Goal: Task Accomplishment & Management: Use online tool/utility

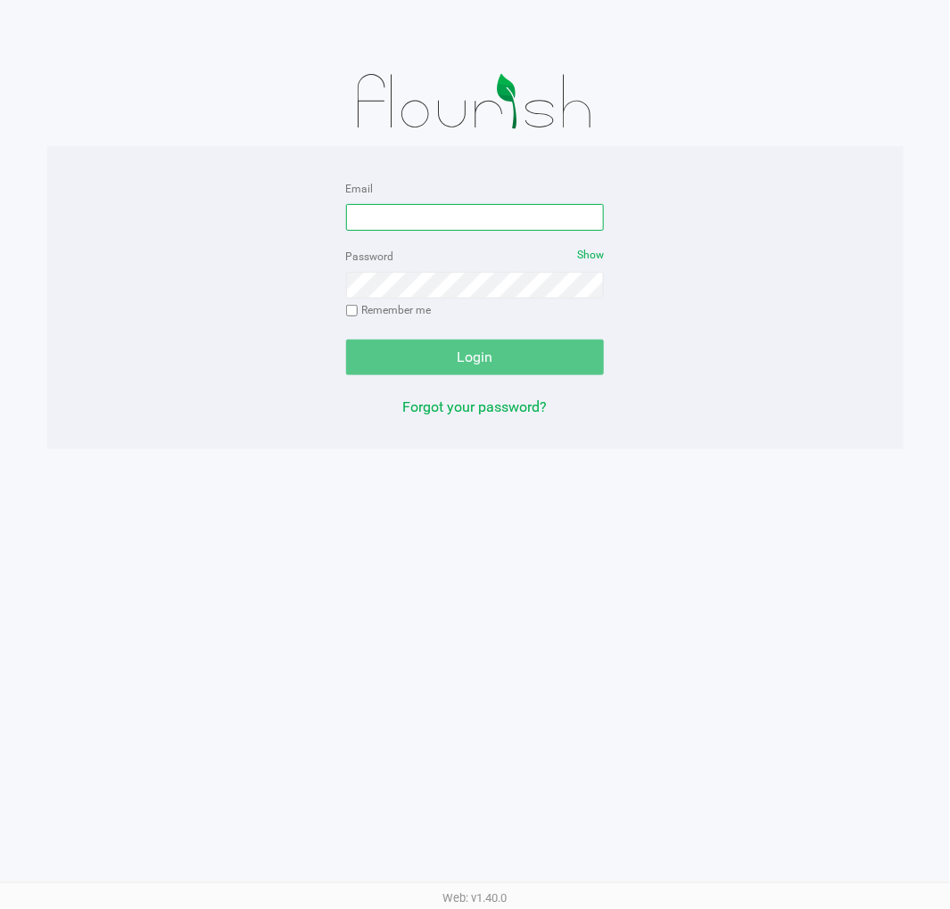
drag, startPoint x: 497, startPoint y: 214, endPoint x: 511, endPoint y: 214, distance: 13.4
click at [505, 214] on input "Email" at bounding box center [475, 217] width 259 height 27
type input "[EMAIL_ADDRESS][DOMAIN_NAME]"
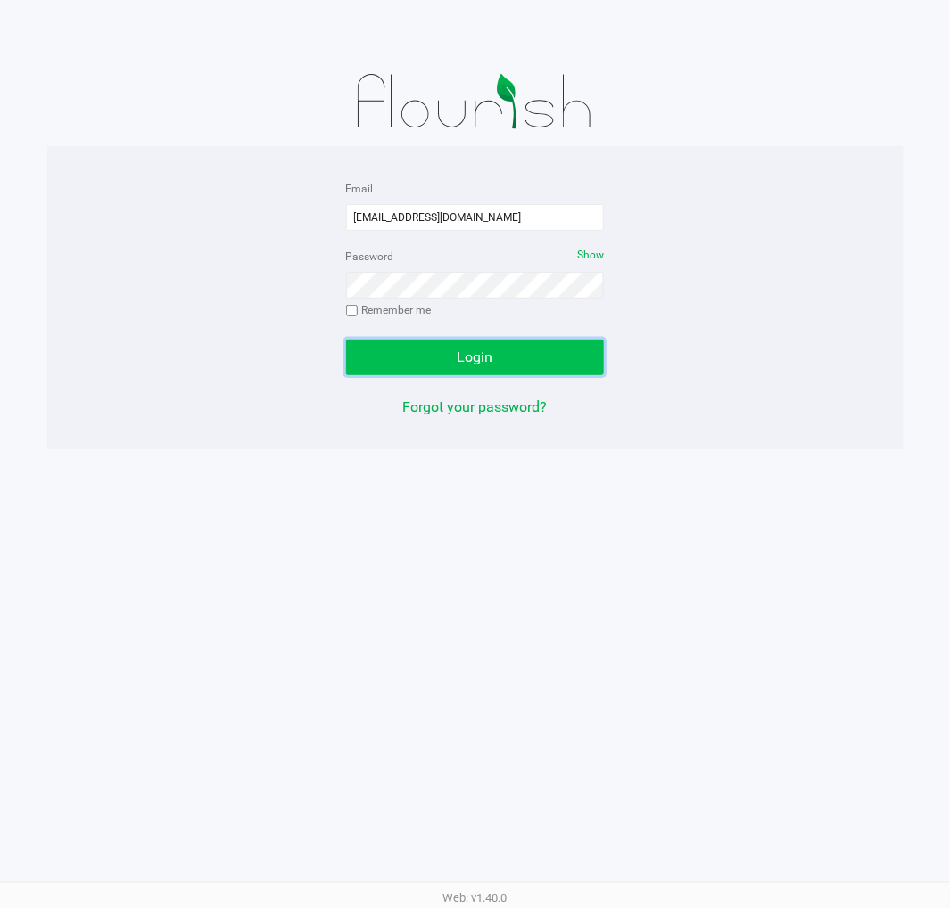
click at [548, 359] on button "Login" at bounding box center [475, 358] width 259 height 36
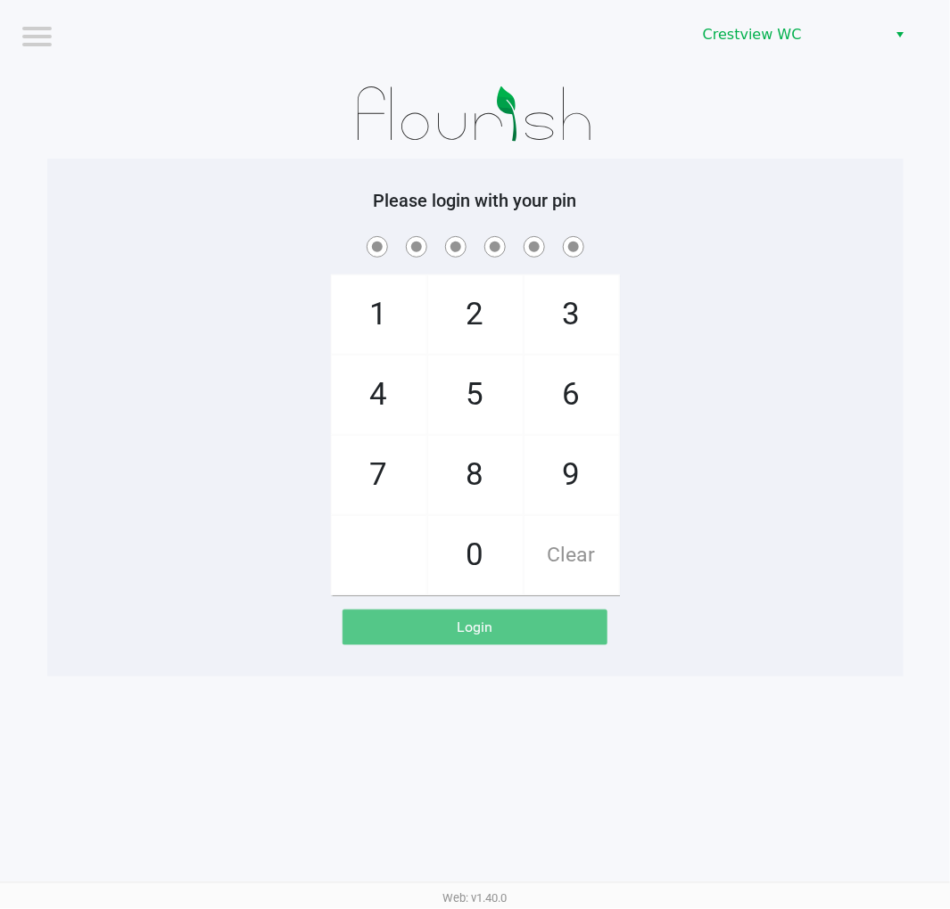
click at [465, 336] on span "2" at bounding box center [475, 314] width 95 height 78
checkbox input "true"
click at [361, 341] on span "1" at bounding box center [379, 314] width 95 height 78
checkbox input "true"
click at [548, 393] on span "6" at bounding box center [571, 395] width 95 height 78
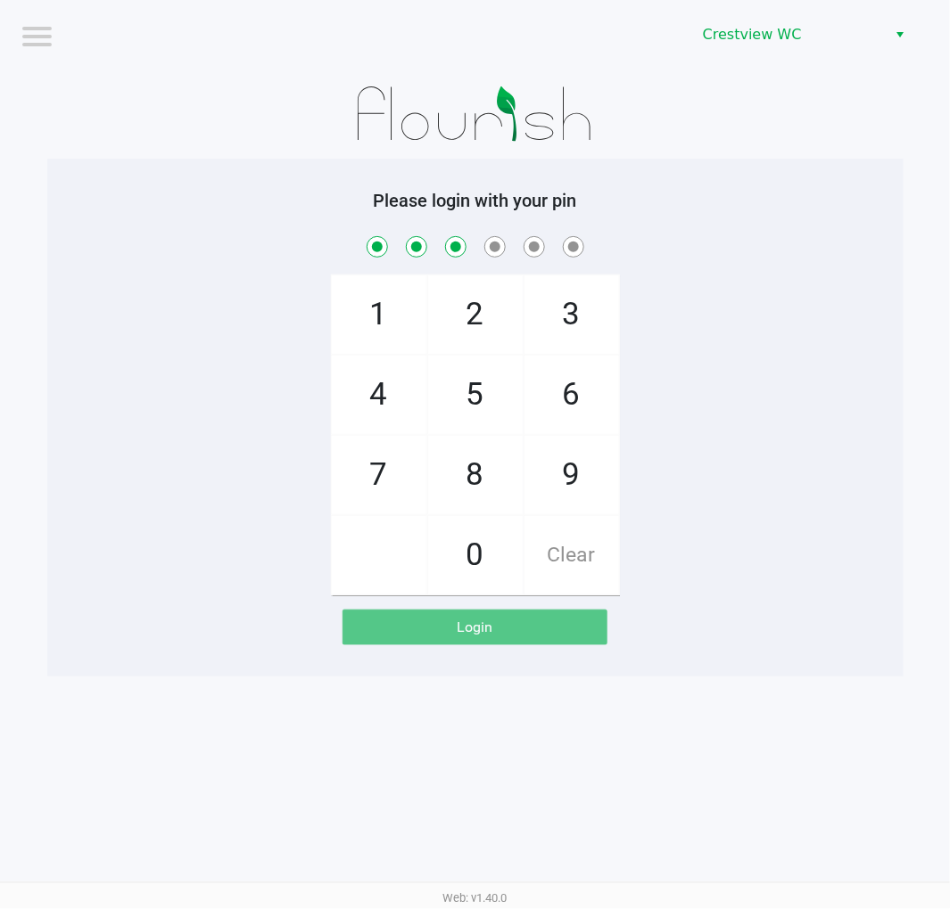
checkbox input "true"
click at [576, 387] on span "6" at bounding box center [571, 395] width 95 height 78
checkbox input "true"
click at [379, 333] on span "1" at bounding box center [379, 314] width 95 height 78
checkbox input "true"
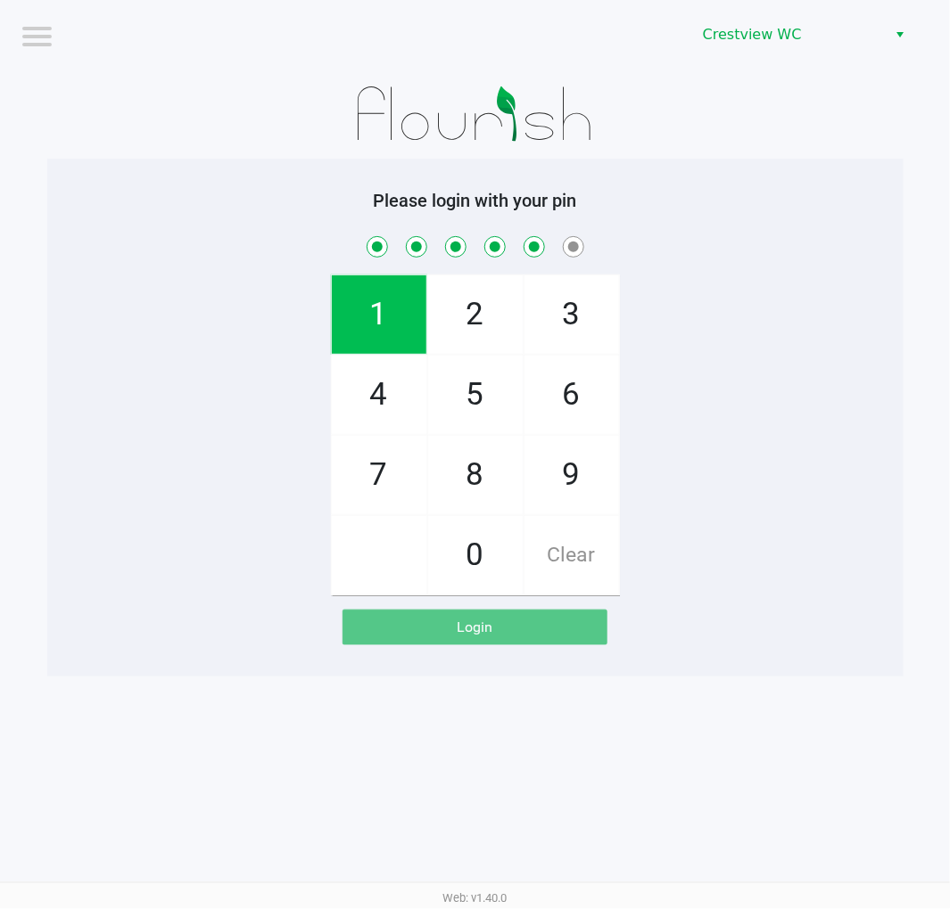
click at [478, 487] on span "8" at bounding box center [475, 475] width 95 height 78
checkbox input "true"
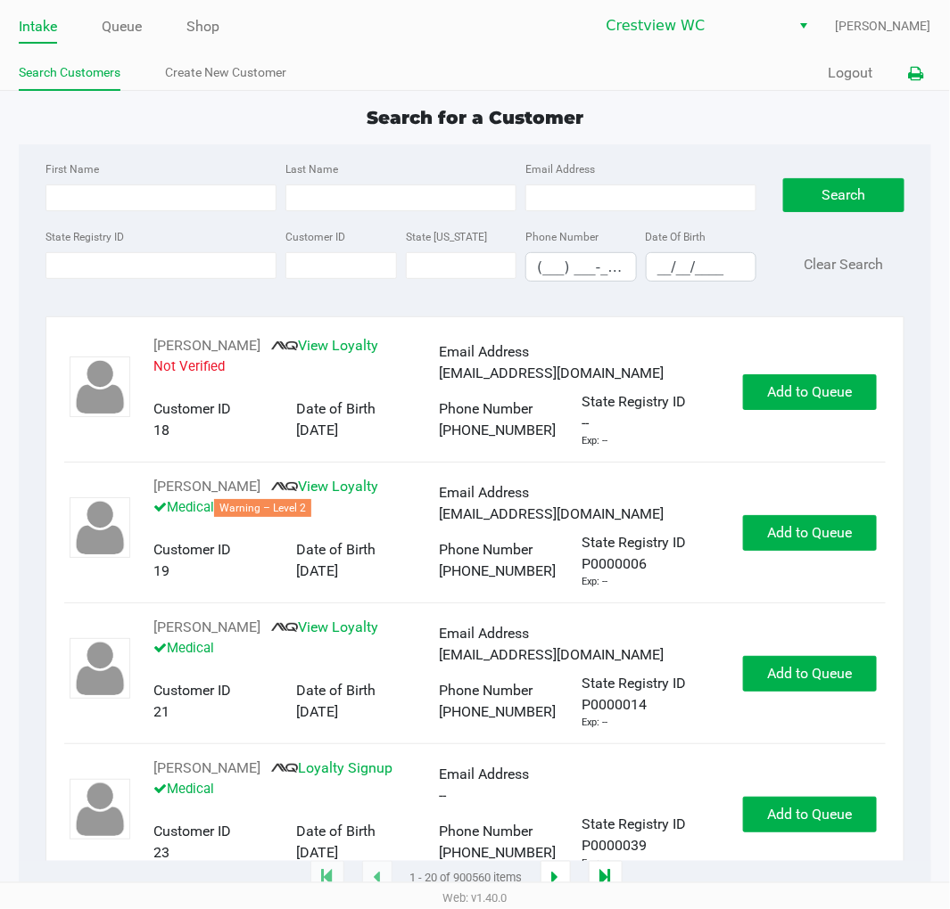
click at [914, 68] on icon at bounding box center [916, 74] width 15 height 12
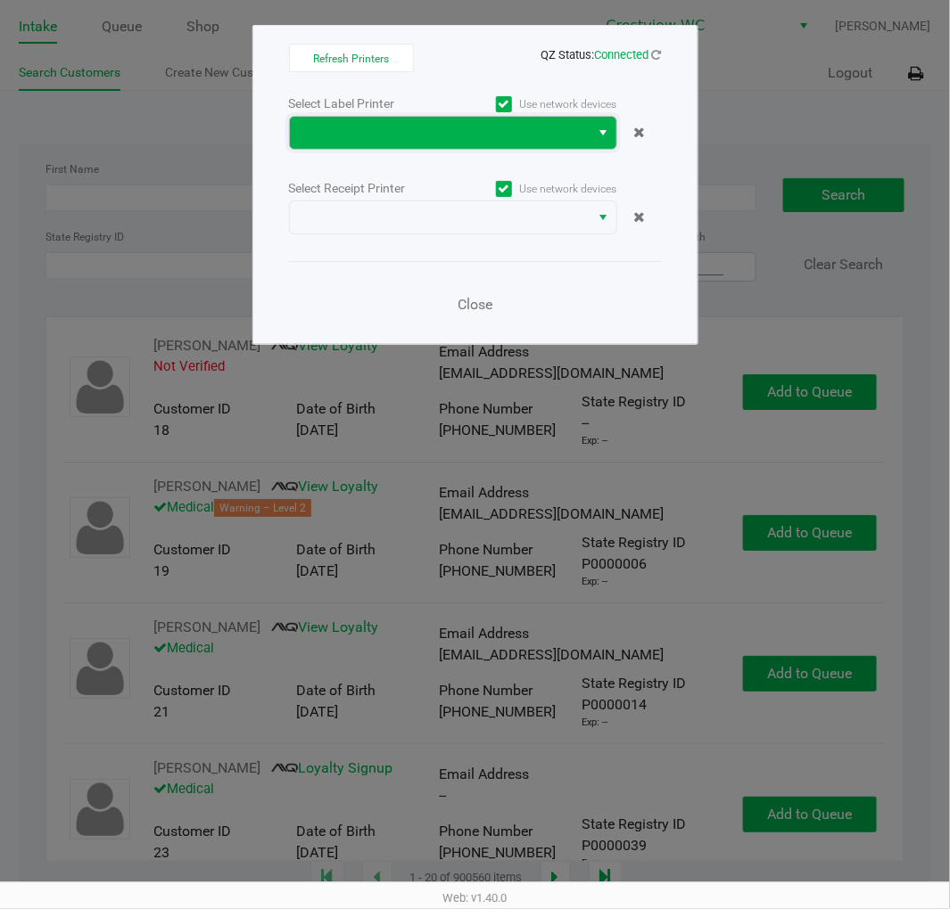
click at [469, 136] on span at bounding box center [439, 132] width 279 height 21
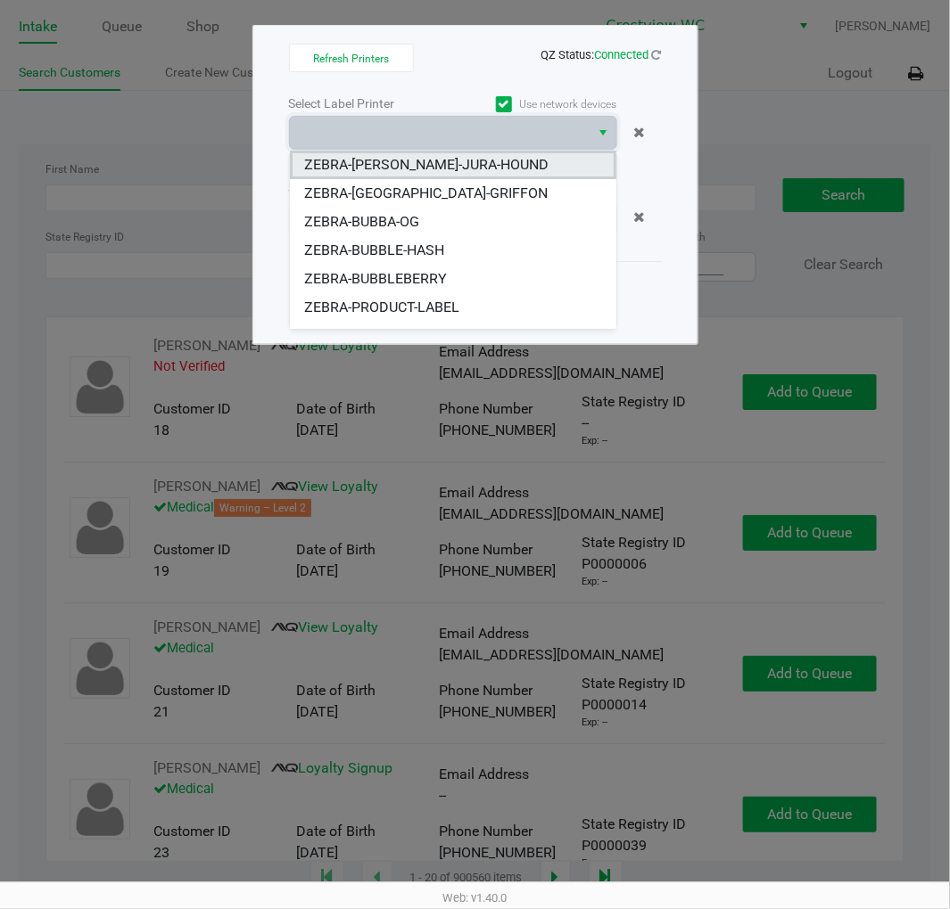
click at [449, 167] on span "ZEBRA-BRUNO-JURA-HOUND" at bounding box center [426, 164] width 244 height 21
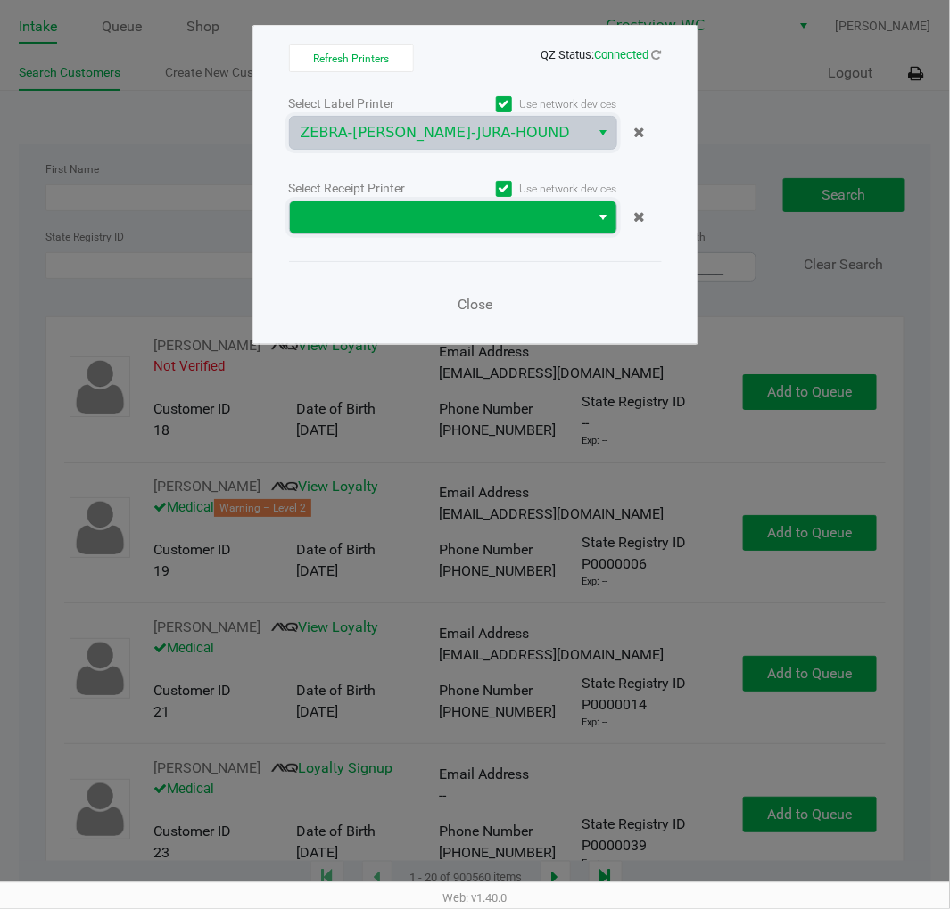
click at [441, 218] on span at bounding box center [439, 217] width 279 height 21
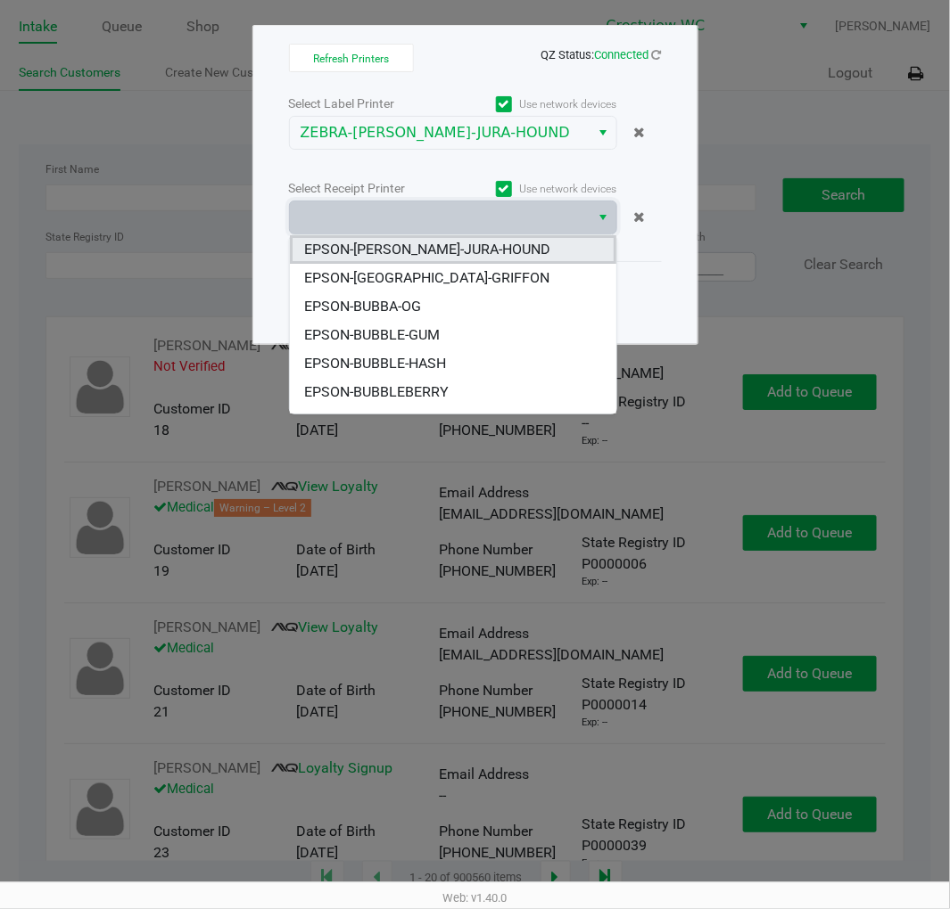
click at [423, 250] on span "EPSON-[PERSON_NAME]-JURA-HOUND" at bounding box center [427, 249] width 246 height 21
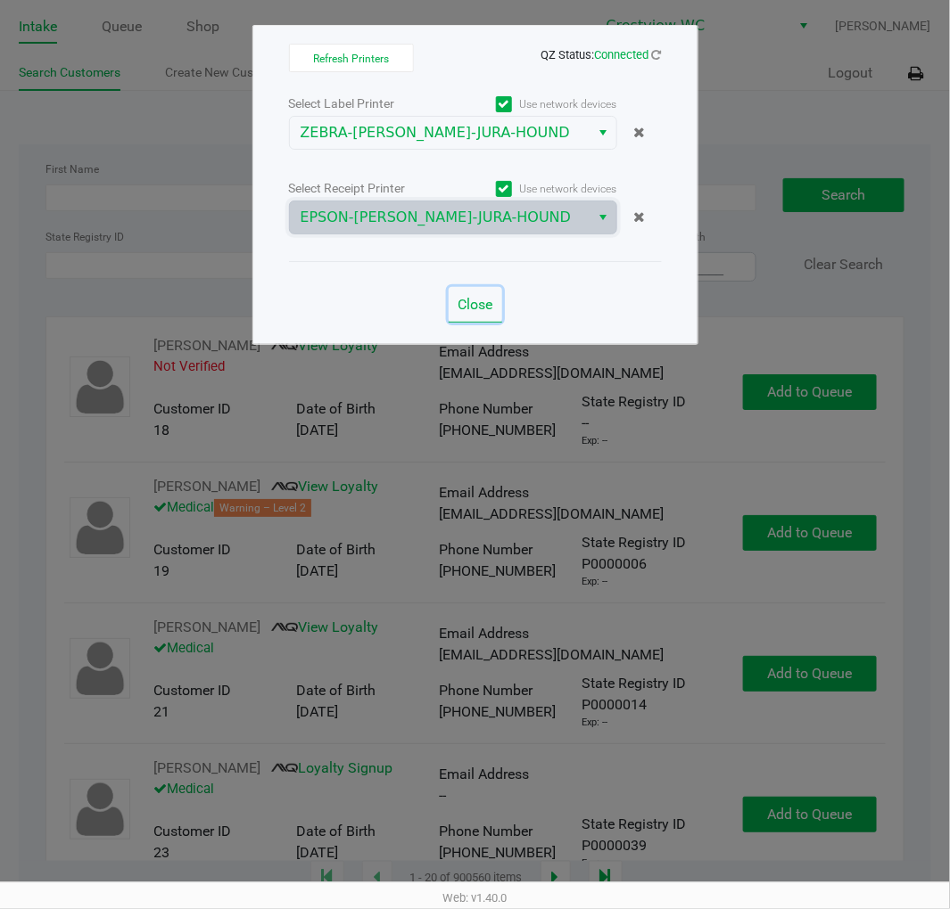
click at [491, 308] on span "Close" at bounding box center [474, 304] width 35 height 17
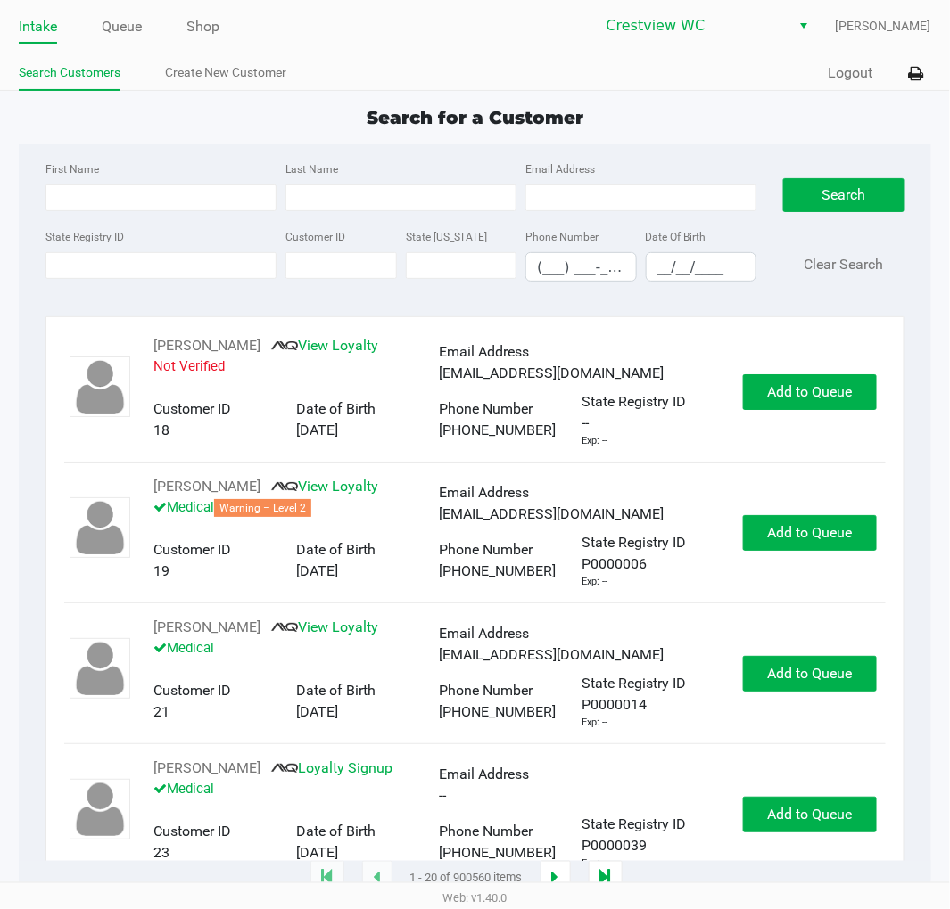
click at [751, 116] on div "Search for a Customer" at bounding box center [474, 117] width 938 height 27
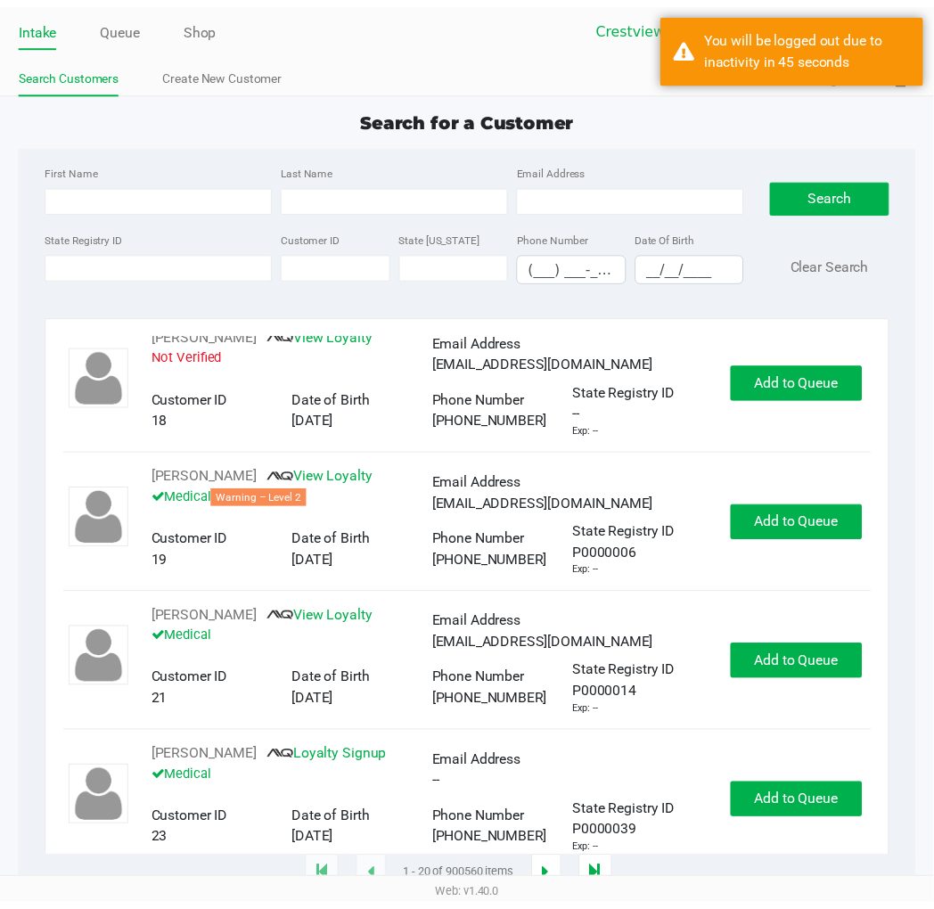
scroll to position [9, 0]
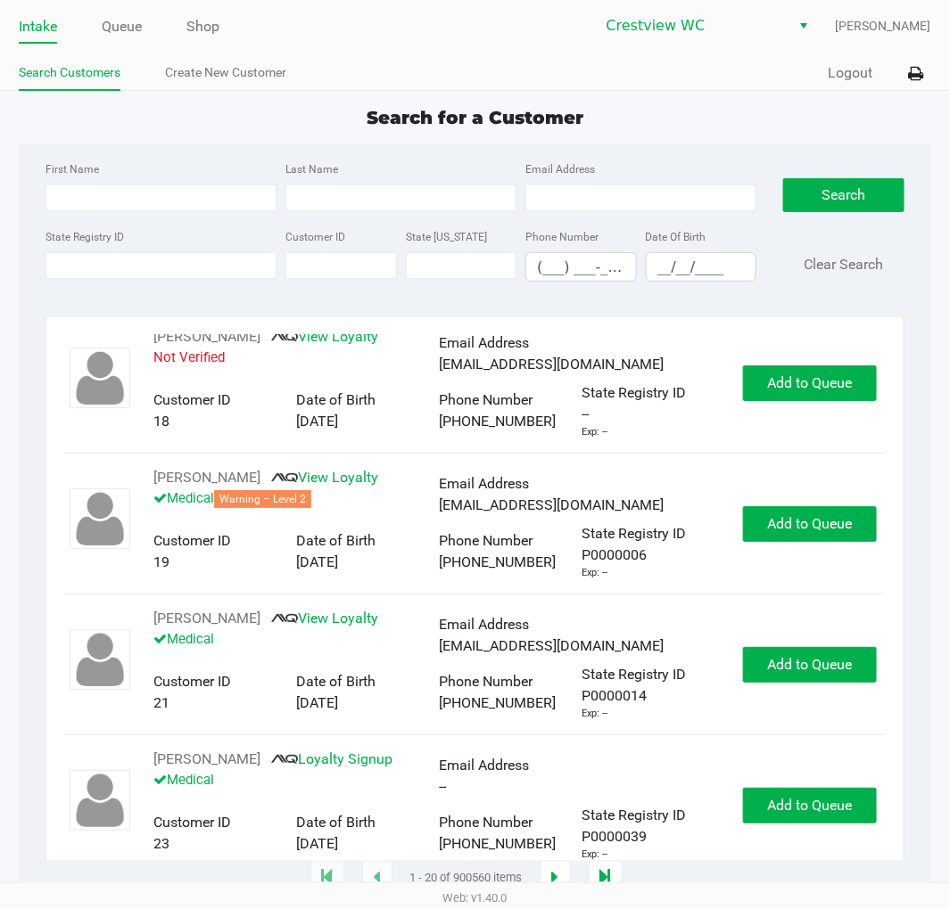
click at [710, 98] on app-point-of-sale "Intake Queue Shop Crestview WC Eric Stevenson Search Customers Create New Custo…" at bounding box center [475, 440] width 950 height 880
click at [725, 129] on div "Search for a Customer" at bounding box center [474, 117] width 938 height 27
click at [166, 266] on input "State Registry ID" at bounding box center [160, 265] width 231 height 27
type input "p2fh0471"
click at [851, 185] on button "Search" at bounding box center [843, 195] width 120 height 34
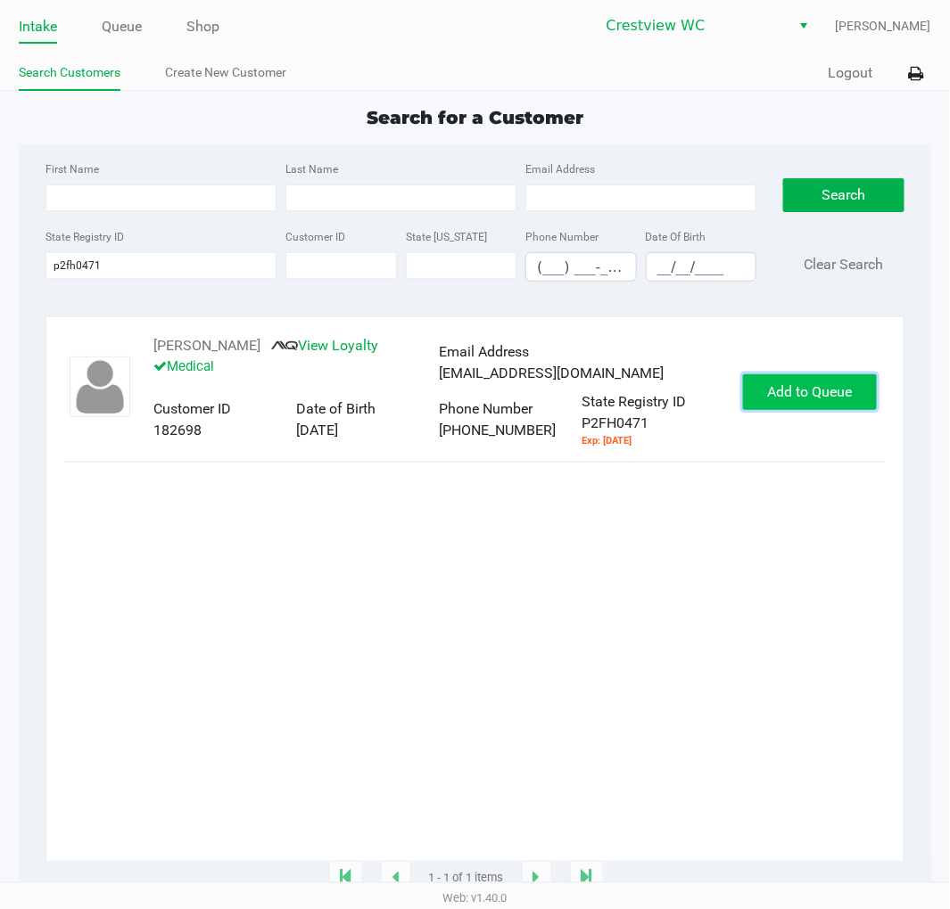
click at [856, 408] on button "Add to Queue" at bounding box center [810, 392] width 134 height 36
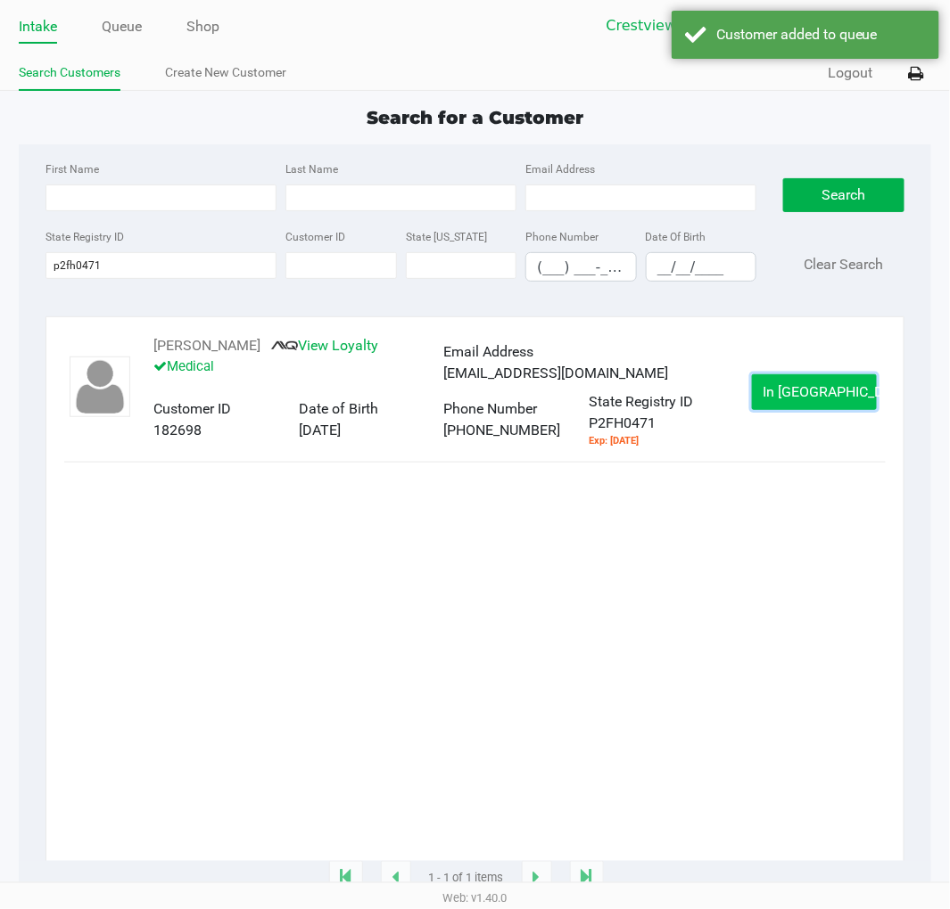
click at [820, 383] on button "In Queue" at bounding box center [814, 392] width 125 height 36
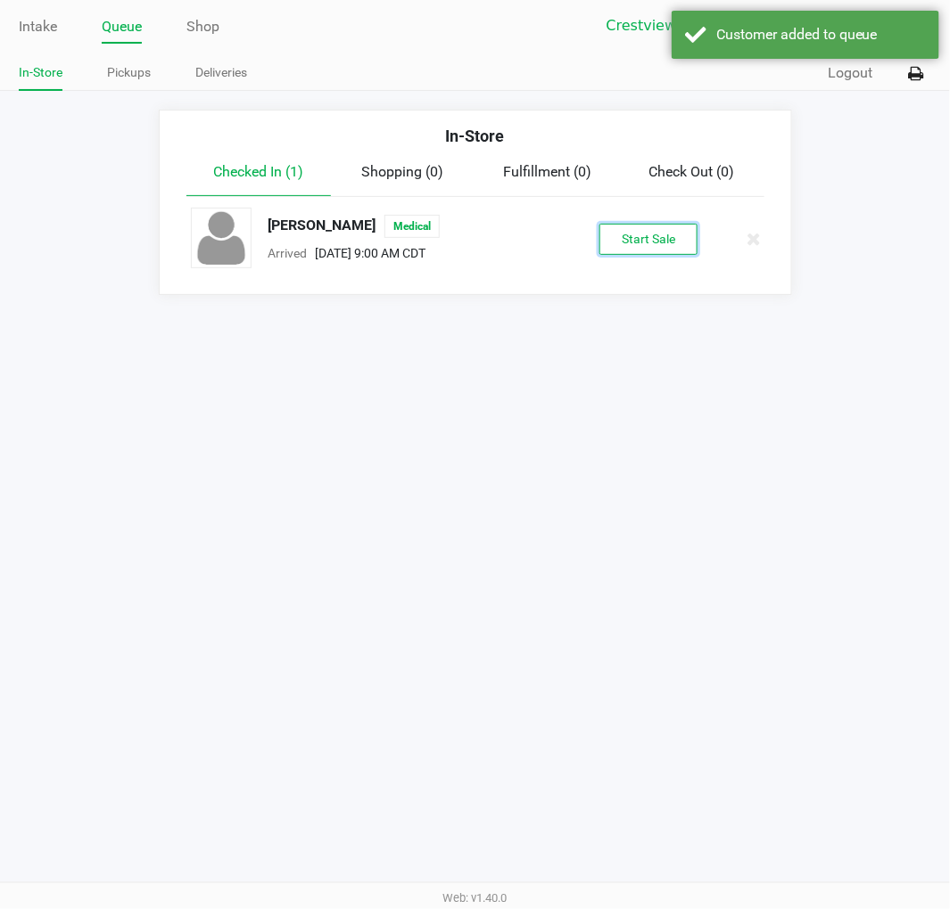
click at [674, 232] on button "Start Sale" at bounding box center [648, 239] width 98 height 31
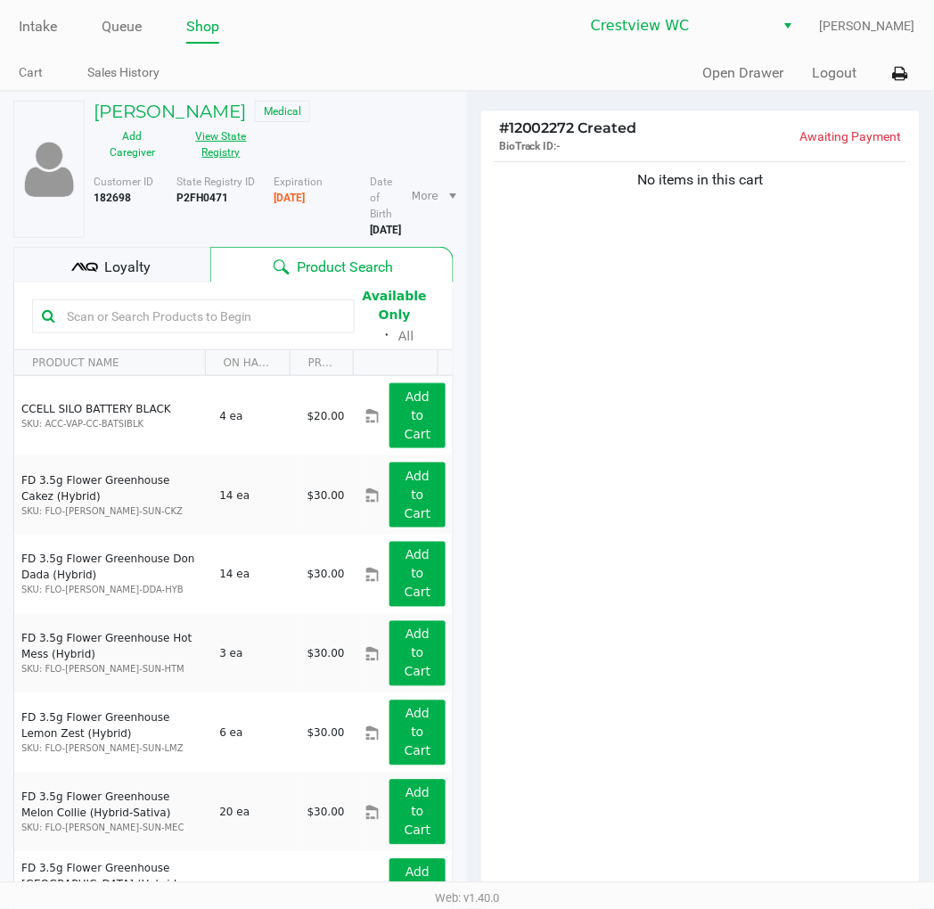
click at [207, 132] on button "View State Registry" at bounding box center [215, 144] width 89 height 45
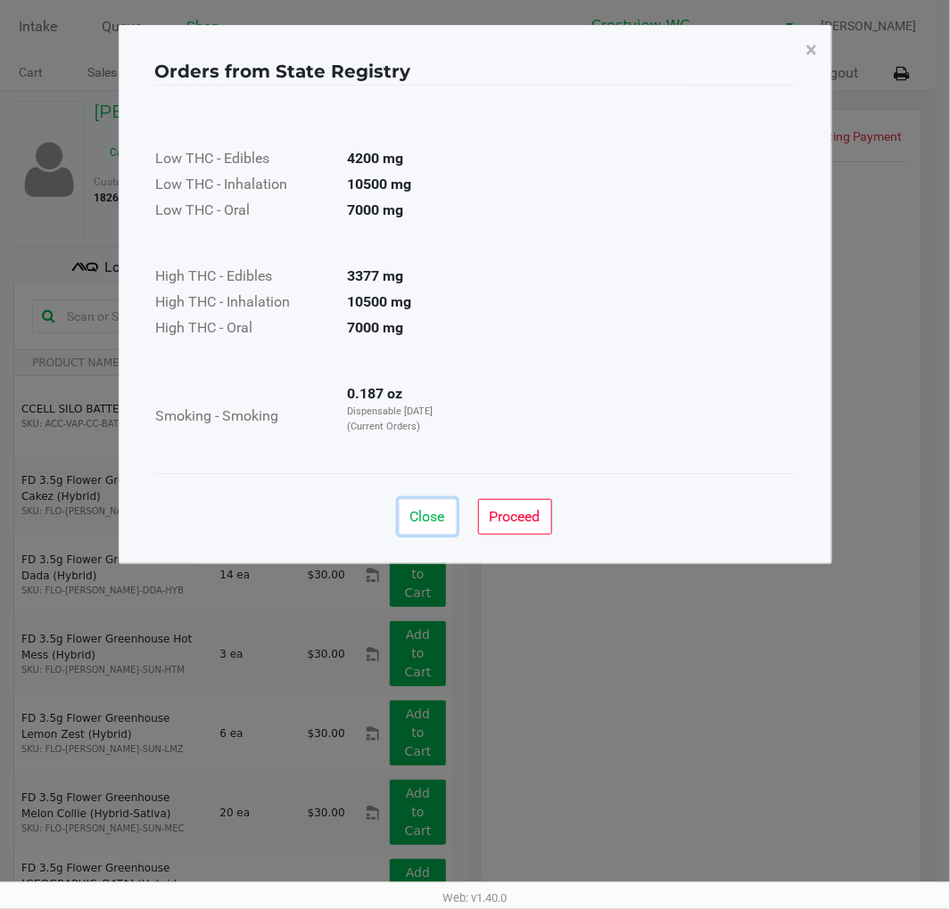
click at [452, 510] on button "Close" at bounding box center [428, 517] width 58 height 36
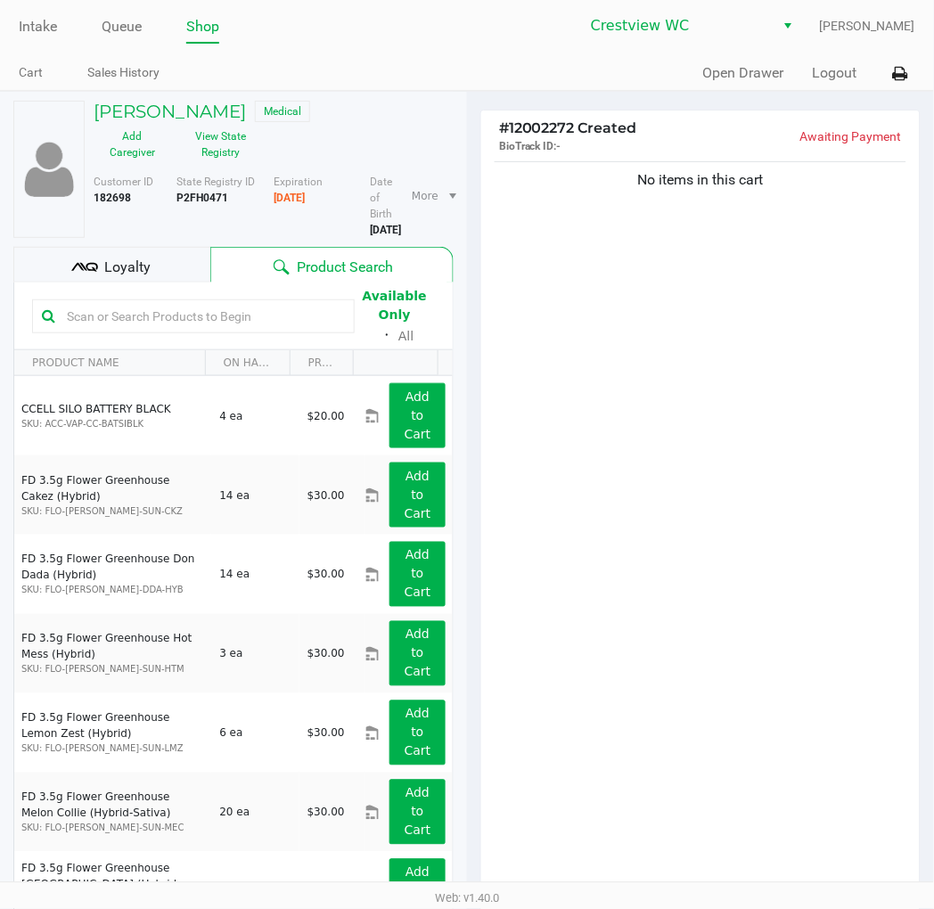
click at [689, 441] on div "No items in this cart" at bounding box center [700, 526] width 439 height 737
click at [725, 300] on div "No items in this cart" at bounding box center [700, 526] width 439 height 737
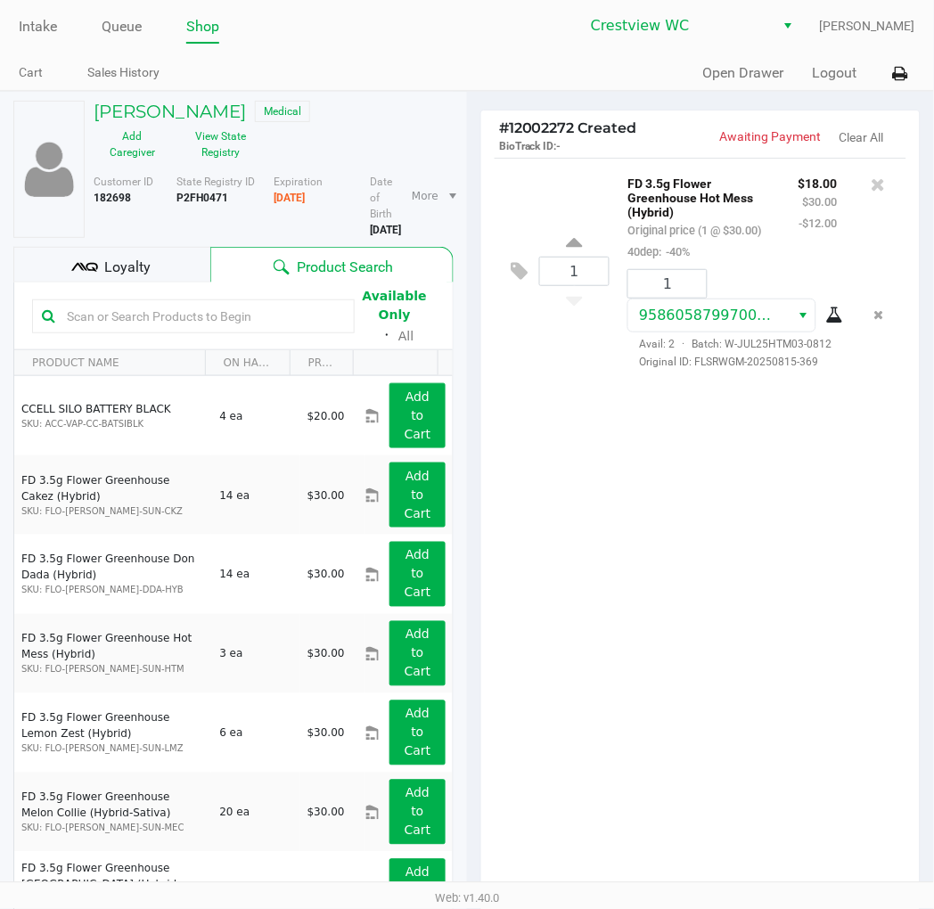
click at [756, 538] on div "1 FD 3.5g Flower Greenhouse Hot Mess (Hybrid) Original price (1 @ $30.00) 40dep…" at bounding box center [700, 526] width 439 height 737
click at [803, 553] on div "1 FD 3.5g Flower Greenhouse Hot Mess (Hybrid) Original price (1 @ $30.00) 40dep…" at bounding box center [700, 526] width 439 height 737
click at [725, 555] on div "1 FD 3.5g Flower Greenhouse Hot Mess (Hybrid) Original price (1 @ $30.00) 40dep…" at bounding box center [700, 526] width 439 height 737
click at [135, 261] on span "Loyalty" at bounding box center [127, 267] width 46 height 21
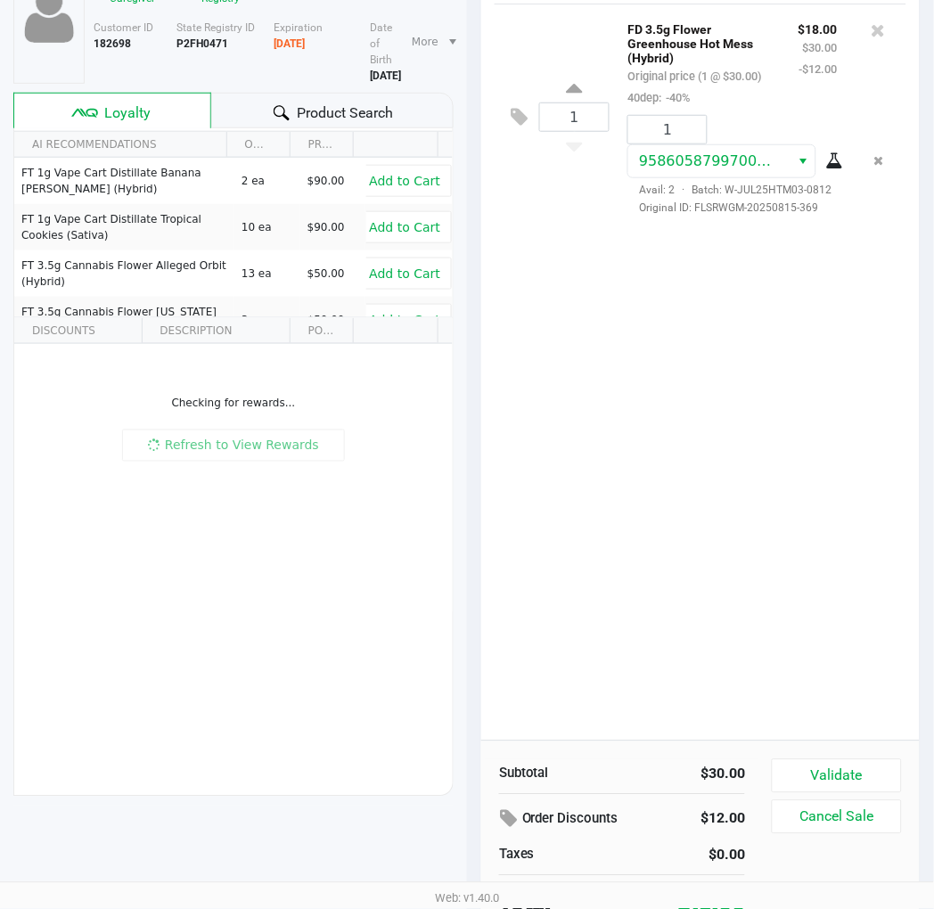
scroll to position [184, 0]
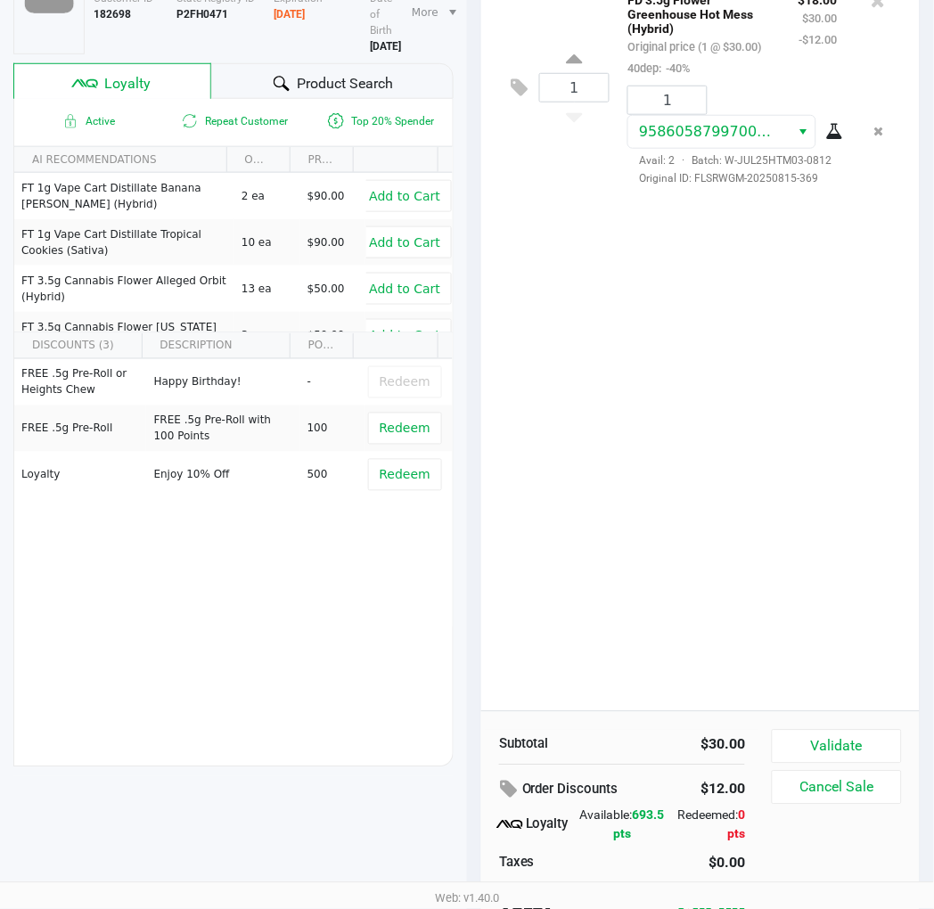
click at [754, 397] on div "1 FD 3.5g Flower Greenhouse Hot Mess (Hybrid) Original price (1 @ $30.00) 40dep…" at bounding box center [700, 342] width 439 height 737
click at [710, 374] on div "1 FD 3.5g Flower Greenhouse Hot Mess (Hybrid) Original price (1 @ $30.00) 40dep…" at bounding box center [700, 342] width 439 height 737
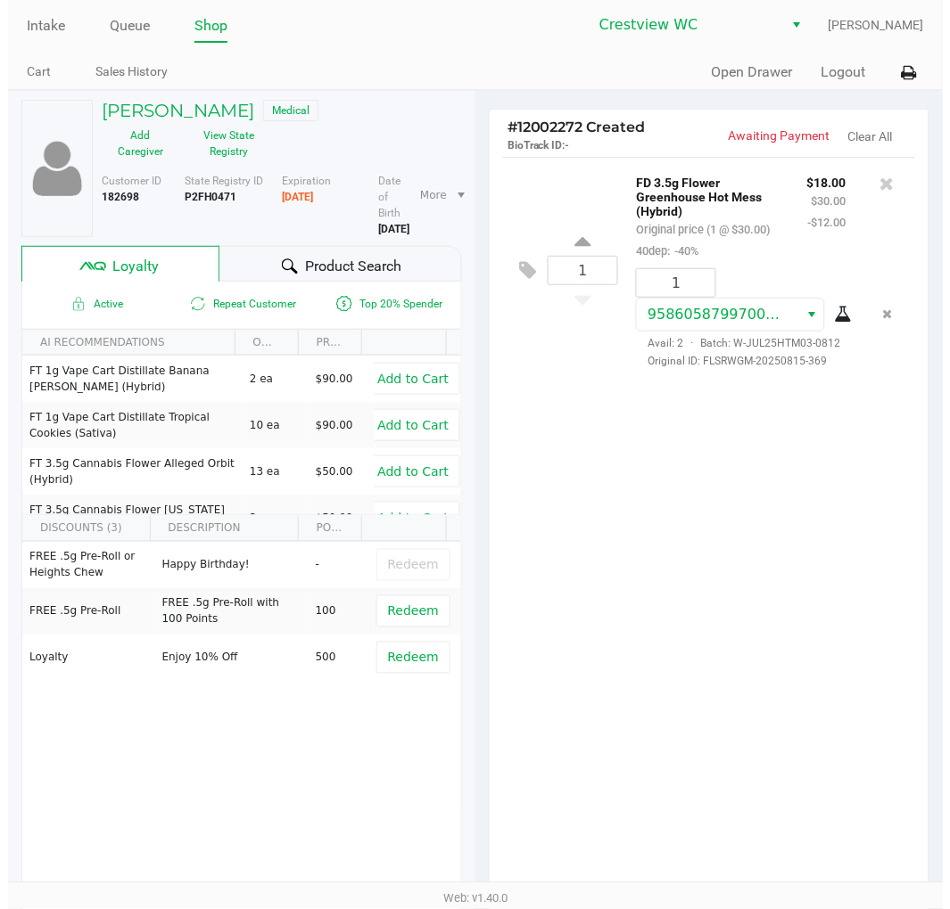
scroll to position [0, 0]
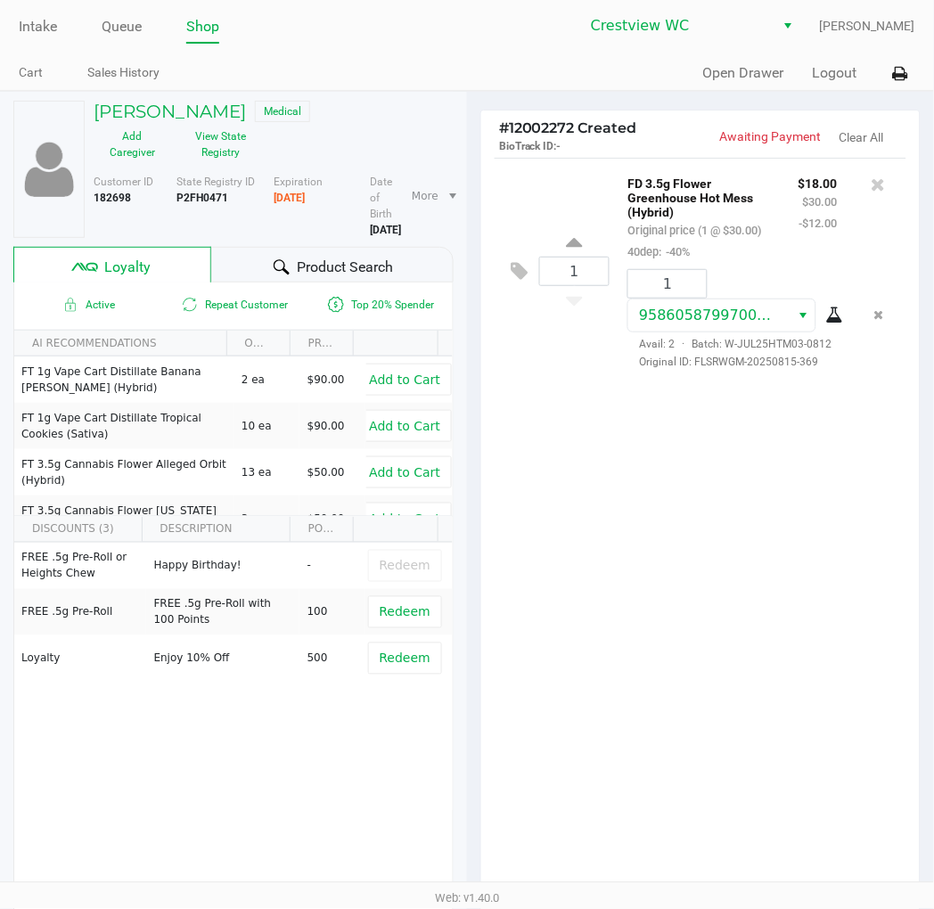
click at [565, 192] on div "1 FD 3.5g Flower Greenhouse Hot Mess (Hybrid) Original price (1 @ $30.00) 40dep…" at bounding box center [701, 271] width 412 height 226
click at [744, 577] on div "1 FD 3.5g Flower Greenhouse Hot Mess (Hybrid) Original price (1 @ $30.00) 40dep…" at bounding box center [700, 526] width 439 height 737
click at [752, 457] on div "1 FD 3.5g Flower Greenhouse Hot Mess (Hybrid) Original price (1 @ $30.00) 40dep…" at bounding box center [700, 526] width 439 height 737
click at [216, 145] on button "View State Registry" at bounding box center [215, 144] width 89 height 45
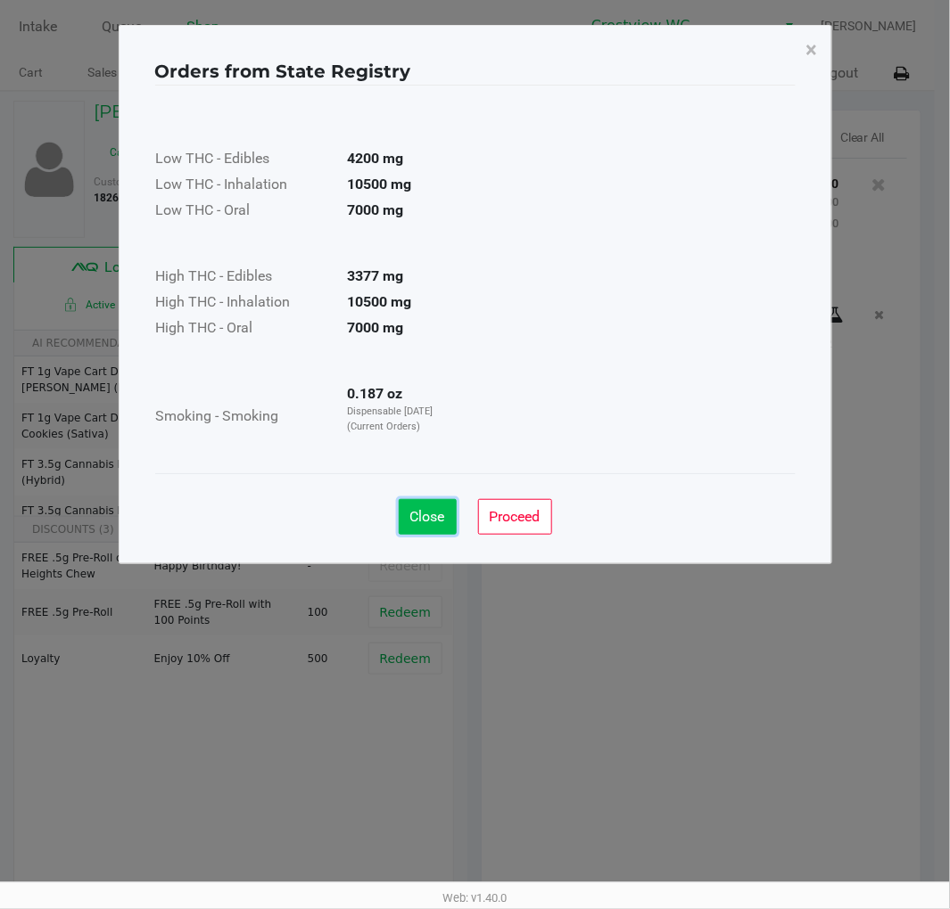
click at [425, 521] on span "Close" at bounding box center [427, 516] width 35 height 17
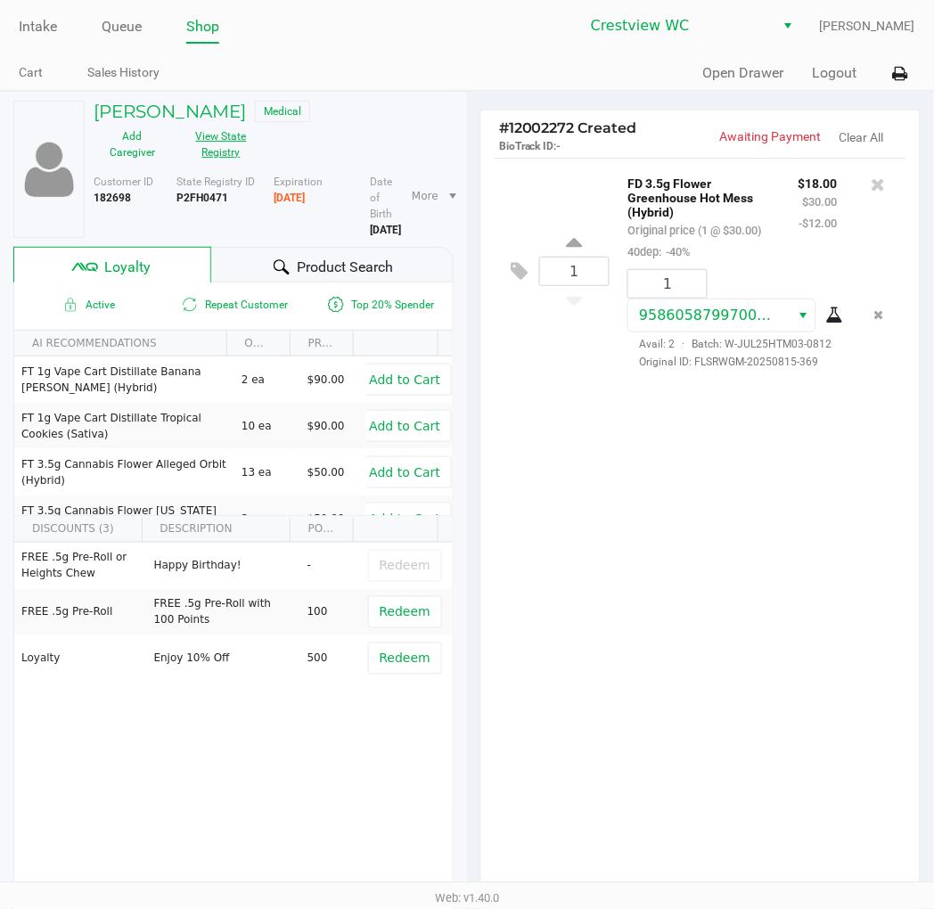
click at [786, 514] on div "1 FD 3.5g Flower Greenhouse Hot Mess (Hybrid) Original price (1 @ $30.00) 40dep…" at bounding box center [700, 526] width 439 height 737
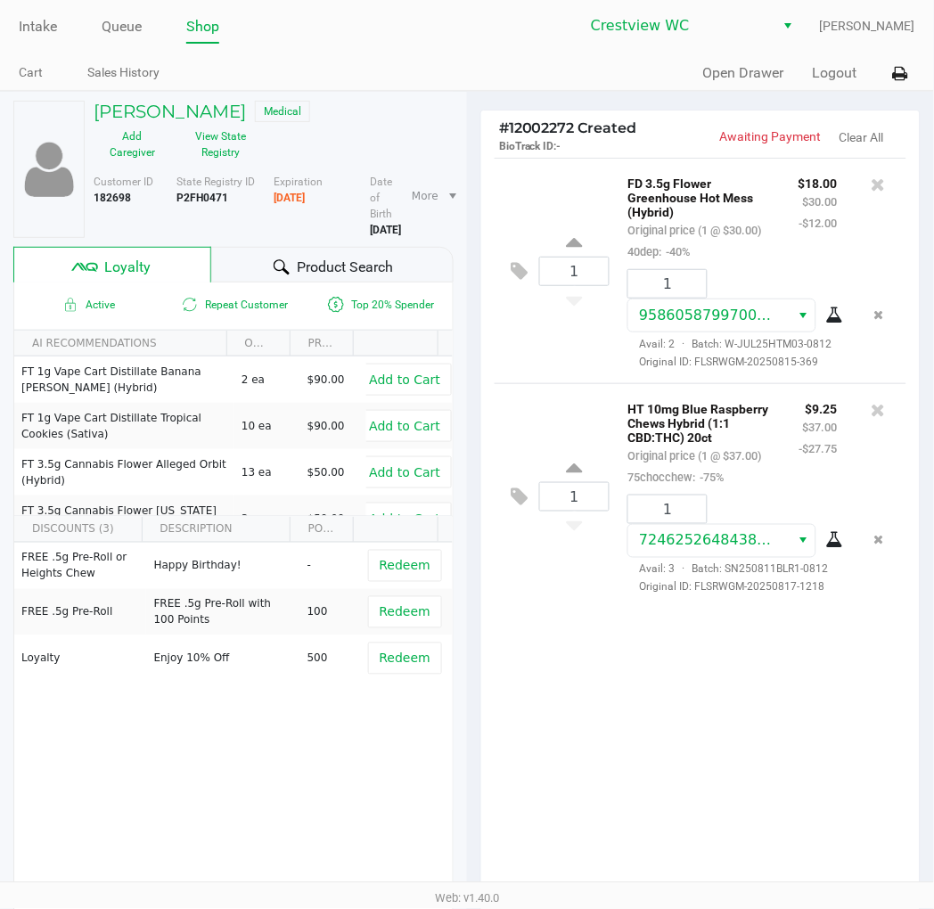
click at [774, 749] on div "1 FD 3.5g Flower Greenhouse Hot Mess (Hybrid) Original price (1 @ $30.00) 40dep…" at bounding box center [700, 526] width 439 height 737
click at [520, 500] on icon at bounding box center [519, 497] width 17 height 21
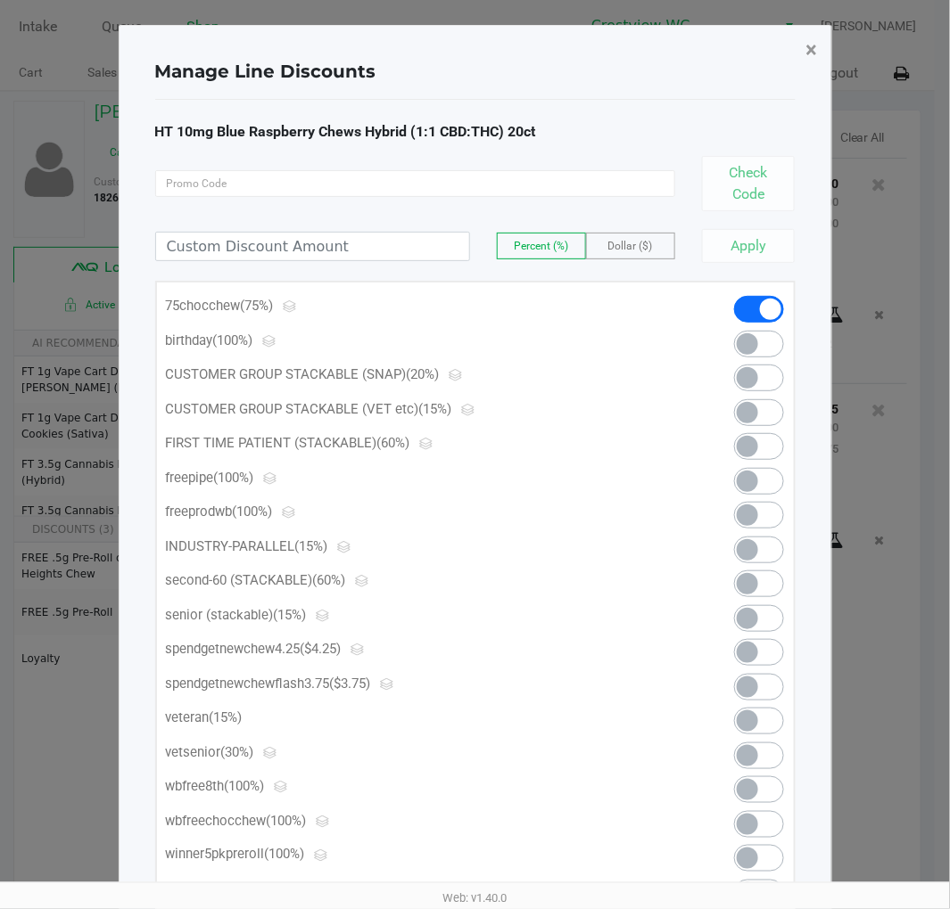
click at [808, 45] on span "×" at bounding box center [812, 49] width 12 height 25
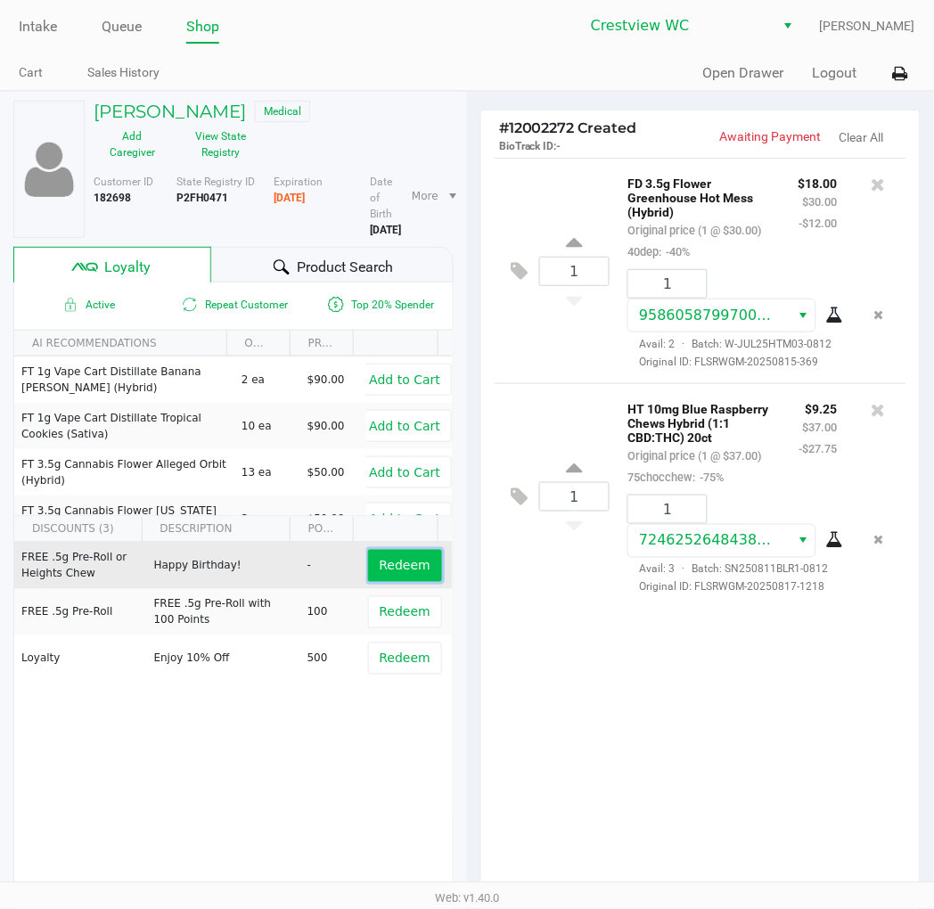
click at [415, 550] on button "Redeem" at bounding box center [405, 566] width 74 height 32
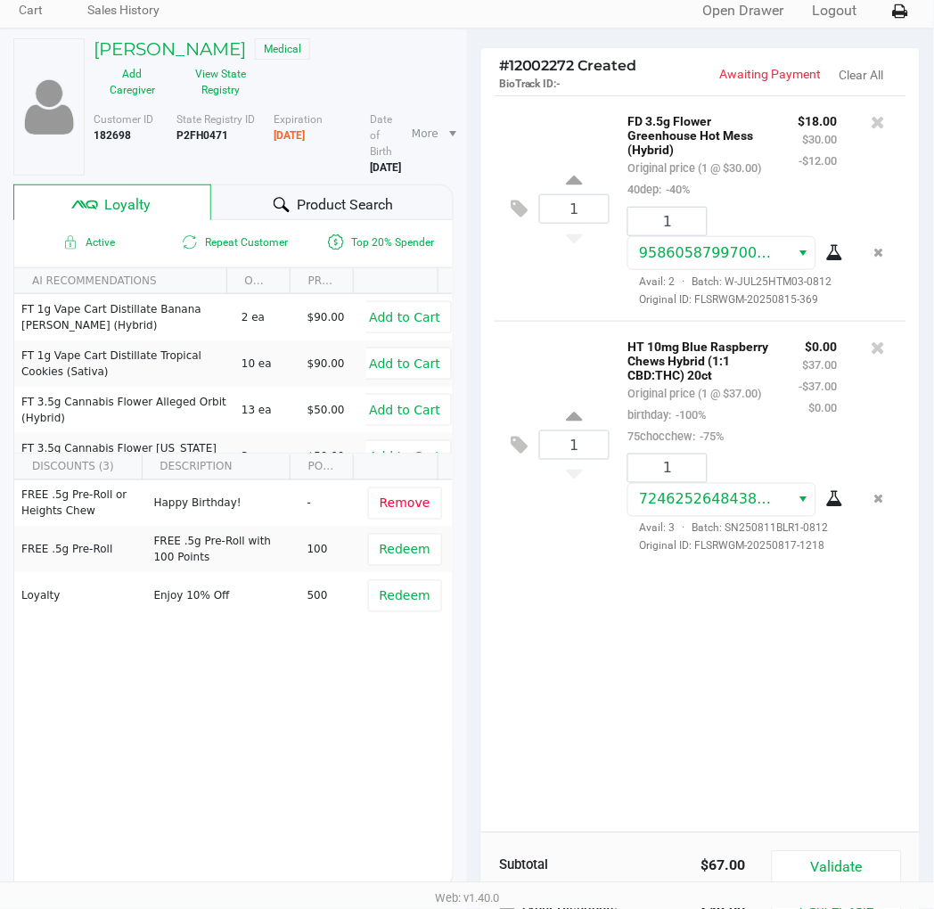
scroll to position [221, 0]
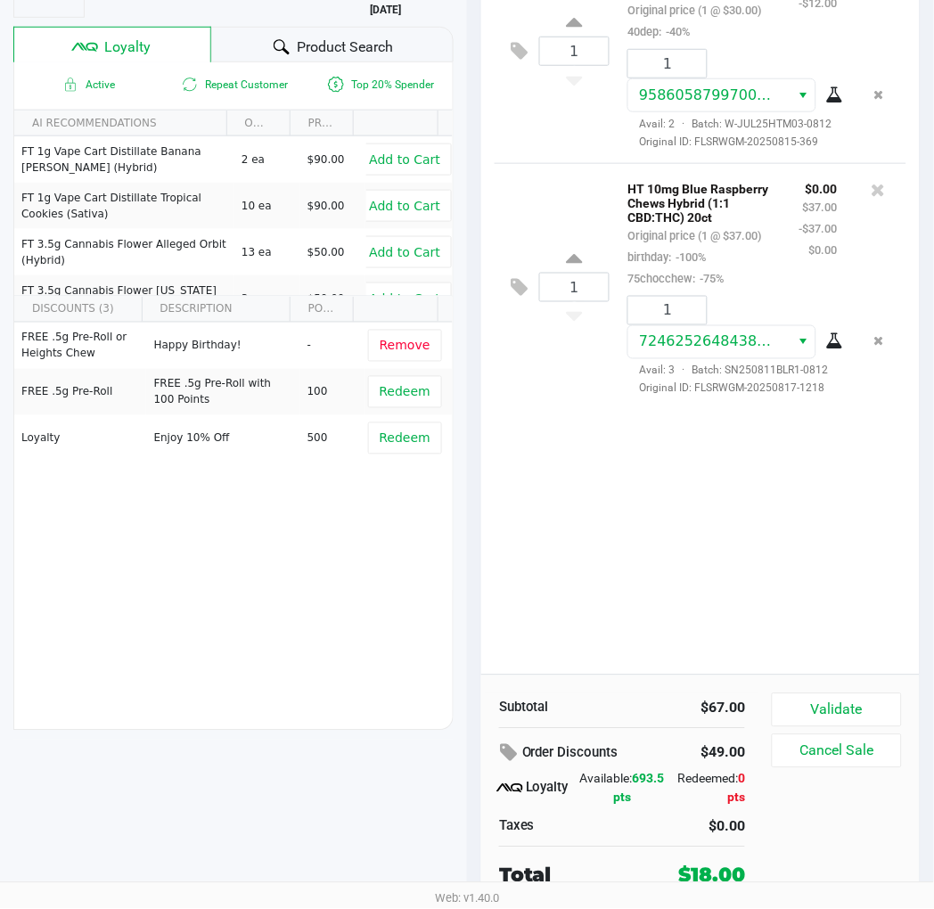
drag, startPoint x: 737, startPoint y: 541, endPoint x: 896, endPoint y: 714, distance: 234.7
click at [738, 541] on div "1 FD 3.5g Flower Greenhouse Hot Mess (Hybrid) Original price (1 @ $30.00) 40dep…" at bounding box center [700, 306] width 439 height 737
click at [879, 714] on button "Validate" at bounding box center [837, 711] width 130 height 34
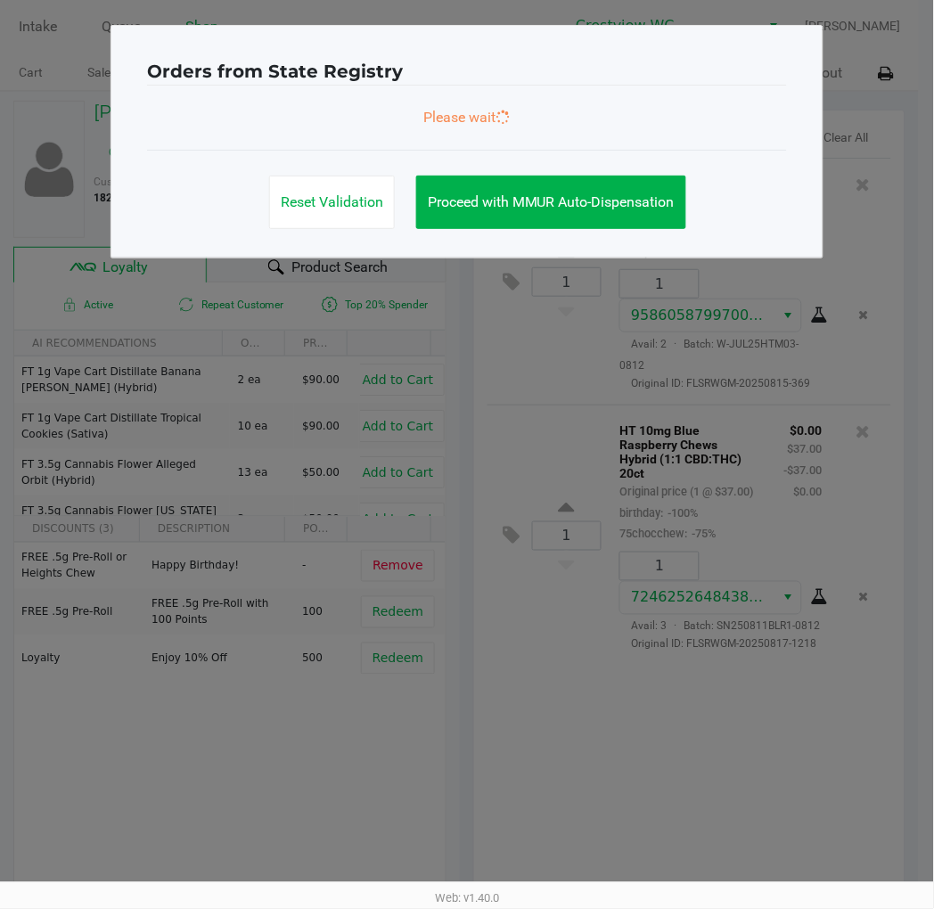
scroll to position [0, 0]
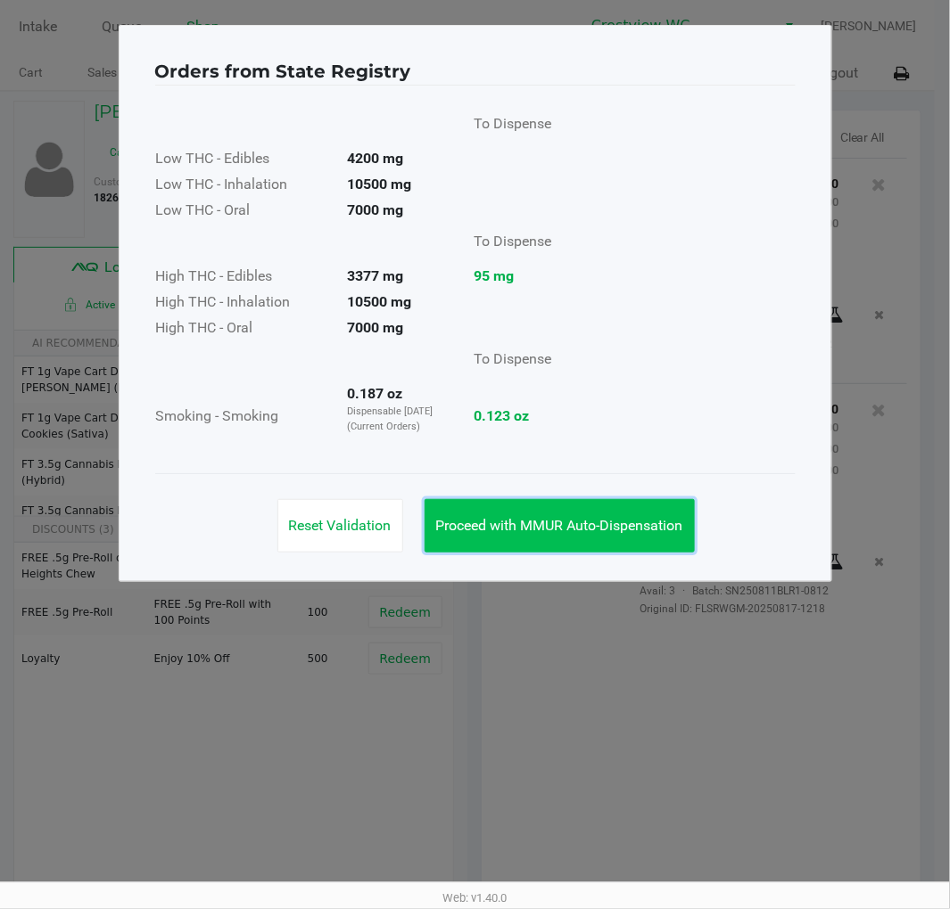
drag, startPoint x: 583, startPoint y: 532, endPoint x: 591, endPoint y: 522, distance: 12.7
click at [585, 531] on span "Proceed with MMUR Auto-Dispensation" at bounding box center [559, 525] width 247 height 17
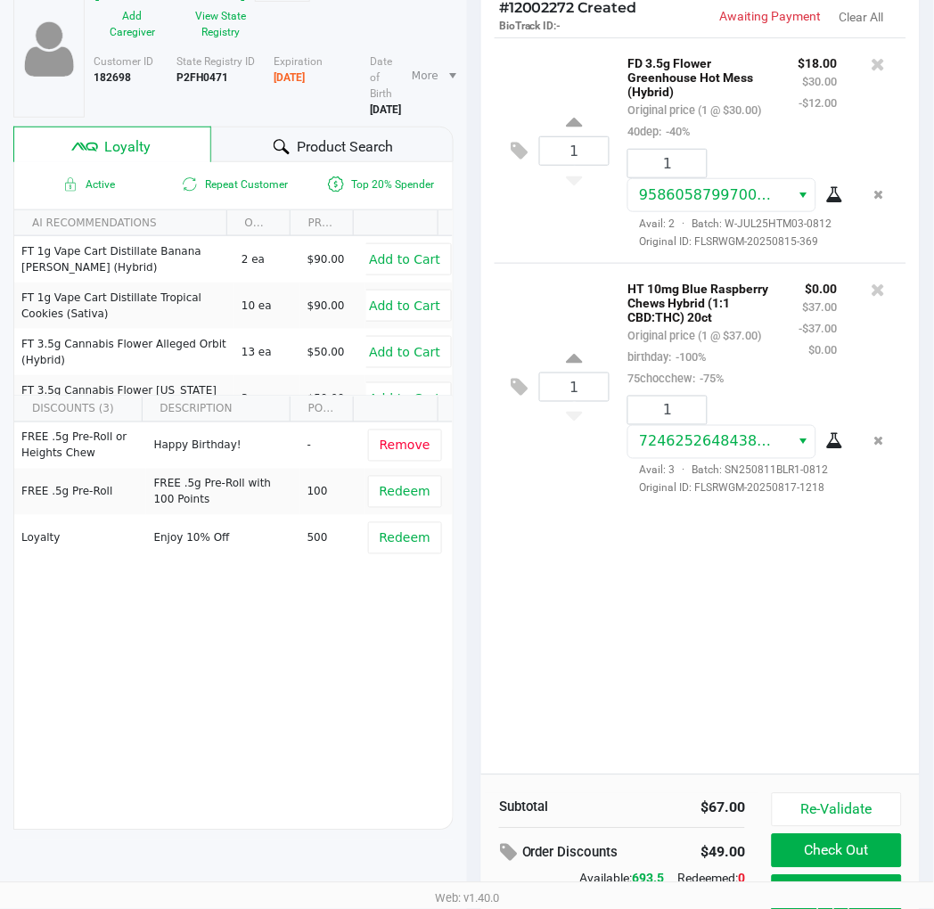
scroll to position [221, 0]
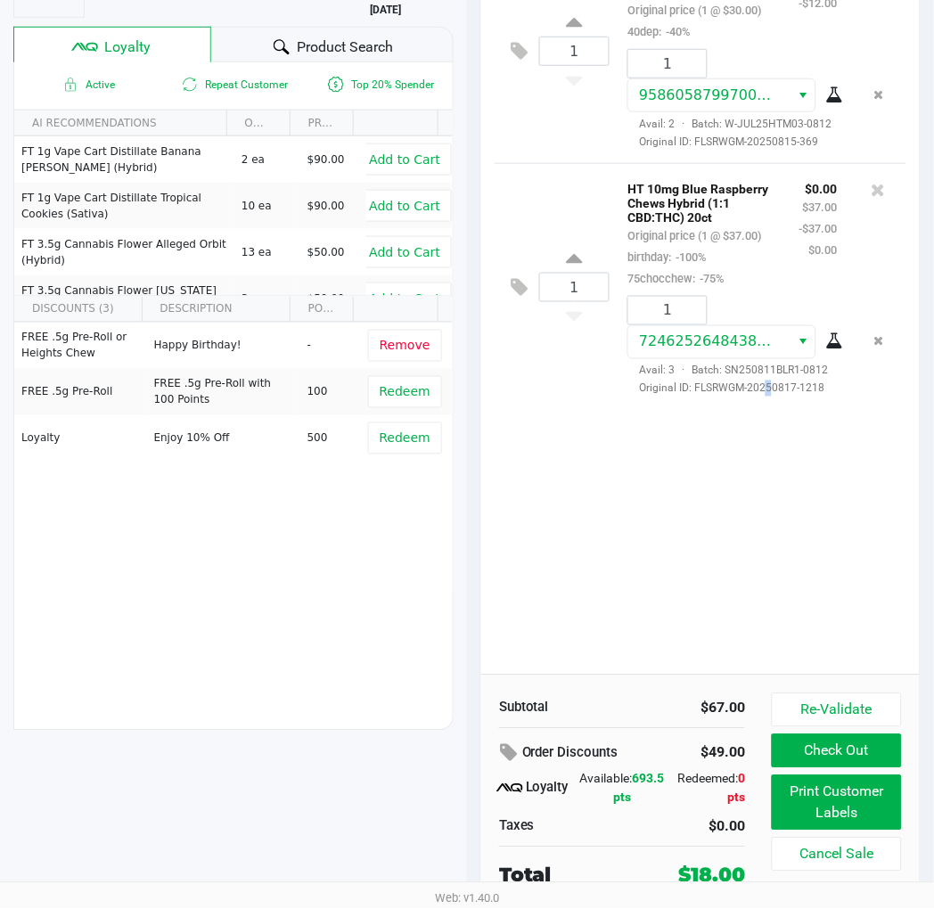
click at [764, 564] on div "1 FD 3.5g Flower Greenhouse Hot Mess (Hybrid) Original price (1 @ $30.00) 40dep…" at bounding box center [700, 306] width 439 height 737
click at [868, 807] on button "Print Customer Labels" at bounding box center [837, 803] width 130 height 55
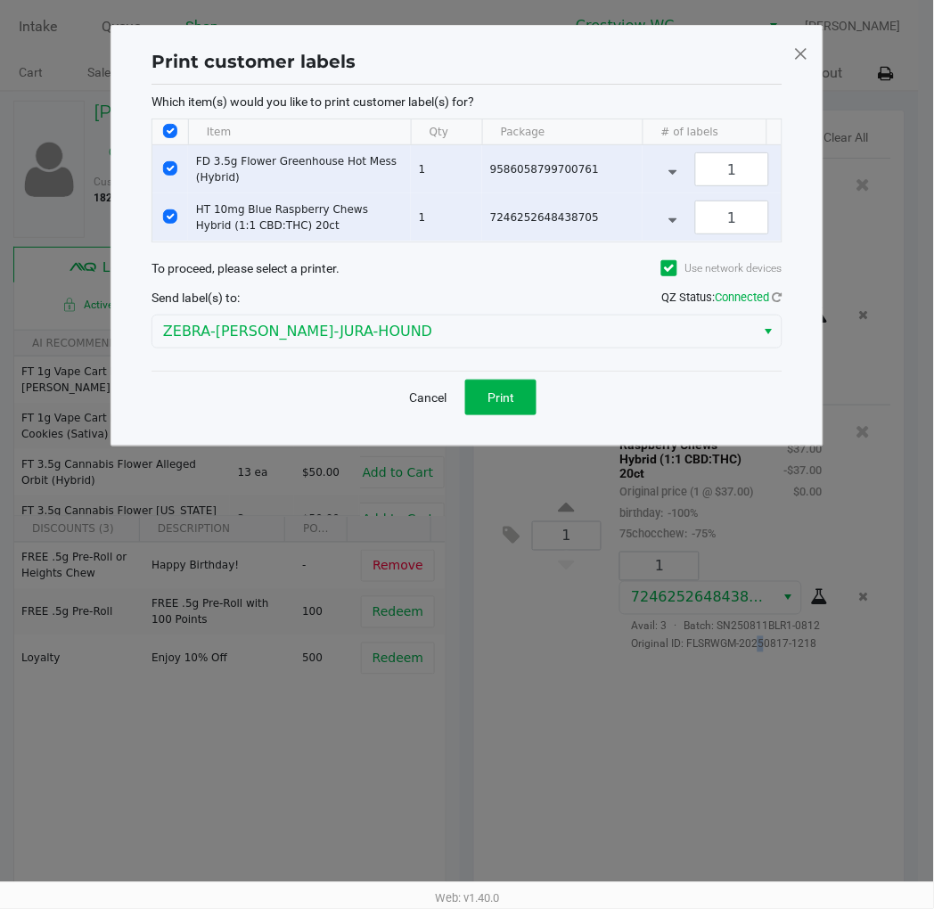
scroll to position [0, 0]
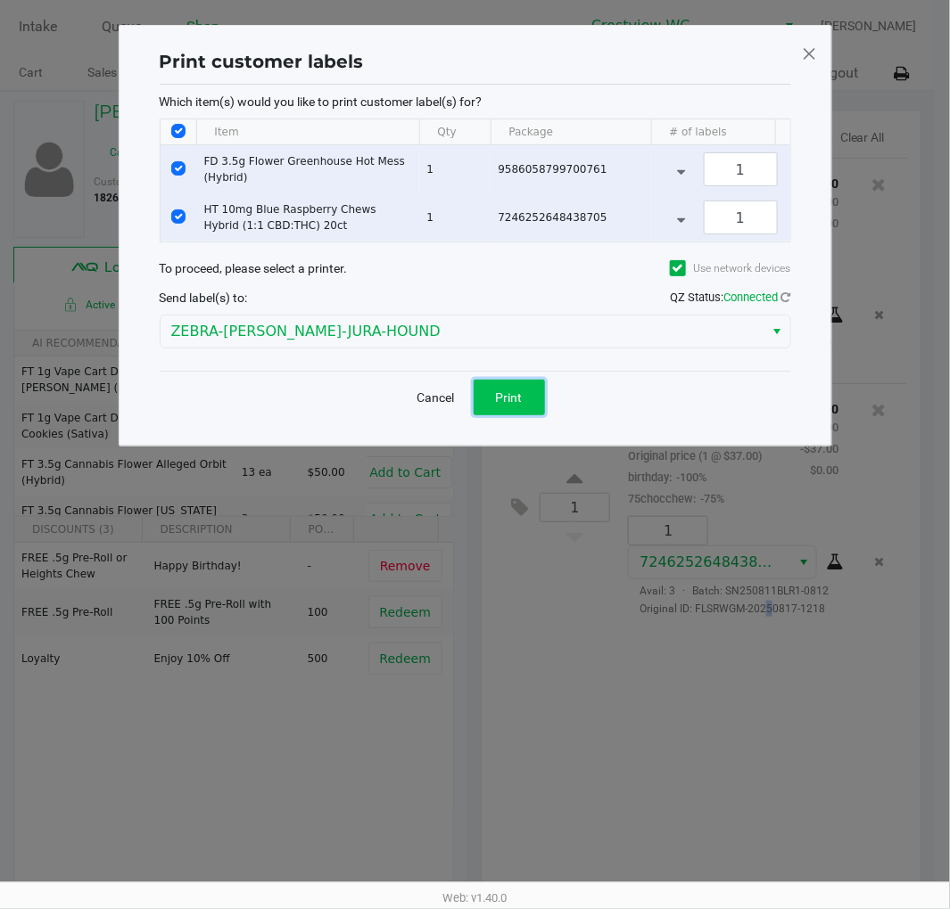
click at [526, 413] on button "Print" at bounding box center [508, 398] width 71 height 36
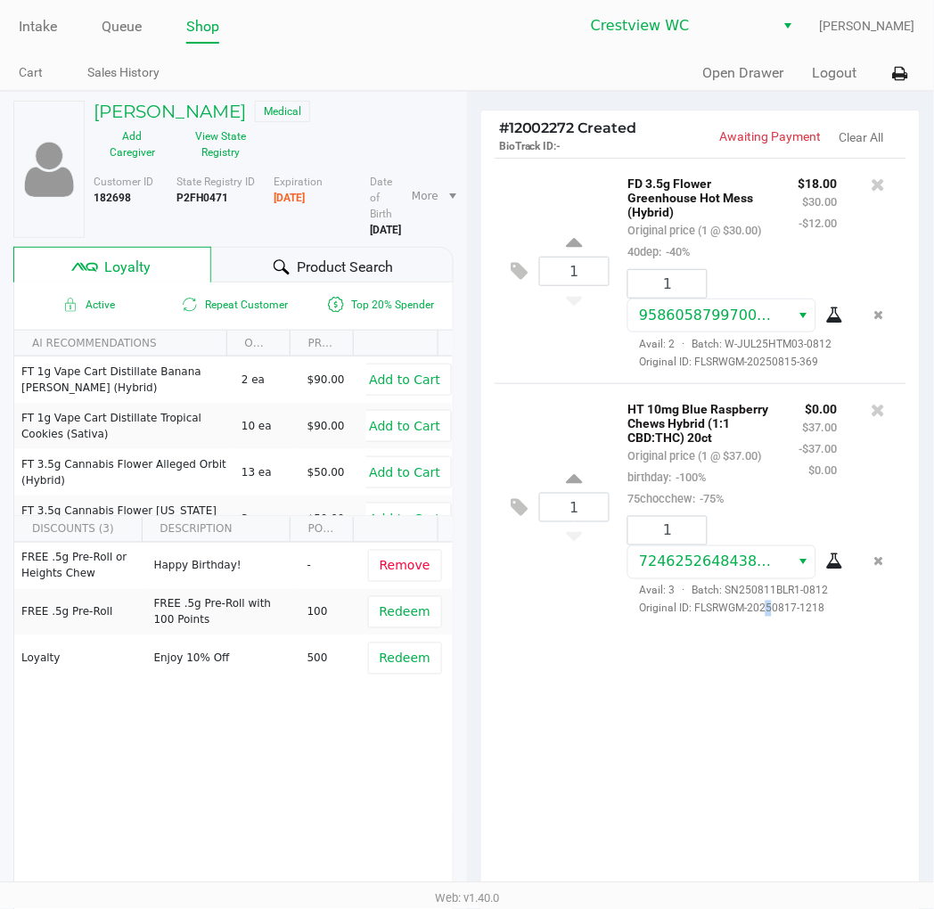
click at [554, 349] on div "1 FD 3.5g Flower Greenhouse Hot Mess (Hybrid) Original price (1 @ $30.00) 40dep…" at bounding box center [701, 271] width 412 height 226
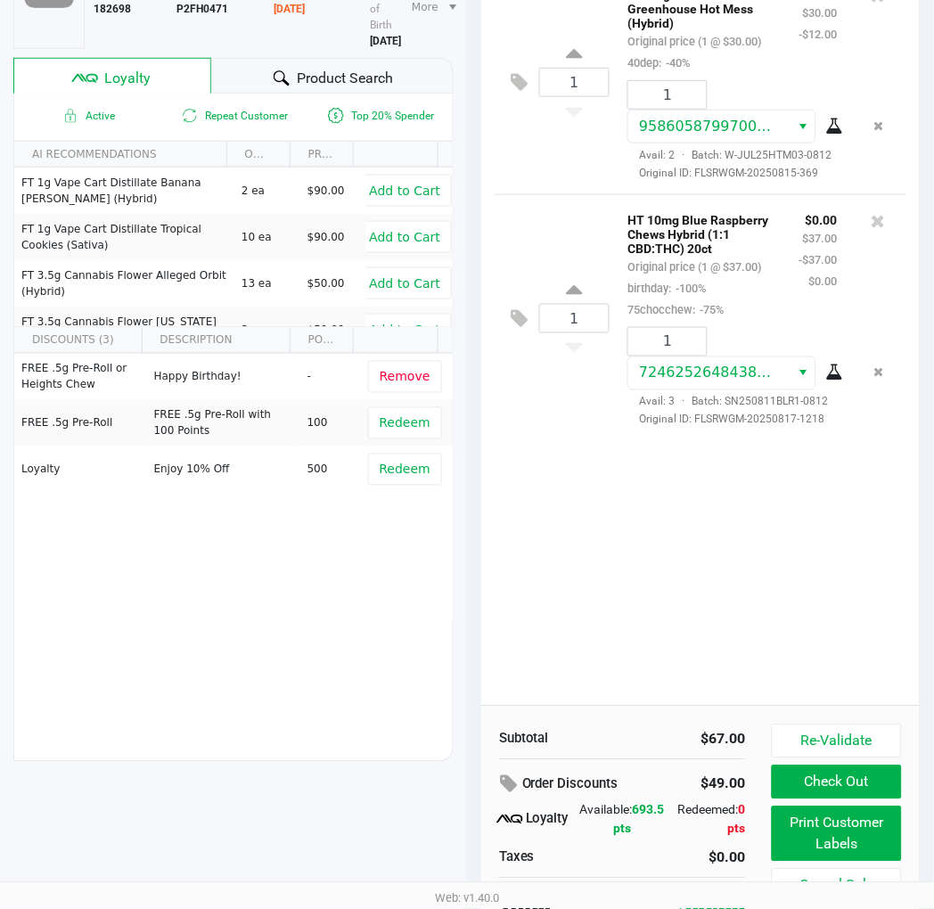
scroll to position [221, 0]
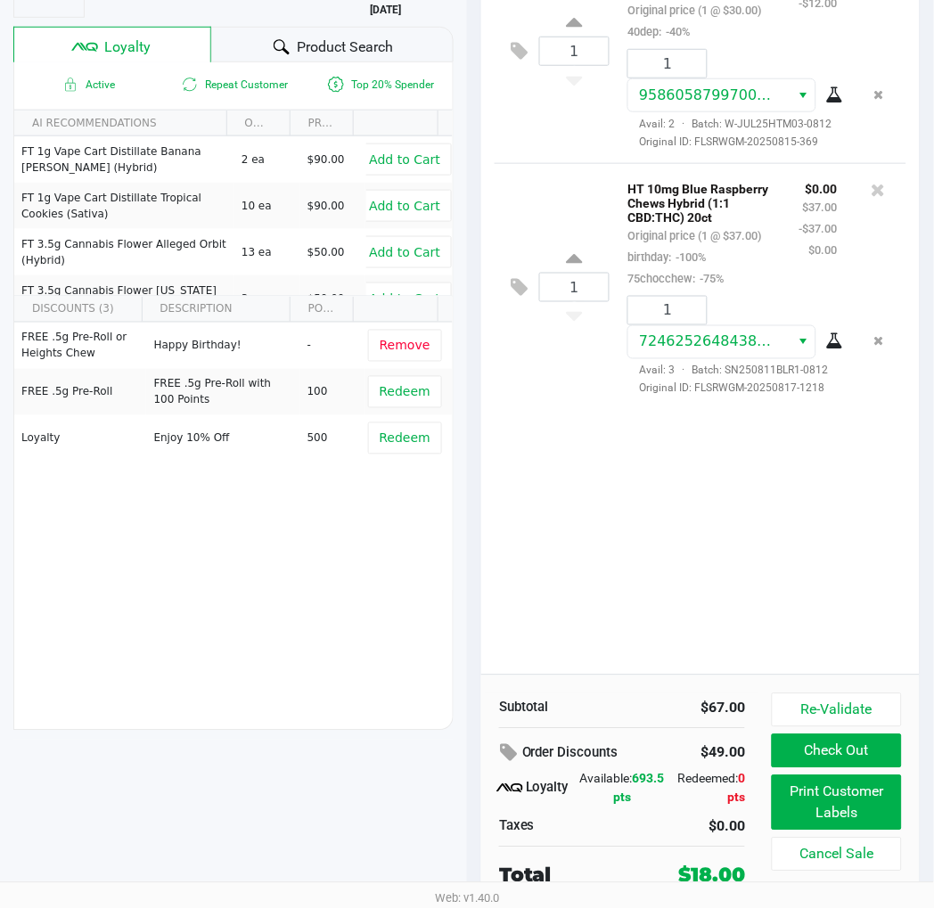
click at [856, 519] on div "1 FD 3.5g Flower Greenhouse Hot Mess (Hybrid) Original price (1 @ $30.00) 40dep…" at bounding box center [700, 306] width 439 height 737
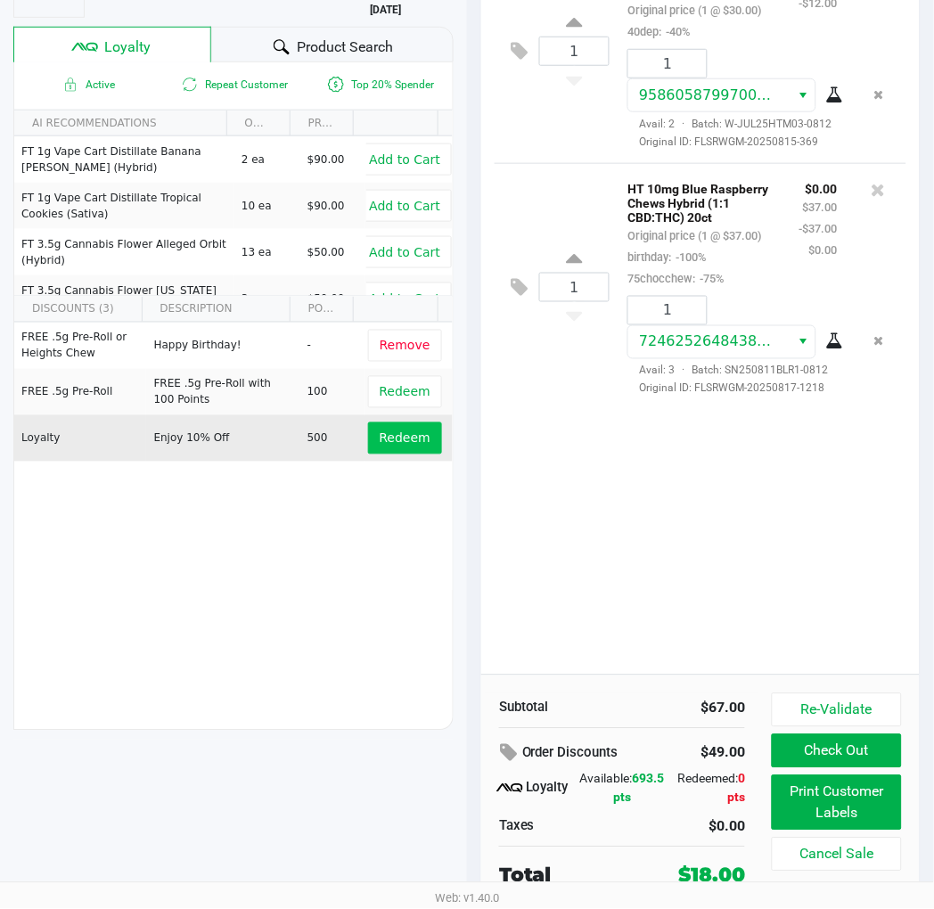
click at [401, 432] on span "Redeem" at bounding box center [405, 439] width 51 height 14
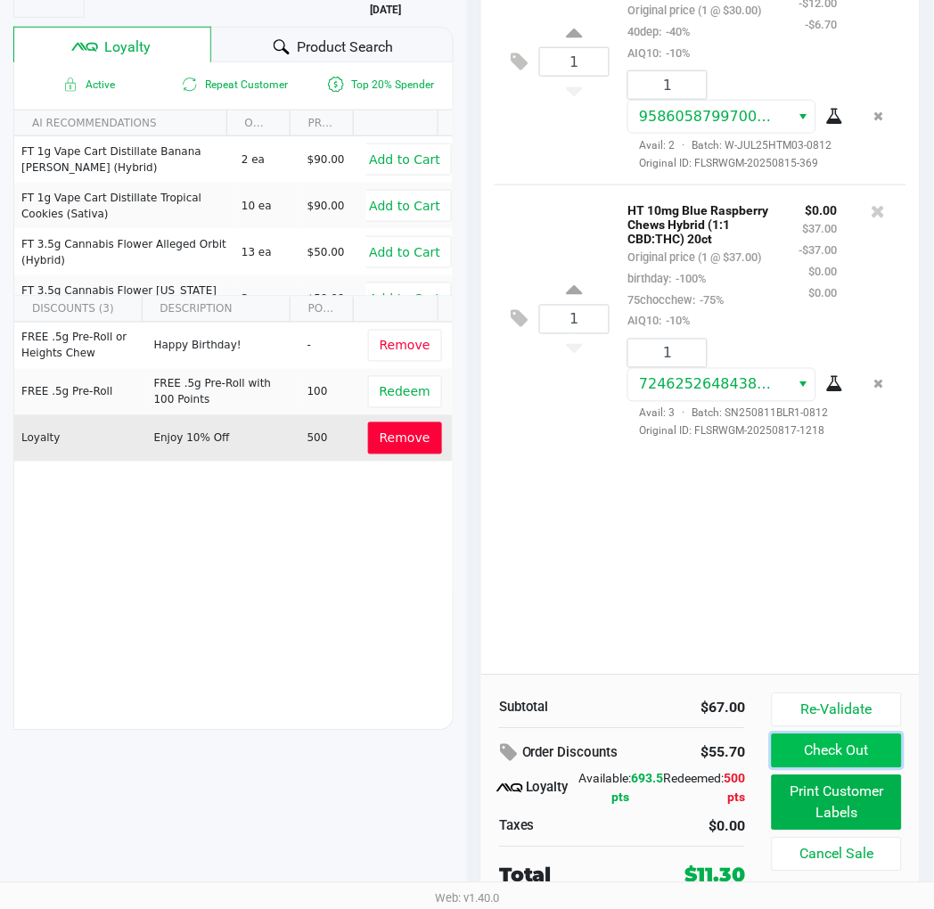
click at [868, 752] on button "Check Out" at bounding box center [837, 752] width 130 height 34
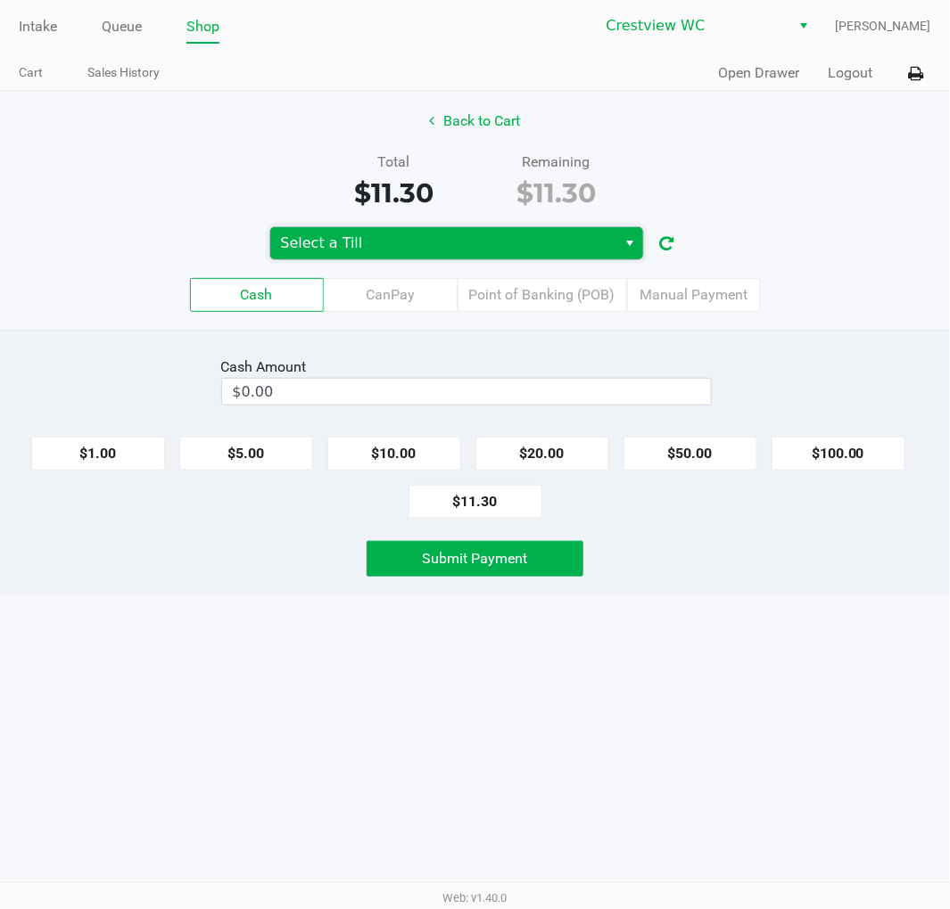
click at [451, 253] on span "Select a Till" at bounding box center [443, 243] width 325 height 21
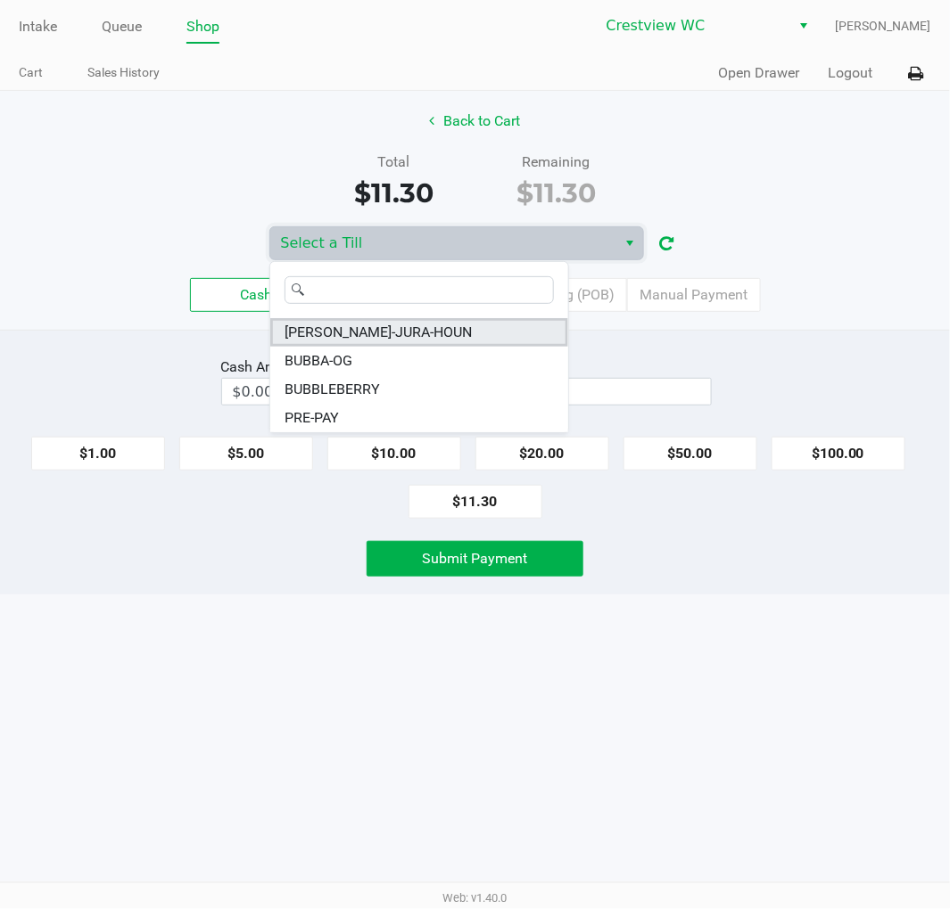
click at [416, 332] on li "BRUNO-JURA-HOUN" at bounding box center [419, 332] width 298 height 29
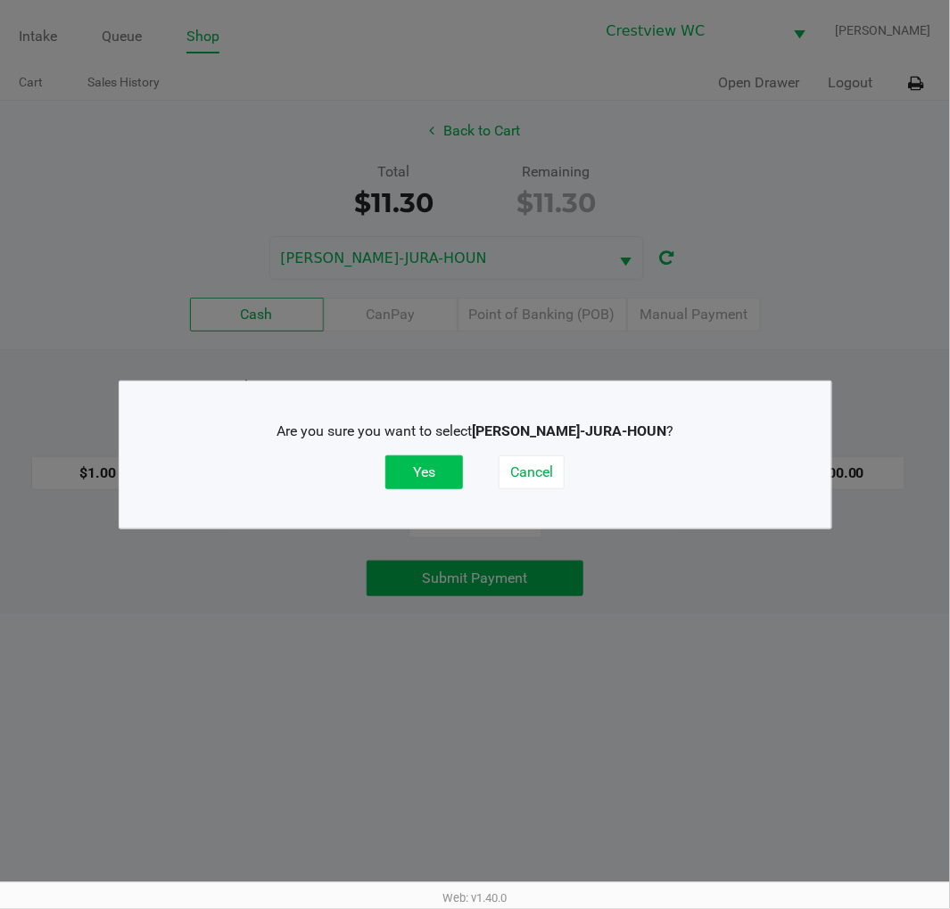
click at [399, 479] on button "Yes" at bounding box center [424, 473] width 78 height 34
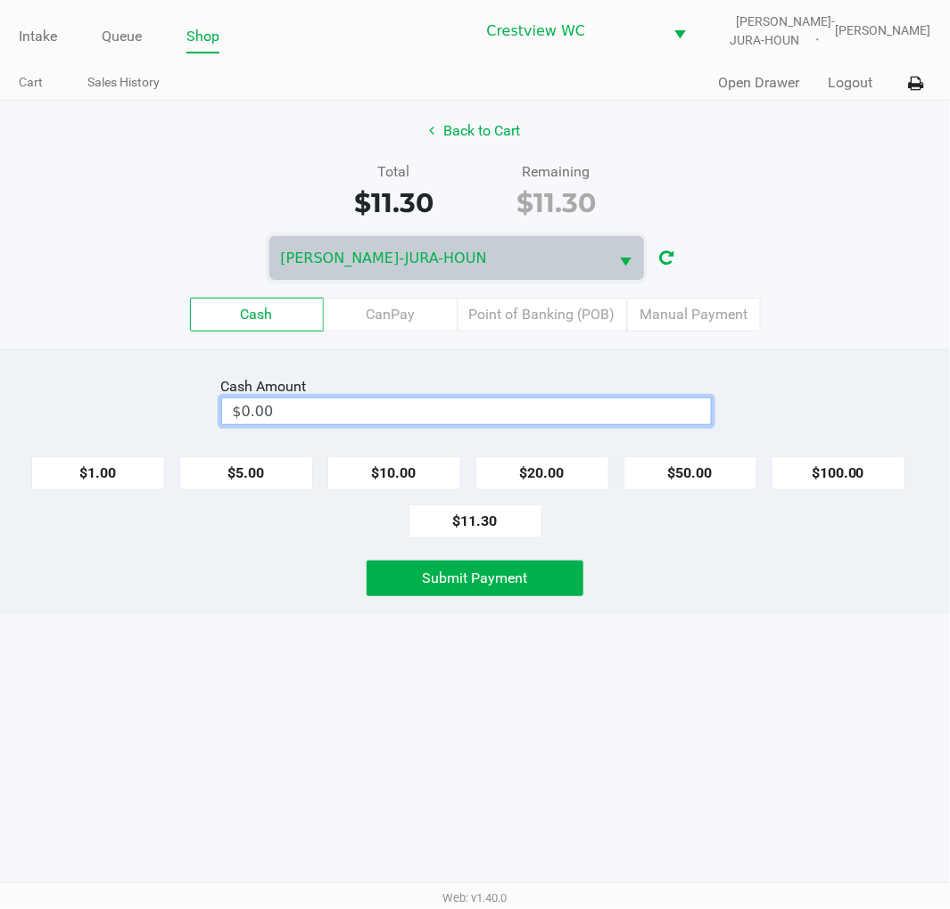
click at [359, 406] on input "$0.00" at bounding box center [466, 412] width 489 height 26
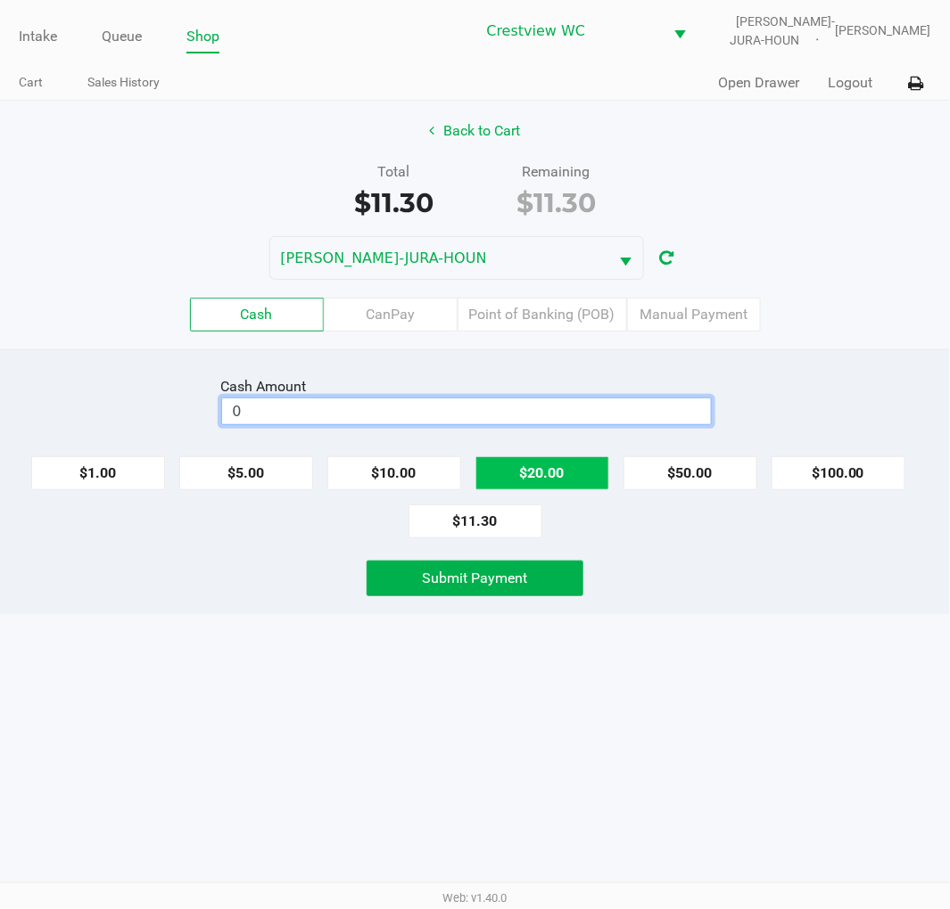
click at [547, 471] on button "$20.00" at bounding box center [542, 473] width 134 height 34
type input "$20.00"
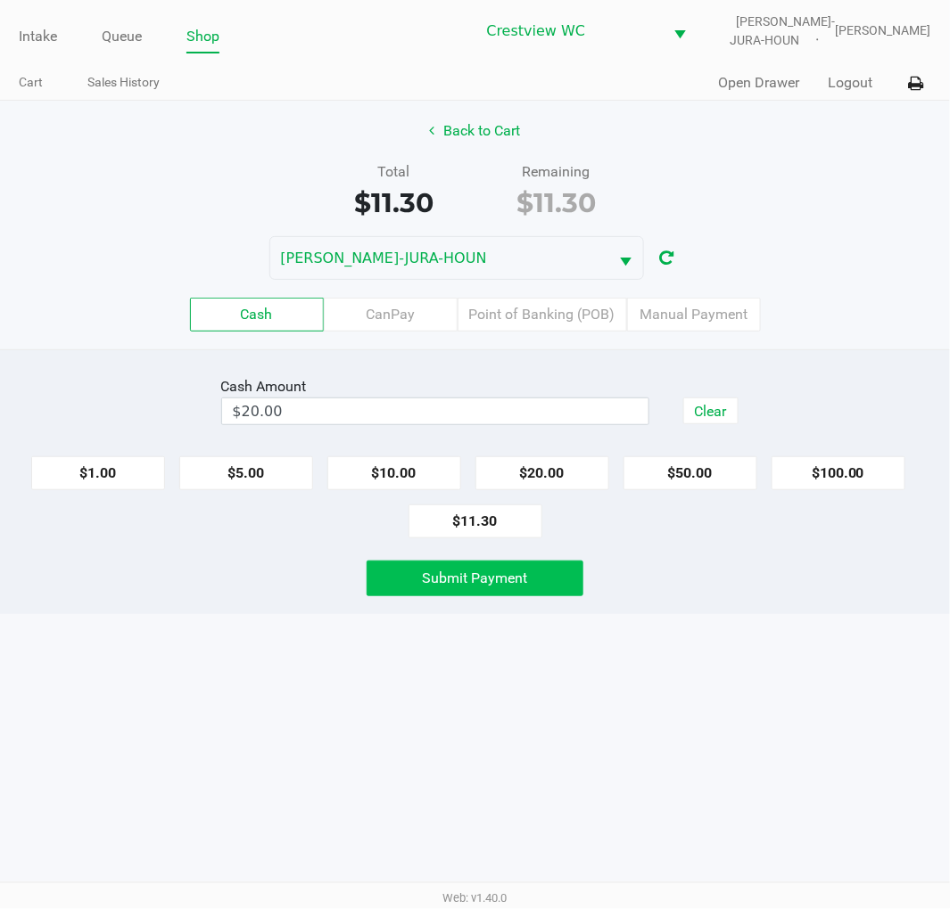
click at [530, 588] on button "Submit Payment" at bounding box center [475, 579] width 218 height 36
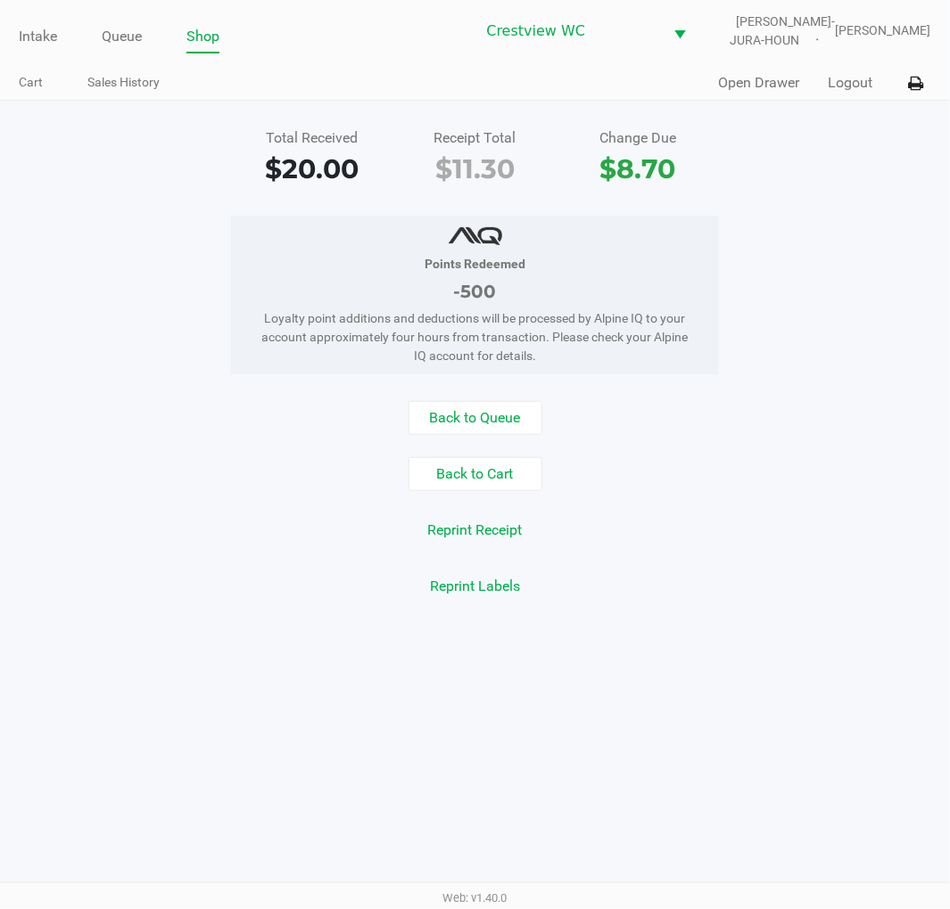
click at [862, 216] on div "Points Redeemed -500 Loyalty point additions and deductions will be processed b…" at bounding box center [475, 295] width 976 height 159
click at [45, 40] on link "Intake" at bounding box center [38, 36] width 38 height 25
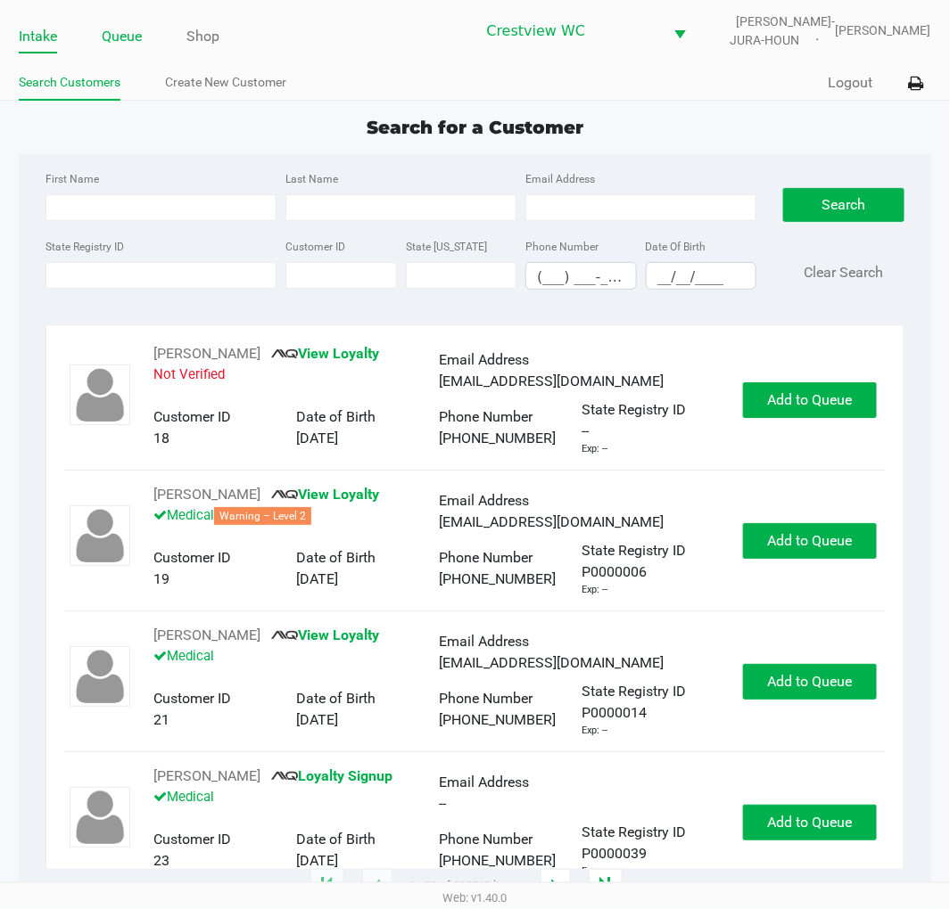
click at [119, 30] on link "Queue" at bounding box center [122, 36] width 40 height 25
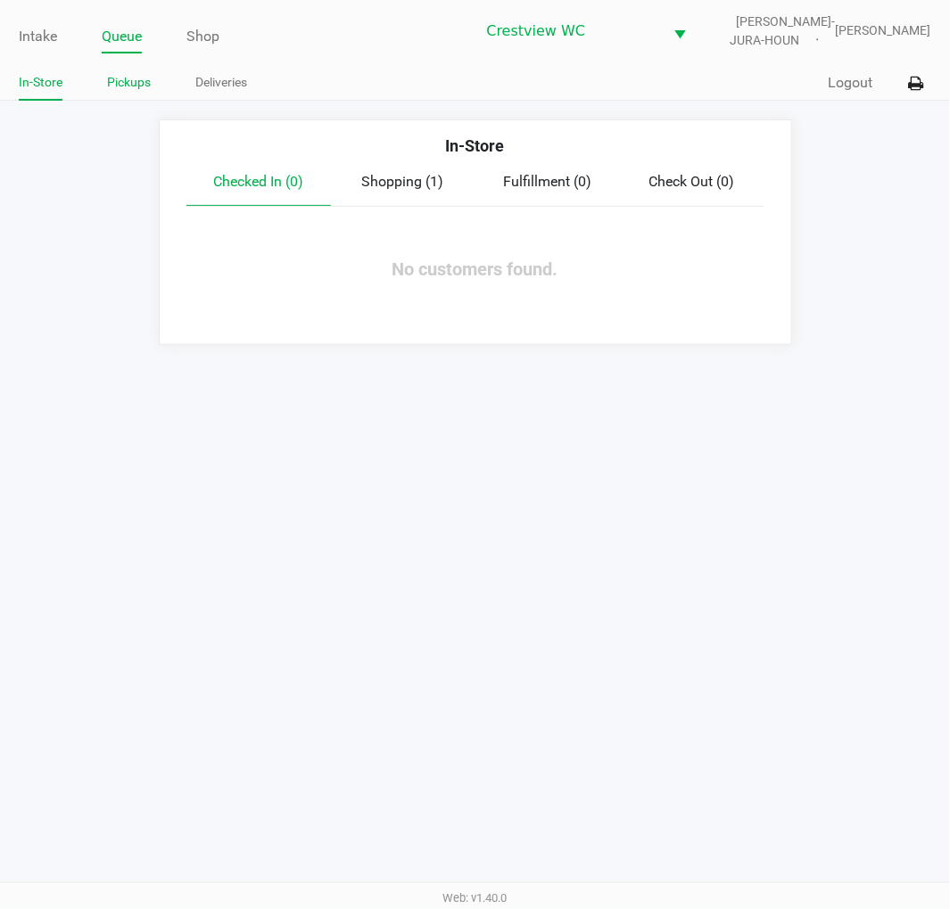
click at [119, 83] on link "Pickups" at bounding box center [129, 82] width 44 height 22
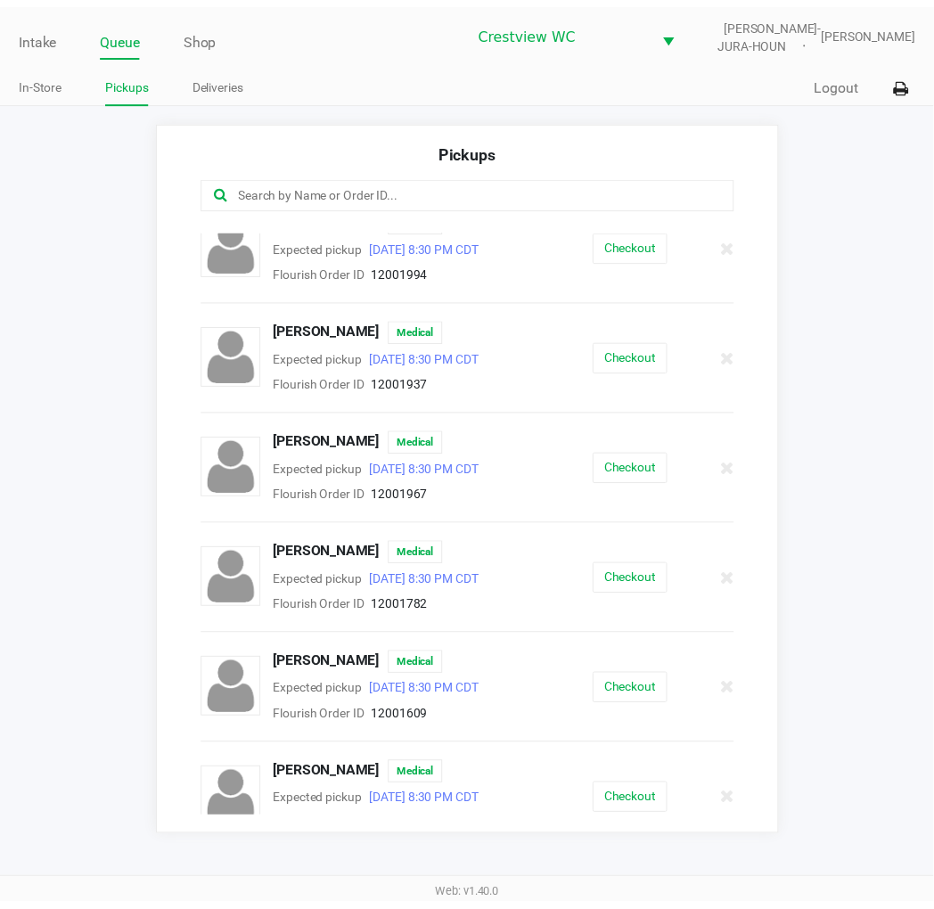
scroll to position [261, 0]
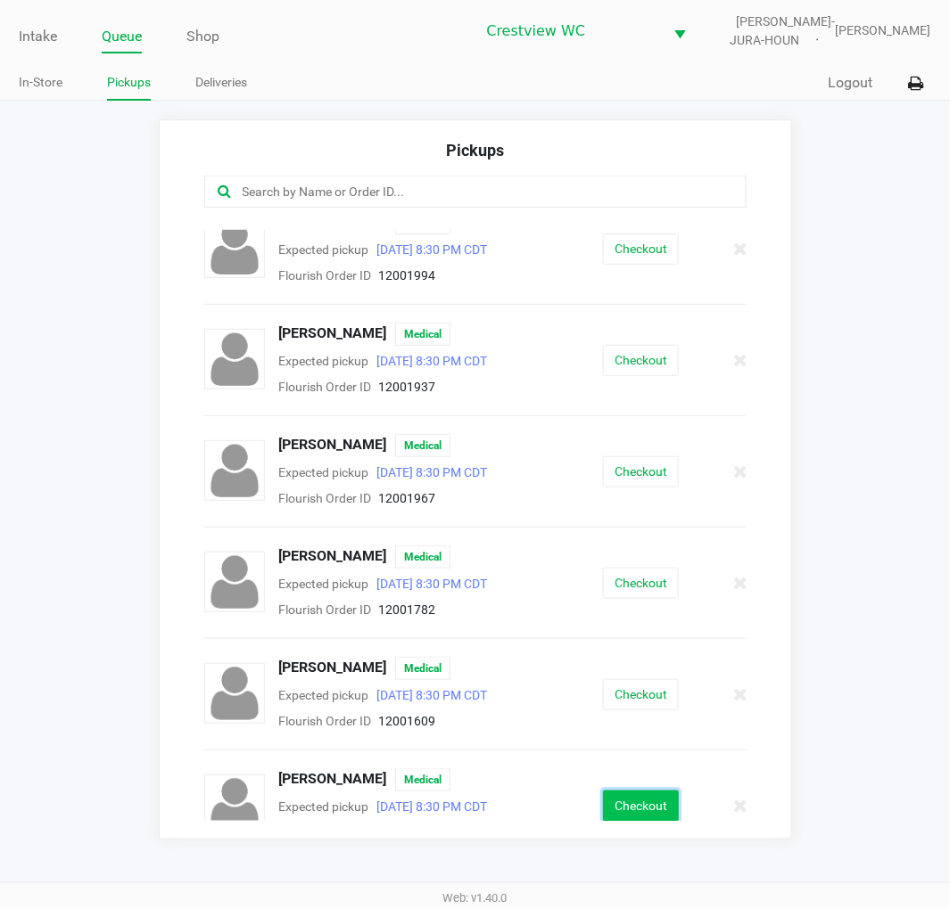
click at [639, 797] on button "Checkout" at bounding box center [641, 806] width 76 height 31
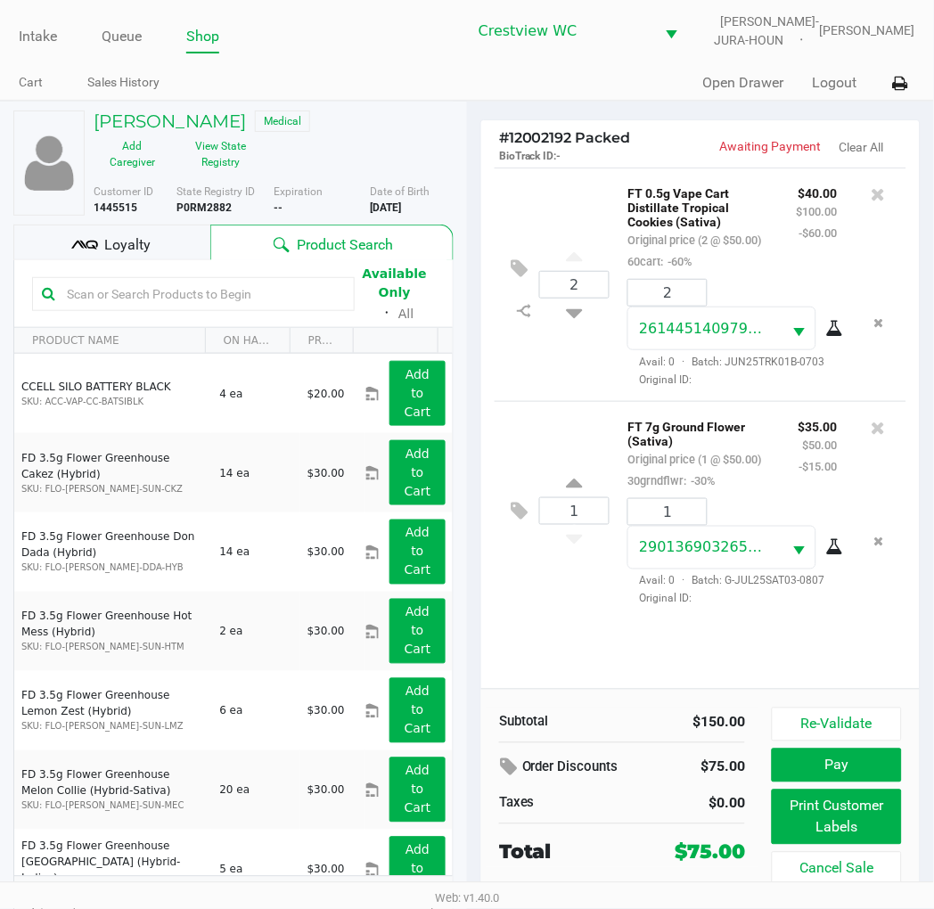
click at [128, 252] on span "Loyalty" at bounding box center [127, 244] width 46 height 21
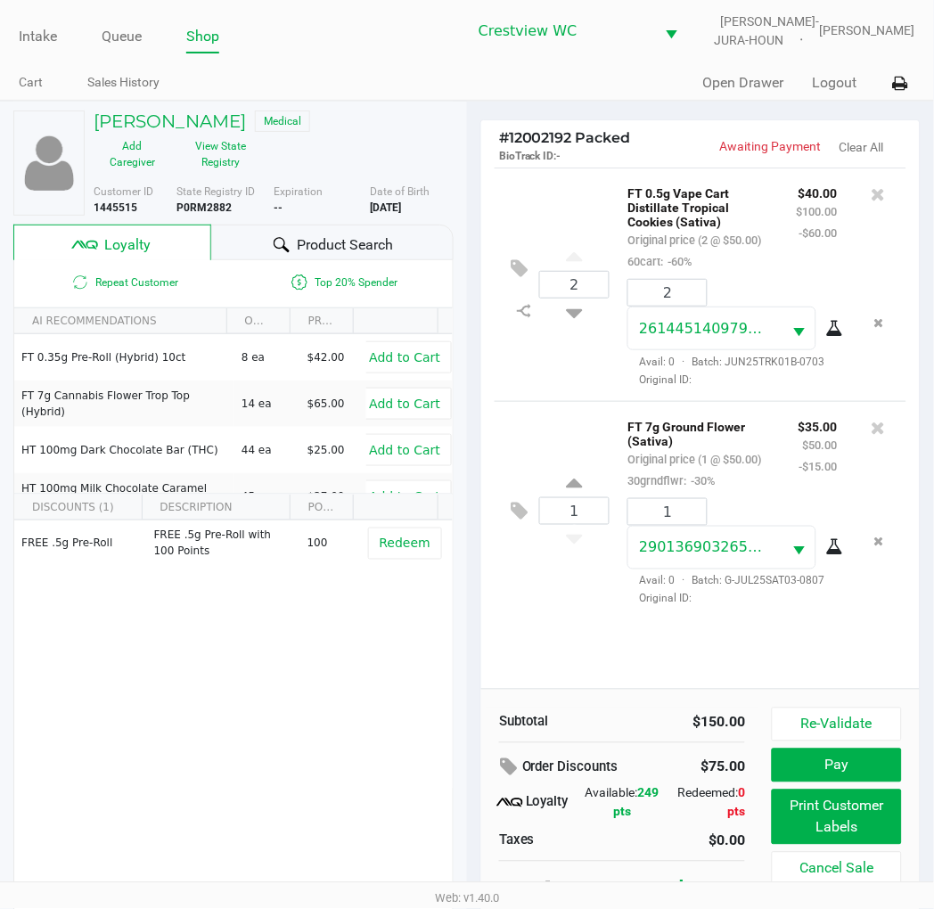
click at [297, 671] on div "FREE .5g Pre-Roll FREE .5g Pre-Roll with 100 Points 100 Redeem" at bounding box center [233, 655] width 439 height 268
click at [547, 389] on div "2 FT 0.5g Vape Cart Distillate Tropical Cookies (Sativa) Original price (2 @ $5…" at bounding box center [701, 285] width 412 height 234
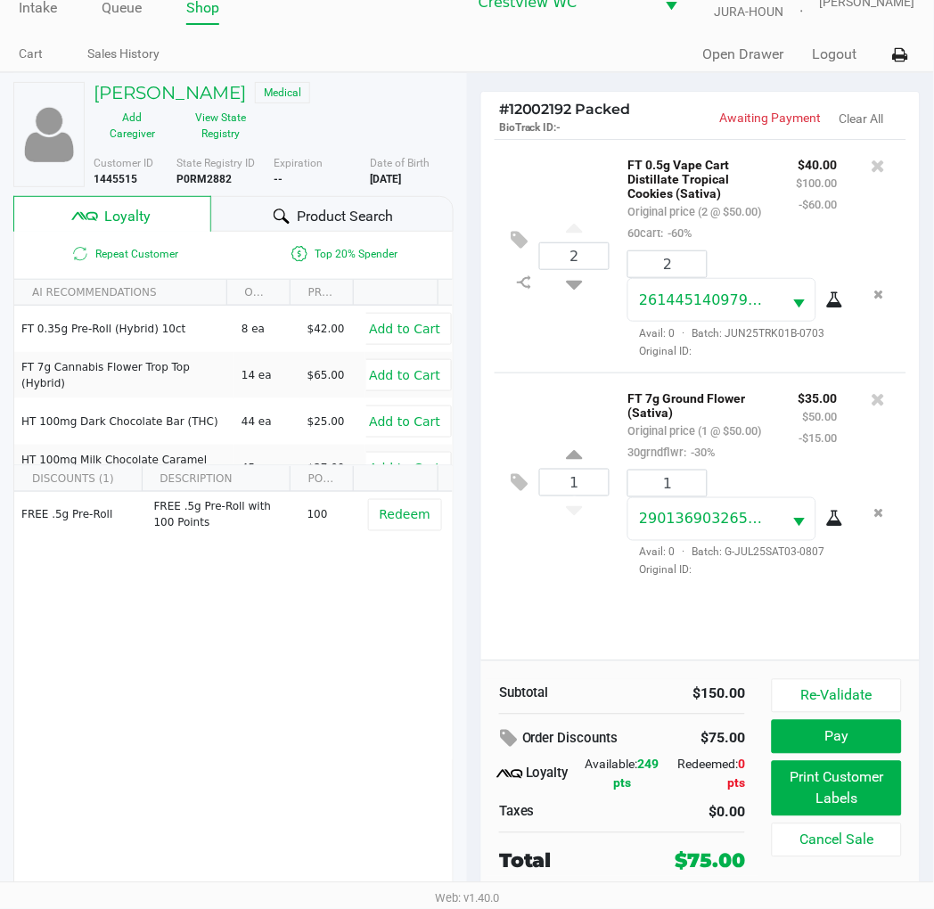
click at [858, 691] on button "Re-Validate" at bounding box center [837, 696] width 130 height 34
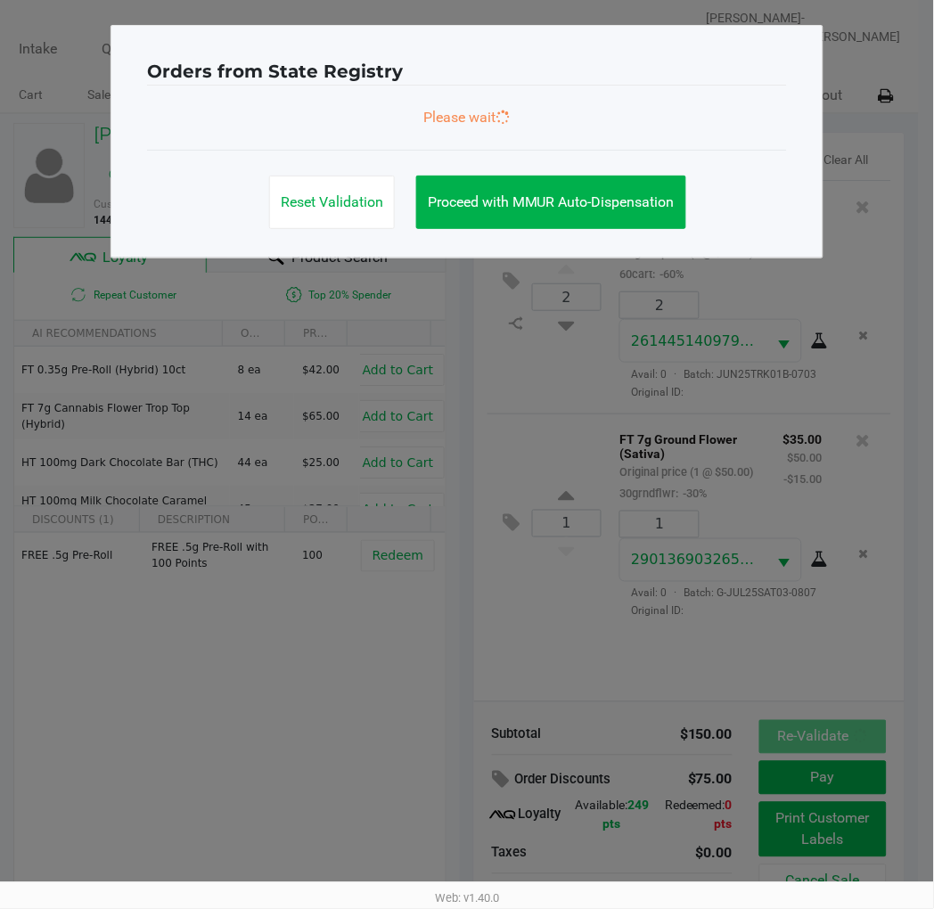
scroll to position [0, 0]
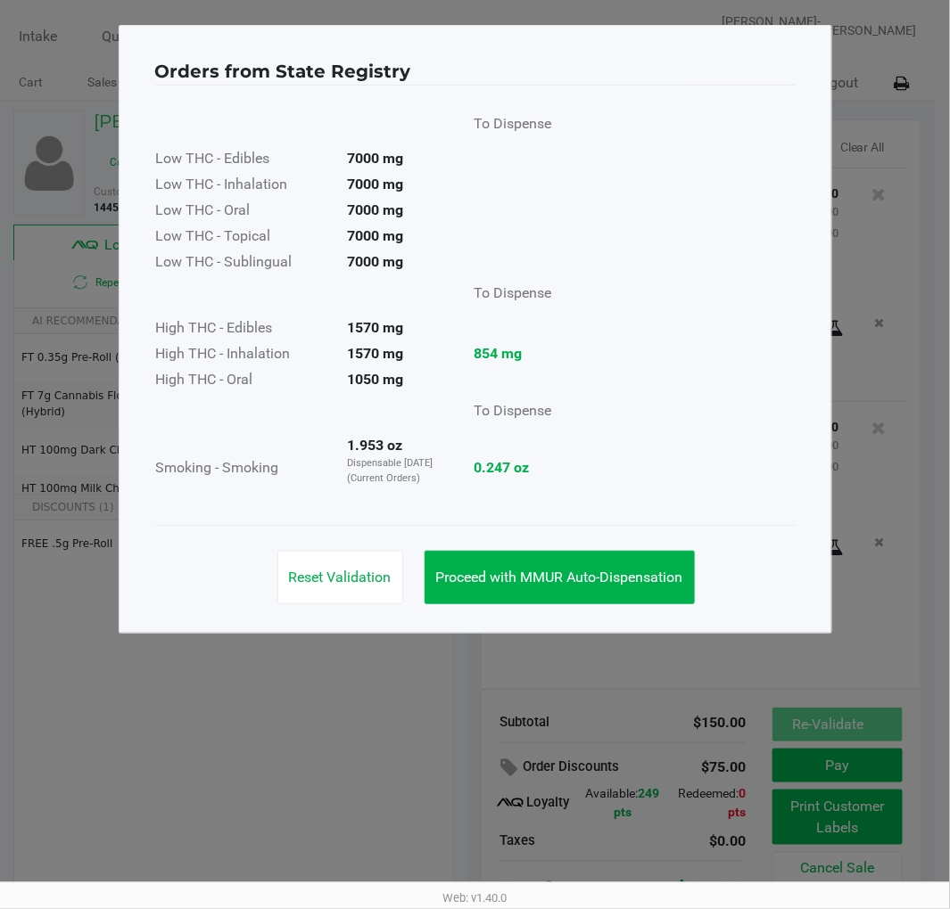
click at [615, 566] on button "Proceed with MMUR Auto-Dispensation" at bounding box center [559, 577] width 270 height 53
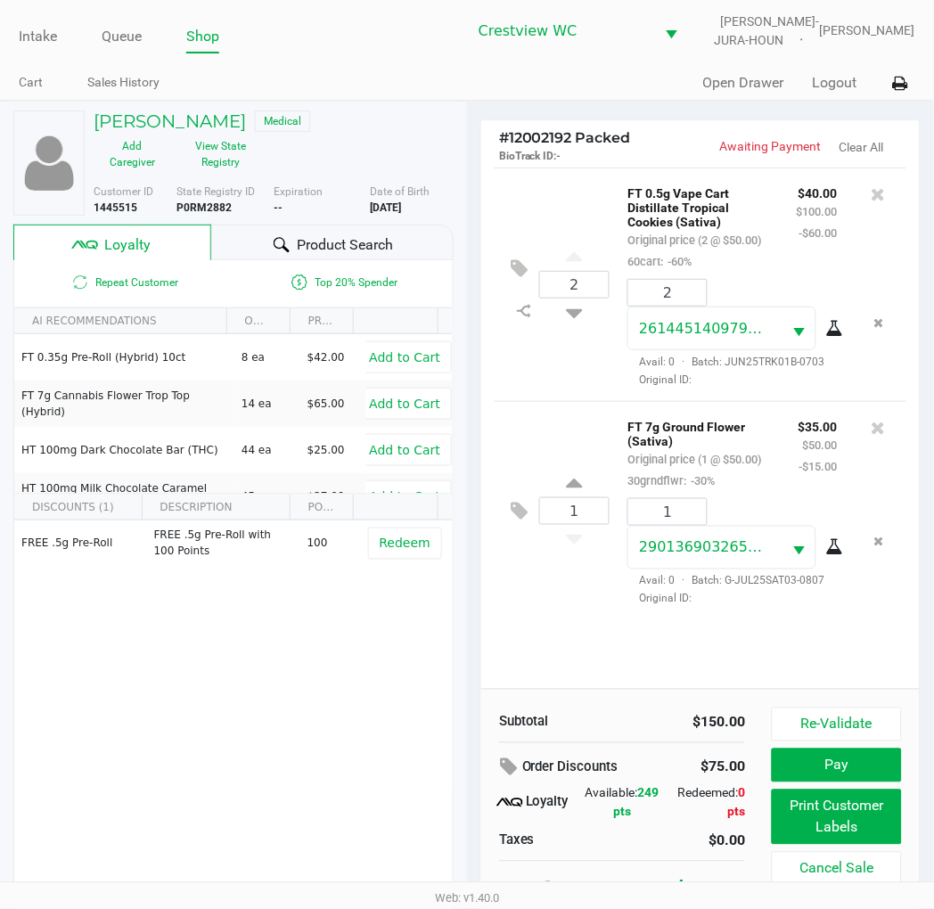
scroll to position [29, 0]
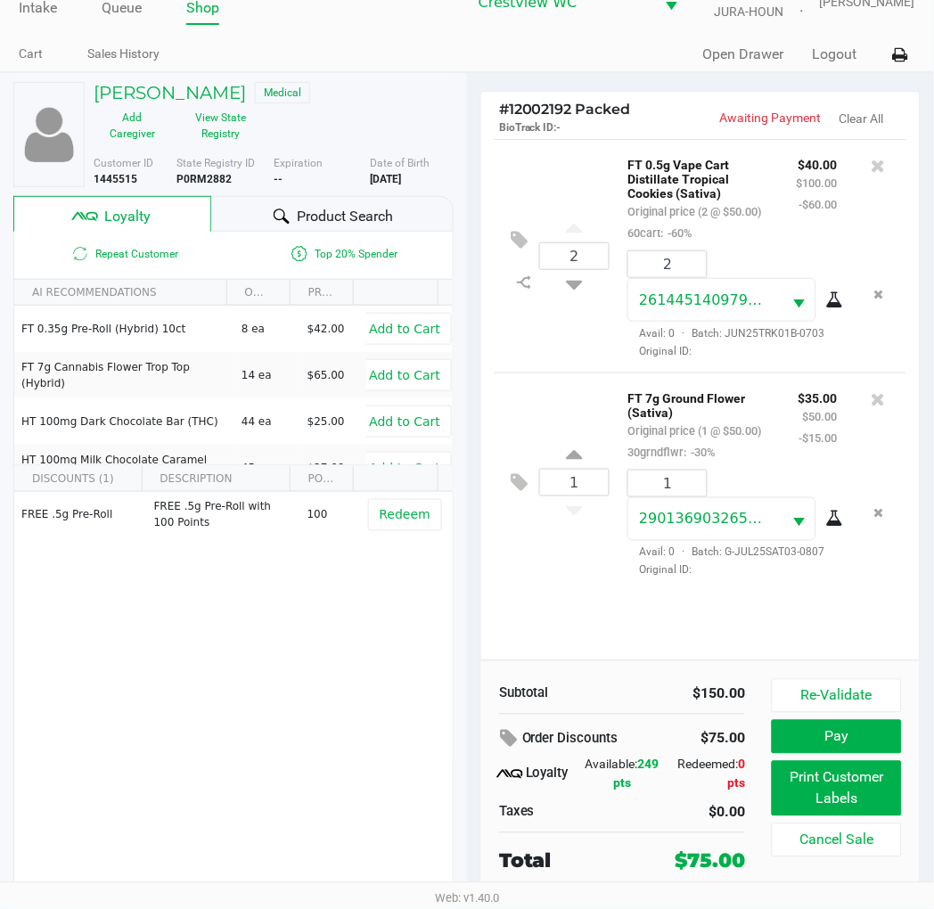
click at [848, 795] on button "Print Customer Labels" at bounding box center [837, 788] width 130 height 55
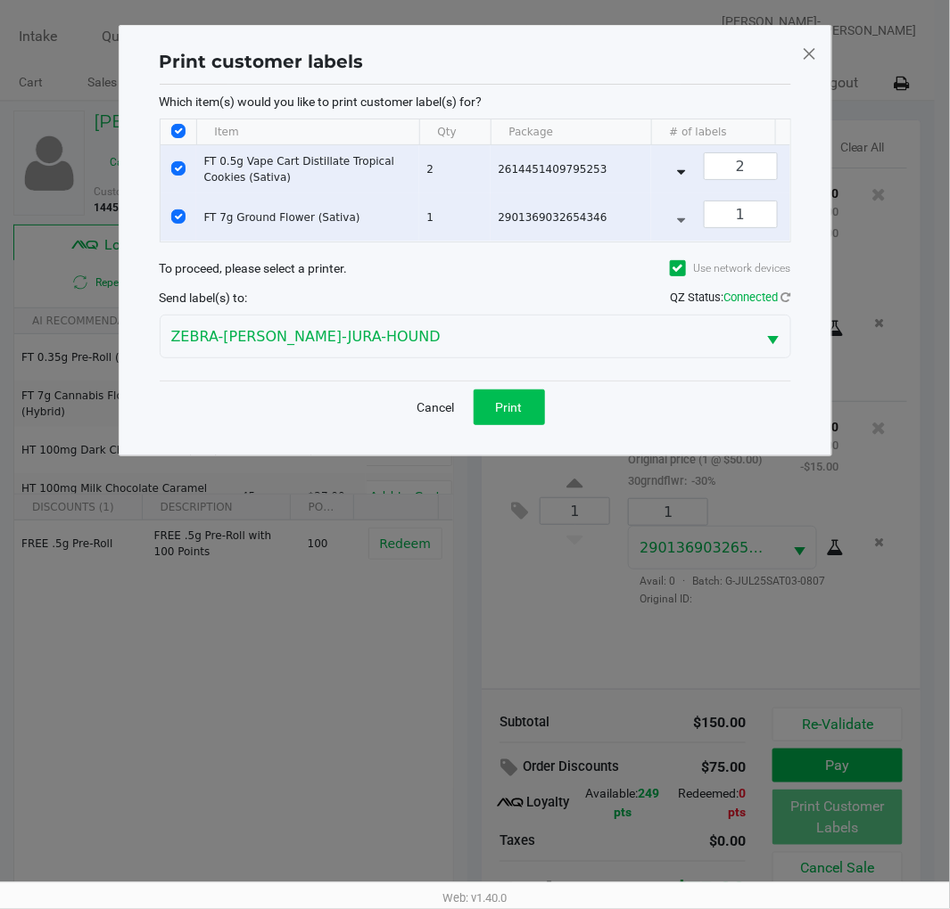
click at [515, 407] on button "Print" at bounding box center [508, 408] width 71 height 36
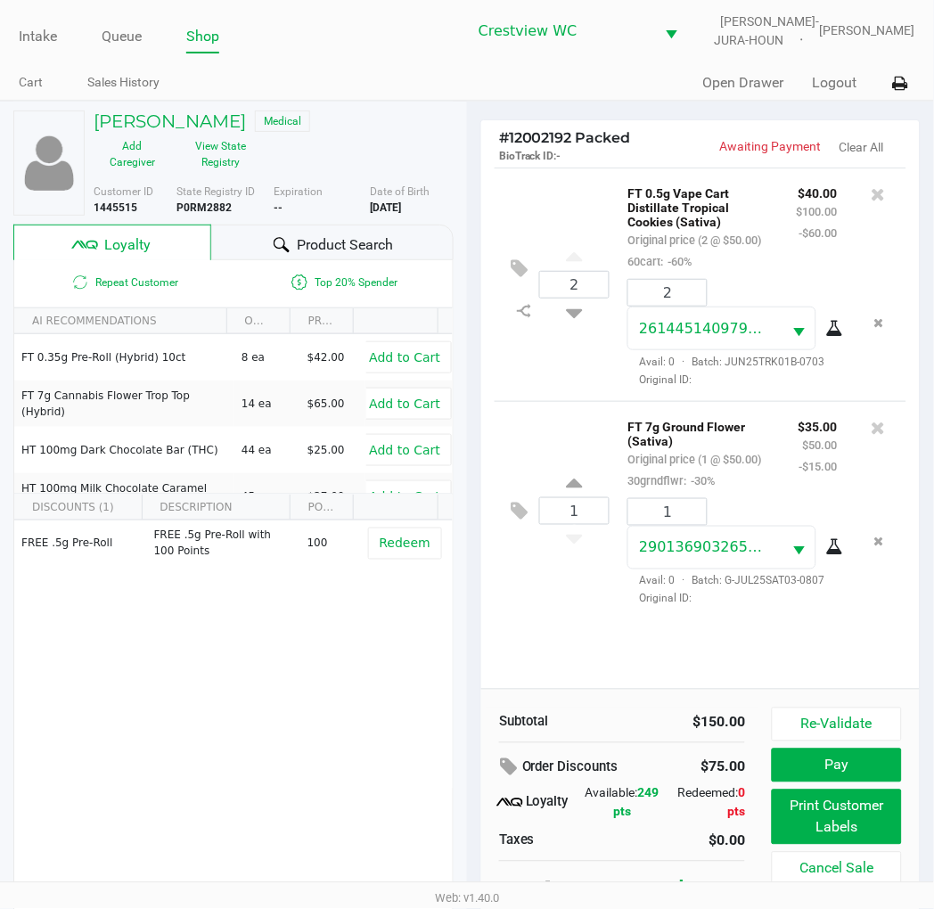
scroll to position [29, 0]
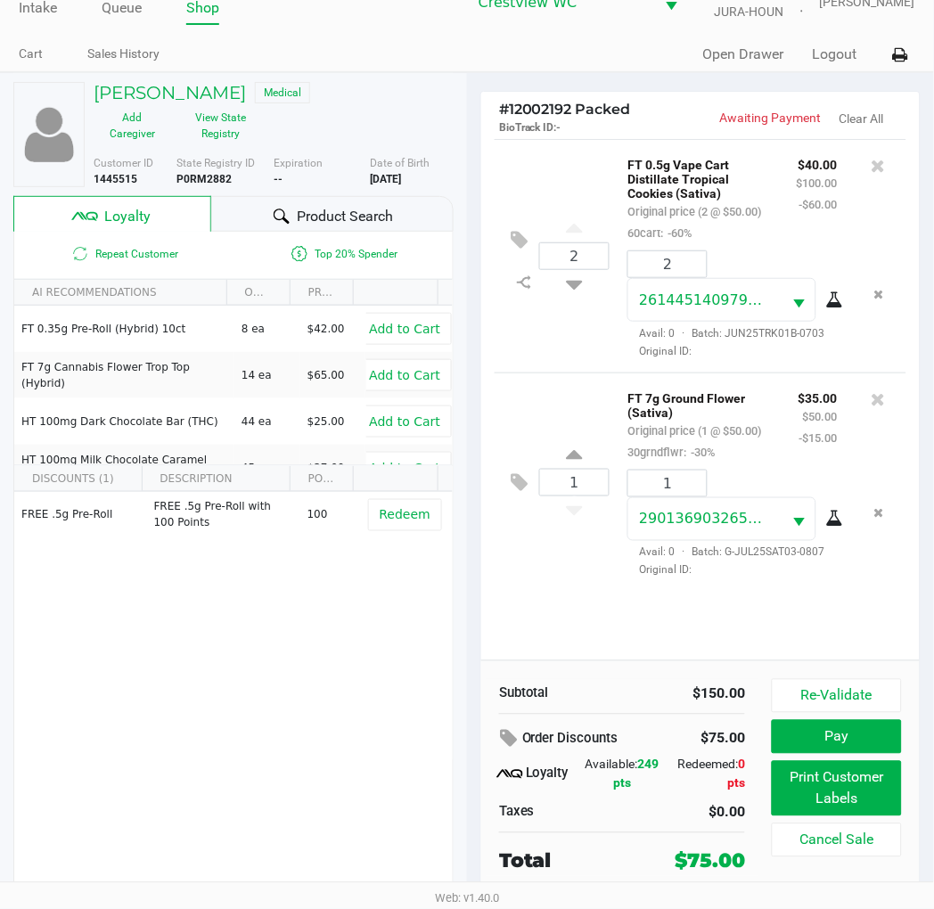
click at [245, 687] on div "FREE .5g Pre-Roll FREE .5g Pre-Roll with 100 Points 100 Redeem" at bounding box center [233, 626] width 439 height 268
click at [847, 740] on button "Pay" at bounding box center [837, 737] width 130 height 34
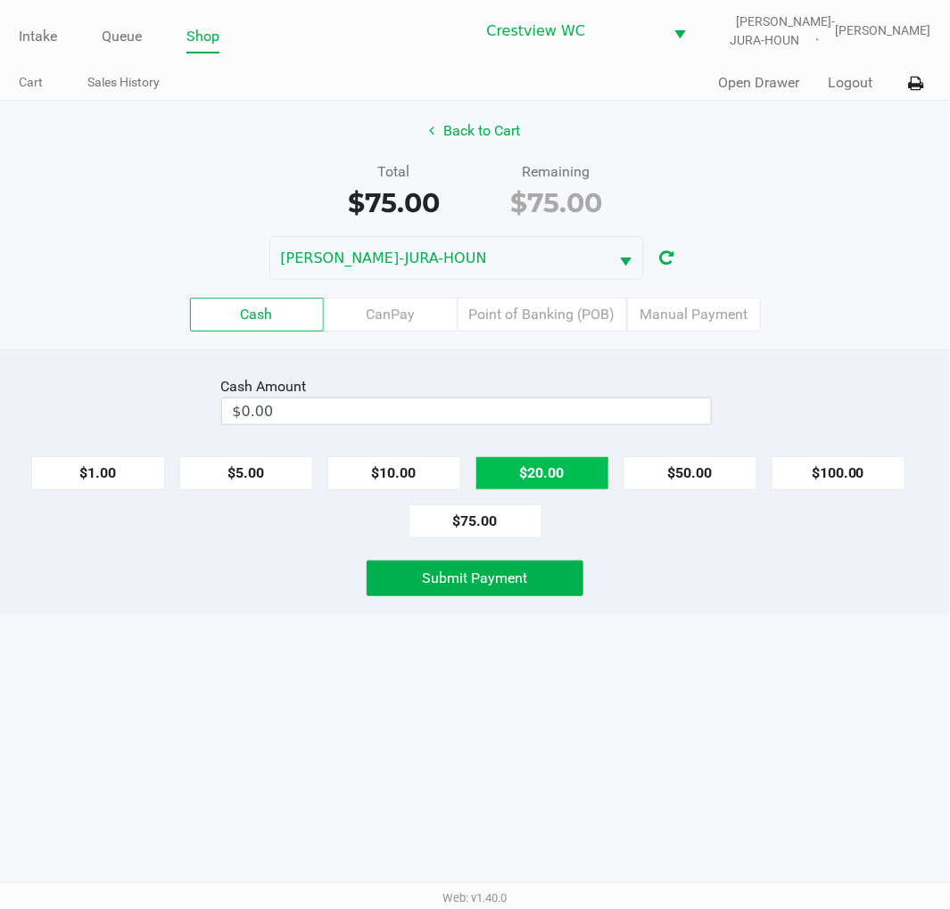
click at [554, 464] on button "$20.00" at bounding box center [542, 473] width 134 height 34
click at [544, 470] on button "$20.00" at bounding box center [542, 473] width 134 height 34
click at [533, 465] on button "$20.00" at bounding box center [542, 473] width 134 height 34
click at [868, 665] on div "Intake Queue Shop Crestview WC BRUNO-JURA-HOUN Eric Stevenson Cart Sales Histor…" at bounding box center [475, 454] width 950 height 909
click at [541, 465] on button "$20.00" at bounding box center [542, 473] width 134 height 34
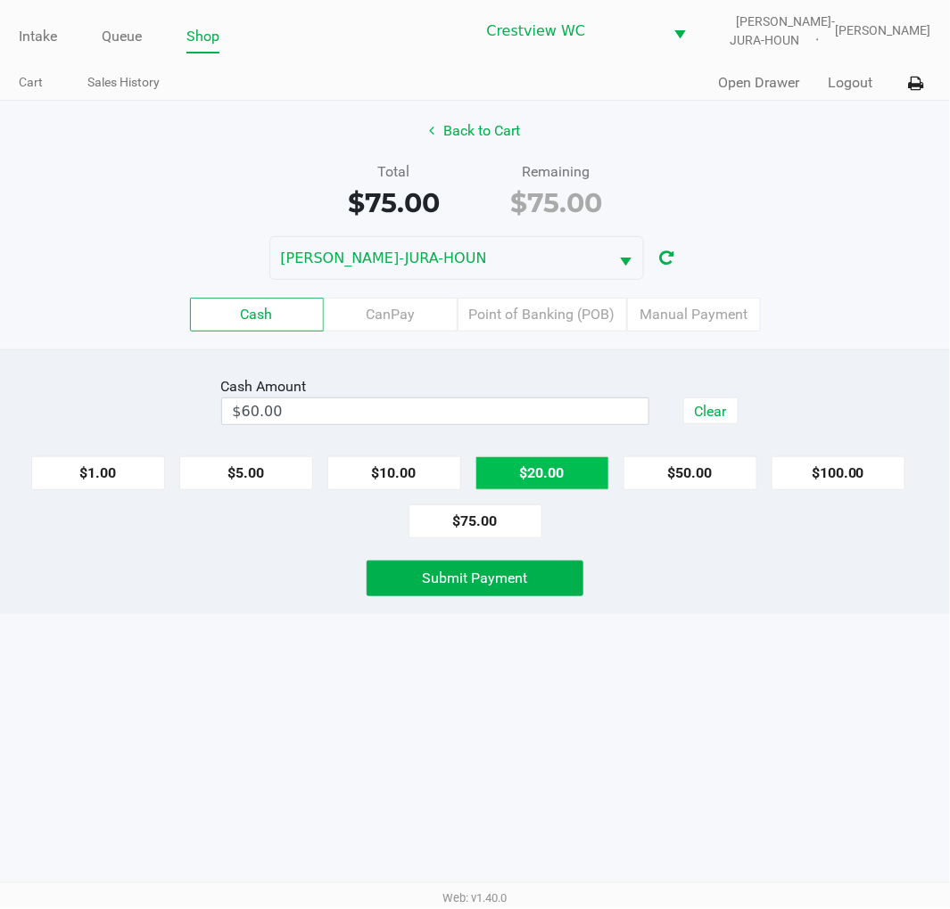
type input "$80.00"
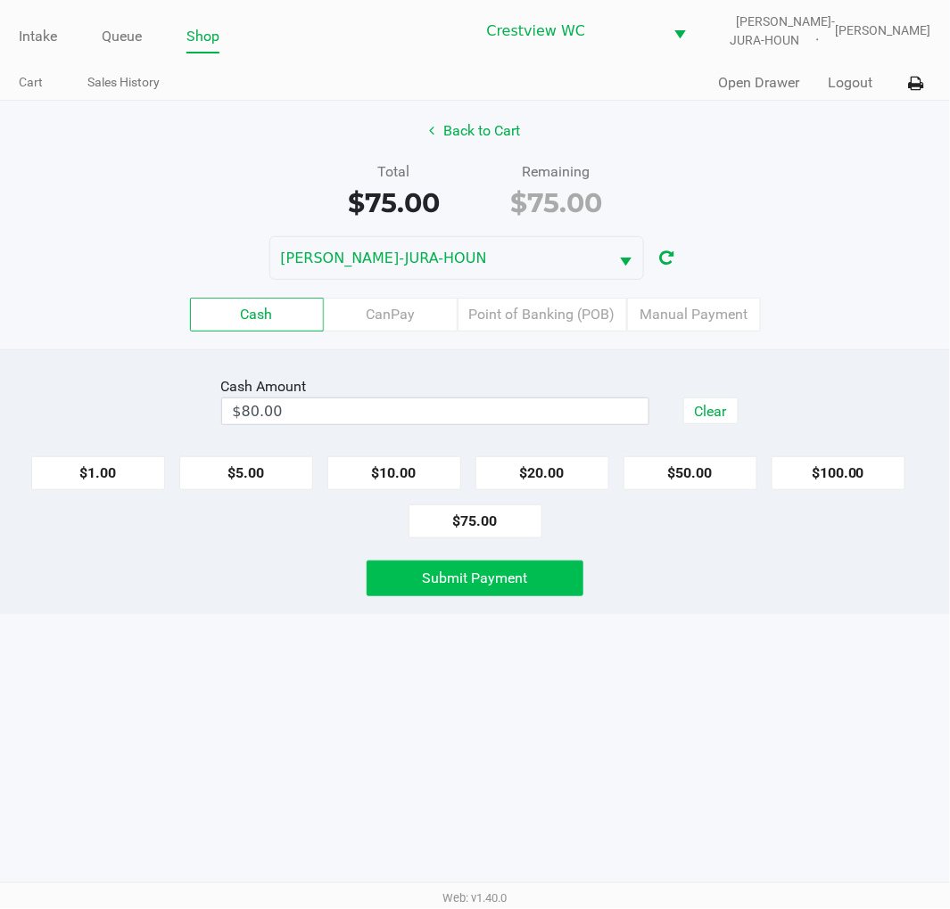
click at [528, 590] on button "Submit Payment" at bounding box center [475, 579] width 218 height 36
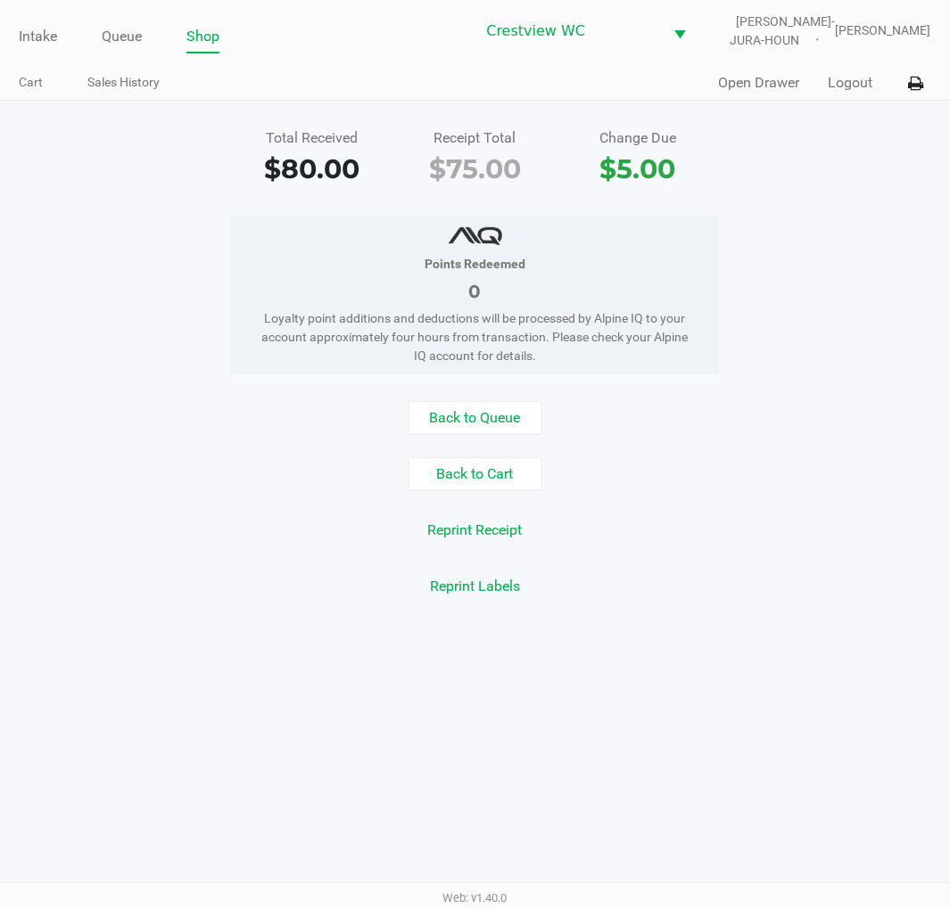
click at [852, 229] on div "Points Redeemed 0 Loyalty point additions and deductions will be processed by A…" at bounding box center [475, 295] width 976 height 159
click at [30, 41] on link "Intake" at bounding box center [38, 36] width 38 height 25
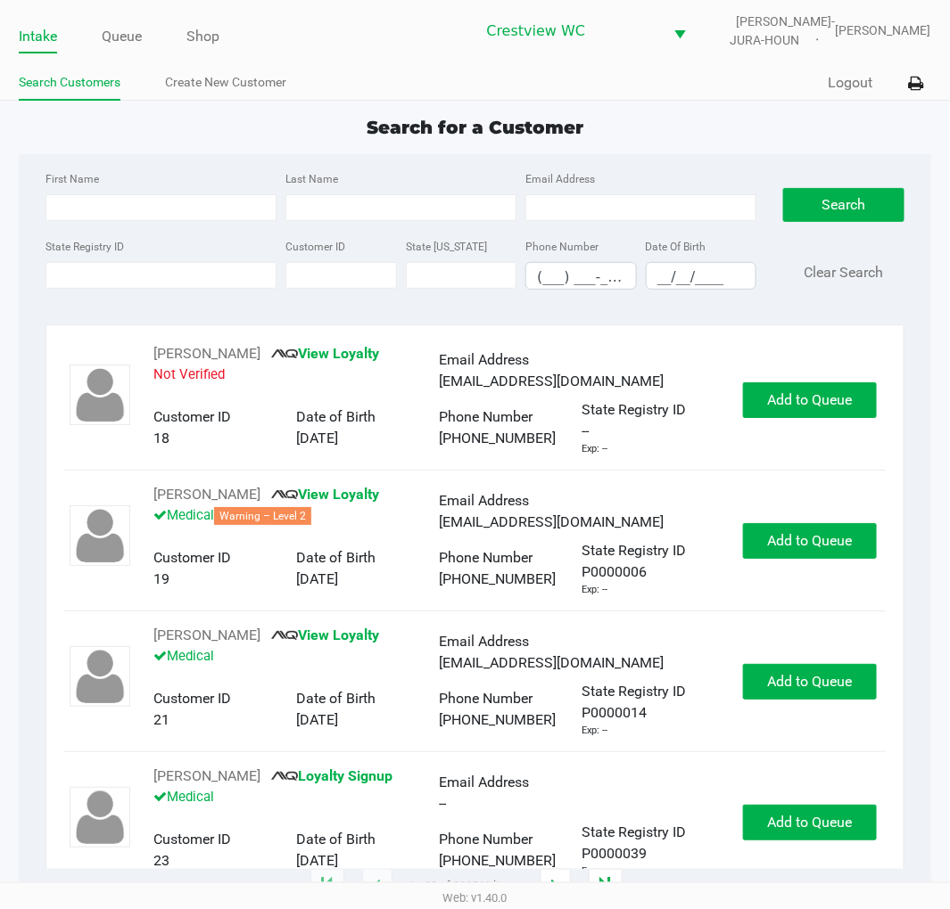
click at [684, 120] on div "Search for a Customer" at bounding box center [474, 127] width 938 height 27
click at [125, 276] on input "State Registry ID" at bounding box center [160, 275] width 231 height 27
type input "p4xh2800"
click at [841, 197] on button "Search" at bounding box center [843, 205] width 120 height 34
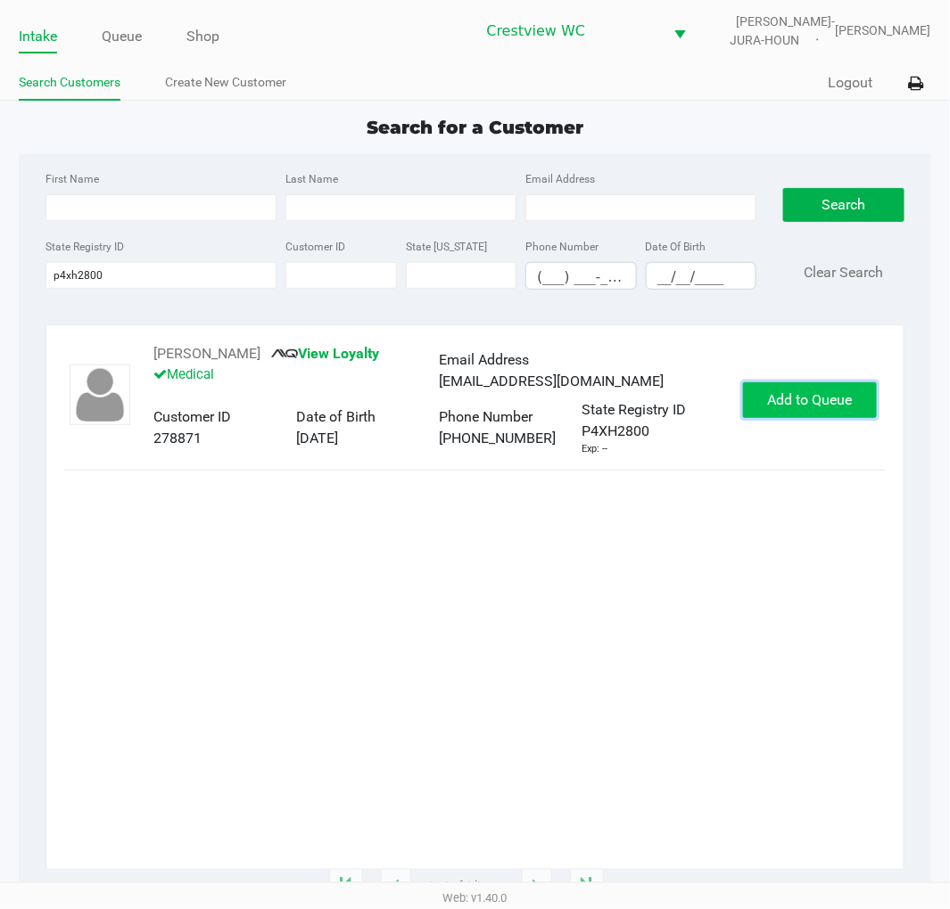
click at [810, 399] on span "Add to Queue" at bounding box center [809, 399] width 85 height 17
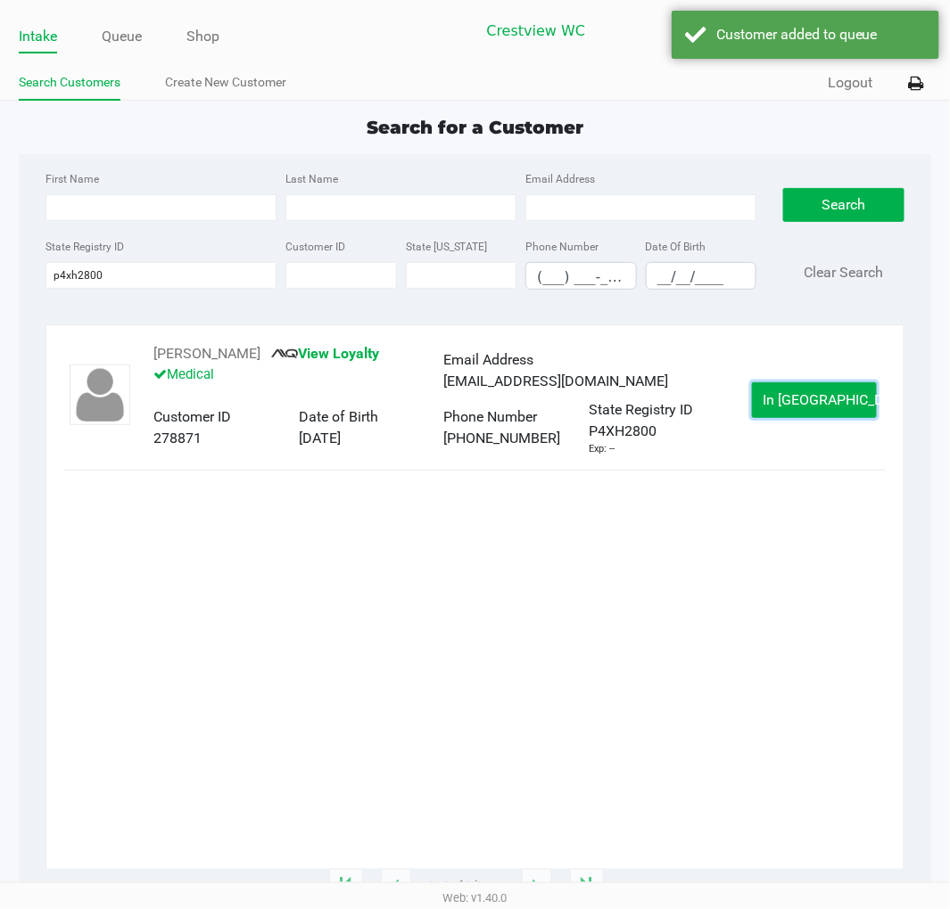
click at [804, 404] on span "In Queue" at bounding box center [838, 399] width 150 height 17
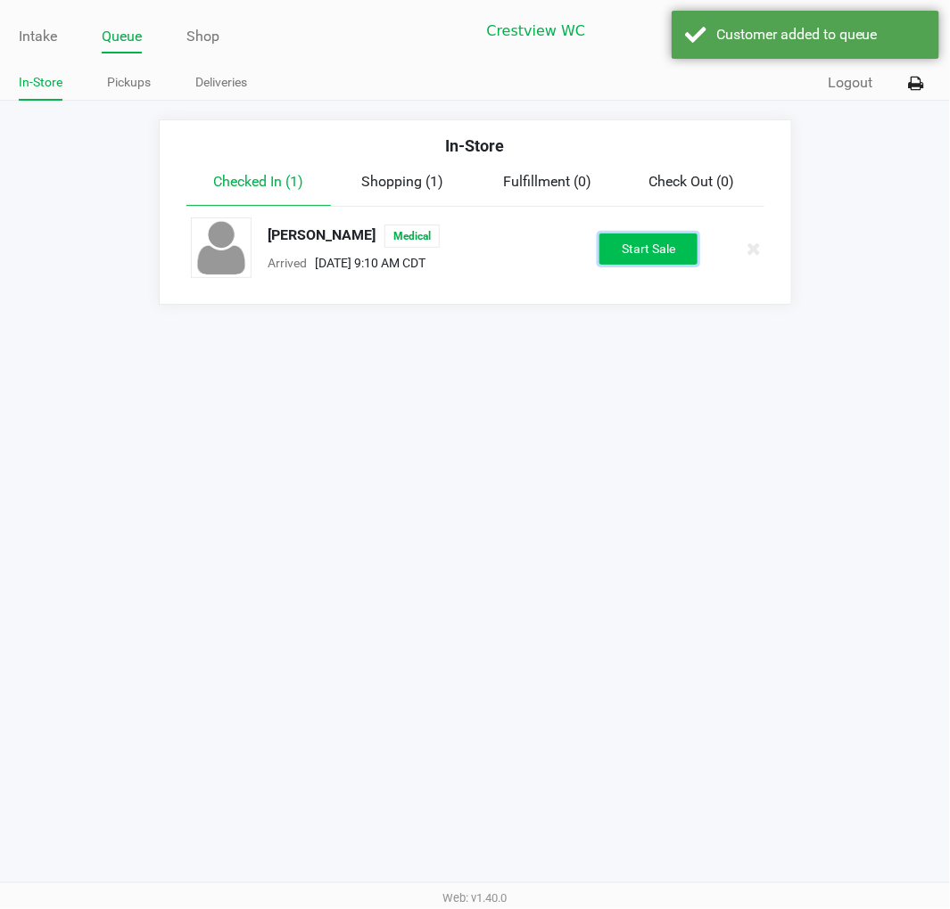
click at [658, 244] on button "Start Sale" at bounding box center [648, 249] width 98 height 31
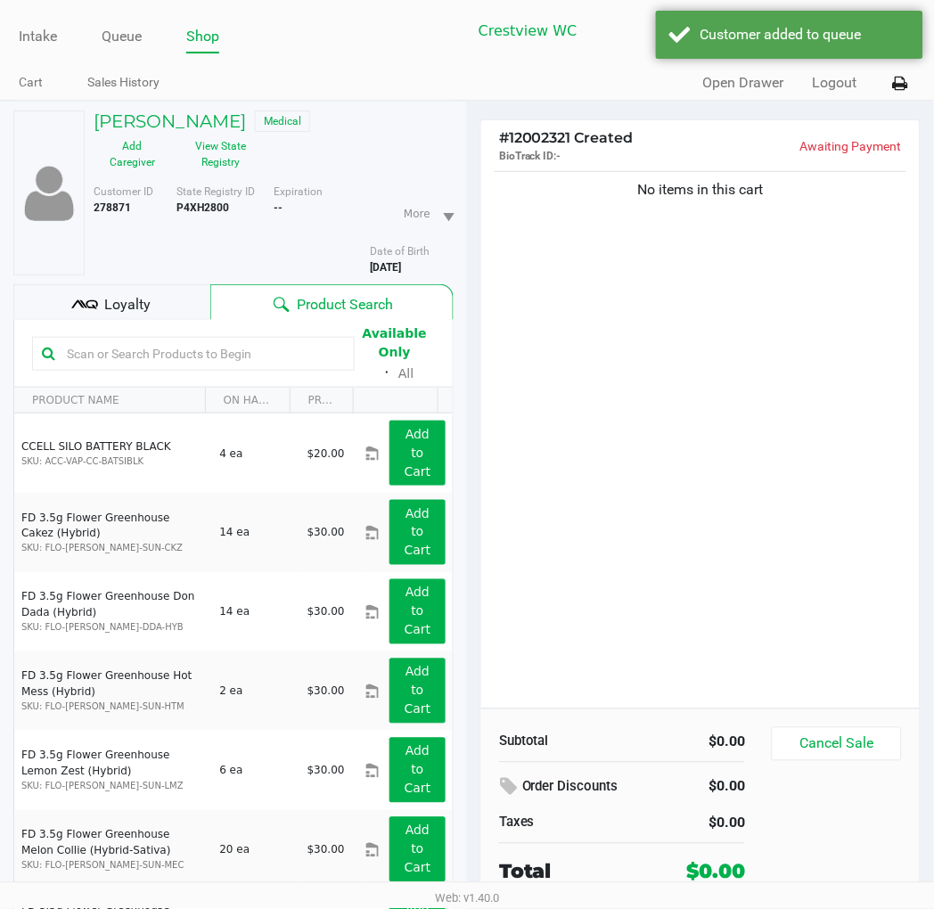
click at [670, 489] on div "No items in this cart" at bounding box center [700, 438] width 439 height 541
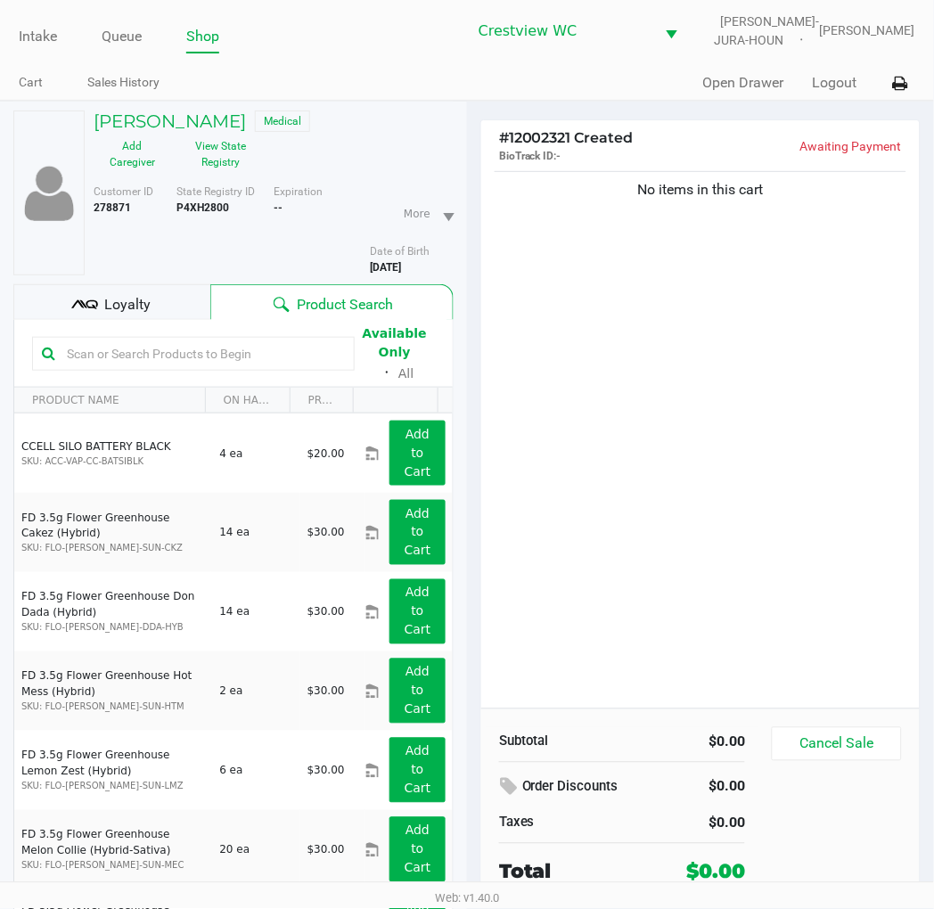
click at [765, 305] on div "No items in this cart" at bounding box center [700, 438] width 439 height 541
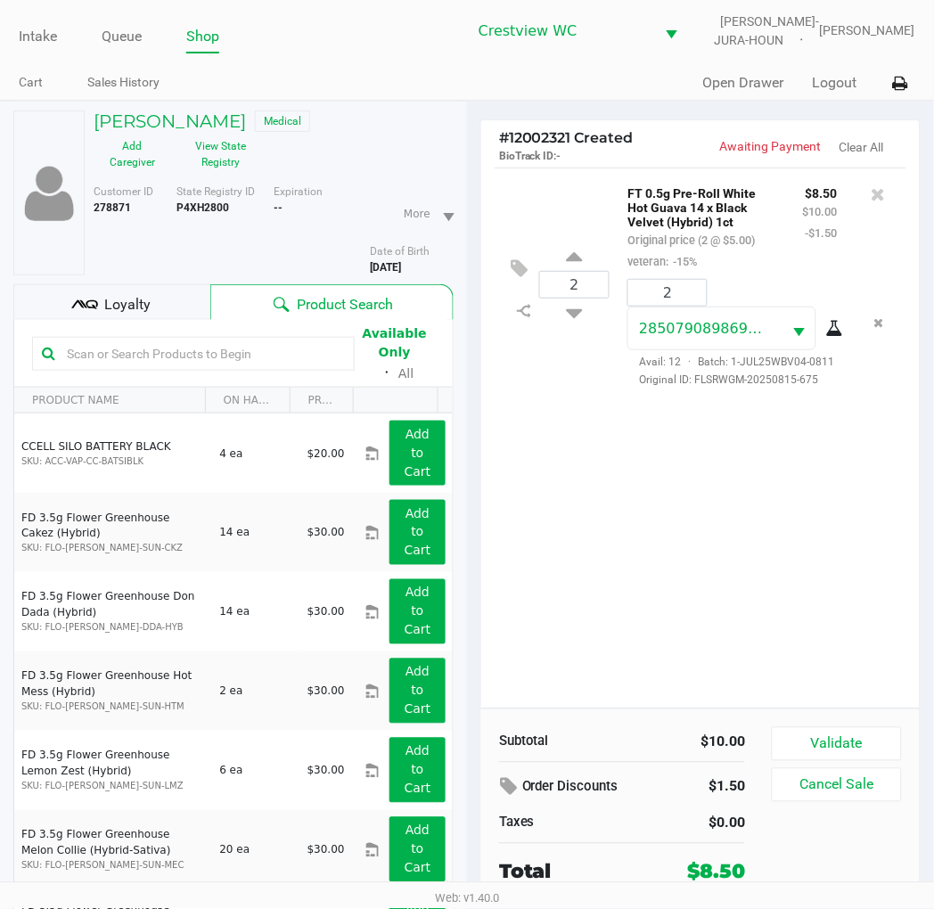
click at [776, 499] on div "2 FT 0.5g Pre-Roll White Hot Guava 14 x Black Velvet (Hybrid) 1ct Original pric…" at bounding box center [700, 438] width 439 height 541
click at [135, 290] on div "Loyalty" at bounding box center [111, 302] width 197 height 36
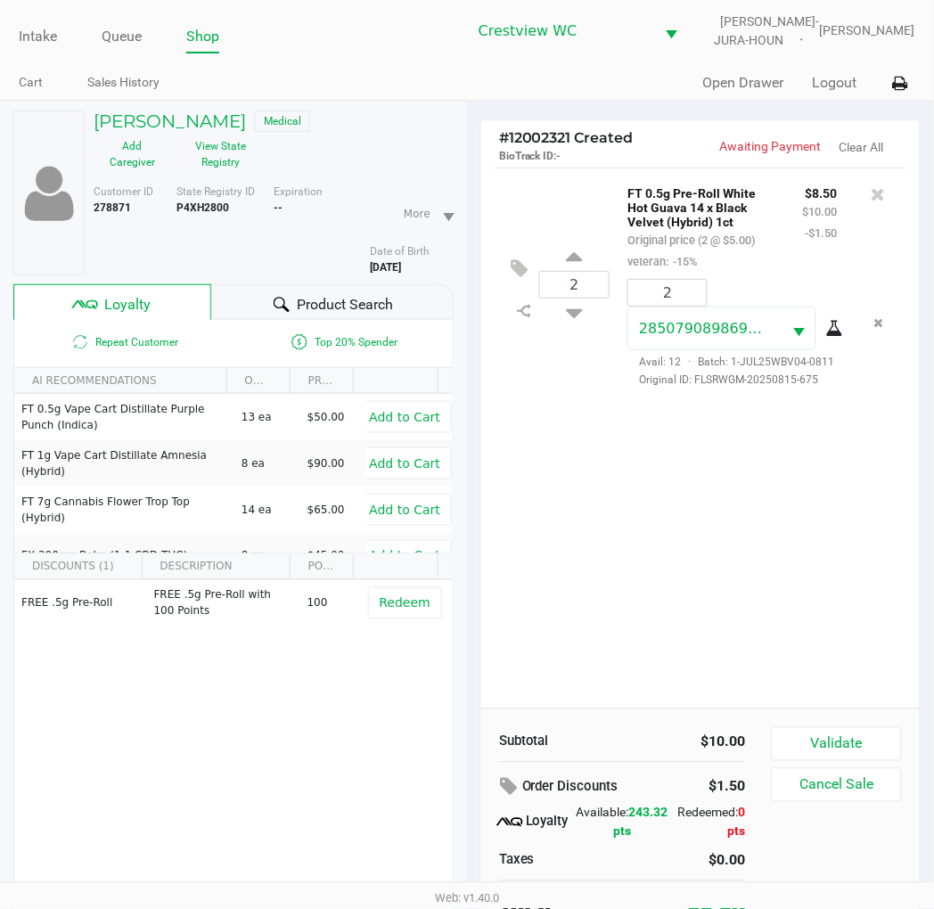
scroll to position [89, 0]
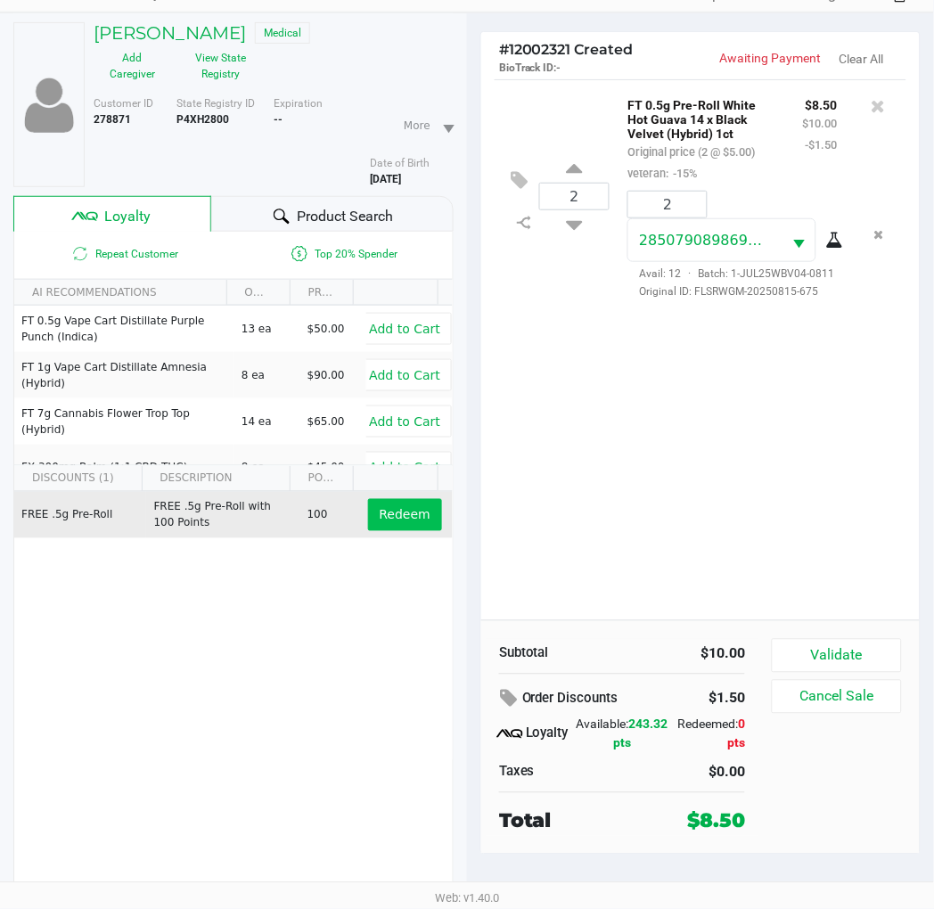
click at [391, 520] on span "Redeem" at bounding box center [405, 515] width 51 height 14
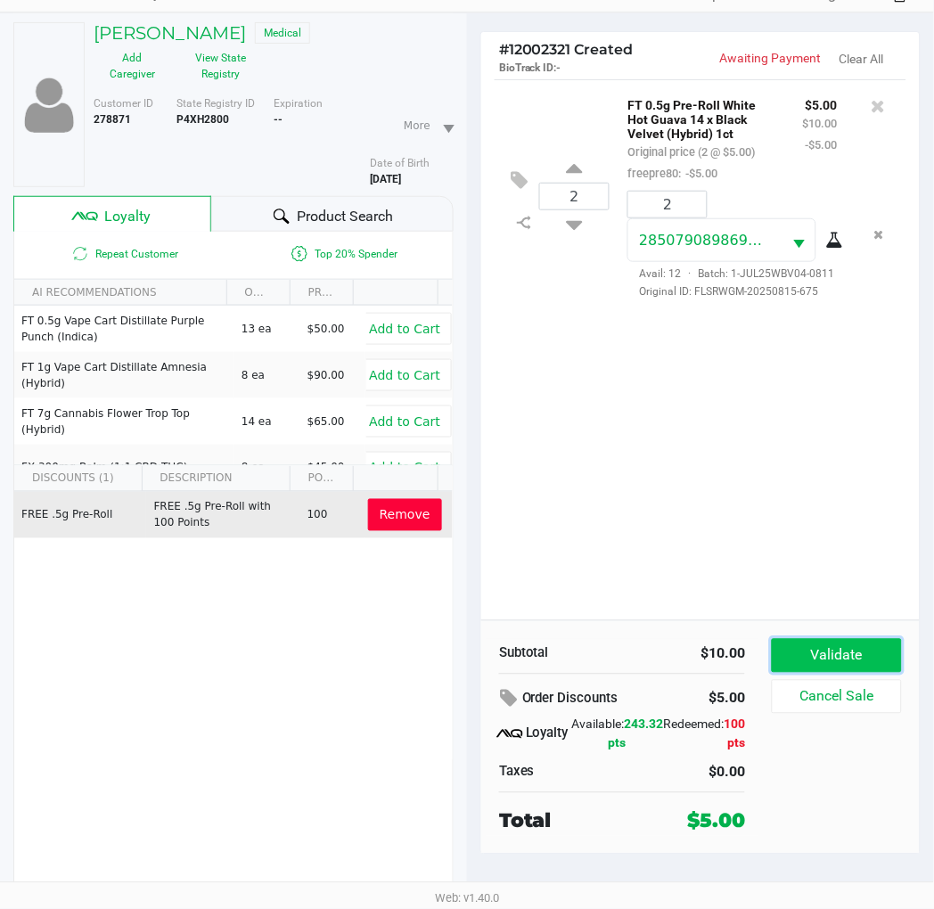
click at [877, 654] on button "Validate" at bounding box center [837, 656] width 130 height 34
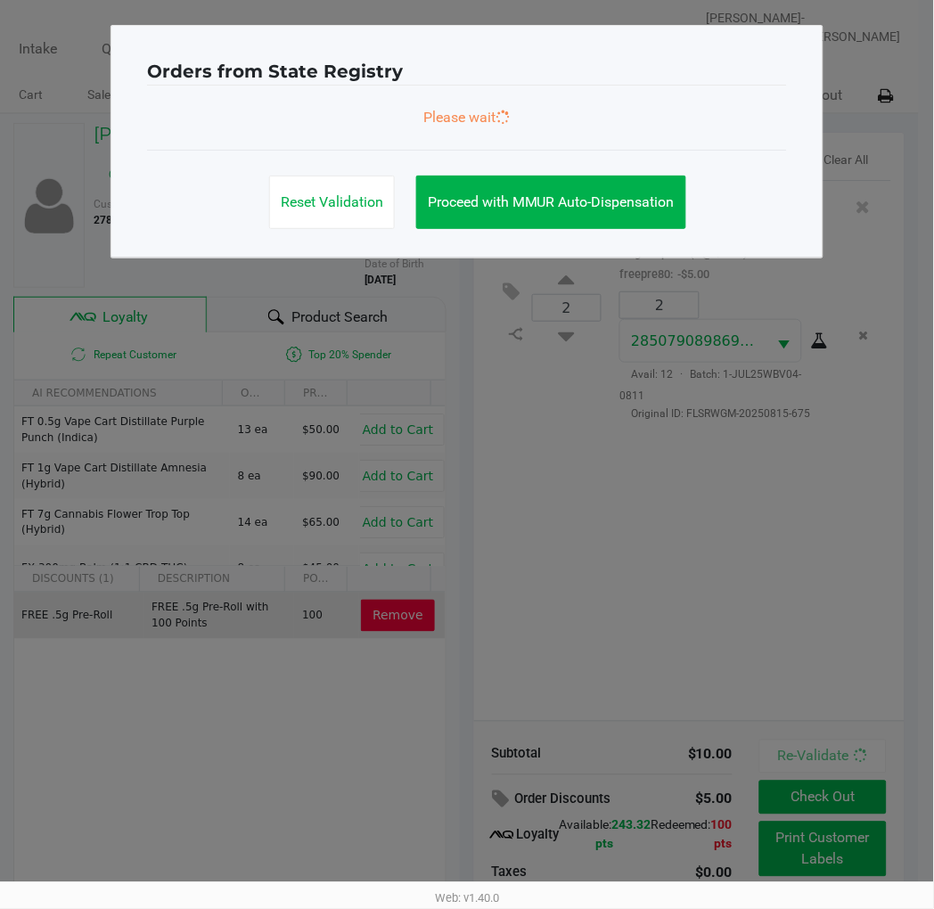
scroll to position [0, 0]
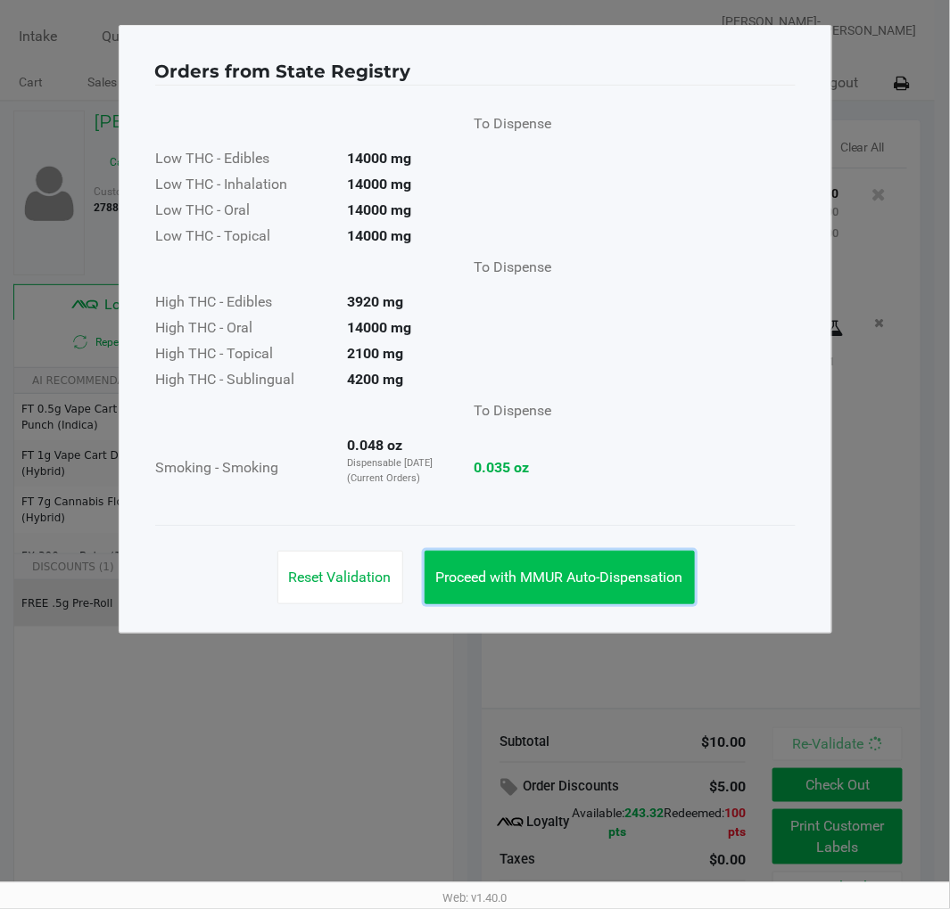
click at [674, 562] on button "Proceed with MMUR Auto-Dispensation" at bounding box center [559, 577] width 270 height 53
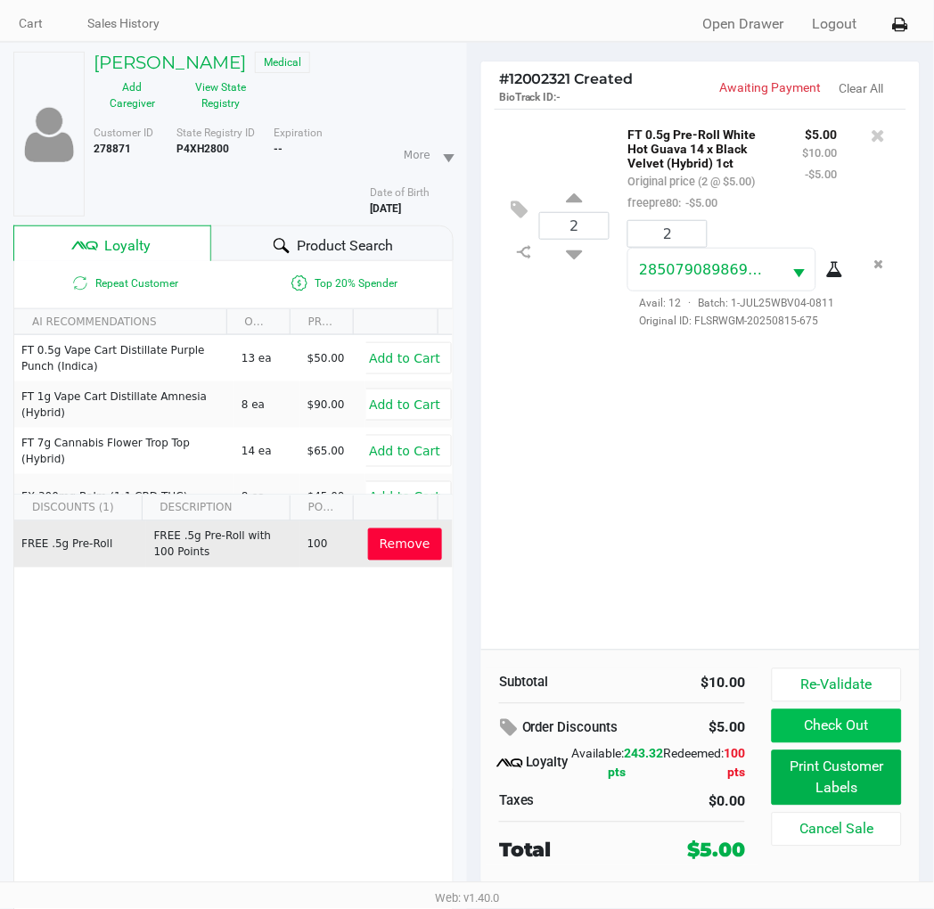
scroll to position [89, 0]
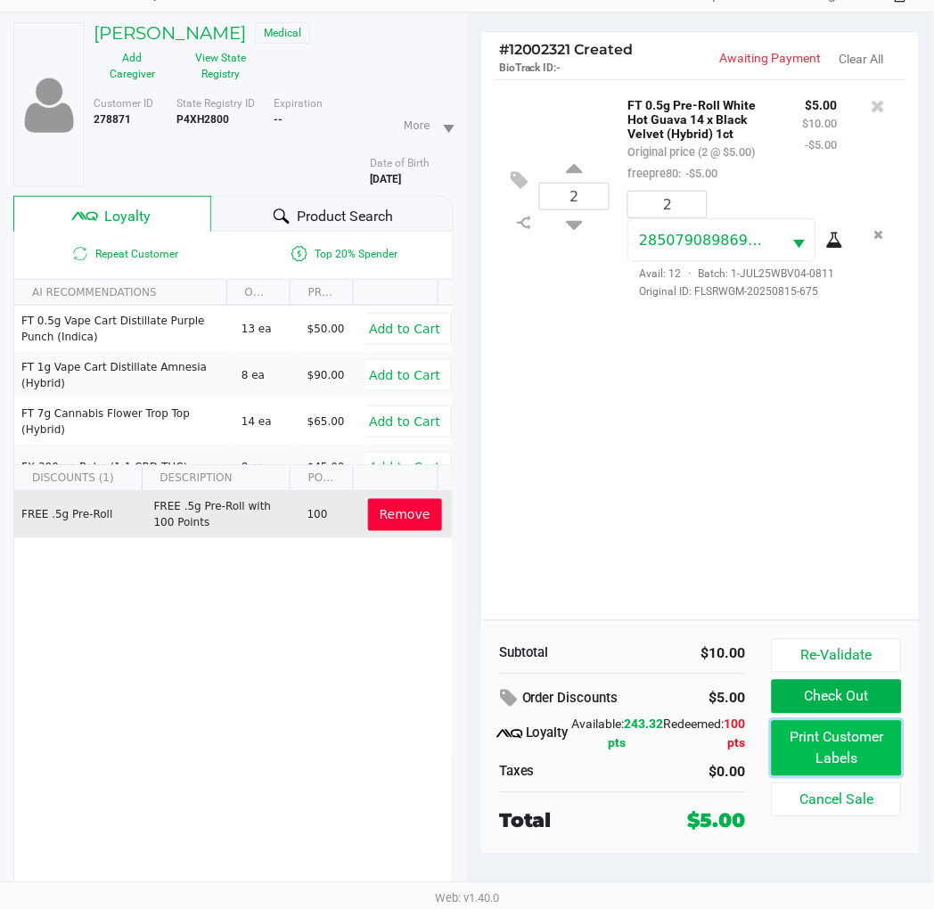
click at [836, 742] on button "Print Customer Labels" at bounding box center [837, 748] width 130 height 55
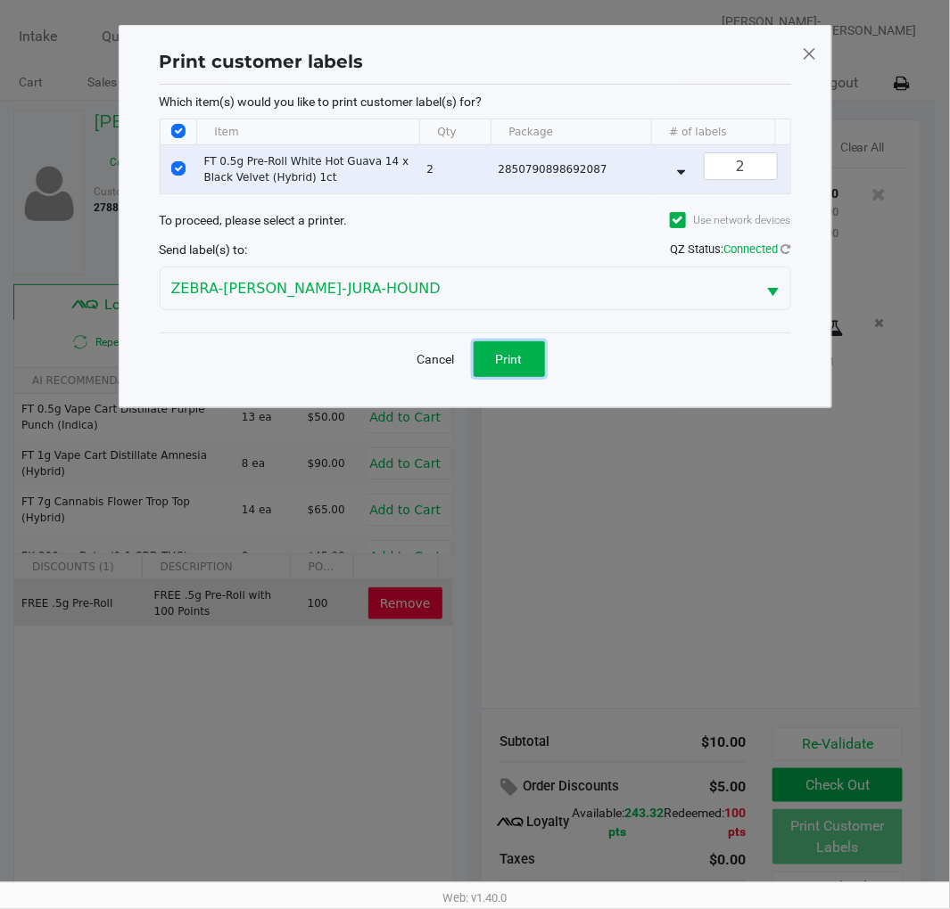
click at [511, 366] on span "Print" at bounding box center [509, 359] width 27 height 14
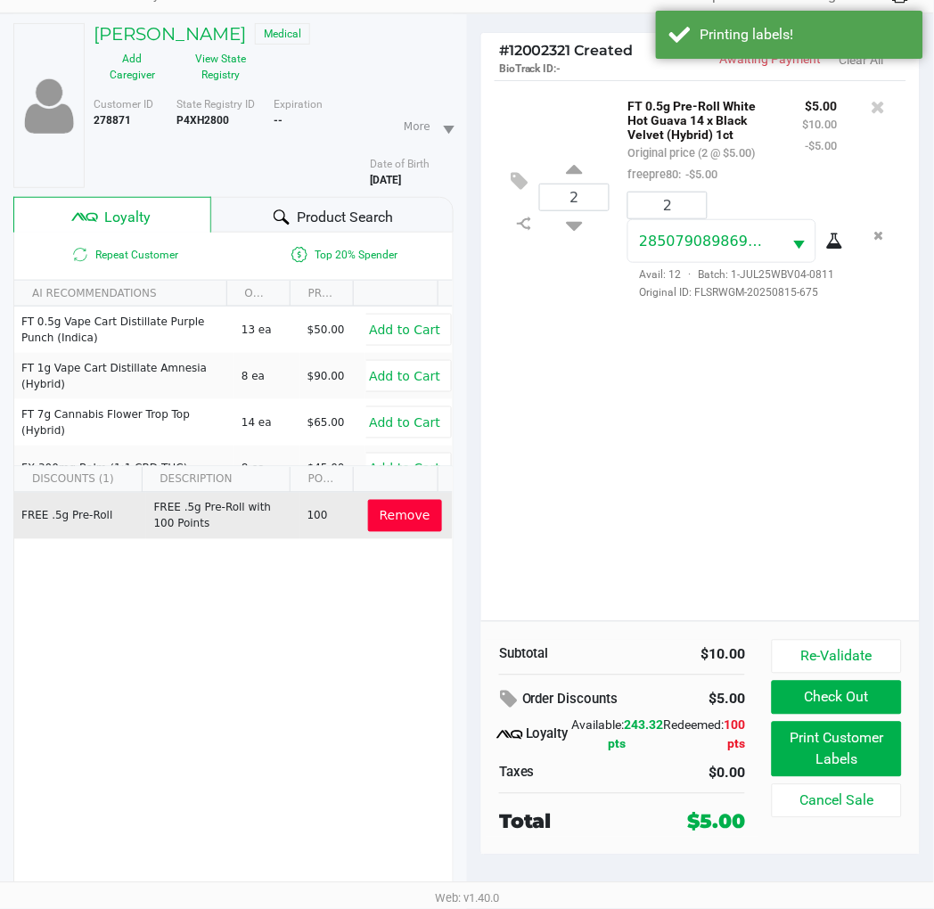
scroll to position [89, 0]
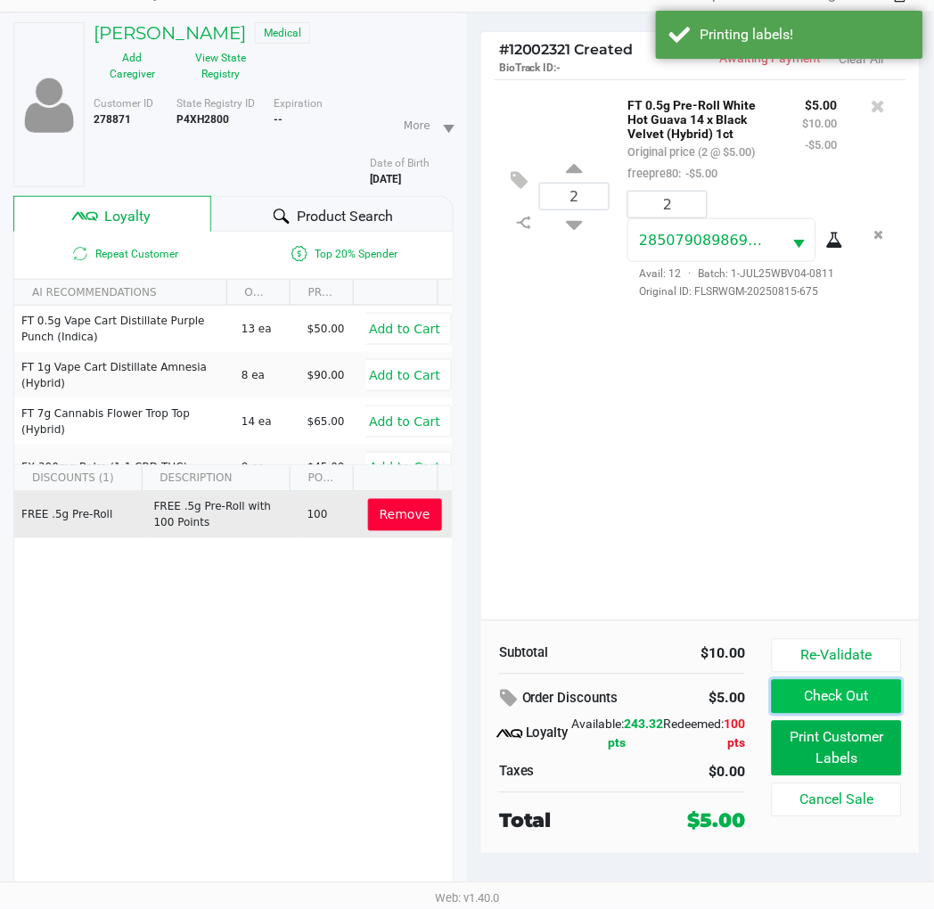
click at [857, 688] on button "Check Out" at bounding box center [837, 697] width 130 height 34
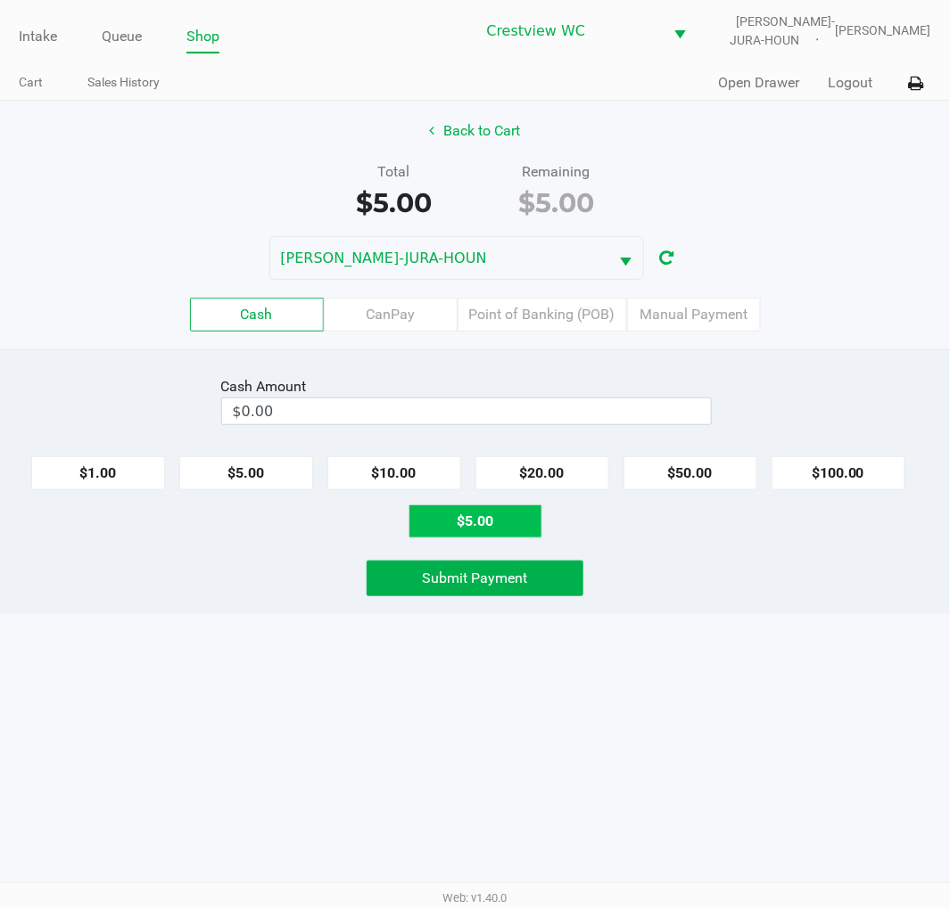
click at [504, 535] on button "$5.00" at bounding box center [475, 522] width 134 height 34
type input "$5.00"
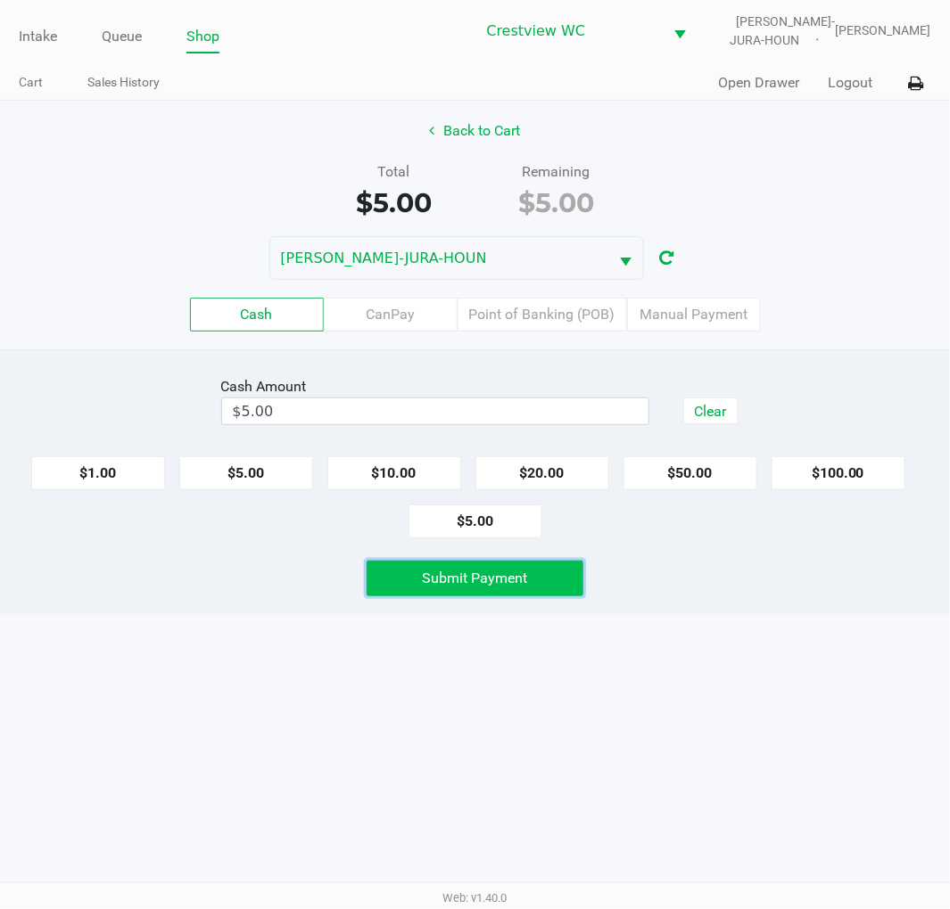
click at [545, 587] on button "Submit Payment" at bounding box center [475, 579] width 218 height 36
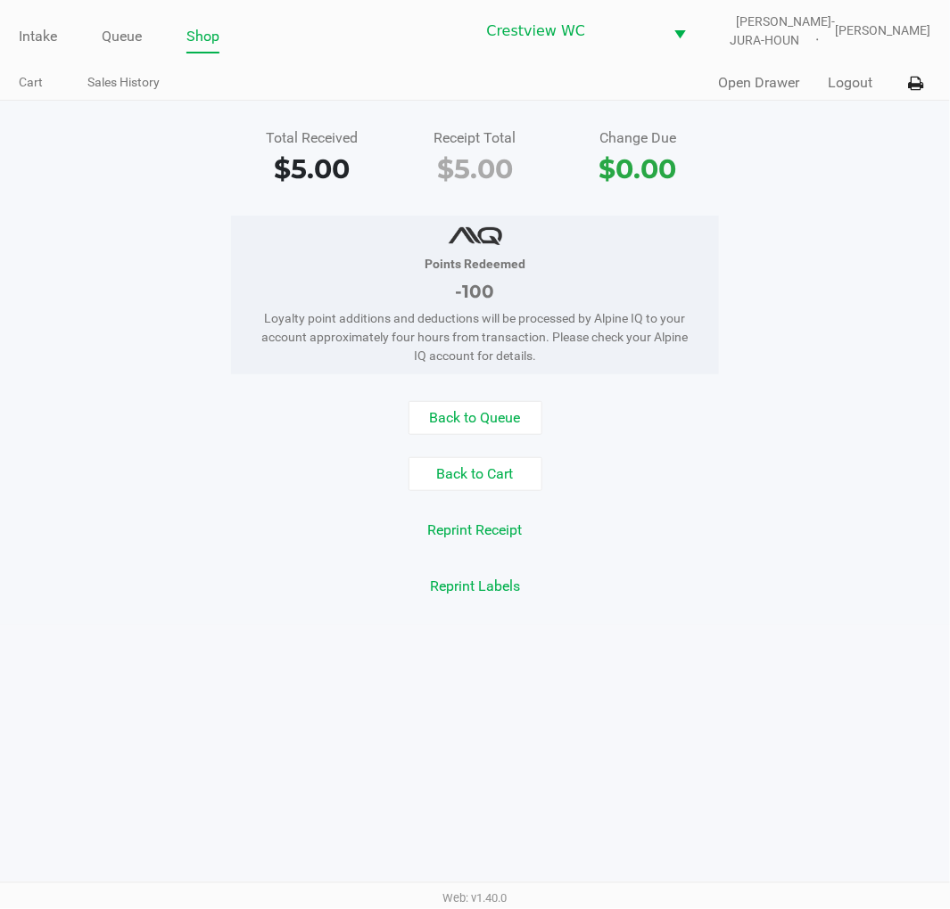
click at [884, 359] on div "Points Redeemed -100 Loyalty point additions and deductions will be processed b…" at bounding box center [475, 295] width 976 height 159
click at [29, 38] on link "Intake" at bounding box center [38, 36] width 38 height 25
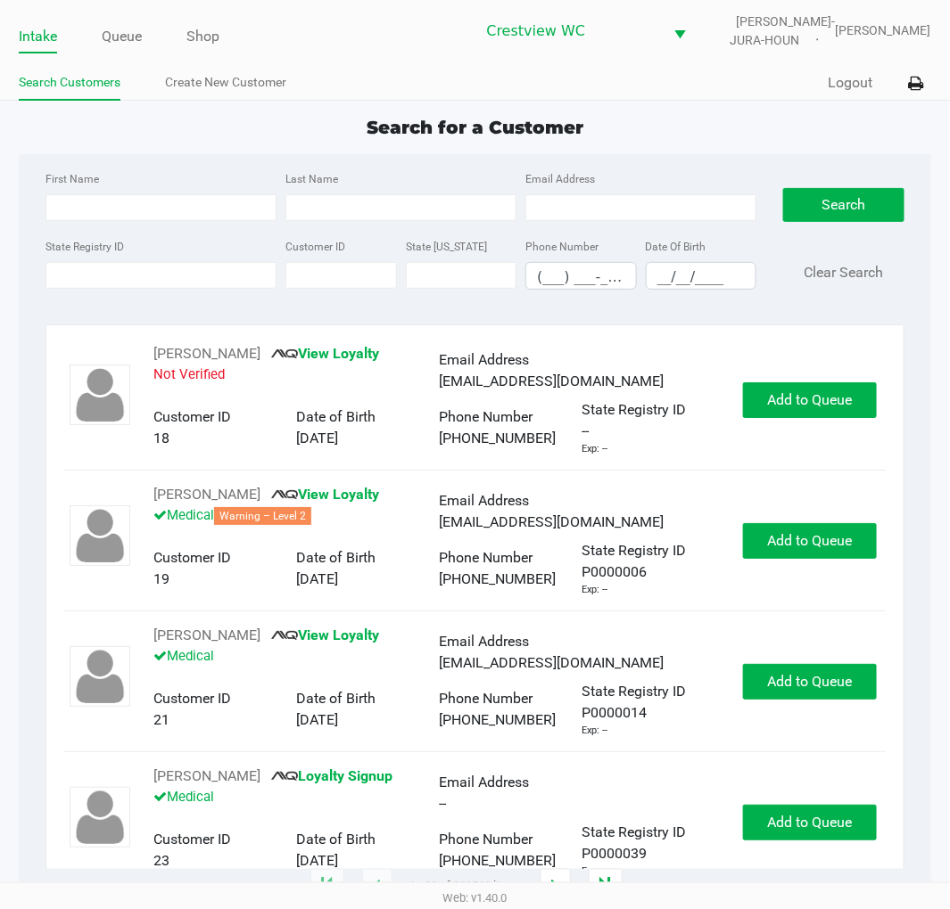
click at [755, 118] on div "Search for a Customer" at bounding box center [474, 127] width 938 height 27
click at [191, 30] on link "Shop" at bounding box center [202, 36] width 33 height 25
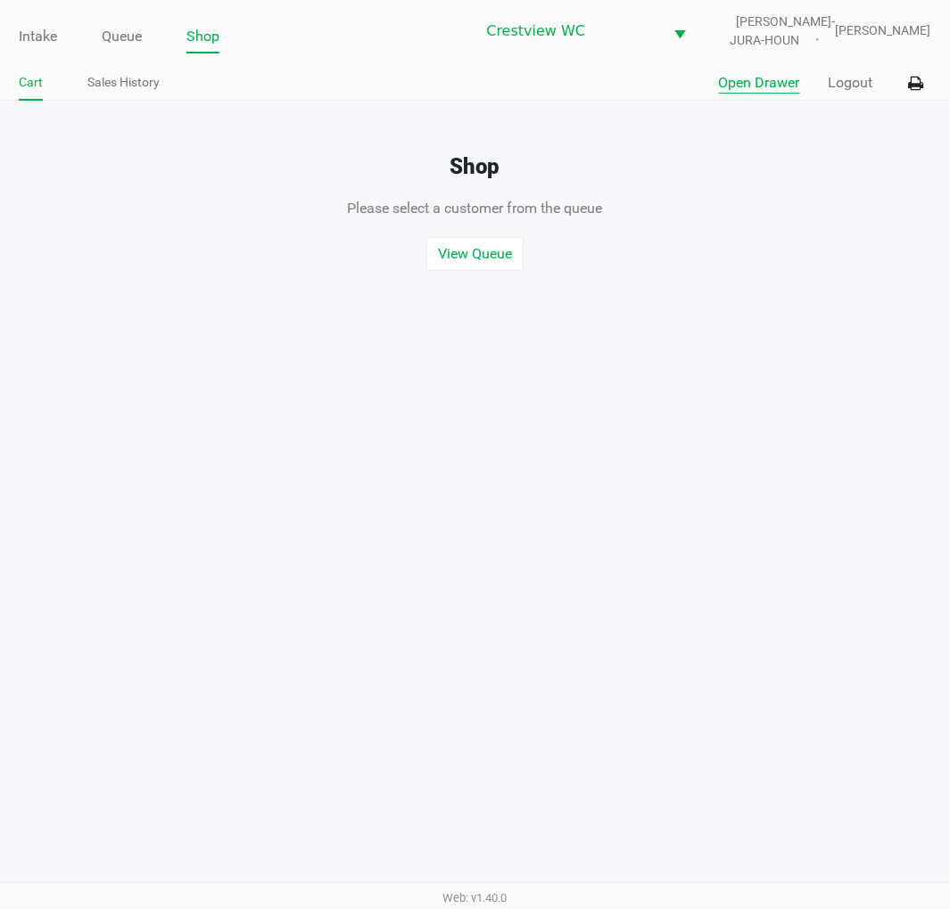
click at [747, 74] on button "Open Drawer" at bounding box center [759, 82] width 81 height 21
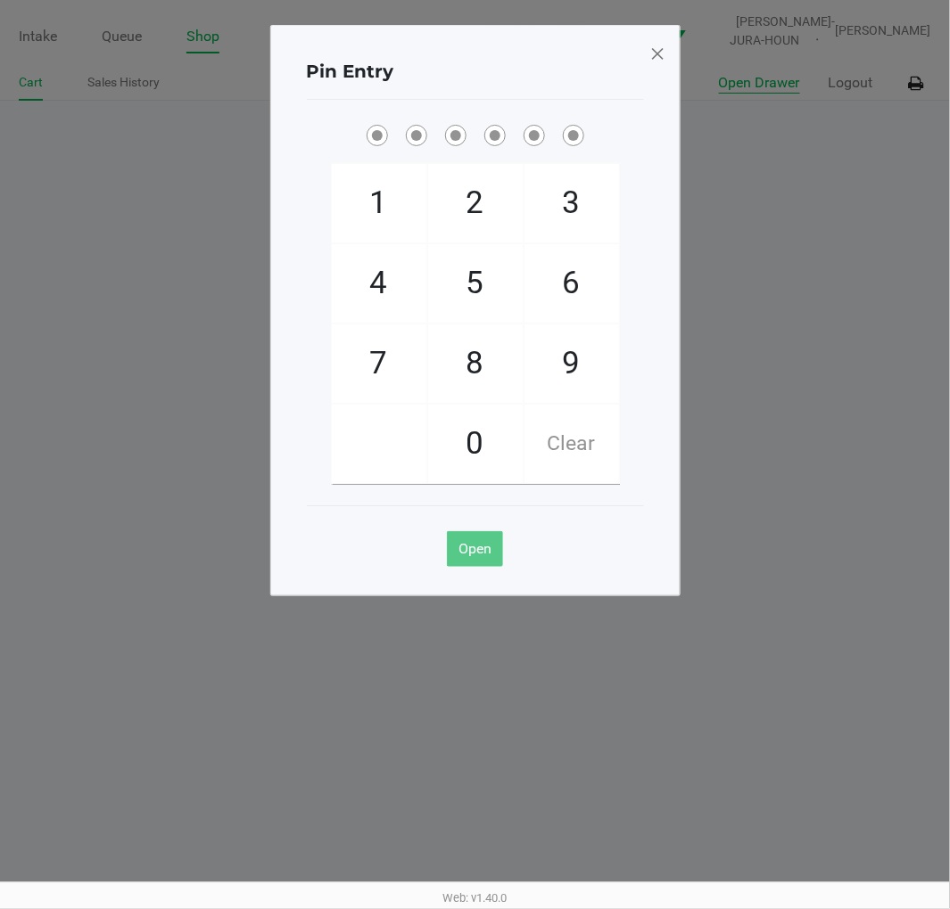
click at [466, 180] on span "2" at bounding box center [475, 203] width 95 height 78
checkbox input "true"
click at [358, 210] on span "1" at bounding box center [379, 203] width 95 height 78
checkbox input "true"
click at [572, 283] on span "6" at bounding box center [571, 283] width 95 height 78
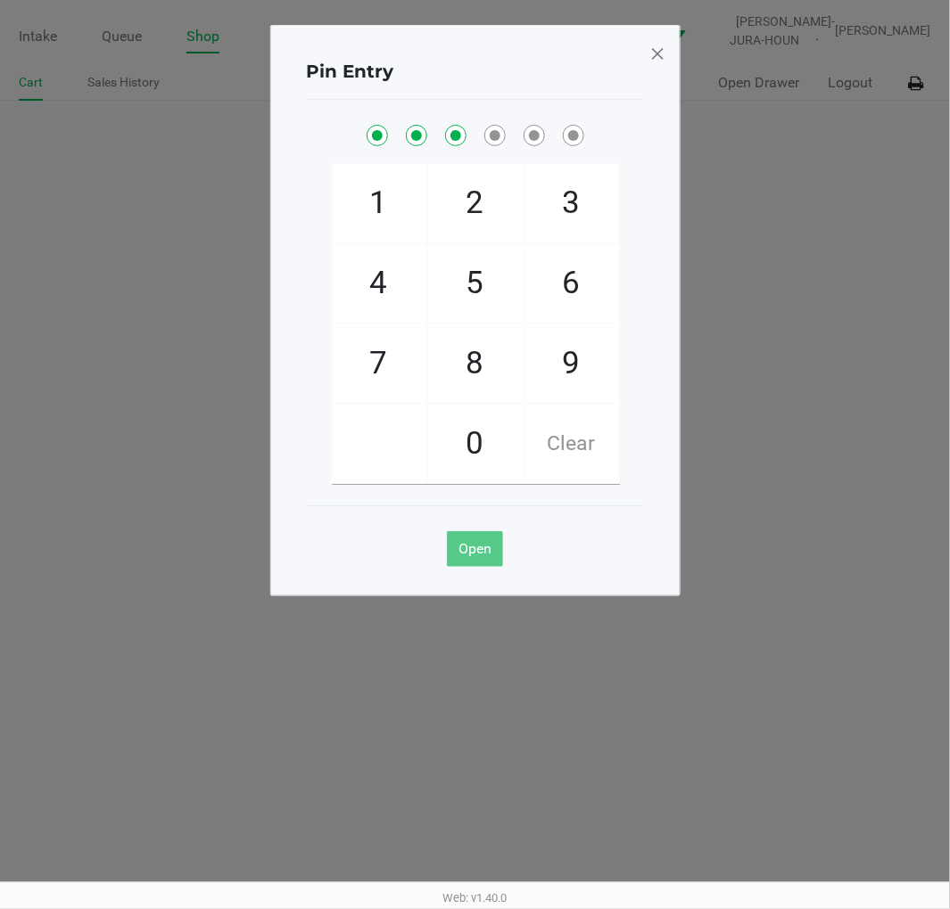
checkbox input "true"
click at [569, 284] on span "6" at bounding box center [571, 283] width 95 height 78
checkbox input "true"
click at [375, 208] on span "1" at bounding box center [379, 203] width 95 height 78
checkbox input "true"
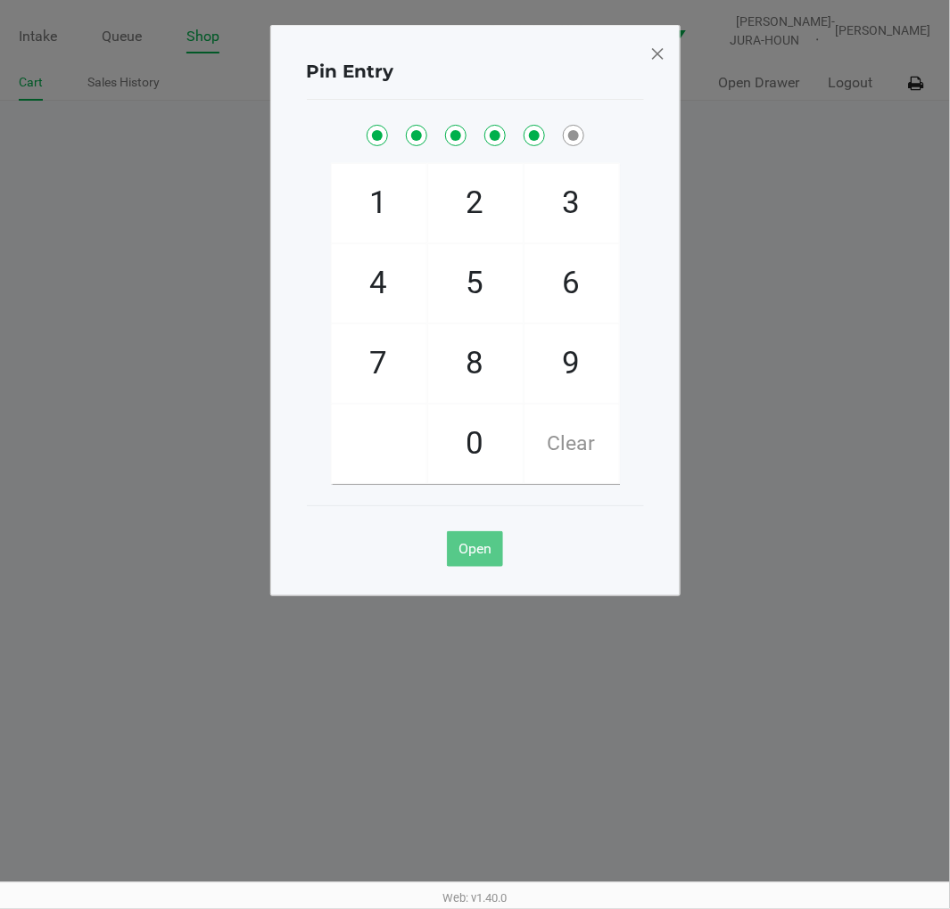
click at [487, 378] on span "8" at bounding box center [475, 364] width 95 height 78
checkbox input "true"
click at [649, 52] on span at bounding box center [657, 53] width 16 height 29
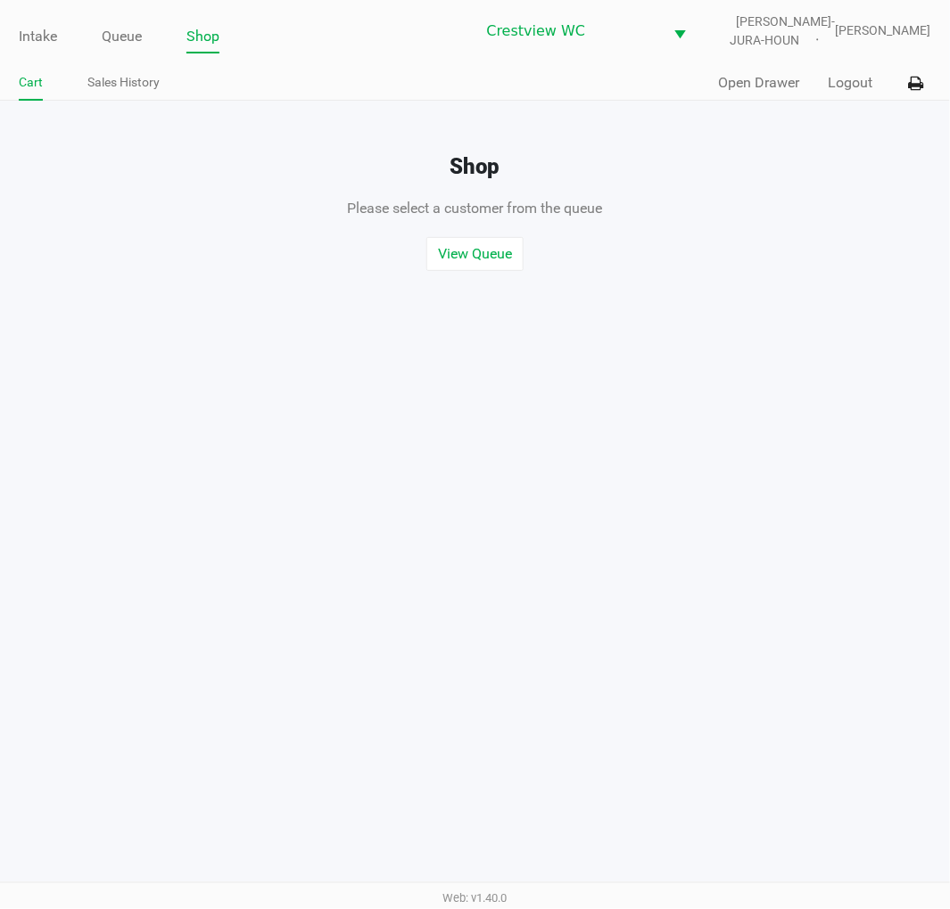
click at [825, 376] on div "Intake Queue Shop Crestview WC BRUNO-JURA-HOUN Eric Stevenson Cart Sales Histor…" at bounding box center [475, 454] width 950 height 909
click at [34, 28] on link "Intake" at bounding box center [38, 36] width 38 height 25
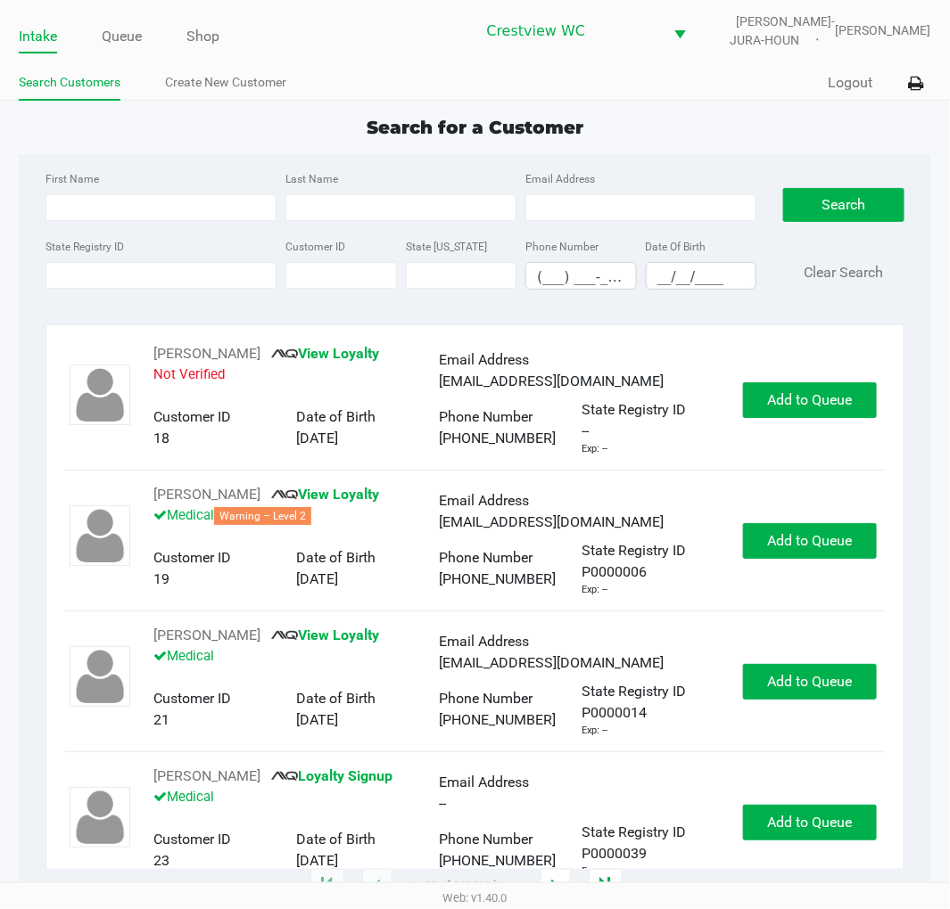
click at [705, 129] on div "Search for a Customer" at bounding box center [474, 127] width 938 height 27
click at [783, 117] on div "Search for a Customer" at bounding box center [474, 127] width 938 height 27
click at [680, 111] on app-point-of-sale "Intake Queue Shop Crestview WC BRUNO-JURA-HOUN Eric Stevenson Search Customers …" at bounding box center [475, 444] width 950 height 888
click at [173, 282] on input "State Registry ID" at bounding box center [160, 275] width 231 height 27
type input "p7tr7081"
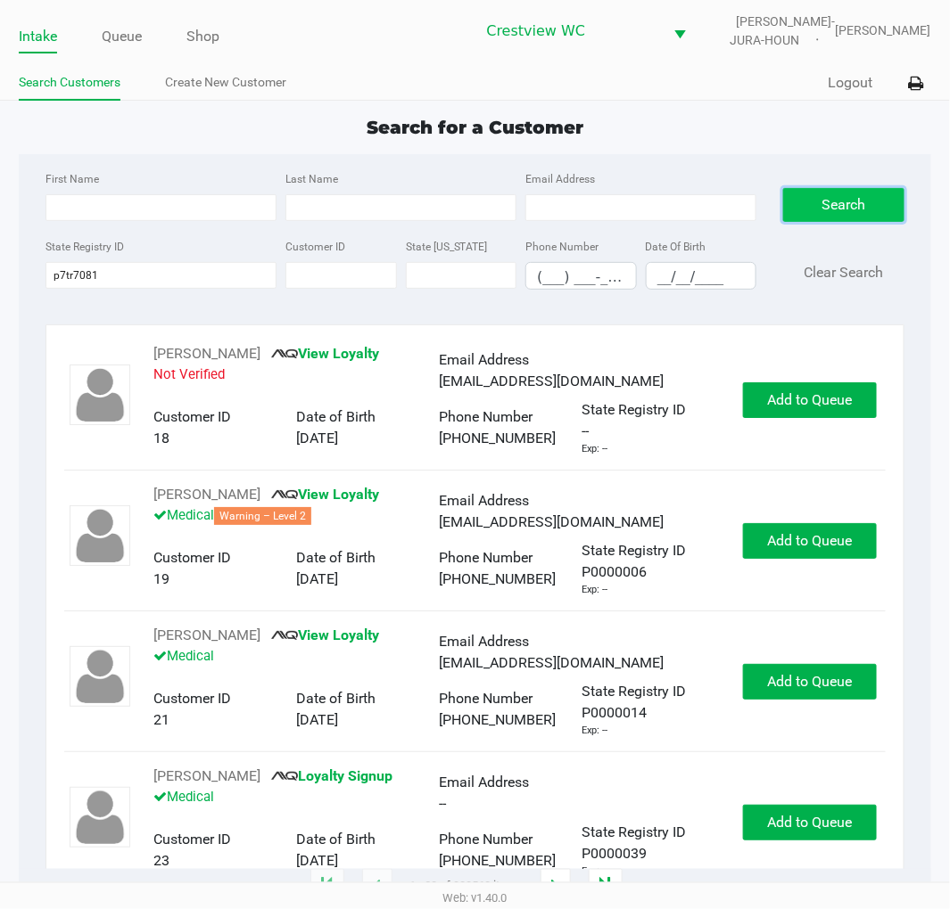
click at [865, 194] on button "Search" at bounding box center [843, 205] width 120 height 34
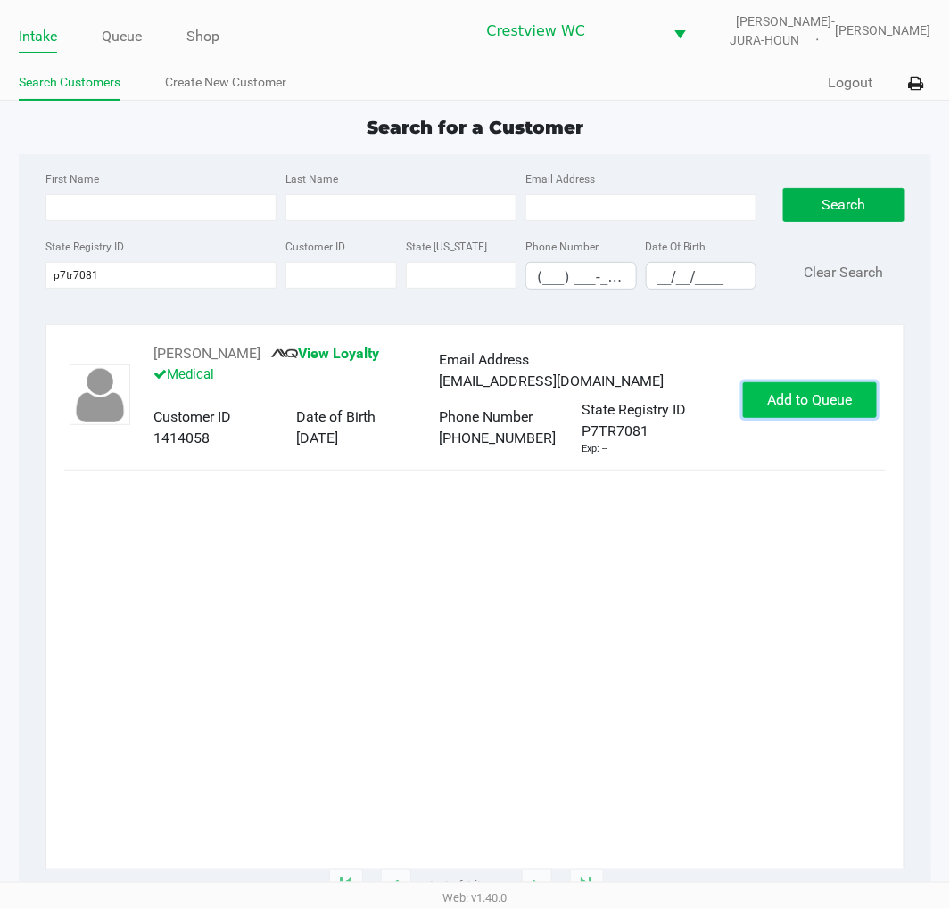
click at [787, 388] on button "Add to Queue" at bounding box center [810, 400] width 134 height 36
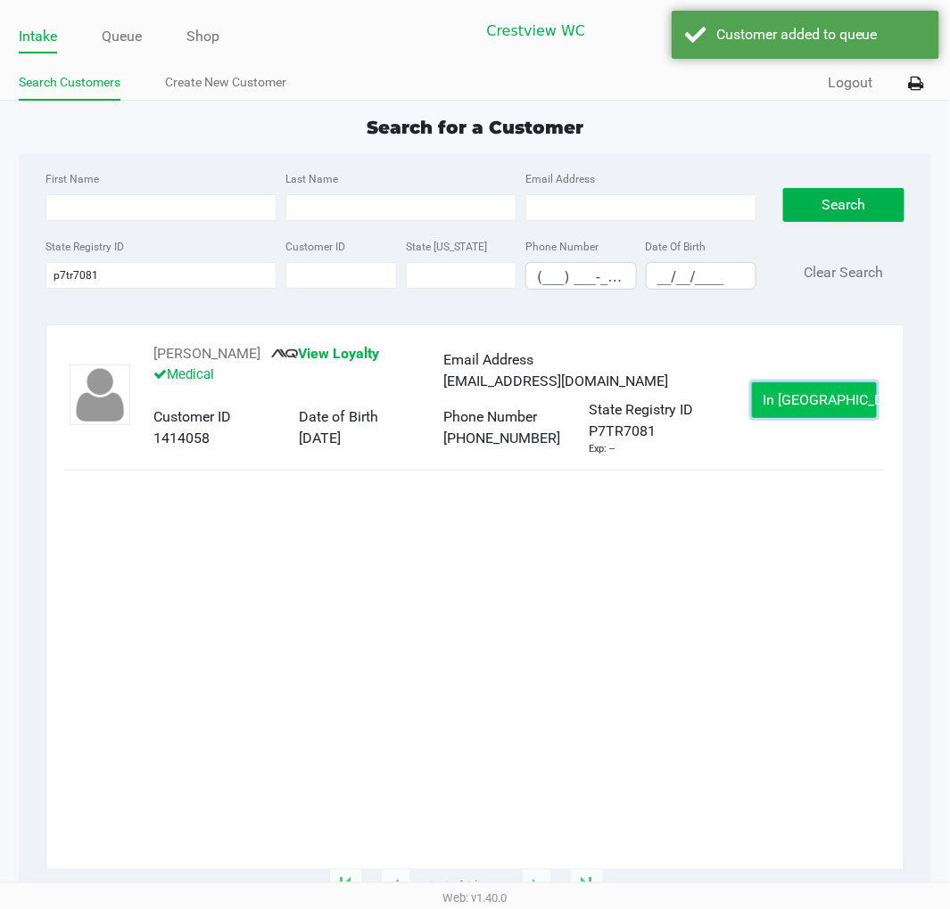
click at [808, 399] on span "In Queue" at bounding box center [838, 399] width 150 height 17
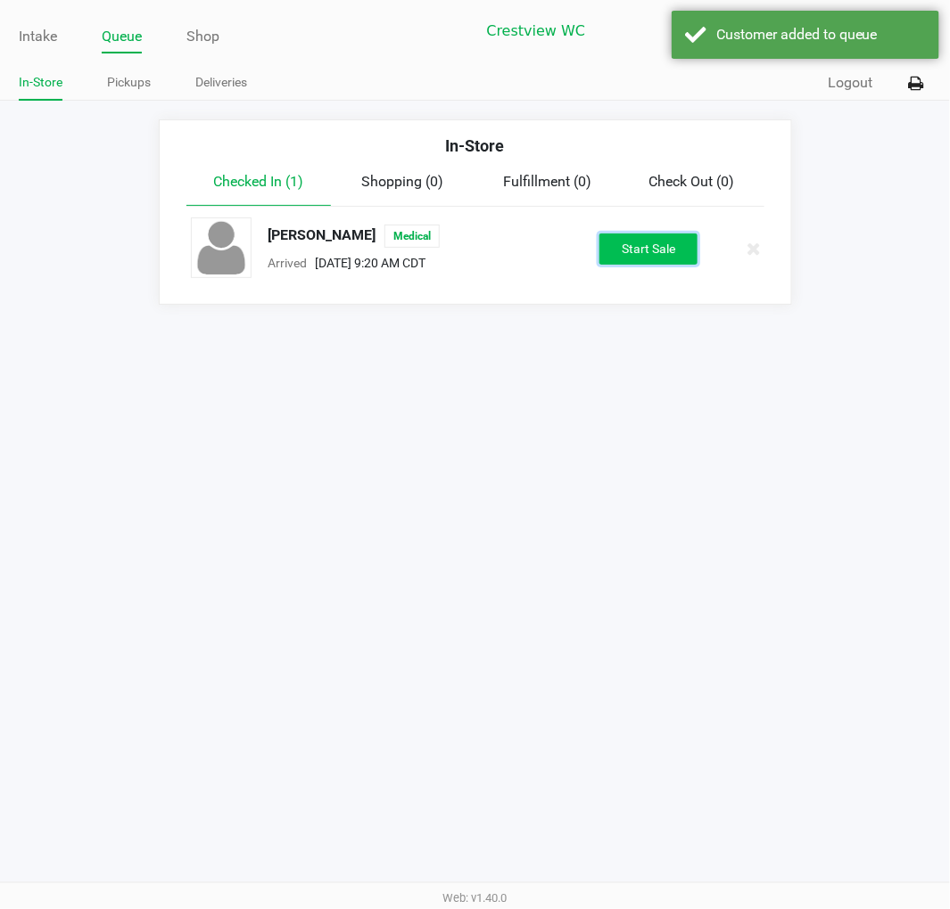
click at [684, 248] on button "Start Sale" at bounding box center [648, 249] width 98 height 31
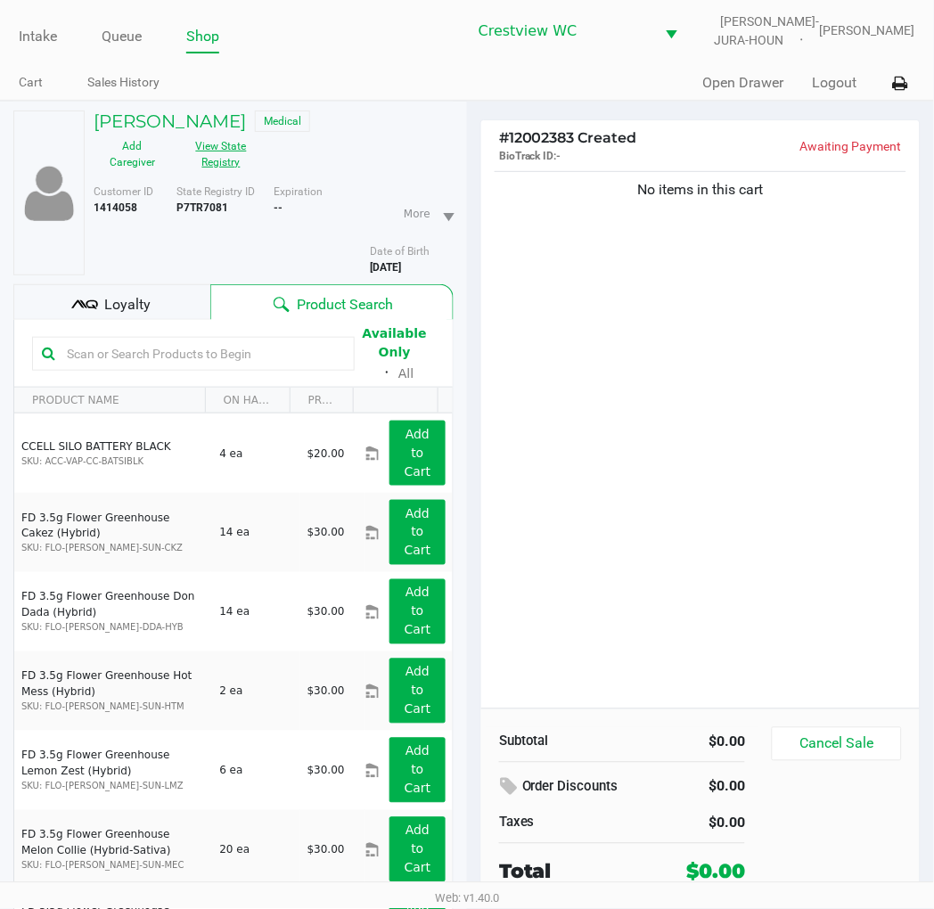
click at [260, 136] on button "View State Registry" at bounding box center [215, 154] width 89 height 45
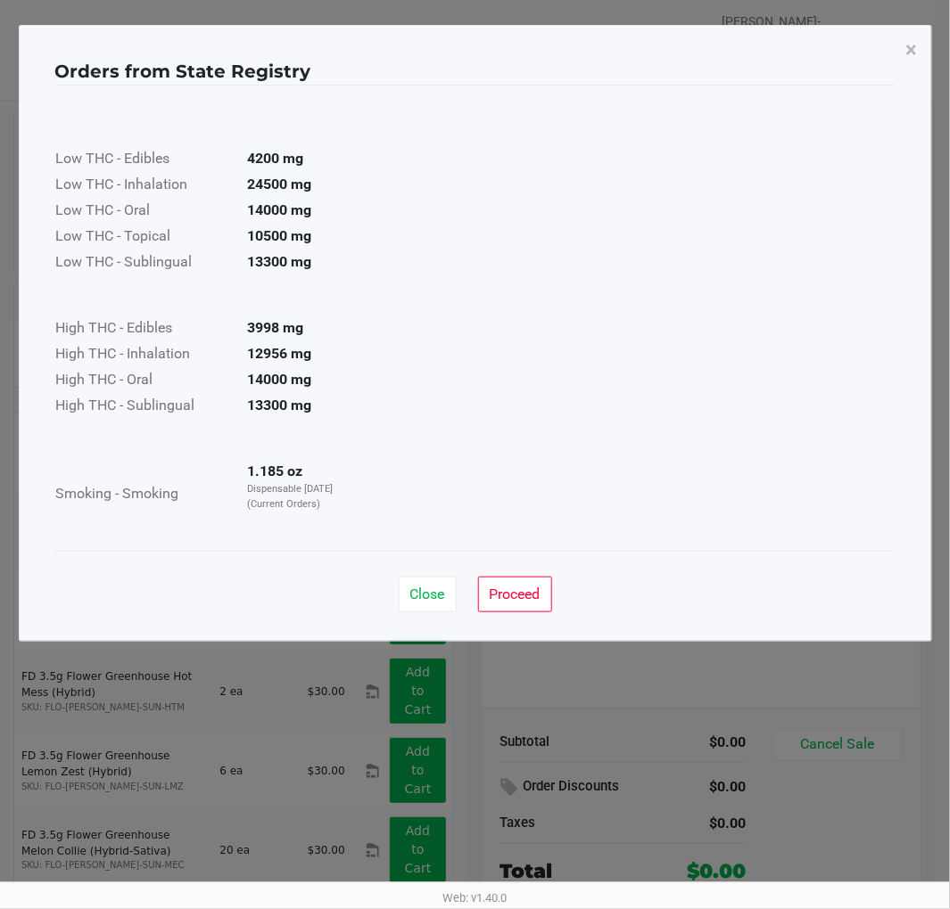
click at [434, 615] on div "Close Proceed" at bounding box center [475, 587] width 840 height 72
click at [435, 596] on span "Close" at bounding box center [427, 594] width 35 height 17
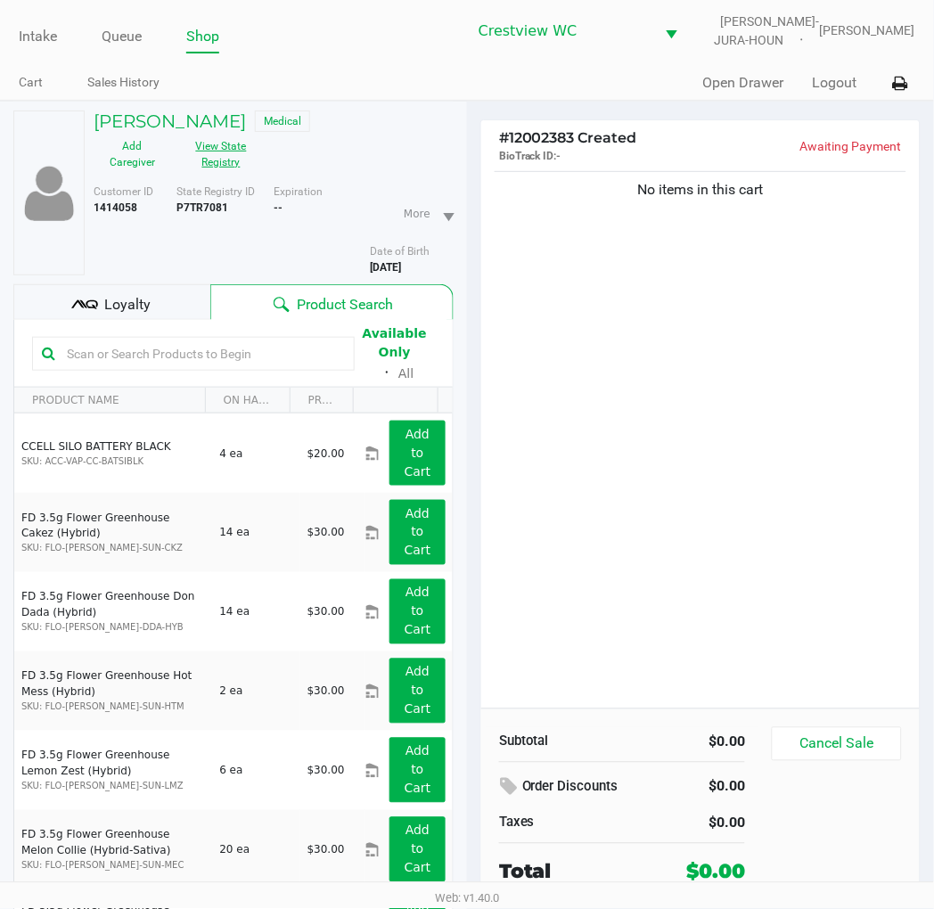
click at [135, 341] on input "text" at bounding box center [202, 354] width 285 height 27
click at [152, 284] on div "Loyalty" at bounding box center [111, 302] width 197 height 36
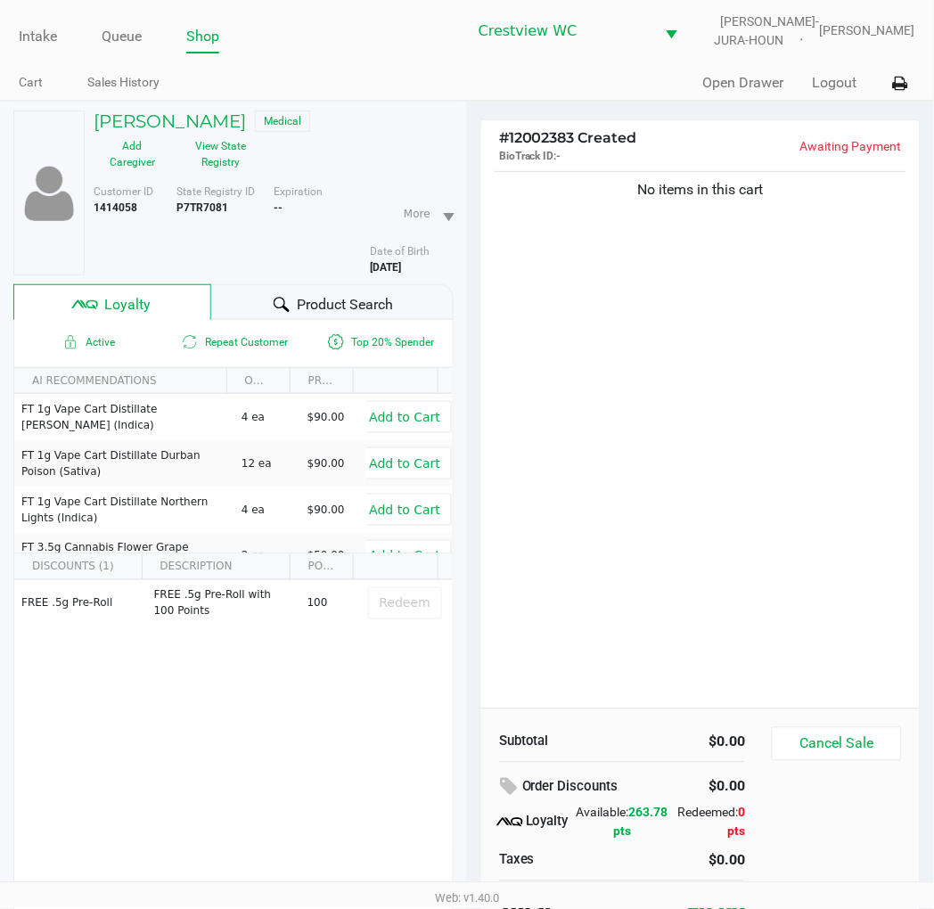
click at [719, 403] on div "No items in this cart" at bounding box center [700, 438] width 439 height 541
click at [729, 384] on div "No items in this cart" at bounding box center [700, 438] width 439 height 541
click at [260, 132] on button "View State Registry" at bounding box center [215, 154] width 89 height 45
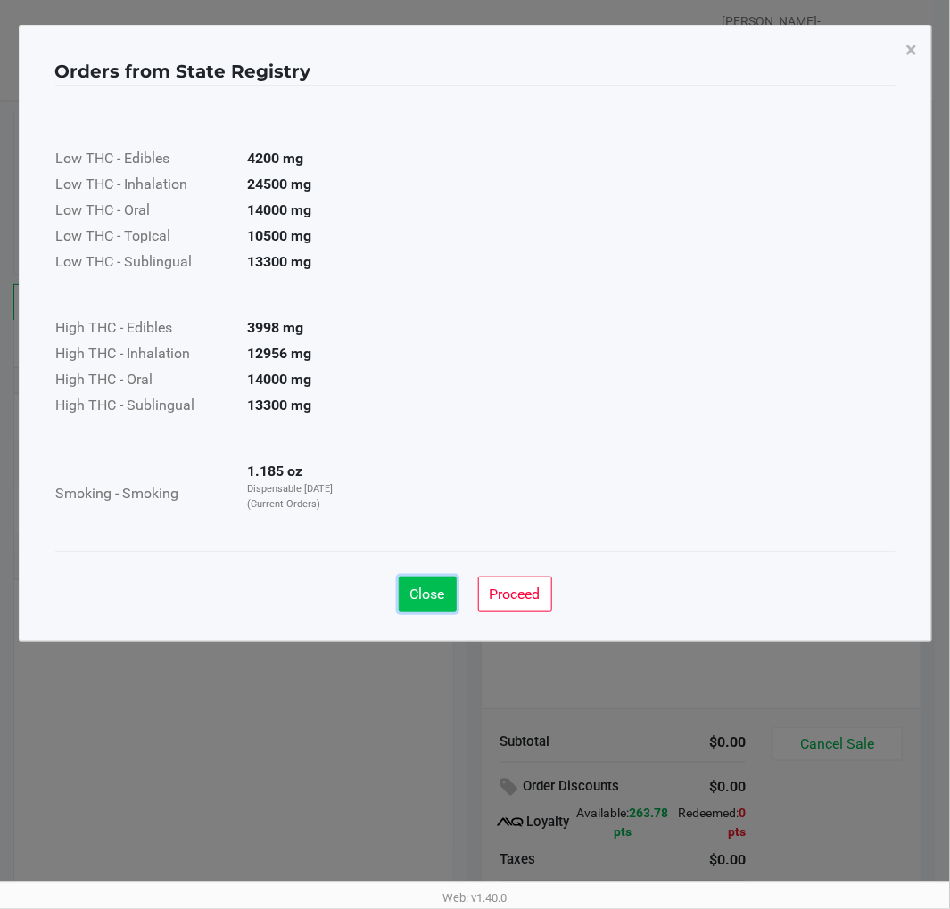
click at [414, 596] on span "Close" at bounding box center [427, 594] width 35 height 17
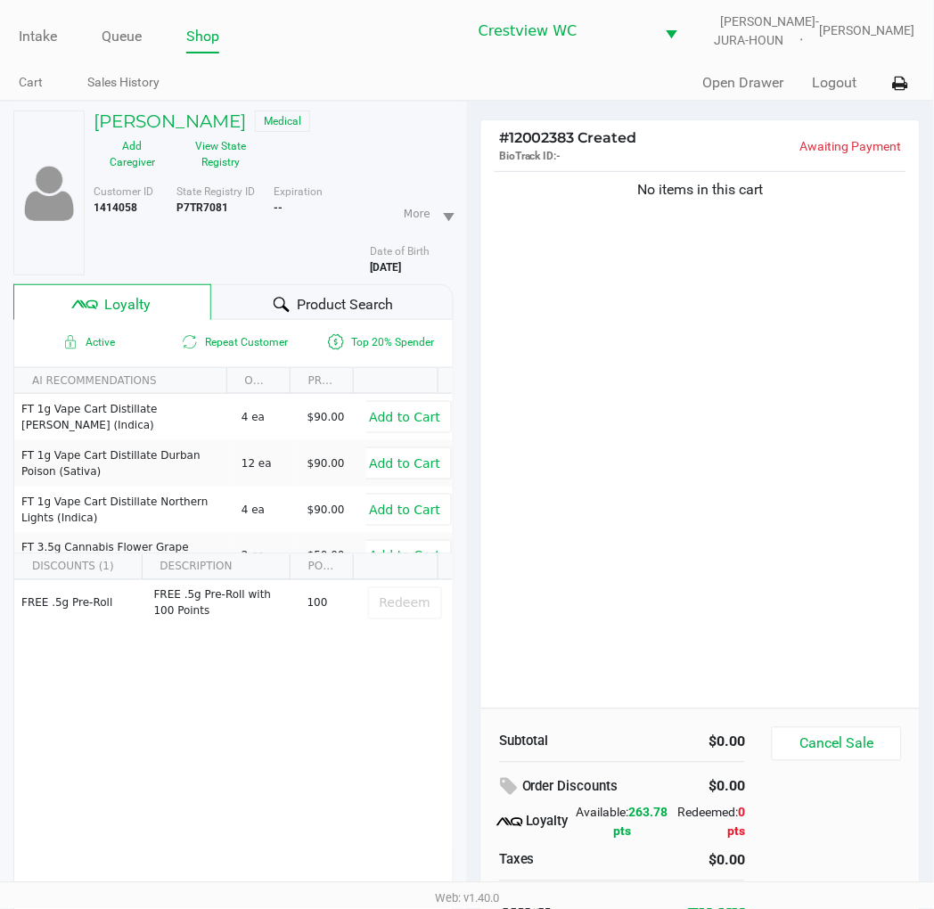
click at [701, 269] on div "No items in this cart" at bounding box center [700, 438] width 439 height 541
click at [810, 357] on div "No items in this cart" at bounding box center [700, 438] width 439 height 541
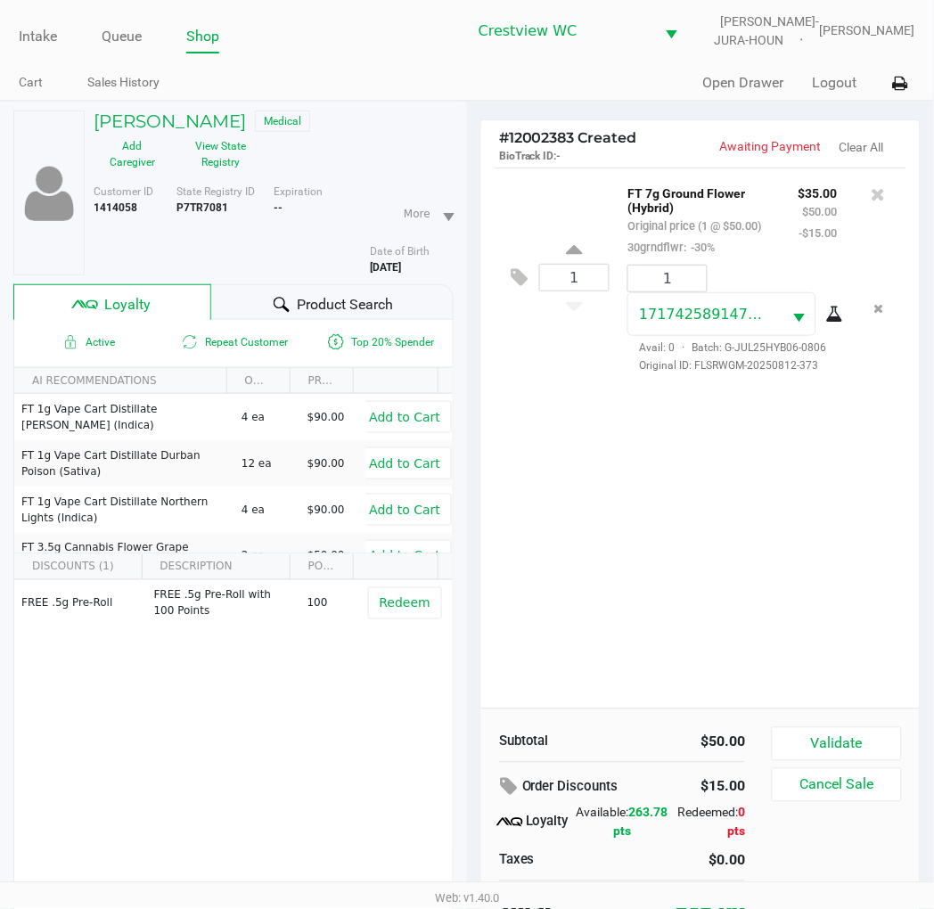
click at [630, 512] on div "1 FT 7g Ground Flower (Hybrid) Original price (1 @ $50.00) 30grndflwr: -30% $35…" at bounding box center [700, 438] width 439 height 541
click at [835, 471] on div "1 FT 7g Ground Flower (Hybrid) Original price (1 @ $50.00) 30grndflwr: -30% $35…" at bounding box center [700, 438] width 439 height 541
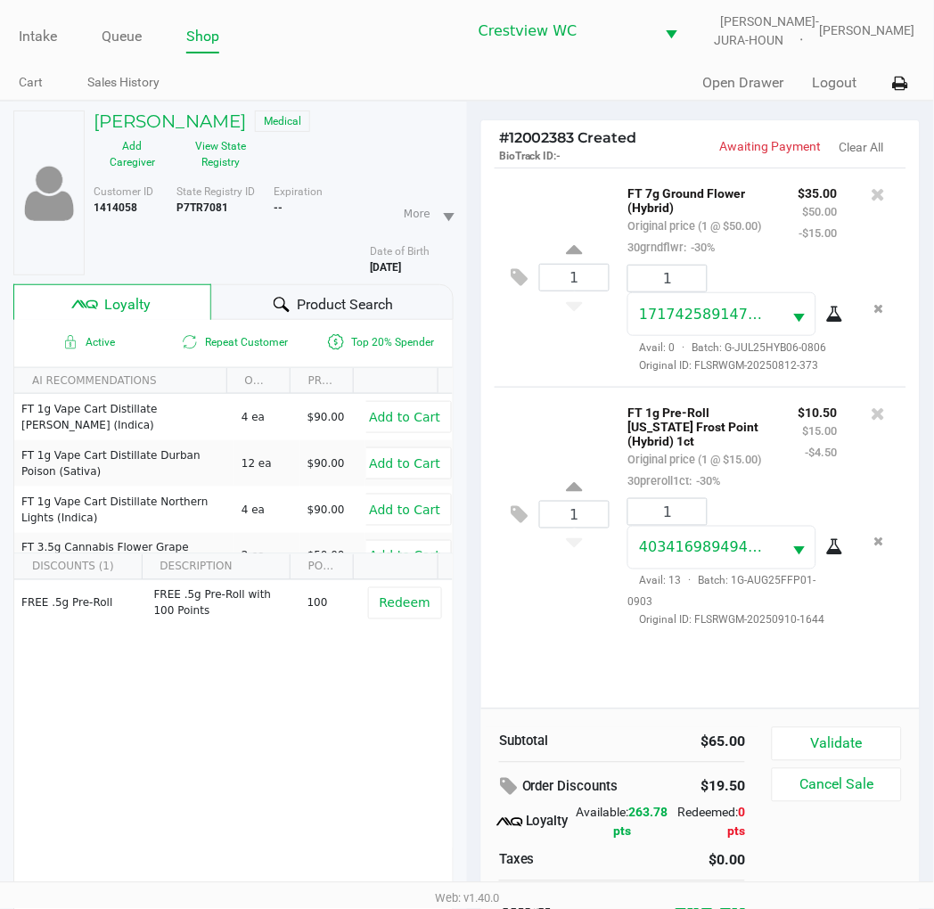
click at [607, 646] on div "1 FT 7g Ground Flower (Hybrid) Original price (1 @ $50.00) 30grndflwr: -30% $35…" at bounding box center [700, 438] width 439 height 541
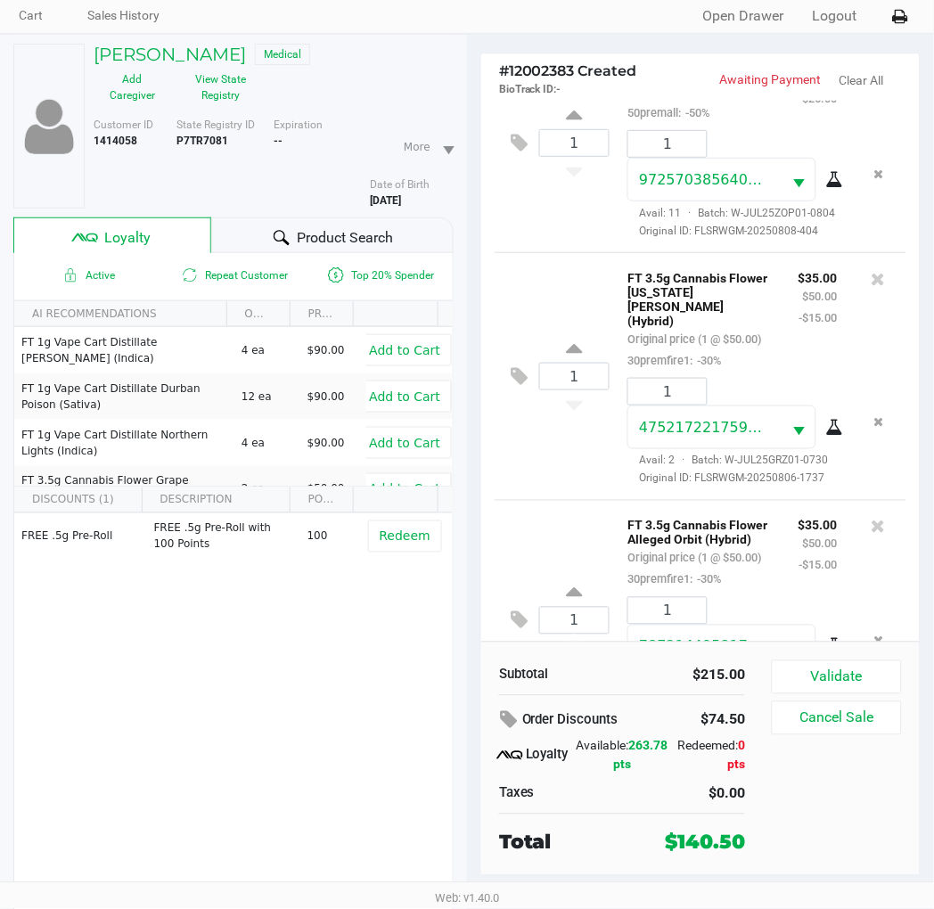
scroll to position [816, 0]
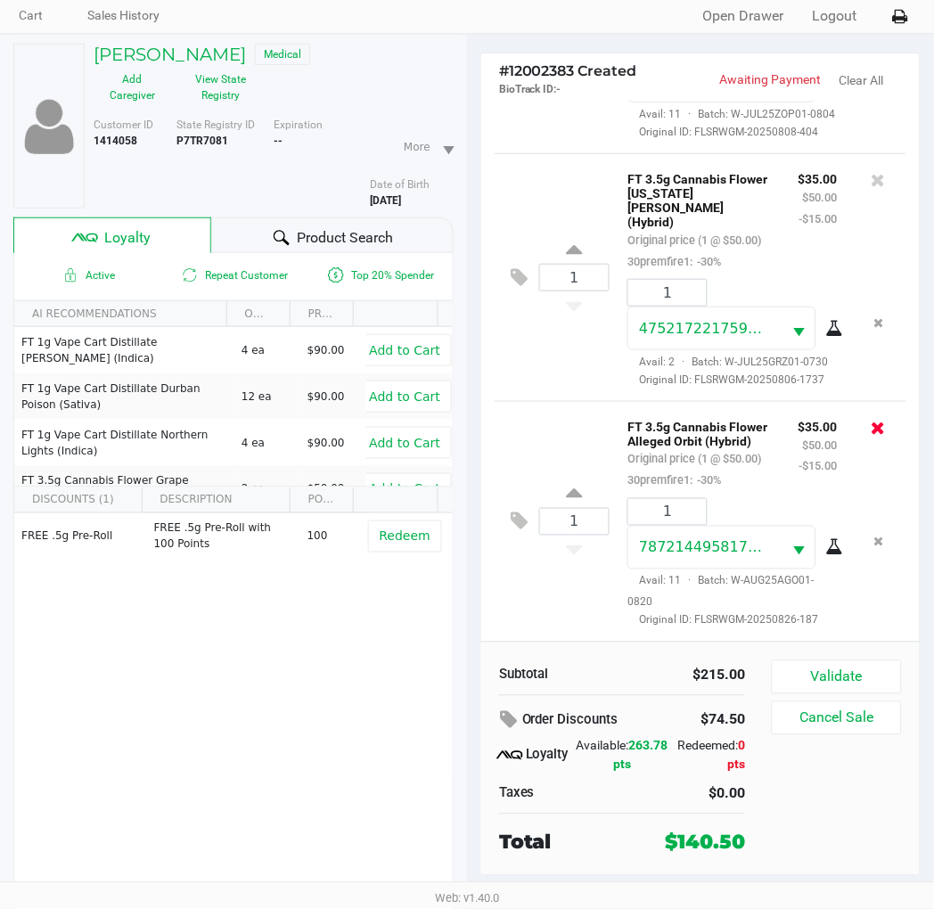
click at [872, 419] on icon at bounding box center [879, 428] width 14 height 18
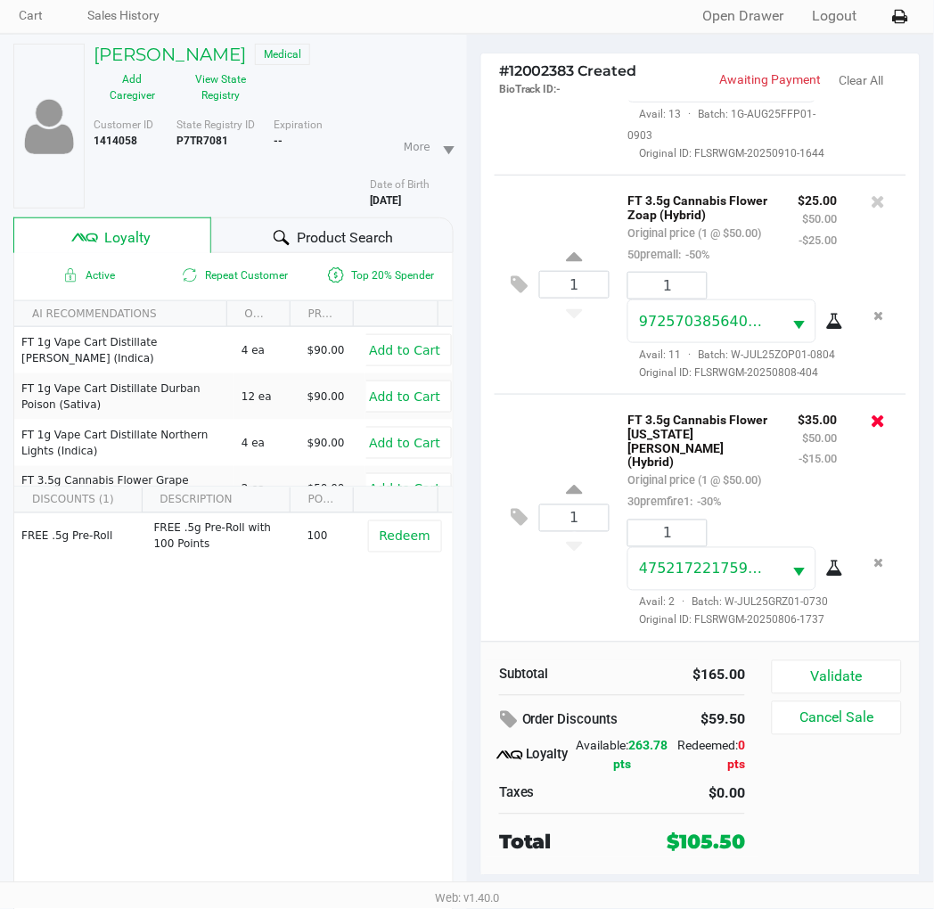
click at [872, 412] on icon at bounding box center [879, 421] width 14 height 18
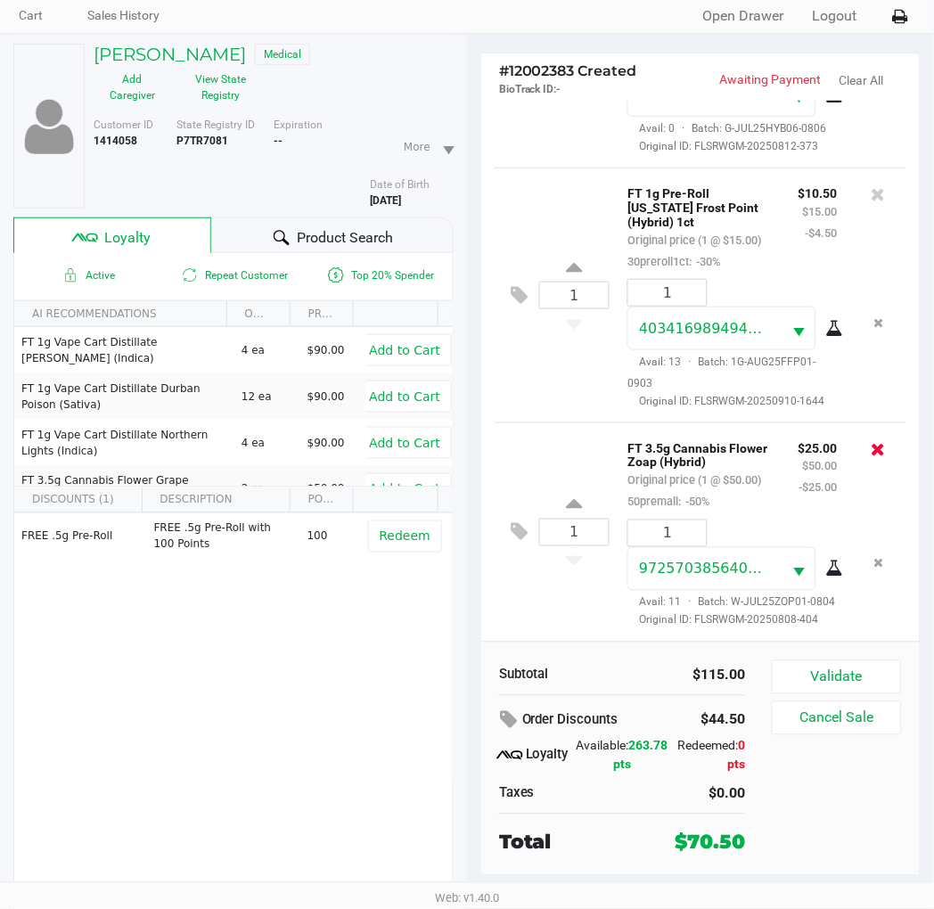
click at [872, 440] on icon at bounding box center [879, 449] width 14 height 18
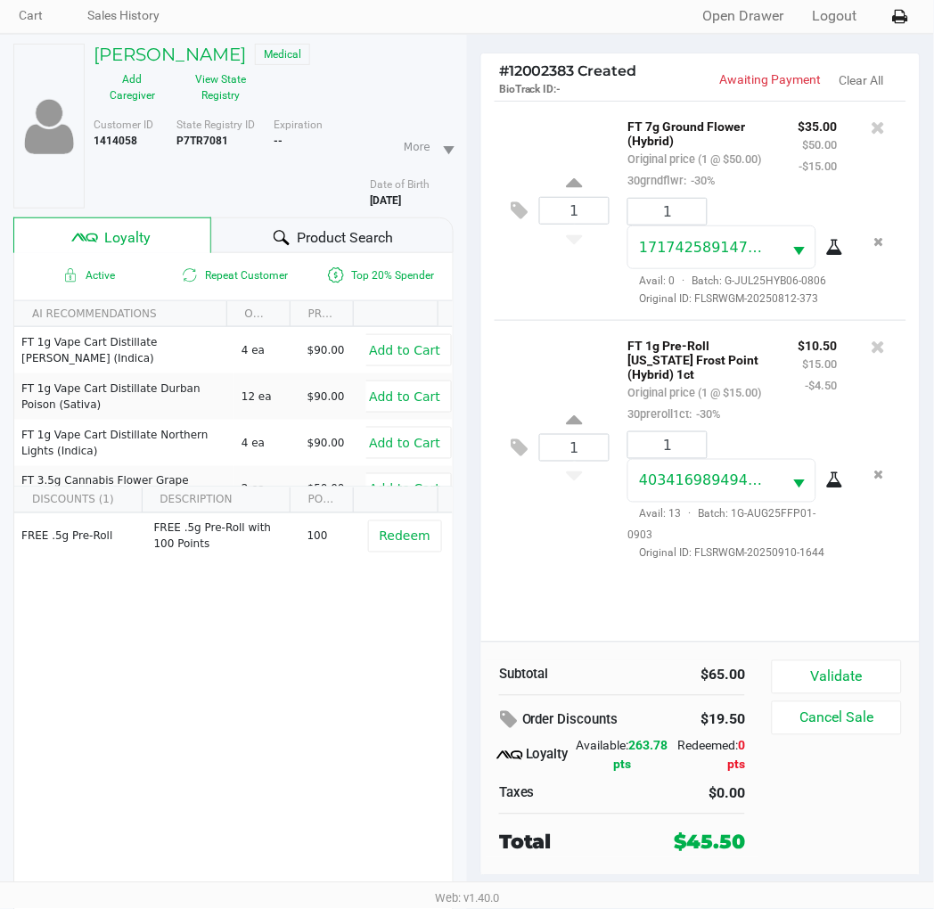
click at [576, 366] on div "1 FT 1g Pre-Roll Florida Frost Point (Hybrid) 1ct Original price (1 @ $15.00) 3…" at bounding box center [701, 447] width 412 height 255
click at [597, 320] on div "1 FT 7g Ground Flower (Hybrid) Original price (1 @ $50.00) 30grndflwr: -30% $35…" at bounding box center [701, 210] width 412 height 219
click at [598, 320] on div "1 FT 7g Ground Flower (Hybrid) Original price (1 @ $50.00) 30grndflwr: -30% $35…" at bounding box center [701, 210] width 412 height 219
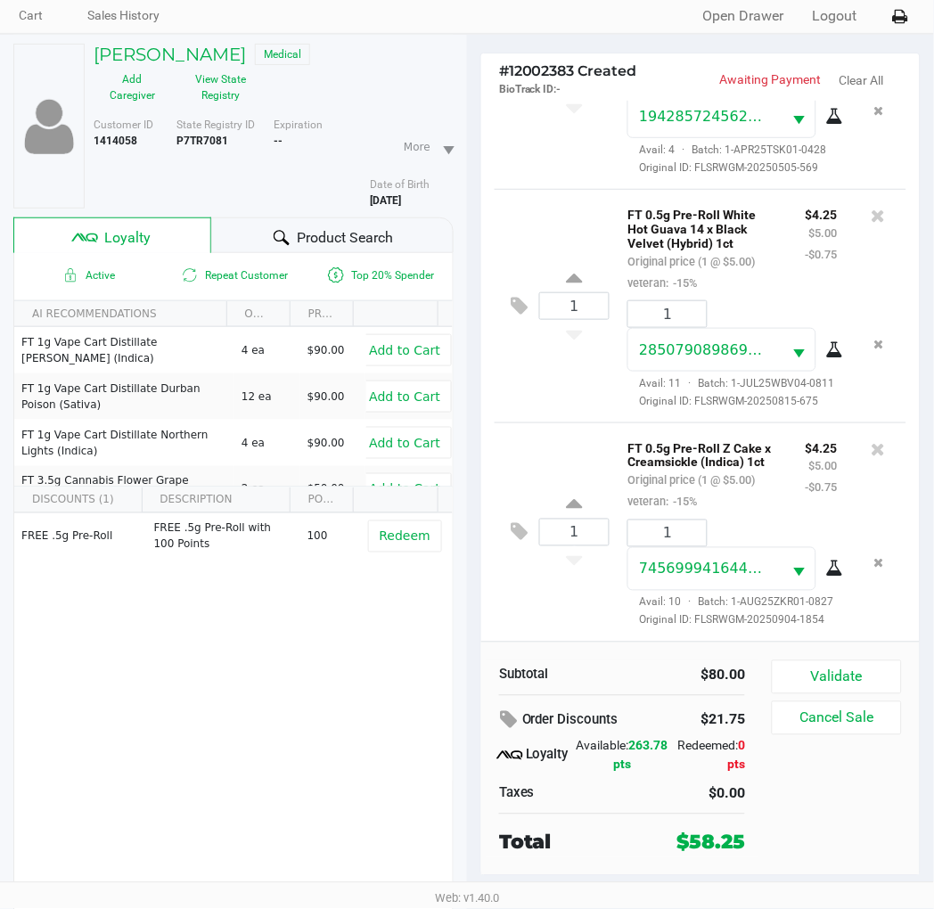
scroll to position [758, 0]
click at [625, 383] on div "1 FT 0.5g Pre-Roll White Hot Guava 14 x Black Velvet (Hybrid) 1ct Original pric…" at bounding box center [701, 306] width 412 height 234
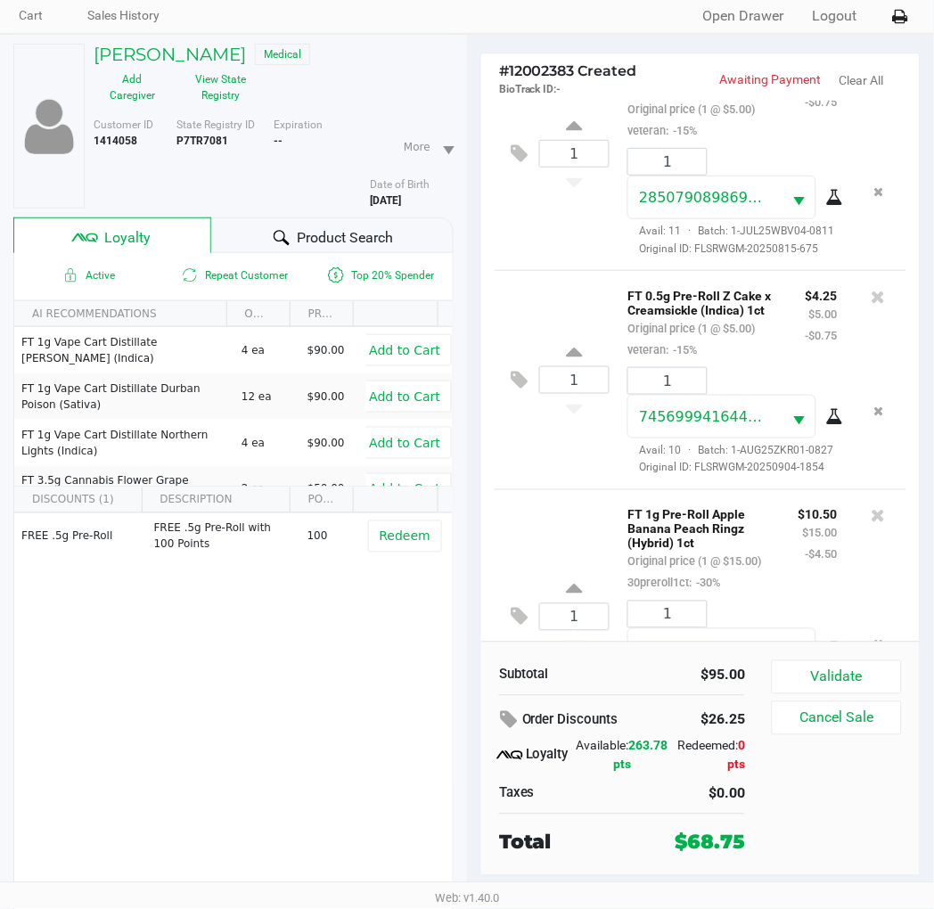
scroll to position [1030, 0]
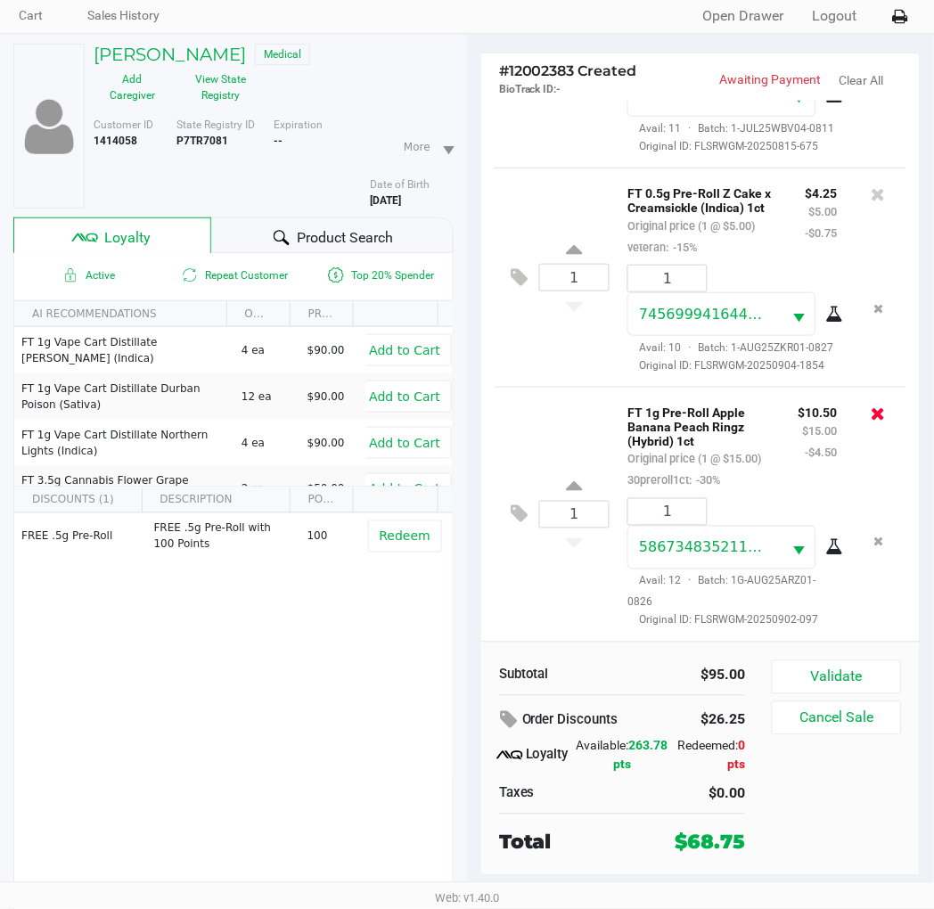
click at [872, 405] on icon at bounding box center [879, 414] width 14 height 18
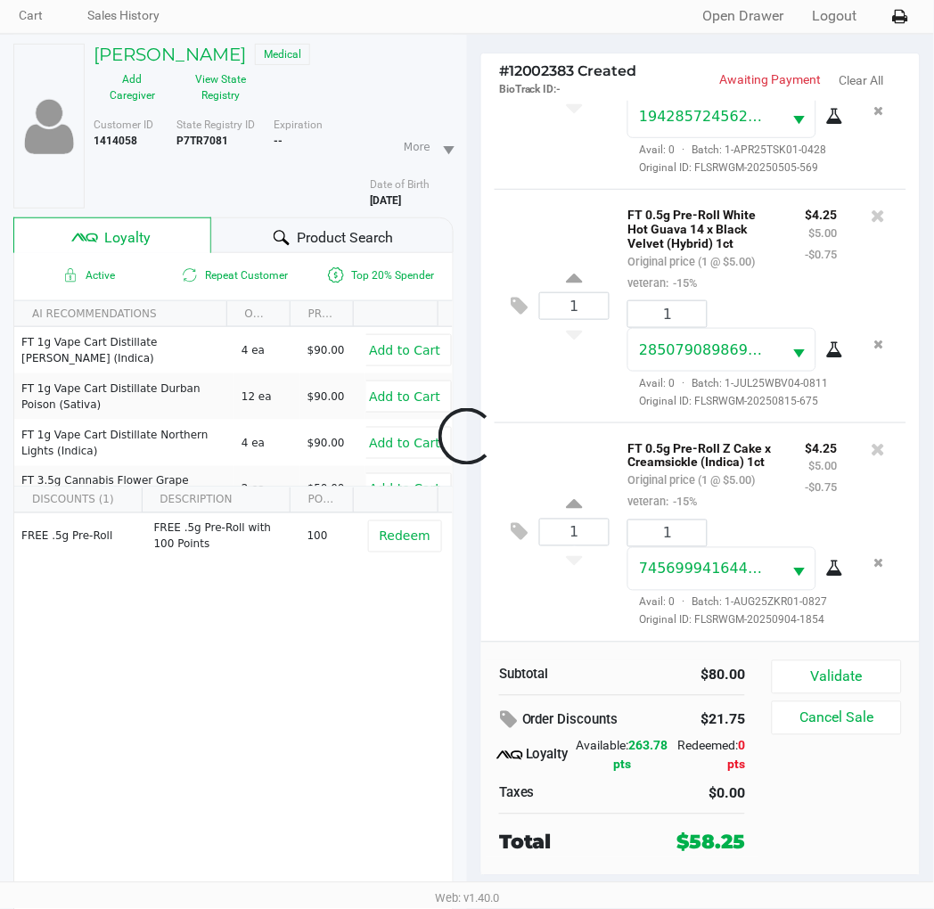
scroll to position [758, 0]
click at [564, 596] on div "1 FT 0.5g Pre-Roll Z Cake x Creamsickle (Indica) 1ct Original price (1 @ $5.00)…" at bounding box center [701, 532] width 412 height 219
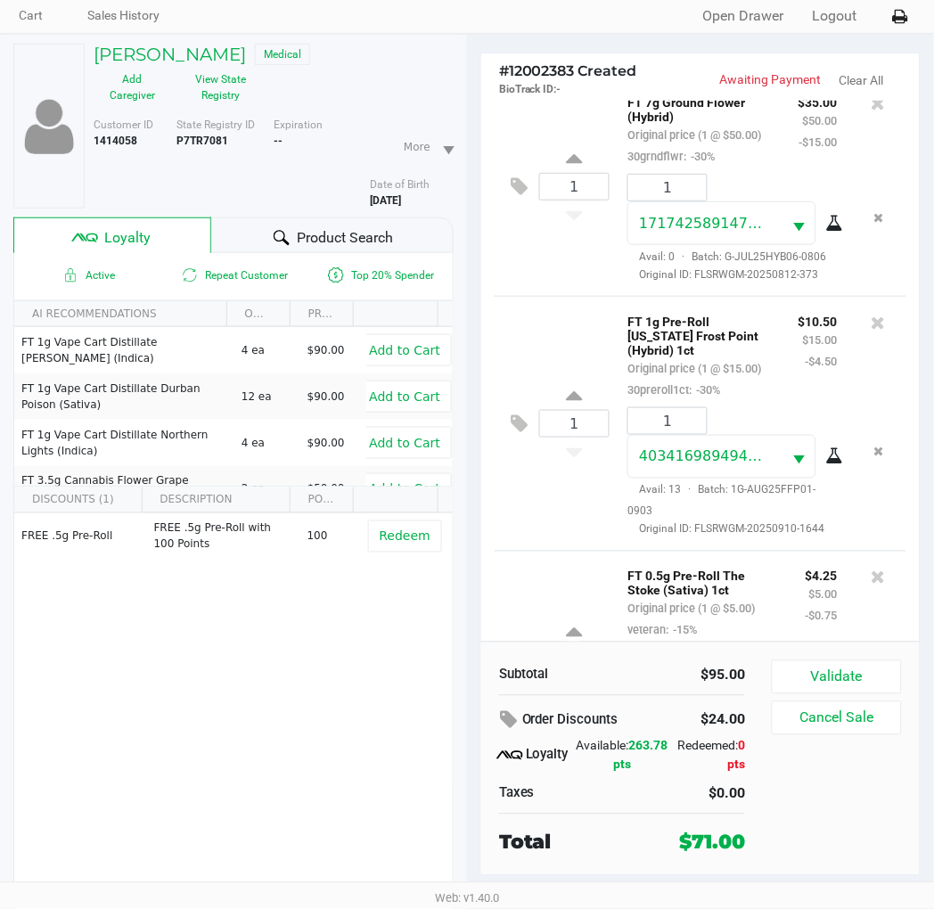
scroll to position [0, 0]
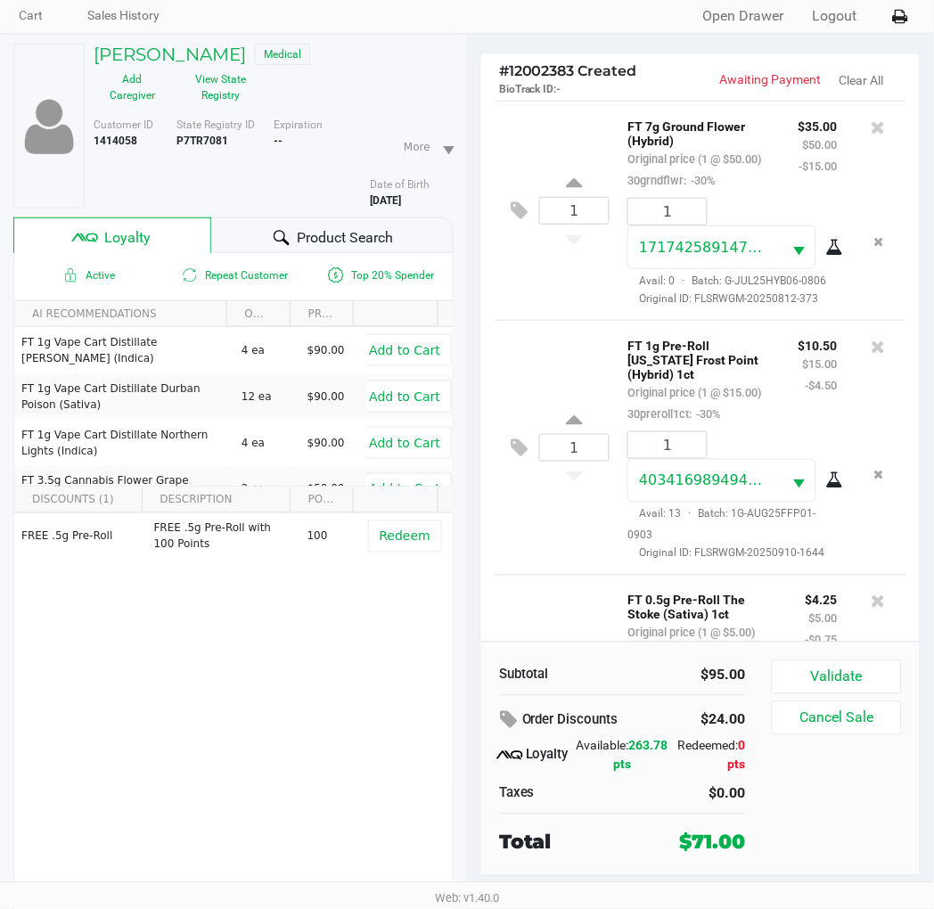
click at [317, 620] on div "FREE .5g Pre-Roll FREE .5g Pre-Roll with 100 Points 100 Redeem" at bounding box center [233, 648] width 439 height 268
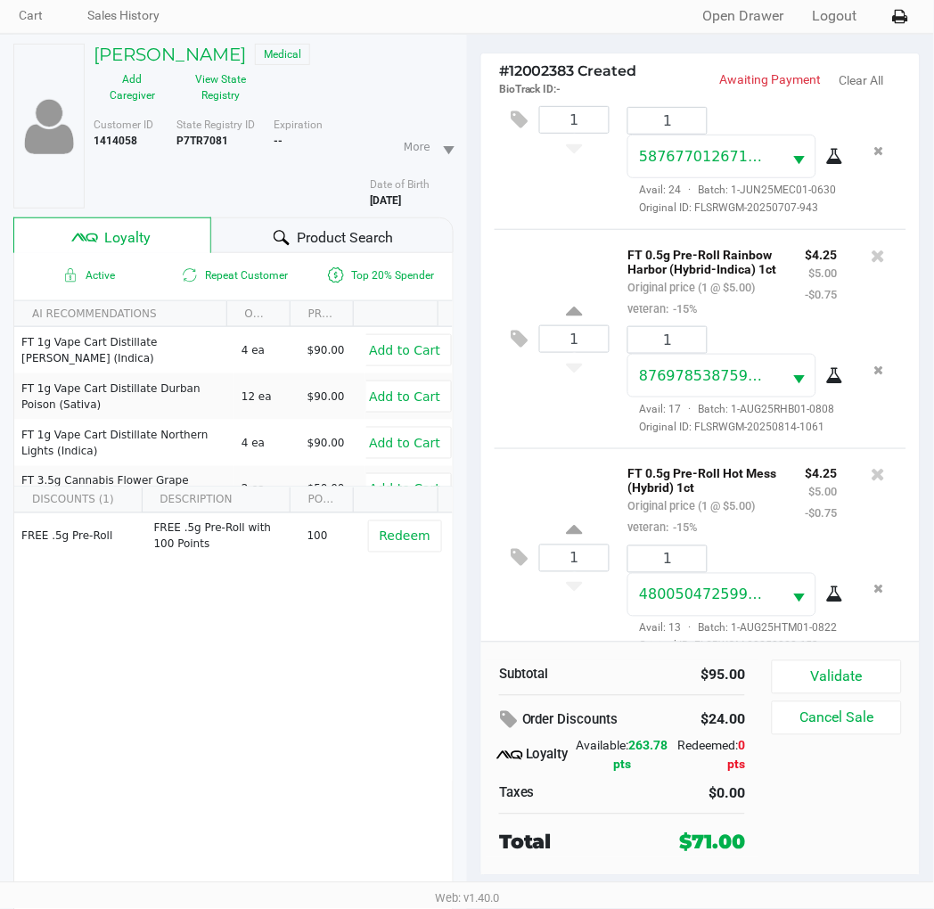
scroll to position [1513, 0]
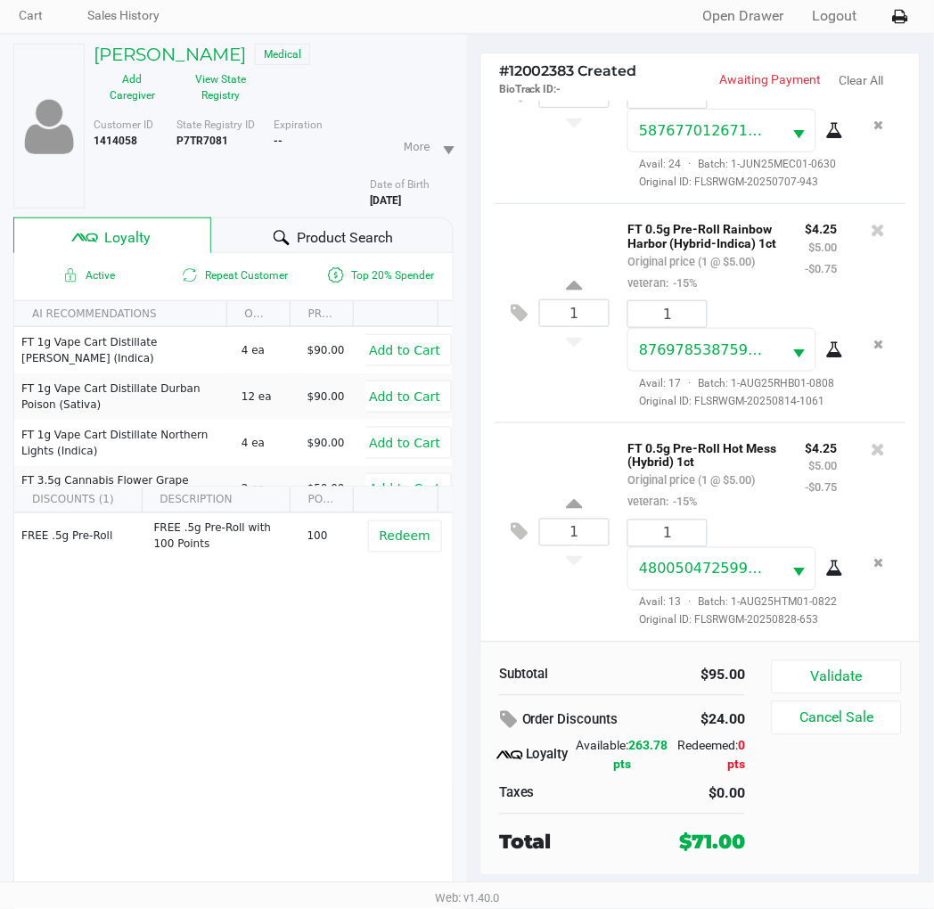
click at [597, 380] on div "1 FT 0.5g Pre-Roll Rainbow Harbor (Hybrid-Indica) 1ct Original price (1 @ $5.00…" at bounding box center [701, 312] width 412 height 219
click at [862, 680] on button "Validate" at bounding box center [837, 678] width 130 height 34
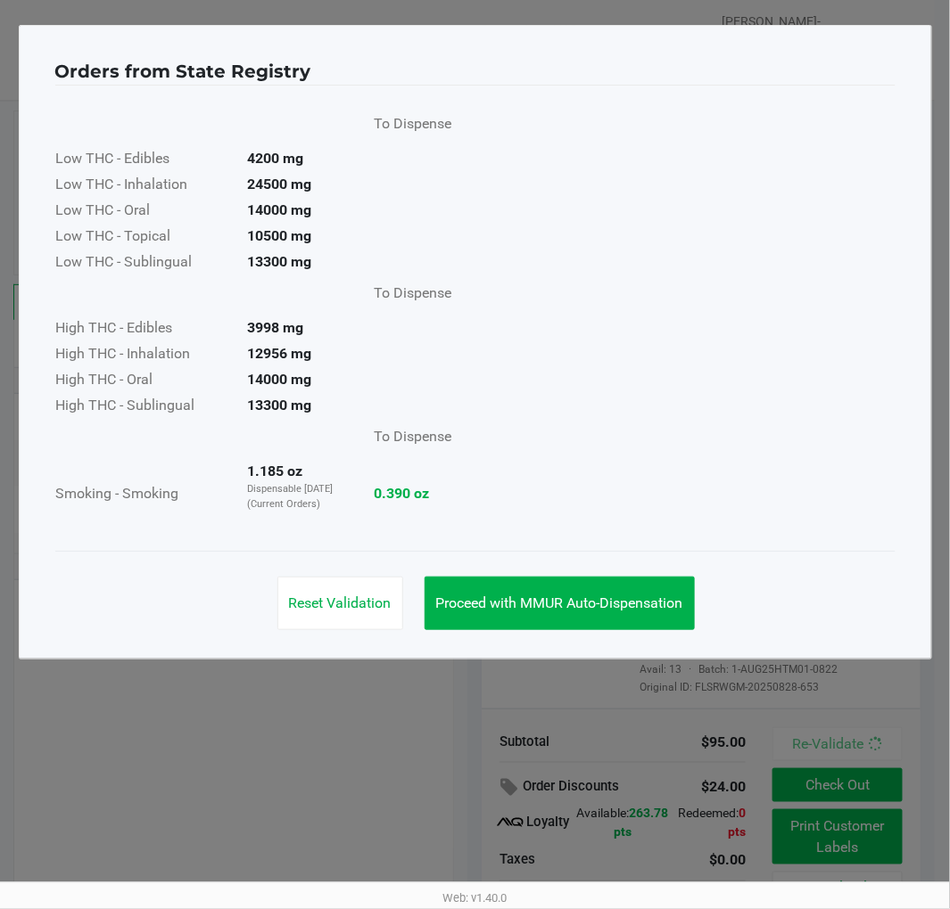
click at [629, 615] on button "Proceed with MMUR Auto-Dispensation" at bounding box center [559, 603] width 270 height 53
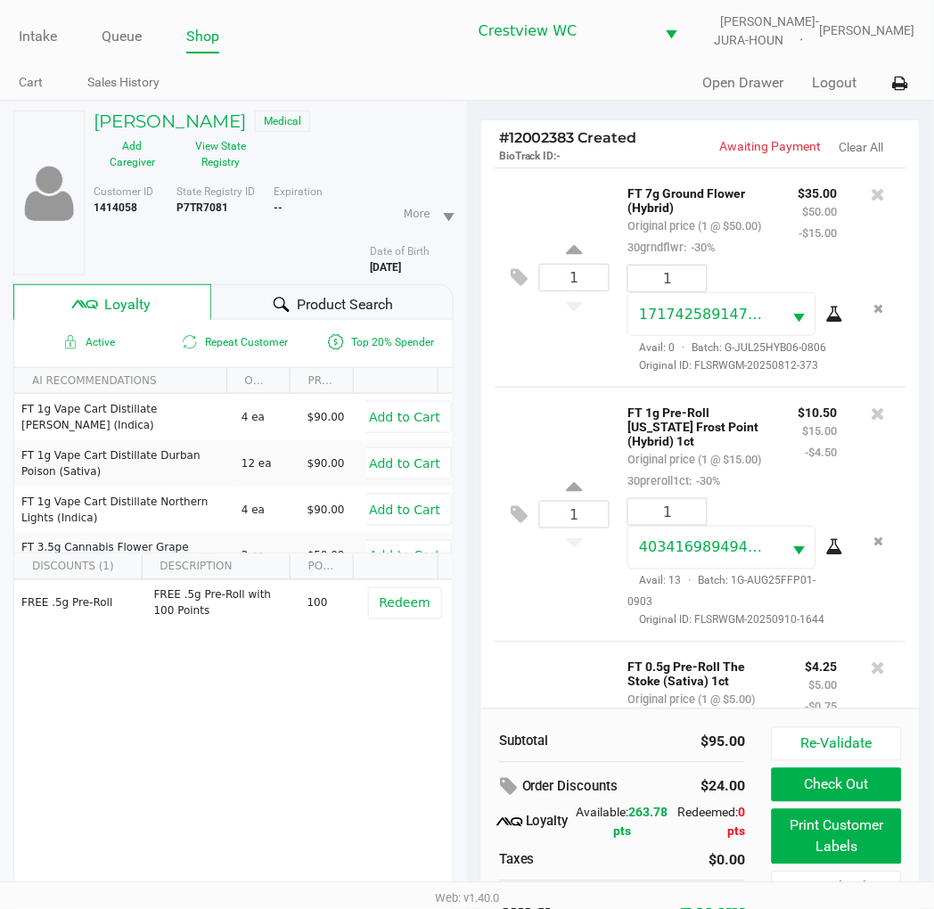
click at [325, 687] on div "FREE .5g Pre-Roll FREE .5g Pre-Roll with 100 Points 100 Redeem" at bounding box center [233, 714] width 439 height 268
click at [556, 433] on div "1 FT 1g Pre-Roll Florida Frost Point (Hybrid) 1ct Original price (1 @ $15.00) 3…" at bounding box center [701, 514] width 412 height 255
click at [848, 731] on button "Re-Validate" at bounding box center [837, 745] width 130 height 34
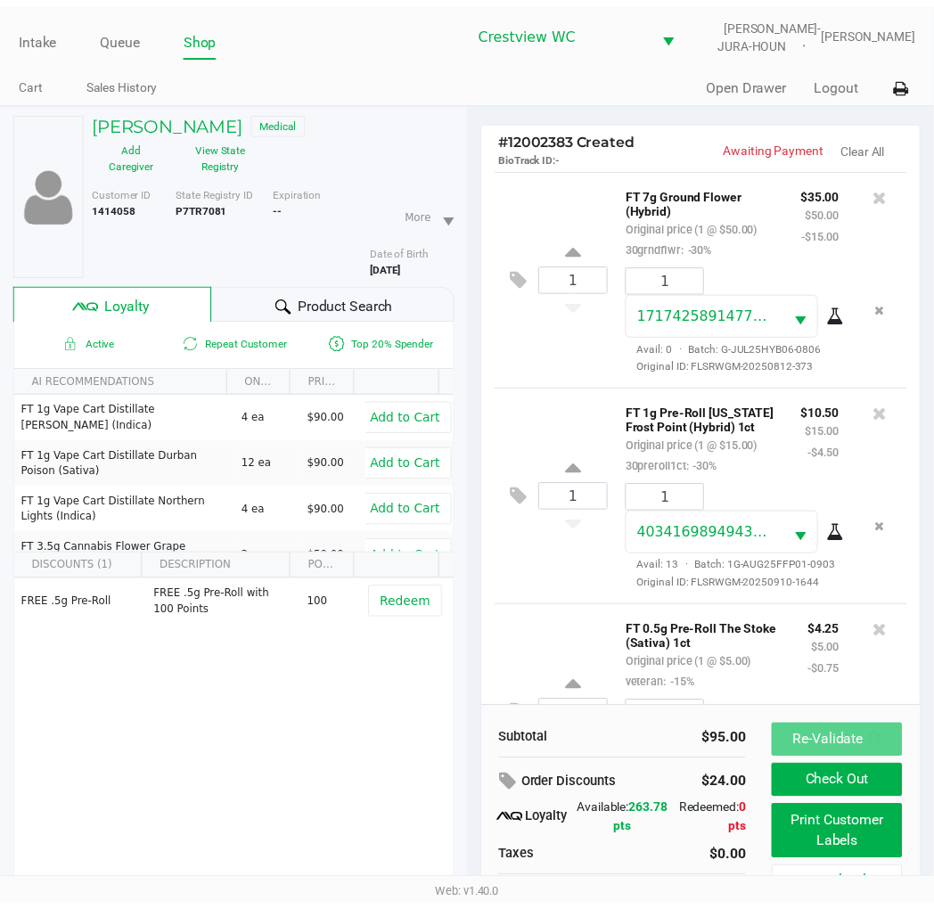
scroll to position [1513, 0]
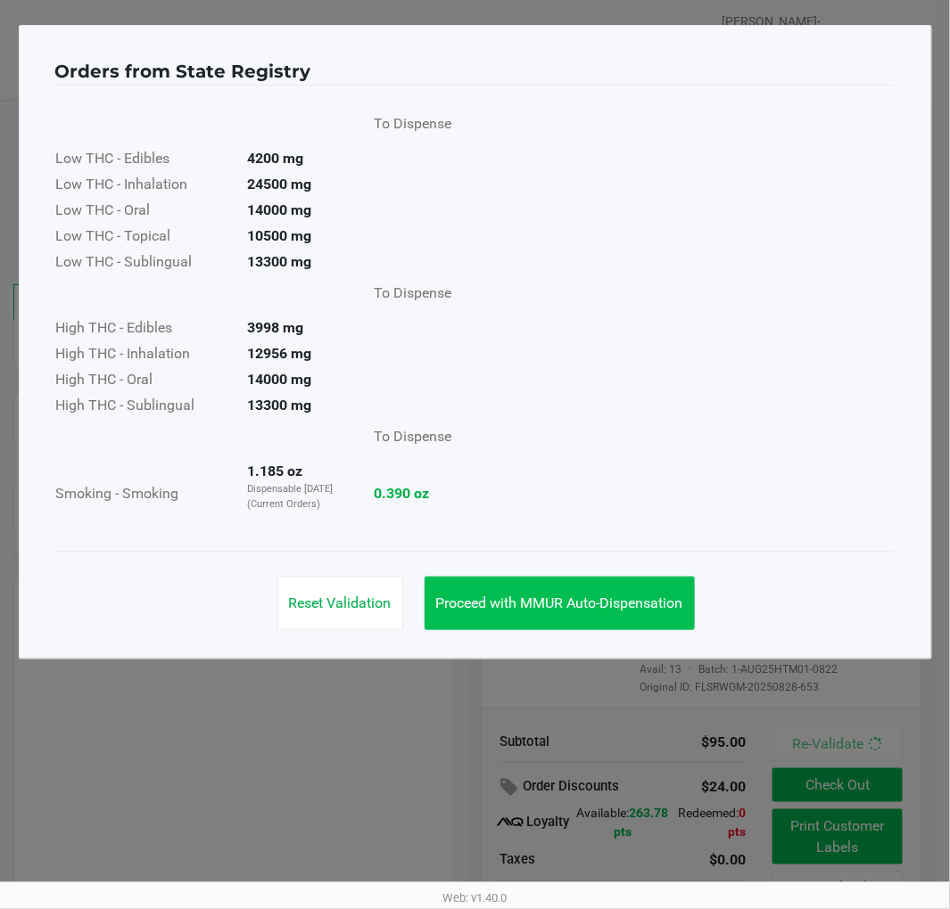
click at [653, 595] on span "Proceed with MMUR Auto-Dispensation" at bounding box center [559, 603] width 247 height 17
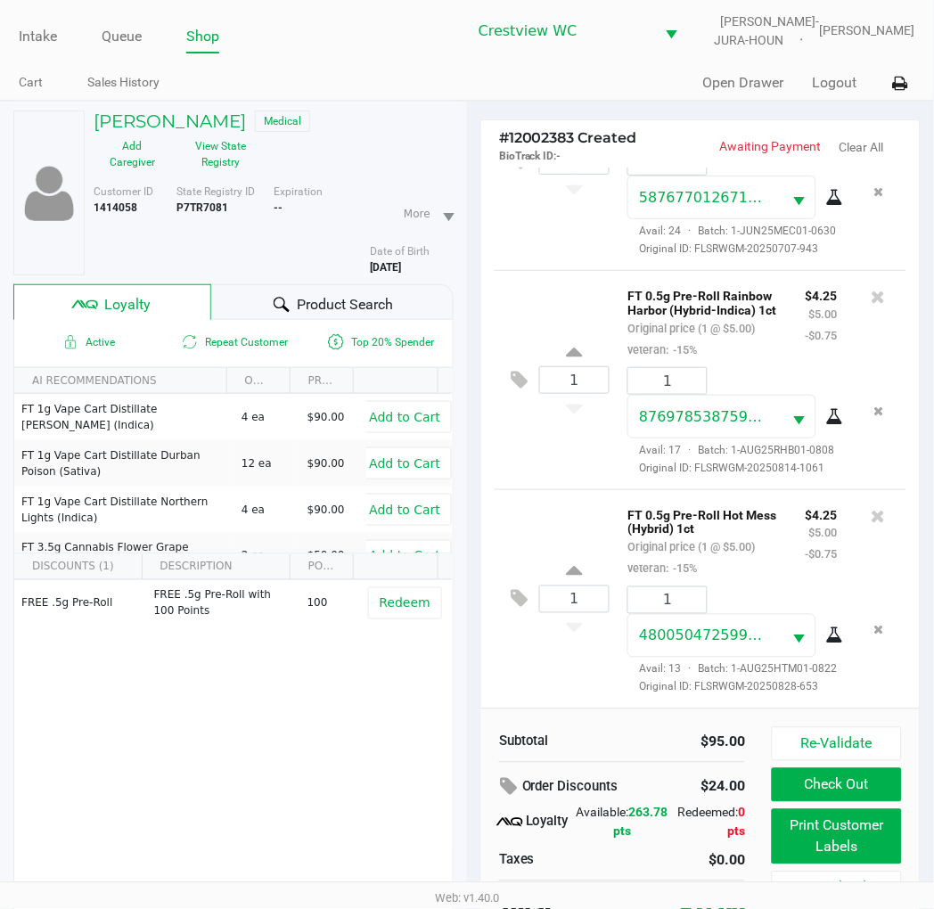
click at [604, 489] on div "1 FT 0.5g Pre-Roll Hot Mess (Hybrid) 1ct Original price (1 @ $5.00) veteran: -1…" at bounding box center [701, 598] width 412 height 219
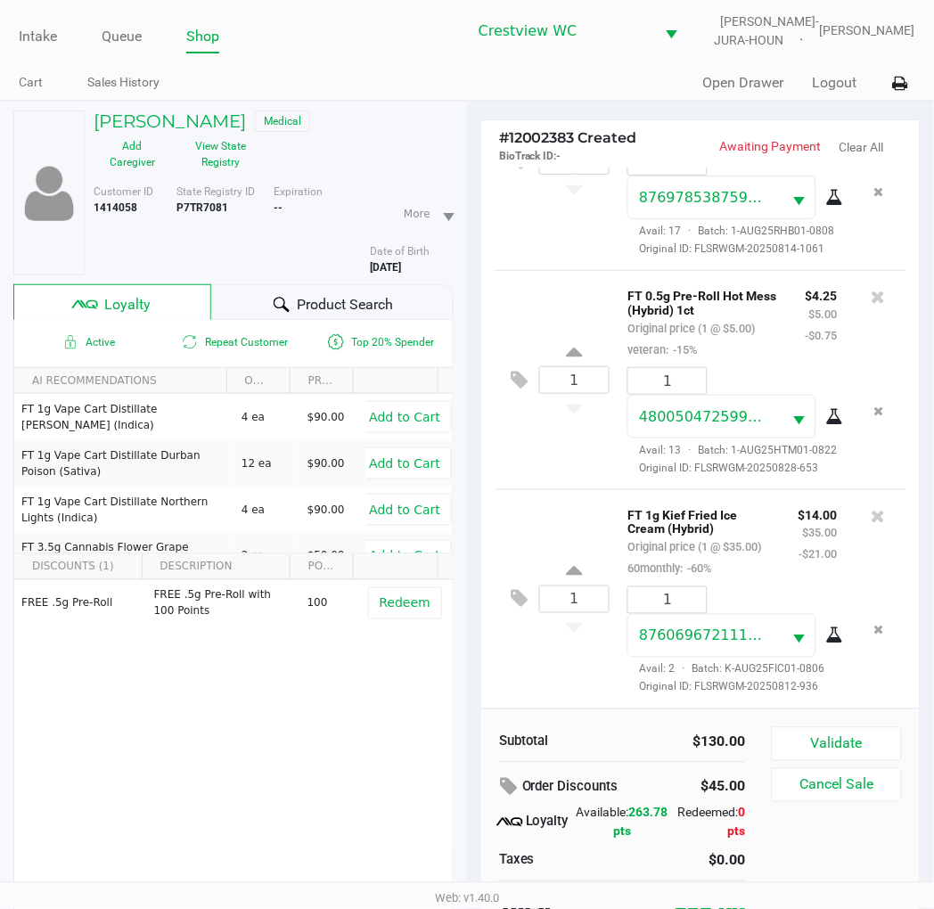
scroll to position [67, 0]
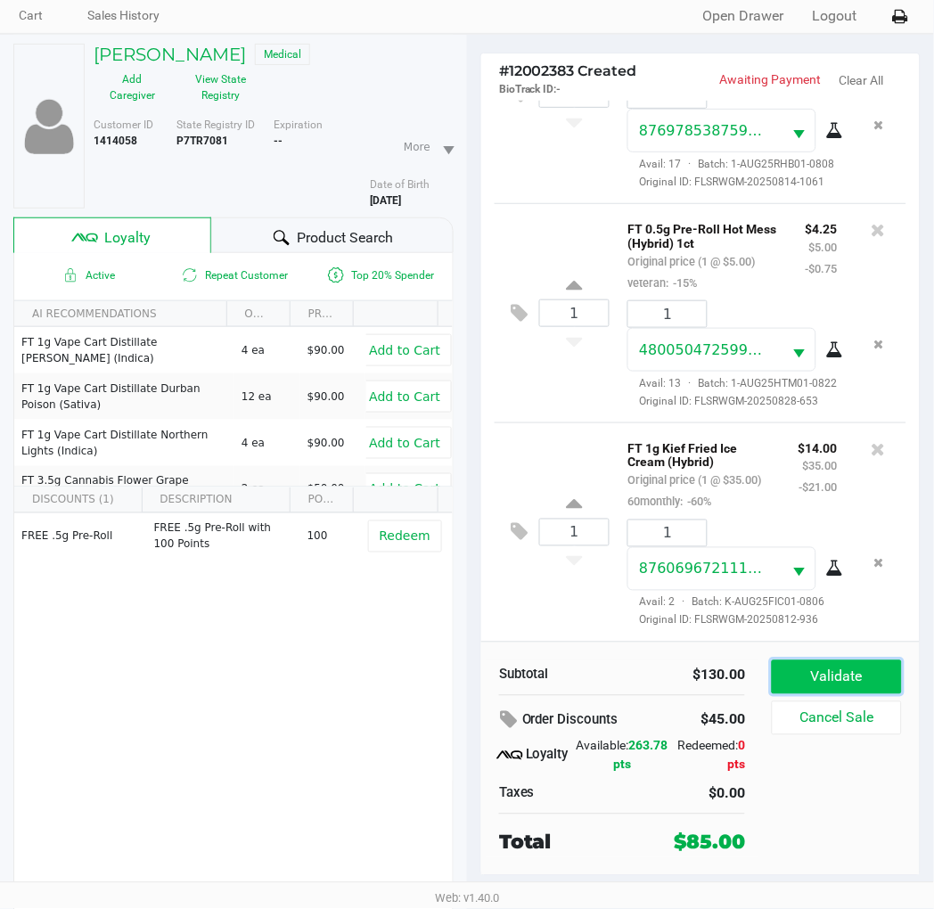
click at [850, 680] on button "Validate" at bounding box center [837, 678] width 130 height 34
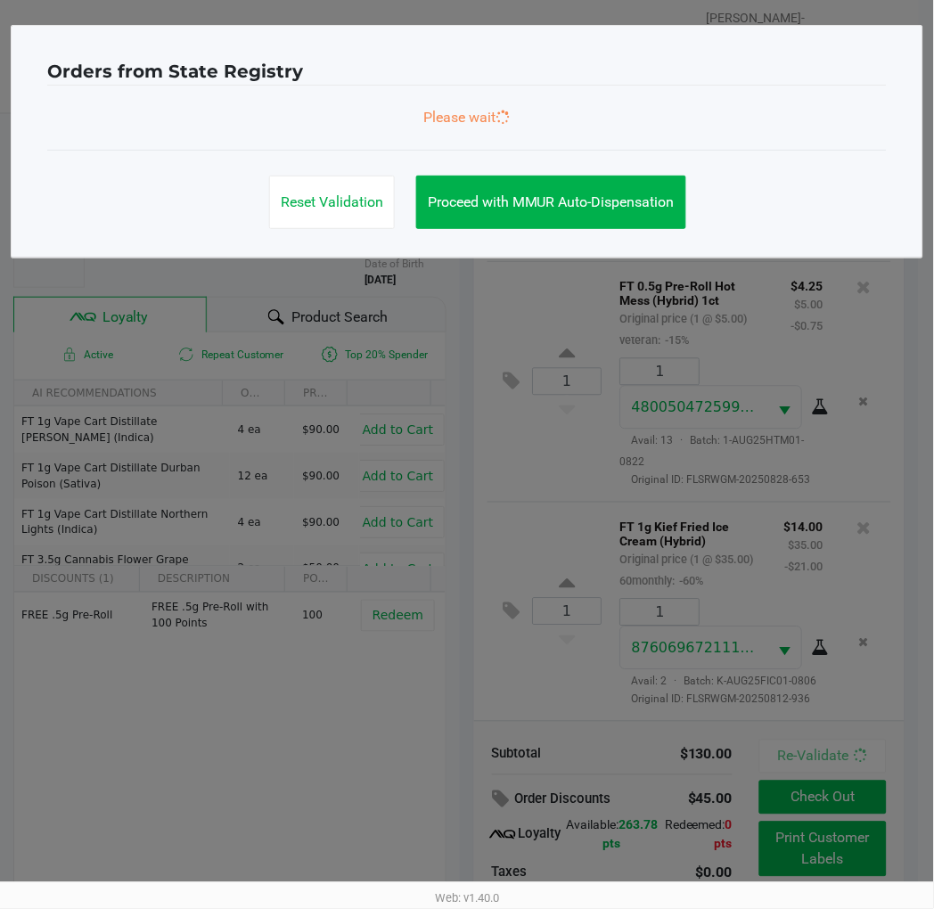
scroll to position [0, 0]
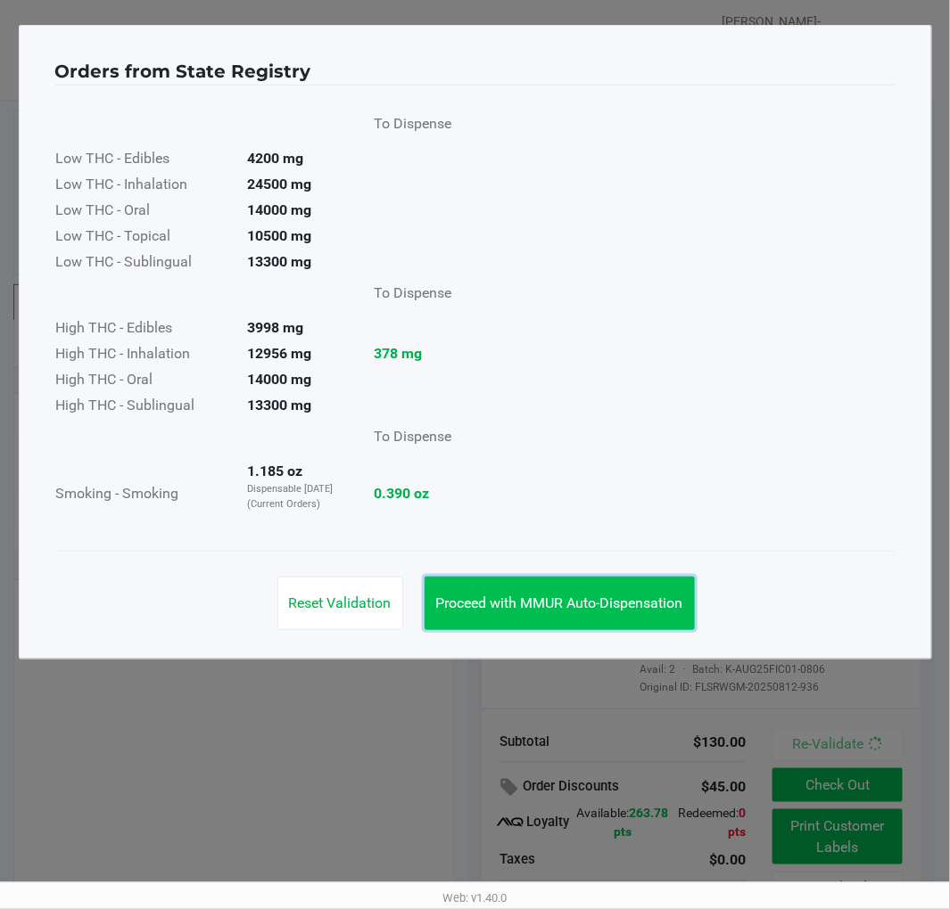
click at [624, 600] on span "Proceed with MMUR Auto-Dispensation" at bounding box center [559, 603] width 247 height 17
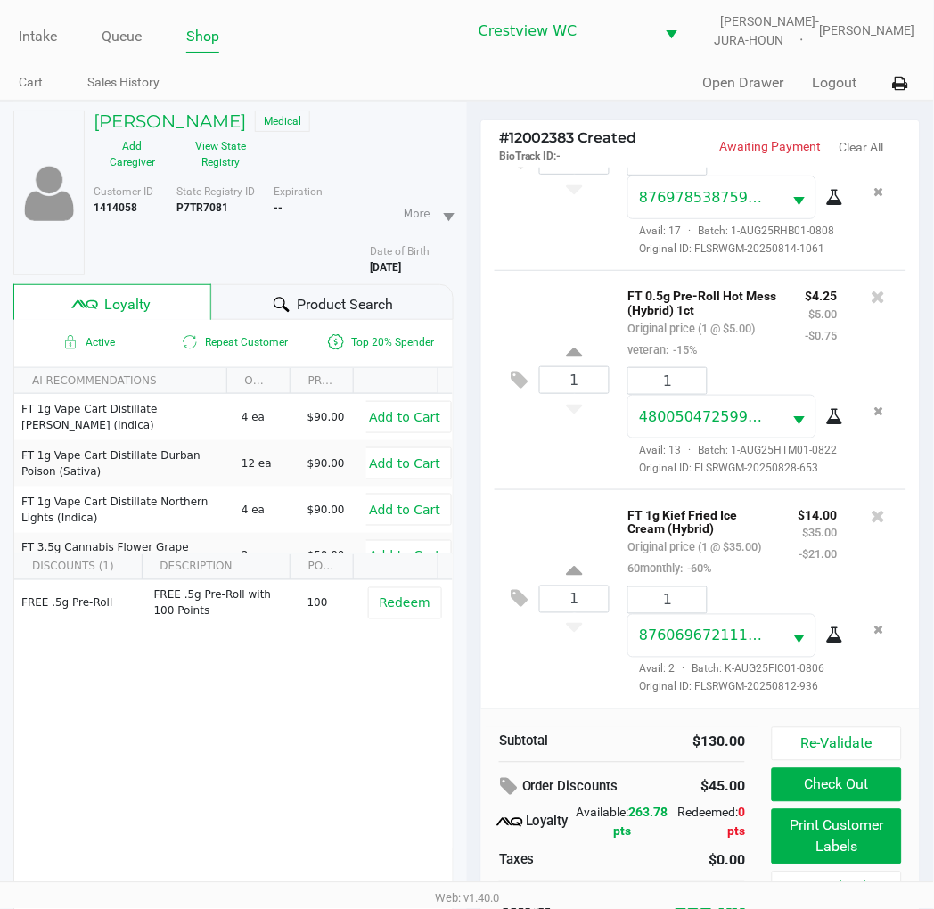
click at [349, 714] on div "FREE .5g Pre-Roll FREE .5g Pre-Roll with 100 Points 100 Redeem" at bounding box center [233, 714] width 439 height 268
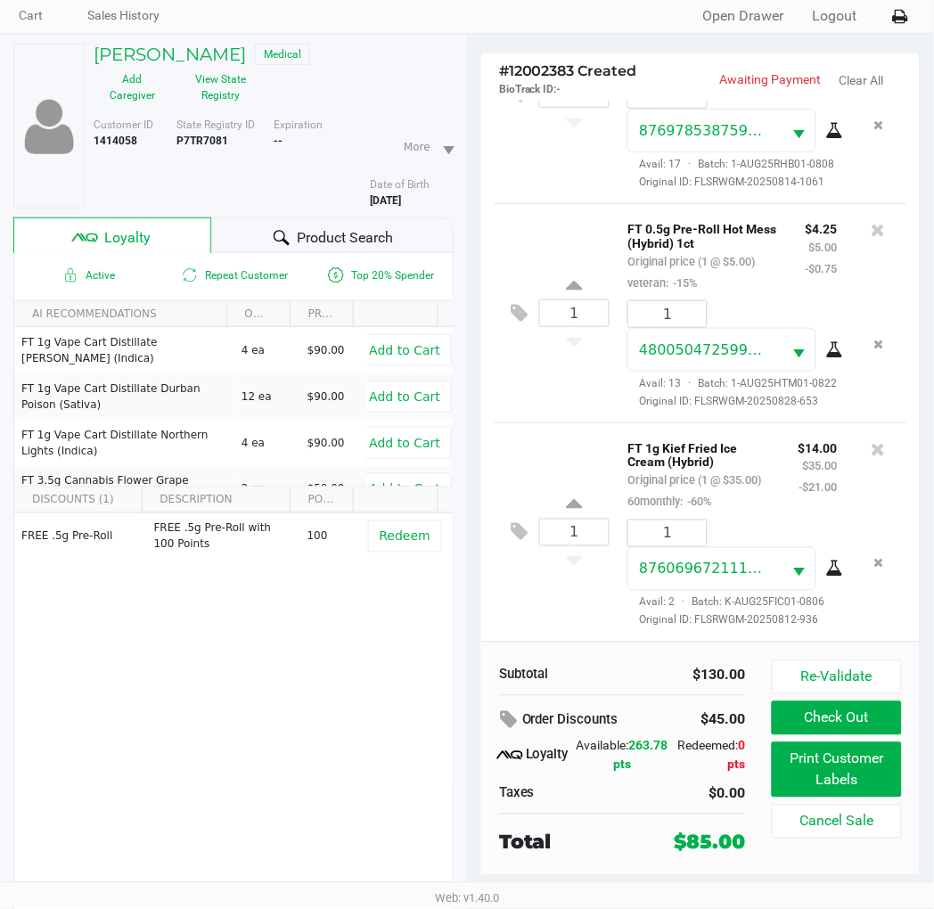
click at [546, 607] on div "1 FT 1g Kief Fried Ice Cream (Hybrid) Original price (1 @ $35.00) 60monthly: -6…" at bounding box center [701, 532] width 412 height 219
click at [598, 344] on div "1 FT 0.5g Pre-Roll Hot Mess (Hybrid) 1ct Original price (1 @ $5.00) veteran: -1…" at bounding box center [701, 312] width 412 height 219
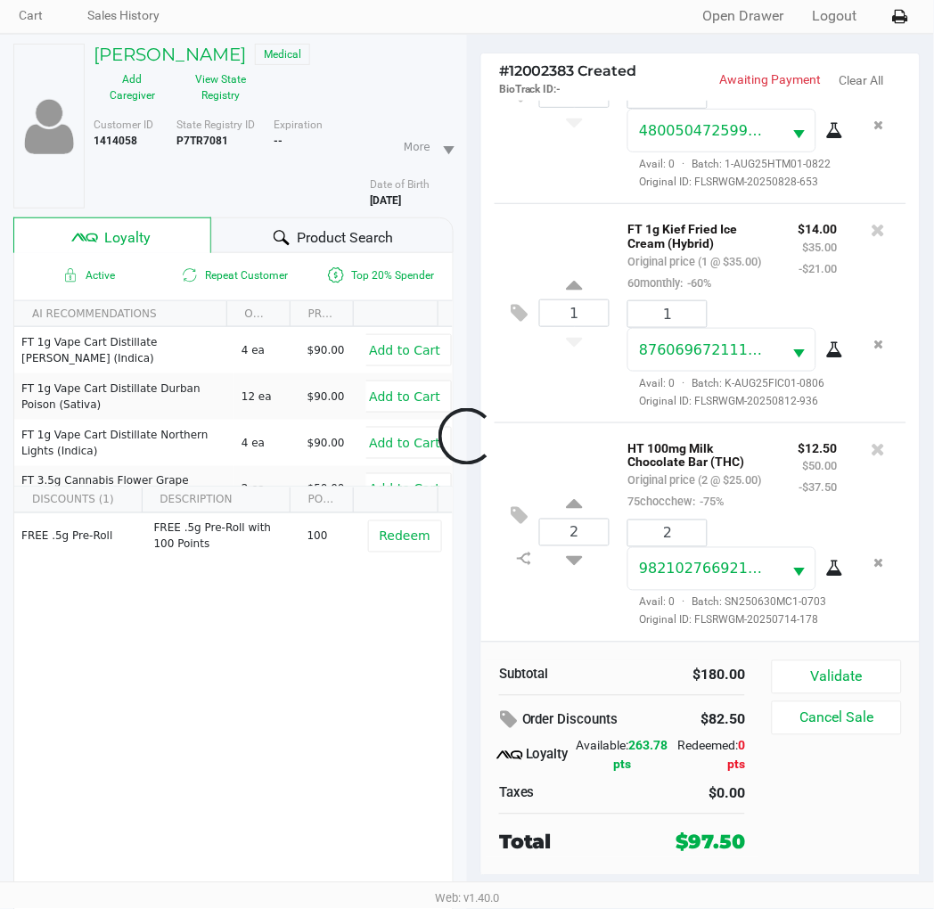
scroll to position [2040, 0]
click at [565, 341] on div "1 FT 1g Kief Fried Ice Cream (Hybrid) Original price (1 @ $35.00) 60monthly: -6…" at bounding box center [701, 312] width 412 height 219
drag, startPoint x: 565, startPoint y: 341, endPoint x: 564, endPoint y: 350, distance: 9.8
click at [564, 344] on div "1 FT 1g Kief Fried Ice Cream (Hybrid) Original price (1 @ $35.00) 60monthly: -6…" at bounding box center [701, 312] width 412 height 219
click at [526, 423] on div "2 HT 100mg Milk Chocolate Bar (THC) Original price (2 @ $25.00) 75chocchew: -75…" at bounding box center [701, 532] width 412 height 219
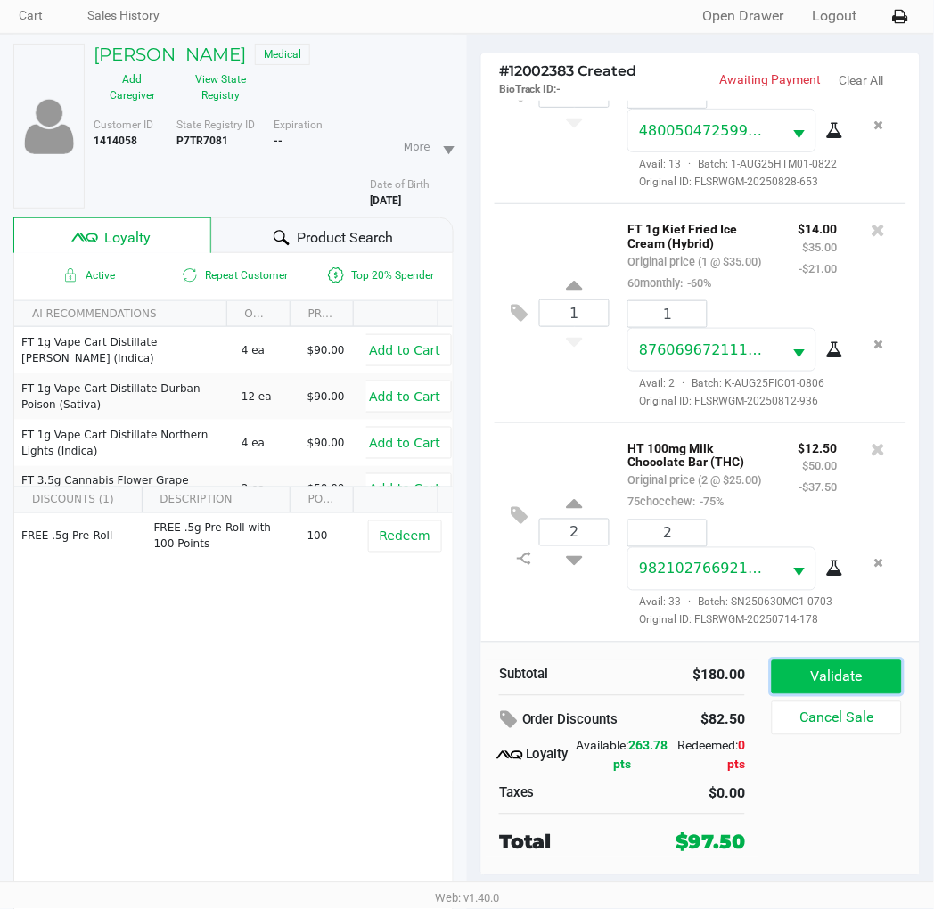
click at [868, 684] on button "Validate" at bounding box center [837, 678] width 130 height 34
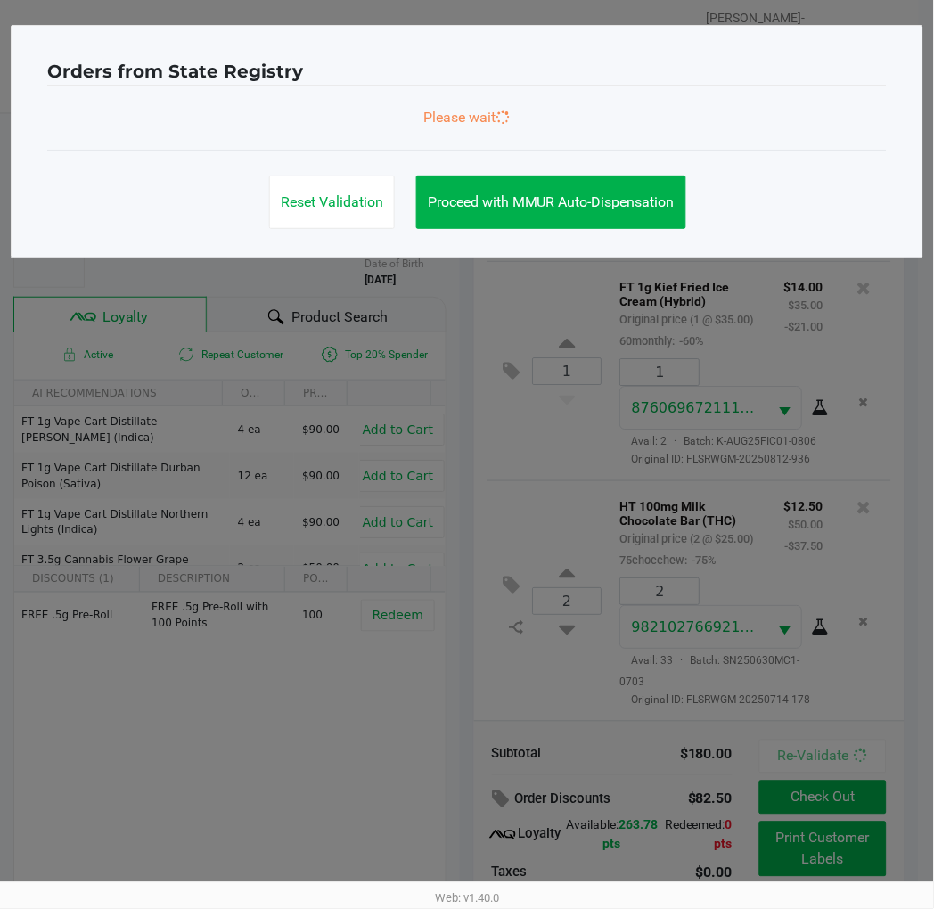
scroll to position [0, 0]
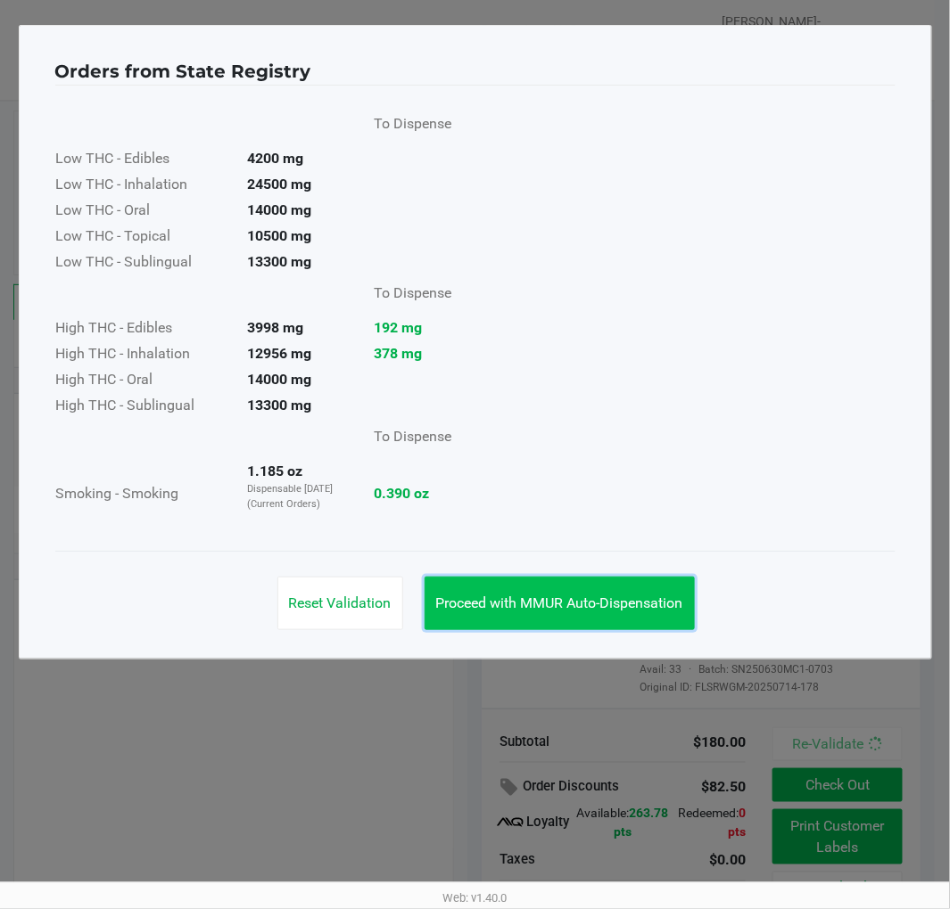
click at [637, 608] on span "Proceed with MMUR Auto-Dispensation" at bounding box center [559, 603] width 247 height 17
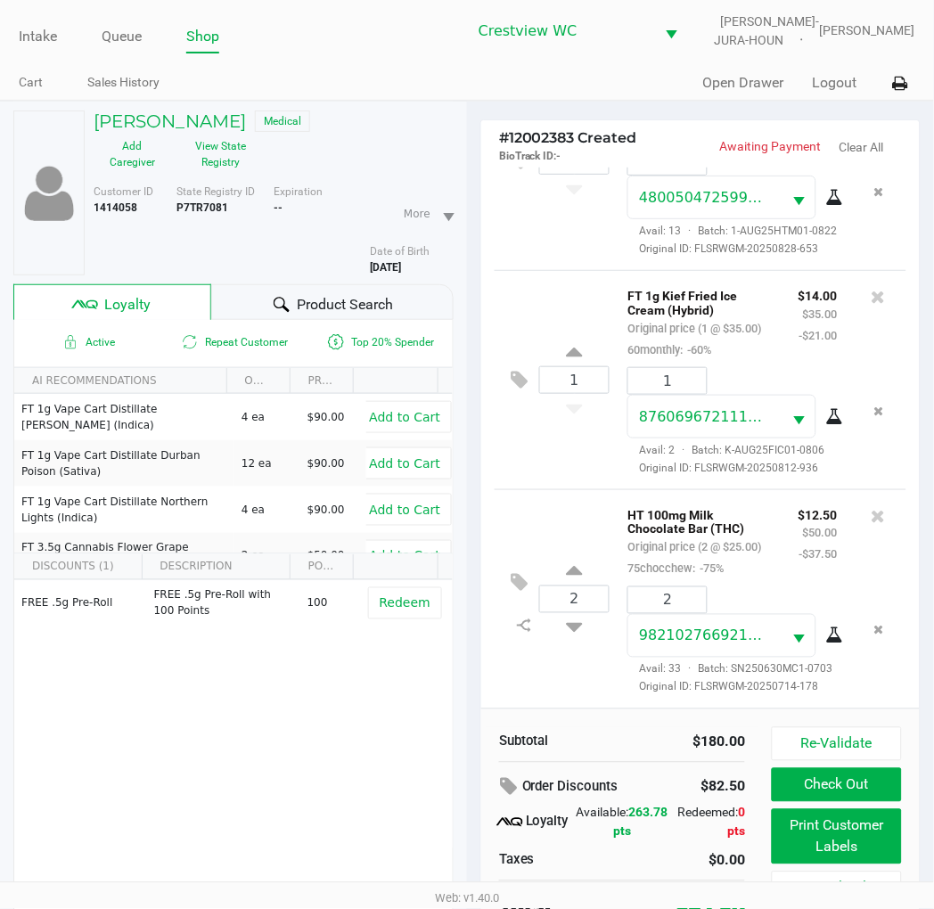
click at [573, 439] on div "1 FT 1g Kief Fried Ice Cream (Hybrid) Original price (1 @ $35.00) 60monthly: -6…" at bounding box center [701, 379] width 412 height 219
click at [562, 435] on div "1 FT 1g Kief Fried Ice Cream (Hybrid) Original price (1 @ $35.00) 60monthly: -6…" at bounding box center [701, 379] width 412 height 219
click at [259, 666] on div "FREE .5g Pre-Roll FREE .5g Pre-Roll with 100 Points 100 Redeem" at bounding box center [233, 714] width 439 height 268
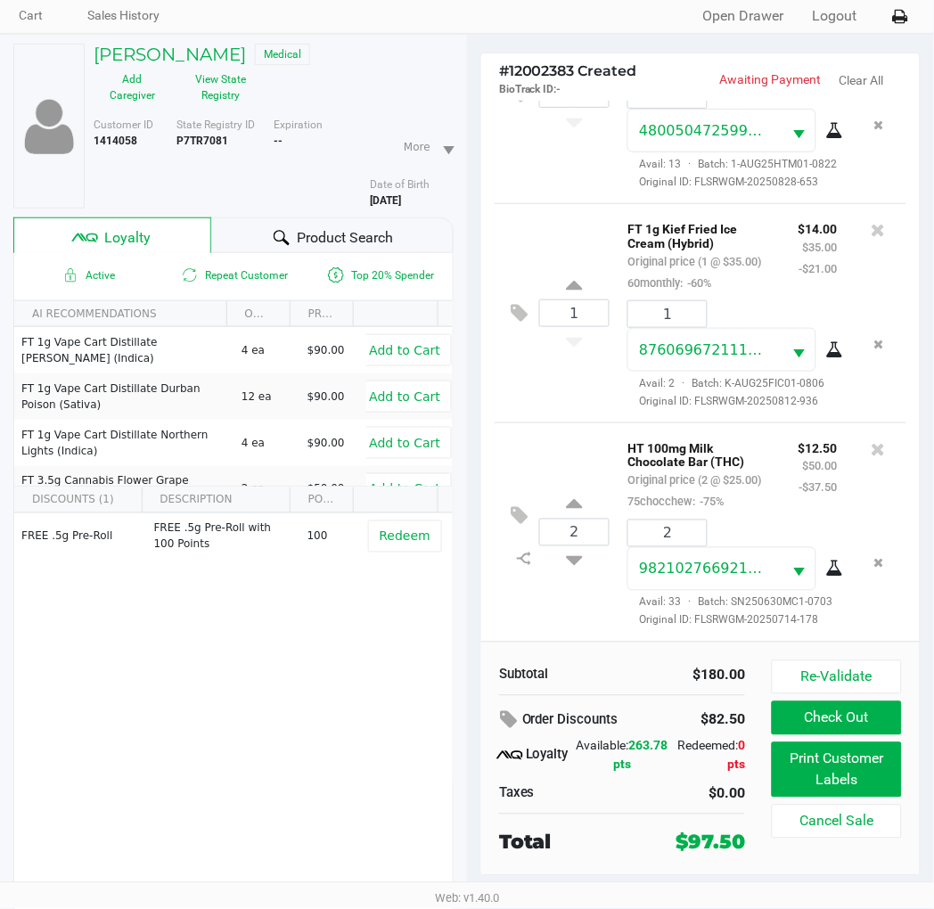
click at [565, 588] on div "2 HT 100mg Milk Chocolate Bar (THC) Original price (2 @ $25.00) 75chocchew: -75…" at bounding box center [701, 532] width 412 height 219
click at [562, 618] on div "2 HT 100mg Milk Chocolate Bar (THC) Original price (2 @ $25.00) 75chocchew: -75…" at bounding box center [701, 532] width 412 height 219
click at [876, 670] on button "Re-Validate" at bounding box center [837, 678] width 130 height 34
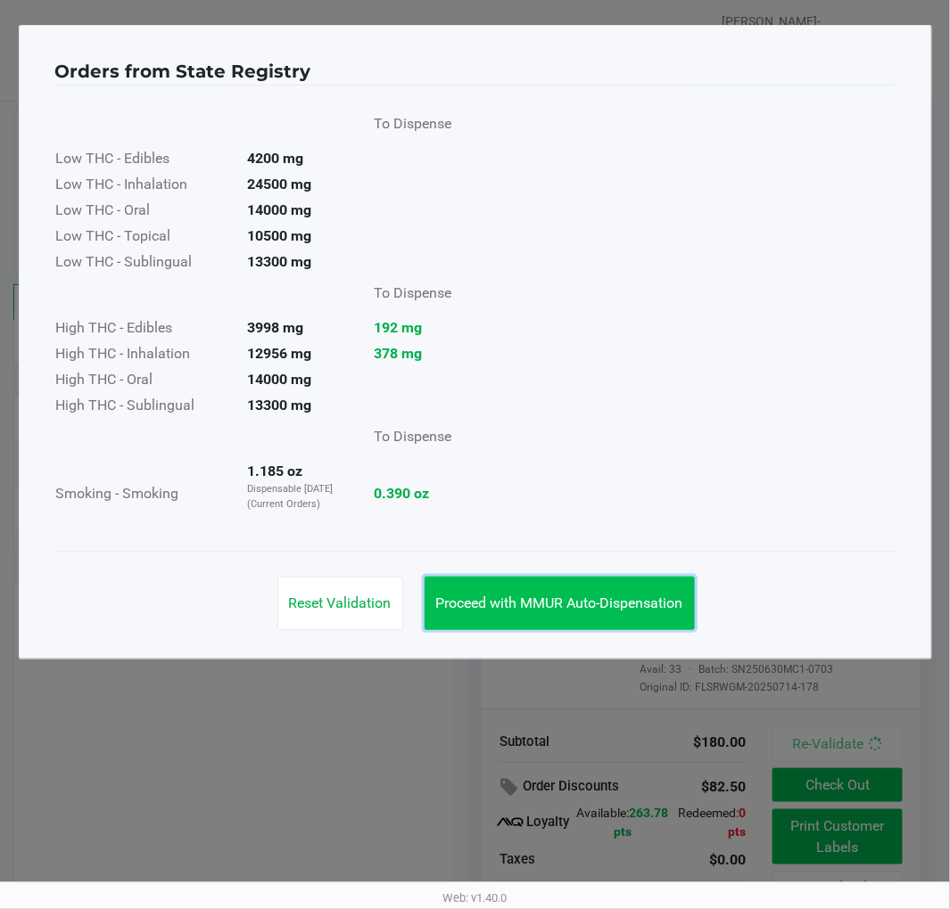
click at [568, 607] on span "Proceed with MMUR Auto-Dispensation" at bounding box center [559, 603] width 247 height 17
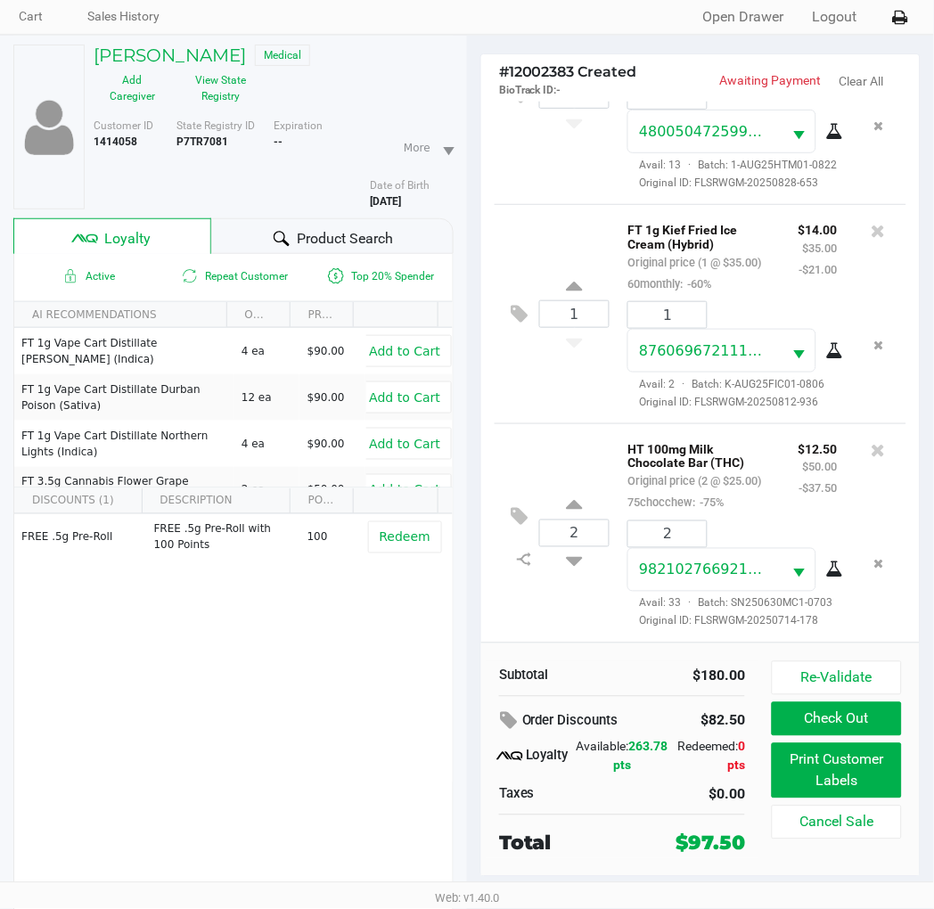
scroll to position [67, 0]
click at [551, 601] on div "2 HT 100mg Milk Chocolate Bar (THC) Original price (2 @ $25.00) 75chocchew: -75…" at bounding box center [701, 532] width 412 height 219
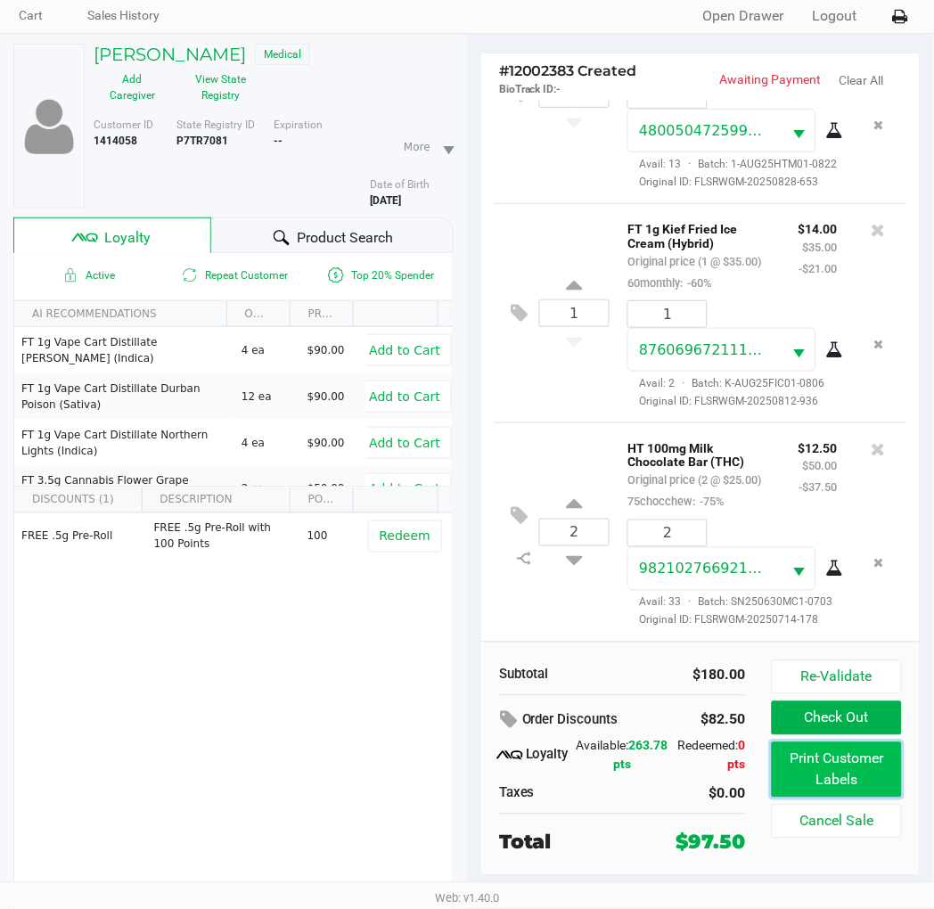
click at [870, 772] on button "Print Customer Labels" at bounding box center [837, 770] width 130 height 55
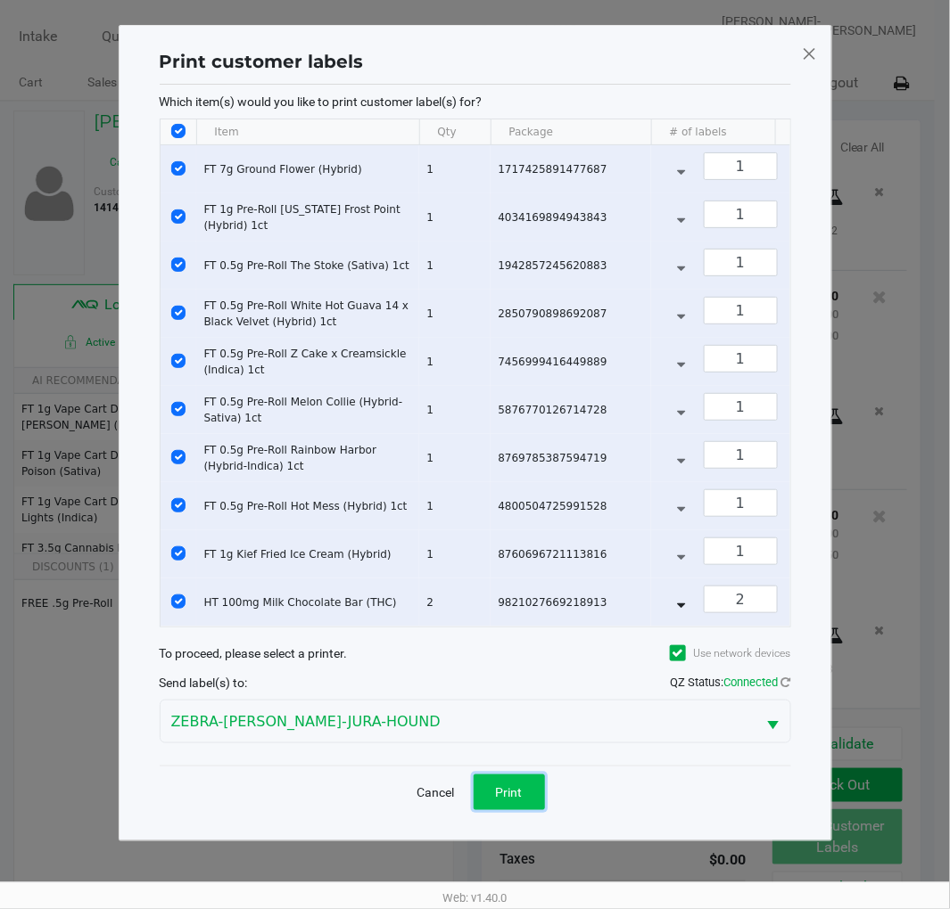
click at [526, 808] on button "Print" at bounding box center [508, 793] width 71 height 36
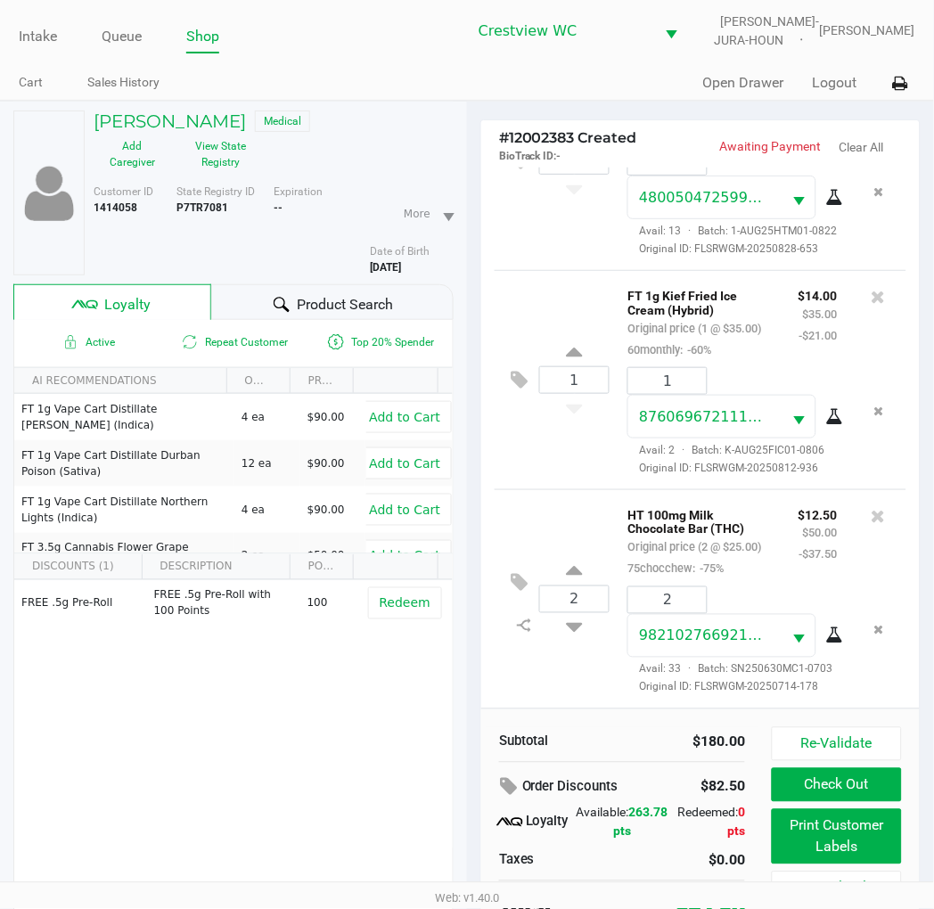
scroll to position [67, 0]
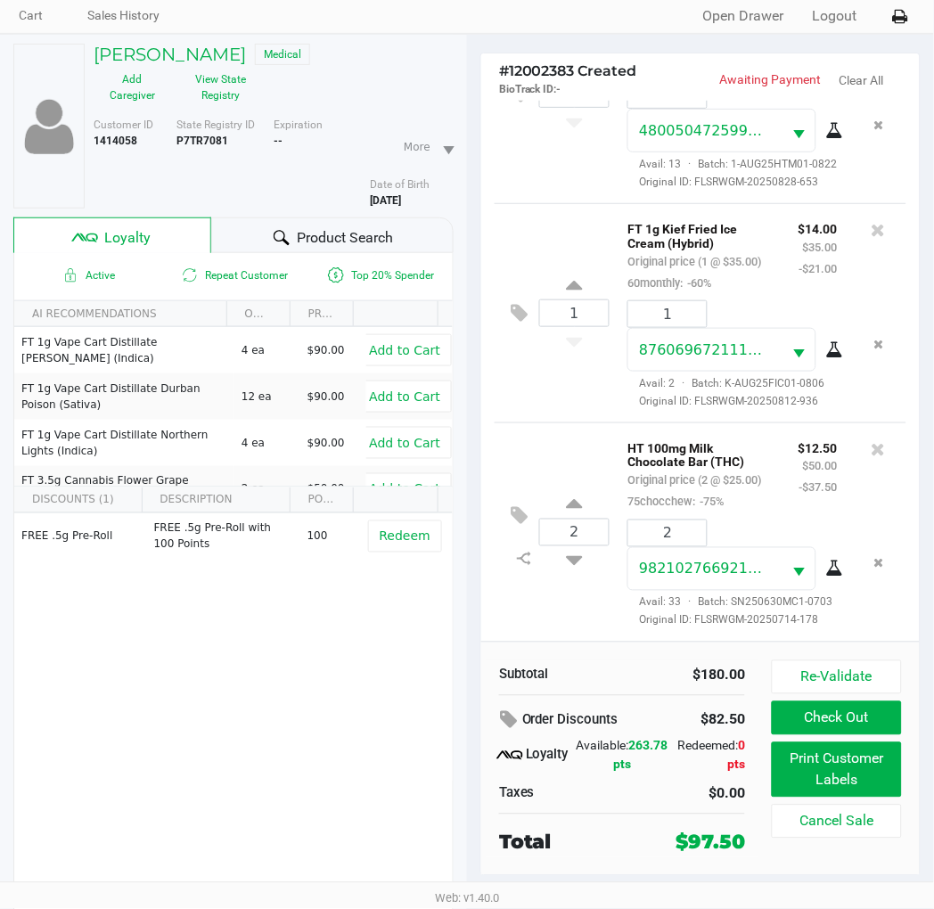
click at [257, 654] on div "FREE .5g Pre-Roll FREE .5g Pre-Roll with 100 Points 100 Redeem" at bounding box center [233, 648] width 439 height 268
click at [852, 723] on button "Check Out" at bounding box center [837, 719] width 130 height 34
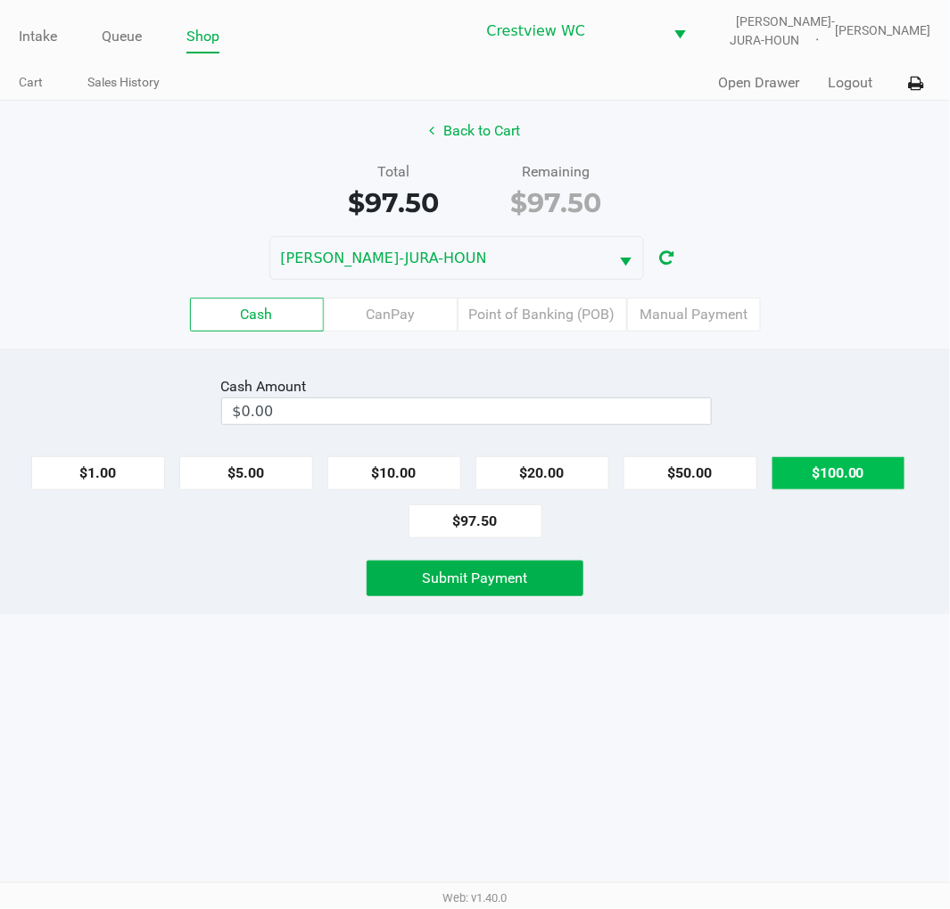
click at [849, 460] on button "$100.00" at bounding box center [838, 473] width 134 height 34
type input "$100.00"
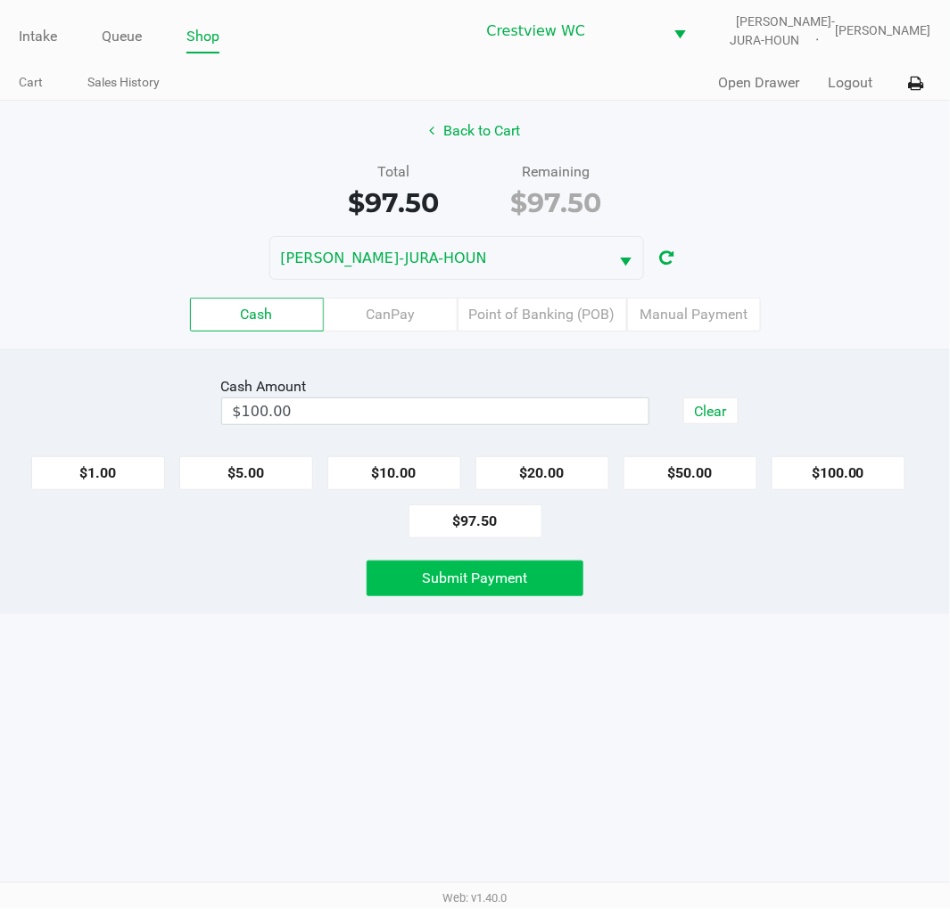
click at [530, 593] on button "Submit Payment" at bounding box center [475, 579] width 218 height 36
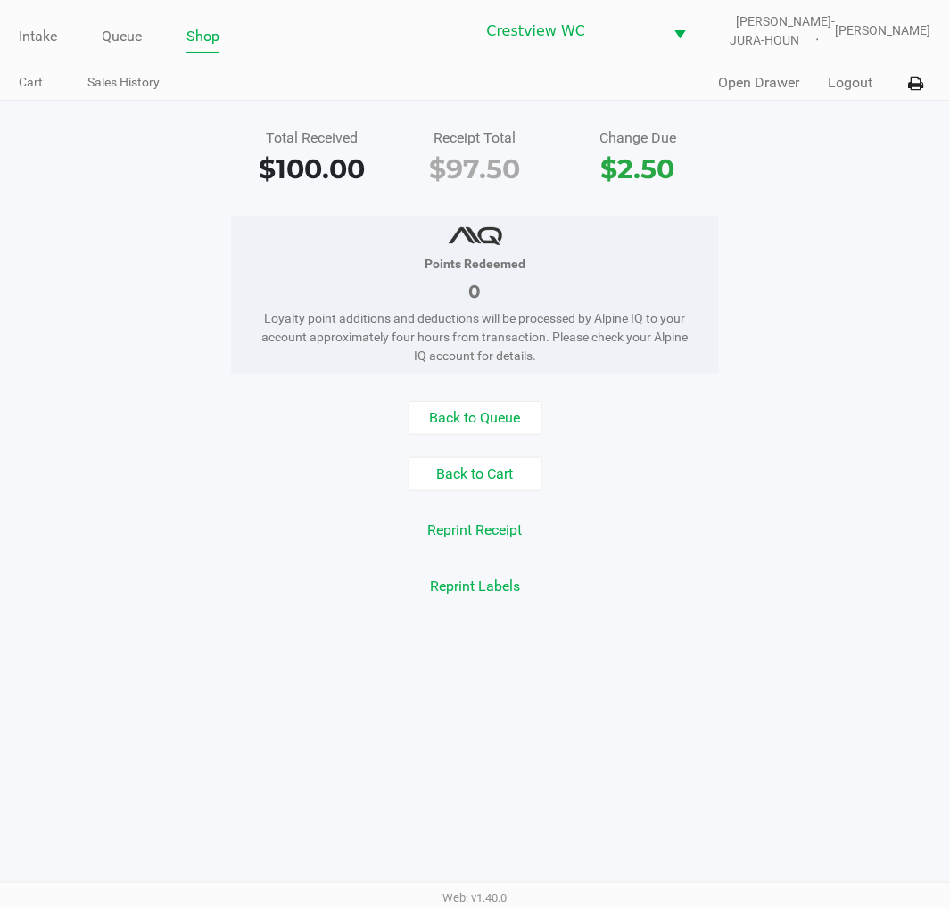
click at [842, 174] on div "Total Received $100.00 Receipt Total $97.50 Change Due $2.50" at bounding box center [475, 158] width 976 height 62
click at [27, 73] on link "Cart" at bounding box center [31, 82] width 24 height 22
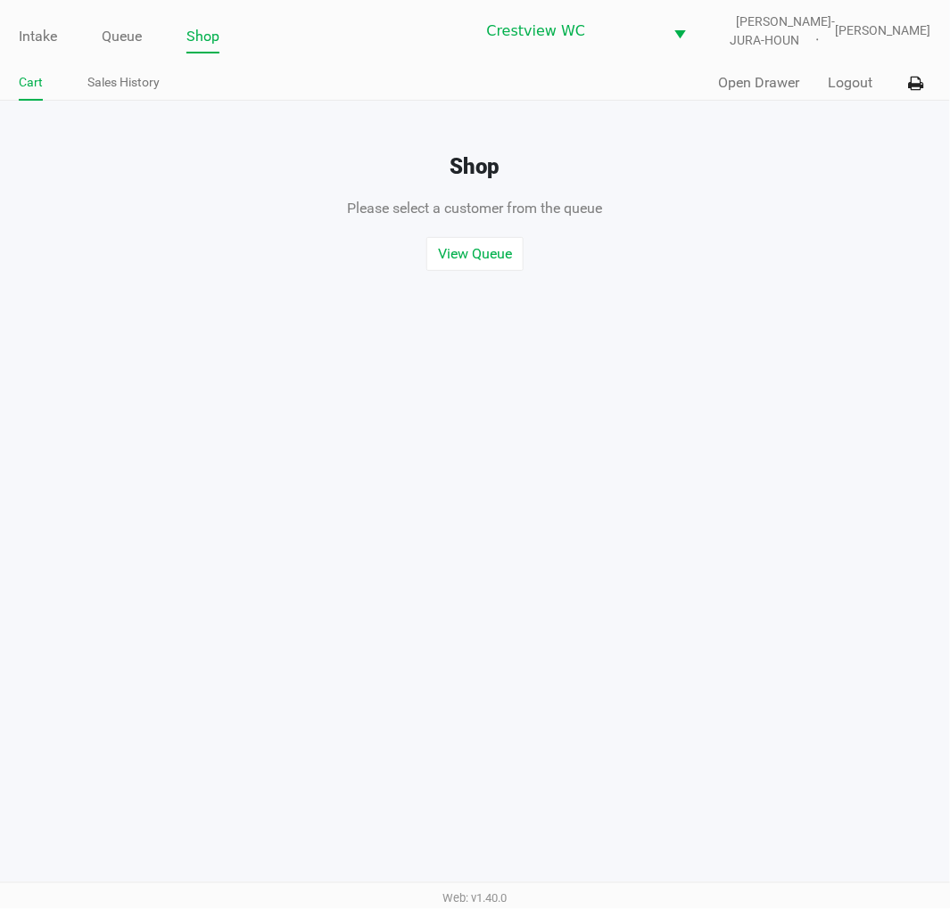
click at [820, 370] on div "Intake Queue Shop Crestview WC BRUNO-JURA-HOUN Eric Stevenson Cart Sales Histor…" at bounding box center [475, 454] width 950 height 909
click at [40, 33] on link "Intake" at bounding box center [38, 36] width 38 height 25
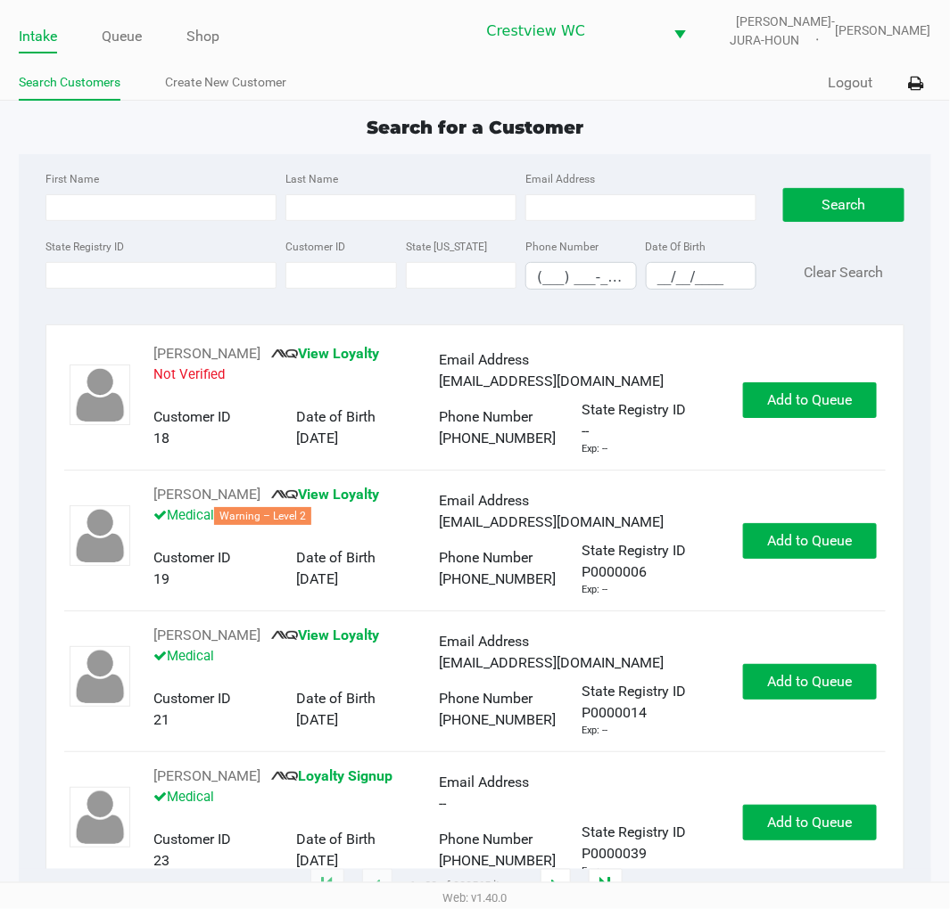
click at [733, 125] on div "Search for a Customer" at bounding box center [474, 127] width 938 height 27
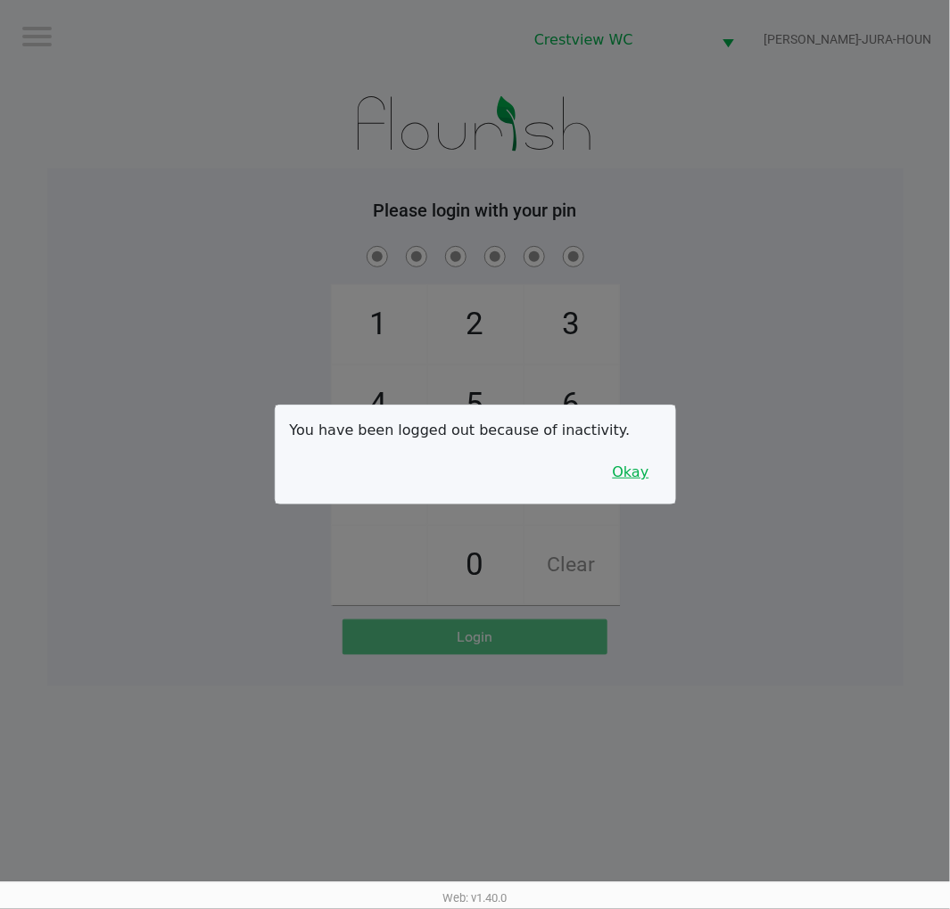
click at [637, 483] on button "Okay" at bounding box center [631, 473] width 60 height 34
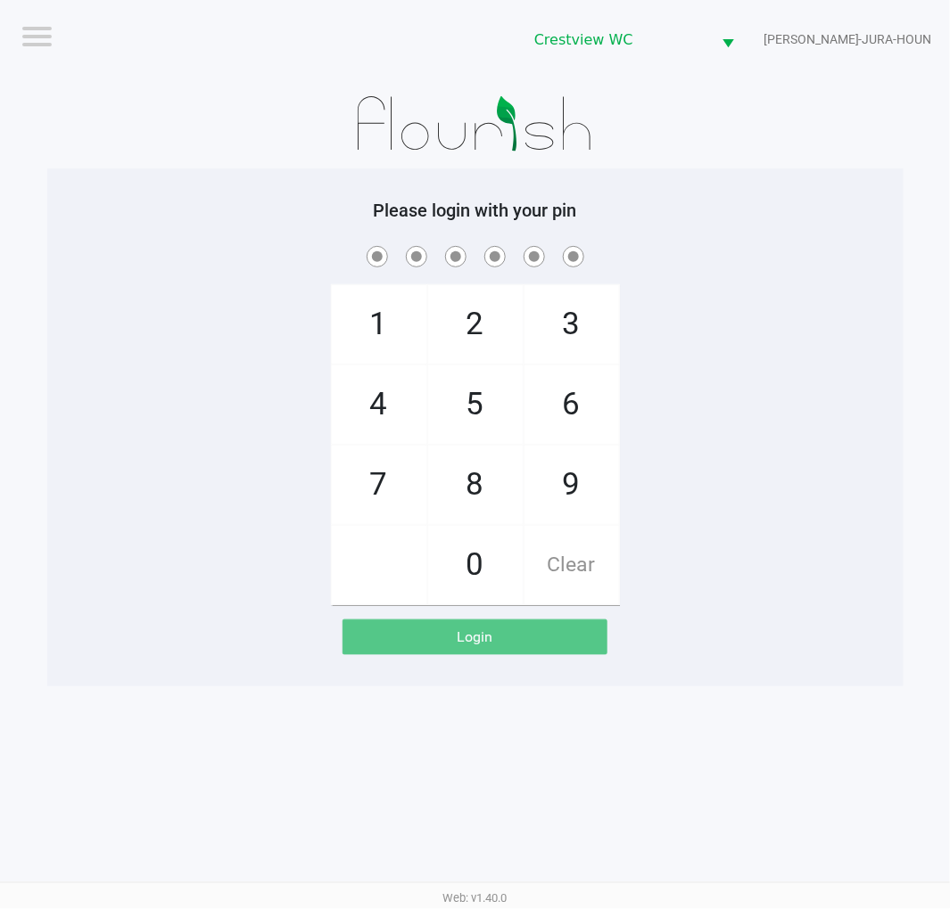
click at [475, 326] on span "2" at bounding box center [475, 324] width 95 height 78
checkbox input "true"
click at [363, 318] on span "1" at bounding box center [379, 324] width 95 height 78
checkbox input "true"
click at [591, 414] on span "6" at bounding box center [571, 405] width 95 height 78
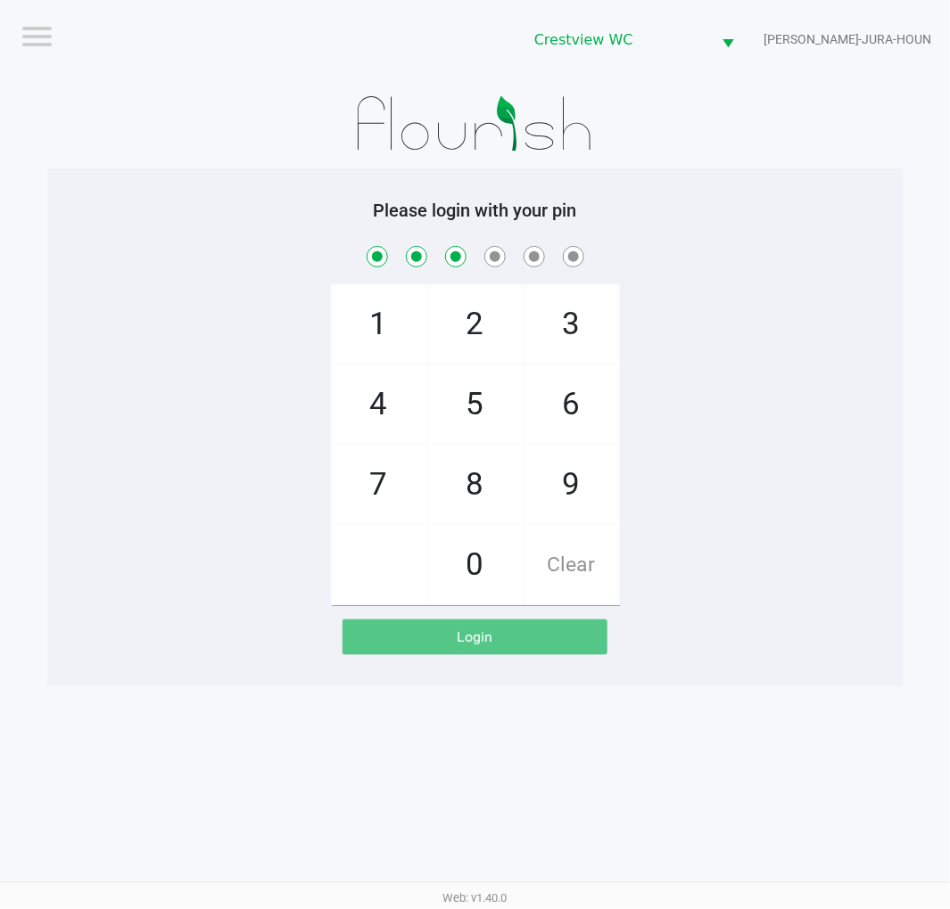
checkbox input "true"
click at [584, 399] on span "6" at bounding box center [571, 405] width 95 height 78
checkbox input "true"
click at [360, 314] on span "1" at bounding box center [379, 324] width 95 height 78
checkbox input "true"
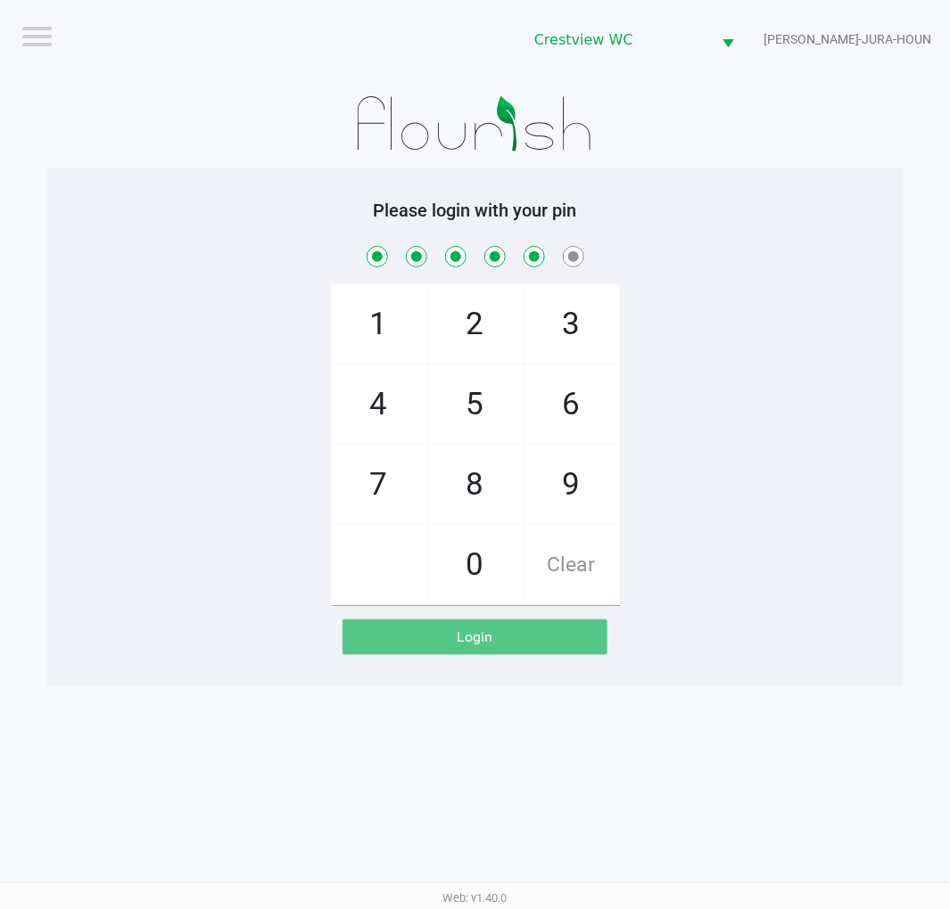
click at [466, 466] on span "8" at bounding box center [475, 485] width 95 height 78
checkbox input "true"
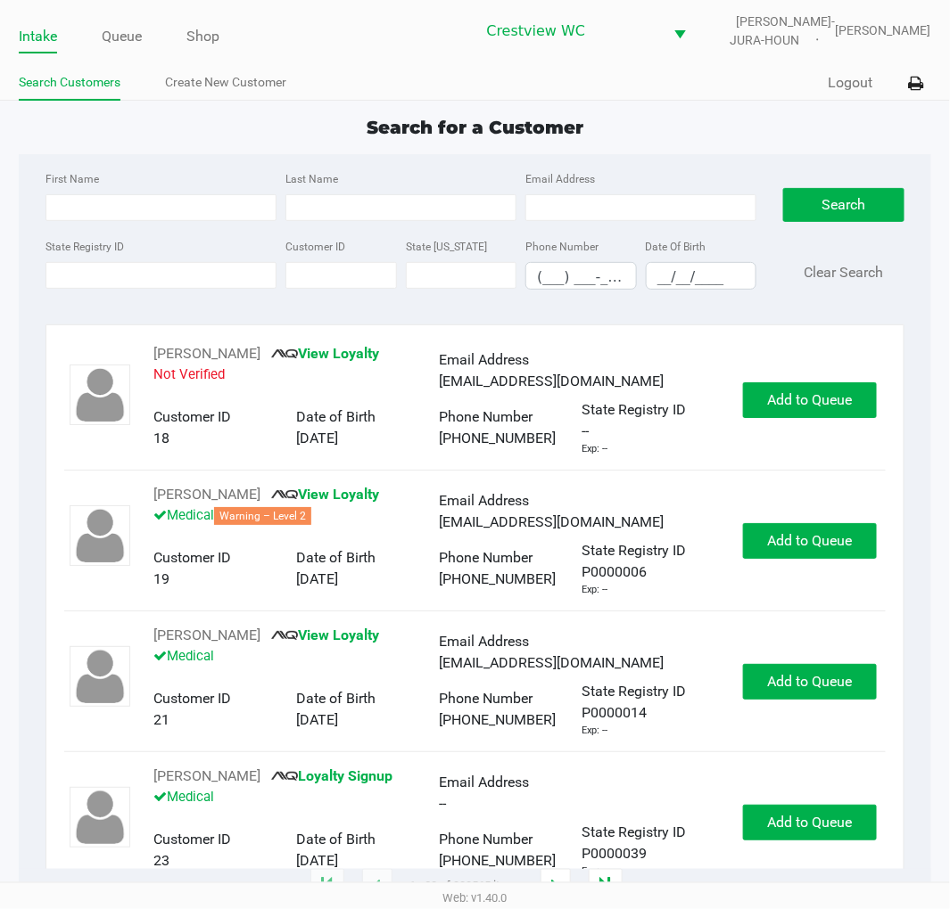
click at [716, 118] on div "Search for a Customer" at bounding box center [474, 127] width 938 height 27
click at [131, 29] on link "Queue" at bounding box center [122, 36] width 40 height 25
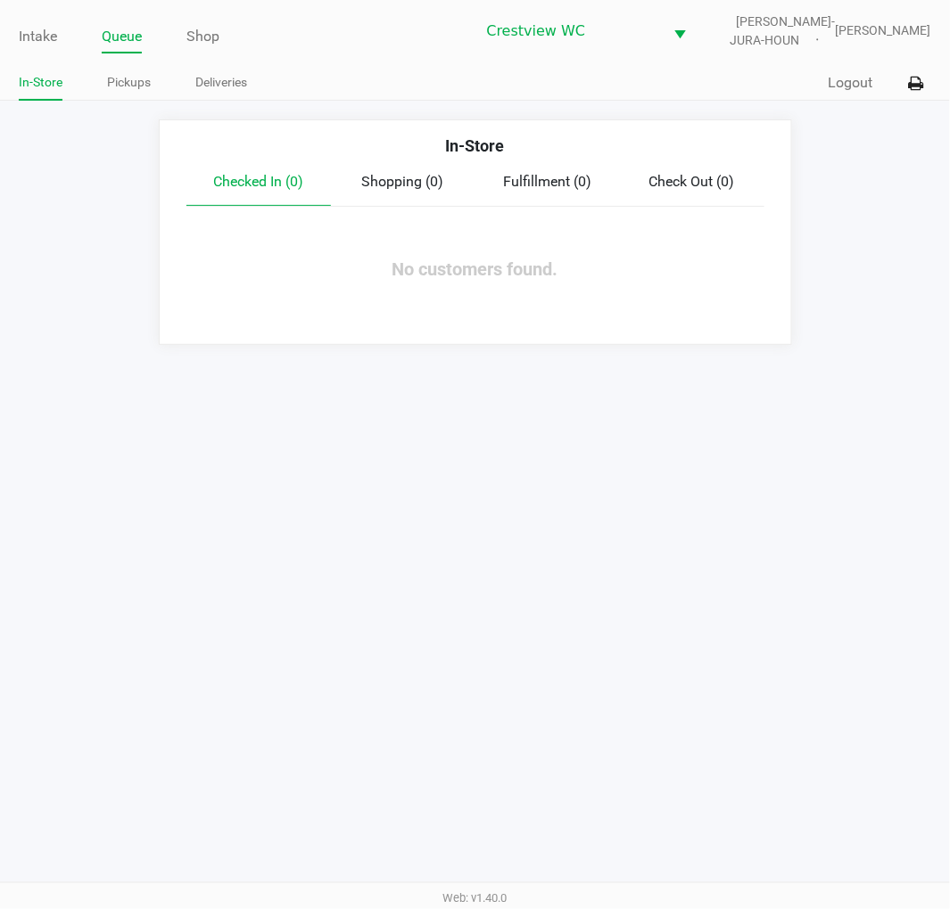
click at [127, 89] on link "Pickups" at bounding box center [129, 82] width 44 height 22
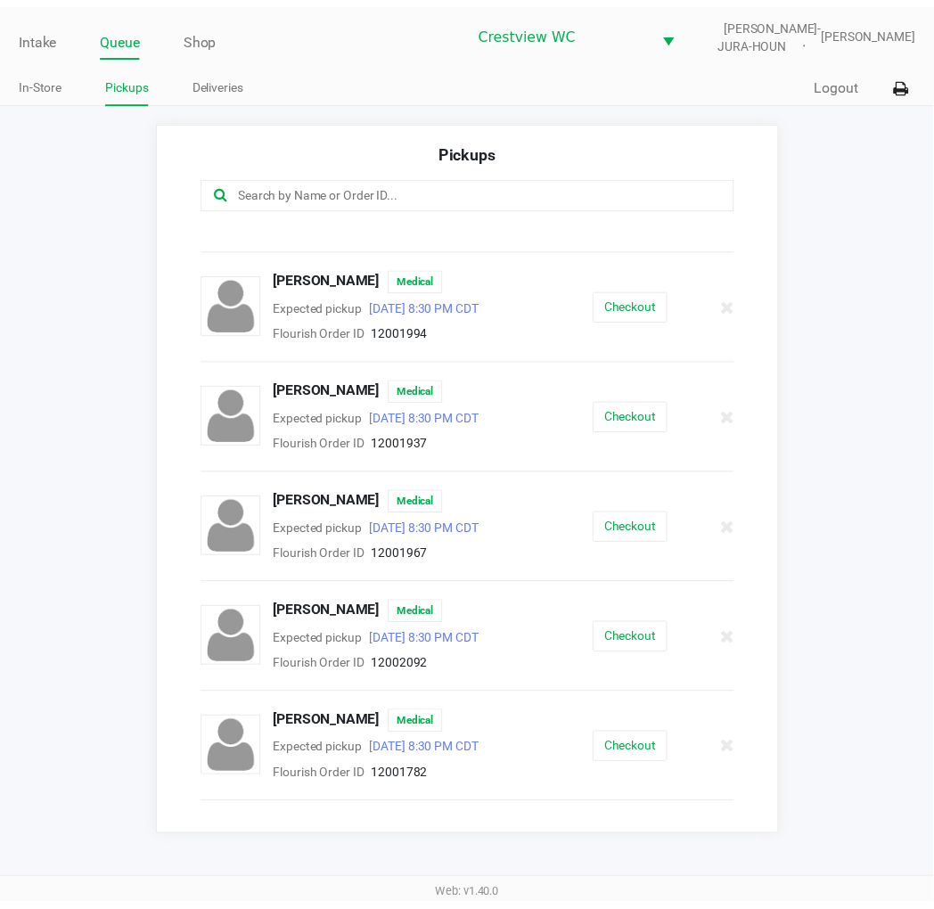
scroll to position [377, 0]
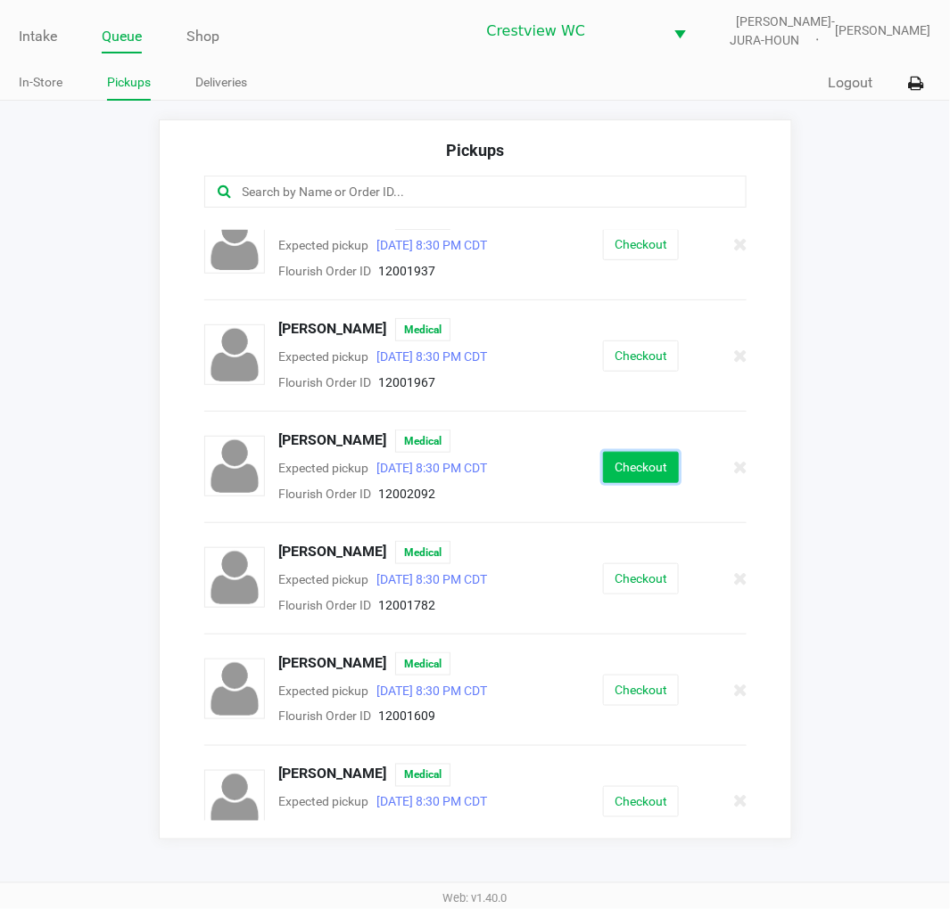
click at [660, 452] on button "Checkout" at bounding box center [641, 467] width 76 height 31
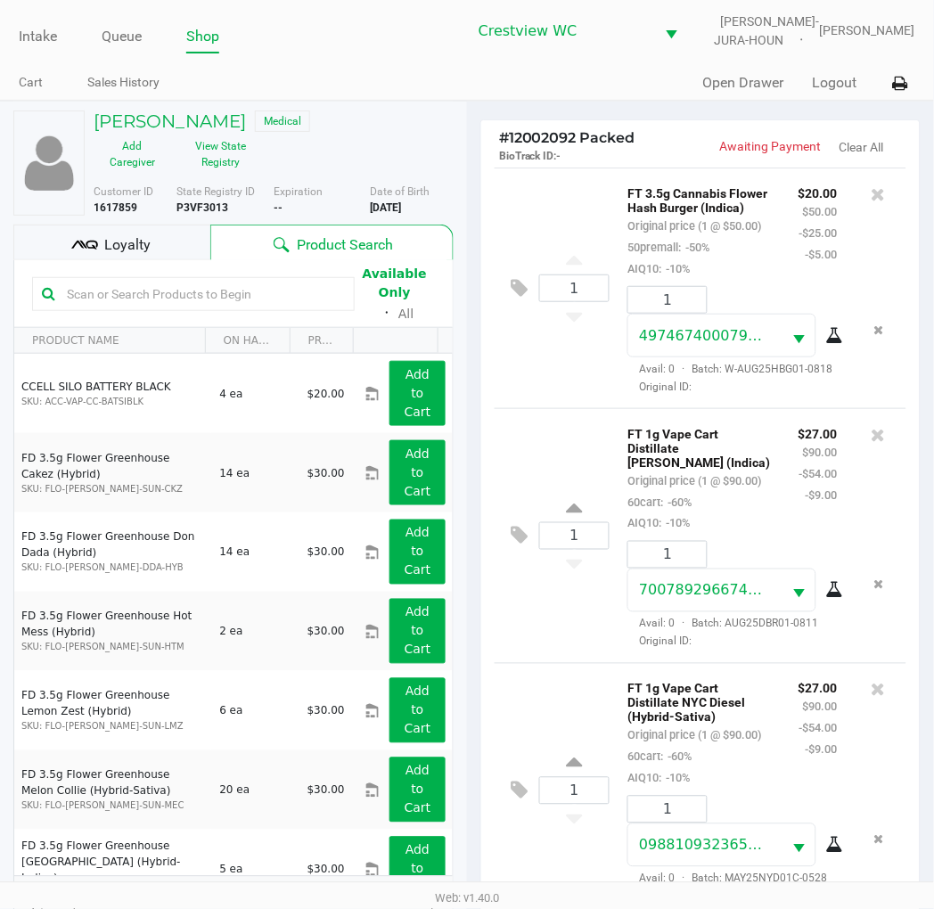
click at [147, 242] on span "Loyalty" at bounding box center [127, 244] width 46 height 21
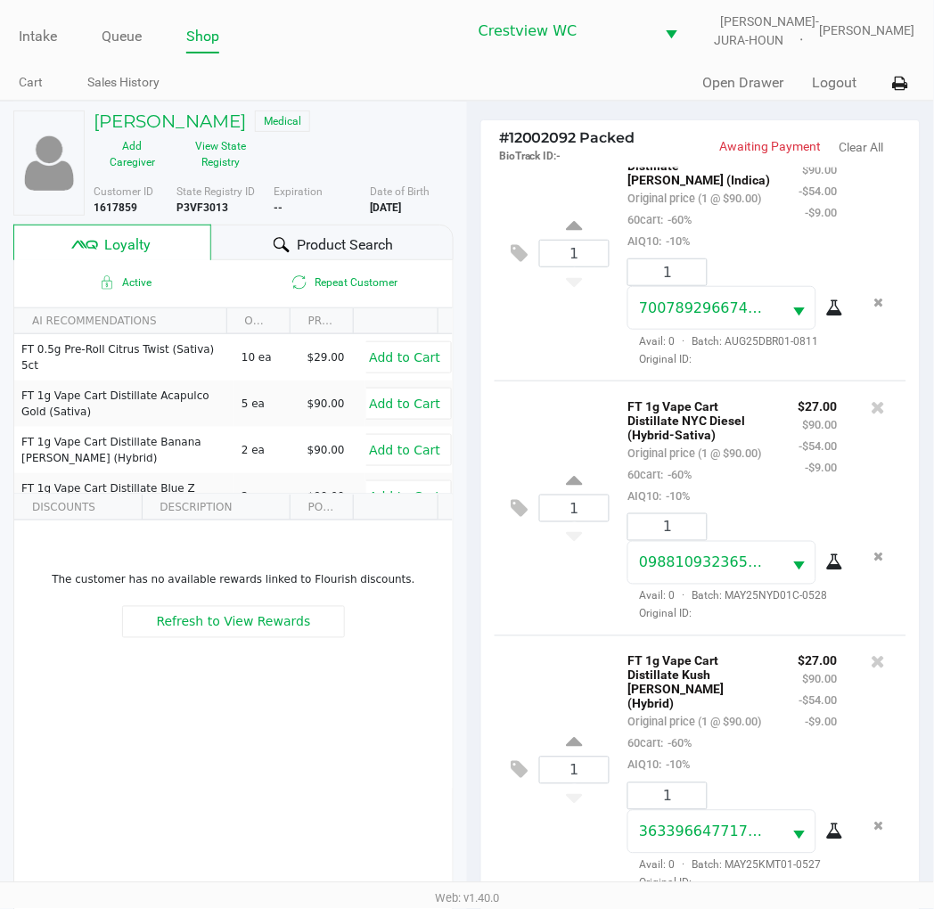
scroll to position [230, 0]
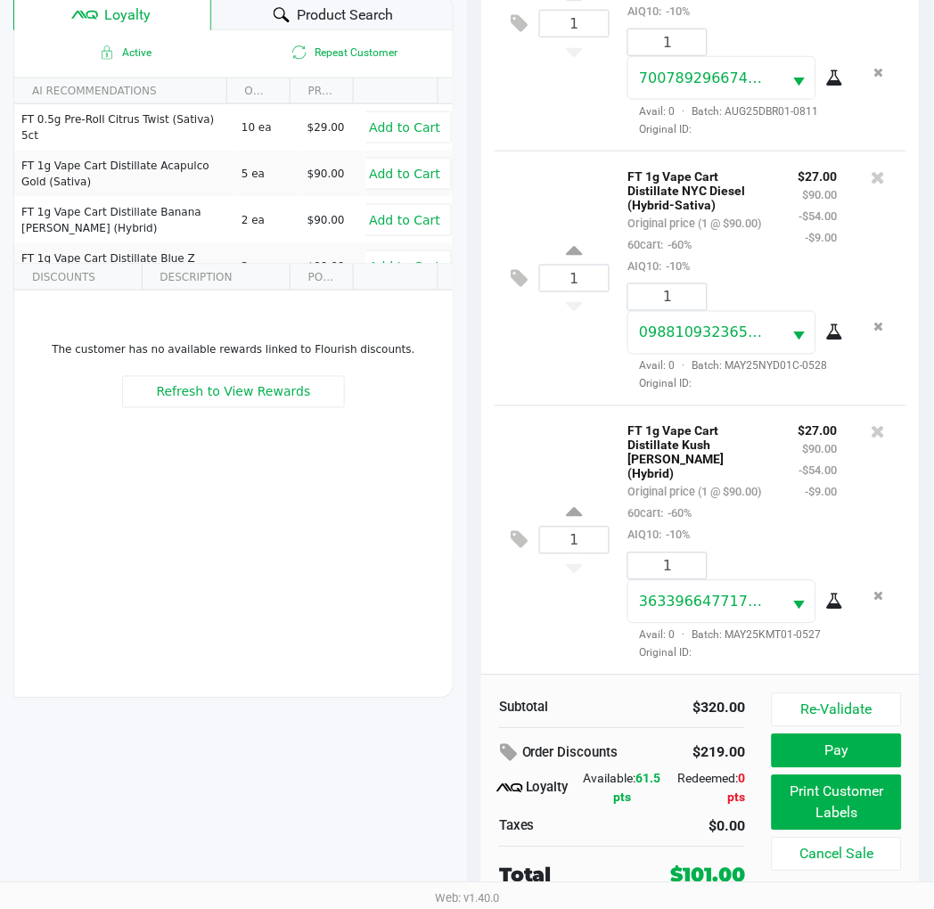
click at [852, 705] on button "Re-Validate" at bounding box center [837, 711] width 130 height 34
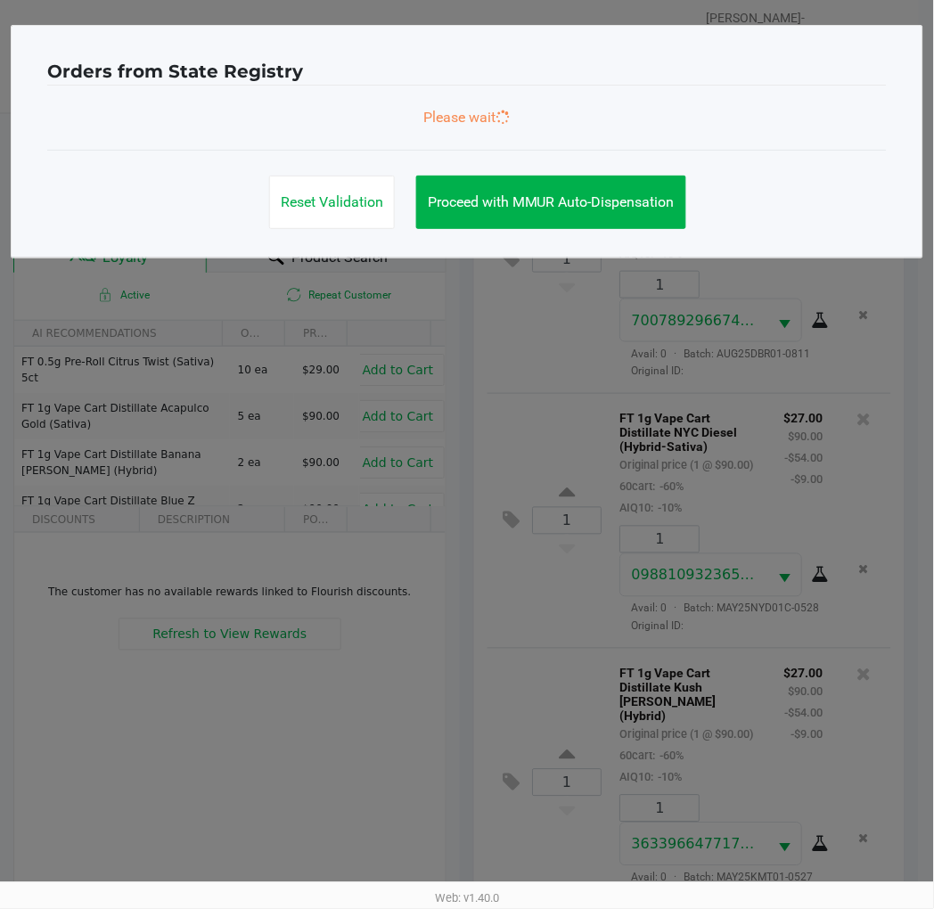
scroll to position [0, 0]
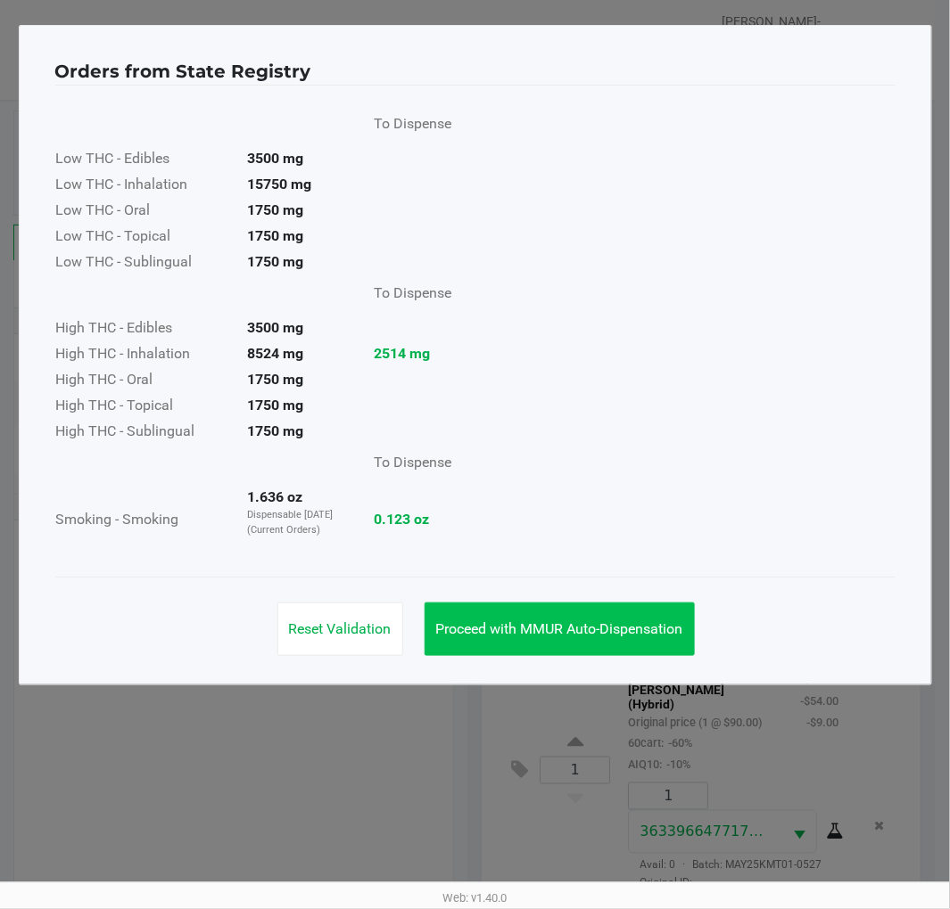
click at [602, 627] on span "Proceed with MMUR Auto-Dispensation" at bounding box center [559, 629] width 247 height 17
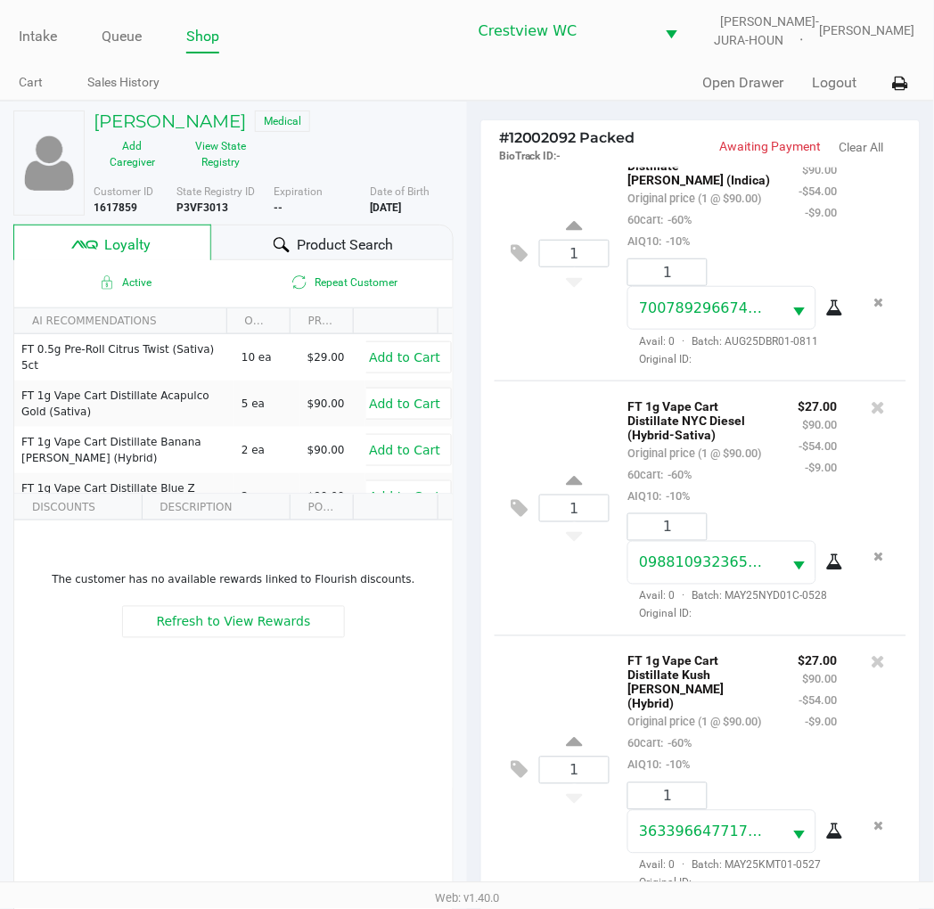
scroll to position [230, 0]
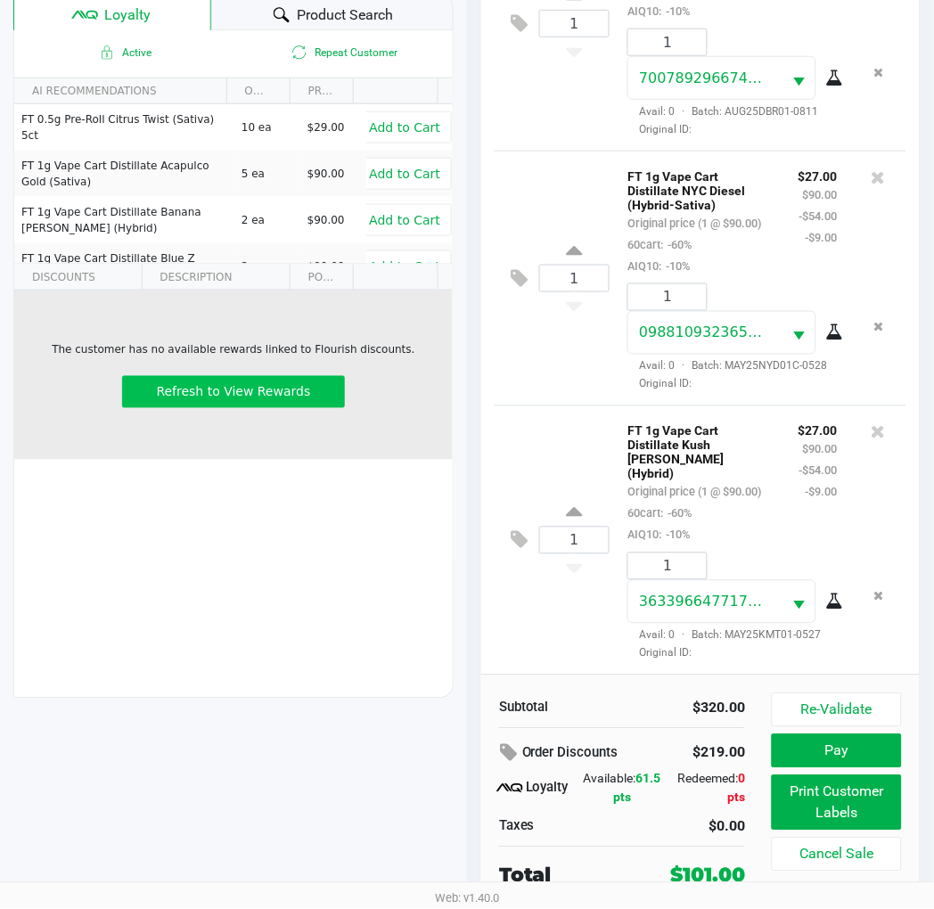
click at [250, 397] on span "Refresh to View Rewards" at bounding box center [234, 392] width 154 height 14
click at [264, 376] on button "Refresh to View Rewards" at bounding box center [233, 392] width 223 height 32
click at [851, 818] on button "Print Customer Labels" at bounding box center [837, 803] width 130 height 55
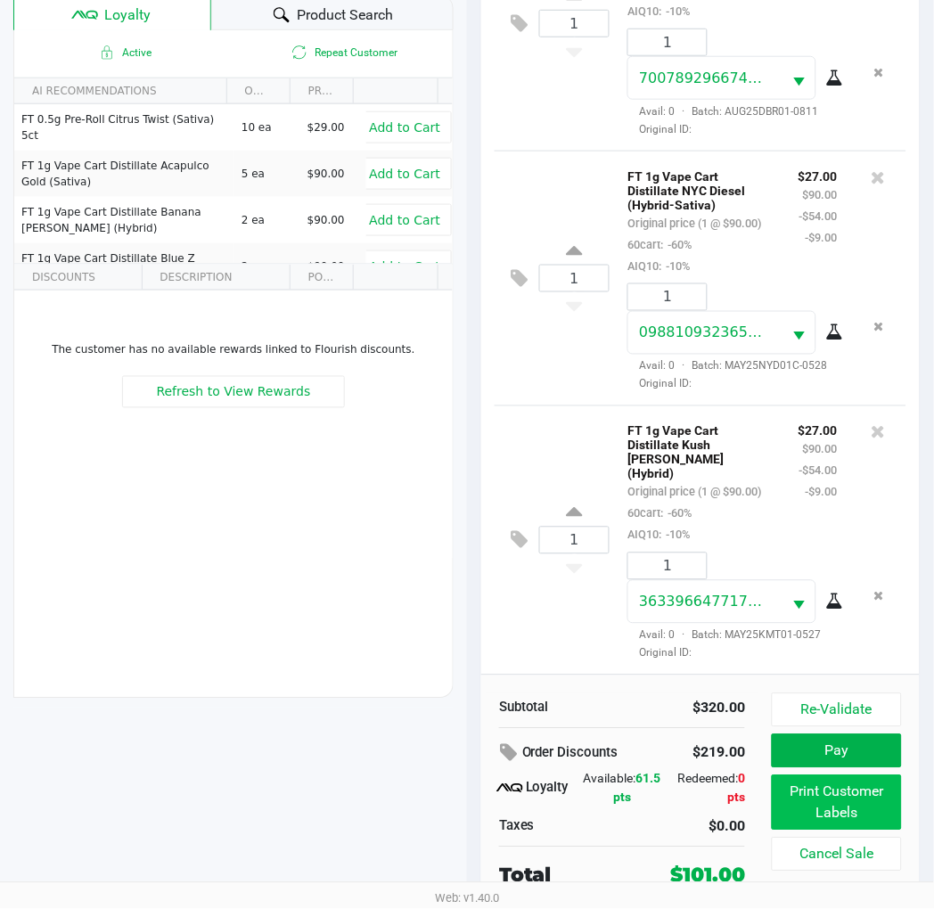
scroll to position [0, 0]
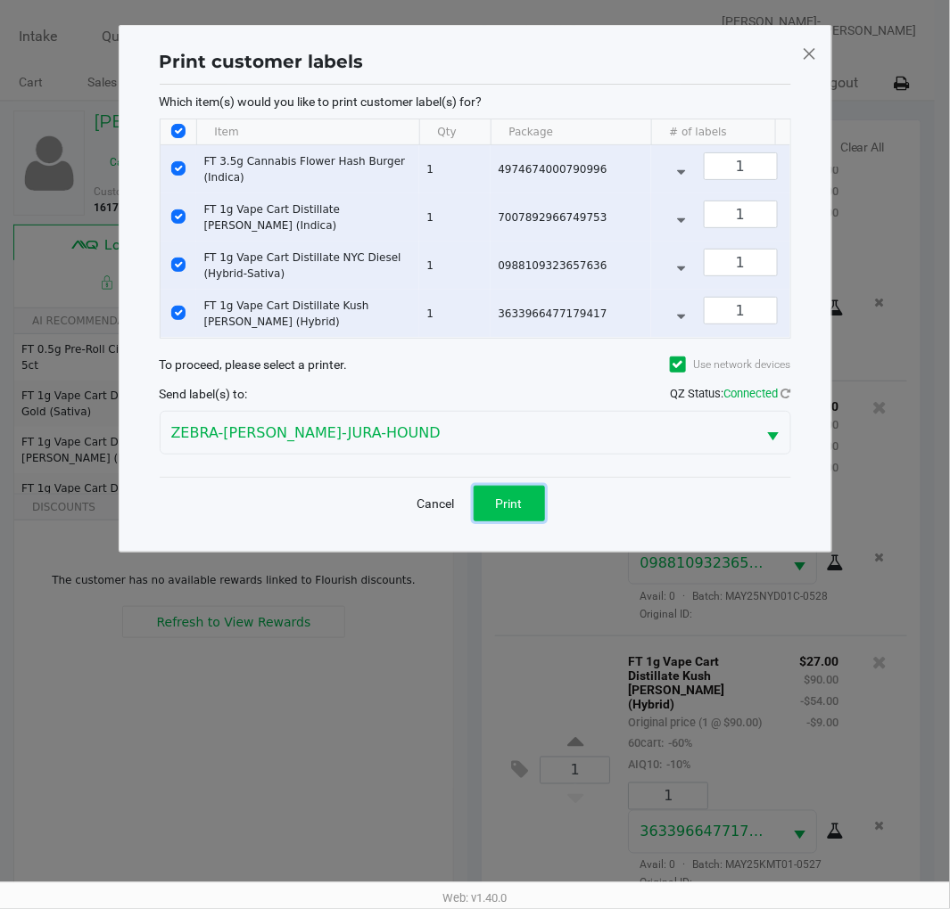
click at [514, 511] on span "Print" at bounding box center [509, 504] width 27 height 14
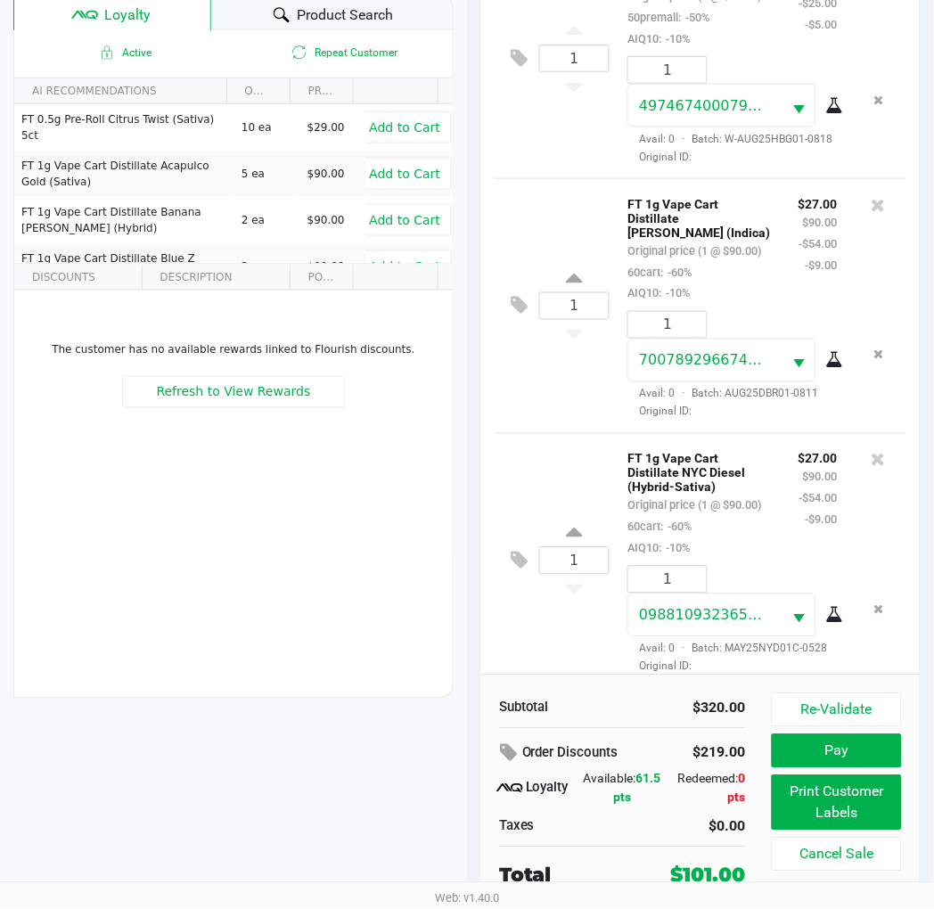
click at [564, 178] on div "1 FT 3.5g Cannabis Flower Hash Burger (Indica) Original price (1 @ $50.00) 50pr…" at bounding box center [701, 58] width 412 height 241
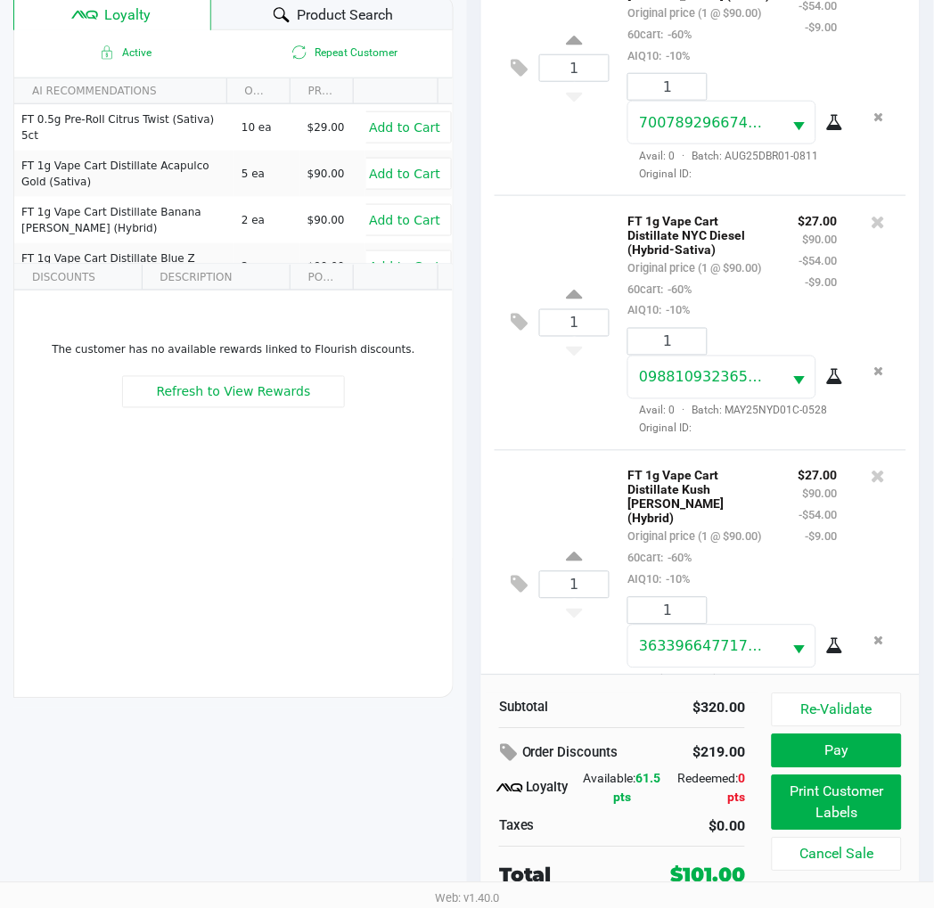
scroll to position [440, 0]
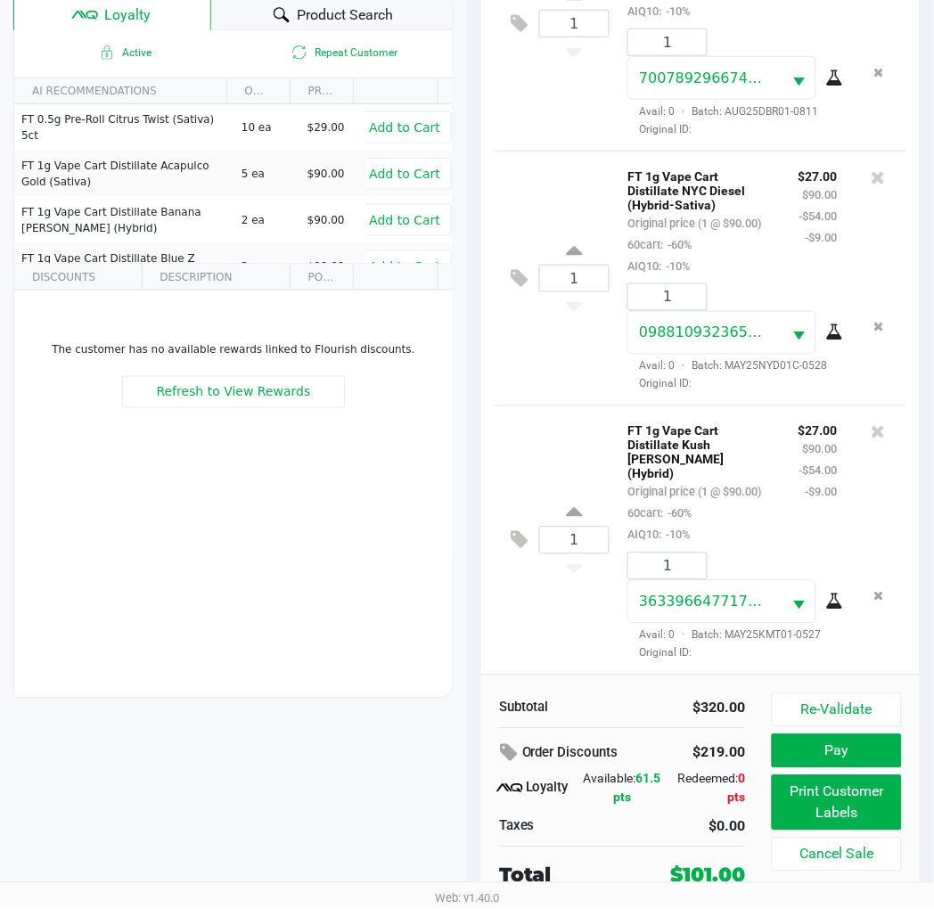
click at [569, 341] on div "1 FT 1g Vape Cart Distillate NYC Diesel (Hybrid-Sativa) Original price (1 @ $90…" at bounding box center [701, 278] width 412 height 255
click at [859, 752] on button "Pay" at bounding box center [837, 752] width 130 height 34
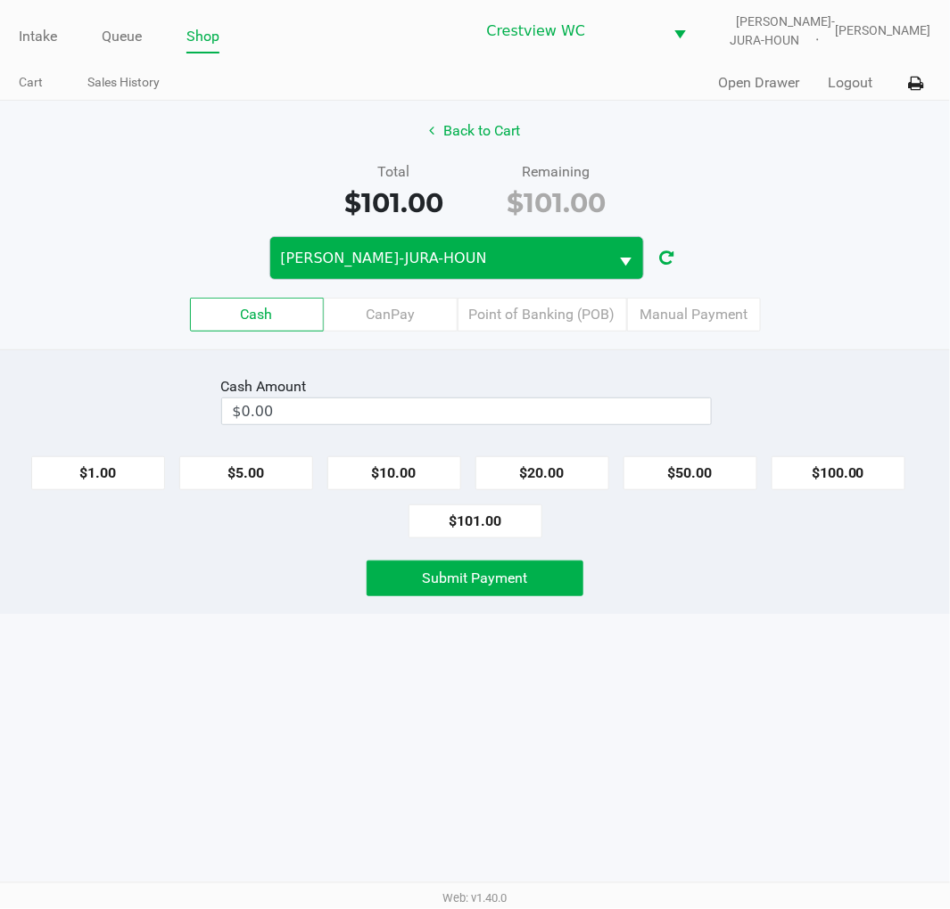
click at [590, 244] on span "BRUNO-JURA-HOUN" at bounding box center [439, 258] width 339 height 42
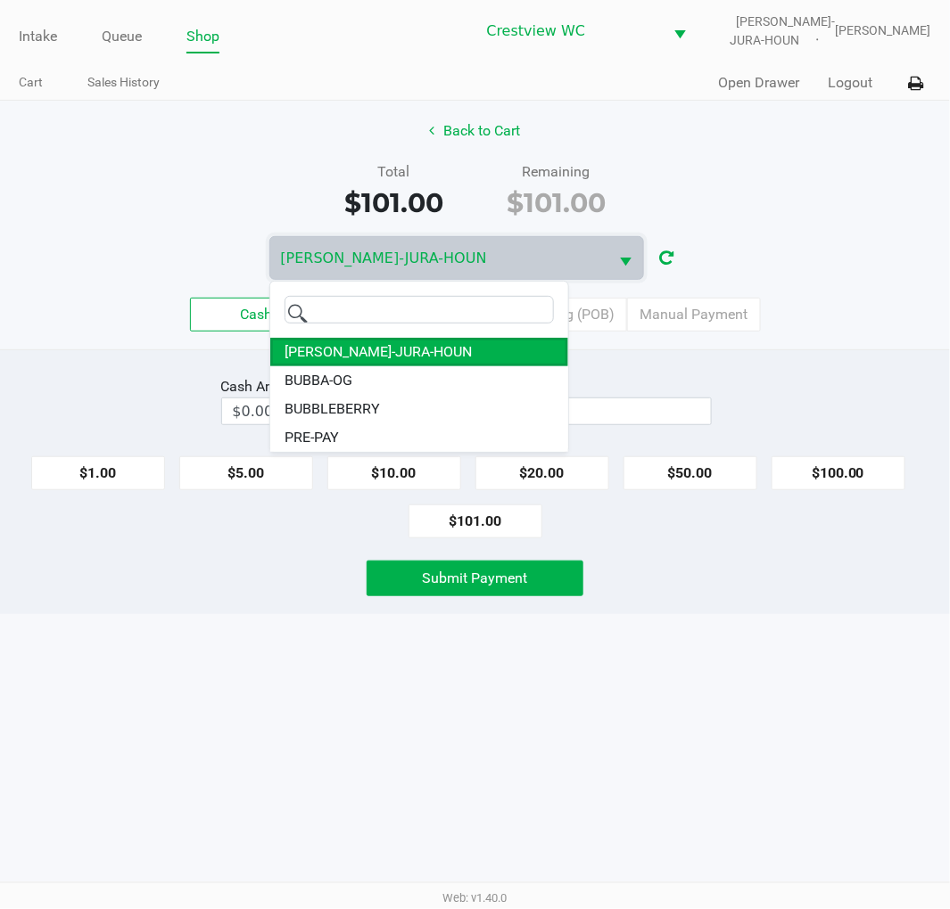
click at [863, 160] on div "Back to Cart Total $101.00 Remaining $101.00 BRUNO-JURA-HOUN Cash CanPay Point …" at bounding box center [475, 225] width 950 height 249
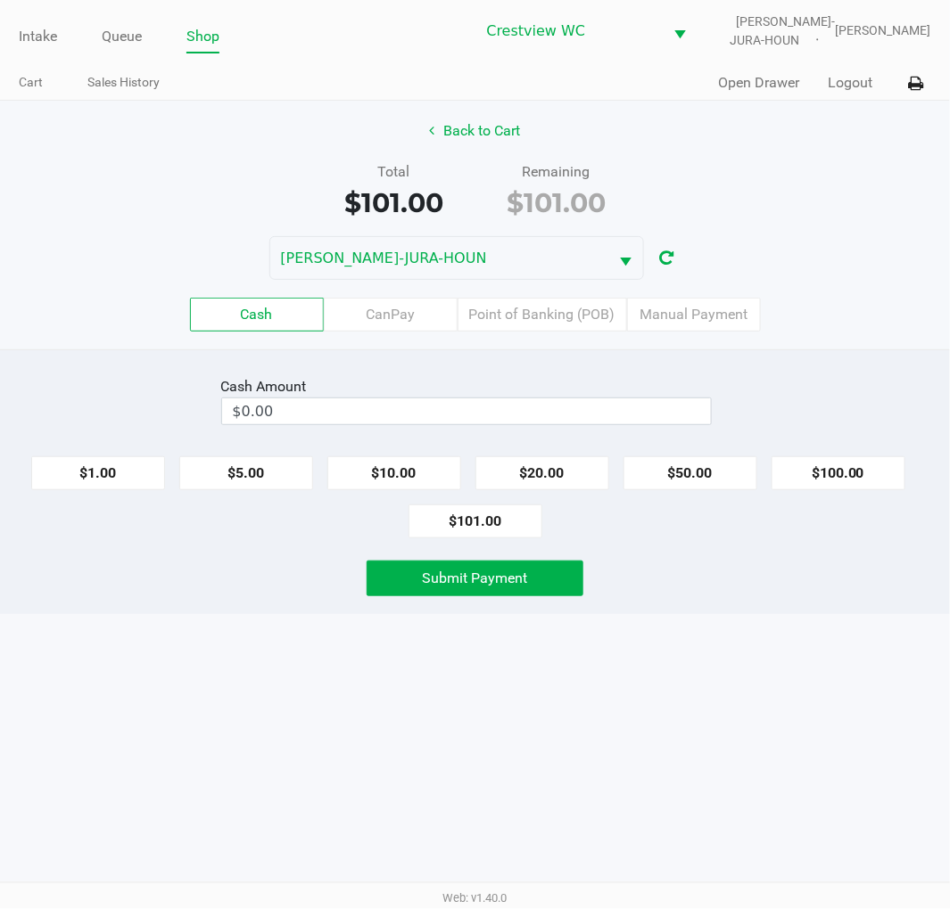
click at [564, 307] on label "Point of Banking (POB)" at bounding box center [541, 315] width 169 height 34
click at [0, 0] on 7 "Point of Banking (POB)" at bounding box center [0, 0] width 0 height 0
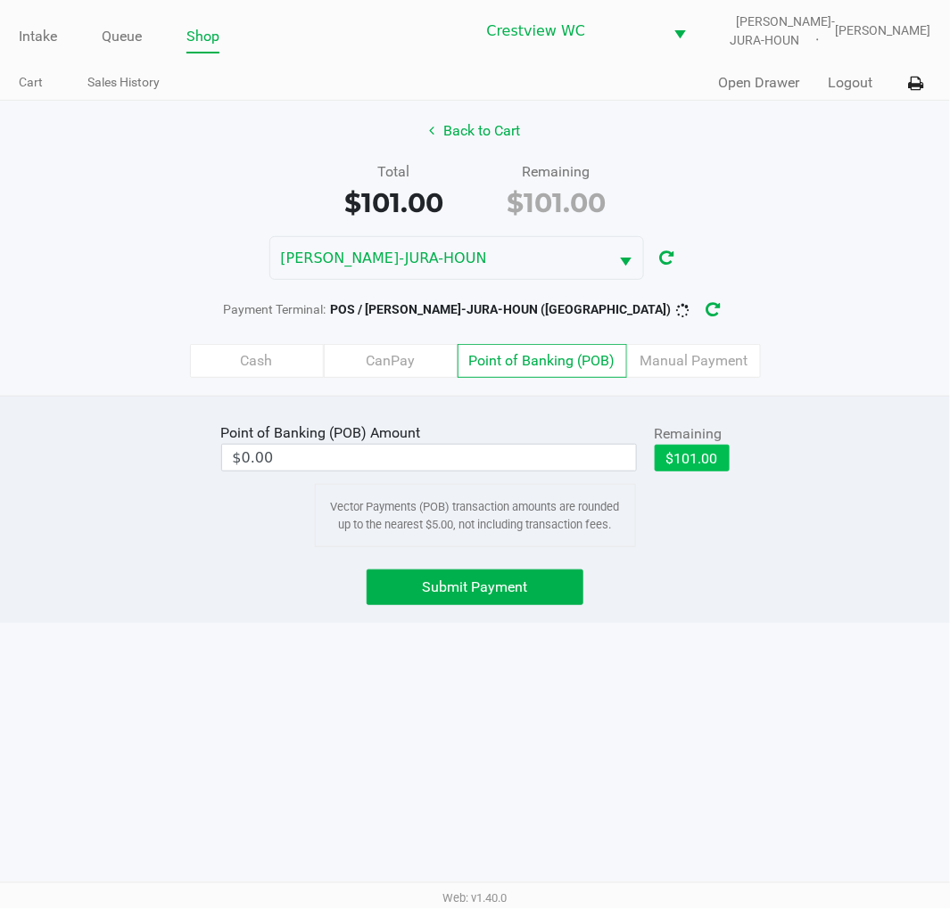
click at [707, 451] on button "$101.00" at bounding box center [691, 458] width 75 height 27
type input "$101.00"
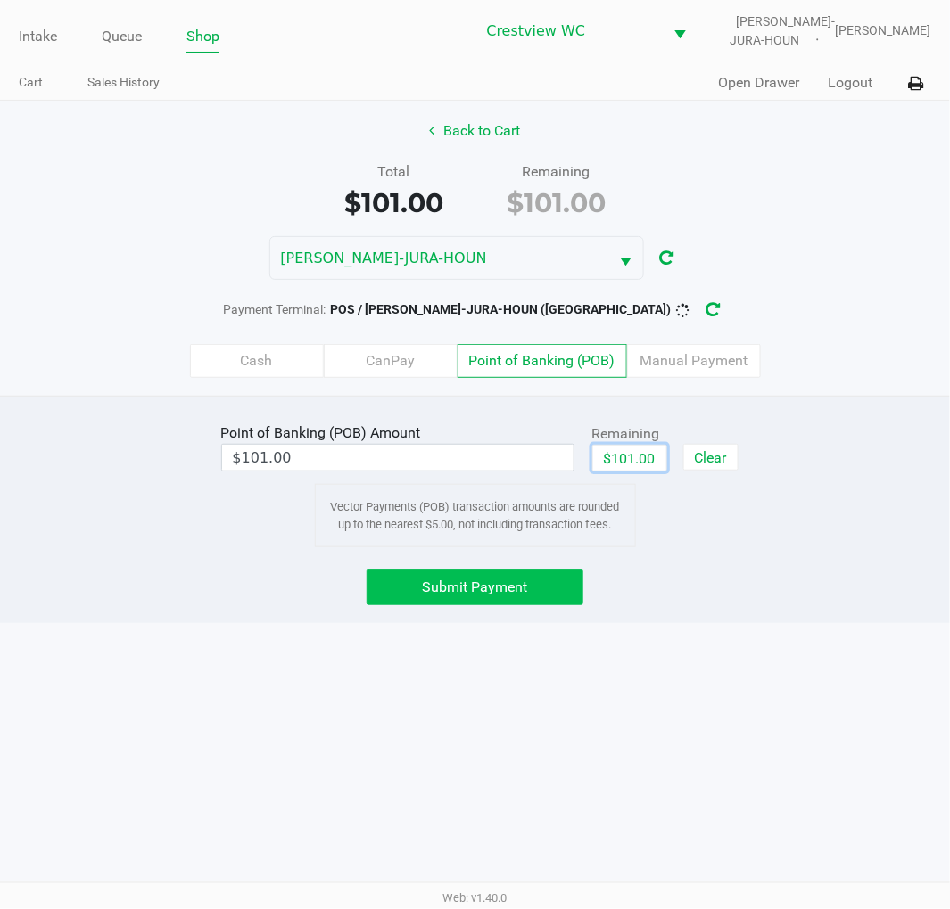
click at [506, 602] on button "Submit Payment" at bounding box center [475, 588] width 218 height 36
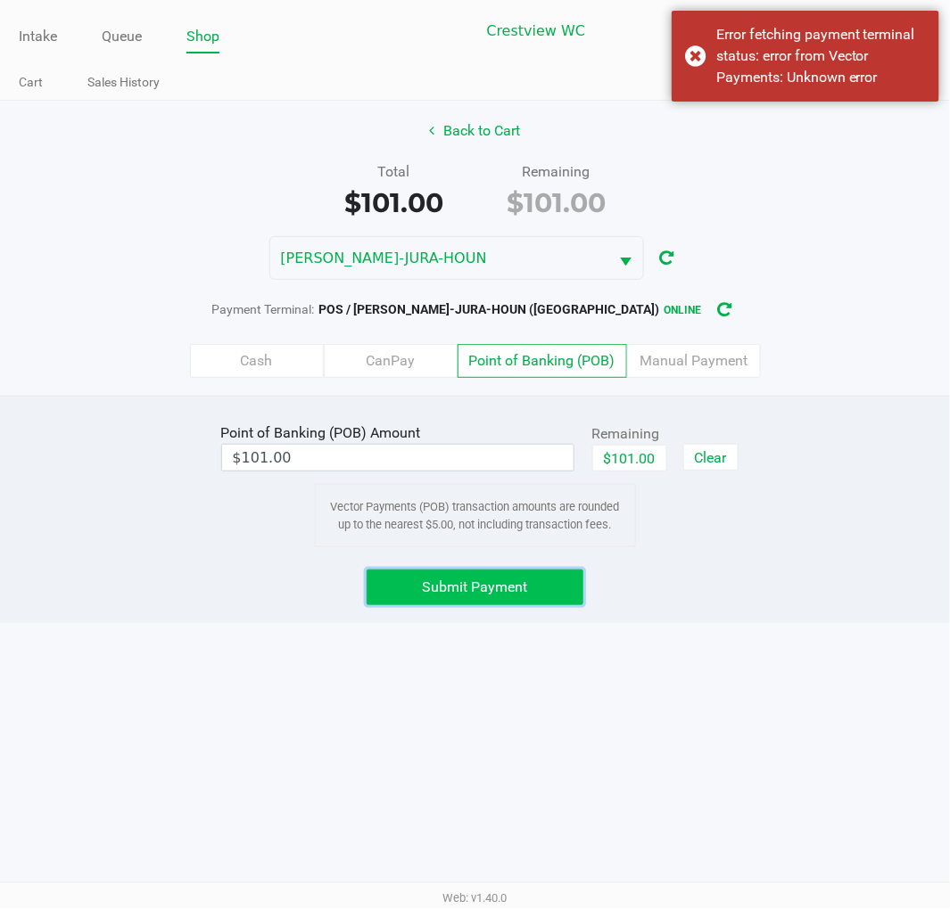
click at [513, 588] on span "Submit Payment" at bounding box center [475, 587] width 105 height 17
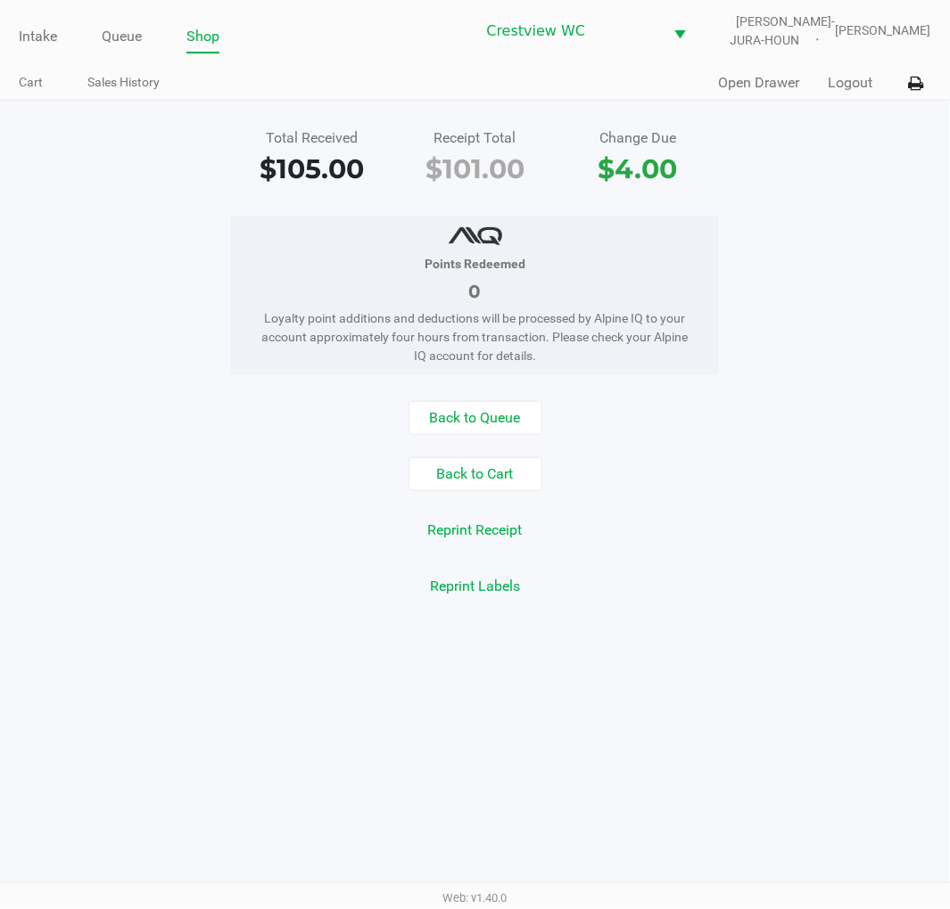
click at [871, 342] on div "Points Redeemed 0 Loyalty point additions and deductions will be processed by A…" at bounding box center [475, 295] width 976 height 159
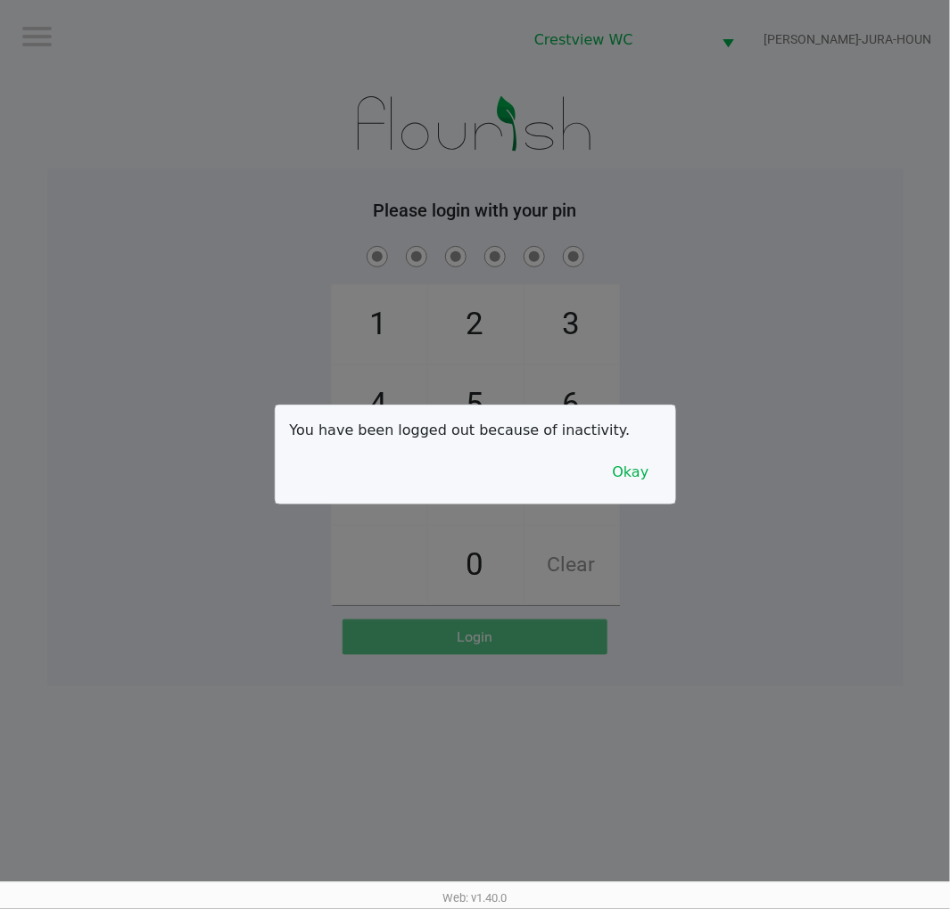
click at [643, 460] on button "Okay" at bounding box center [631, 473] width 60 height 34
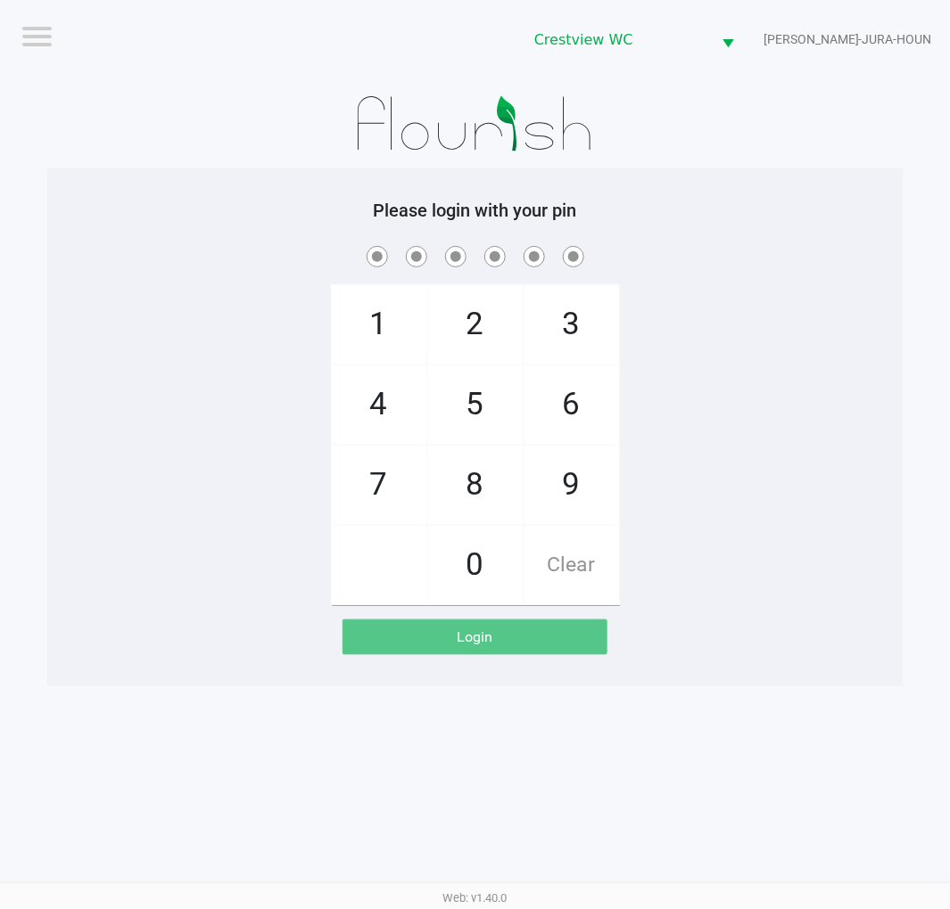
click at [489, 330] on span "2" at bounding box center [475, 324] width 95 height 78
checkbox input "true"
click at [358, 325] on span "1" at bounding box center [379, 324] width 95 height 78
checkbox input "true"
click at [580, 390] on span "6" at bounding box center [571, 405] width 95 height 78
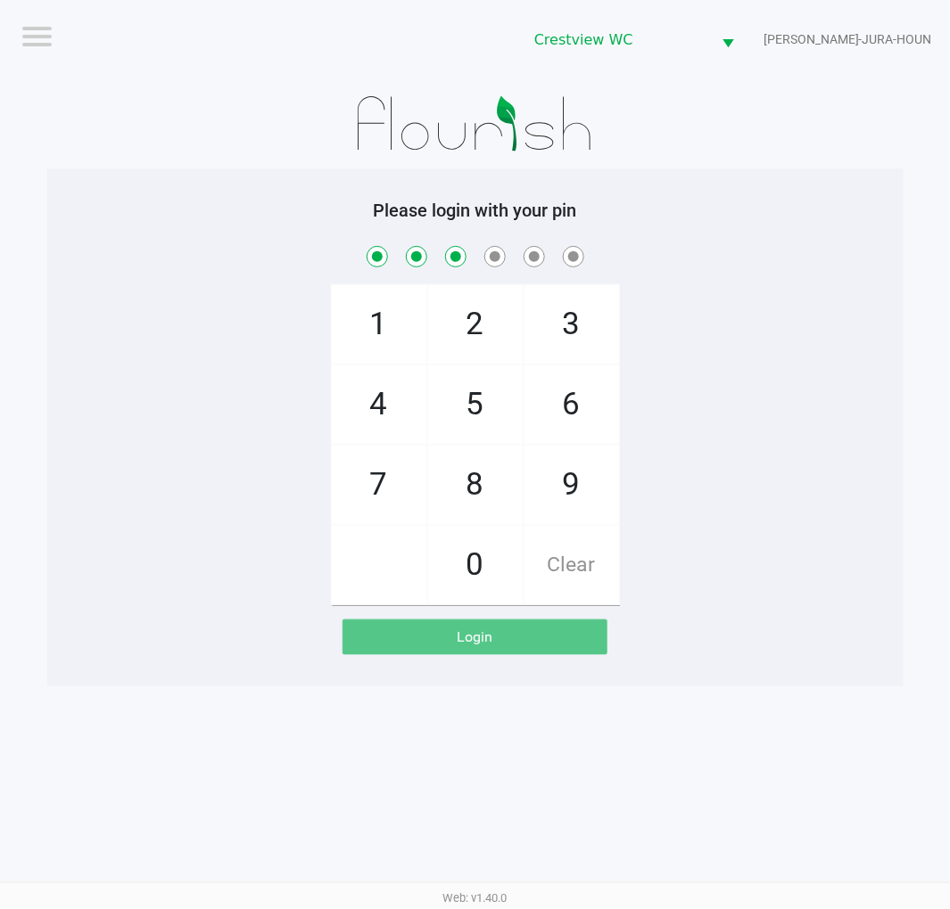
checkbox input "true"
click at [554, 383] on span "6" at bounding box center [571, 405] width 95 height 78
checkbox input "true"
click at [358, 331] on span "1" at bounding box center [379, 324] width 95 height 78
checkbox input "true"
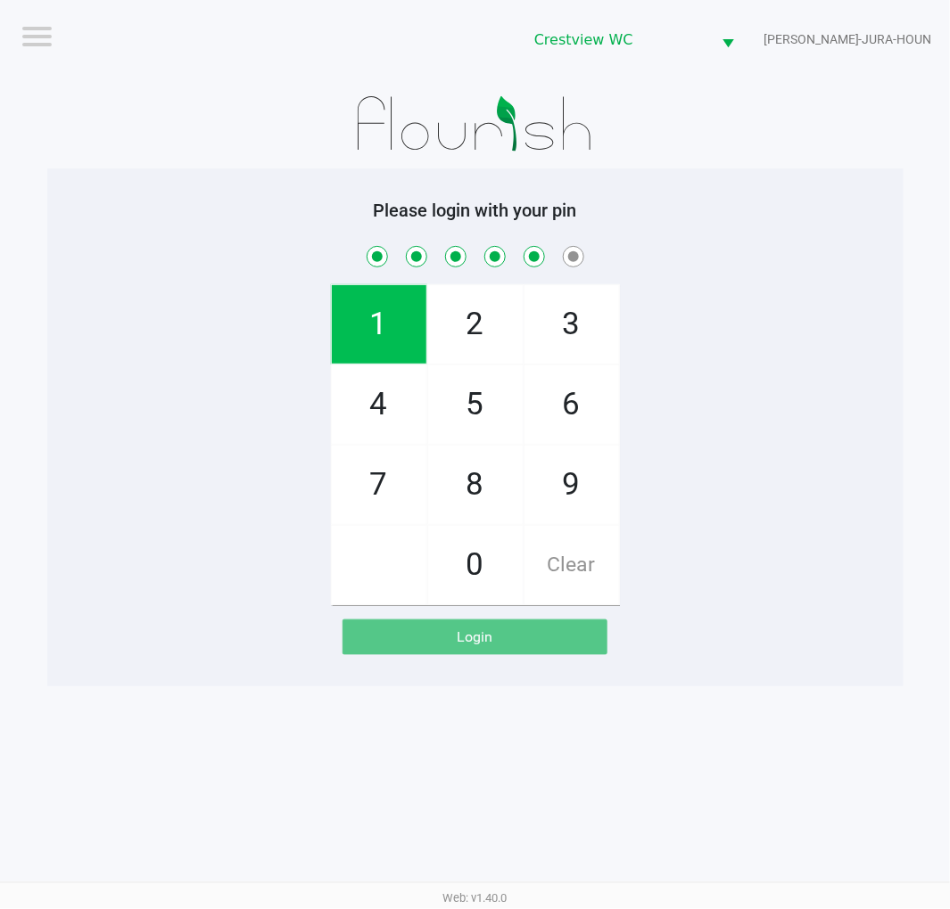
click at [465, 482] on span "8" at bounding box center [475, 485] width 95 height 78
checkbox input "true"
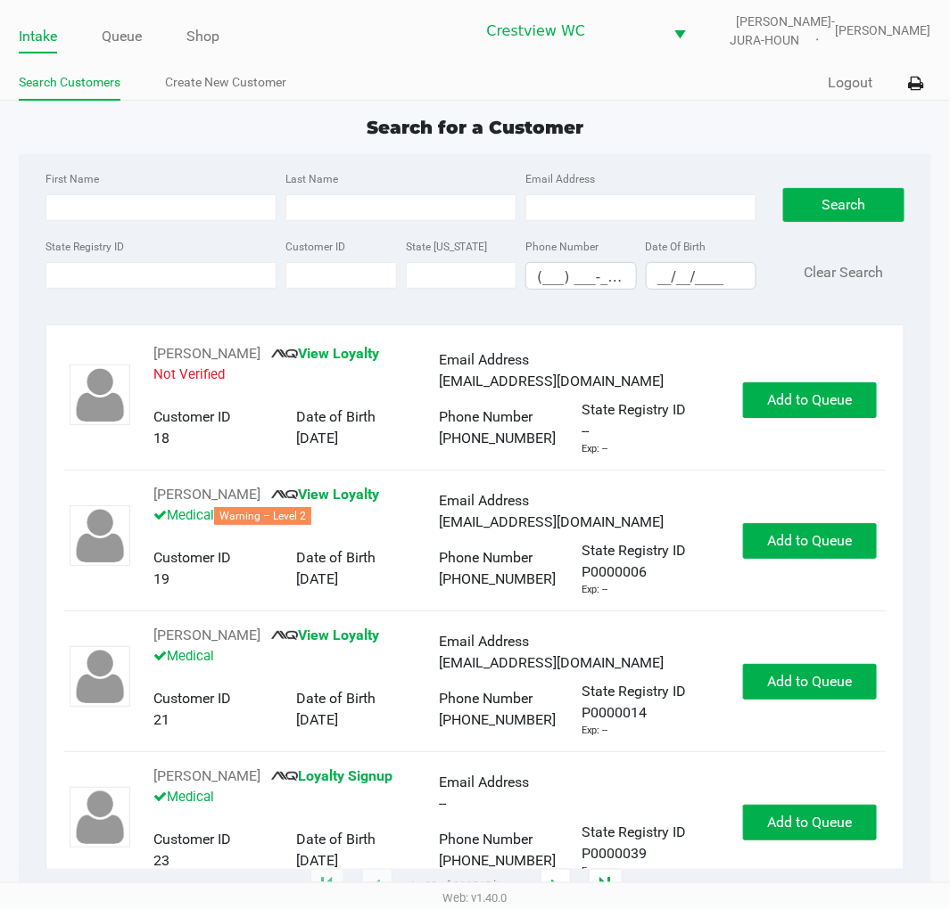
click at [720, 95] on div "Quick Sale Logout" at bounding box center [703, 83] width 456 height 33
click at [119, 270] on input "State Registry ID" at bounding box center [160, 275] width 231 height 27
type input "p"
click at [123, 33] on link "Queue" at bounding box center [122, 36] width 40 height 25
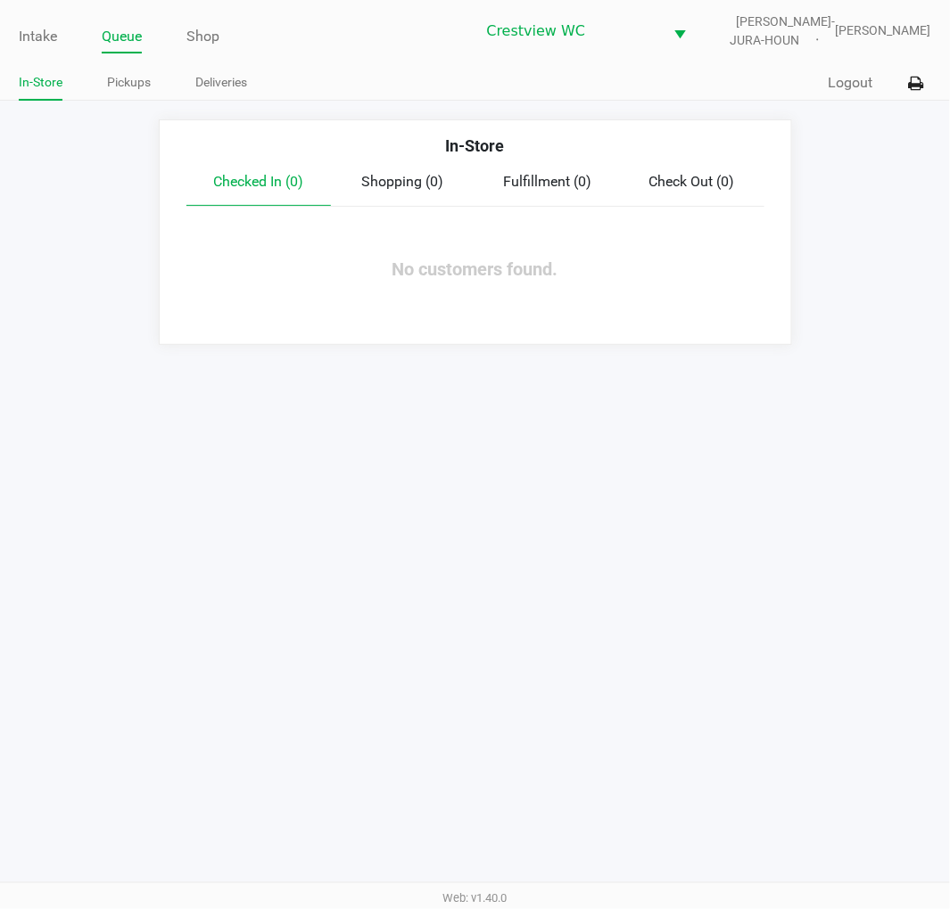
click at [141, 84] on link "Pickups" at bounding box center [129, 82] width 44 height 22
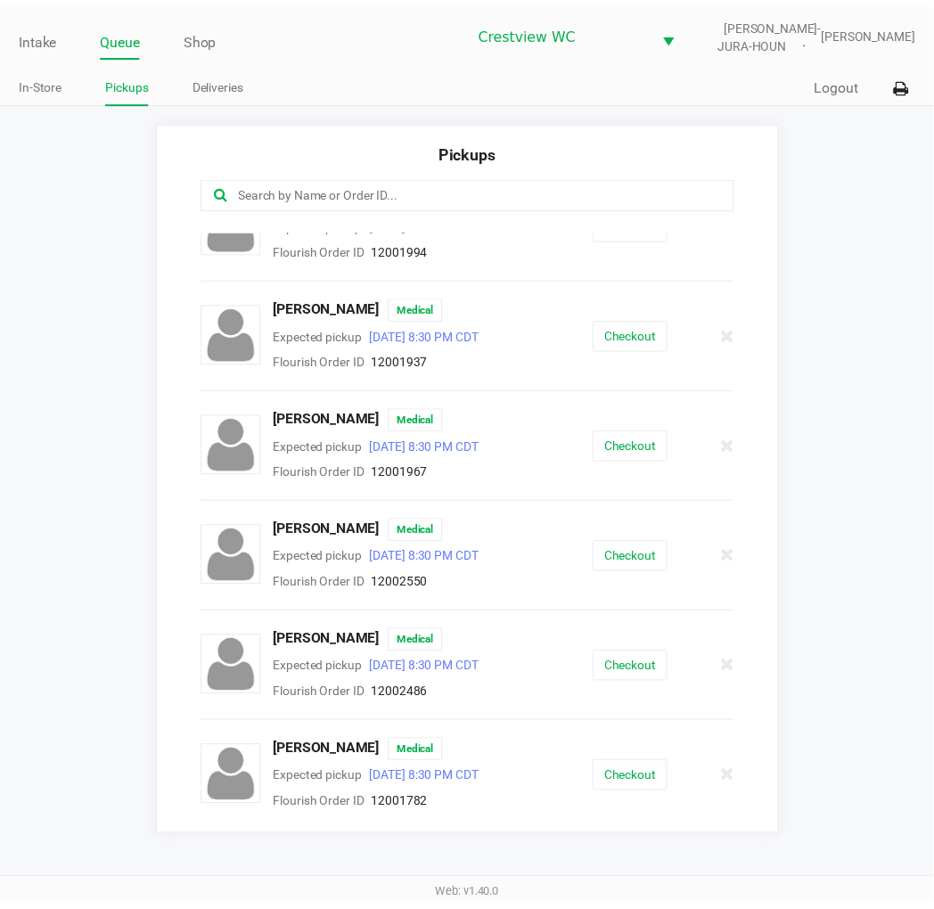
scroll to position [601, 0]
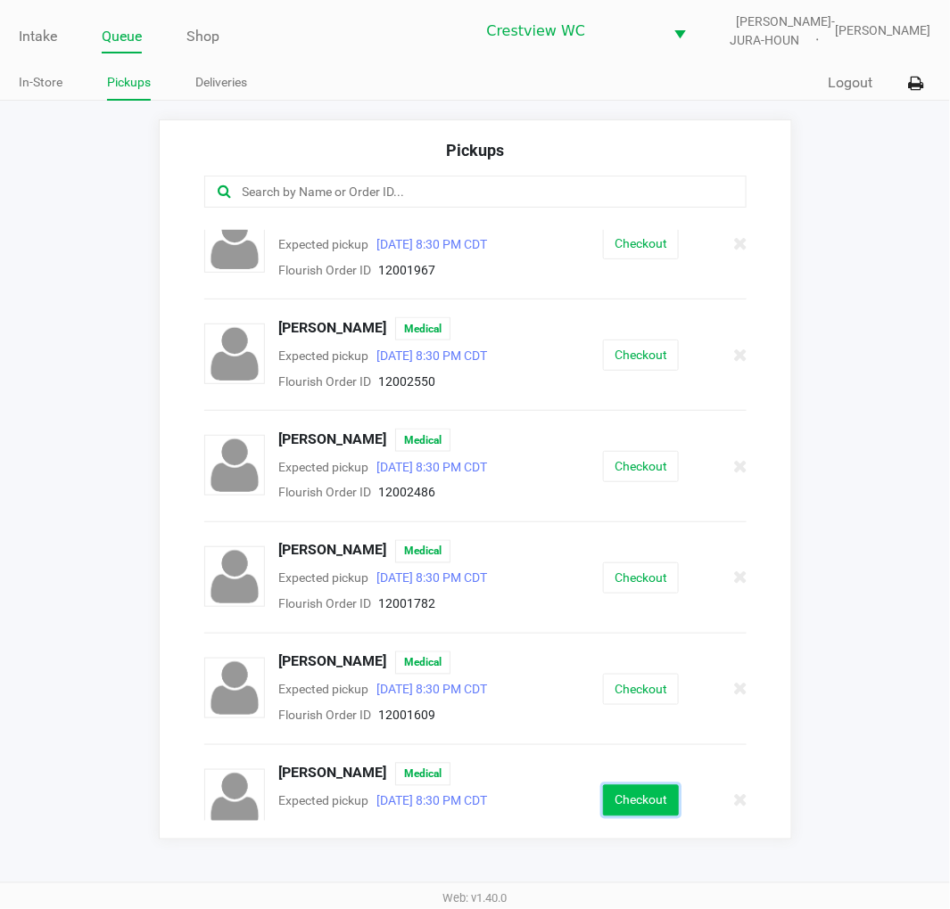
click at [651, 785] on button "Checkout" at bounding box center [641, 800] width 76 height 31
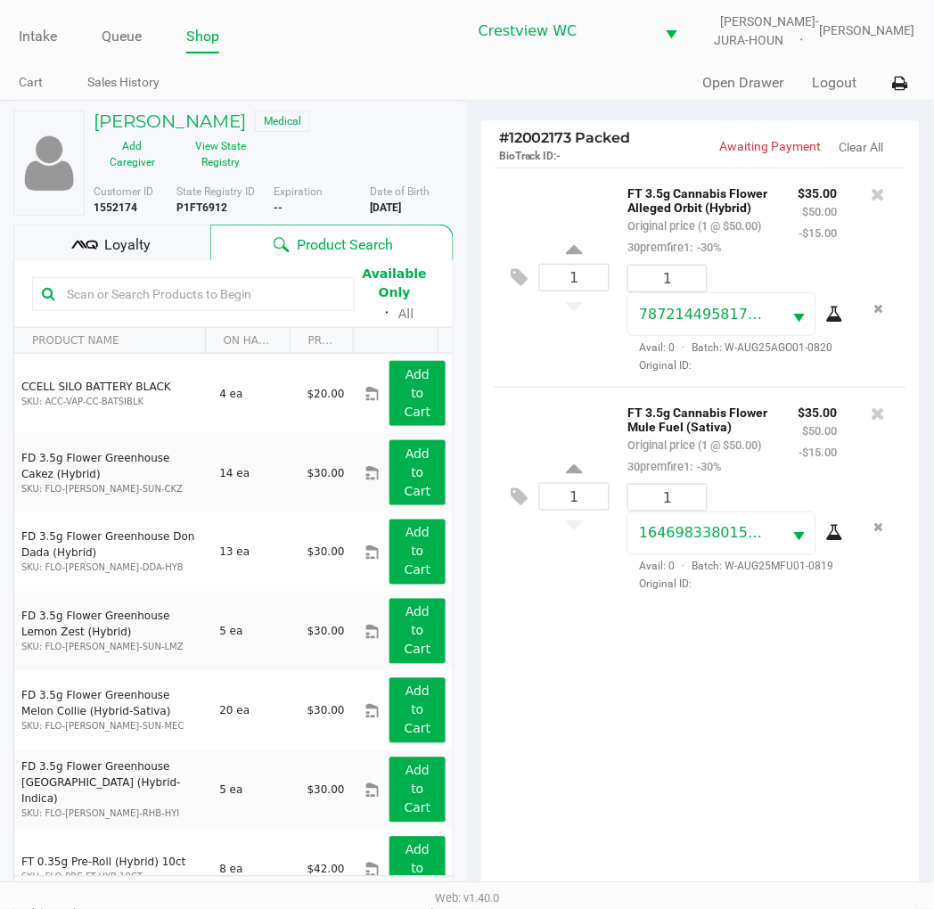
click at [140, 234] on span "Loyalty" at bounding box center [127, 244] width 46 height 21
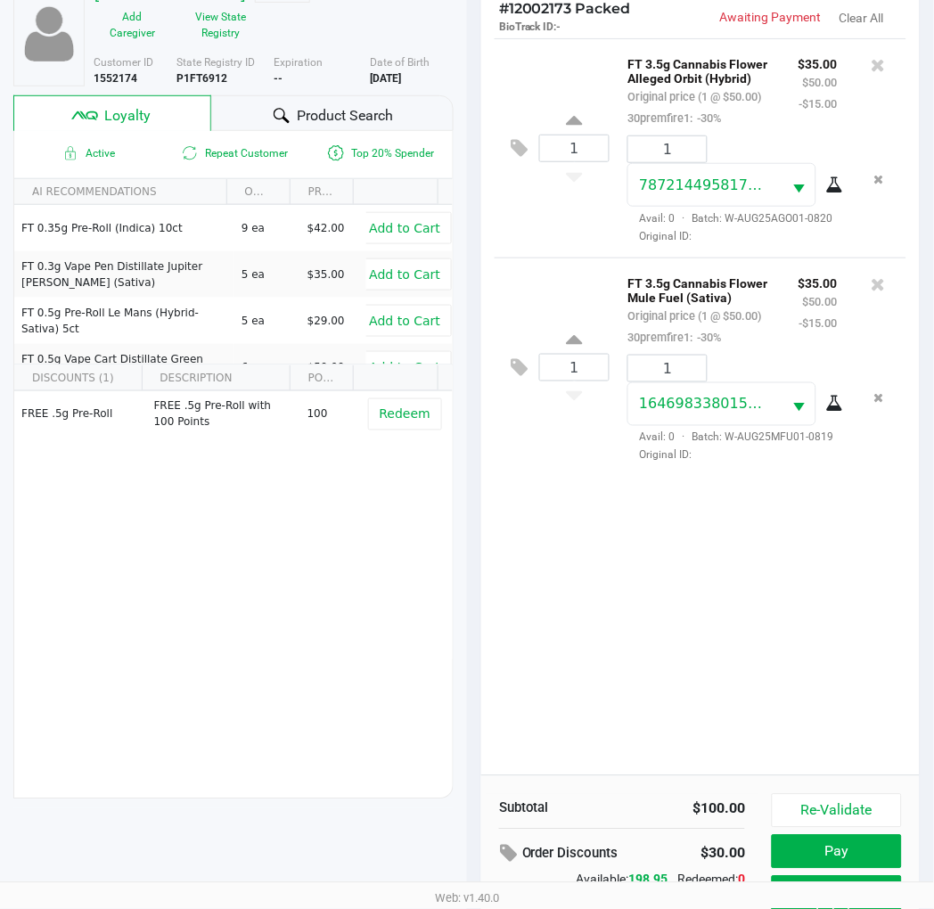
scroll to position [230, 0]
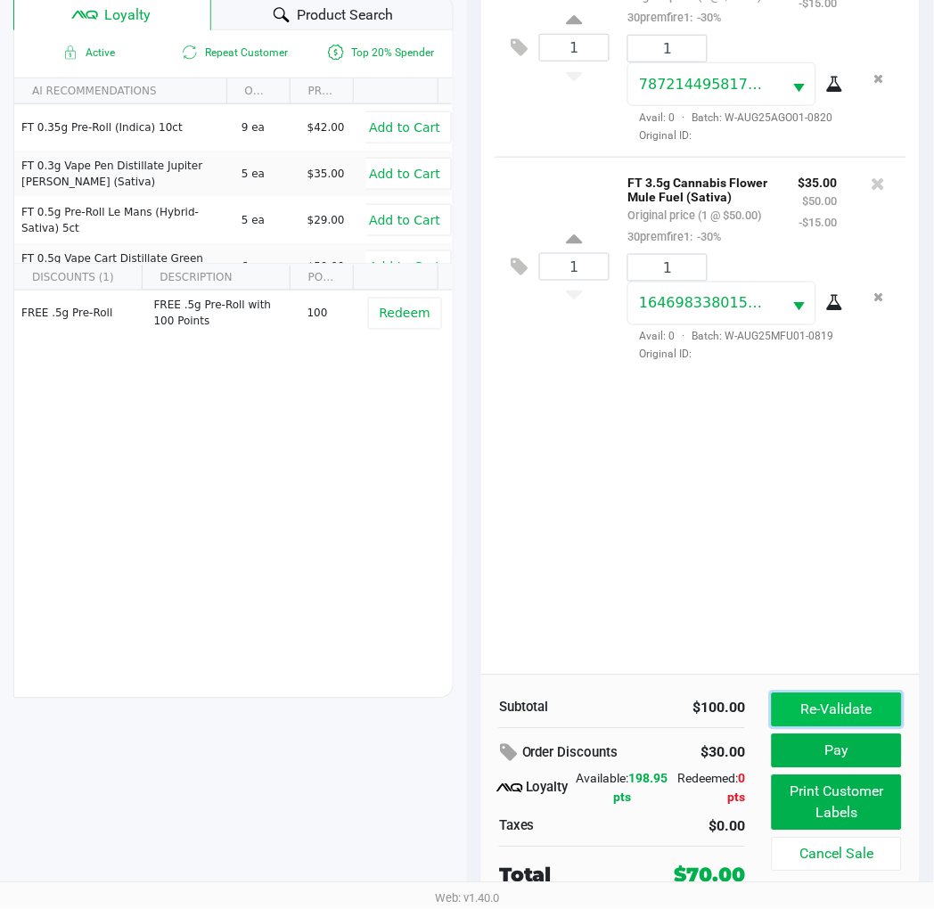
click at [859, 696] on button "Re-Validate" at bounding box center [837, 711] width 130 height 34
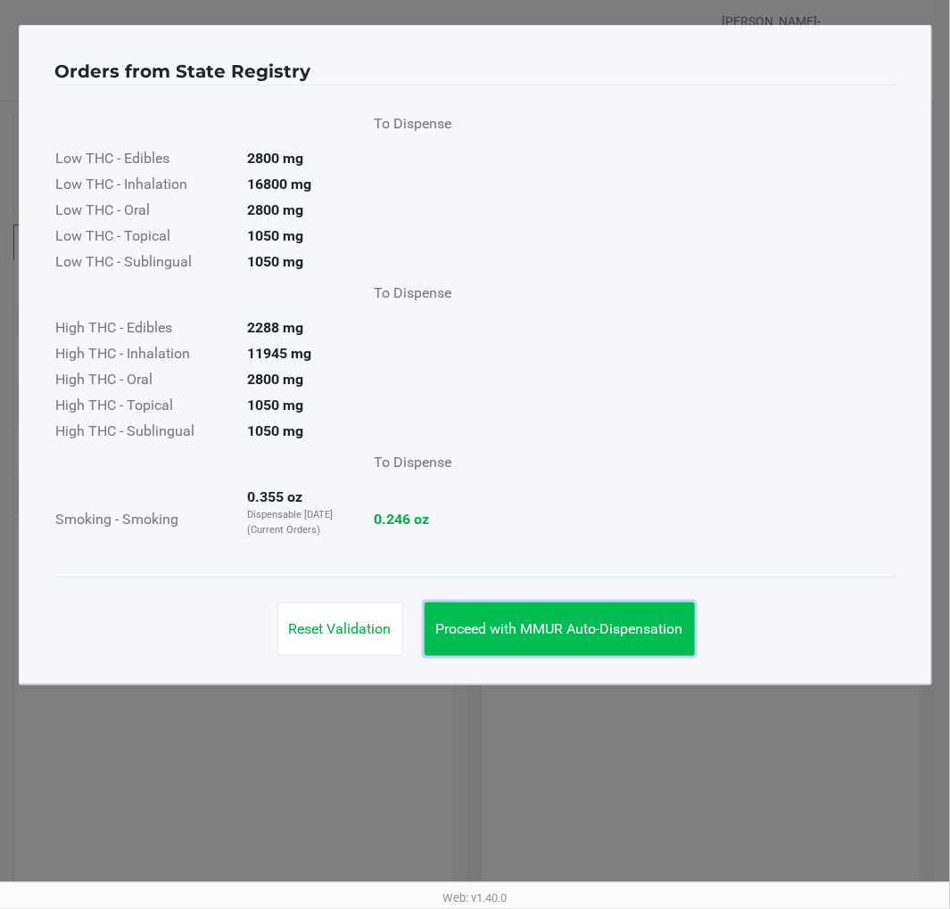
click at [588, 627] on span "Proceed with MMUR Auto-Dispensation" at bounding box center [559, 629] width 247 height 17
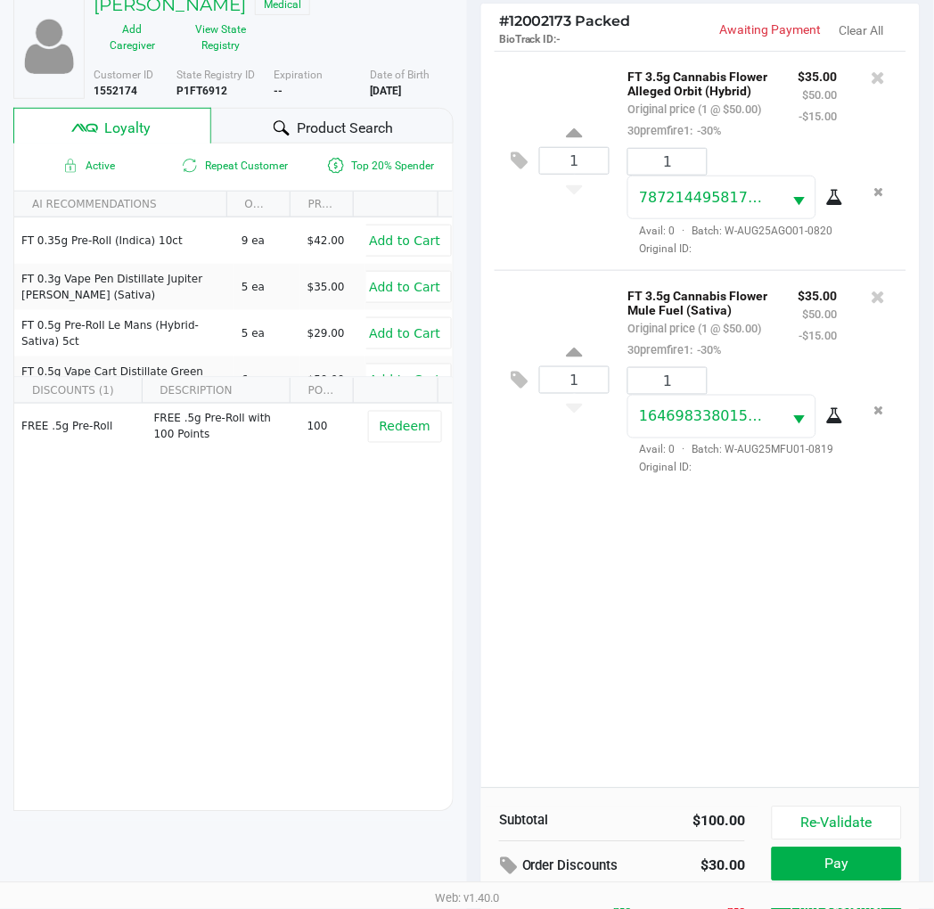
scroll to position [230, 0]
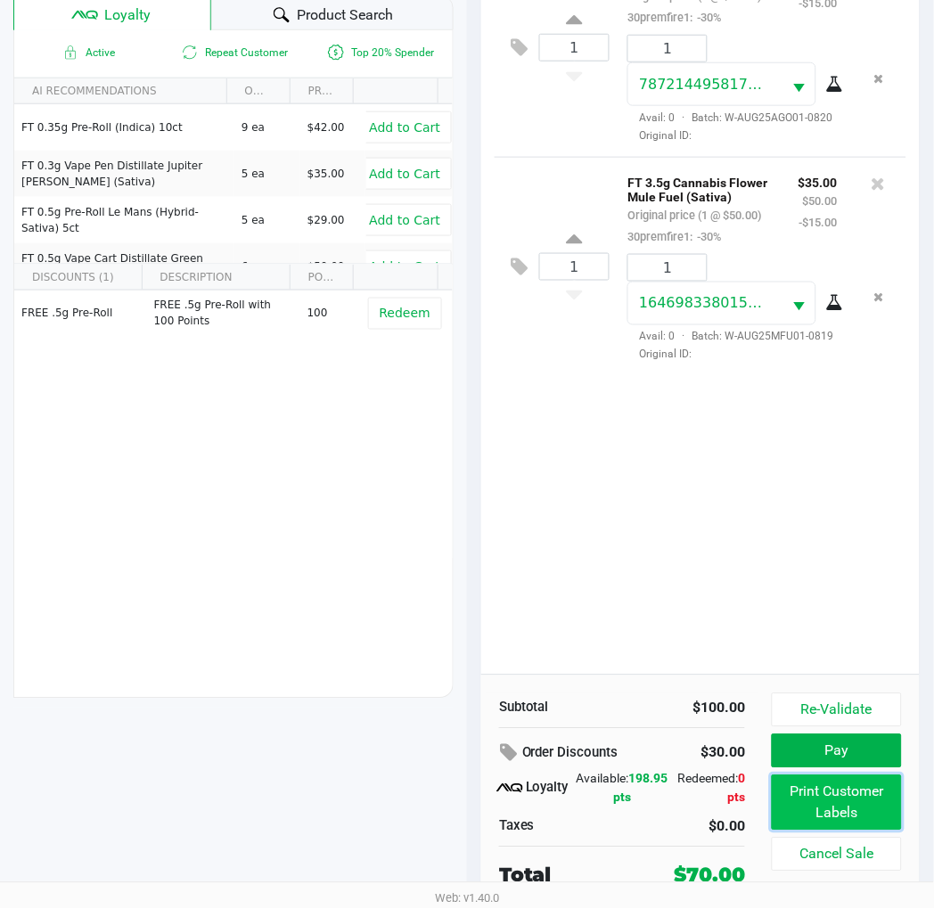
click at [863, 798] on button "Print Customer Labels" at bounding box center [837, 803] width 130 height 55
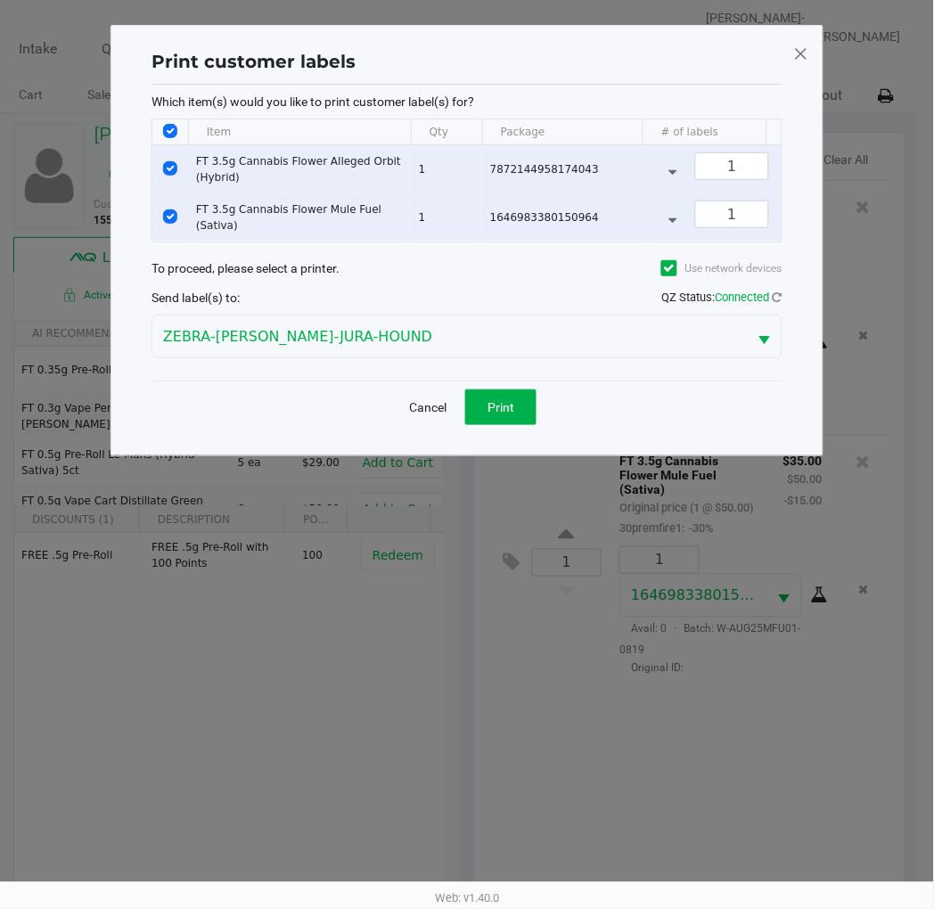
scroll to position [0, 0]
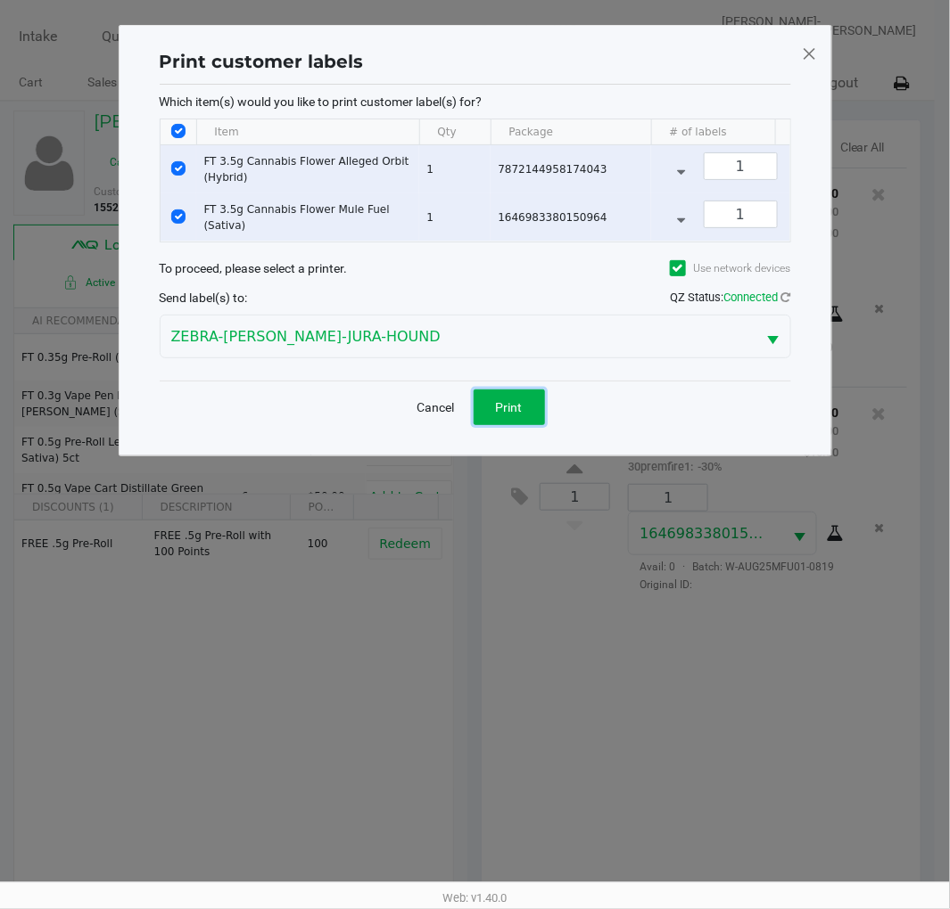
click at [527, 425] on button "Print" at bounding box center [508, 408] width 71 height 36
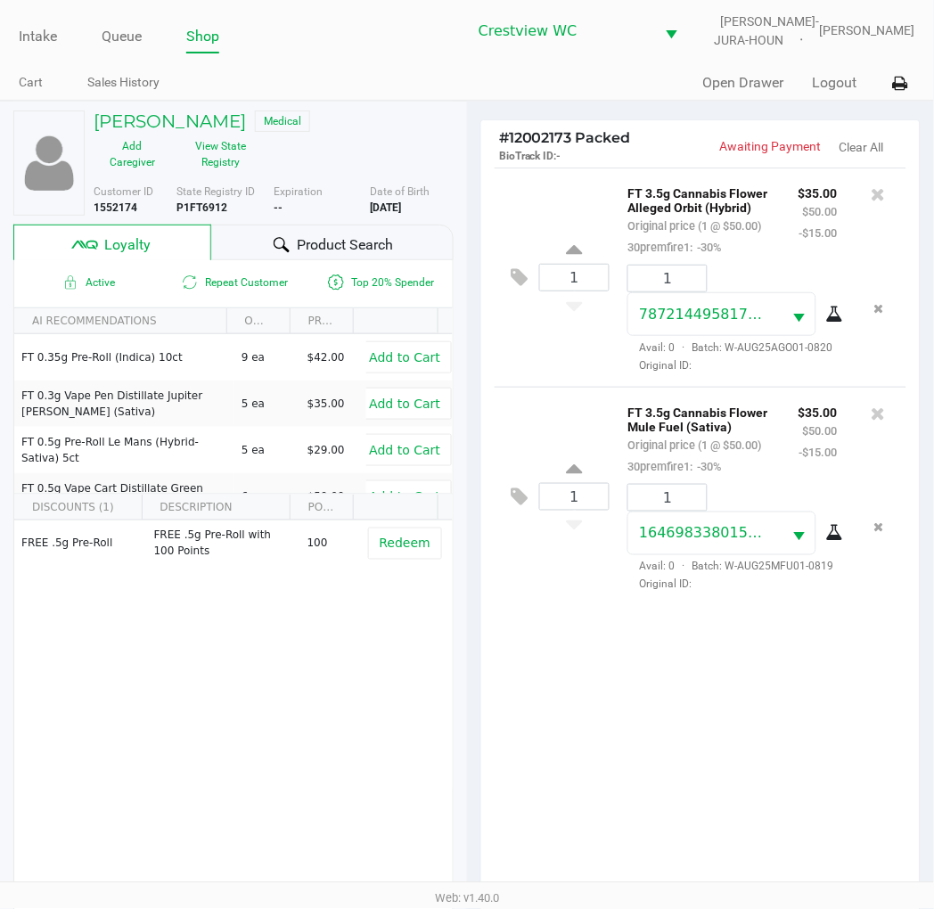
scroll to position [230, 0]
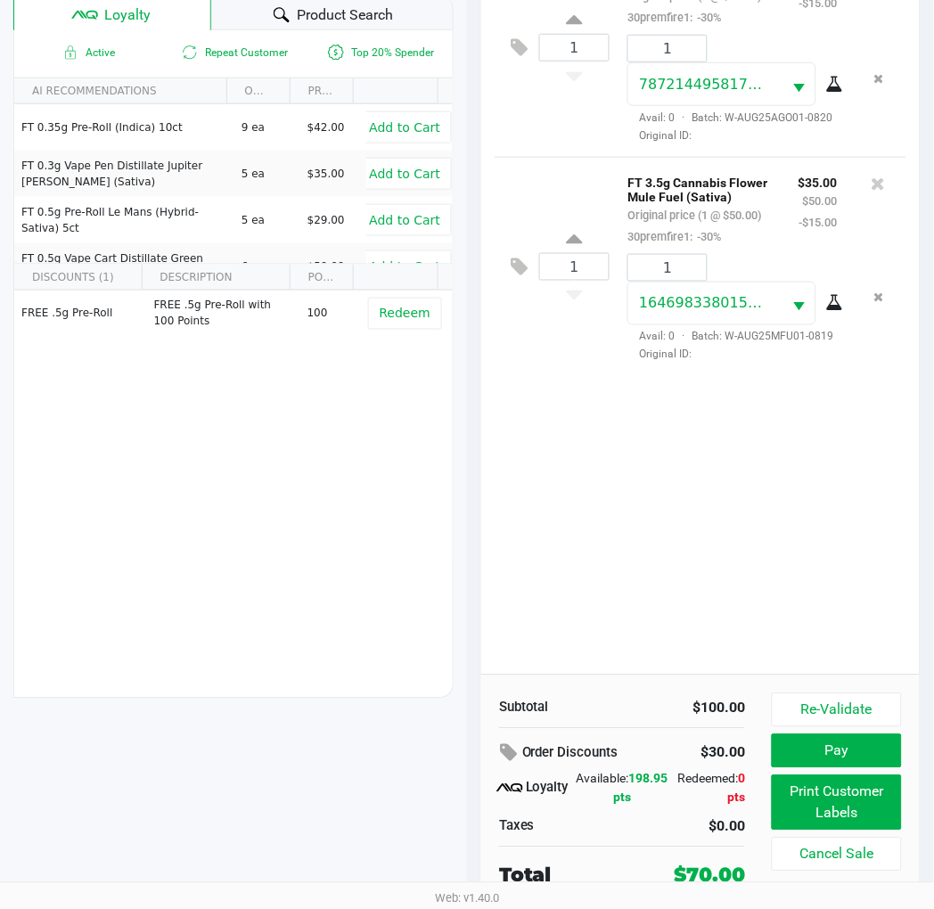
click at [860, 750] on button "Pay" at bounding box center [837, 752] width 130 height 34
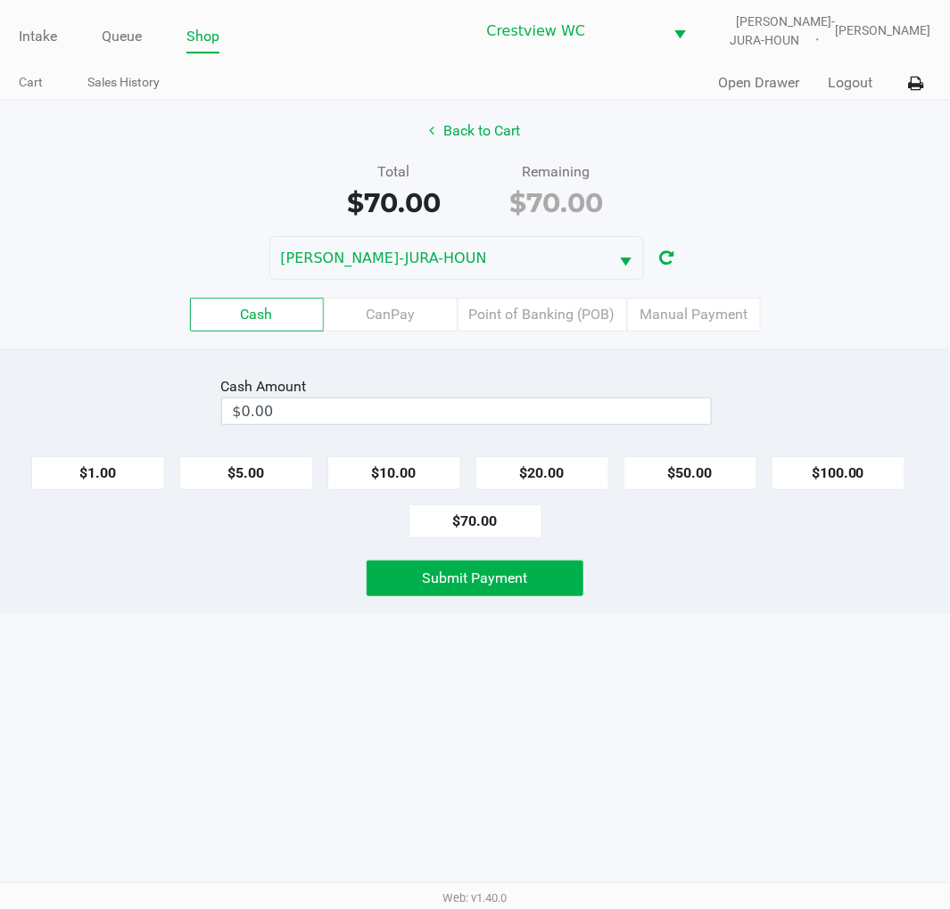
click at [483, 524] on button "$70.00" at bounding box center [475, 522] width 134 height 34
type input "$70.00"
click at [548, 591] on button "Submit Payment" at bounding box center [475, 579] width 218 height 36
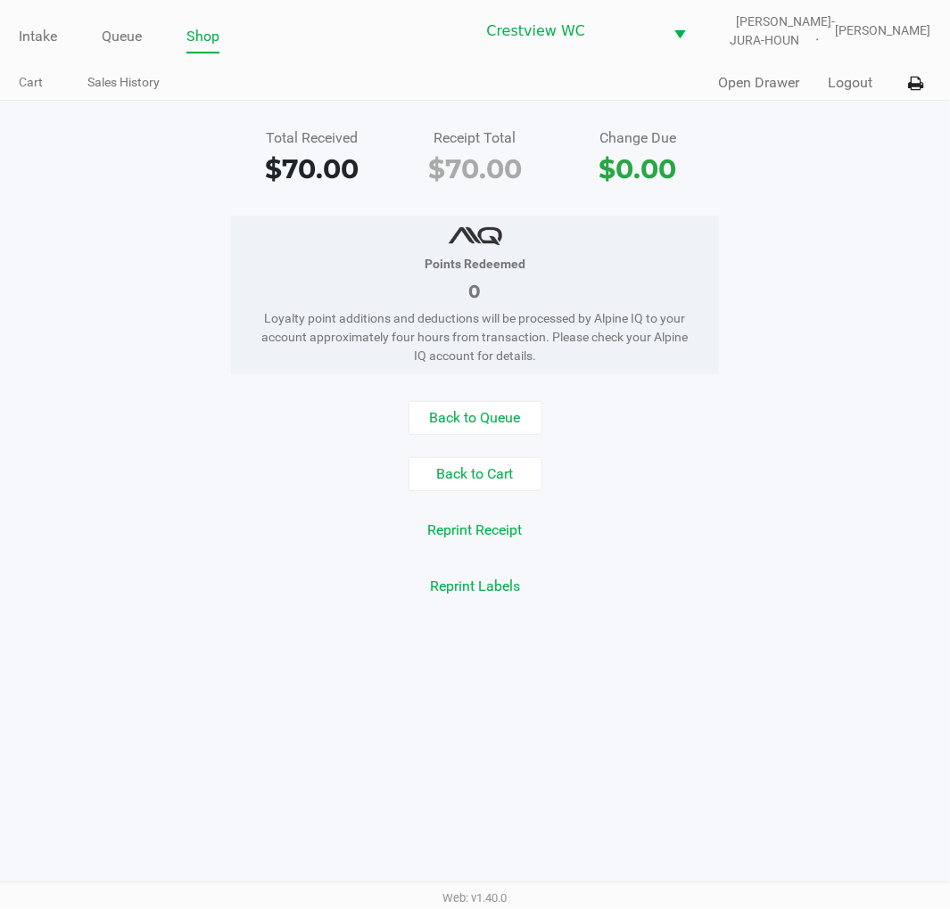
click at [863, 233] on div "Points Redeemed 0 Loyalty point additions and deductions will be processed by A…" at bounding box center [475, 295] width 976 height 159
click at [27, 29] on link "Intake" at bounding box center [38, 36] width 38 height 25
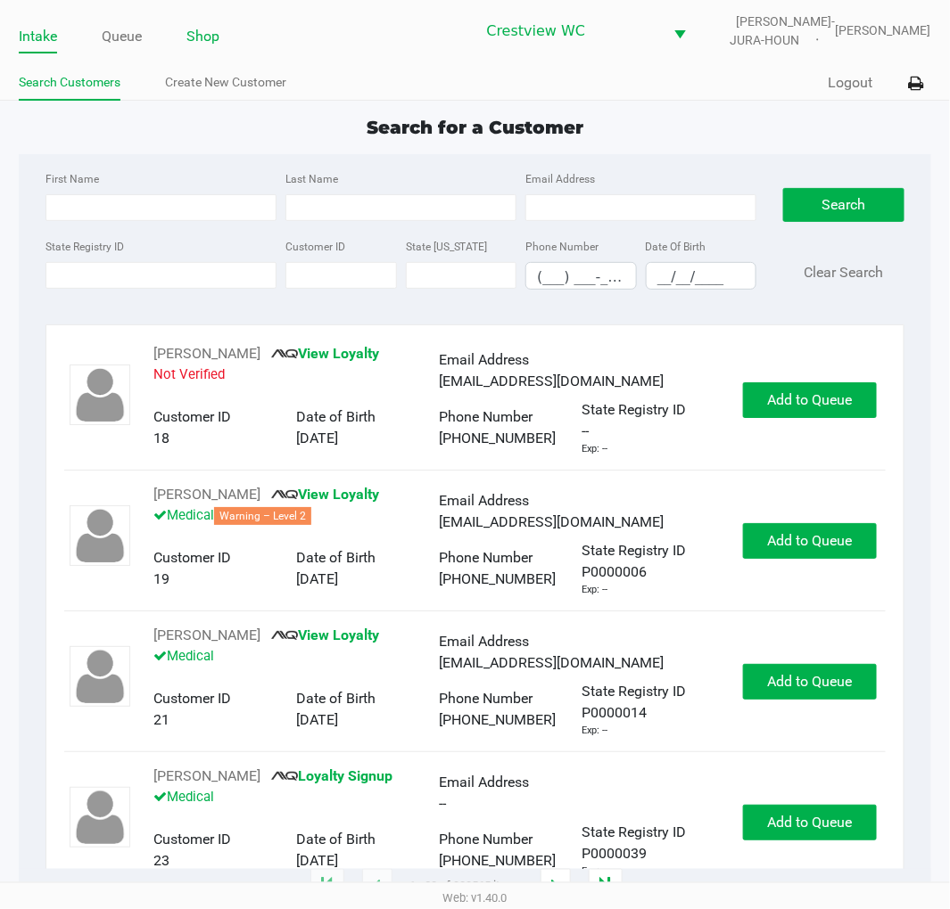
click at [208, 45] on link "Shop" at bounding box center [202, 36] width 33 height 25
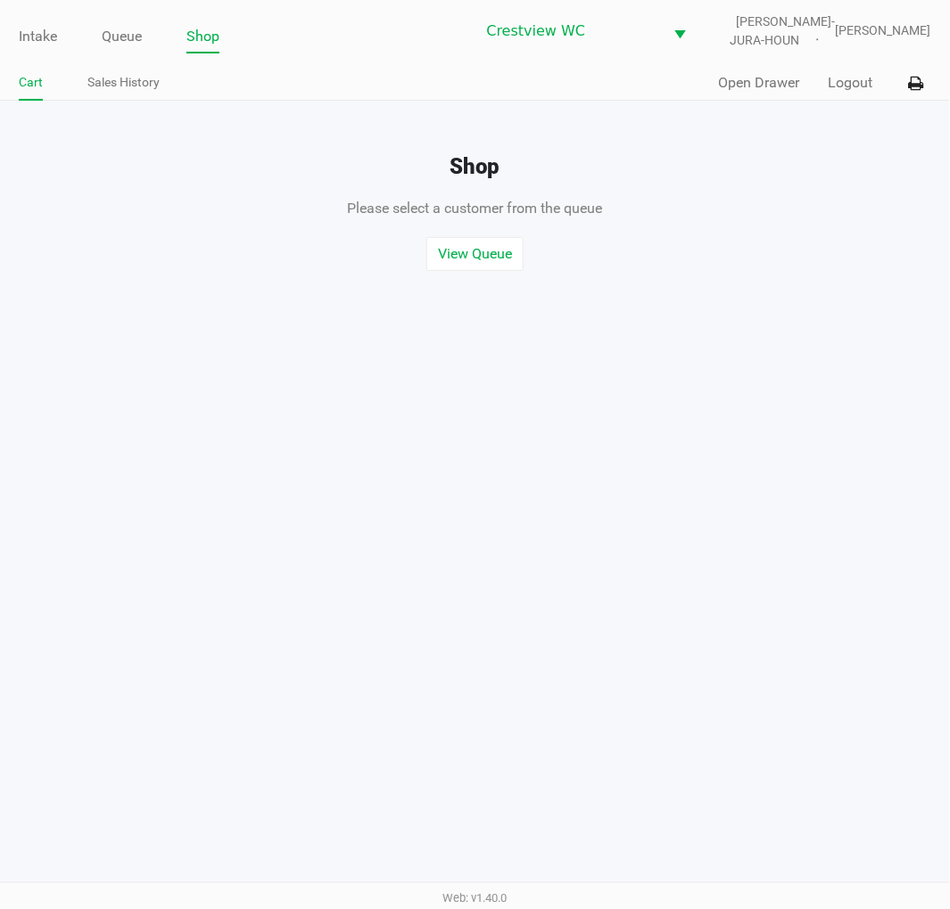
click at [744, 81] on button "Open Drawer" at bounding box center [759, 82] width 81 height 21
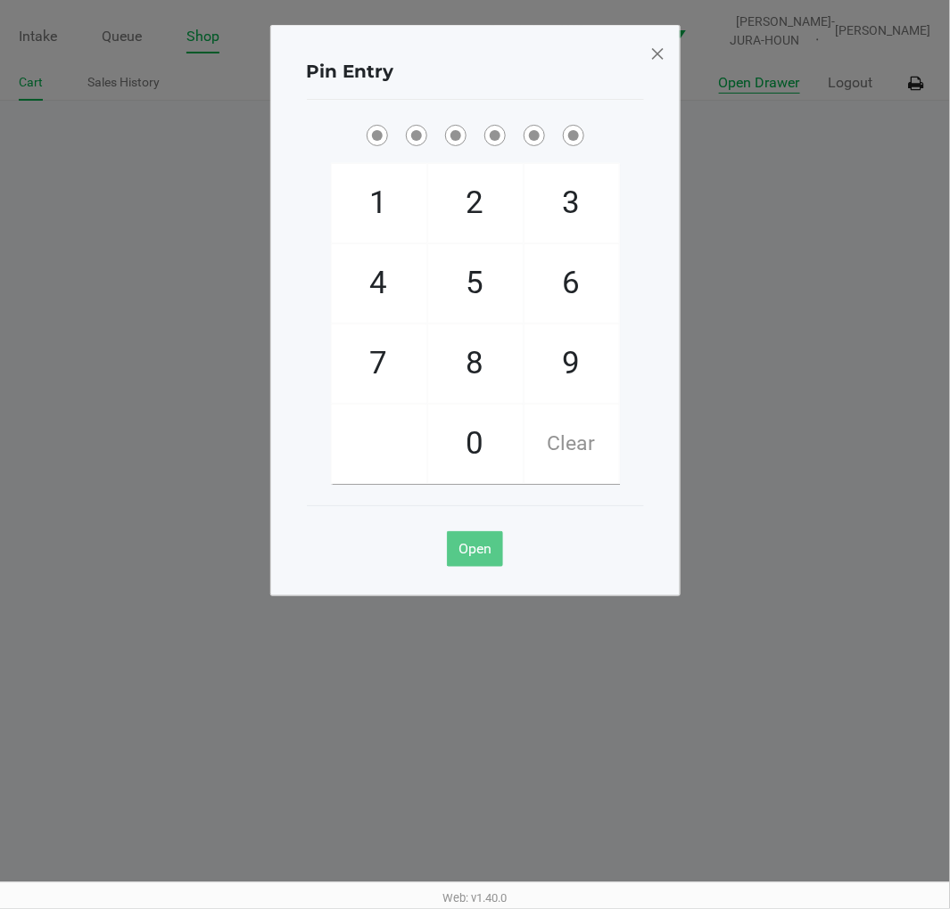
click at [568, 361] on span "9" at bounding box center [571, 364] width 95 height 78
checkbox input "true"
click at [477, 208] on span "2" at bounding box center [475, 203] width 95 height 78
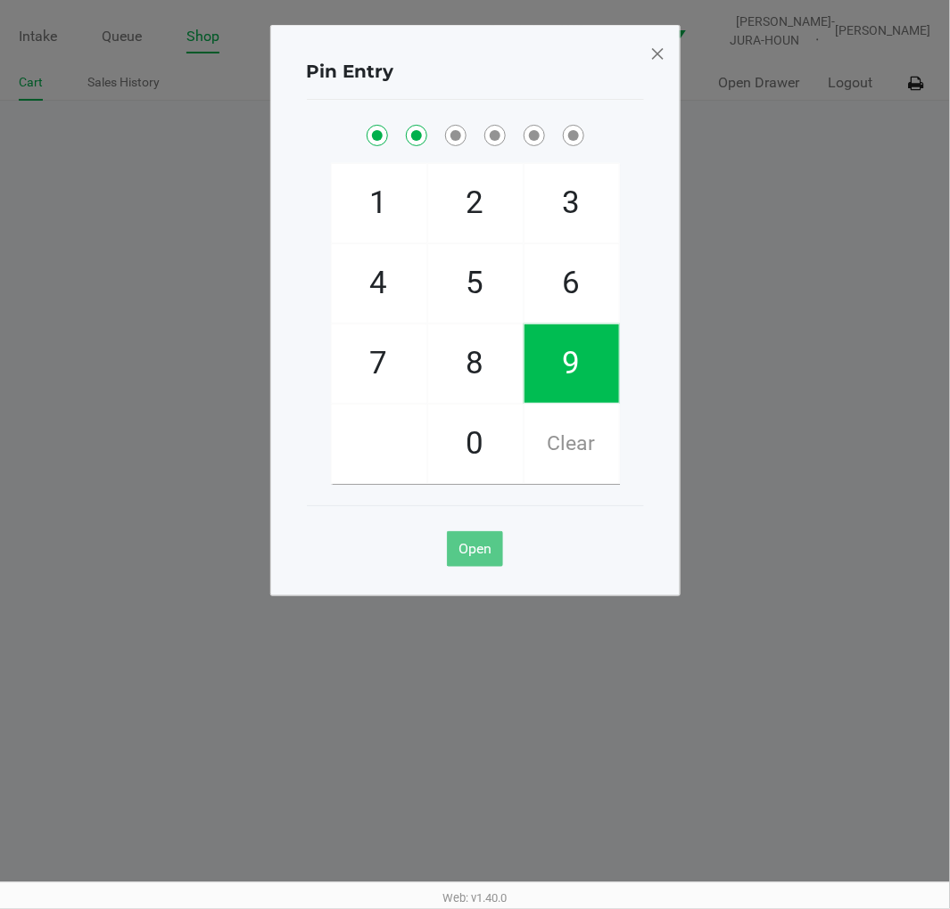
checkbox input "true"
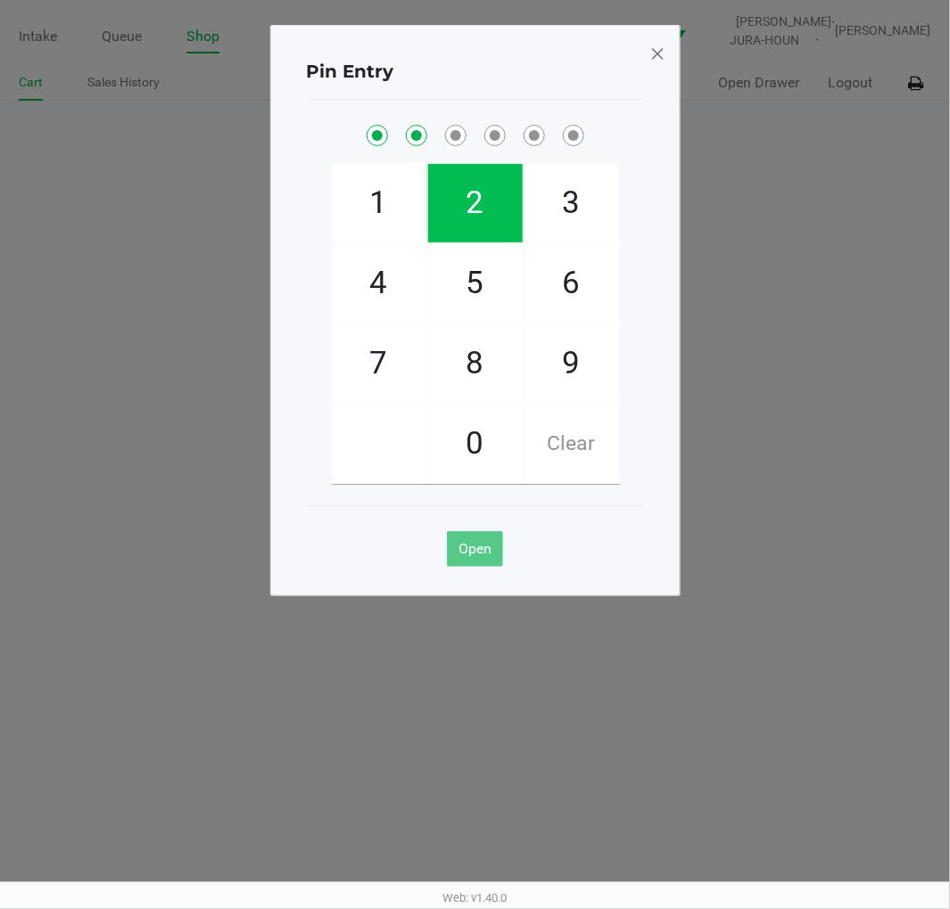
click at [485, 197] on span "2" at bounding box center [475, 203] width 95 height 78
checkbox input "true"
click at [473, 379] on span "8" at bounding box center [475, 364] width 95 height 78
checkbox input "true"
click at [479, 206] on span "2" at bounding box center [475, 203] width 95 height 78
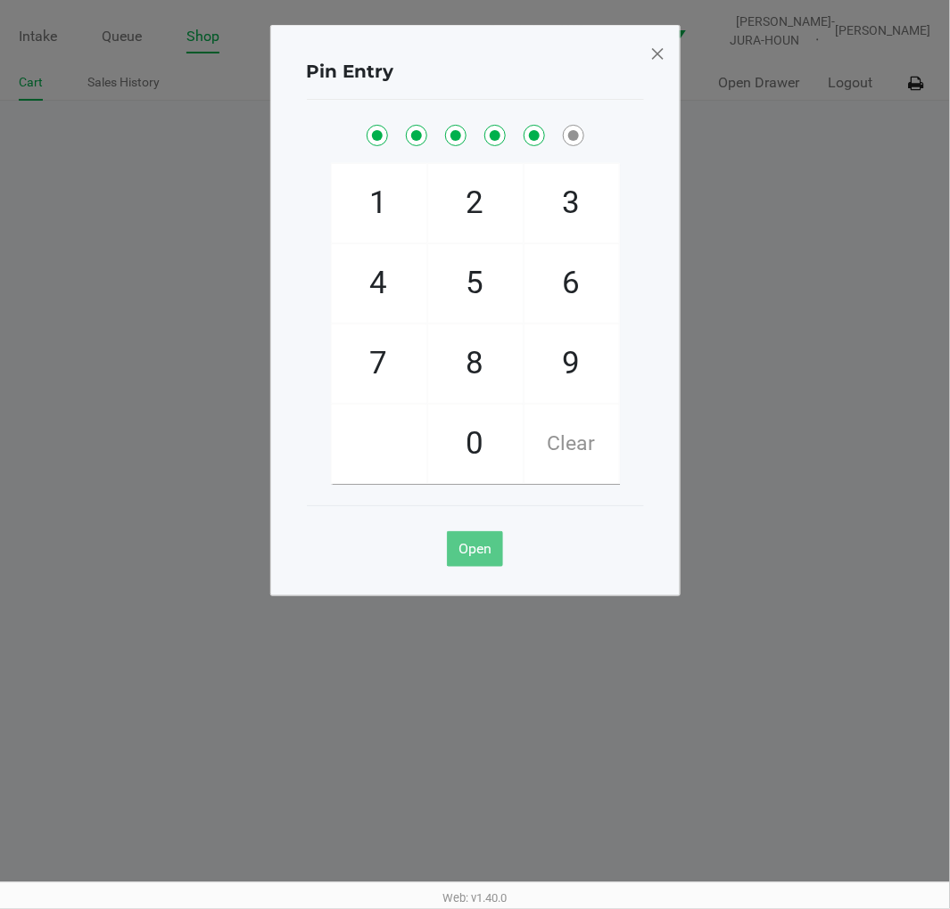
checkbox input "true"
click at [382, 193] on span "1" at bounding box center [379, 203] width 95 height 78
checkbox input "true"
click at [397, 196] on span "1" at bounding box center [379, 203] width 95 height 78
click at [662, 62] on span at bounding box center [657, 53] width 16 height 29
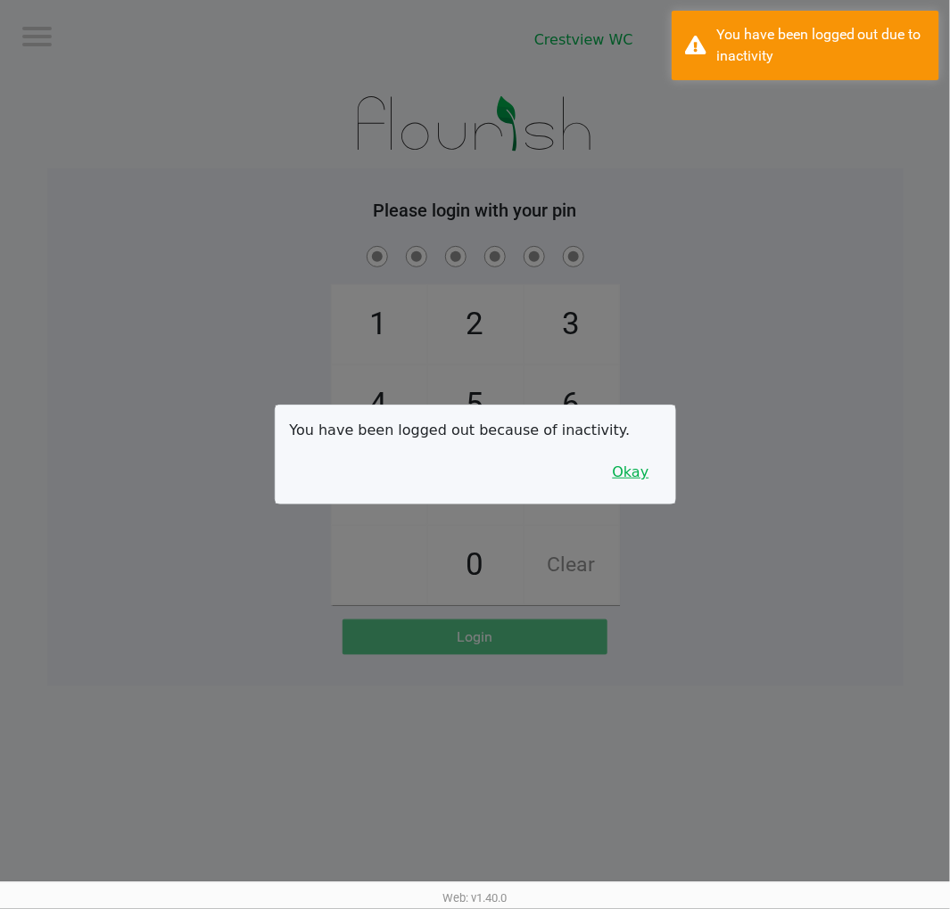
click at [644, 471] on button "Okay" at bounding box center [631, 473] width 60 height 34
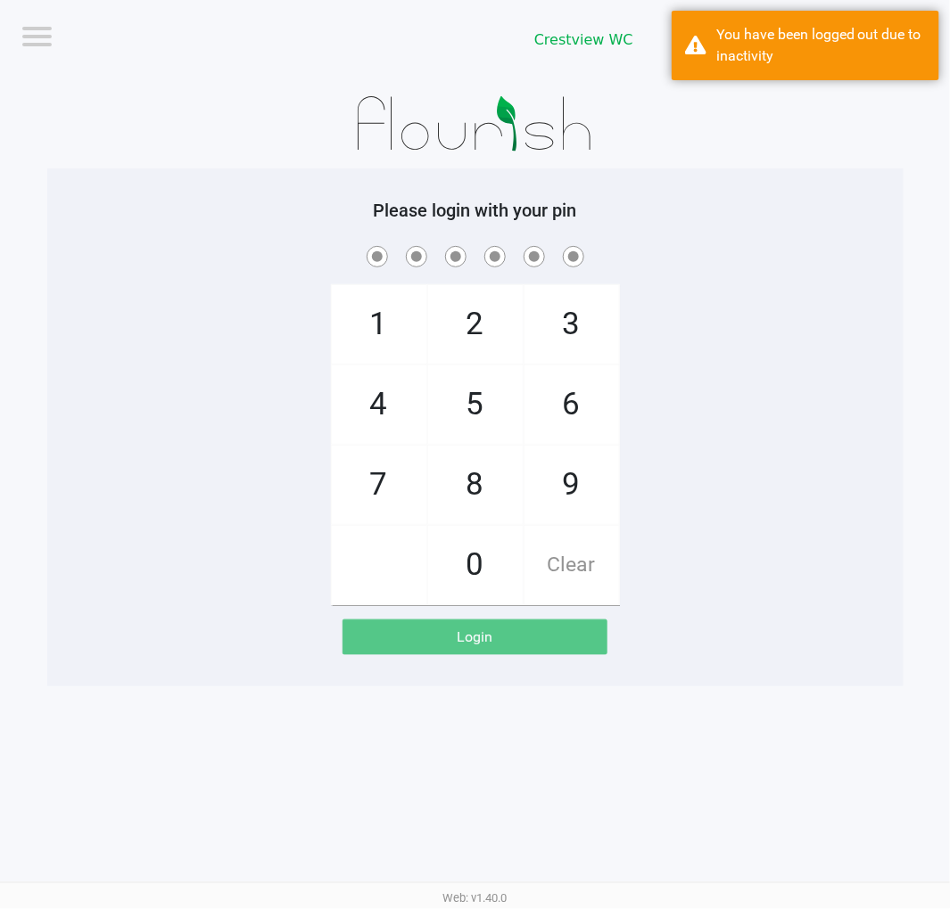
click at [464, 328] on span "2" at bounding box center [475, 324] width 95 height 78
checkbox input "true"
click at [367, 333] on span "1" at bounding box center [379, 324] width 95 height 78
checkbox input "true"
click at [584, 413] on span "6" at bounding box center [571, 405] width 95 height 78
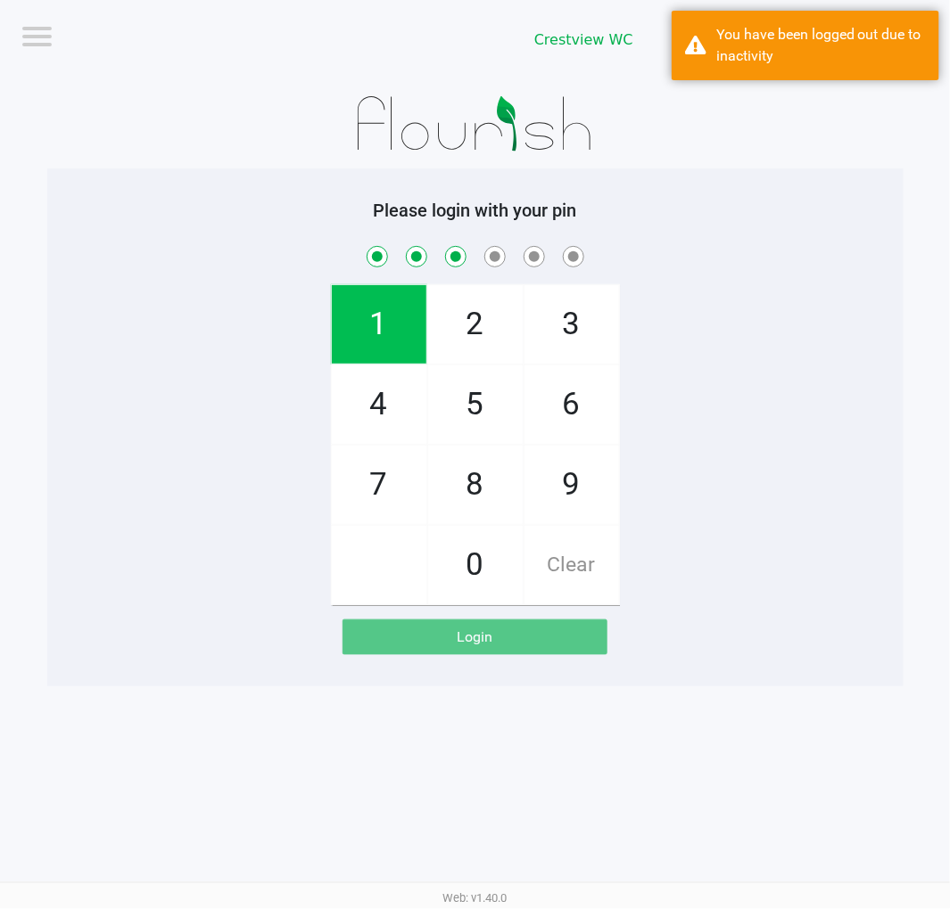
checkbox input "true"
click at [368, 337] on span "1" at bounding box center [379, 324] width 95 height 78
checkbox input "true"
click at [473, 499] on span "8" at bounding box center [475, 485] width 95 height 78
checkbox input "true"
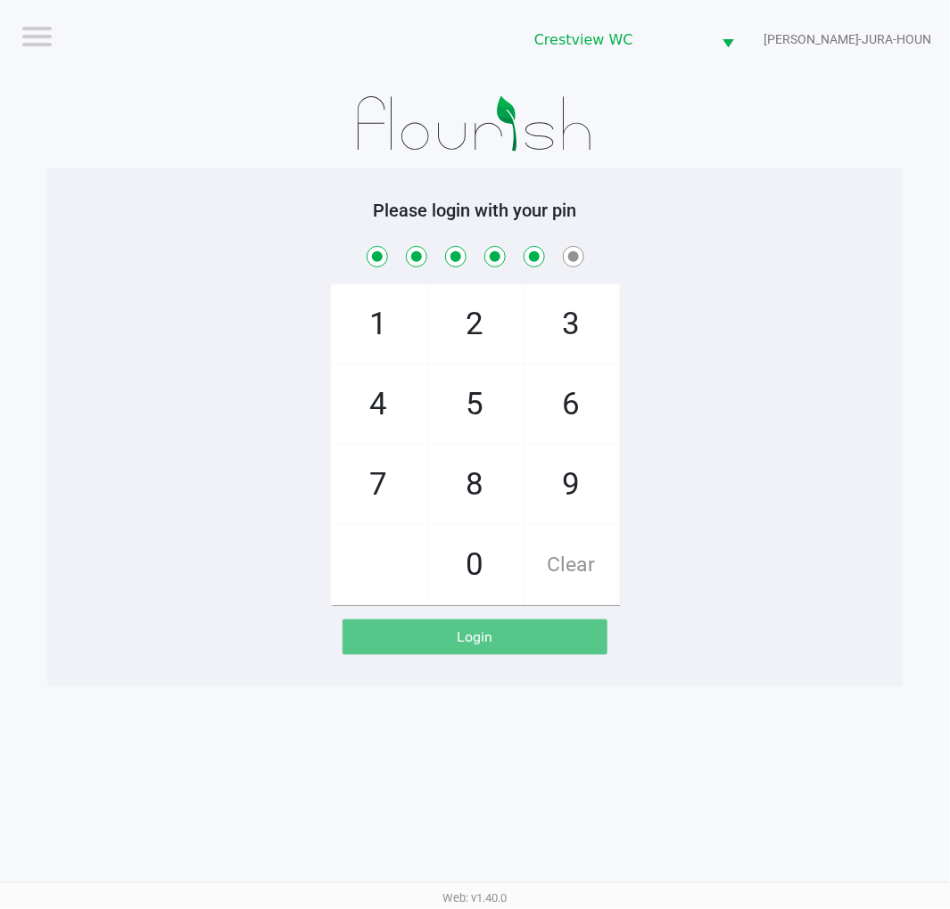
click at [589, 556] on span "Clear" at bounding box center [571, 565] width 95 height 78
checkbox input "false"
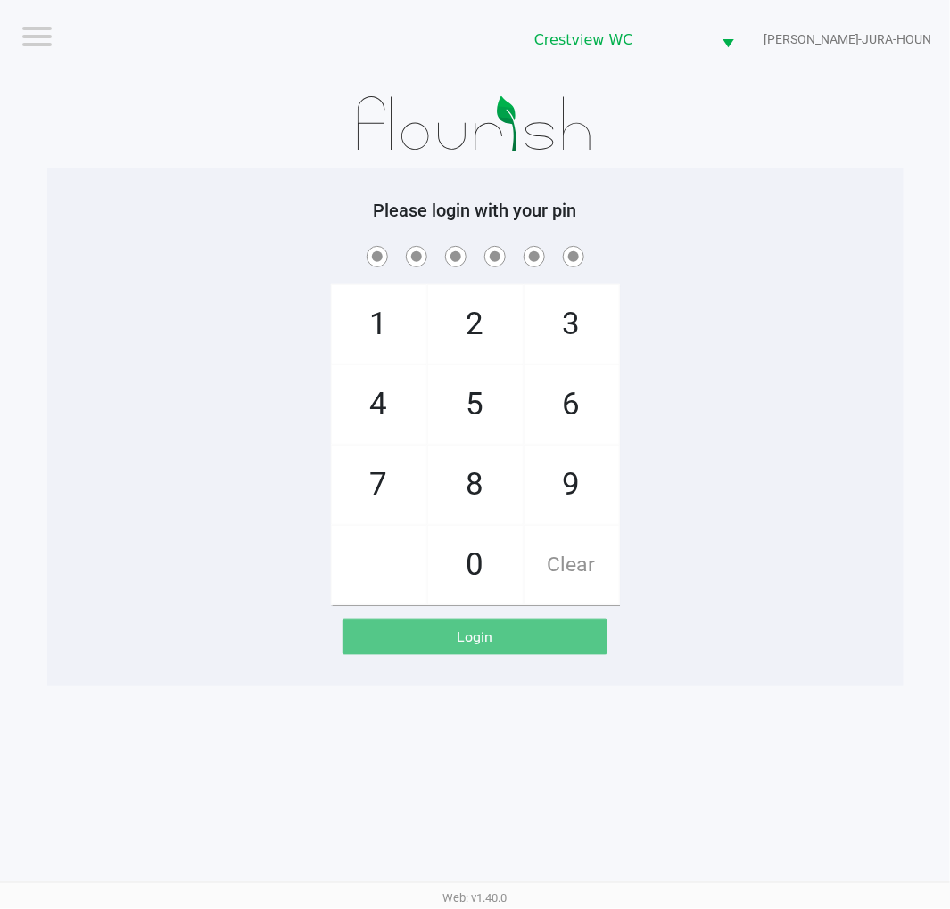
checkbox input "false"
click at [560, 575] on span "Clear" at bounding box center [571, 565] width 95 height 78
click at [482, 325] on span "2" at bounding box center [475, 324] width 95 height 78
checkbox input "true"
click at [374, 312] on span "1" at bounding box center [379, 324] width 95 height 78
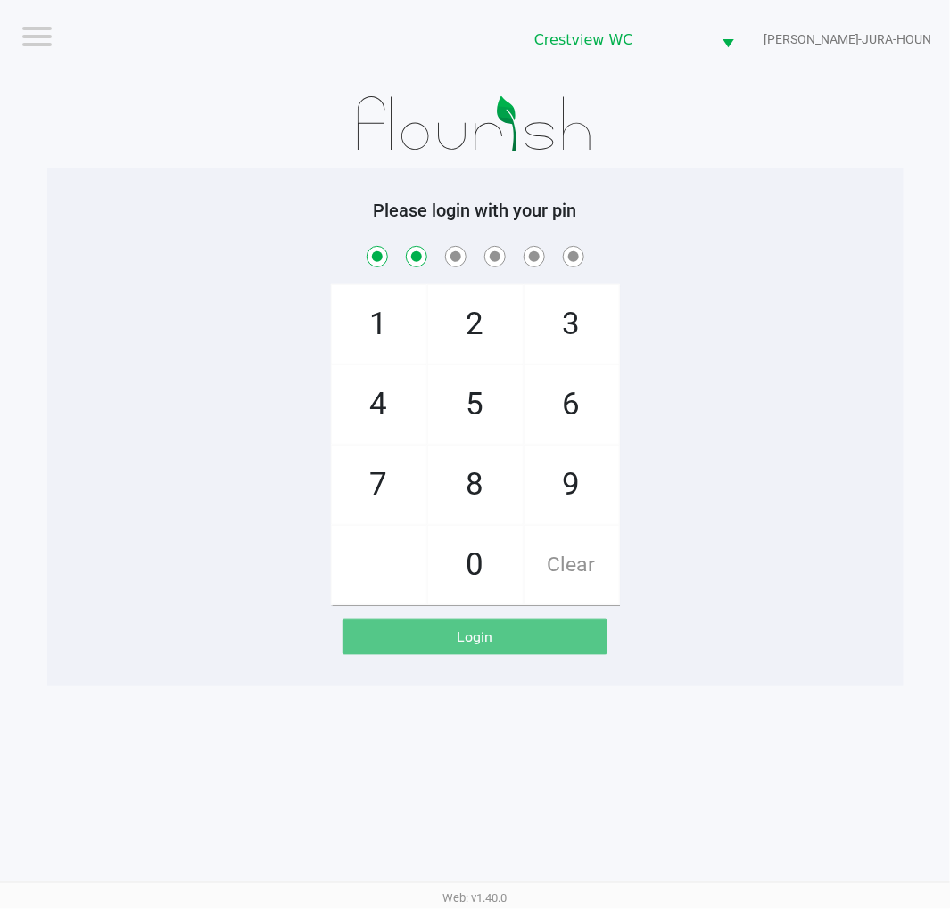
checkbox input "true"
click at [573, 401] on span "6" at bounding box center [571, 405] width 95 height 78
checkbox input "true"
click at [569, 395] on span "6" at bounding box center [571, 405] width 95 height 78
checkbox input "true"
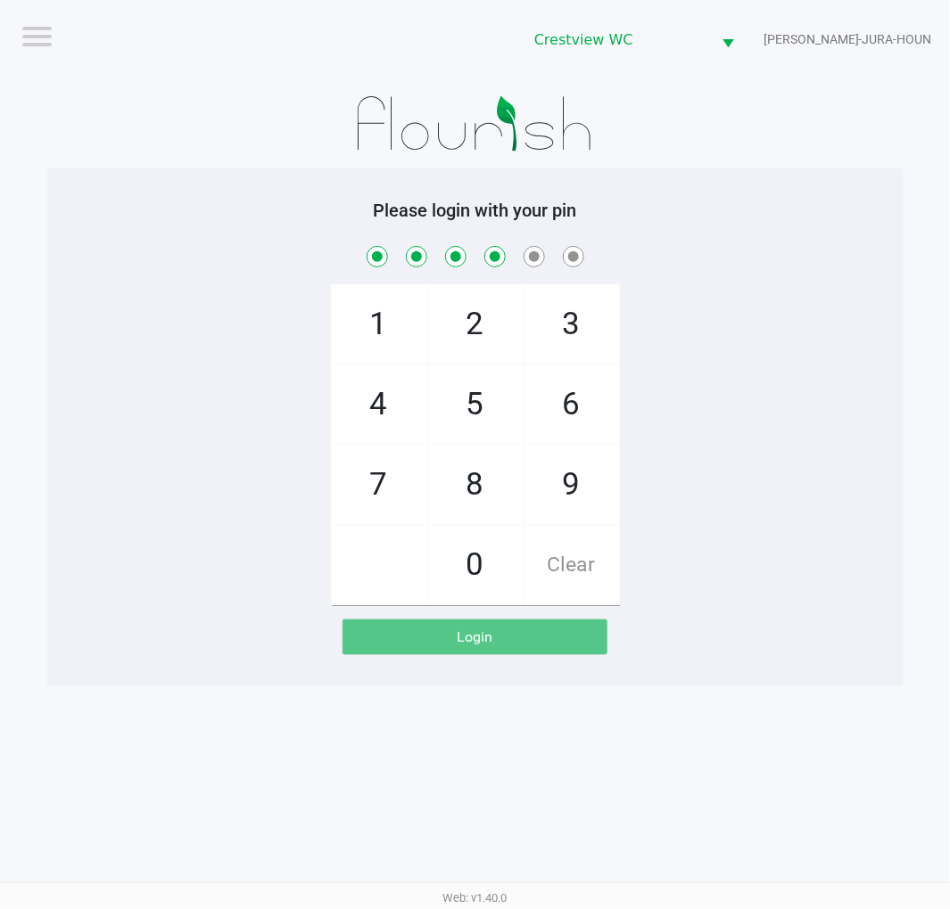
click at [380, 324] on span "1" at bounding box center [379, 324] width 95 height 78
checkbox input "true"
click at [470, 488] on span "8" at bounding box center [475, 485] width 95 height 78
checkbox input "true"
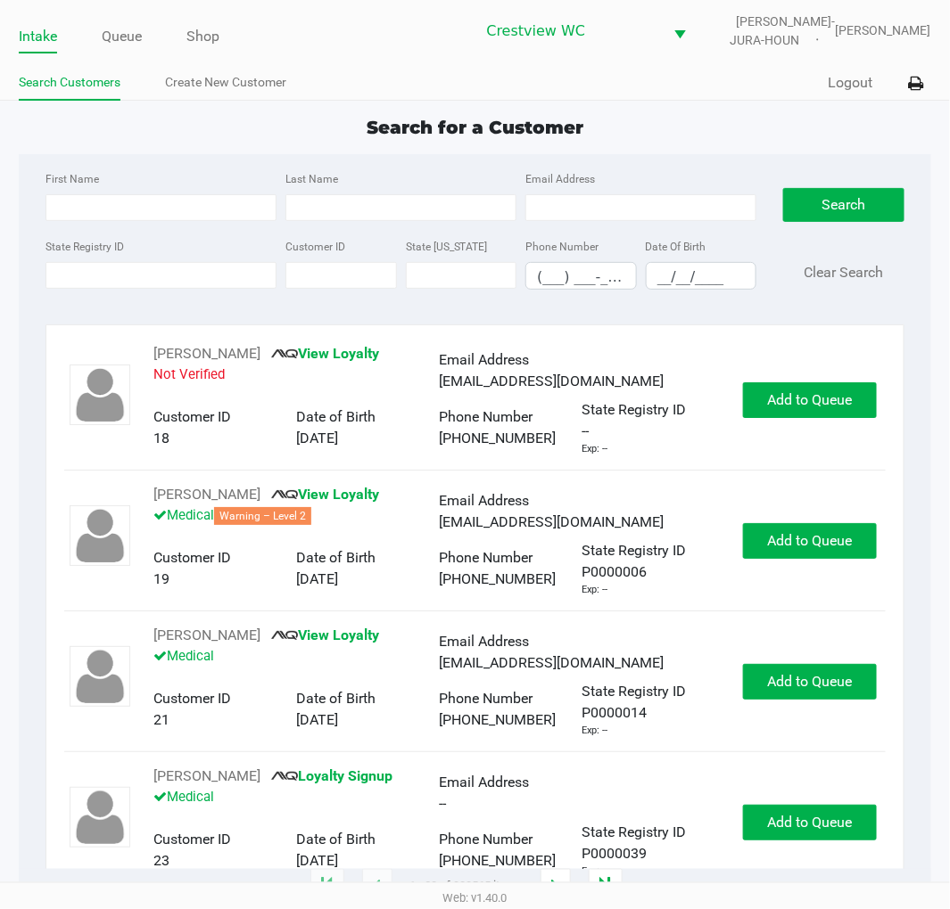
click at [747, 123] on div "Search for a Customer" at bounding box center [474, 127] width 938 height 27
click at [770, 117] on div "Search for a Customer" at bounding box center [474, 127] width 938 height 27
click at [183, 312] on div "First Name Last Name Email Address State Registry ID Customer ID State ID Phone…" at bounding box center [474, 235] width 884 height 163
click at [130, 38] on link "Queue" at bounding box center [122, 36] width 40 height 25
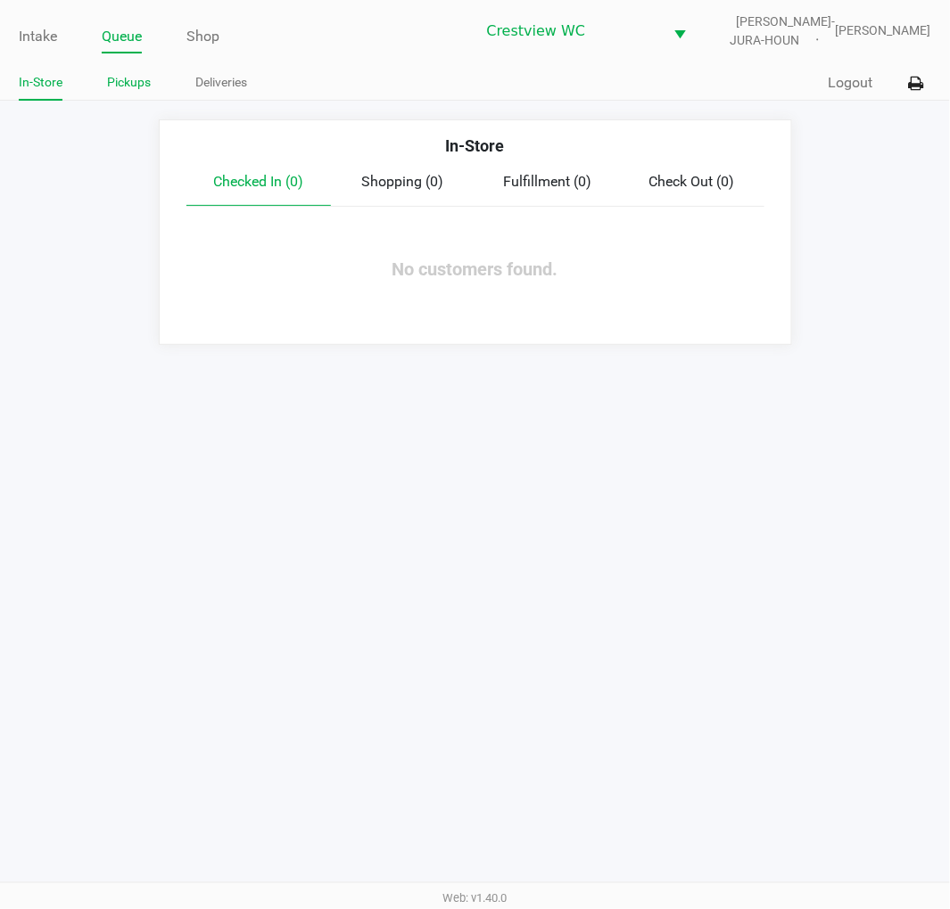
click at [136, 75] on link "Pickups" at bounding box center [129, 82] width 44 height 22
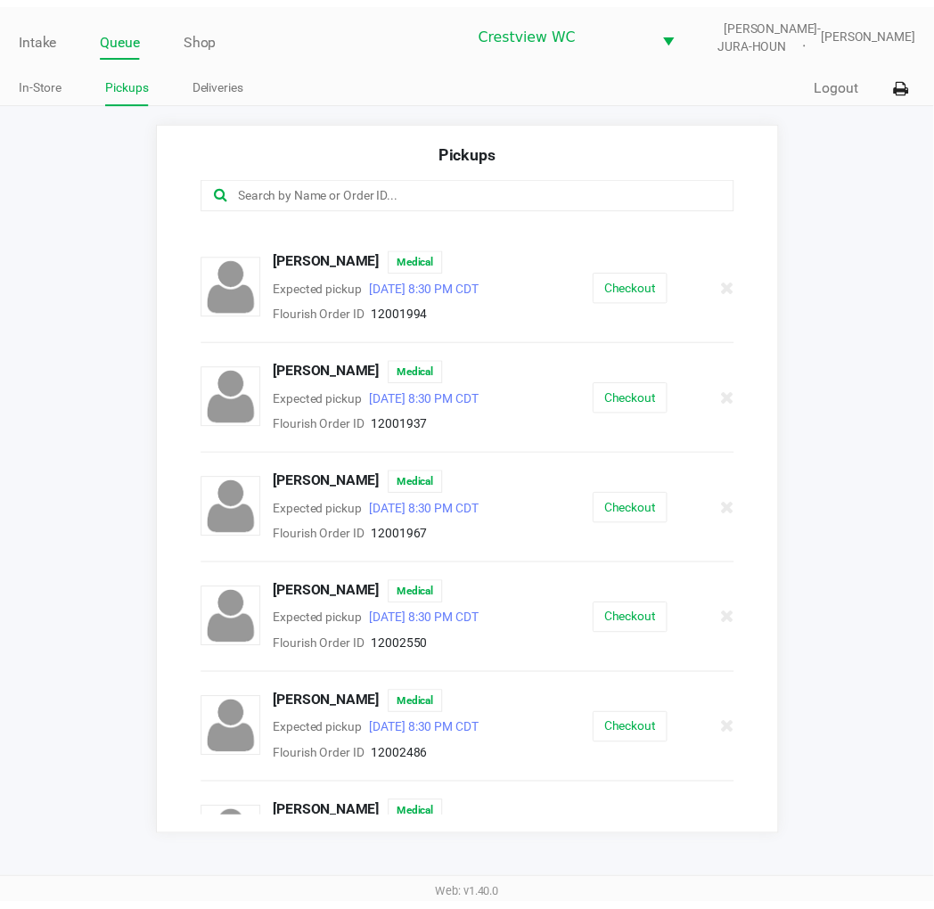
scroll to position [339, 0]
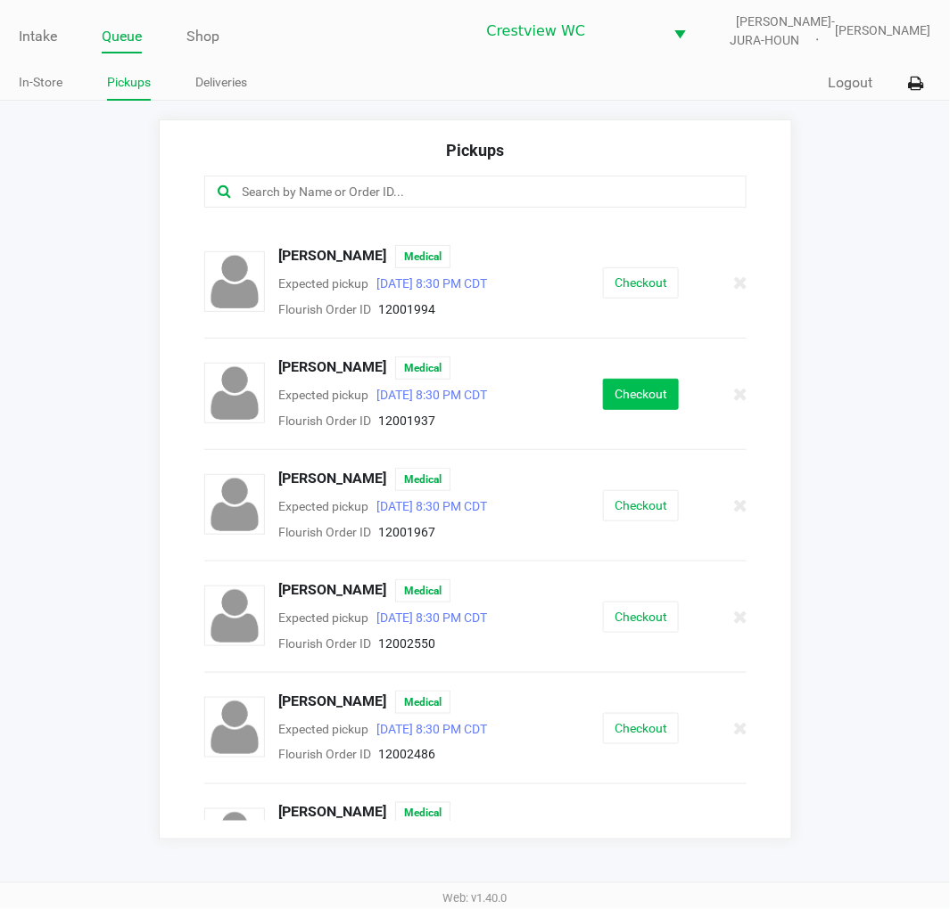
click at [648, 379] on button "Checkout" at bounding box center [641, 394] width 76 height 31
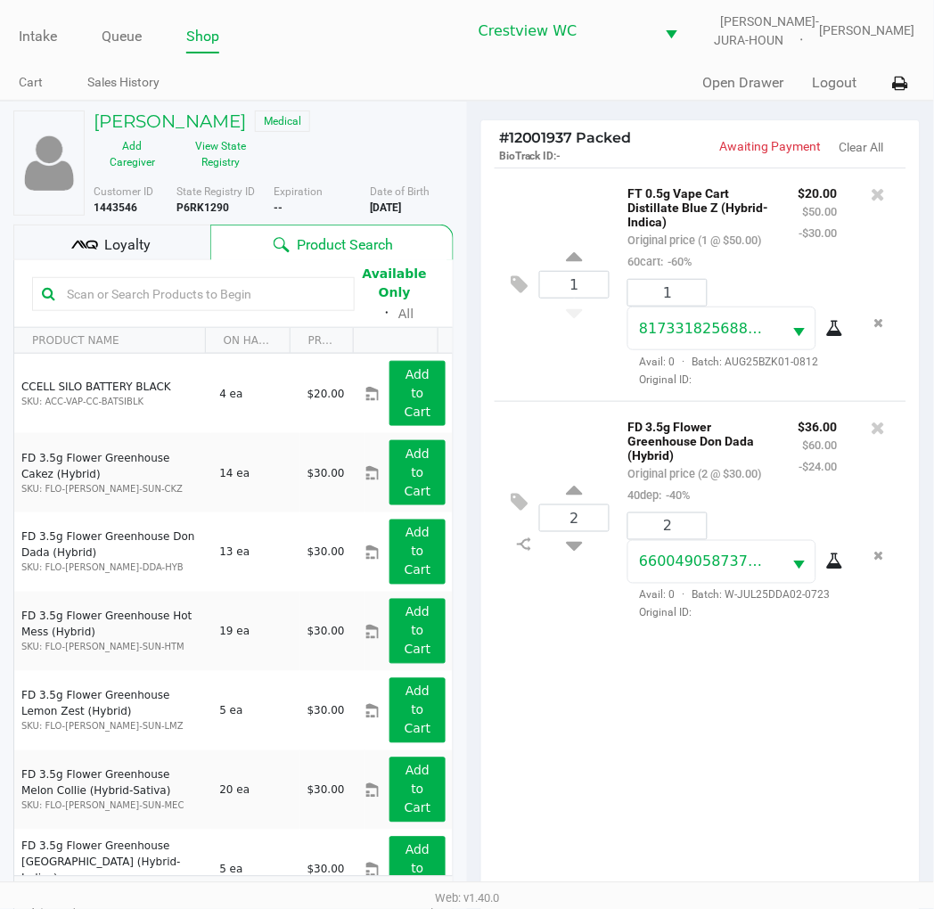
click at [580, 687] on div "1 FT 0.5g Vape Cart Distillate Blue Z (Hybrid-Indica) Original price (1 @ $50.0…" at bounding box center [700, 536] width 439 height 737
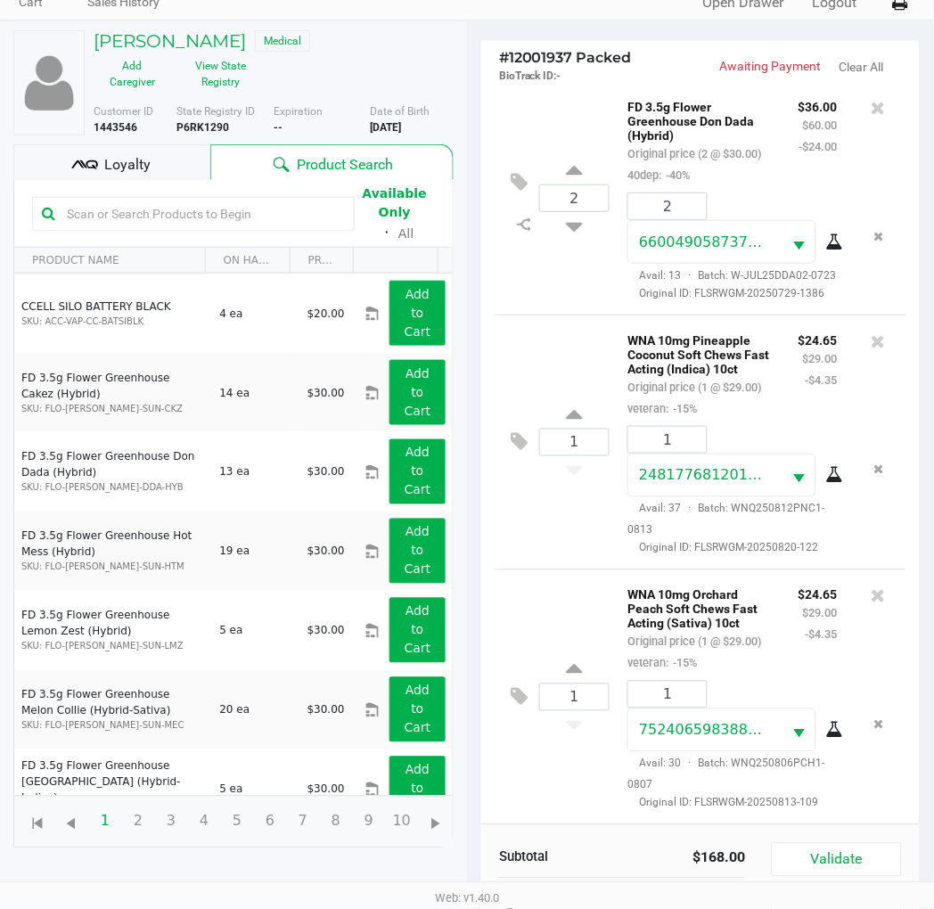
scroll to position [1, 0]
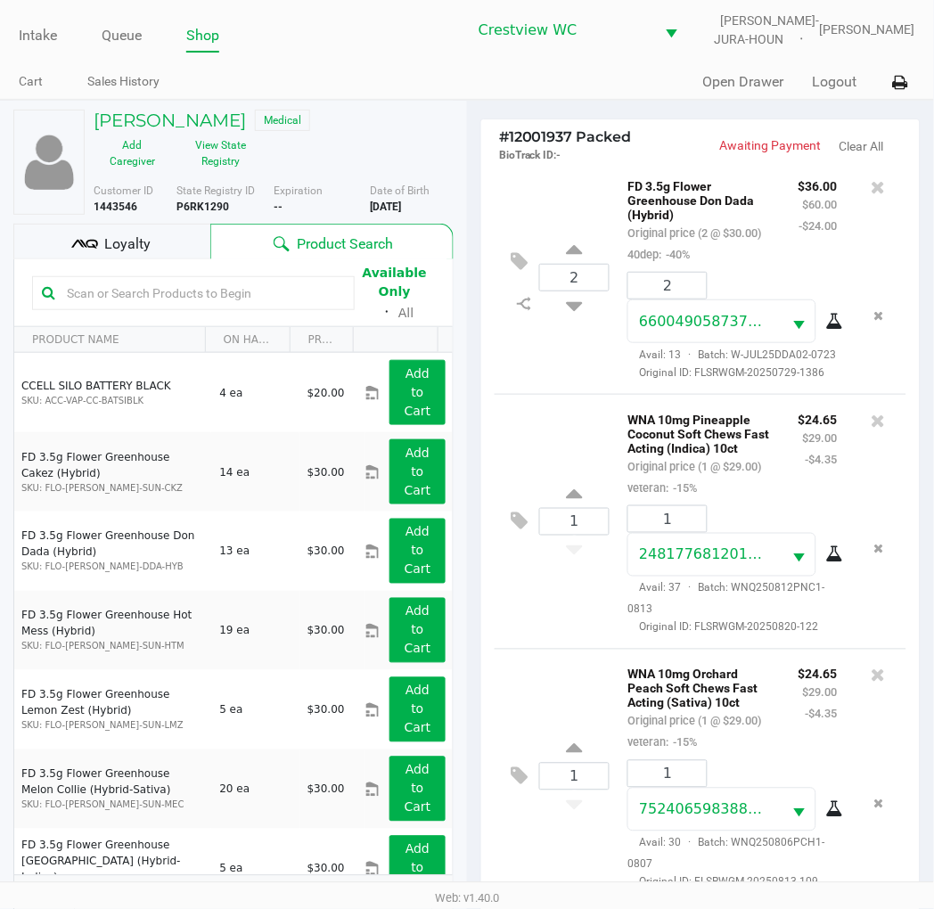
click at [150, 245] on div "Loyalty" at bounding box center [111, 242] width 197 height 36
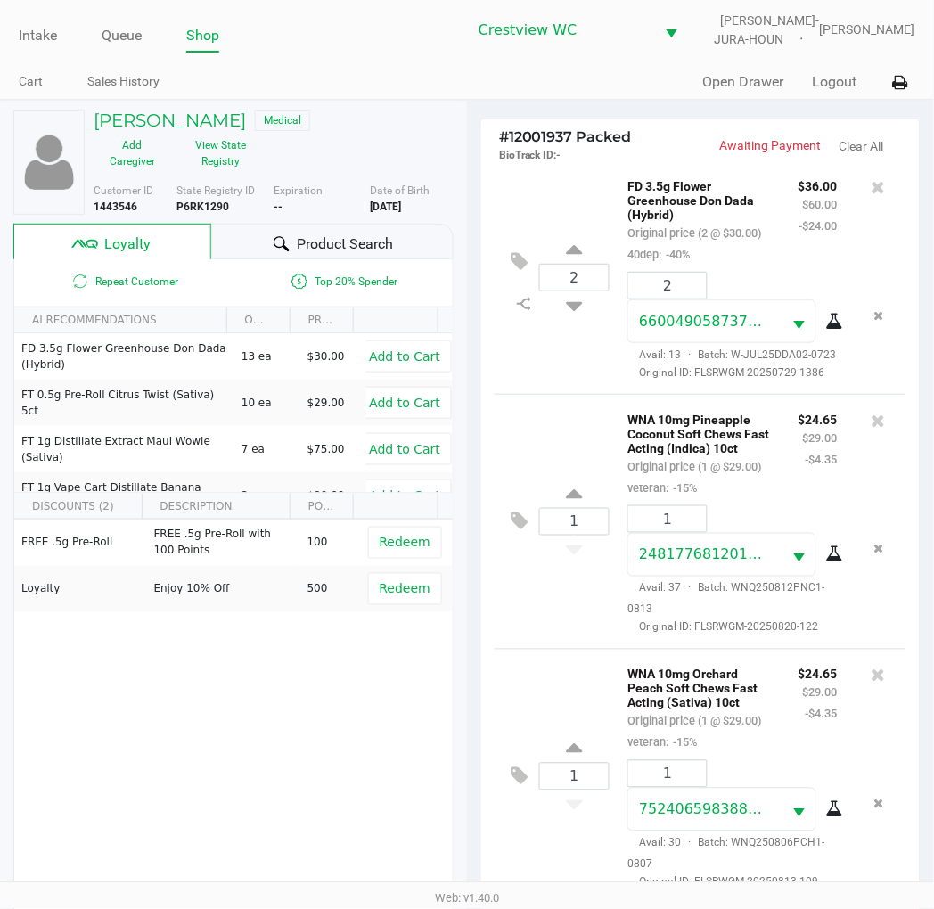
scroll to position [230, 0]
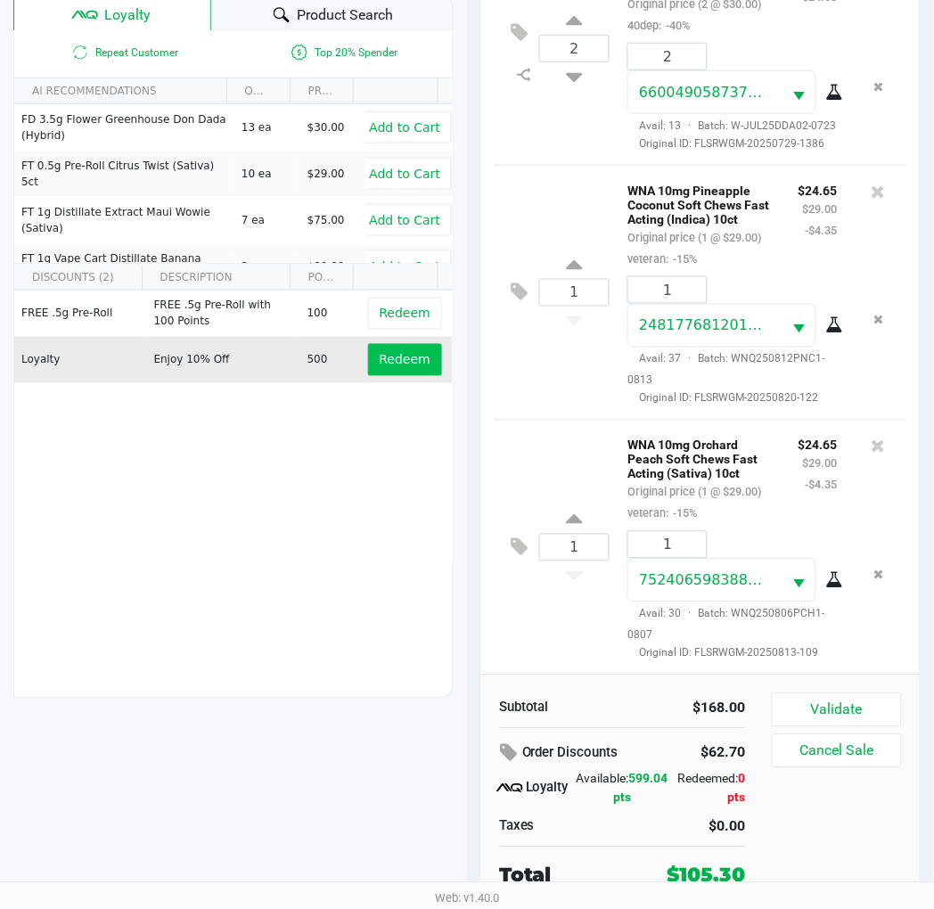
click at [399, 360] on span "Redeem" at bounding box center [405, 360] width 51 height 14
click at [832, 707] on button "Validate" at bounding box center [837, 711] width 130 height 34
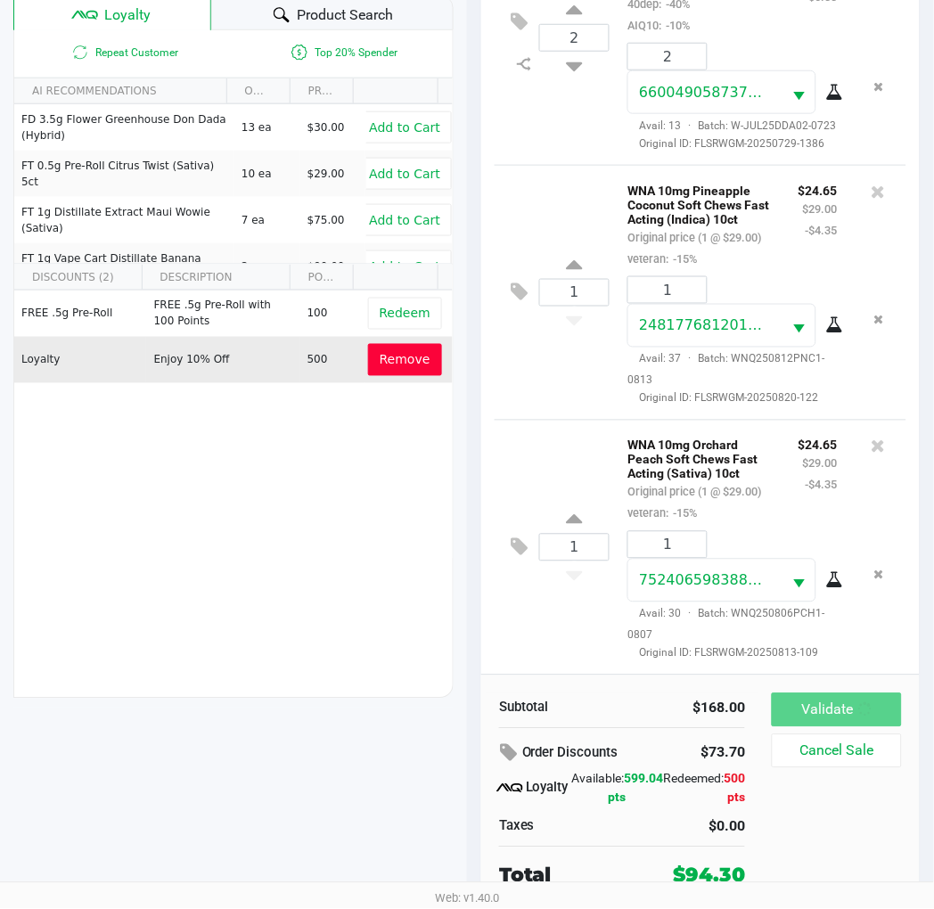
scroll to position [0, 0]
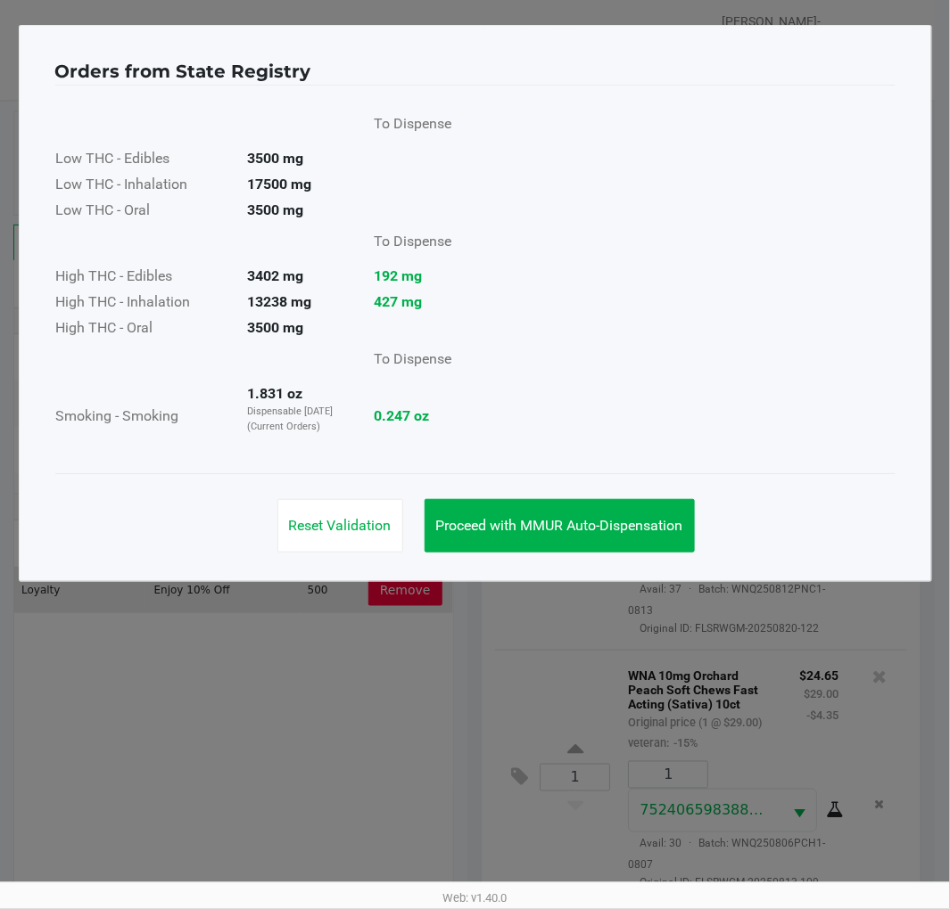
click at [646, 535] on button "Proceed with MMUR Auto-Dispensation" at bounding box center [559, 525] width 270 height 53
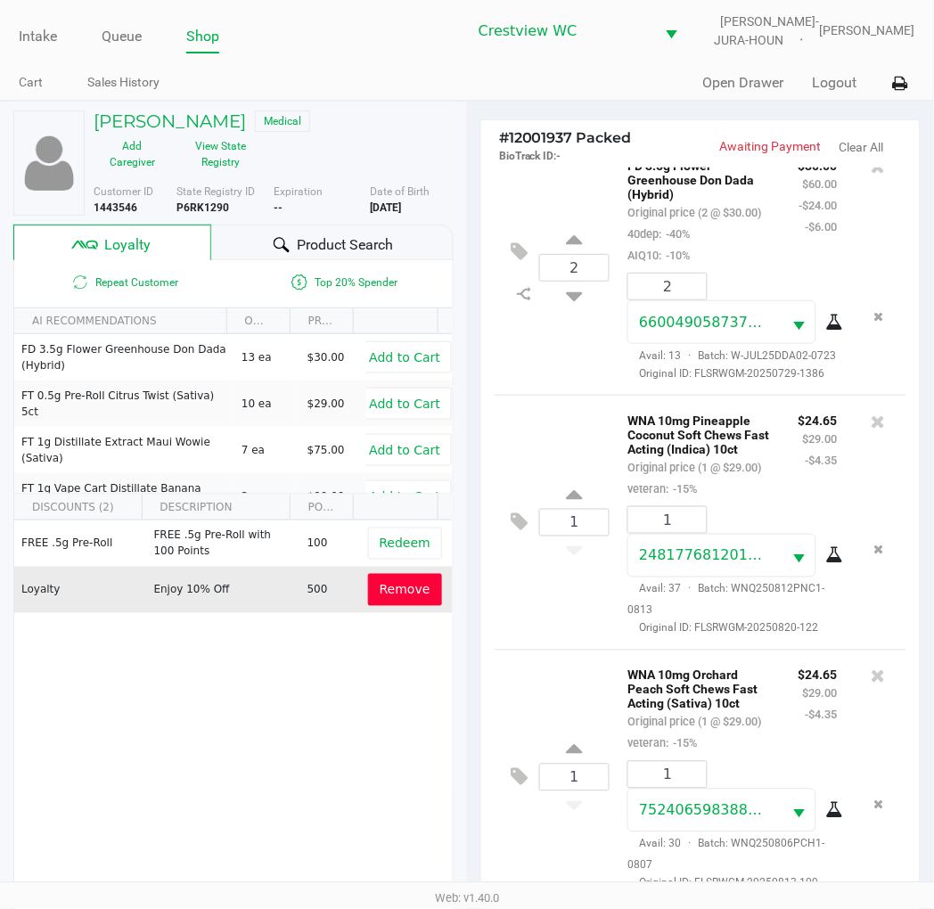
scroll to position [230, 0]
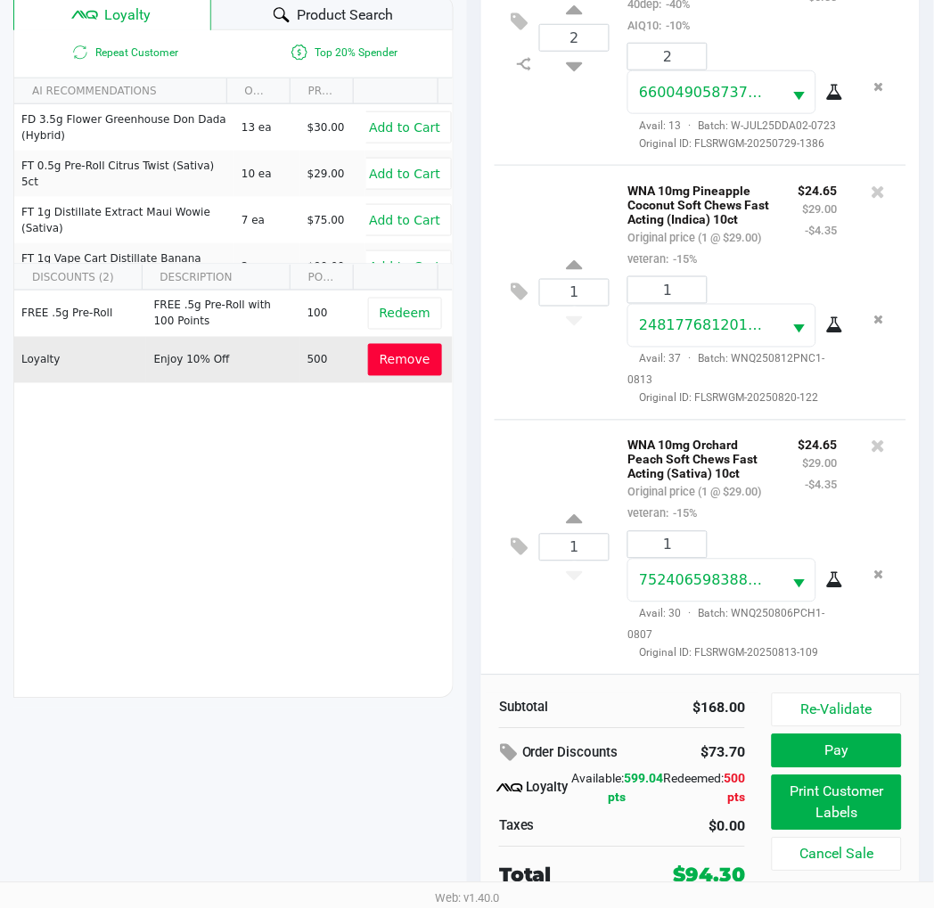
click at [826, 816] on button "Print Customer Labels" at bounding box center [837, 803] width 130 height 55
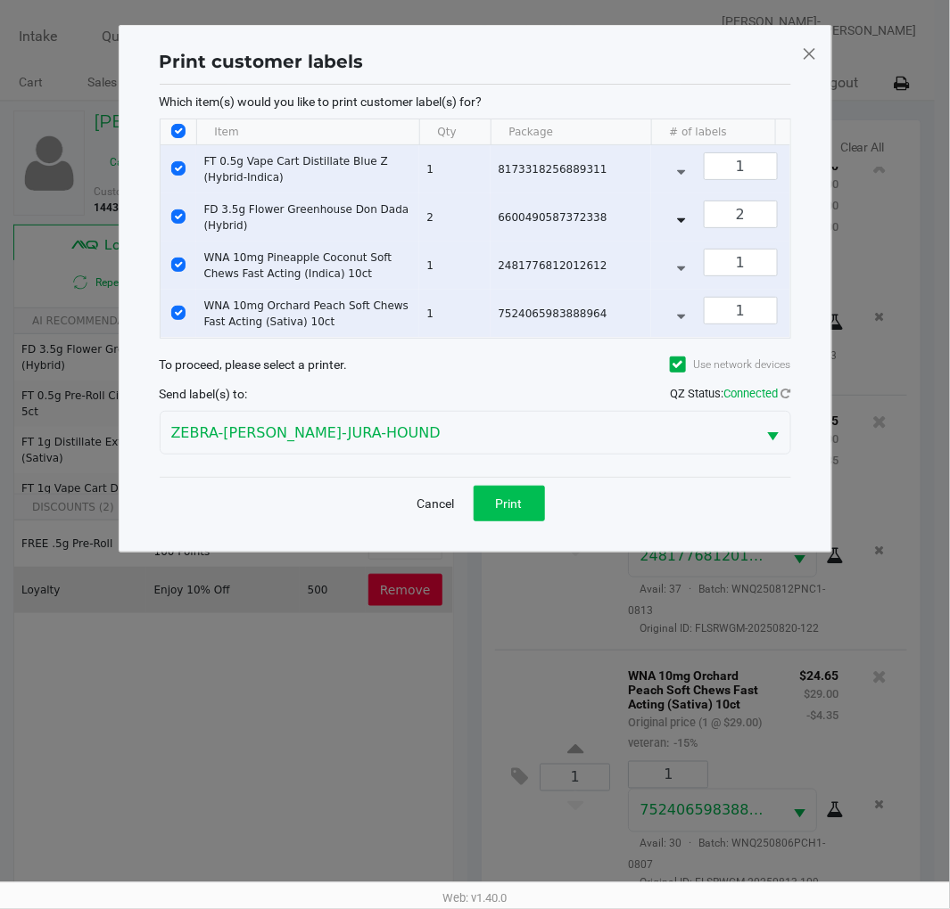
click at [506, 511] on span "Print" at bounding box center [509, 504] width 27 height 14
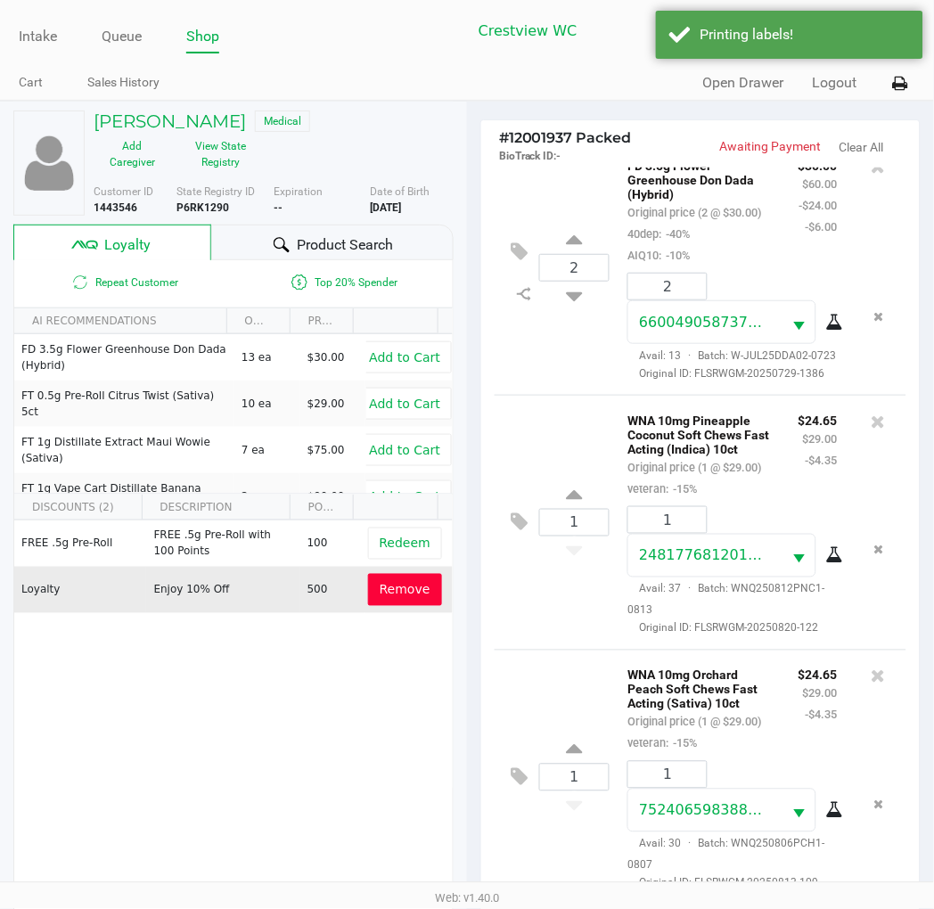
scroll to position [230, 0]
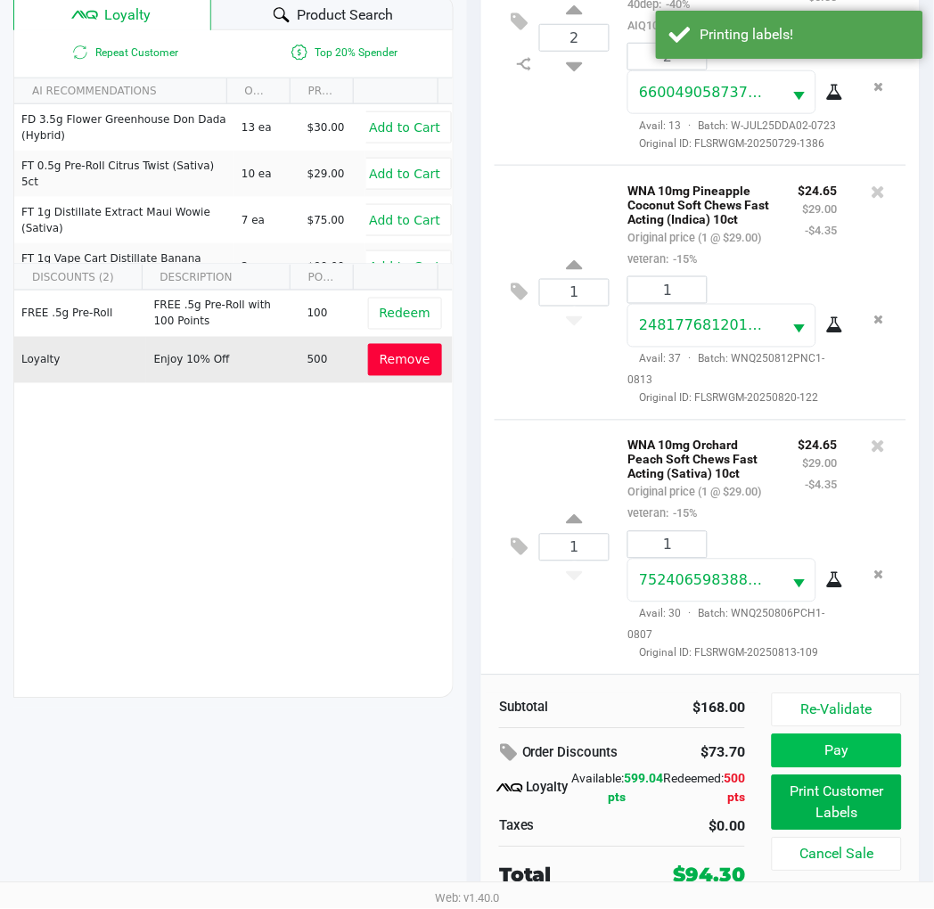
click at [843, 755] on button "Pay" at bounding box center [837, 752] width 130 height 34
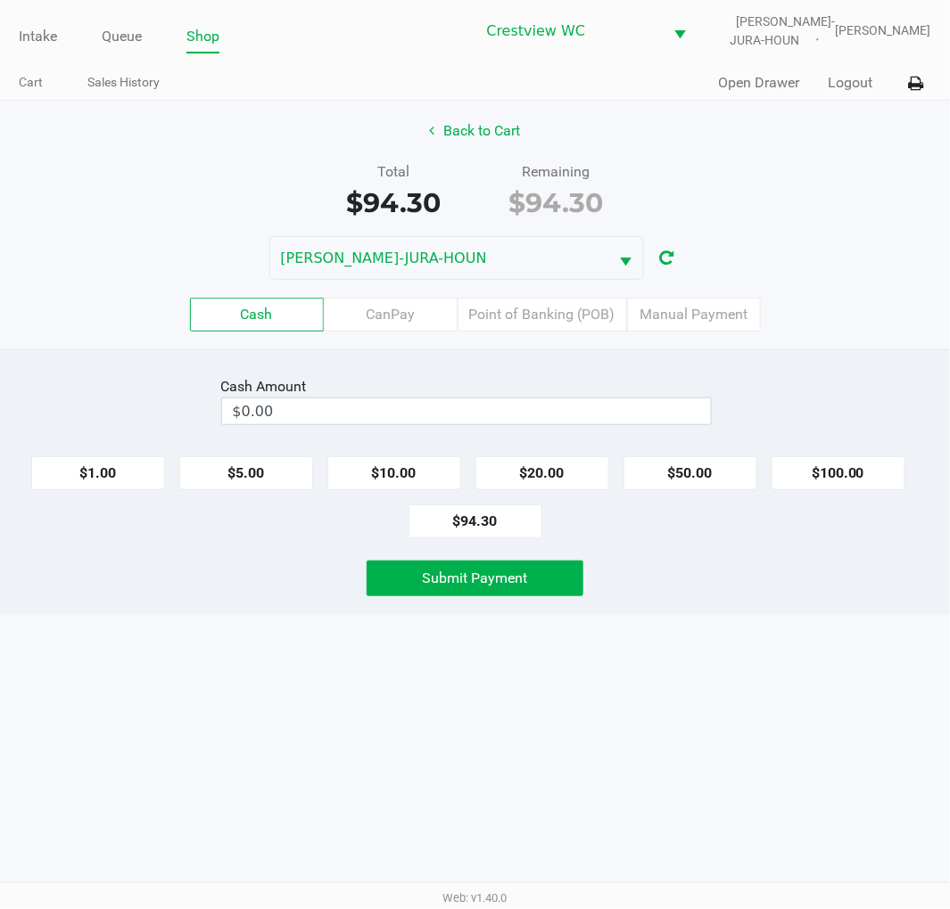
click at [547, 308] on label "Point of Banking (POB)" at bounding box center [541, 315] width 169 height 34
click at [0, 0] on 7 "Point of Banking (POB)" at bounding box center [0, 0] width 0 height 0
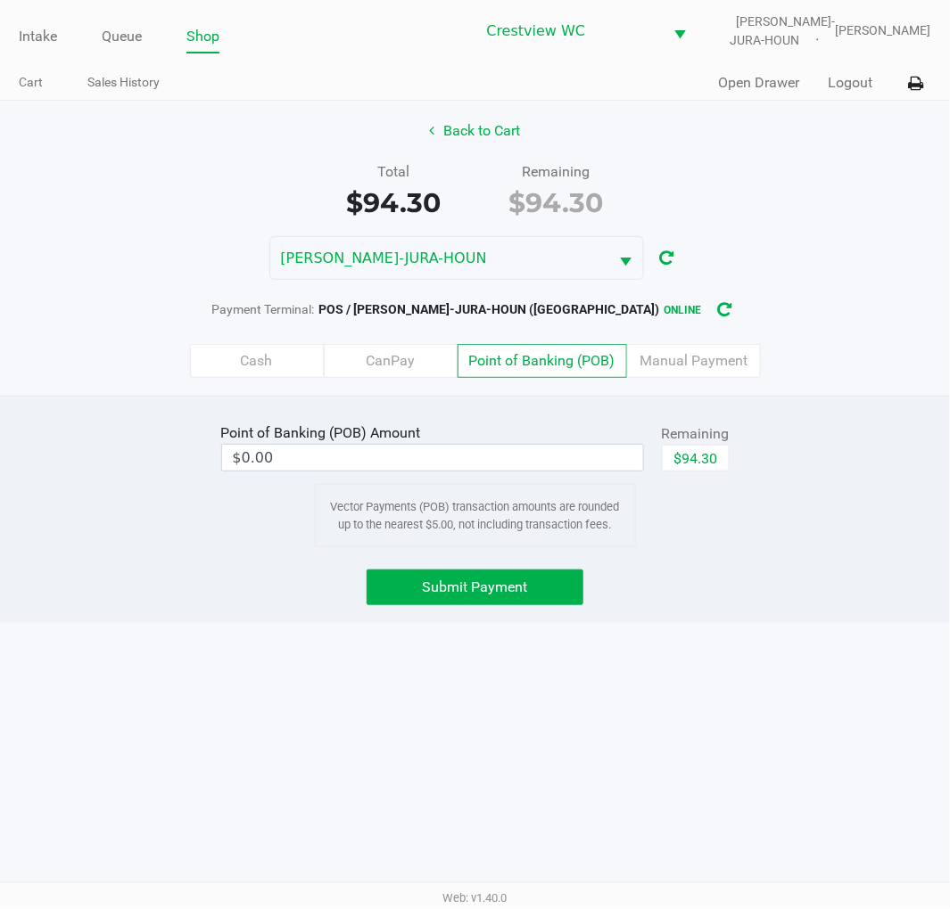
click at [710, 462] on button "$94.30" at bounding box center [696, 458] width 68 height 27
type input "$94.30"
click at [521, 599] on button "Submit Payment" at bounding box center [475, 588] width 218 height 36
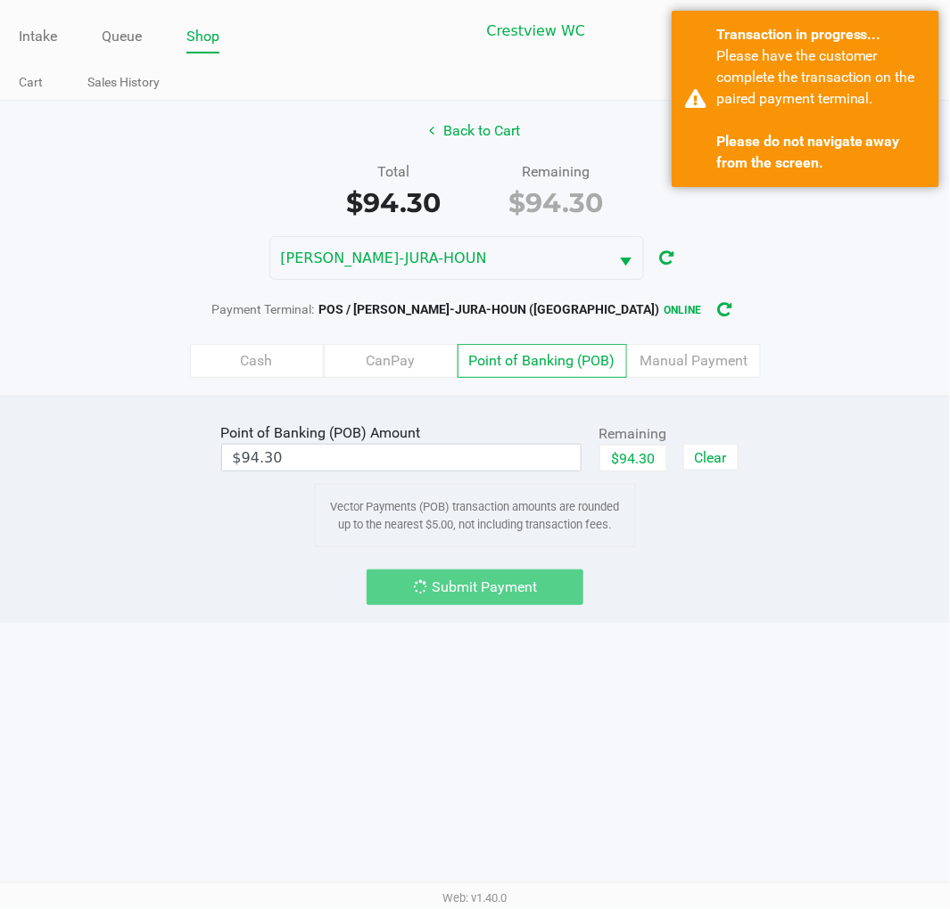
click at [818, 643] on div "Intake Queue Shop Crestview WC BRUNO-JURA-HOUN Eric Stevenson Cart Sales Histor…" at bounding box center [475, 454] width 950 height 909
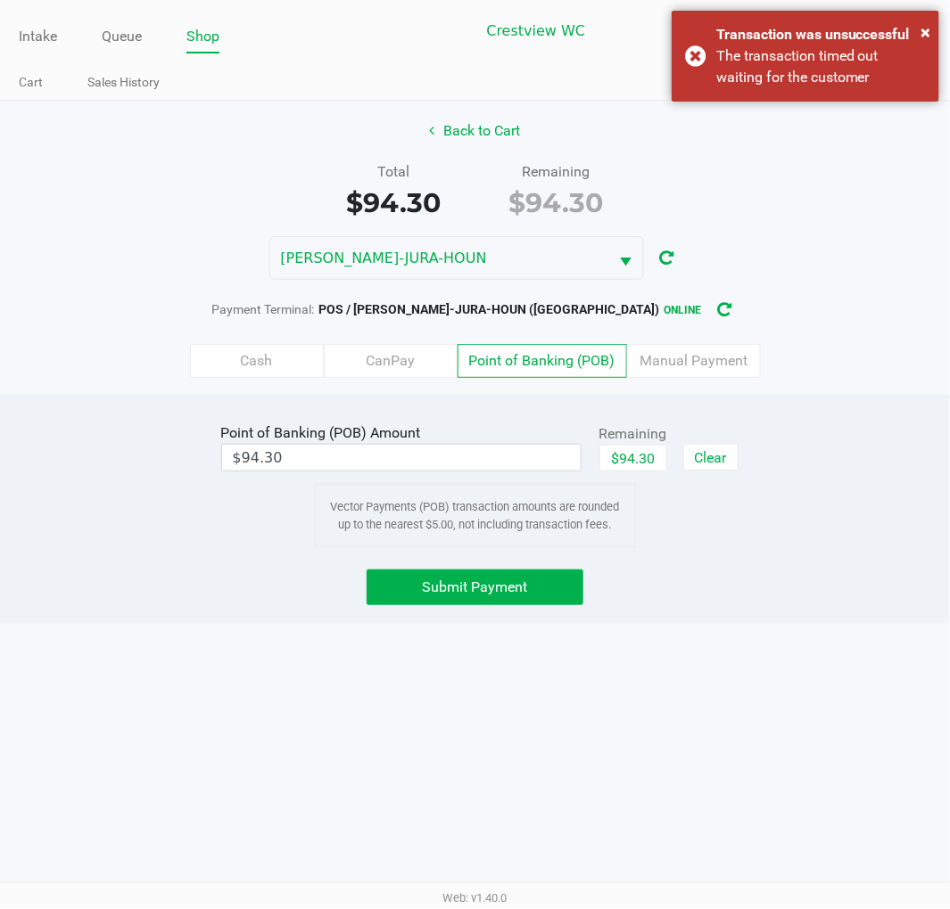
click at [554, 362] on label "Point of Banking (POB)" at bounding box center [541, 361] width 169 height 34
click at [0, 0] on 7 "Point of Banking (POB)" at bounding box center [0, 0] width 0 height 0
click at [637, 456] on button "$94.30" at bounding box center [633, 458] width 68 height 27
click at [506, 591] on span "Submit Payment" at bounding box center [475, 587] width 105 height 17
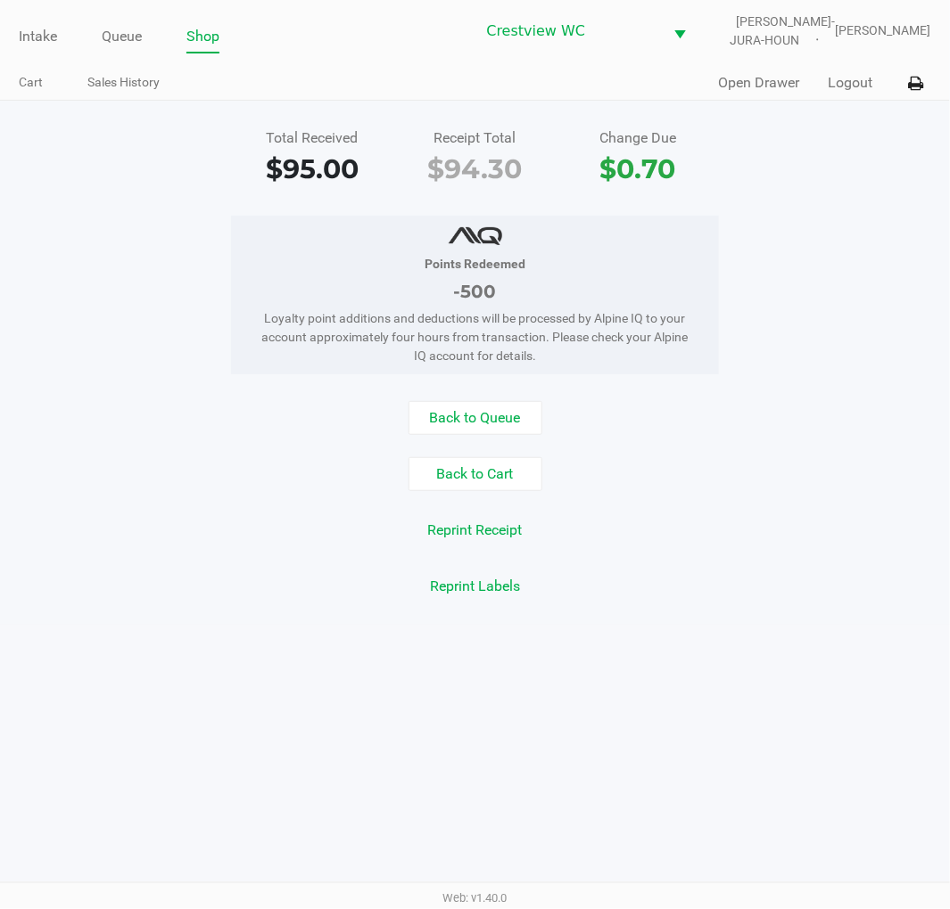
click at [807, 226] on div "Points Redeemed -500 Loyalty point additions and deductions will be processed b…" at bounding box center [475, 295] width 976 height 159
click at [843, 197] on div "Total Received $95.00 Receipt Total $94.30 Change Due $0.70 Points Redeemed -50…" at bounding box center [475, 363] width 950 height 524
click at [37, 30] on link "Intake" at bounding box center [38, 36] width 38 height 25
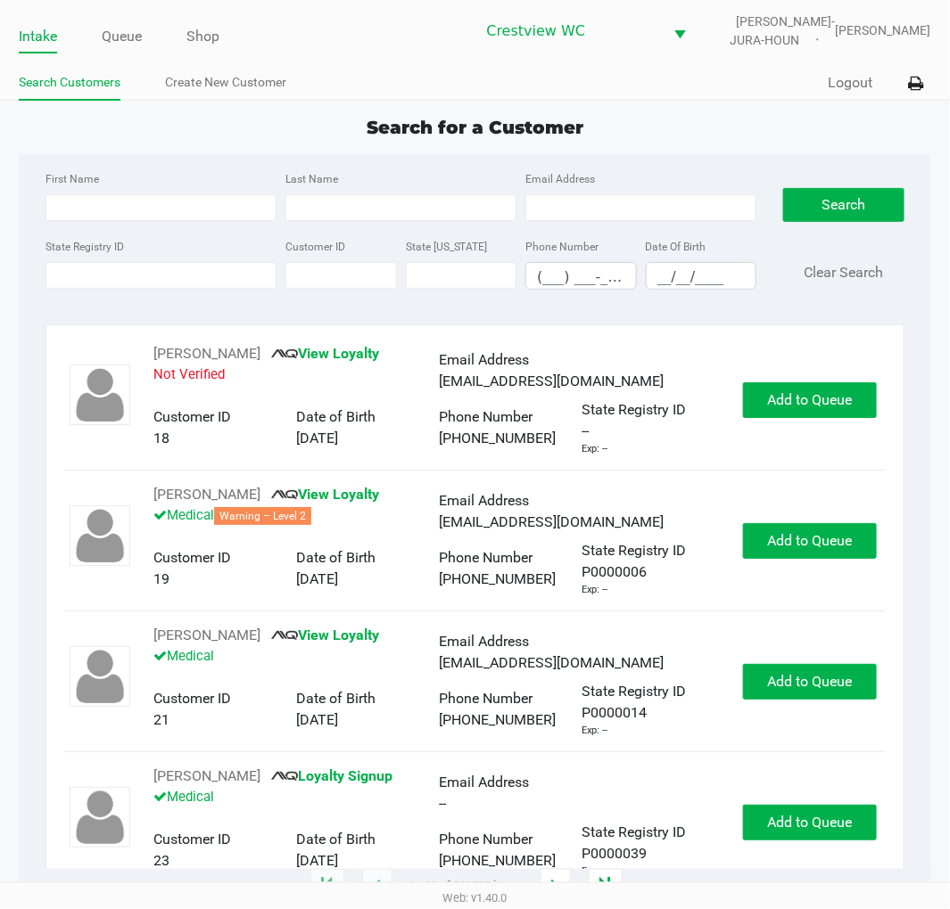
click at [769, 111] on app-point-of-sale "Intake Queue Shop Crestview WC BRUNO-JURA-HOUN Eric Stevenson Search Customers …" at bounding box center [475, 444] width 950 height 888
click at [166, 275] on input "State Registry ID" at bounding box center [160, 275] width 231 height 27
type input "p5kx2614"
click at [842, 189] on button "Search" at bounding box center [843, 205] width 120 height 34
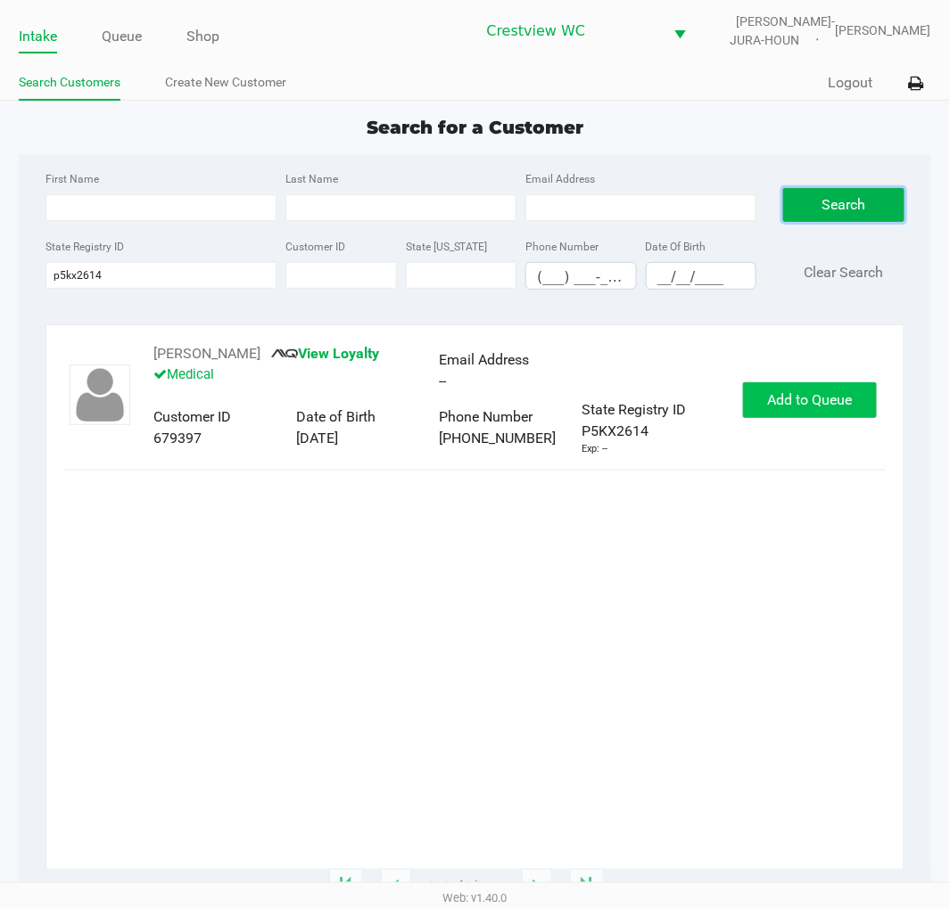
click at [835, 395] on span "Add to Queue" at bounding box center [809, 399] width 85 height 17
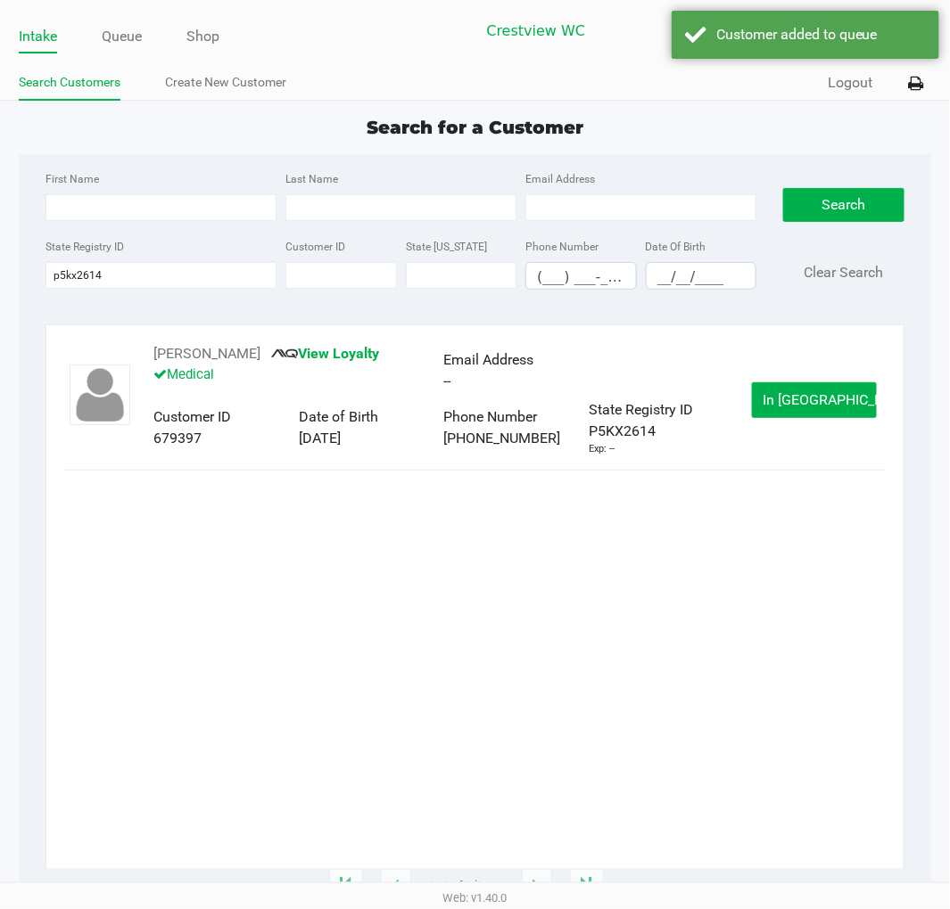
click at [818, 395] on span "In Queue" at bounding box center [838, 399] width 150 height 17
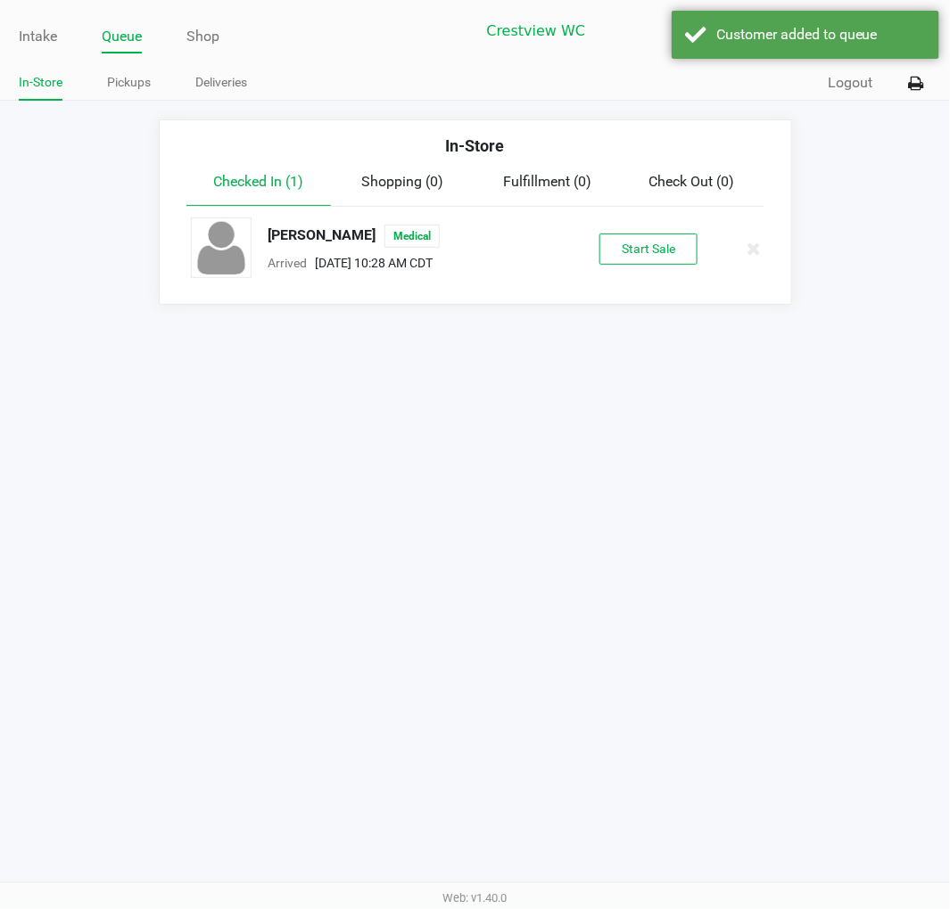
click at [676, 236] on button "Start Sale" at bounding box center [648, 249] width 98 height 31
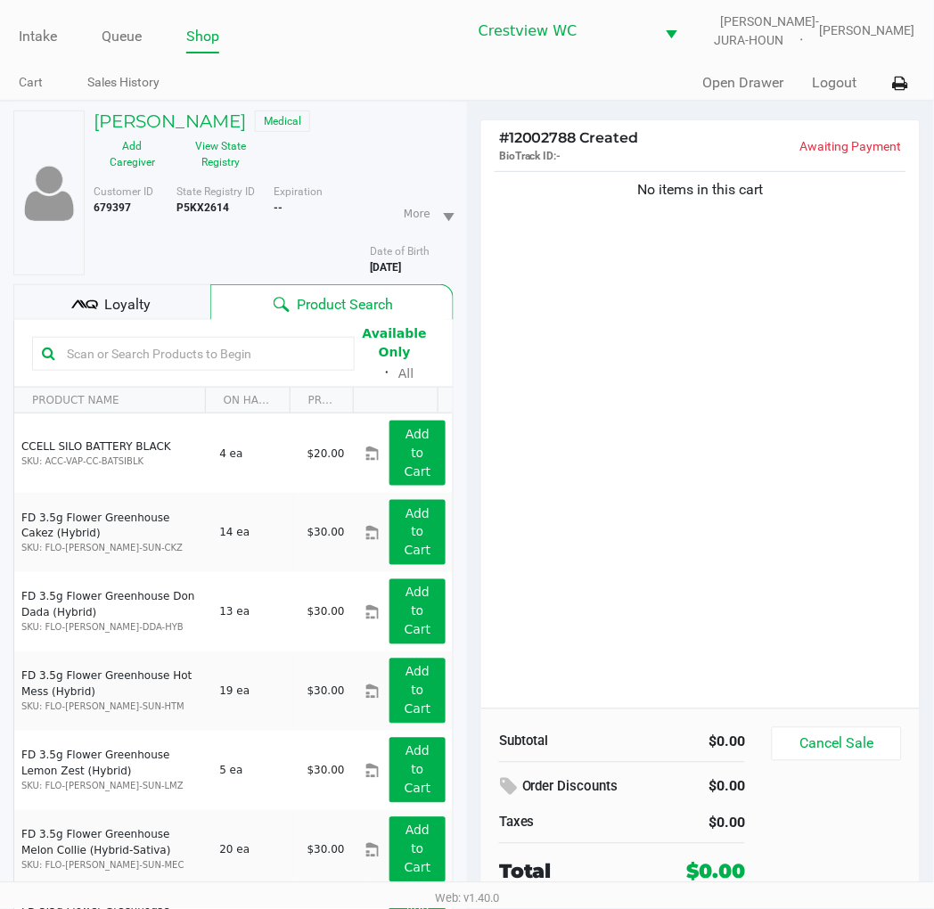
click at [765, 333] on div "No items in this cart" at bounding box center [700, 438] width 439 height 541
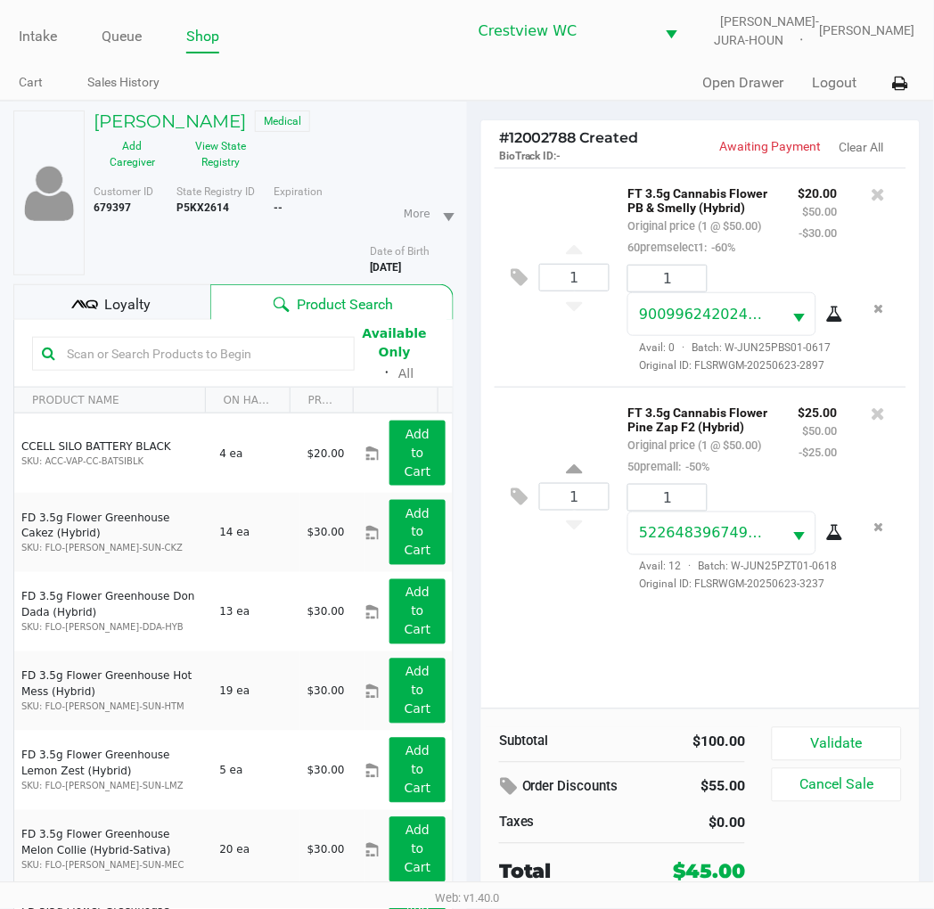
click at [604, 366] on div "1 FT 3.5g Cannabis Flower PB & Smelly (Hybrid) Original price (1 @ $50.00) 60pr…" at bounding box center [701, 277] width 412 height 219
click at [135, 308] on span "Loyalty" at bounding box center [127, 304] width 46 height 21
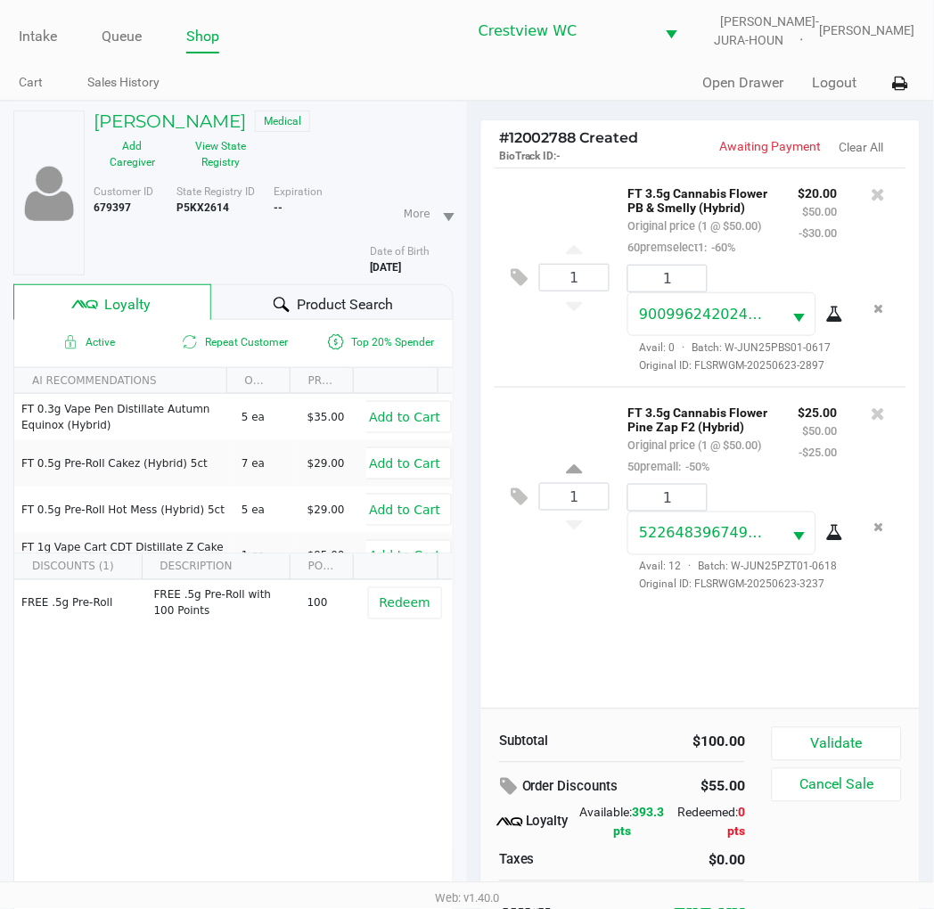
click at [531, 388] on div "1 FT 3.5g Cannabis Flower Pine Zap F2 (Hybrid) Original price (1 @ $50.00) 50pr…" at bounding box center [701, 496] width 412 height 219
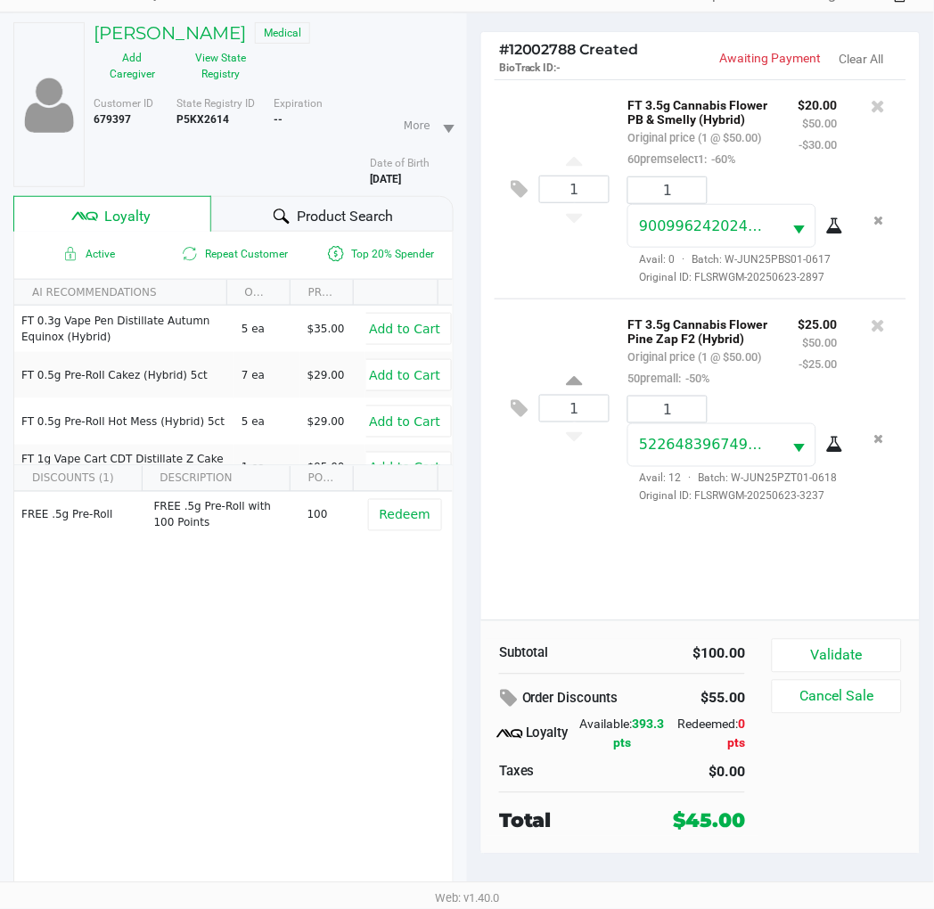
click at [847, 661] on button "Validate" at bounding box center [837, 656] width 130 height 34
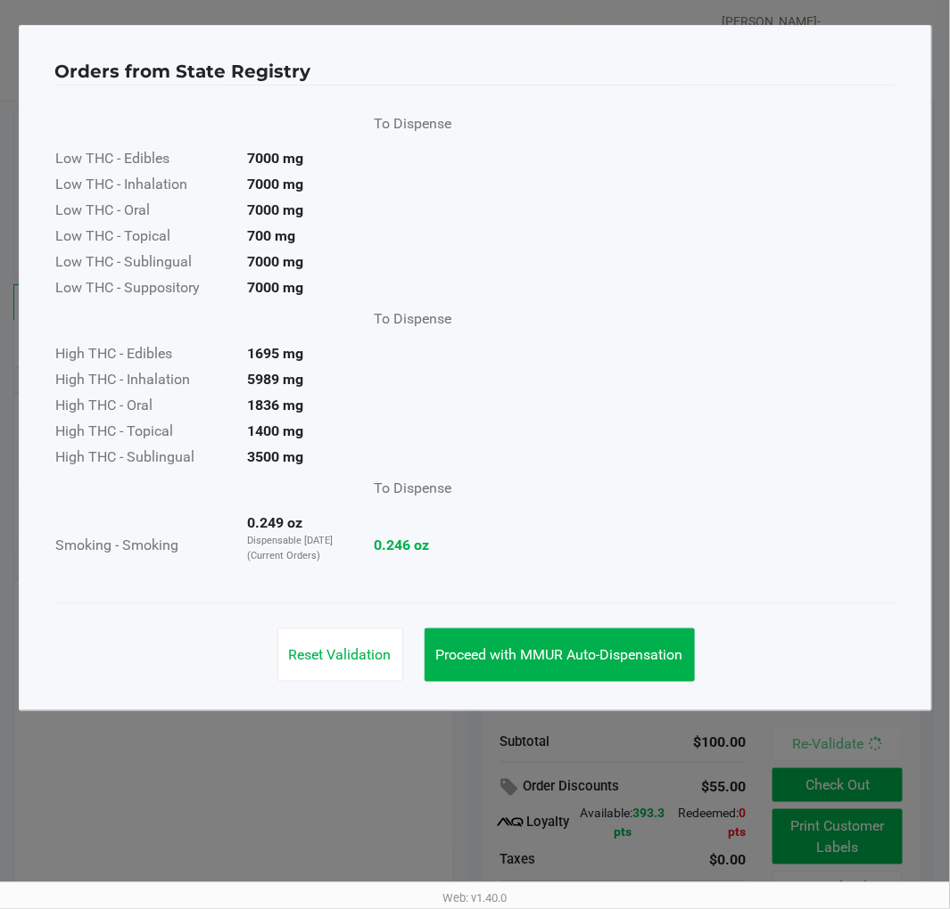
click at [586, 639] on button "Proceed with MMUR Auto-Dispensation" at bounding box center [559, 655] width 270 height 53
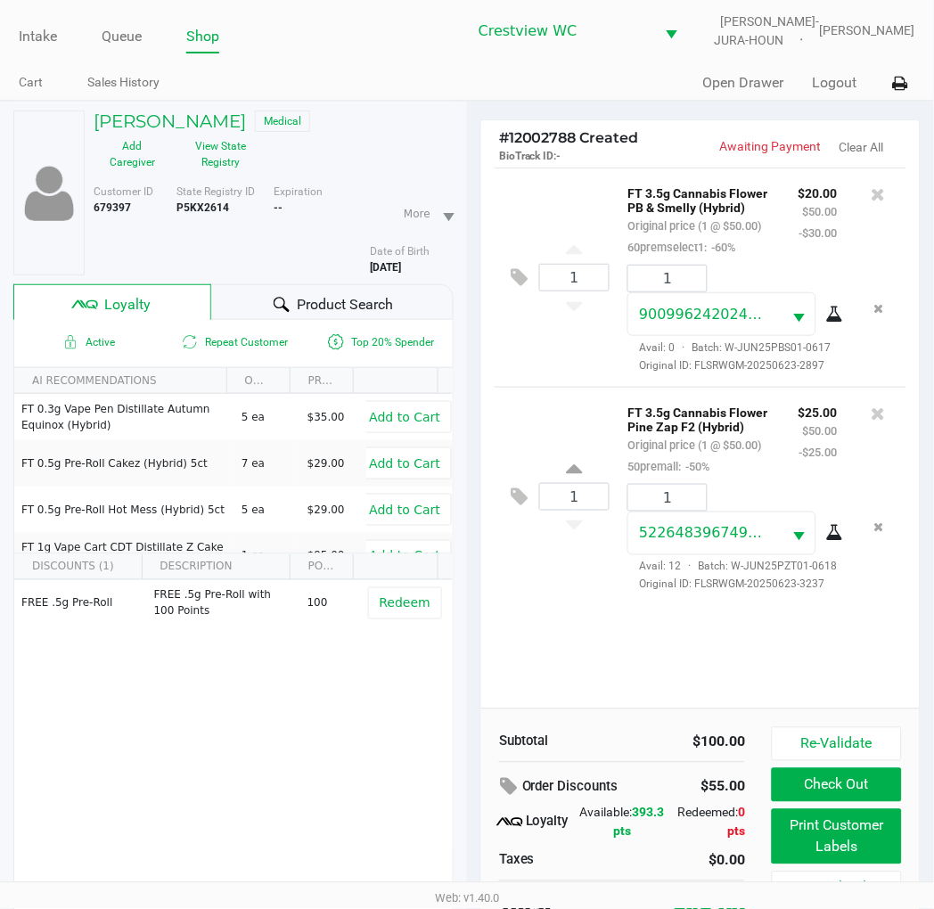
scroll to position [89, 0]
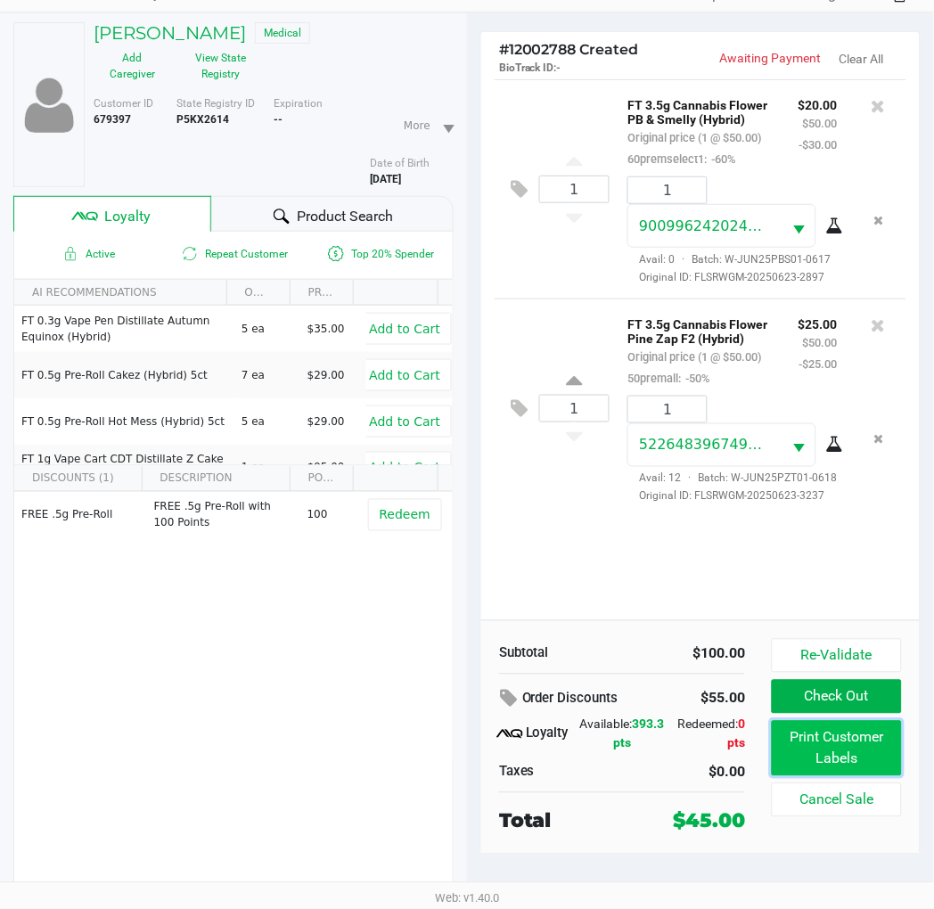
click at [859, 743] on button "Print Customer Labels" at bounding box center [837, 748] width 130 height 55
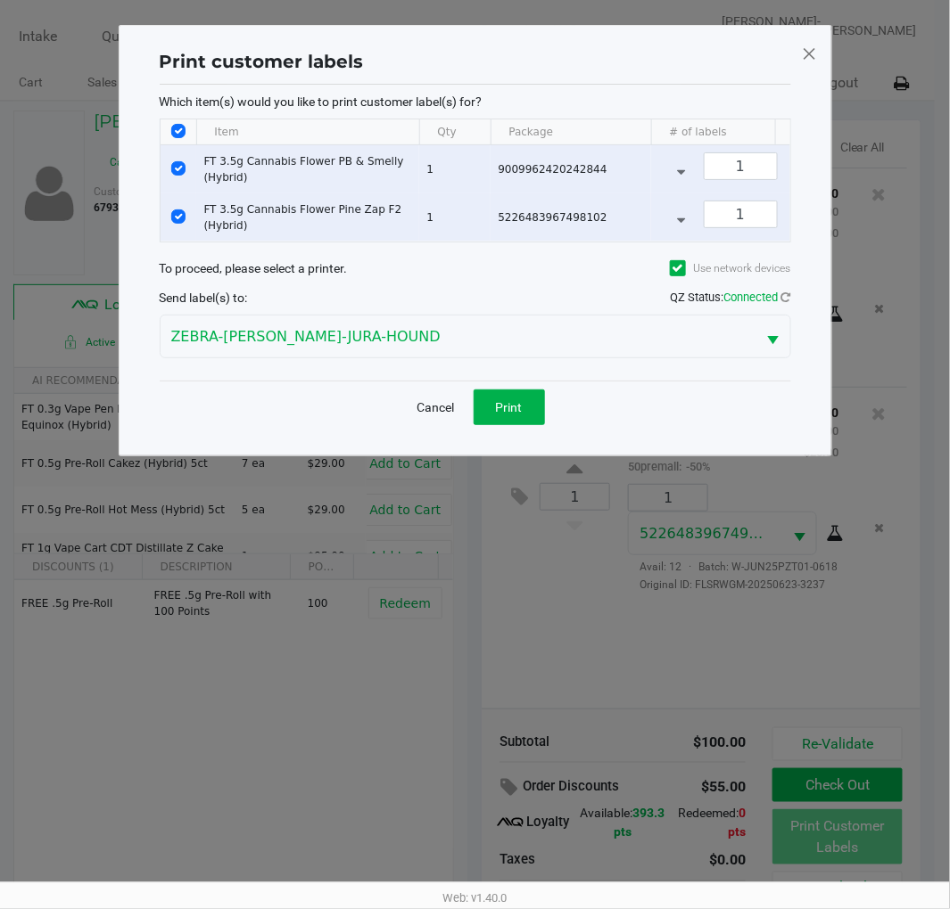
click at [519, 414] on span "Print" at bounding box center [509, 407] width 27 height 14
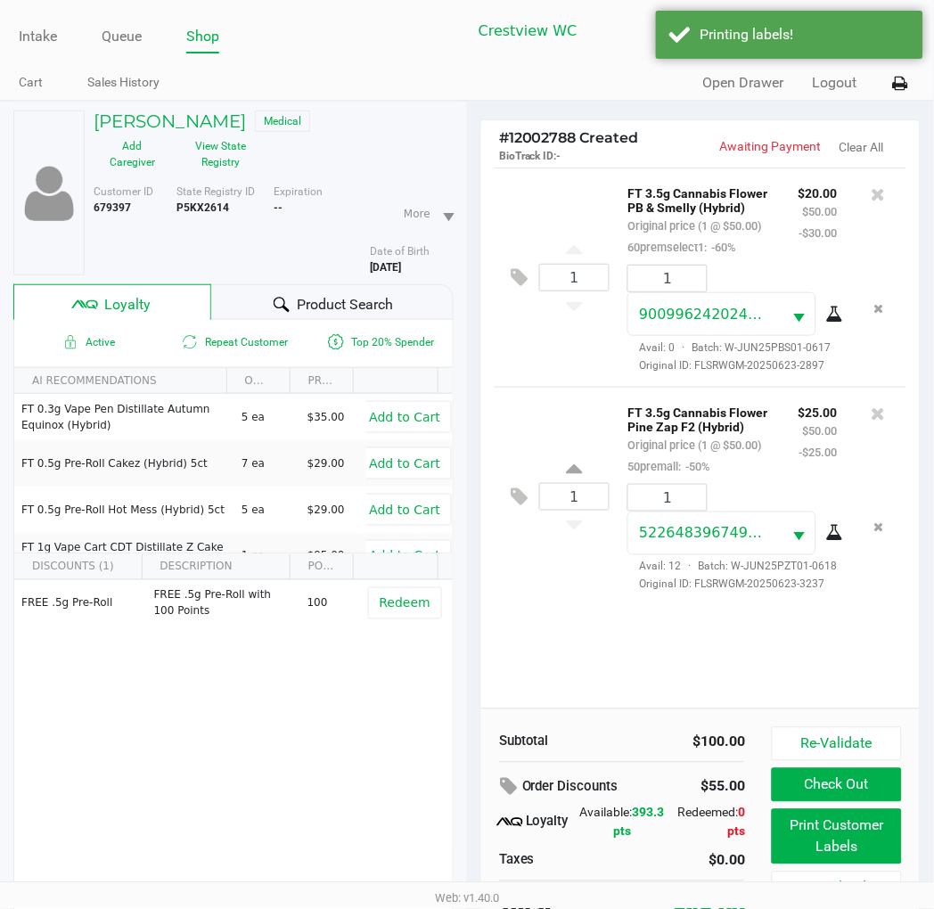
scroll to position [89, 0]
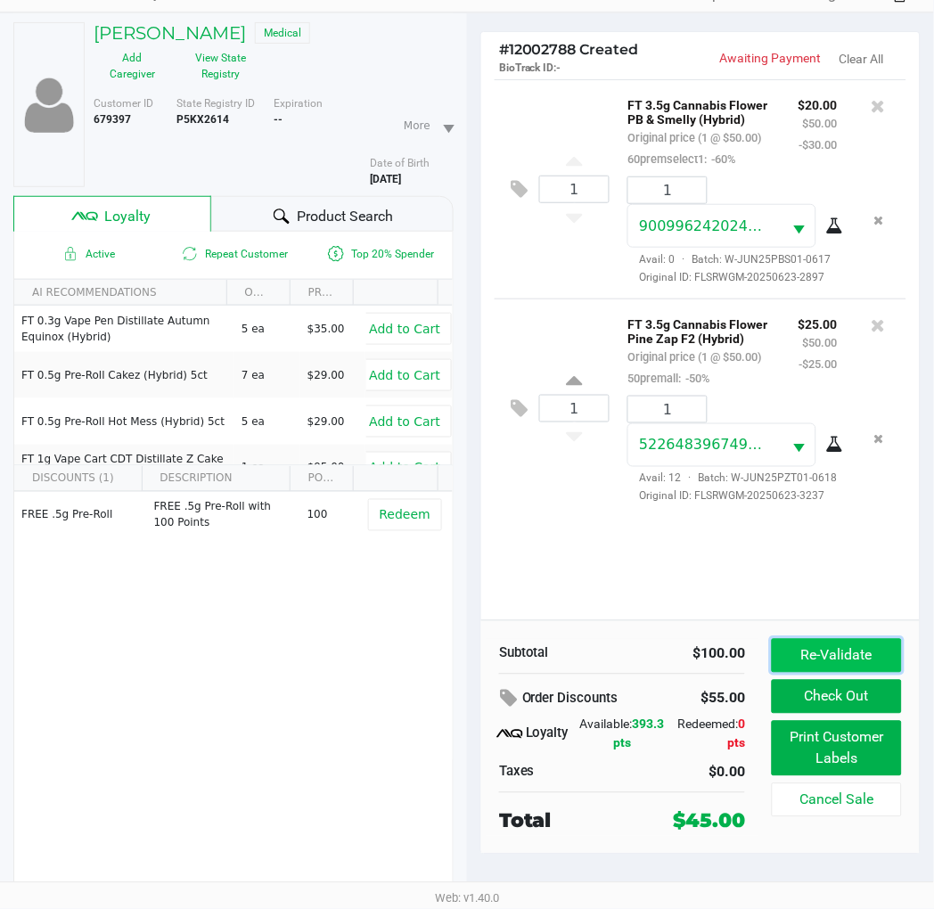
click at [853, 654] on button "Re-Validate" at bounding box center [837, 656] width 130 height 34
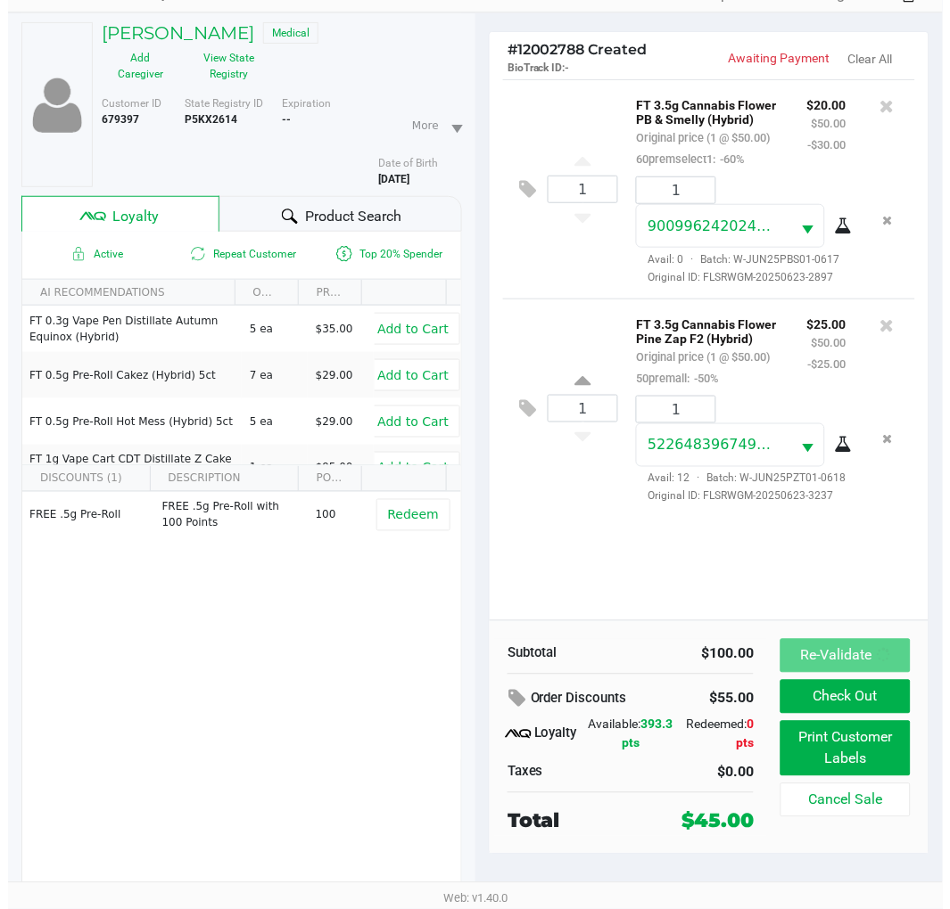
scroll to position [0, 0]
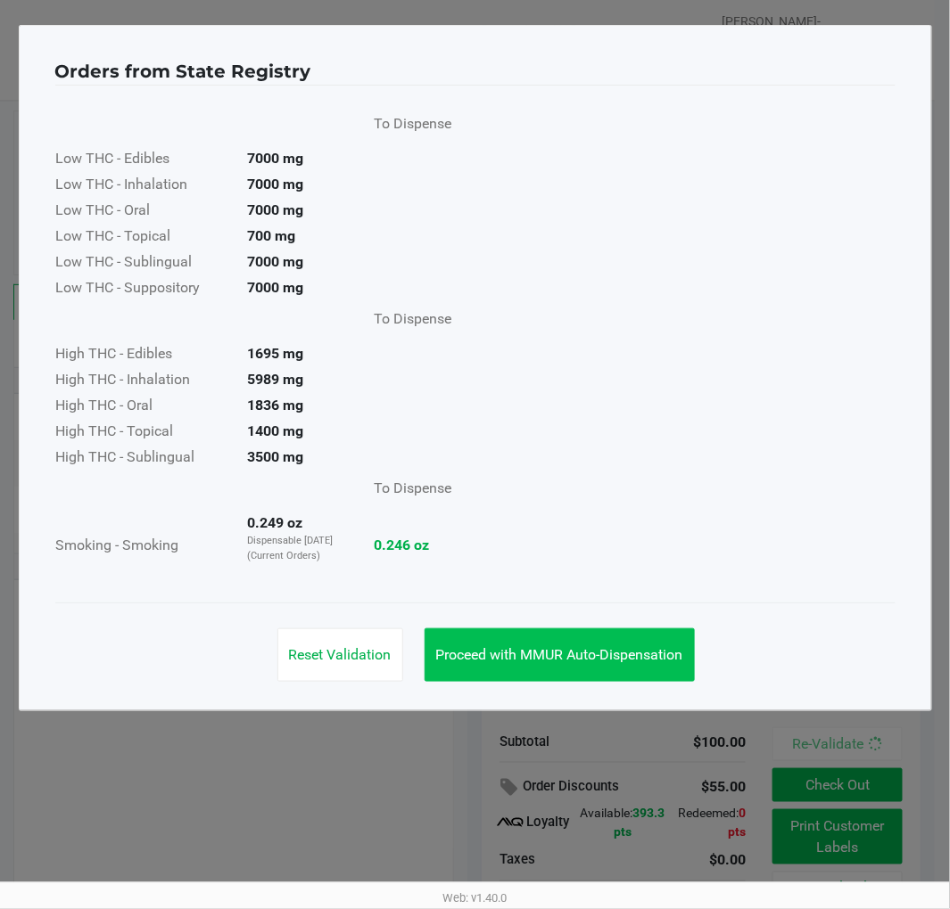
click at [629, 642] on button "Proceed with MMUR Auto-Dispensation" at bounding box center [559, 655] width 270 height 53
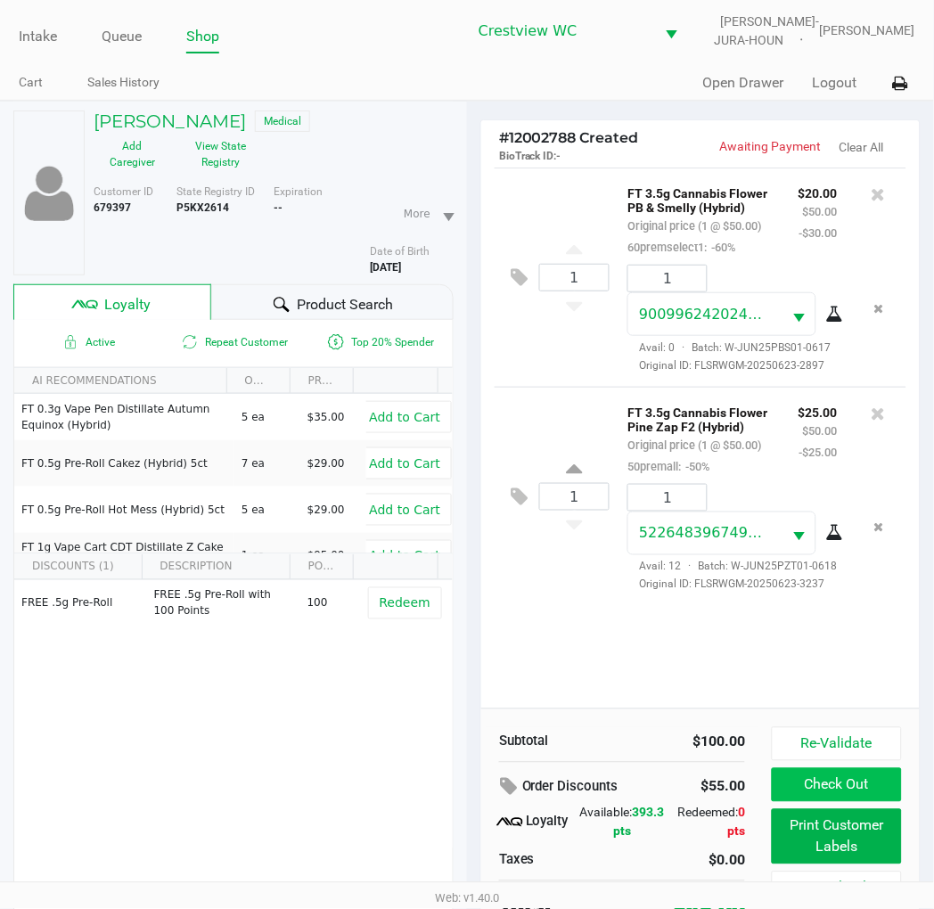
click at [857, 785] on button "Check Out" at bounding box center [837, 786] width 130 height 34
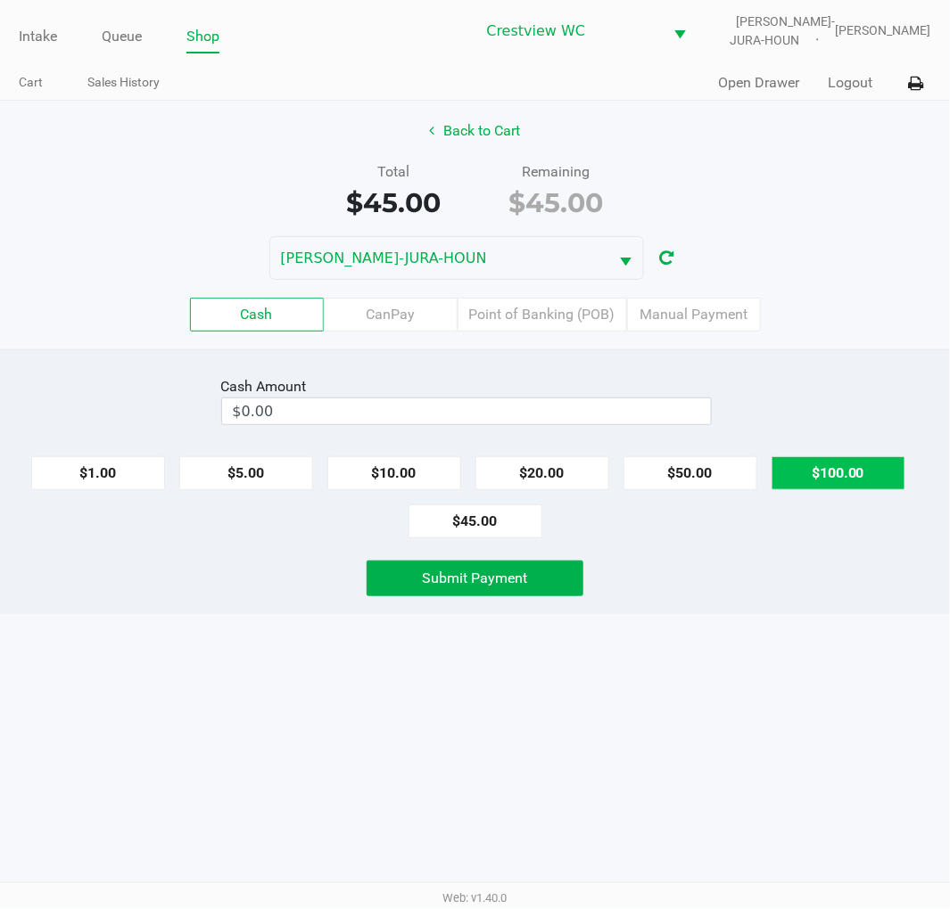
click at [892, 465] on button "$100.00" at bounding box center [838, 473] width 134 height 34
type input "$100.00"
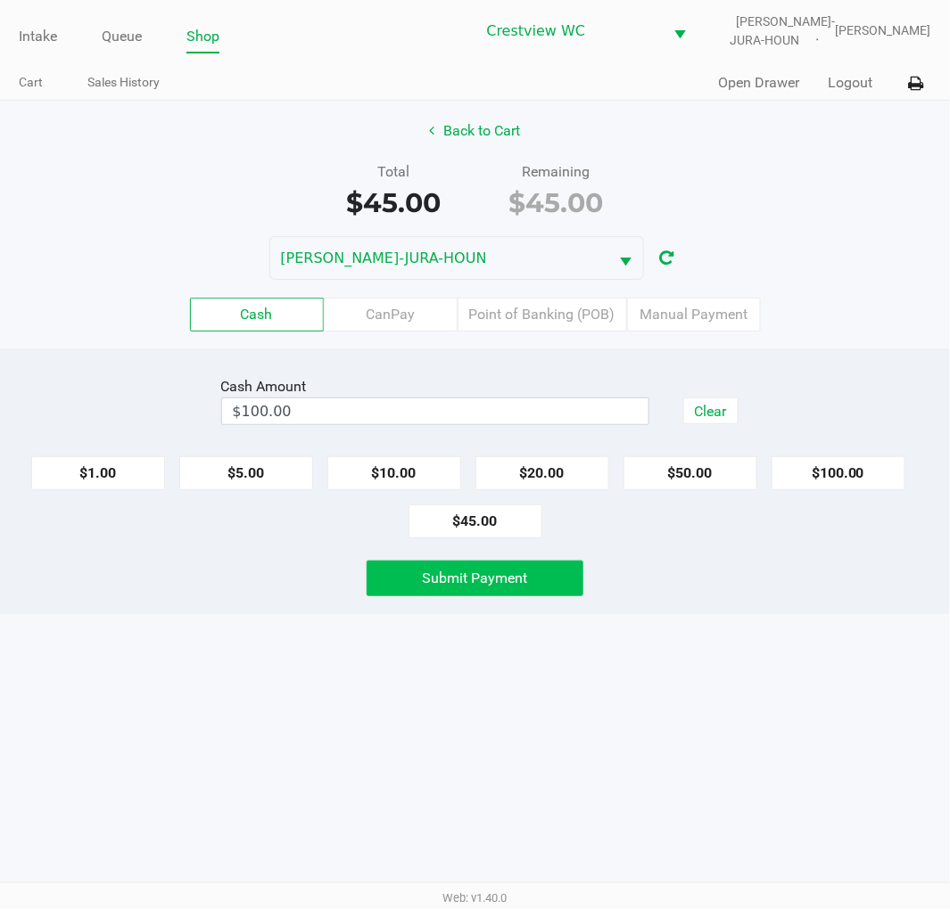
click at [556, 576] on button "Submit Payment" at bounding box center [475, 579] width 218 height 36
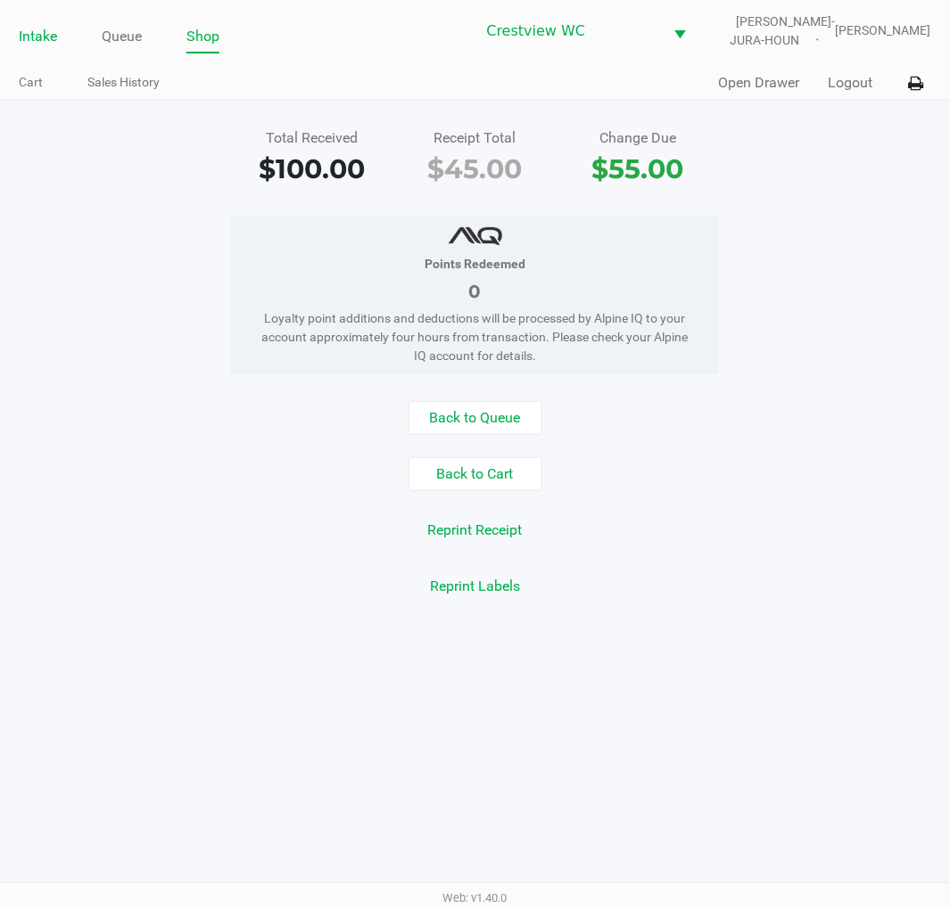
click at [49, 38] on link "Intake" at bounding box center [38, 36] width 38 height 25
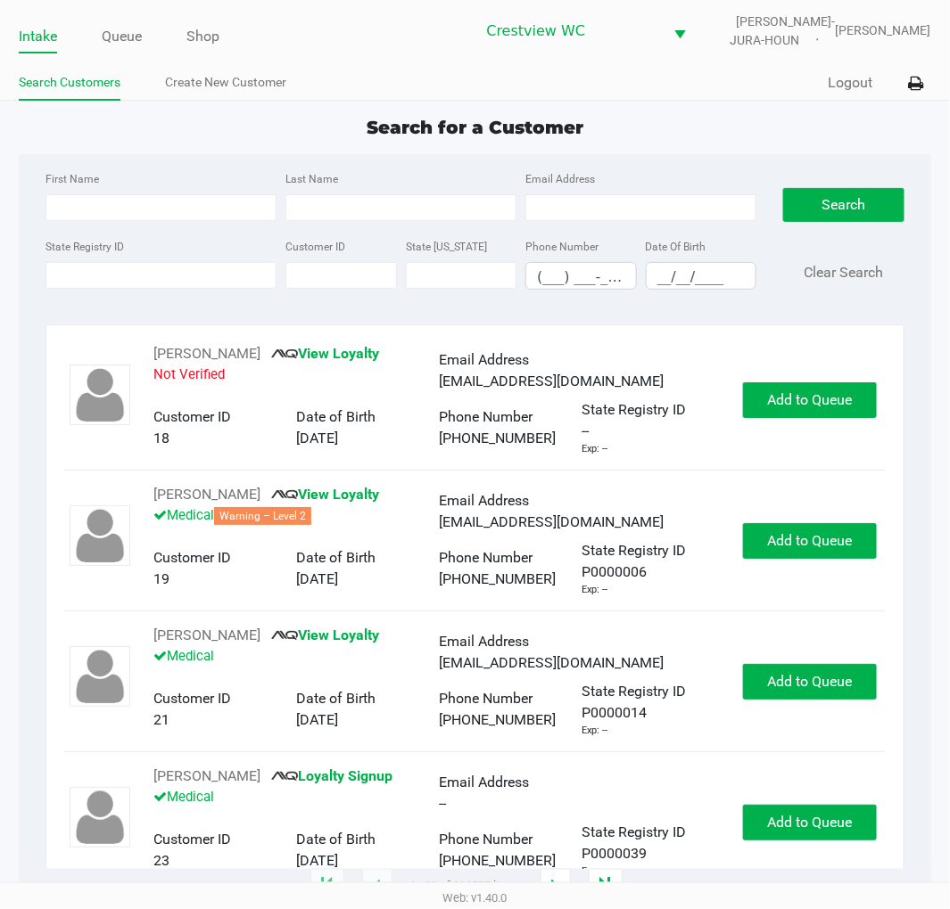
click at [694, 132] on div "Search for a Customer" at bounding box center [474, 127] width 938 height 27
click at [706, 91] on div "Quick Sale Logout" at bounding box center [703, 83] width 456 height 33
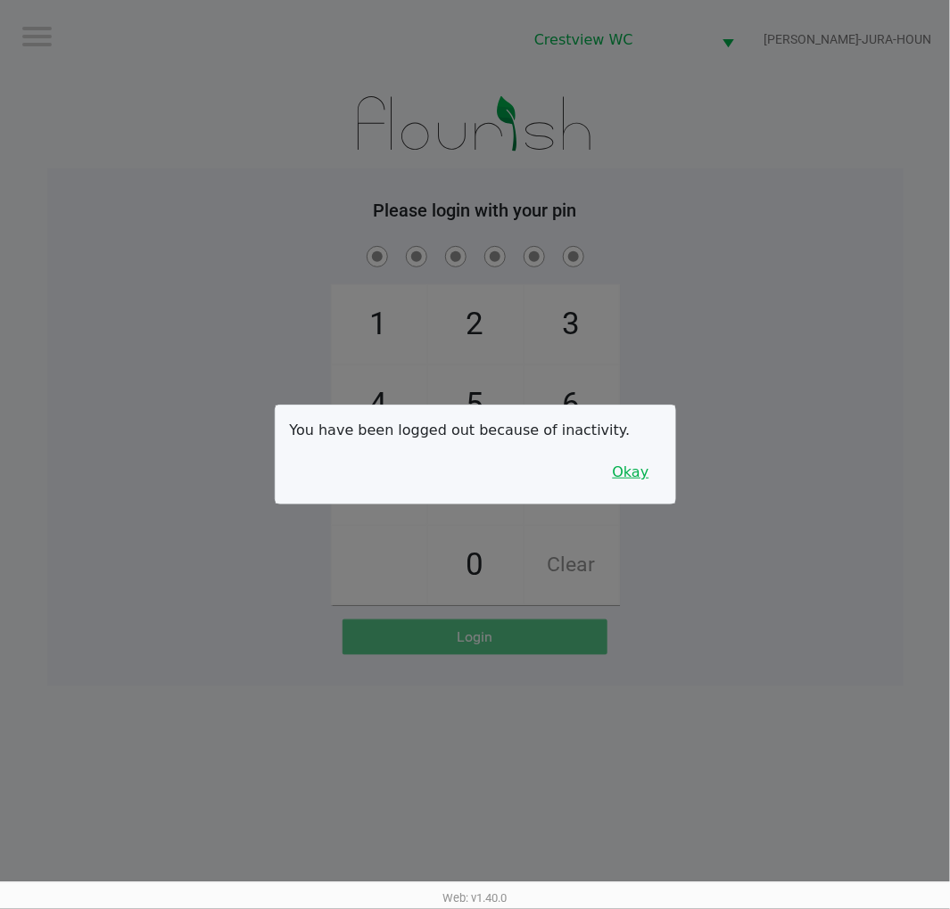
click at [644, 471] on button "Okay" at bounding box center [631, 473] width 60 height 34
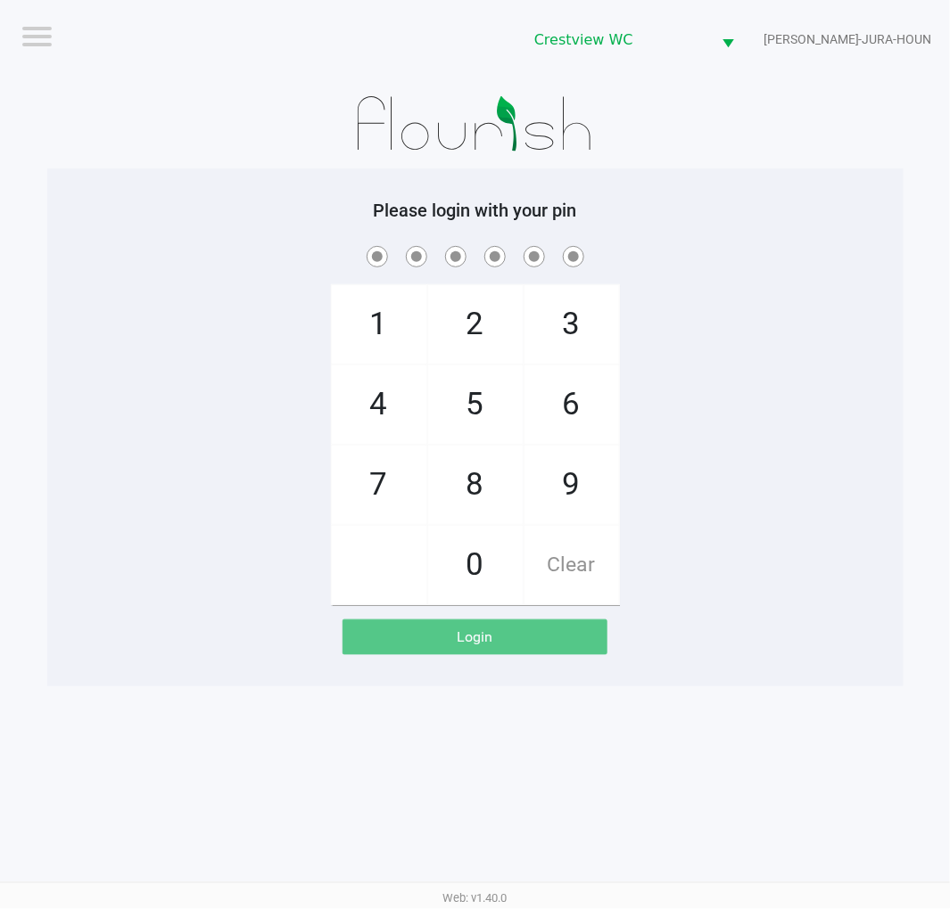
click at [865, 351] on div "1 4 7 2 5 8 0 3 6 9 Clear" at bounding box center [475, 424] width 856 height 363
click at [366, 325] on span "1" at bounding box center [379, 324] width 95 height 78
checkbox input "true"
click at [575, 412] on span "6" at bounding box center [571, 405] width 95 height 78
checkbox input "true"
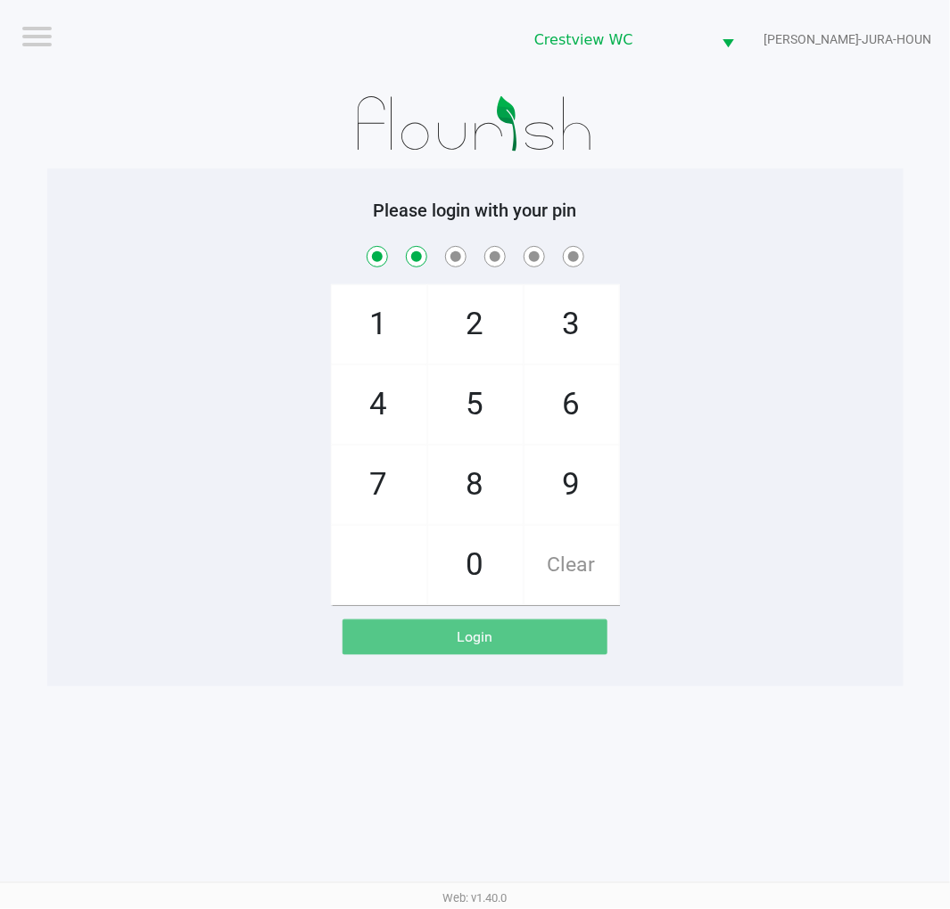
click at [554, 388] on span "6" at bounding box center [571, 405] width 95 height 78
checkbox input "true"
click at [368, 344] on span "1" at bounding box center [379, 324] width 95 height 78
checkbox input "true"
click at [470, 479] on span "8" at bounding box center [475, 485] width 95 height 78
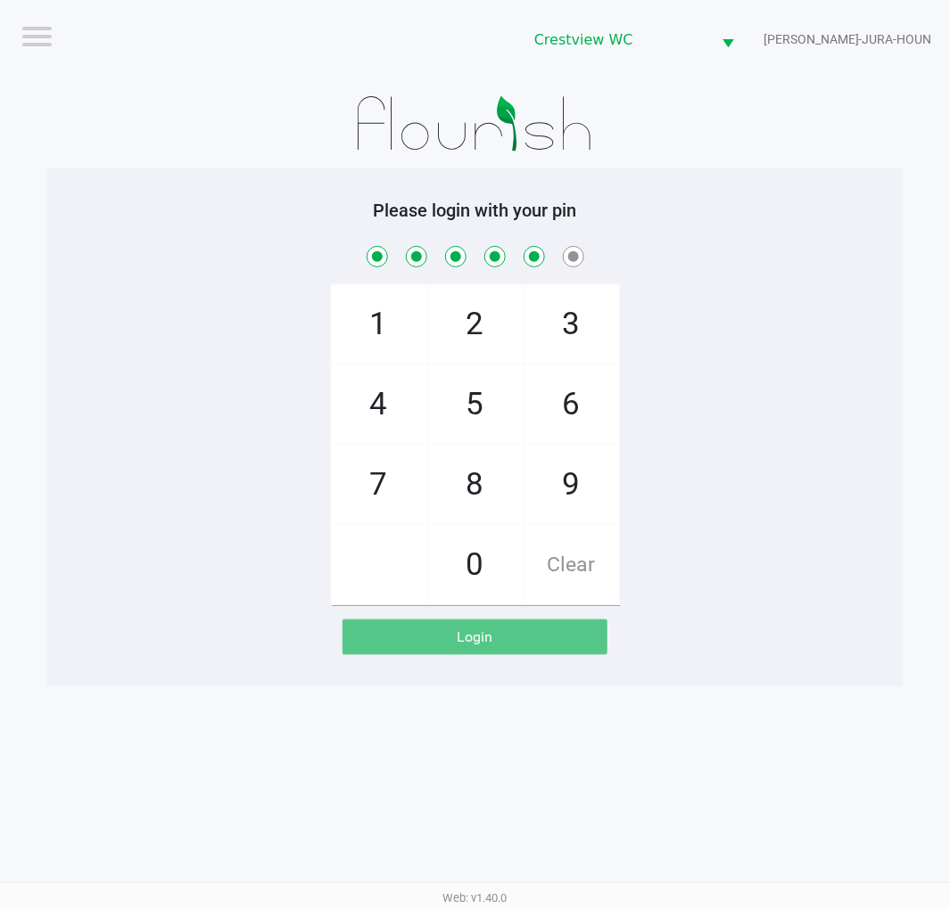
checkbox input "true"
click at [547, 580] on span "Clear" at bounding box center [571, 565] width 95 height 78
checkbox input "false"
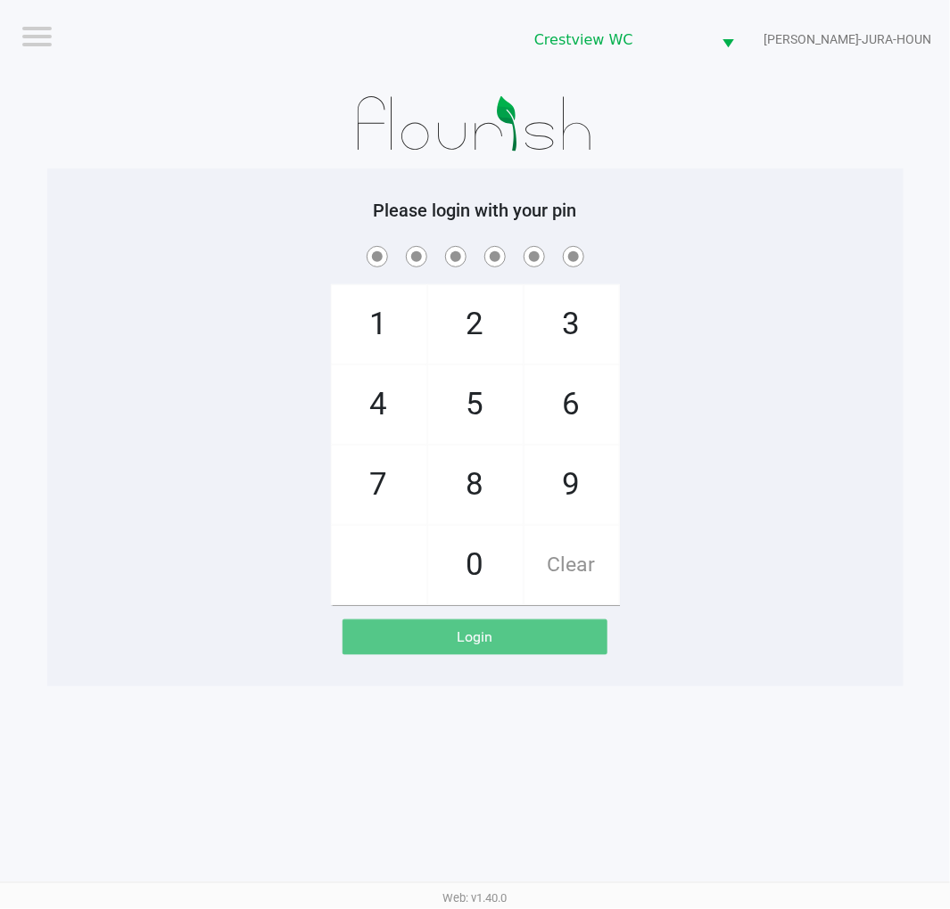
checkbox input "false"
click at [576, 560] on span "Clear" at bounding box center [571, 565] width 95 height 78
click at [589, 546] on span "Clear" at bounding box center [571, 565] width 95 height 78
click at [482, 358] on span "2" at bounding box center [475, 324] width 95 height 78
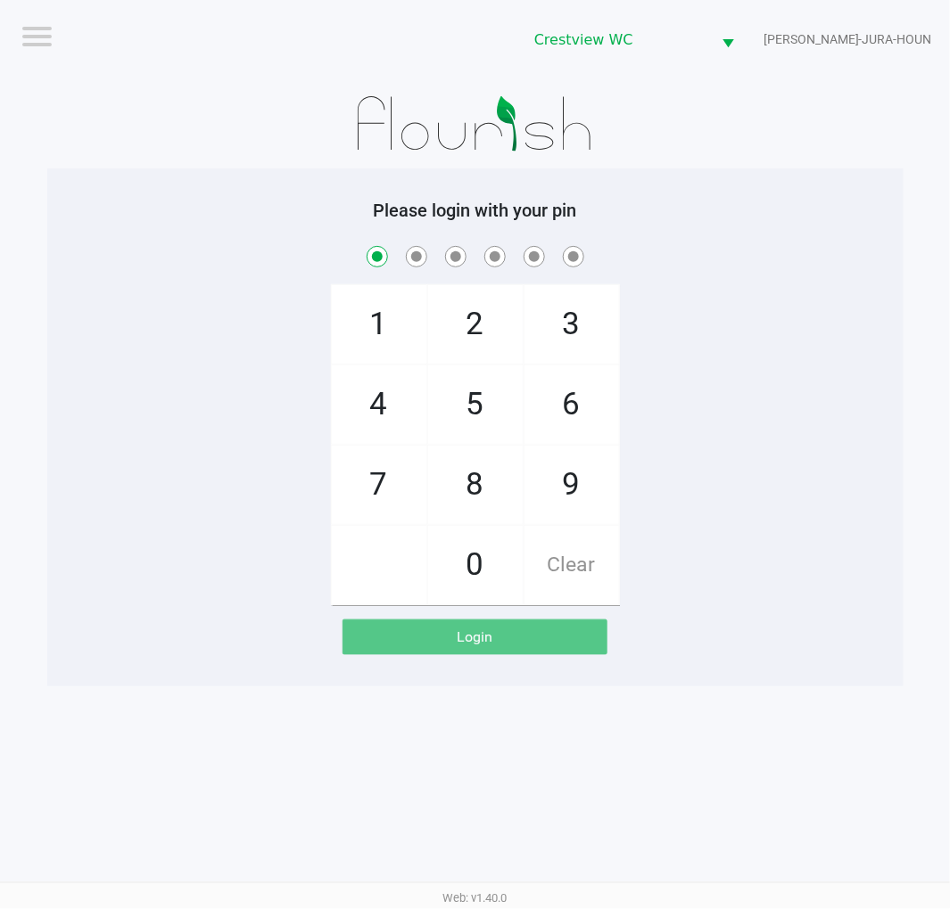
checkbox input "true"
click at [391, 322] on span "1" at bounding box center [379, 324] width 95 height 78
checkbox input "true"
click at [578, 395] on span "6" at bounding box center [571, 405] width 95 height 78
checkbox input "true"
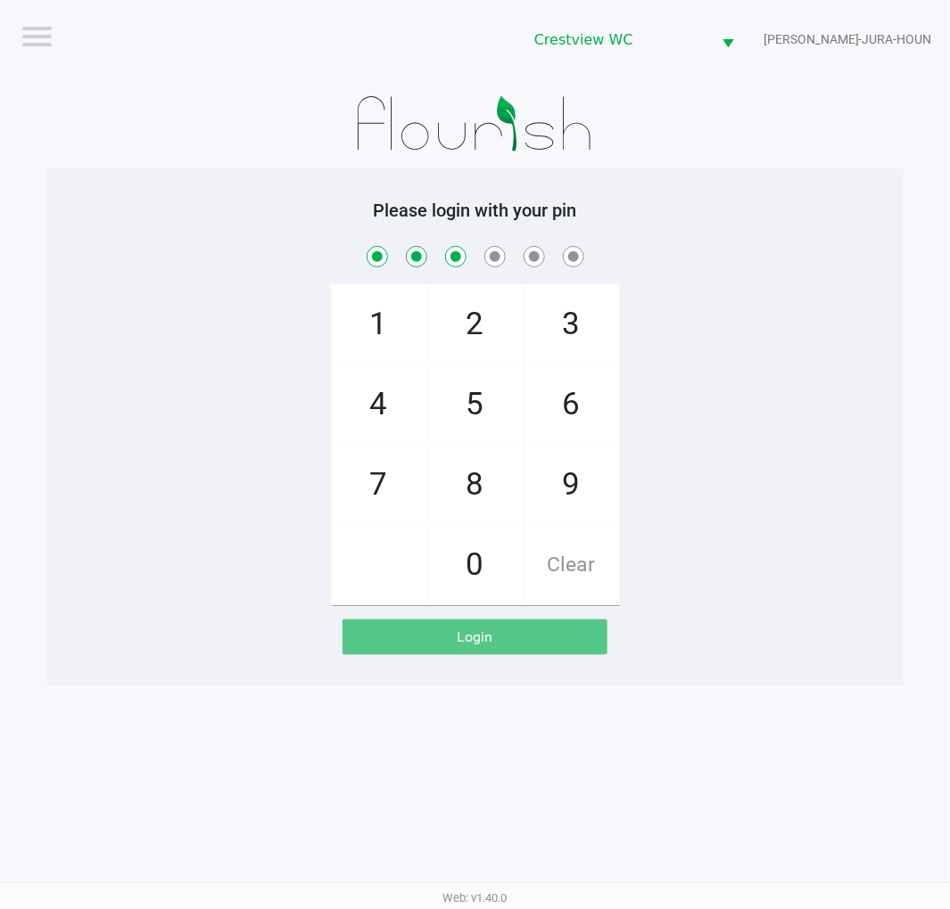
click at [396, 403] on span "4" at bounding box center [379, 405] width 95 height 78
checkbox input "true"
click at [601, 569] on span "Clear" at bounding box center [571, 565] width 95 height 78
checkbox input "false"
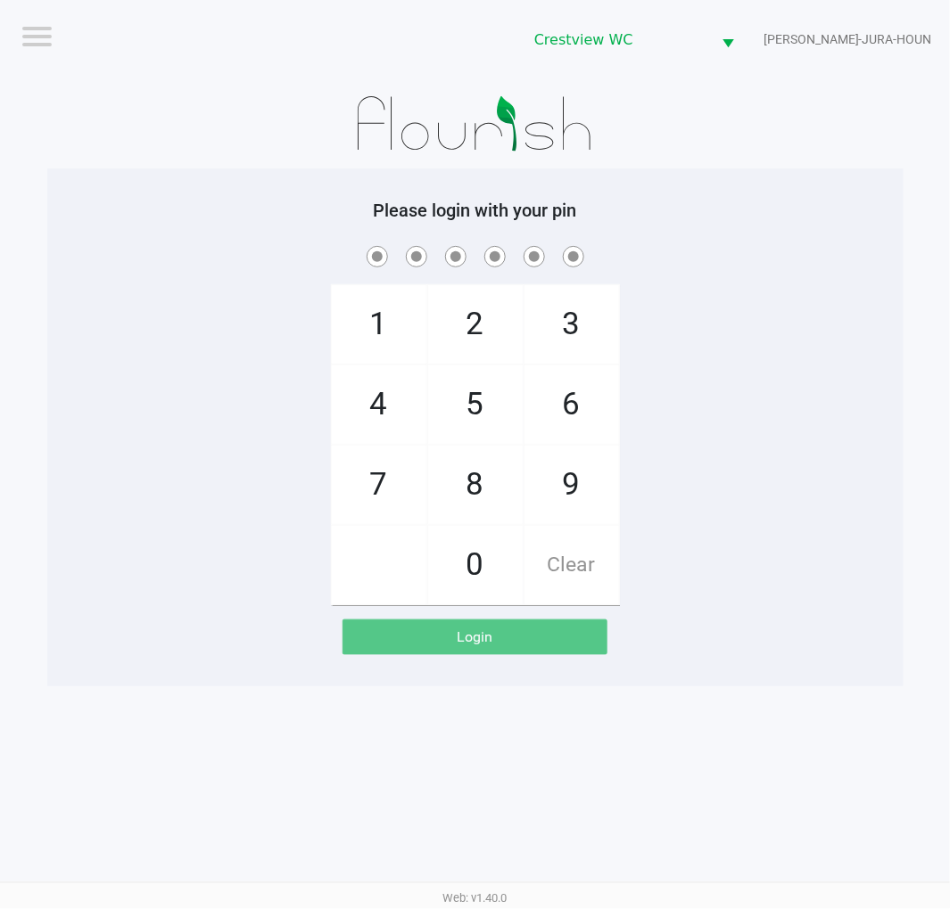
checkbox input "false"
click at [584, 589] on span "Clear" at bounding box center [571, 565] width 95 height 78
click at [576, 588] on span "Clear" at bounding box center [571, 565] width 95 height 78
click at [581, 571] on span "Clear" at bounding box center [571, 565] width 95 height 78
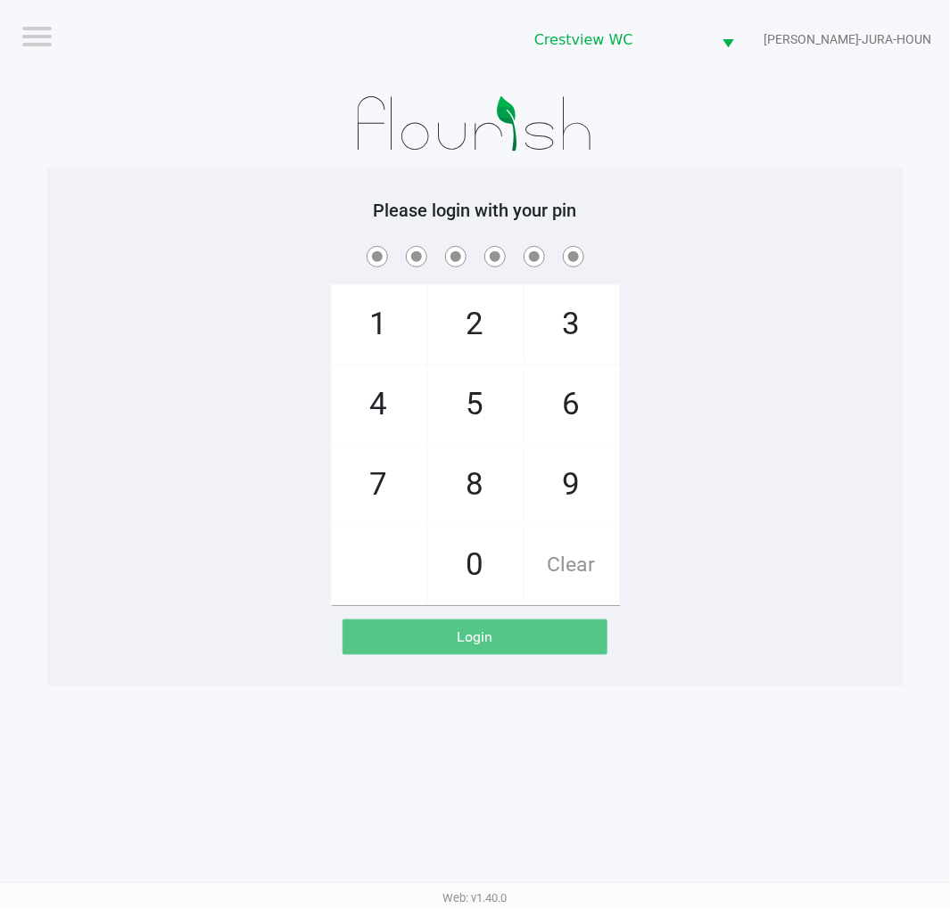
click at [397, 313] on span "1" at bounding box center [379, 324] width 95 height 78
checkbox input "true"
click at [580, 432] on span "6" at bounding box center [571, 405] width 95 height 78
checkbox input "true"
click at [597, 405] on span "6" at bounding box center [571, 405] width 95 height 78
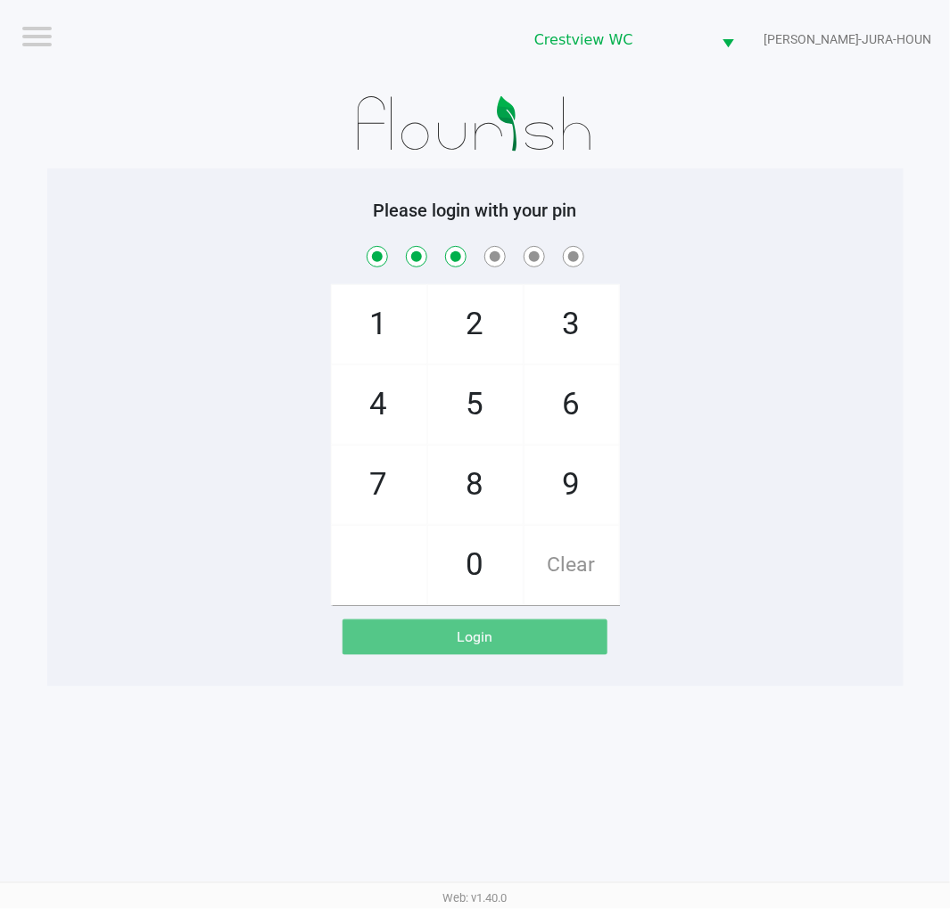
checkbox input "true"
click at [394, 322] on span "1" at bounding box center [379, 324] width 95 height 78
checkbox input "true"
click at [456, 484] on span "8" at bounding box center [475, 485] width 95 height 78
checkbox input "true"
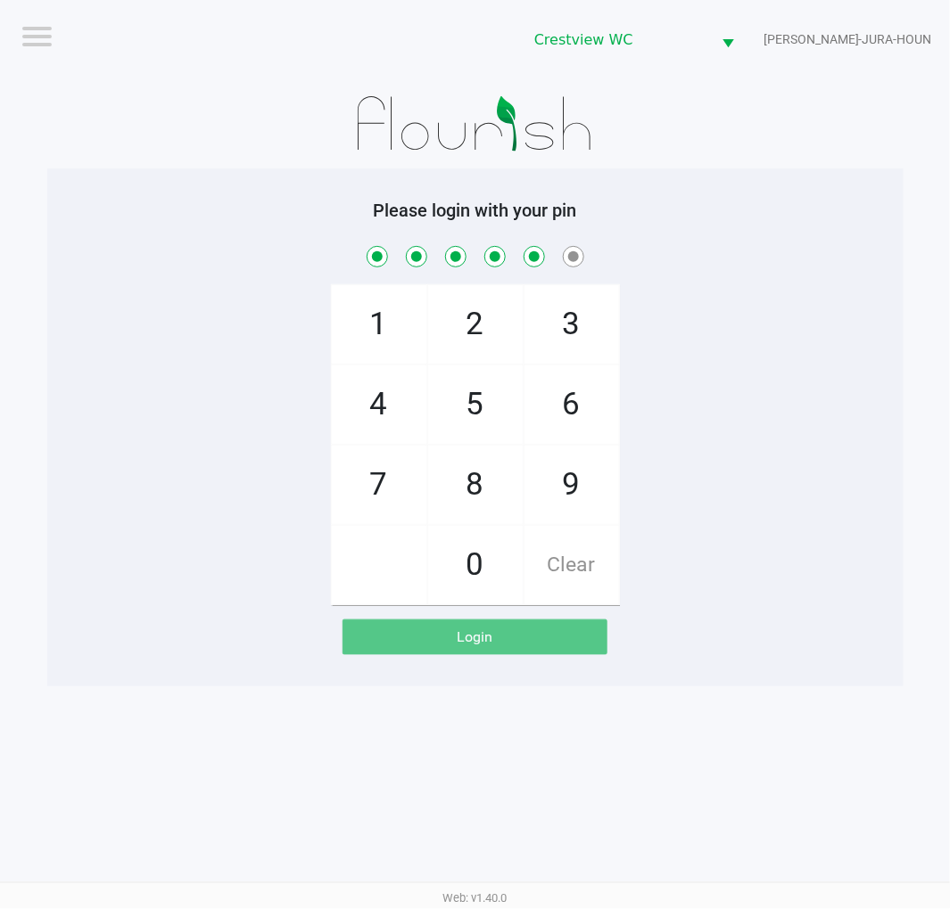
click at [592, 573] on span "Clear" at bounding box center [571, 565] width 95 height 78
checkbox input "false"
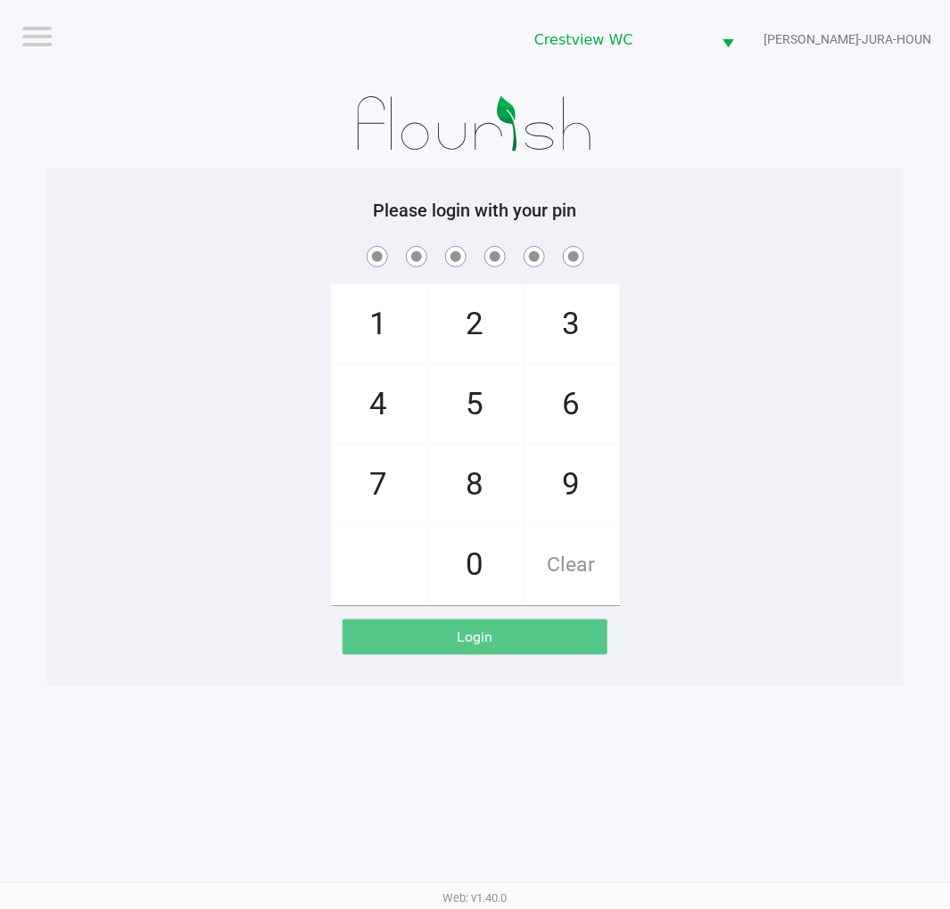
checkbox input "false"
click at [580, 564] on span "Clear" at bounding box center [571, 565] width 95 height 78
click at [582, 566] on span "Clear" at bounding box center [571, 565] width 95 height 78
click at [465, 342] on span "2" at bounding box center [475, 324] width 95 height 78
checkbox input "true"
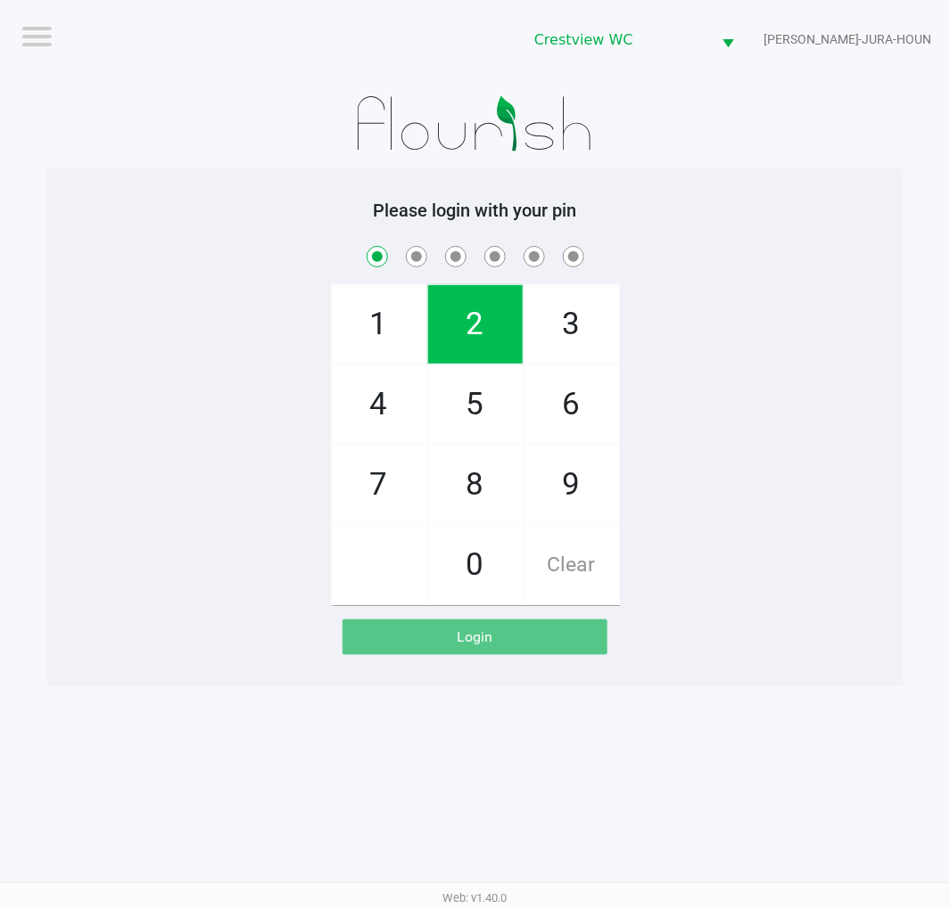
click at [372, 313] on span "1" at bounding box center [379, 324] width 95 height 78
checkbox input "true"
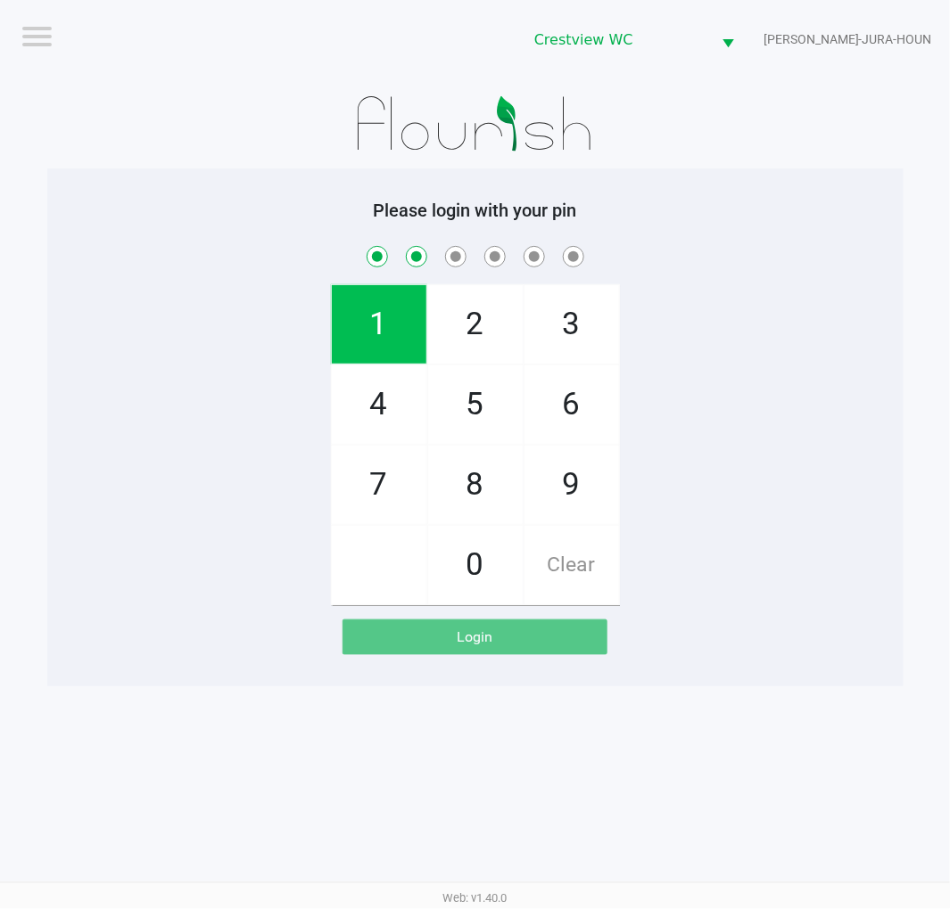
click at [549, 414] on span "6" at bounding box center [571, 405] width 95 height 78
checkbox input "true"
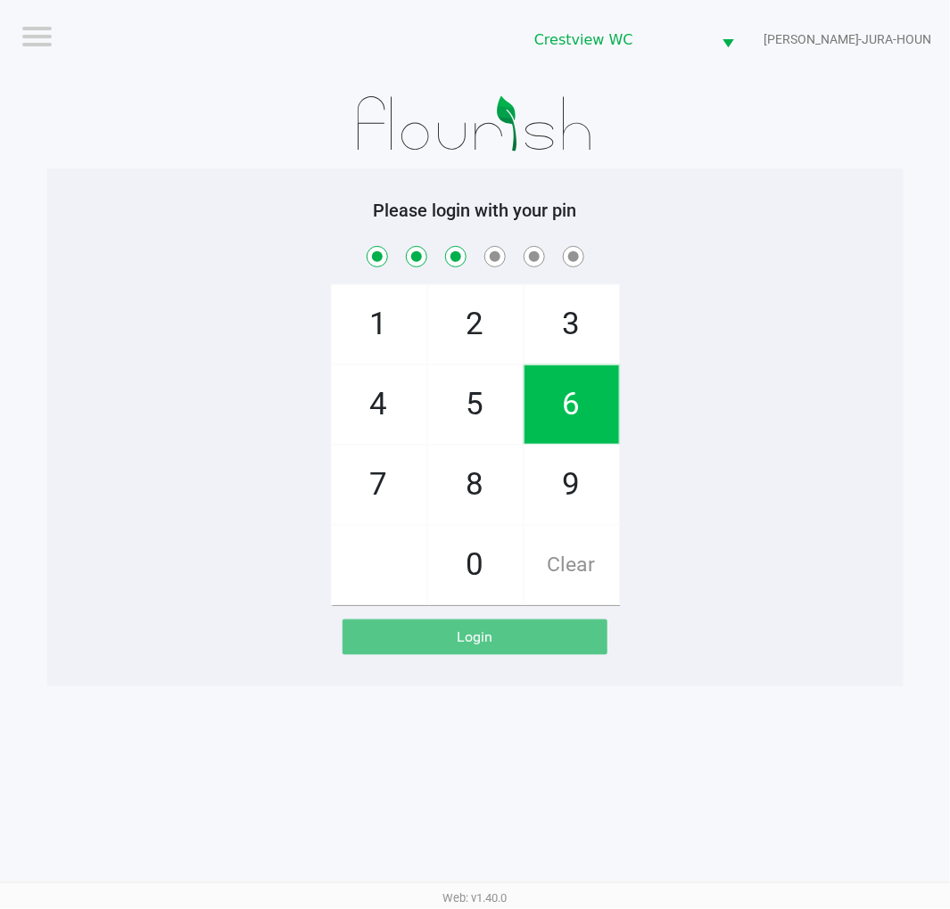
click at [599, 404] on span "6" at bounding box center [571, 405] width 95 height 78
checkbox input "true"
click at [395, 324] on span "1" at bounding box center [379, 324] width 95 height 78
checkbox input "true"
click at [491, 470] on span "8" at bounding box center [475, 485] width 95 height 78
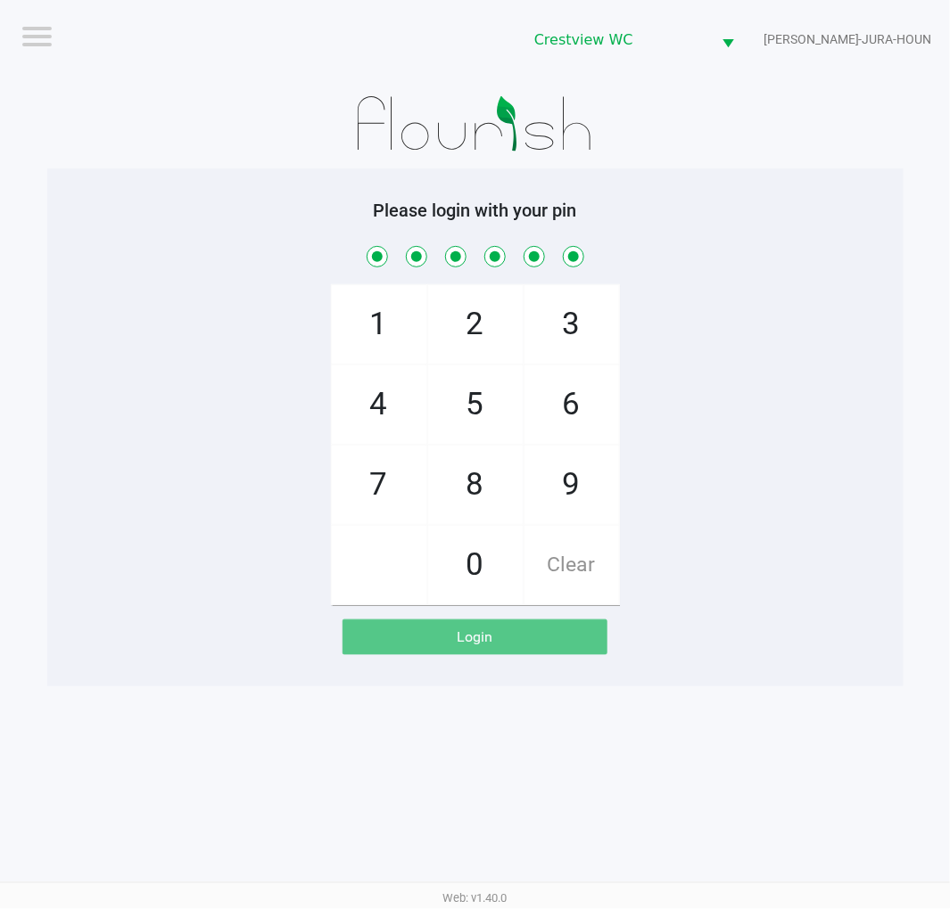
checkbox input "true"
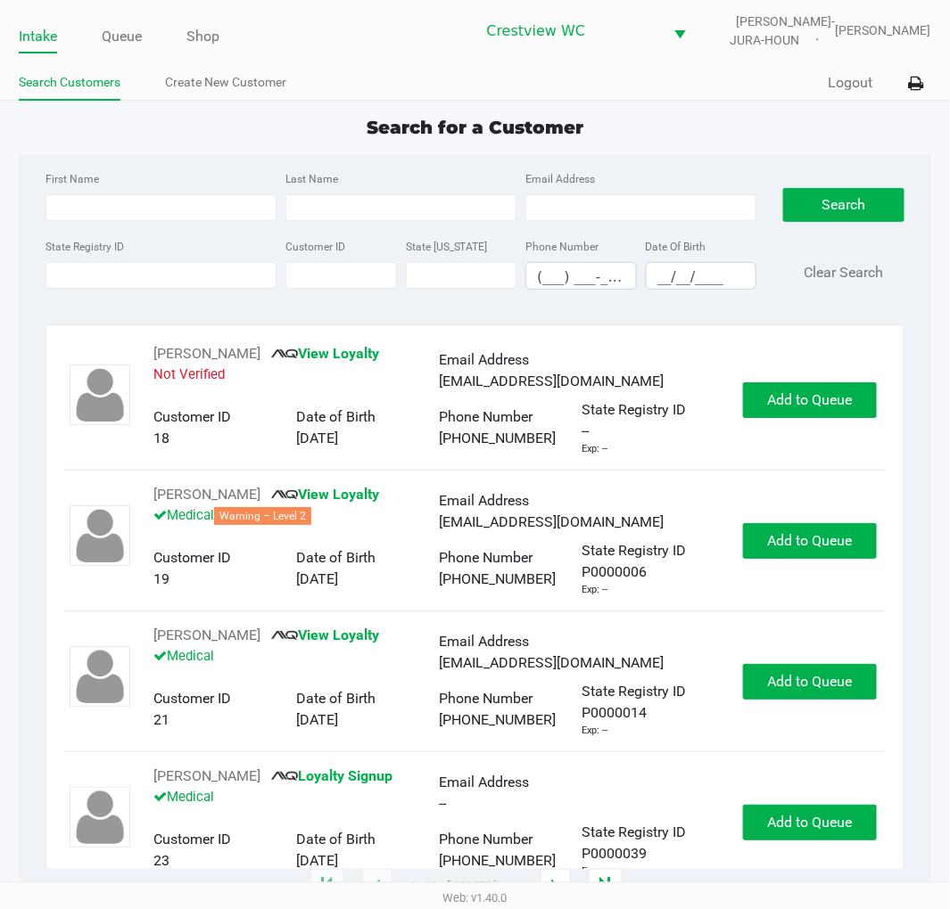
click at [684, 118] on div "Search for a Customer" at bounding box center [474, 127] width 938 height 27
click at [116, 38] on link "Queue" at bounding box center [122, 36] width 40 height 25
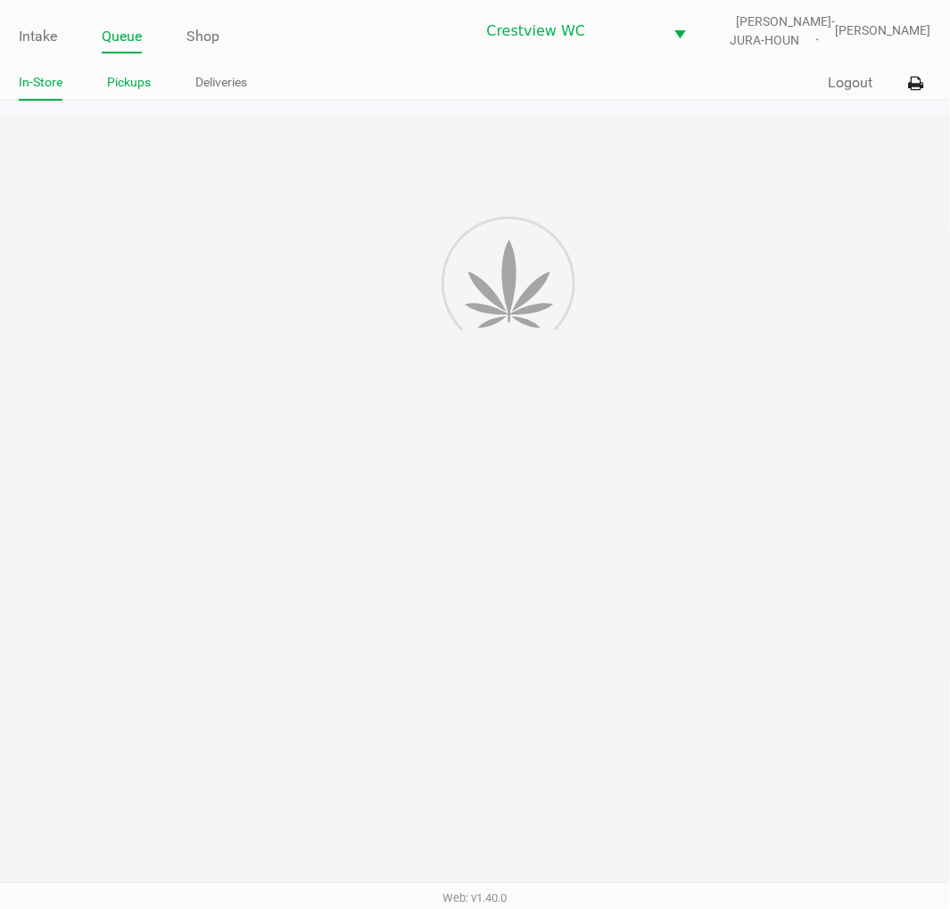
click at [127, 78] on link "Pickups" at bounding box center [129, 82] width 44 height 22
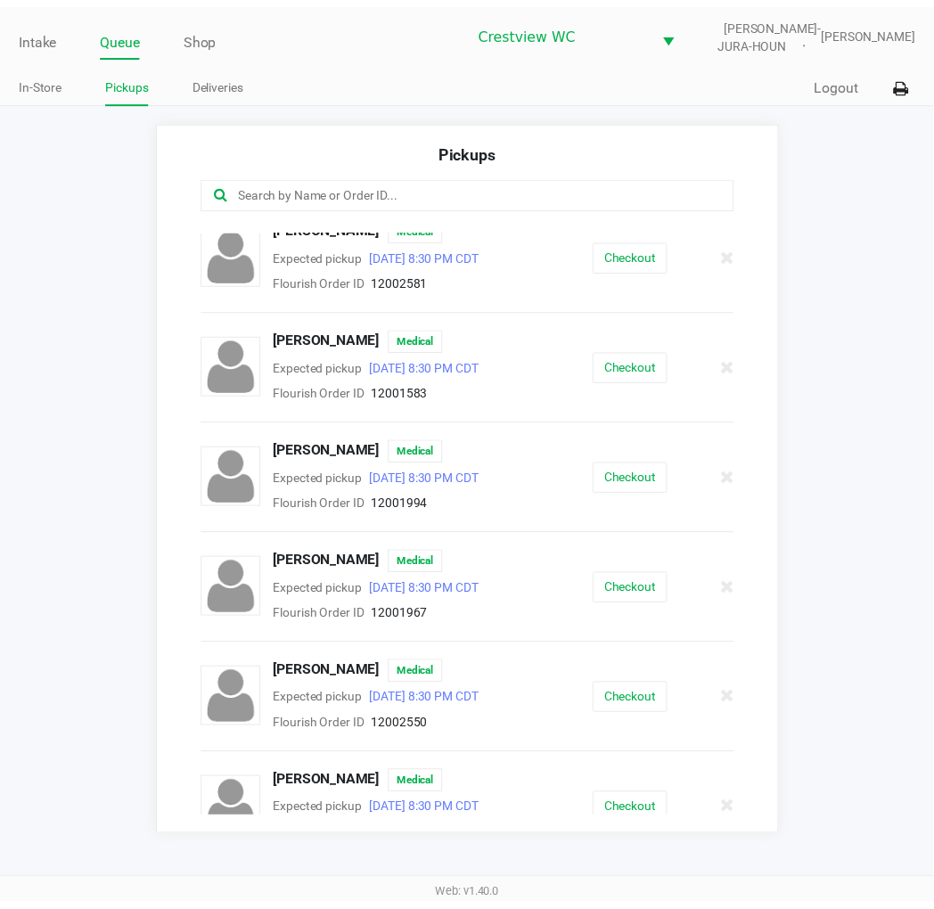
scroll to position [254, 0]
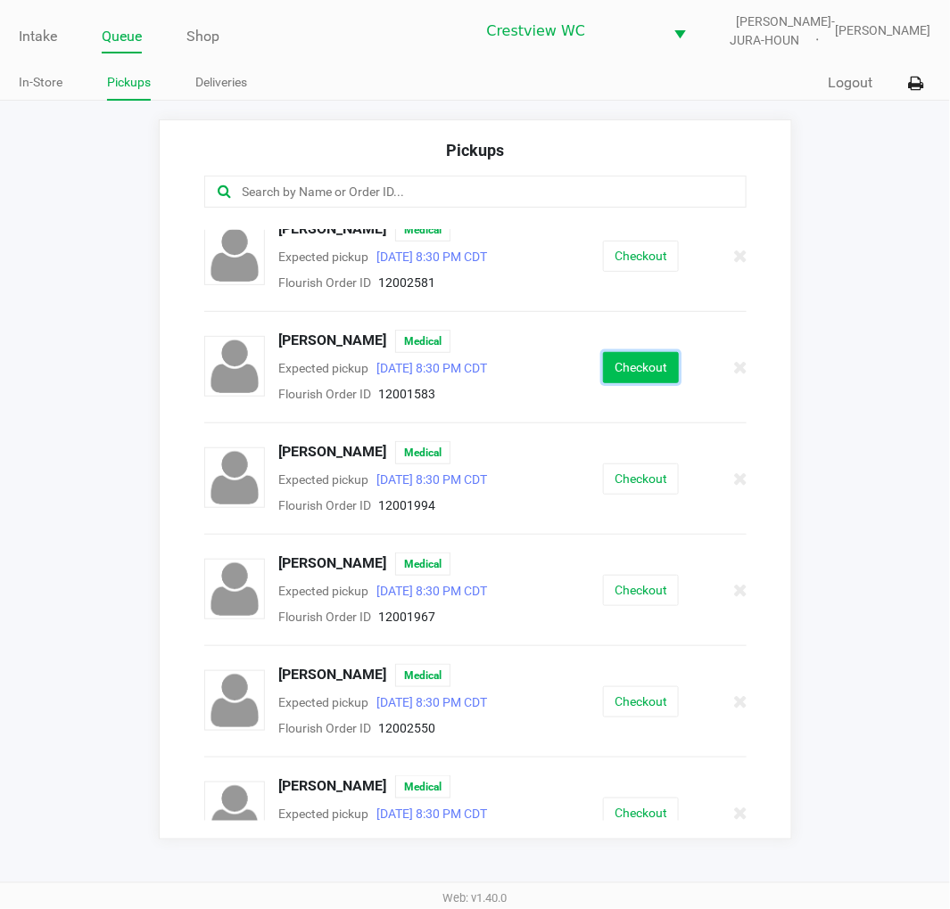
click at [638, 352] on button "Checkout" at bounding box center [641, 367] width 76 height 31
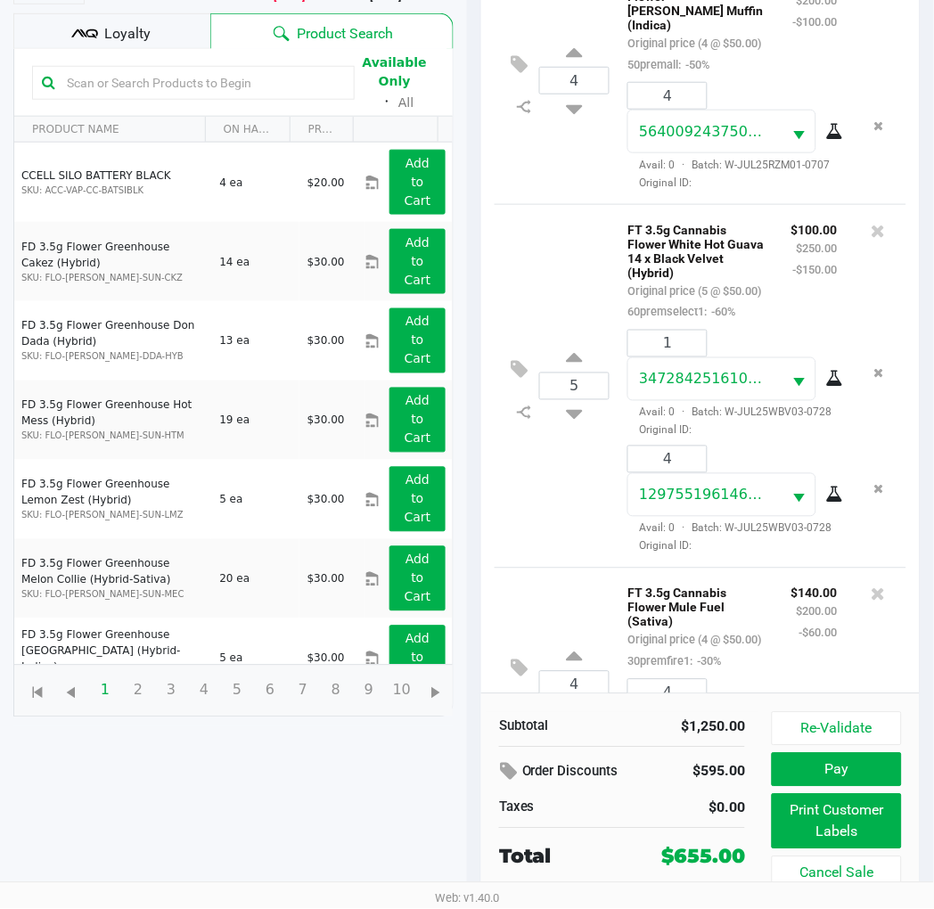
click at [576, 280] on div "5 FT 3.5g Cannabis Flower White Hot Guava 14 x Black Velvet (Hybrid) Original p…" at bounding box center [701, 386] width 412 height 364
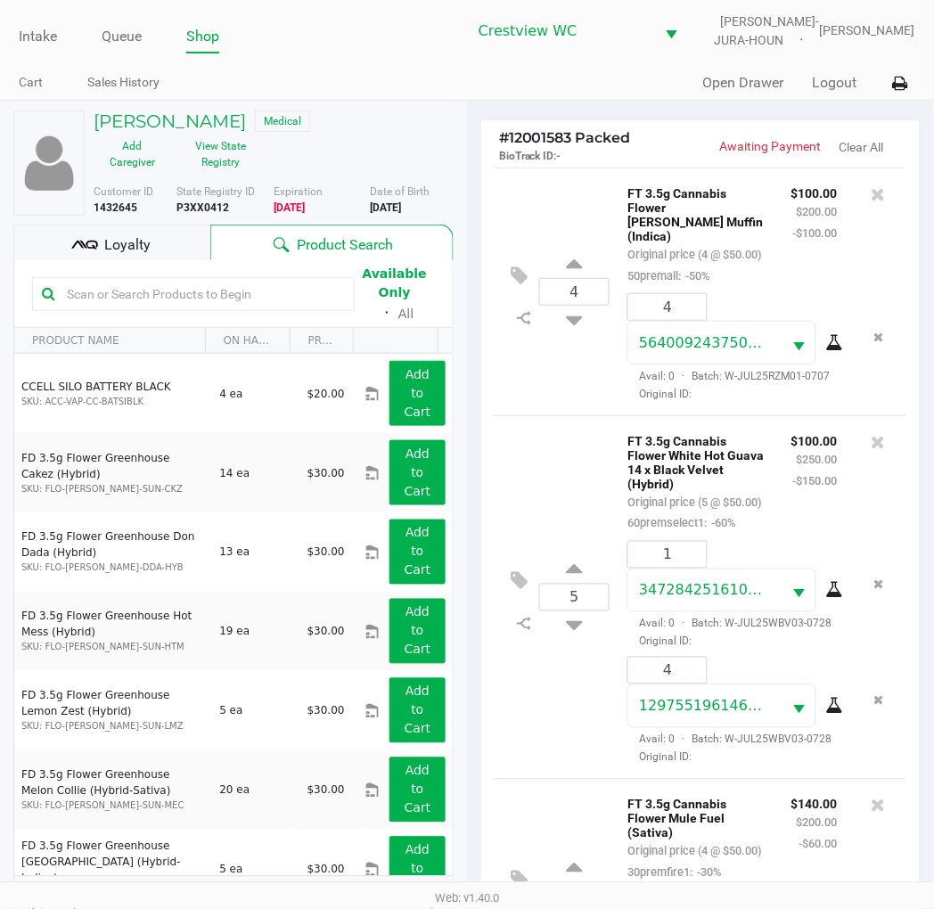
click at [125, 248] on span "Loyalty" at bounding box center [127, 244] width 46 height 21
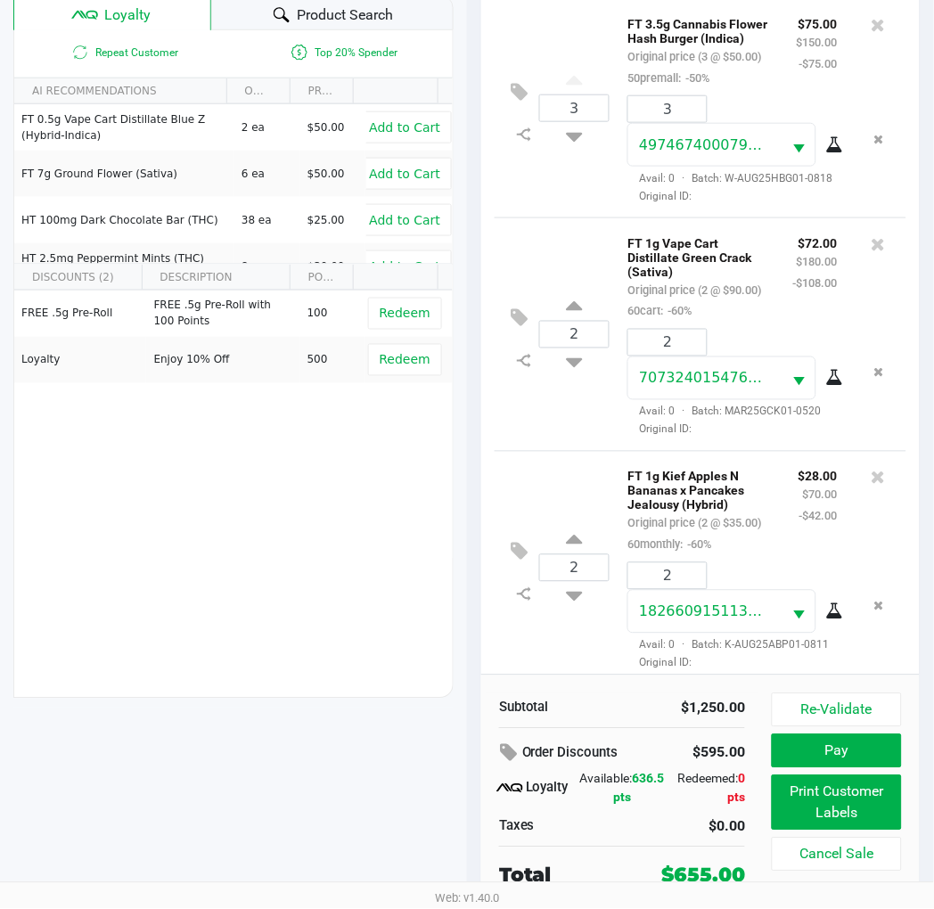
scroll to position [1008, 0]
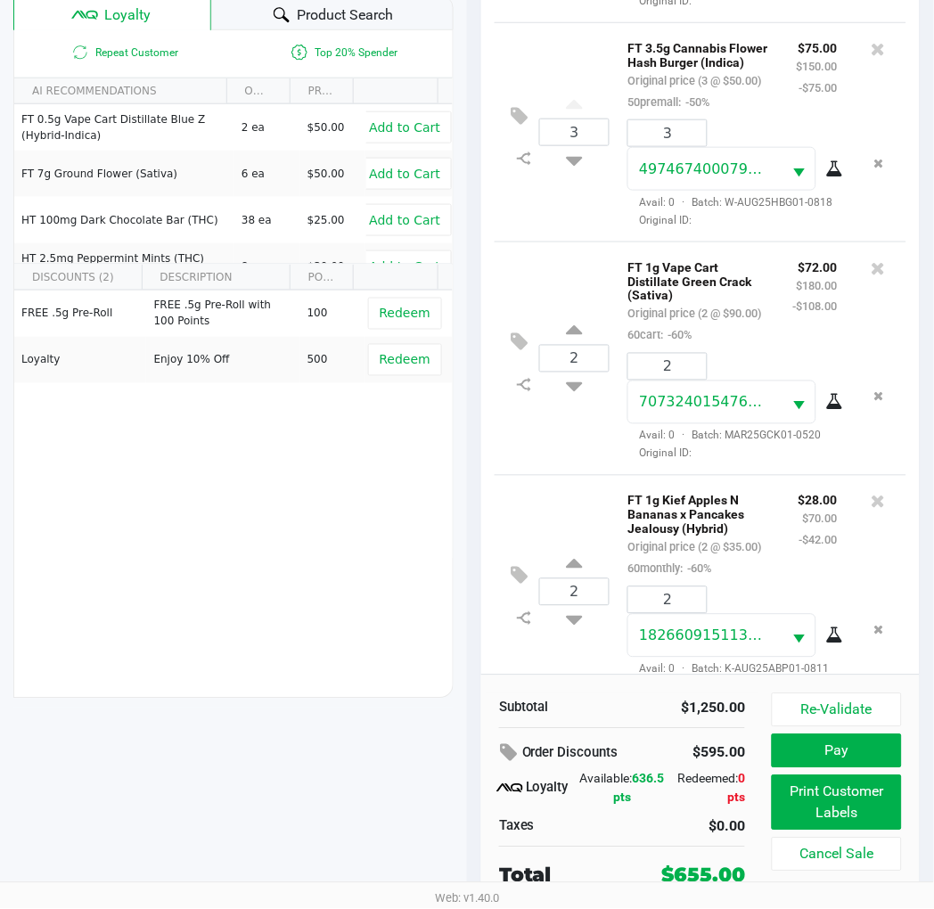
click at [575, 242] on div "3 FT 3.5g Cannabis Flower Hash Burger (Indica) Original price (3 @ $50.00) 50pr…" at bounding box center [701, 131] width 412 height 219
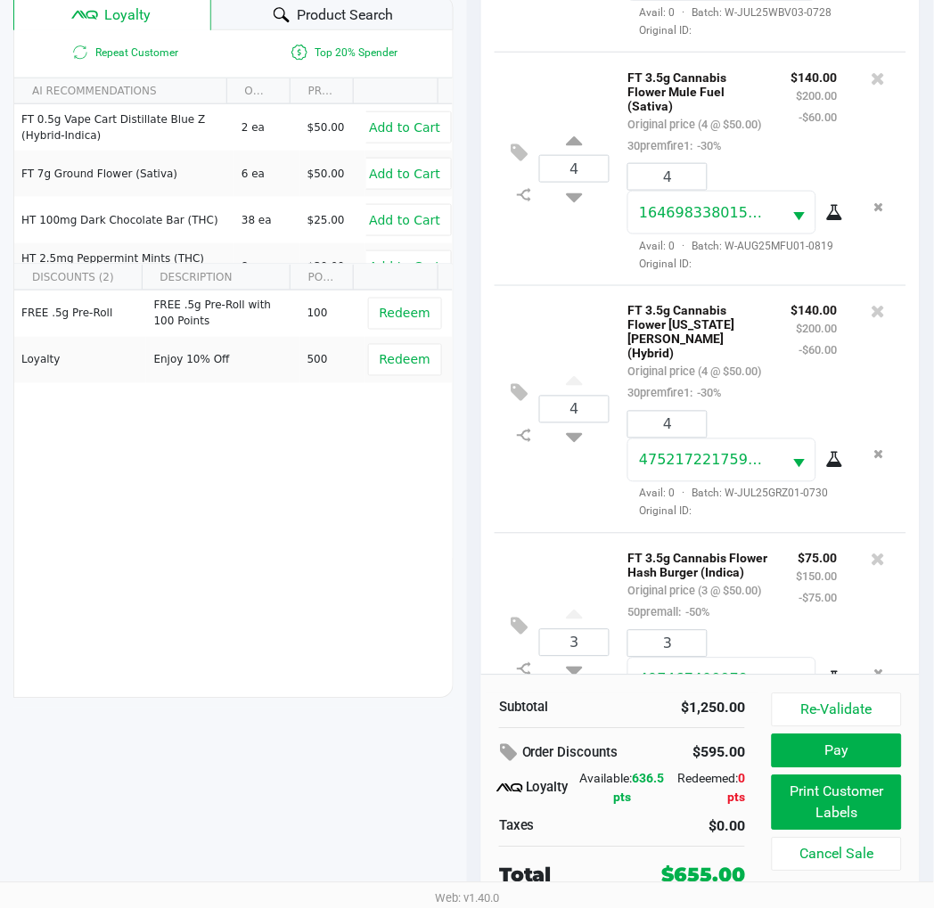
scroll to position [496, 0]
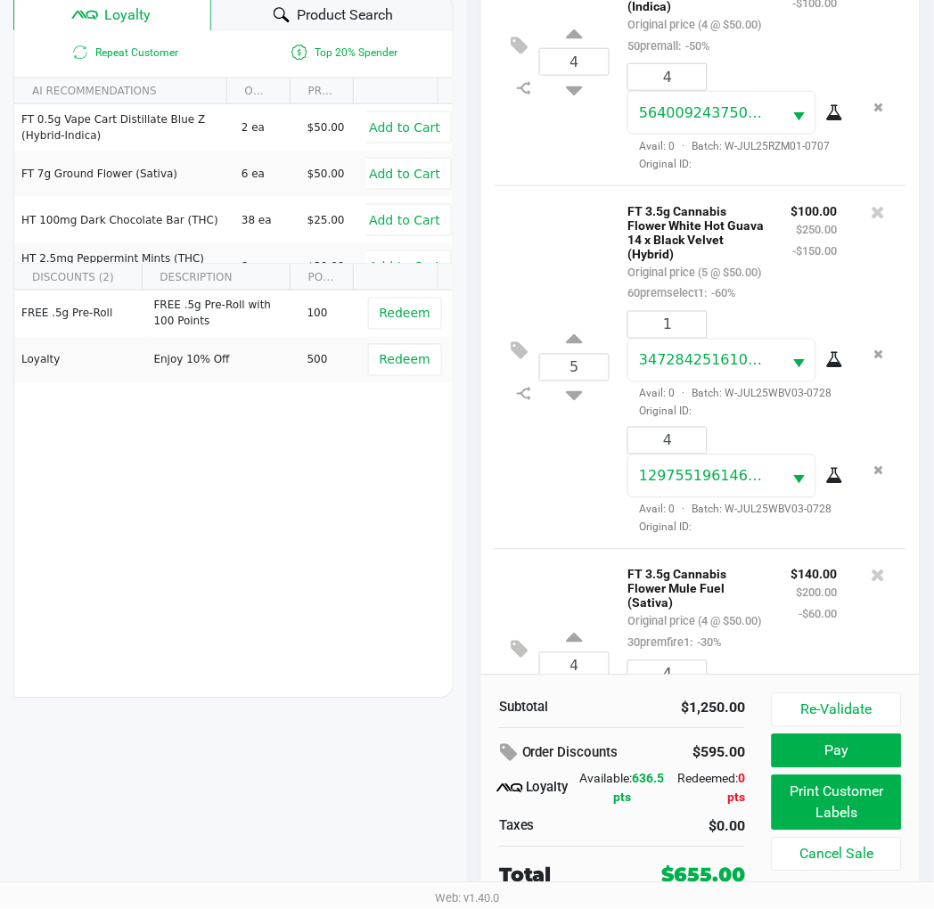
scroll to position [0, 0]
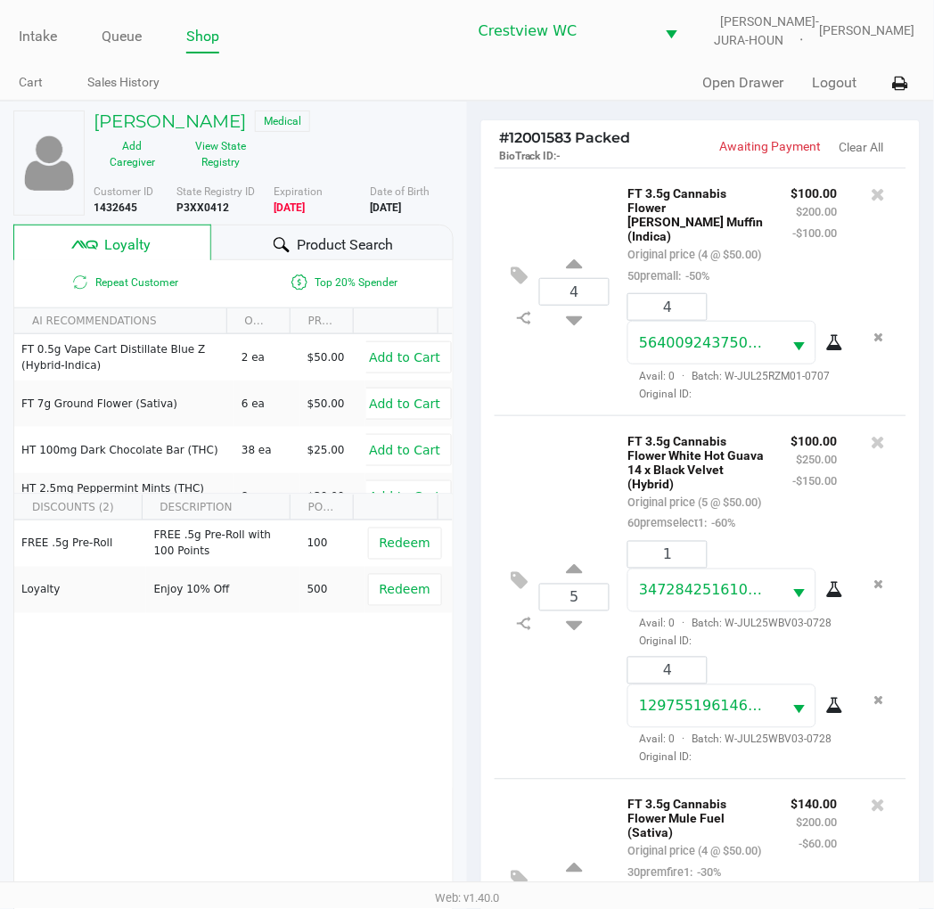
click at [567, 207] on div "4 FT 3.5g Cannabis Flower Runtz Muffin (Indica) Original price (4 @ $50.00) 50p…" at bounding box center [701, 292] width 412 height 248
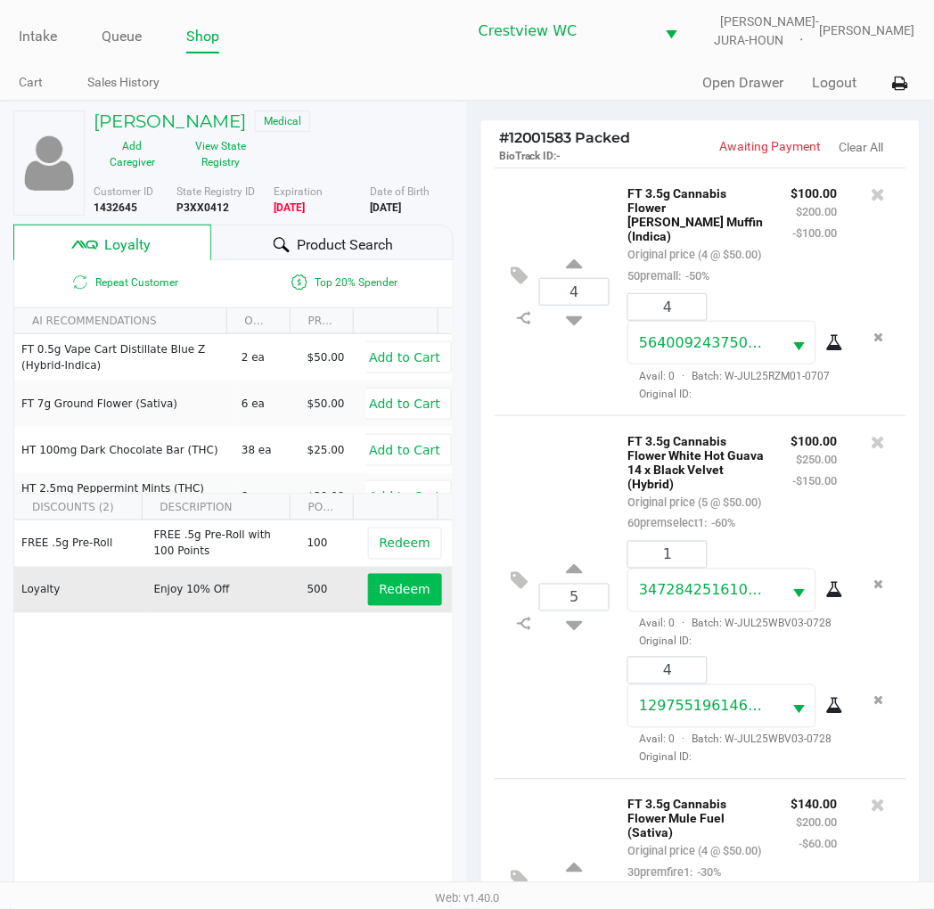
click at [399, 593] on span "Redeem" at bounding box center [405, 590] width 51 height 14
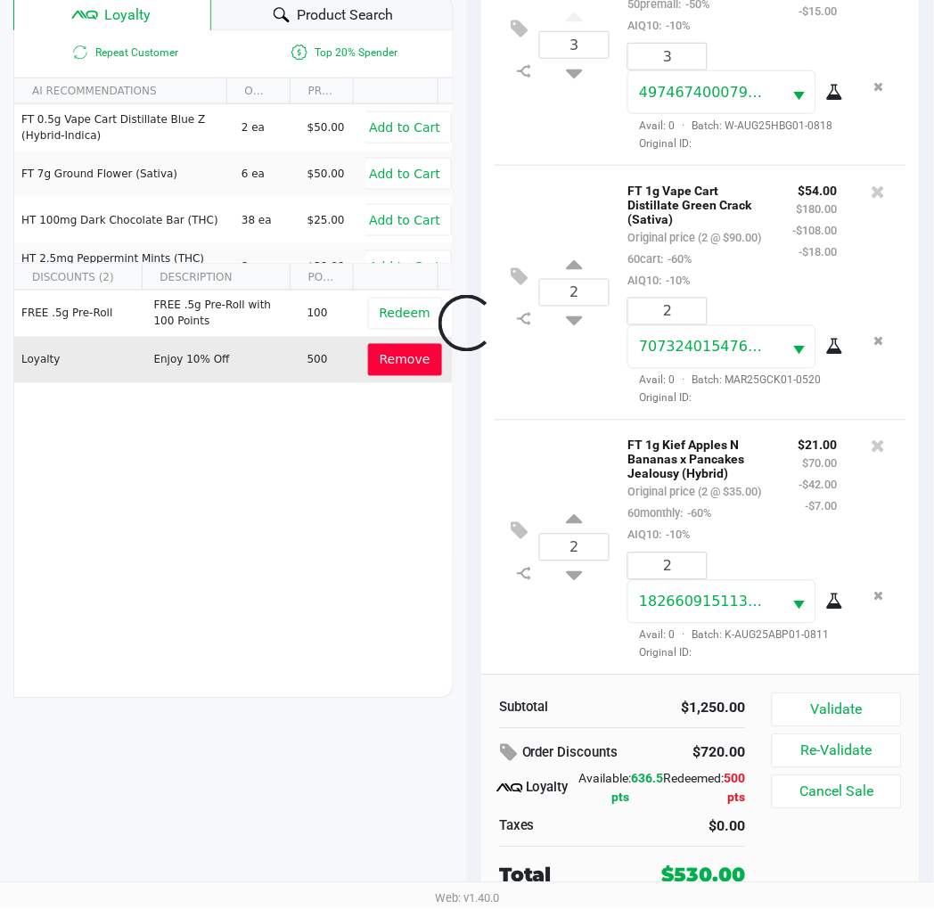
scroll to position [1492, 0]
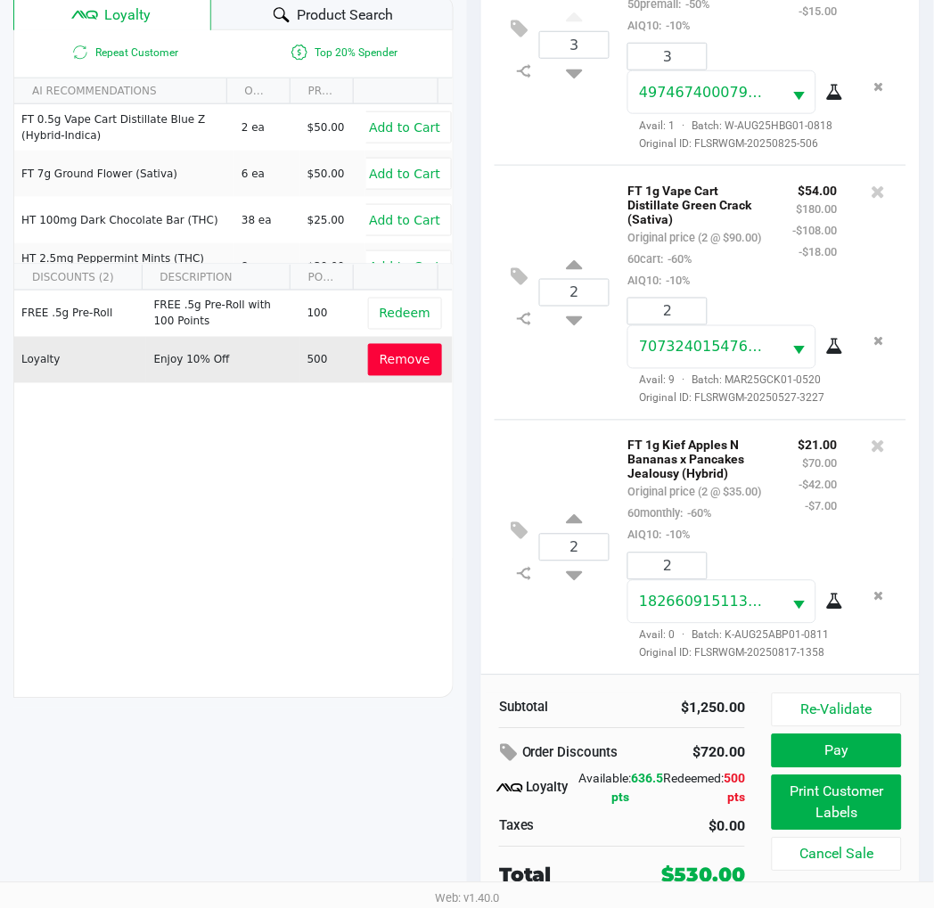
click at [399, 367] on span "Remove" at bounding box center [405, 360] width 51 height 14
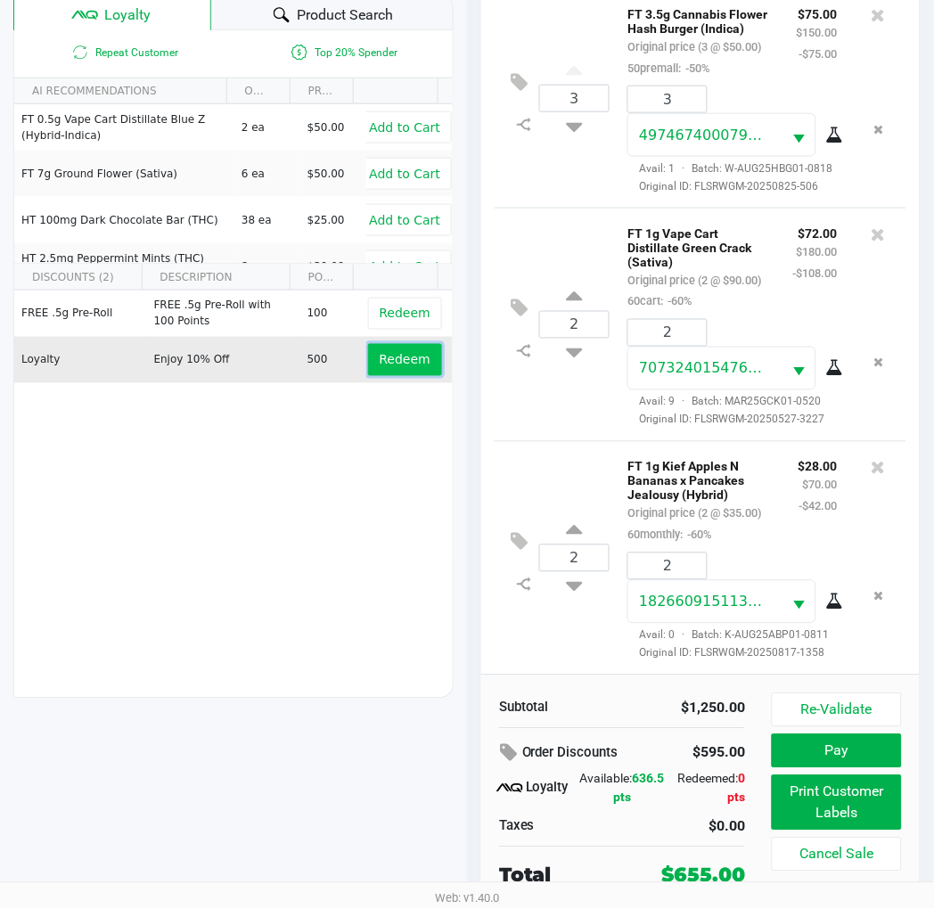
click at [392, 361] on span "Redeem" at bounding box center [405, 360] width 51 height 14
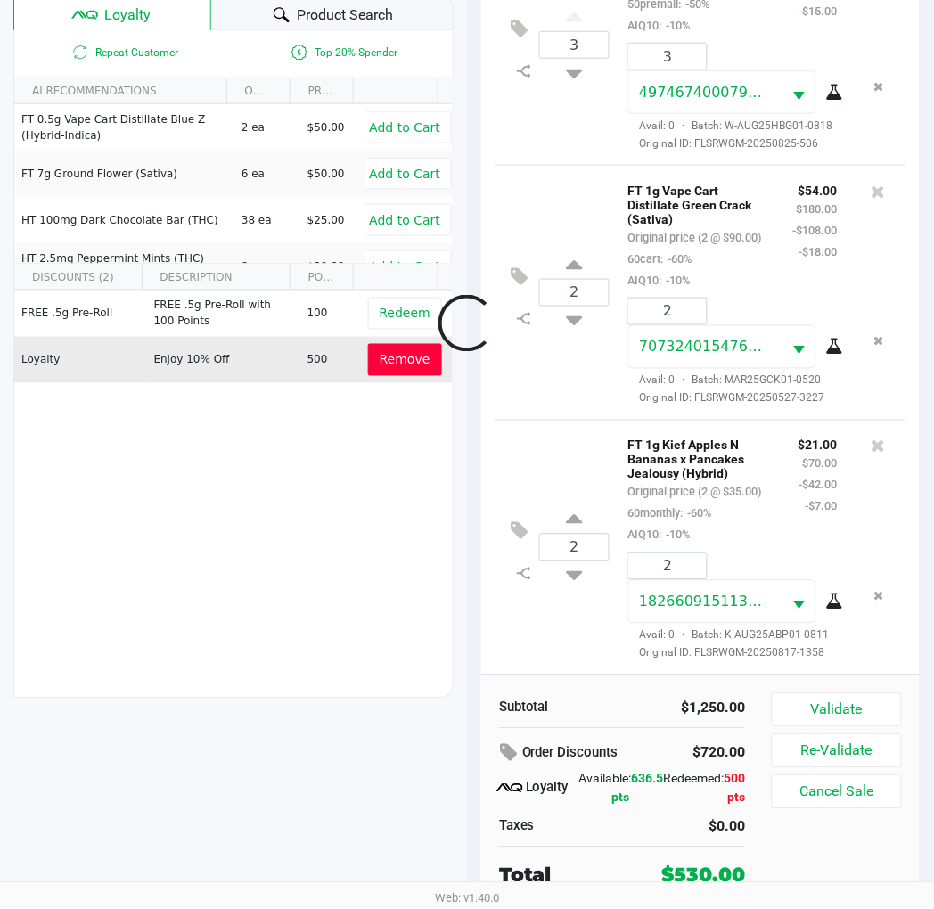
scroll to position [1492, 0]
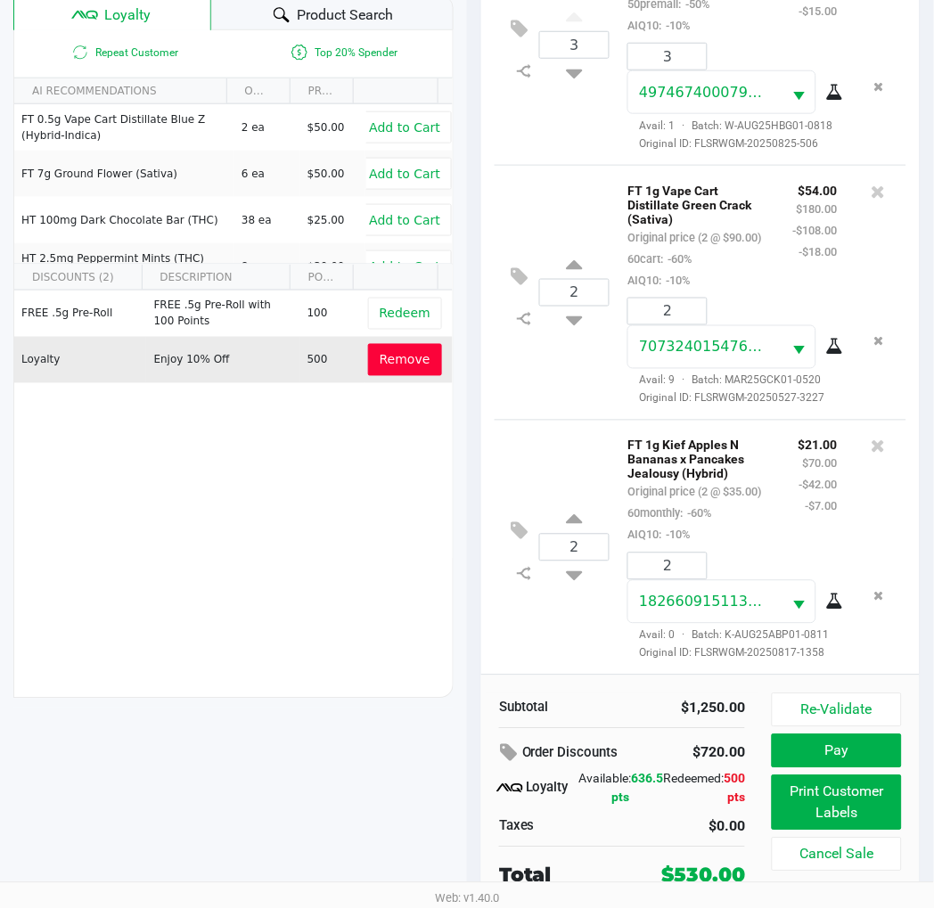
click at [555, 358] on div "2 FT 1g Vape Cart Distillate Green Crack (Sativa) Original price (2 @ $90.00) 6…" at bounding box center [701, 292] width 412 height 255
click at [841, 707] on button "Re-Validate" at bounding box center [837, 711] width 130 height 34
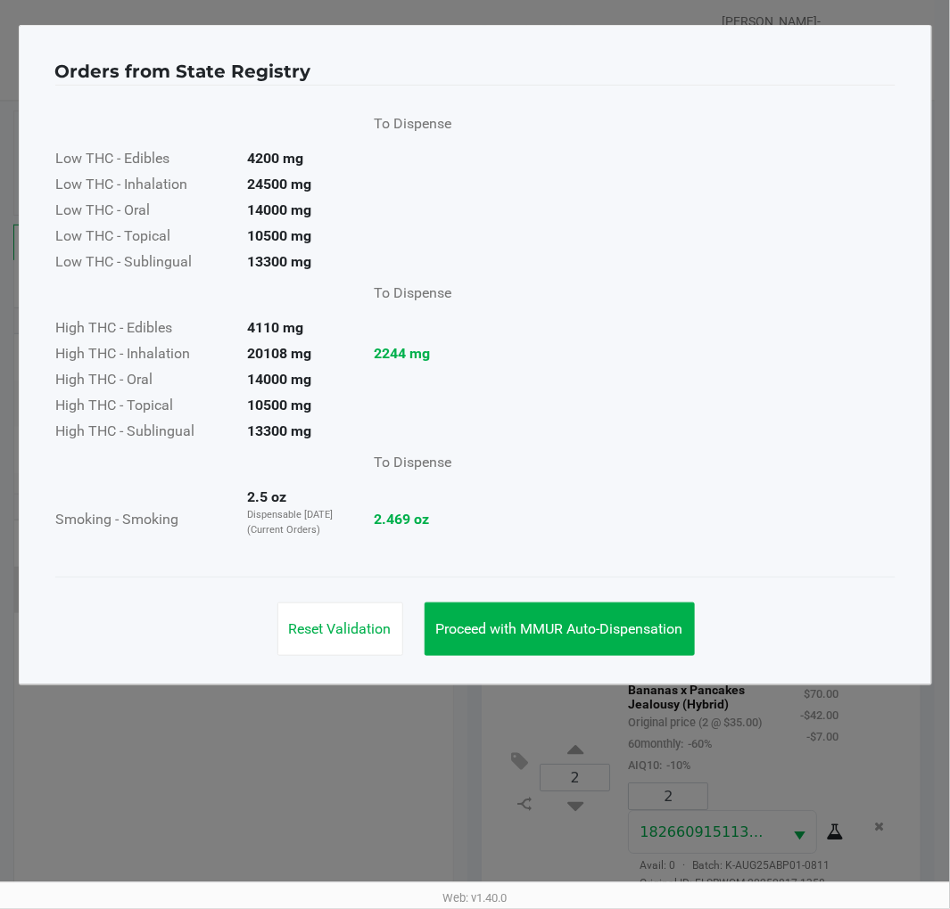
click at [629, 615] on button "Proceed with MMUR Auto-Dispensation" at bounding box center [559, 629] width 270 height 53
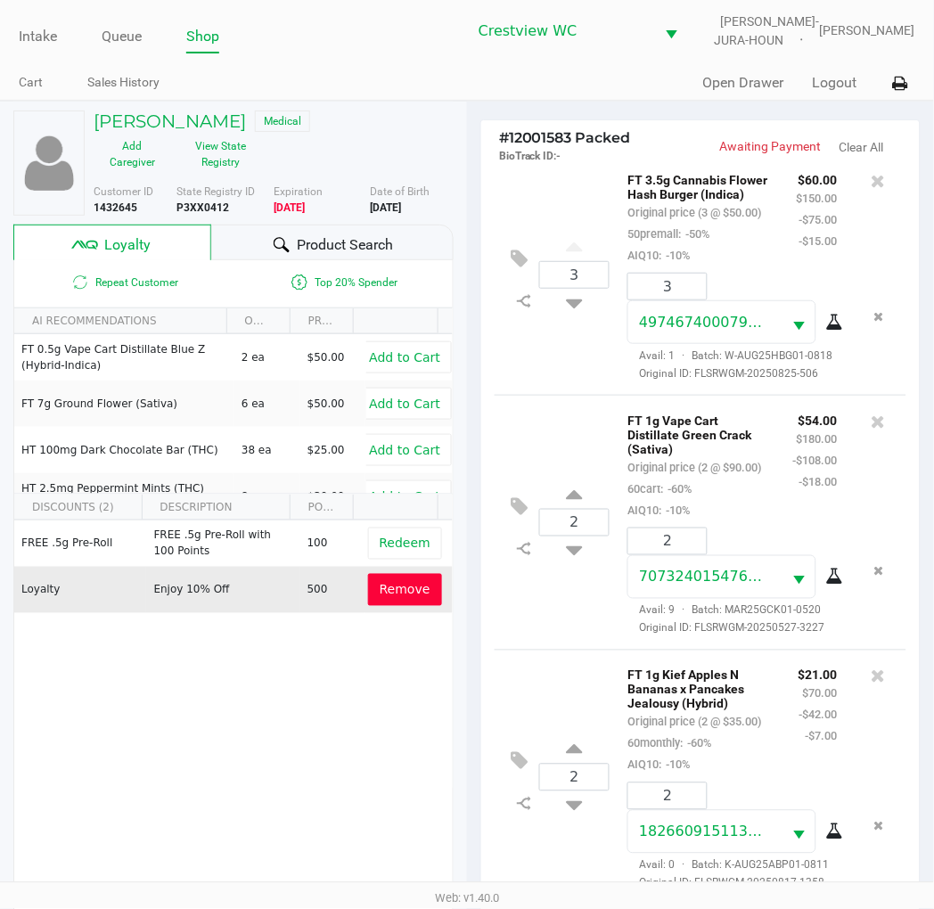
scroll to position [230, 0]
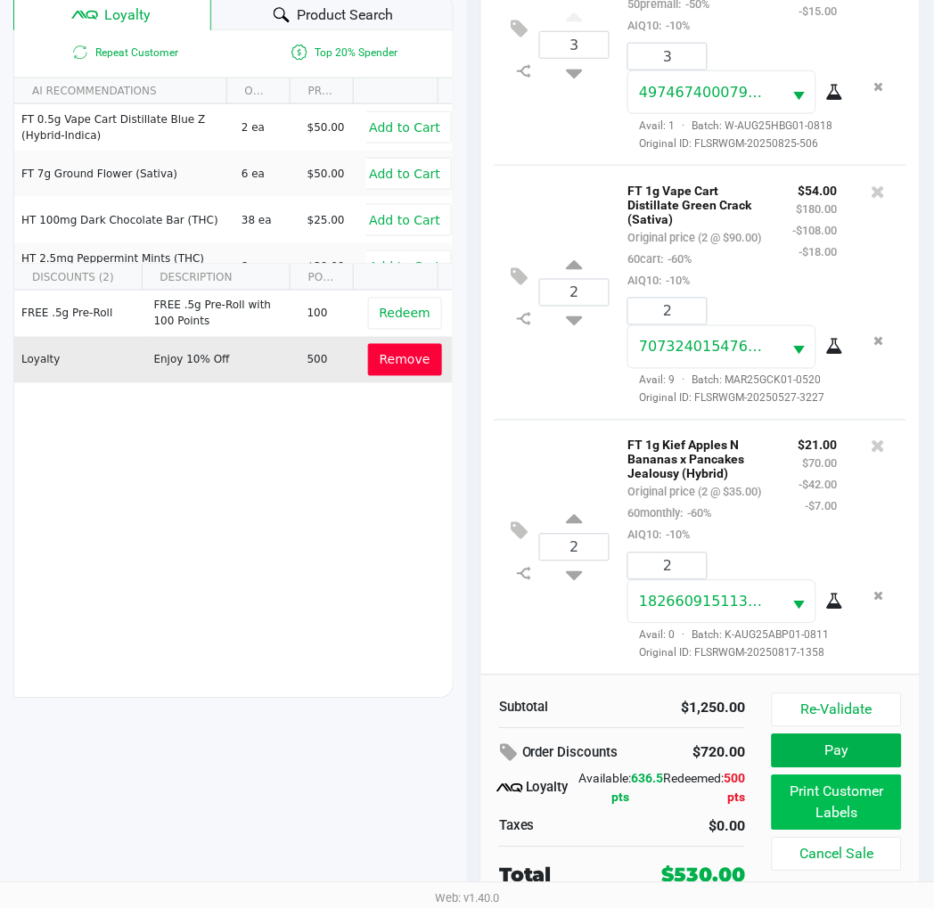
click at [858, 803] on button "Print Customer Labels" at bounding box center [837, 803] width 130 height 55
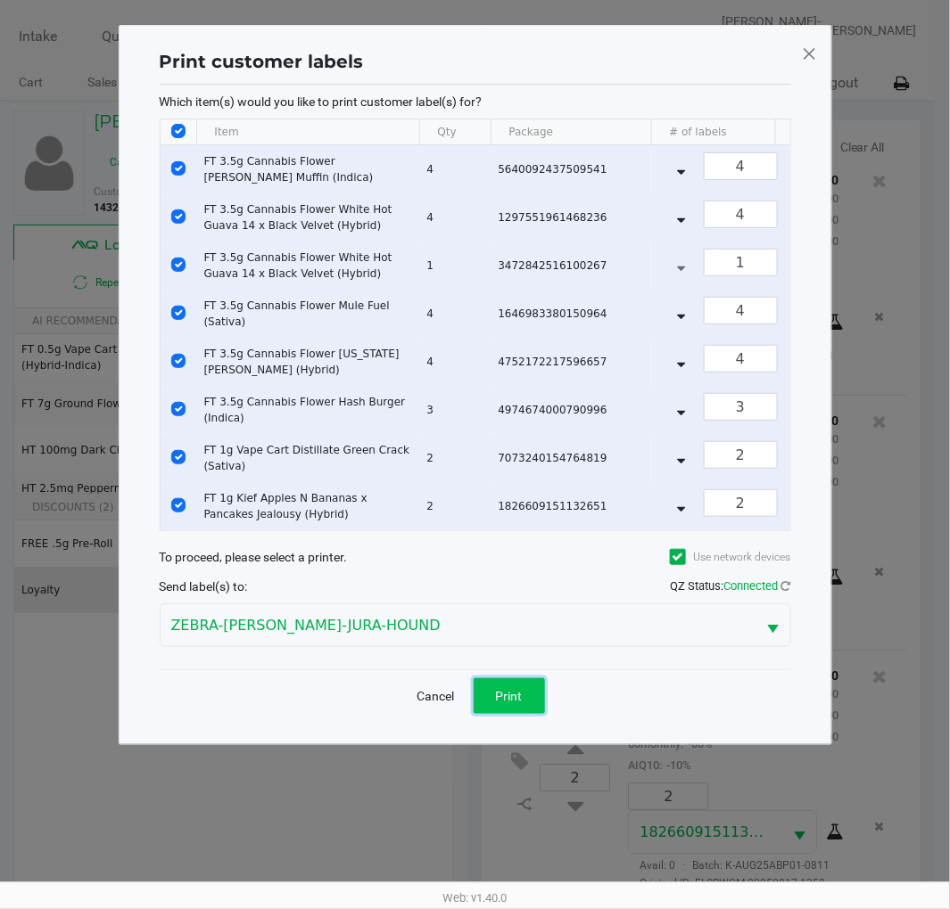
click at [522, 711] on button "Print" at bounding box center [508, 696] width 71 height 36
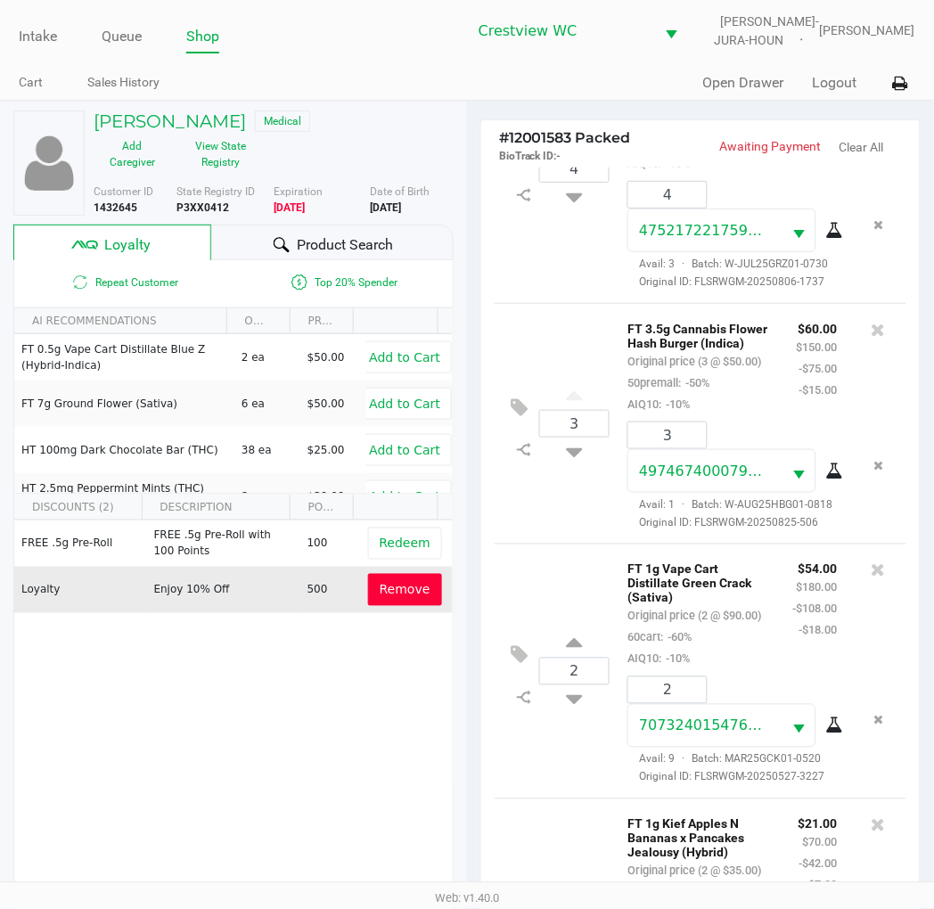
scroll to position [1492, 0]
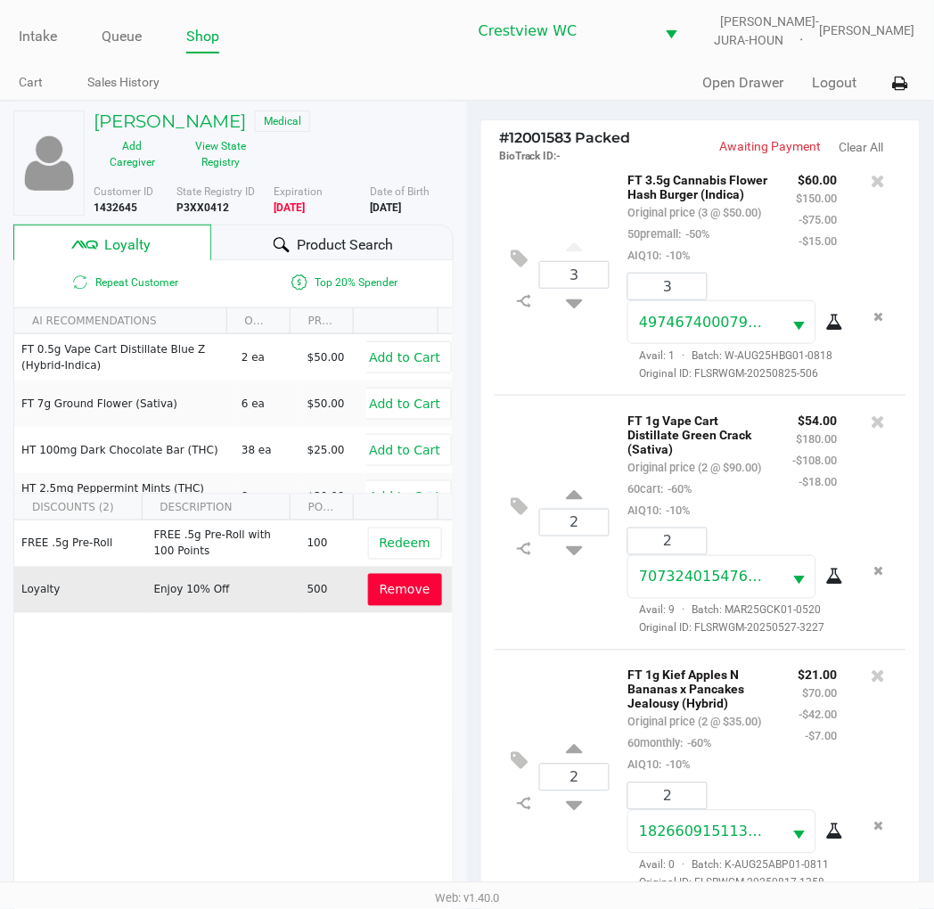
click at [558, 602] on div "2 FT 1g Vape Cart Distillate Green Crack (Sativa) Original price (2 @ $90.00) 6…" at bounding box center [701, 522] width 412 height 255
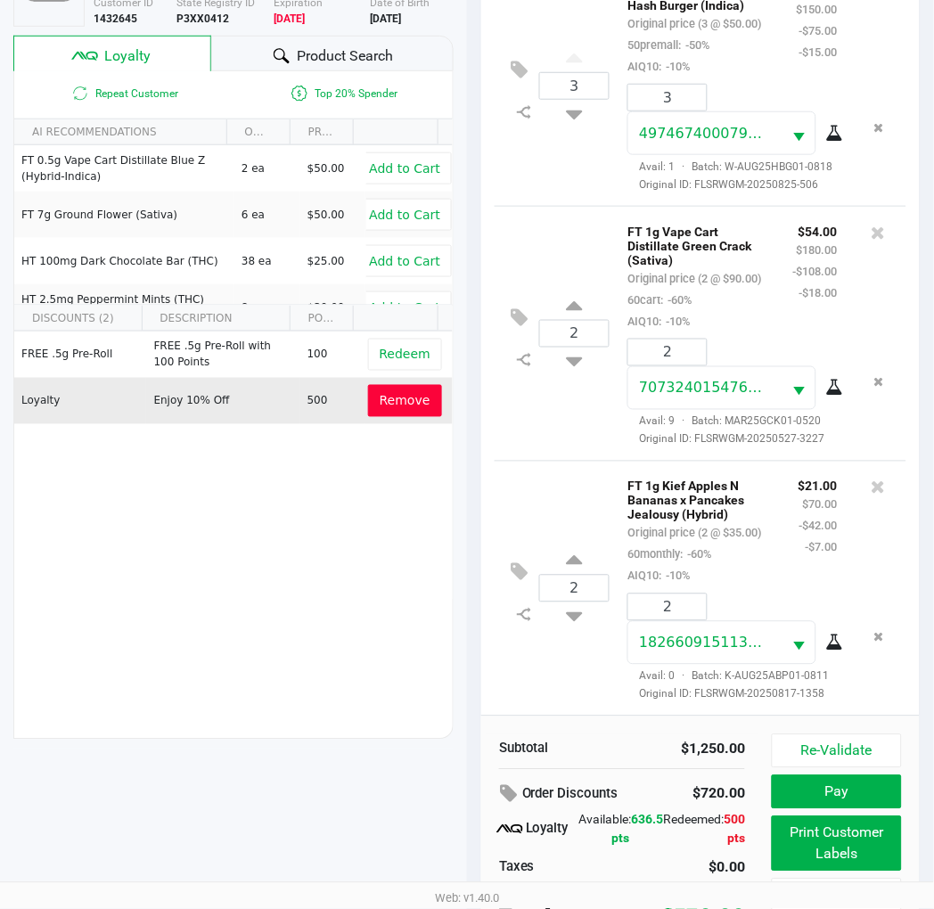
scroll to position [230, 0]
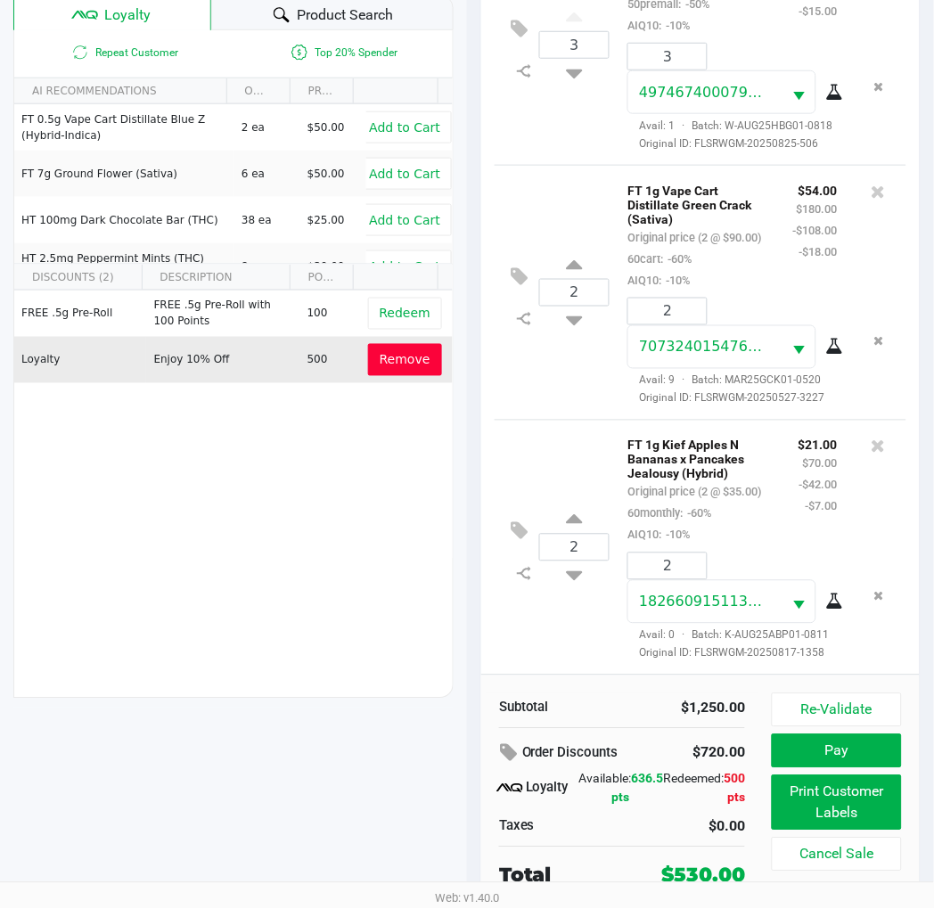
click at [581, 420] on div "2 FT 1g Kief Apples N Bananas x Pancakes Jealousy (Hybrid) Original price (2 @ …" at bounding box center [701, 547] width 412 height 255
click at [571, 420] on div "2 FT 1g Kief Apples N Bananas x Pancakes Jealousy (Hybrid) Original price (2 @ …" at bounding box center [701, 547] width 412 height 255
click at [584, 624] on div "2 FT 1g Kief Apples N Bananas x Pancakes Jealousy (Hybrid) Original price (2 @ …" at bounding box center [701, 547] width 412 height 255
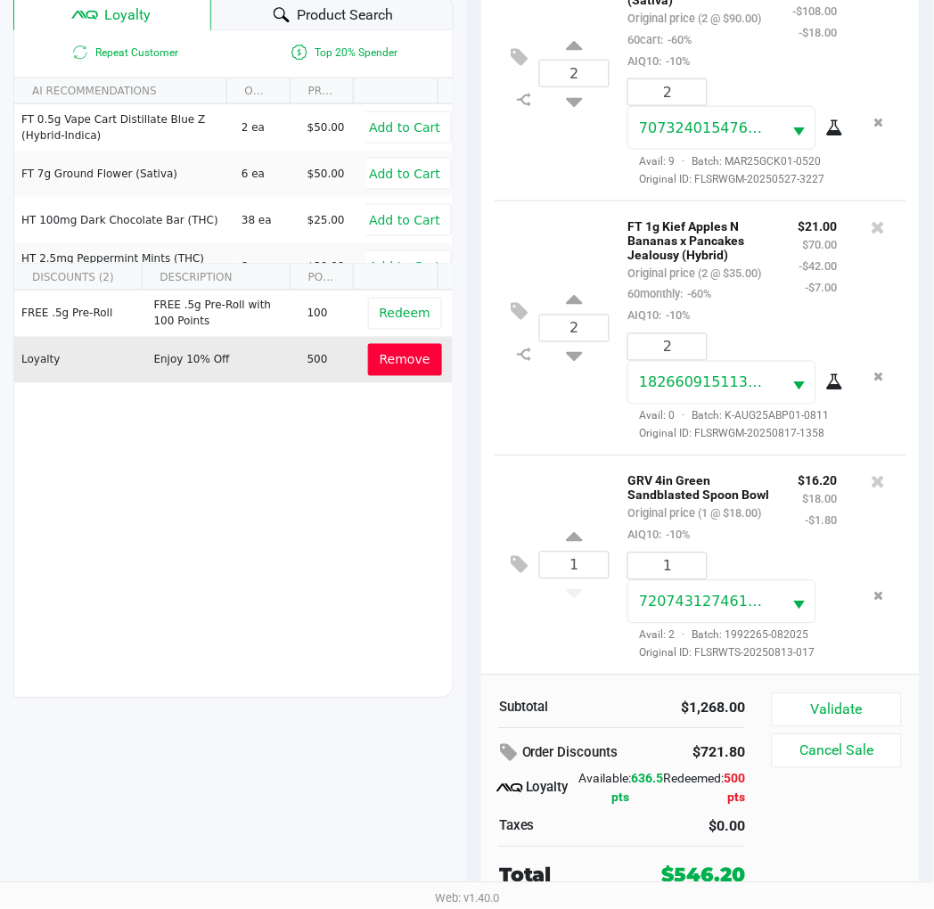
scroll to position [1750, 0]
click at [518, 555] on icon at bounding box center [519, 565] width 17 height 21
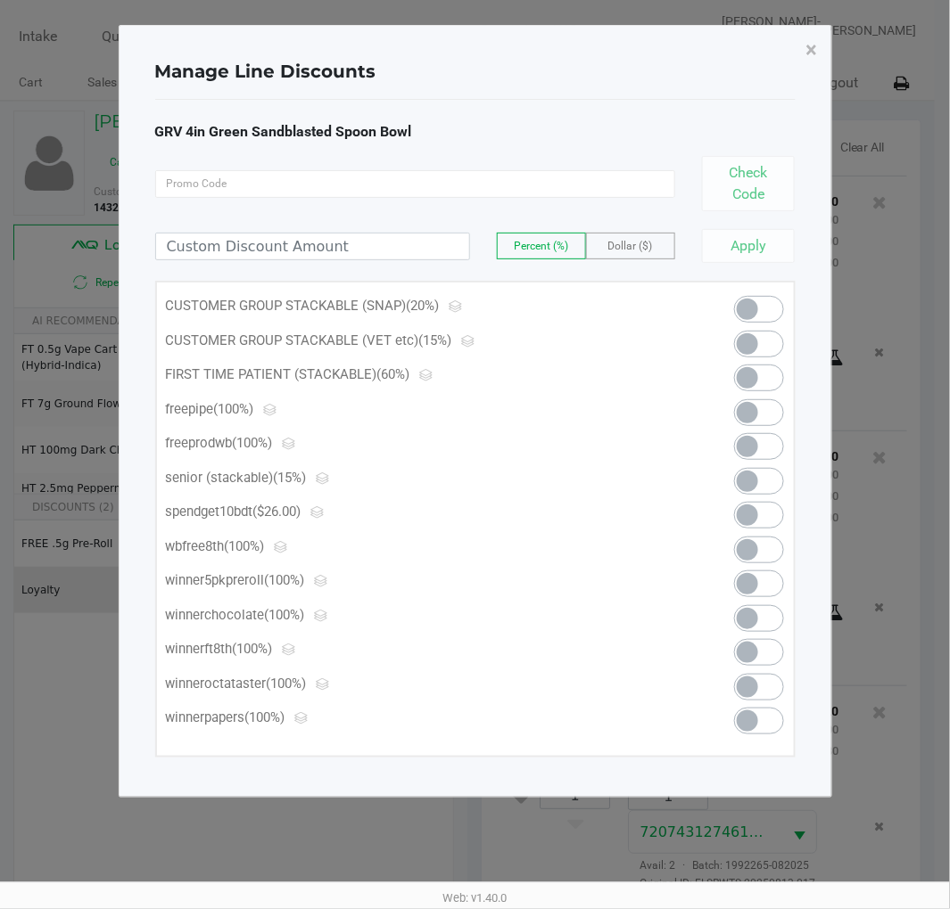
click at [758, 415] on span at bounding box center [746, 412] width 21 height 21
click at [809, 52] on span "×" at bounding box center [812, 49] width 12 height 25
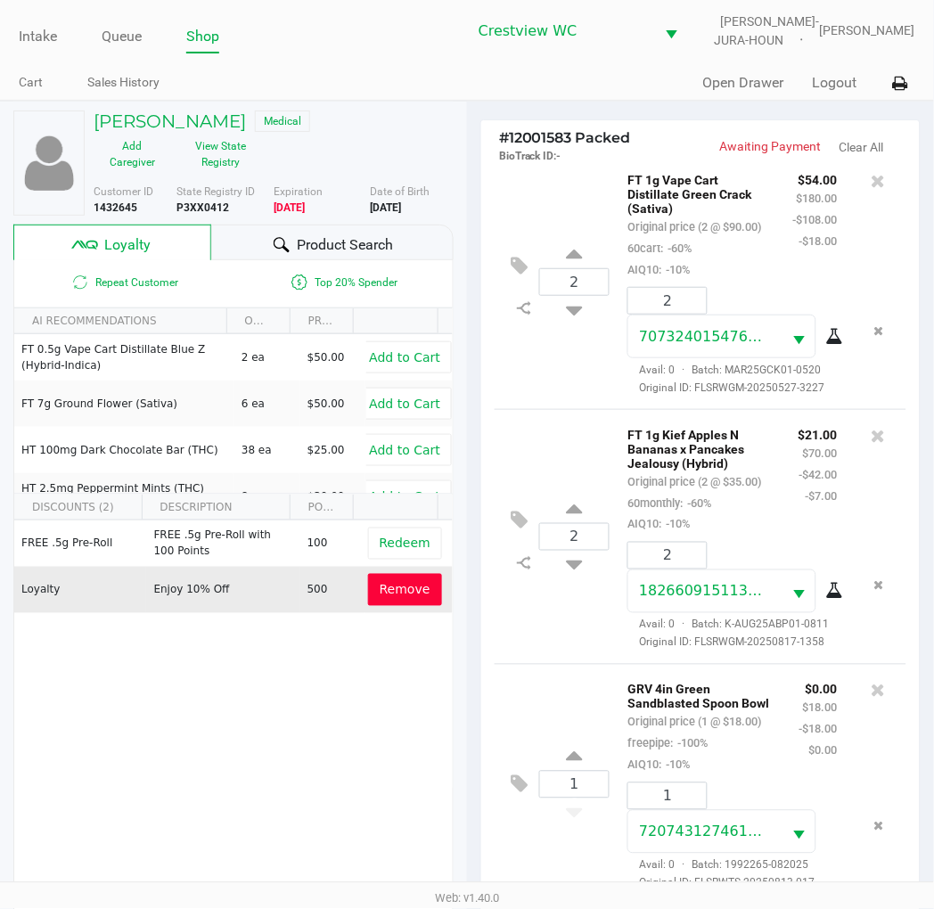
scroll to position [230, 0]
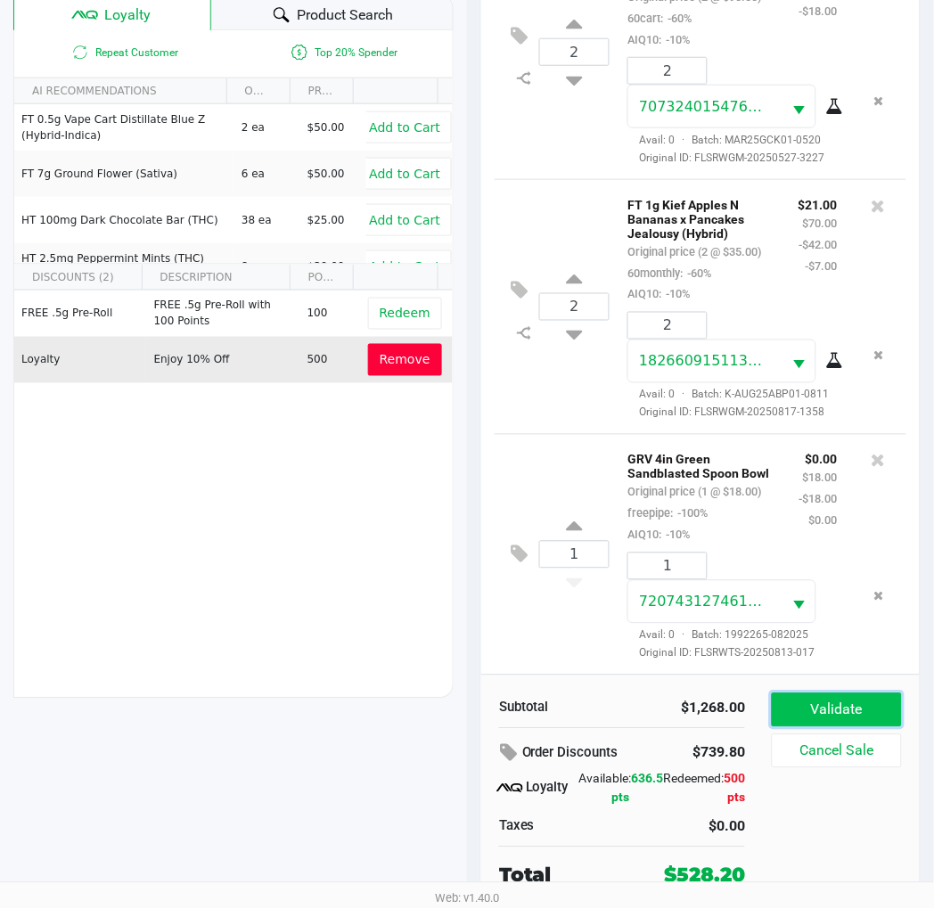
click at [848, 709] on button "Validate" at bounding box center [837, 711] width 130 height 34
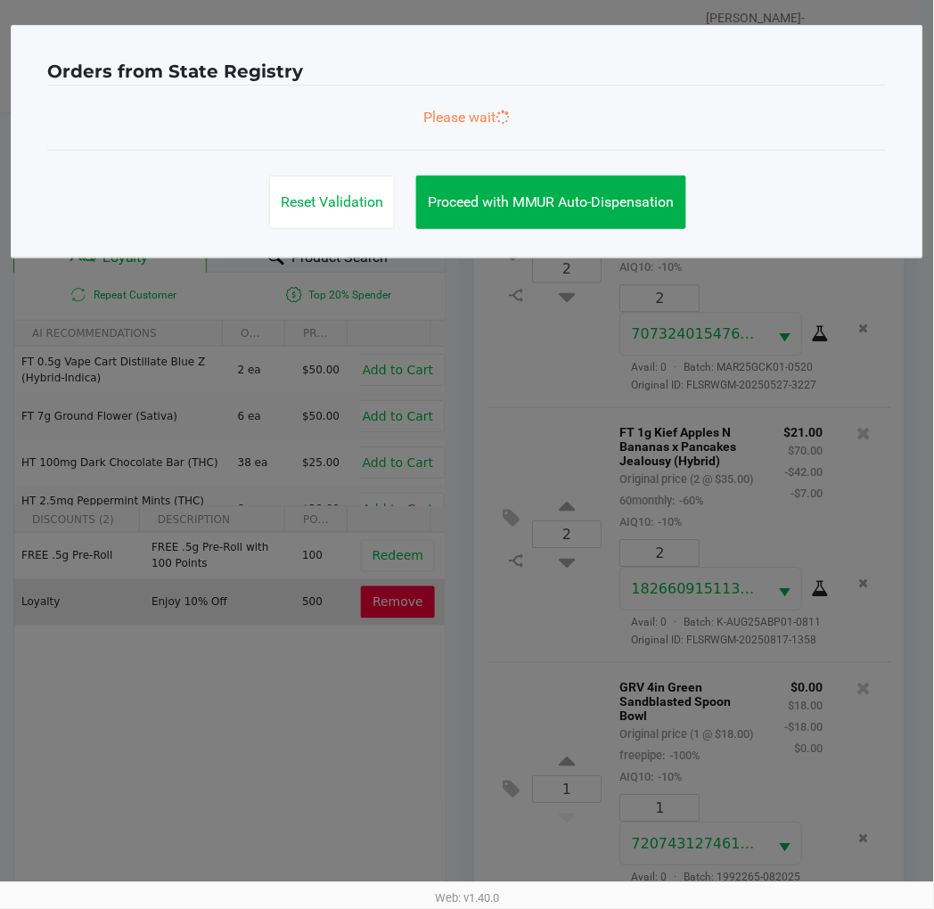
scroll to position [0, 0]
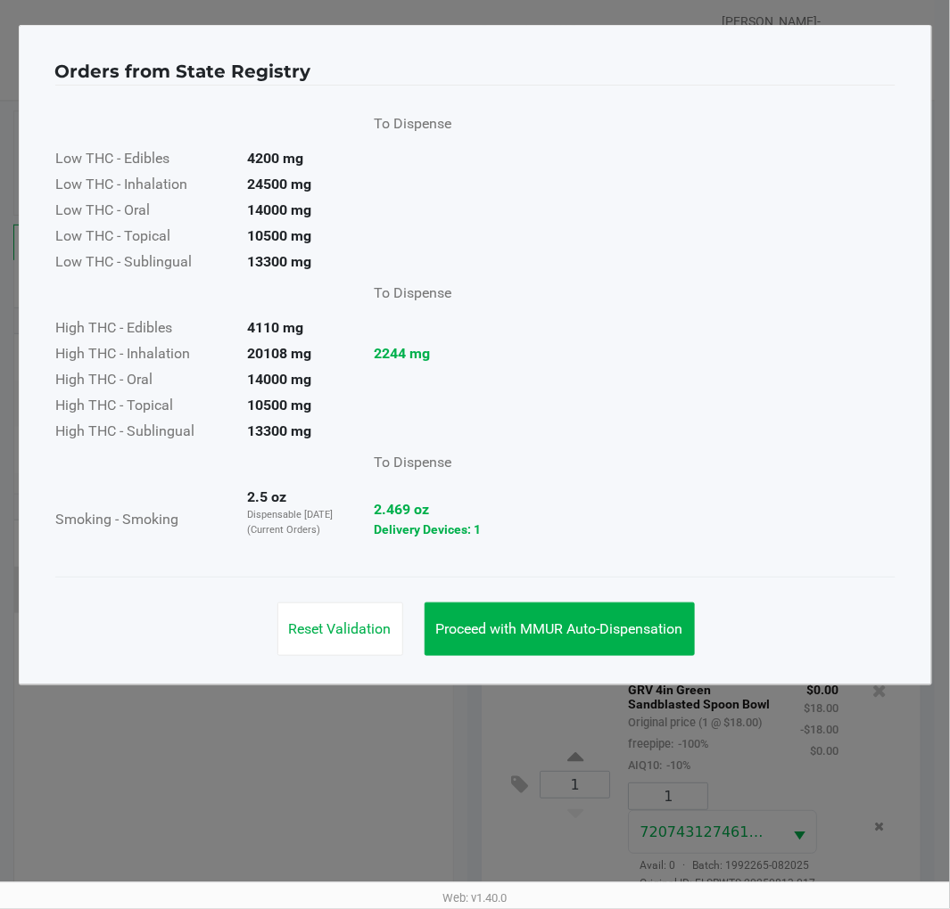
click at [621, 631] on span "Proceed with MMUR Auto-Dispensation" at bounding box center [559, 629] width 247 height 17
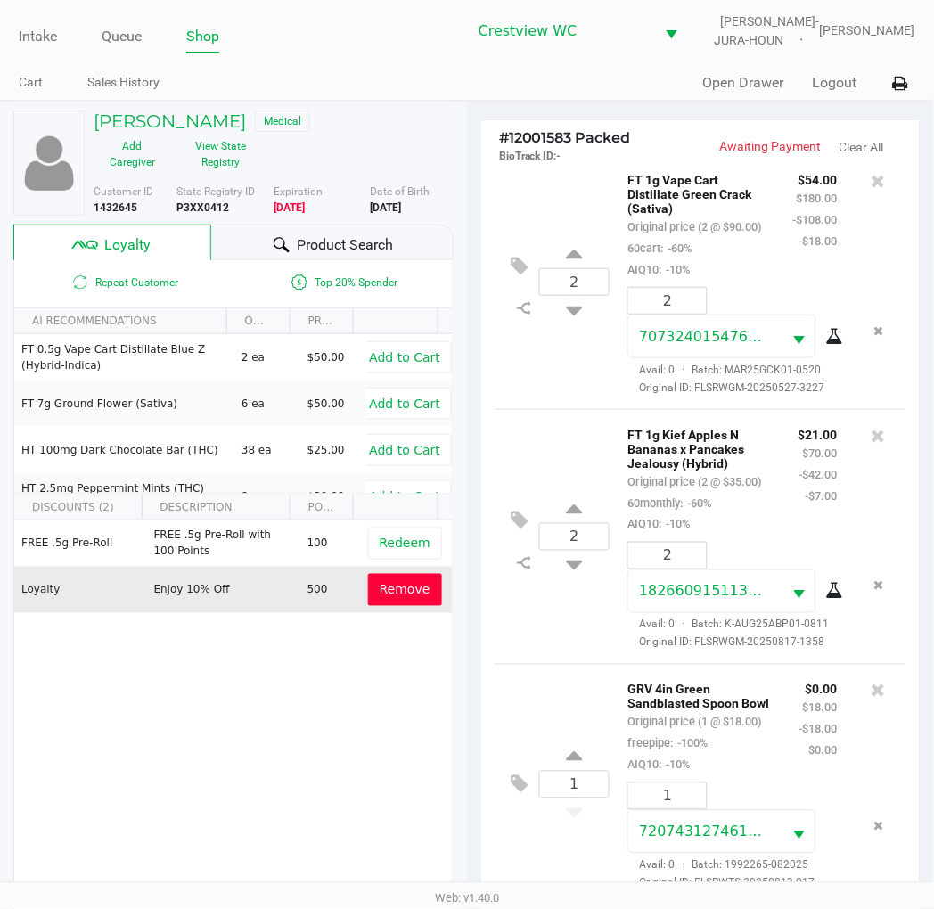
scroll to position [230, 0]
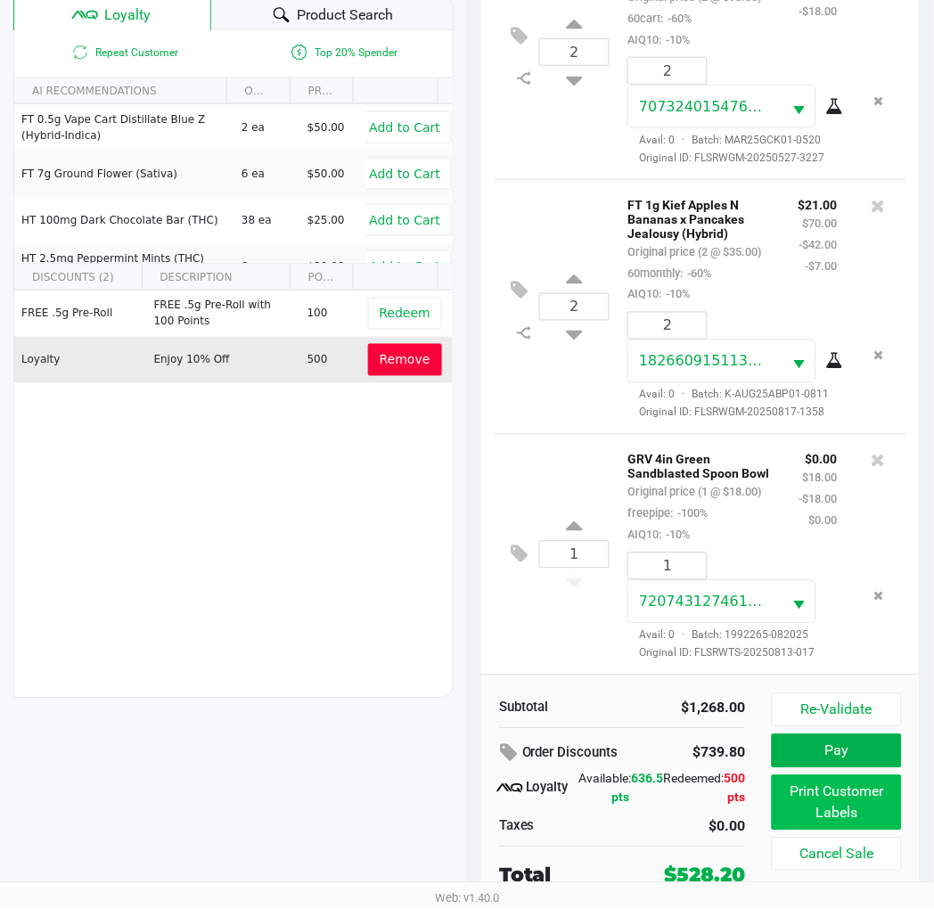
click at [856, 809] on button "Print Customer Labels" at bounding box center [837, 803] width 130 height 55
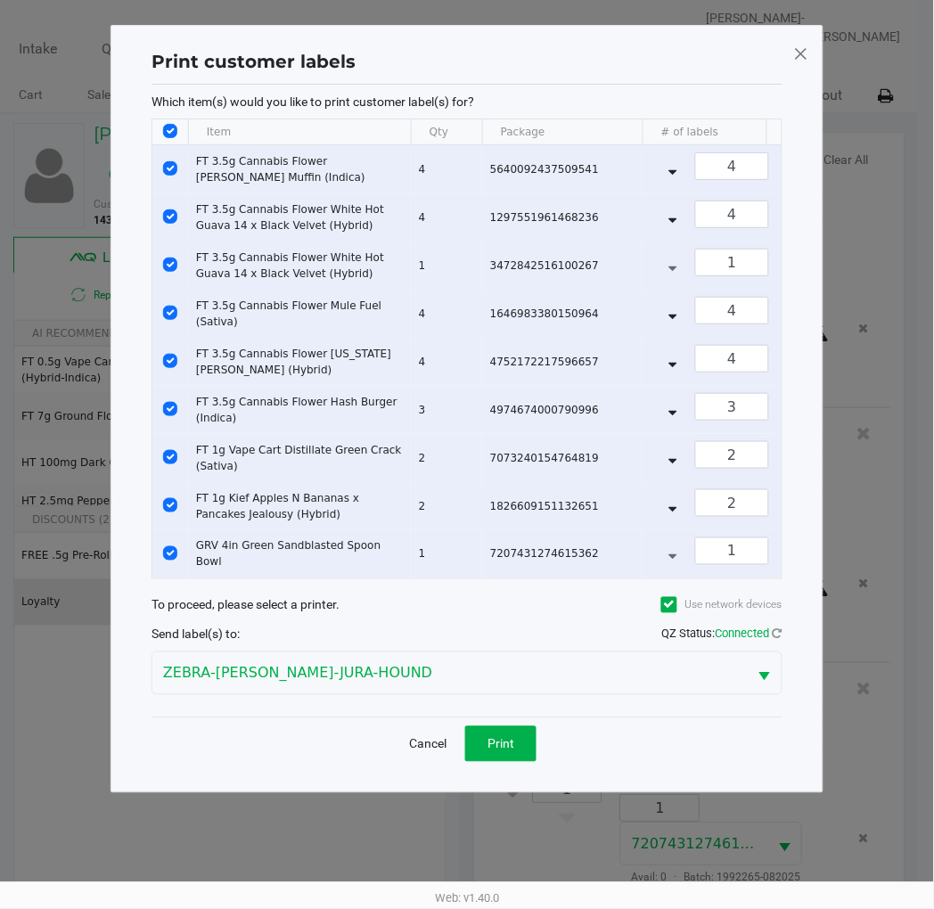
scroll to position [0, 0]
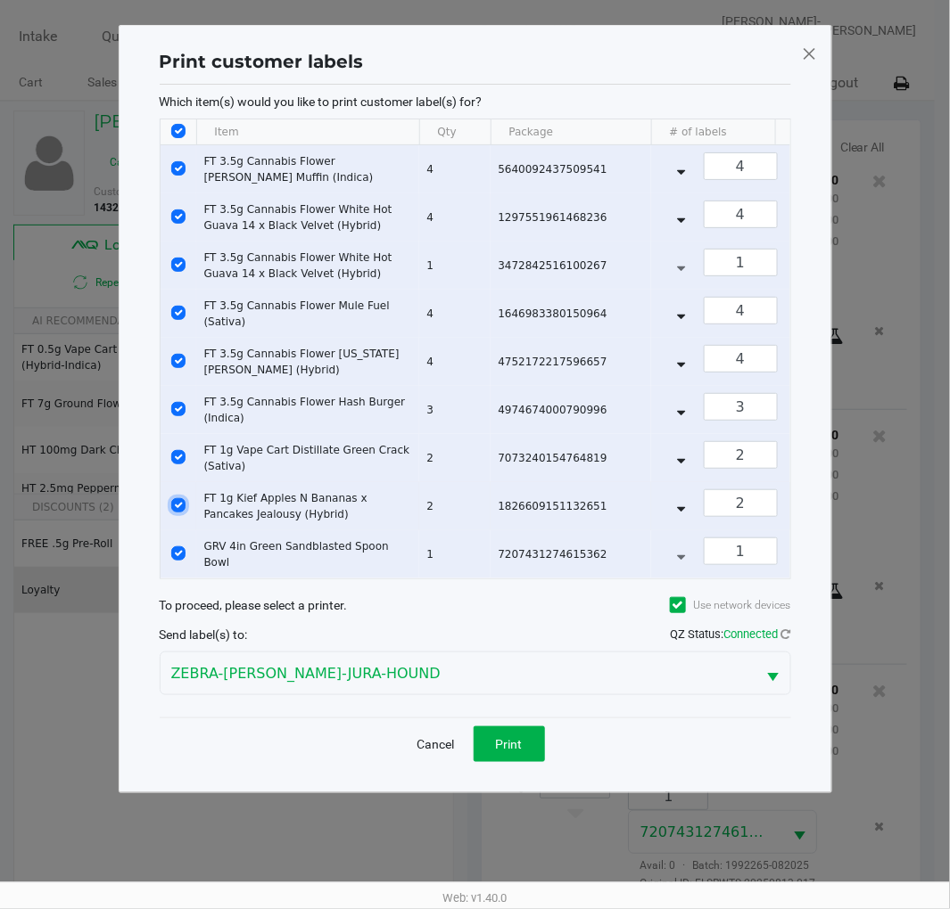
click at [182, 505] on input "Select Row" at bounding box center [178, 505] width 14 height 14
checkbox input "false"
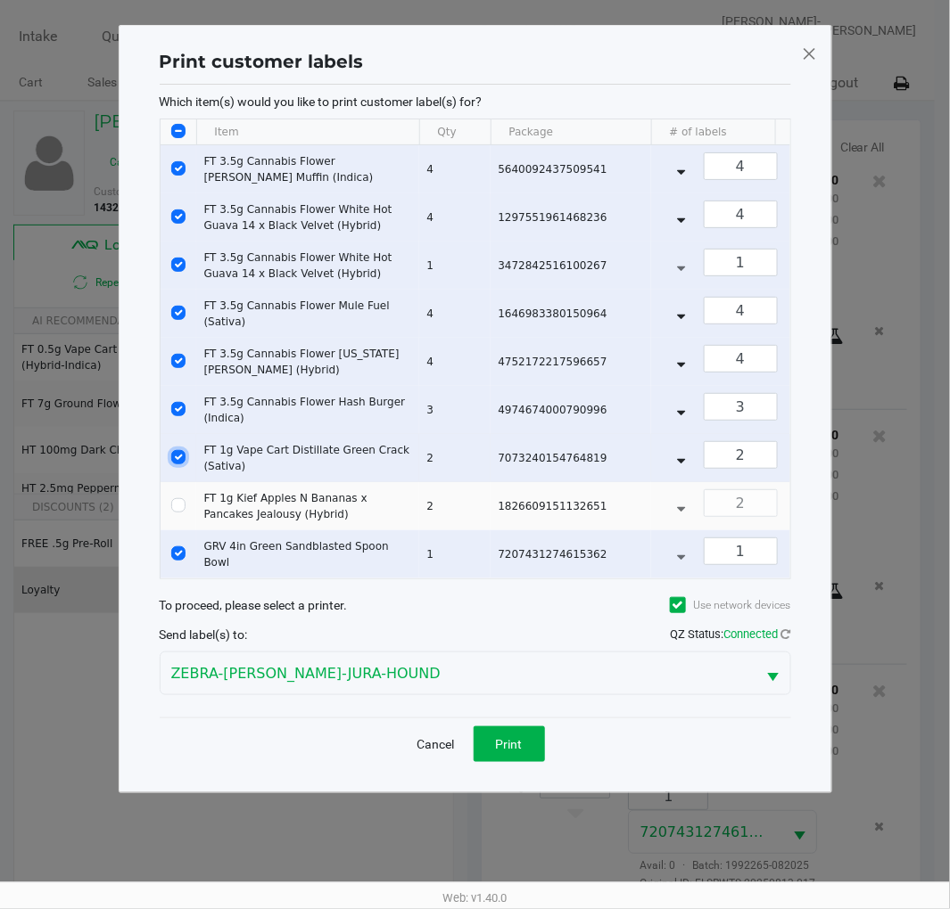
click at [178, 458] on input "Select Row" at bounding box center [178, 457] width 14 height 14
checkbox input "false"
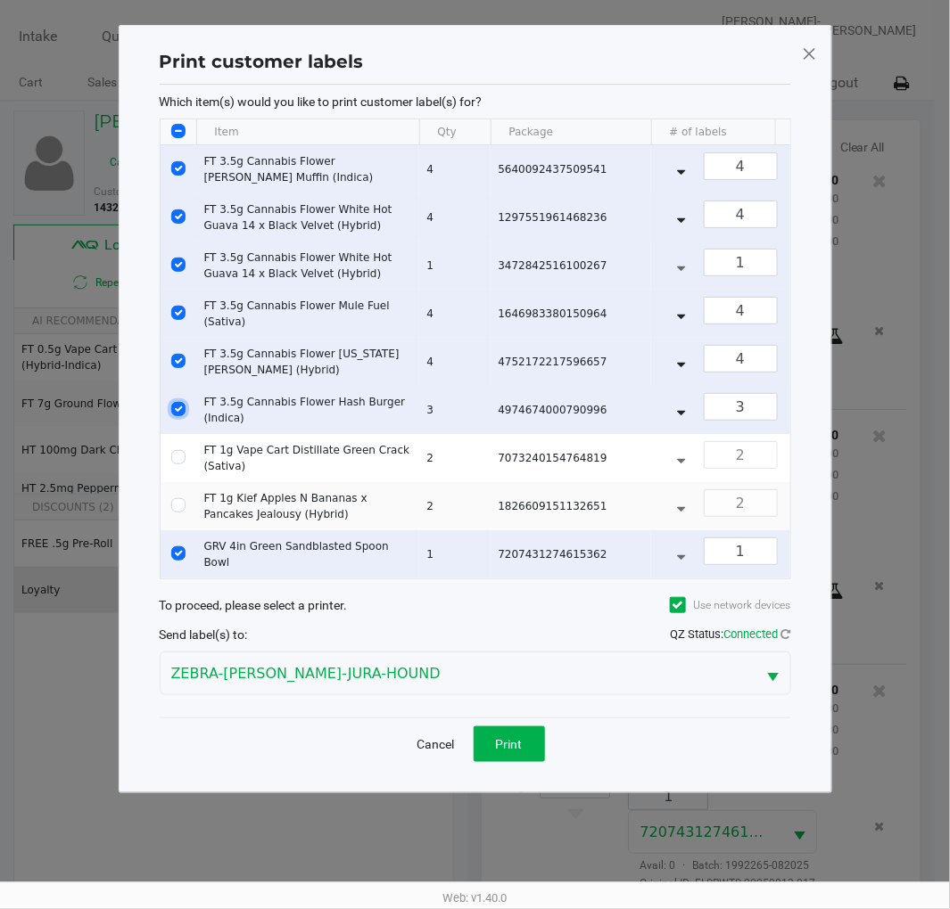
click at [177, 406] on input "Select Row" at bounding box center [178, 409] width 14 height 14
checkbox input "false"
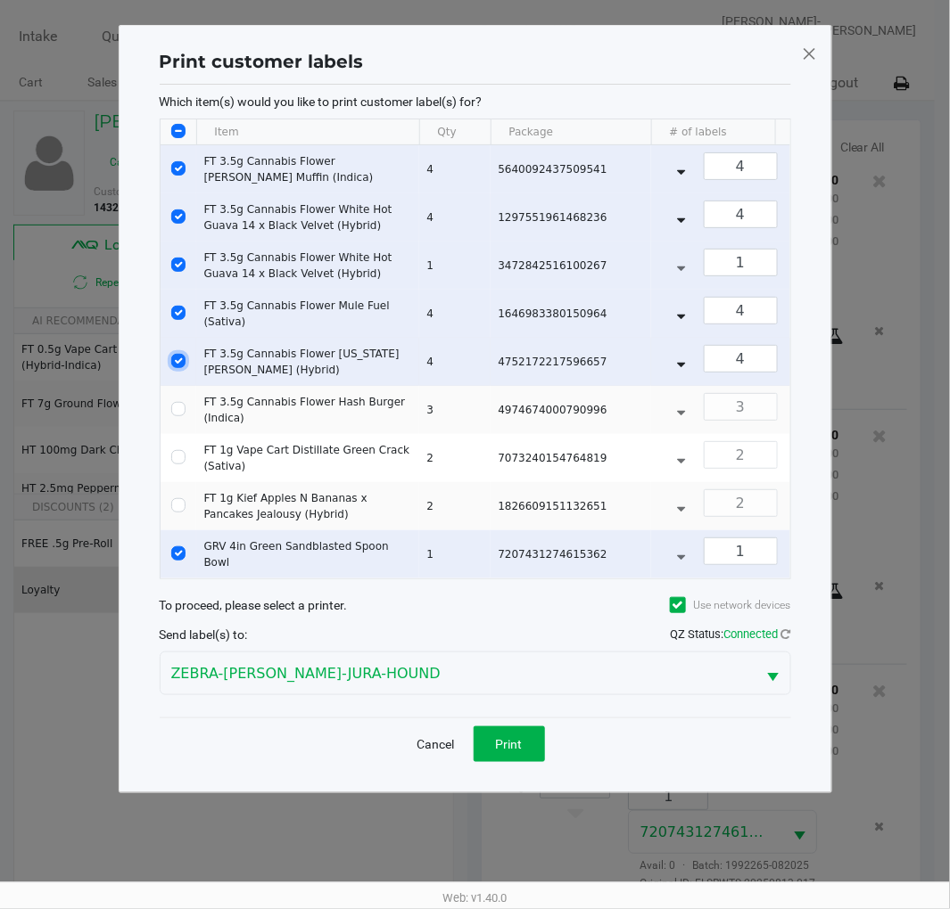
click at [181, 362] on input "Select Row" at bounding box center [178, 361] width 14 height 14
checkbox input "false"
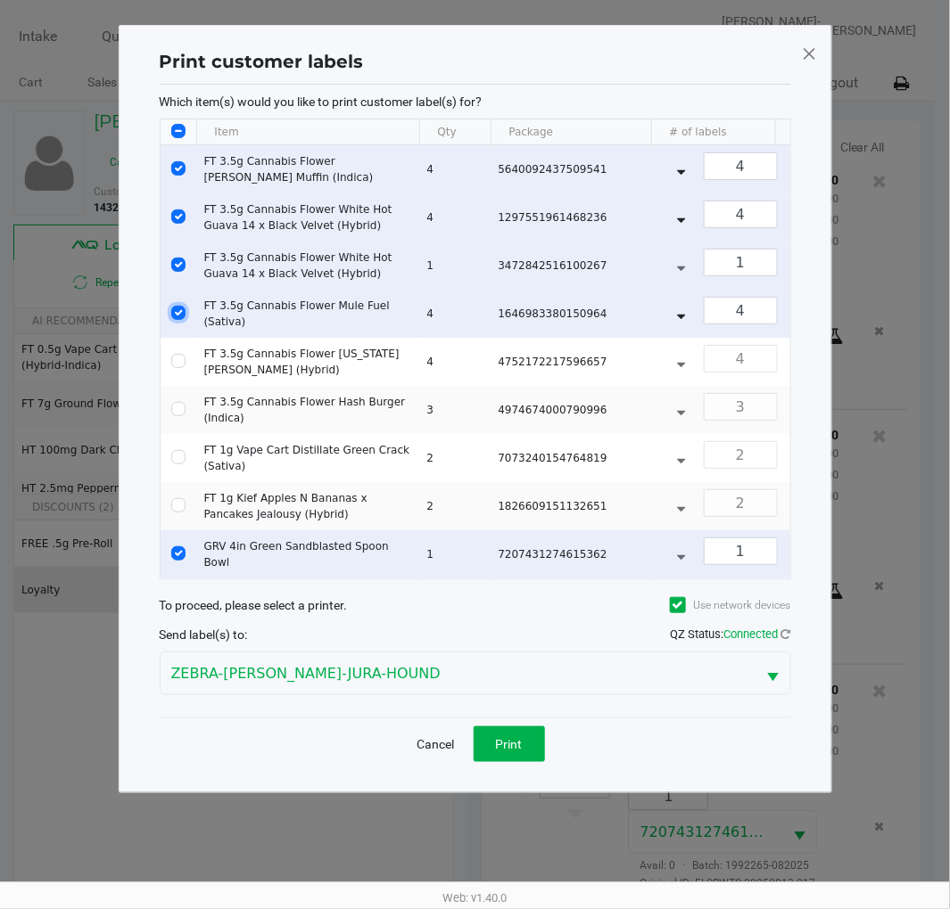
click at [182, 312] on input "Select Row" at bounding box center [178, 313] width 14 height 14
checkbox input "false"
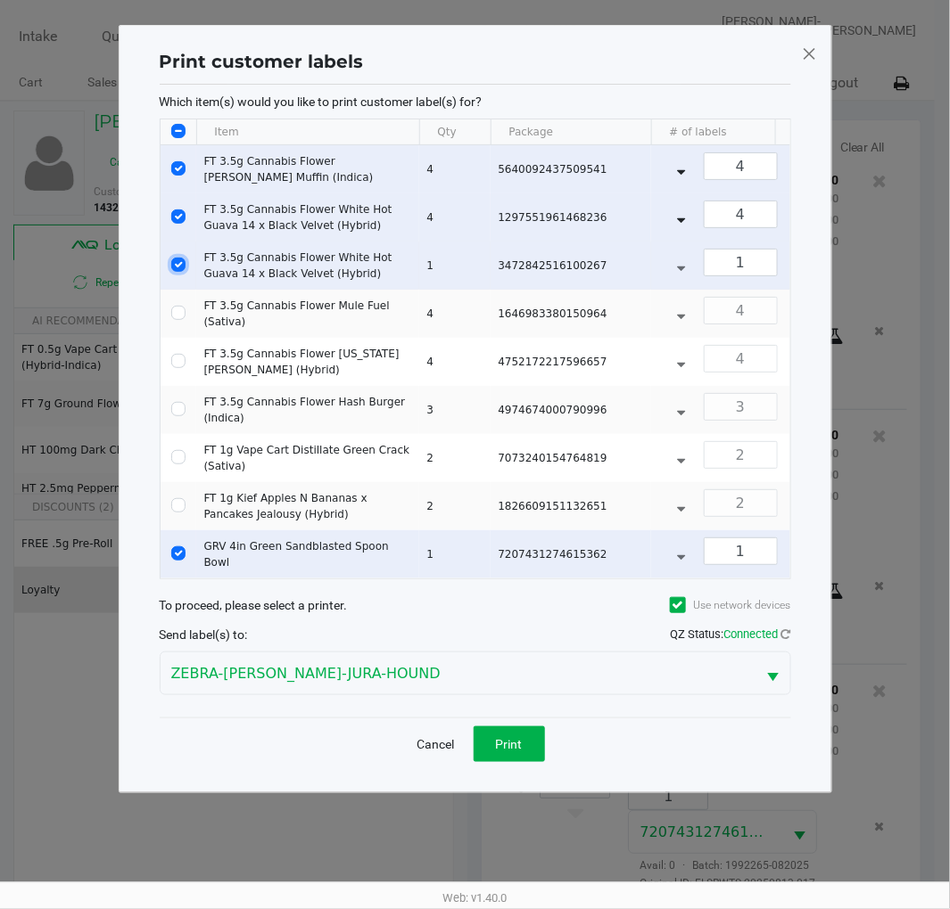
click at [178, 264] on input "Select Row" at bounding box center [178, 265] width 14 height 14
checkbox input "false"
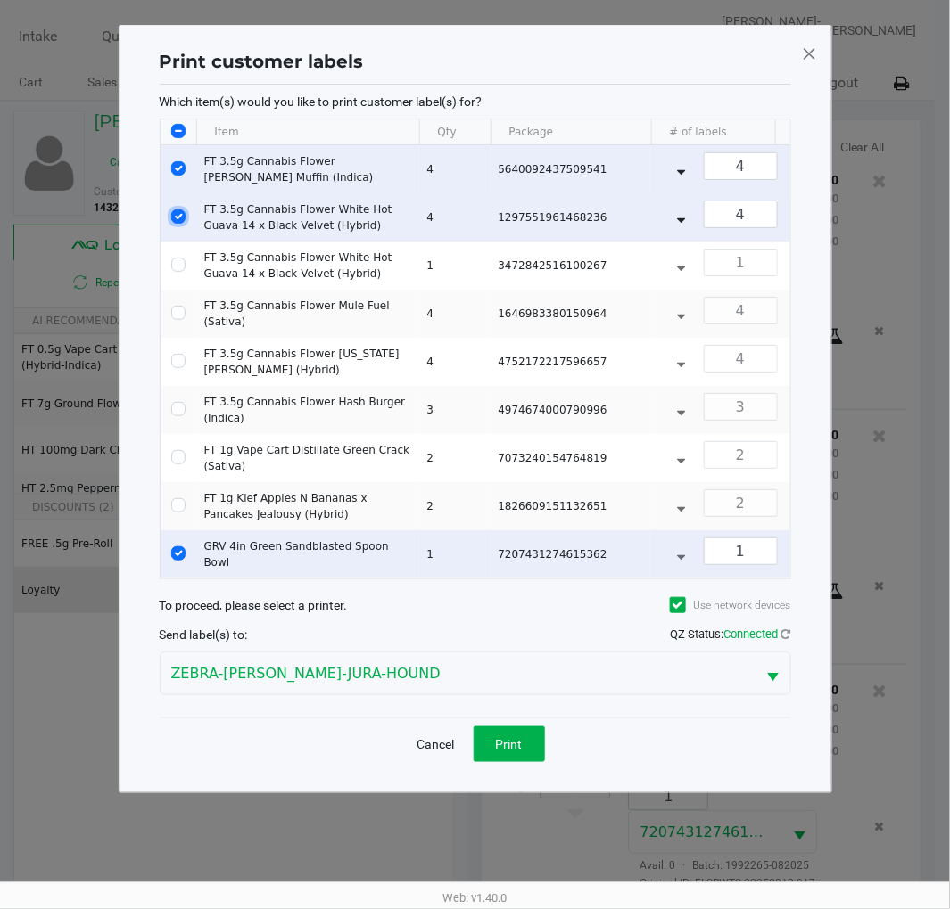
click at [181, 210] on input "Select Row" at bounding box center [178, 217] width 14 height 14
checkbox input "false"
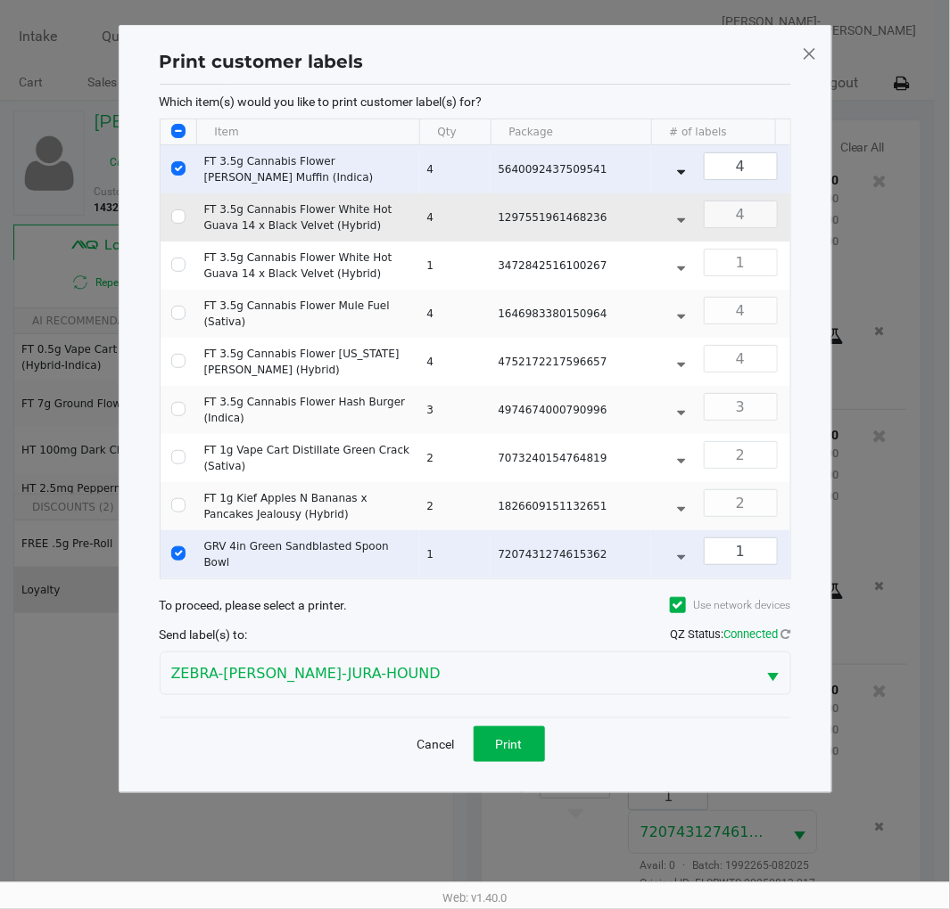
click at [170, 198] on td "Data table" at bounding box center [178, 217] width 36 height 48
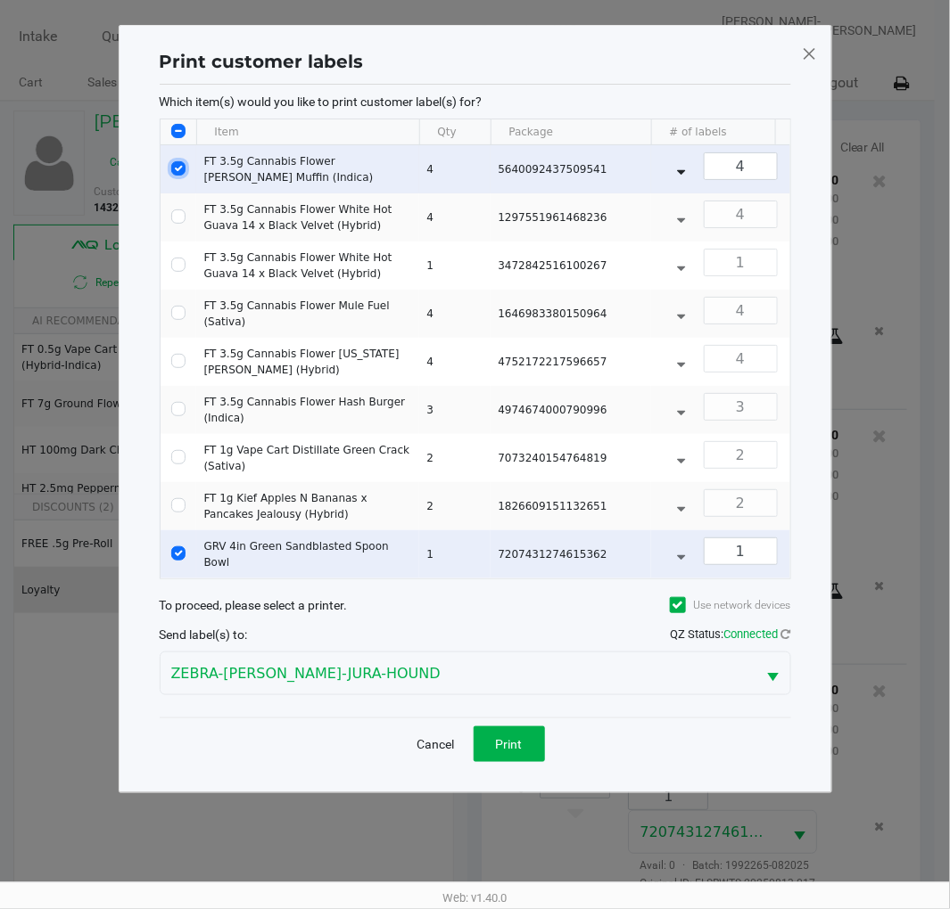
click at [178, 166] on input "Select Row" at bounding box center [178, 168] width 14 height 14
checkbox input "false"
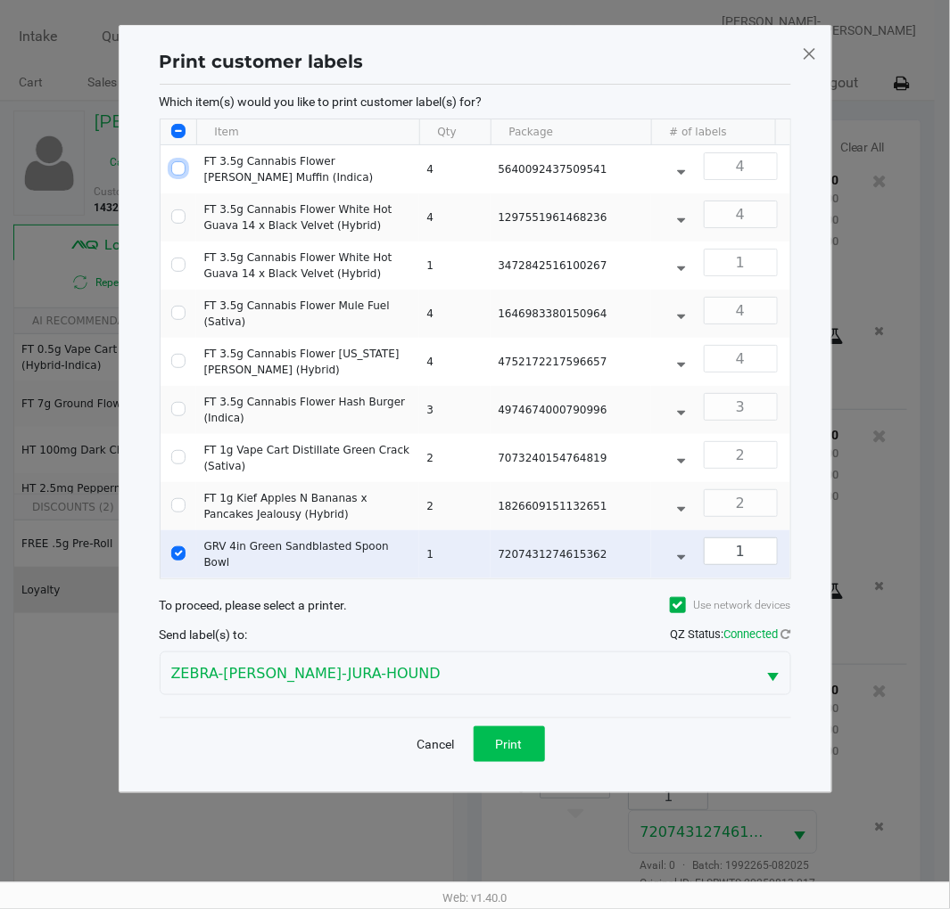
click at [517, 762] on button "Print" at bounding box center [508, 745] width 71 height 36
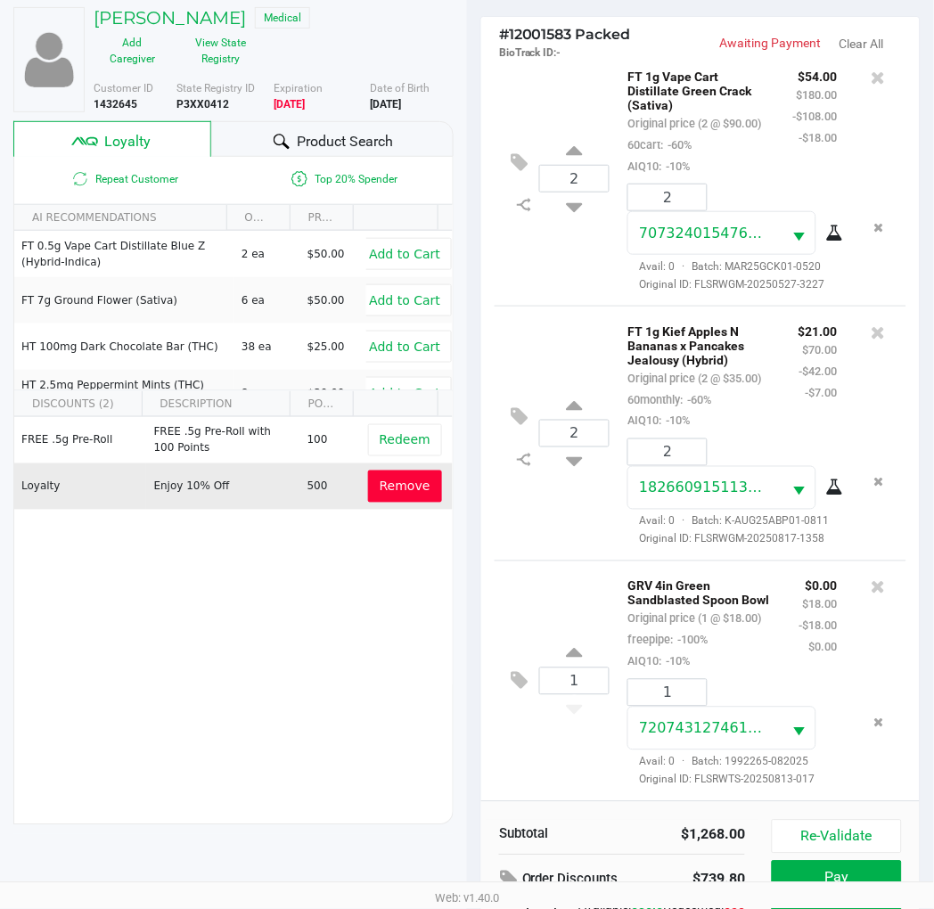
scroll to position [230, 0]
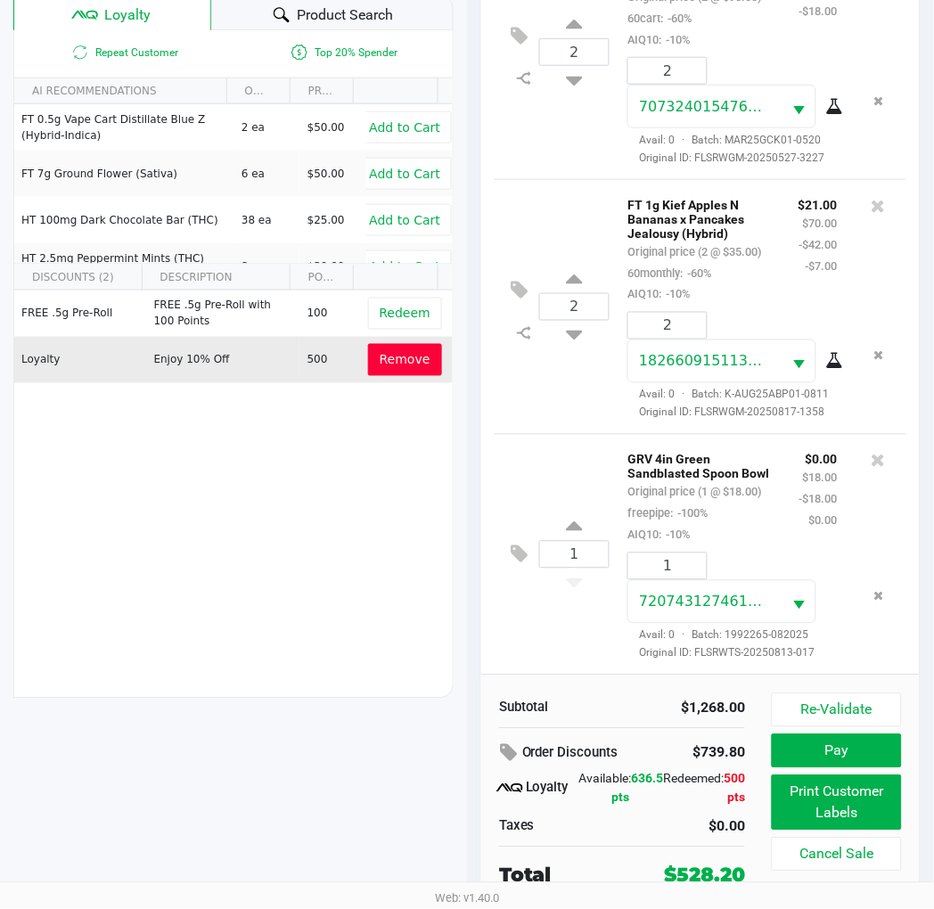
click at [266, 533] on div "FREE .5g Pre-Roll FREE .5g Pre-Roll with 100 Points 100 Redeem Loyalty Enjoy 10…" at bounding box center [233, 425] width 439 height 268
click at [853, 753] on button "Pay" at bounding box center [837, 752] width 130 height 34
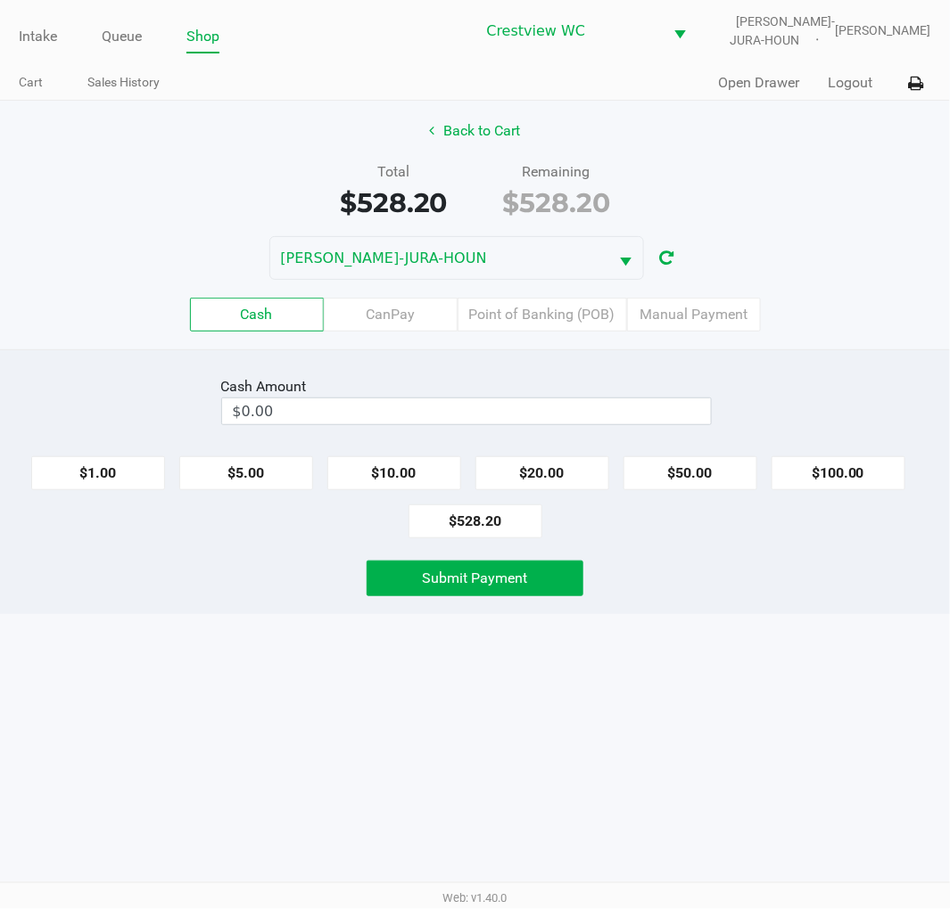
click at [826, 161] on div "Total $528.20 Remaining $528.20" at bounding box center [475, 192] width 976 height 62
click at [796, 652] on div "Intake Queue Shop Crestview WC BRUNO-JURA-HOUN Eric Stevenson Cart Sales Histor…" at bounding box center [475, 454] width 950 height 909
click at [813, 141] on div "Back to Cart" at bounding box center [475, 131] width 976 height 34
click at [330, 403] on input "$0.00" at bounding box center [466, 412] width 489 height 26
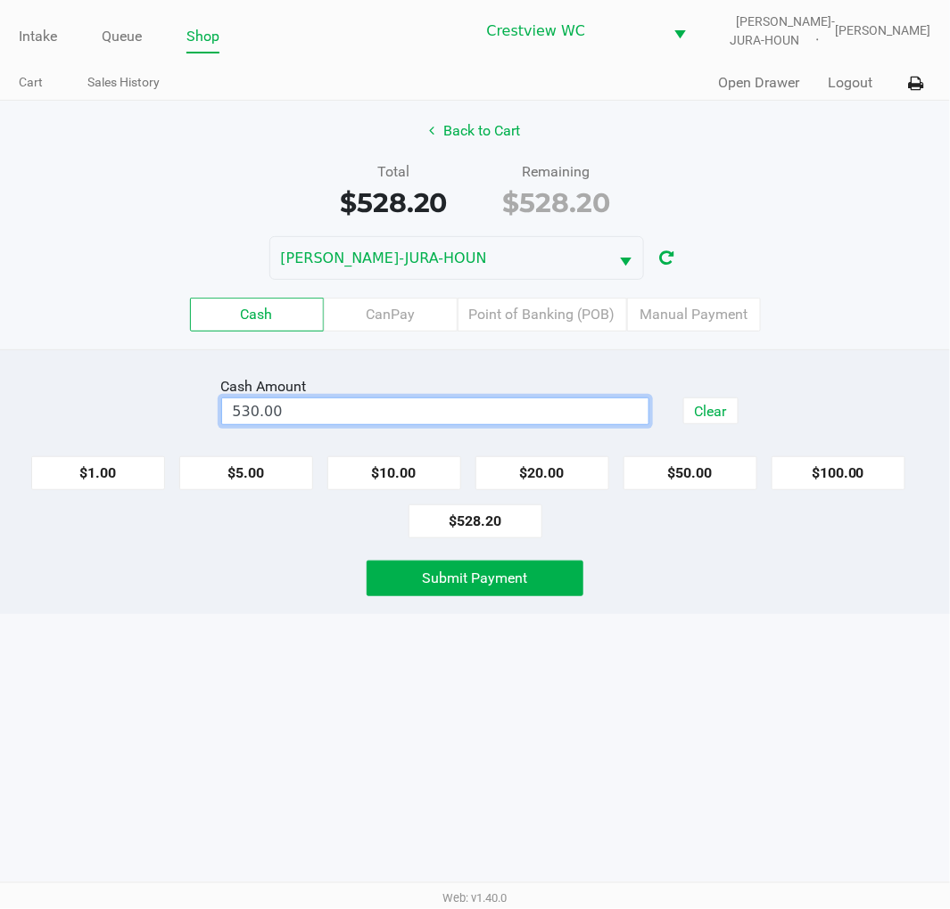
click at [836, 716] on div "Intake Queue Shop Crestview WC BRUNO-JURA-HOUN Eric Stevenson Cart Sales Histor…" at bounding box center [475, 454] width 950 height 909
type input "$530.00"
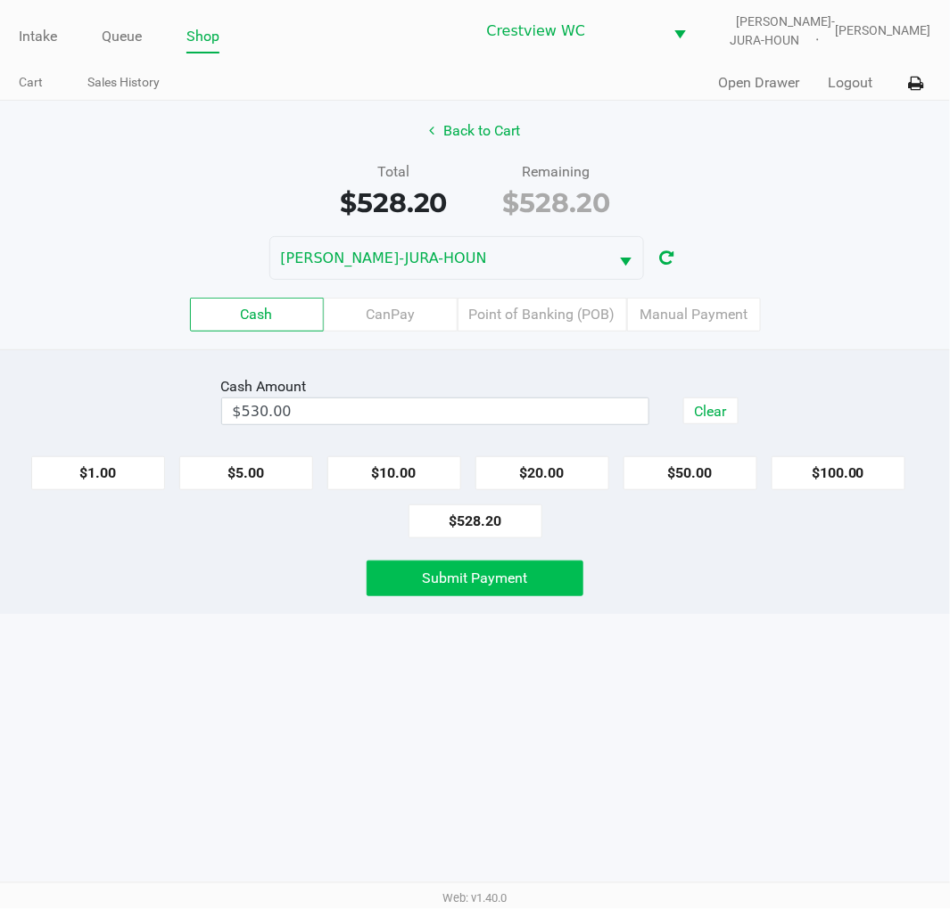
click at [530, 580] on button "Submit Payment" at bounding box center [475, 579] width 218 height 36
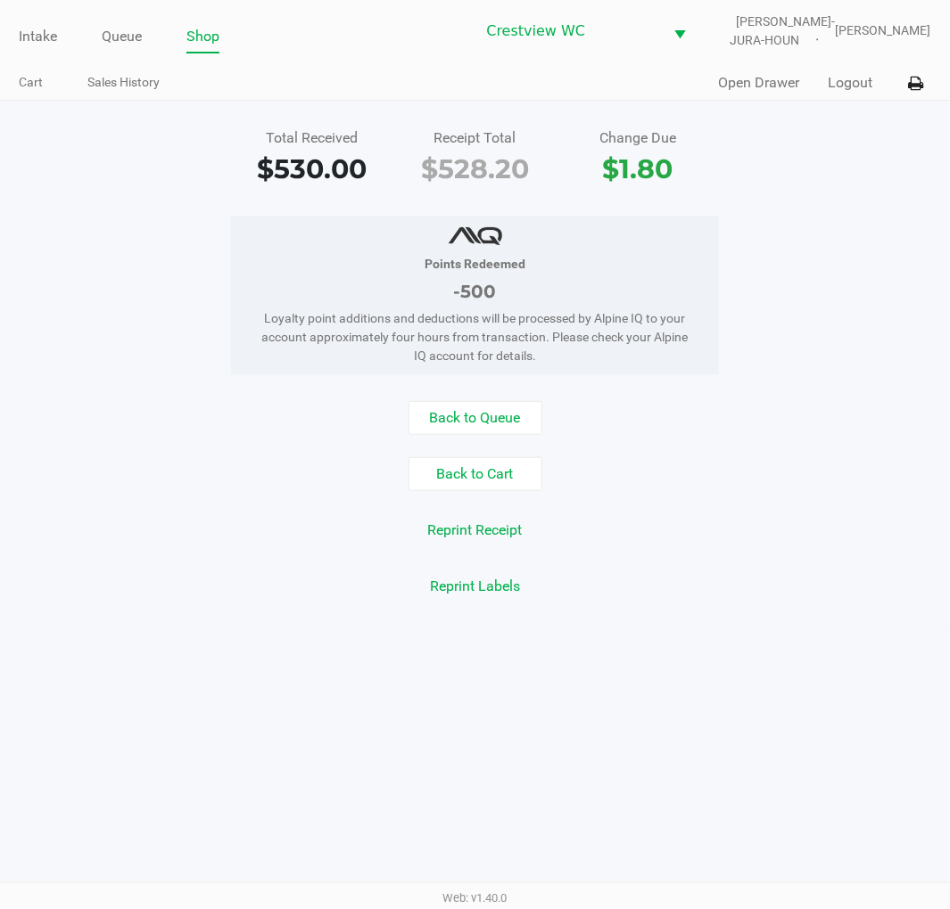
click at [886, 219] on div "Points Redeemed -500 Loyalty point additions and deductions will be processed b…" at bounding box center [475, 295] width 976 height 159
click at [878, 185] on div "Total Received $530.00 Receipt Total $528.20 Change Due $1.80" at bounding box center [475, 158] width 976 height 62
click at [27, 36] on link "Intake" at bounding box center [38, 36] width 38 height 25
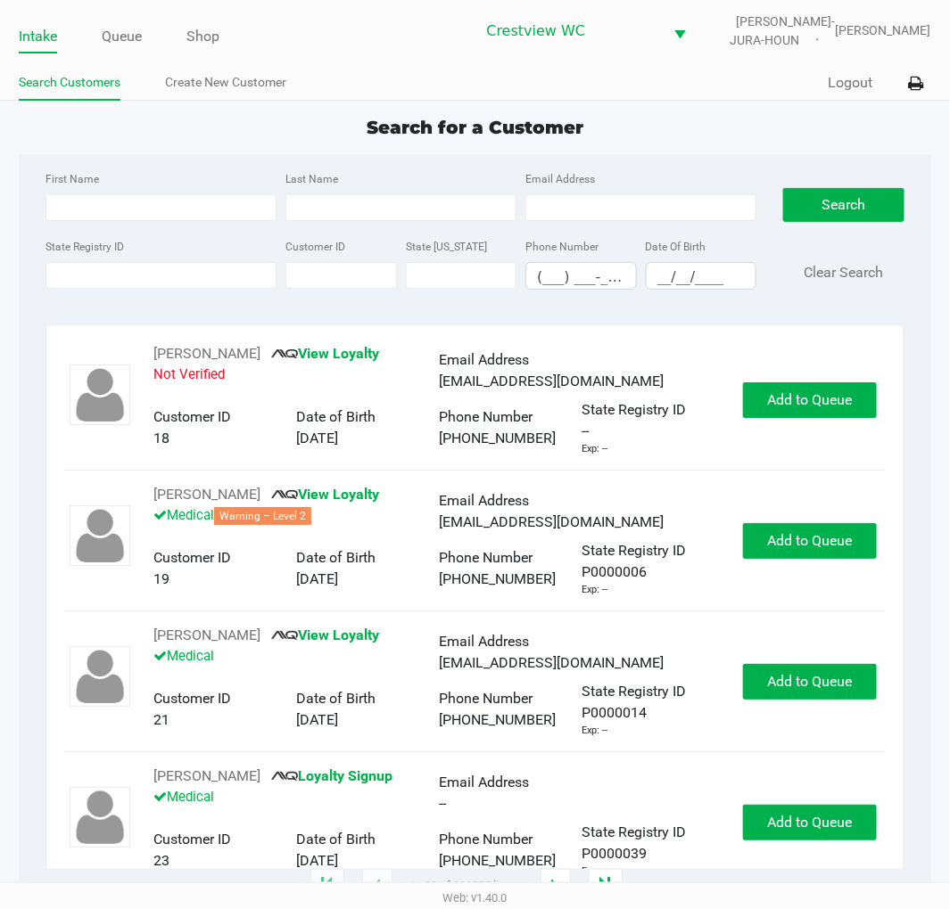
click at [744, 104] on app-point-of-sale "Intake Queue Shop Crestview WC BRUNO-JURA-HOUN Eric Stevenson Search Customers …" at bounding box center [475, 444] width 950 height 888
click at [722, 144] on div "Search for a Customer First Name Last Name Email Address State Registry ID Cust…" at bounding box center [474, 501] width 911 height 774
click at [728, 141] on div "Search for a Customer First Name Last Name Email Address State Registry ID Cust…" at bounding box center [474, 501] width 911 height 774
click at [714, 107] on app-point-of-sale "Intake Queue Shop Crestview WC BRUNO-JURA-HOUN Eric Stevenson Search Customers …" at bounding box center [475, 444] width 950 height 888
click at [646, 114] on div "Search for a Customer" at bounding box center [474, 127] width 938 height 27
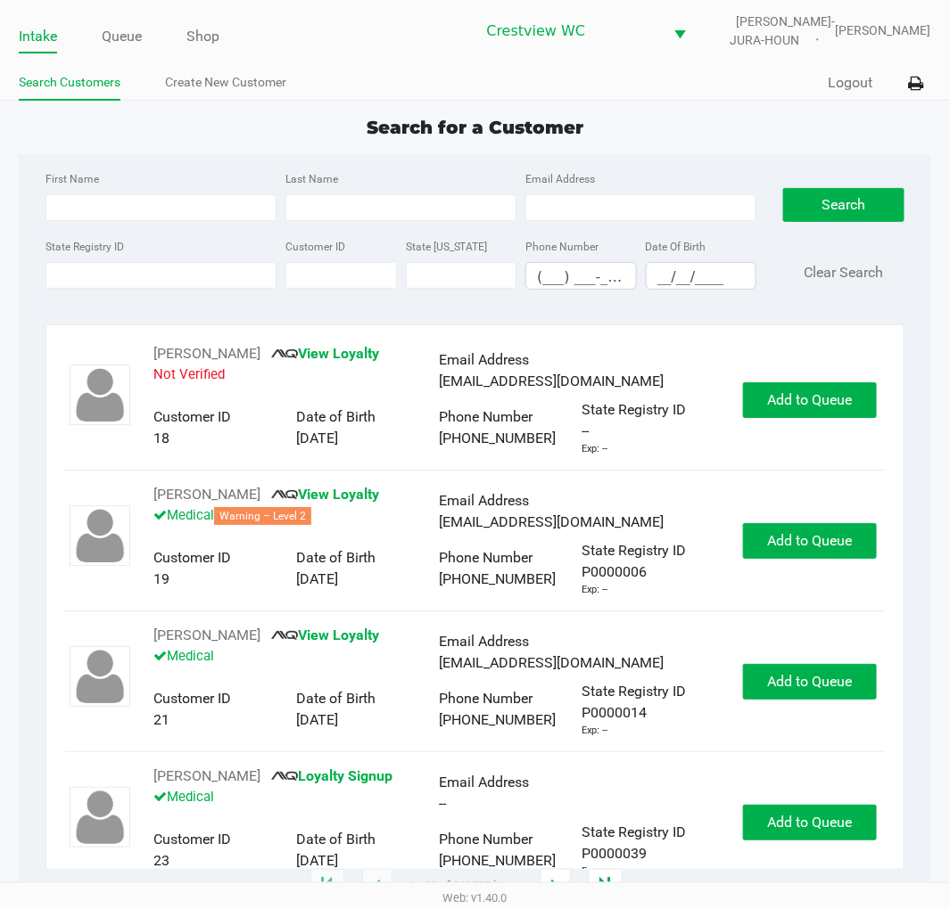
click at [777, 120] on div "Search for a Customer" at bounding box center [474, 127] width 938 height 27
click at [687, 139] on div "Search for a Customer" at bounding box center [474, 127] width 938 height 27
click at [654, 103] on app-point-of-sale "Intake Queue Shop Crestview WC BRUNO-JURA-HOUN Eric Stevenson Search Customers …" at bounding box center [475, 444] width 950 height 888
click at [742, 103] on app-point-of-sale "Intake Queue Shop Crestview WC BRUNO-JURA-HOUN Eric Stevenson Search Customers …" at bounding box center [475, 444] width 950 height 888
click at [732, 109] on app-point-of-sale "Intake Queue Shop Crestview WC BRUNO-JURA-HOUN Eric Stevenson Search Customers …" at bounding box center [475, 444] width 950 height 888
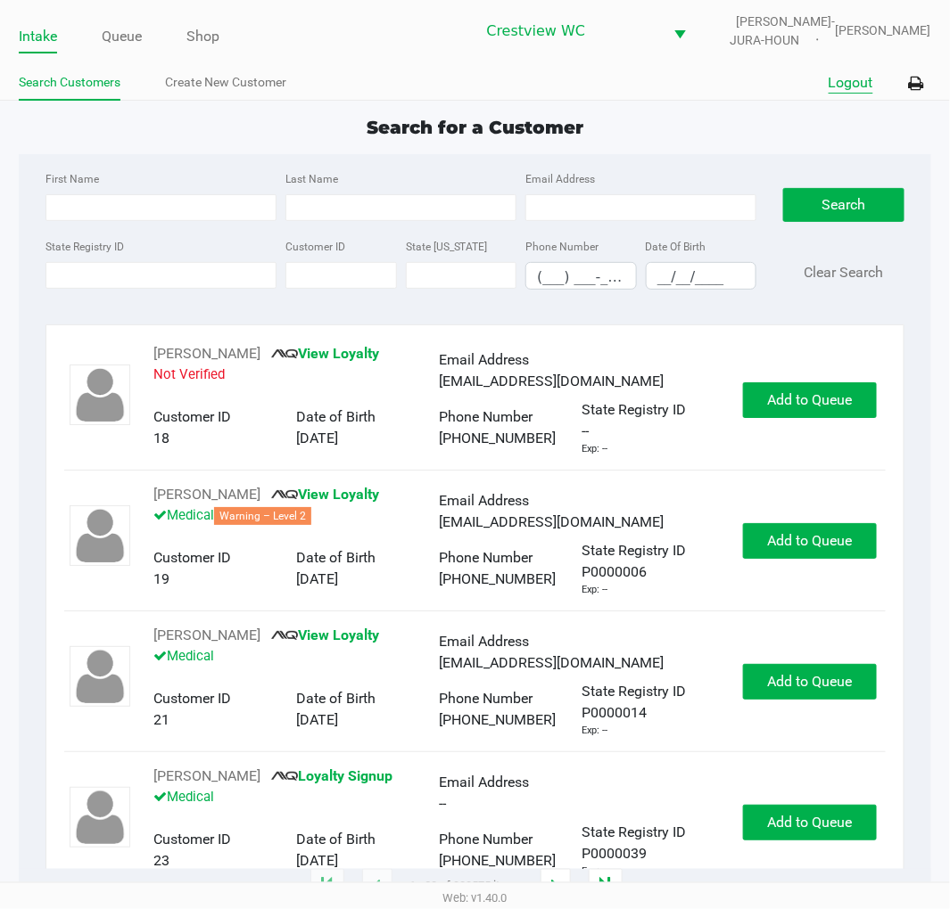
click at [851, 80] on button "Logout" at bounding box center [850, 82] width 45 height 21
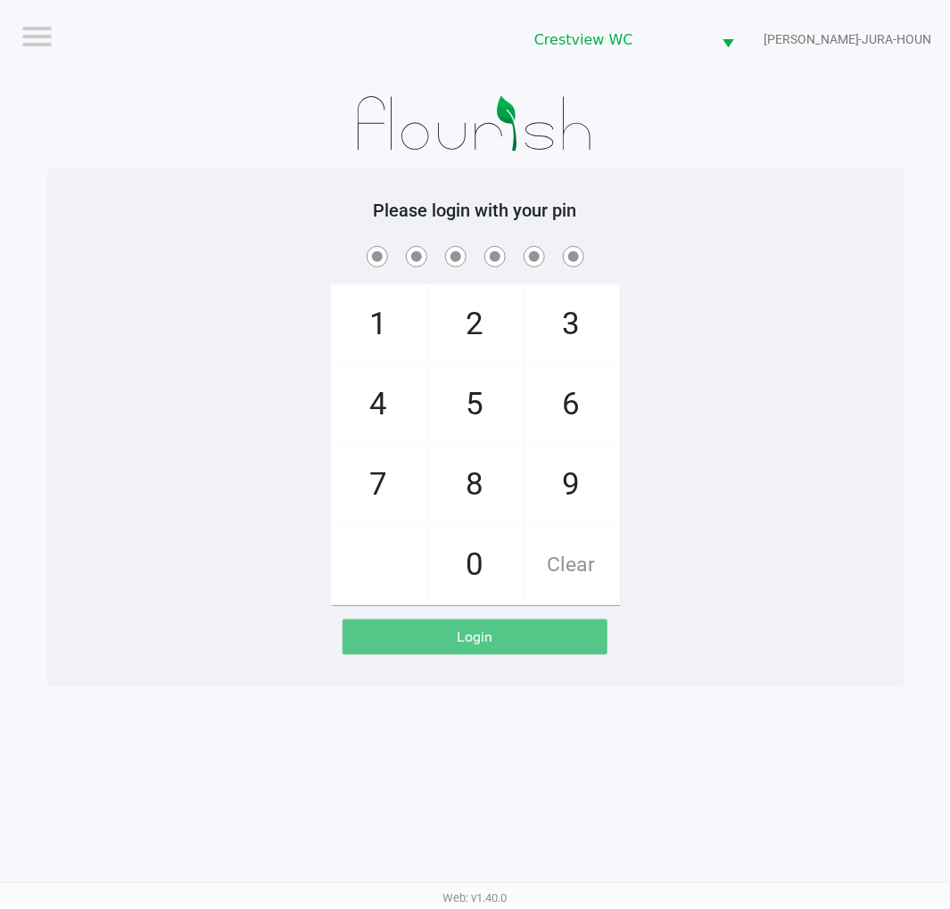
click at [565, 479] on span "9" at bounding box center [571, 485] width 95 height 78
checkbox input "true"
click at [466, 298] on span "2" at bounding box center [475, 324] width 95 height 78
checkbox input "true"
click at [475, 315] on span "2" at bounding box center [475, 324] width 95 height 78
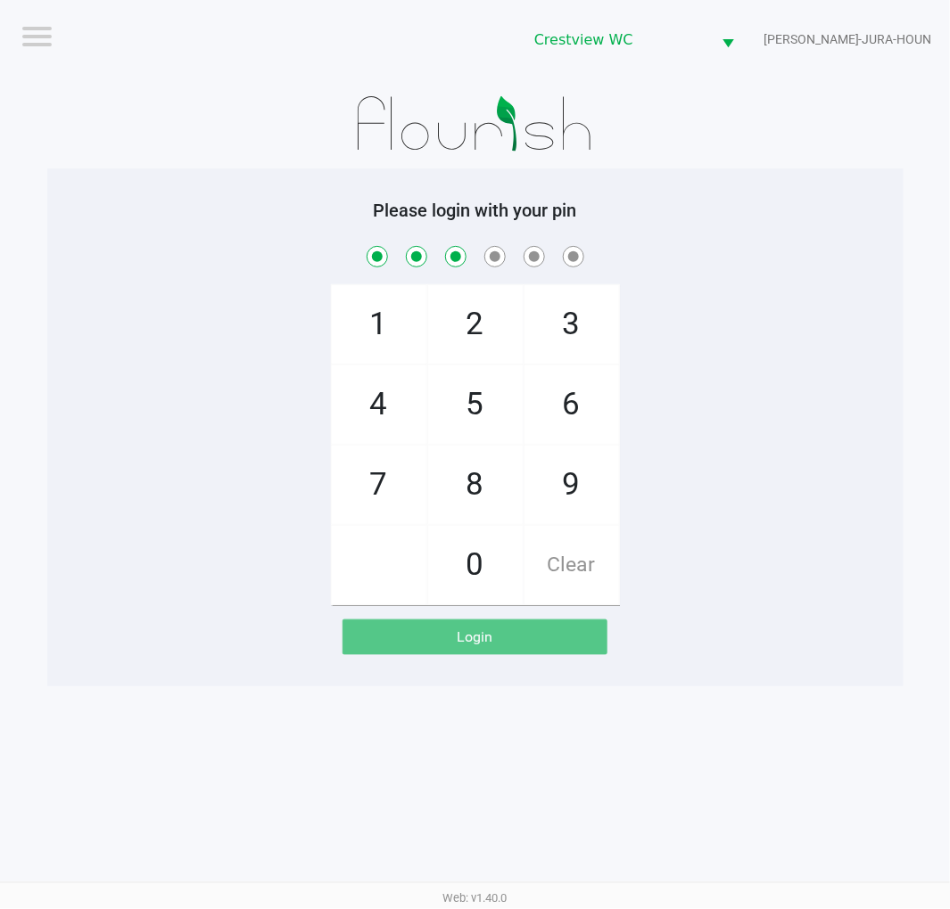
checkbox input "true"
click at [499, 489] on span "8" at bounding box center [475, 485] width 95 height 78
checkbox input "true"
click at [480, 348] on span "2" at bounding box center [475, 324] width 95 height 78
checkbox input "true"
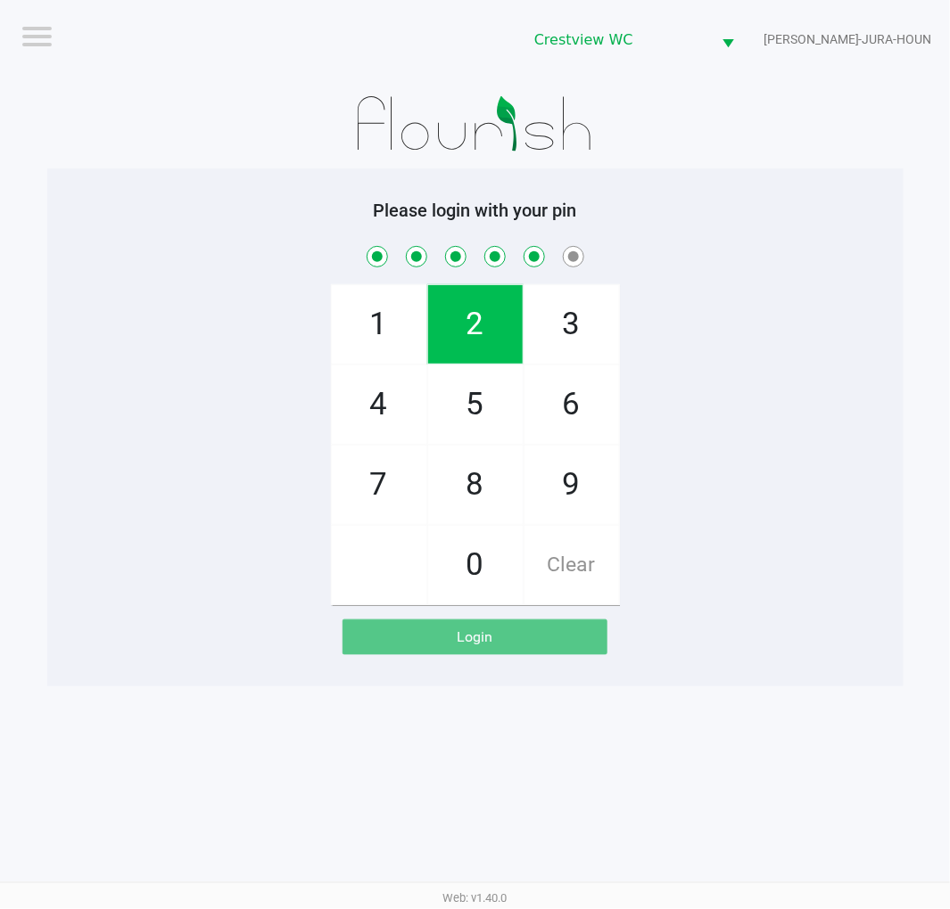
click at [384, 324] on span "1" at bounding box center [379, 324] width 95 height 78
checkbox input "true"
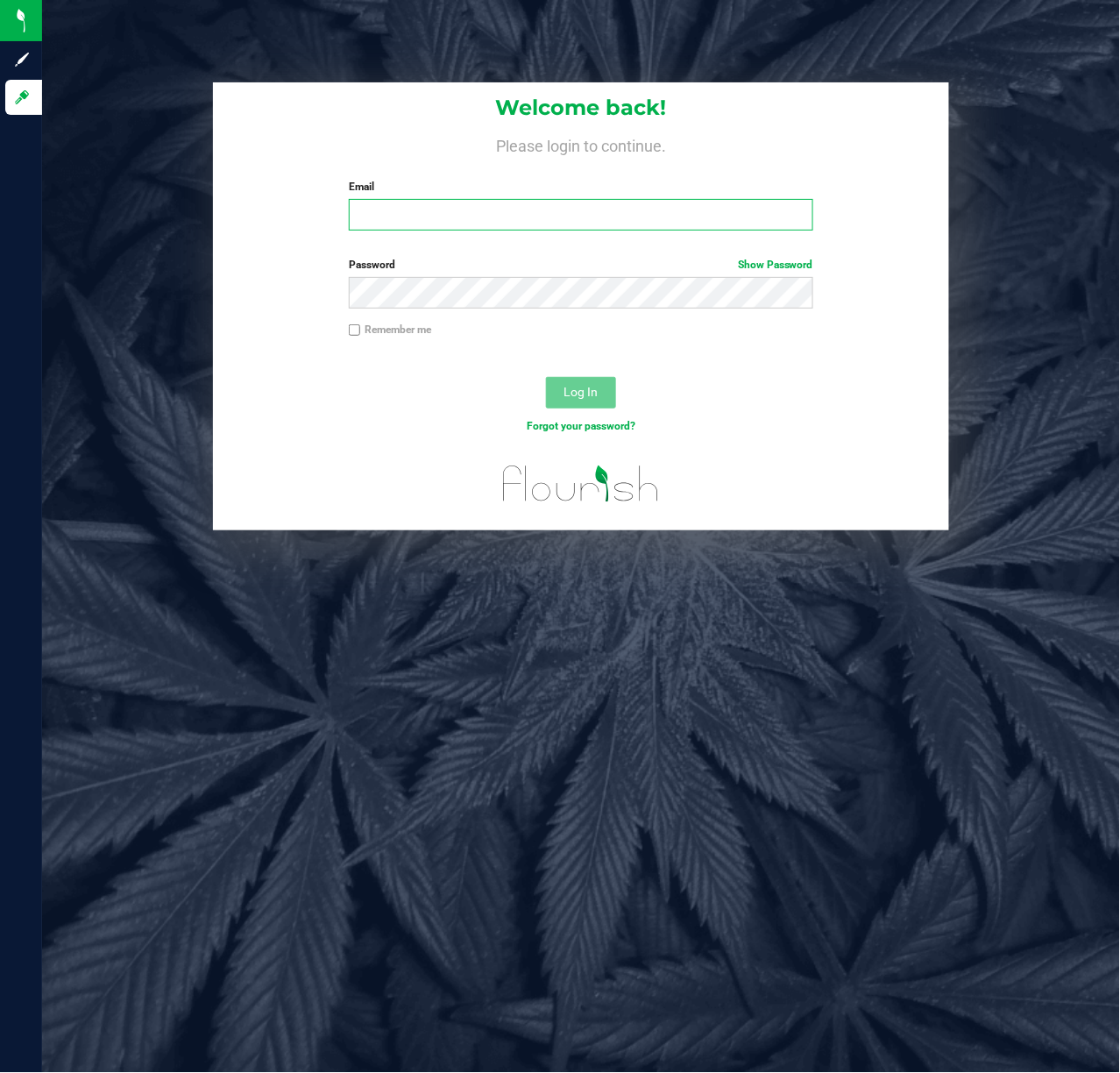
click at [421, 214] on input "Email" at bounding box center [581, 214] width 465 height 31
type input "[EMAIL_ADDRESS][DOMAIN_NAME]"
click at [593, 387] on span "Log In" at bounding box center [581, 391] width 34 height 14
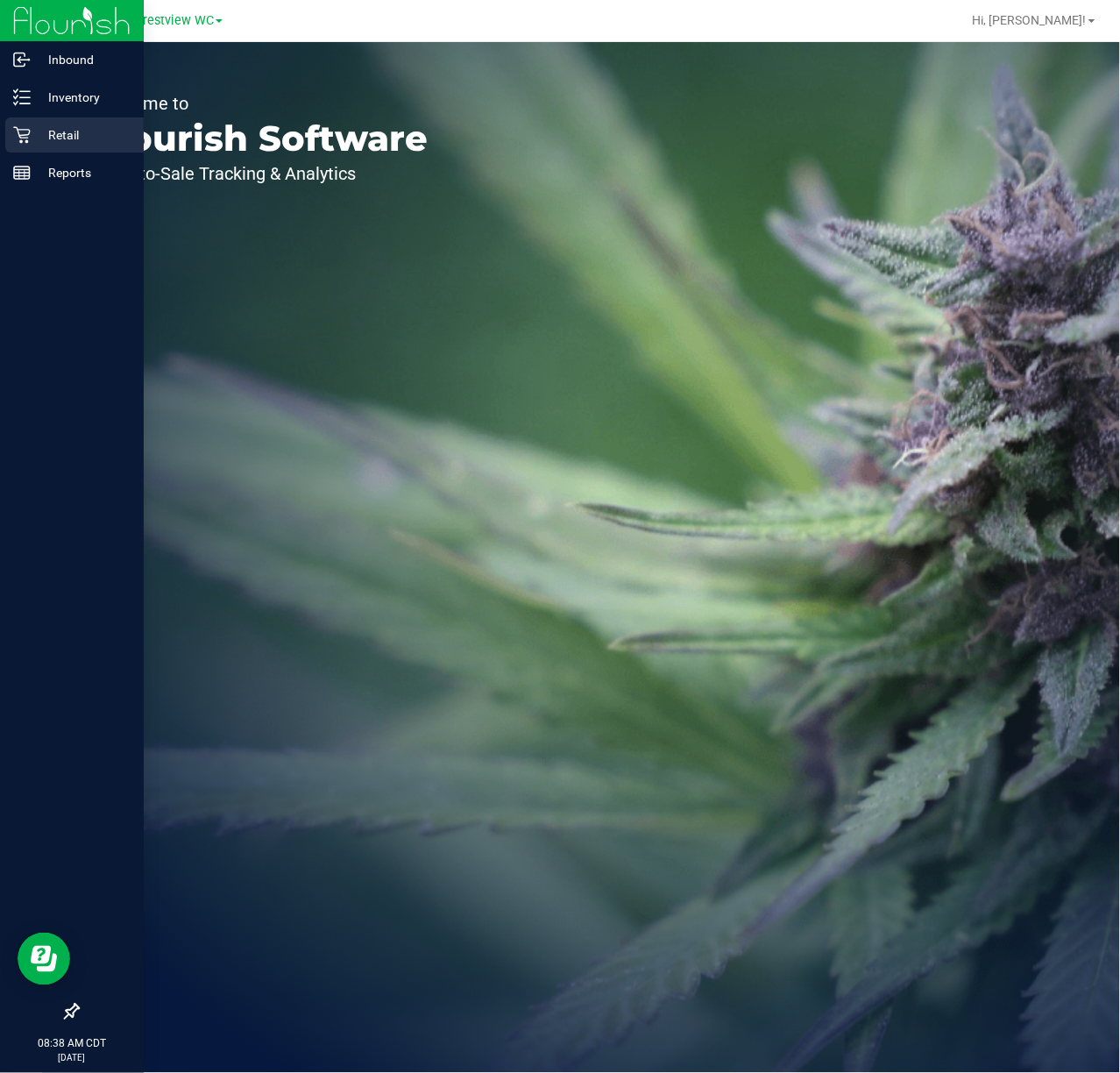
click at [61, 134] on p "Retail" at bounding box center [83, 135] width 105 height 21
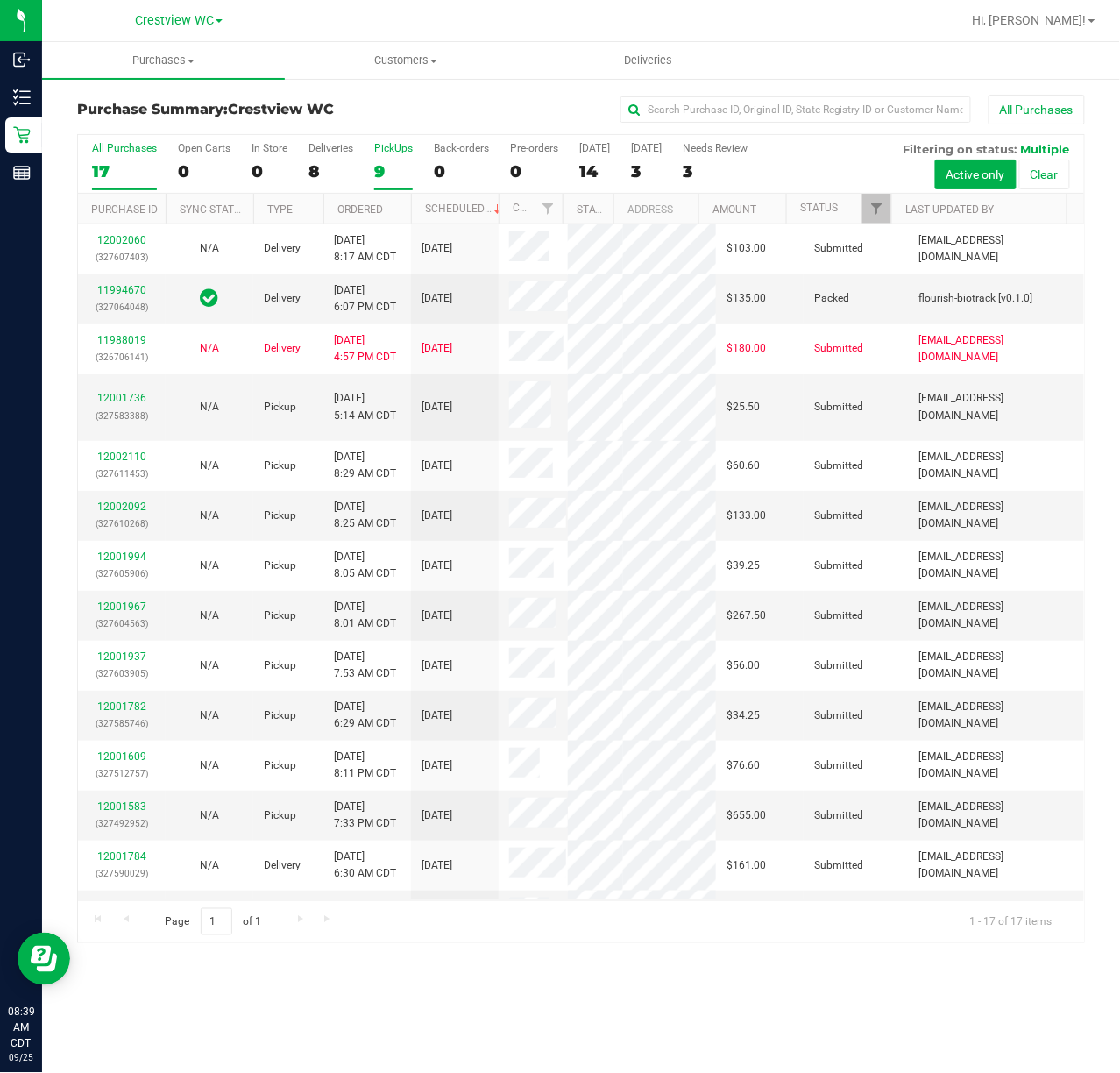
click at [390, 149] on div "PickUps" at bounding box center [393, 148] width 38 height 12
click at [0, 0] on input "PickUps 9" at bounding box center [0, 0] width 0 height 0
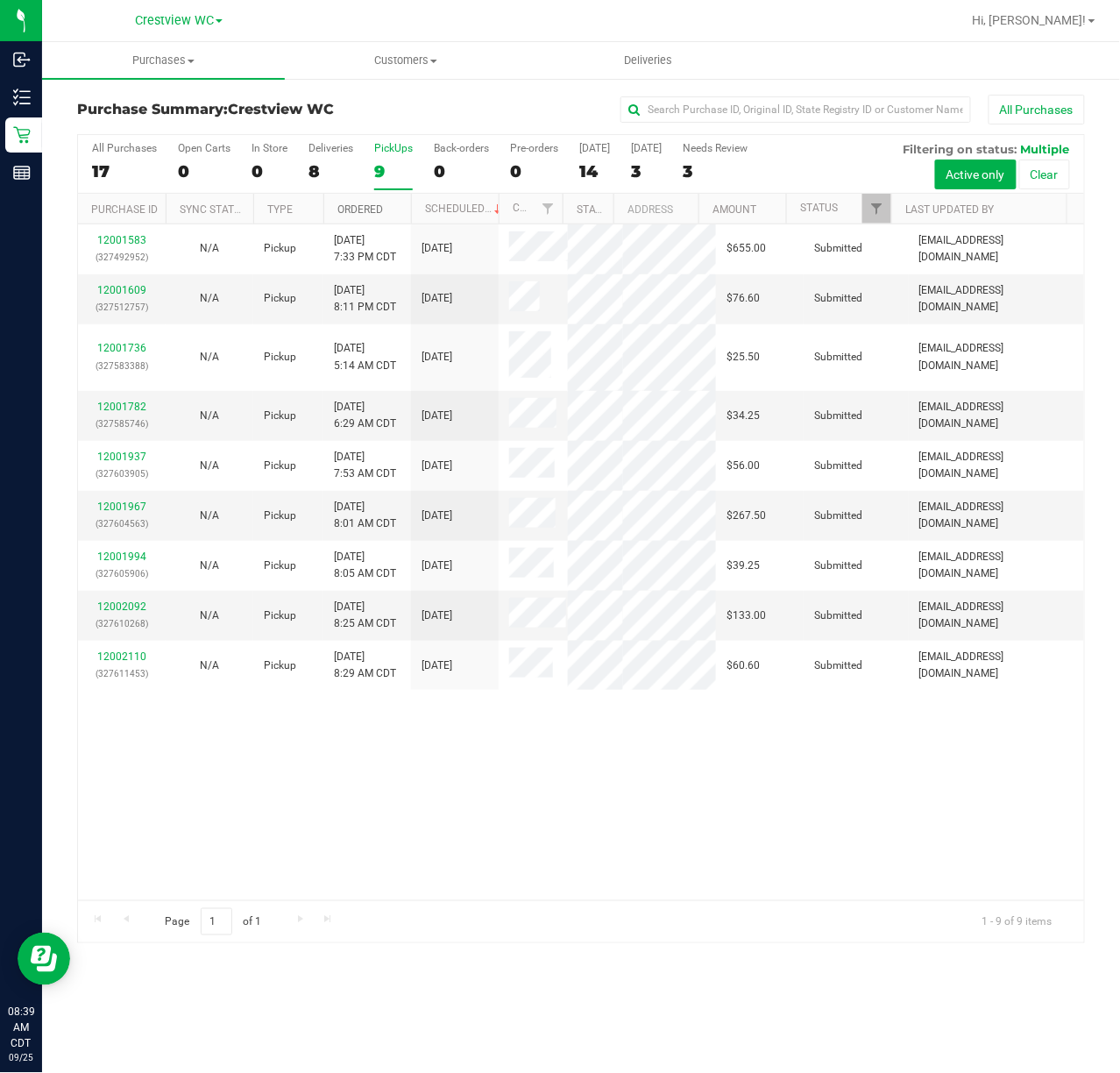
click at [369, 204] on link "Ordered" at bounding box center [360, 209] width 45 height 12
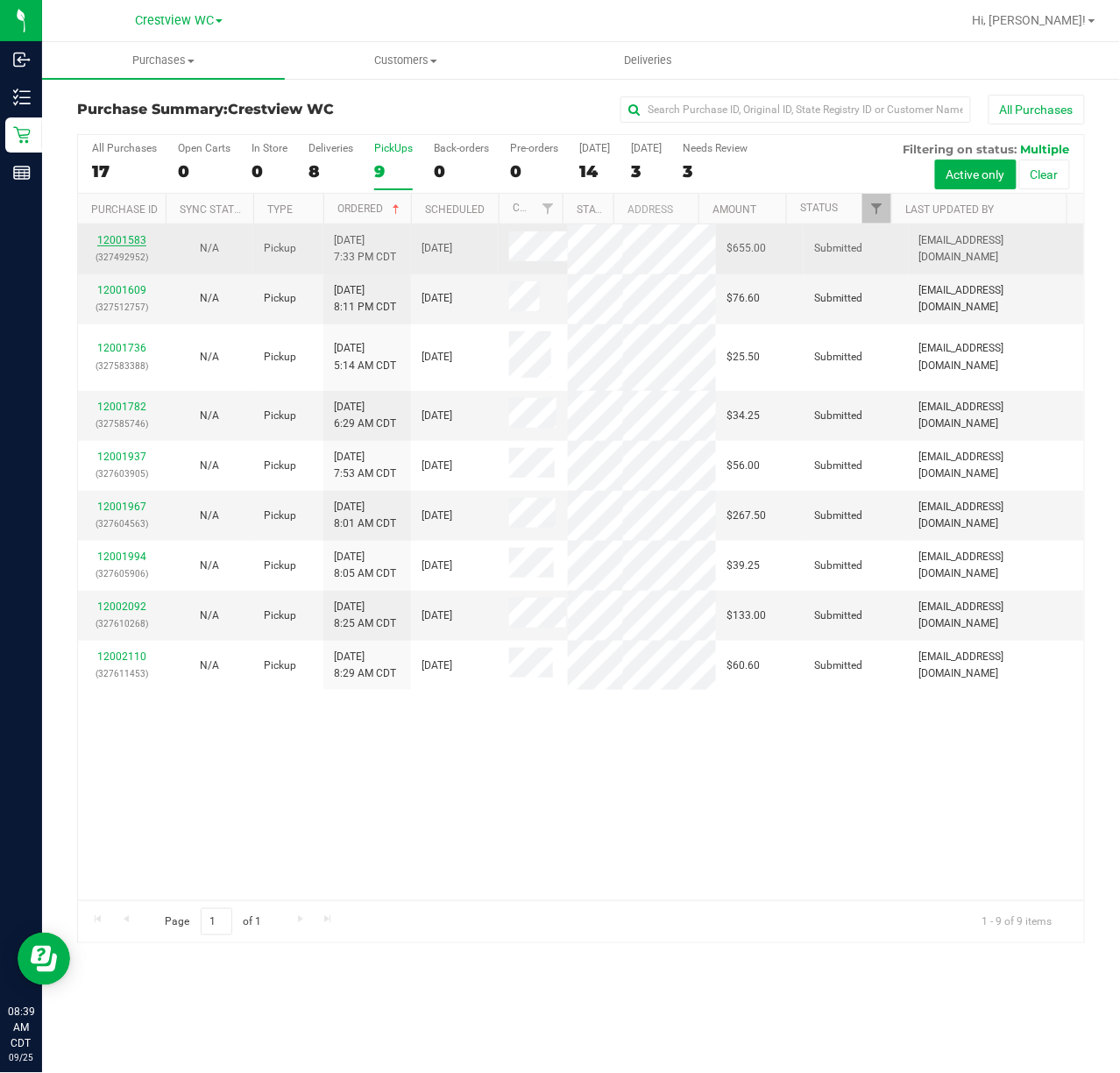
click at [142, 239] on link "12001583" at bounding box center [122, 240] width 49 height 12
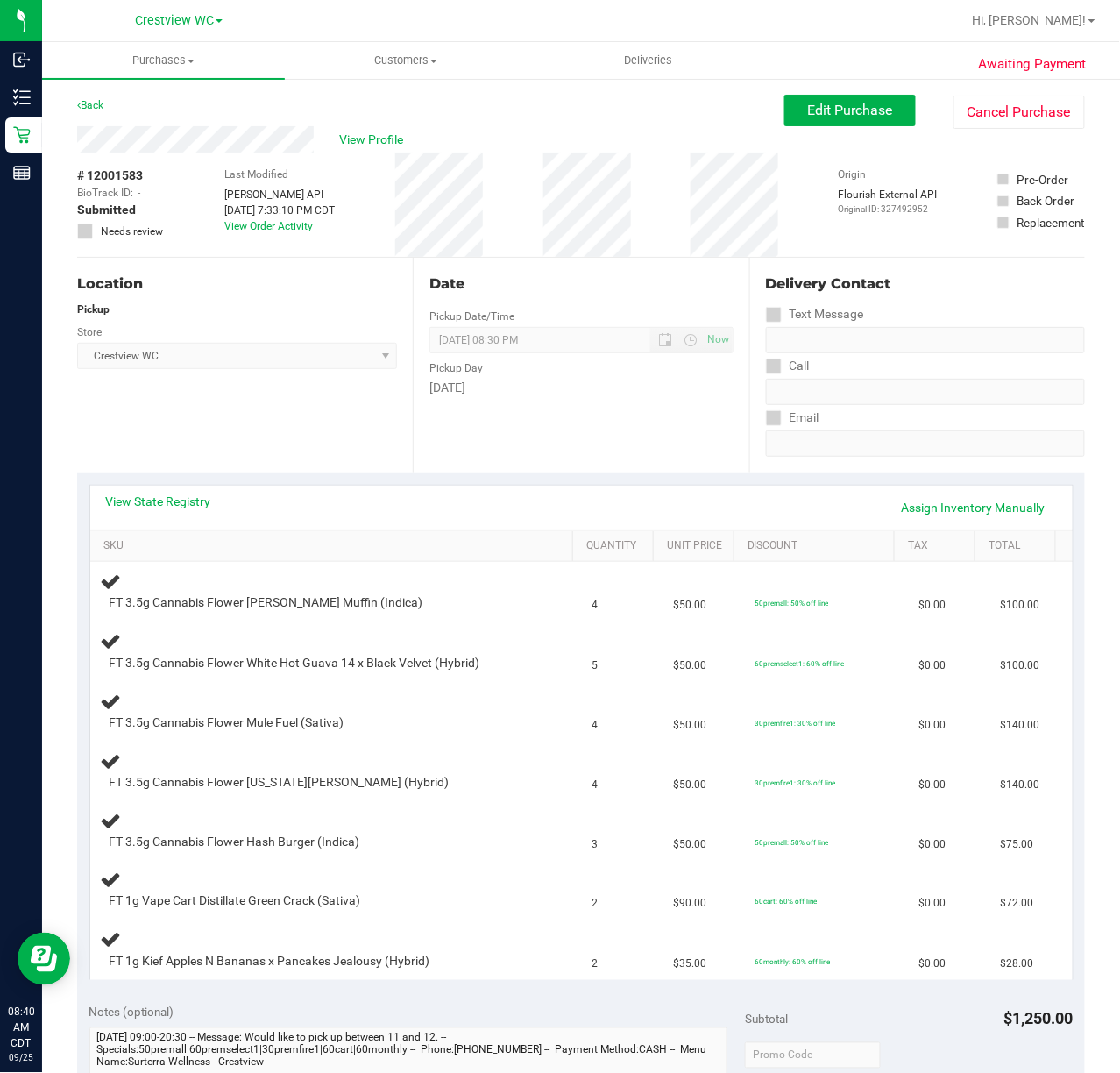
click at [198, 414] on div "Location Pickup Store Crestview WC Select Store [PERSON_NAME][GEOGRAPHIC_DATA] …" at bounding box center [244, 365] width 335 height 214
click at [188, 495] on link "View State Registry" at bounding box center [158, 502] width 105 height 18
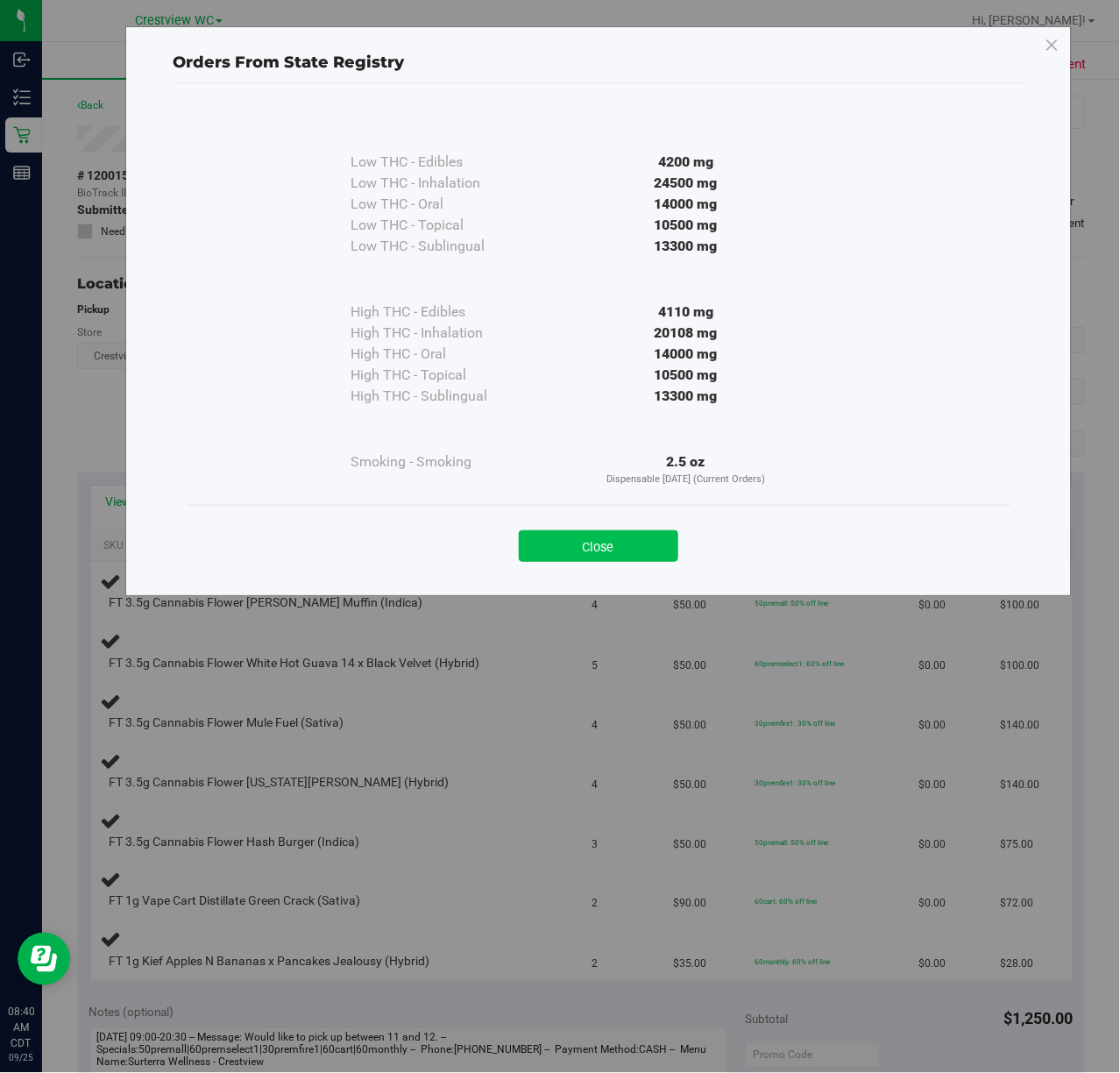
click at [589, 542] on button "Close" at bounding box center [599, 546] width 159 height 31
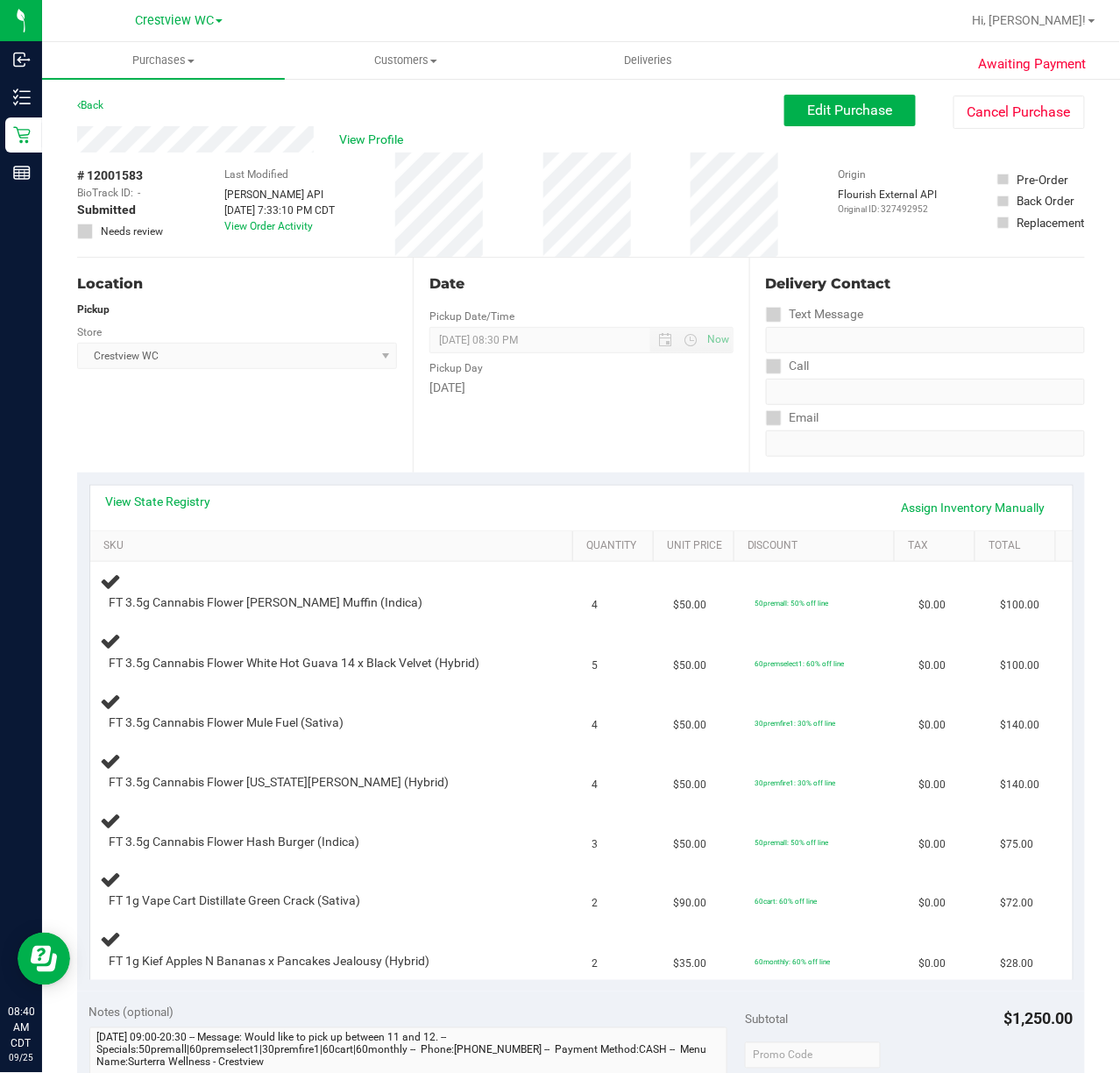
click at [237, 400] on div "Location Pickup Store Crestview WC Select Store [PERSON_NAME][GEOGRAPHIC_DATA] …" at bounding box center [244, 365] width 335 height 214
click at [191, 502] on link "View State Registry" at bounding box center [158, 502] width 105 height 18
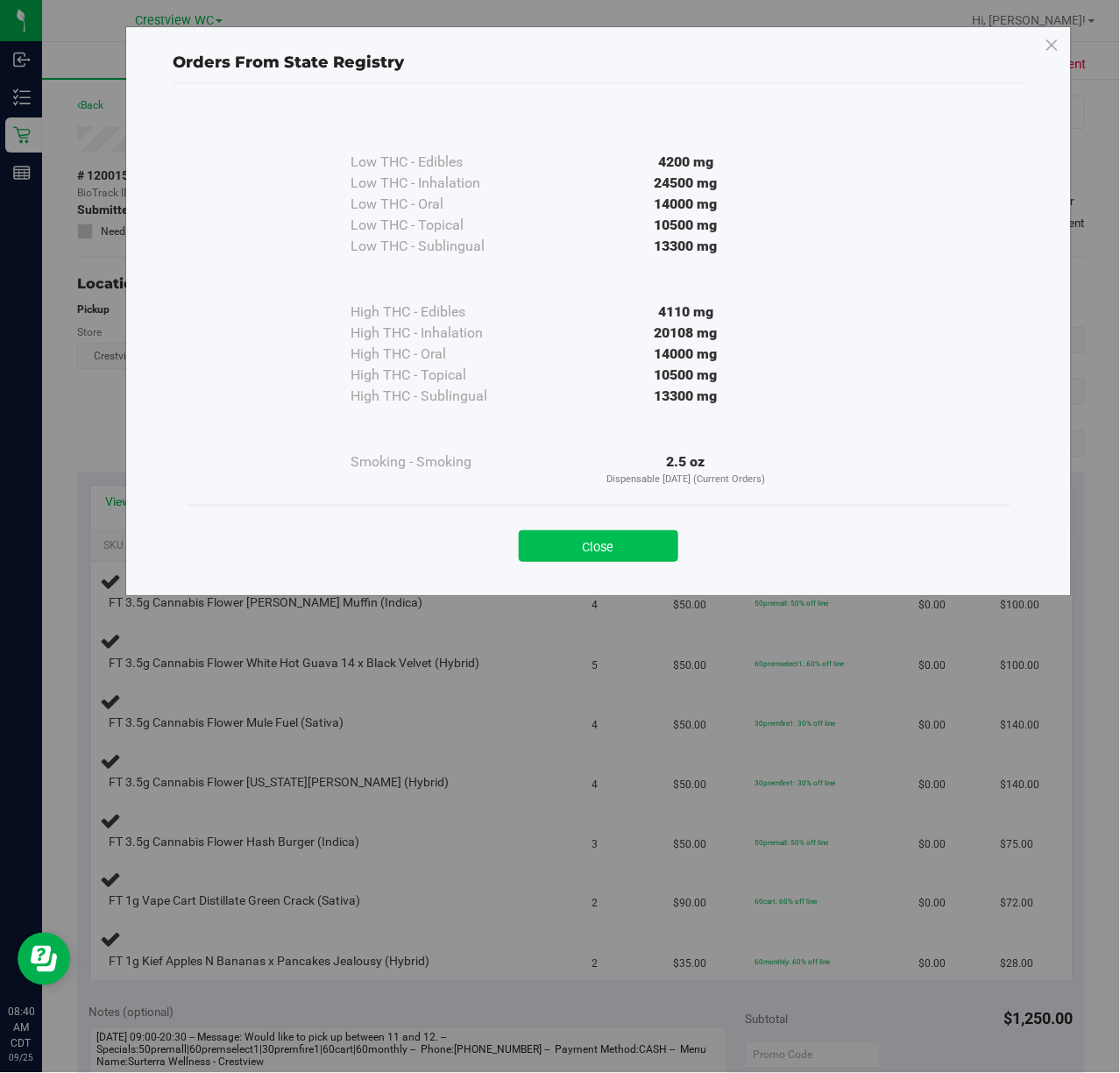
click at [609, 547] on button "Close" at bounding box center [599, 546] width 159 height 31
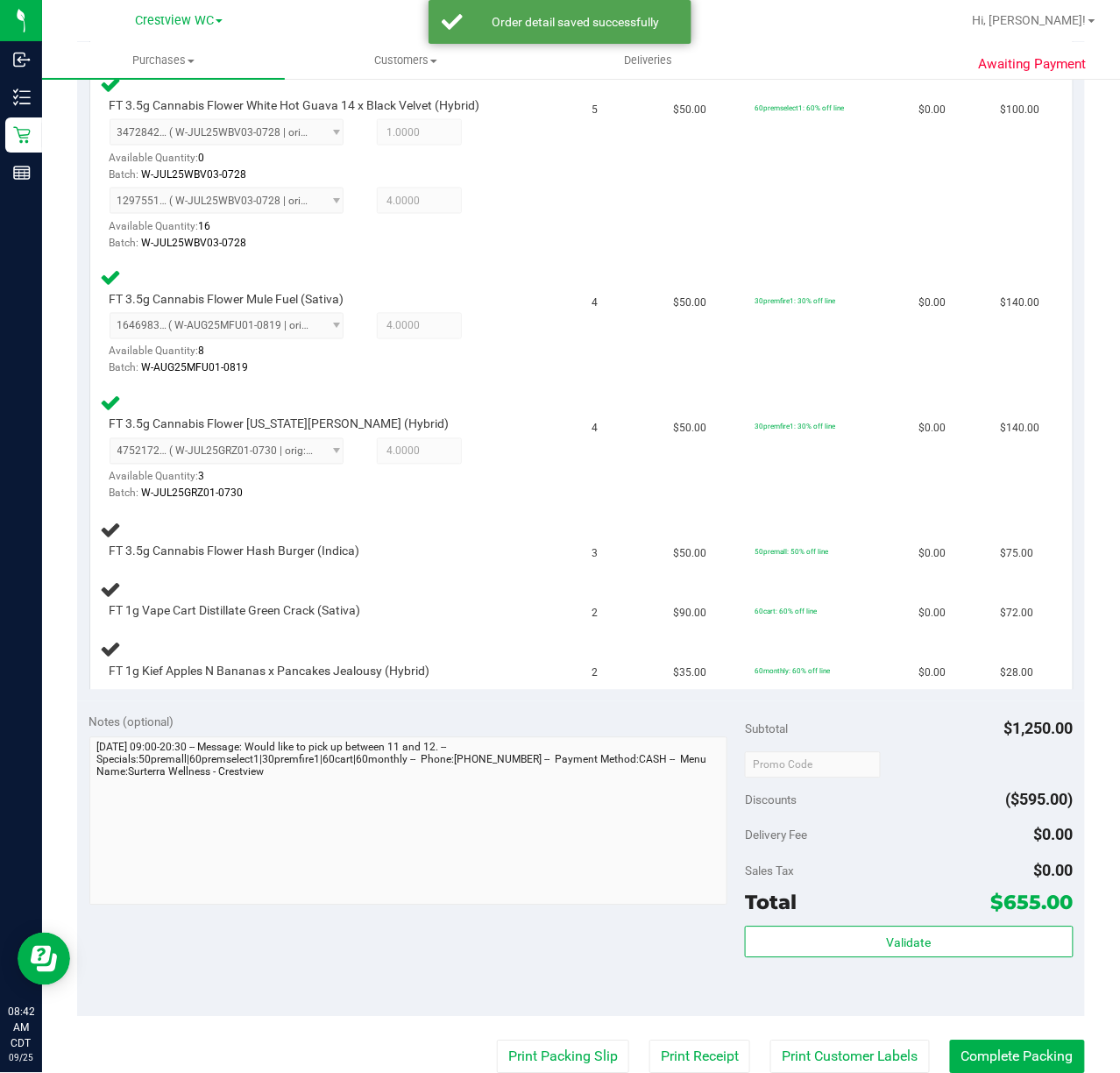
scroll to position [619, 0]
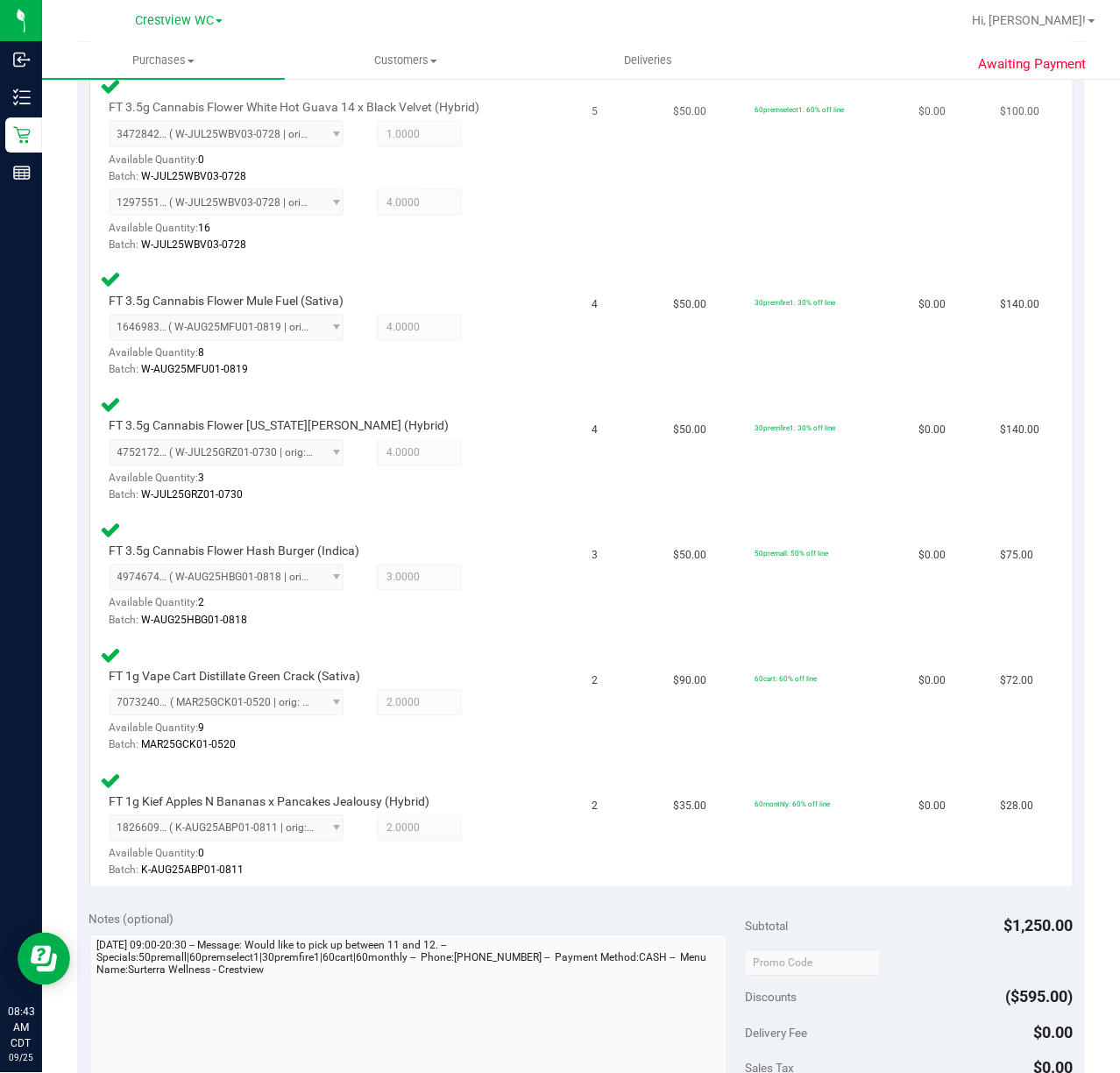
click at [523, 232] on div "FT 3.5g Cannabis Flower White Hot Guava 14 x Black Velvet (Hybrid) 347284251610…" at bounding box center [336, 165] width 471 height 179
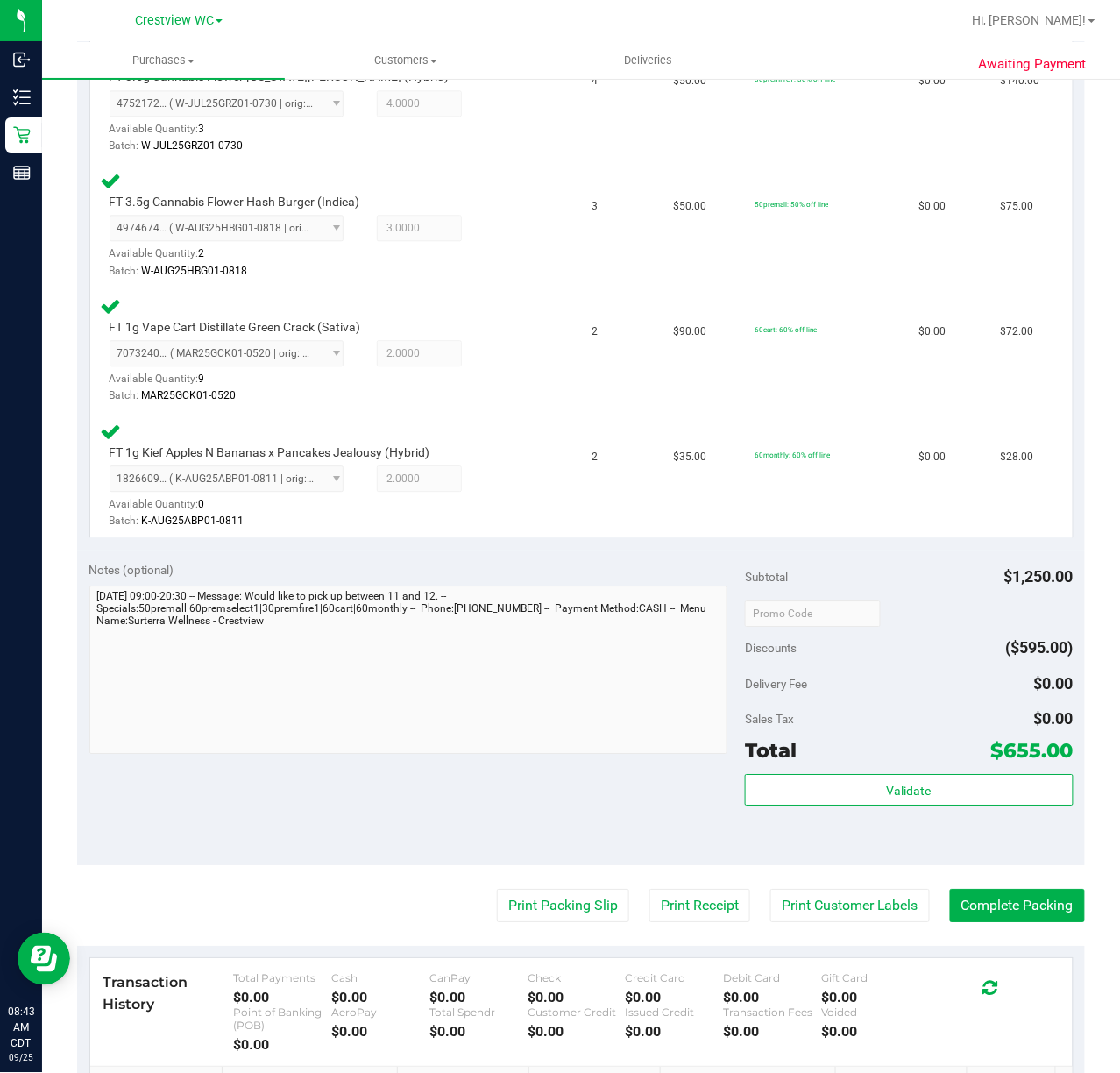
scroll to position [970, 0]
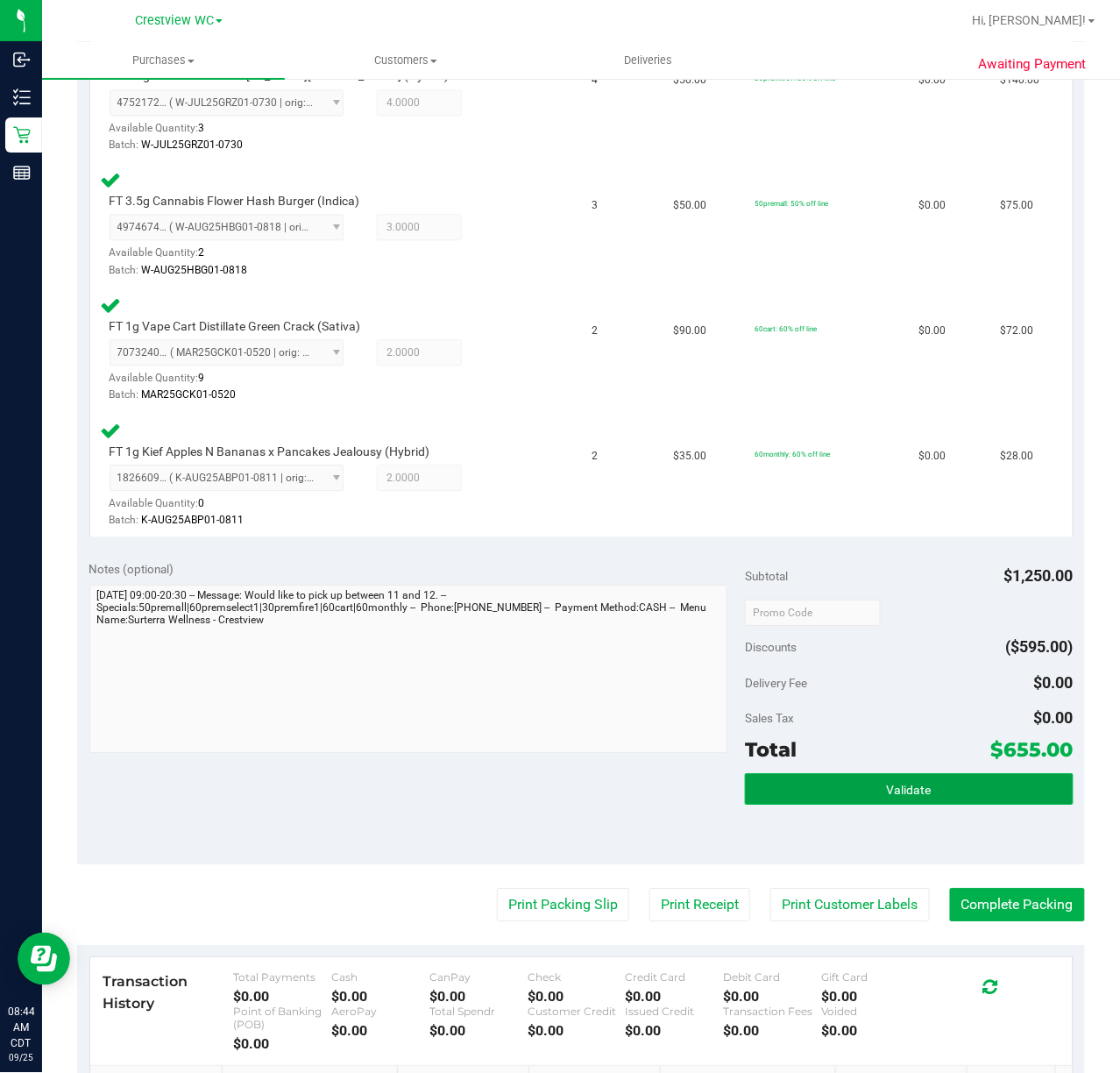
click at [885, 801] on button "Validate" at bounding box center [909, 789] width 327 height 31
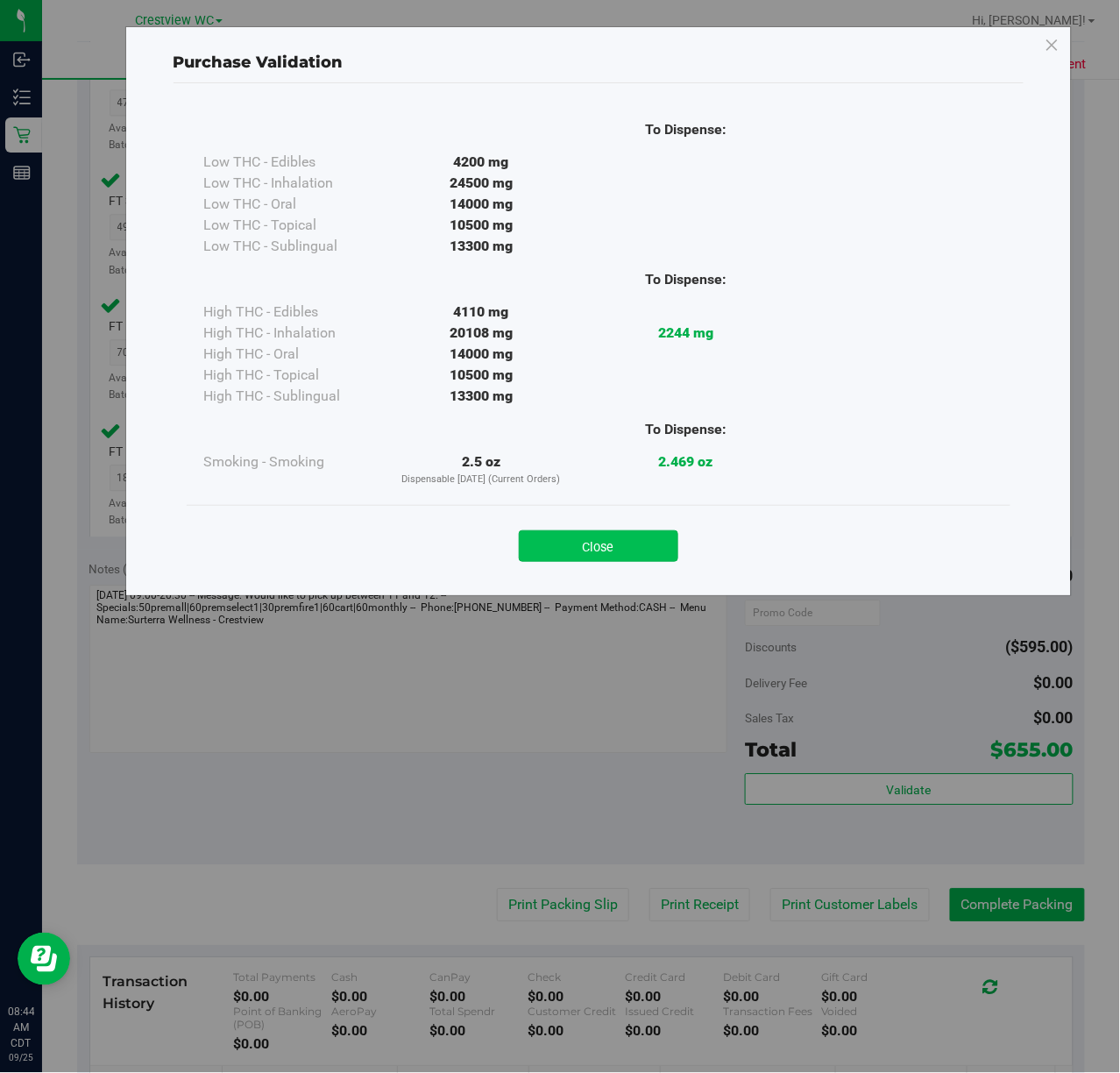
click at [594, 542] on button "Close" at bounding box center [599, 546] width 159 height 31
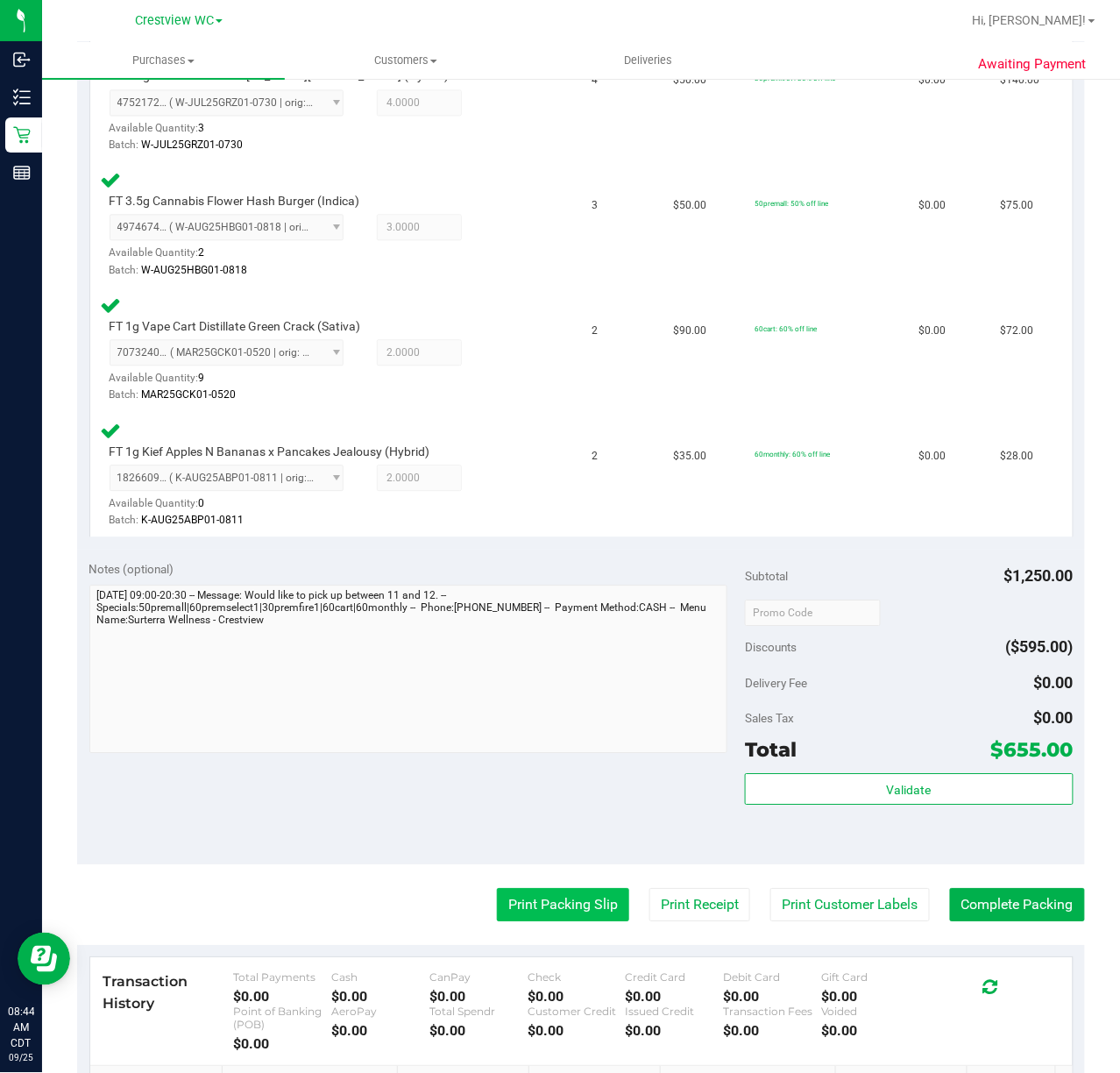
click at [561, 909] on button "Print Packing Slip" at bounding box center [563, 905] width 133 height 33
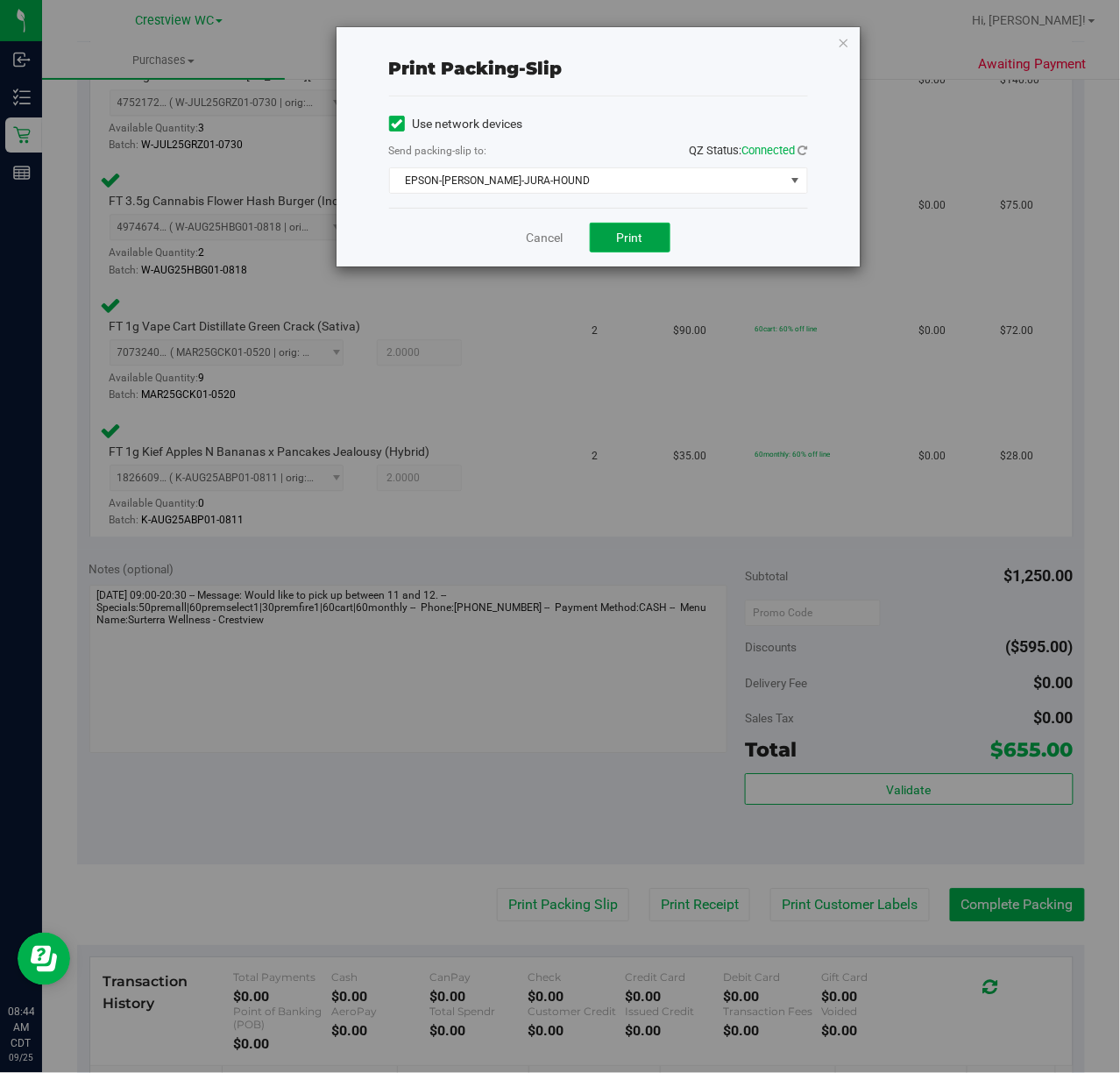
click at [654, 244] on button "Print" at bounding box center [630, 237] width 81 height 30
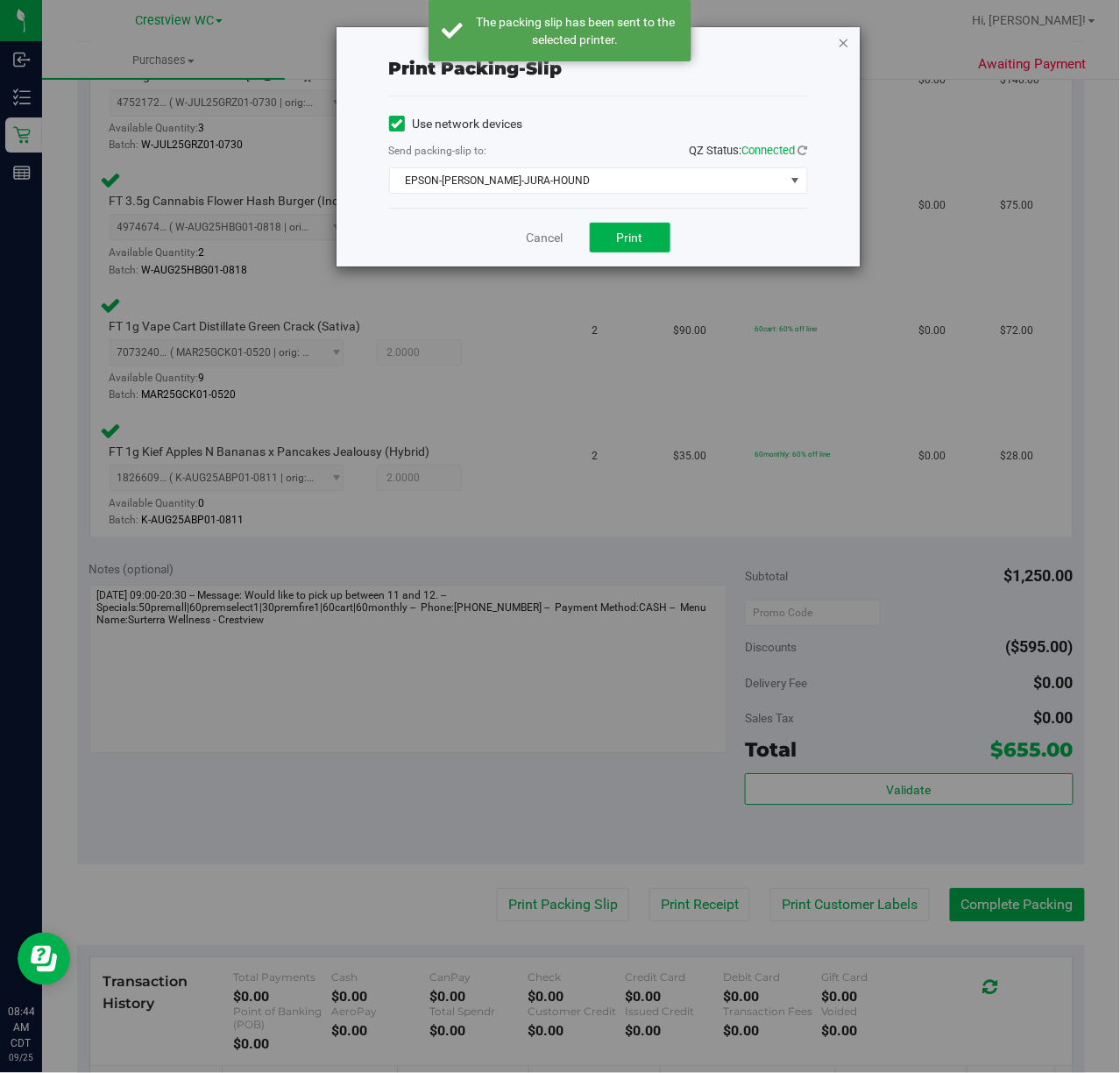
click at [847, 39] on icon "button" at bounding box center [844, 41] width 12 height 21
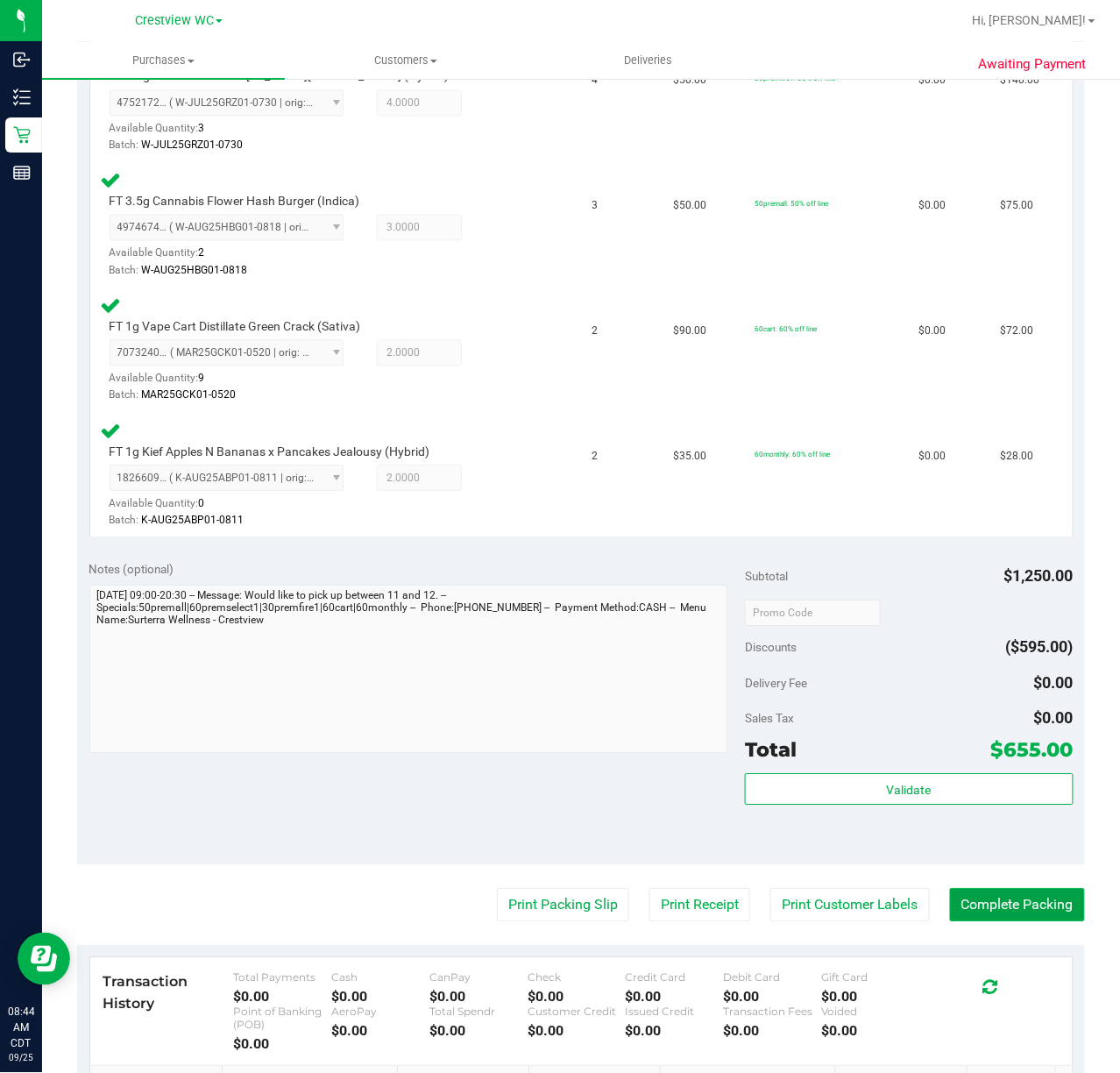
click at [1028, 896] on button "Complete Packing" at bounding box center [1017, 905] width 135 height 33
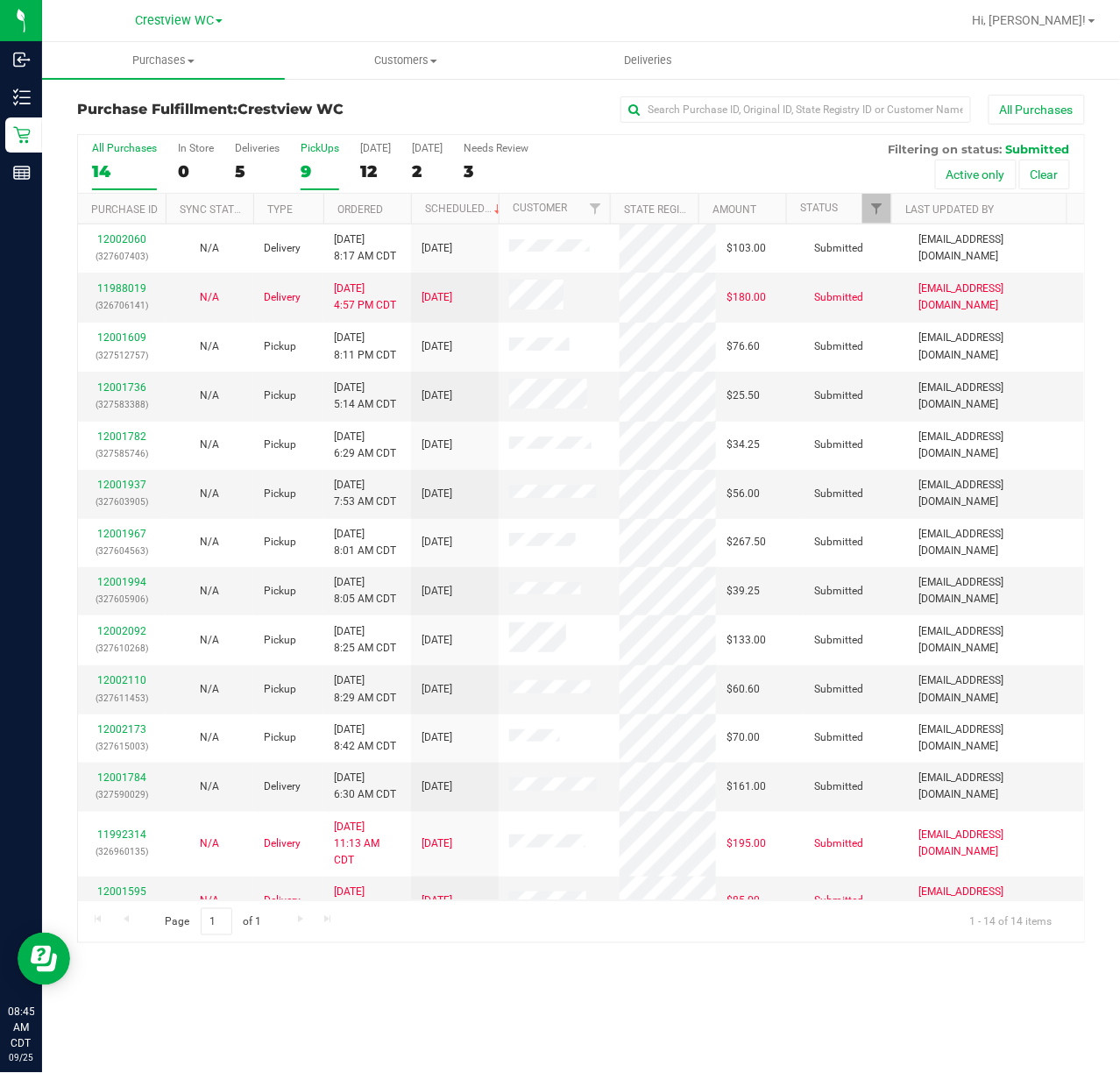
click at [318, 149] on div "PickUps" at bounding box center [320, 148] width 38 height 12
click at [0, 0] on input "PickUps 9" at bounding box center [0, 0] width 0 height 0
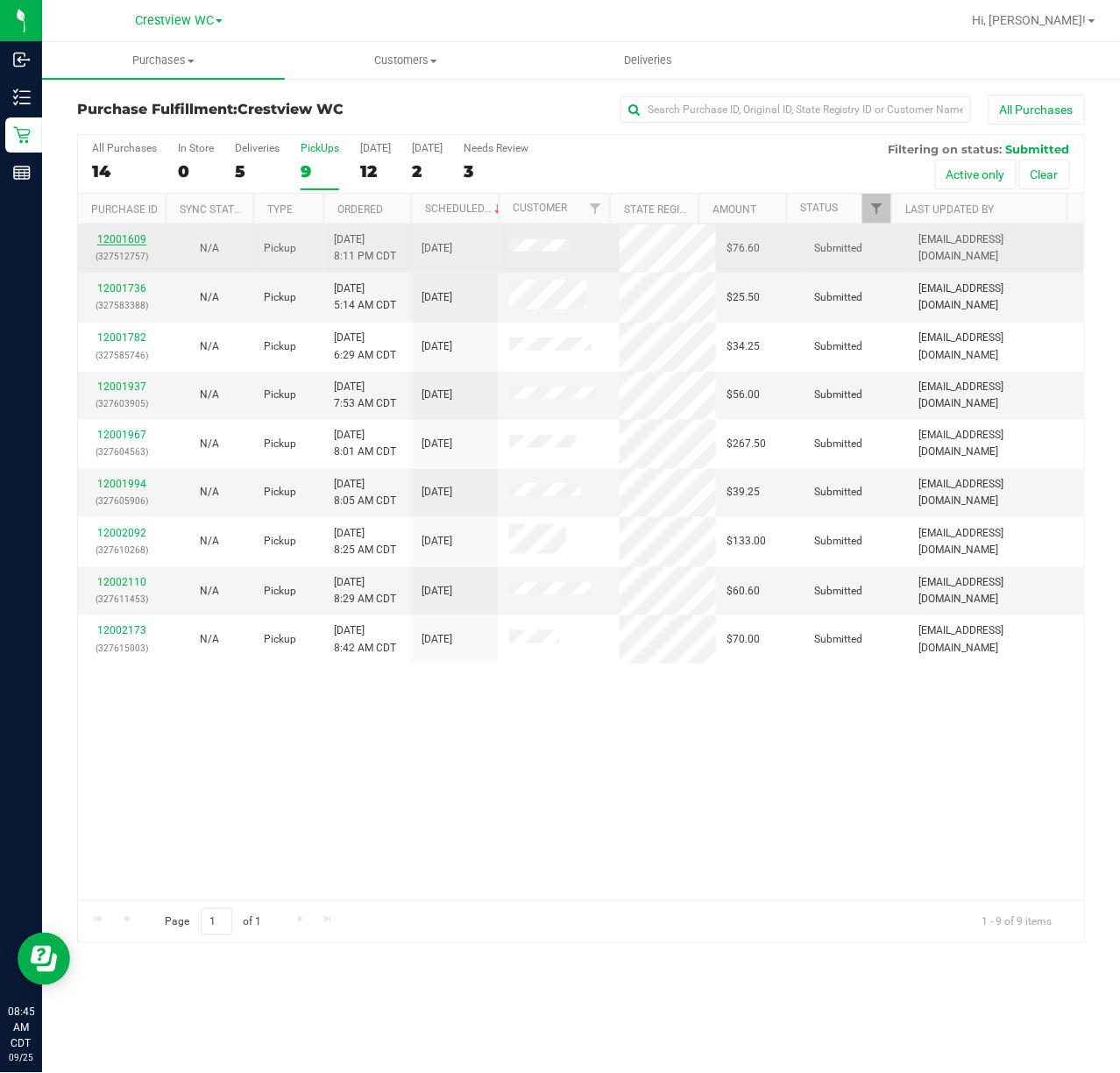
click at [139, 243] on link "12001609" at bounding box center [122, 239] width 49 height 12
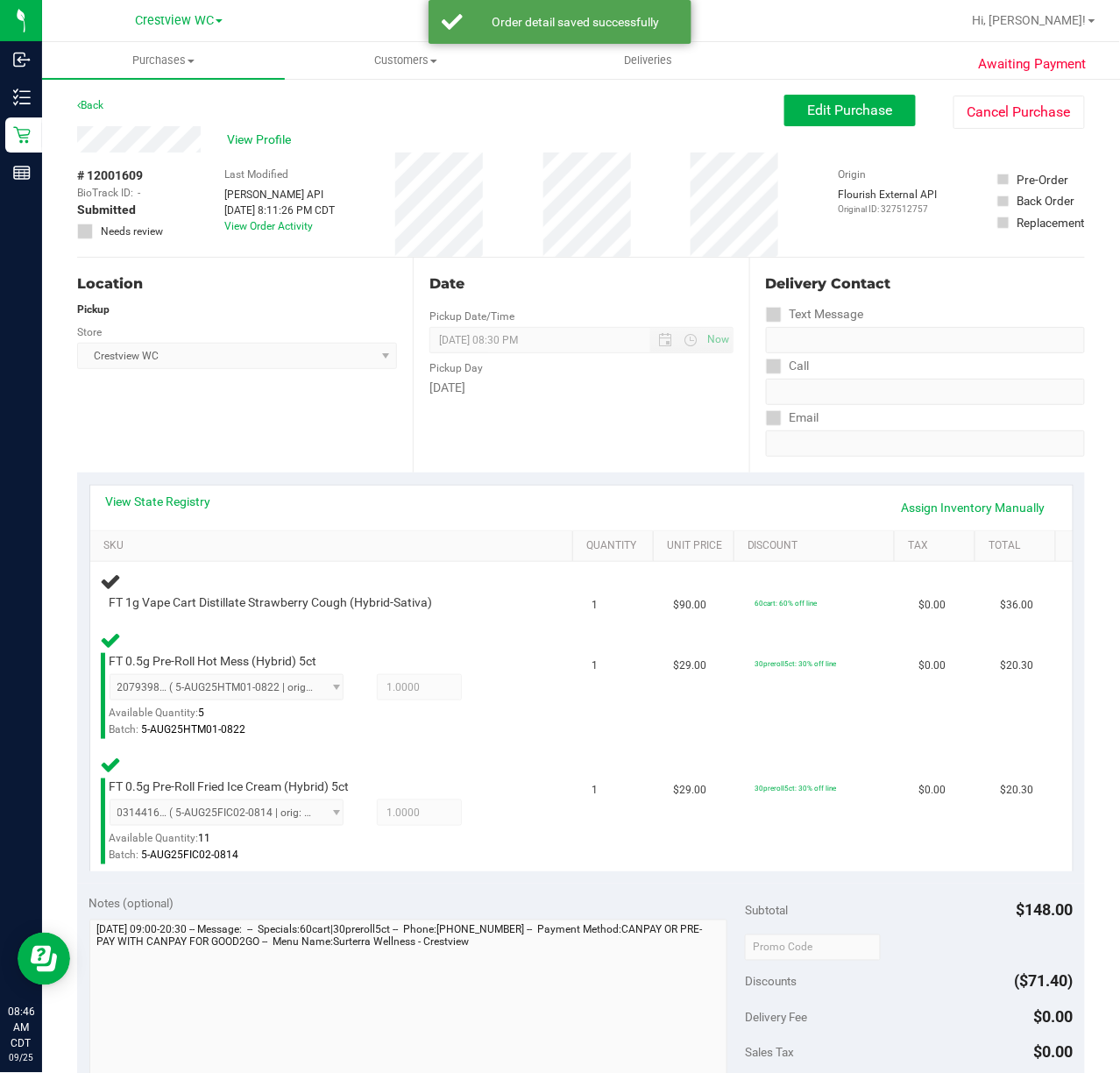
click at [317, 423] on div "Location Pickup Store Crestview WC Select Store [PERSON_NAME][GEOGRAPHIC_DATA] …" at bounding box center [244, 365] width 335 height 214
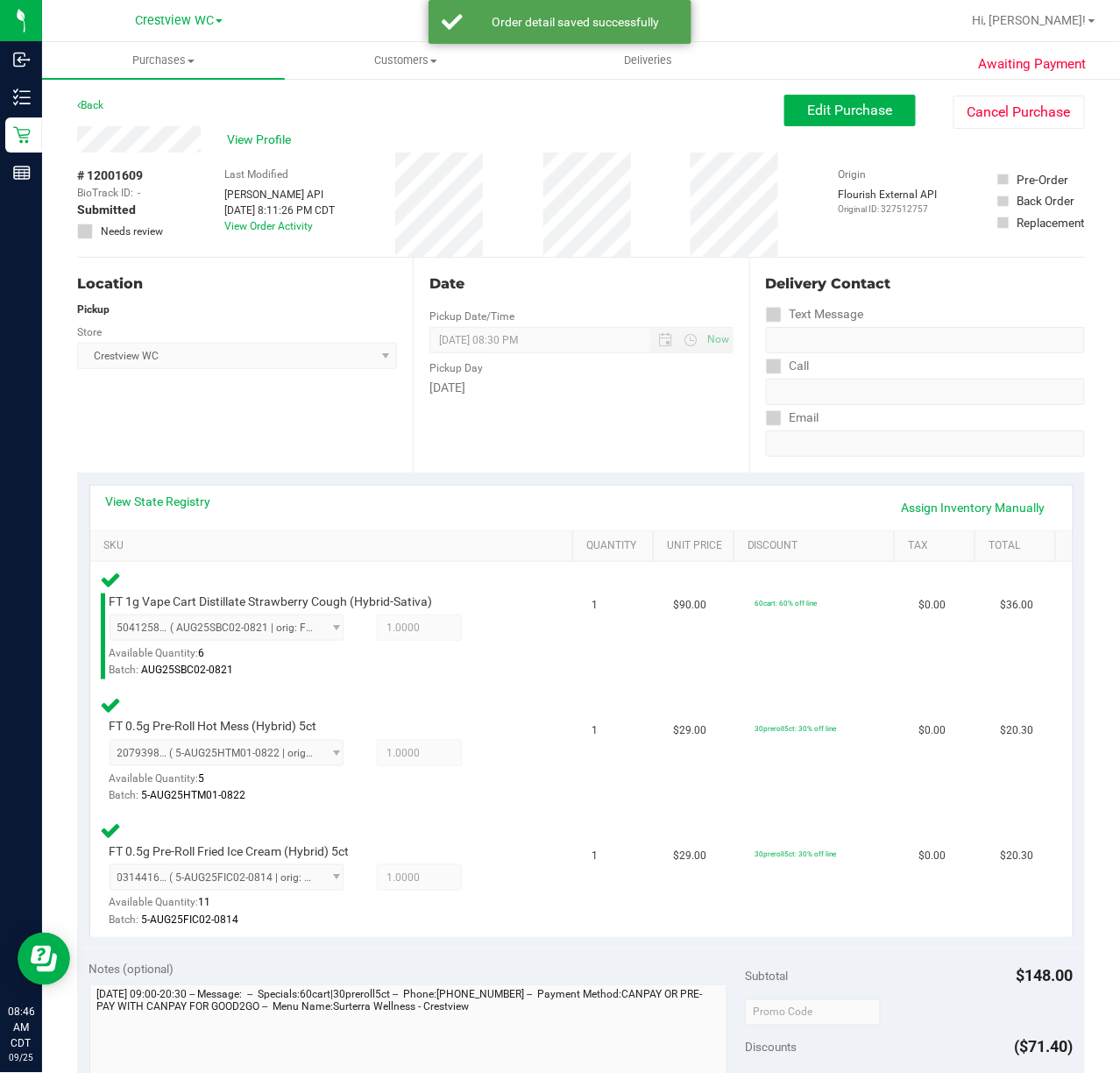
click at [338, 416] on div "Location Pickup Store Crestview WC Select Store [PERSON_NAME][GEOGRAPHIC_DATA] …" at bounding box center [244, 365] width 335 height 214
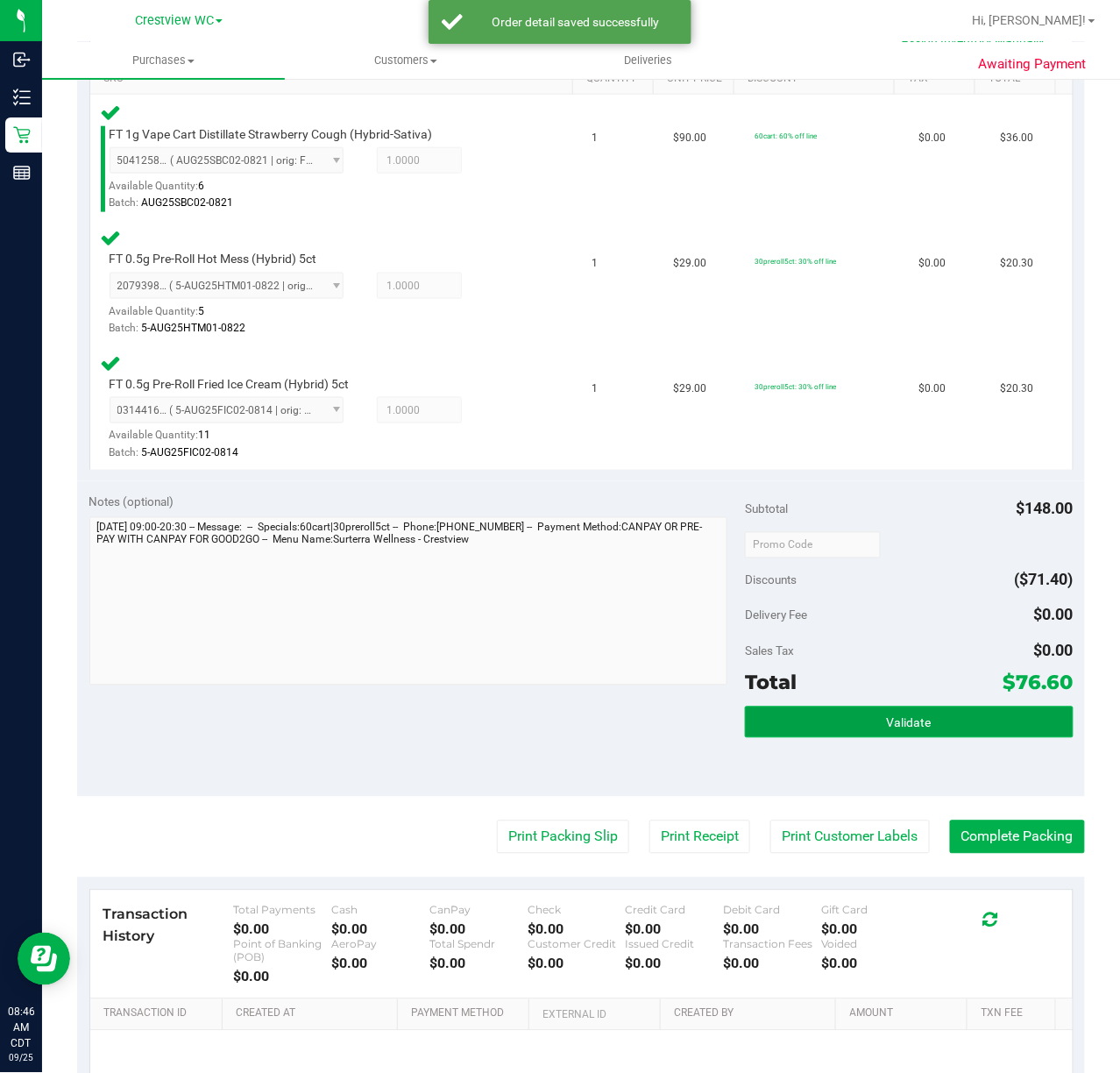
click at [970, 730] on button "Validate" at bounding box center [909, 723] width 327 height 31
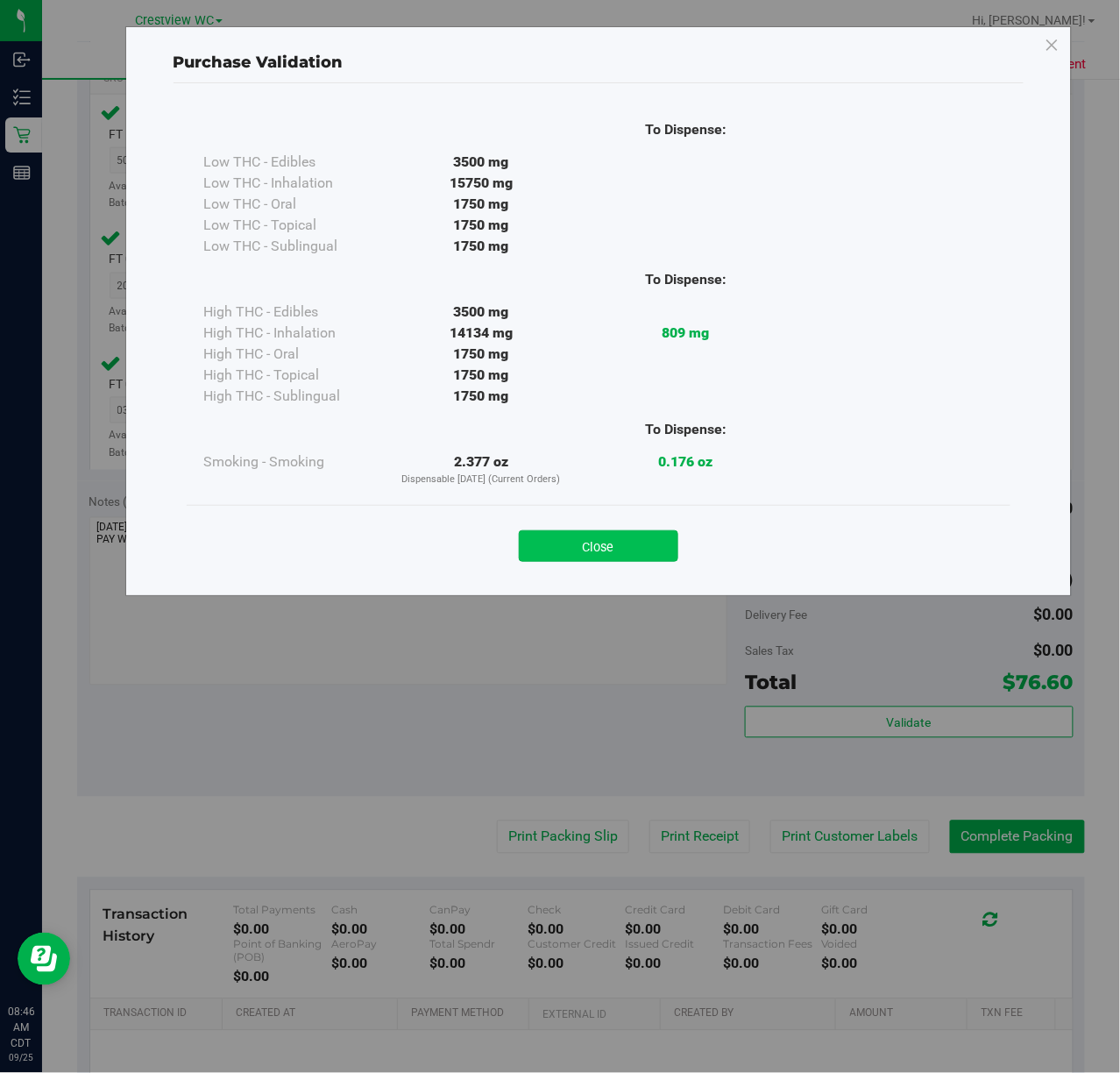
click at [652, 538] on button "Close" at bounding box center [599, 546] width 159 height 31
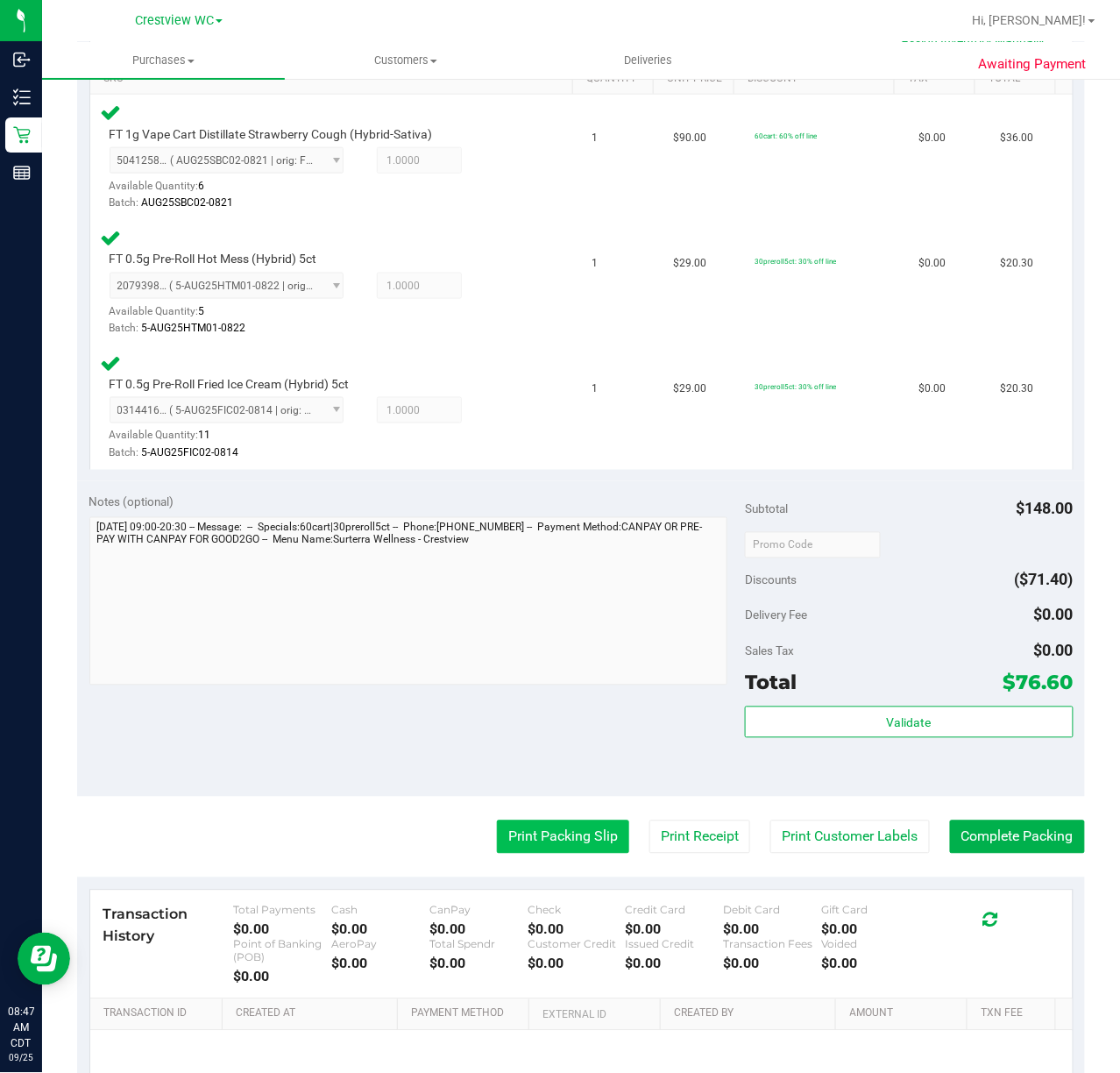
click at [564, 845] on button "Print Packing Slip" at bounding box center [563, 838] width 133 height 33
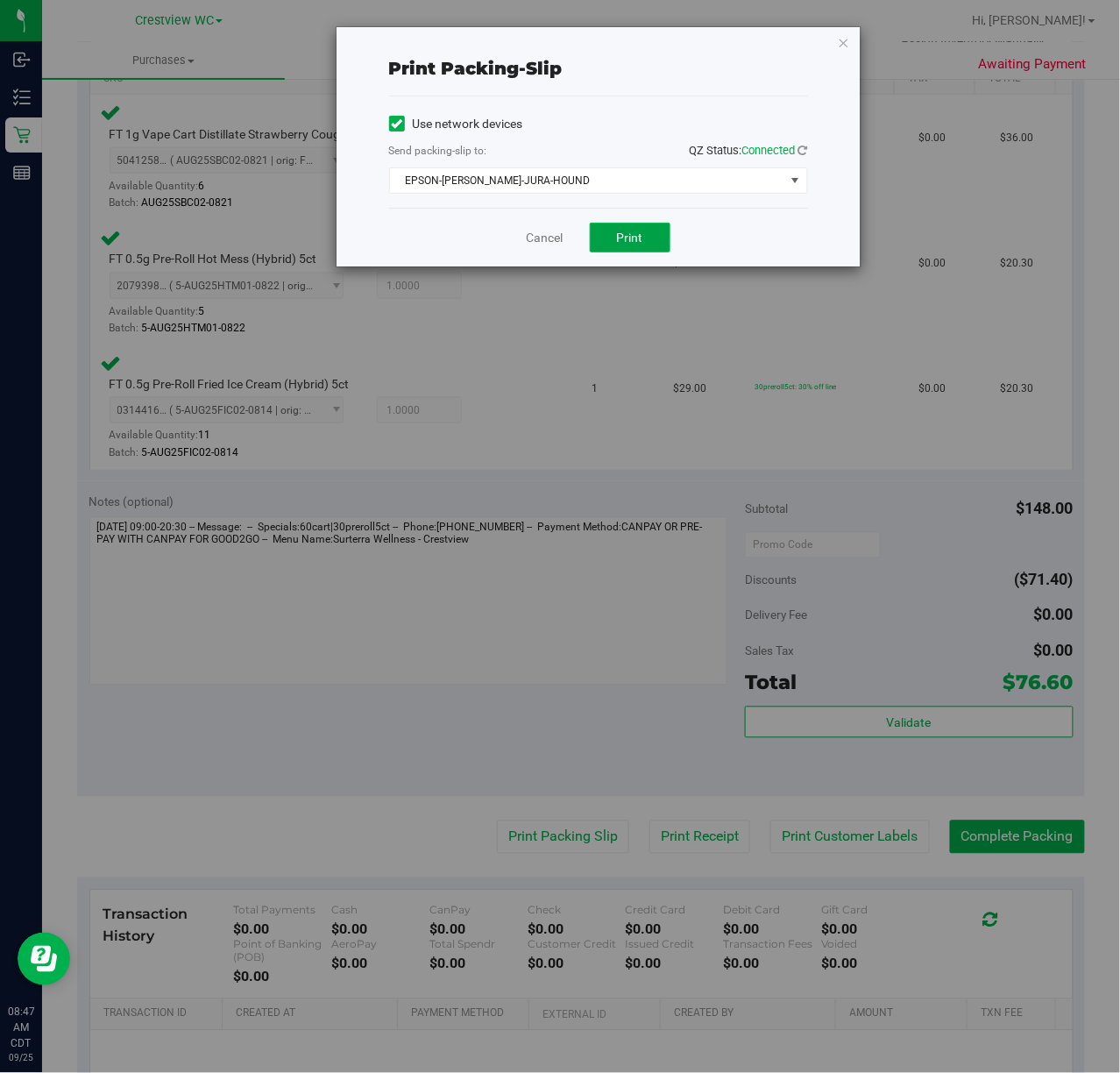
click at [627, 249] on button "Print" at bounding box center [630, 237] width 81 height 30
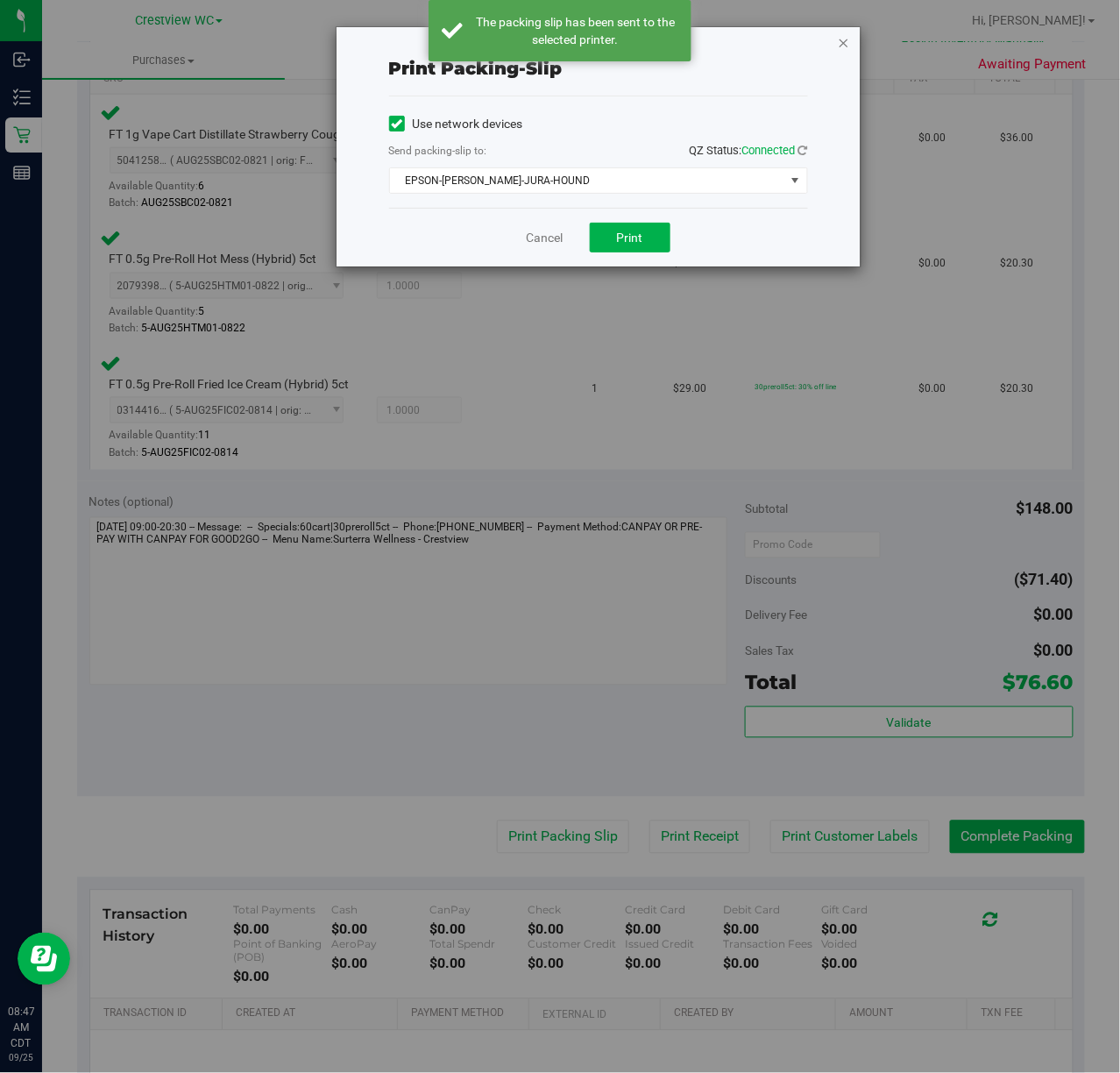
click at [844, 45] on icon "button" at bounding box center [844, 41] width 12 height 21
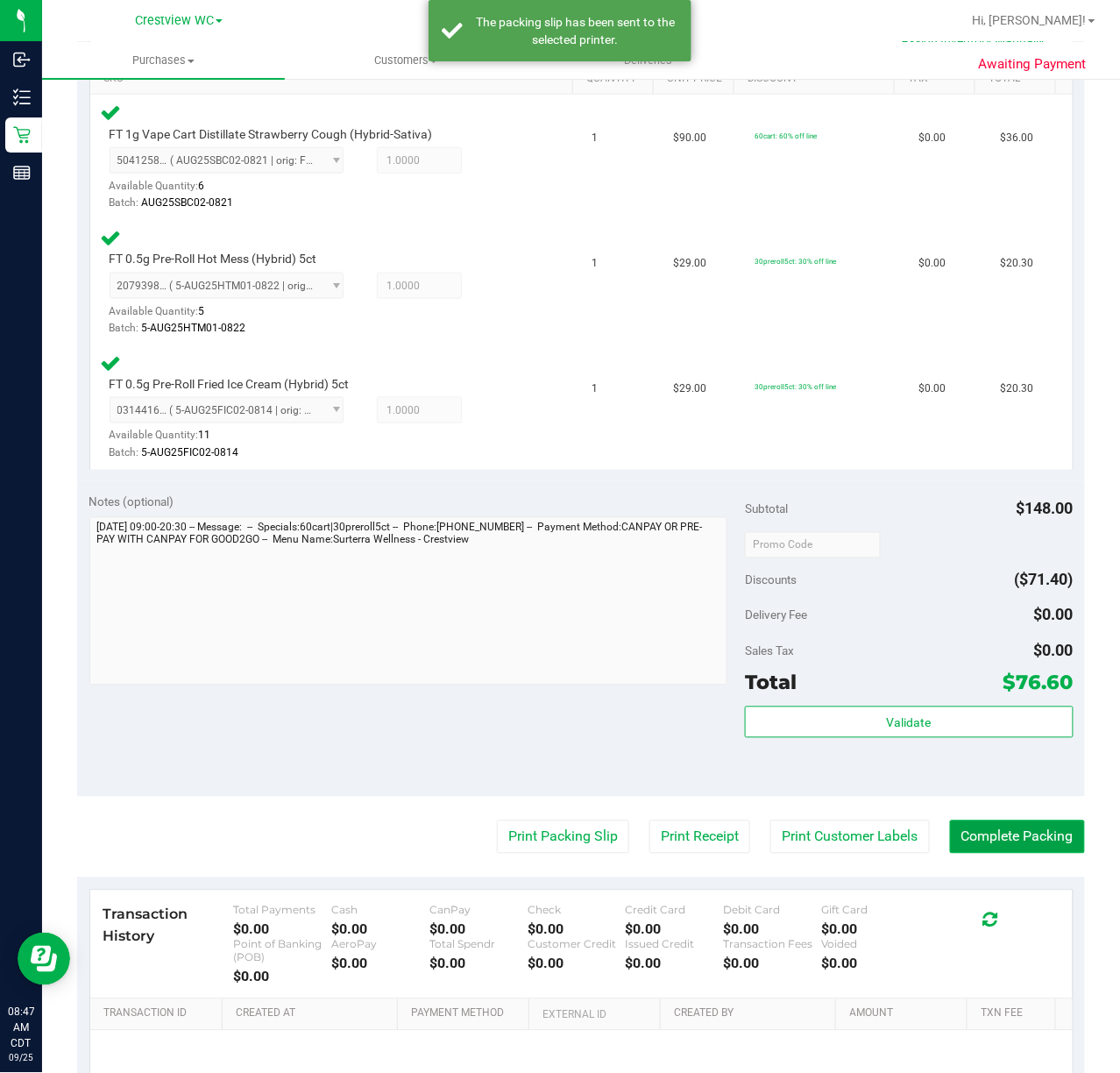
click at [1056, 832] on button "Complete Packing" at bounding box center [1017, 838] width 135 height 33
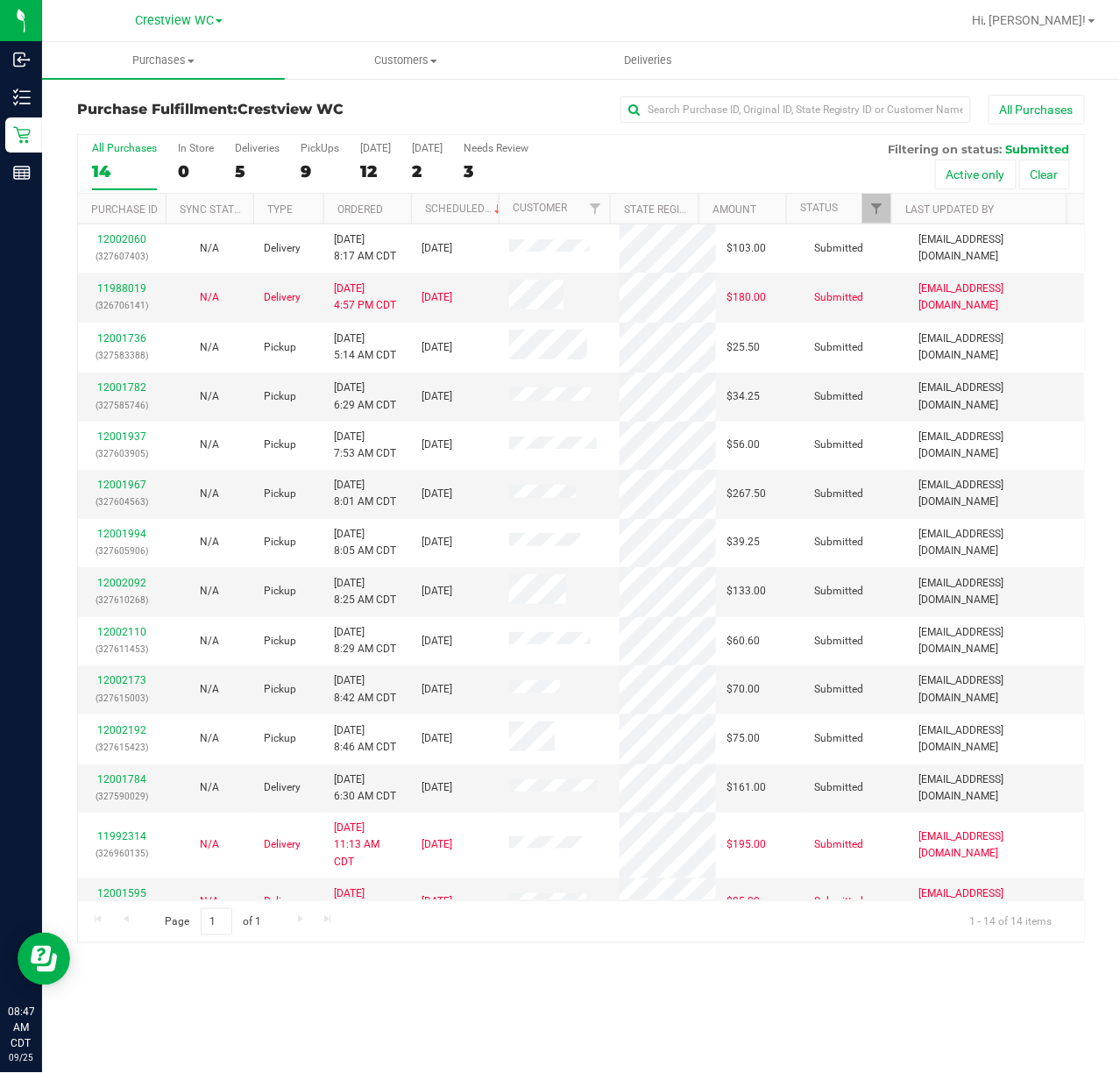
click at [560, 109] on div "All Purchases" at bounding box center [749, 109] width 673 height 30
click at [310, 142] on div "PickUps" at bounding box center [320, 148] width 38 height 12
click at [0, 0] on input "PickUps 9" at bounding box center [0, 0] width 0 height 0
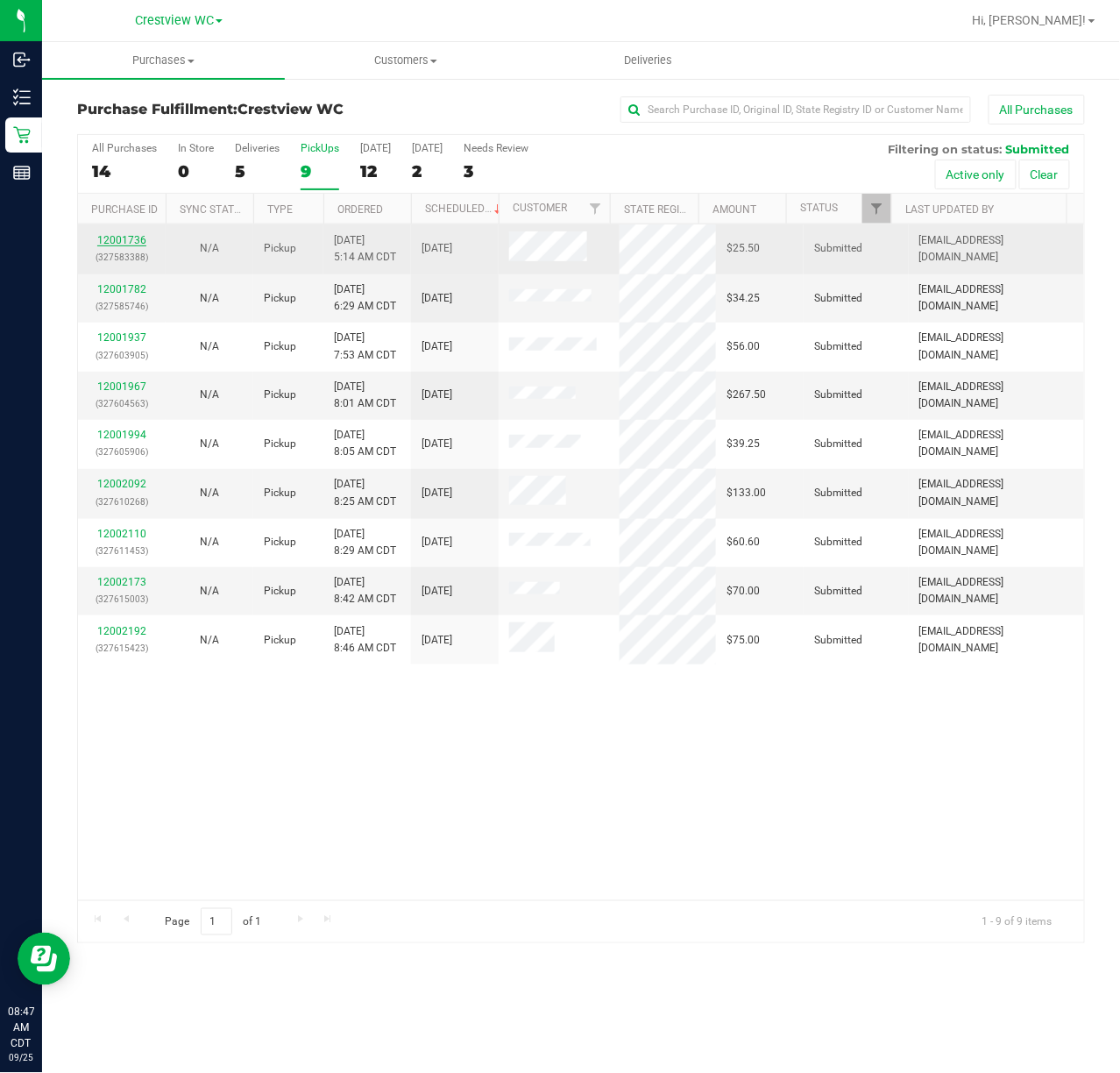
click at [119, 239] on link "12001736" at bounding box center [122, 240] width 49 height 12
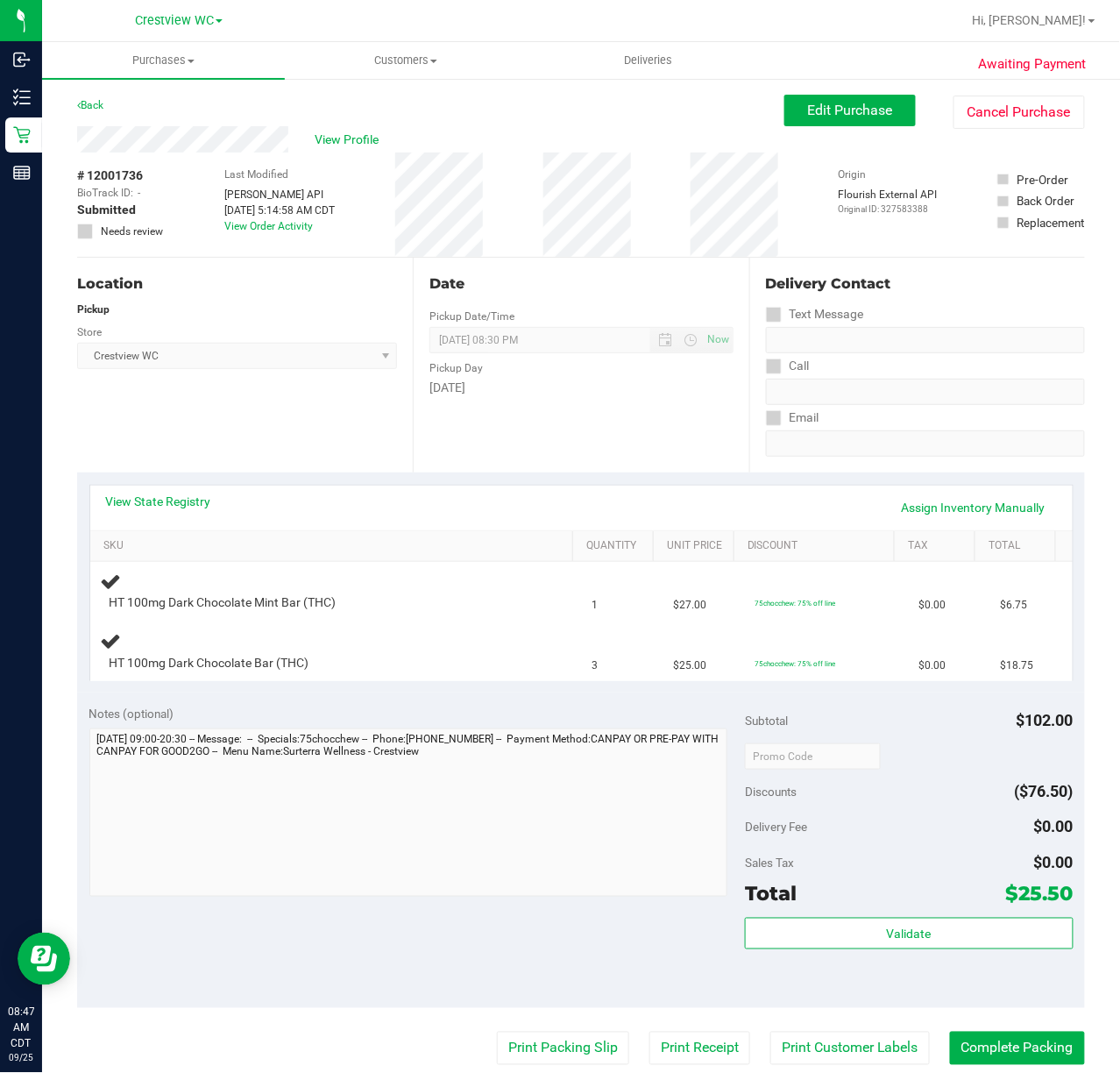
click at [282, 422] on div "Location Pickup Store Crestview WC Select Store [PERSON_NAME][GEOGRAPHIC_DATA] …" at bounding box center [244, 365] width 335 height 214
click at [267, 397] on div "Location Pickup Store Crestview WC Select Store [PERSON_NAME][GEOGRAPHIC_DATA] …" at bounding box center [244, 365] width 335 height 214
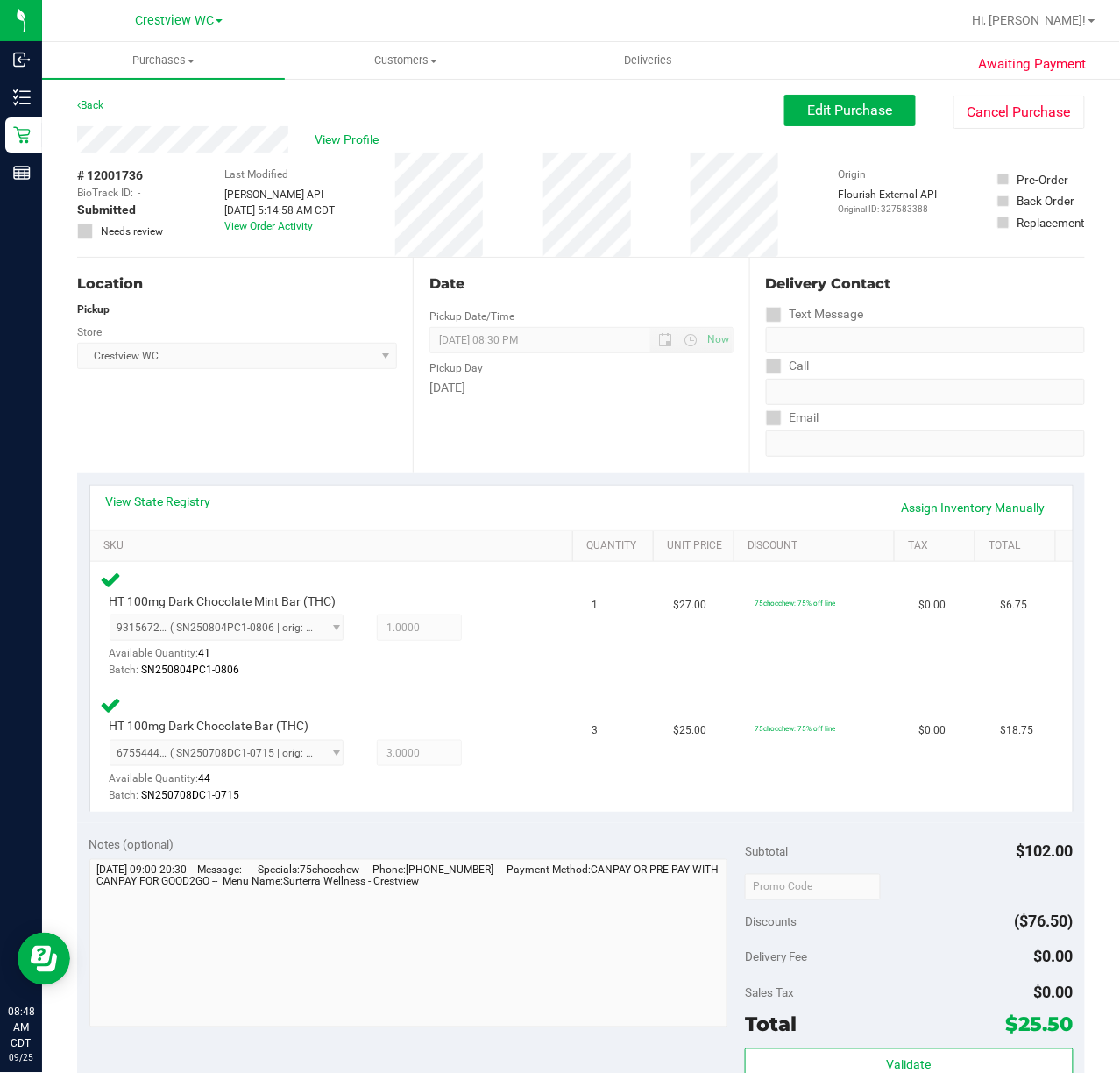
click at [267, 408] on div "Location Pickup Store Crestview WC Select Store [PERSON_NAME][GEOGRAPHIC_DATA] …" at bounding box center [244, 365] width 335 height 214
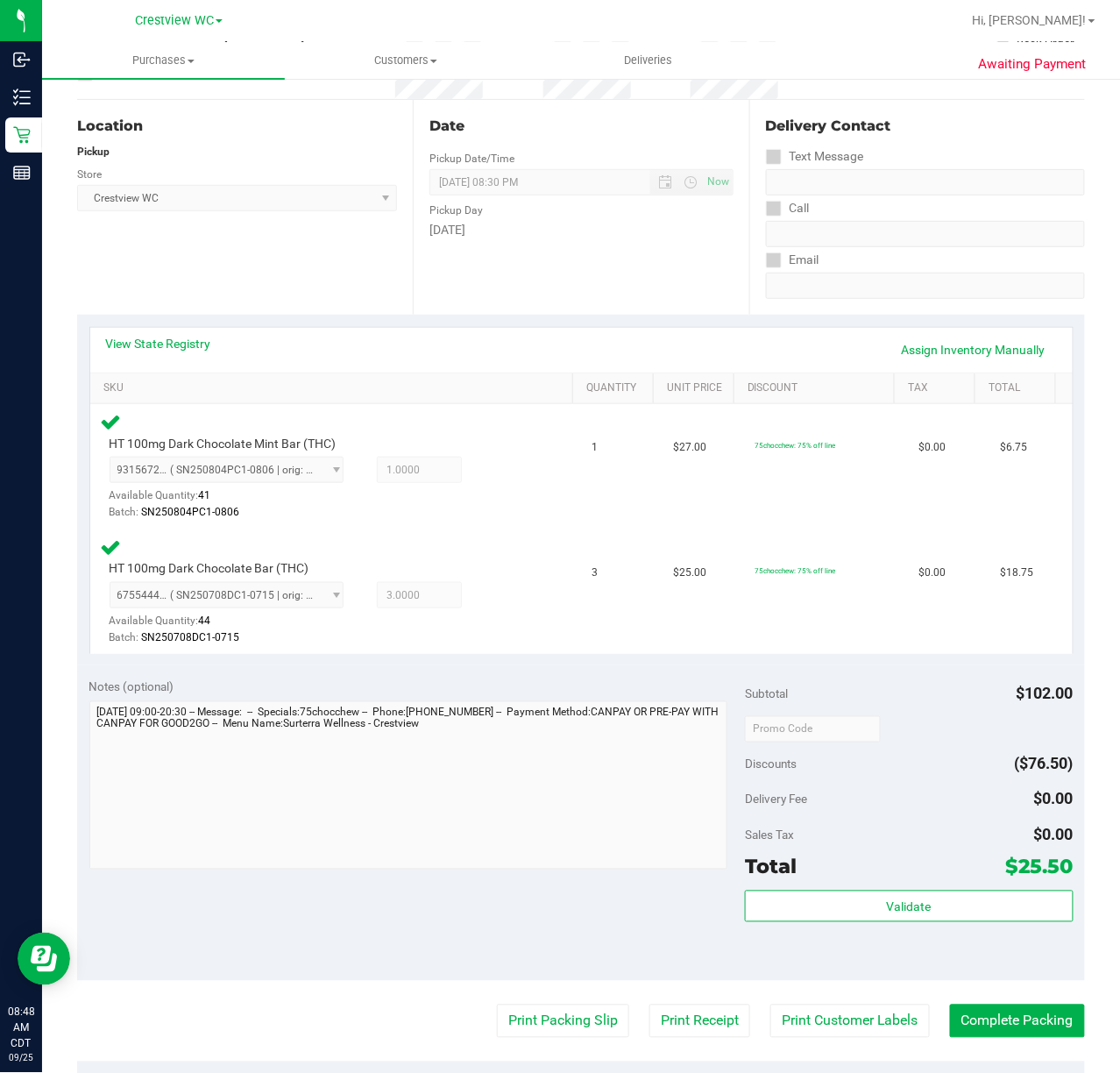
scroll to position [523, 0]
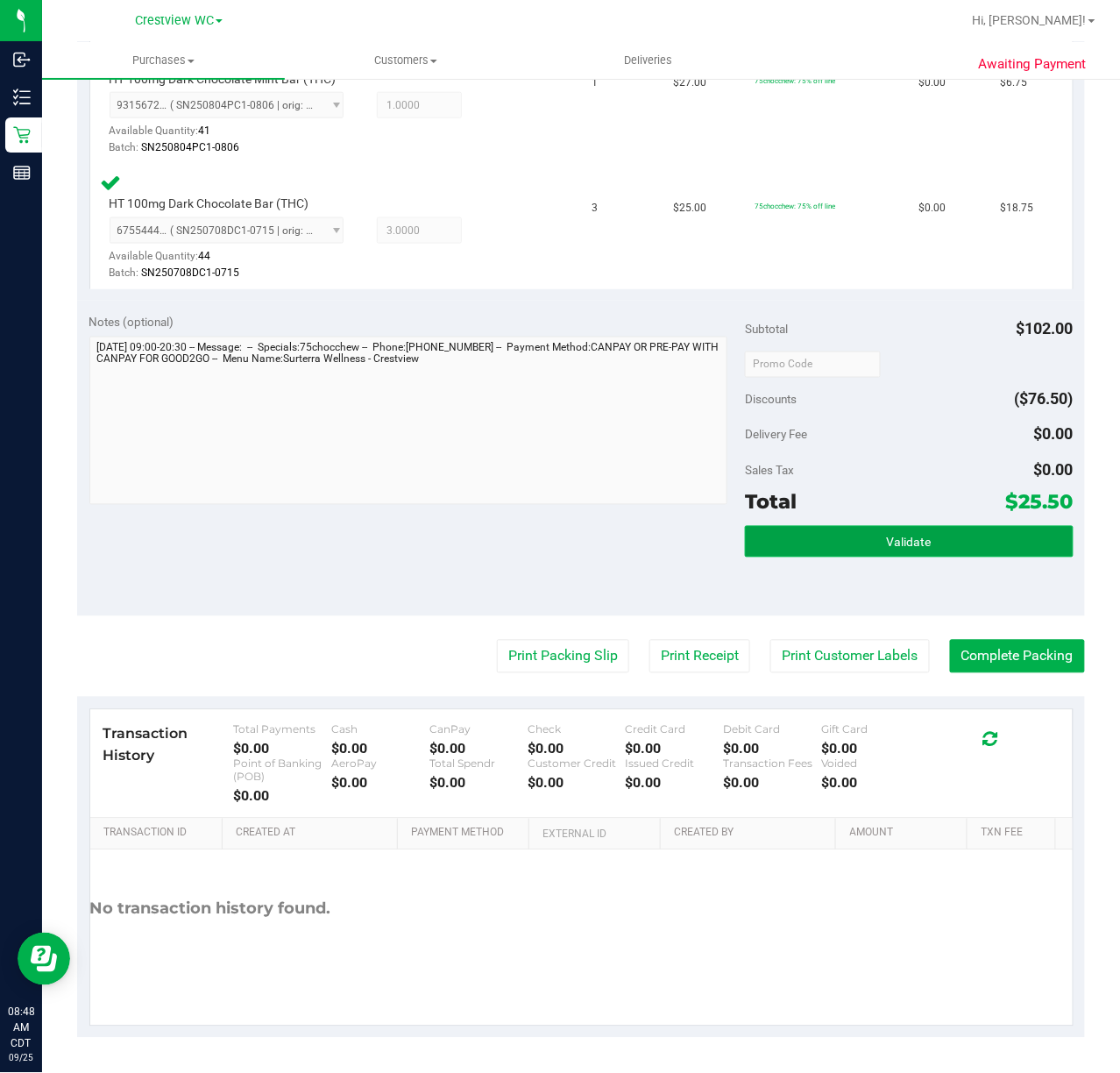
click at [956, 542] on button "Validate" at bounding box center [909, 542] width 327 height 31
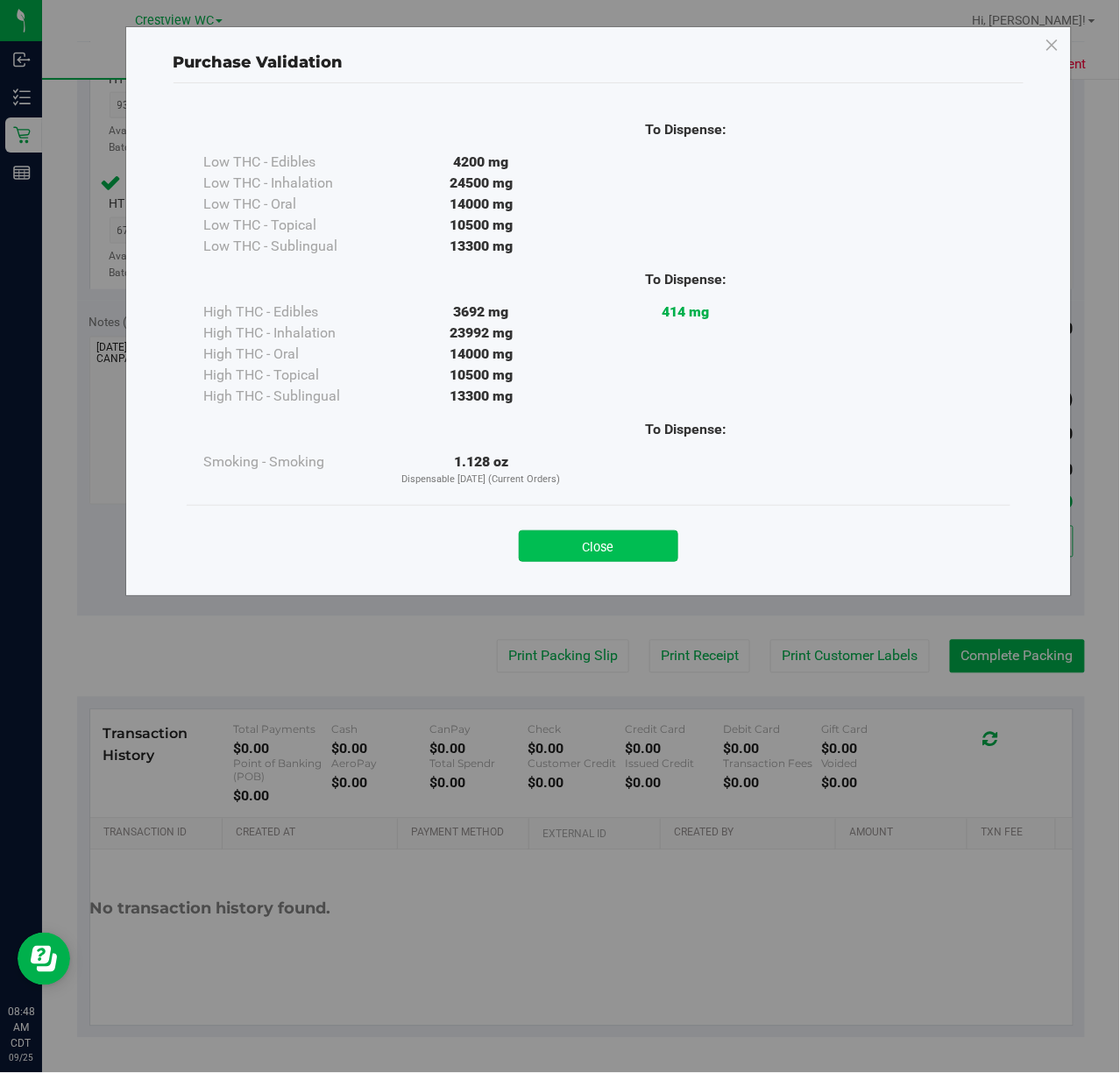
click at [620, 534] on button "Close" at bounding box center [599, 546] width 159 height 31
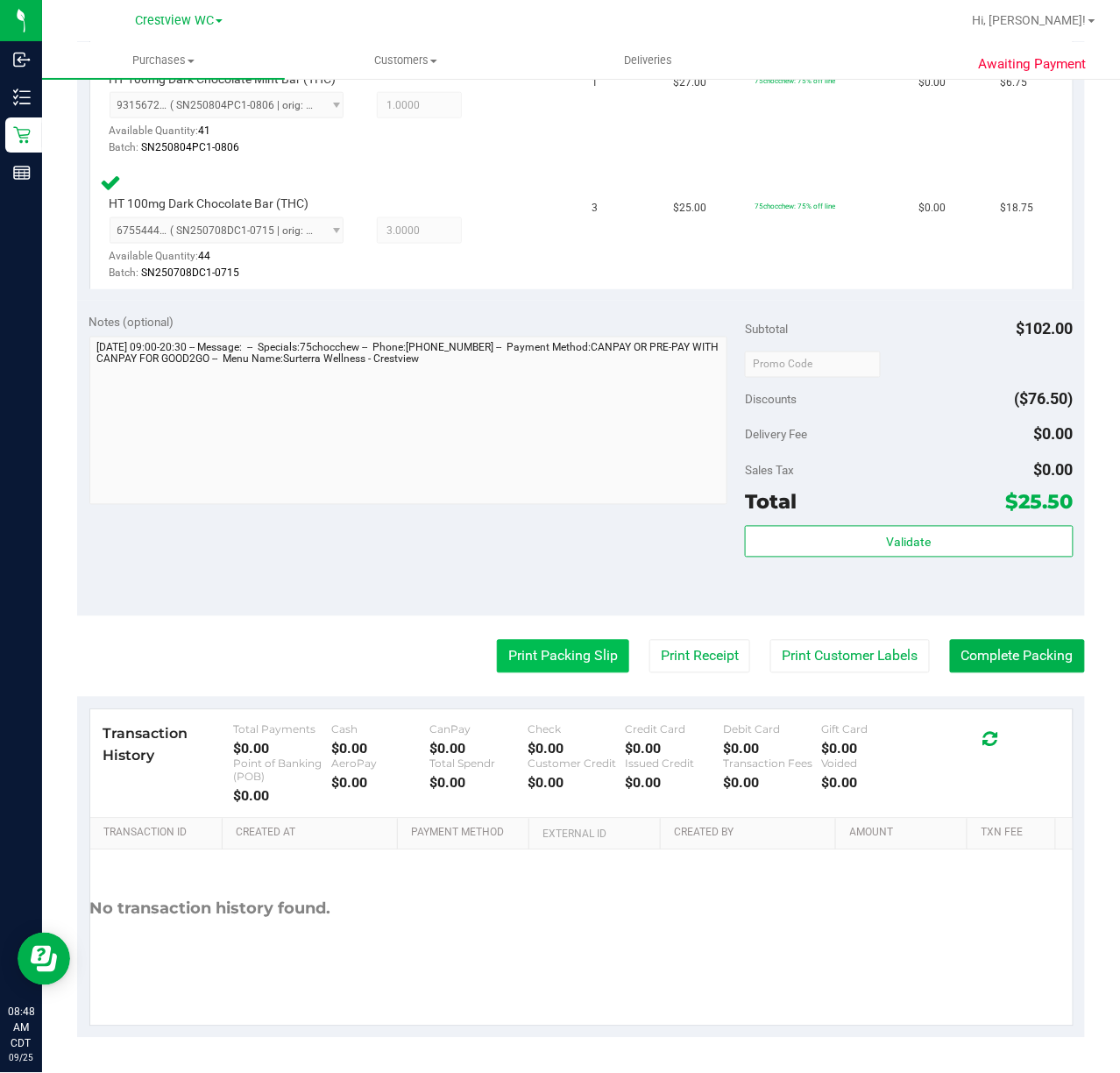
click at [551, 658] on button "Print Packing Slip" at bounding box center [563, 657] width 133 height 33
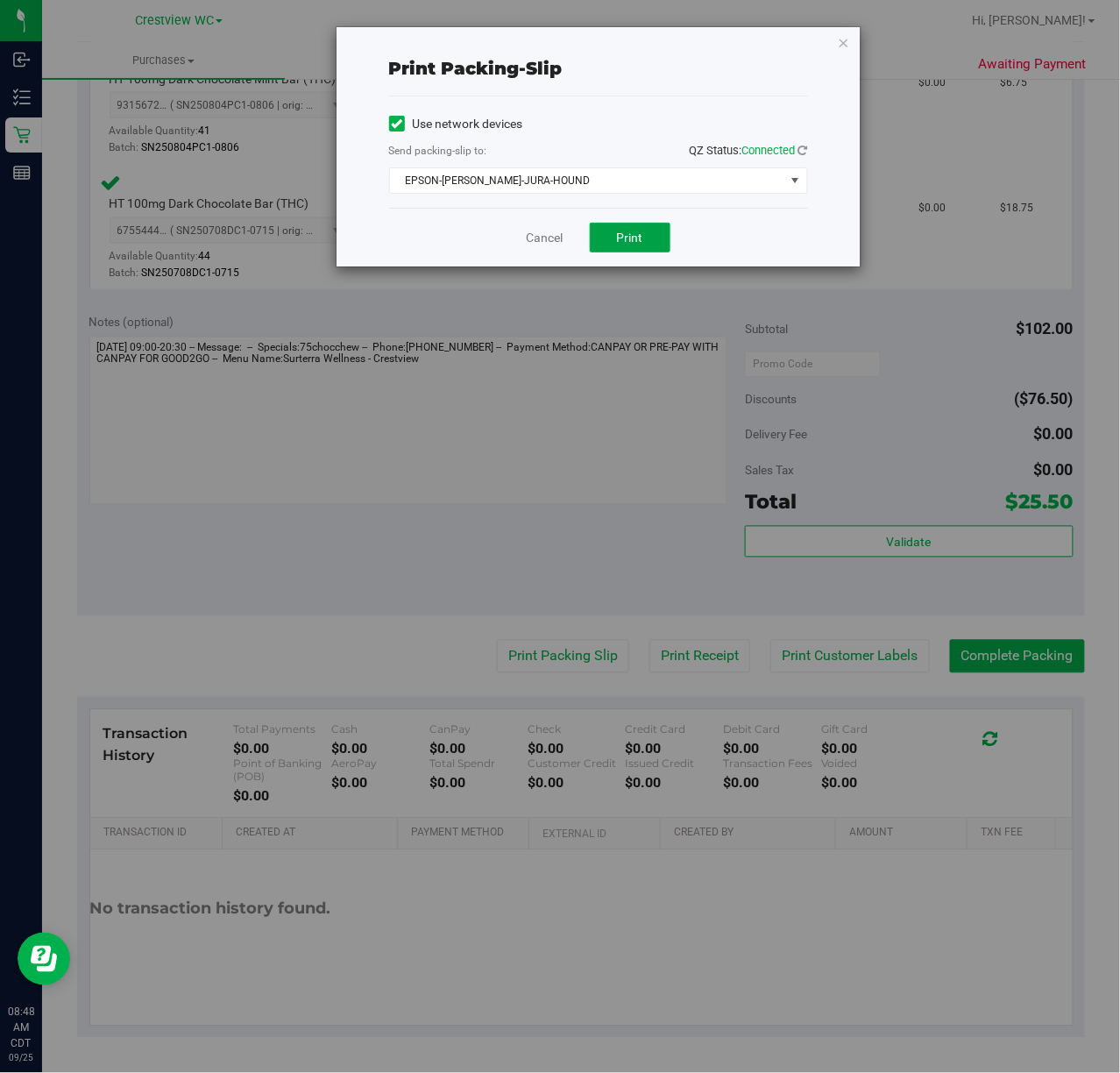
drag, startPoint x: 633, startPoint y: 239, endPoint x: 787, endPoint y: 142, distance: 182.0
click at [635, 239] on span "Print" at bounding box center [630, 237] width 27 height 14
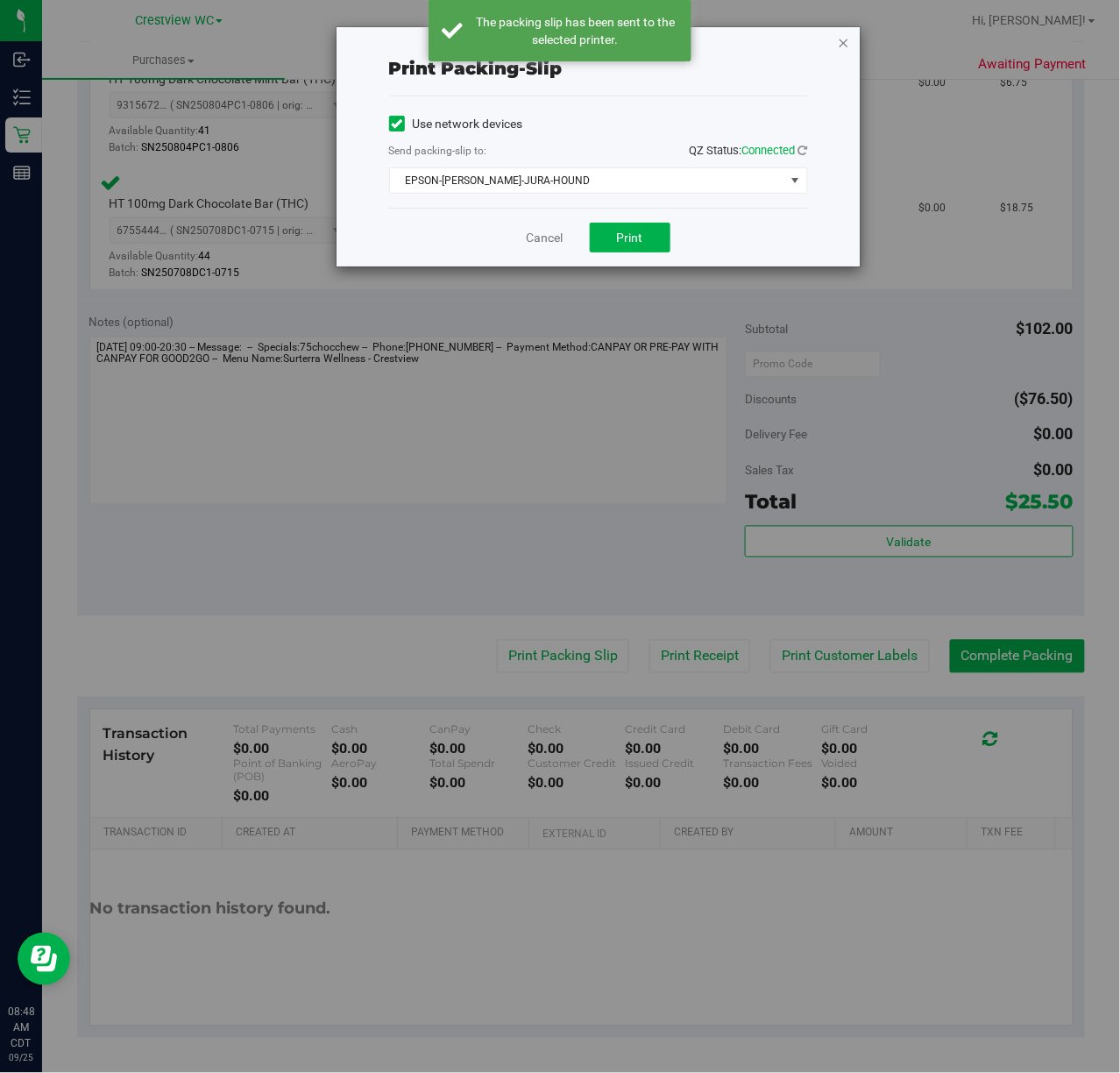
click at [846, 39] on icon "button" at bounding box center [844, 41] width 12 height 21
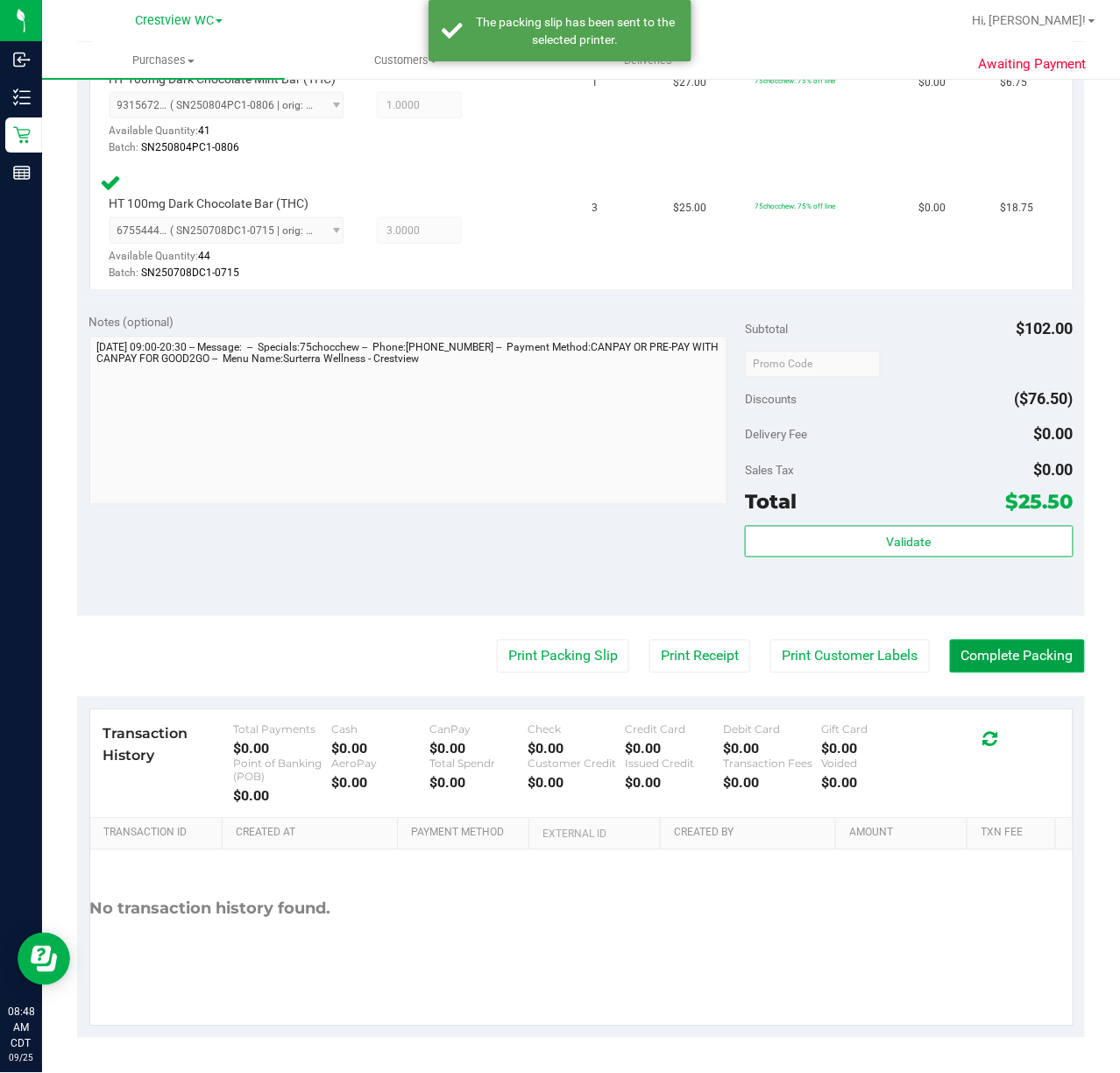
click at [1034, 649] on button "Complete Packing" at bounding box center [1017, 657] width 135 height 33
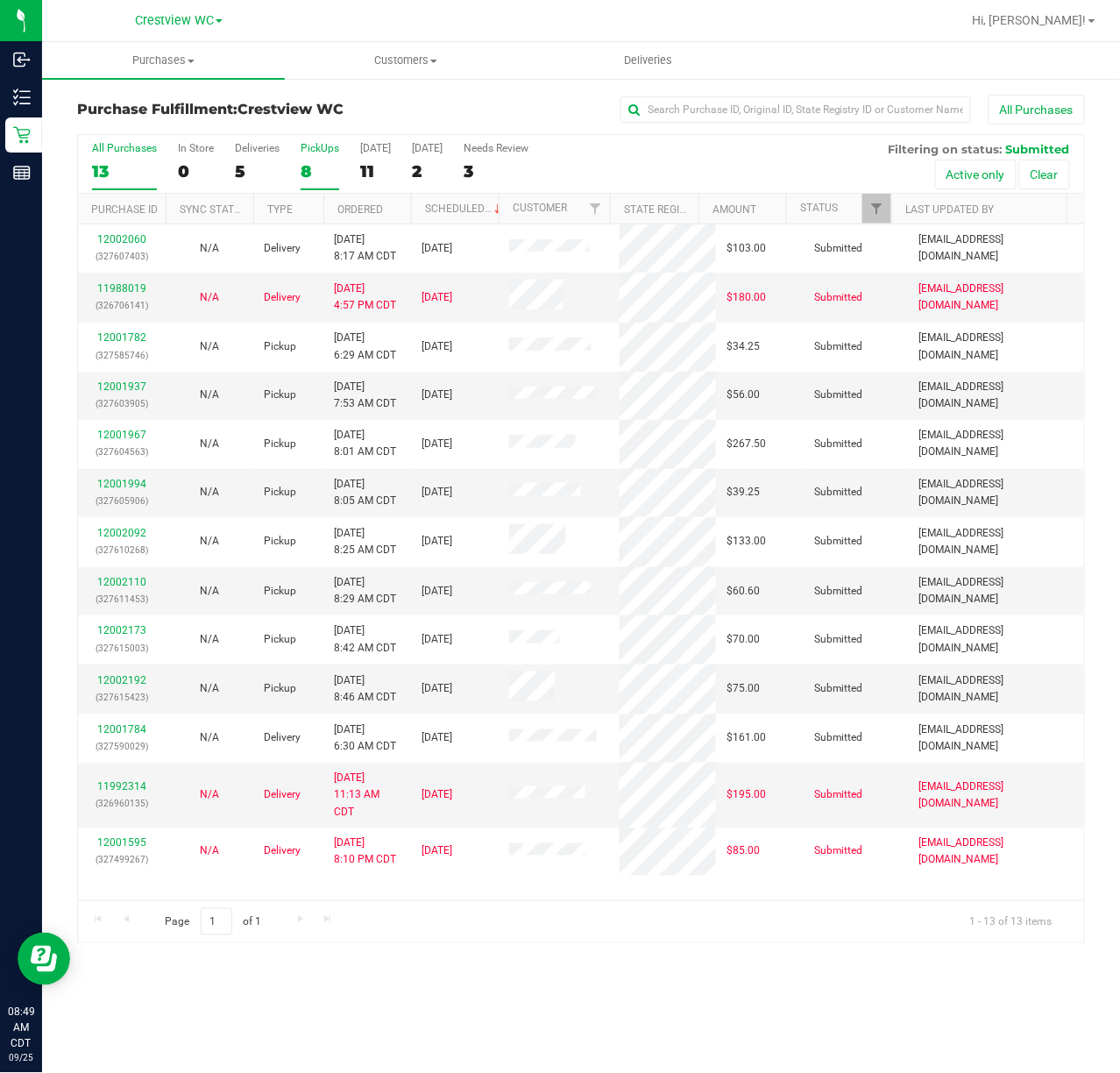
click at [327, 151] on div "PickUps" at bounding box center [320, 148] width 38 height 12
click at [0, 0] on input "PickUps 8" at bounding box center [0, 0] width 0 height 0
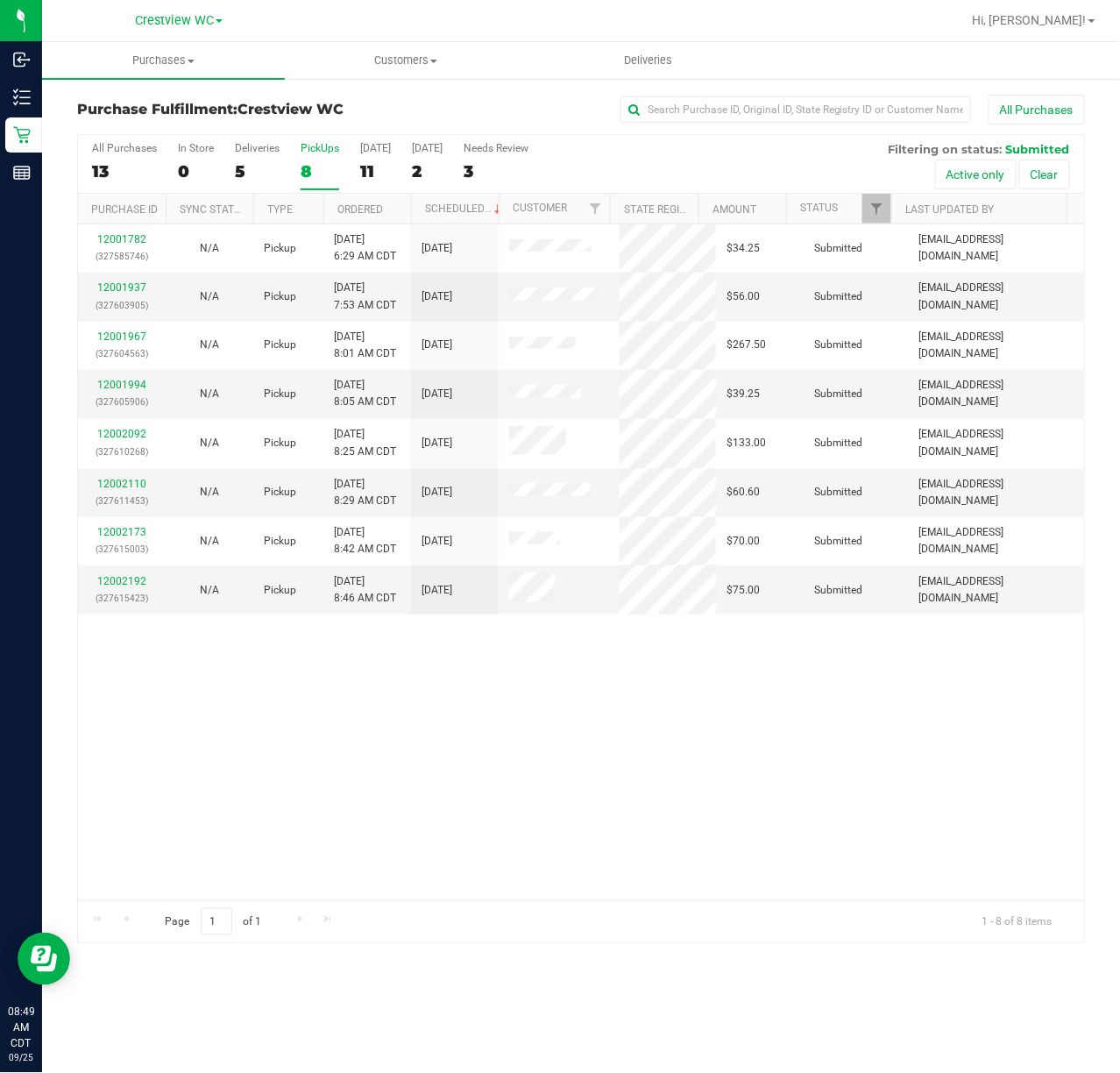
click at [850, 667] on div "12001782 (327585746) N/A Pickup [DATE] 6:29 AM CDT 9/25/2025 $34.25 Submitted […" at bounding box center [581, 562] width 1007 height 676
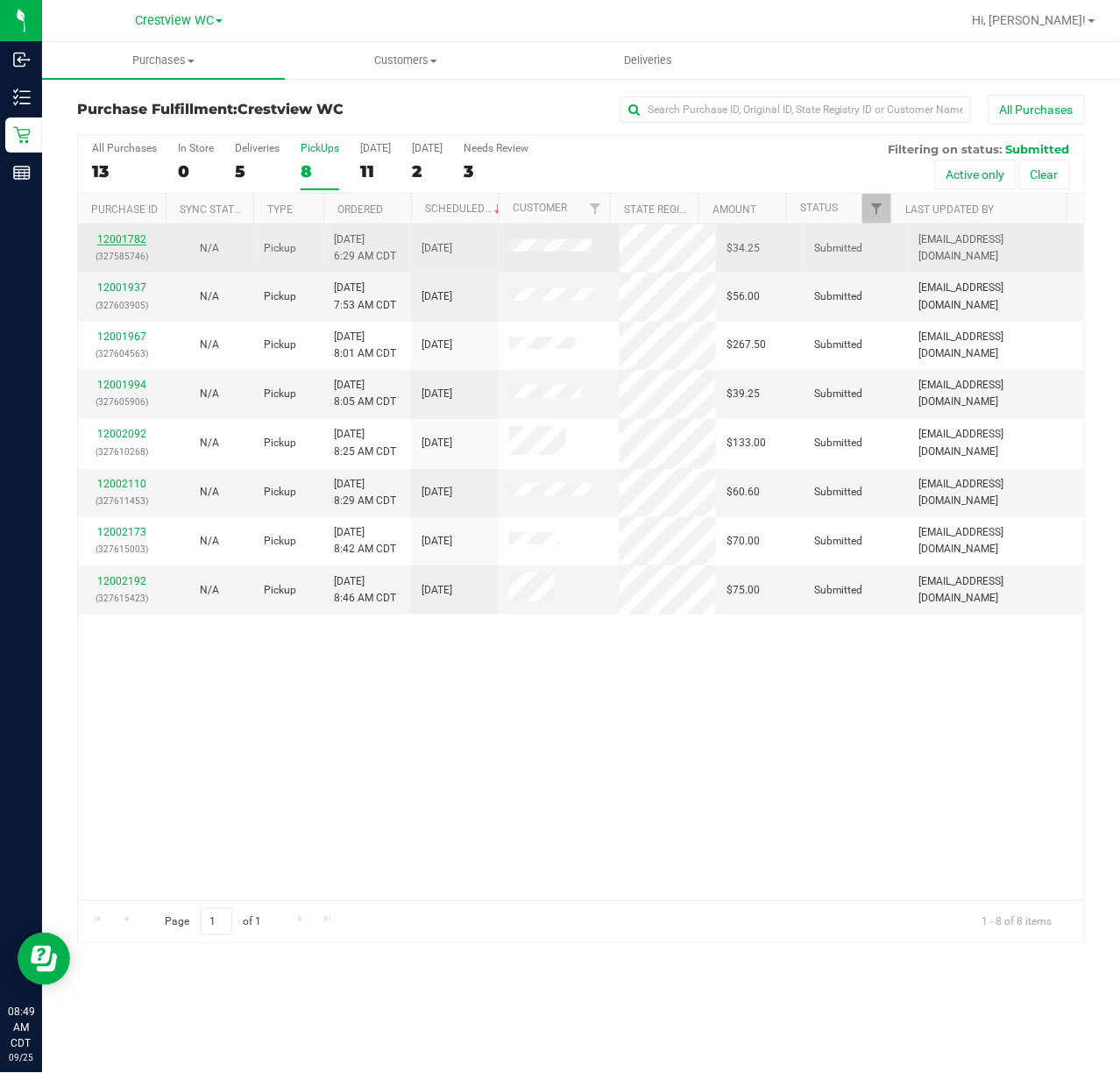
click at [139, 237] on link "12001782" at bounding box center [122, 239] width 49 height 12
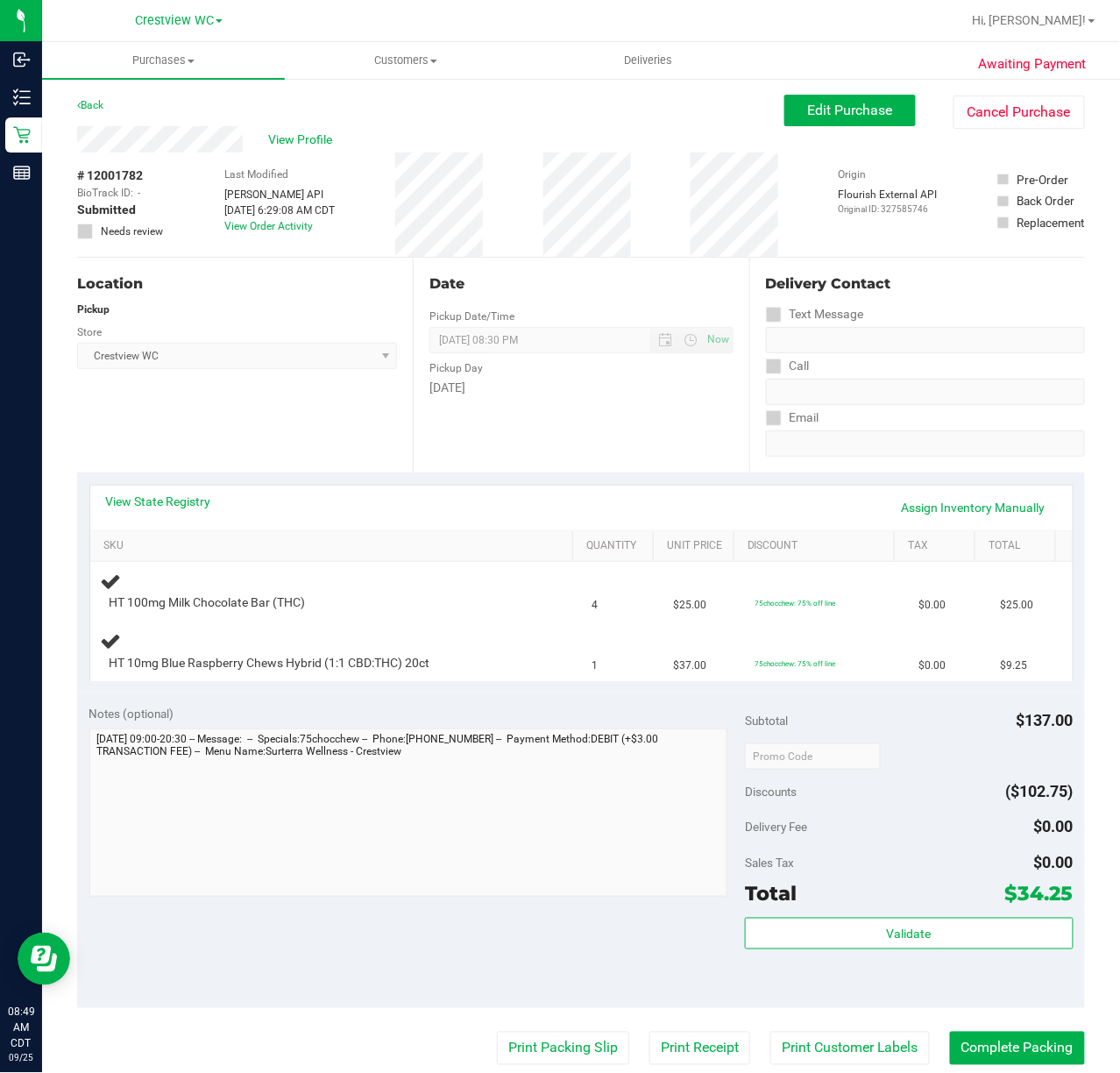
click at [250, 407] on div "Location Pickup Store Crestview WC Select Store [PERSON_NAME][GEOGRAPHIC_DATA] …" at bounding box center [244, 365] width 335 height 214
click at [303, 417] on div "Location Pickup Store Crestview WC Select Store [PERSON_NAME][GEOGRAPHIC_DATA] …" at bounding box center [244, 365] width 335 height 214
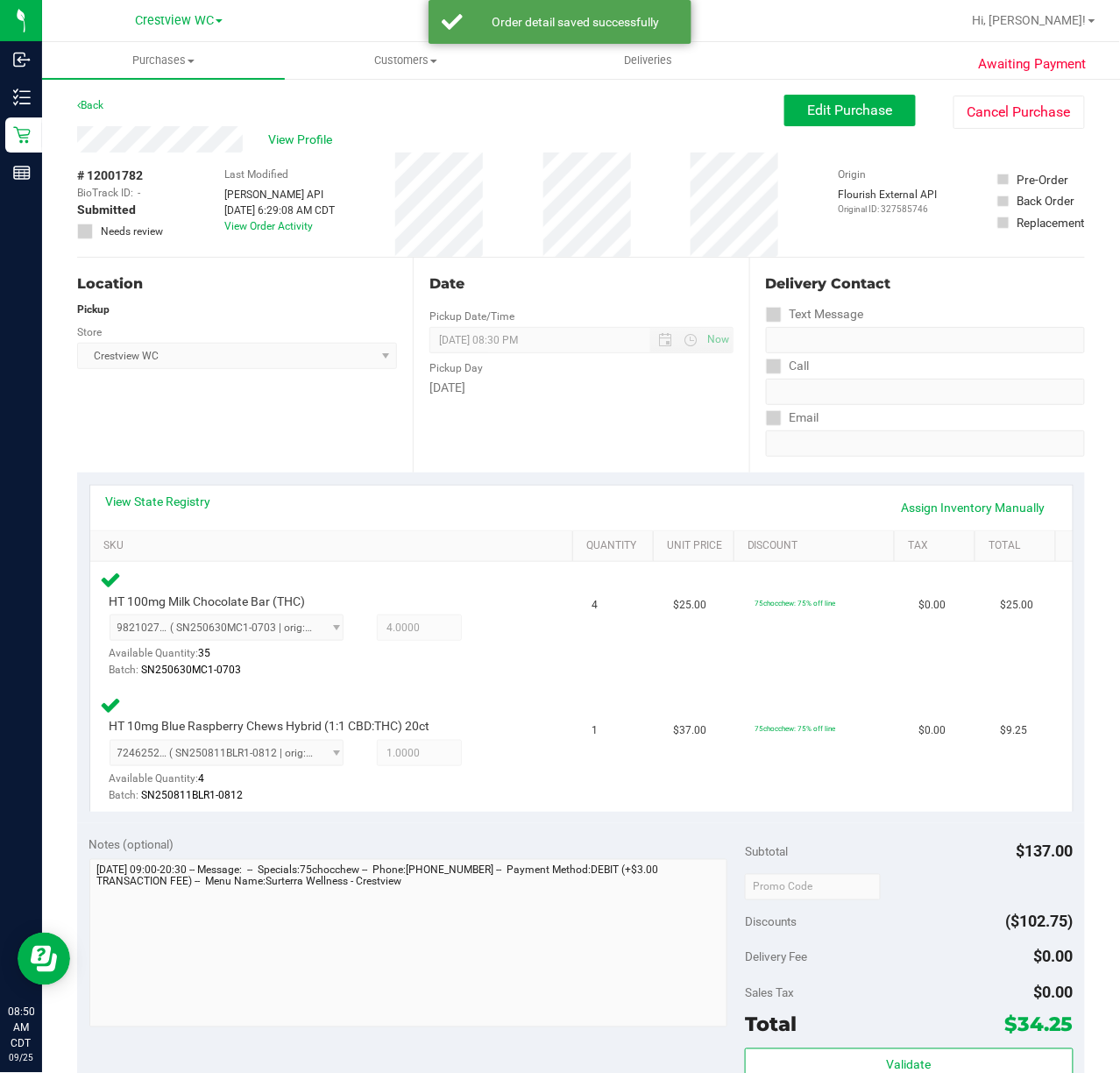
click at [243, 380] on div "Location Pickup Store Crestview WC Select Store [PERSON_NAME][GEOGRAPHIC_DATA] …" at bounding box center [244, 365] width 335 height 214
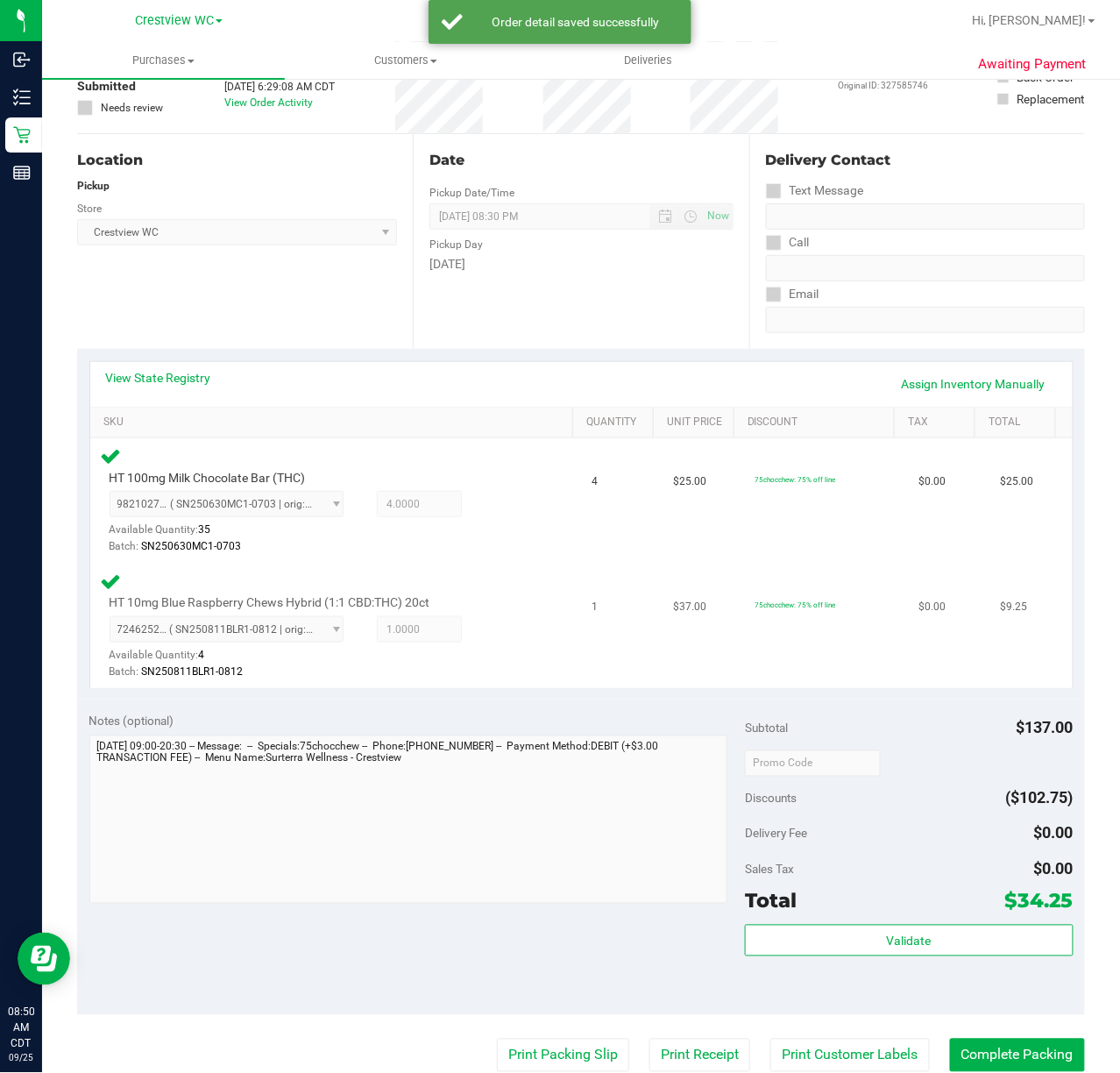
scroll to position [351, 0]
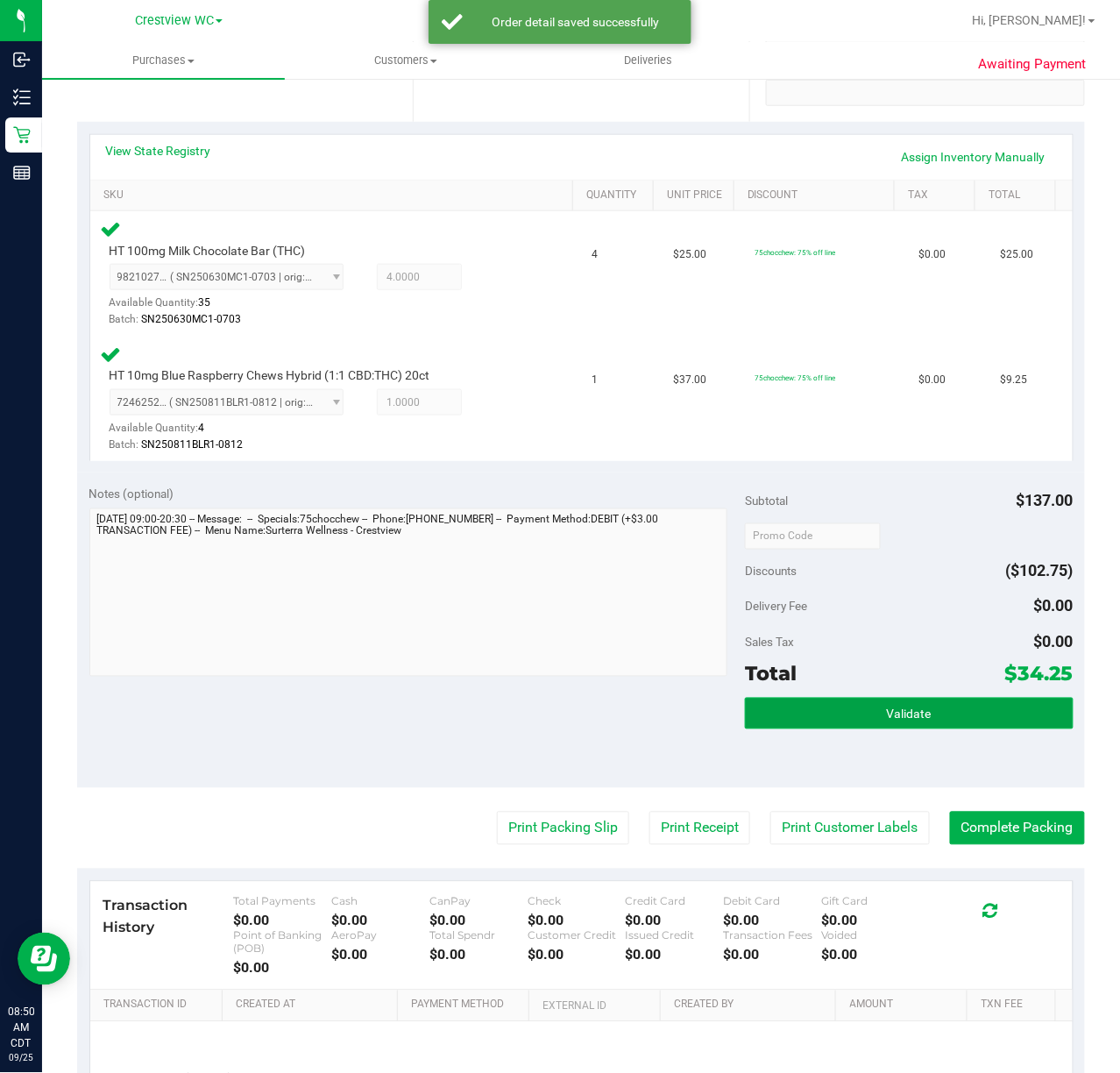
click at [937, 708] on button "Validate" at bounding box center [909, 714] width 327 height 31
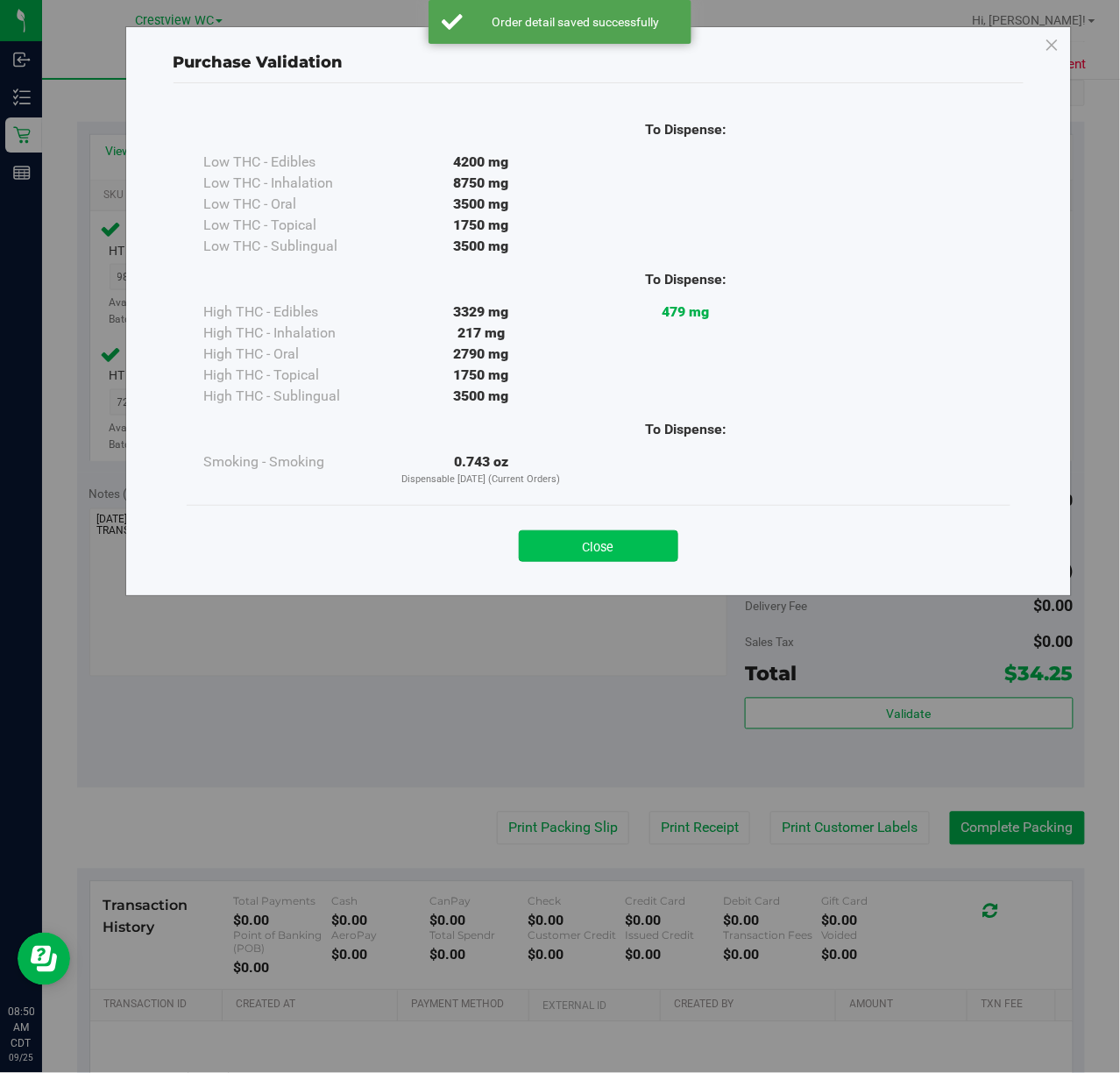
click at [638, 552] on button "Close" at bounding box center [599, 546] width 159 height 31
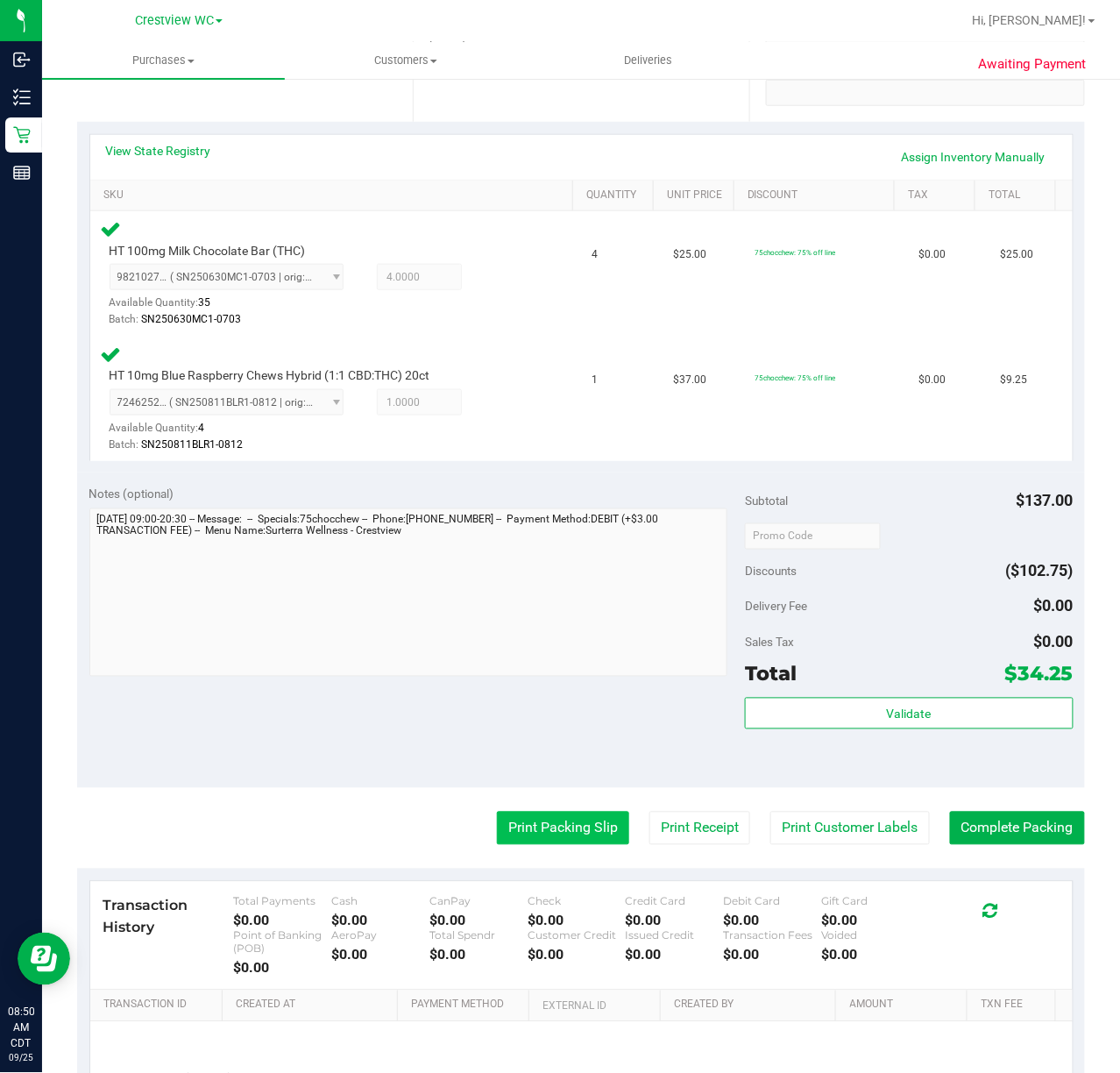
click at [554, 815] on button "Print Packing Slip" at bounding box center [563, 829] width 133 height 33
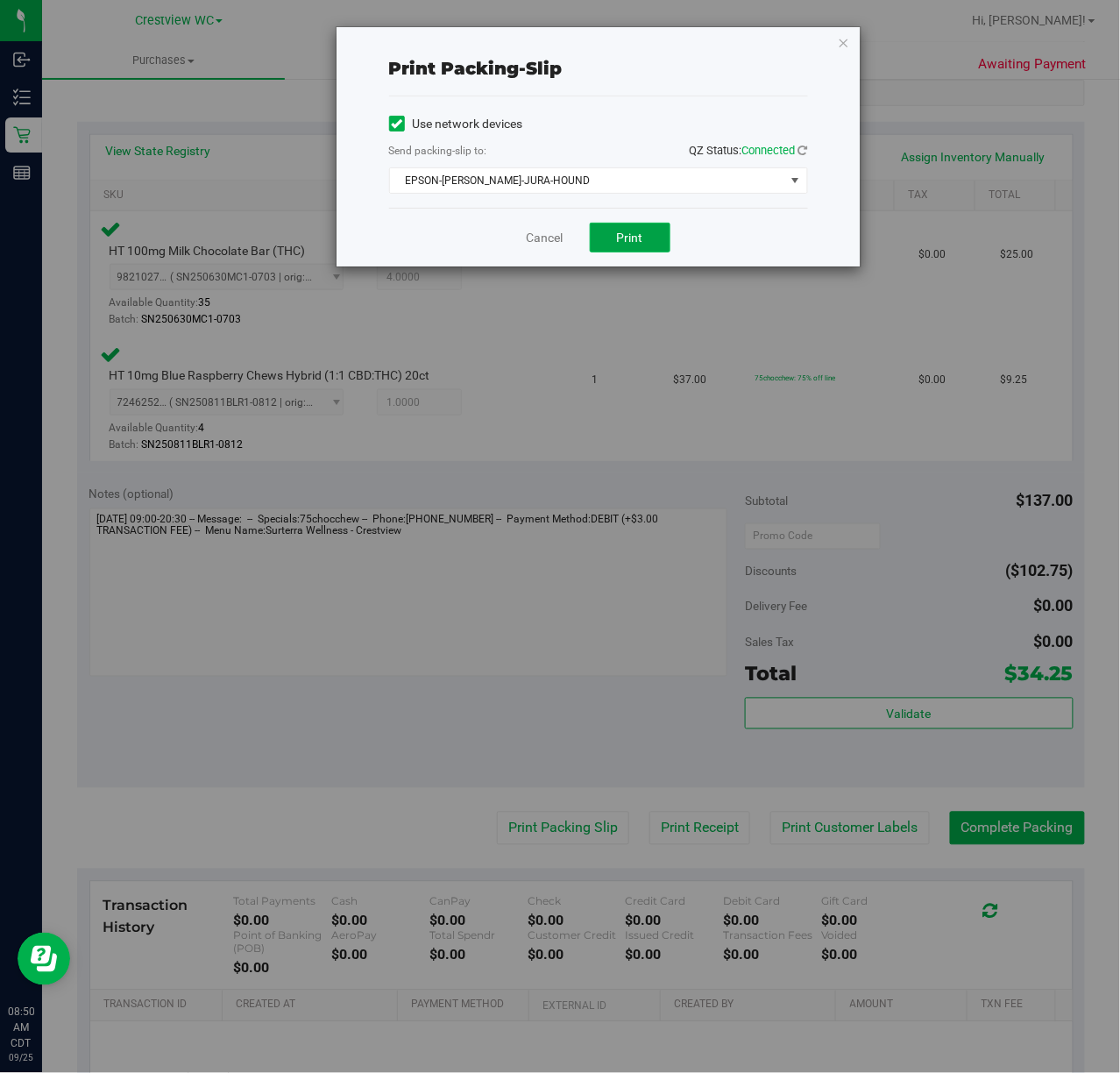
click at [651, 235] on button "Print" at bounding box center [630, 237] width 81 height 30
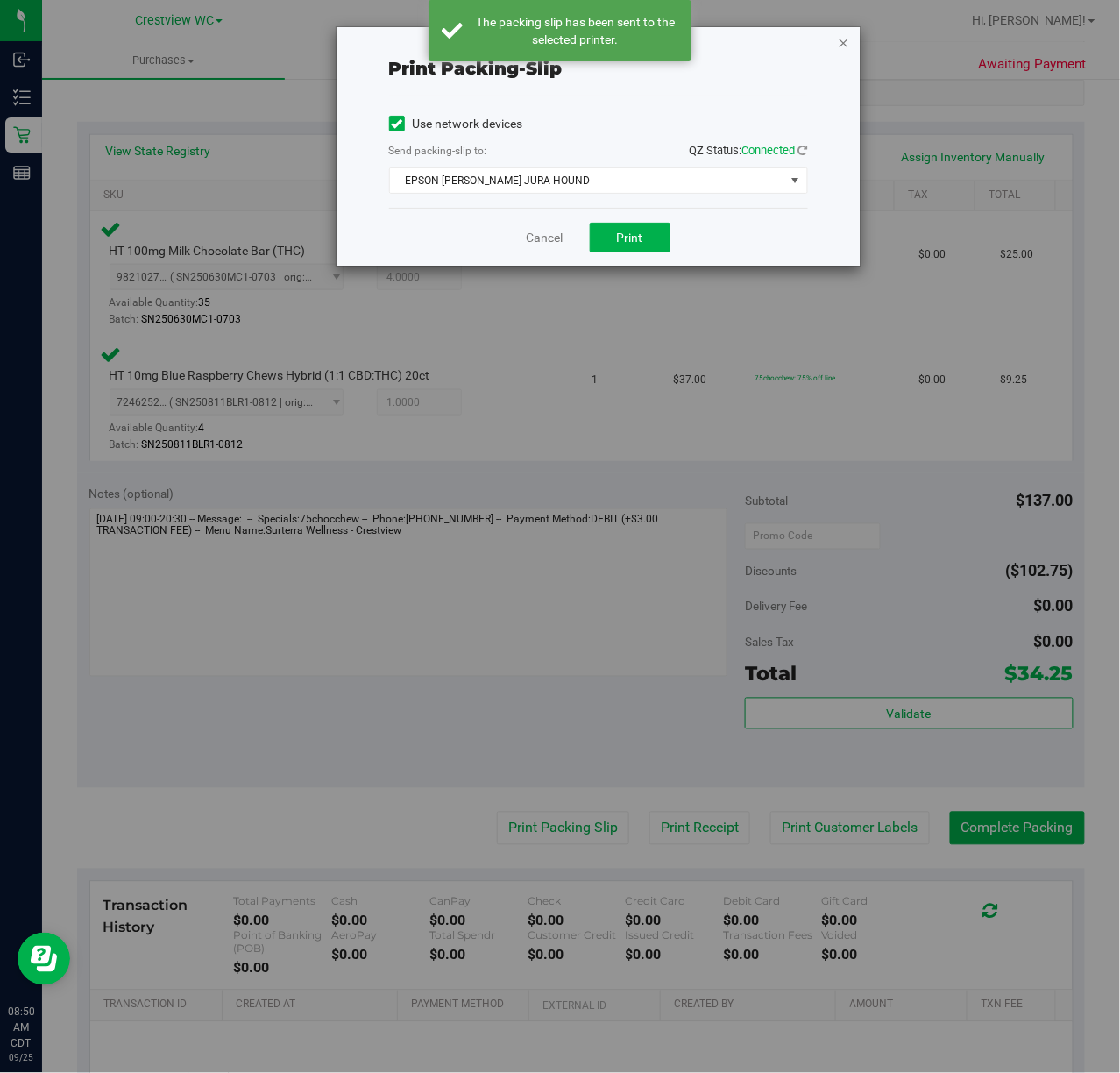
click at [847, 42] on icon "button" at bounding box center [844, 41] width 12 height 21
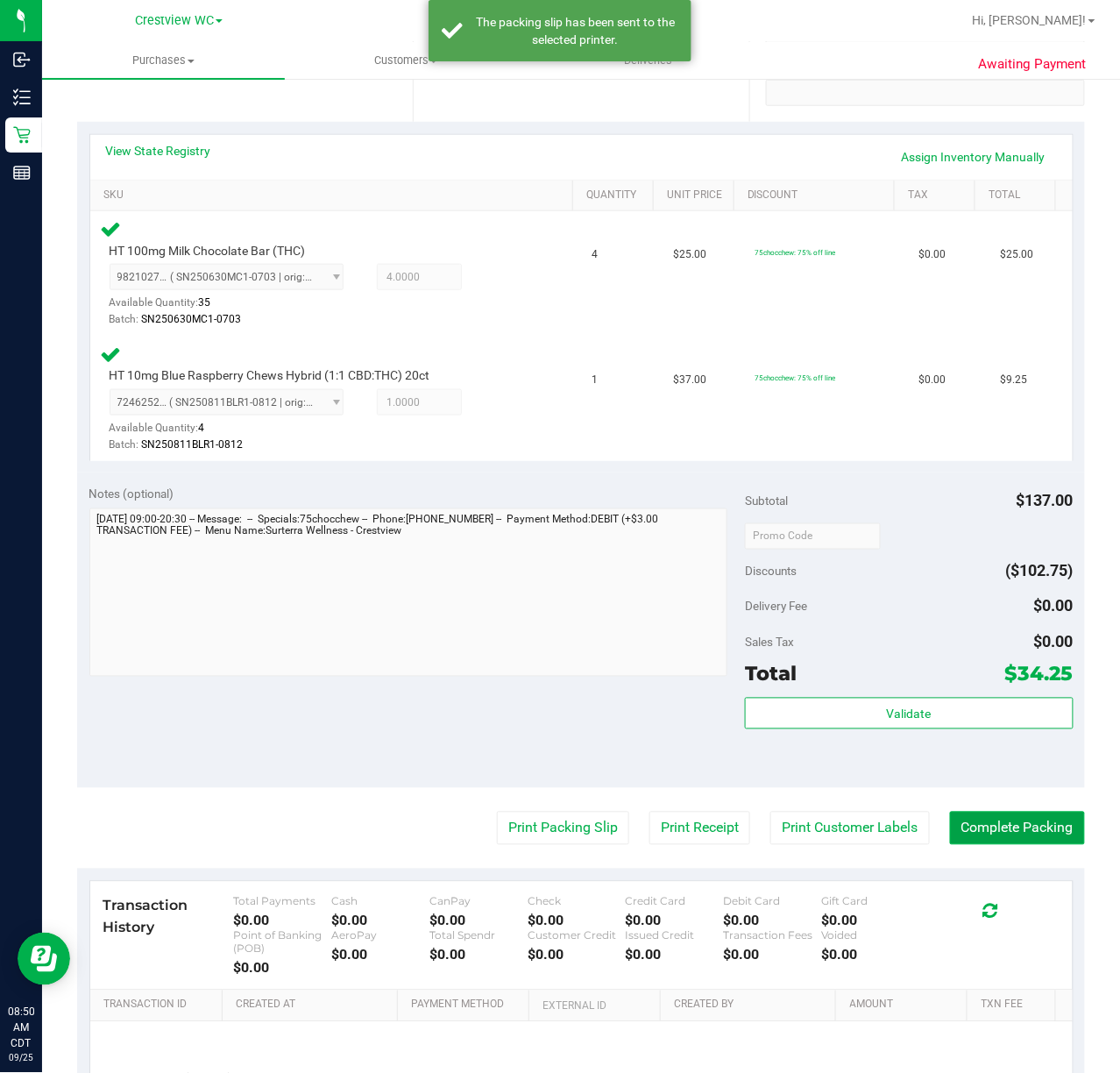
click at [1063, 826] on button "Complete Packing" at bounding box center [1017, 829] width 135 height 33
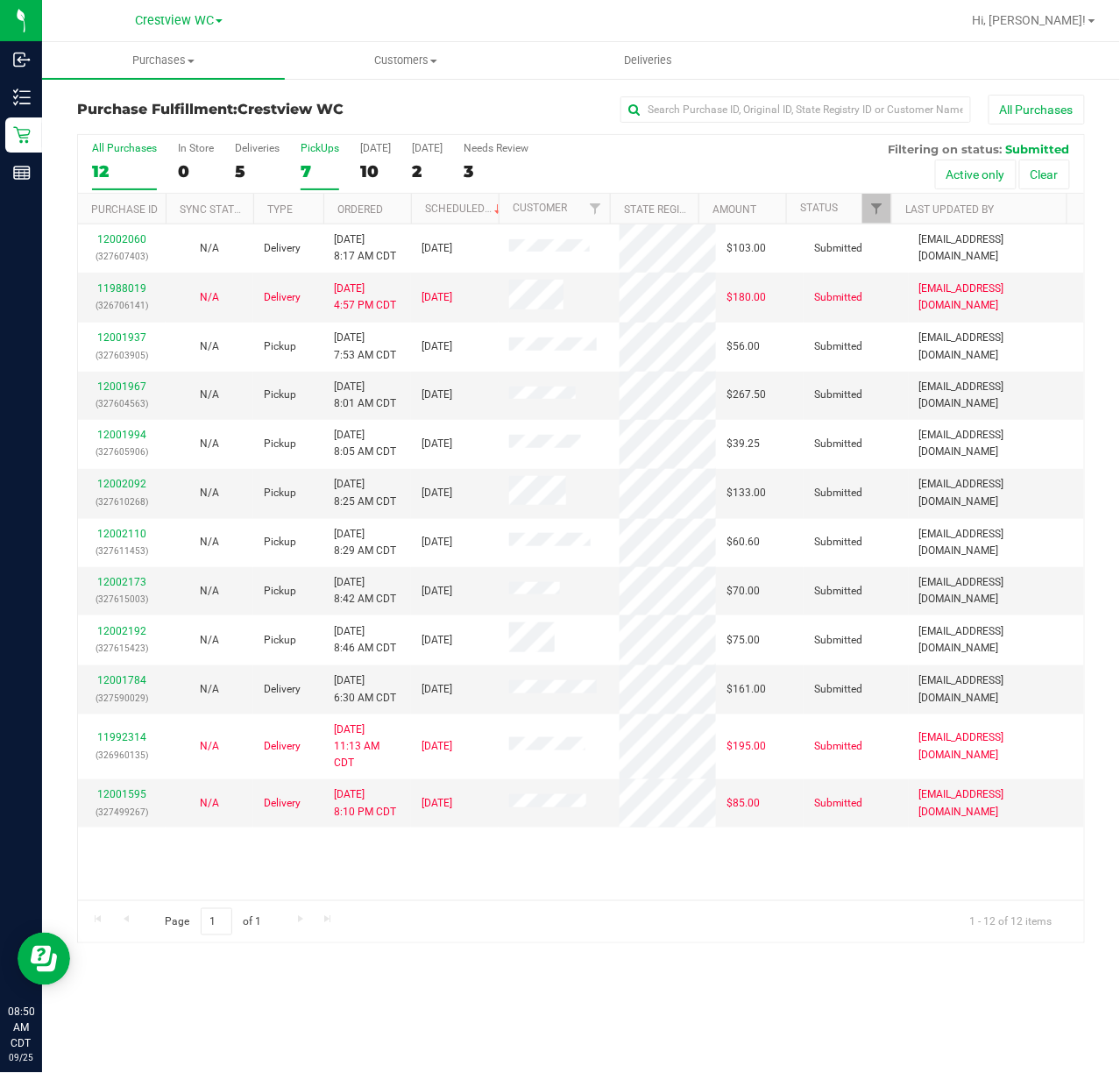
click at [301, 150] on div "PickUps" at bounding box center [320, 148] width 38 height 12
click at [0, 0] on input "PickUps 7" at bounding box center [0, 0] width 0 height 0
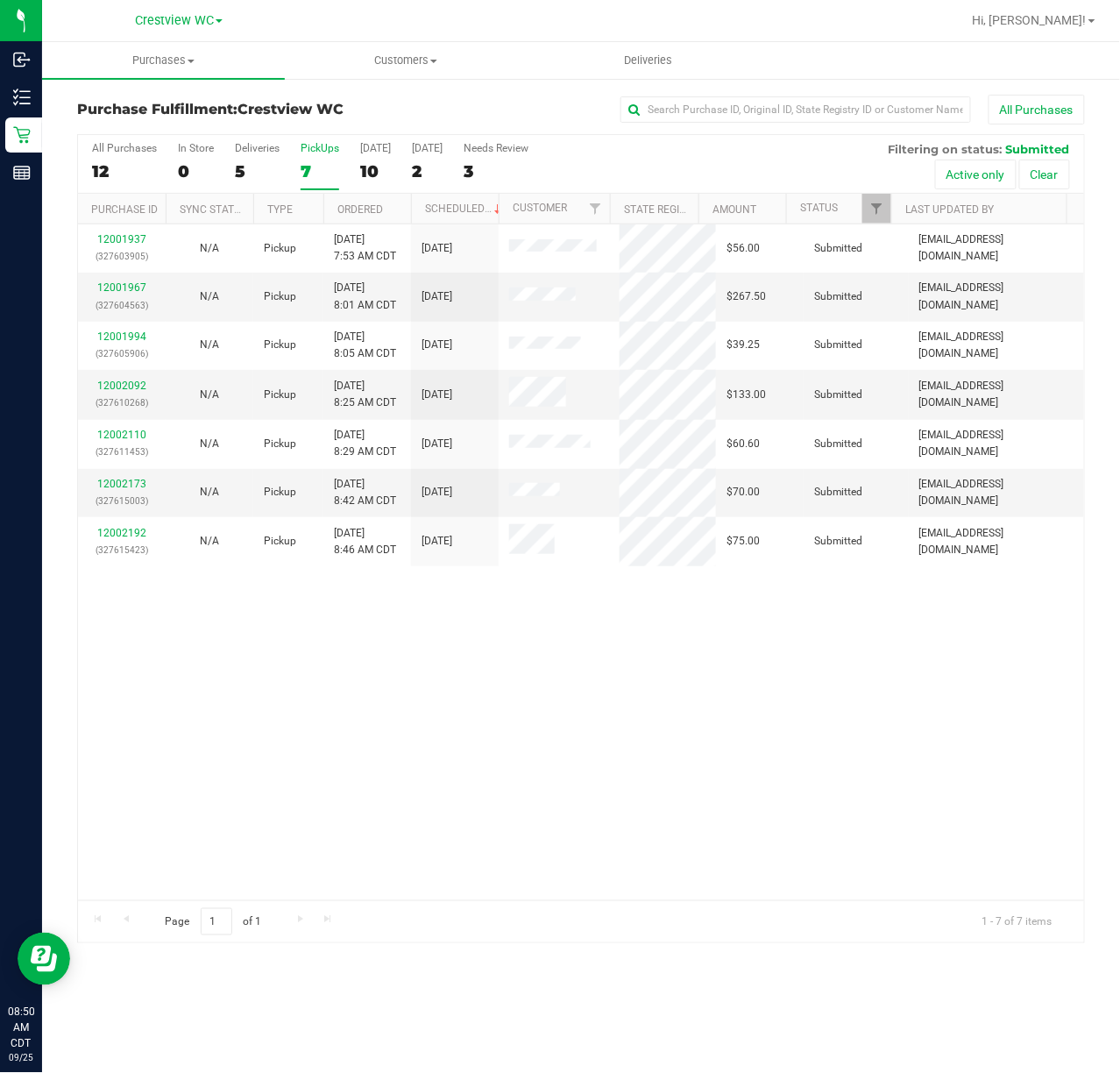
click at [894, 716] on div "12001937 (327603905) N/A Pickup [DATE] 7:53 AM CDT 9/25/2025 $56.00 Submitted […" at bounding box center [581, 562] width 1007 height 676
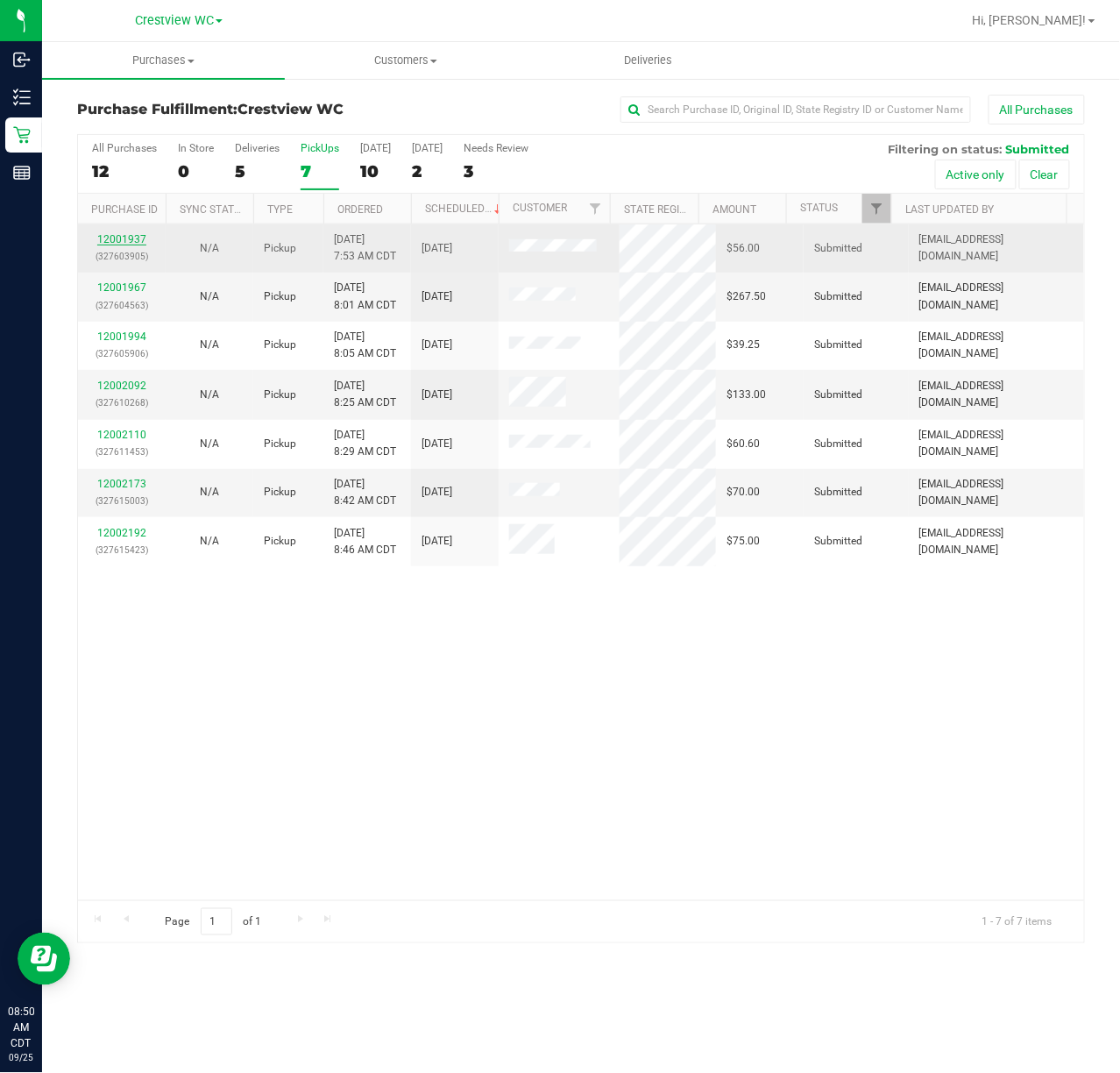
click at [134, 239] on link "12001937" at bounding box center [122, 239] width 49 height 12
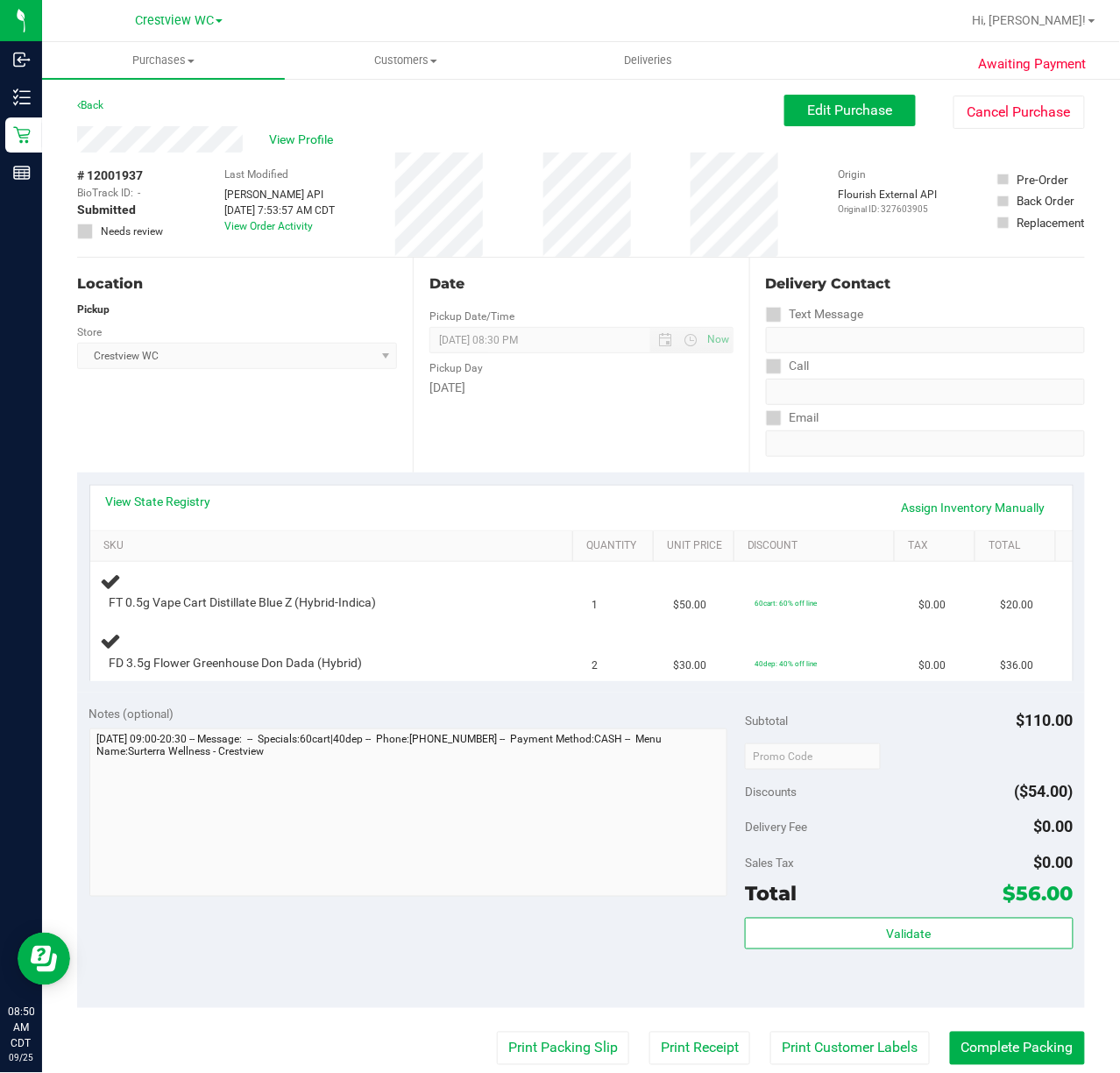
click at [329, 430] on div "Location Pickup Store Crestview WC Select Store [PERSON_NAME][GEOGRAPHIC_DATA] …" at bounding box center [244, 365] width 335 height 214
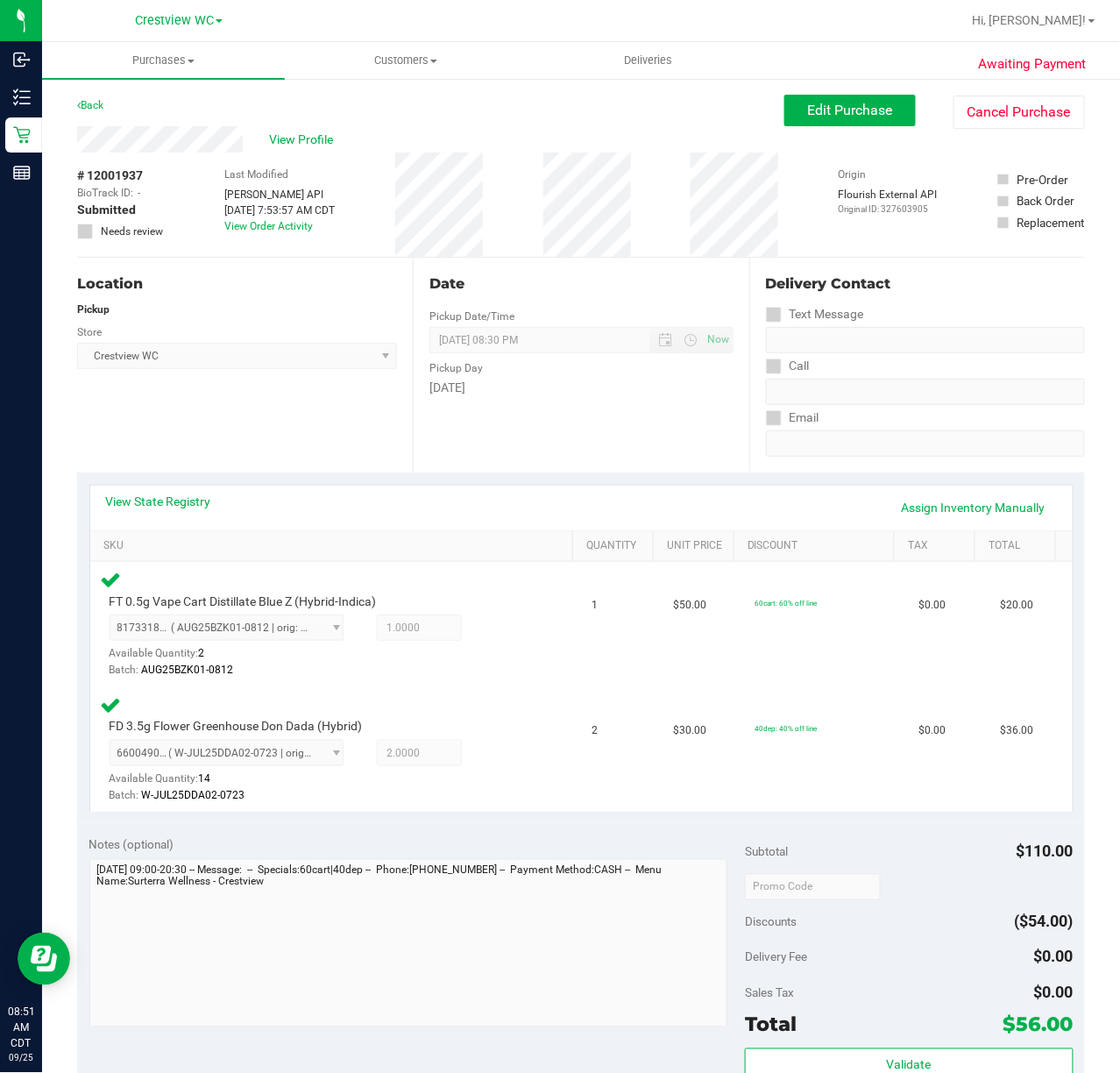
click at [318, 408] on div "Location Pickup Store Crestview WC Select Store [PERSON_NAME][GEOGRAPHIC_DATA] …" at bounding box center [244, 365] width 335 height 214
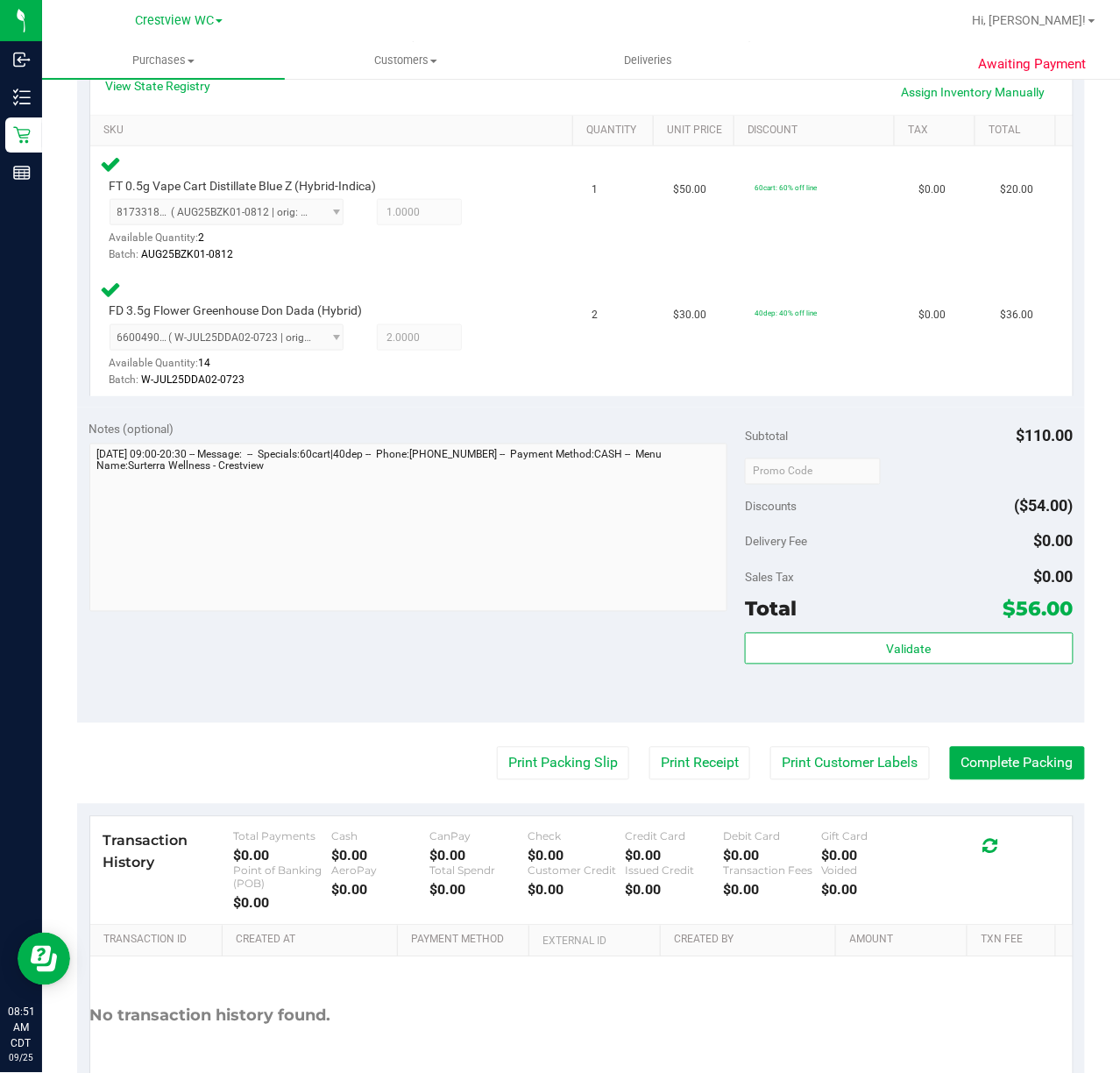
scroll to position [467, 0]
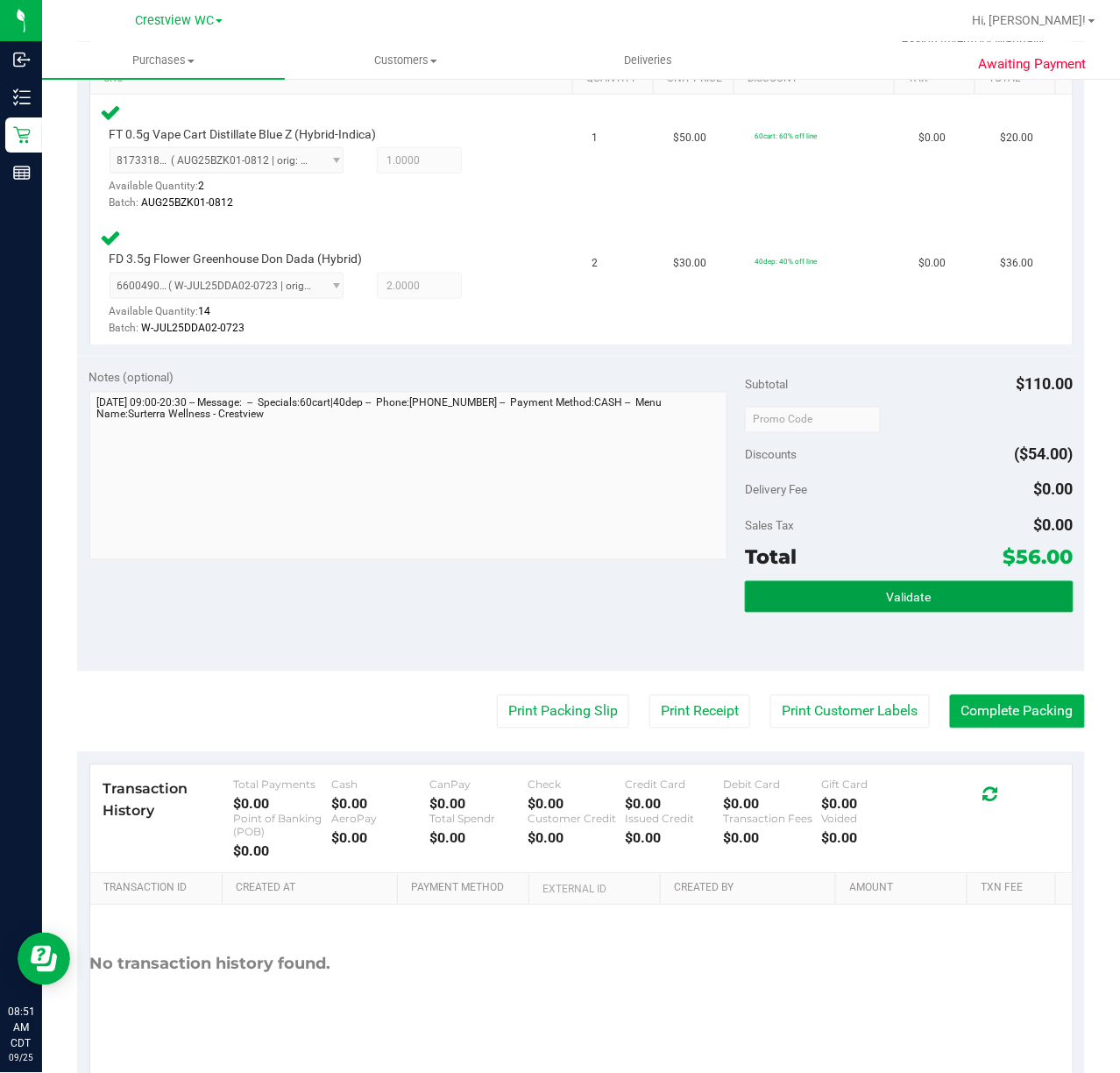
click at [912, 587] on button "Validate" at bounding box center [909, 597] width 327 height 31
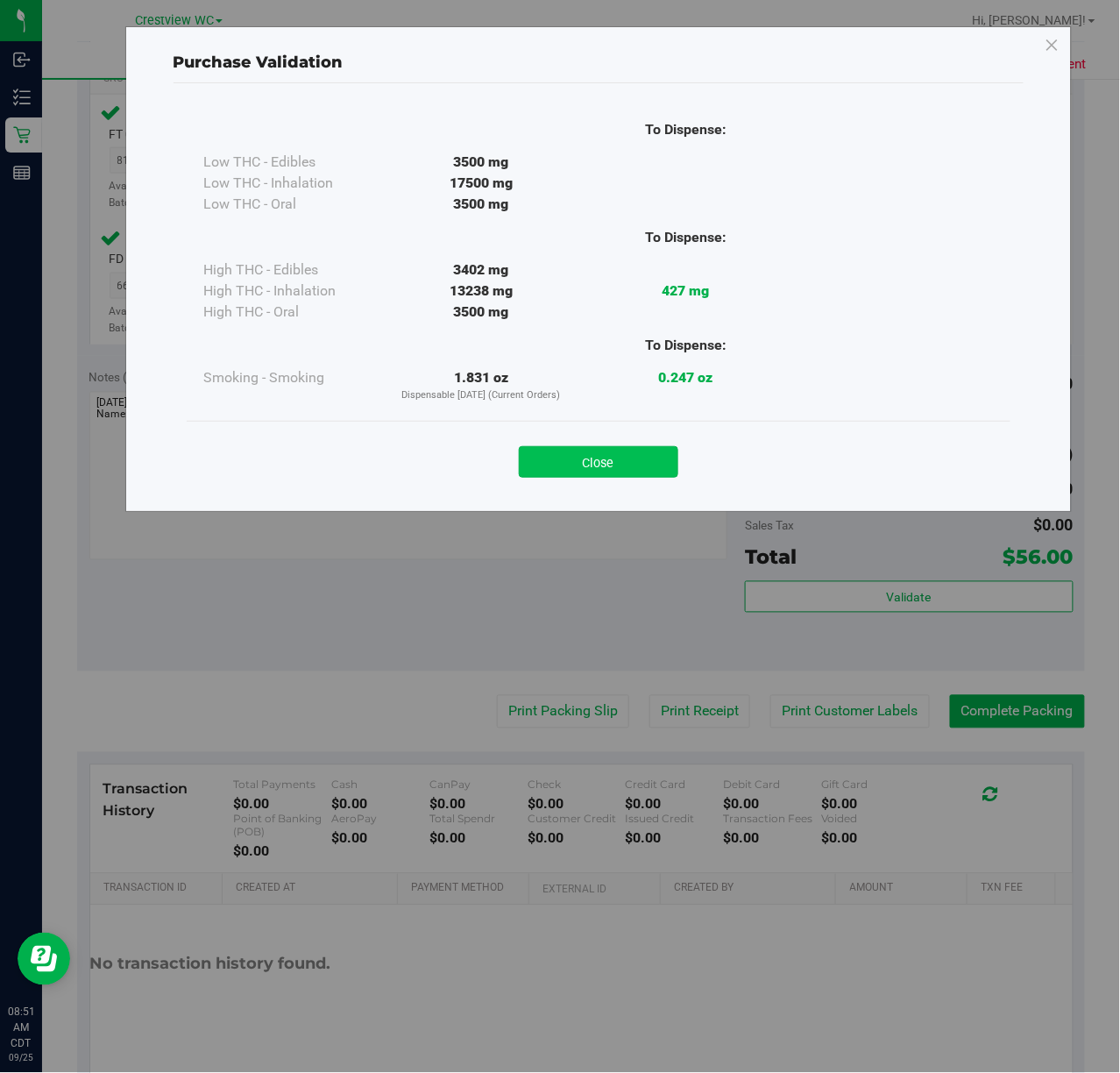
click at [633, 453] on button "Close" at bounding box center [599, 462] width 159 height 31
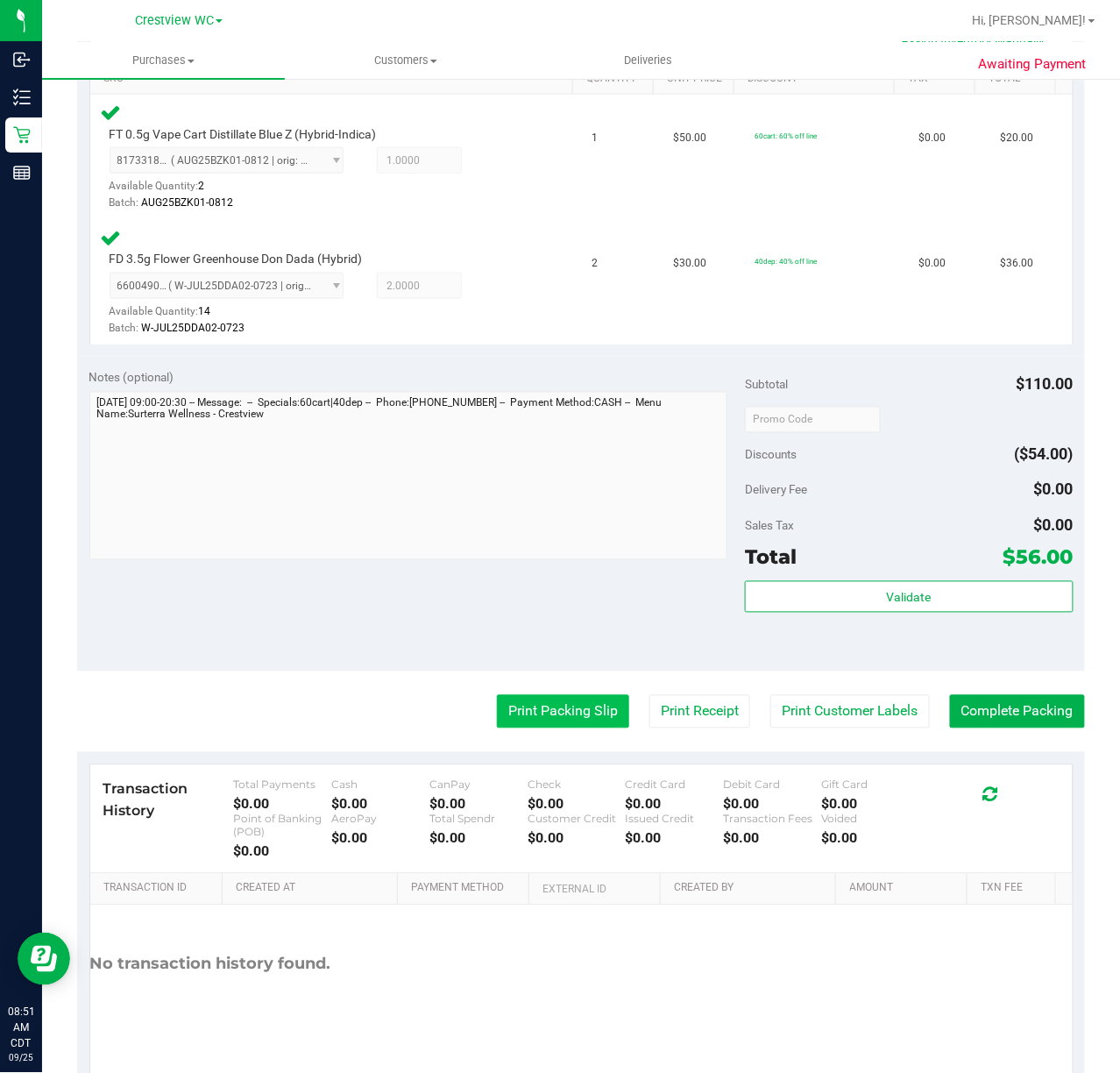
click at [549, 709] on button "Print Packing Slip" at bounding box center [563, 712] width 133 height 33
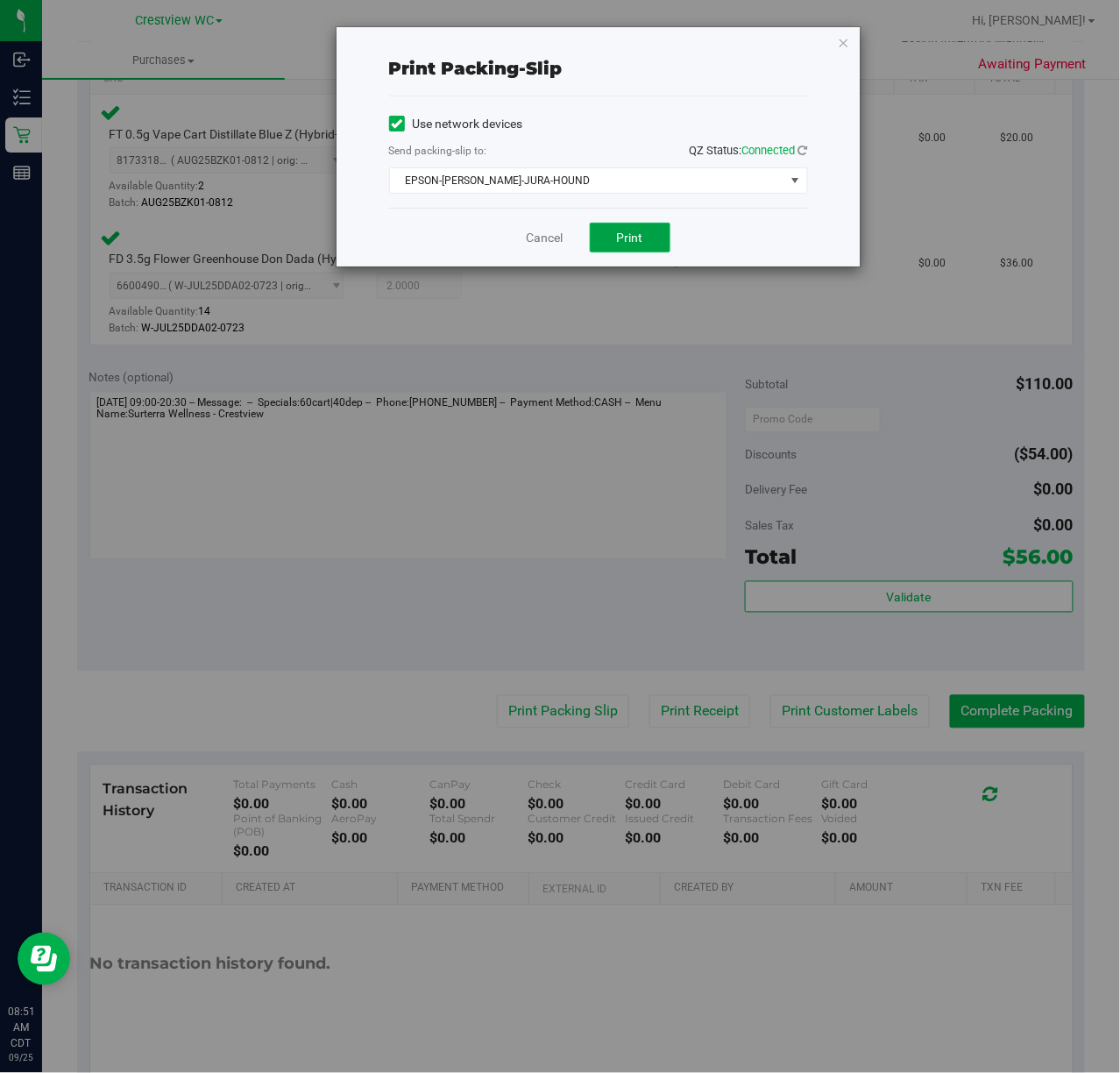
click at [636, 240] on span "Print" at bounding box center [630, 237] width 27 height 14
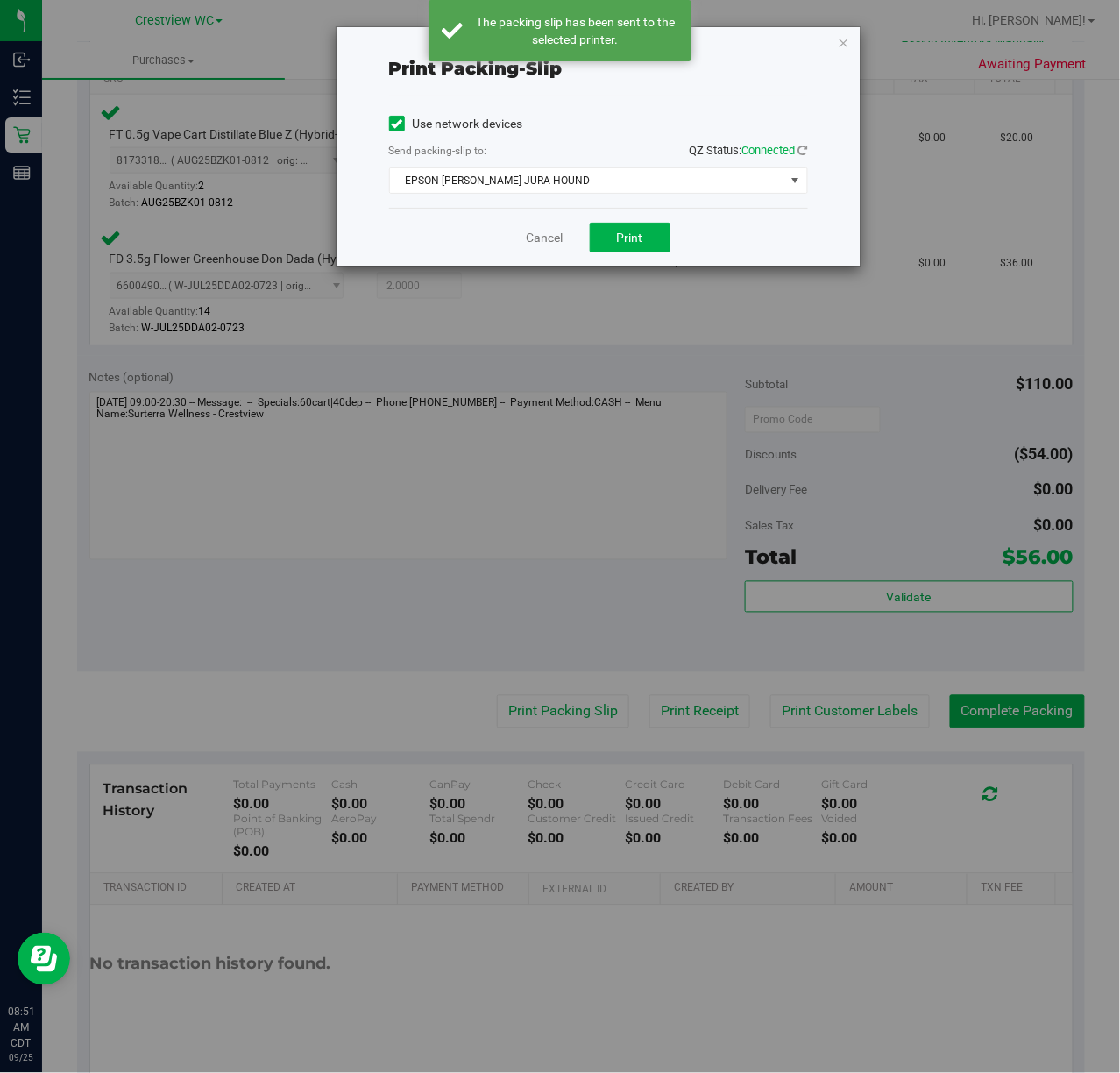
click at [842, 44] on icon "button" at bounding box center [844, 41] width 12 height 21
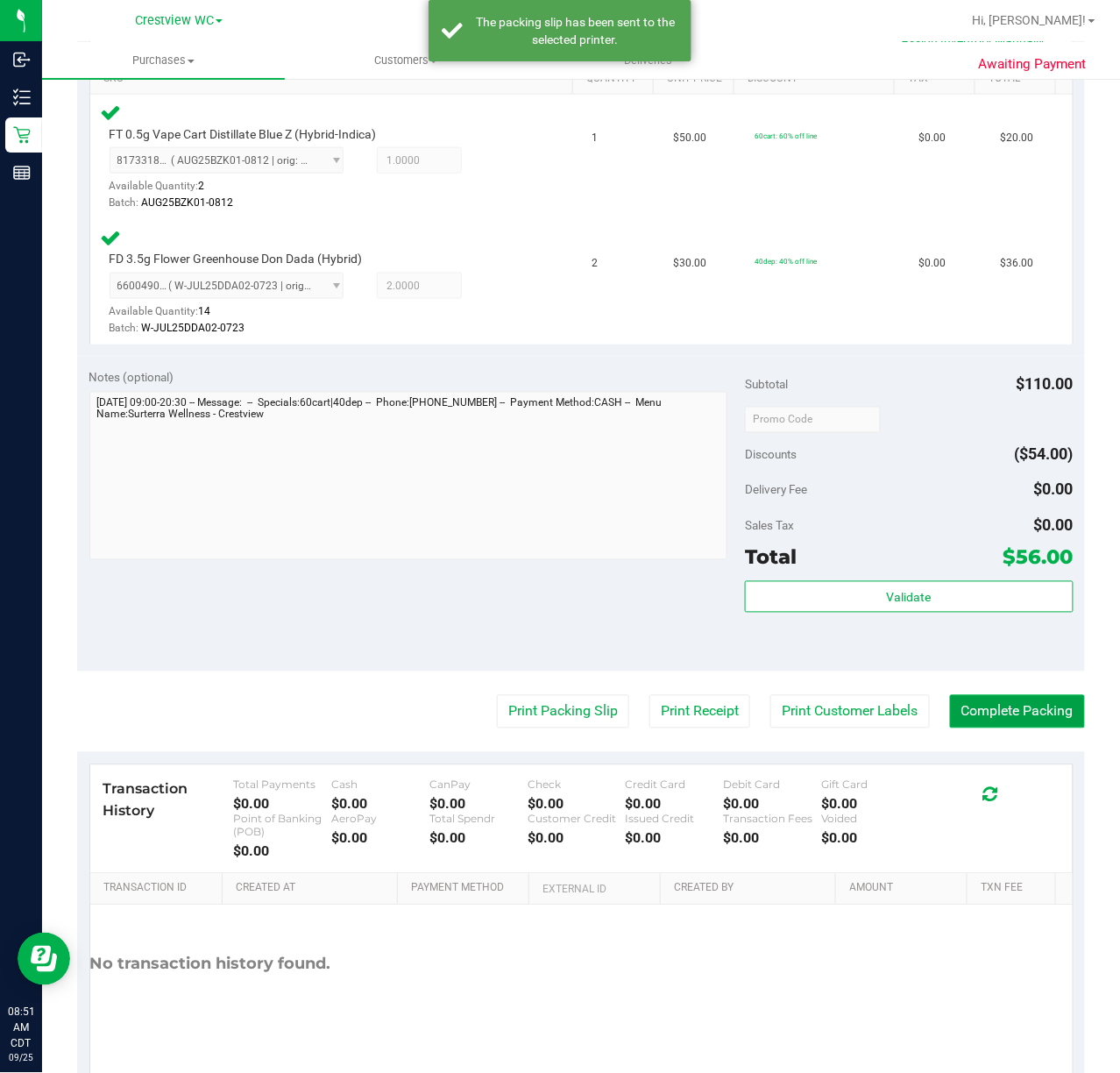
click at [1054, 712] on button "Complete Packing" at bounding box center [1017, 712] width 135 height 33
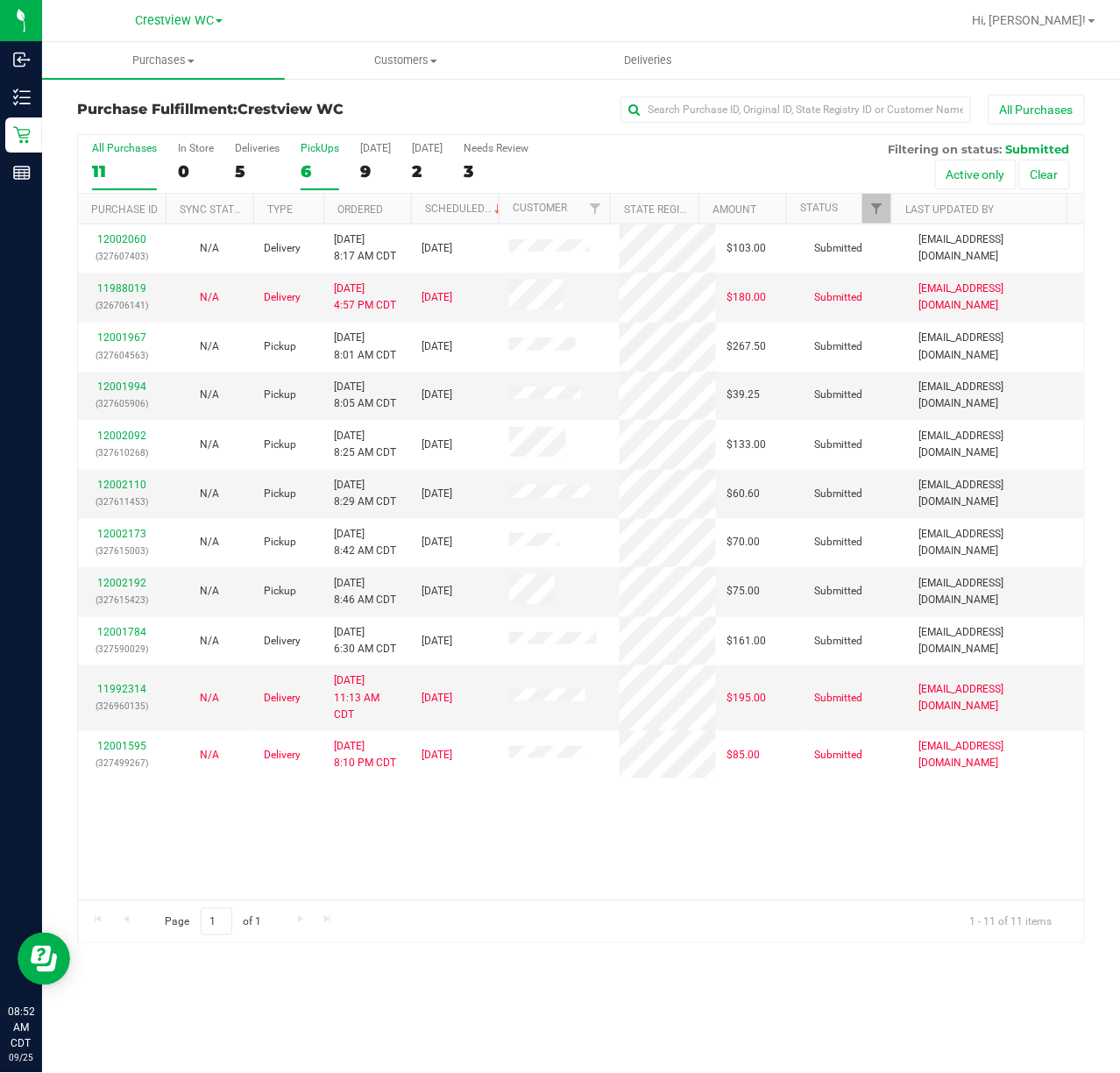
click at [320, 152] on div "PickUps" at bounding box center [320, 148] width 38 height 12
click at [0, 0] on input "PickUps 6" at bounding box center [0, 0] width 0 height 0
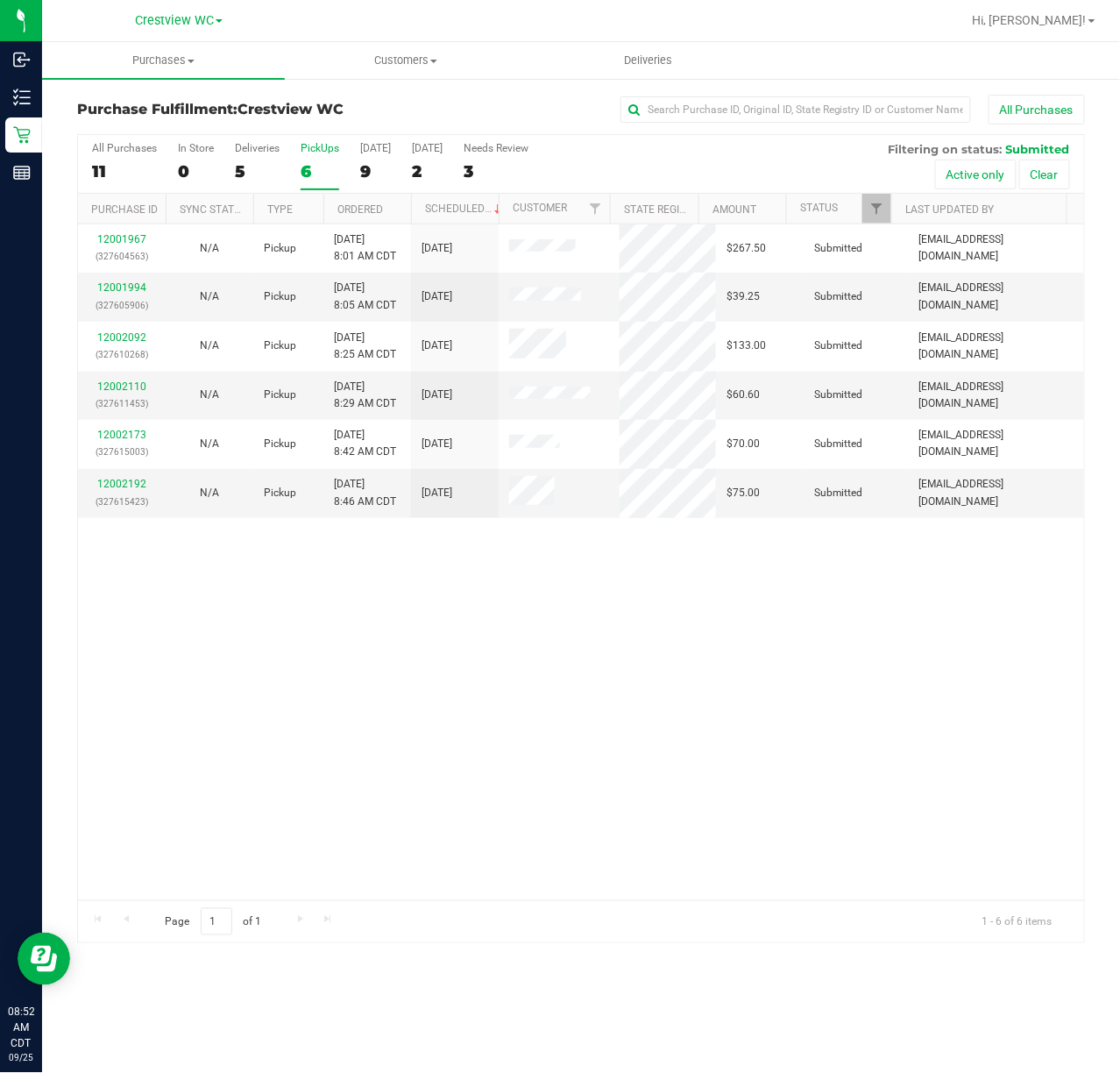
click at [764, 706] on div "12001967 (327604563) N/A Pickup [DATE] 8:01 AM CDT 9/25/2025 $267.50 Submitted …" at bounding box center [581, 562] width 1007 height 676
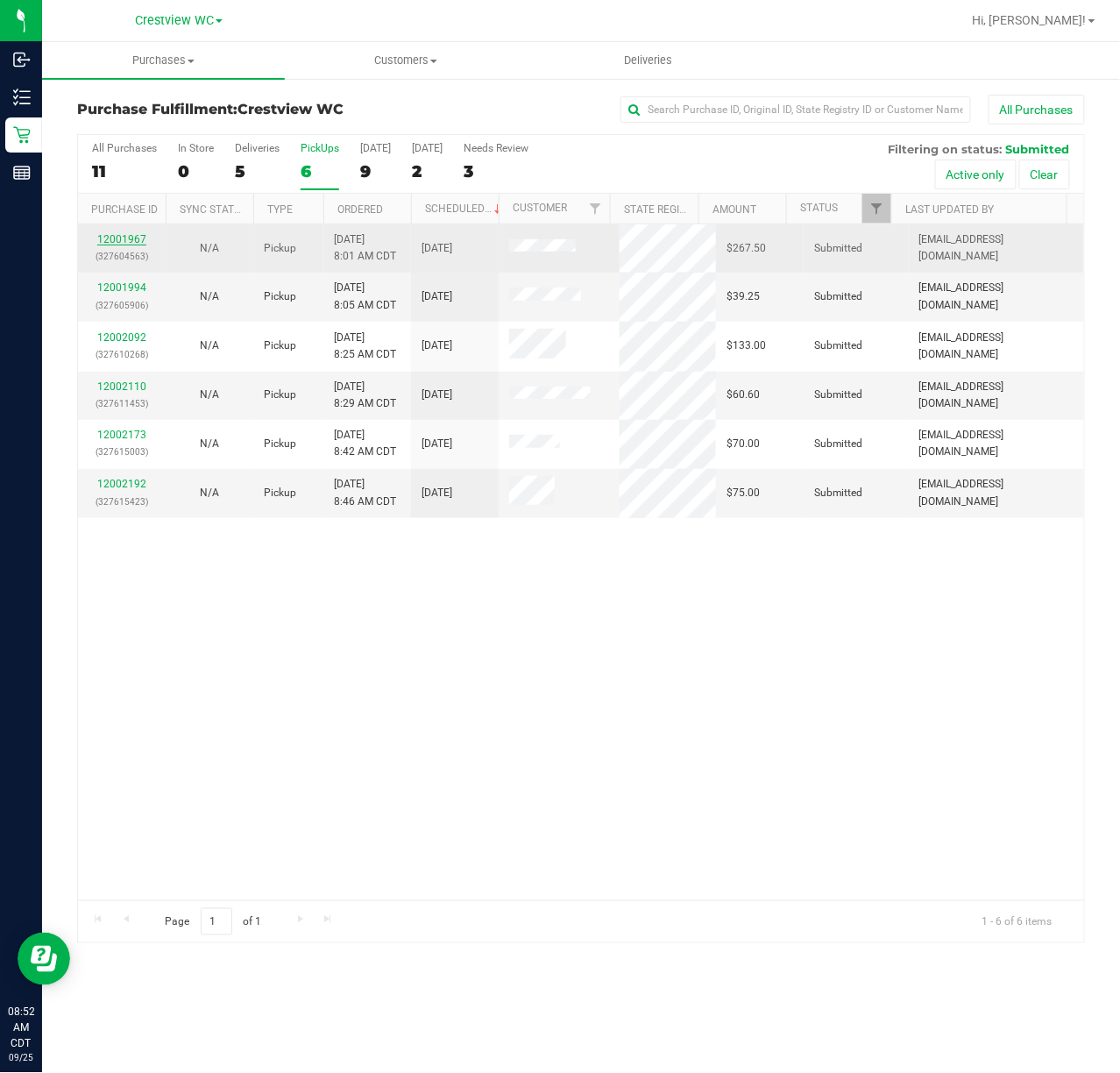
click at [123, 239] on link "12001967" at bounding box center [122, 239] width 49 height 12
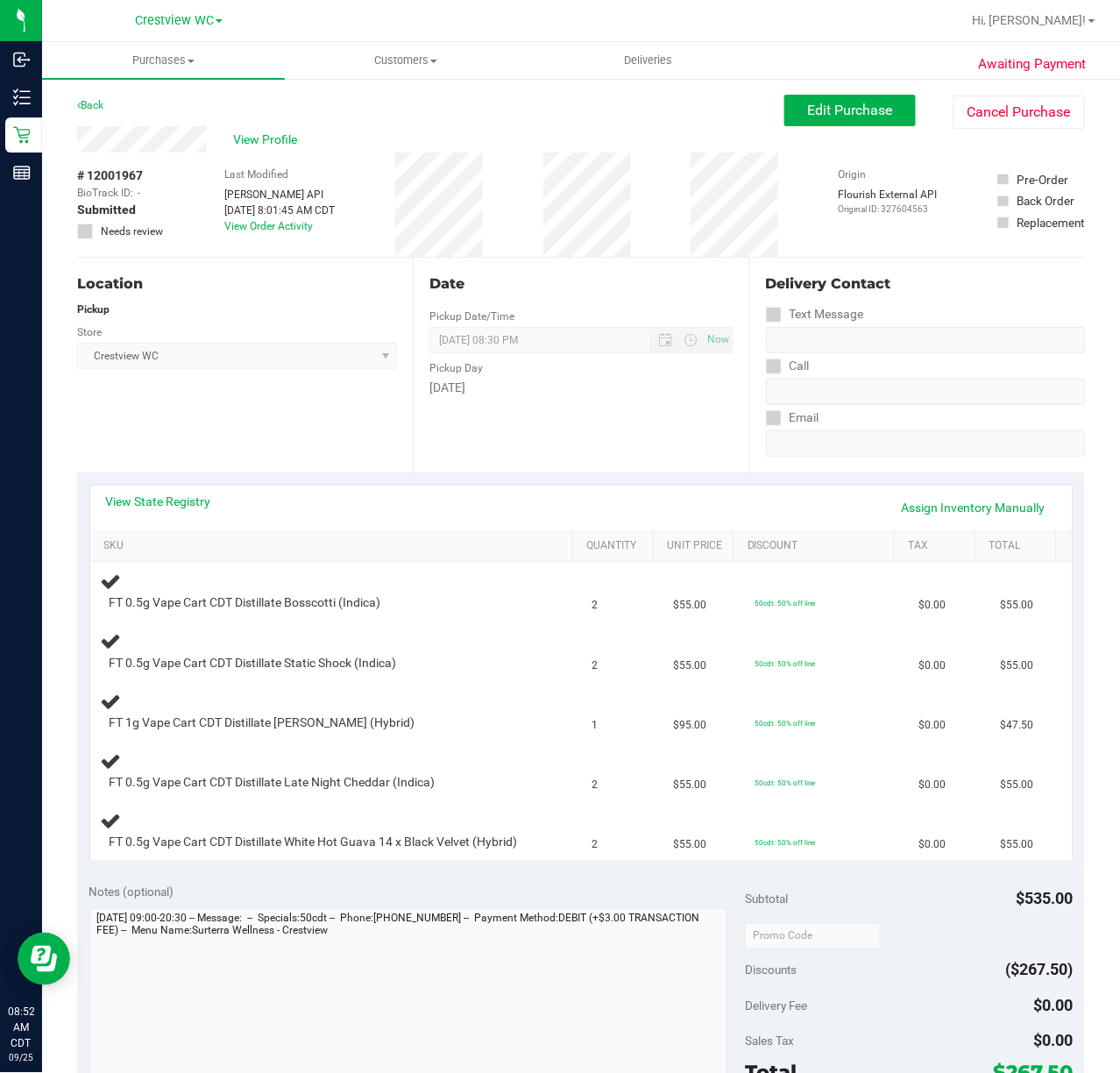
click at [281, 412] on div "Location Pickup Store Crestview WC Select Store [PERSON_NAME][GEOGRAPHIC_DATA] …" at bounding box center [244, 365] width 335 height 214
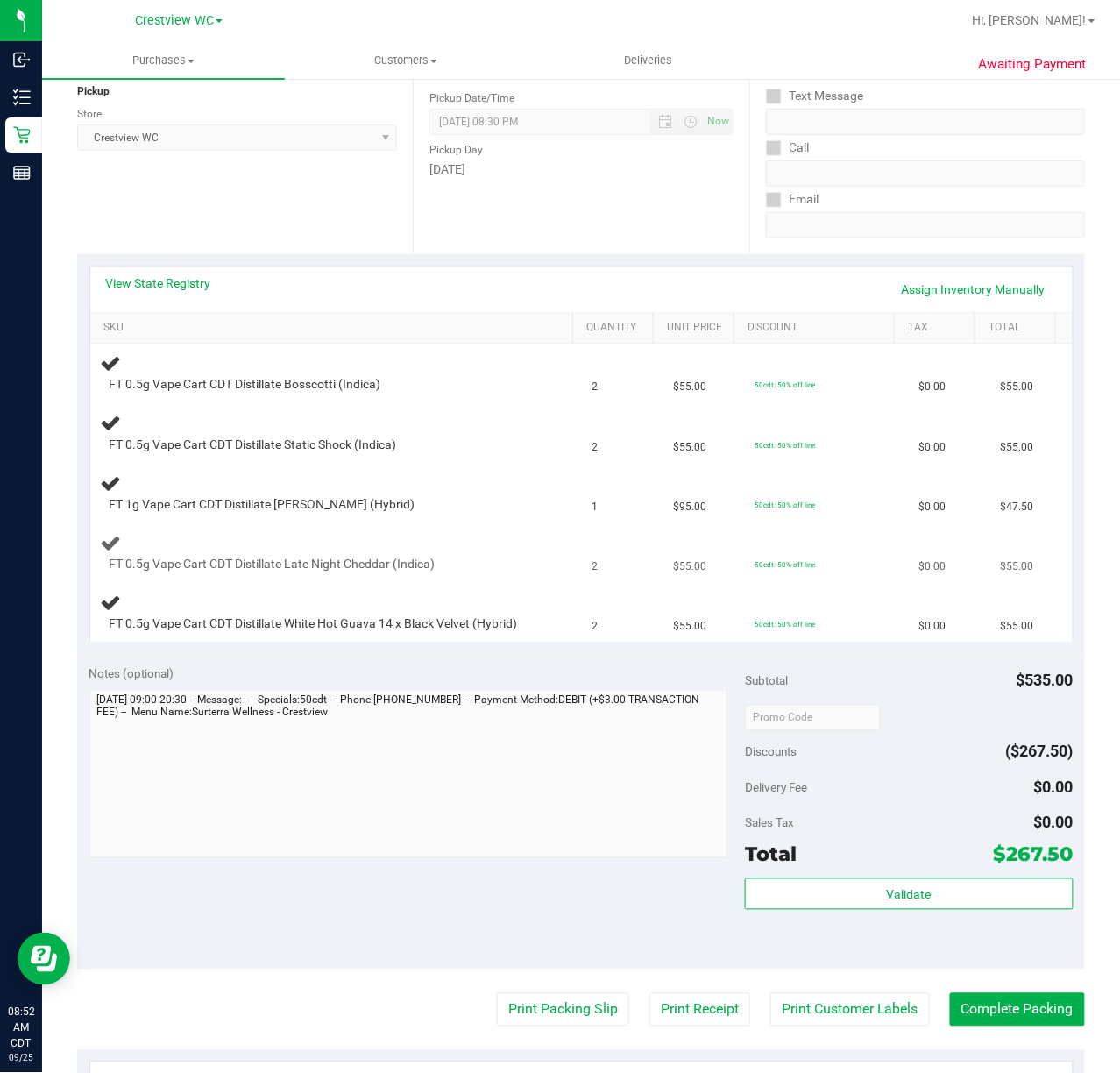
scroll to position [233, 0]
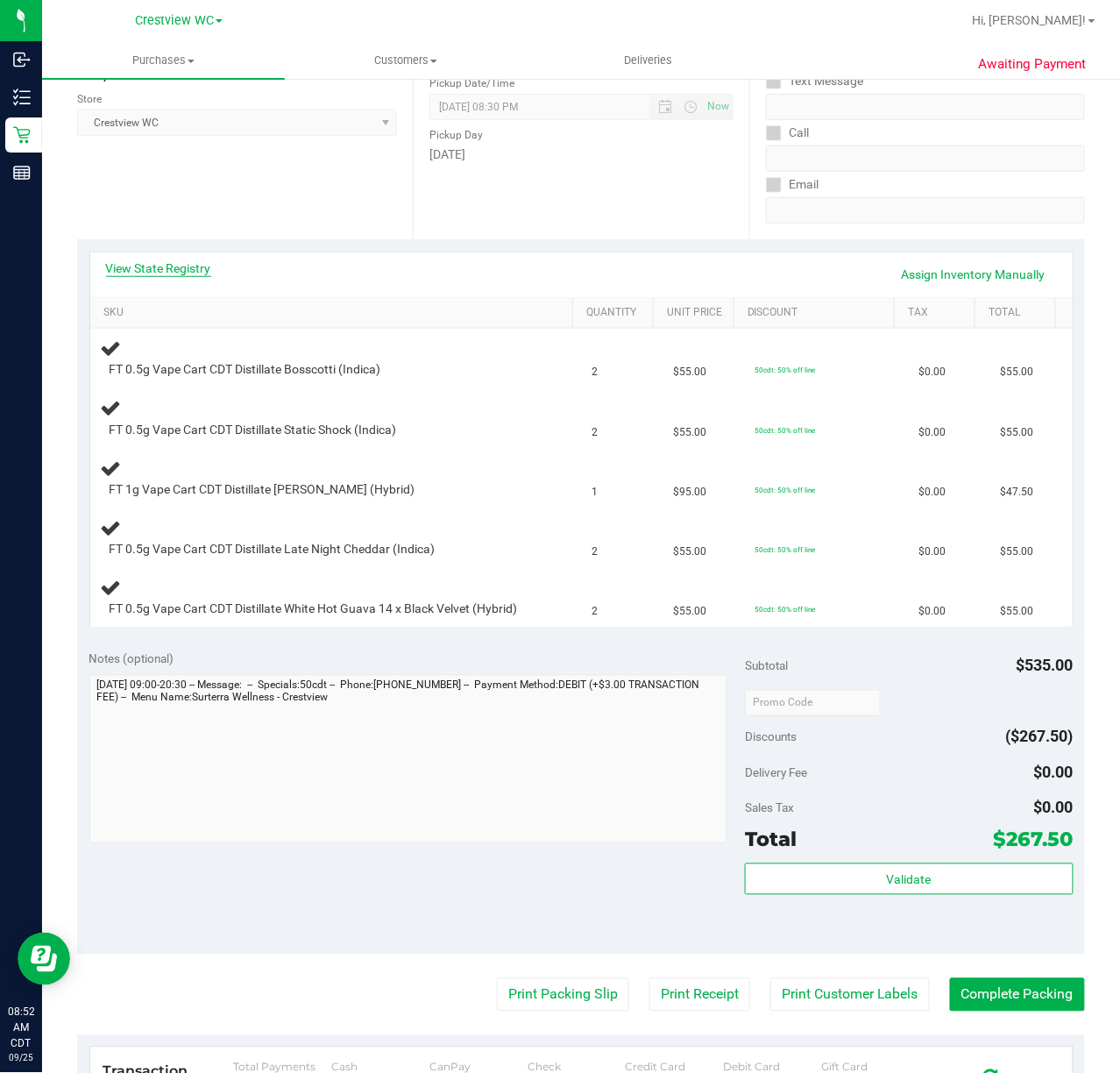
click at [190, 263] on link "View State Registry" at bounding box center [158, 268] width 105 height 18
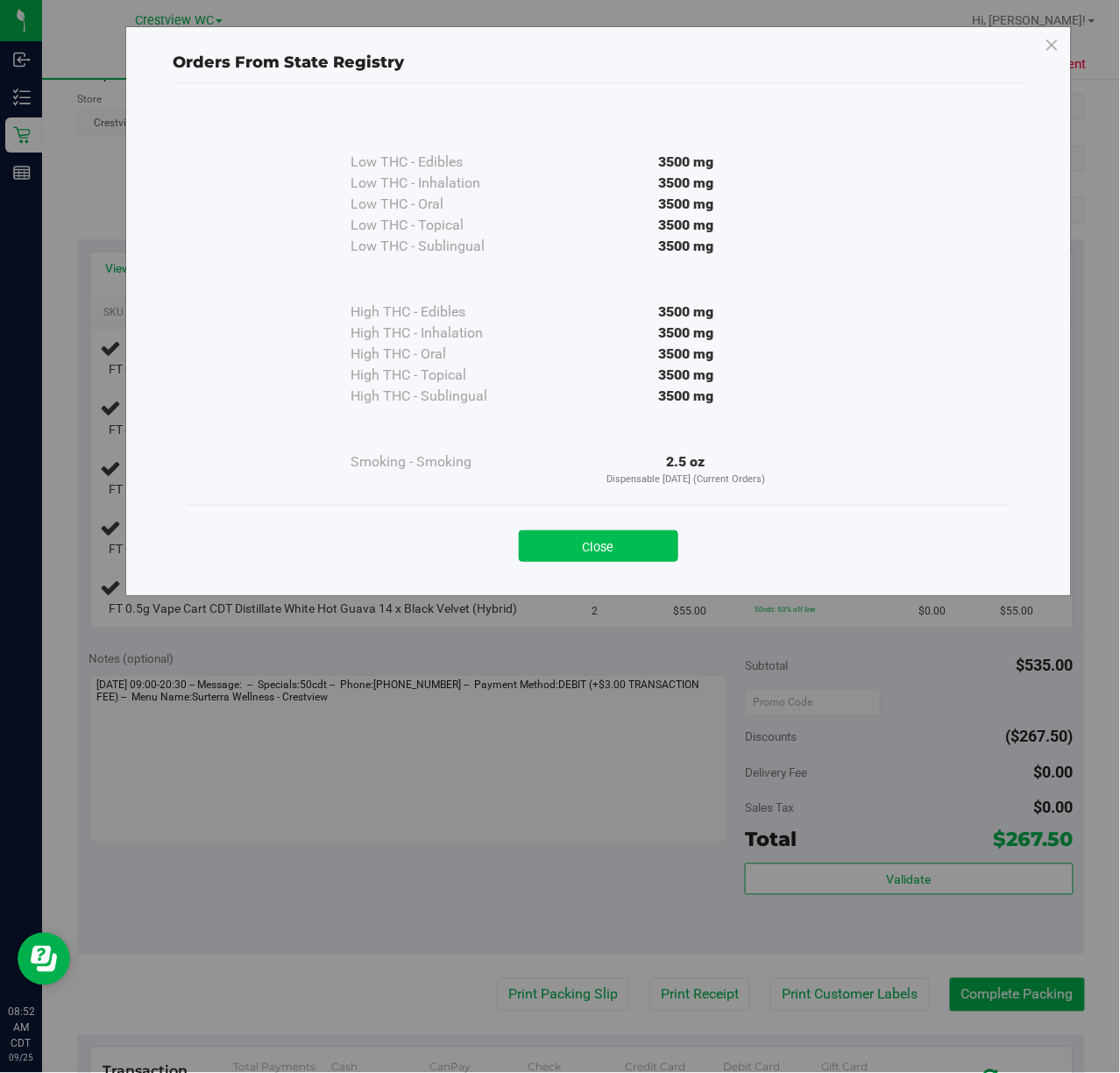
click at [607, 549] on button "Close" at bounding box center [599, 546] width 159 height 31
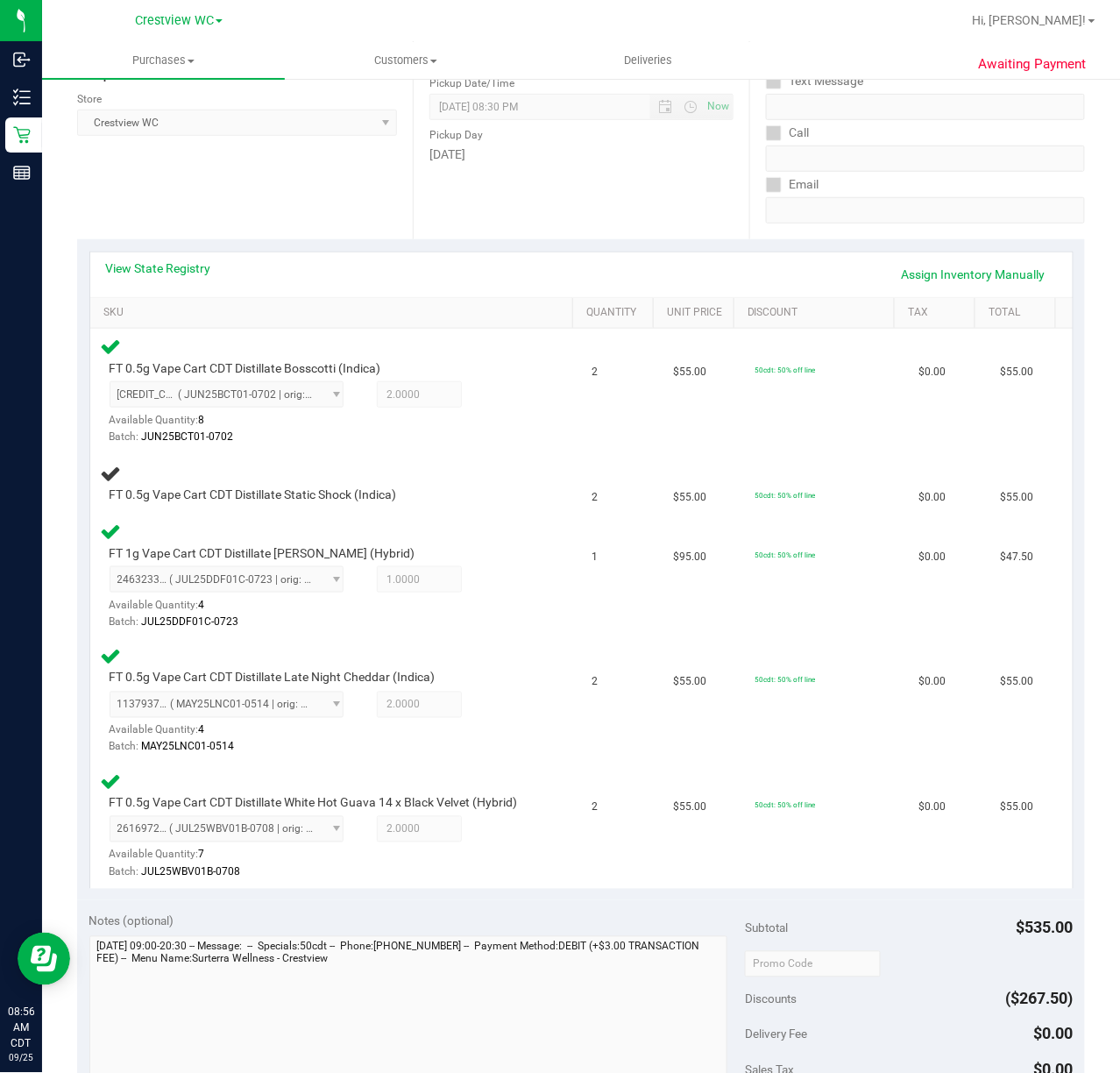
click at [326, 183] on div "Location Pickup Store Crestview WC Select Store [PERSON_NAME][GEOGRAPHIC_DATA] …" at bounding box center [244, 132] width 335 height 214
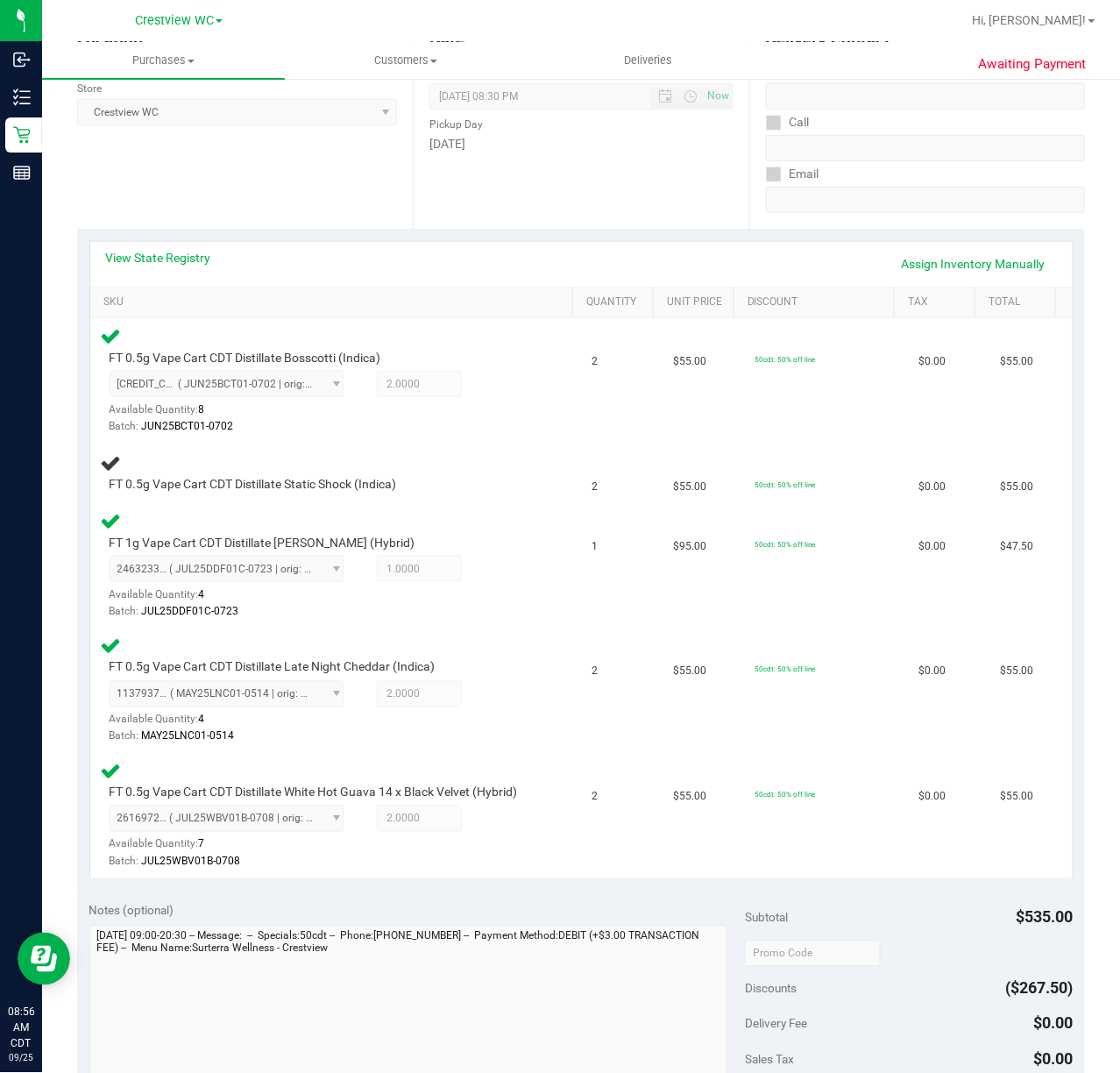
scroll to position [243, 0]
click at [310, 191] on div "Location Pickup Store Crestview WC Select Store [PERSON_NAME][GEOGRAPHIC_DATA] …" at bounding box center [244, 122] width 335 height 214
click at [530, 527] on div "FT 1g Vape Cart CDT Distillate [PERSON_NAME] (Hybrid) 2463233029562936 ( JUL25D…" at bounding box center [336, 566] width 471 height 110
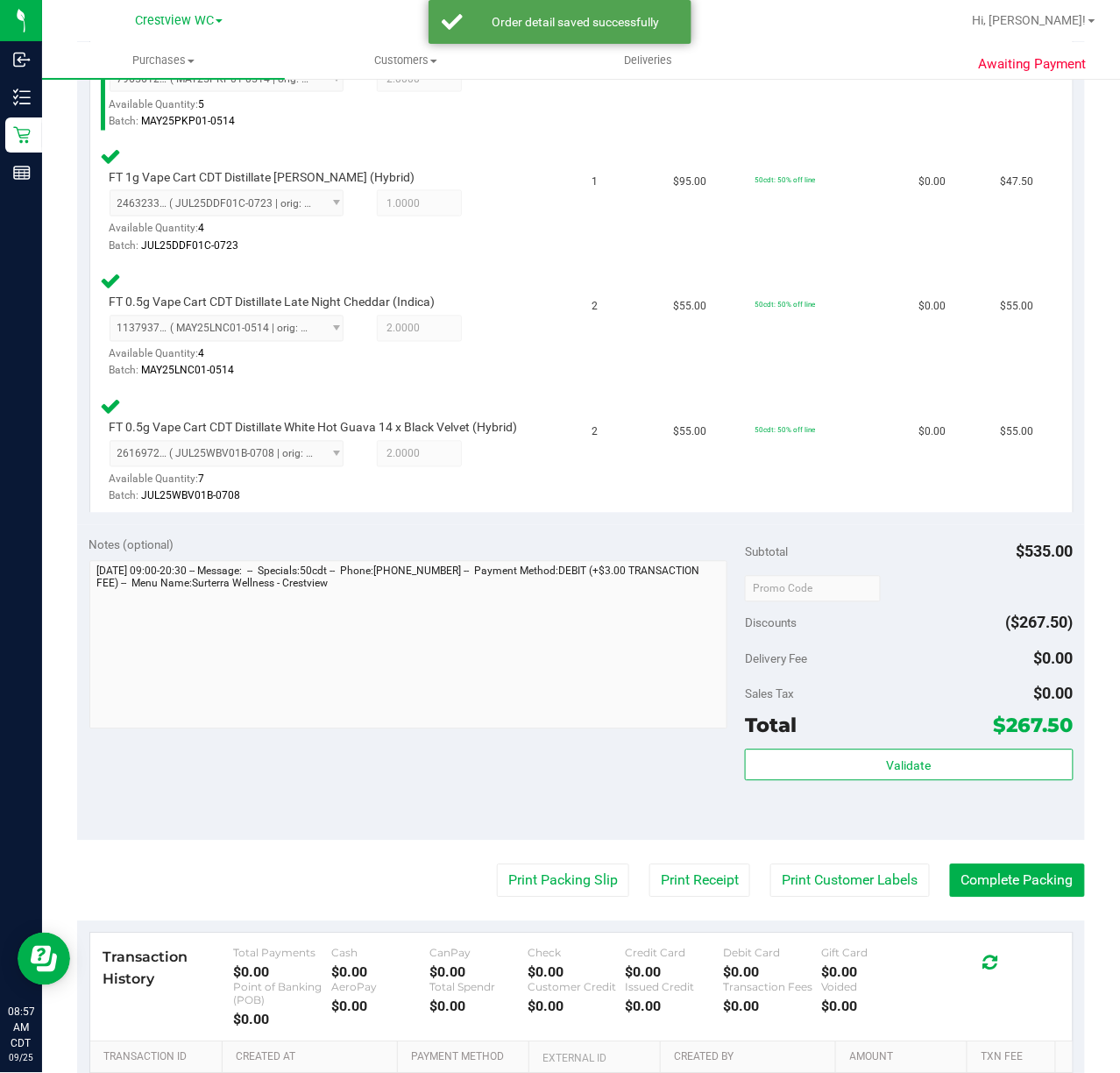
scroll to position [672, 0]
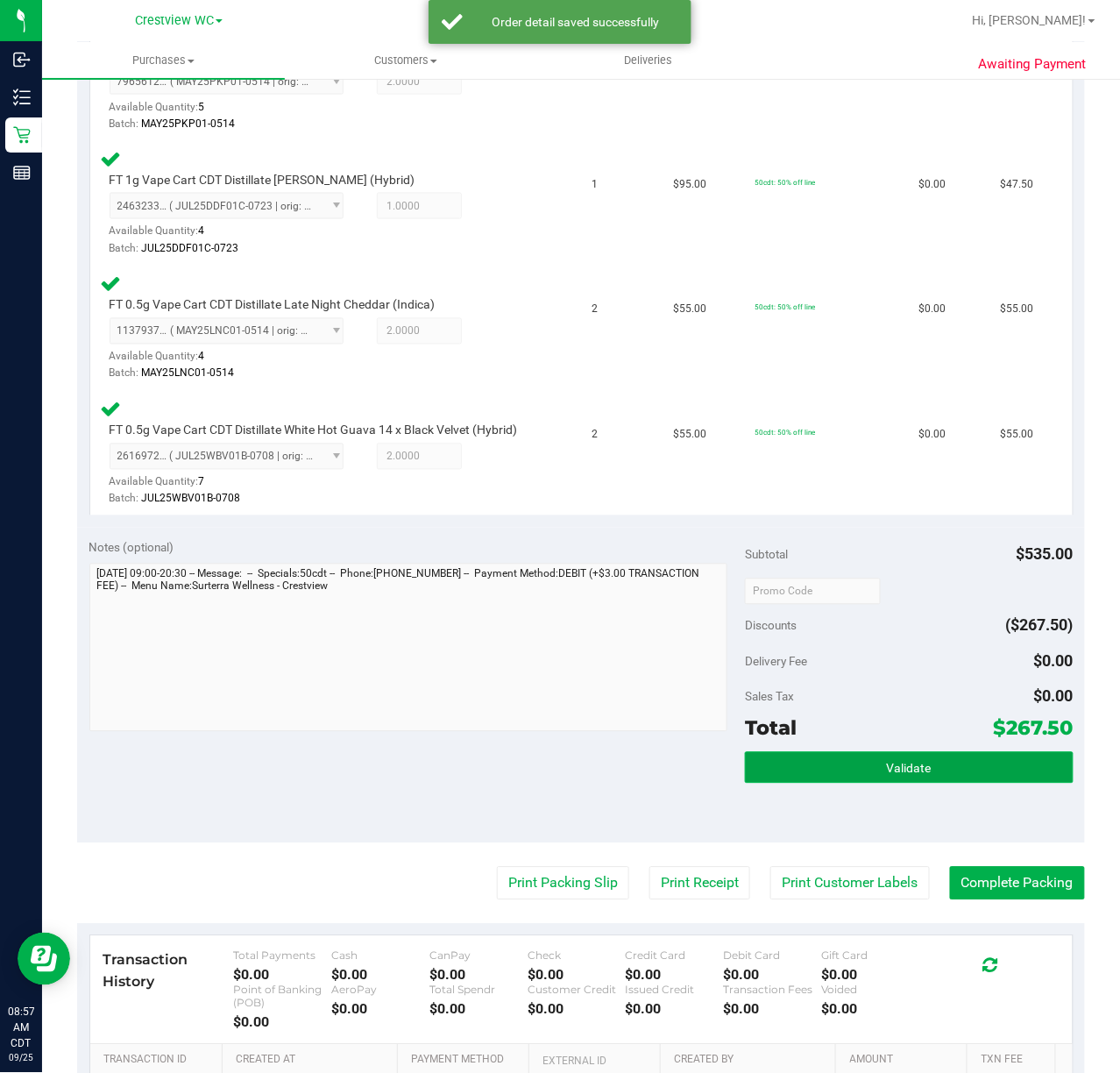
click at [920, 776] on button "Validate" at bounding box center [909, 768] width 327 height 31
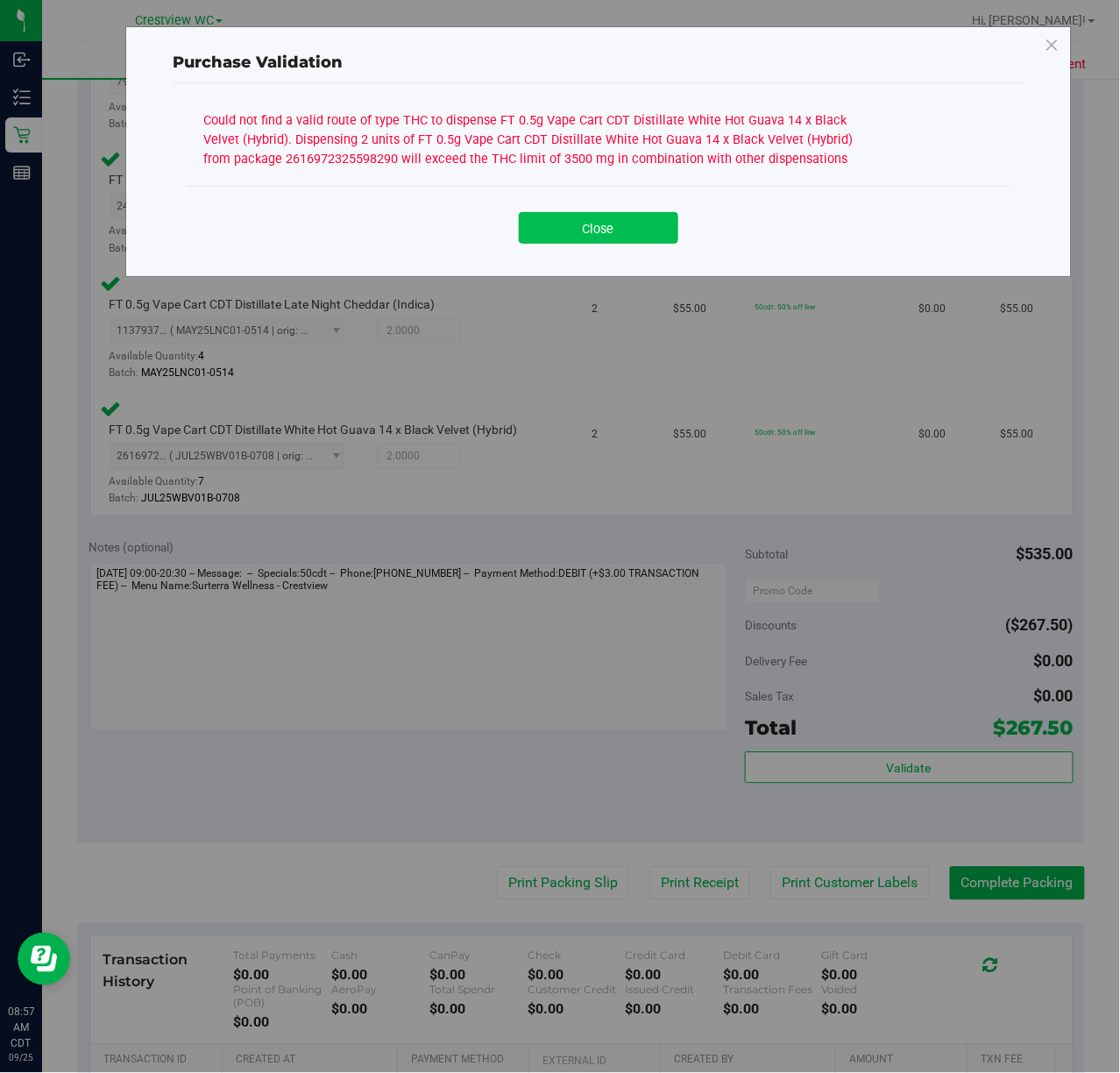
click at [612, 235] on button "Close" at bounding box center [599, 228] width 159 height 31
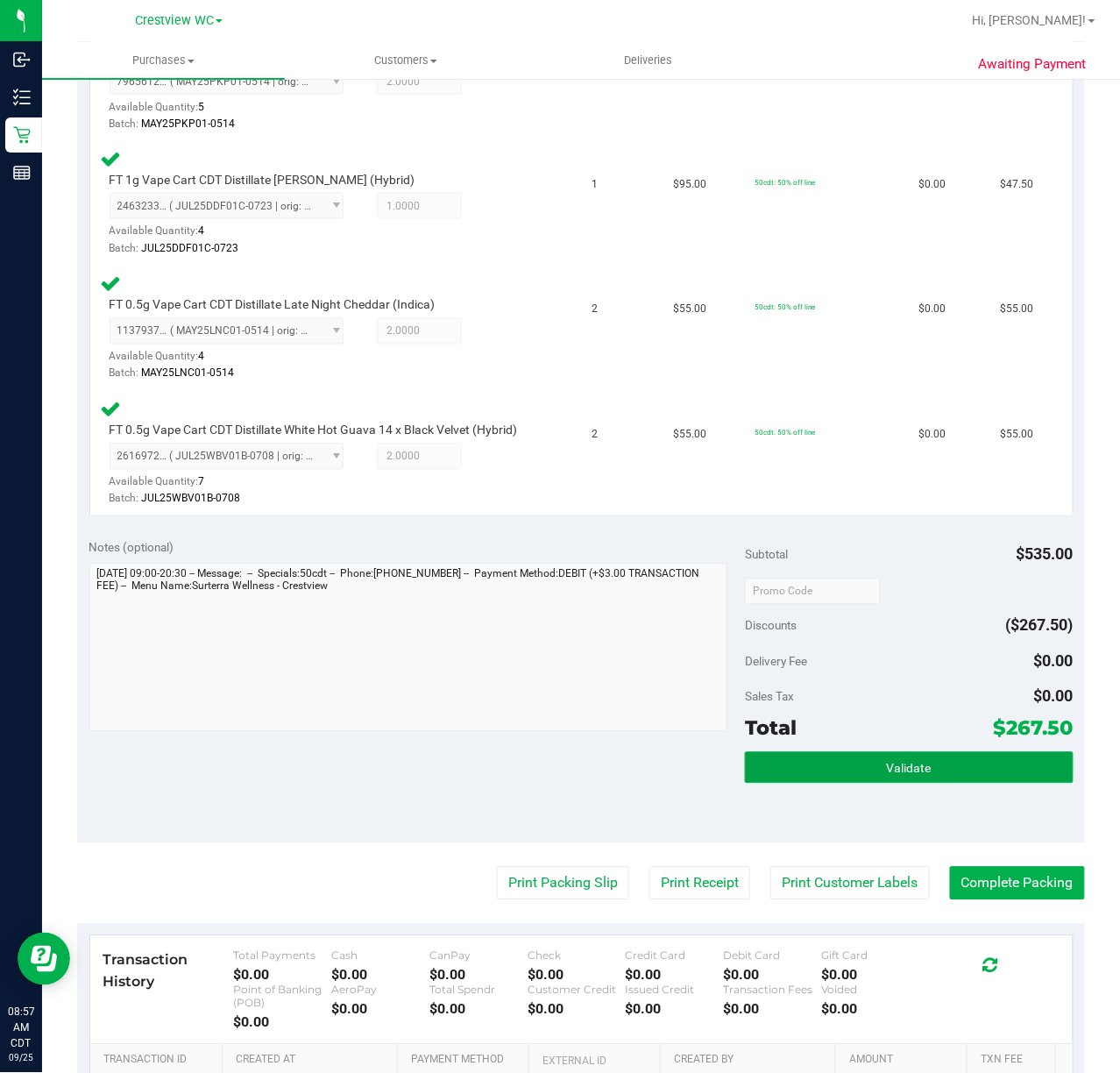
click at [903, 776] on span "Validate" at bounding box center [909, 769] width 44 height 14
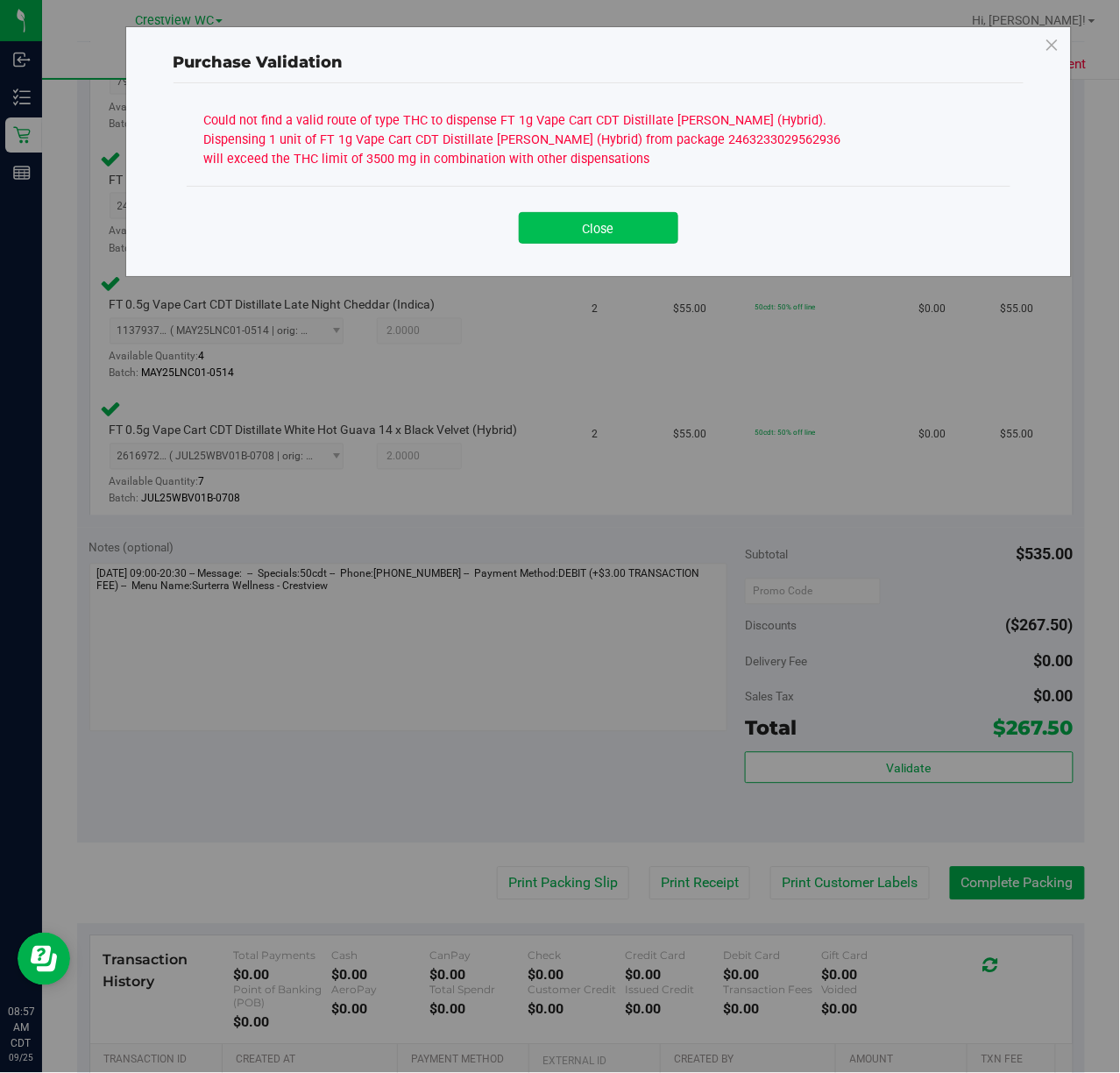
click at [614, 229] on button "Close" at bounding box center [599, 228] width 159 height 31
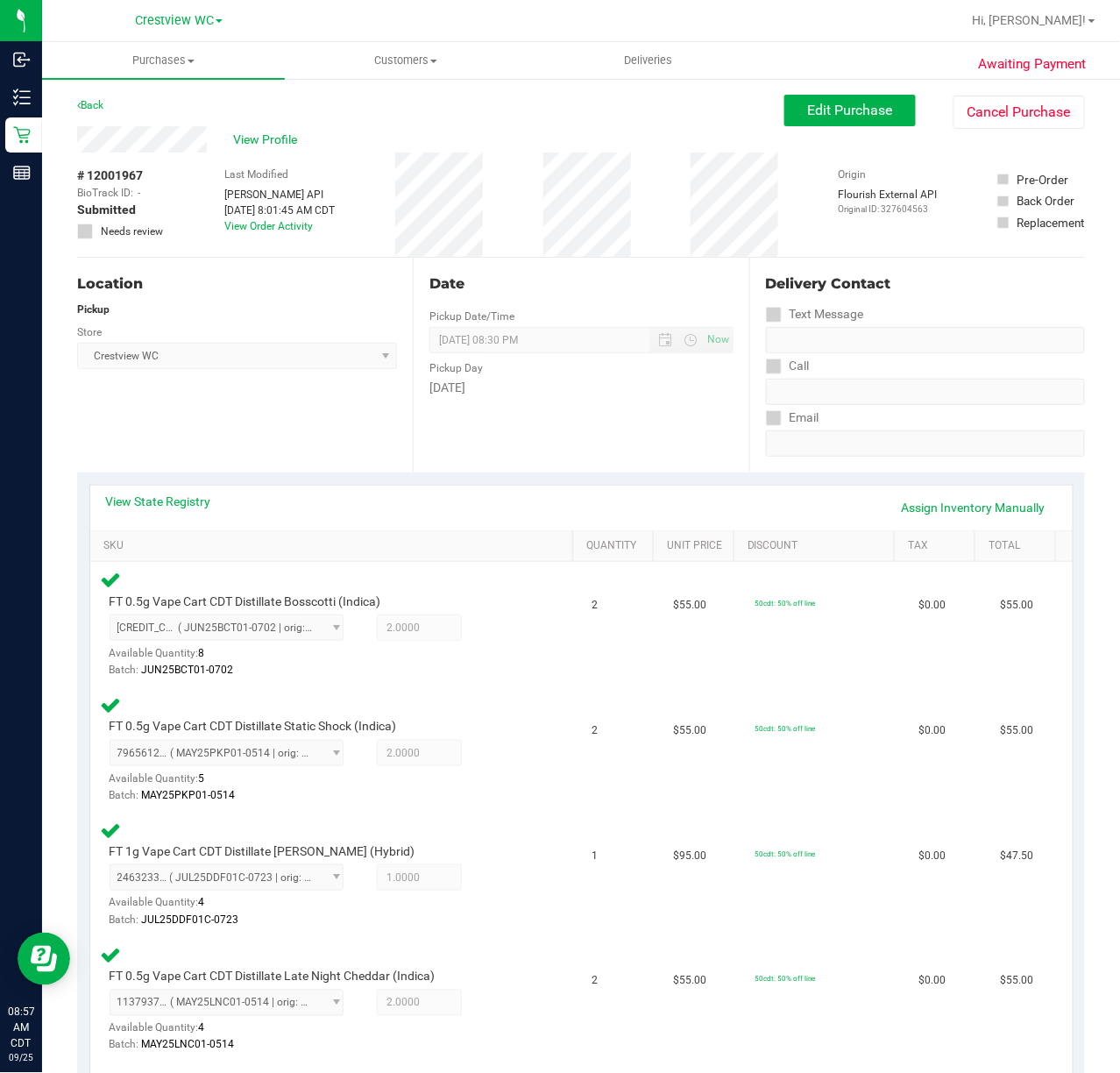
scroll to position [1, 0]
click at [832, 107] on span "Edit Purchase" at bounding box center [851, 109] width 85 height 17
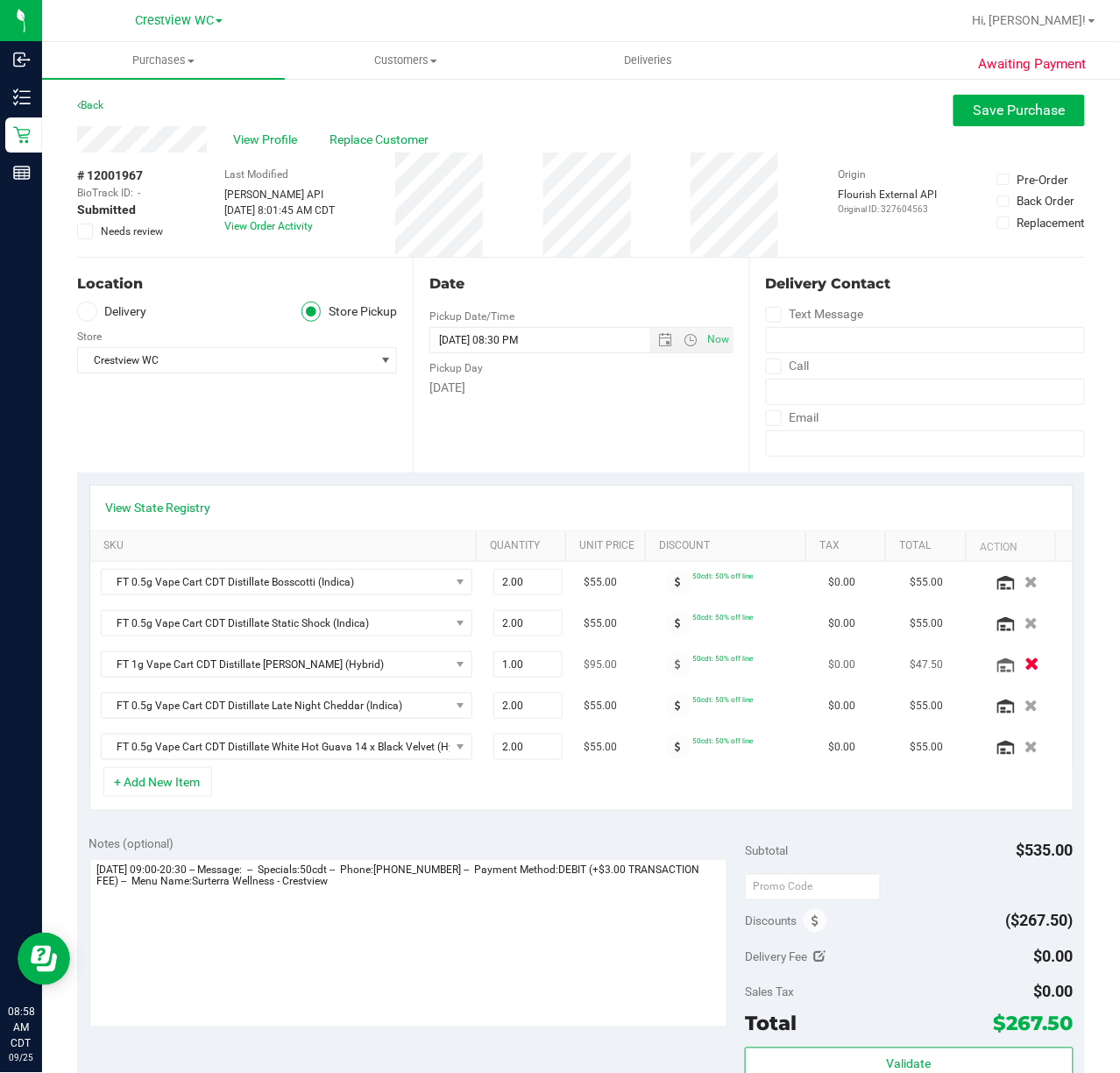
click at [1025, 664] on icon "button" at bounding box center [1032, 665] width 15 height 13
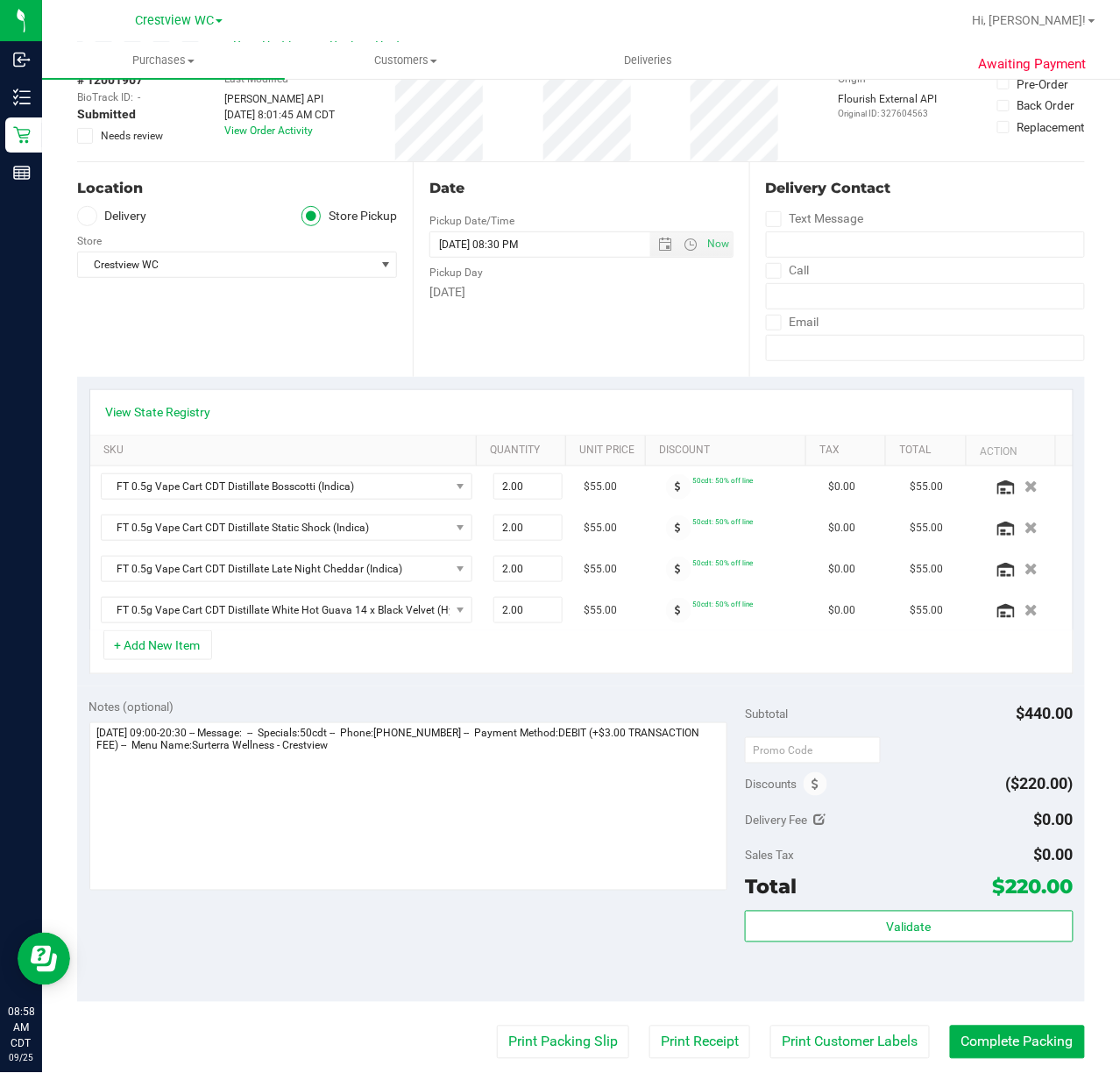
scroll to position [233, 0]
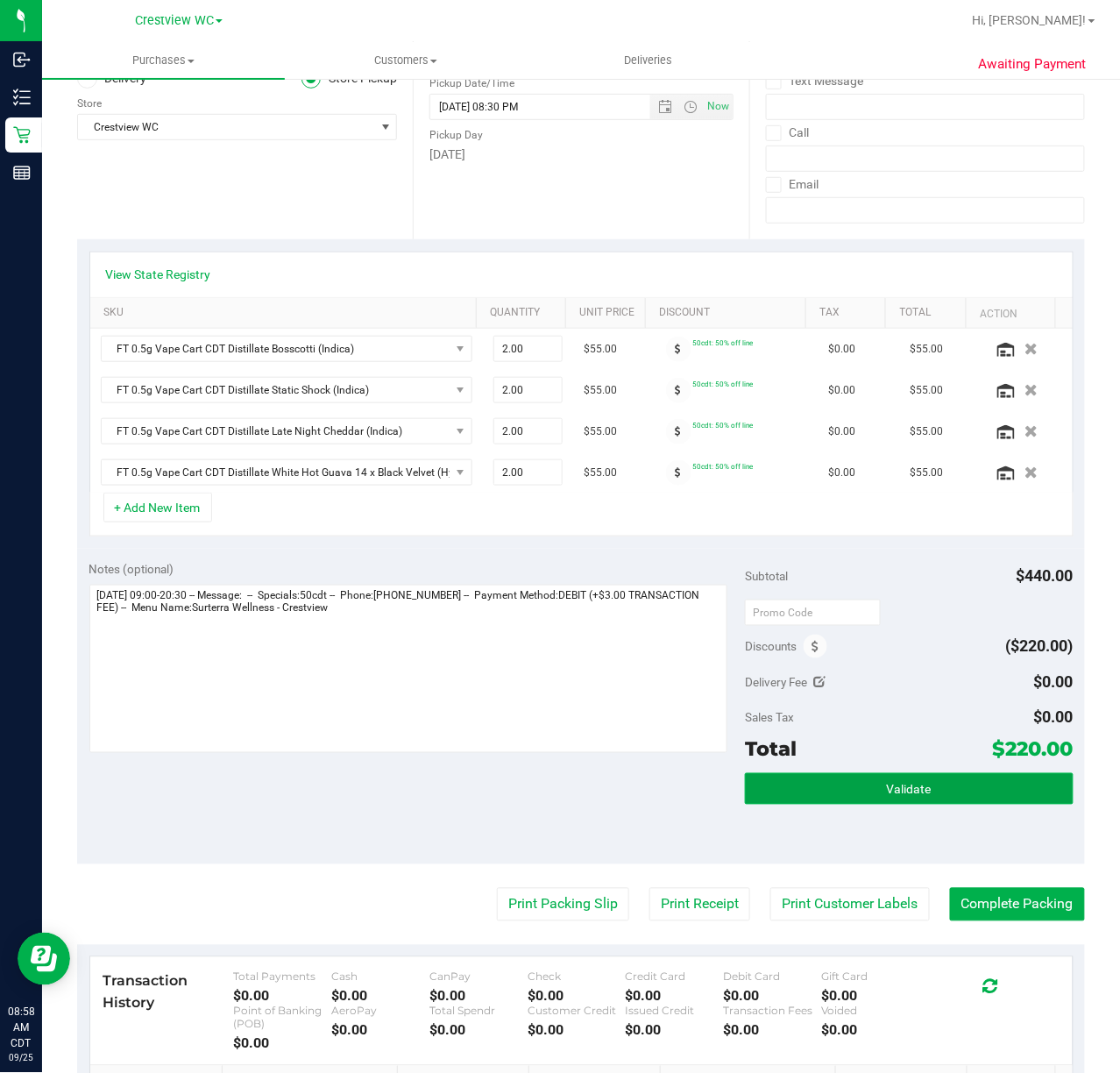
click at [1018, 791] on button "Validate" at bounding box center [909, 789] width 327 height 31
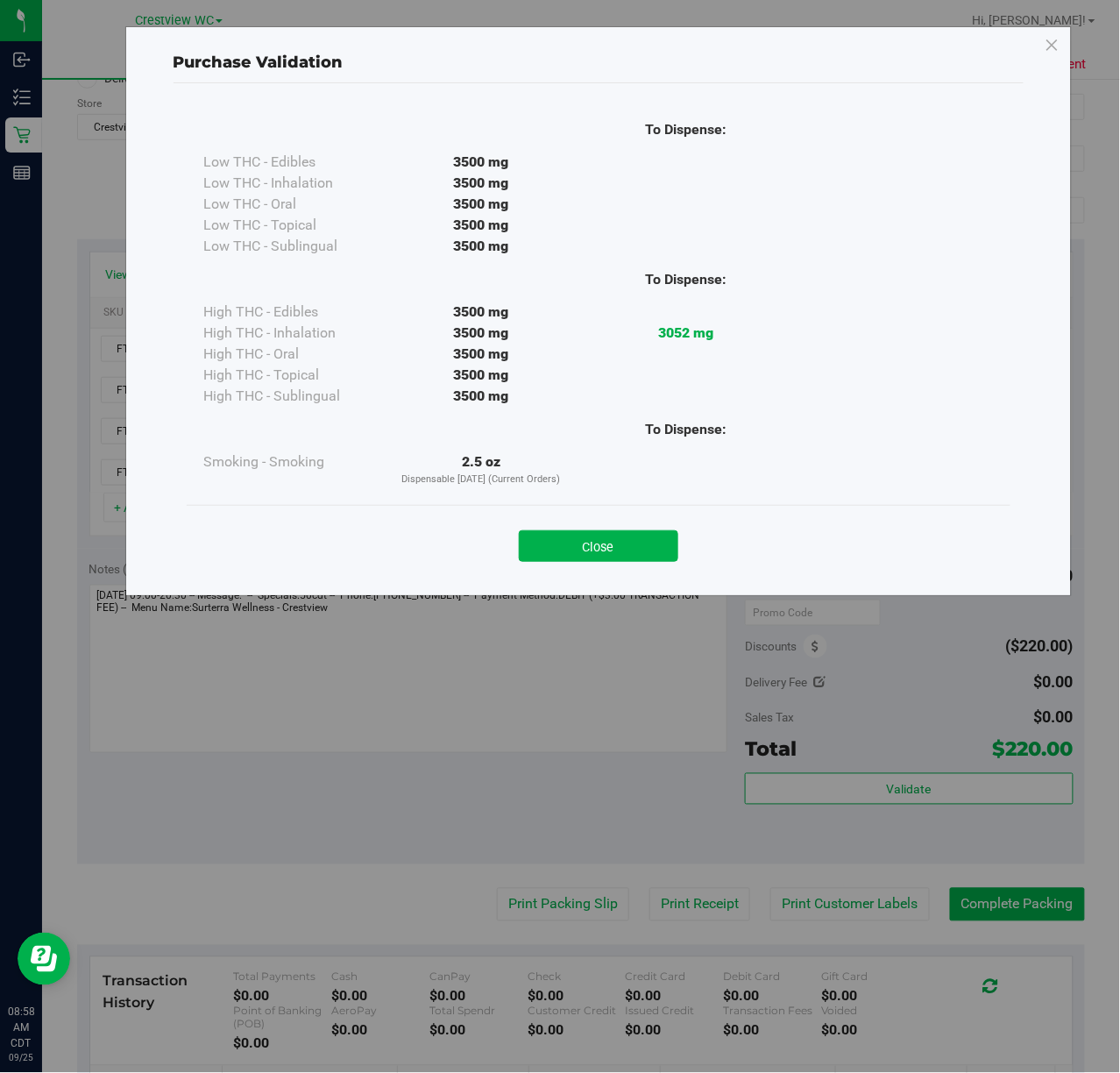
click at [616, 548] on button "Close" at bounding box center [599, 546] width 159 height 31
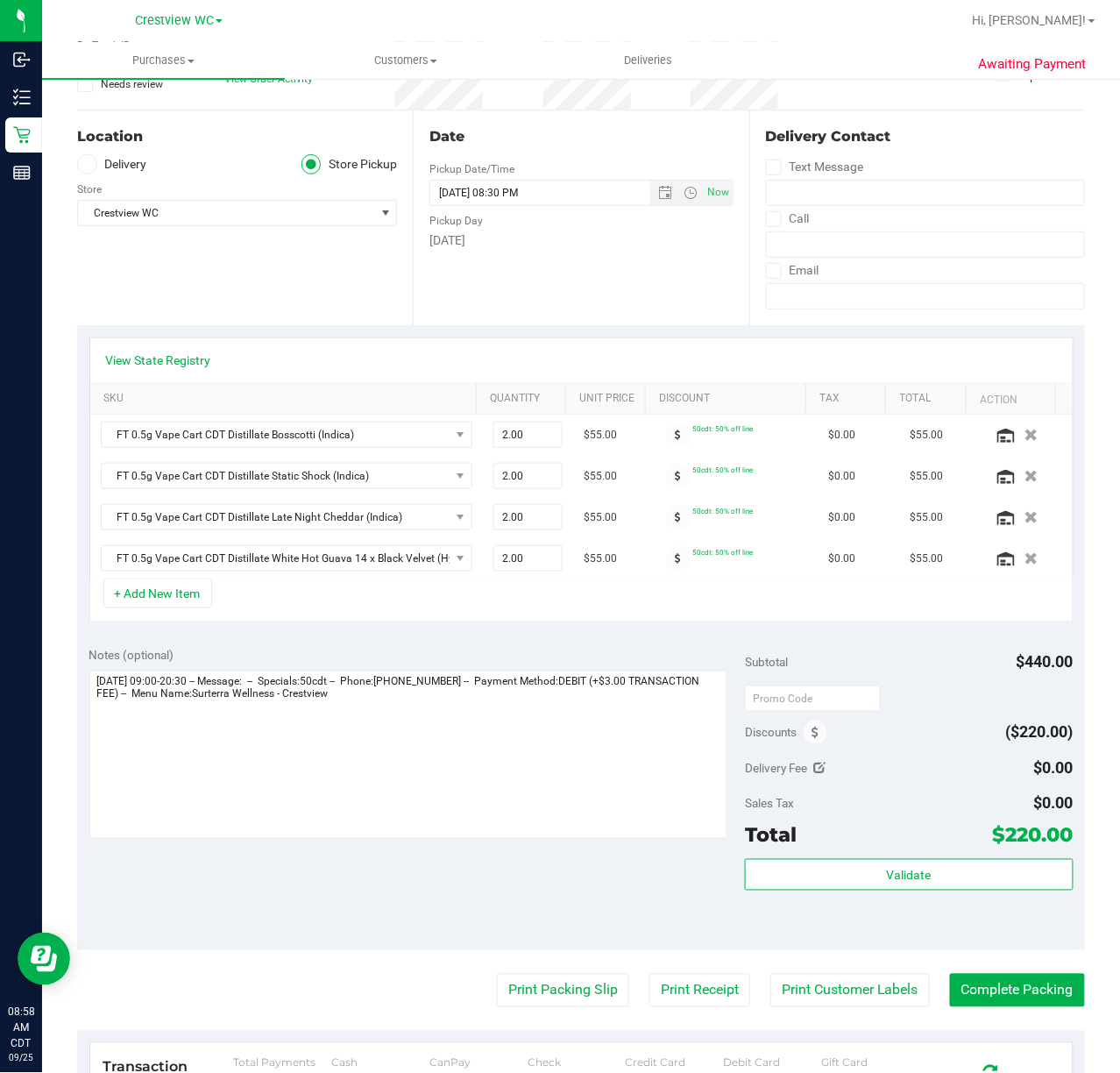
scroll to position [0, 0]
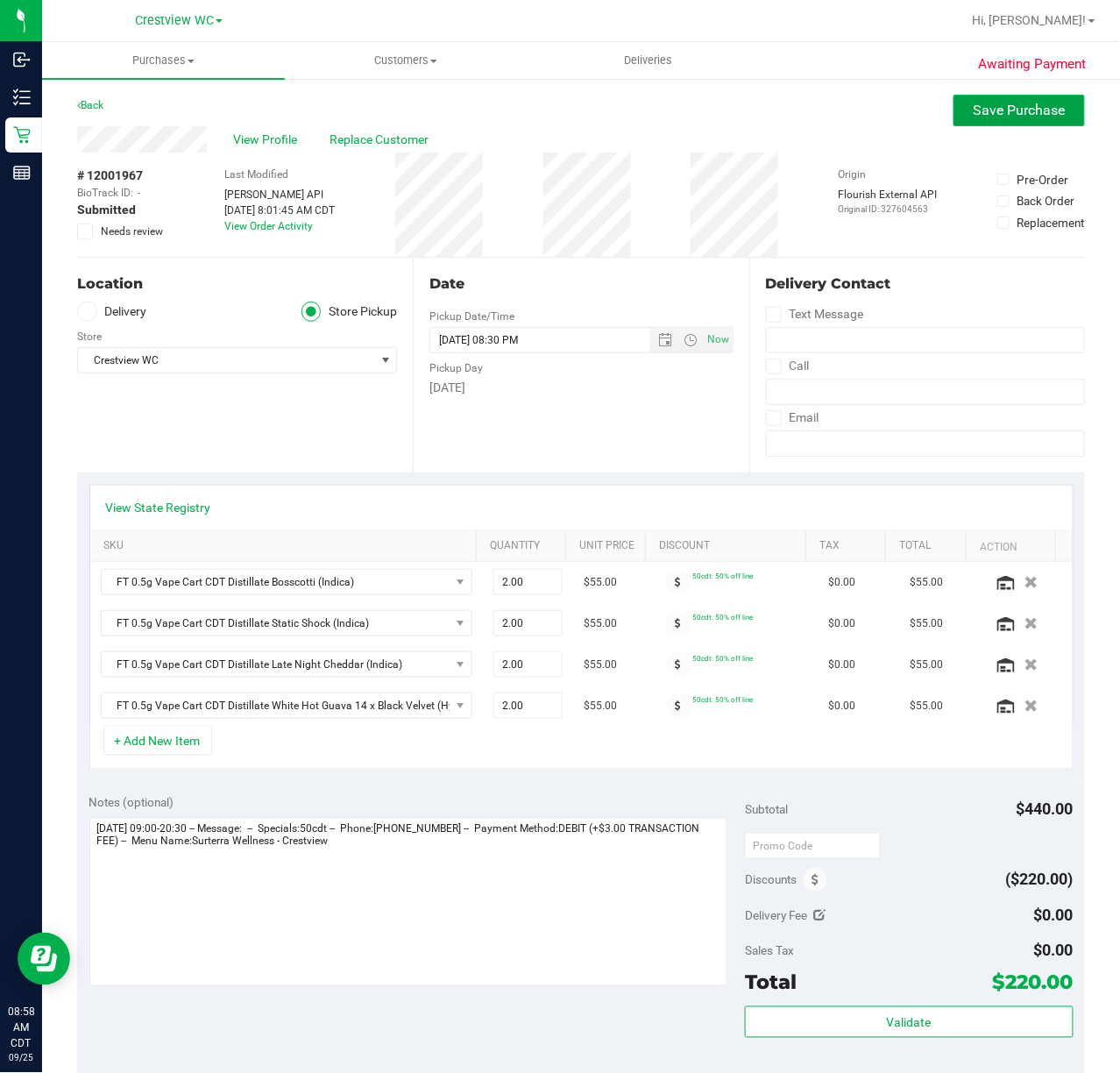
click at [1015, 103] on span "Save Purchase" at bounding box center [1021, 109] width 92 height 17
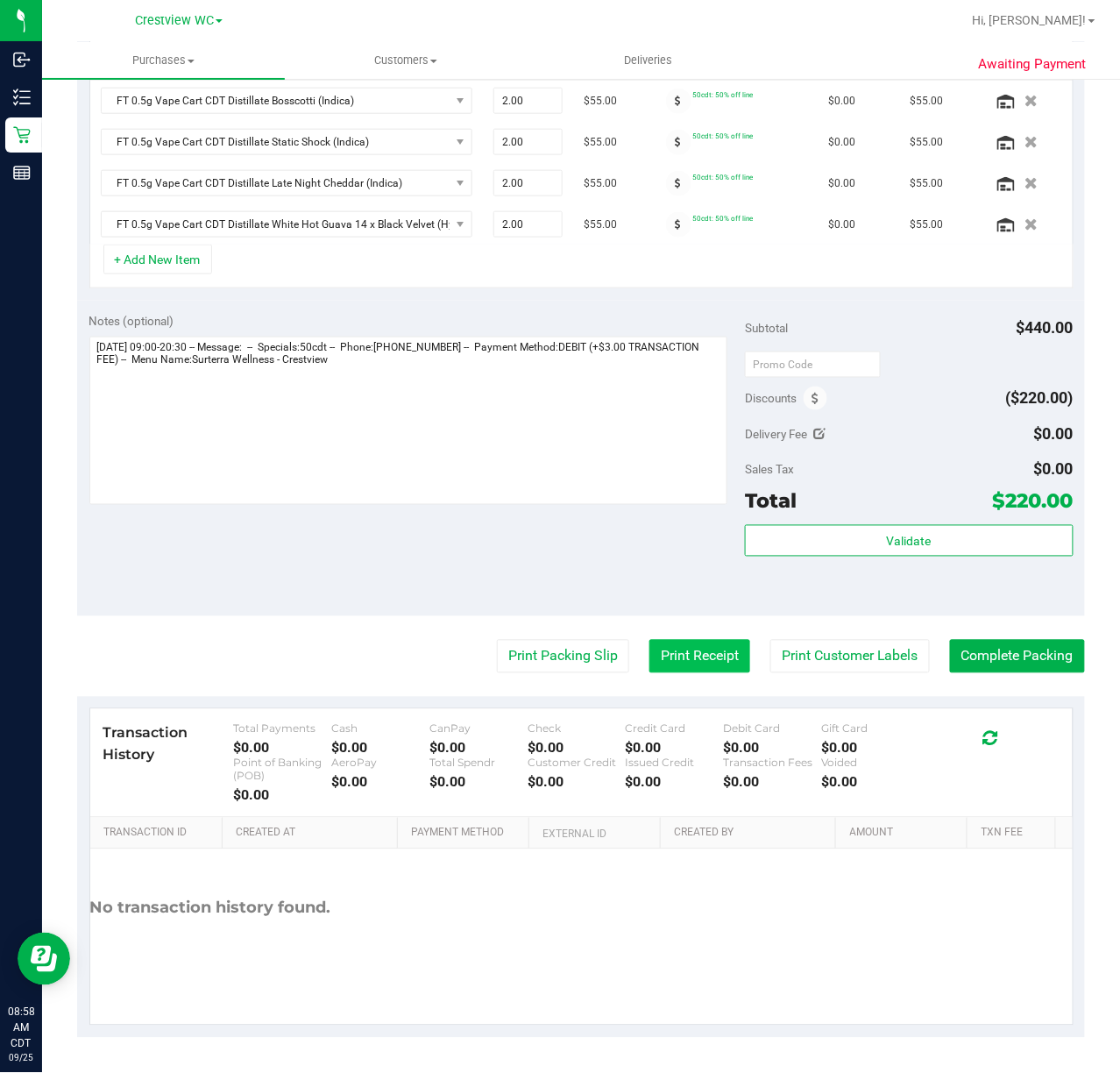
scroll to position [488, 0]
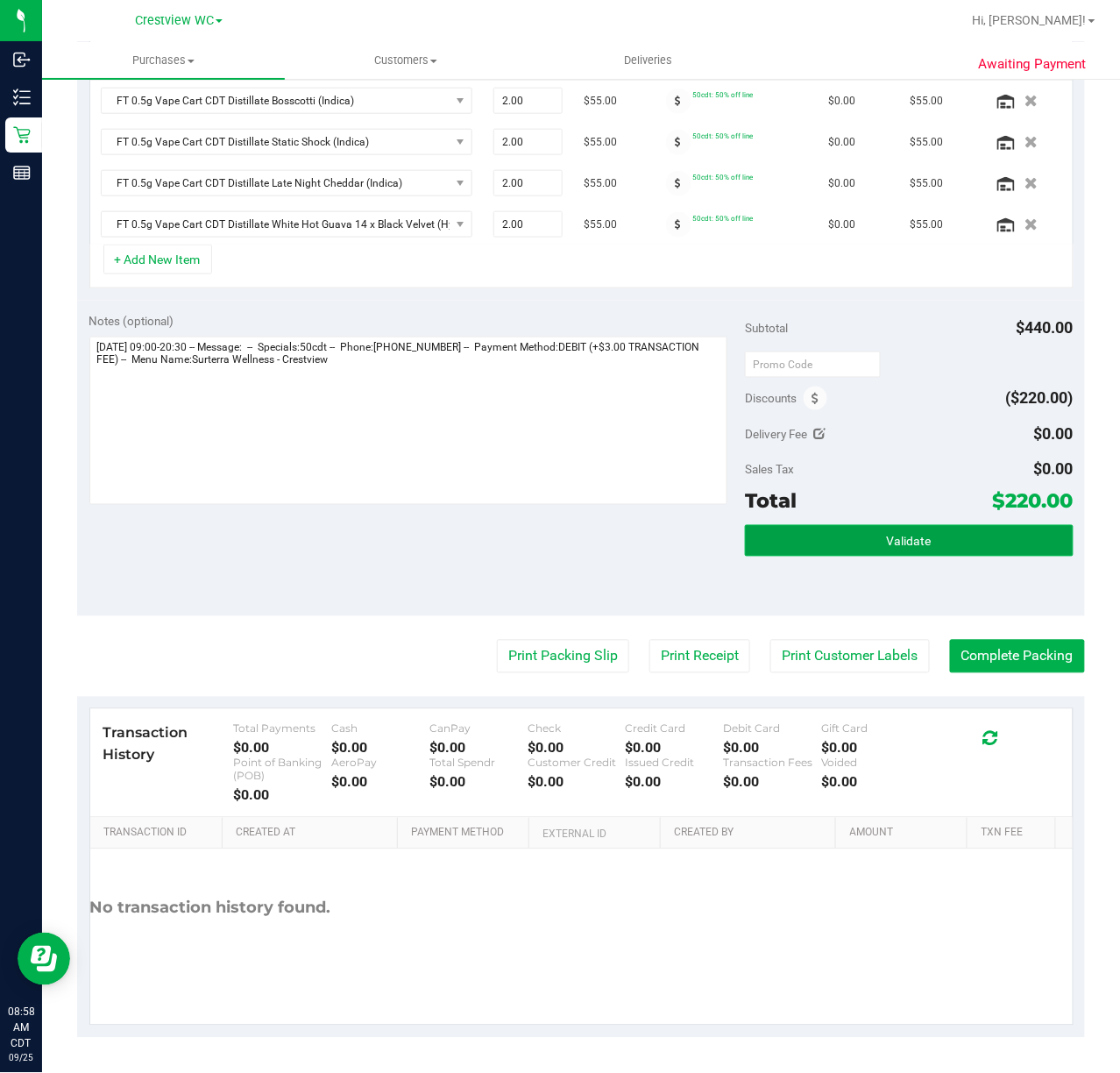
click at [924, 537] on button "Validate" at bounding box center [909, 541] width 327 height 31
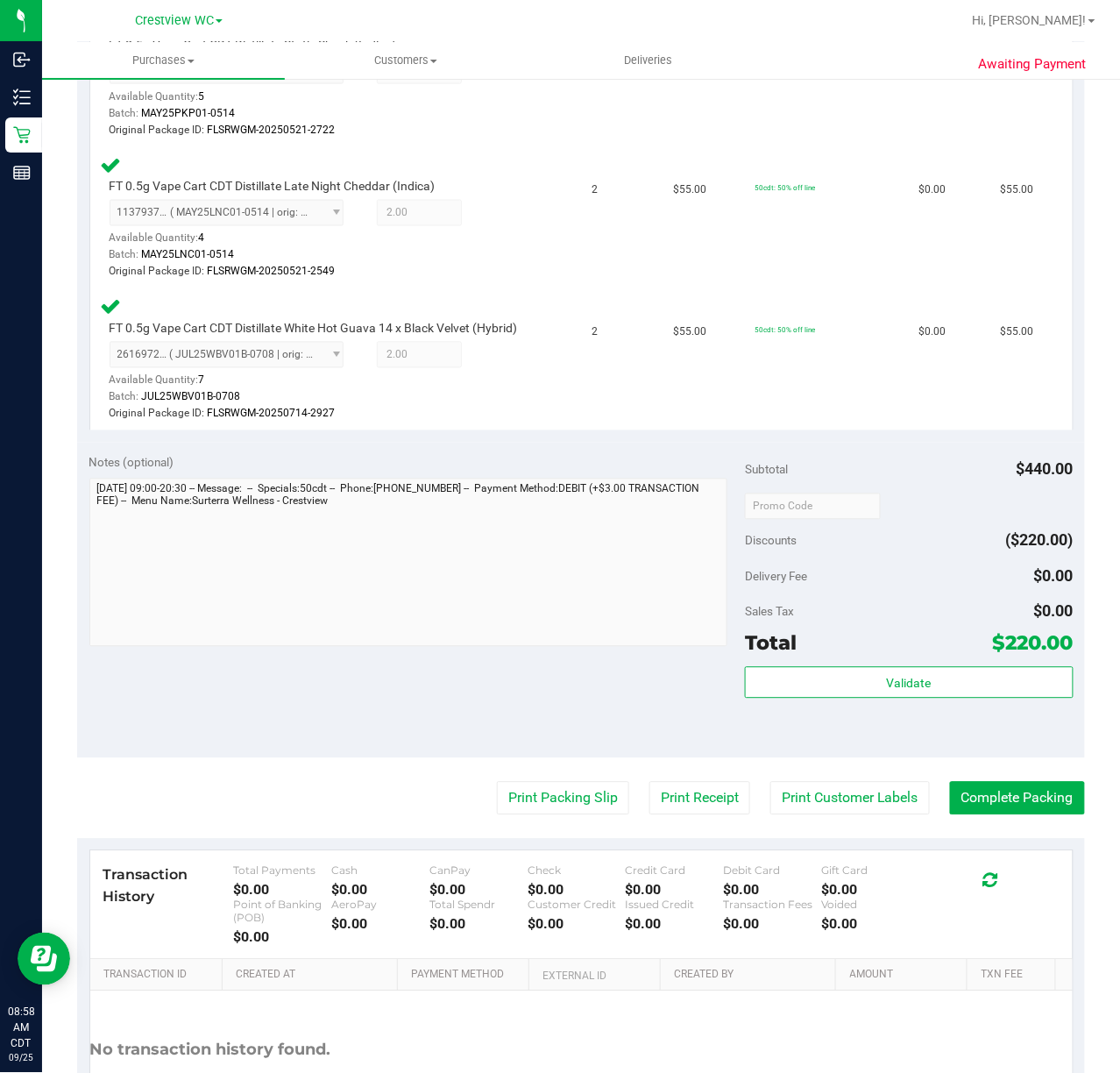
scroll to position [701, 0]
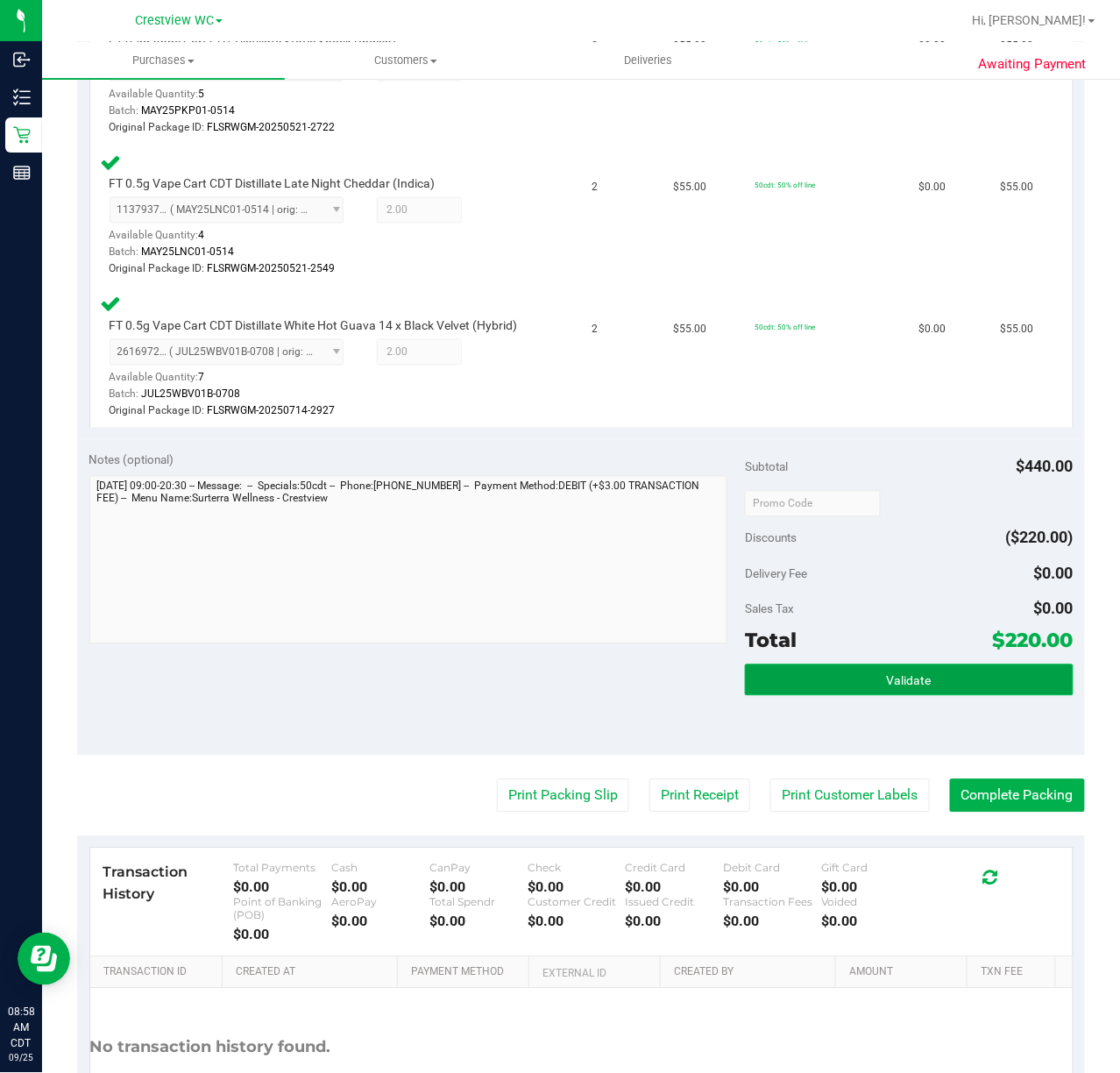
click at [887, 688] on span "Validate" at bounding box center [909, 682] width 44 height 14
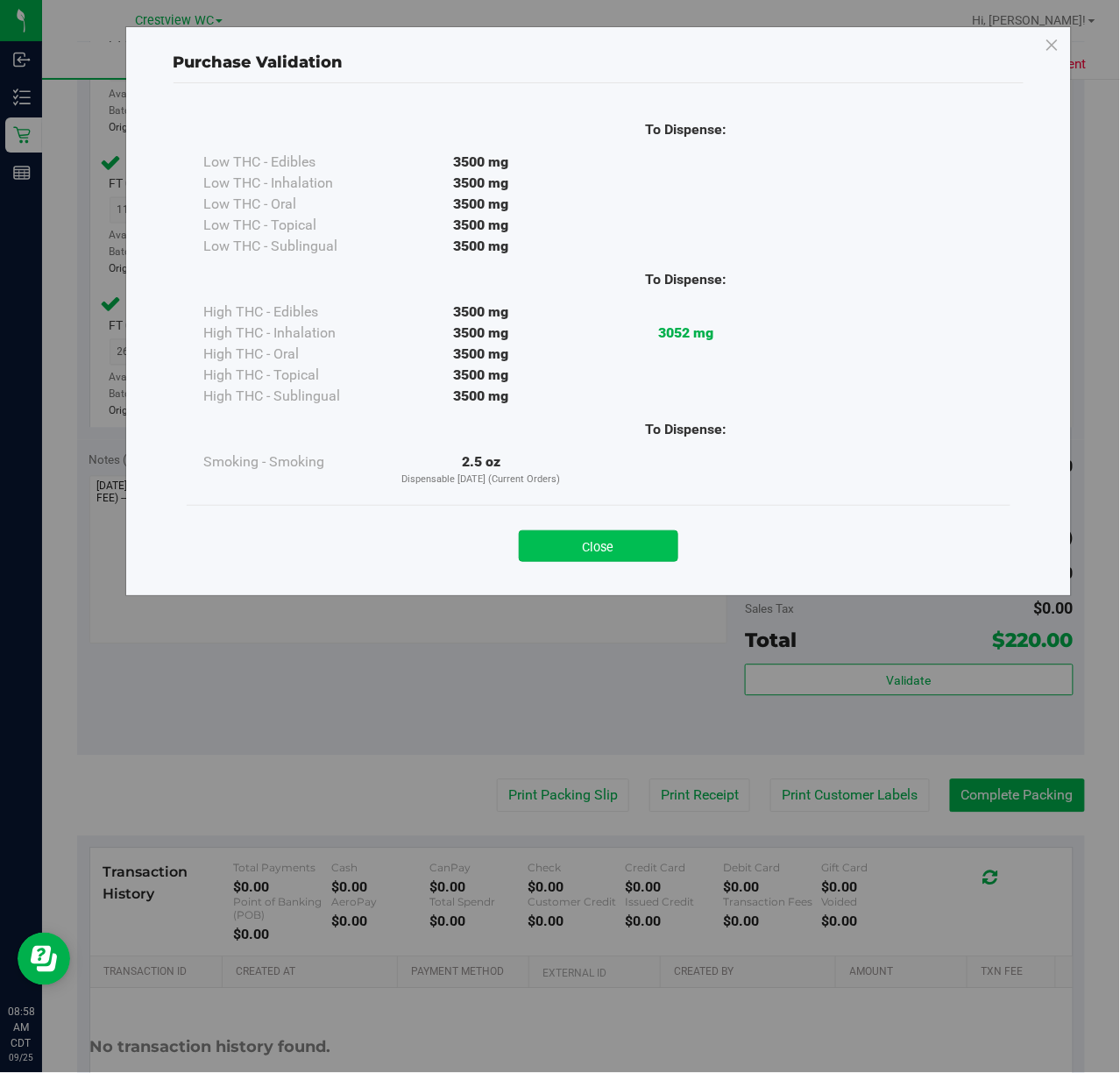
click at [632, 545] on button "Close" at bounding box center [599, 546] width 159 height 31
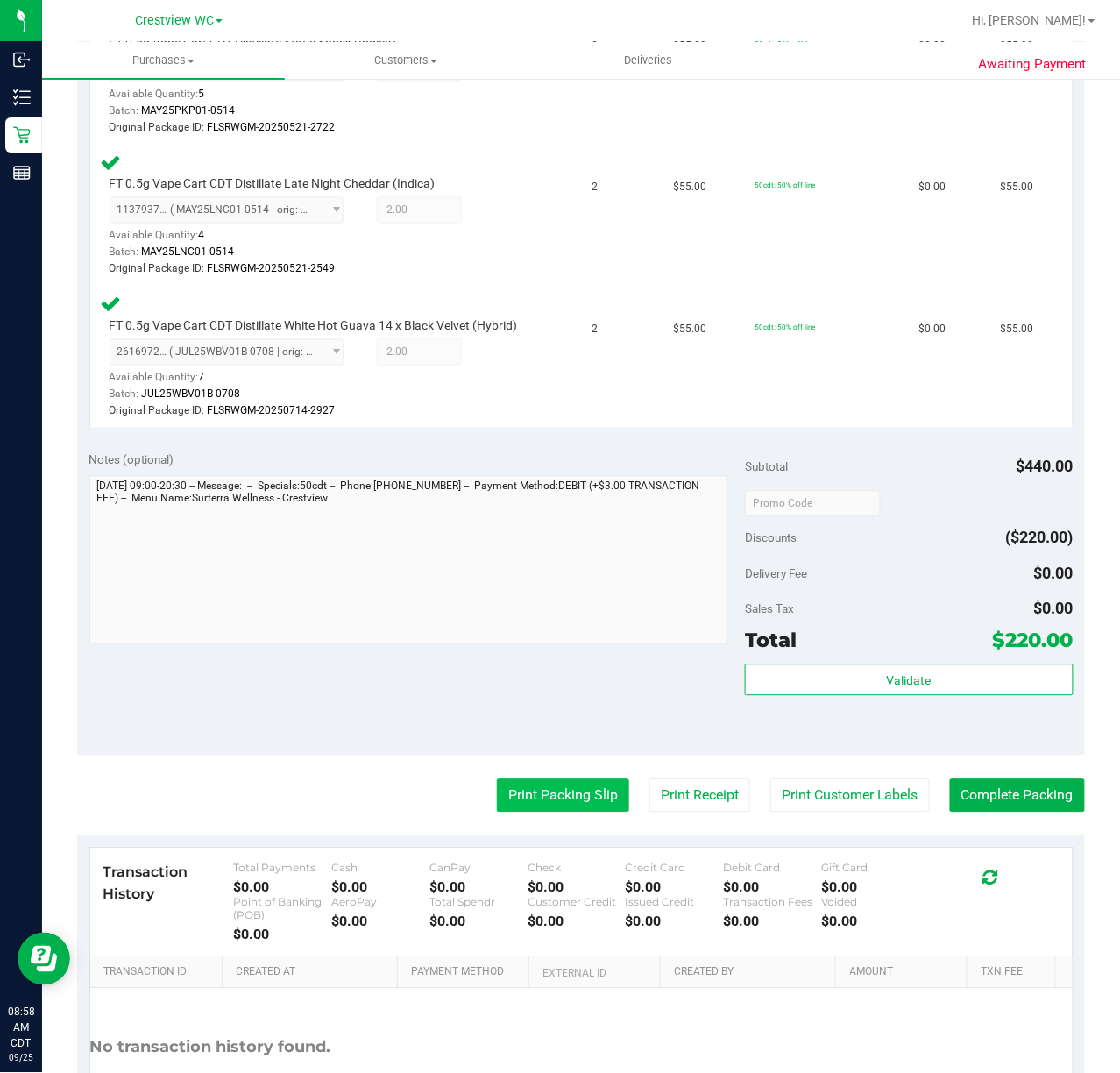
click at [582, 812] on button "Print Packing Slip" at bounding box center [563, 797] width 133 height 33
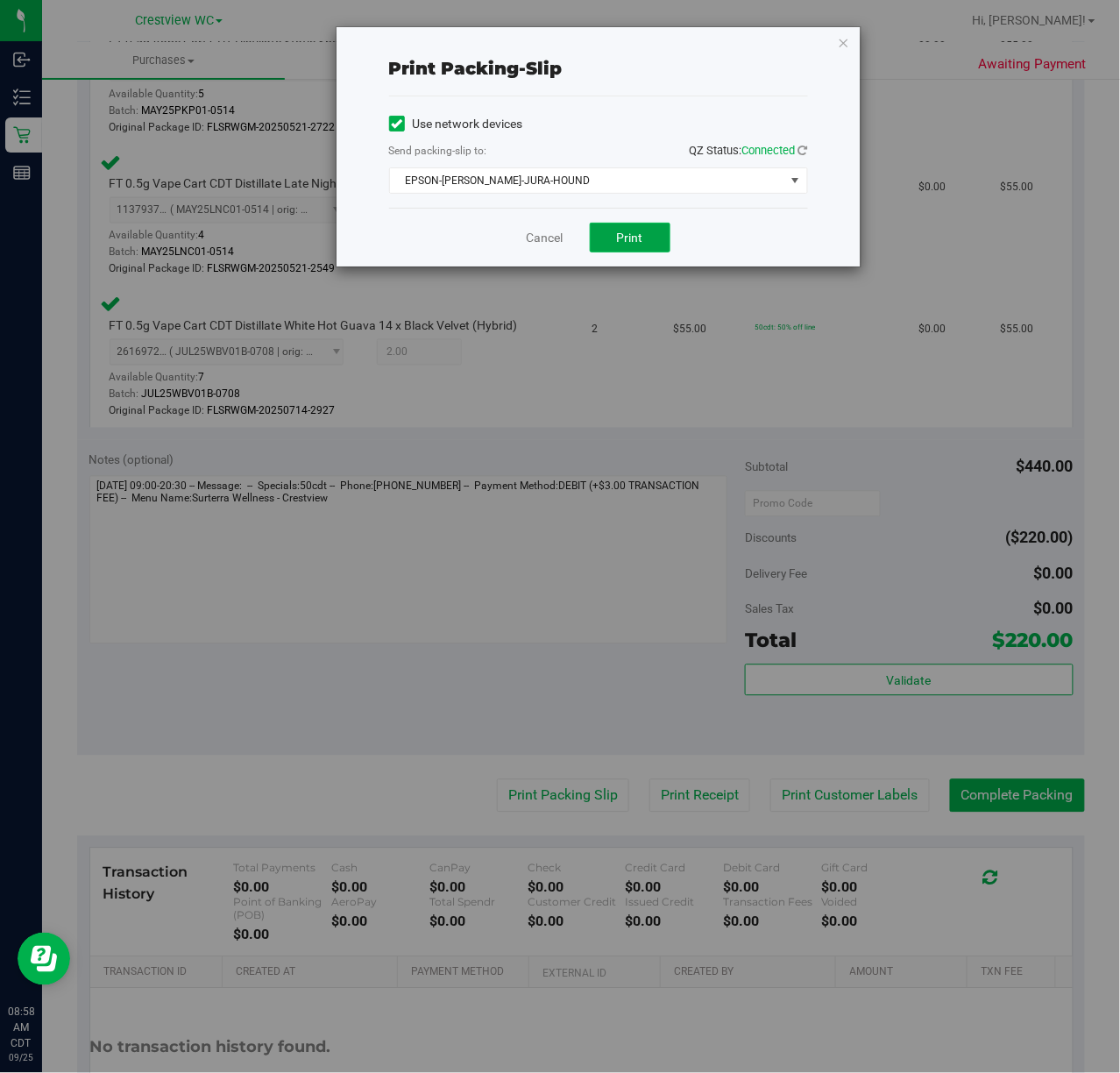
click at [663, 249] on button "Print" at bounding box center [630, 237] width 81 height 30
click at [849, 40] on icon "button" at bounding box center [844, 41] width 12 height 21
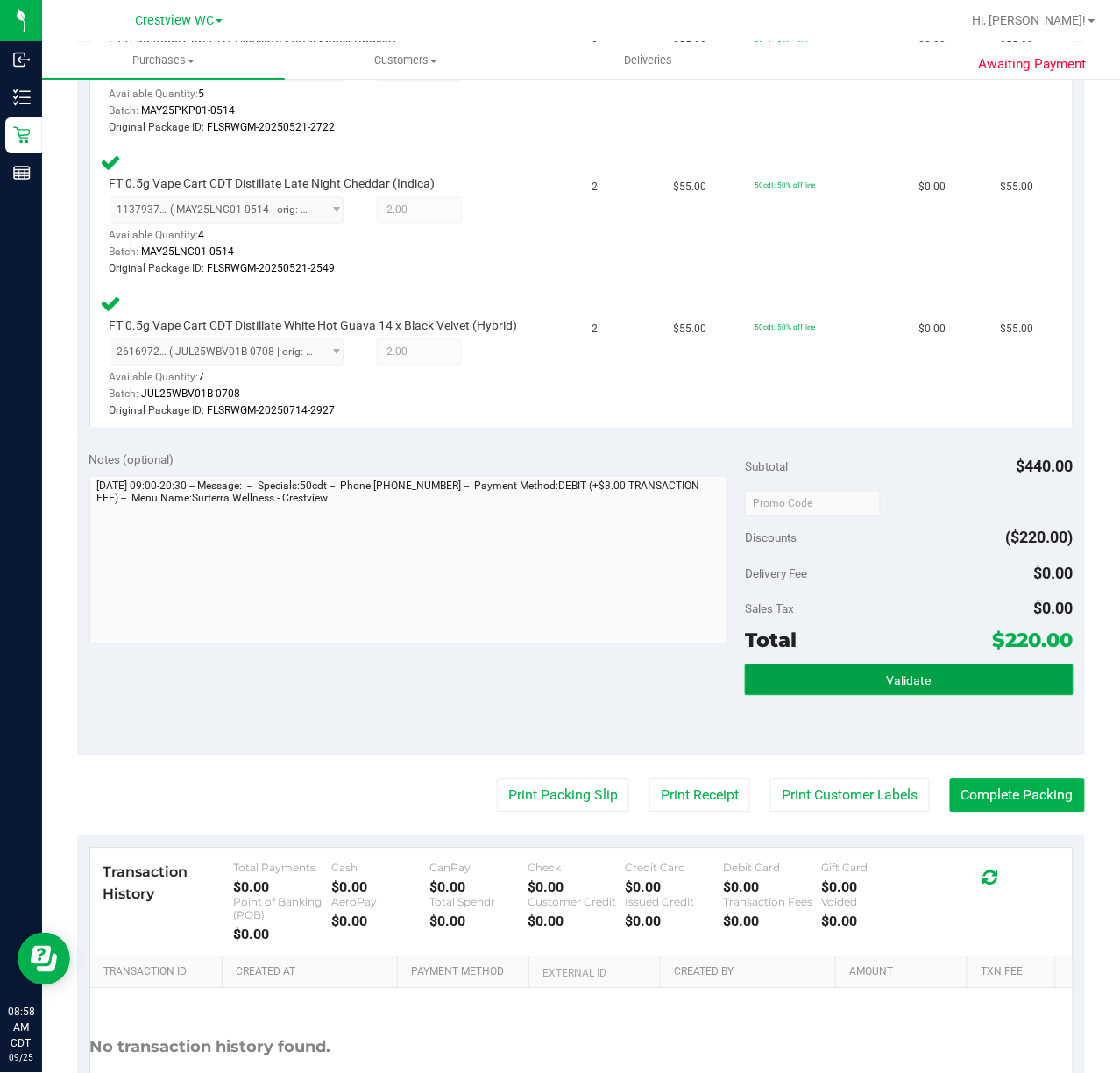
click at [887, 688] on span "Validate" at bounding box center [909, 682] width 44 height 14
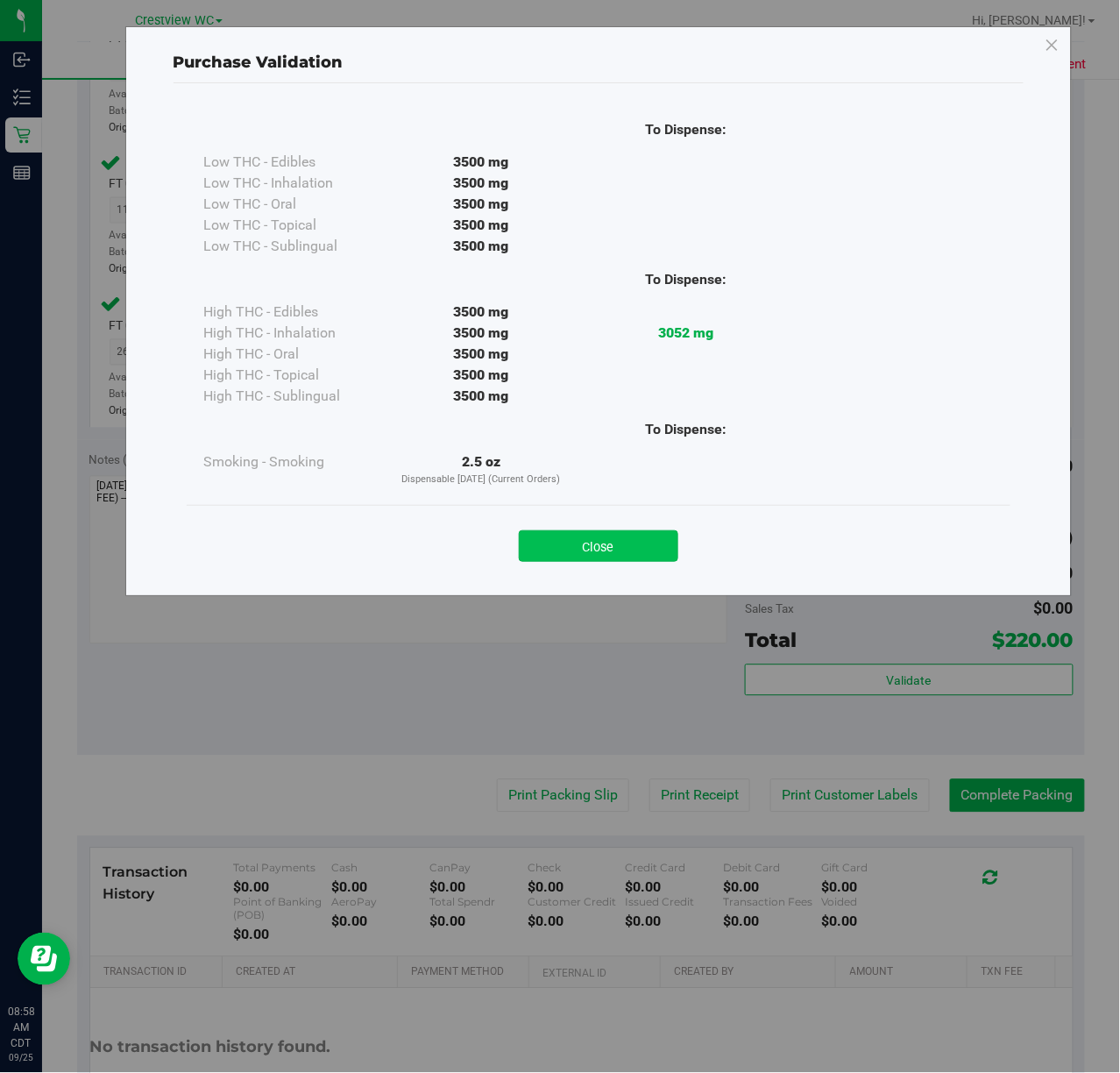
click at [639, 534] on button "Close" at bounding box center [599, 546] width 159 height 31
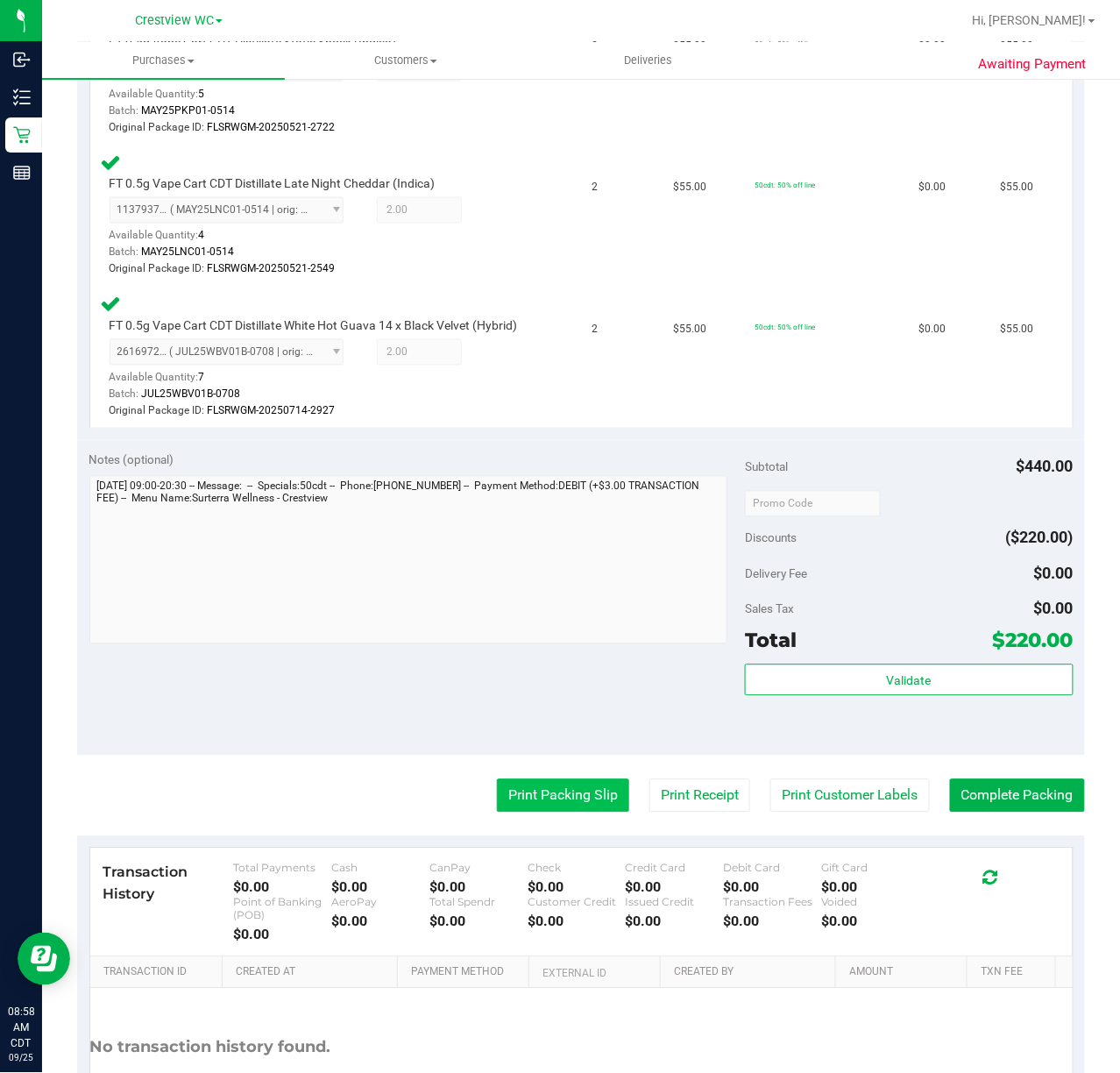
click at [530, 804] on button "Print Packing Slip" at bounding box center [563, 797] width 133 height 33
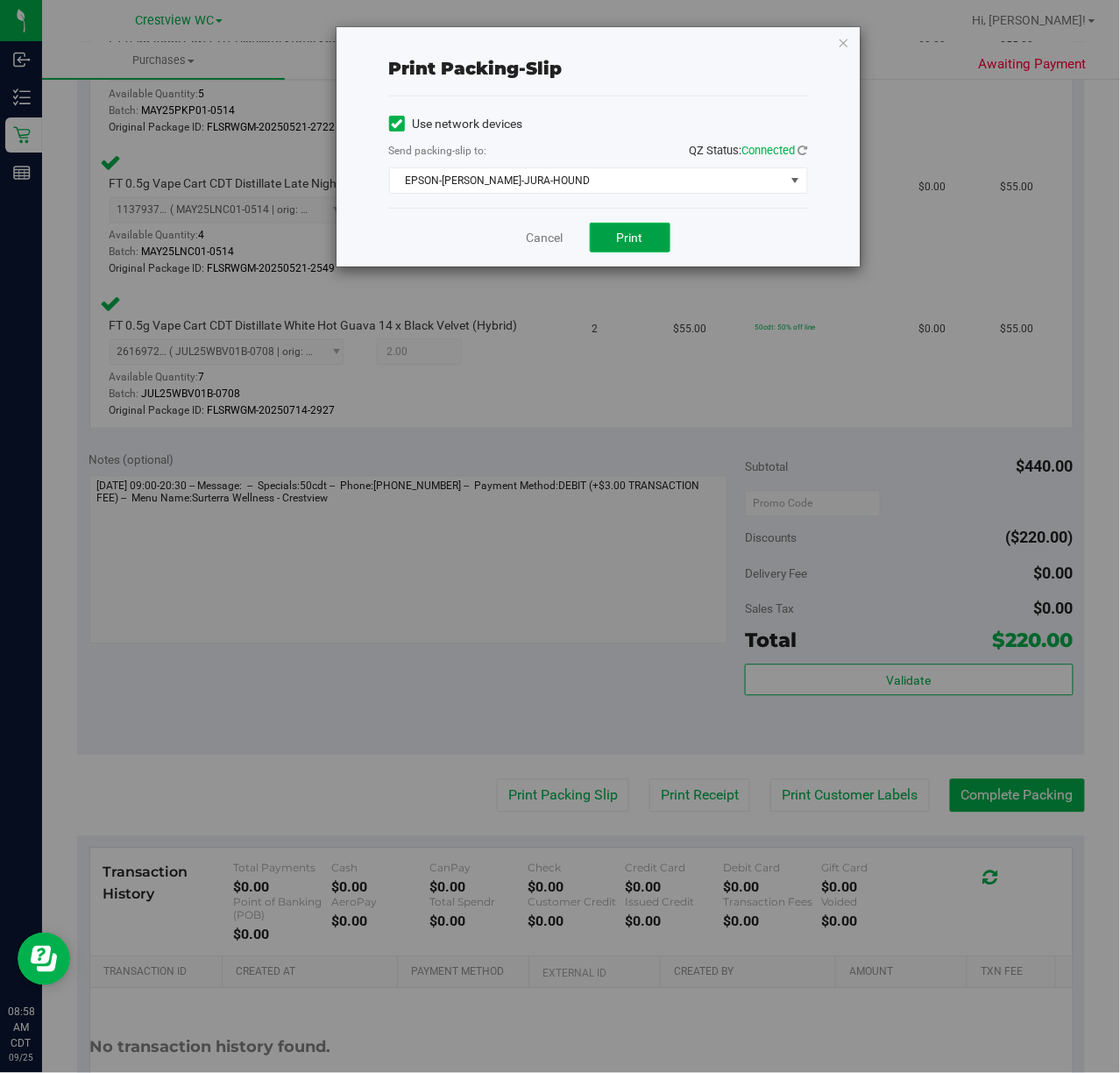
click at [632, 222] on button "Print" at bounding box center [630, 237] width 81 height 30
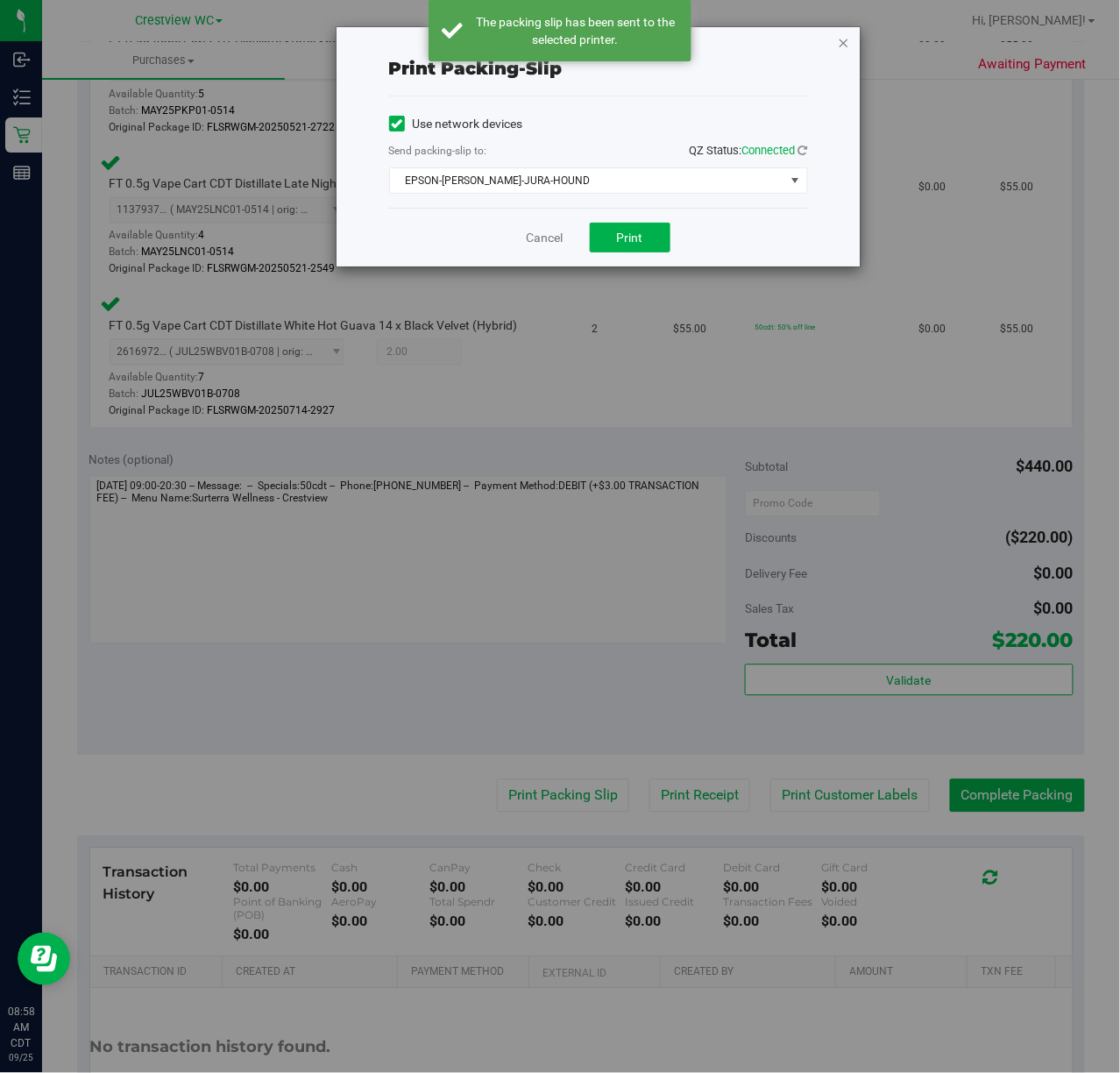
click at [842, 38] on icon "button" at bounding box center [844, 41] width 12 height 21
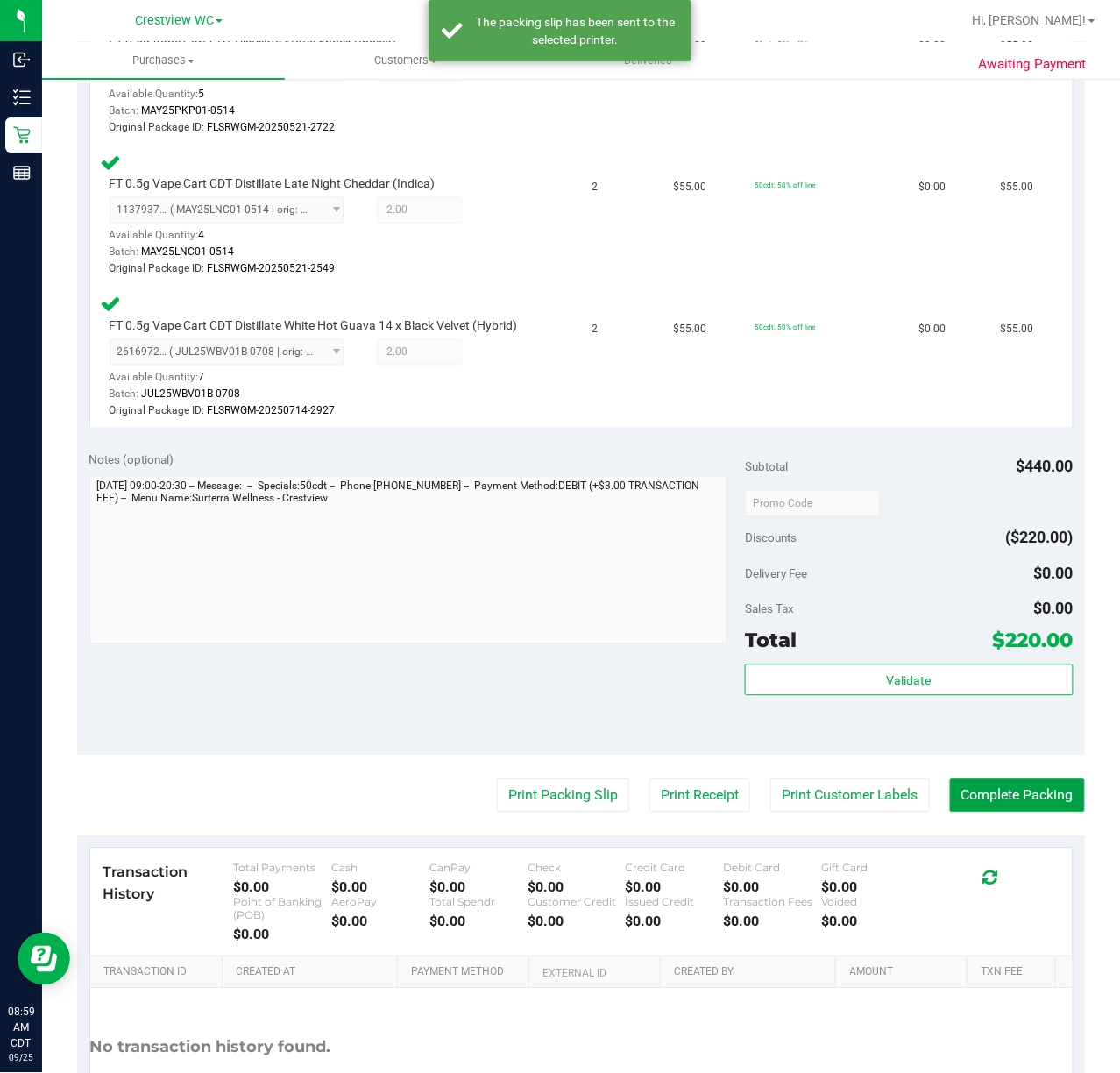
click at [1023, 812] on button "Complete Packing" at bounding box center [1017, 797] width 135 height 33
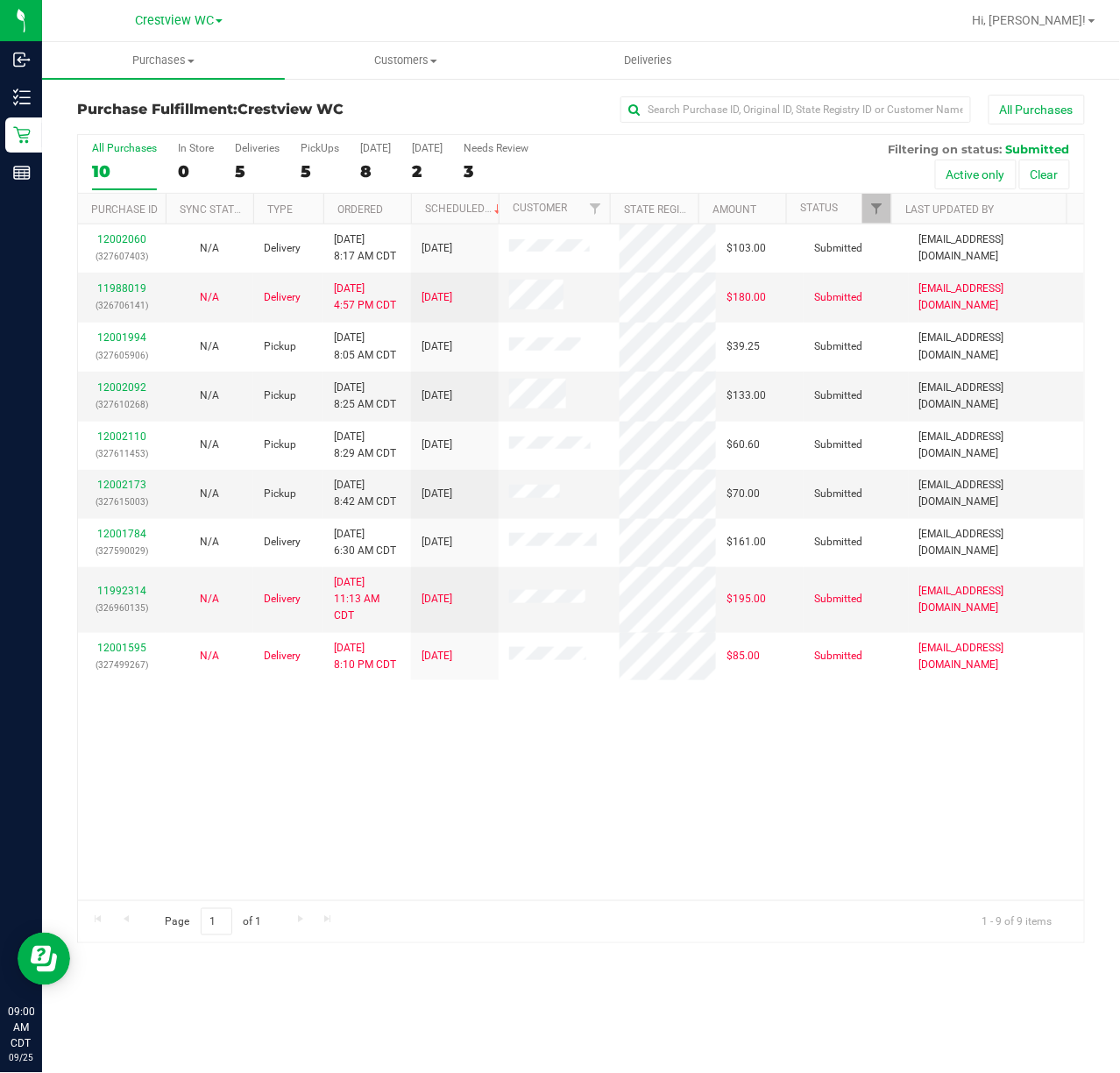
drag, startPoint x: 556, startPoint y: 750, endPoint x: 570, endPoint y: 733, distance: 22.0
click at [559, 750] on div "12002060 (327607403) N/A Delivery [DATE] 8:17 AM CDT 9/26/2025 $103.00 Submitte…" at bounding box center [581, 562] width 1007 height 676
click at [324, 142] on div "PickUps" at bounding box center [320, 148] width 38 height 12
click at [0, 0] on input "PickUps 5" at bounding box center [0, 0] width 0 height 0
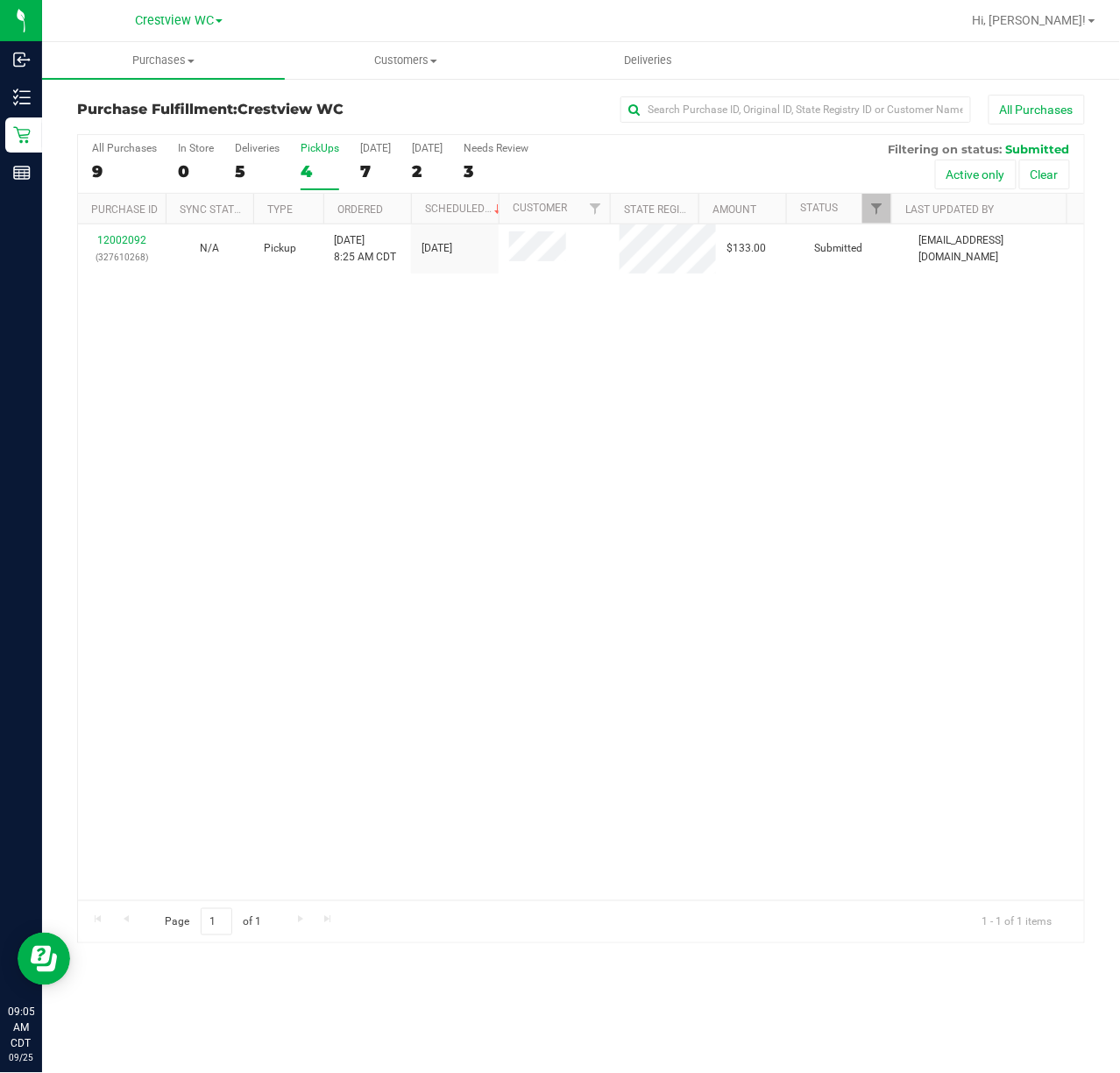
click at [478, 493] on div "12002092 (327610268) N/A Pickup [DATE] 8:25 AM CDT 9/25/2025 $133.00 Submitted …" at bounding box center [581, 562] width 1007 height 676
click at [423, 417] on div "No results found." at bounding box center [581, 622] width 1007 height 795
drag, startPoint x: 578, startPoint y: 540, endPoint x: 502, endPoint y: 249, distance: 300.8
click at [577, 522] on div "No results found." at bounding box center [581, 622] width 1007 height 795
click at [305, 336] on div "No results found." at bounding box center [581, 622] width 1007 height 795
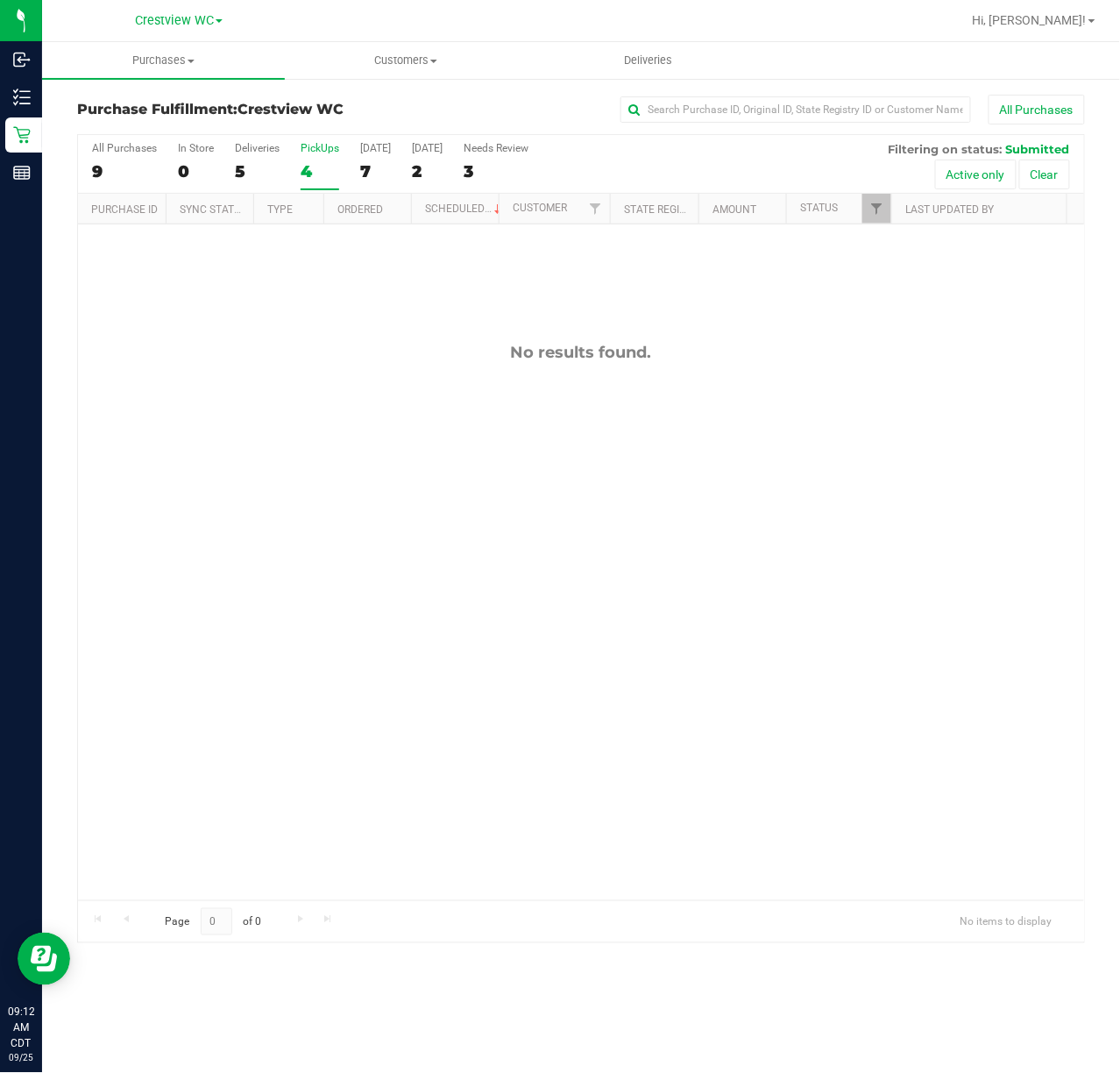
click at [323, 144] on div "PickUps" at bounding box center [320, 148] width 38 height 12
click at [985, 609] on div "No results found." at bounding box center [581, 622] width 1007 height 795
drag, startPoint x: 410, startPoint y: 407, endPoint x: 397, endPoint y: 340, distance: 68.2
click at [410, 405] on div "No results found." at bounding box center [581, 622] width 1007 height 795
click at [318, 145] on div "PickUps" at bounding box center [320, 148] width 38 height 12
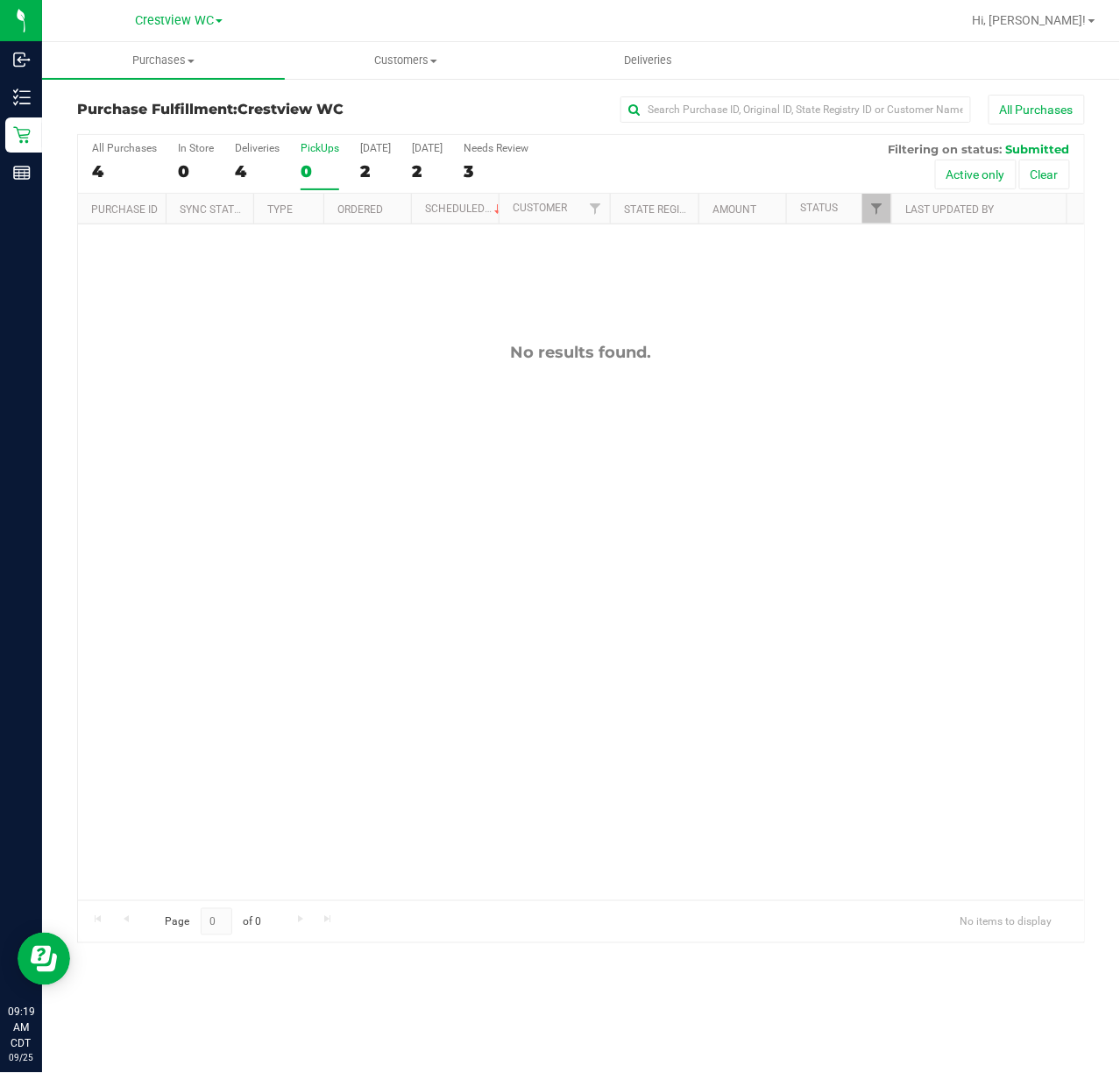
click at [318, 145] on div "PickUps" at bounding box center [320, 148] width 38 height 12
click at [0, 0] on input "PickUps 0" at bounding box center [0, 0] width 0 height 0
drag, startPoint x: 822, startPoint y: 401, endPoint x: 924, endPoint y: 288, distance: 152.2
click at [825, 401] on div "No results found." at bounding box center [581, 622] width 1007 height 795
click at [882, 209] on span "Filter" at bounding box center [876, 209] width 14 height 14
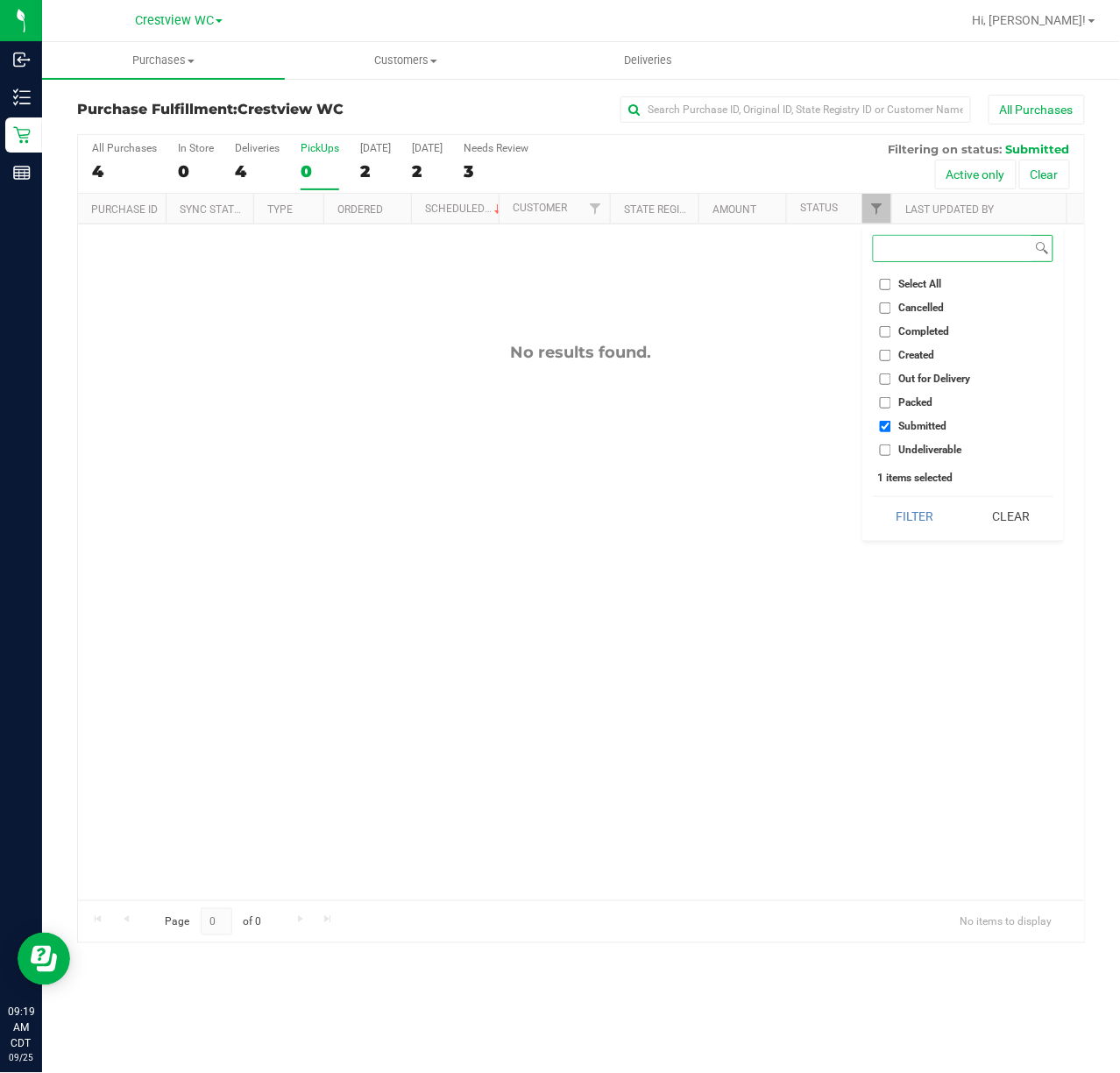
click at [873, 498] on button "Filter" at bounding box center [915, 516] width 85 height 38
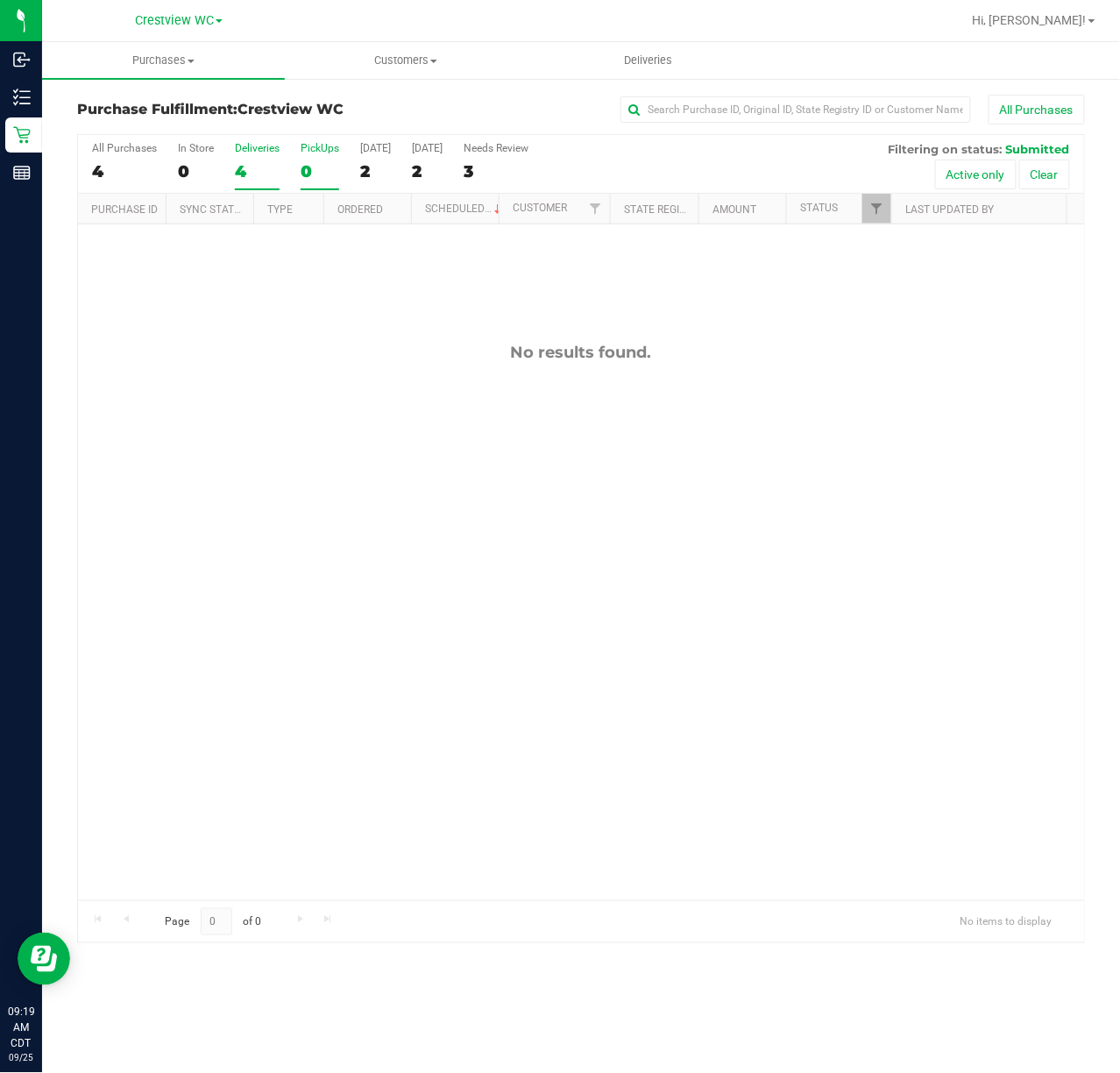
click at [267, 149] on div "Deliveries" at bounding box center [257, 148] width 44 height 12
click at [0, 0] on input "Deliveries 4" at bounding box center [0, 0] width 0 height 0
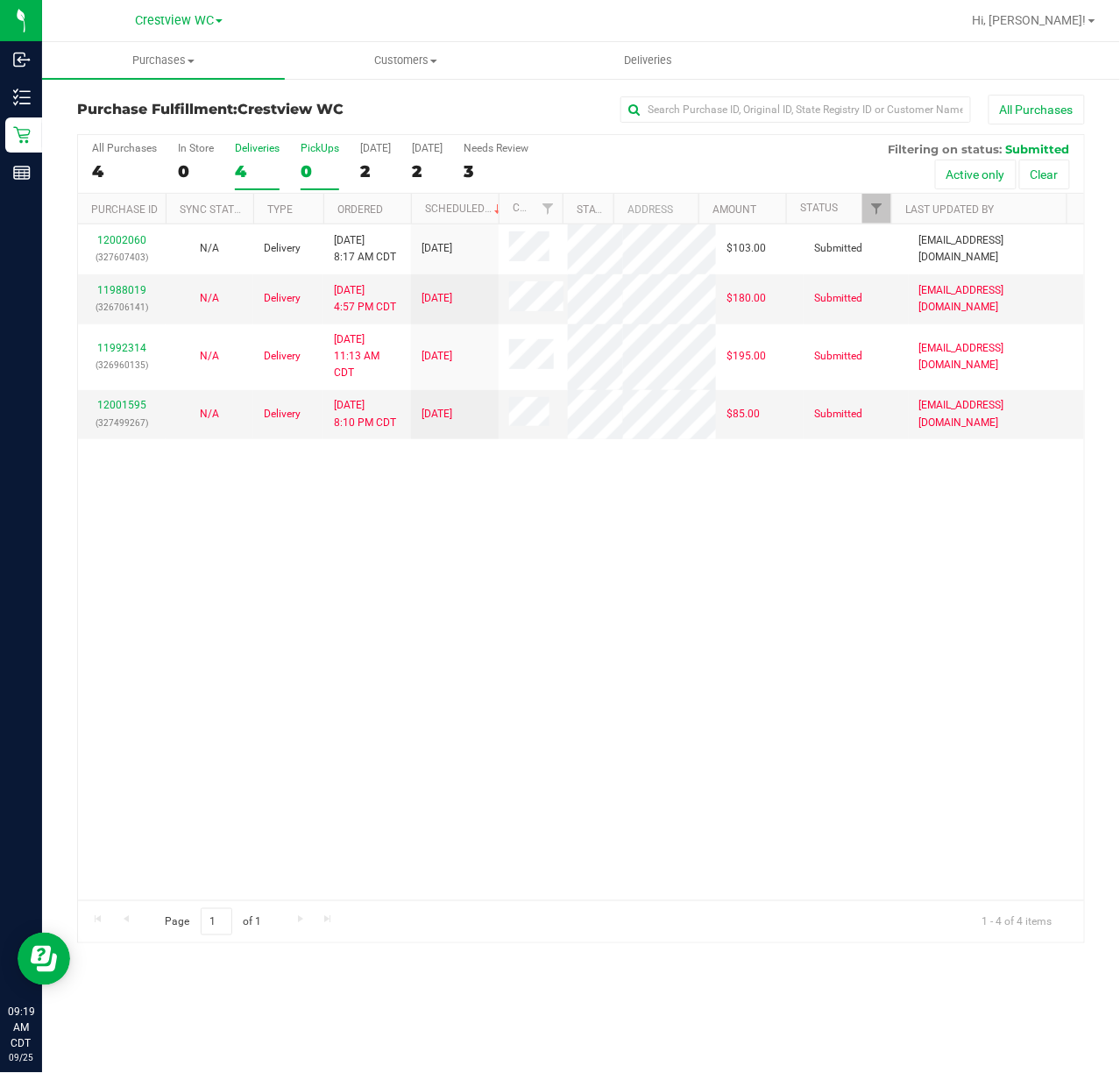
click at [324, 151] on div "PickUps" at bounding box center [320, 148] width 38 height 12
click at [0, 0] on input "PickUps 0" at bounding box center [0, 0] width 0 height 0
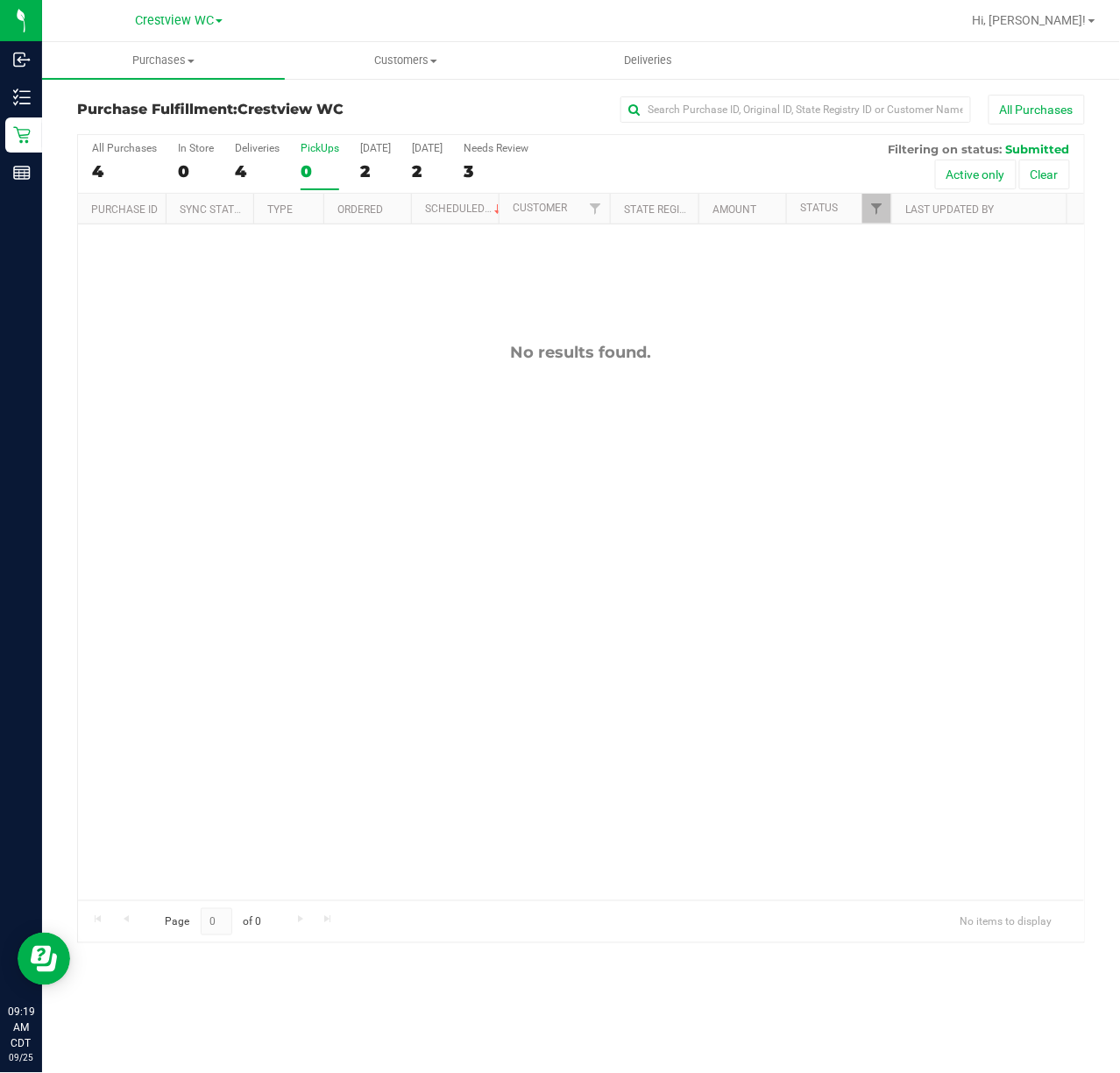
click at [717, 548] on div "No results found." at bounding box center [581, 622] width 1007 height 795
drag, startPoint x: 520, startPoint y: 609, endPoint x: 528, endPoint y: 621, distance: 14.4
click at [526, 618] on div "No results found." at bounding box center [581, 622] width 1007 height 795
click at [312, 148] on div "PickUps" at bounding box center [320, 148] width 38 height 12
click at [0, 0] on input "PickUps 0" at bounding box center [0, 0] width 0 height 0
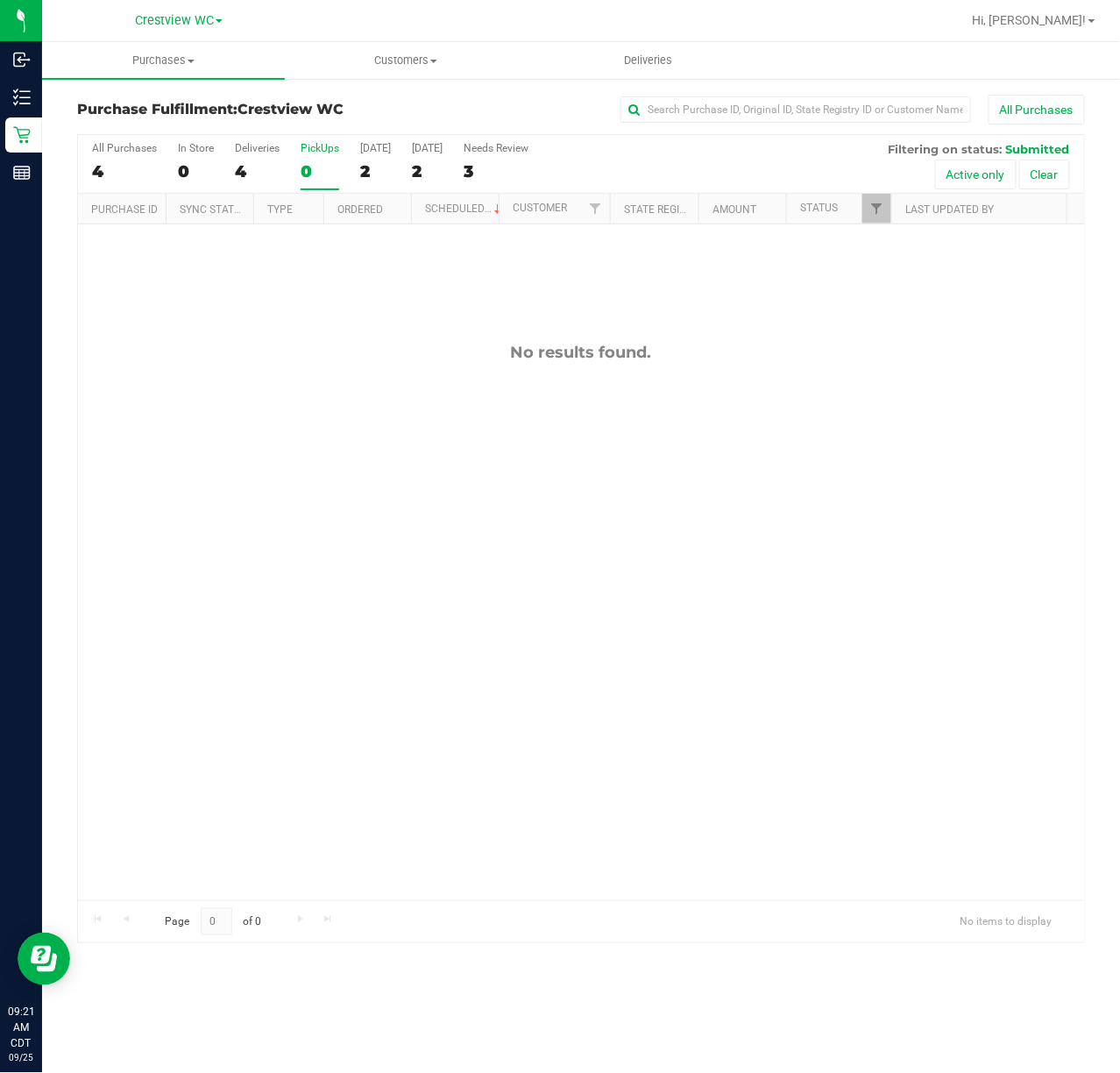
click at [312, 146] on div "PickUps" at bounding box center [320, 148] width 38 height 12
click at [0, 0] on input "PickUps 0" at bounding box center [0, 0] width 0 height 0
click at [296, 502] on div "No results found." at bounding box center [581, 622] width 1007 height 795
click at [506, 576] on div "No results found." at bounding box center [581, 622] width 1007 height 795
click at [365, 603] on div "No results found." at bounding box center [581, 622] width 1007 height 795
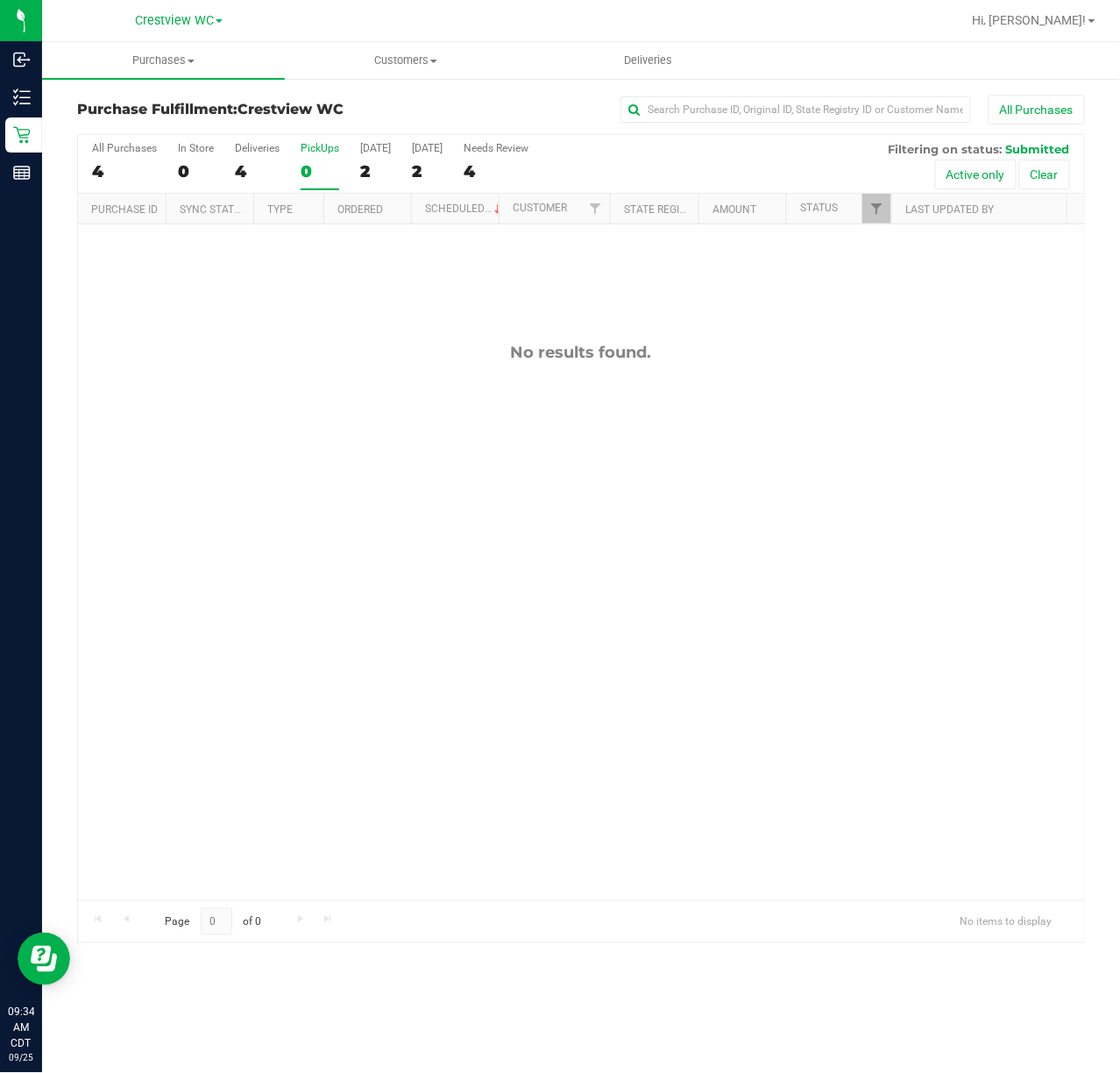
drag, startPoint x: 470, startPoint y: 457, endPoint x: 379, endPoint y: 139, distance: 330.8
click at [467, 454] on div "No results found." at bounding box center [581, 622] width 1007 height 795
click at [337, 504] on div "No results found." at bounding box center [581, 622] width 1007 height 795
click at [374, 418] on div "No results found." at bounding box center [581, 622] width 1007 height 795
click at [255, 149] on div "Deliveries" at bounding box center [257, 148] width 44 height 12
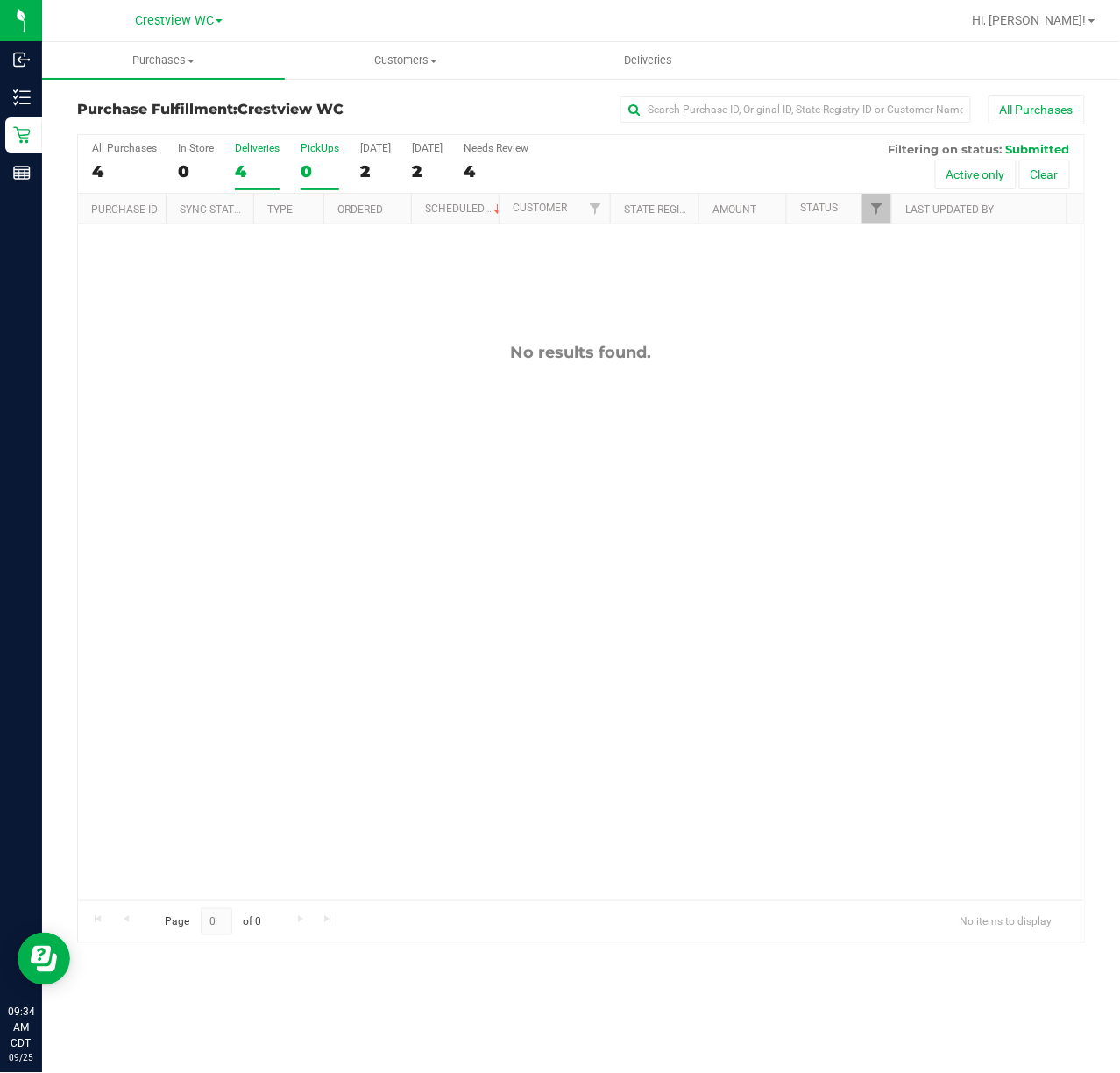
click at [0, 0] on input "Deliveries 4" at bounding box center [0, 0] width 0 height 0
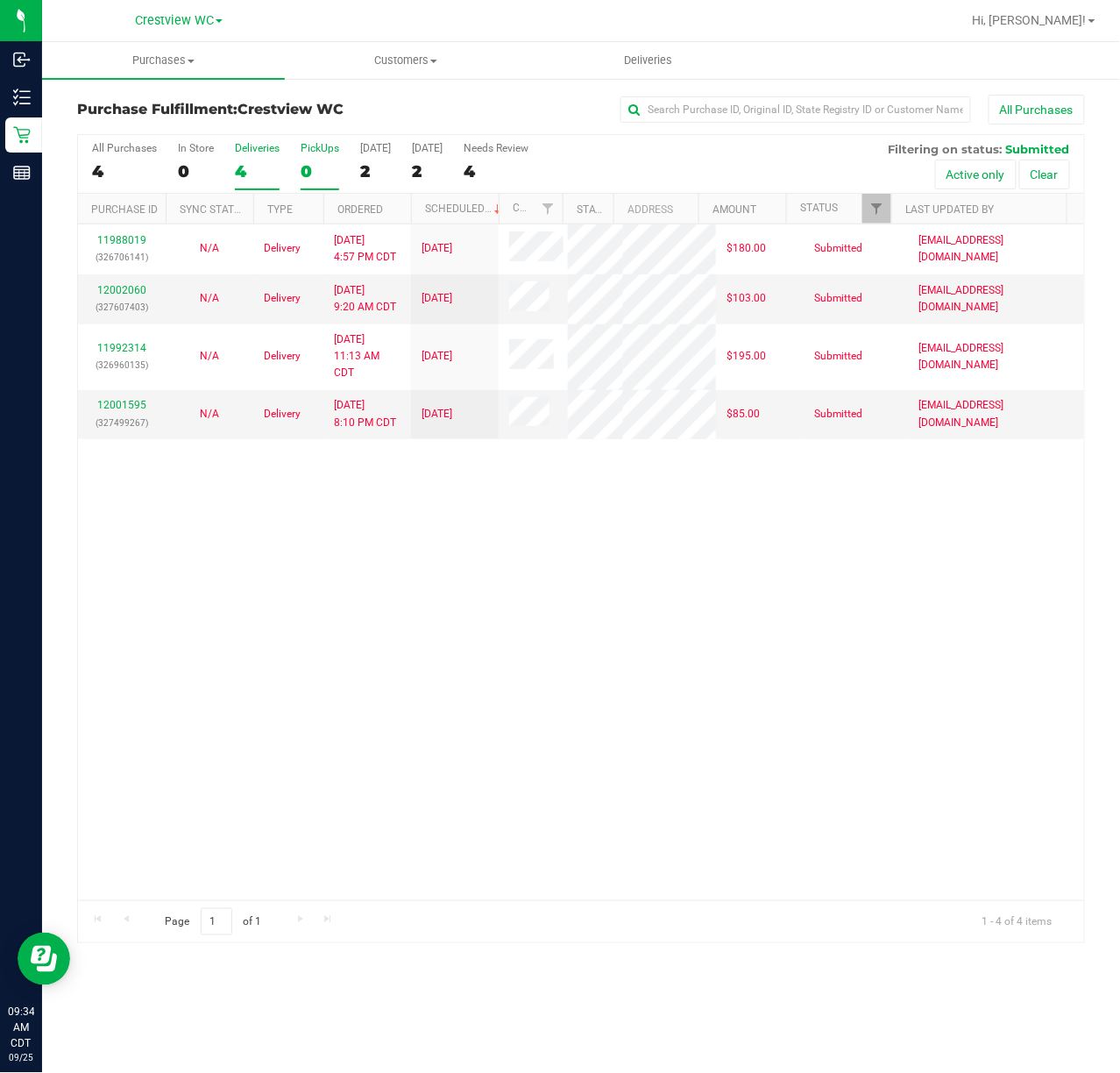
click at [306, 149] on div "PickUps" at bounding box center [320, 148] width 38 height 12
click at [0, 0] on input "PickUps 0" at bounding box center [0, 0] width 0 height 0
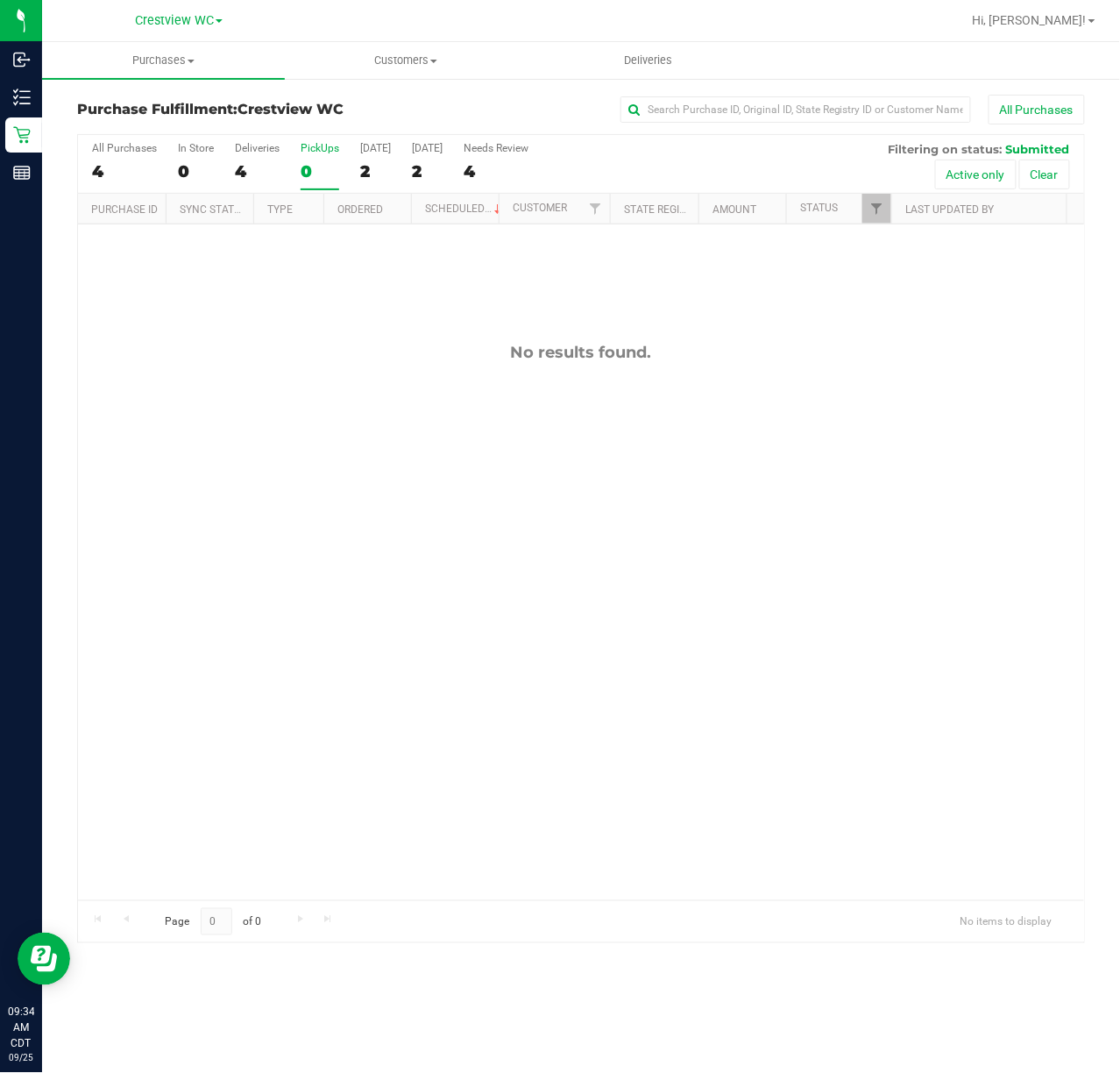
click at [295, 412] on div "No results found." at bounding box center [581, 622] width 1007 height 795
click at [298, 397] on div "No results found." at bounding box center [581, 622] width 1007 height 795
click at [366, 484] on div "No results found." at bounding box center [581, 622] width 1007 height 795
click at [522, 642] on div "12002599 (327633491) N/A Pickup [DATE] 10:00 AM CDT 9/25/2025 $204.50 Submitted…" at bounding box center [581, 562] width 1007 height 676
click at [547, 486] on div "12002599 (327633491) N/A Pickup [DATE] 10:00 AM CDT 9/25/2025 $204.50 Submitted…" at bounding box center [581, 562] width 1007 height 676
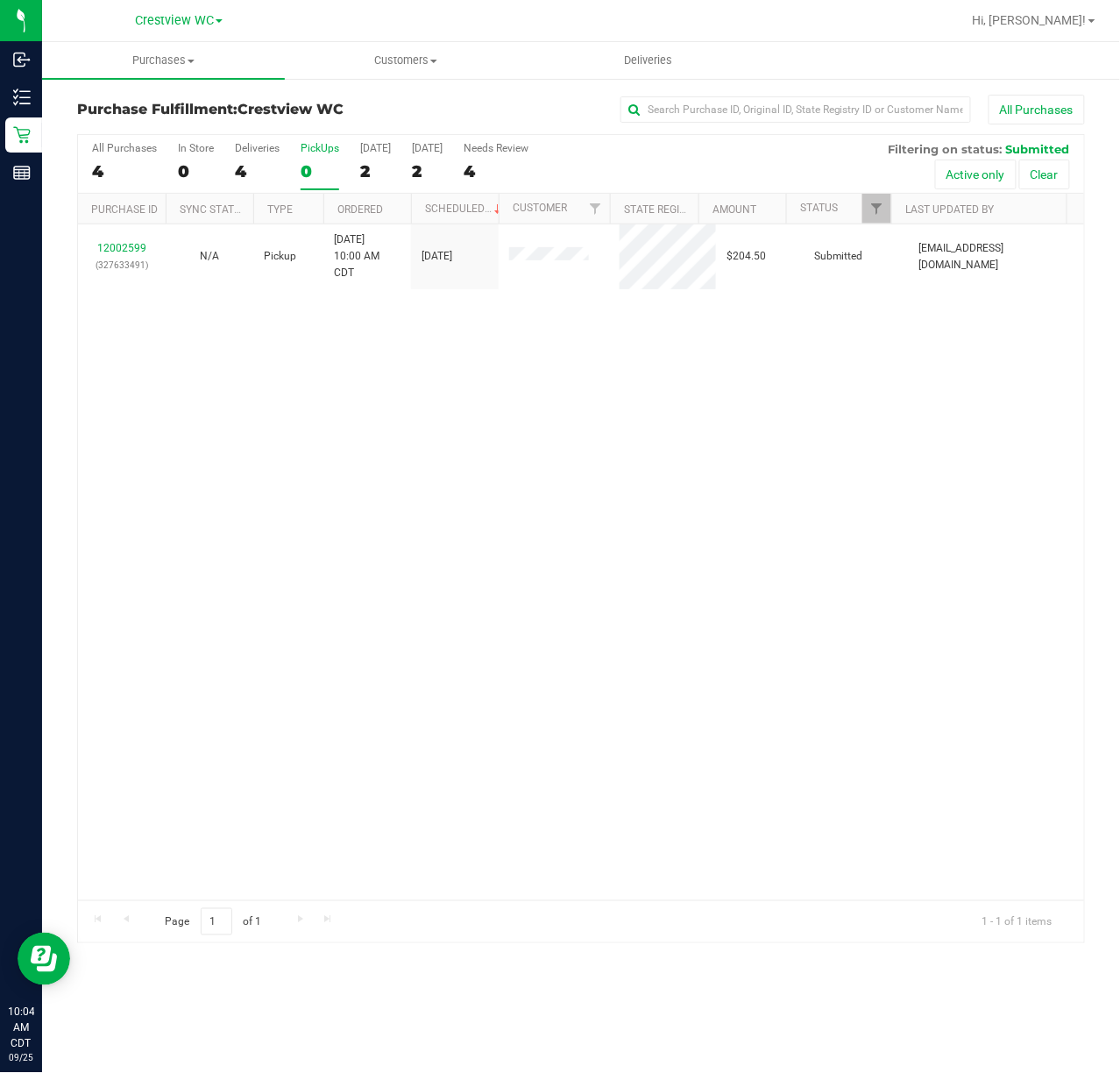
click at [320, 145] on div "PickUps" at bounding box center [320, 148] width 38 height 12
click at [0, 0] on input "PickUps 0" at bounding box center [0, 0] width 0 height 0
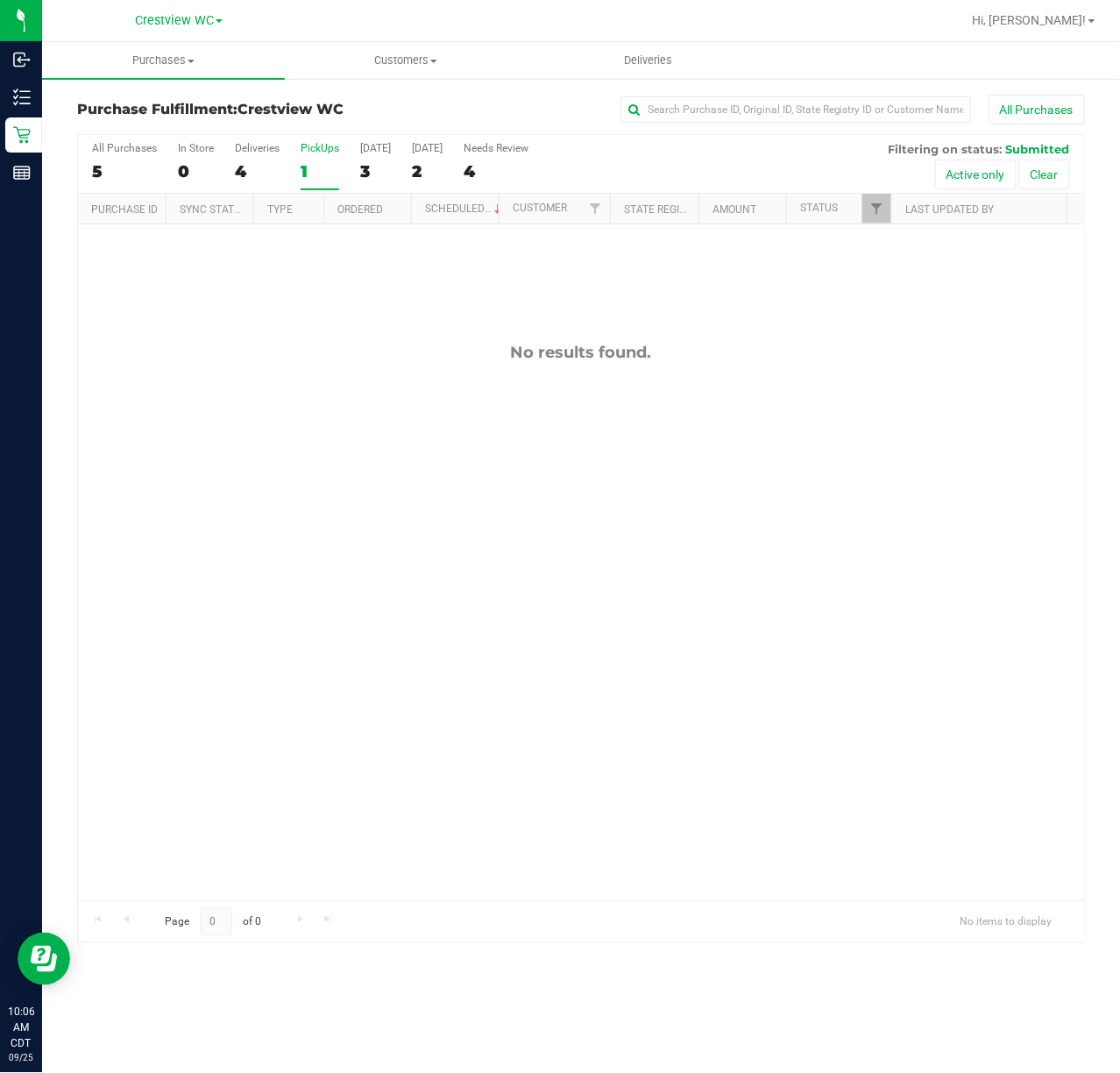
drag, startPoint x: 360, startPoint y: 486, endPoint x: 355, endPoint y: 362, distance: 124.1
click at [360, 474] on div "No results found." at bounding box center [581, 622] width 1007 height 795
click at [327, 154] on div "PickUps" at bounding box center [320, 148] width 38 height 12
click at [0, 0] on input "PickUps 1" at bounding box center [0, 0] width 0 height 0
click at [250, 151] on div "Deliveries" at bounding box center [257, 148] width 44 height 12
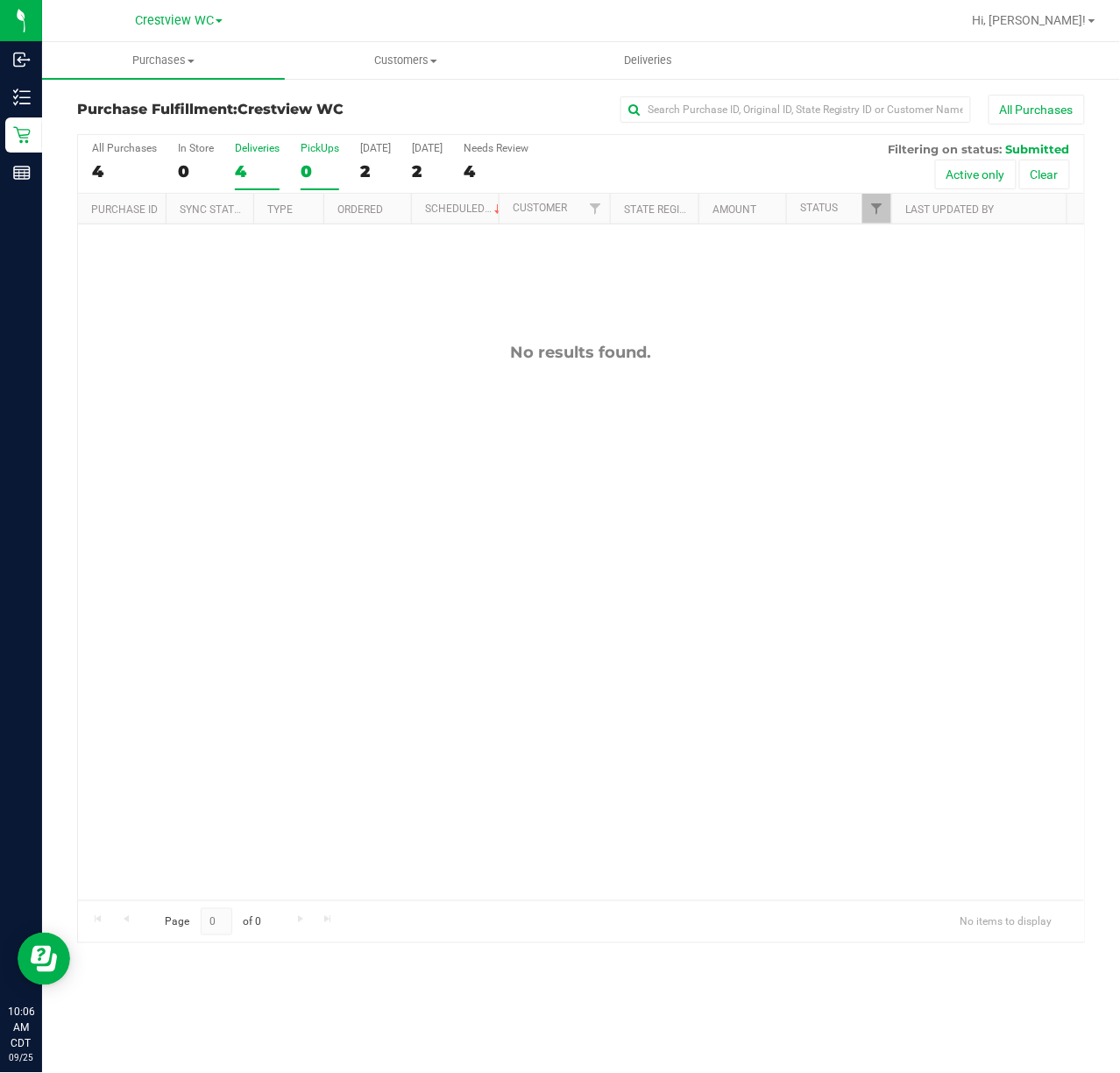
click at [0, 0] on input "Deliveries 4" at bounding box center [0, 0] width 0 height 0
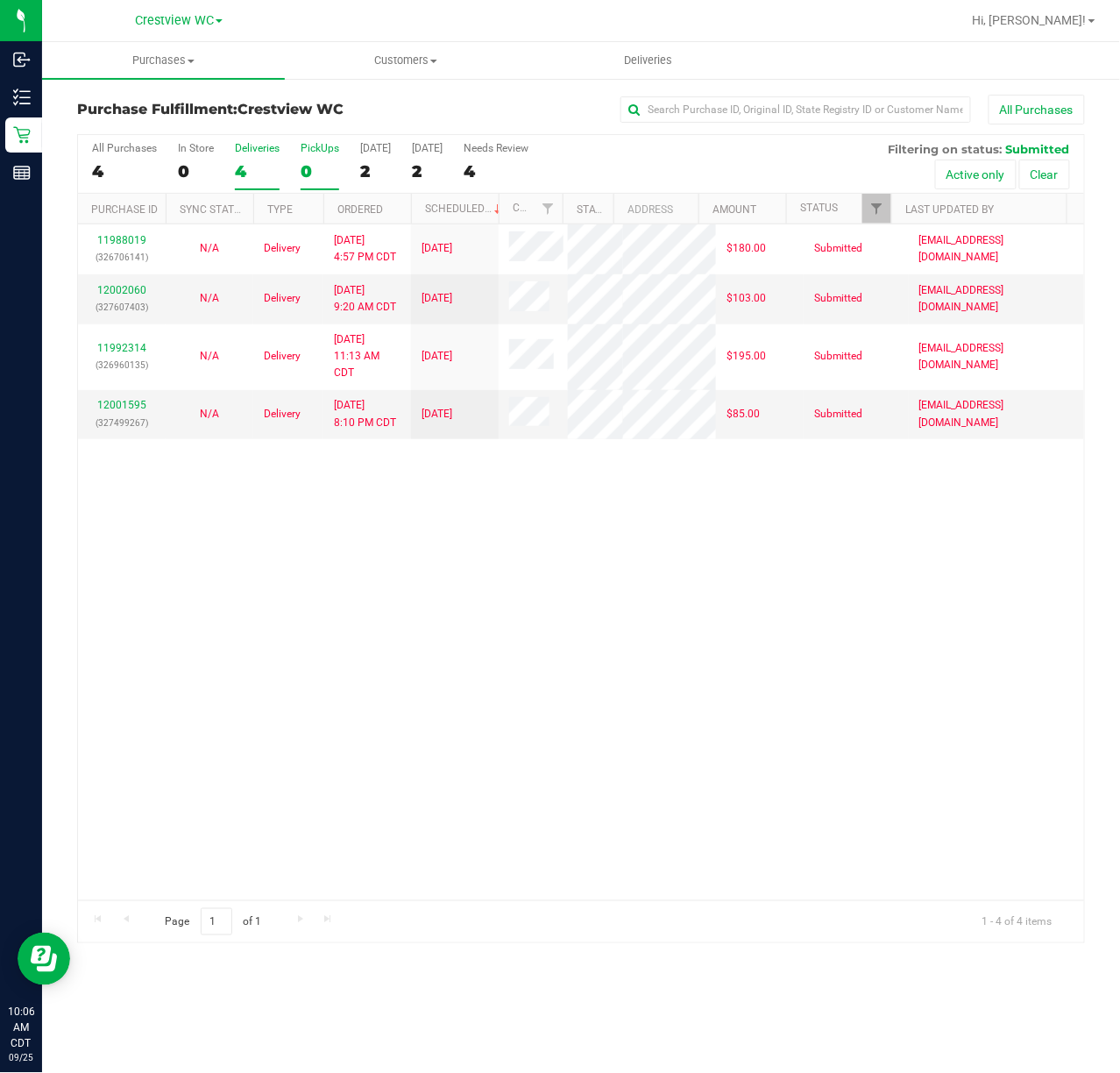
click at [331, 150] on div "PickUps" at bounding box center [320, 148] width 38 height 12
click at [0, 0] on input "PickUps 0" at bounding box center [0, 0] width 0 height 0
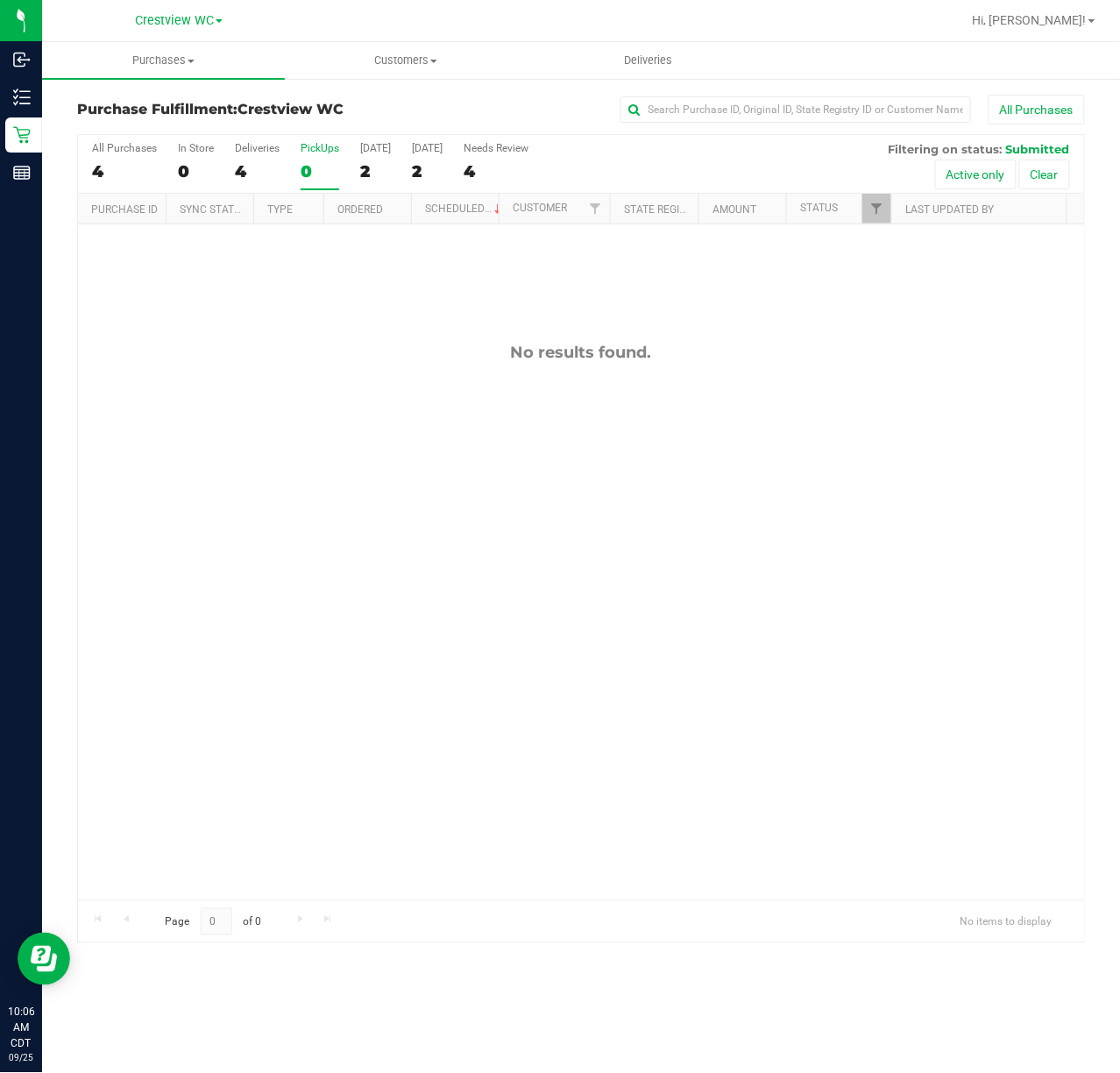
click at [611, 507] on div "No results found." at bounding box center [581, 622] width 1007 height 795
click at [683, 765] on div "No results found." at bounding box center [581, 622] width 1007 height 795
click at [309, 149] on div "PickUps" at bounding box center [320, 148] width 38 height 12
click at [0, 0] on input "PickUps 0" at bounding box center [0, 0] width 0 height 0
click at [312, 149] on div "PickUps" at bounding box center [320, 148] width 38 height 12
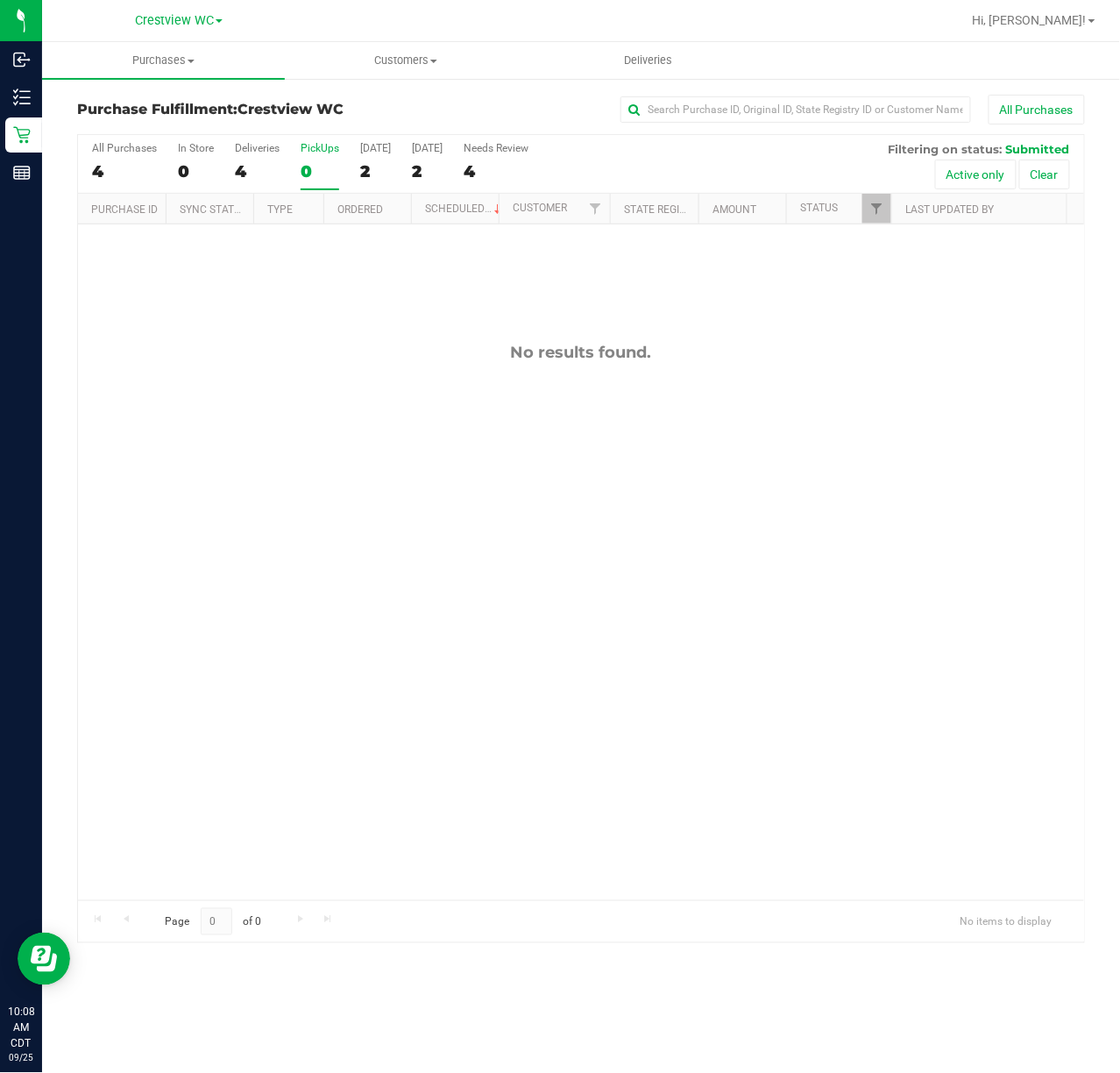
click at [0, 0] on input "PickUps 0" at bounding box center [0, 0] width 0 height 0
click at [877, 208] on span "Filter" at bounding box center [876, 209] width 14 height 14
click at [873, 498] on button "Filter" at bounding box center [915, 516] width 85 height 38
click at [392, 500] on div "No results found." at bounding box center [581, 622] width 1007 height 795
click at [352, 521] on div "No results found." at bounding box center [581, 622] width 1007 height 795
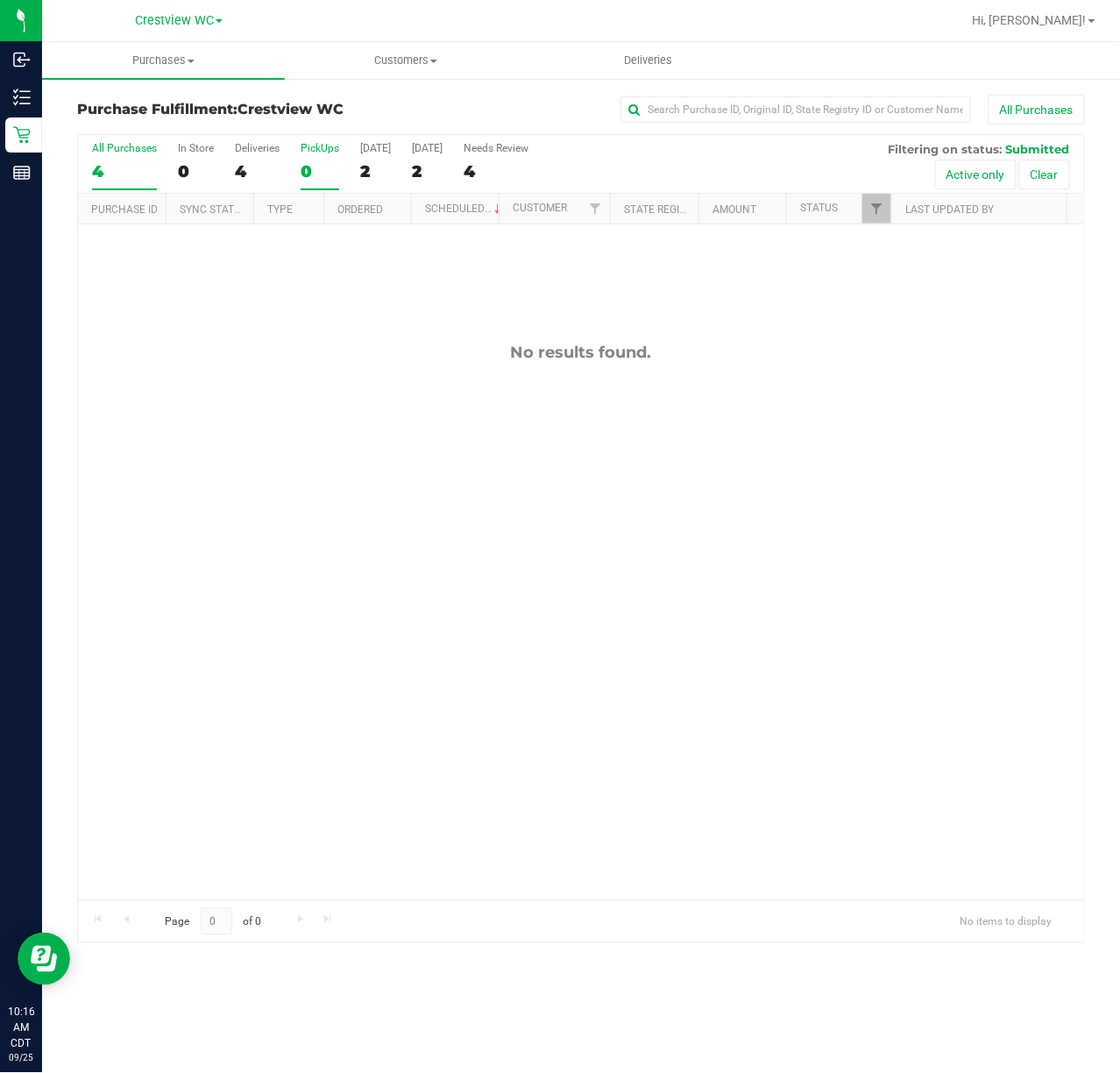
click at [120, 168] on div "4" at bounding box center [125, 171] width 65 height 21
click at [0, 0] on input "All Purchases 4" at bounding box center [0, 0] width 0 height 0
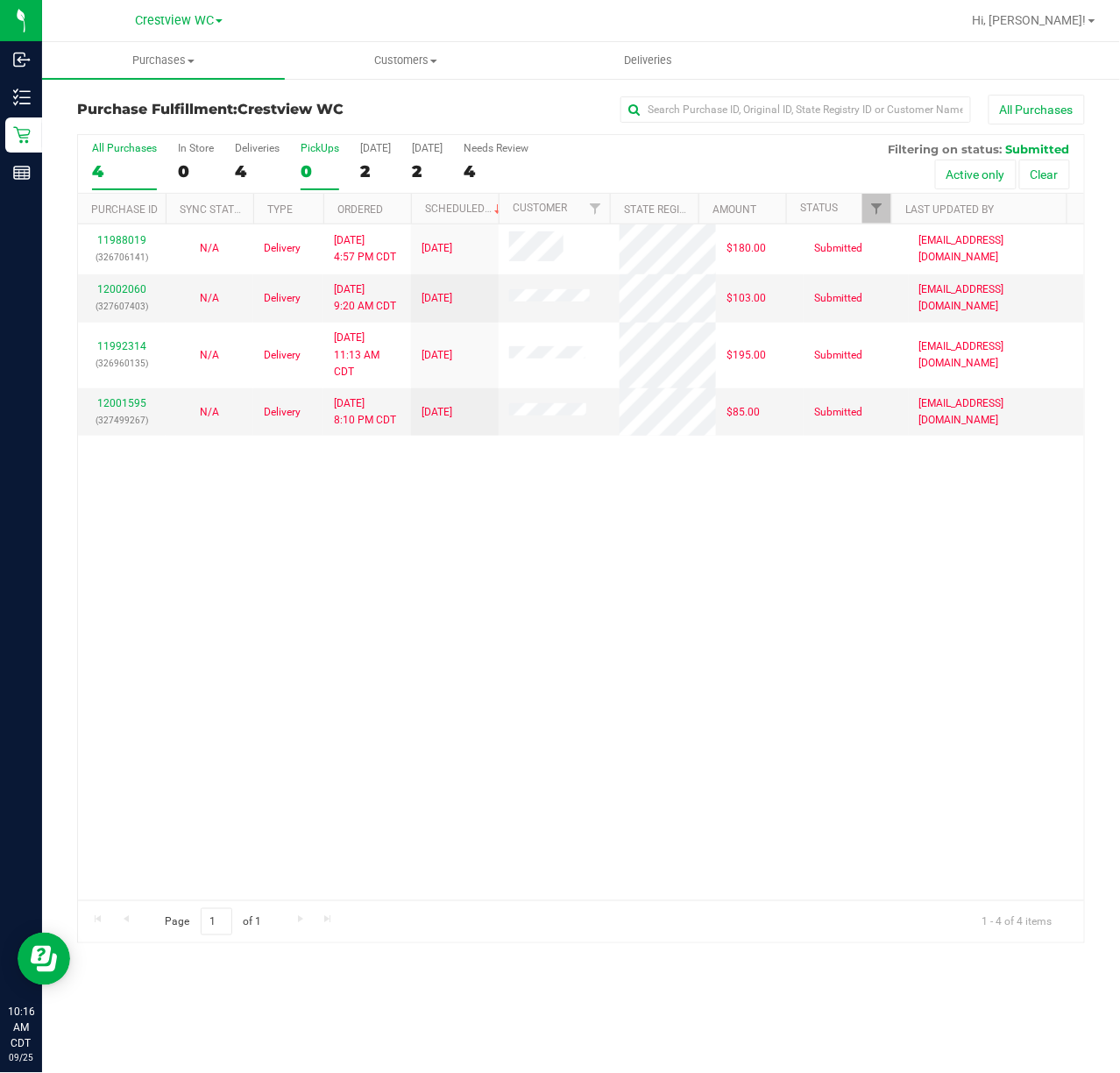
click at [318, 148] on div "PickUps" at bounding box center [320, 148] width 38 height 12
click at [0, 0] on input "PickUps 0" at bounding box center [0, 0] width 0 height 0
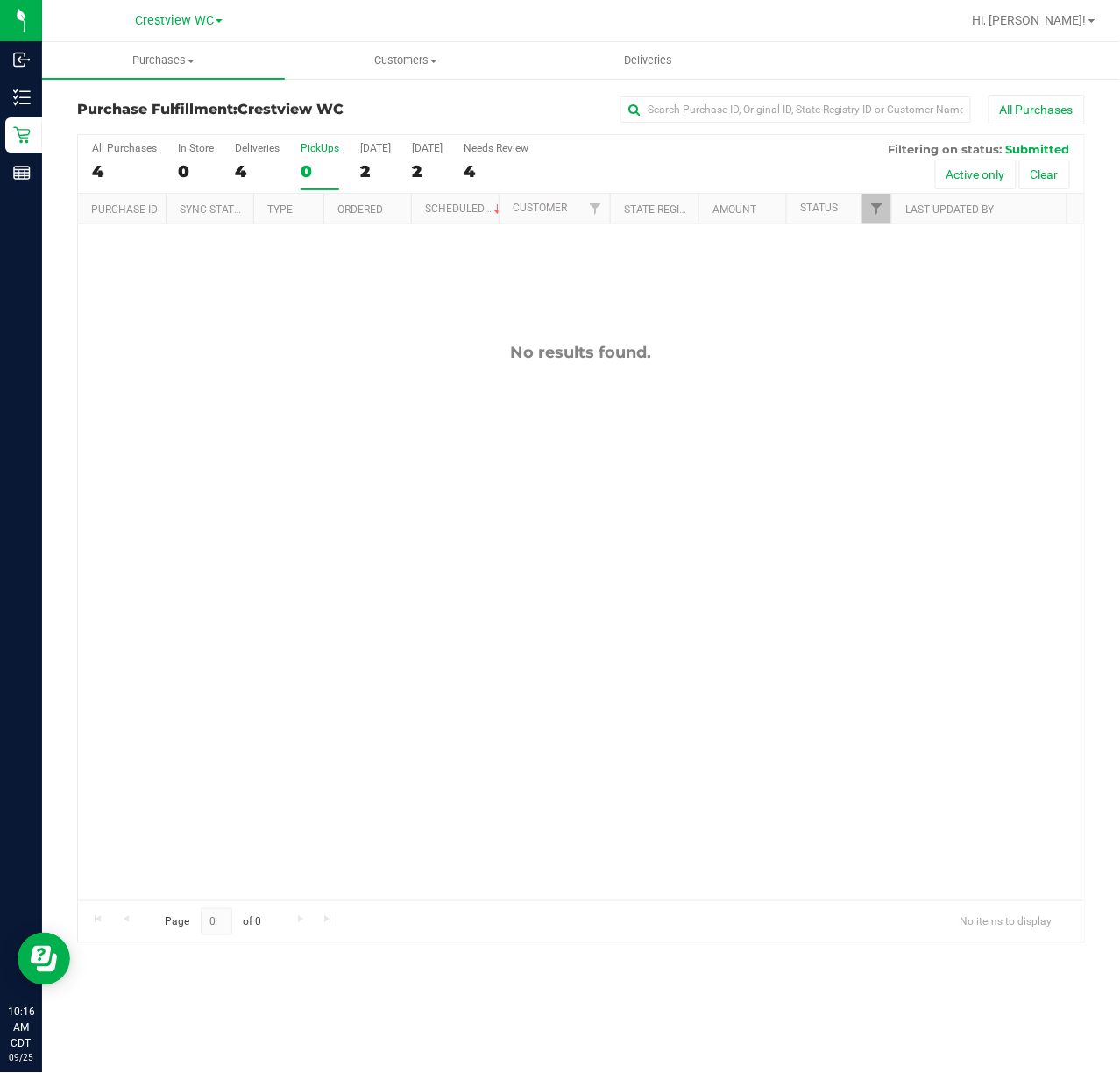
click at [435, 380] on div "No results found." at bounding box center [581, 622] width 1007 height 795
click at [416, 472] on div "No results found." at bounding box center [581, 622] width 1007 height 795
click at [278, 398] on div "No results found." at bounding box center [581, 622] width 1007 height 795
click at [312, 489] on div "No results found." at bounding box center [581, 622] width 1007 height 795
click at [396, 336] on div "No results found." at bounding box center [581, 622] width 1007 height 795
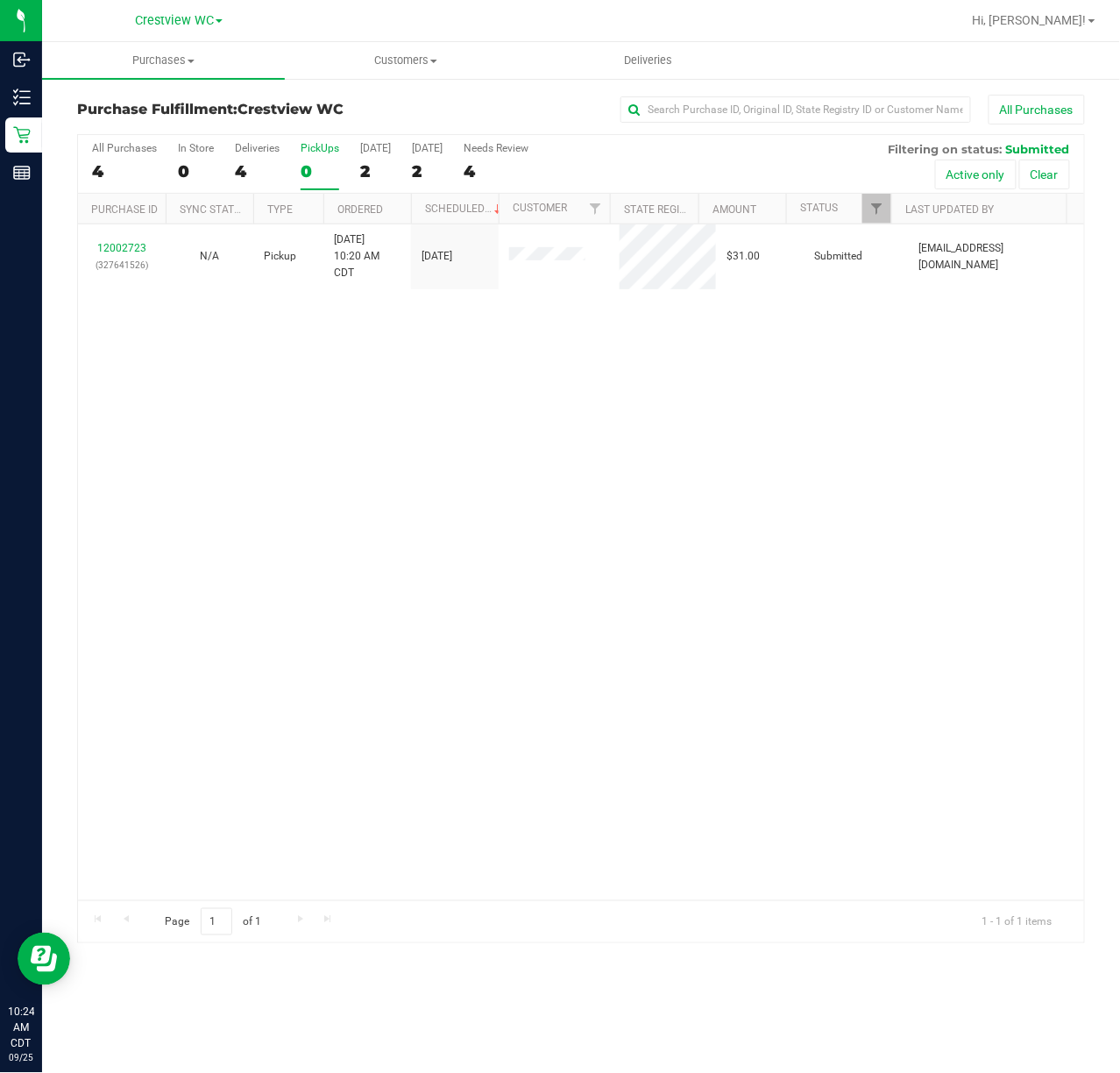
click at [447, 448] on div "12002723 (327641526) N/A Pickup [DATE] 10:20 AM CDT 9/25/2025 $31.00 Submitted …" at bounding box center [581, 562] width 1007 height 676
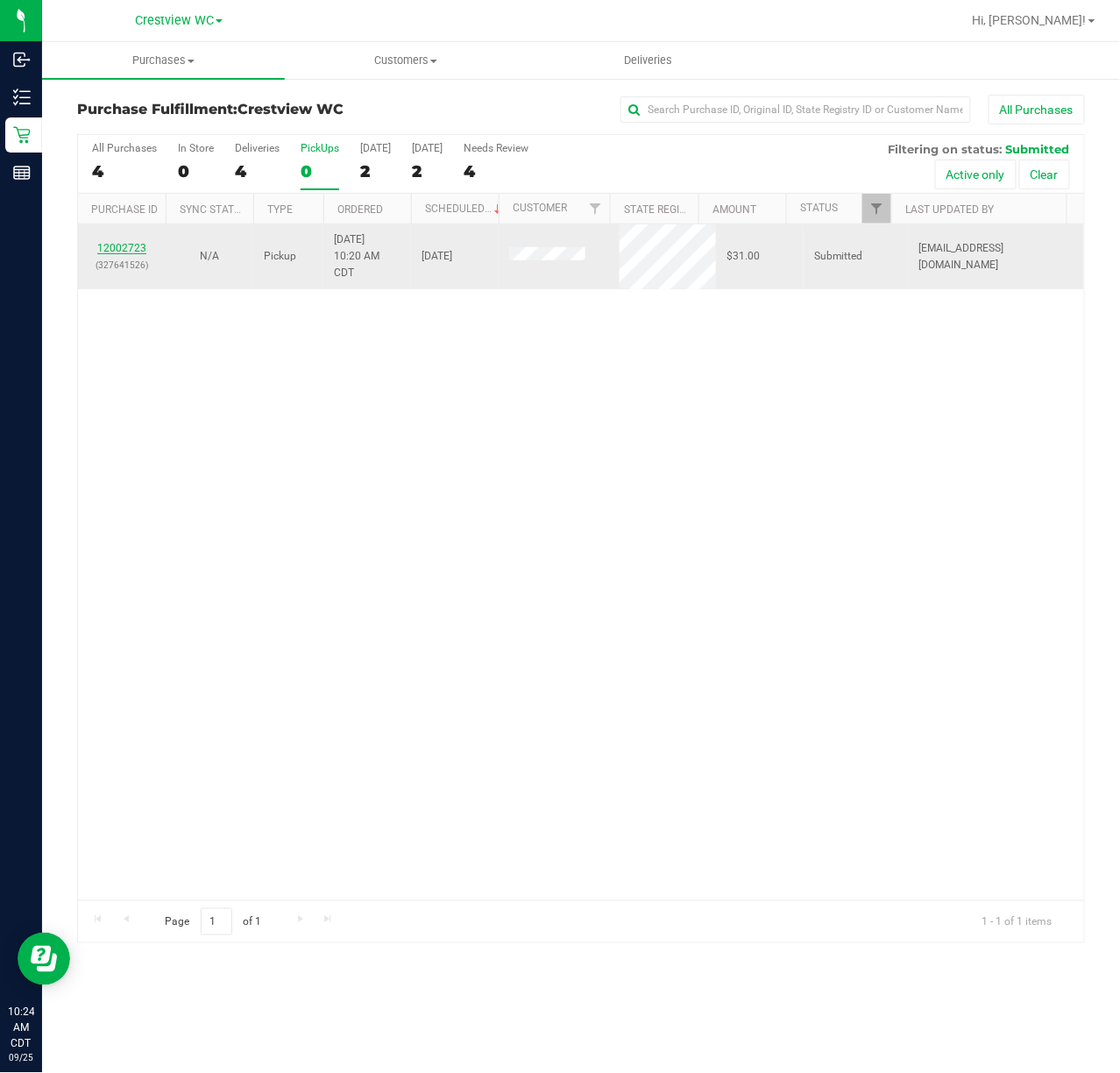
click at [130, 244] on link "12002723" at bounding box center [122, 248] width 49 height 12
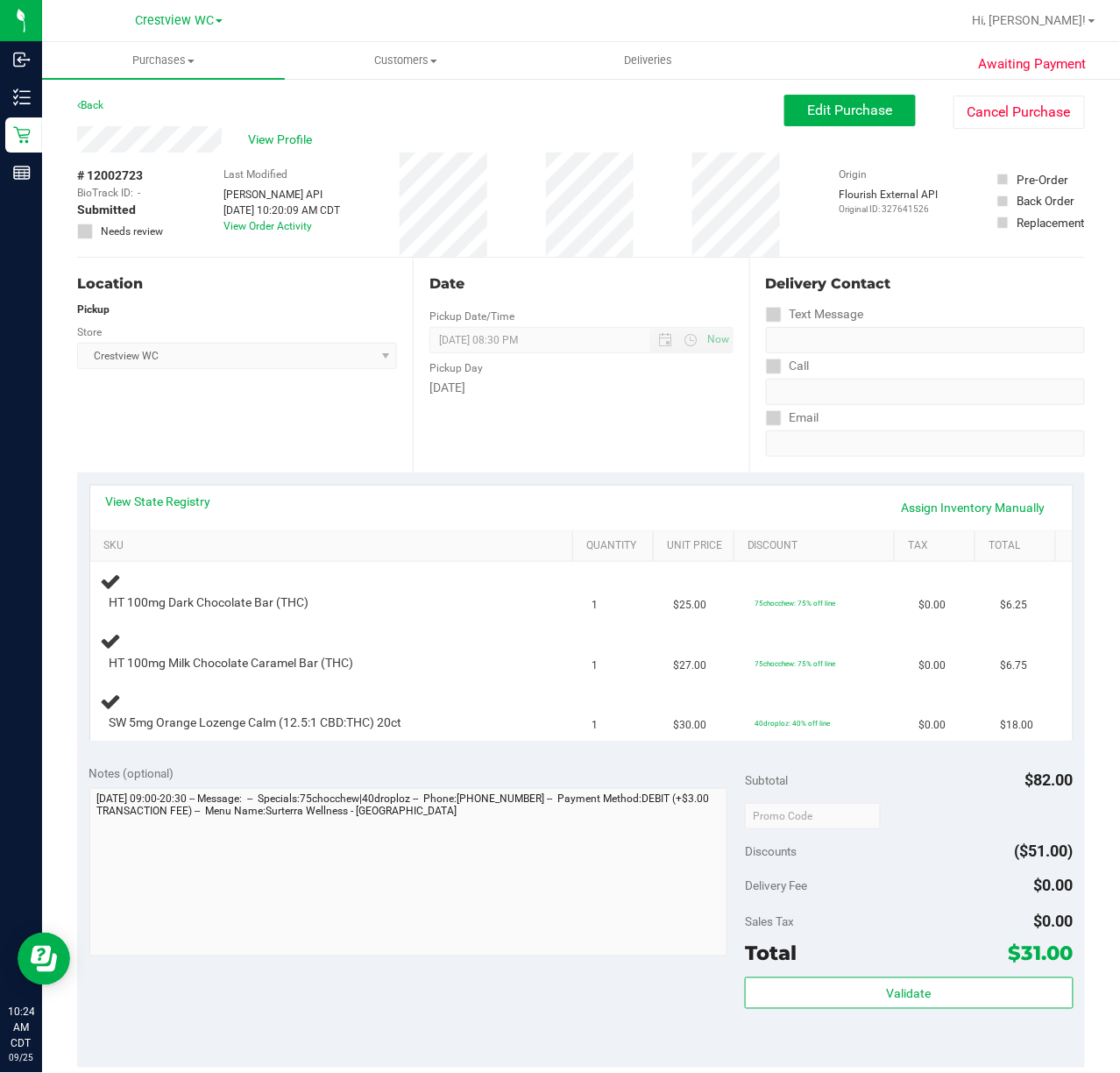
click at [288, 392] on div "Location Pickup Store Crestview WC Select Store [PERSON_NAME][GEOGRAPHIC_DATA] …" at bounding box center [244, 365] width 335 height 214
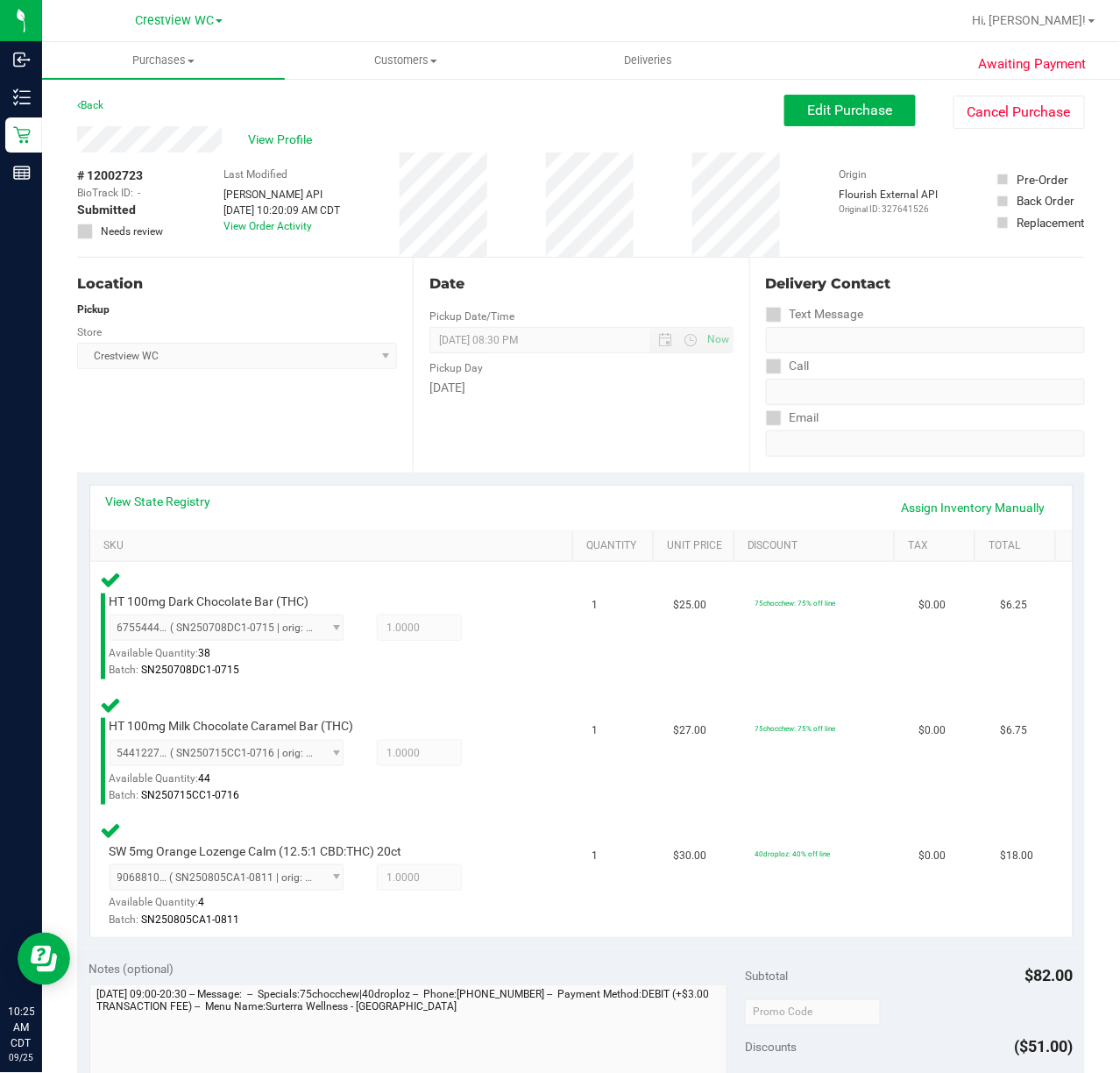
click at [298, 410] on div "Location Pickup Store Crestview WC Select Store [PERSON_NAME][GEOGRAPHIC_DATA] …" at bounding box center [244, 365] width 335 height 214
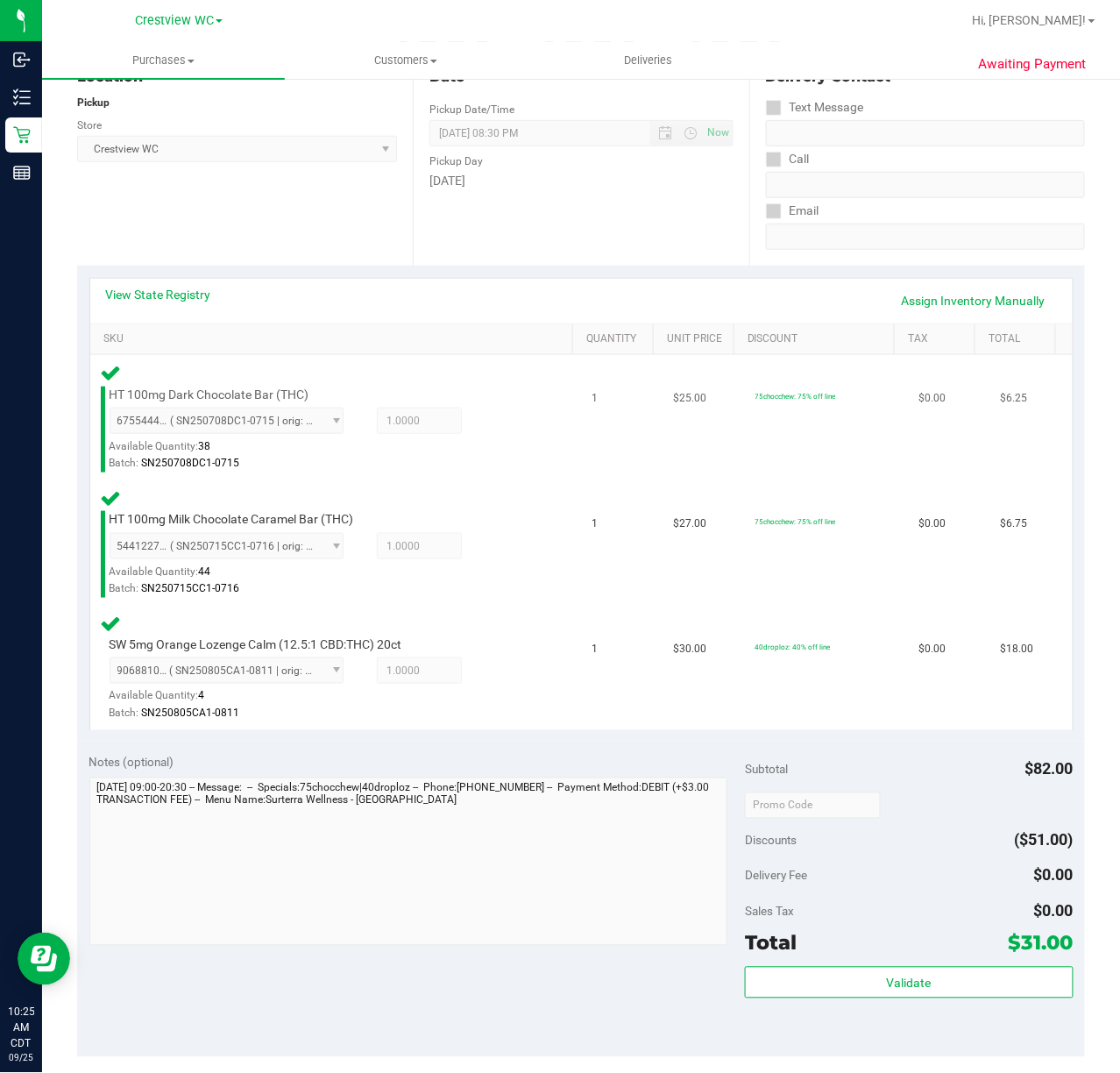
scroll to position [467, 0]
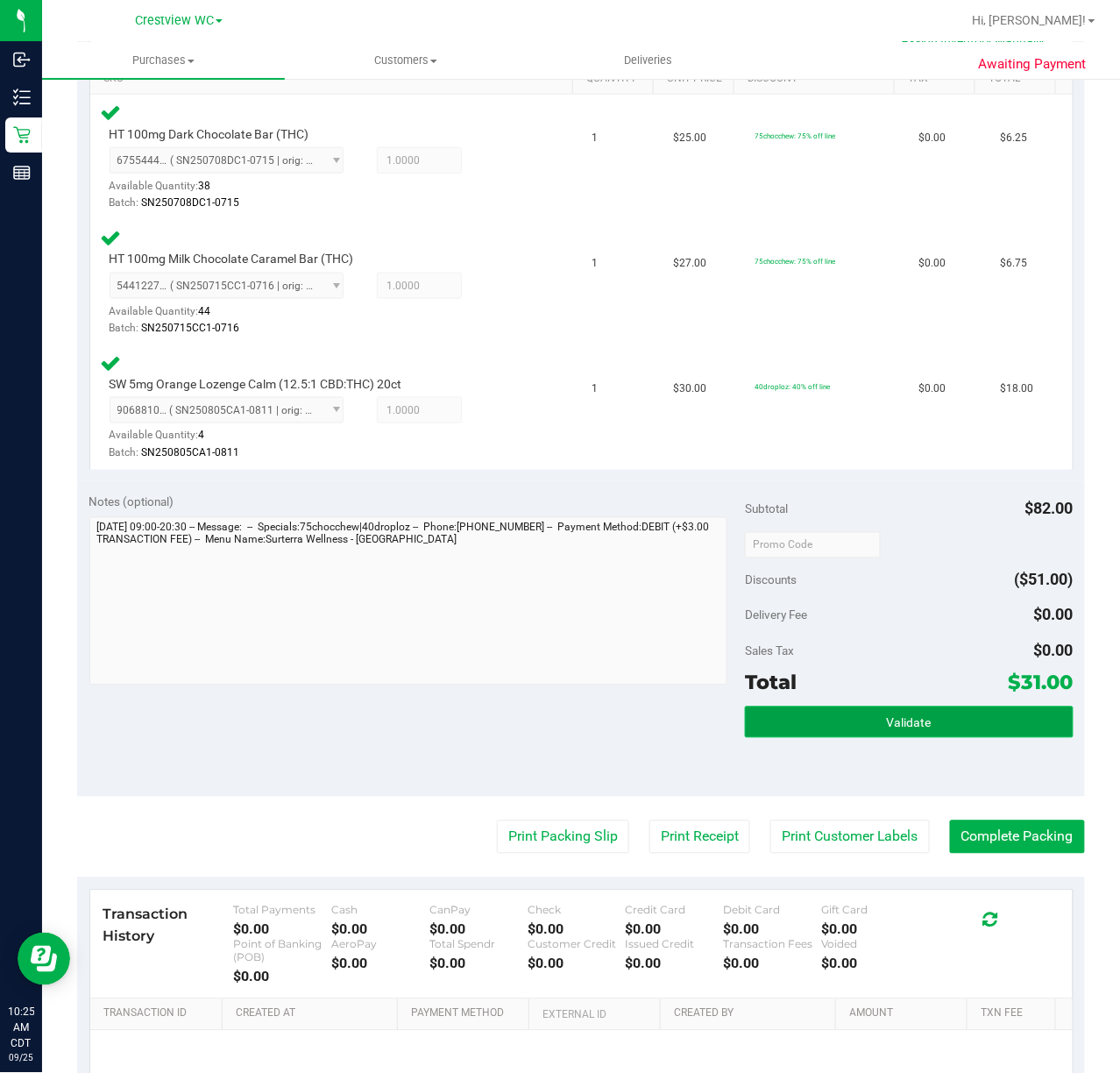
click at [847, 709] on button "Validate" at bounding box center [909, 723] width 327 height 31
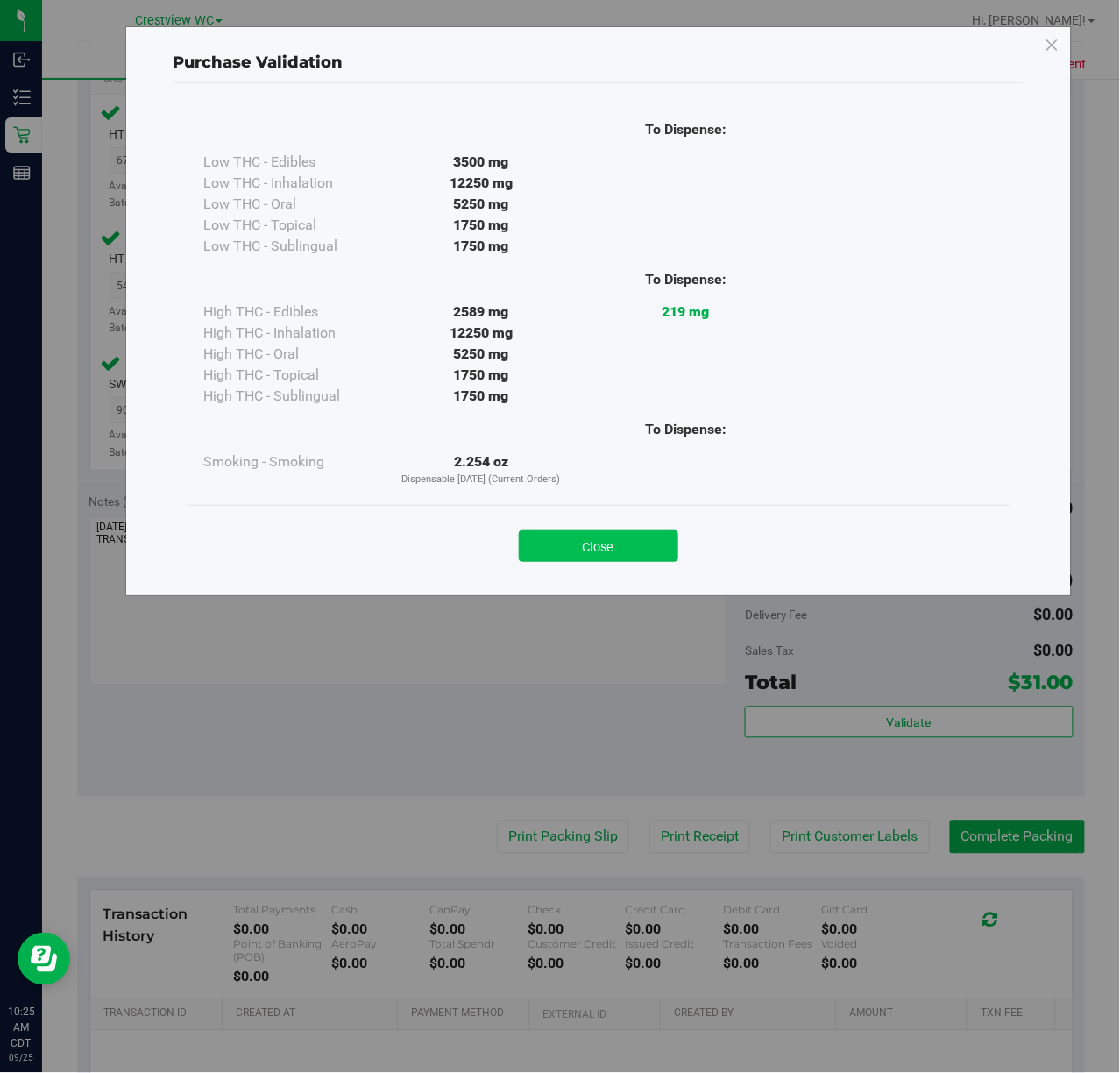
click at [600, 541] on button "Close" at bounding box center [599, 546] width 159 height 31
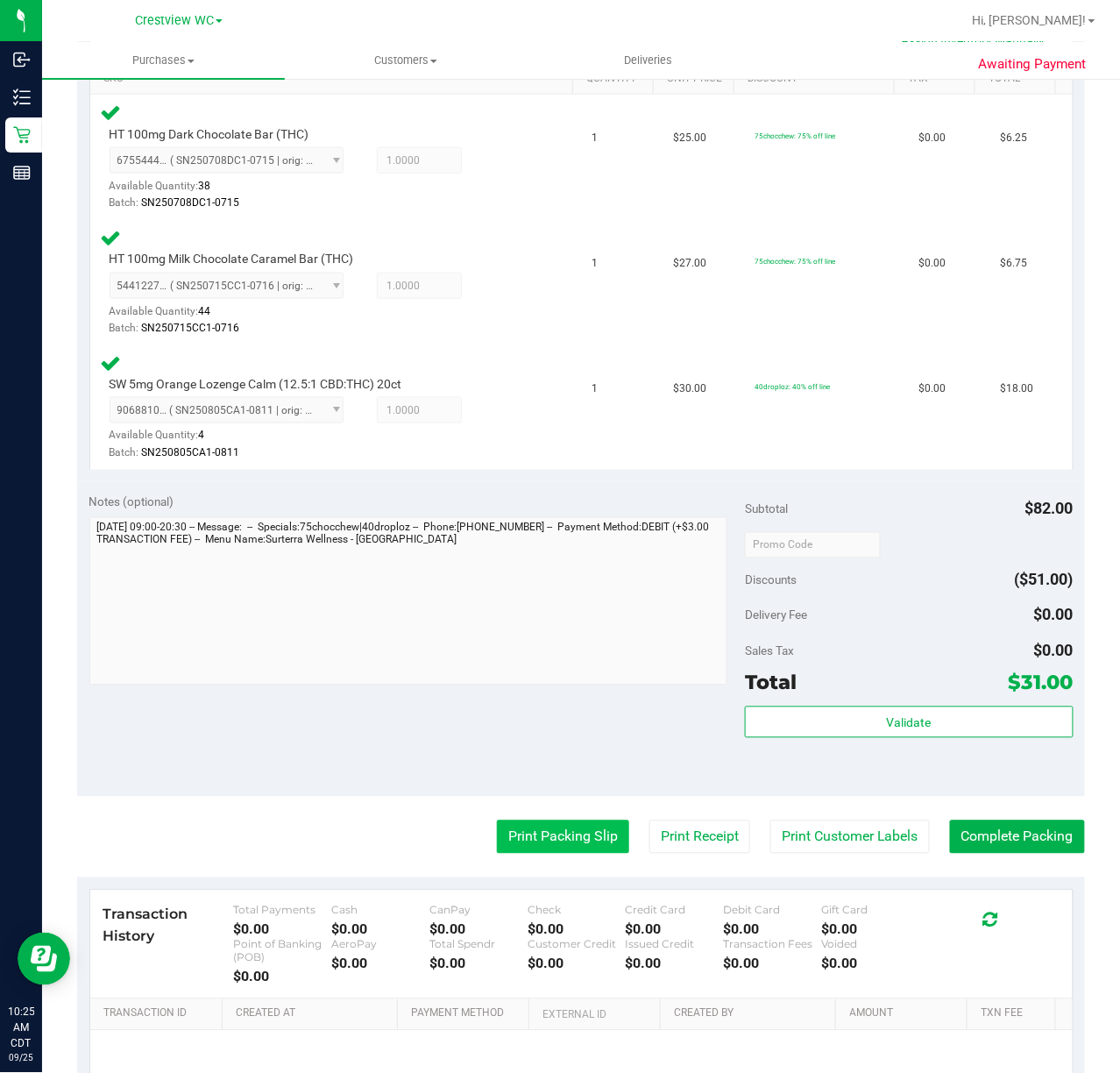
click at [575, 847] on button "Print Packing Slip" at bounding box center [563, 838] width 133 height 33
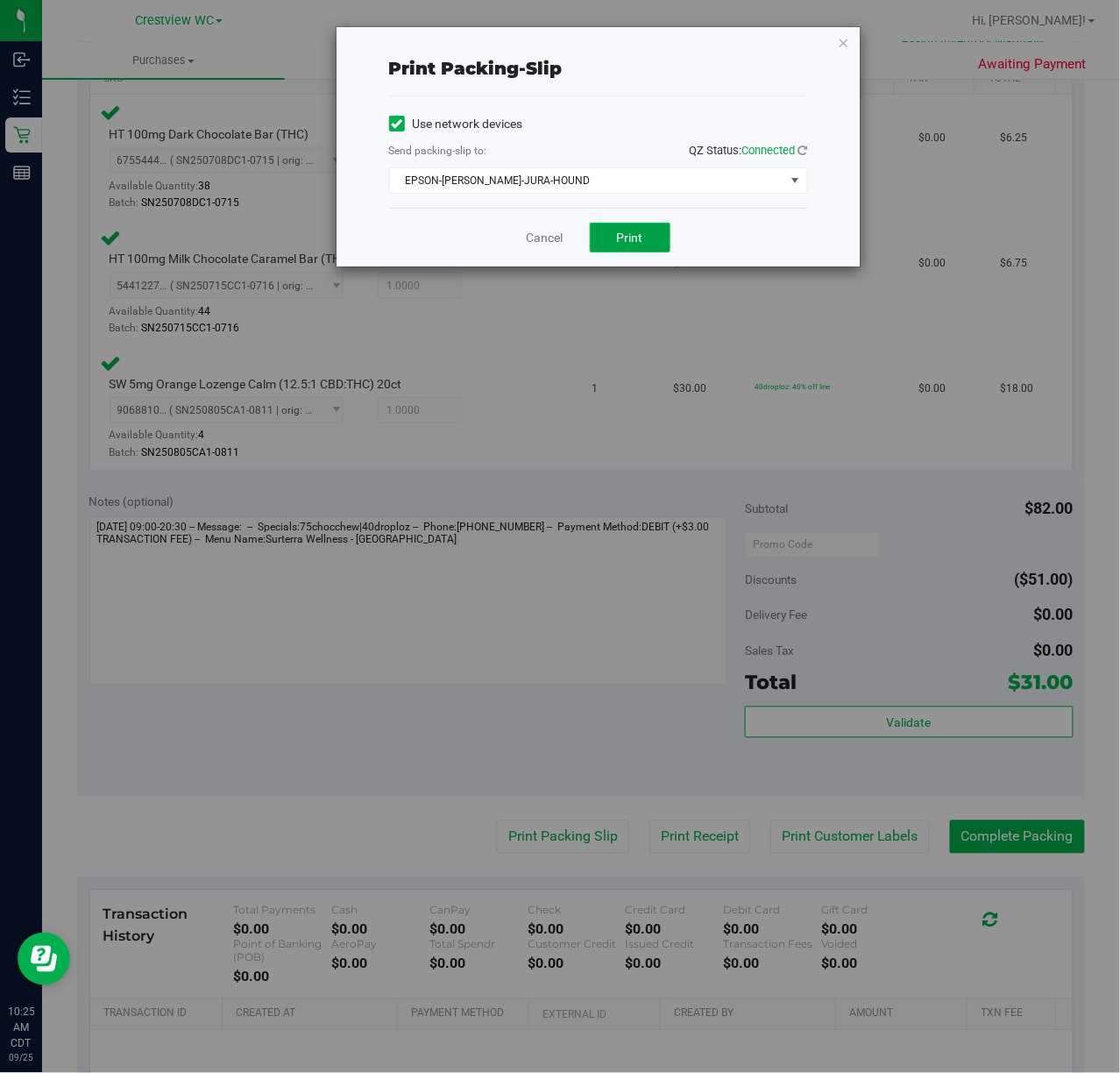
click at [650, 236] on button "Print" at bounding box center [630, 237] width 81 height 30
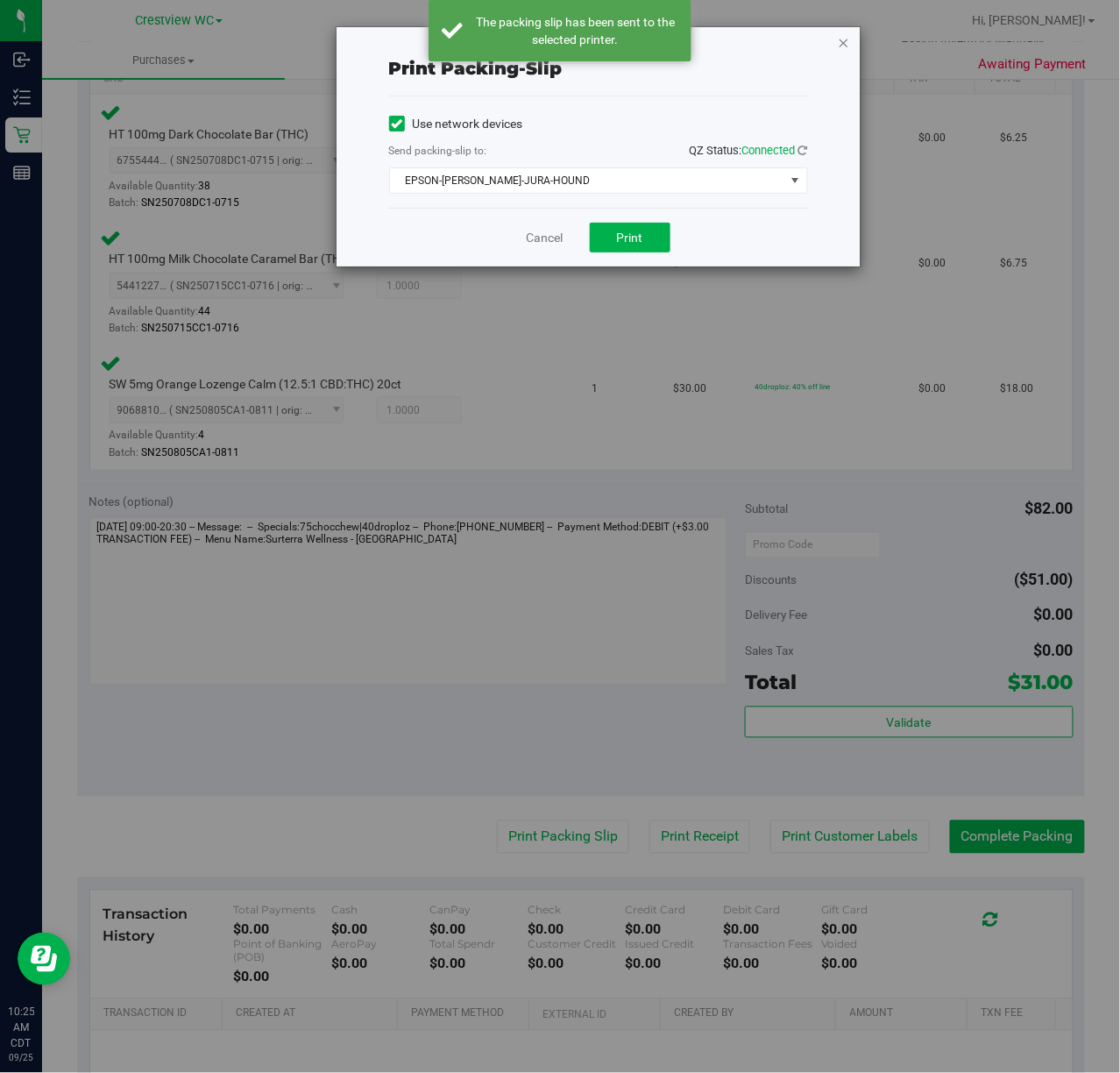
click at [845, 44] on icon "button" at bounding box center [844, 41] width 12 height 21
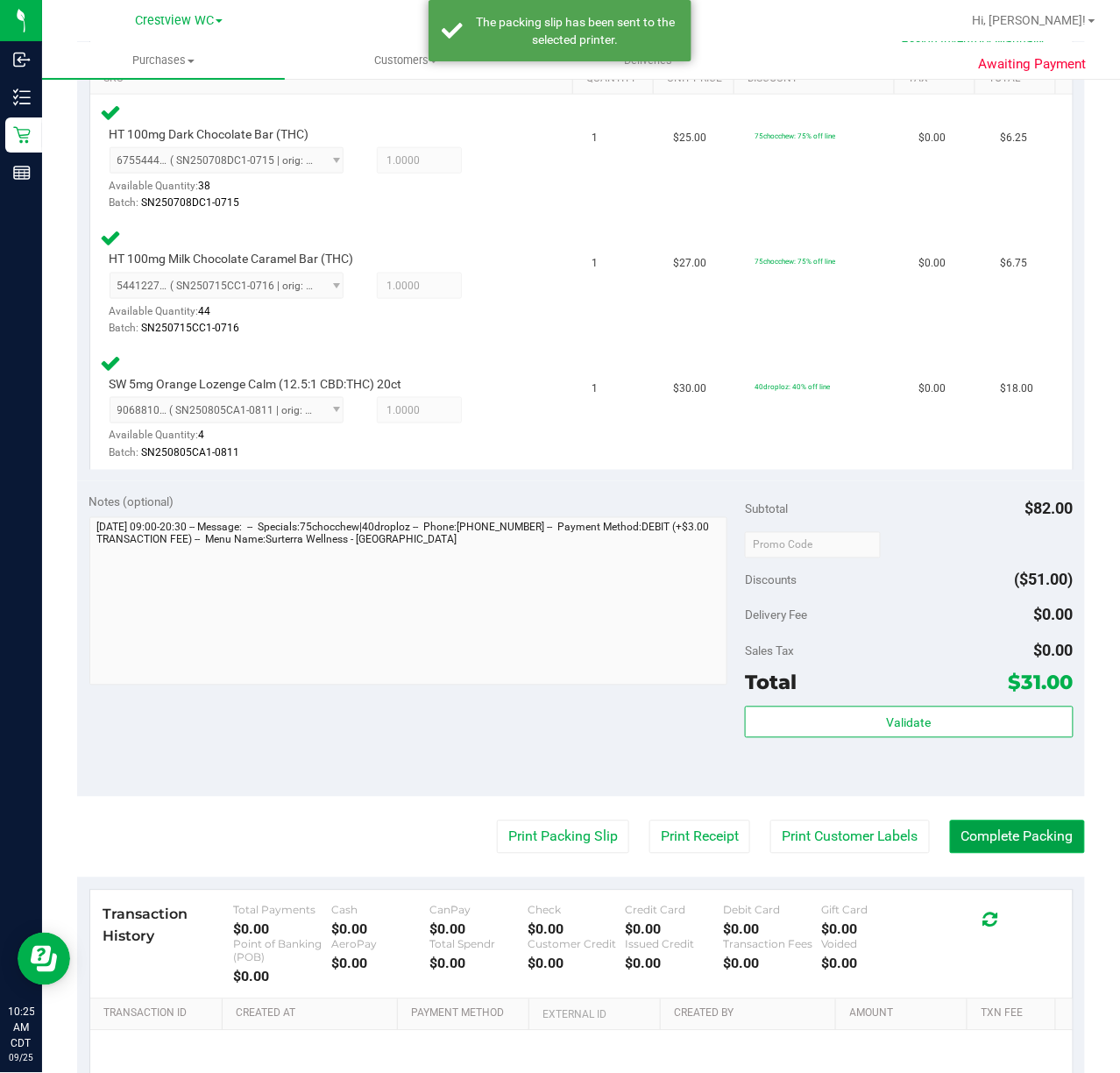
click at [1042, 824] on button "Complete Packing" at bounding box center [1017, 838] width 135 height 33
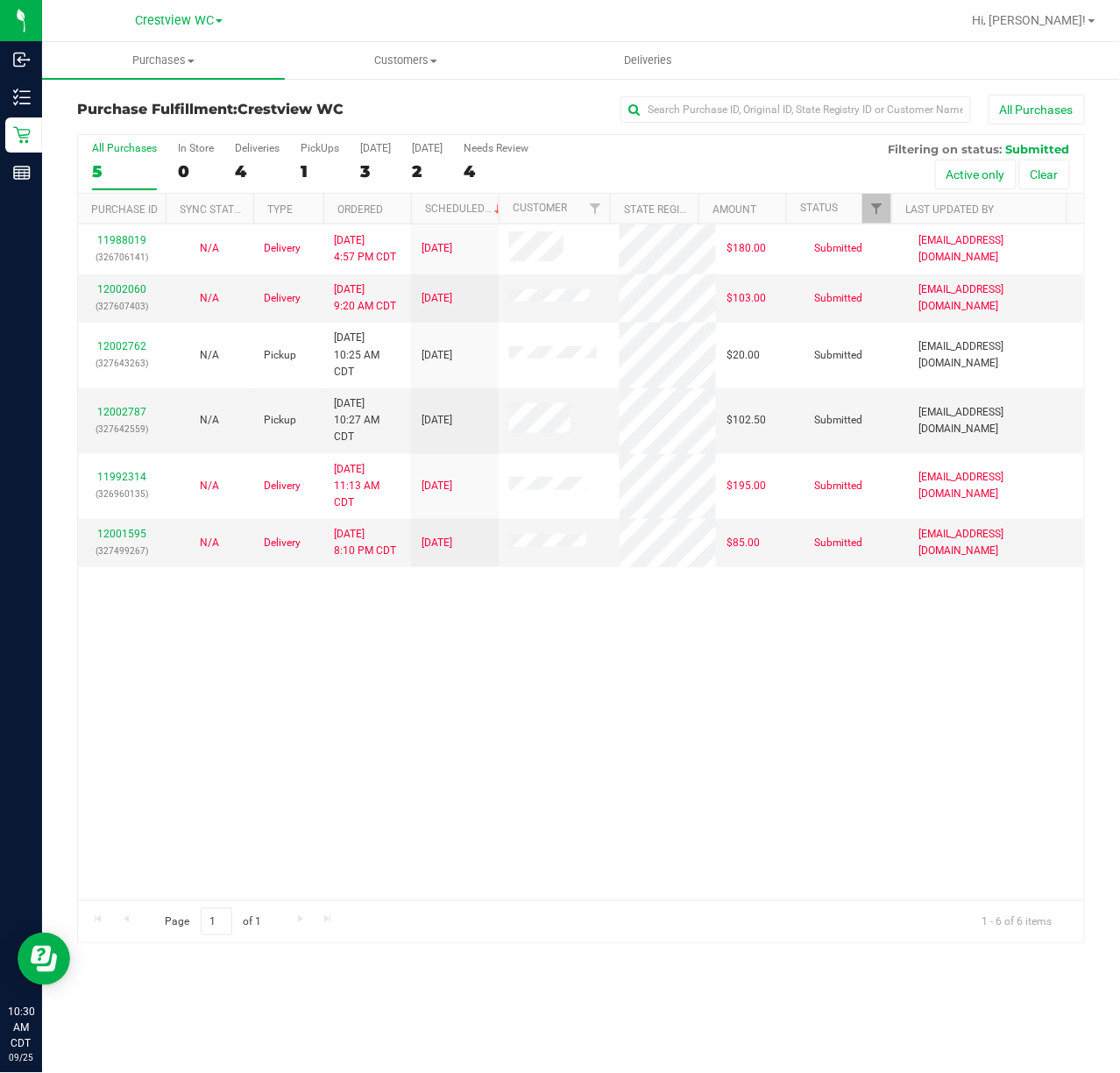
click at [639, 632] on div "11988019 (326706141) N/A Delivery [DATE] 4:57 PM CDT 9/26/2025 $180.00 Submitte…" at bounding box center [581, 562] width 1007 height 676
click at [318, 146] on div "PickUps" at bounding box center [320, 148] width 38 height 12
click at [0, 0] on input "PickUps 1" at bounding box center [0, 0] width 0 height 0
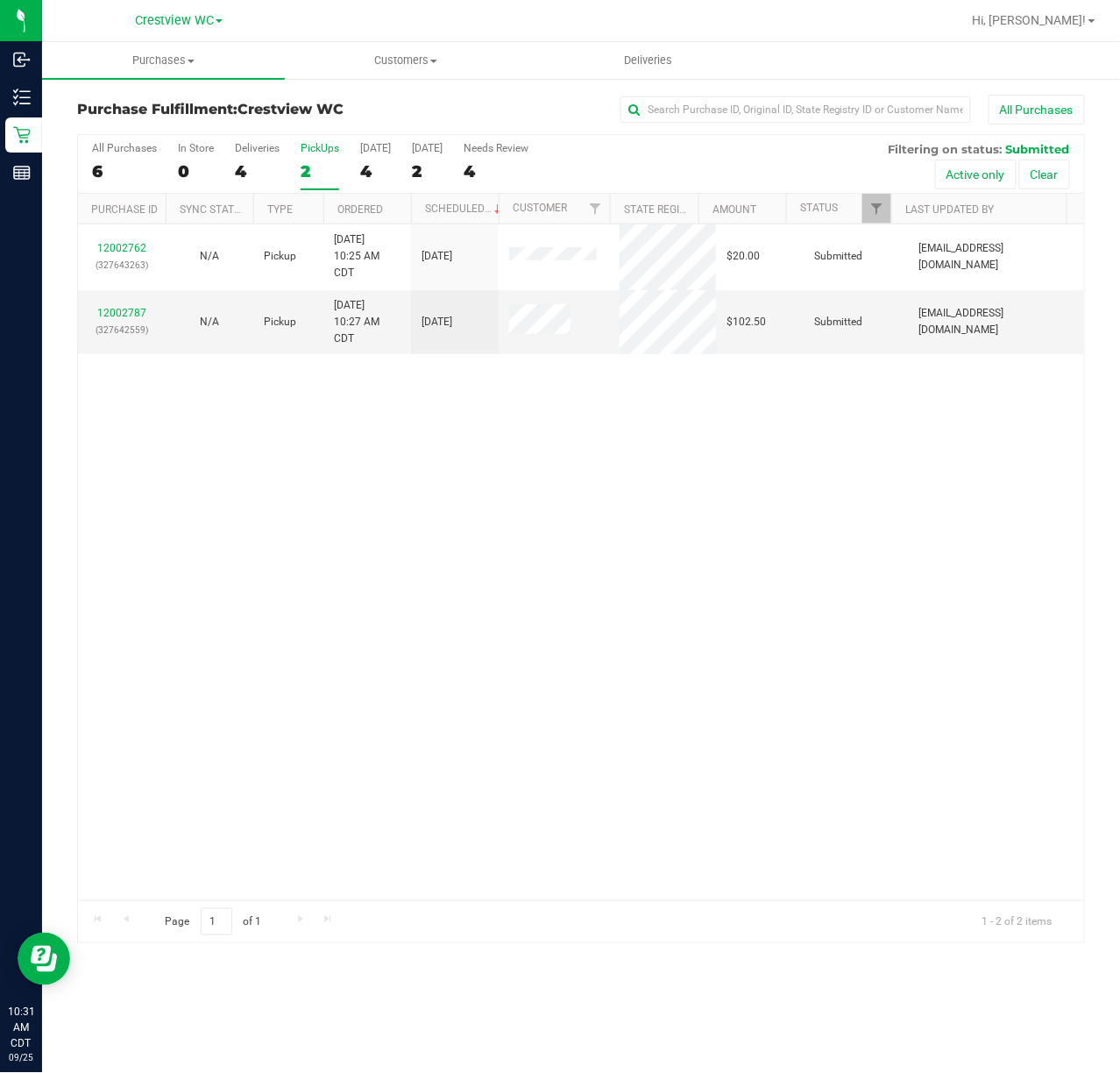
click at [582, 569] on div "12002762 (327643263) N/A Pickup [DATE] 10:25 AM CDT 9/25/2025 $20.00 Submitted …" at bounding box center [581, 562] width 1007 height 676
click at [707, 660] on div "12002762 (327643263) N/A Pickup [DATE] 10:25 AM CDT 9/25/2025 $20.00 Submitted …" at bounding box center [581, 562] width 1007 height 676
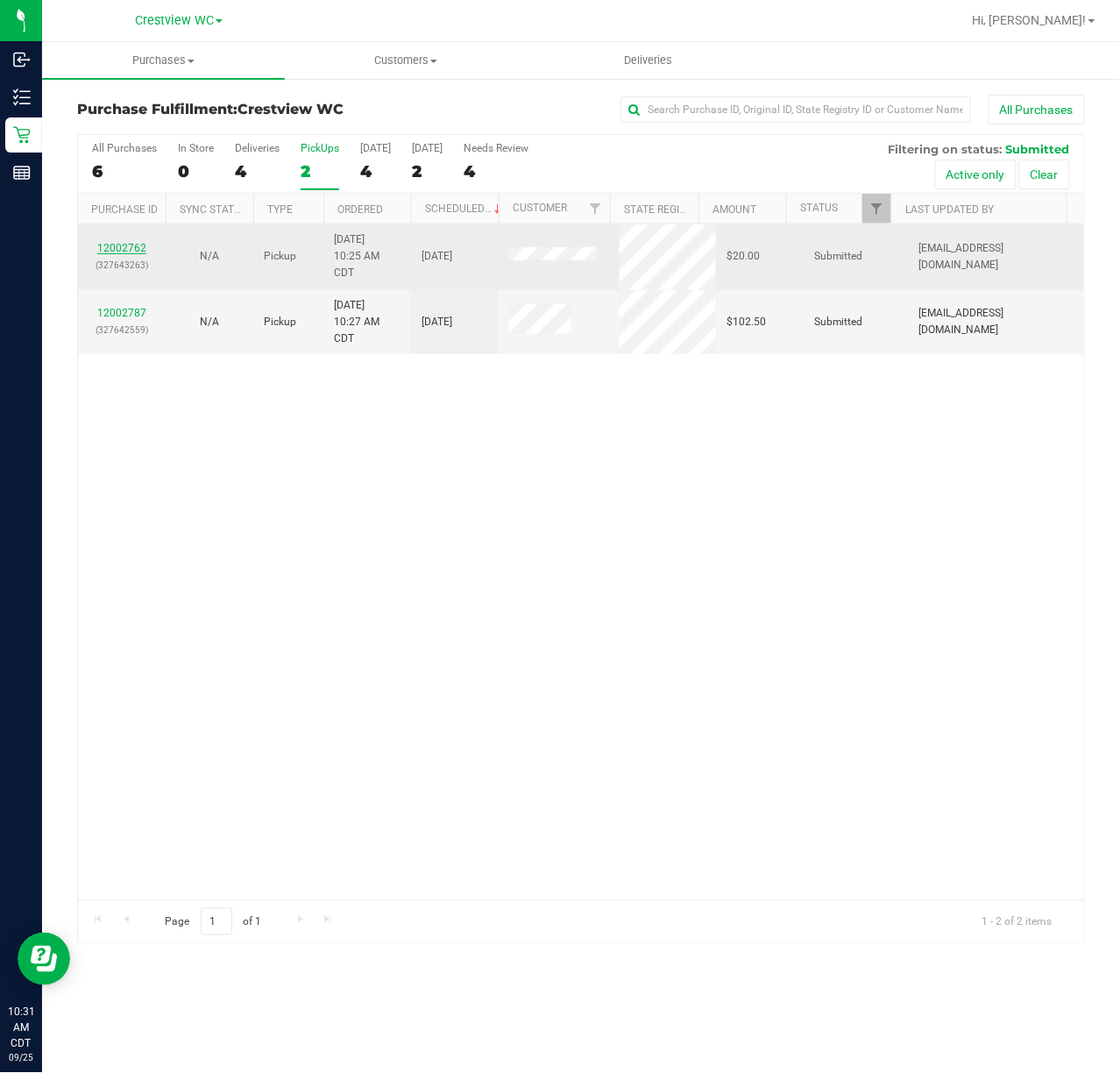
click at [127, 246] on link "12002762" at bounding box center [122, 248] width 49 height 12
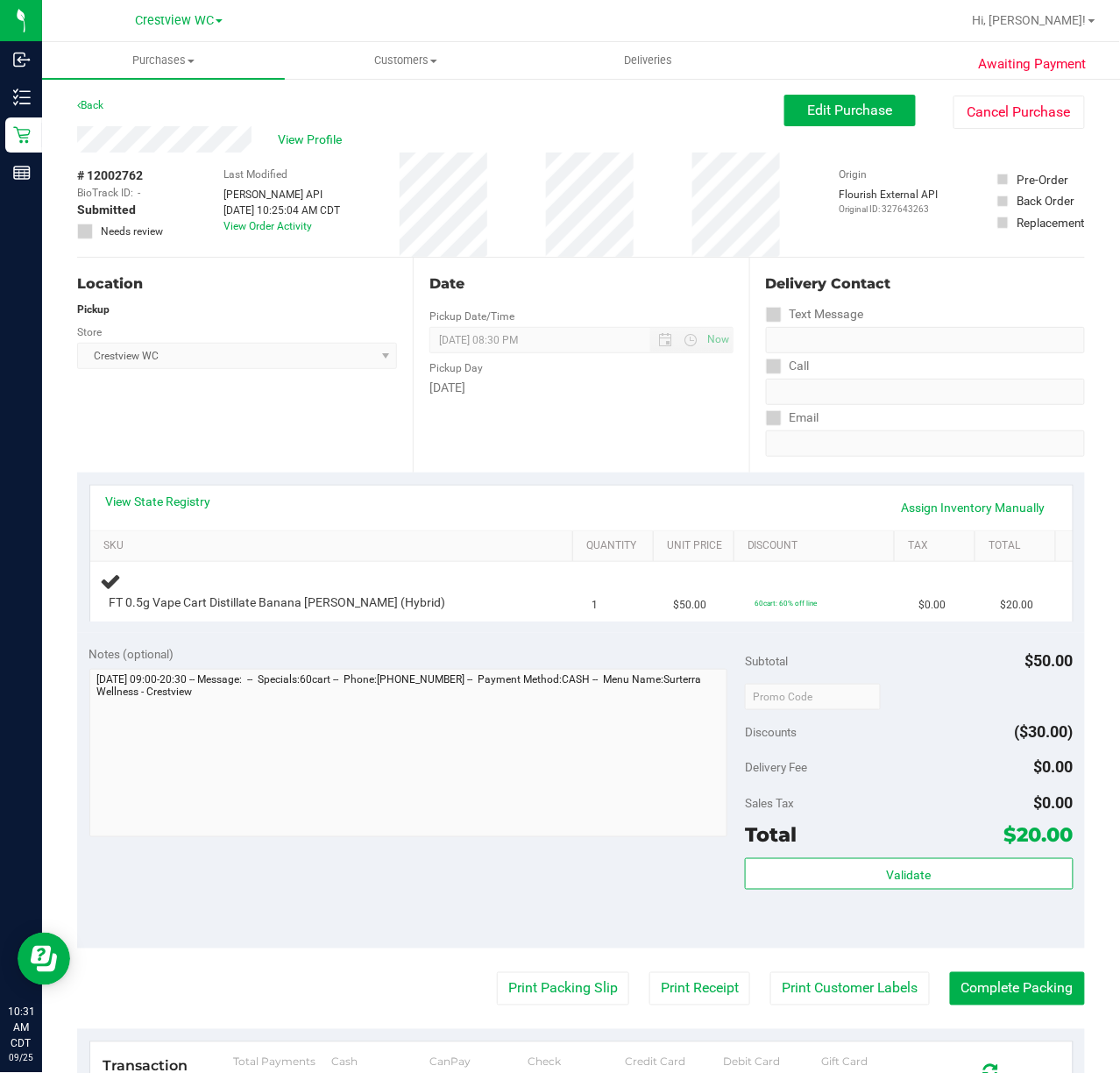
click at [277, 422] on div "Location Pickup Store Crestview WC Select Store [PERSON_NAME][GEOGRAPHIC_DATA] …" at bounding box center [244, 365] width 335 height 214
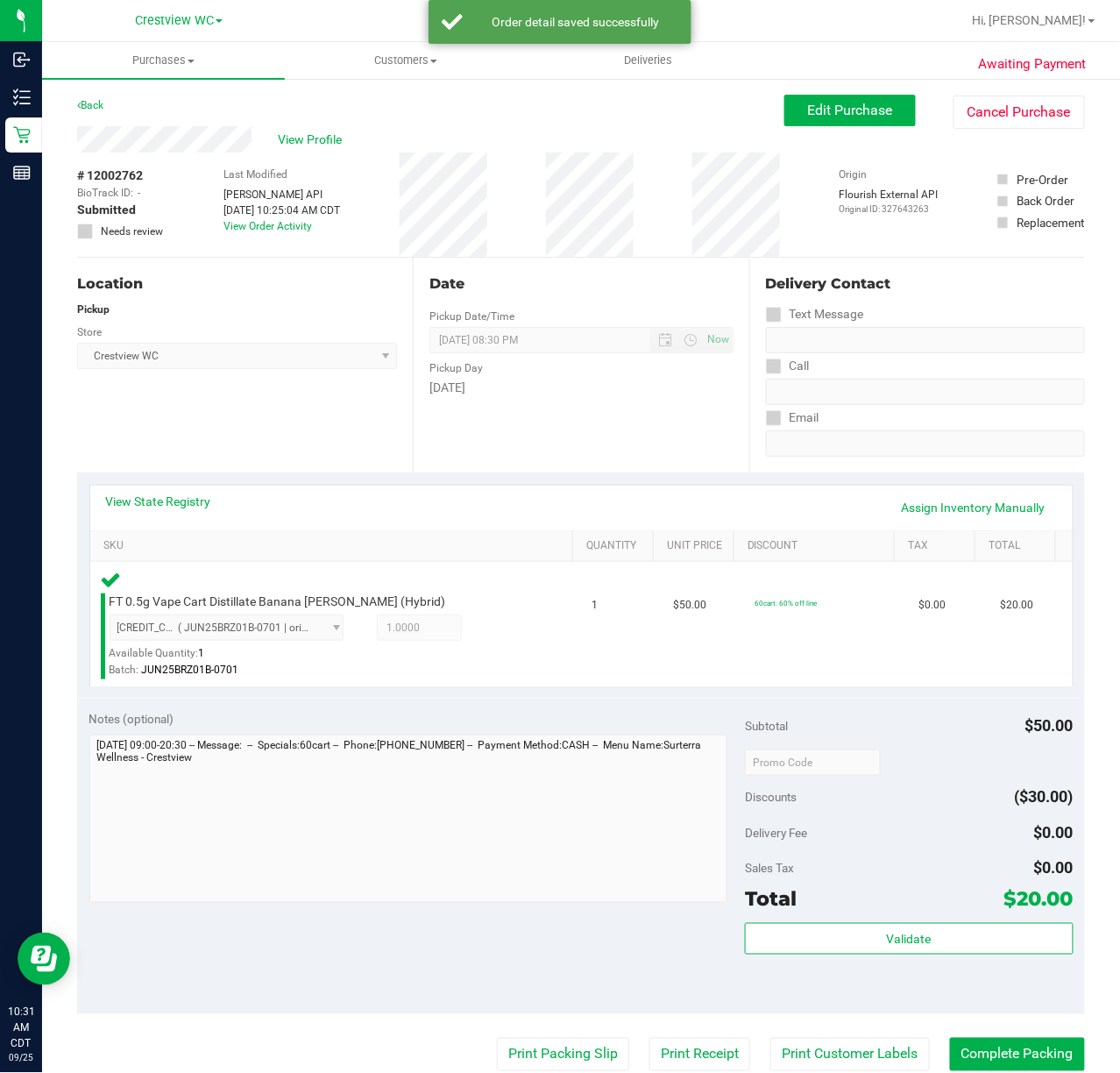
click at [288, 415] on div "Location Pickup Store Crestview WC Select Store [PERSON_NAME][GEOGRAPHIC_DATA] …" at bounding box center [244, 365] width 335 height 214
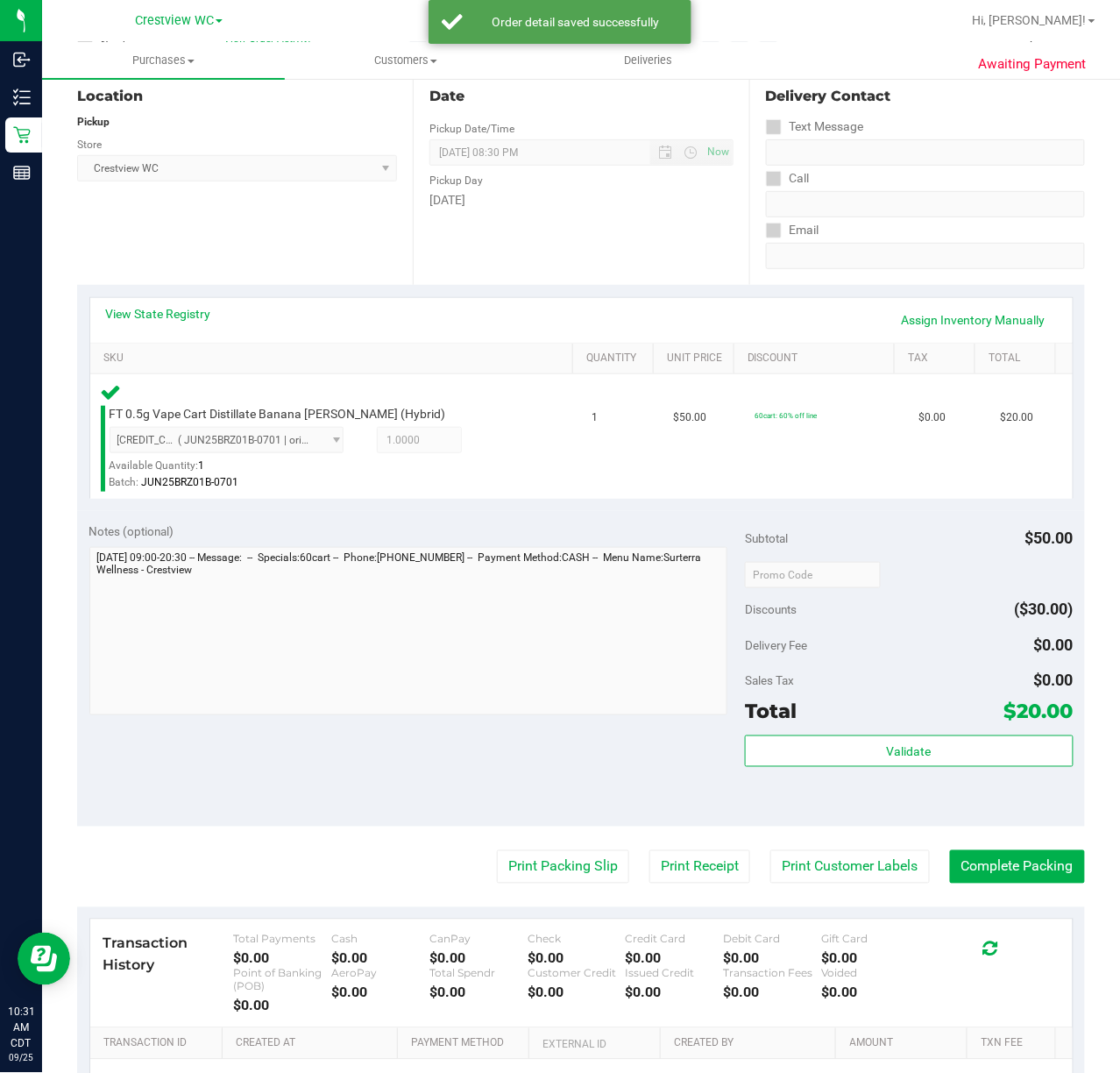
scroll to position [264, 0]
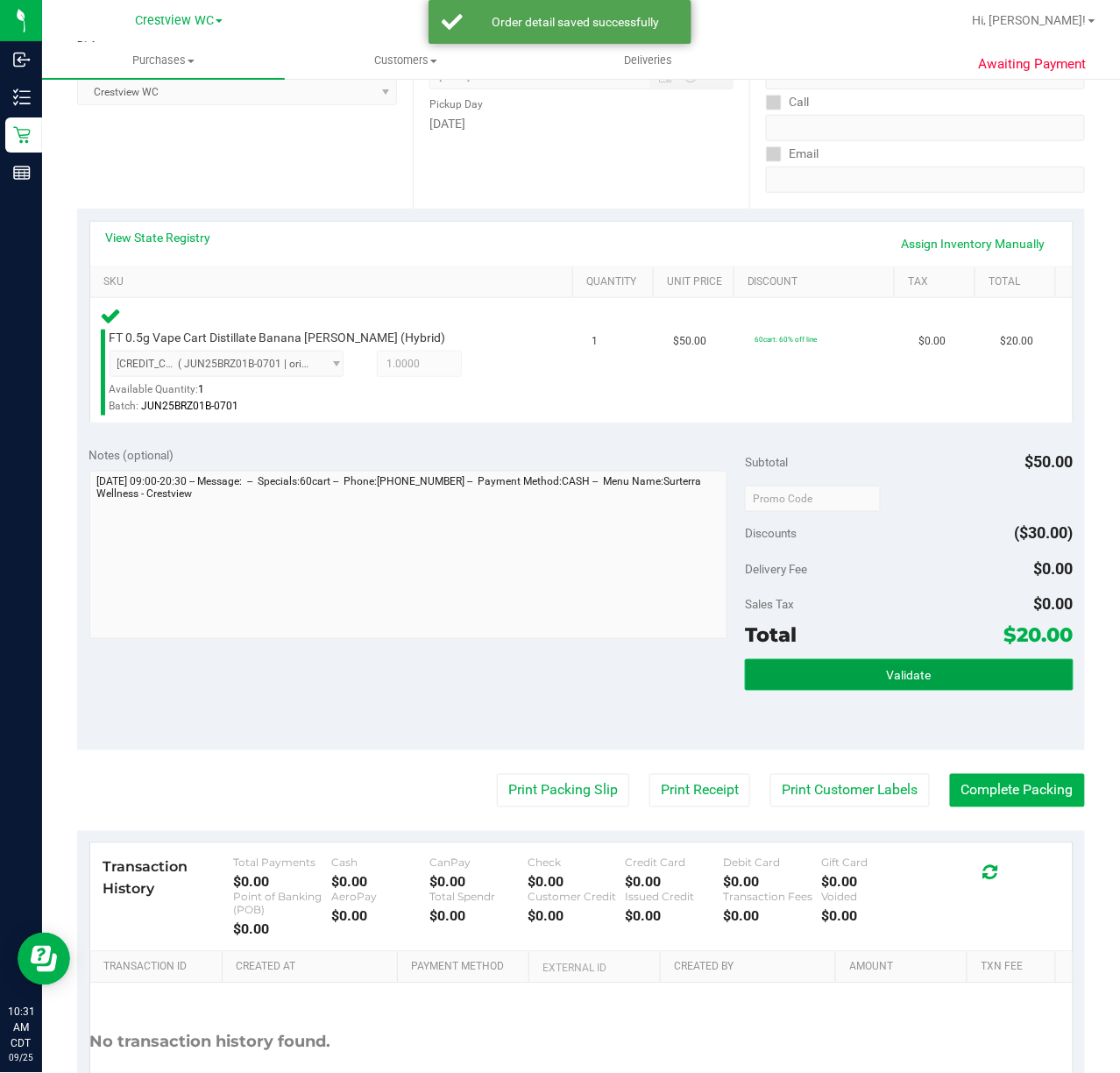
click at [887, 672] on span "Validate" at bounding box center [909, 676] width 44 height 14
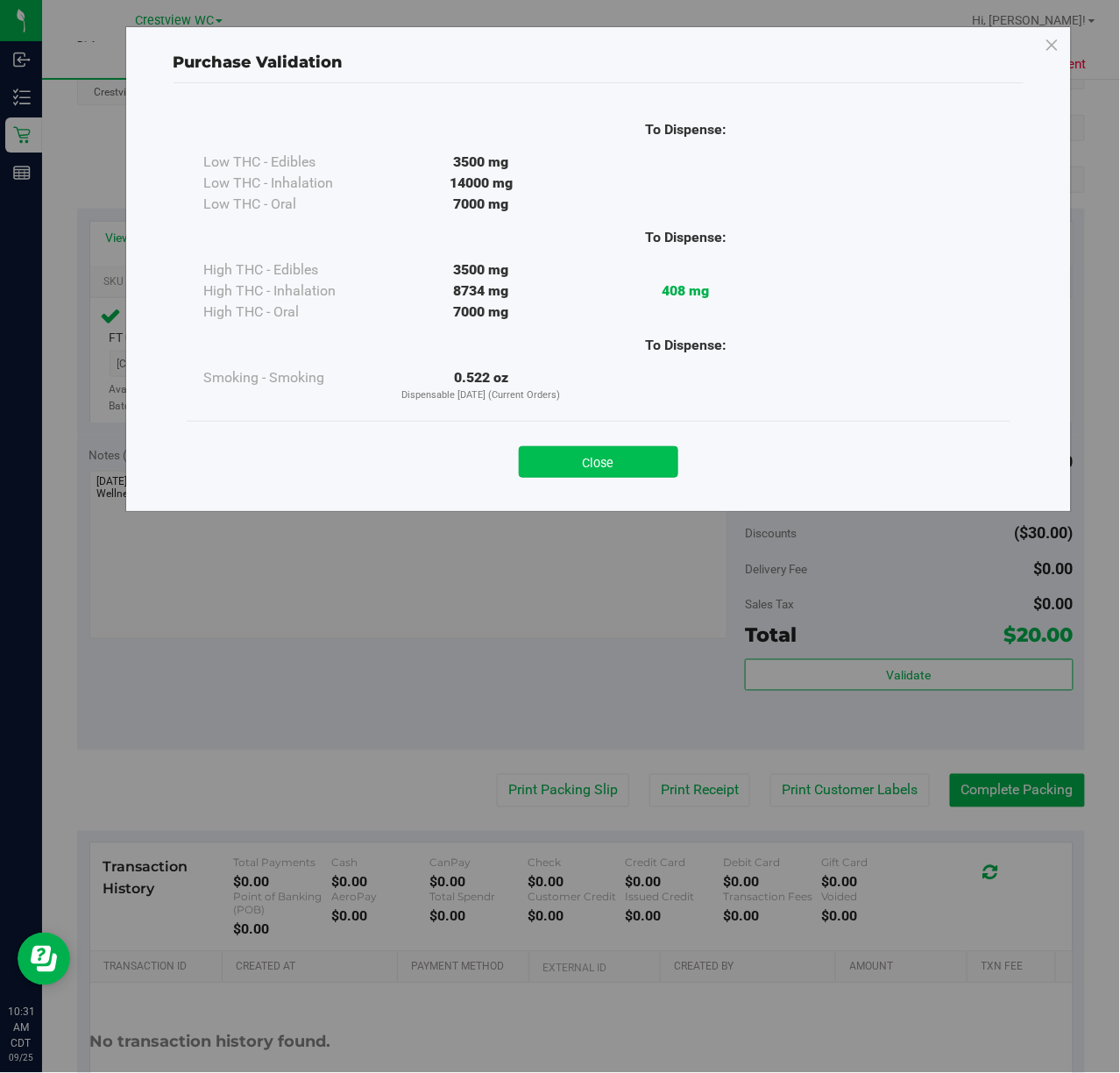
click at [612, 461] on button "Close" at bounding box center [599, 462] width 159 height 31
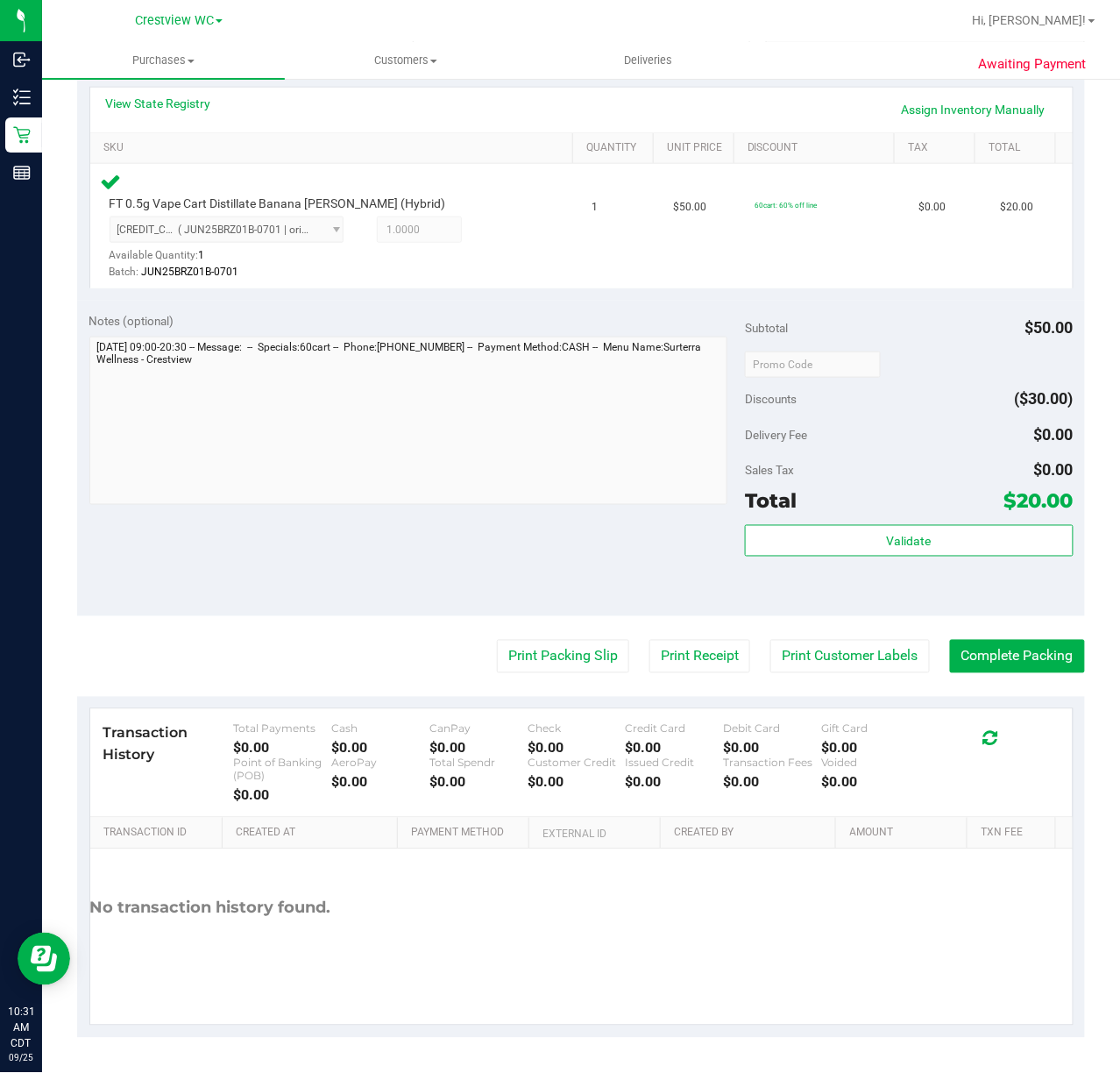
scroll to position [397, 0]
click at [558, 663] on button "Print Packing Slip" at bounding box center [563, 658] width 133 height 33
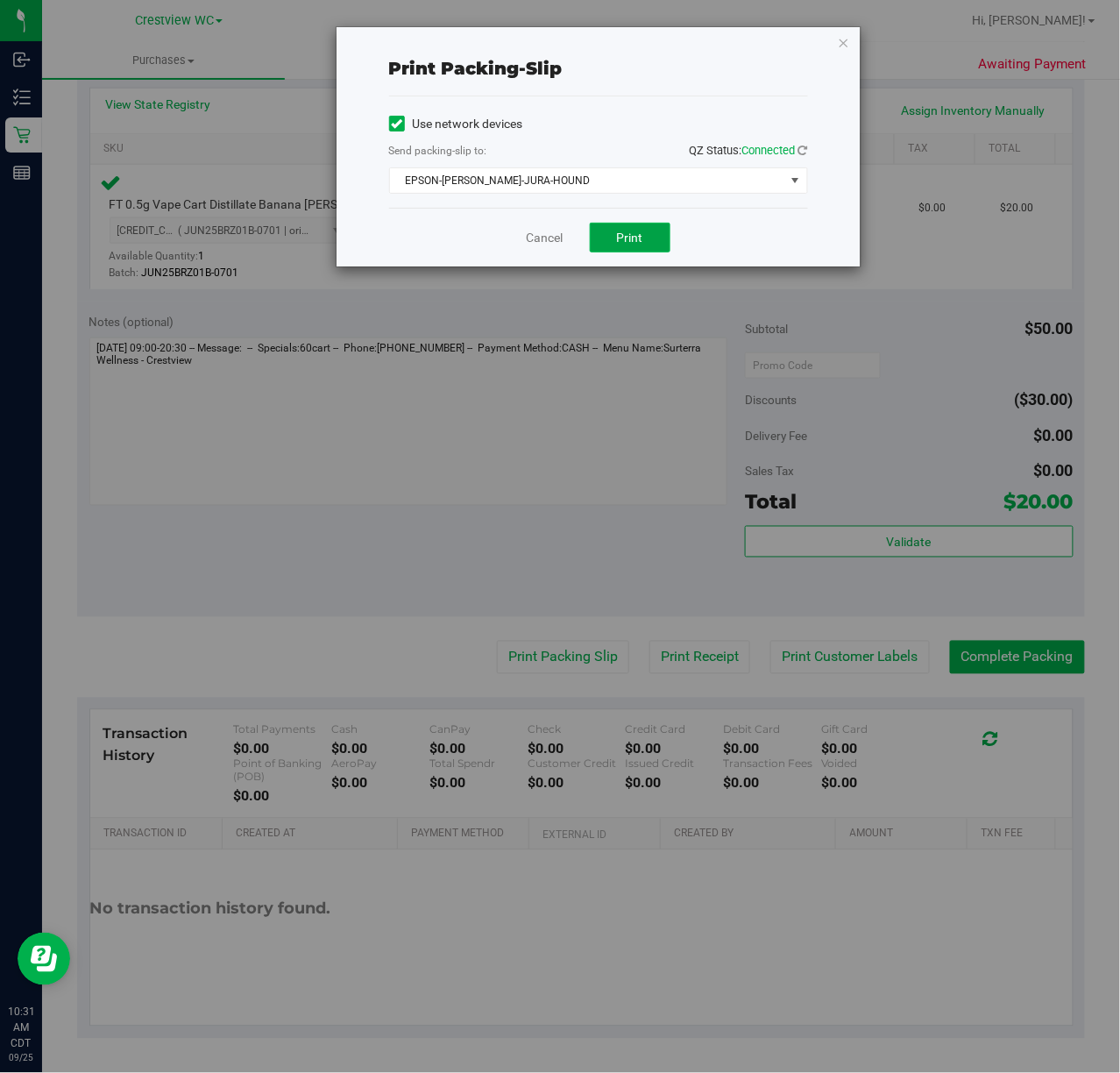
click at [660, 235] on button "Print" at bounding box center [630, 237] width 81 height 30
click at [846, 40] on icon "button" at bounding box center [844, 41] width 12 height 21
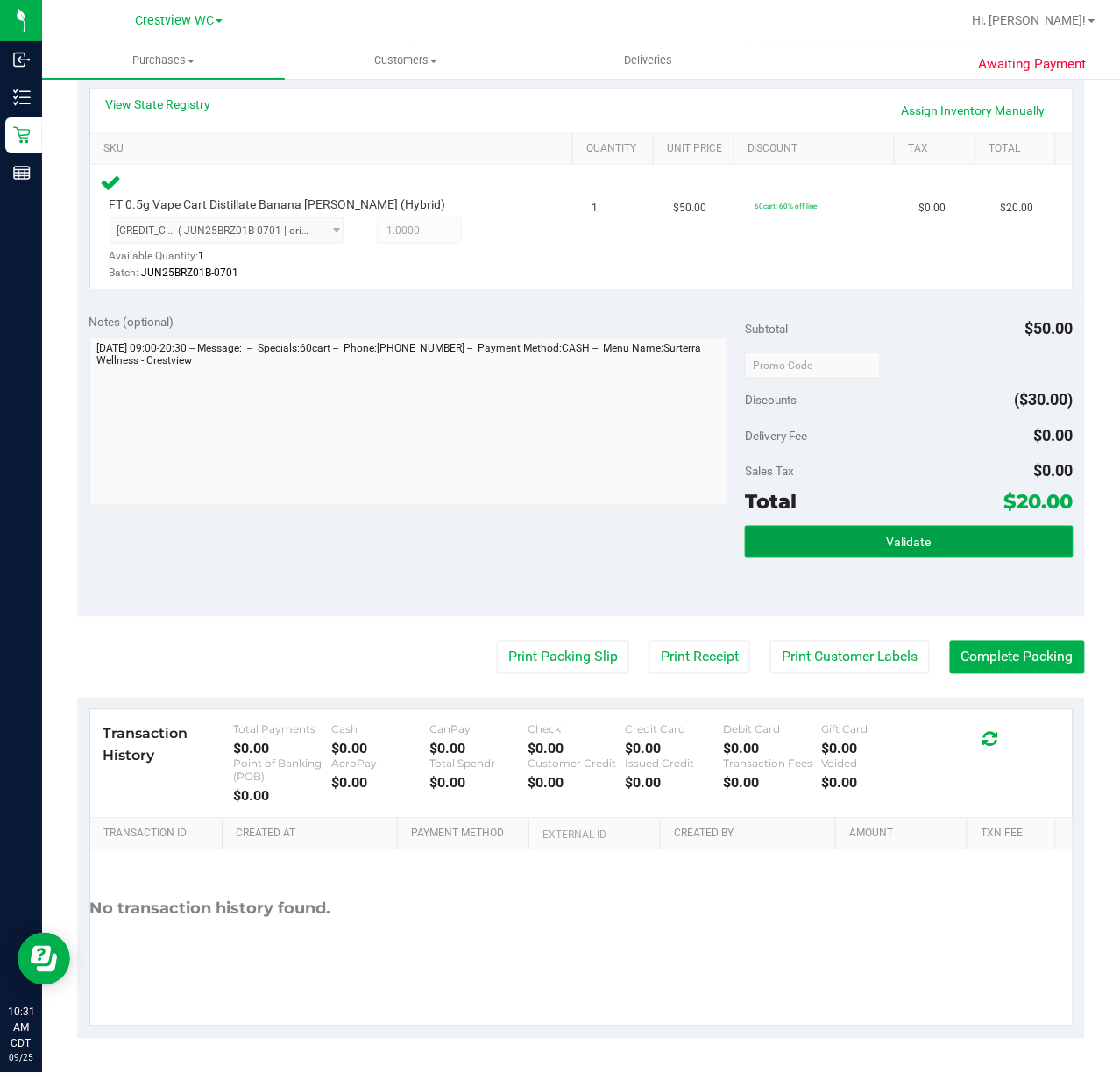
click at [909, 536] on span "Validate" at bounding box center [909, 543] width 44 height 14
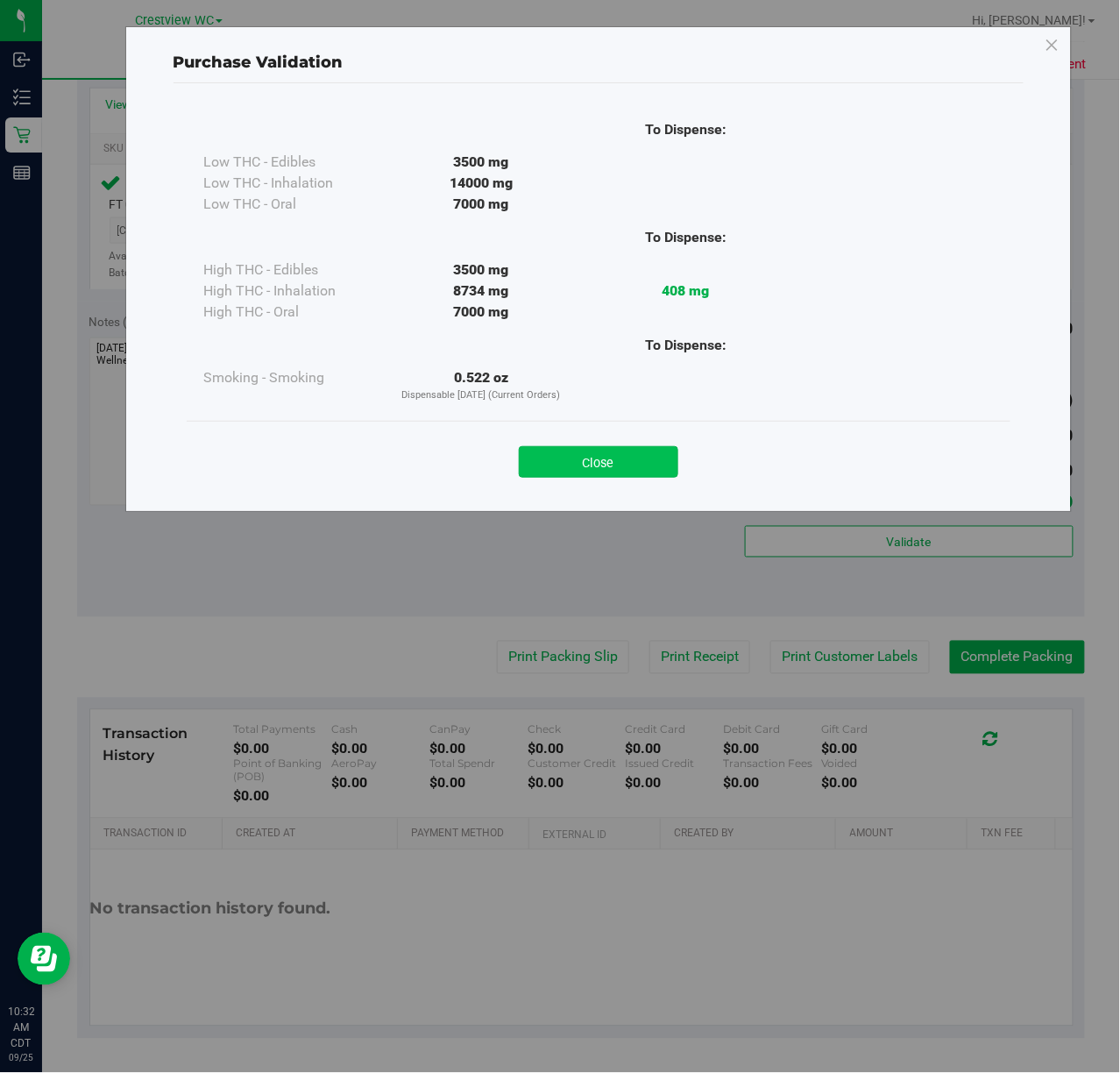
click at [619, 454] on button "Close" at bounding box center [599, 462] width 159 height 31
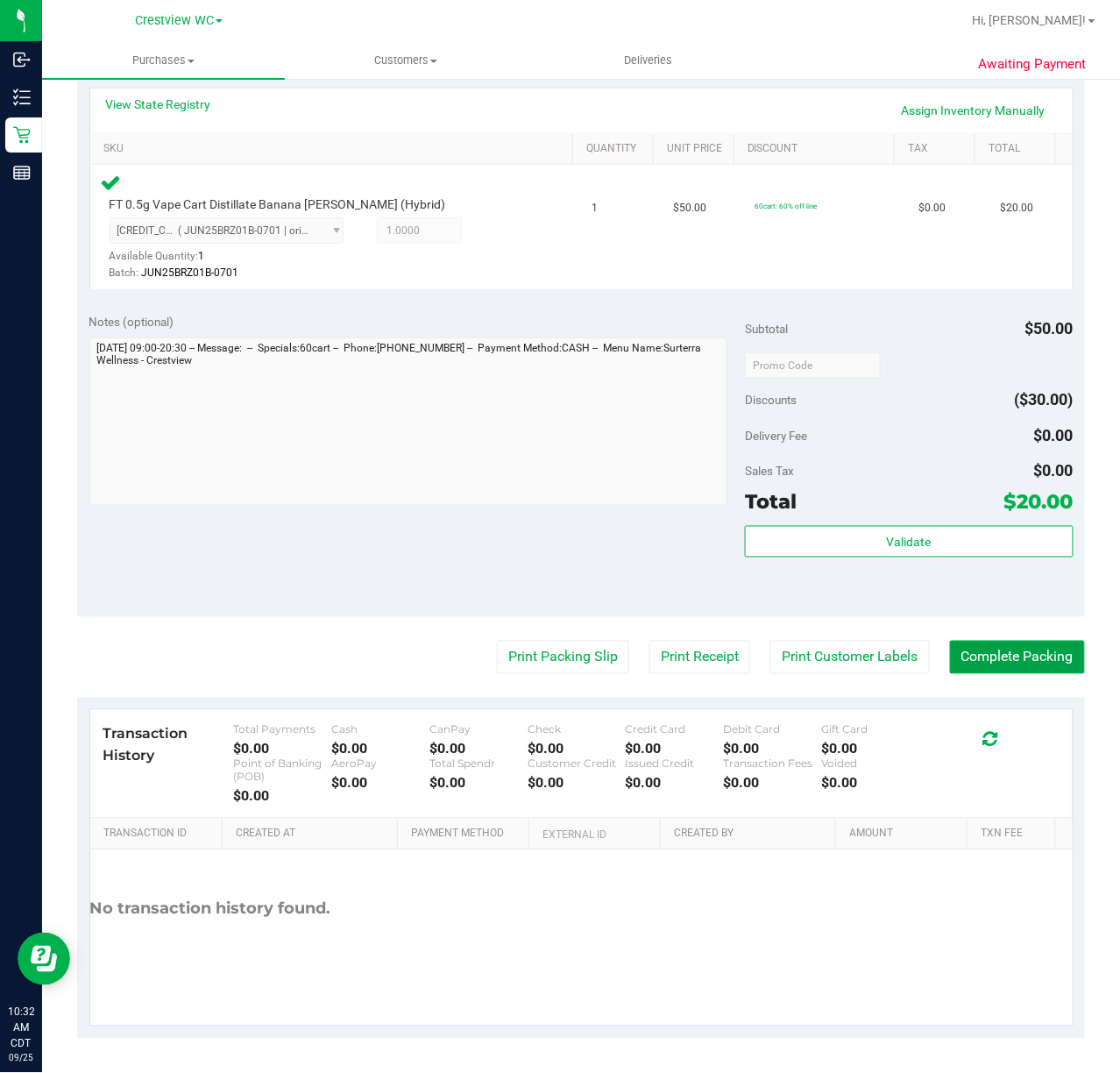
click at [1031, 656] on button "Complete Packing" at bounding box center [1017, 658] width 135 height 33
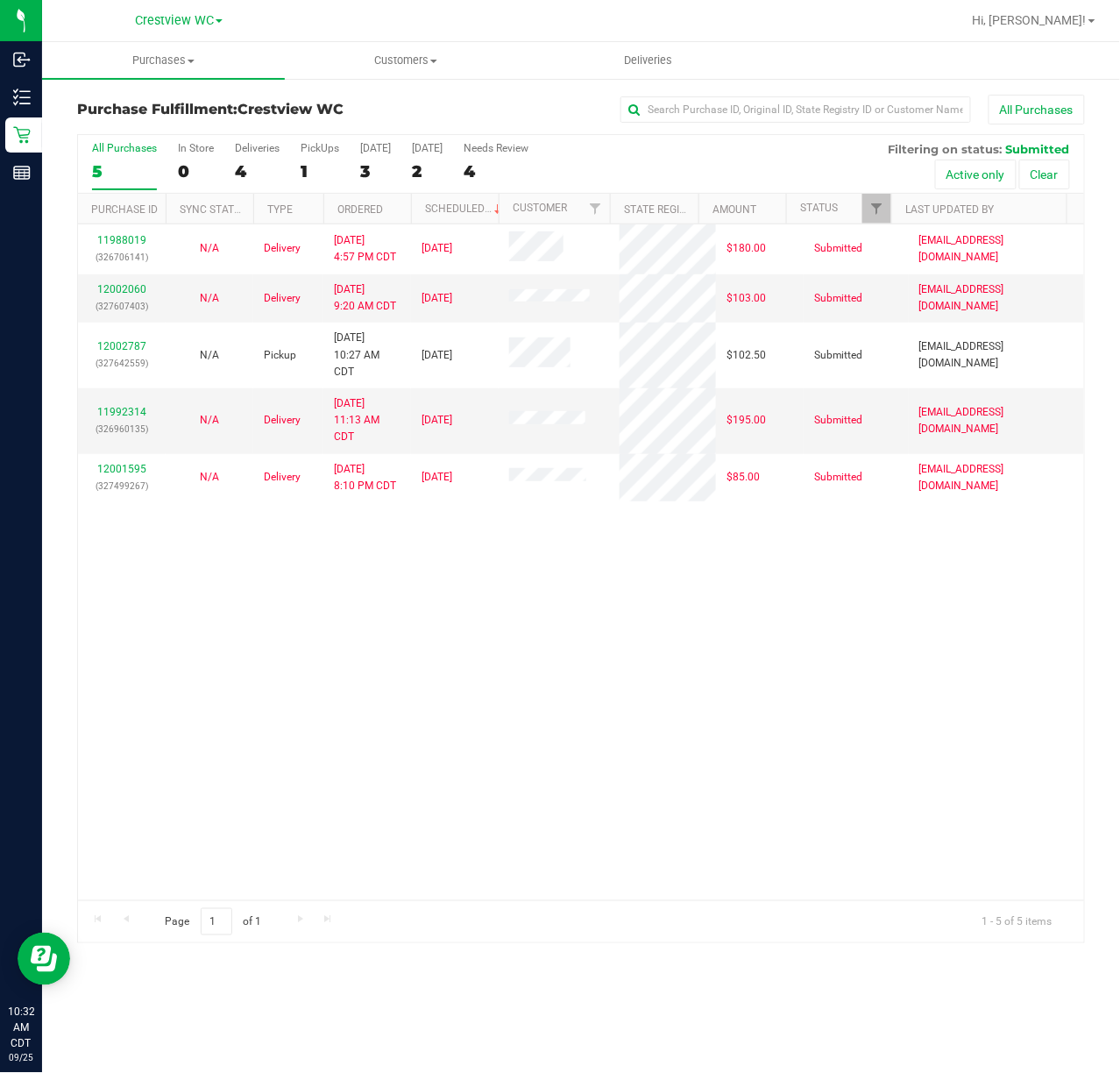
drag, startPoint x: 614, startPoint y: 684, endPoint x: 638, endPoint y: 540, distance: 146.0
click at [618, 686] on div "11988019 (326706141) N/A Delivery [DATE] 4:57 PM CDT 9/26/2025 $180.00 Submitte…" at bounding box center [581, 562] width 1007 height 676
click at [310, 152] on div "PickUps" at bounding box center [320, 148] width 38 height 12
click at [0, 0] on input "PickUps 1" at bounding box center [0, 0] width 0 height 0
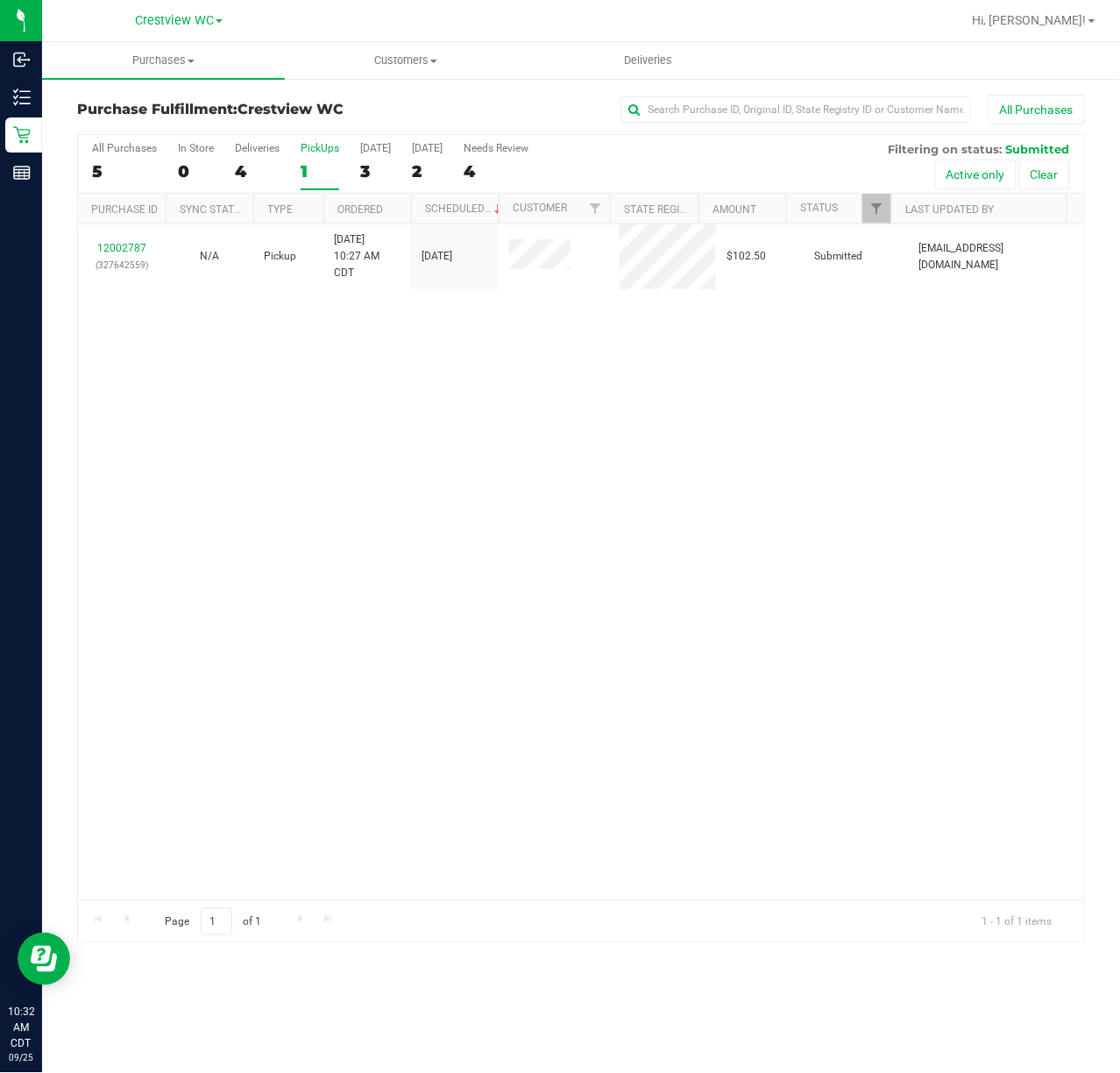
click at [570, 450] on div "12002787 (327642559) N/A Pickup [DATE] 10:27 AM CDT 9/25/2025 $102.50 Submitted…" at bounding box center [581, 562] width 1007 height 676
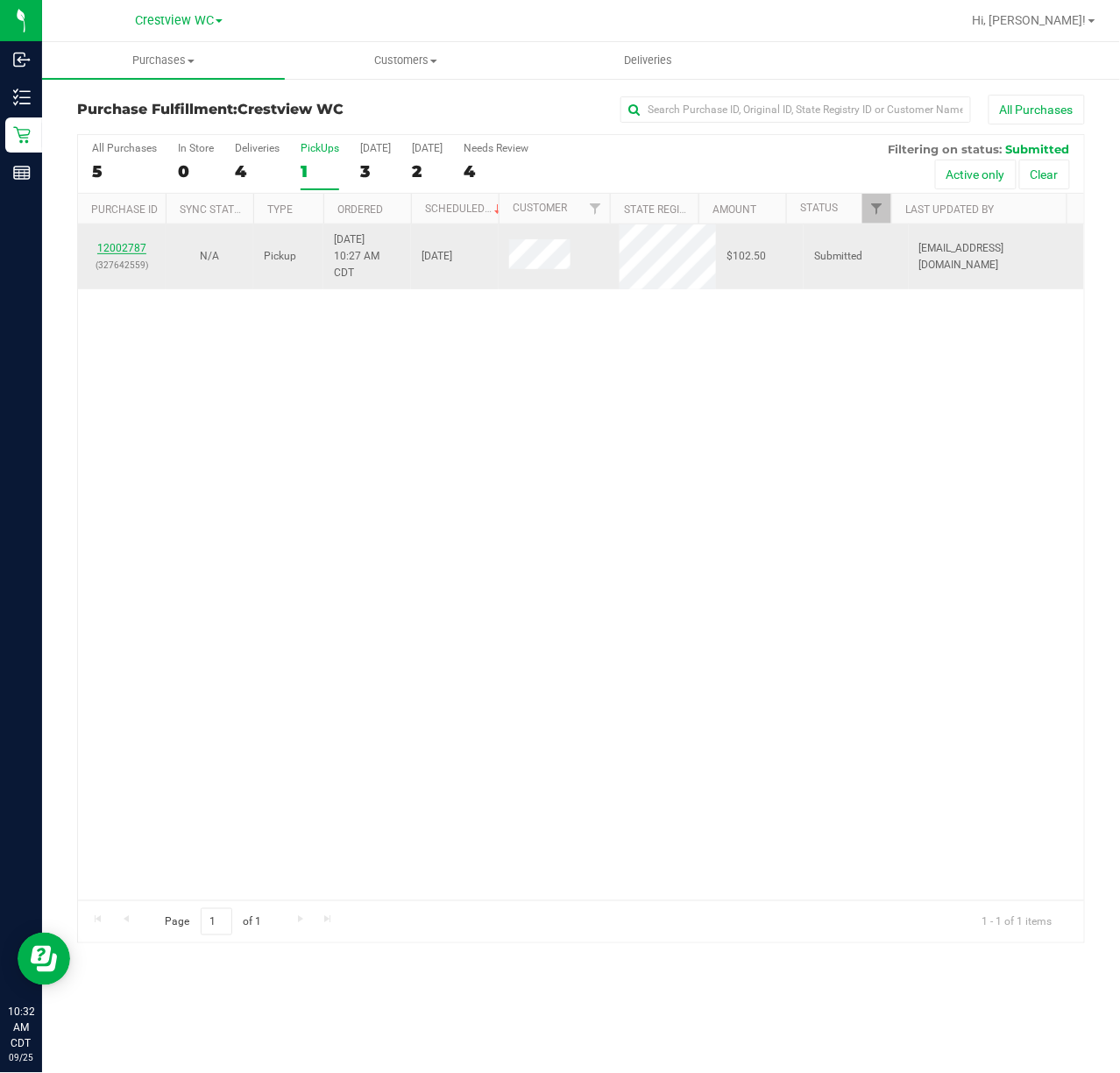
click at [116, 244] on link "12002787" at bounding box center [122, 248] width 49 height 12
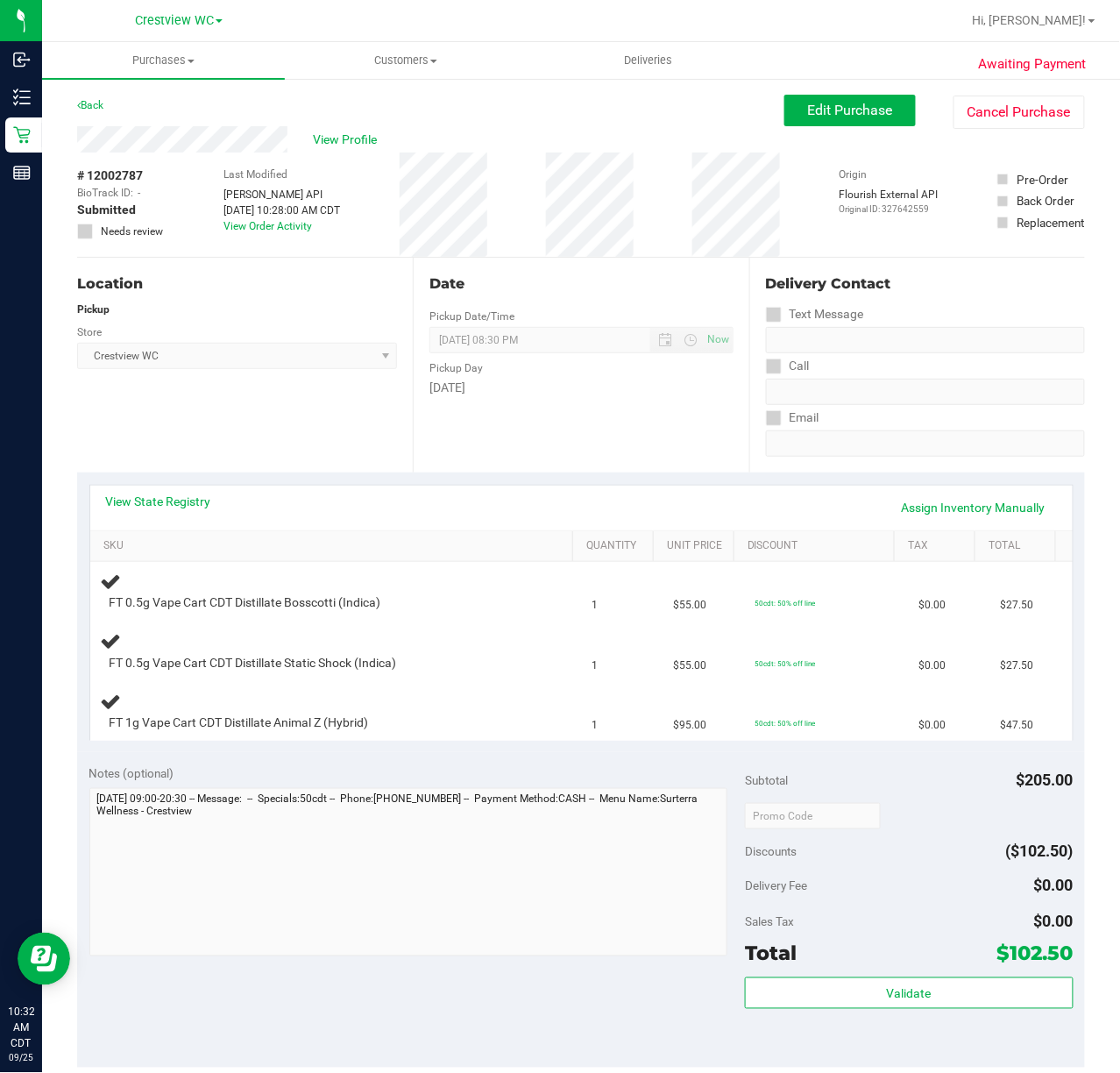
click at [295, 419] on div "Location Pickup Store Crestview WC Select Store [PERSON_NAME][GEOGRAPHIC_DATA] …" at bounding box center [244, 365] width 335 height 214
click at [314, 391] on div "Location Pickup Store Crestview WC Select Store [PERSON_NAME][GEOGRAPHIC_DATA] …" at bounding box center [244, 365] width 335 height 214
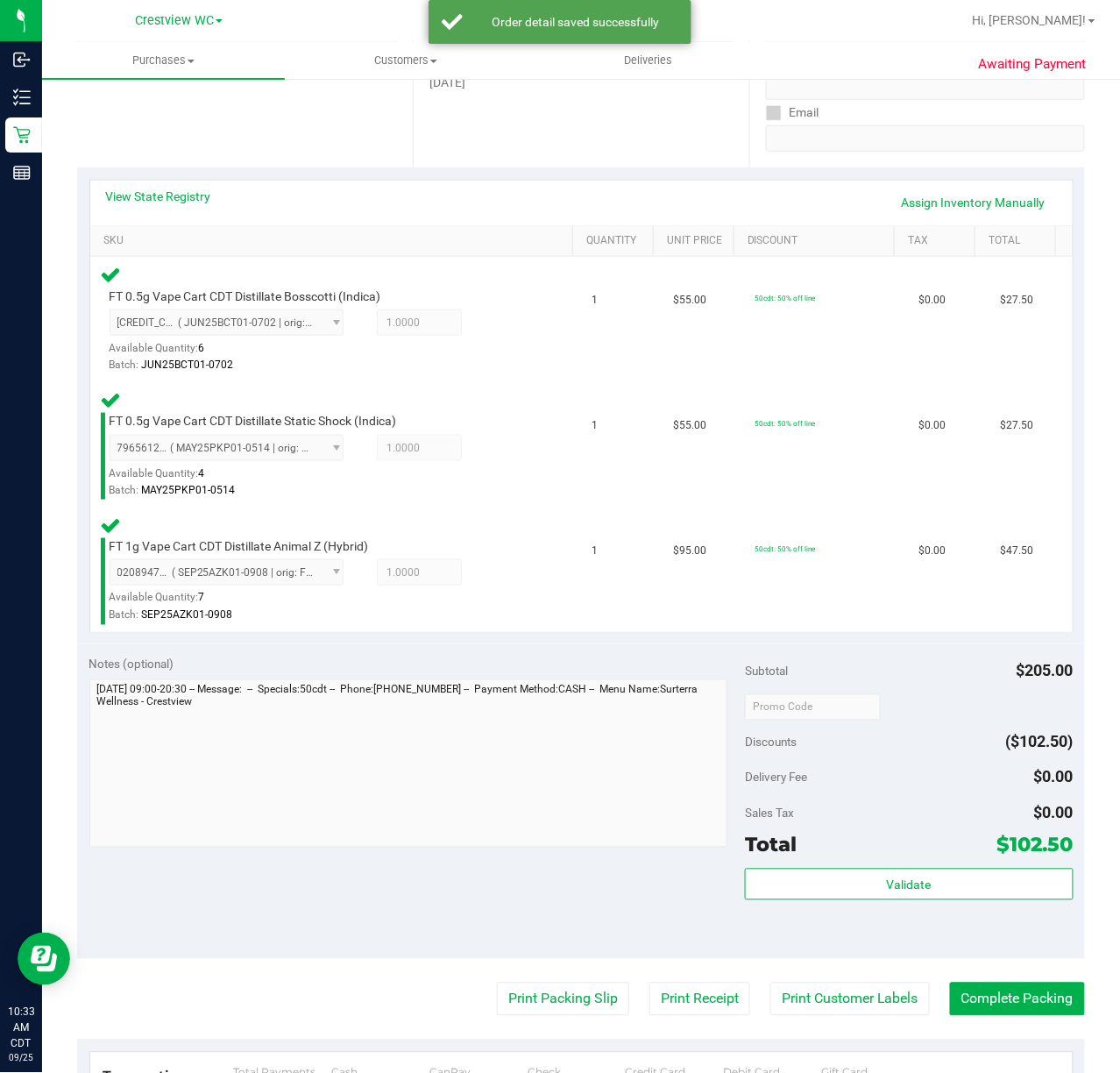
scroll to position [318, 0]
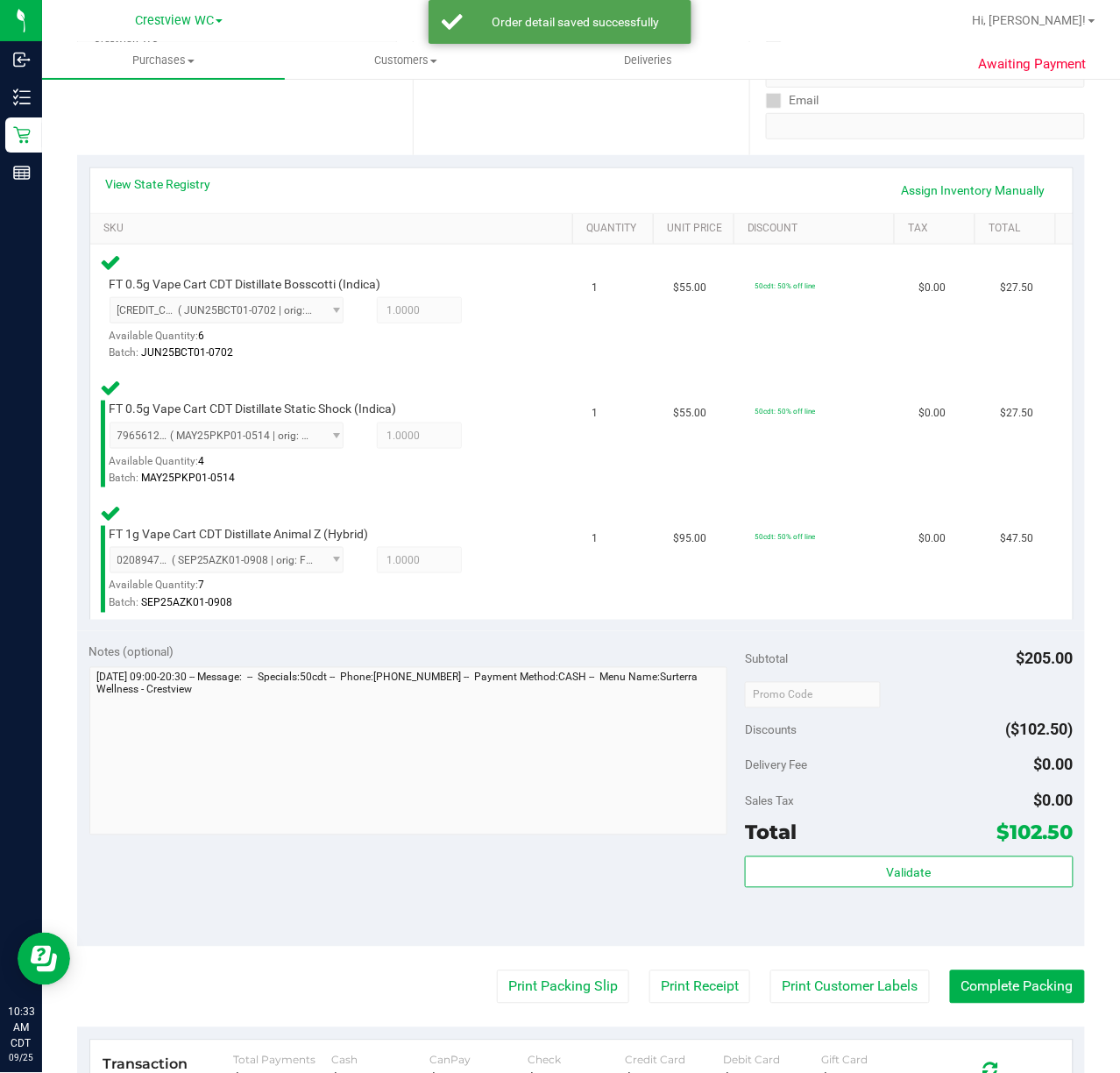
click at [291, 123] on div "Location Pickup Store Crestview WC Select Store [PERSON_NAME][GEOGRAPHIC_DATA] …" at bounding box center [244, 47] width 335 height 214
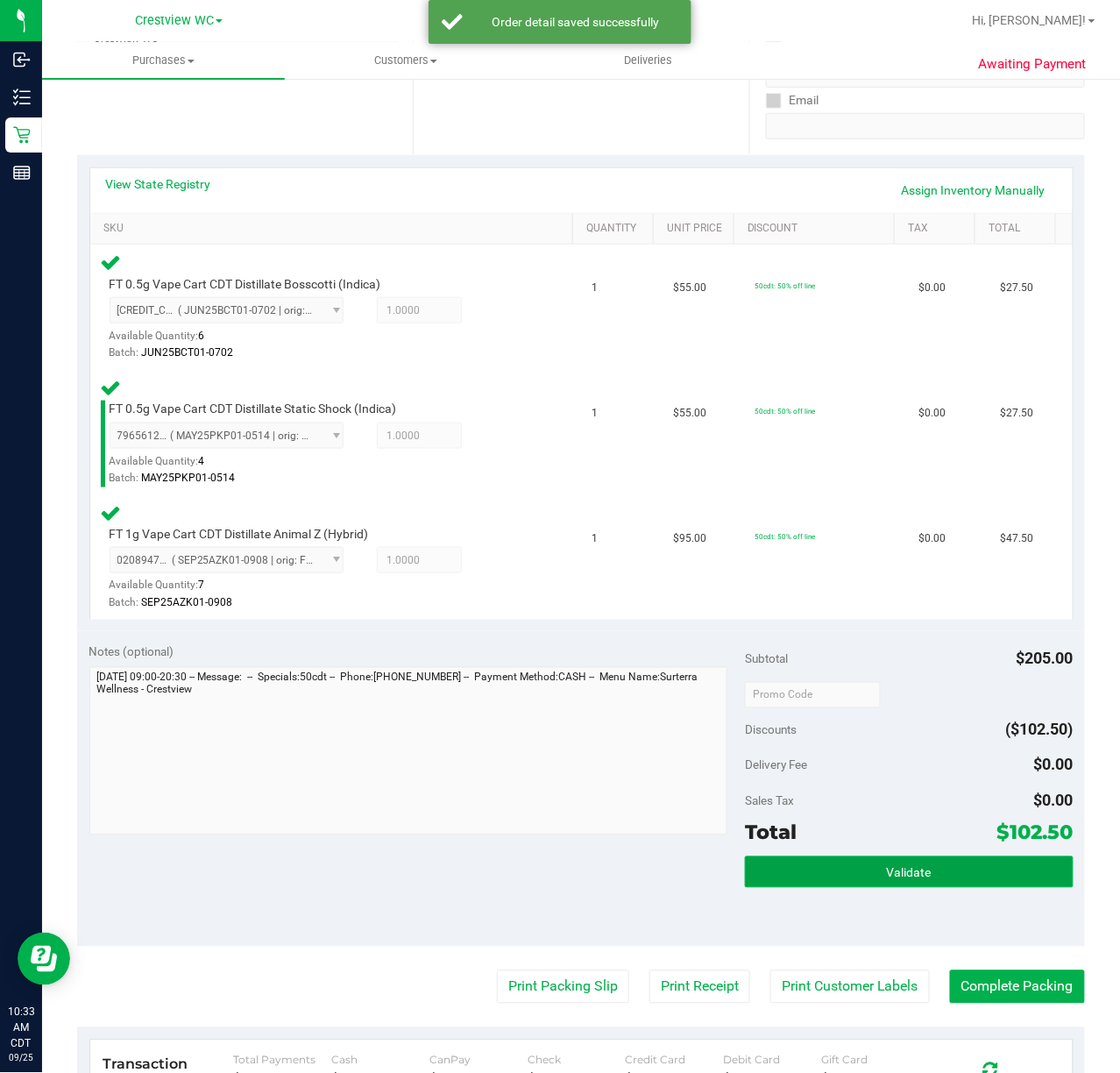
click at [906, 874] on span "Validate" at bounding box center [909, 873] width 44 height 14
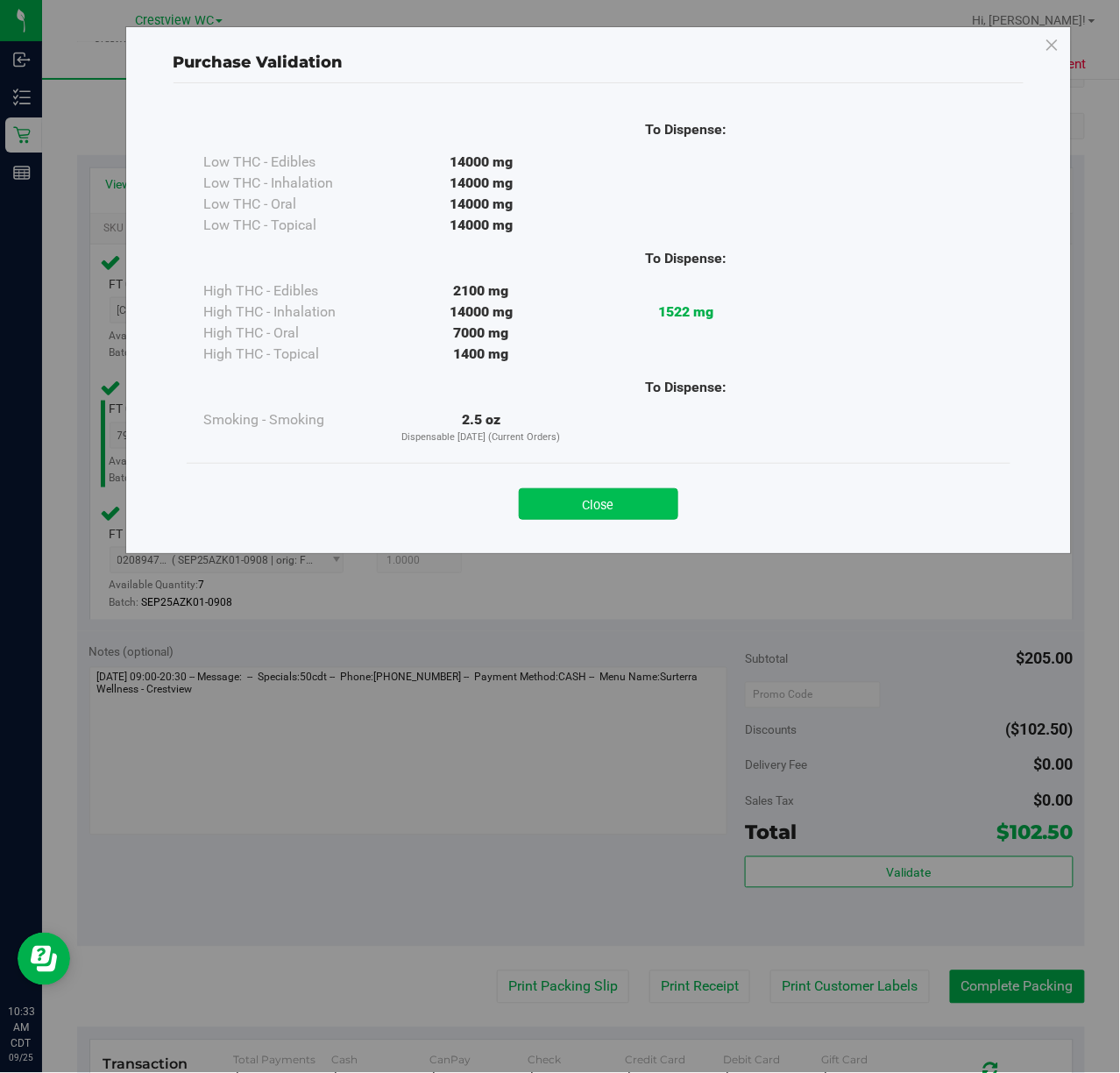
click at [601, 513] on button "Close" at bounding box center [599, 505] width 159 height 31
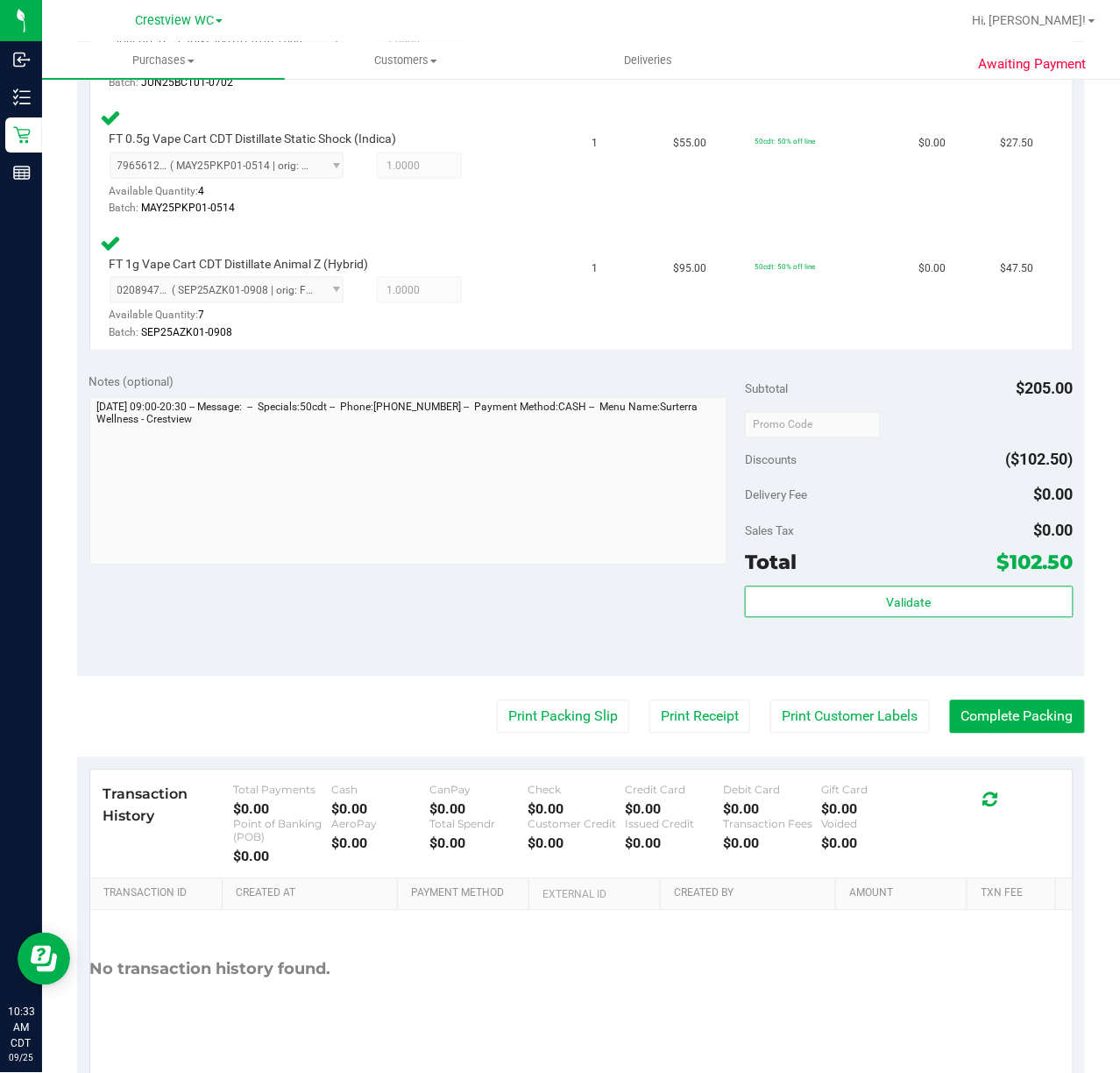
scroll to position [633, 0]
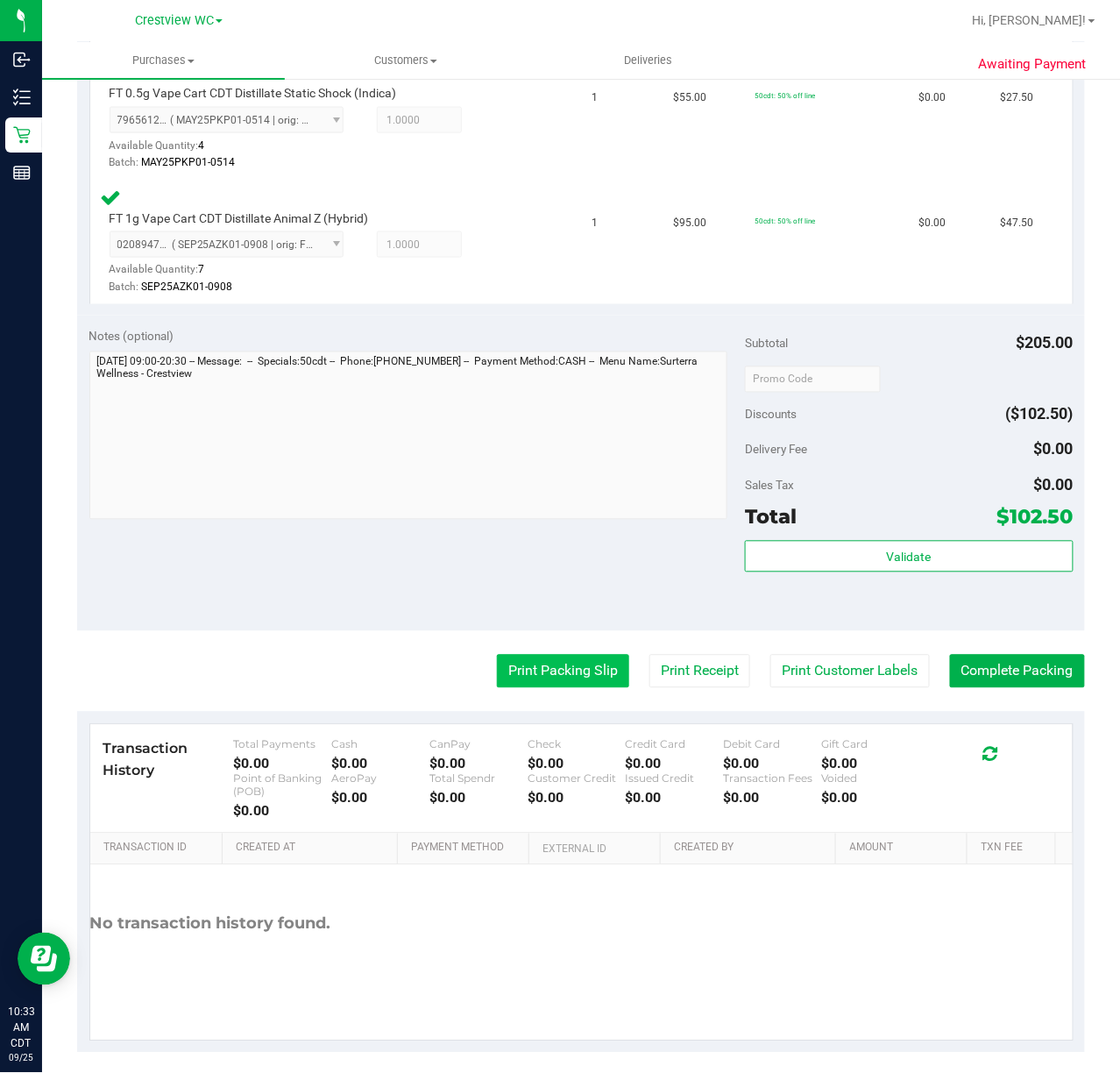
click at [560, 671] on button "Print Packing Slip" at bounding box center [563, 672] width 133 height 33
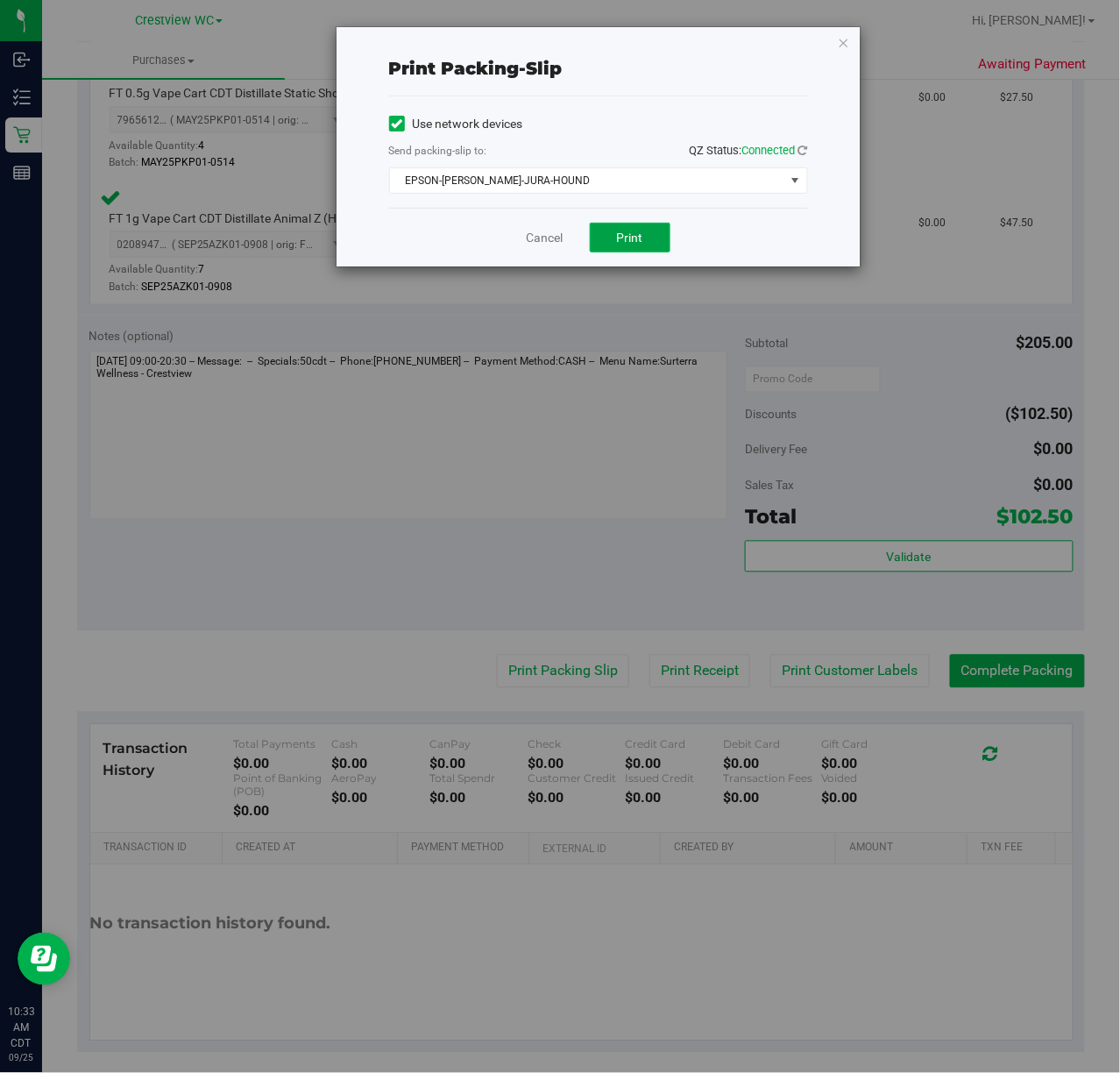
click at [643, 236] on button "Print" at bounding box center [630, 237] width 81 height 30
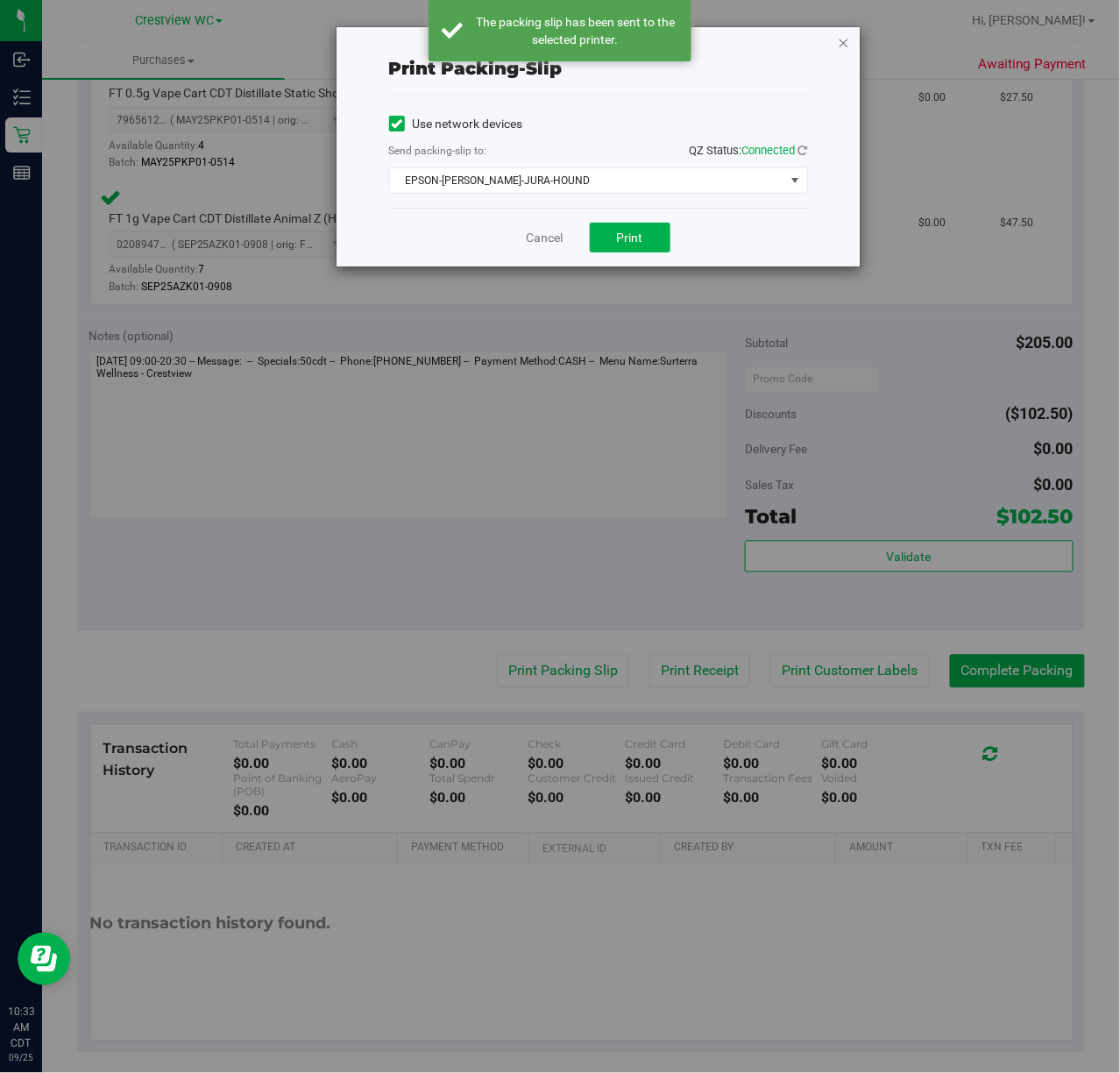
click at [849, 40] on icon "button" at bounding box center [844, 41] width 12 height 21
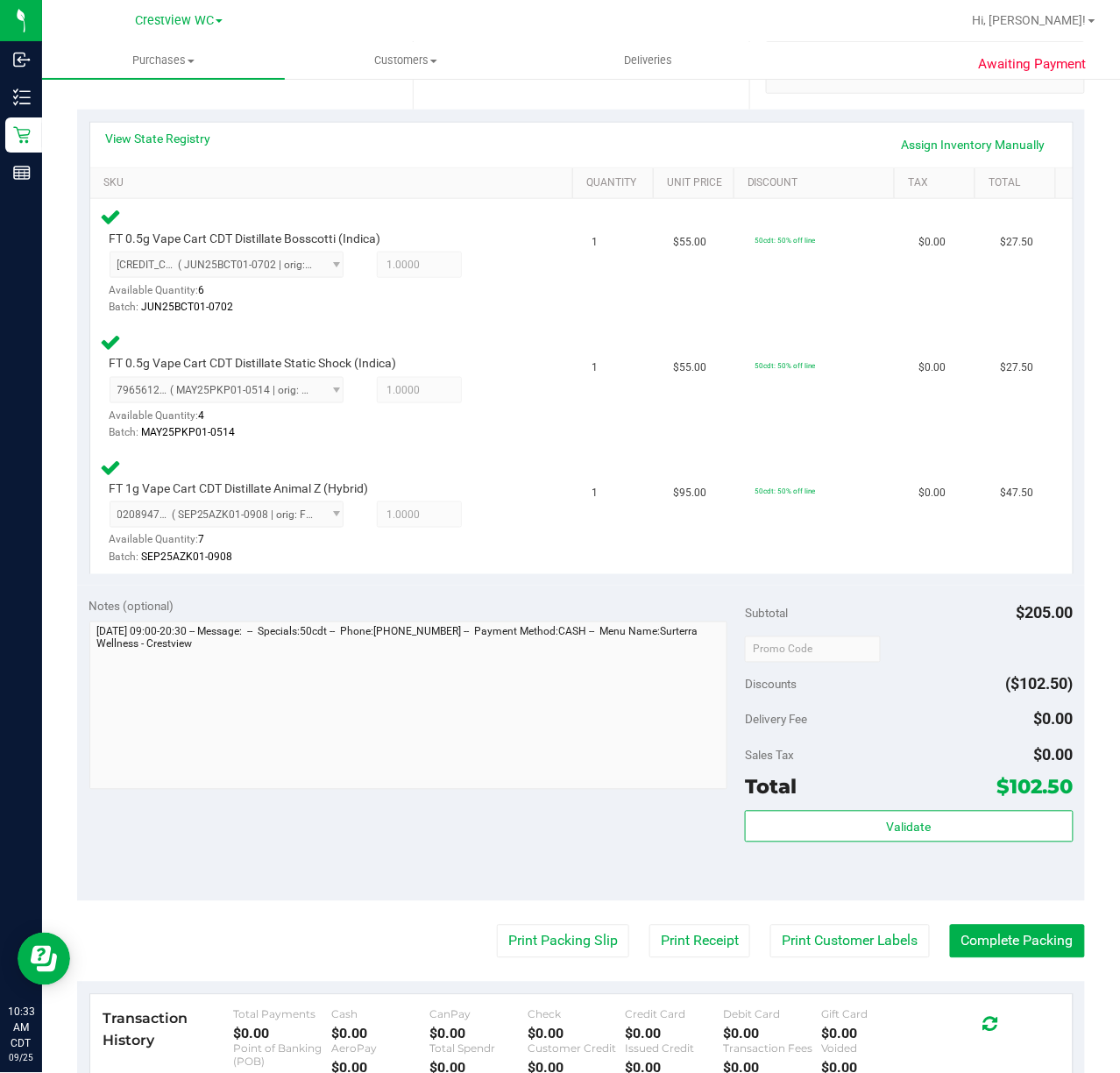
scroll to position [649, 0]
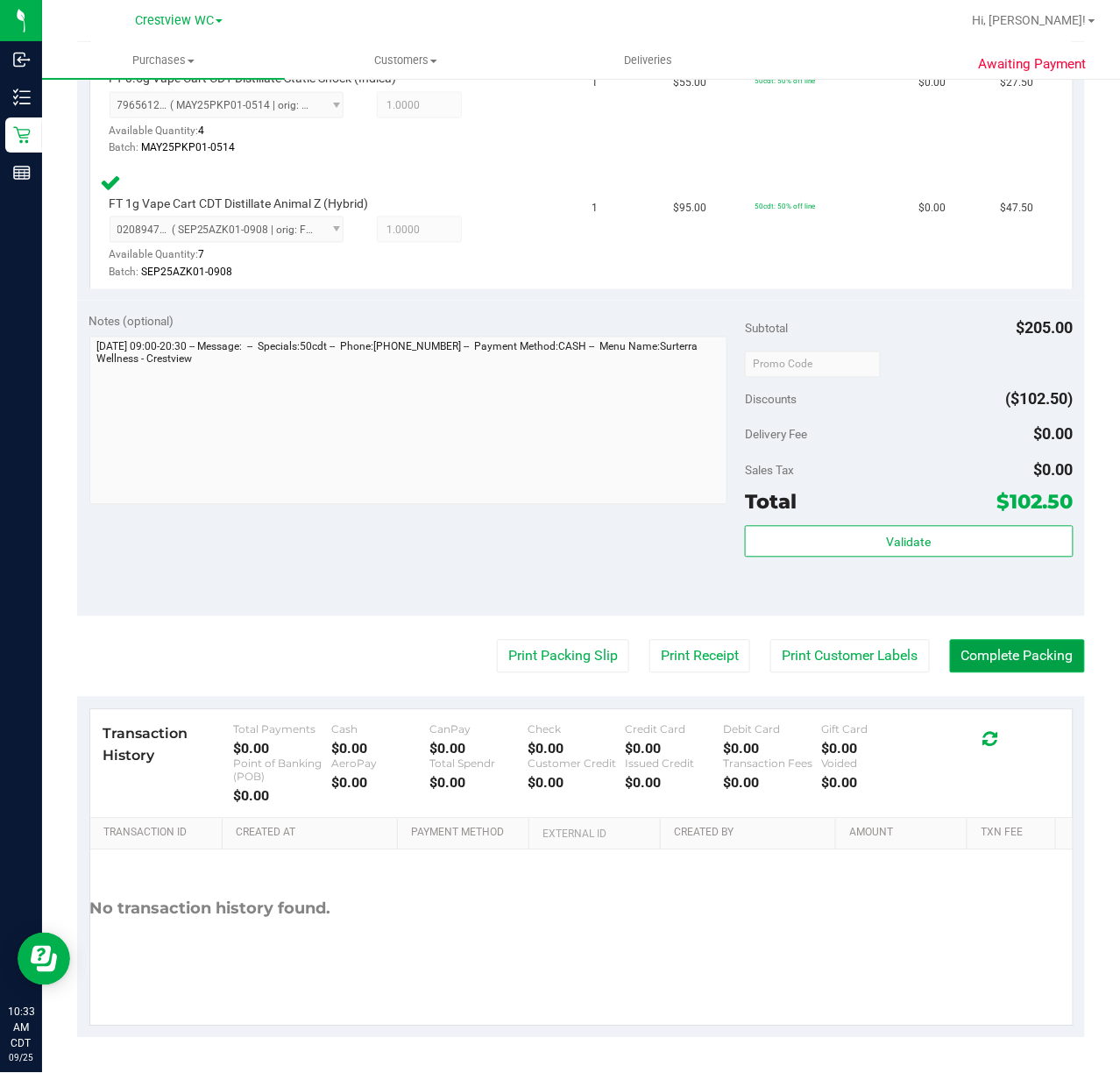
click at [1018, 650] on button "Complete Packing" at bounding box center [1017, 657] width 135 height 33
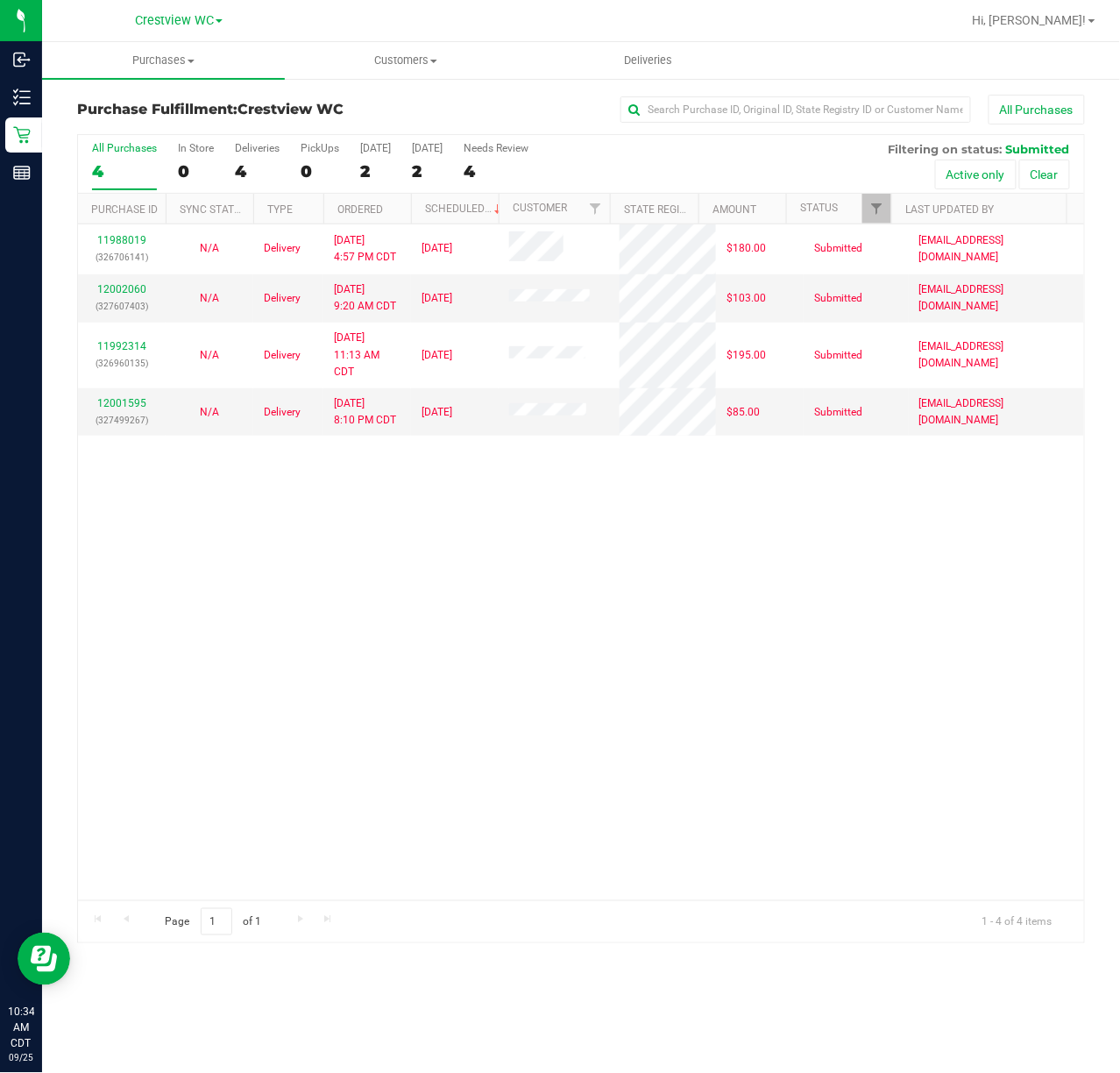
click at [698, 685] on div "11988019 (326706141) N/A Delivery [DATE] 4:57 PM CDT 9/26/2025 $180.00 Submitte…" at bounding box center [581, 562] width 1007 height 676
click at [317, 151] on div "PickUps" at bounding box center [320, 148] width 38 height 12
click at [0, 0] on input "PickUps 0" at bounding box center [0, 0] width 0 height 0
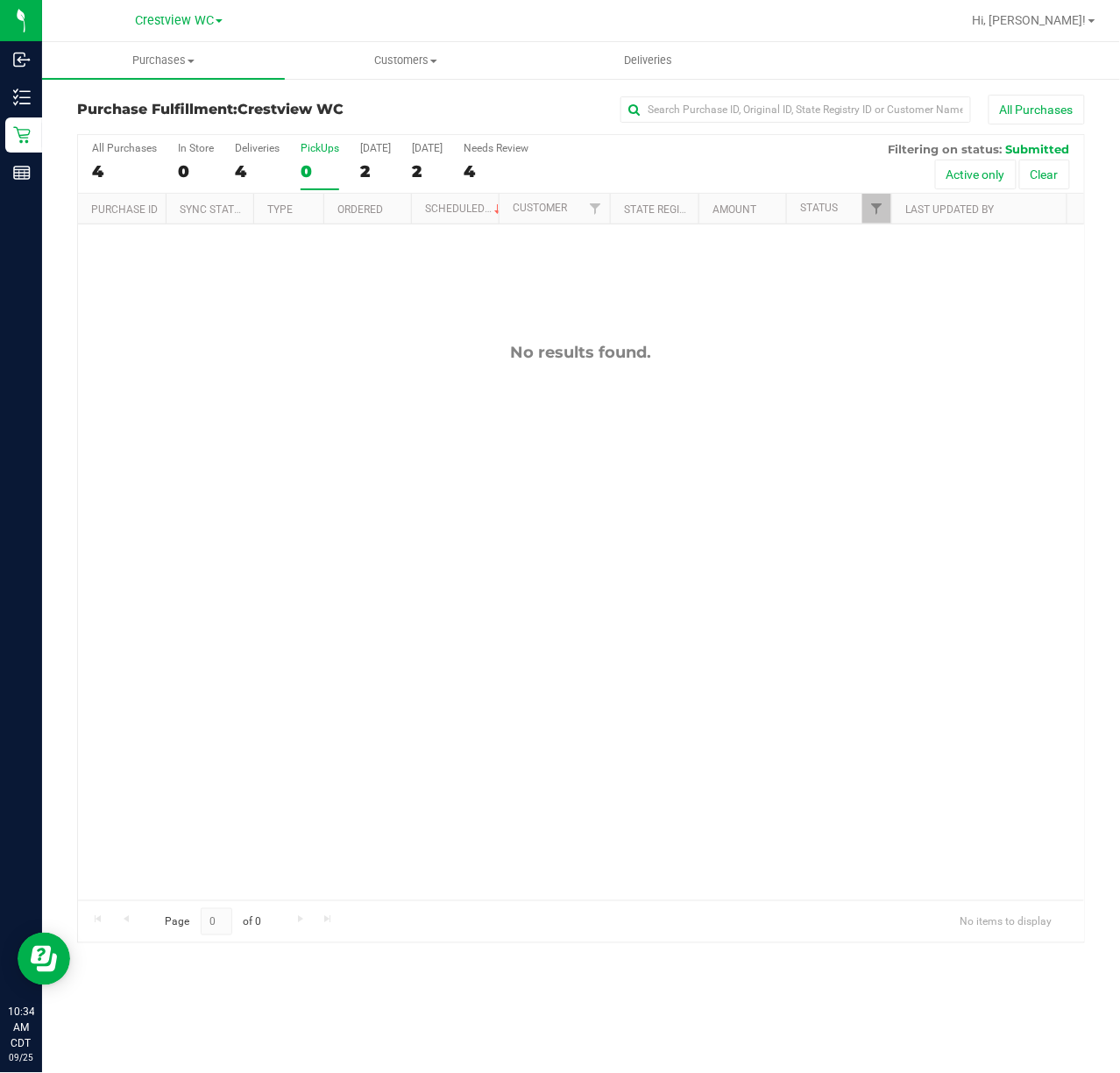
click at [590, 268] on div "No results found." at bounding box center [581, 622] width 1007 height 795
click at [324, 141] on div "All Purchases 4 In Store 0 Deliveries 4 PickUps 0 [DATE] 2 [DATE] 2 Needs Revie…" at bounding box center [581, 142] width 1007 height 14
click at [311, 150] on div "PickUps" at bounding box center [320, 148] width 38 height 12
click at [0, 0] on input "PickUps 0" at bounding box center [0, 0] width 0 height 0
click at [878, 197] on link "Filter" at bounding box center [876, 209] width 29 height 30
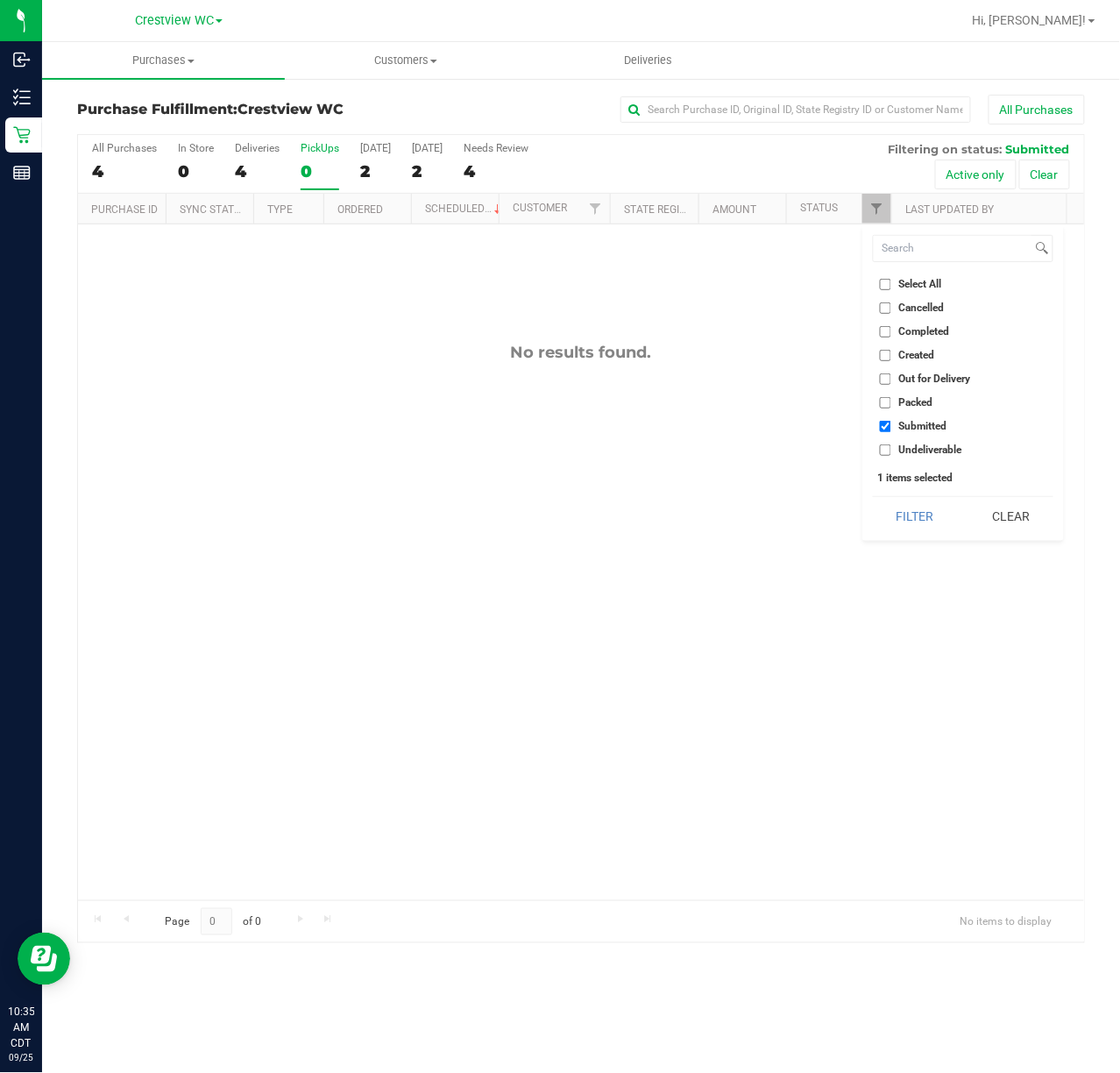
click at [360, 573] on div "No results found." at bounding box center [581, 622] width 1007 height 795
click at [326, 151] on div "PickUps" at bounding box center [320, 148] width 38 height 12
click at [0, 0] on input "PickUps 0" at bounding box center [0, 0] width 0 height 0
click at [874, 208] on span "Filter" at bounding box center [876, 209] width 14 height 14
click at [873, 498] on button "Filter" at bounding box center [915, 516] width 85 height 38
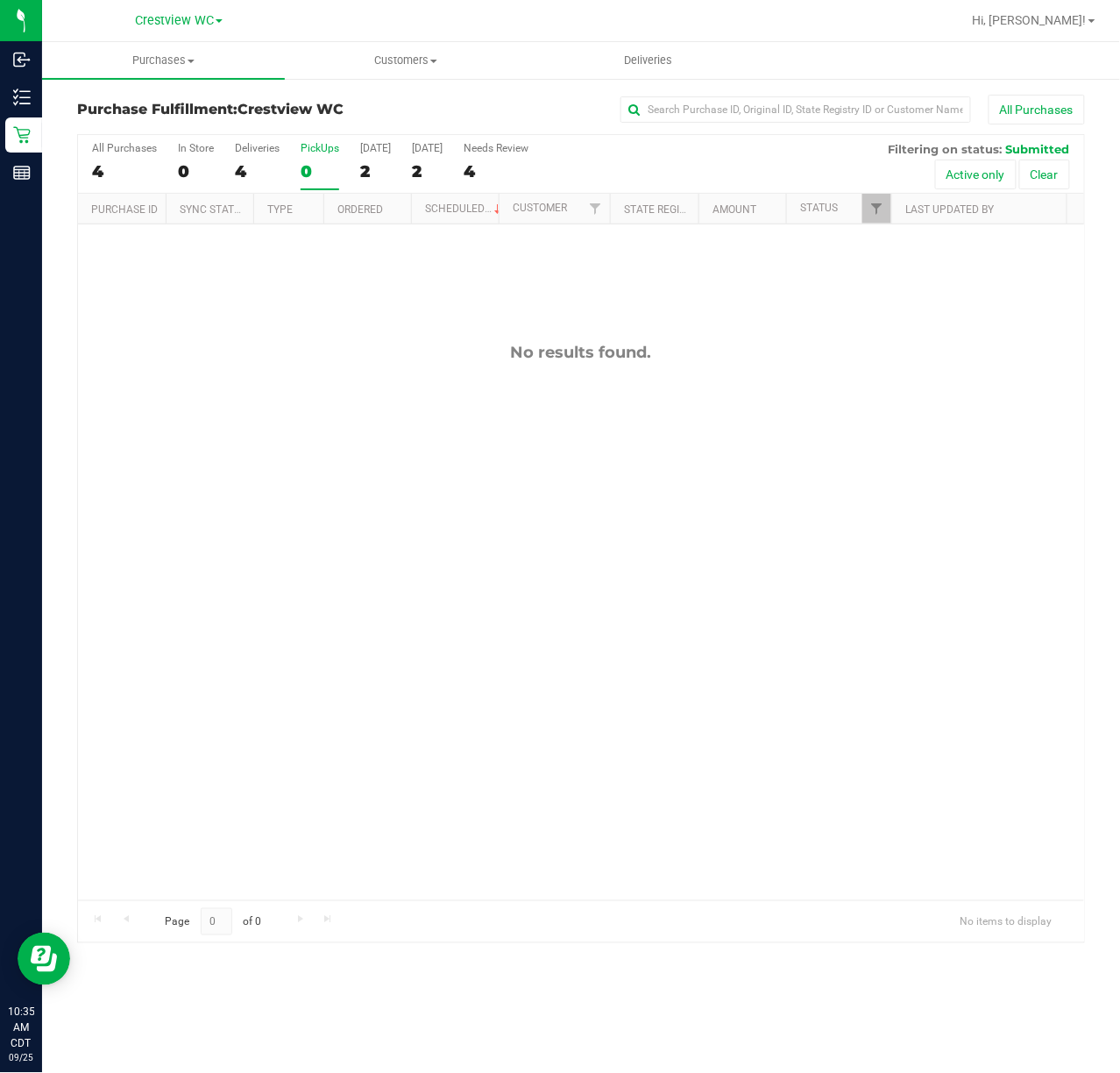
click at [299, 299] on div "No results found." at bounding box center [581, 622] width 1007 height 795
click at [302, 478] on div "No results found." at bounding box center [581, 622] width 1007 height 795
click at [323, 522] on div "No results found." at bounding box center [581, 622] width 1007 height 795
click at [548, 363] on div "No results found." at bounding box center [581, 506] width 1007 height 795
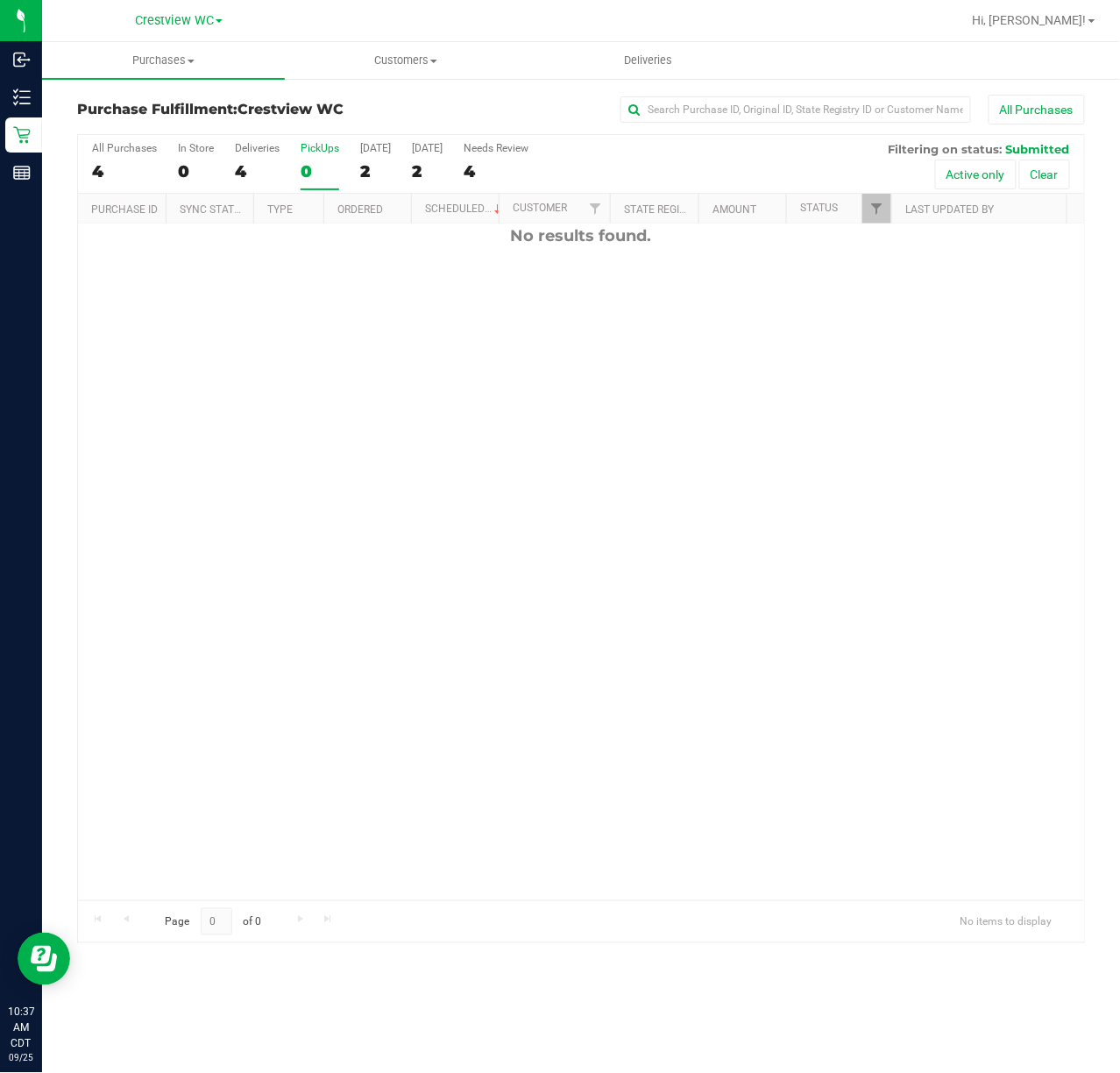
click at [331, 149] on div "PickUps" at bounding box center [320, 148] width 38 height 12
click at [0, 0] on input "PickUps 0" at bounding box center [0, 0] width 0 height 0
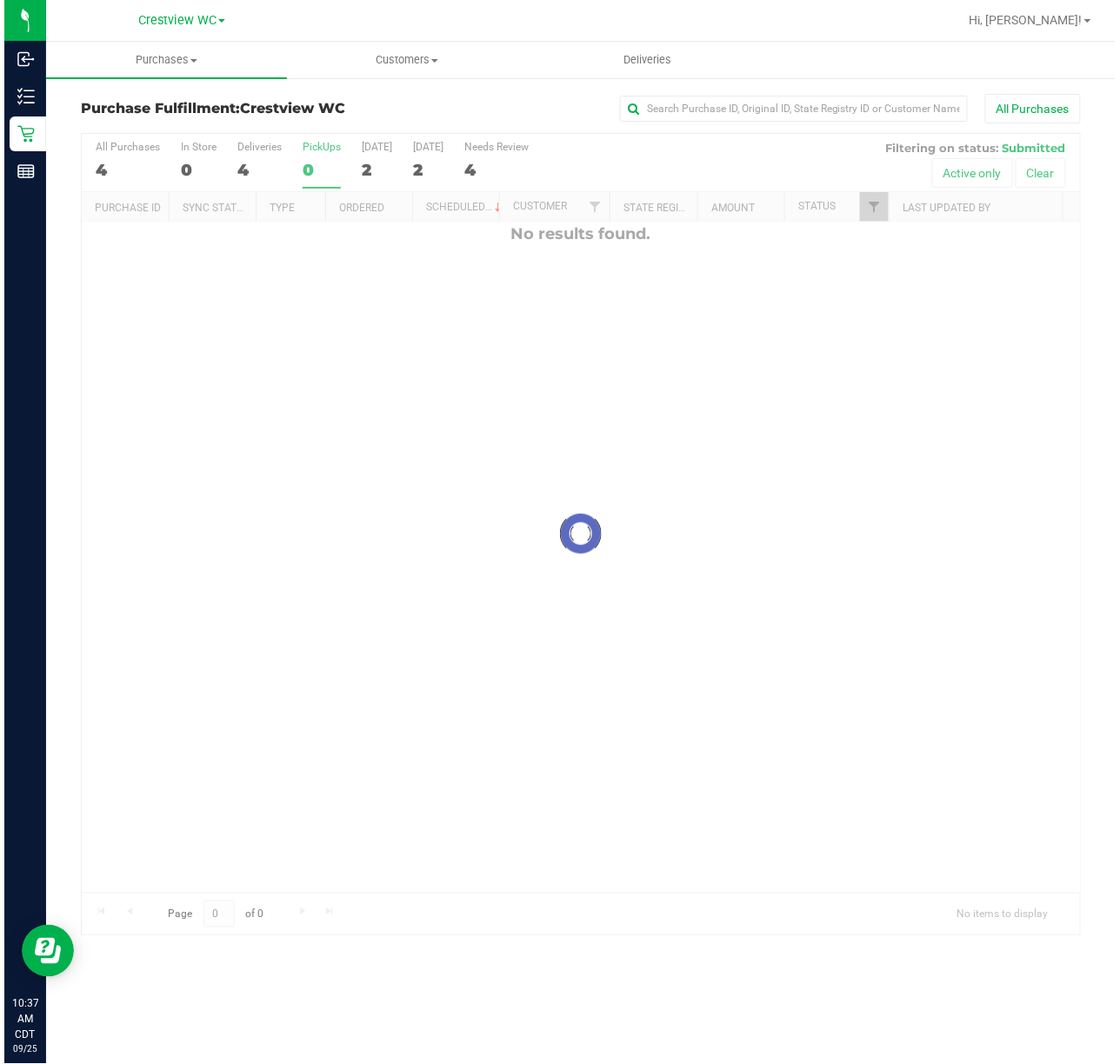
scroll to position [0, 0]
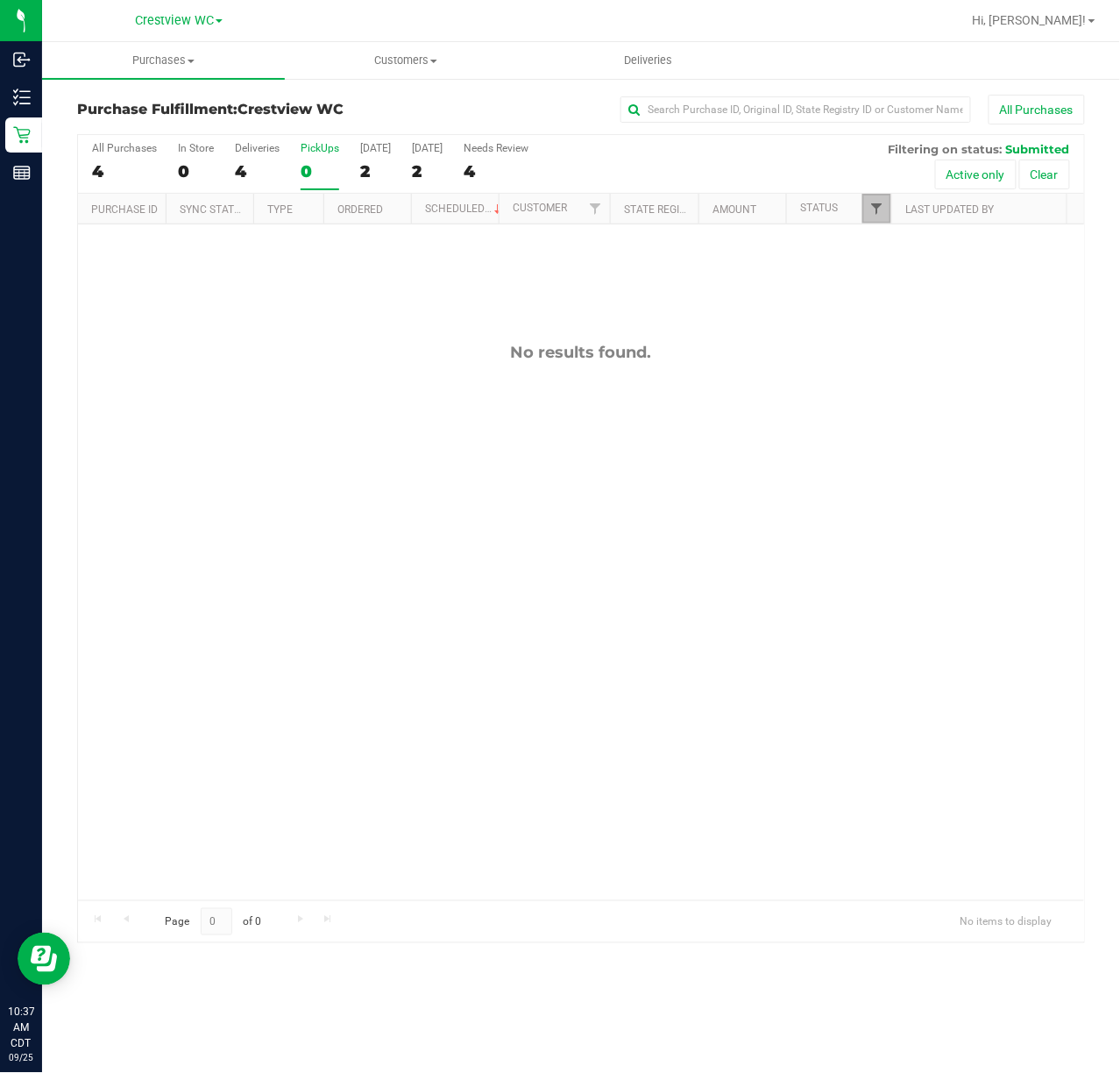
click at [875, 214] on span "Filter" at bounding box center [876, 209] width 14 height 14
click at [298, 298] on div "No results found." at bounding box center [581, 622] width 1007 height 795
click at [368, 488] on div "No results found." at bounding box center [581, 622] width 1007 height 795
click at [318, 145] on div "PickUps" at bounding box center [320, 148] width 38 height 12
click at [0, 0] on input "PickUps 0" at bounding box center [0, 0] width 0 height 0
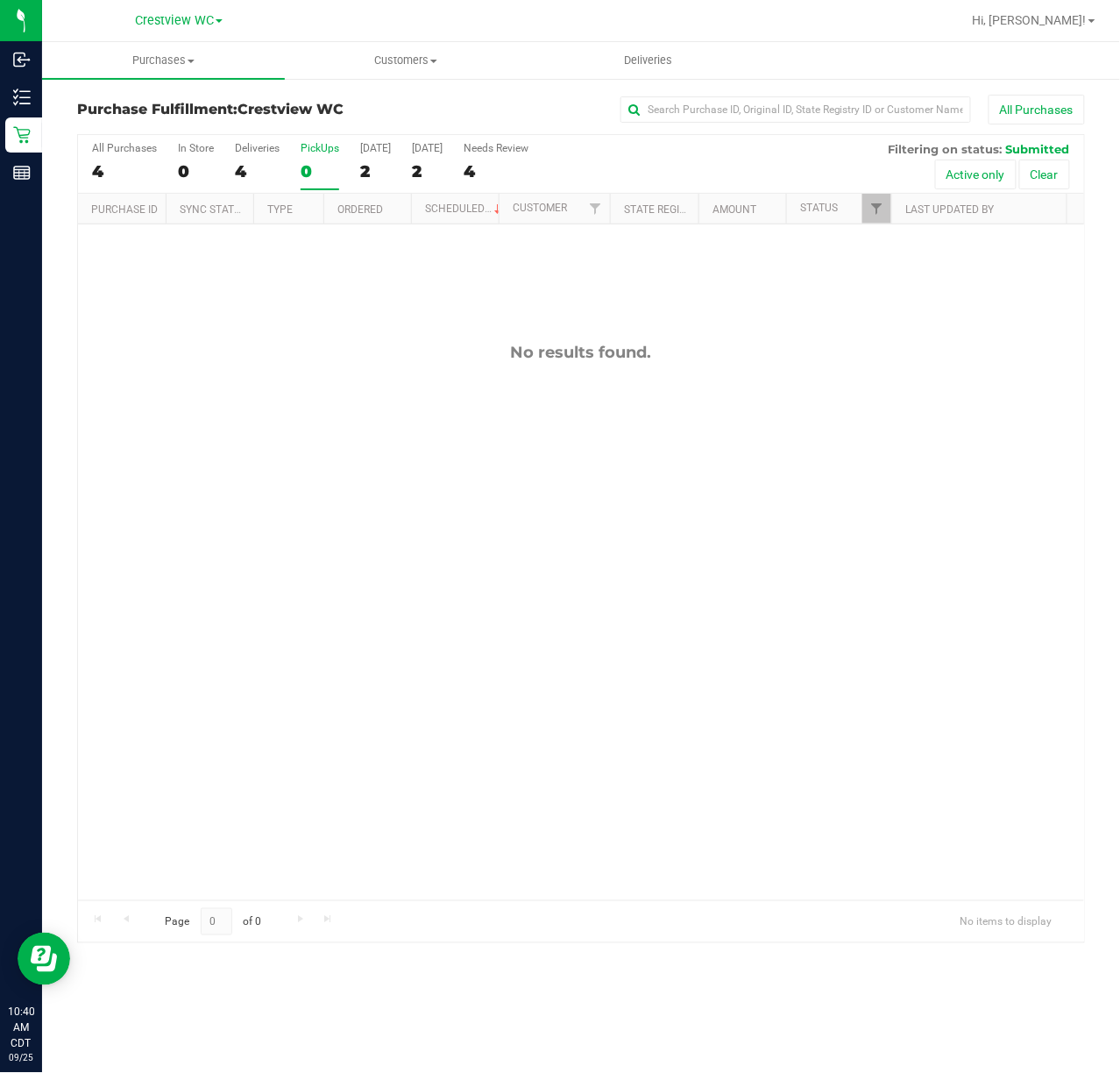
click at [343, 405] on div "No results found." at bounding box center [581, 622] width 1007 height 795
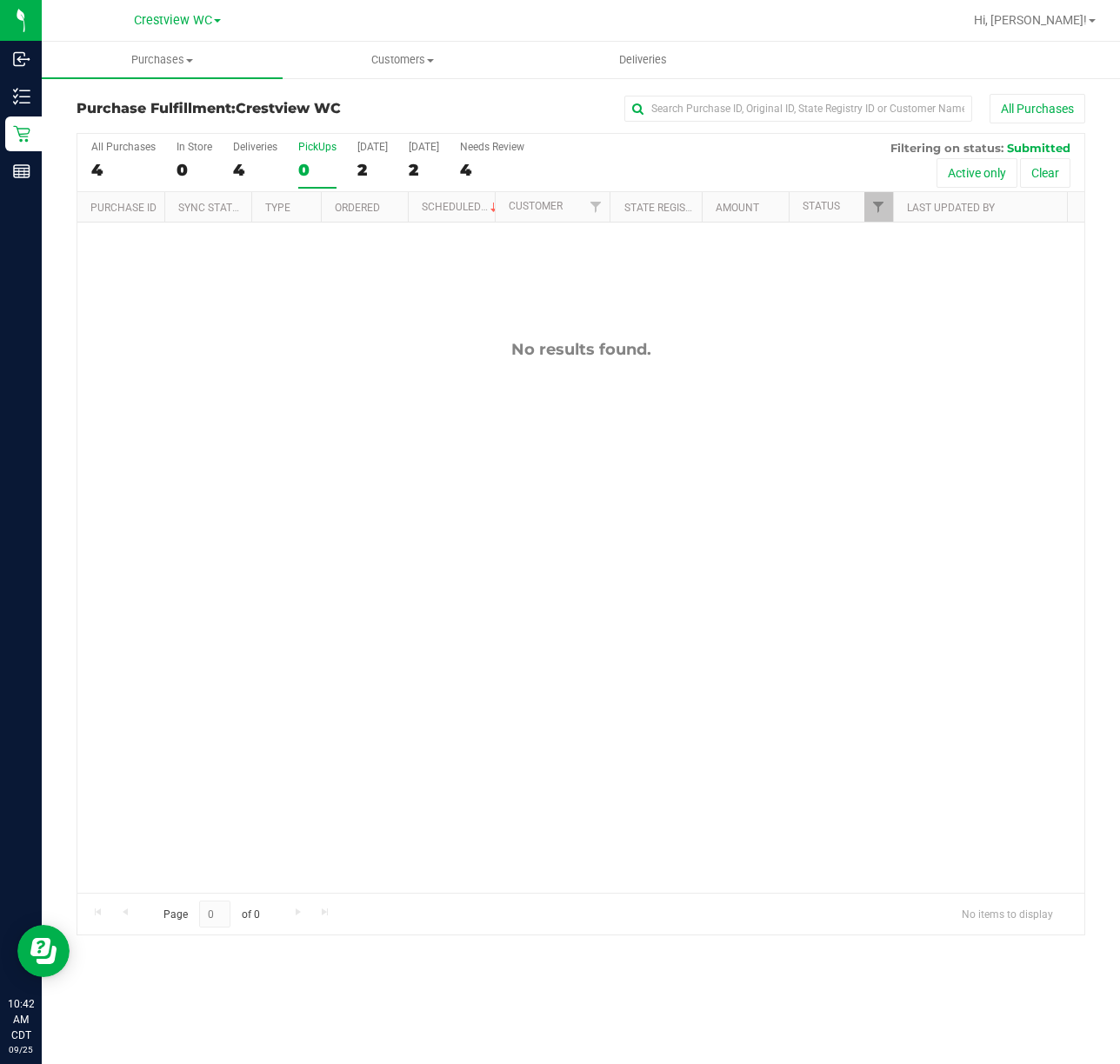
click at [421, 435] on div "No results found." at bounding box center [580, 616] width 1007 height 788
click at [387, 475] on div "No results found." at bounding box center [580, 616] width 1007 height 788
click at [682, 451] on div "No results found." at bounding box center [580, 616] width 1007 height 788
click at [659, 489] on div "No results found." at bounding box center [580, 616] width 1007 height 788
click at [252, 506] on div "No results found." at bounding box center [580, 616] width 1007 height 788
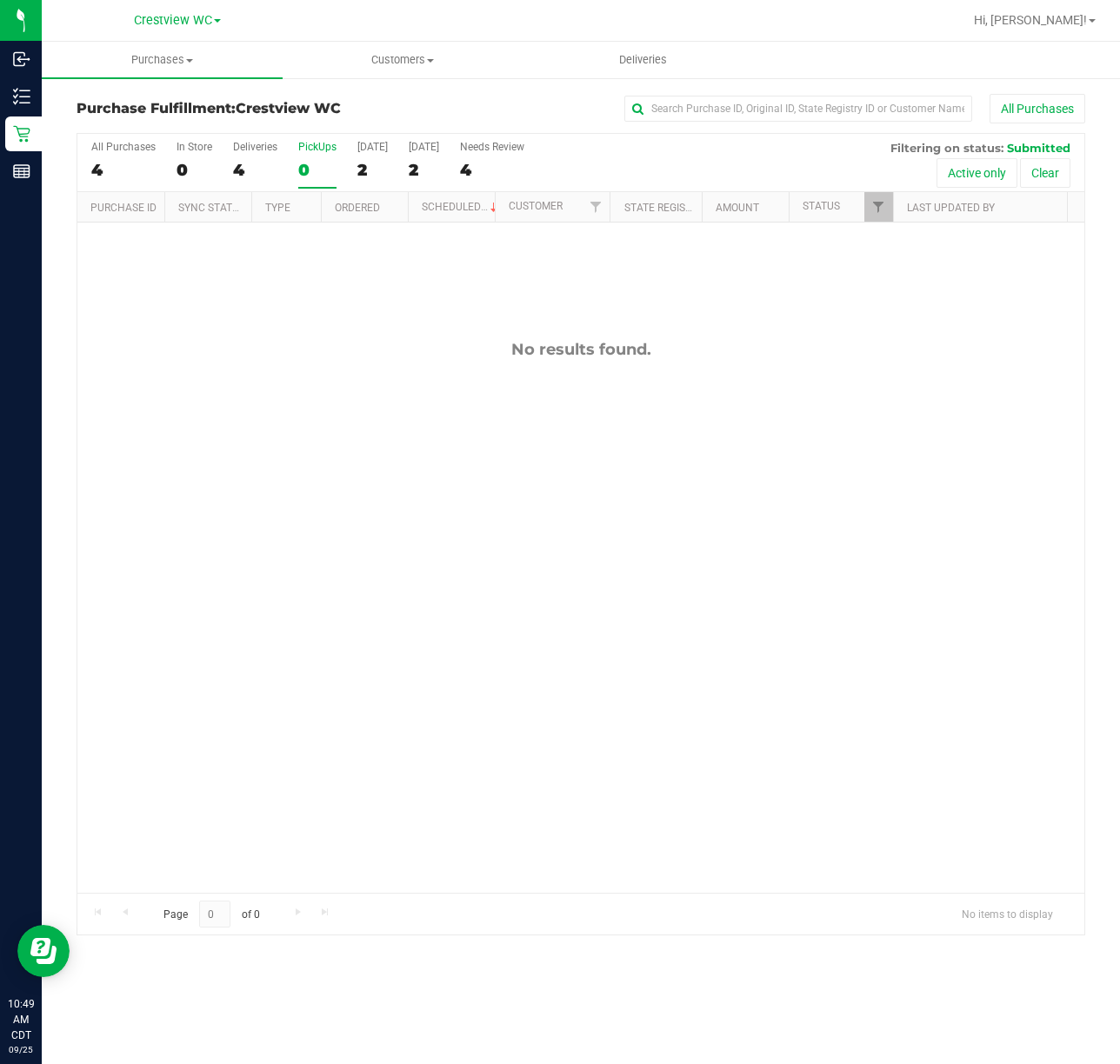
click at [247, 542] on div "No results found." at bounding box center [580, 616] width 1007 height 788
click at [397, 571] on div "No results found." at bounding box center [580, 616] width 1007 height 788
click at [407, 573] on div "No results found." at bounding box center [580, 616] width 1007 height 788
click at [369, 338] on div "No results found." at bounding box center [580, 616] width 1007 height 788
click at [329, 148] on div "PickUps" at bounding box center [317, 146] width 38 height 12
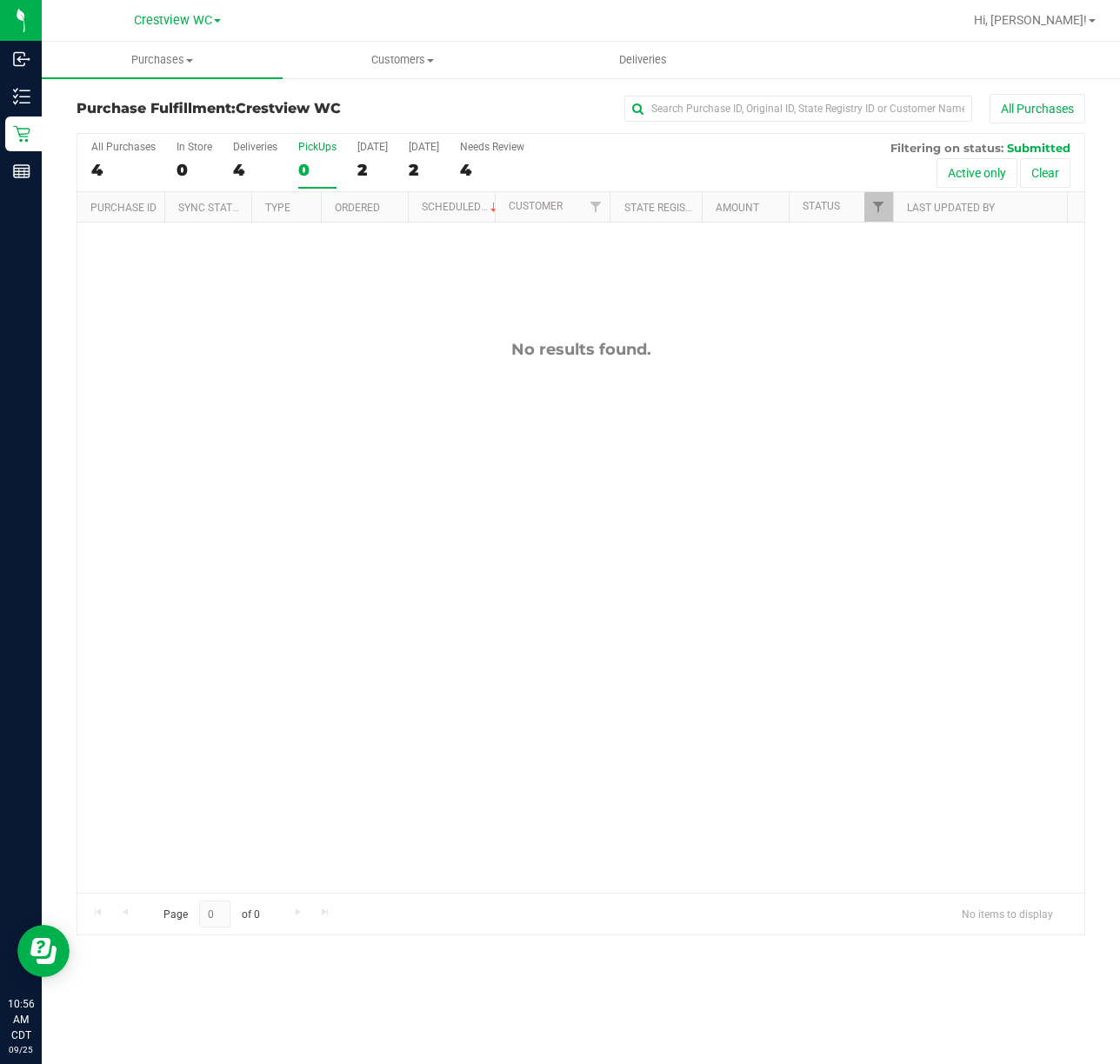
click at [0, 0] on input "PickUps 0" at bounding box center [0, 0] width 0 height 0
click at [394, 285] on div "No results found." at bounding box center [580, 616] width 1007 height 788
click at [364, 421] on div "No results found." at bounding box center [580, 616] width 1007 height 788
click at [405, 383] on div "No results found." at bounding box center [580, 616] width 1007 height 788
click at [458, 509] on div "No results found." at bounding box center [580, 616] width 1007 height 788
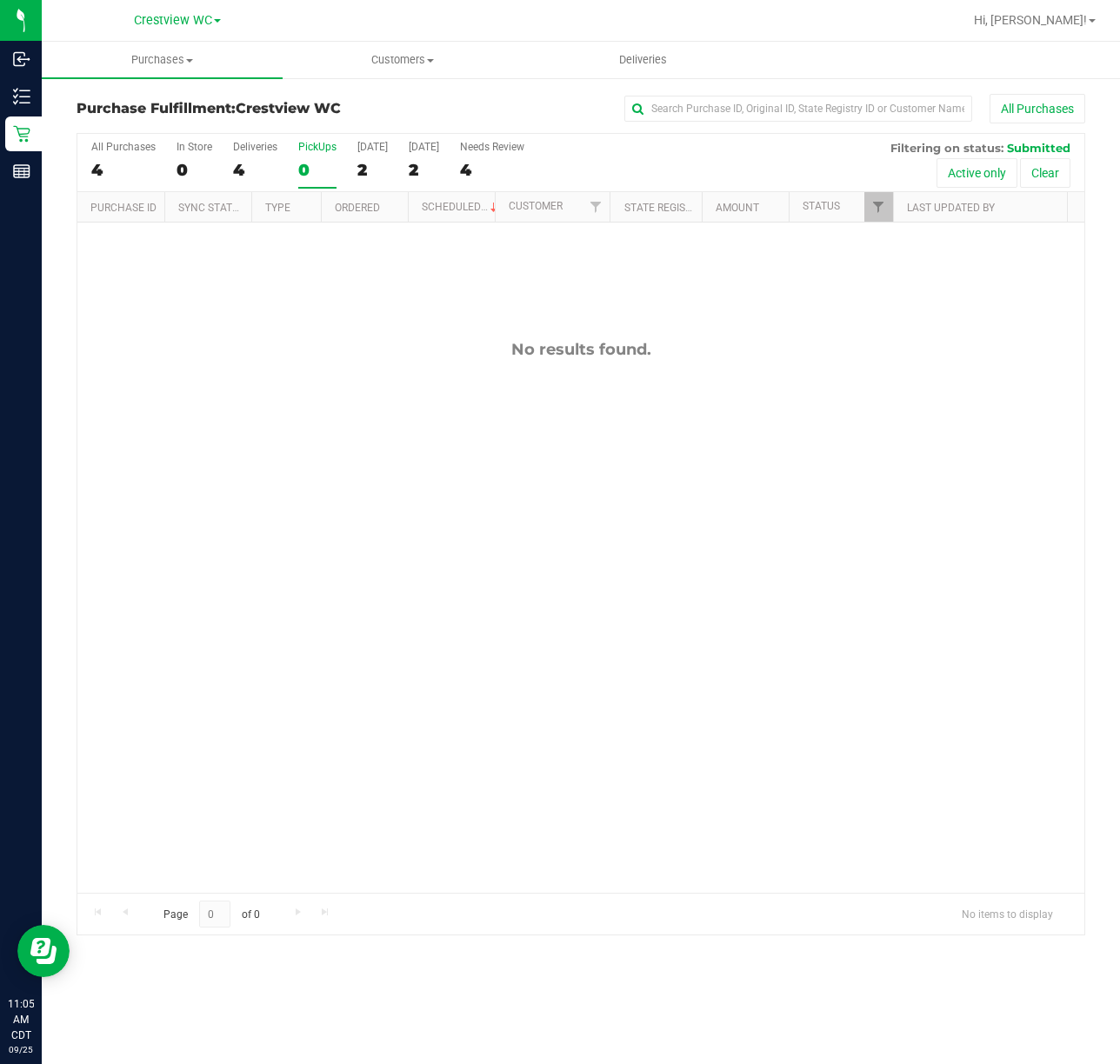
click at [401, 437] on div "No results found." at bounding box center [580, 616] width 1007 height 788
click at [329, 481] on div "No results found." at bounding box center [580, 616] width 1007 height 788
click at [309, 155] on label "PickUps 0" at bounding box center [317, 164] width 38 height 48
click at [0, 0] on input "PickUps 0" at bounding box center [0, 0] width 0 height 0
click at [310, 153] on div "PickUps" at bounding box center [317, 146] width 38 height 12
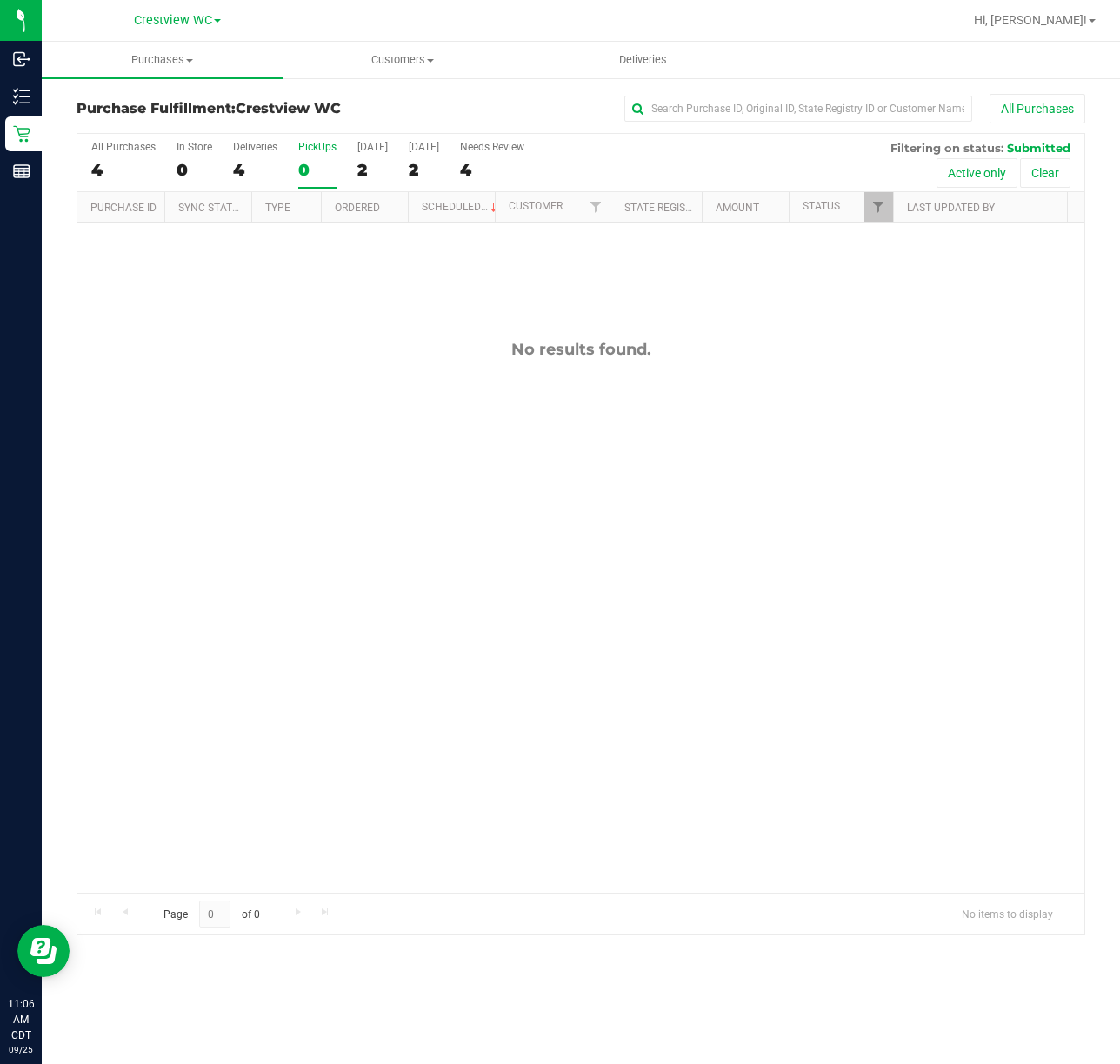
click at [0, 0] on input "PickUps 0" at bounding box center [0, 0] width 0 height 0
click at [324, 353] on div "No results found." at bounding box center [580, 350] width 1007 height 20
click at [325, 148] on div "PickUps" at bounding box center [317, 146] width 38 height 12
click at [0, 0] on input "PickUps 0" at bounding box center [0, 0] width 0 height 0
click at [746, 296] on div "No results found." at bounding box center [580, 616] width 1007 height 788
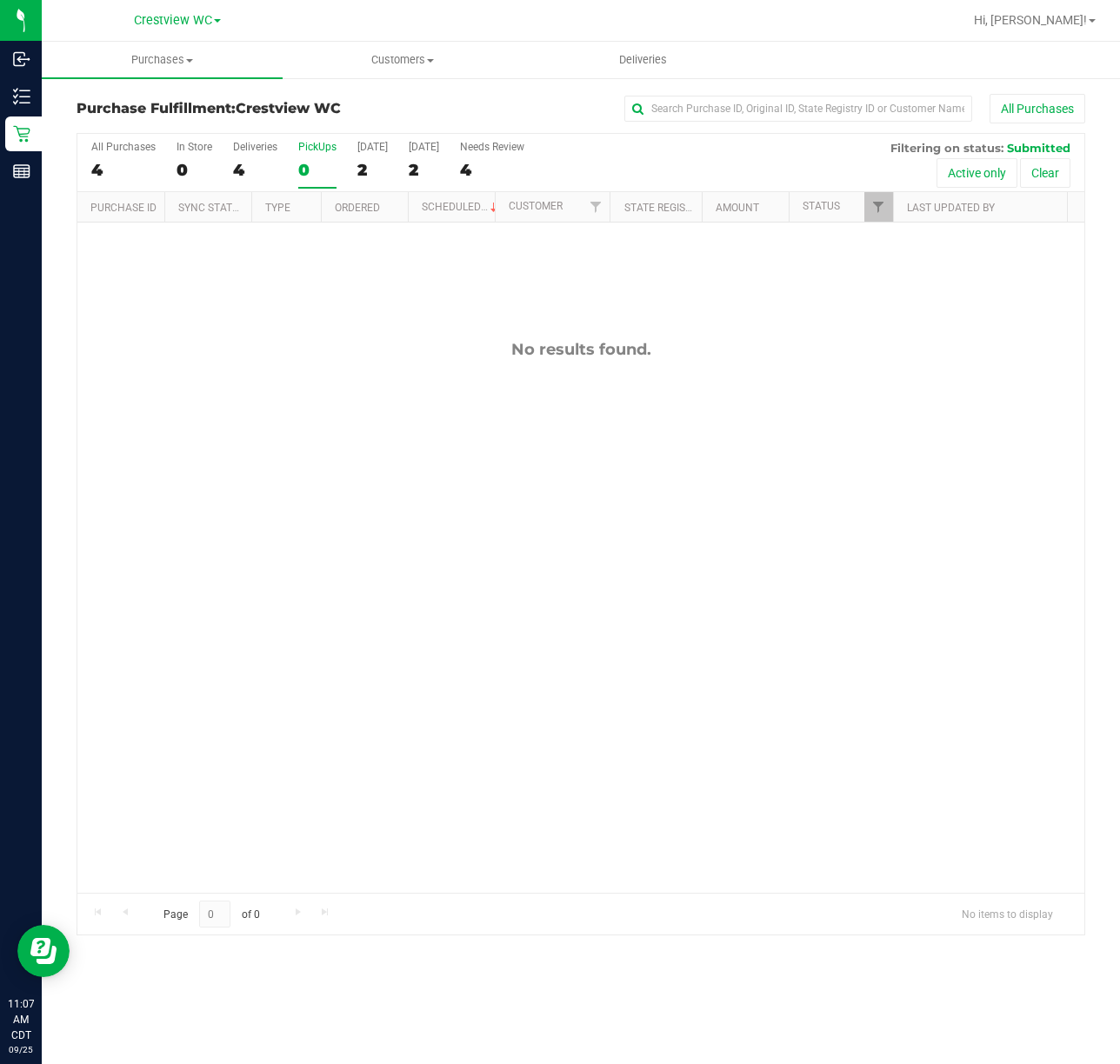
click at [328, 289] on div "No results found." at bounding box center [580, 616] width 1007 height 788
click at [185, 339] on div "No results found." at bounding box center [580, 616] width 1007 height 788
click at [325, 150] on div "PickUps" at bounding box center [317, 146] width 38 height 12
click at [0, 0] on input "PickUps 0" at bounding box center [0, 0] width 0 height 0
click at [874, 204] on span "Filter" at bounding box center [878, 207] width 14 height 14
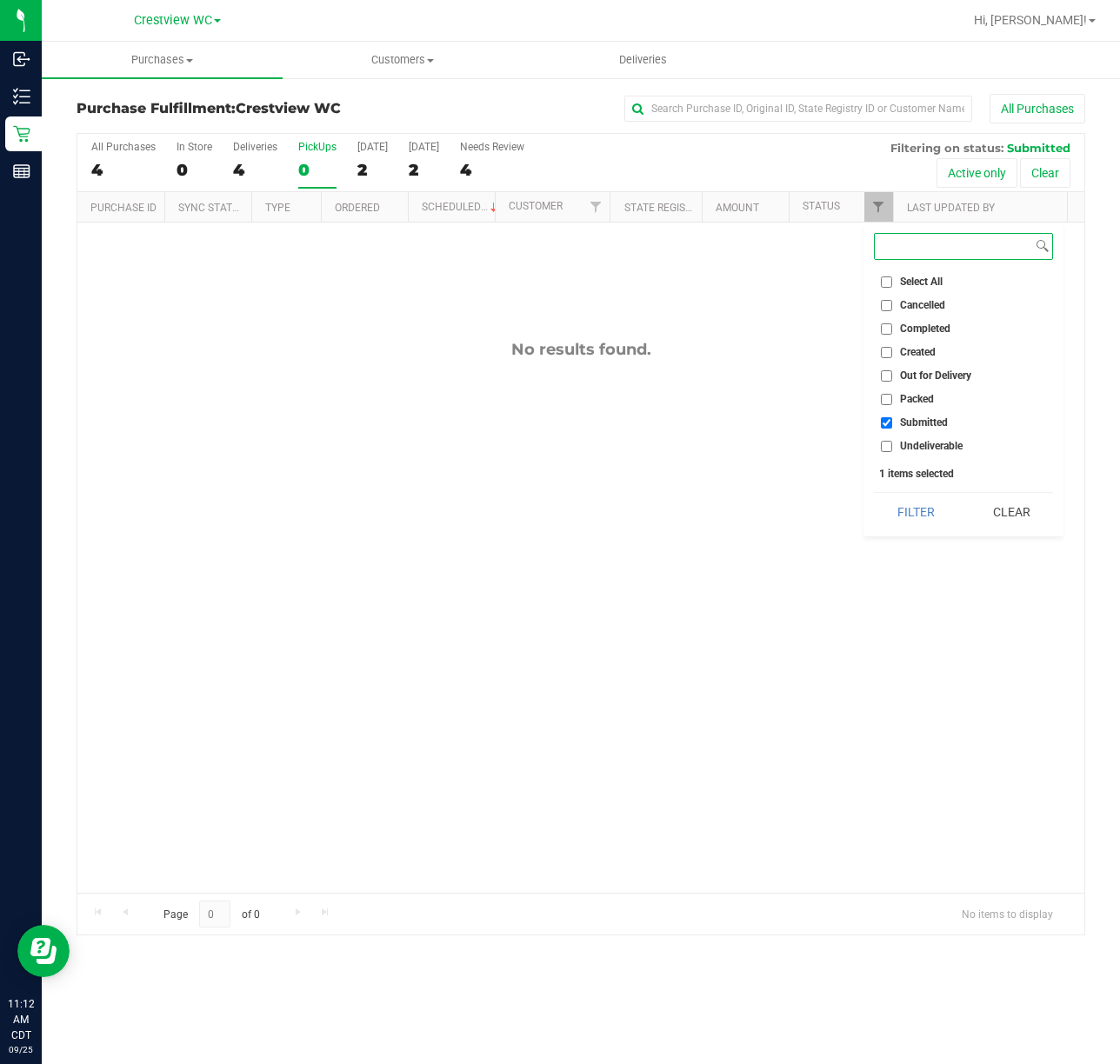
click at [874, 493] on button "Filter" at bounding box center [916, 512] width 84 height 38
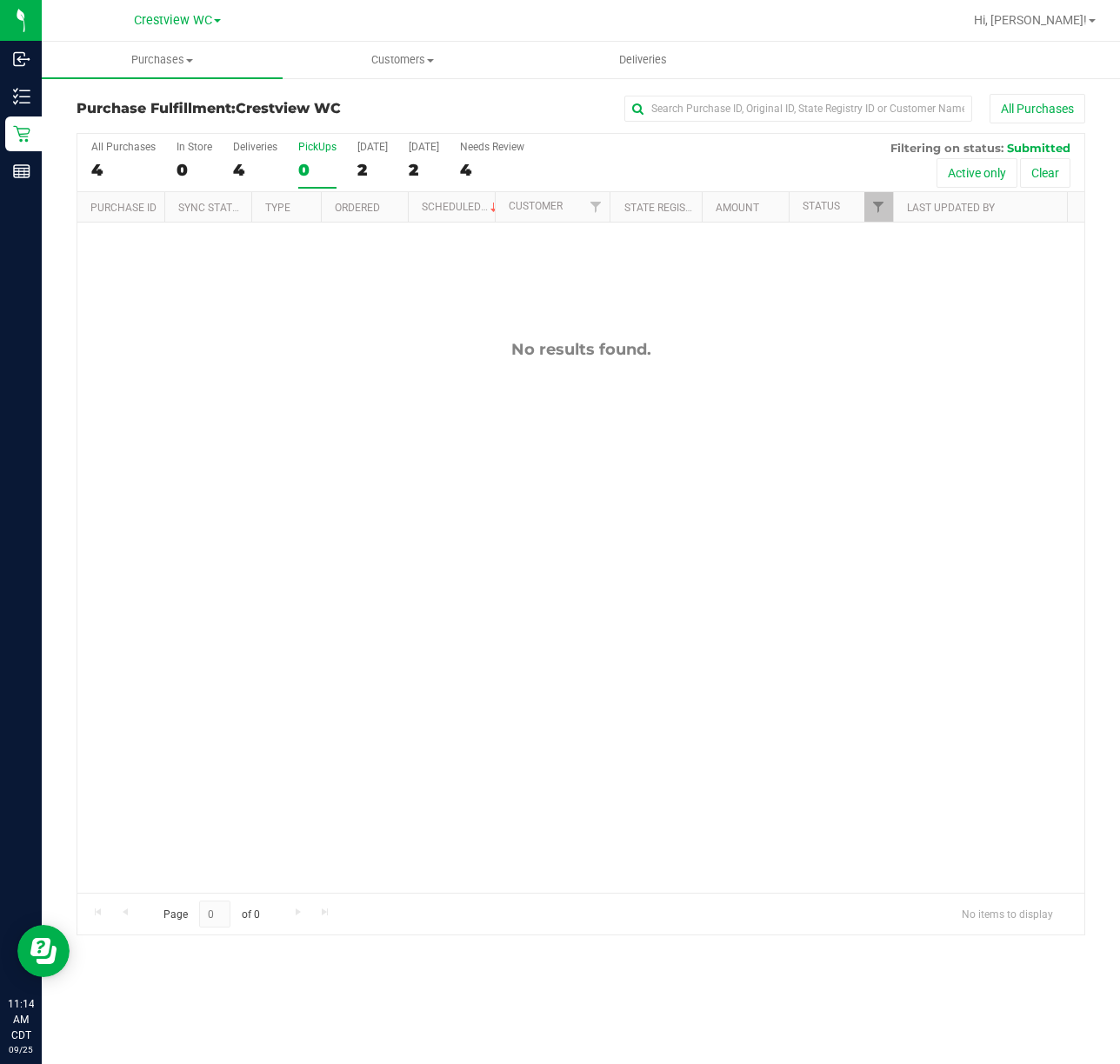
click at [816, 473] on div "No results found." at bounding box center [580, 616] width 1007 height 788
click at [757, 433] on div "No results found." at bounding box center [580, 616] width 1007 height 788
click at [303, 142] on div "PickUps" at bounding box center [317, 146] width 38 height 12
click at [0, 0] on input "PickUps 0" at bounding box center [0, 0] width 0 height 0
click at [658, 606] on div "No results found." at bounding box center [580, 616] width 1007 height 788
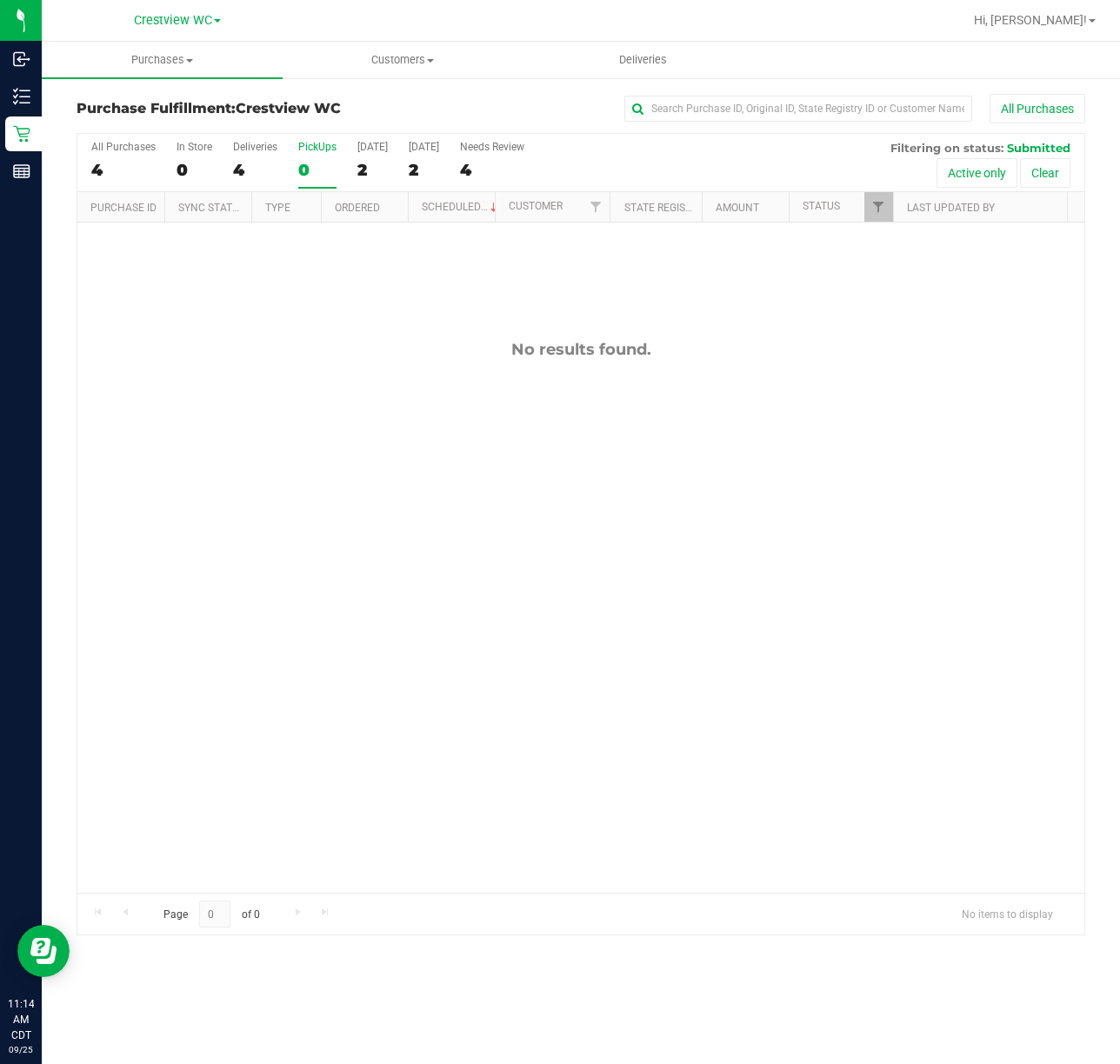
click at [727, 722] on div "No results found." at bounding box center [580, 616] width 1007 height 788
click at [290, 383] on div "No results found." at bounding box center [580, 616] width 1007 height 788
click at [349, 386] on div "No results found." at bounding box center [580, 616] width 1007 height 788
click at [317, 581] on div "No results found." at bounding box center [580, 616] width 1007 height 788
click at [325, 147] on div "PickUps" at bounding box center [317, 146] width 38 height 12
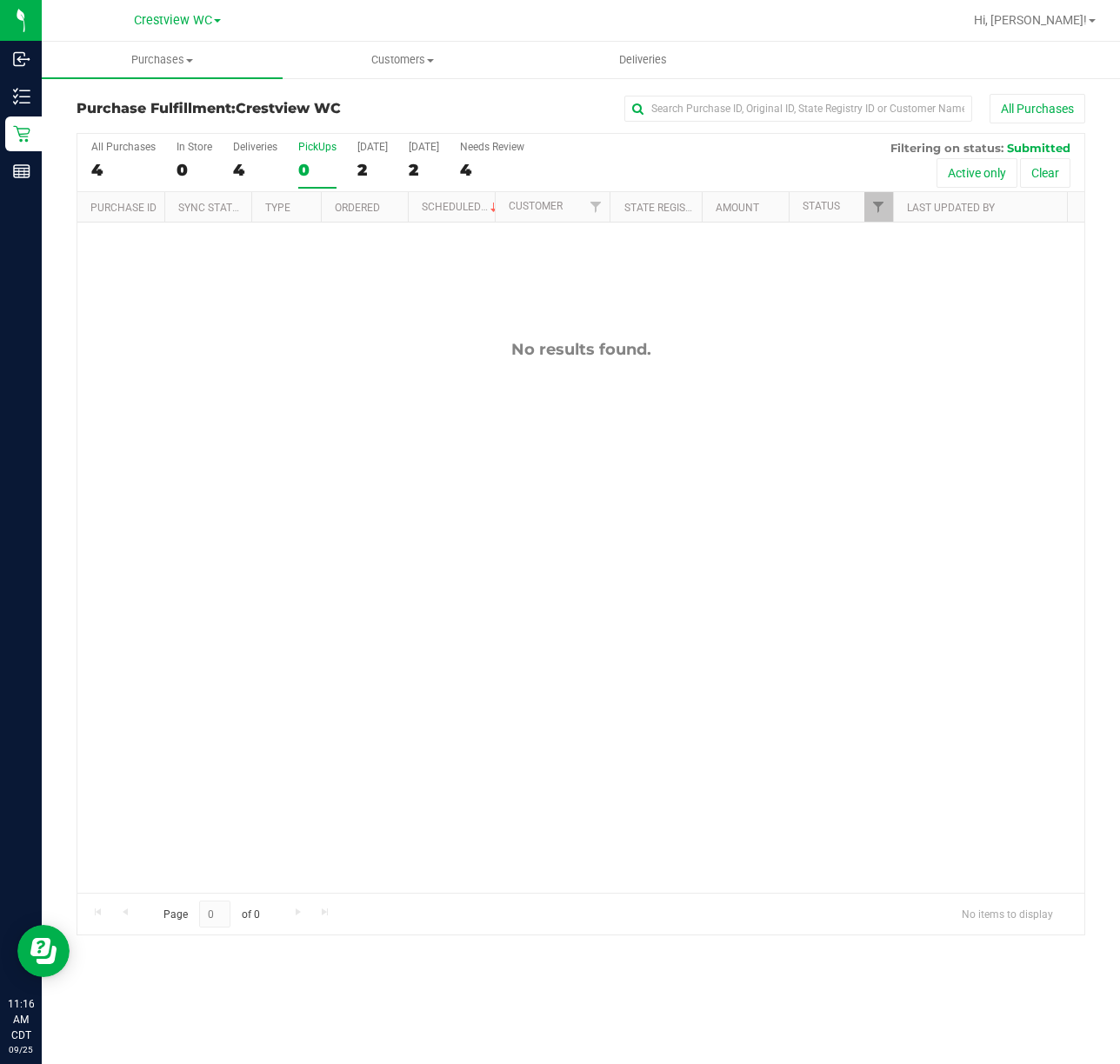
click at [0, 0] on input "PickUps 0" at bounding box center [0, 0] width 0 height 0
click at [873, 193] on link "Filter" at bounding box center [878, 207] width 28 height 29
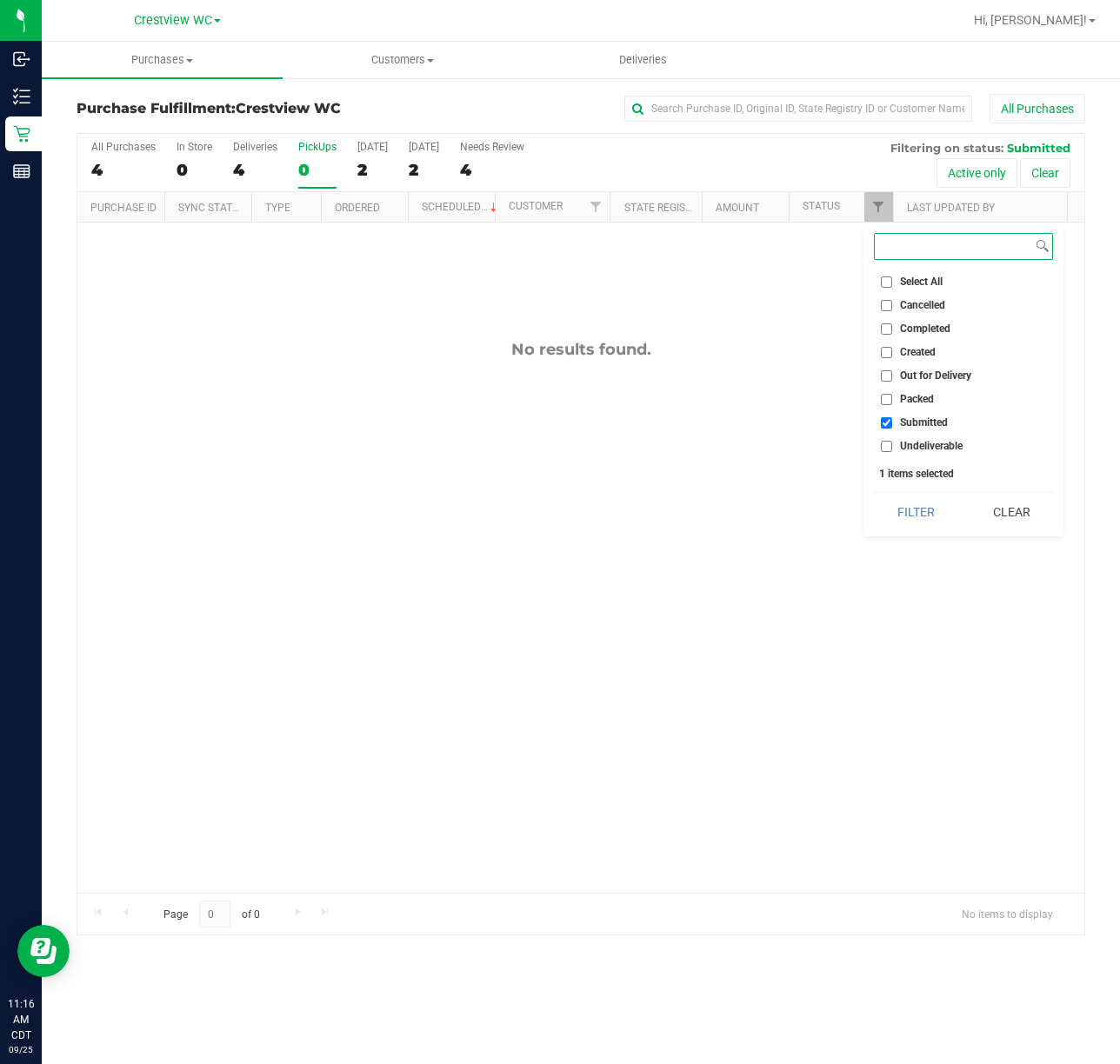
click at [874, 493] on button "Filter" at bounding box center [916, 512] width 84 height 38
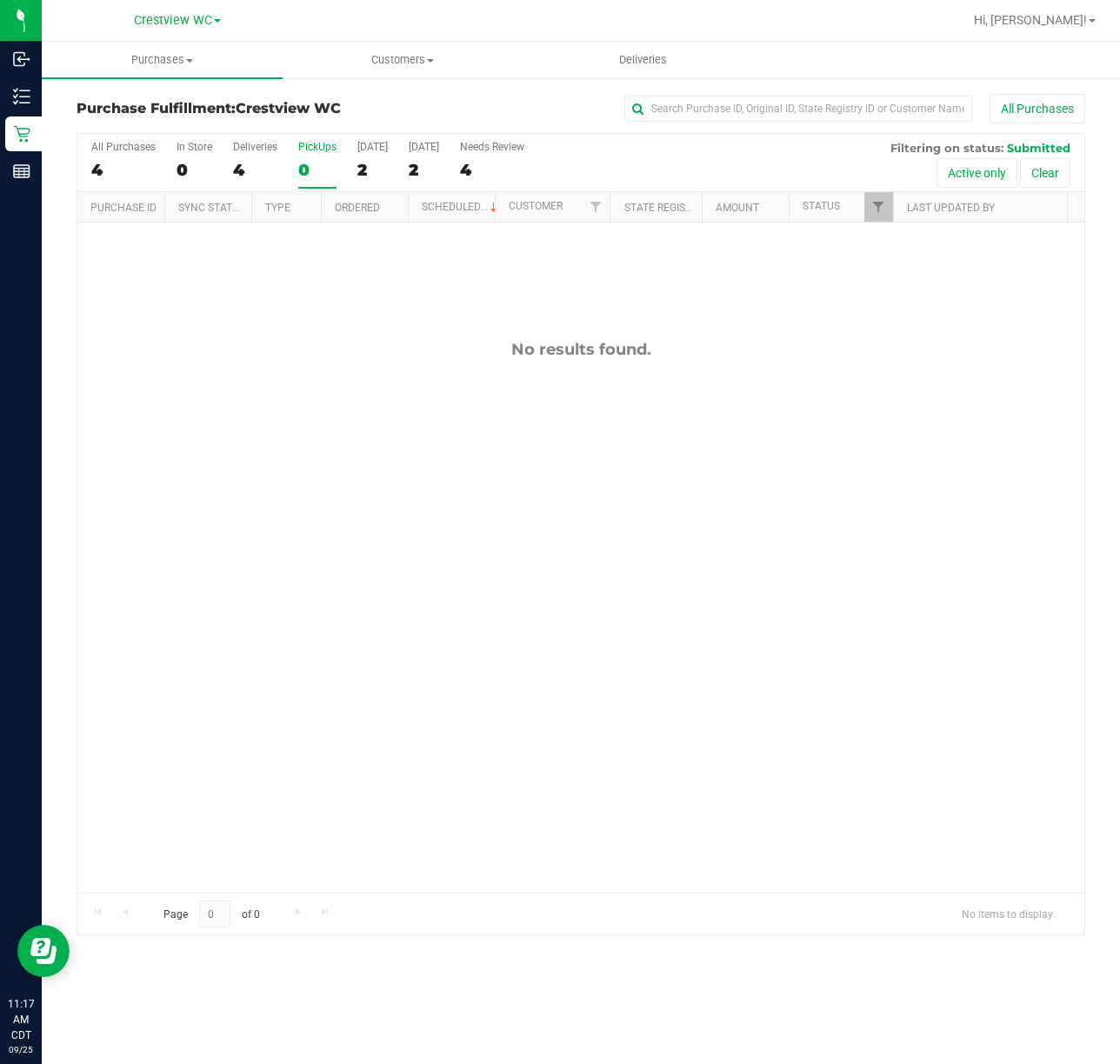
click at [438, 569] on div "No results found." at bounding box center [580, 616] width 1007 height 788
click at [718, 541] on div "No results found." at bounding box center [580, 616] width 1007 height 788
click at [279, 482] on div "No results found." at bounding box center [580, 616] width 1007 height 788
click at [277, 485] on div "No results found." at bounding box center [580, 616] width 1007 height 788
click at [297, 373] on div "No results found." at bounding box center [580, 616] width 1007 height 788
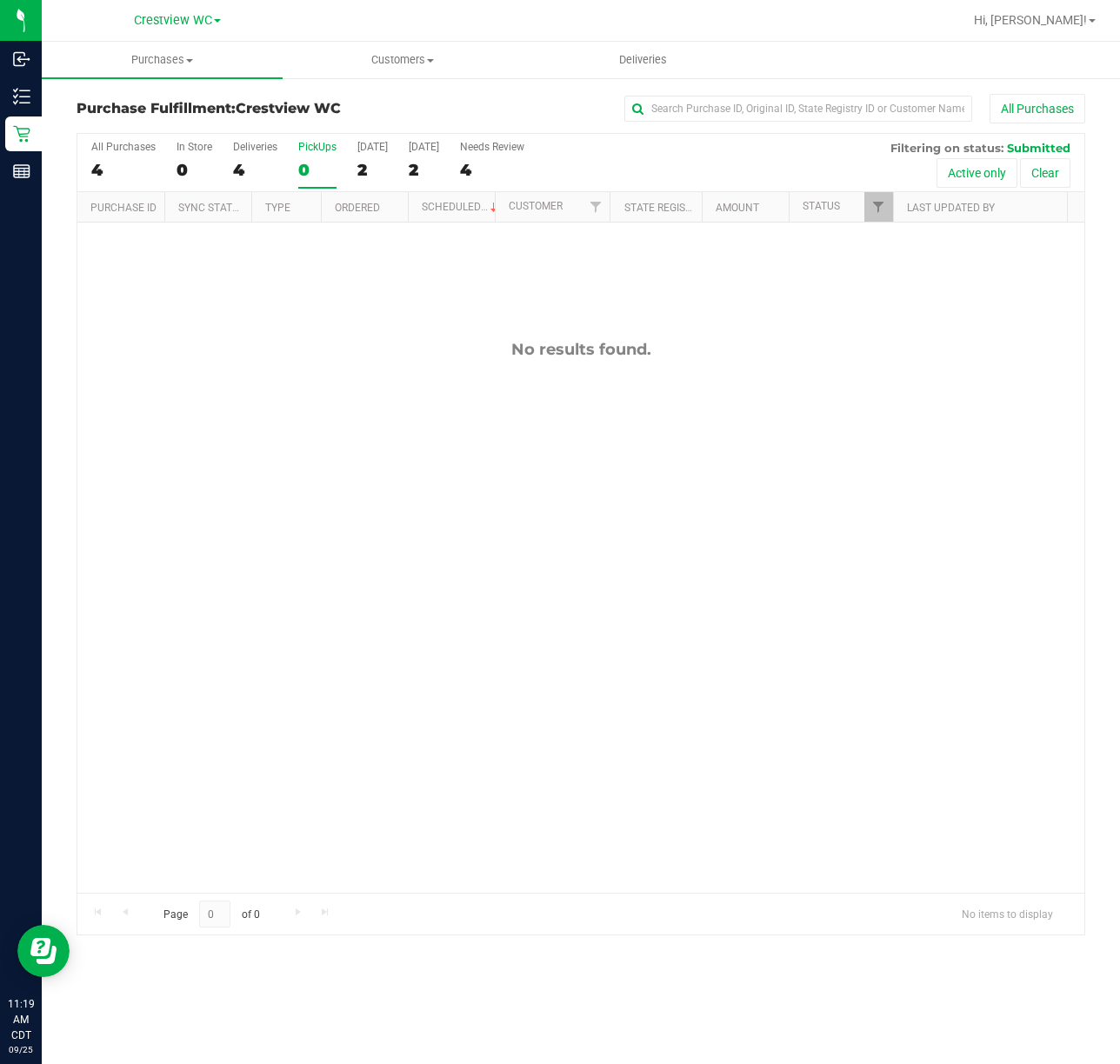
click at [352, 339] on div "No results found." at bounding box center [580, 616] width 1007 height 788
click at [851, 405] on div "No results found." at bounding box center [580, 616] width 1007 height 788
click at [376, 497] on div "No results found." at bounding box center [580, 616] width 1007 height 788
click at [328, 142] on div "PickUps" at bounding box center [317, 146] width 38 height 12
click at [0, 0] on input "PickUps 0" at bounding box center [0, 0] width 0 height 0
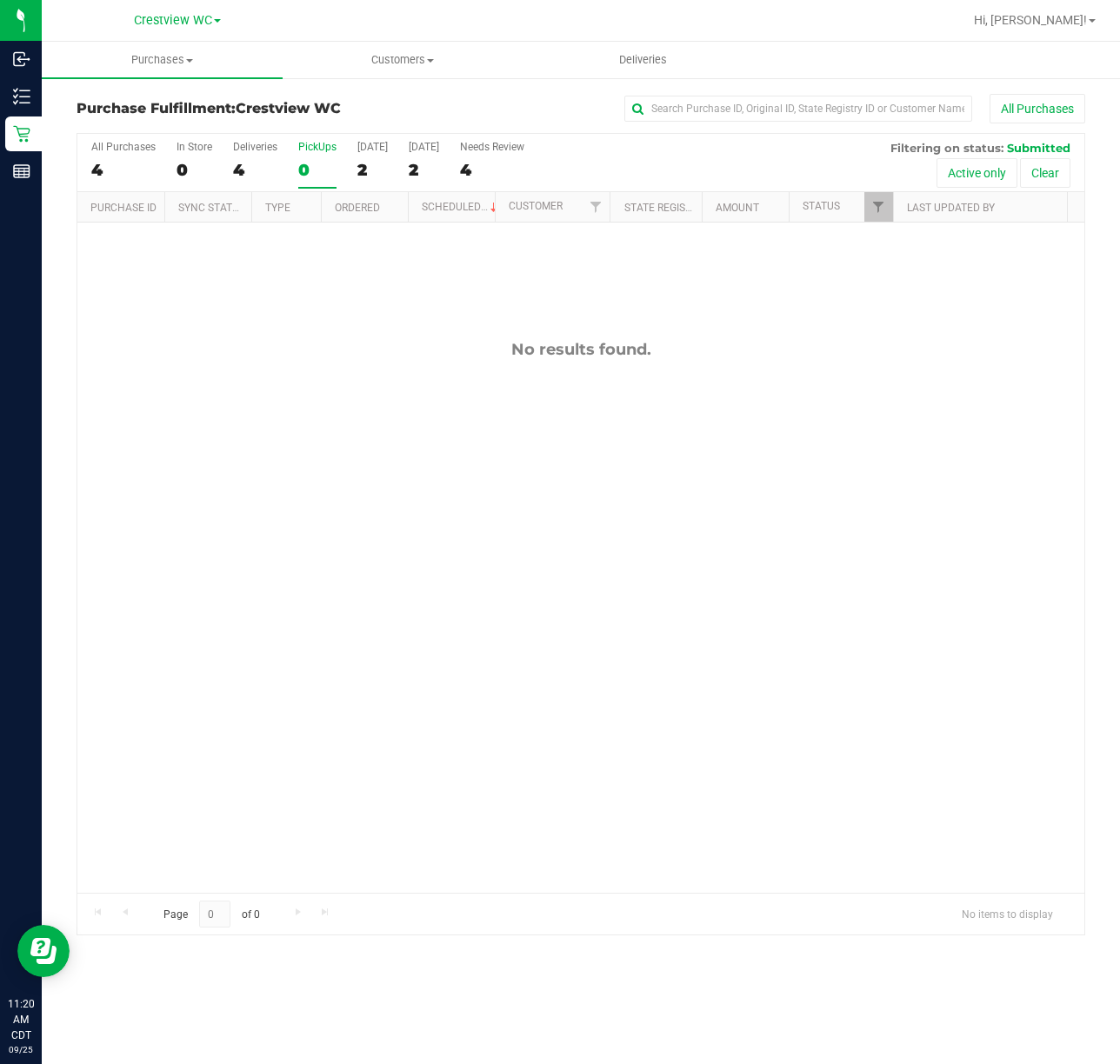
click at [229, 516] on div "No results found." at bounding box center [580, 616] width 1007 height 788
click at [304, 469] on div "No results found." at bounding box center [580, 616] width 1007 height 788
click at [314, 144] on div "PickUps" at bounding box center [317, 146] width 38 height 12
click at [0, 0] on input "PickUps 0" at bounding box center [0, 0] width 0 height 0
click at [314, 144] on div "PickUps" at bounding box center [317, 146] width 38 height 12
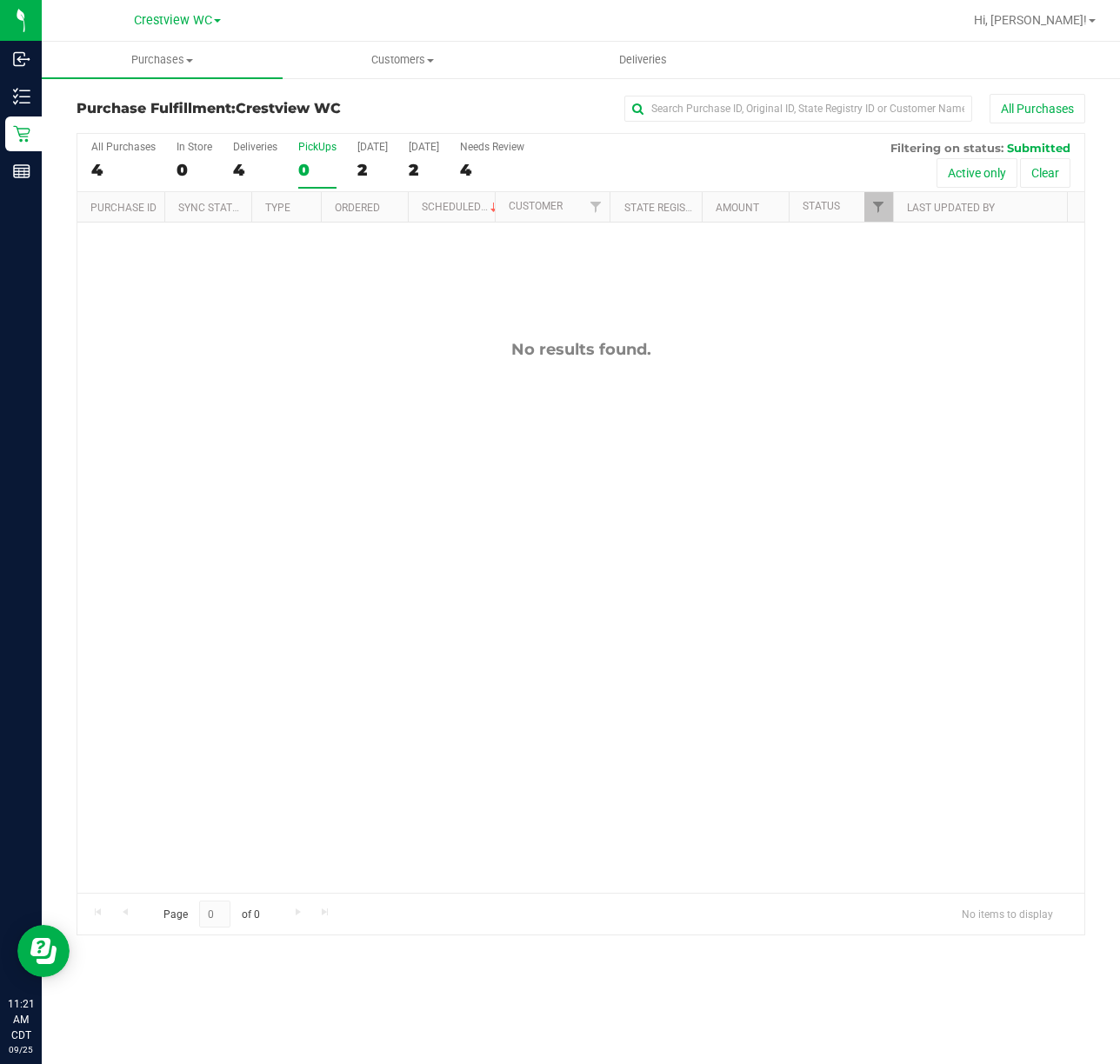
click at [0, 0] on input "PickUps 0" at bounding box center [0, 0] width 0 height 0
click at [314, 143] on div "PickUps" at bounding box center [317, 146] width 38 height 12
click at [0, 0] on input "PickUps 0" at bounding box center [0, 0] width 0 height 0
click at [882, 205] on span "Filter" at bounding box center [878, 207] width 14 height 14
click at [702, 268] on div "No results found." at bounding box center [580, 616] width 1007 height 788
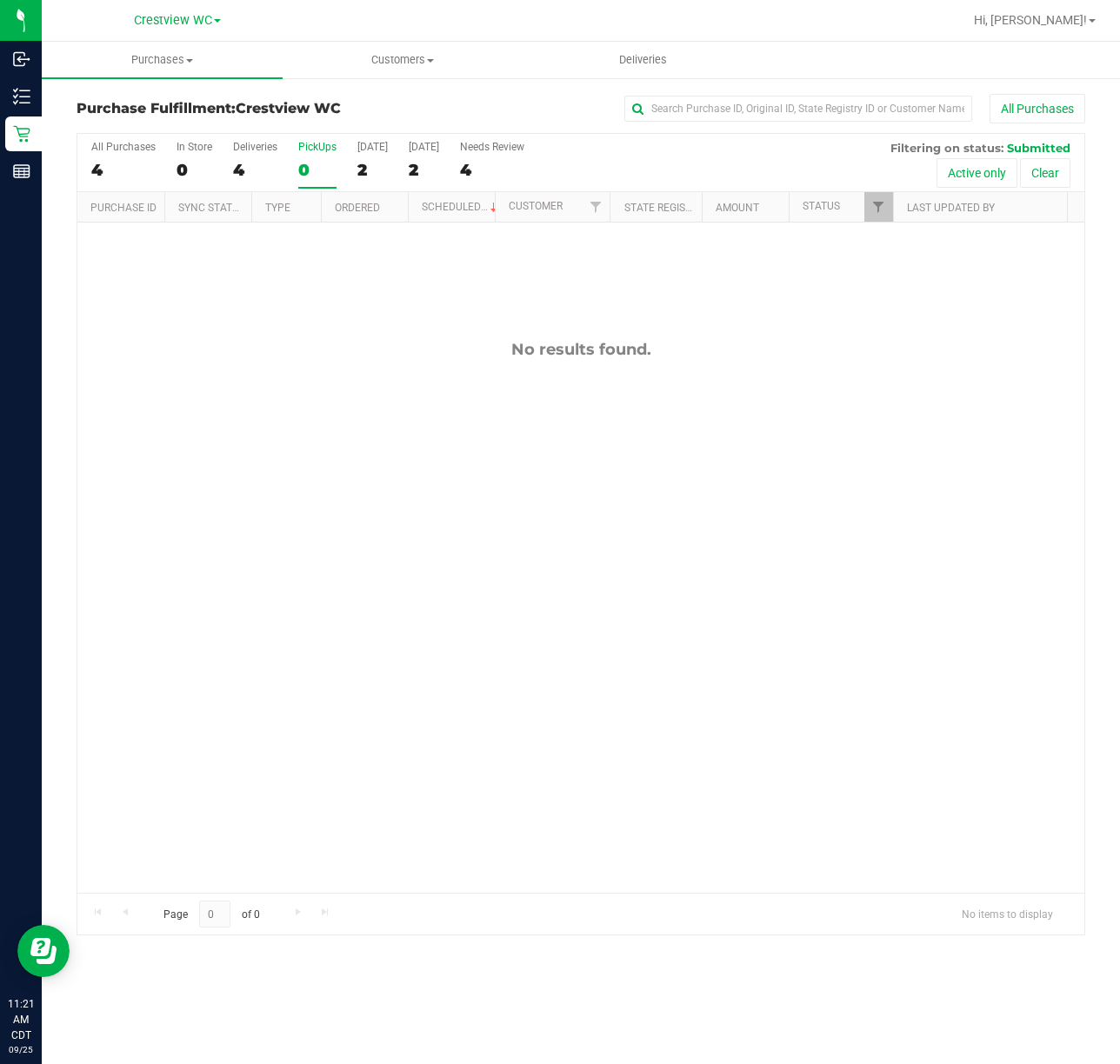
click at [607, 325] on div "No results found." at bounding box center [580, 616] width 1007 height 788
click at [581, 266] on div "No results found." at bounding box center [580, 616] width 1007 height 788
click at [538, 277] on div "No results found." at bounding box center [580, 616] width 1007 height 788
click at [390, 335] on div "No results found." at bounding box center [580, 616] width 1007 height 788
click at [374, 325] on div "No results found." at bounding box center [580, 616] width 1007 height 788
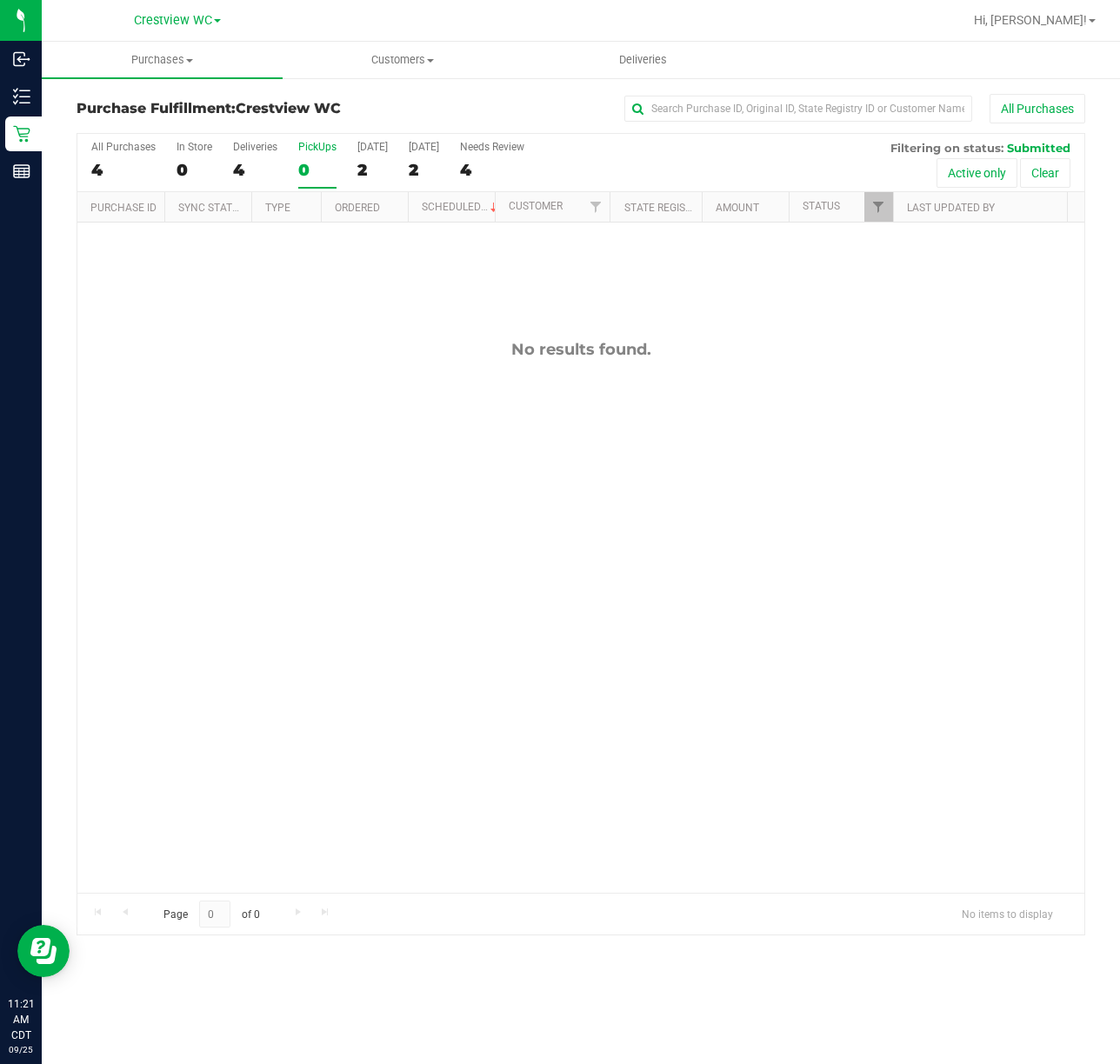
click at [349, 282] on div "No results found." at bounding box center [580, 616] width 1007 height 788
click at [300, 147] on div "PickUps" at bounding box center [317, 146] width 38 height 12
click at [0, 0] on input "PickUps 0" at bounding box center [0, 0] width 0 height 0
click at [881, 213] on span "Filter" at bounding box center [878, 207] width 14 height 14
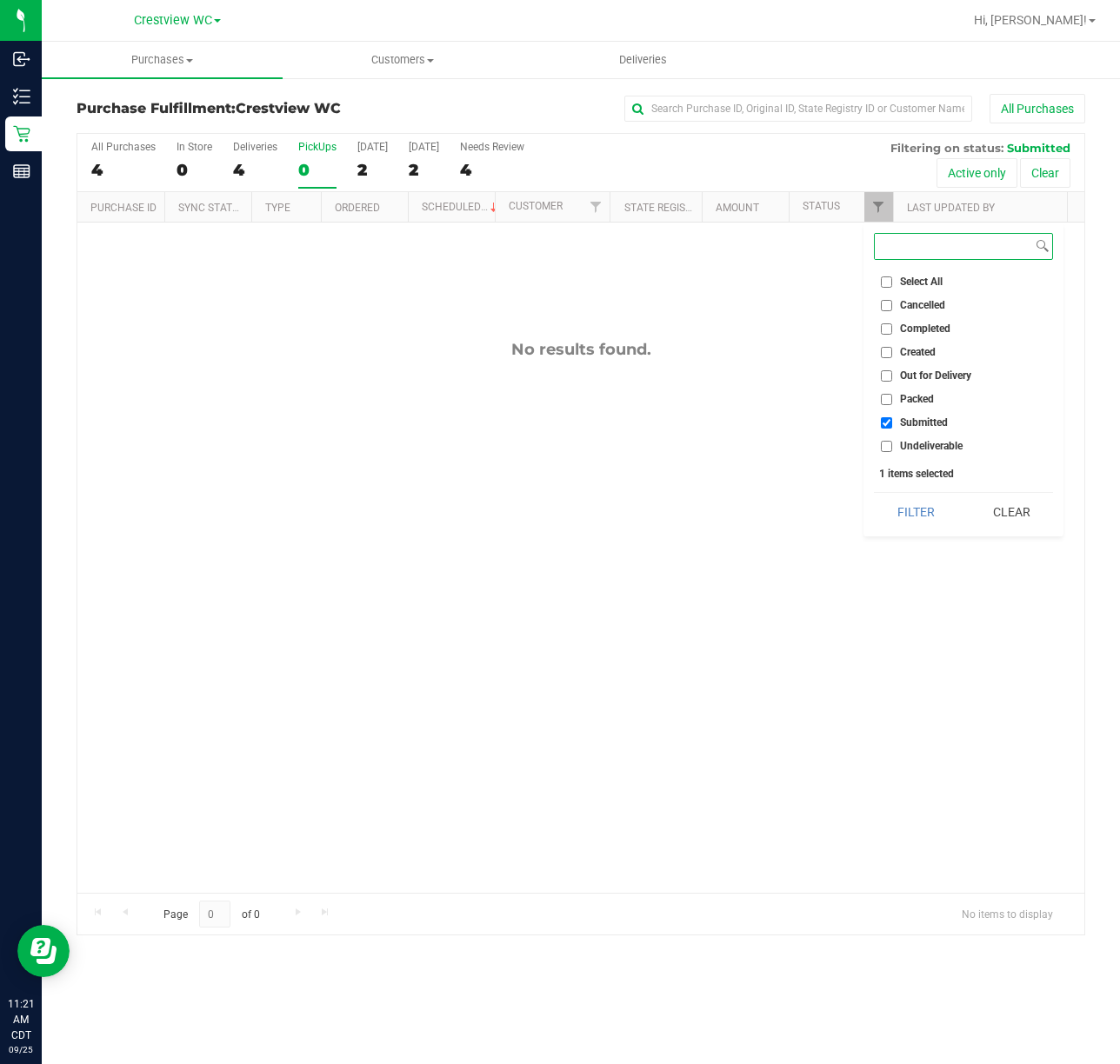
click at [874, 493] on button "Filter" at bounding box center [916, 512] width 84 height 38
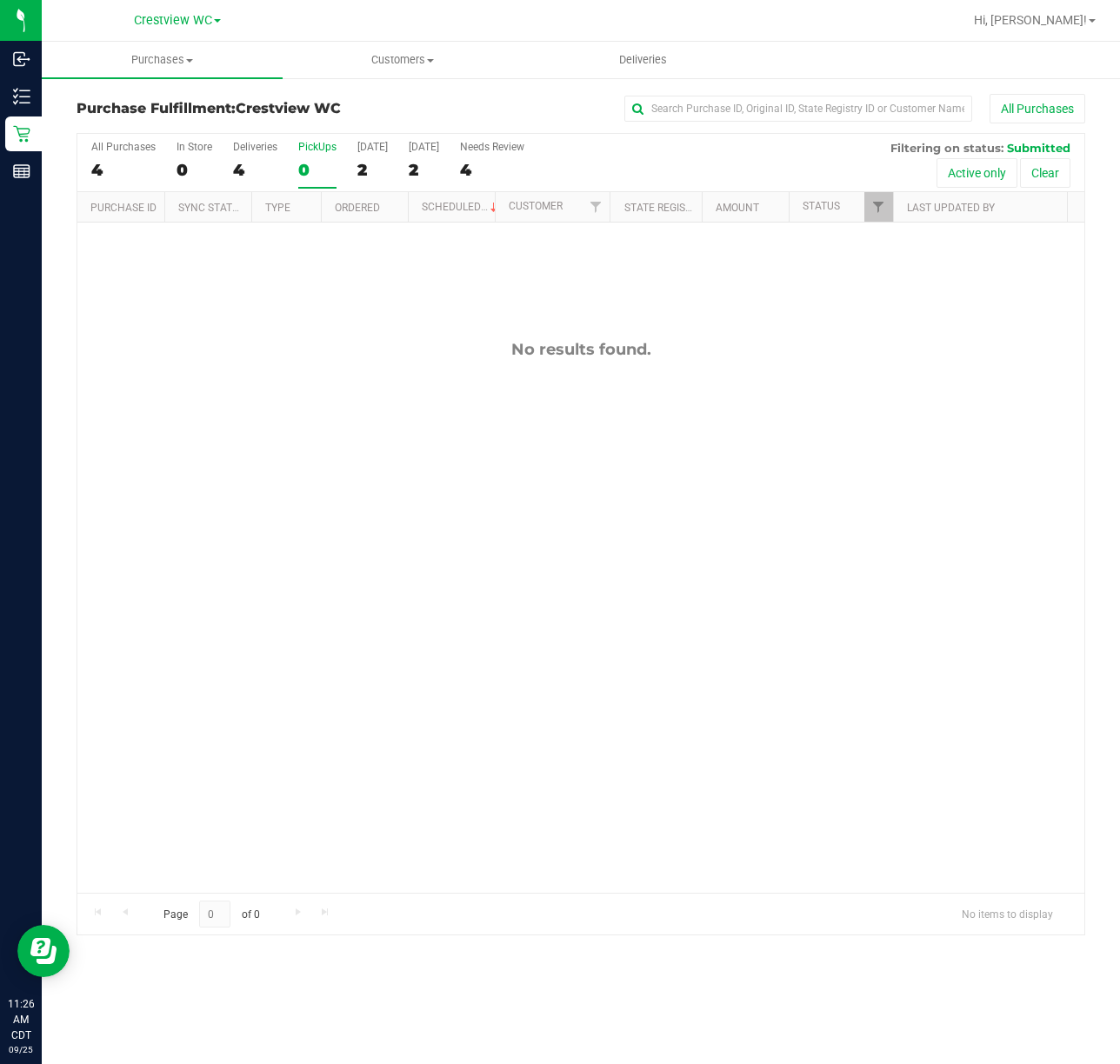
click at [359, 481] on div "No results found." at bounding box center [580, 616] width 1007 height 788
click at [318, 505] on div "No results found." at bounding box center [580, 616] width 1007 height 788
click at [429, 481] on div "No results found." at bounding box center [580, 616] width 1007 height 788
click at [320, 147] on div "PickUps" at bounding box center [317, 146] width 38 height 12
click at [0, 0] on input "PickUps 0" at bounding box center [0, 0] width 0 height 0
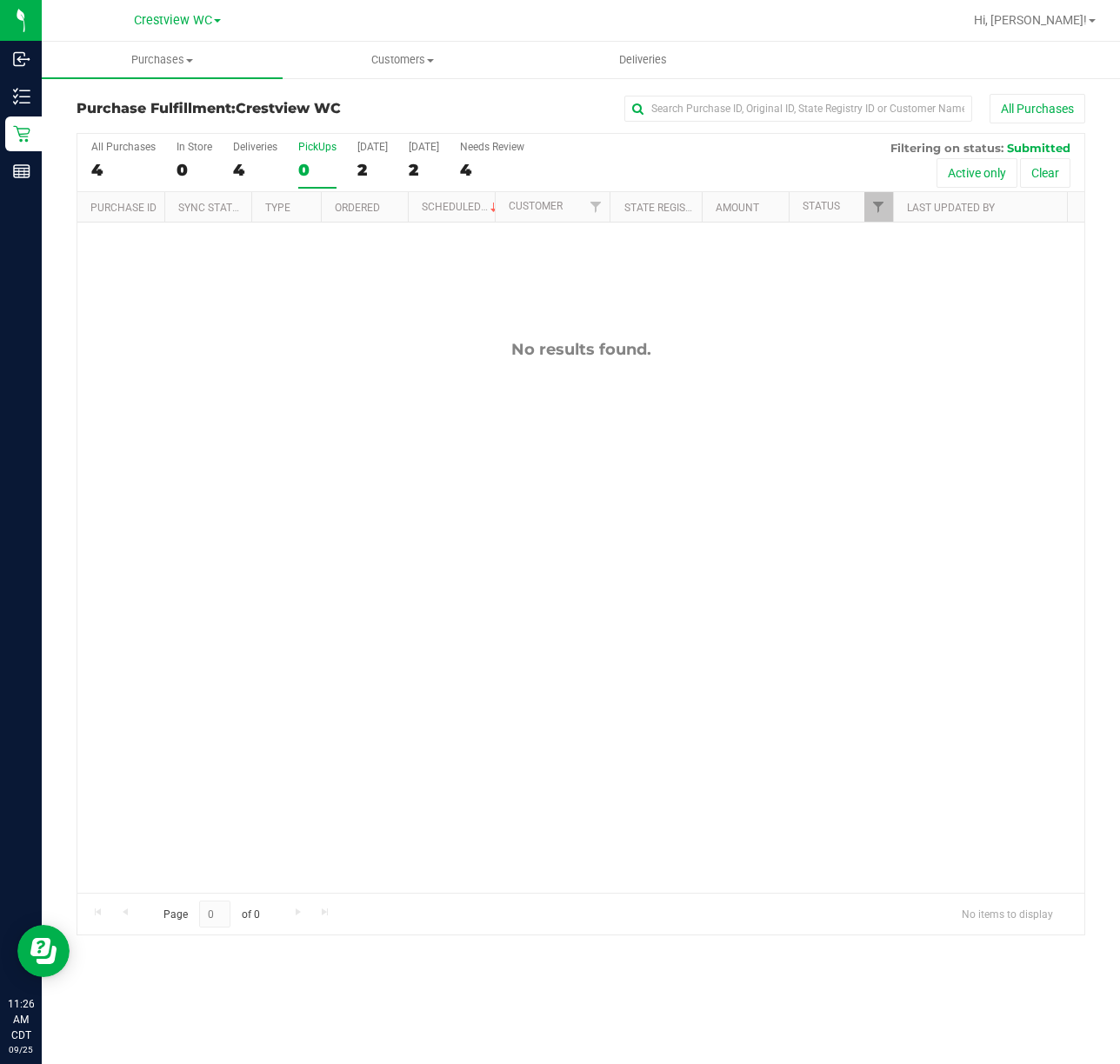
click at [324, 143] on div "PickUps" at bounding box center [317, 146] width 38 height 12
click at [0, 0] on input "PickUps 0" at bounding box center [0, 0] width 0 height 0
click at [884, 217] on link "Filter" at bounding box center [878, 207] width 28 height 29
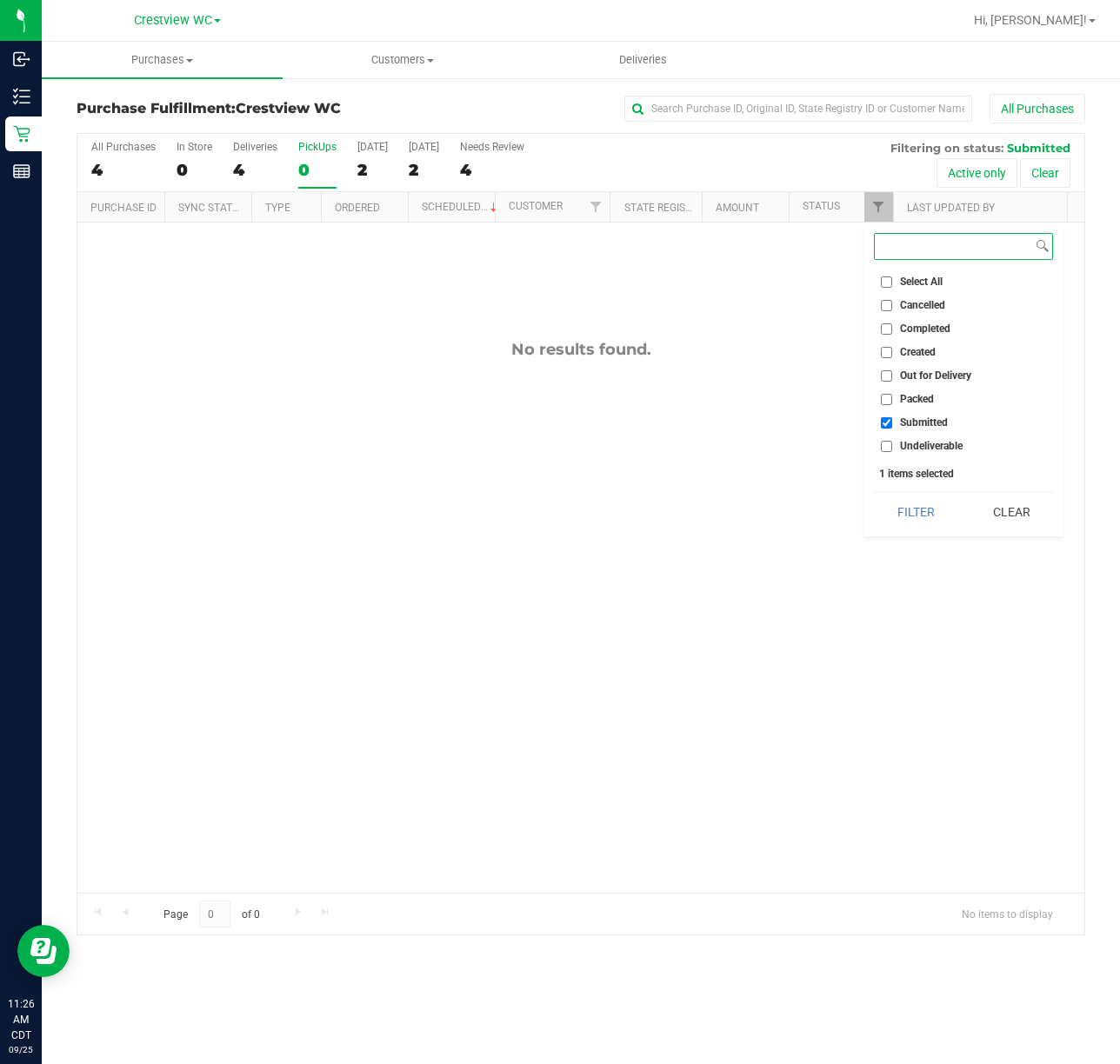
click at [874, 493] on button "Filter" at bounding box center [916, 512] width 84 height 38
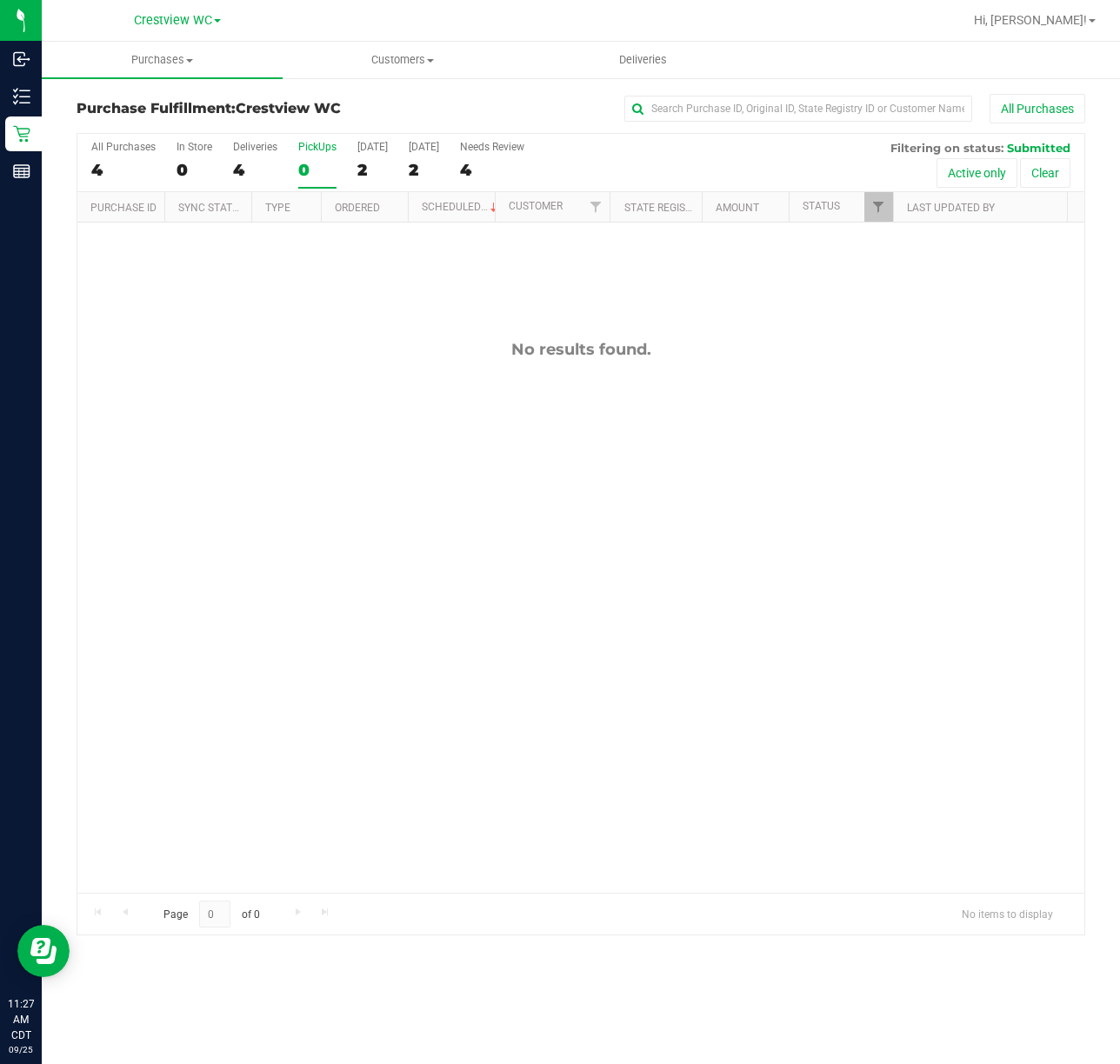
click at [290, 400] on div "No results found." at bounding box center [580, 616] width 1007 height 788
click at [329, 148] on div "PickUps" at bounding box center [317, 146] width 38 height 12
click at [0, 0] on input "PickUps 0" at bounding box center [0, 0] width 0 height 0
click at [329, 148] on div "PickUps" at bounding box center [317, 146] width 38 height 12
click at [0, 0] on input "PickUps 0" at bounding box center [0, 0] width 0 height 0
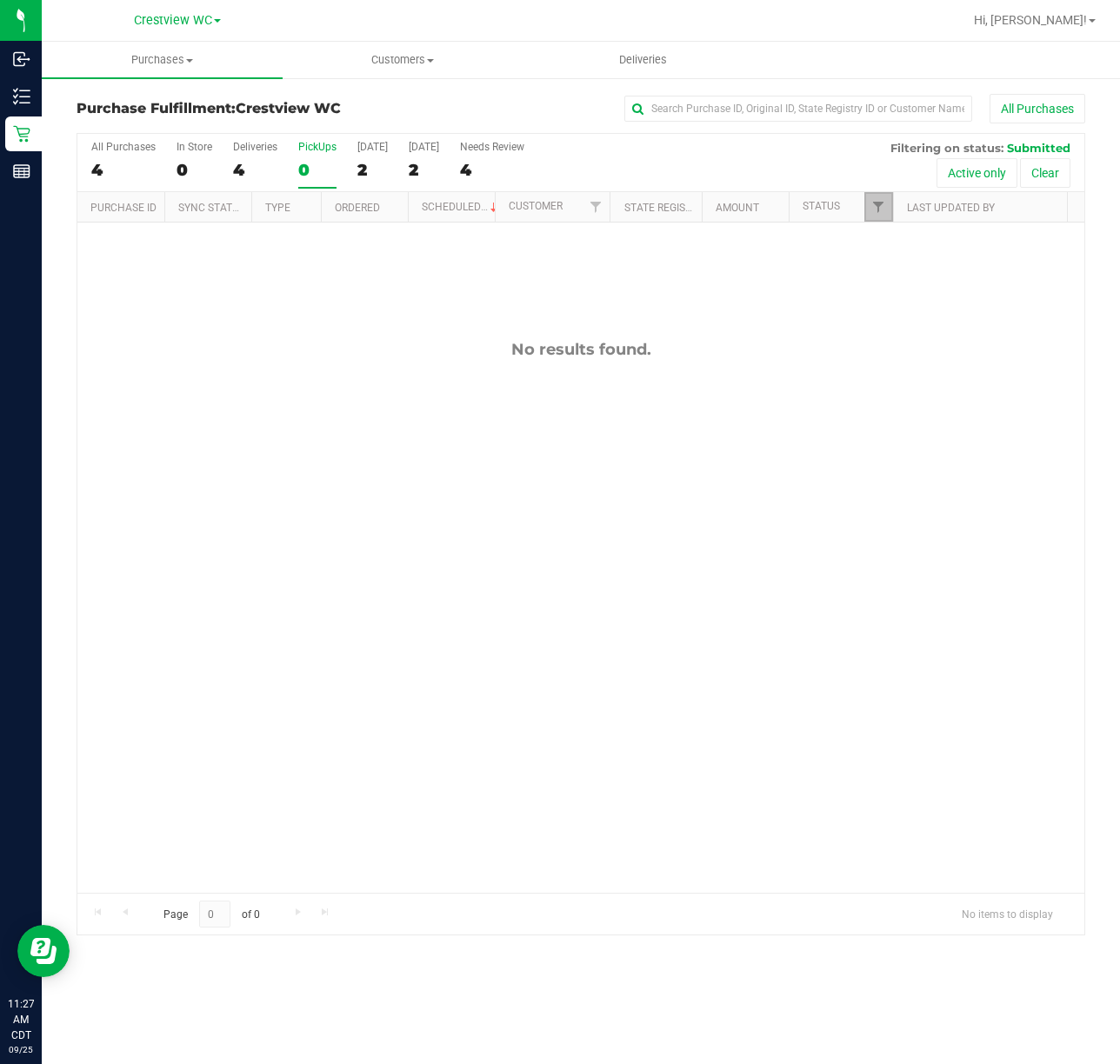
click at [874, 195] on link "Filter" at bounding box center [878, 207] width 28 height 29
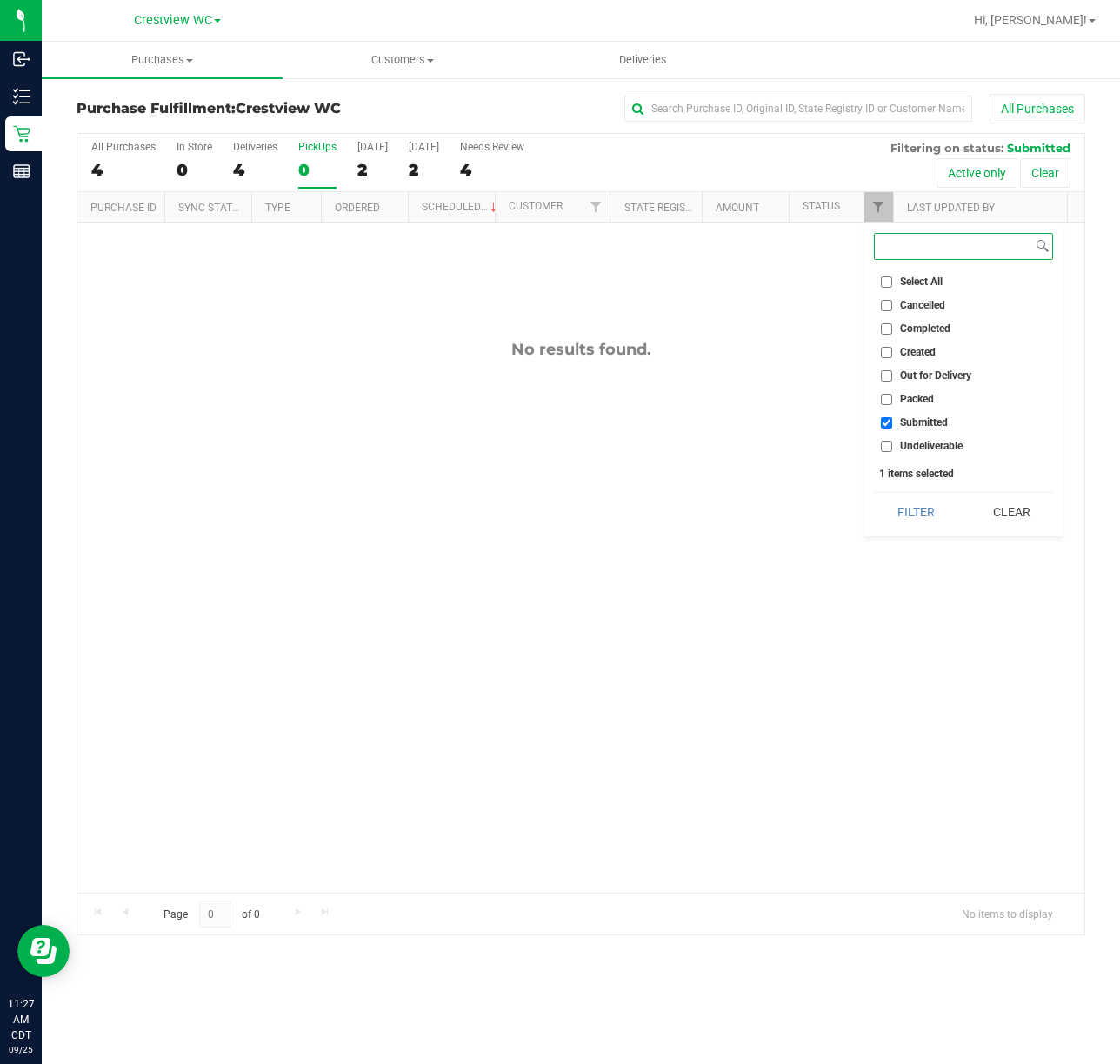
click at [874, 493] on button "Filter" at bounding box center [916, 512] width 84 height 38
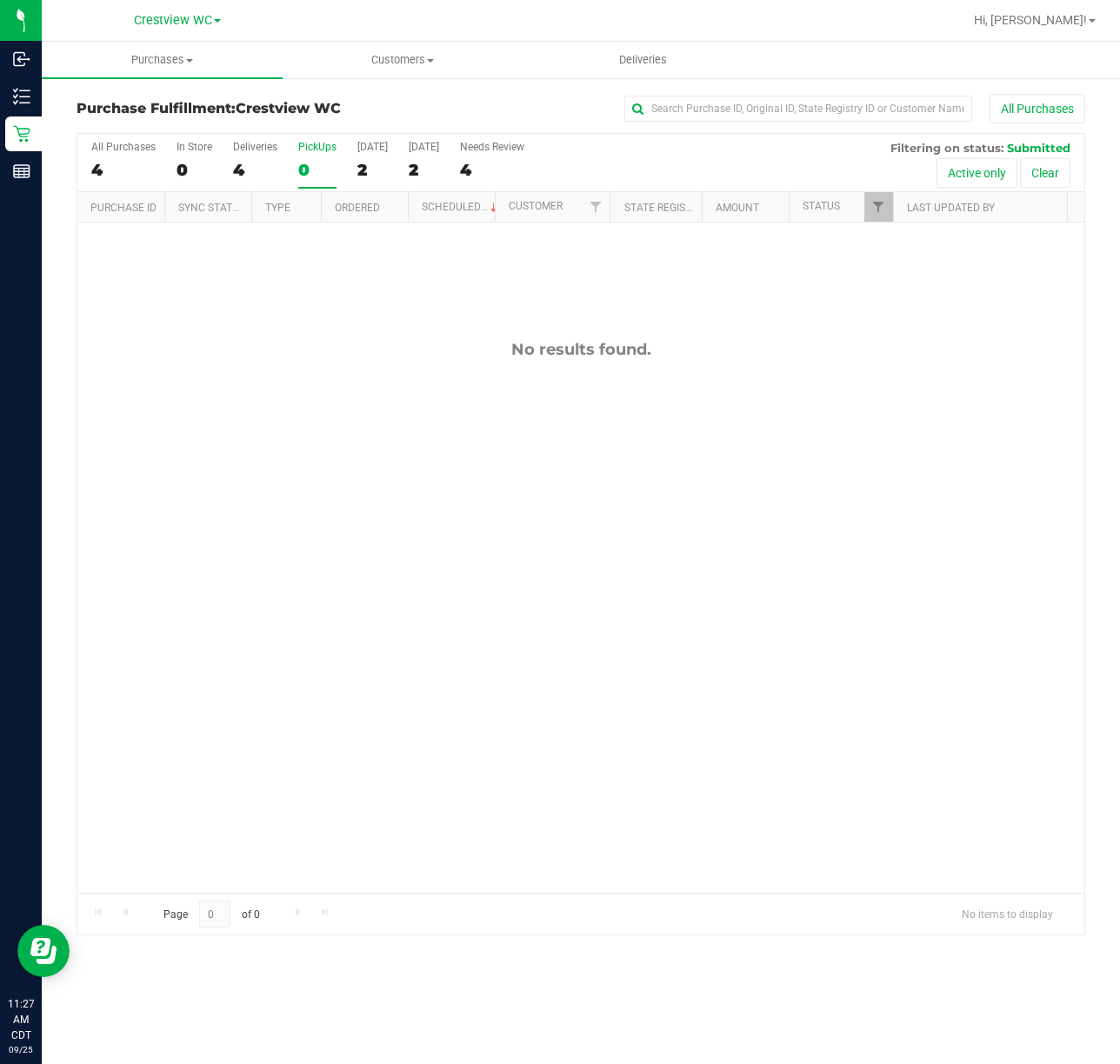
click at [370, 497] on div "No results found." at bounding box center [580, 616] width 1007 height 788
click at [418, 466] on div "No results found." at bounding box center [580, 616] width 1007 height 788
drag, startPoint x: 313, startPoint y: 393, endPoint x: 327, endPoint y: 375, distance: 22.8
click at [314, 391] on div "No results found." at bounding box center [580, 616] width 1007 height 788
click at [404, 277] on div "No results found." at bounding box center [580, 616] width 1007 height 788
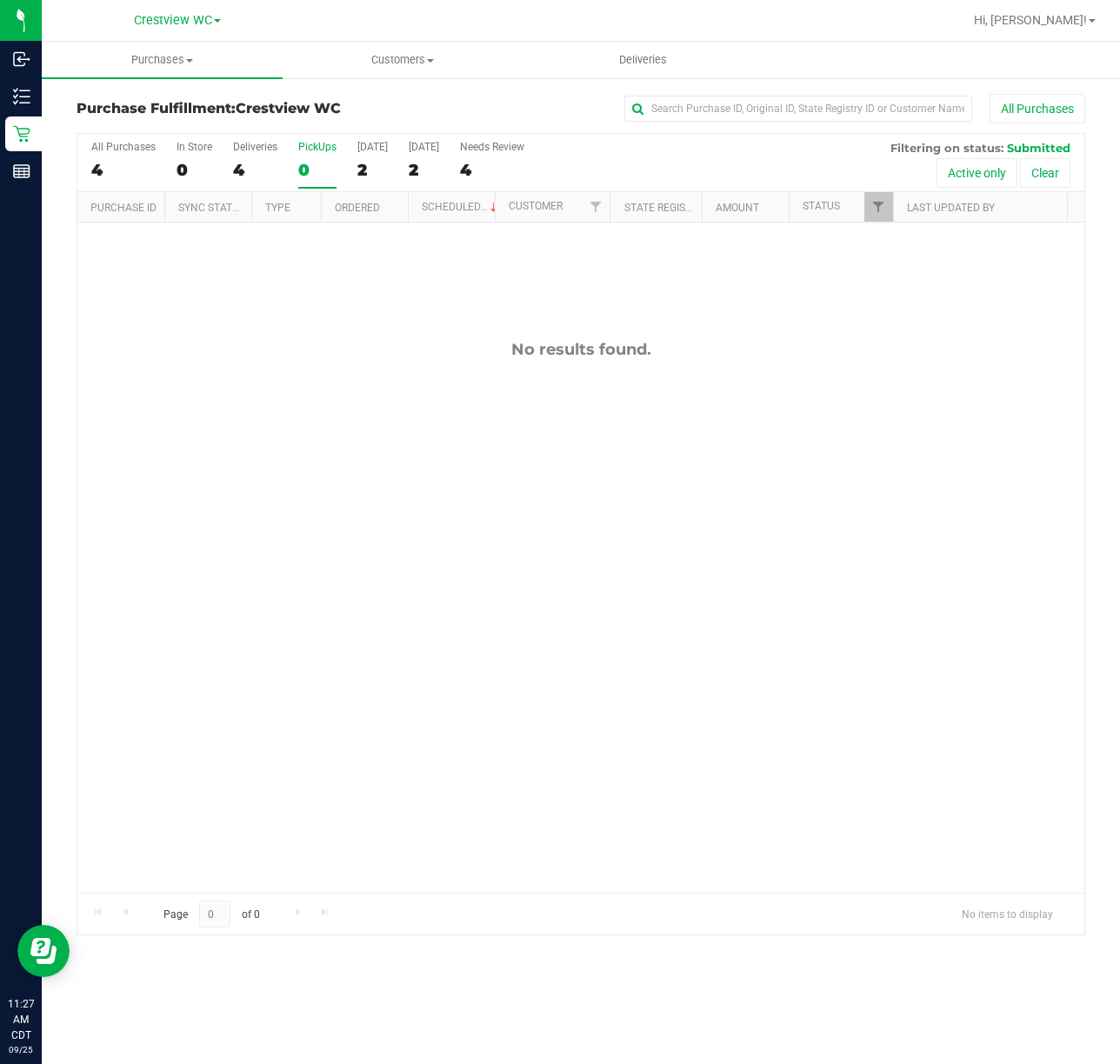
click at [409, 269] on div "No results found." at bounding box center [580, 616] width 1007 height 788
click at [360, 289] on div "No results found." at bounding box center [580, 616] width 1007 height 788
click at [460, 258] on div "No results found." at bounding box center [580, 616] width 1007 height 788
click at [317, 143] on div "PickUps" at bounding box center [317, 146] width 38 height 12
click at [0, 0] on input "PickUps 0" at bounding box center [0, 0] width 0 height 0
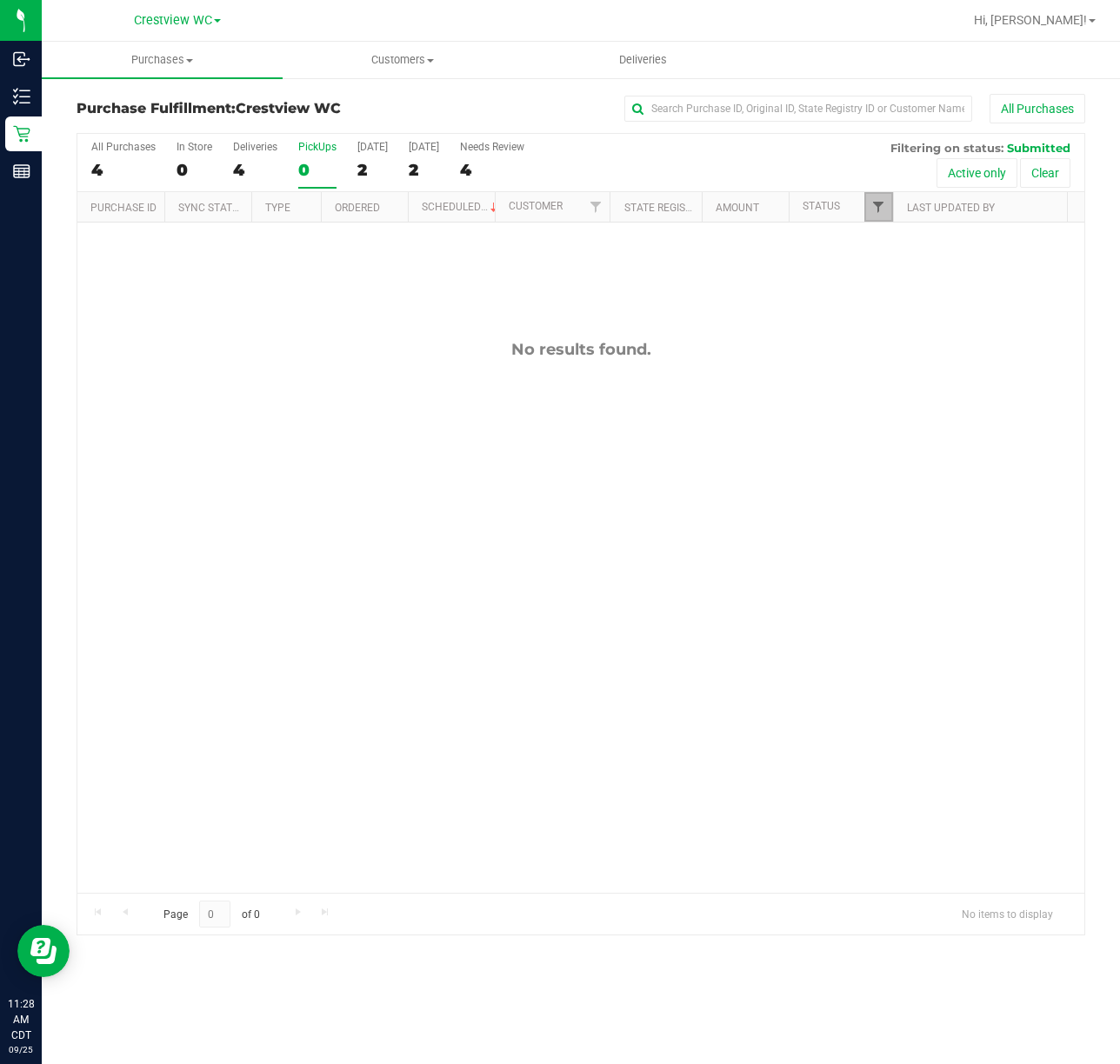
click at [882, 206] on span "Filter" at bounding box center [878, 207] width 14 height 14
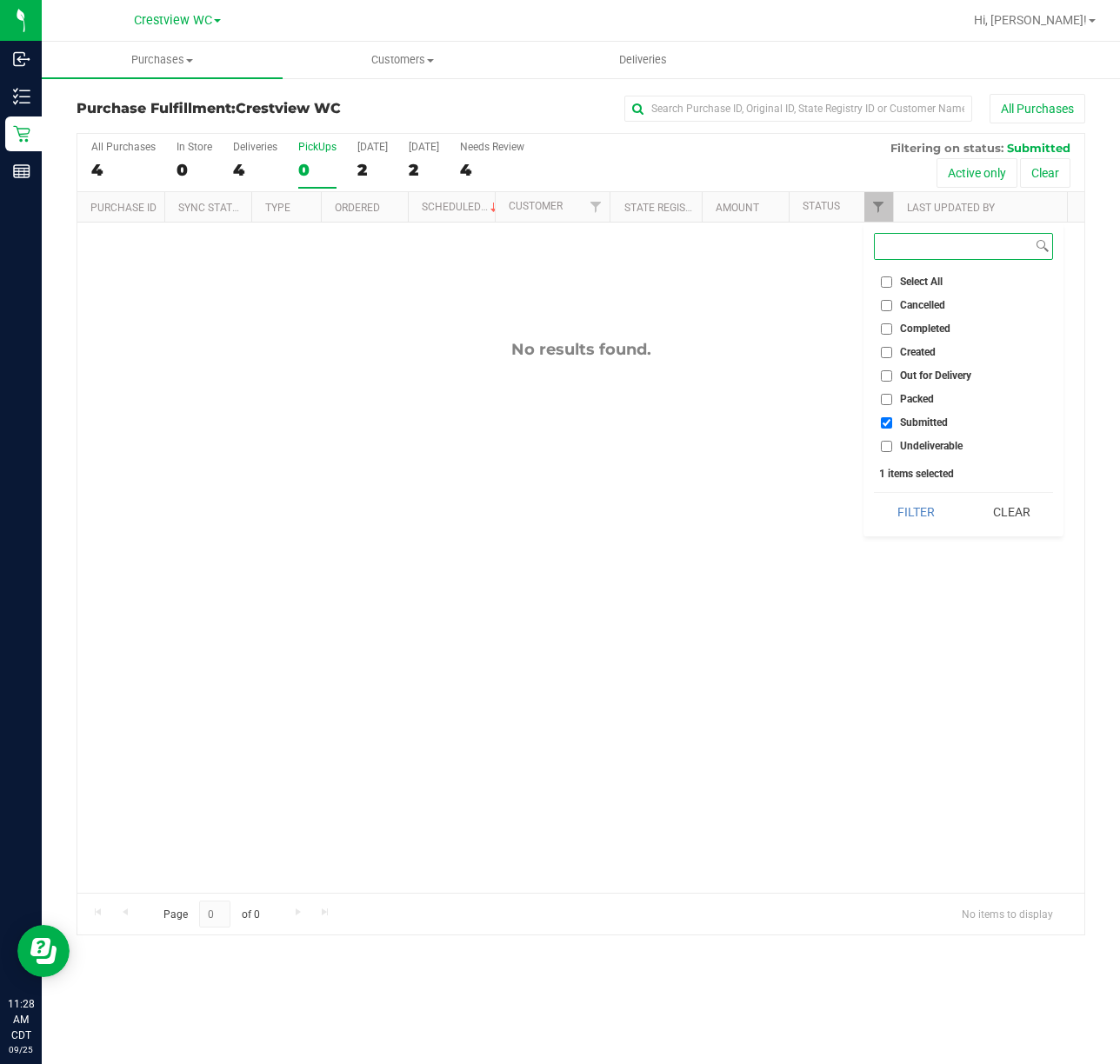
click at [874, 493] on button "Filter" at bounding box center [916, 512] width 84 height 38
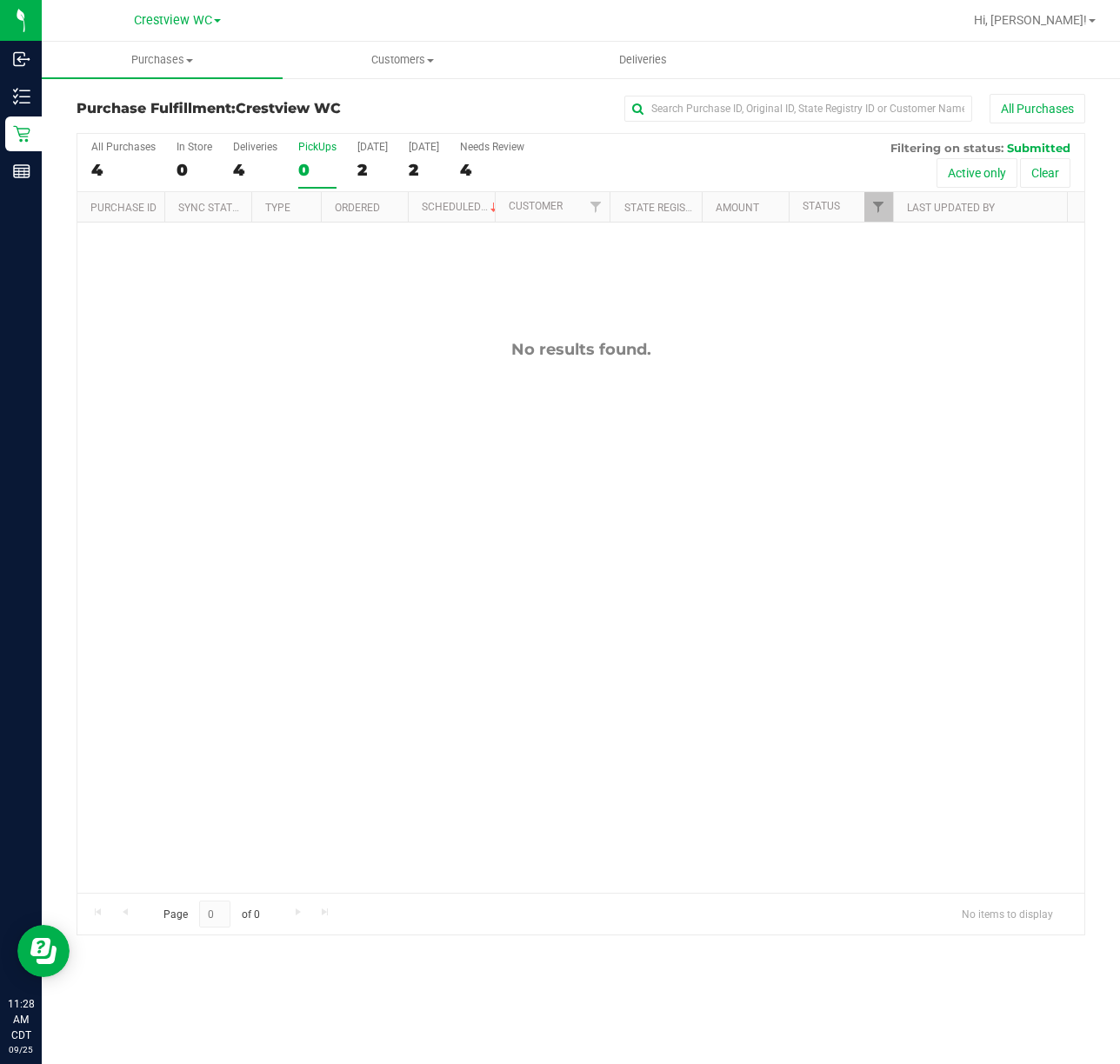
click at [610, 259] on div "No results found." at bounding box center [580, 616] width 1007 height 788
click at [310, 150] on div "PickUps" at bounding box center [317, 146] width 38 height 12
click at [0, 0] on input "PickUps 0" at bounding box center [0, 0] width 0 height 0
checkbox input "true"
click at [880, 204] on span "Filter" at bounding box center [878, 207] width 14 height 14
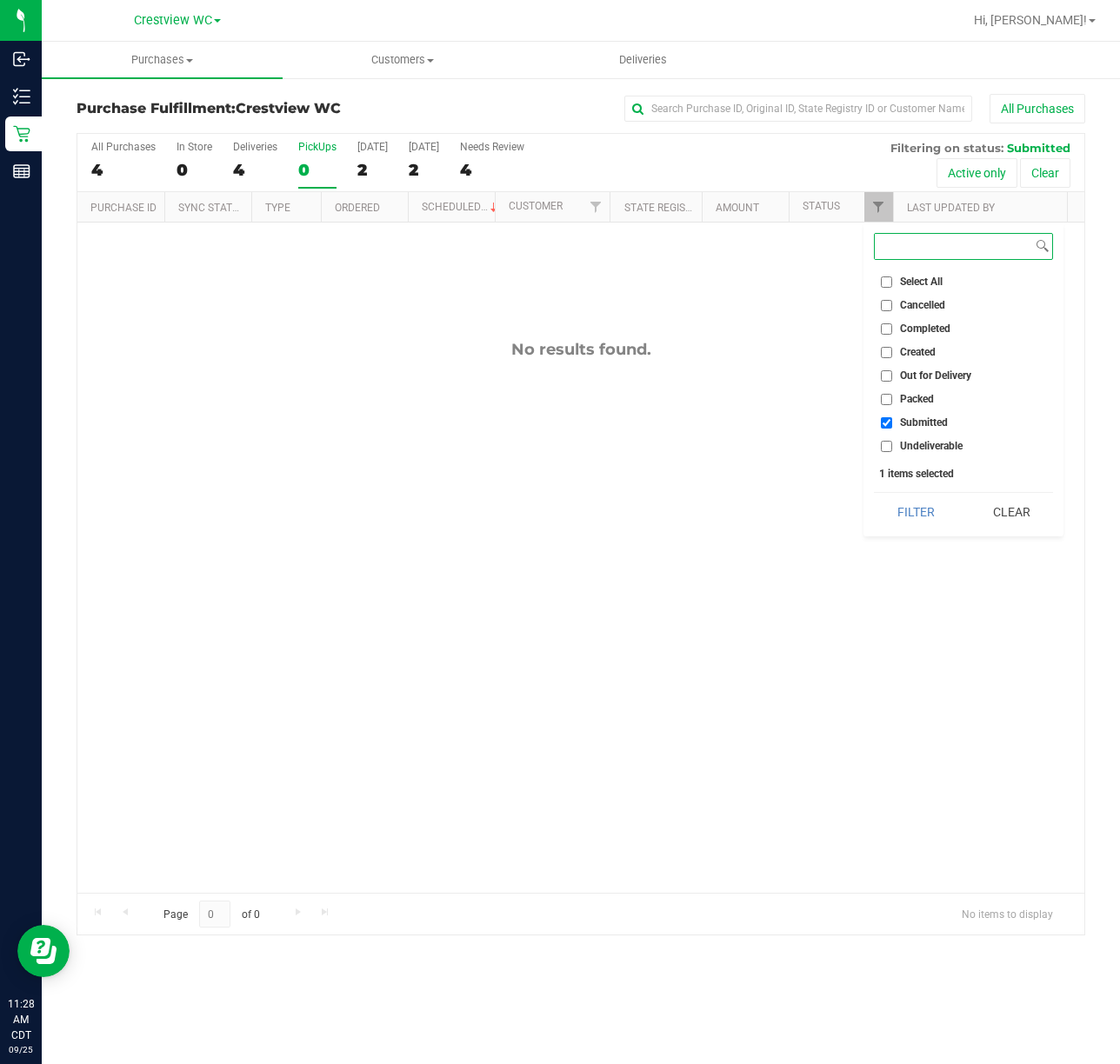
click at [874, 493] on button "Filter" at bounding box center [916, 512] width 84 height 38
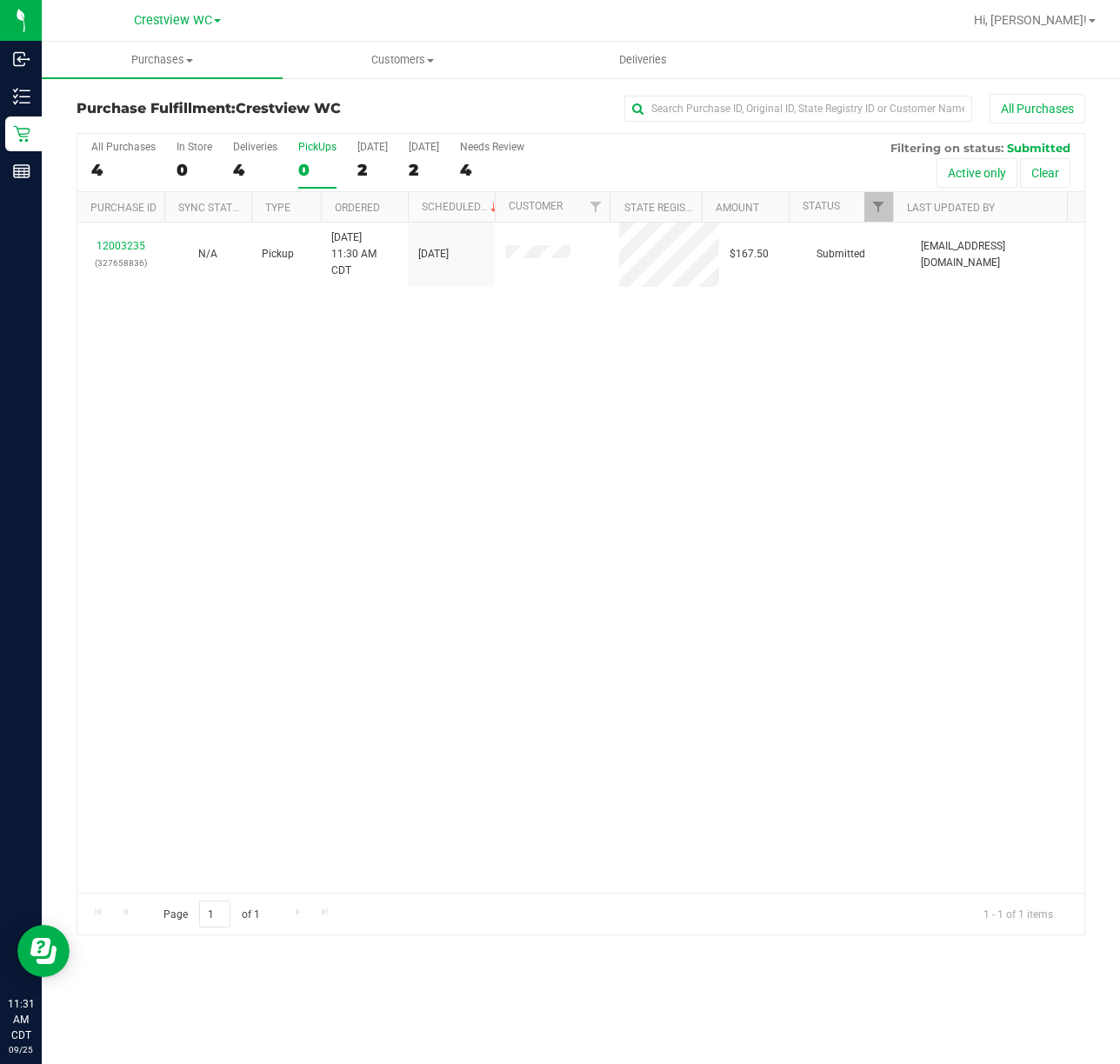
click at [447, 415] on div "12003235 (327658836) N/A Pickup [DATE] 11:30 AM CDT 9/25/2025 $167.50 Submitted…" at bounding box center [580, 557] width 1007 height 670
click at [787, 467] on div "12003235 (327658836) N/A Pickup [DATE] 11:30 AM CDT 9/25/2025 $167.50 Submitted…" at bounding box center [580, 557] width 1007 height 670
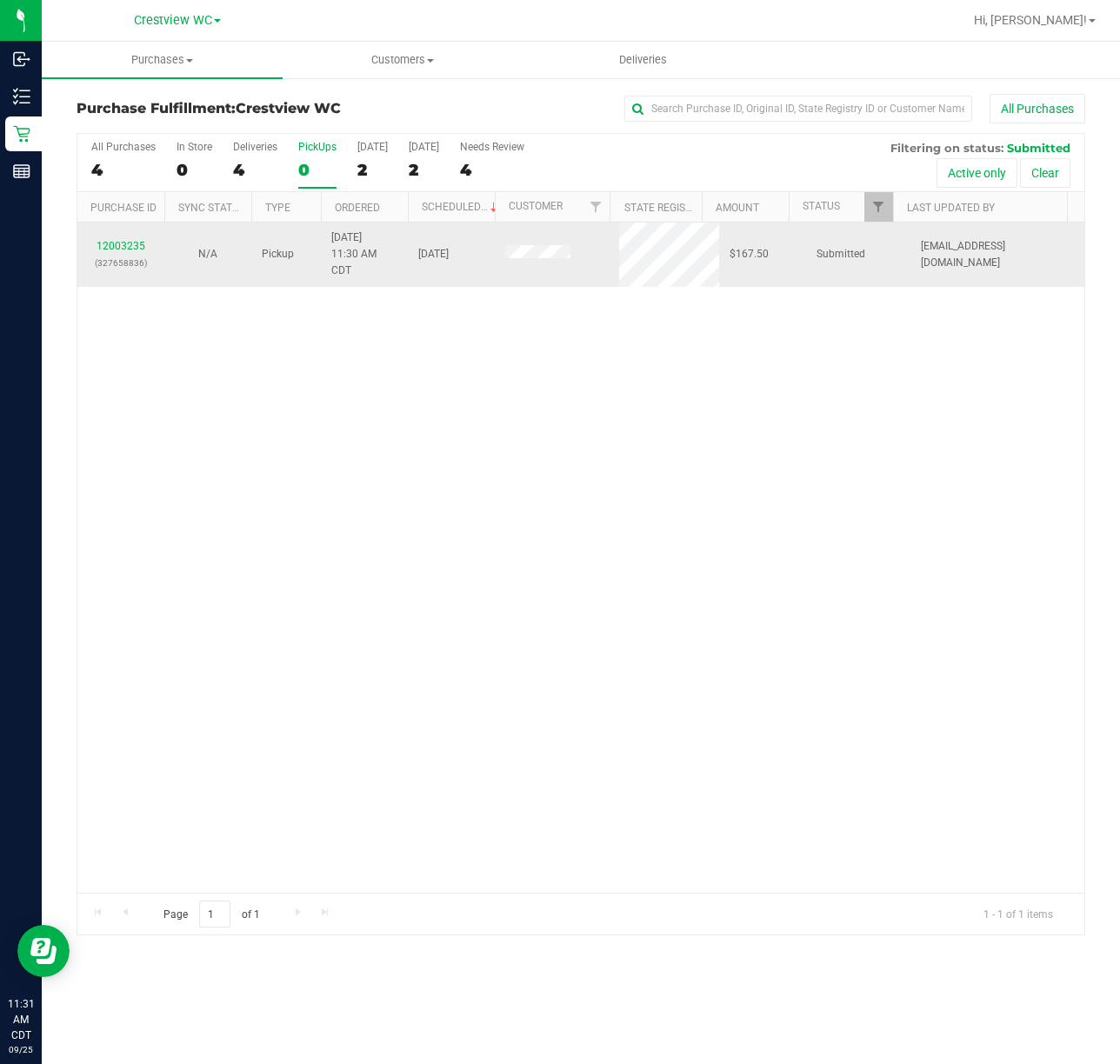
click at [138, 237] on td "12003235 (327658836)" at bounding box center [120, 255] width 87 height 64
click at [124, 245] on link "12003235" at bounding box center [121, 246] width 49 height 12
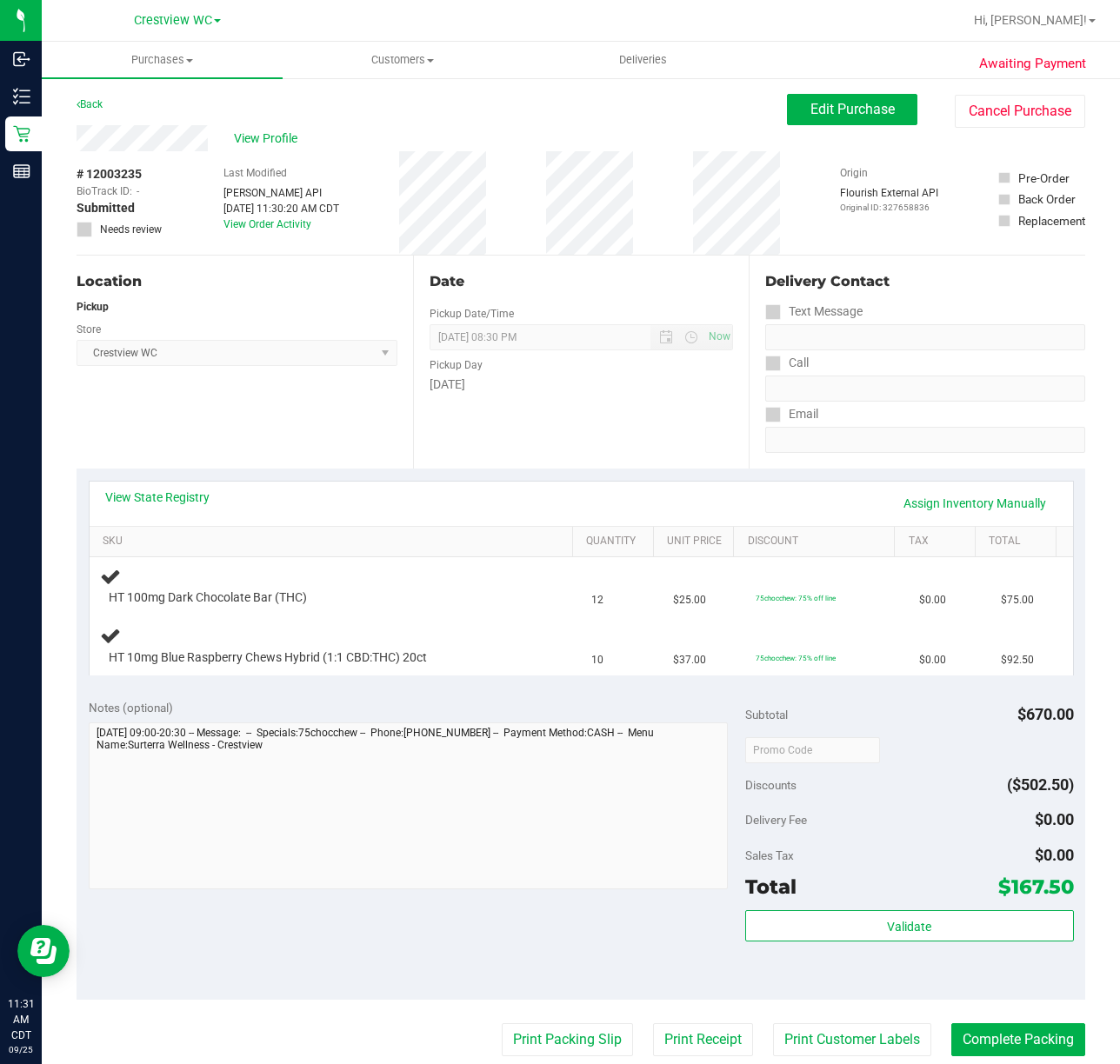
click at [298, 390] on div "Location Pickup Store Crestview WC Select Store [PERSON_NAME][GEOGRAPHIC_DATA] …" at bounding box center [244, 362] width 337 height 213
click at [294, 387] on div "Location Pickup Store Crestview WC Select Store [PERSON_NAME][GEOGRAPHIC_DATA] …" at bounding box center [244, 362] width 337 height 213
click at [237, 413] on div "Location Pickup Store Crestview WC Select Store [PERSON_NAME][GEOGRAPHIC_DATA] …" at bounding box center [244, 362] width 337 height 213
click at [341, 422] on div "Location Pickup Store Crestview WC Select Store [PERSON_NAME][GEOGRAPHIC_DATA] …" at bounding box center [244, 362] width 337 height 213
click at [172, 501] on link "View State Registry" at bounding box center [157, 497] width 104 height 18
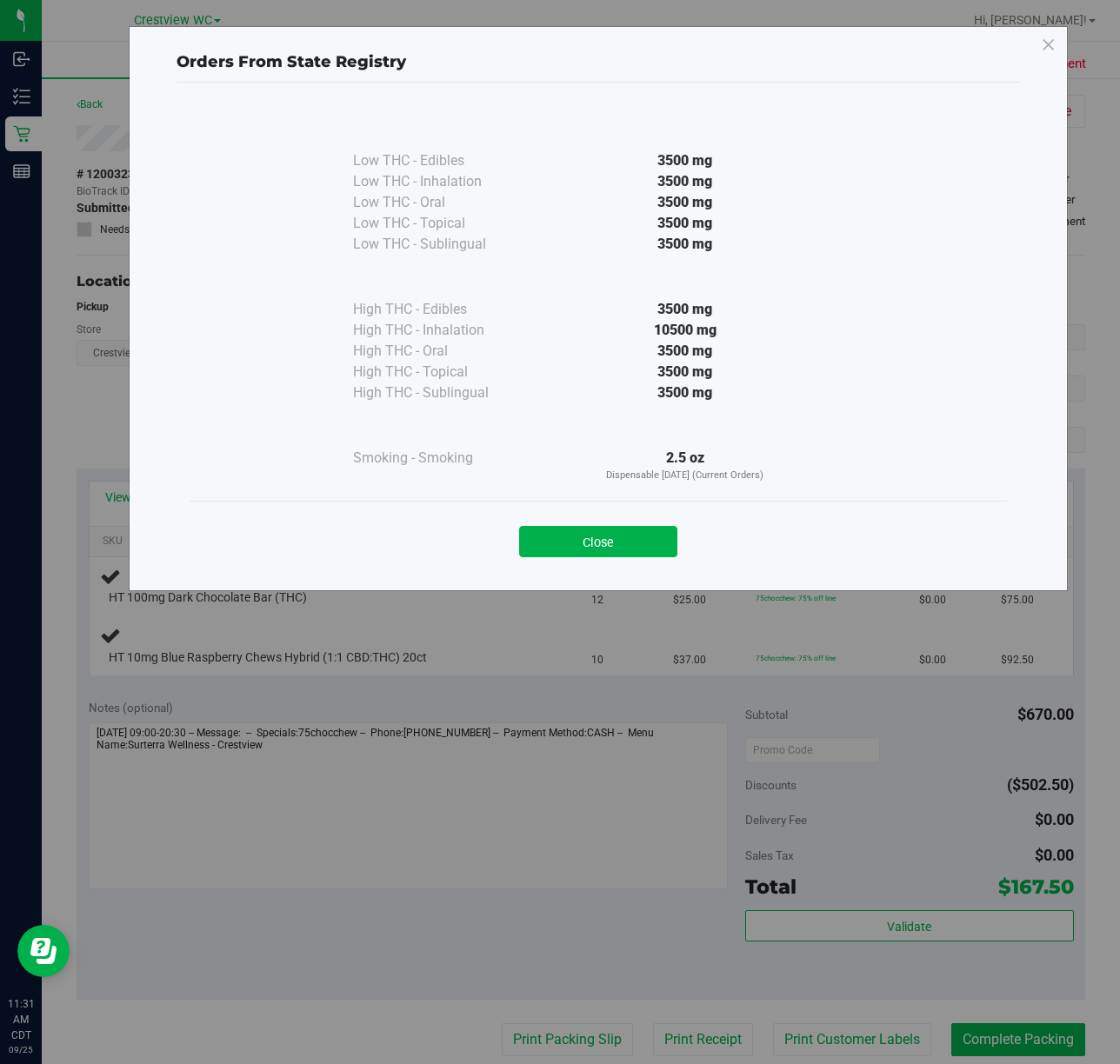
click at [638, 551] on button "Close" at bounding box center [598, 541] width 158 height 31
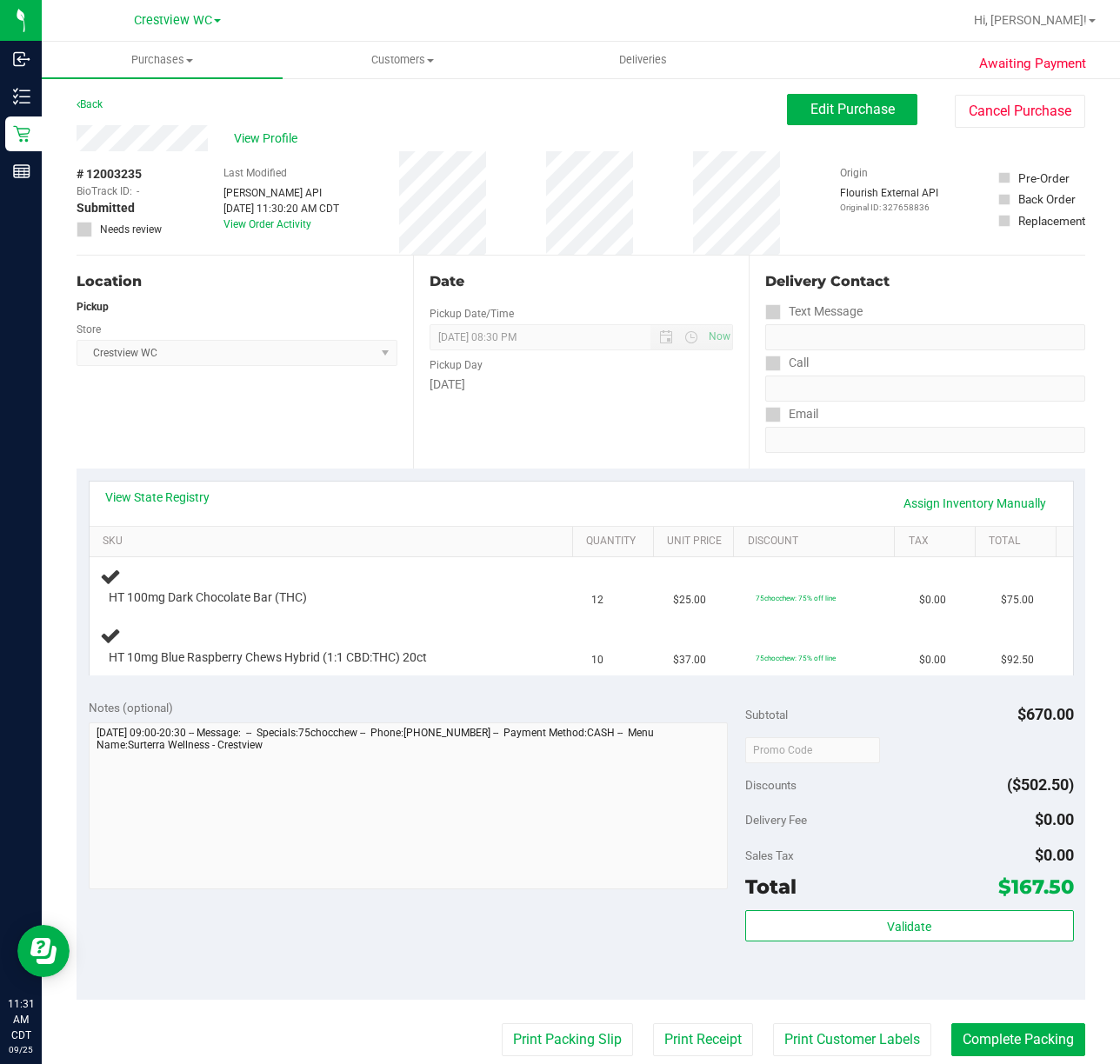
click at [290, 433] on div "Location Pickup Store Crestview WC Select Store [PERSON_NAME][GEOGRAPHIC_DATA] …" at bounding box center [244, 362] width 337 height 213
click at [291, 384] on div "Location Pickup Store Crestview WC Select Store [PERSON_NAME][GEOGRAPHIC_DATA] …" at bounding box center [244, 362] width 337 height 213
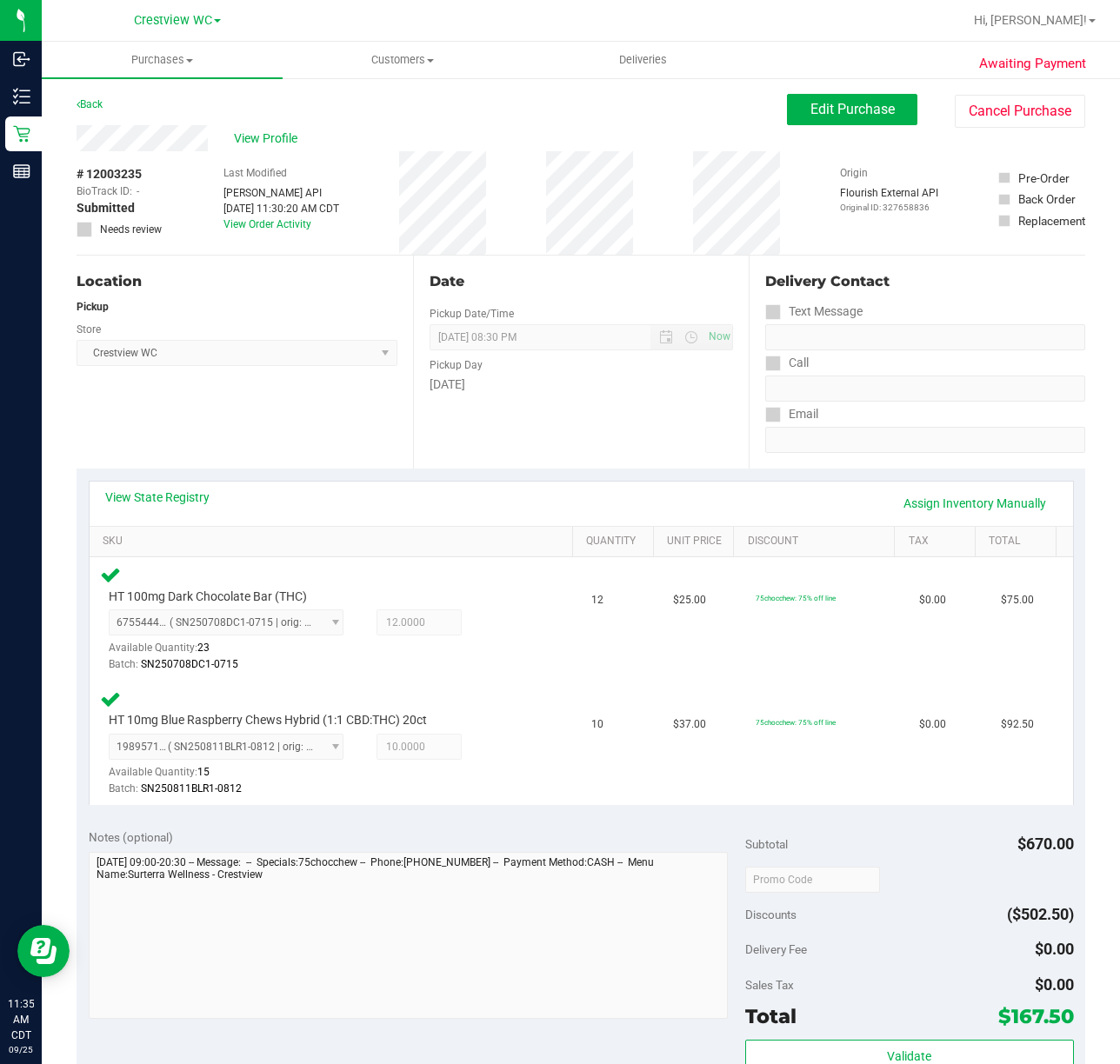
click at [298, 395] on div "Location Pickup Store Crestview WC Select Store [PERSON_NAME][GEOGRAPHIC_DATA] …" at bounding box center [244, 362] width 337 height 213
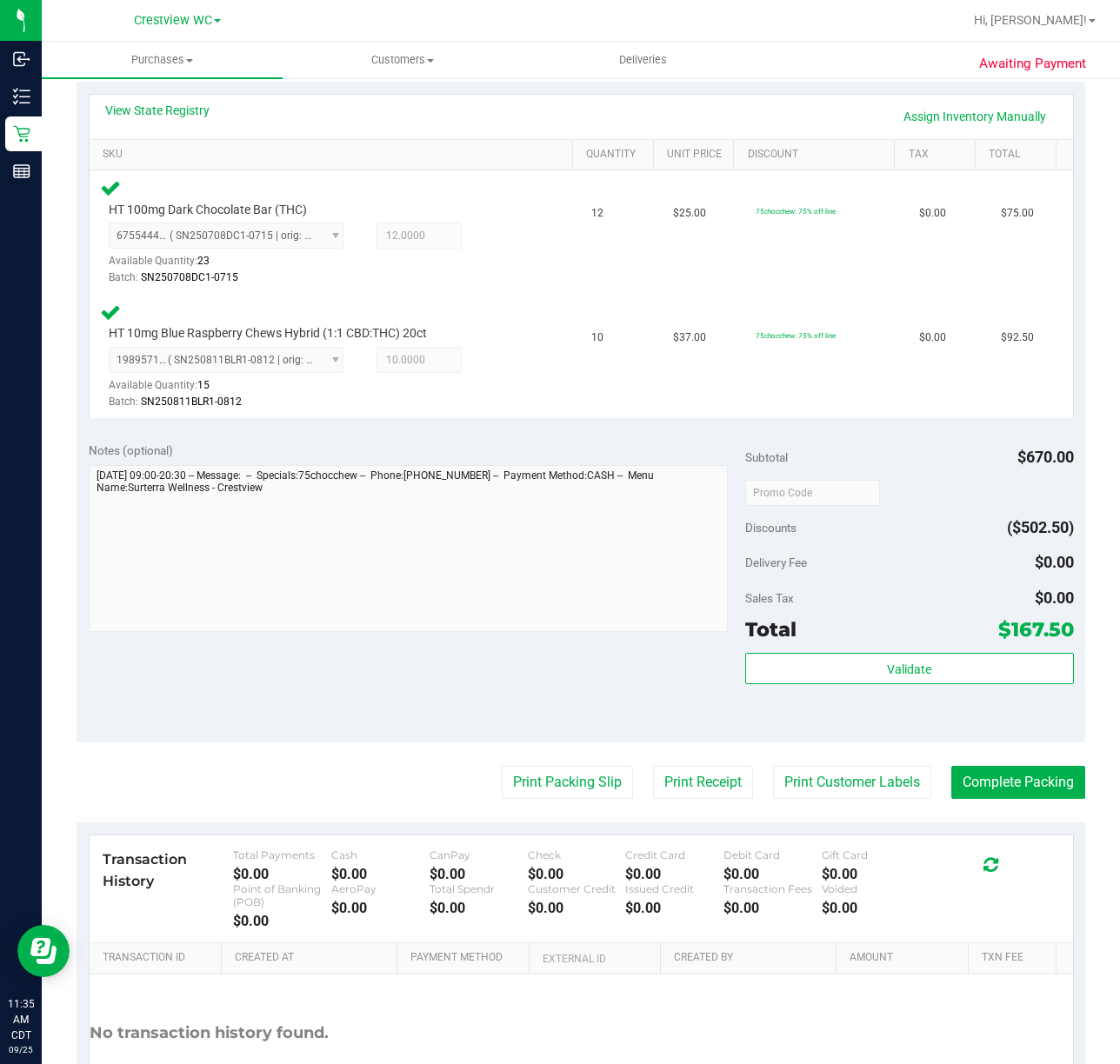
scroll to position [468, 0]
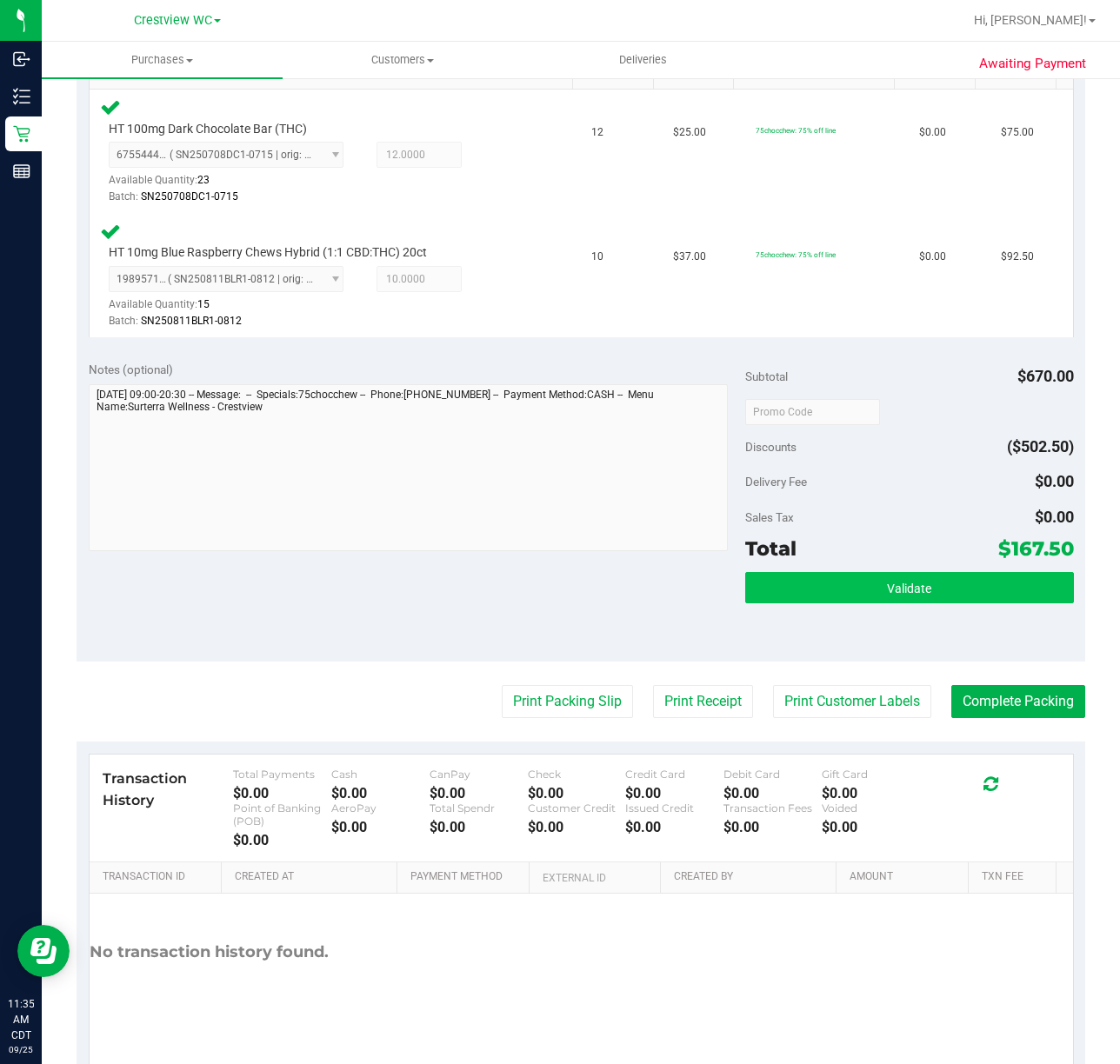
click at [915, 591] on span "Validate" at bounding box center [908, 588] width 44 height 14
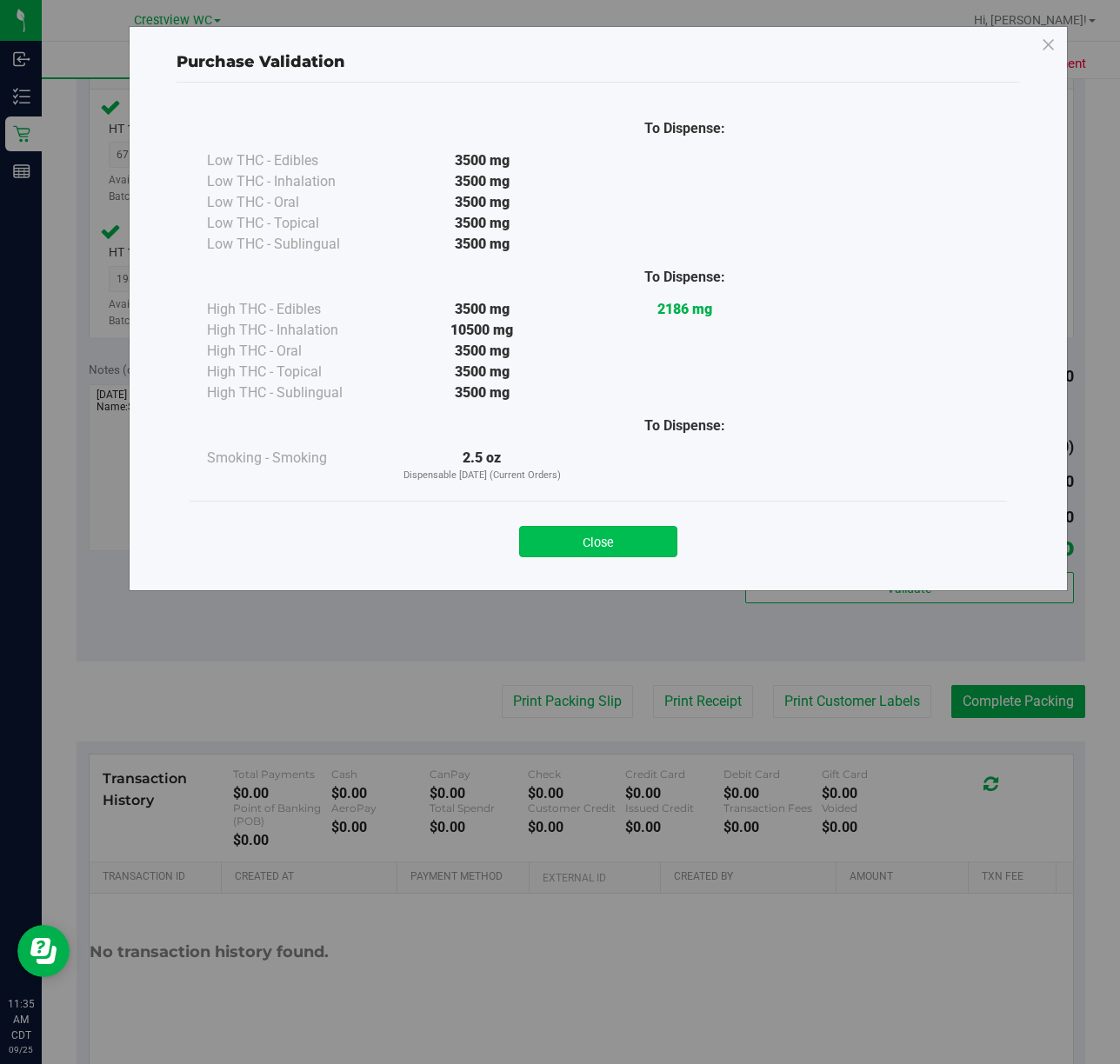
click at [598, 530] on button "Close" at bounding box center [598, 541] width 158 height 31
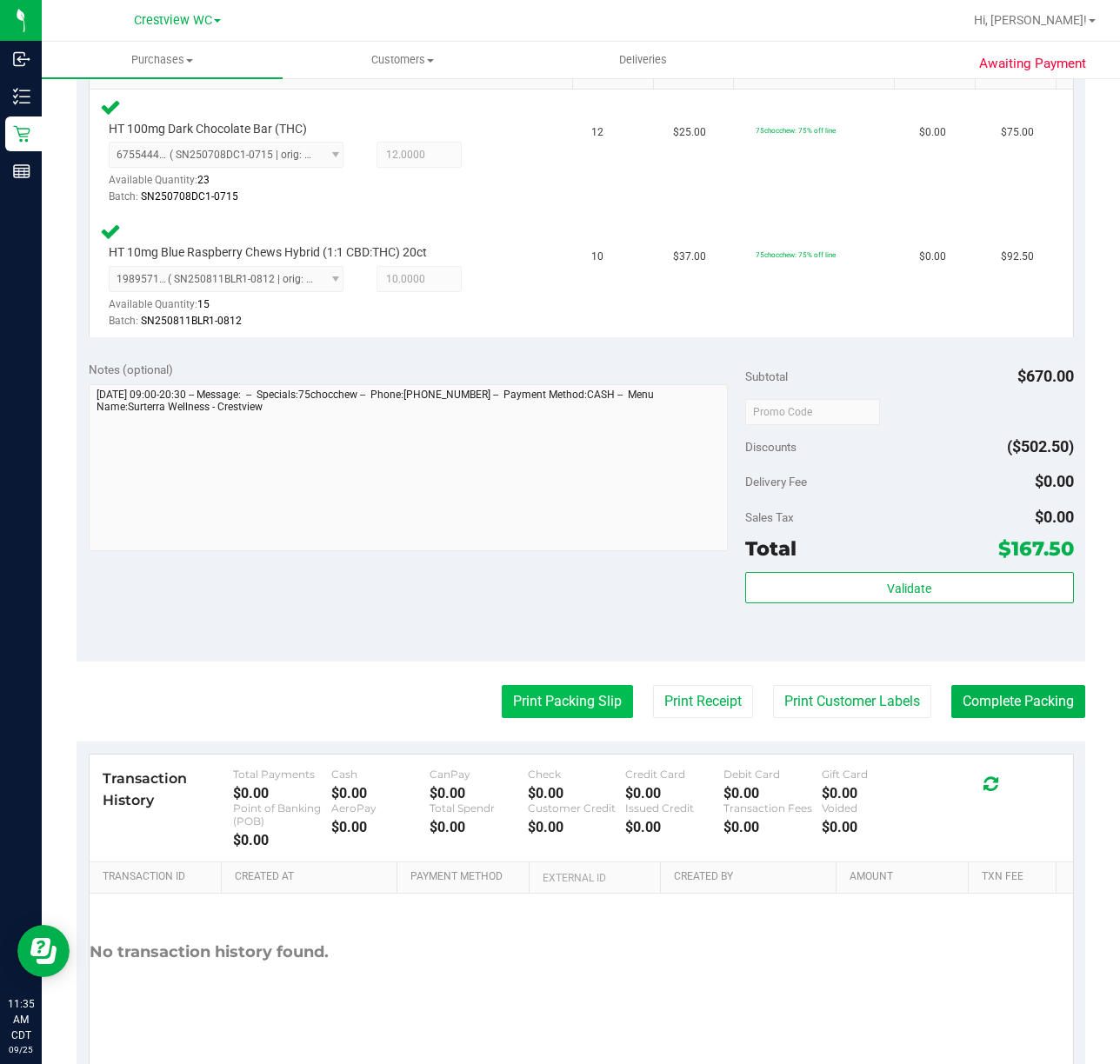
click at [560, 697] on button "Print Packing Slip" at bounding box center [567, 702] width 132 height 33
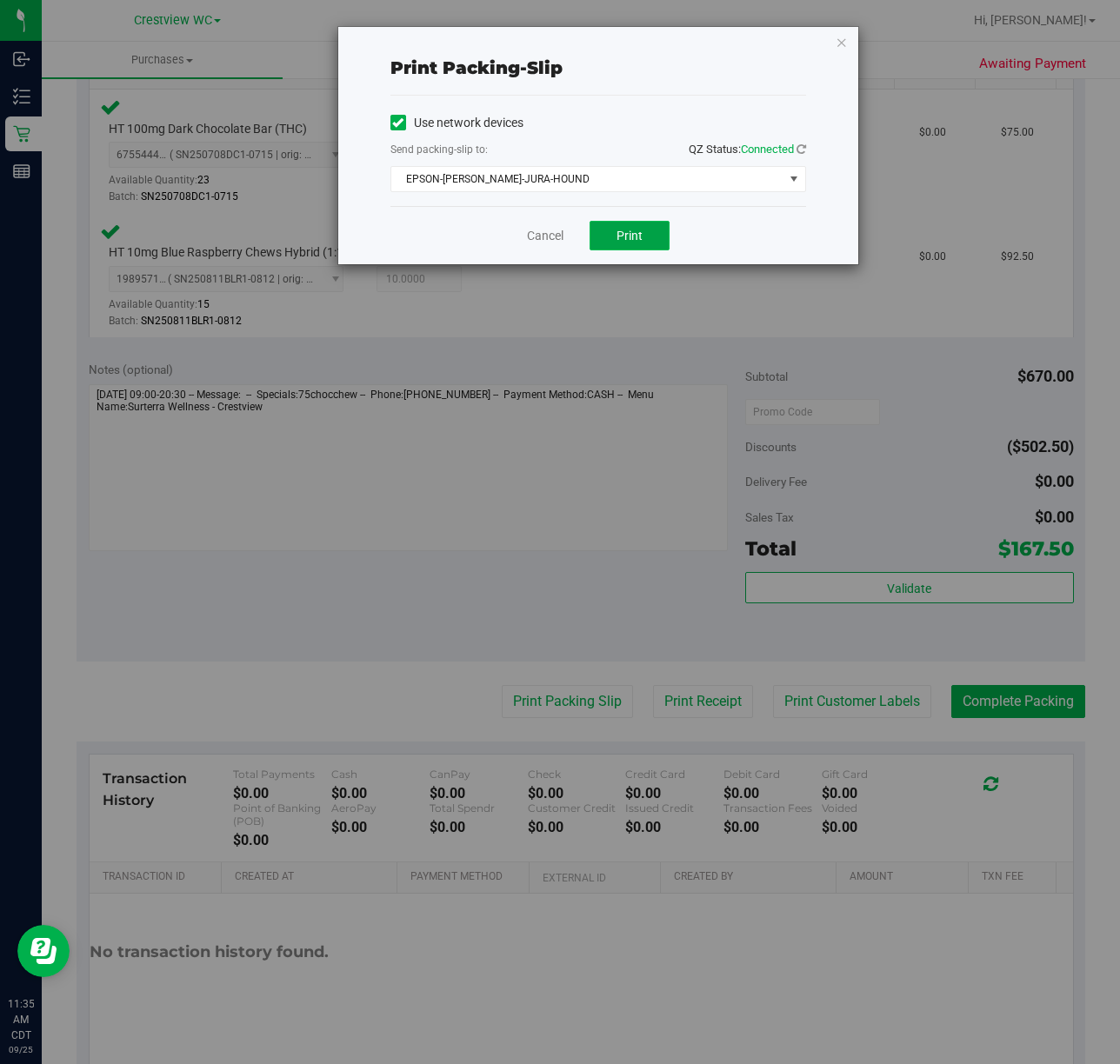
click at [655, 242] on button "Print" at bounding box center [629, 235] width 80 height 29
click at [842, 38] on icon "button" at bounding box center [842, 41] width 12 height 20
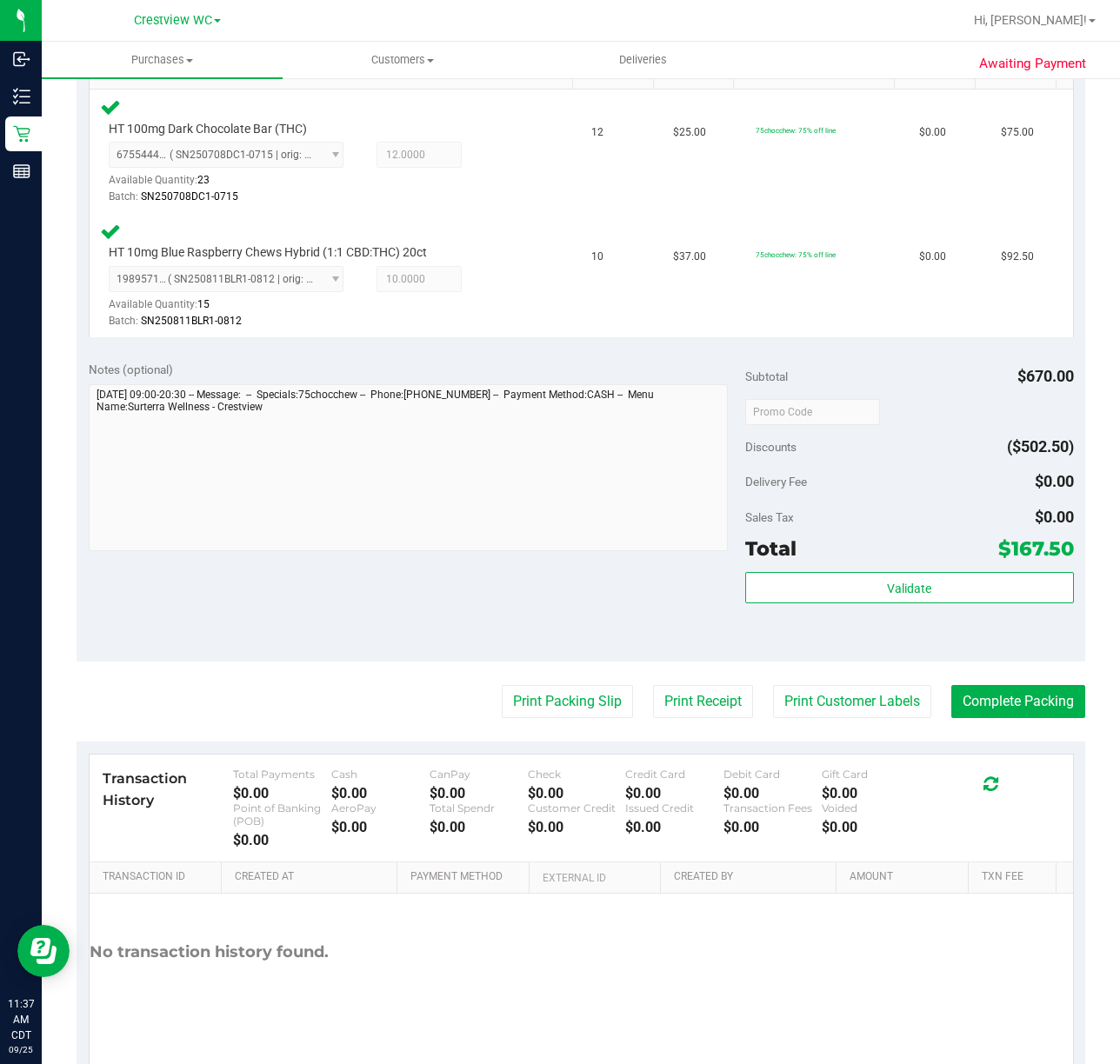
click at [534, 573] on div "Notes (optional) Subtotal $670.00 Discounts ($502.50) Delivery Fee $0.00 Sales …" at bounding box center [580, 505] width 1009 height 313
click at [953, 596] on button "Validate" at bounding box center [909, 588] width 329 height 31
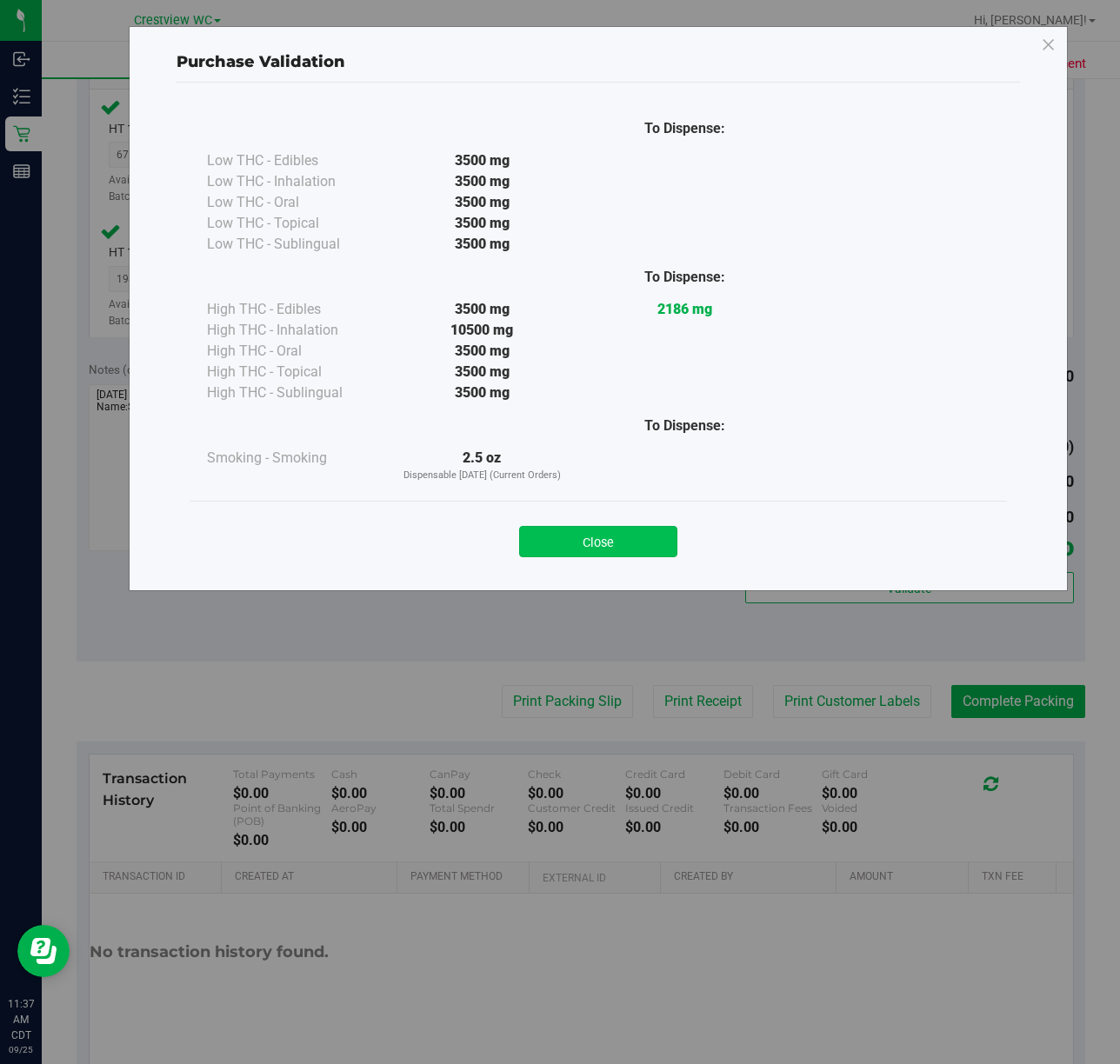
click at [588, 543] on button "Close" at bounding box center [598, 541] width 158 height 31
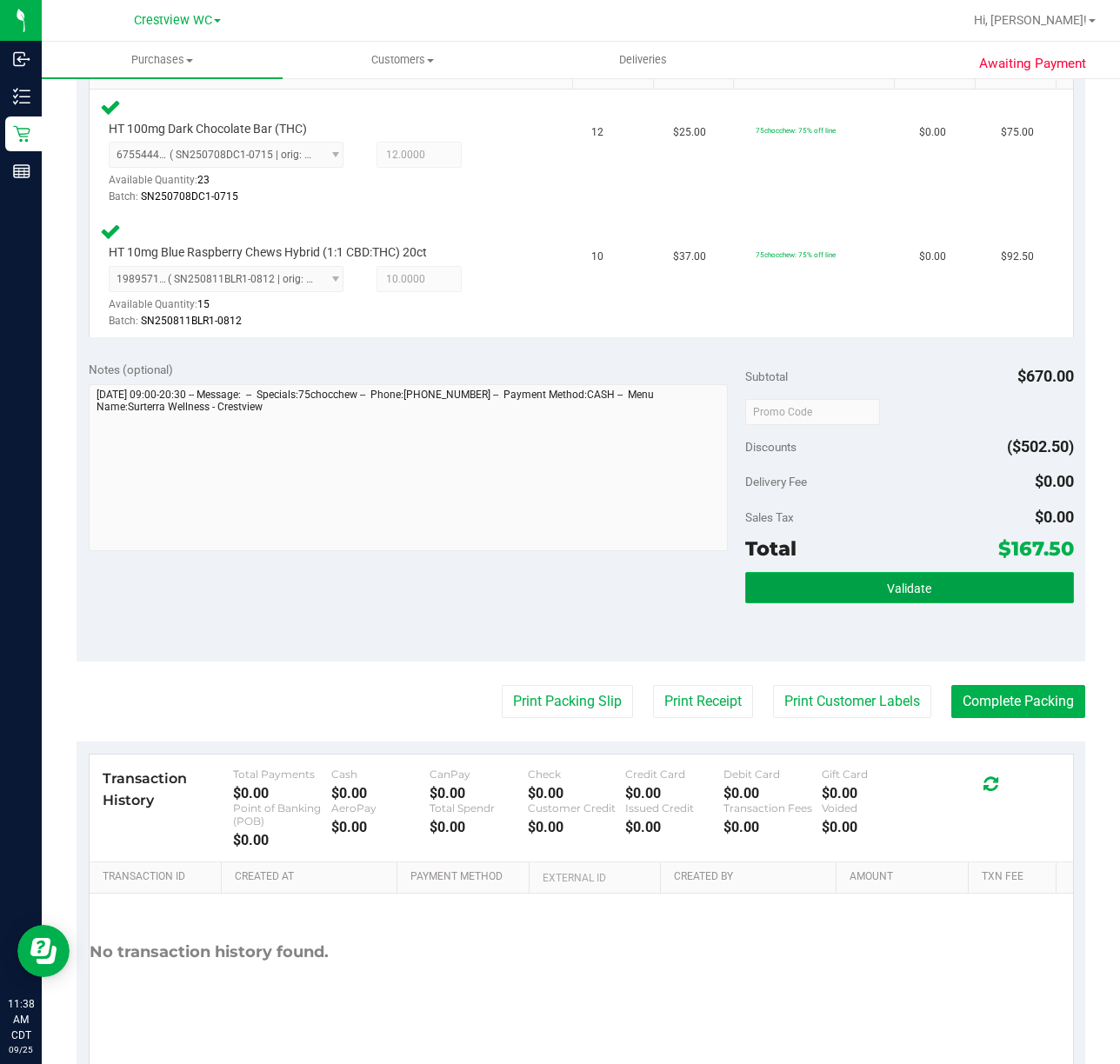
click at [908, 592] on span "Validate" at bounding box center [908, 588] width 44 height 14
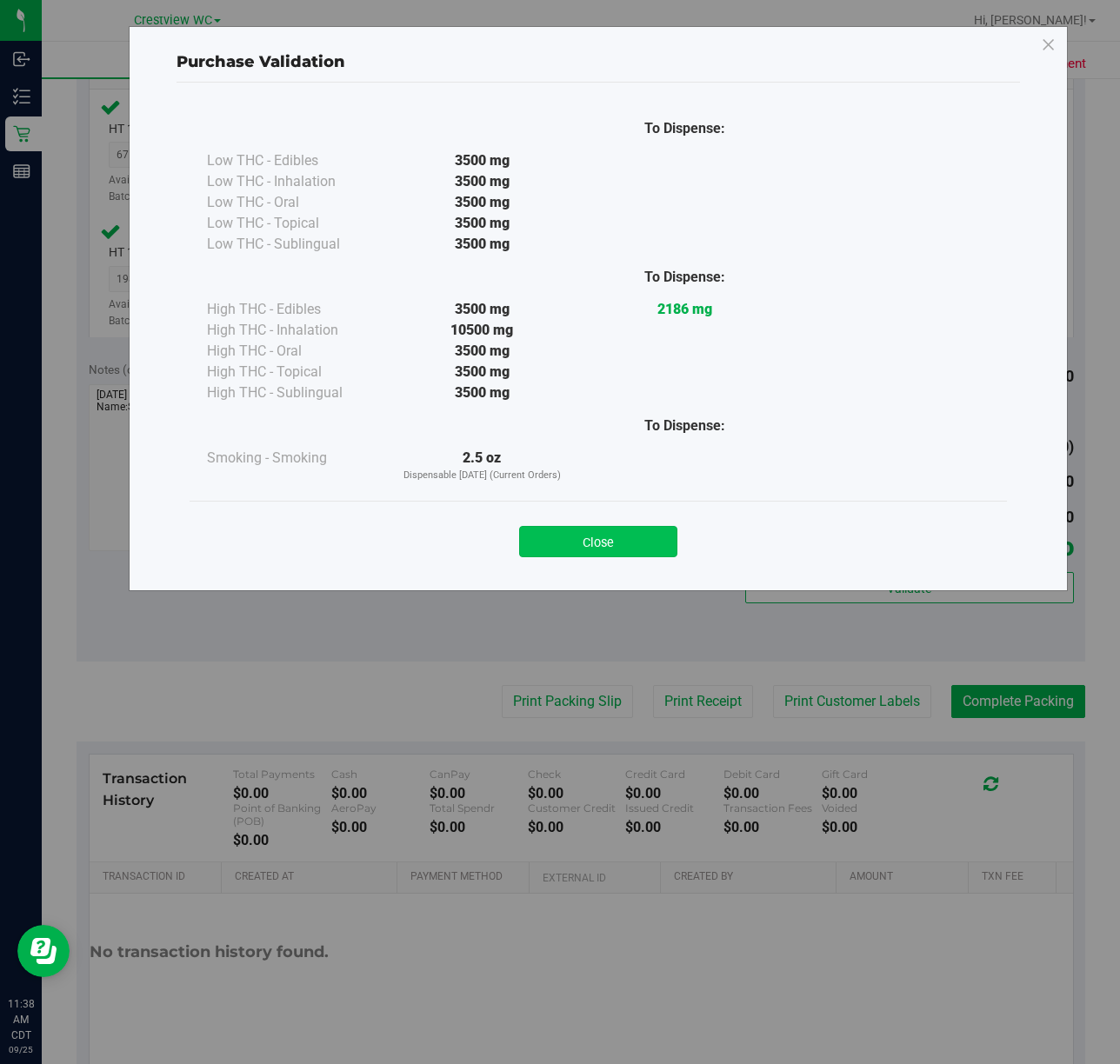
click at [617, 533] on button "Close" at bounding box center [598, 541] width 158 height 31
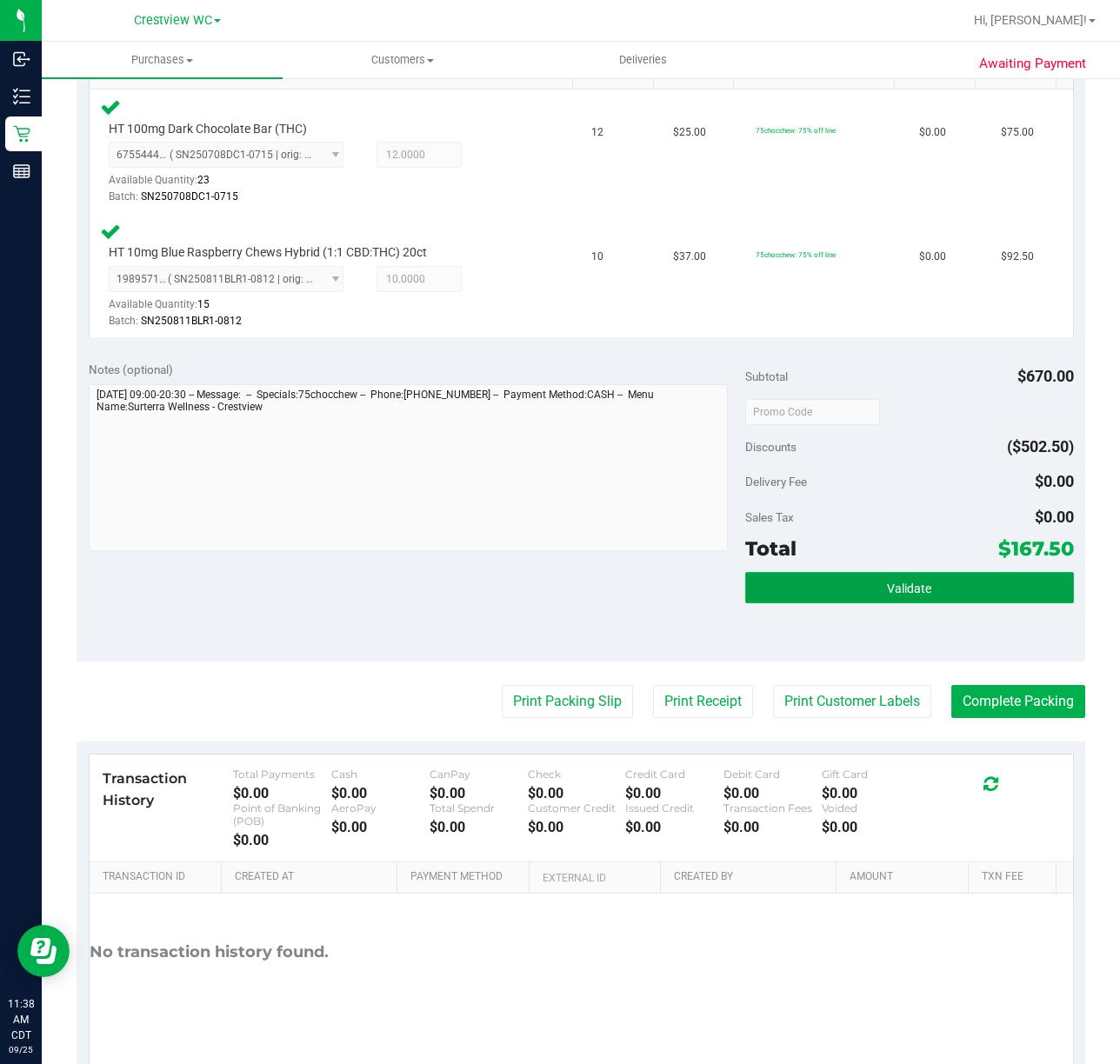
click at [944, 597] on button "Validate" at bounding box center [909, 588] width 329 height 31
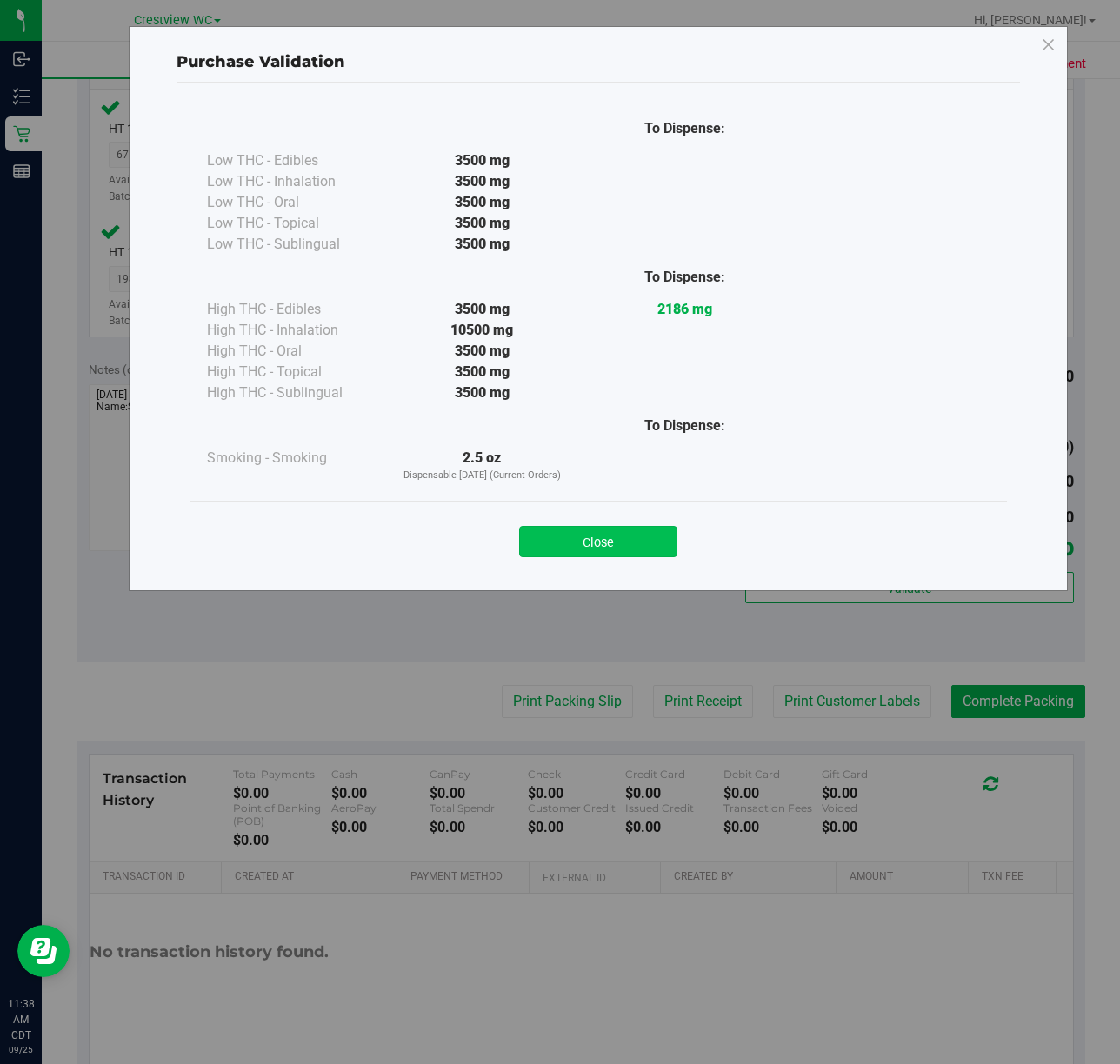
click at [597, 550] on button "Close" at bounding box center [598, 541] width 158 height 31
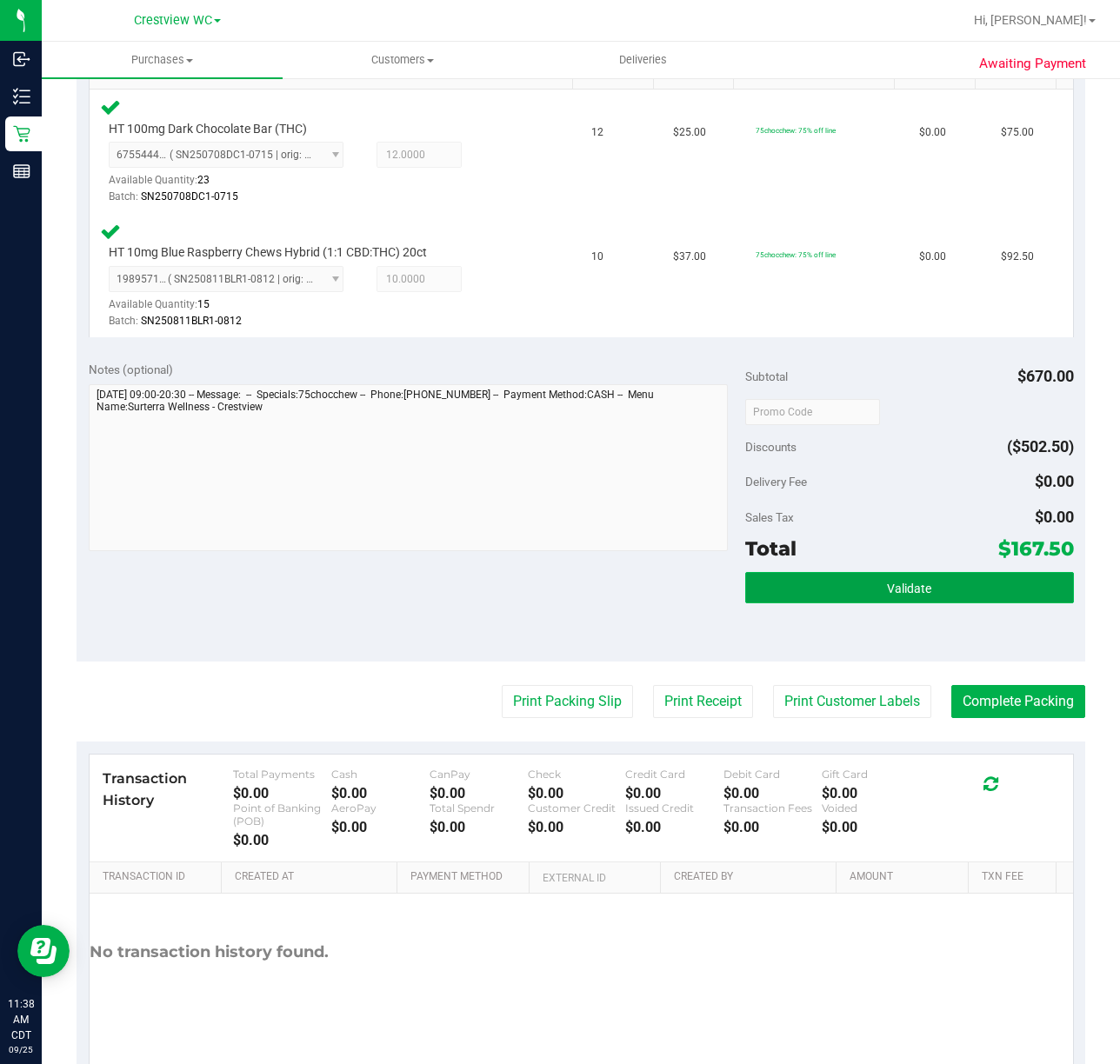
click at [961, 600] on button "Validate" at bounding box center [909, 588] width 329 height 31
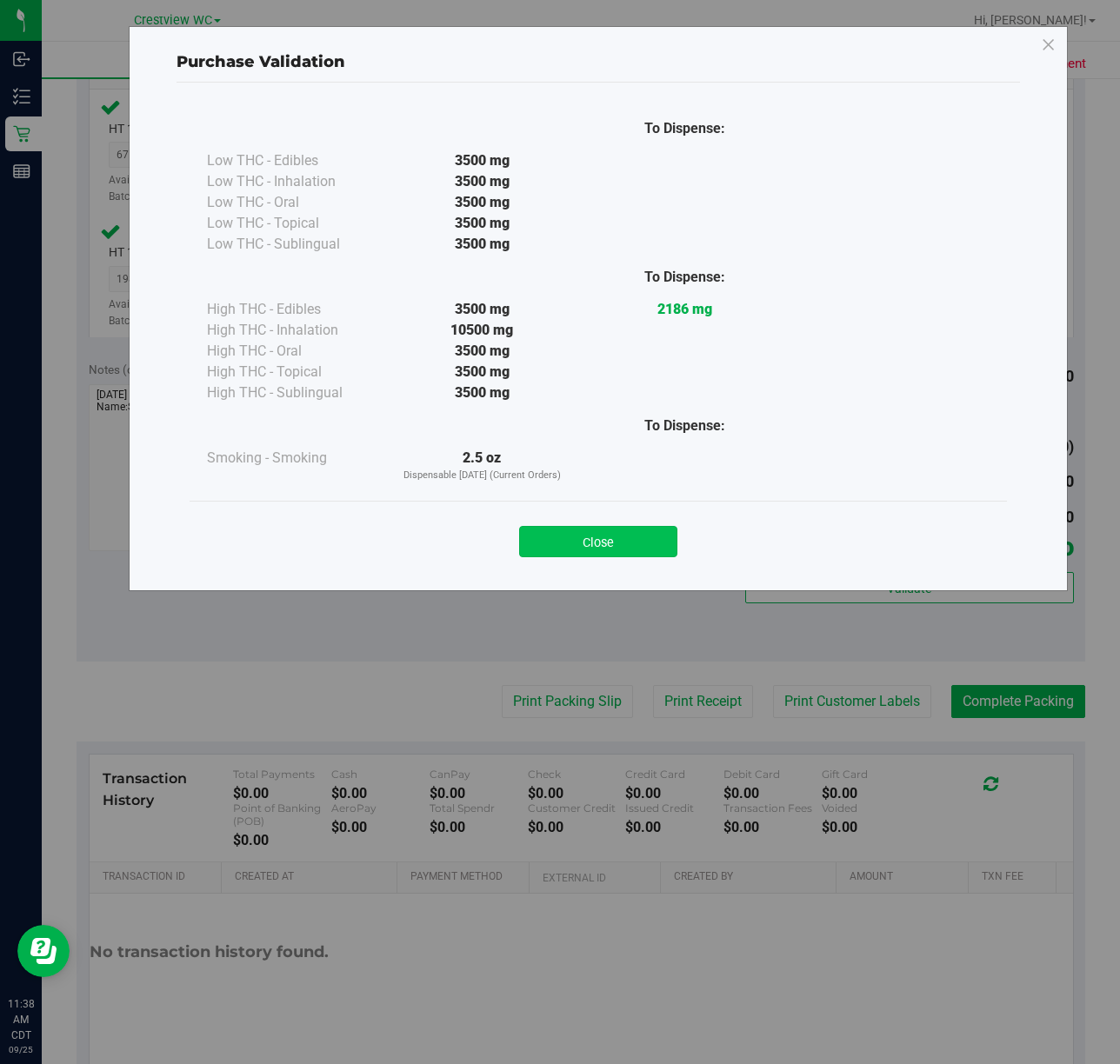
click at [630, 551] on button "Close" at bounding box center [598, 541] width 158 height 31
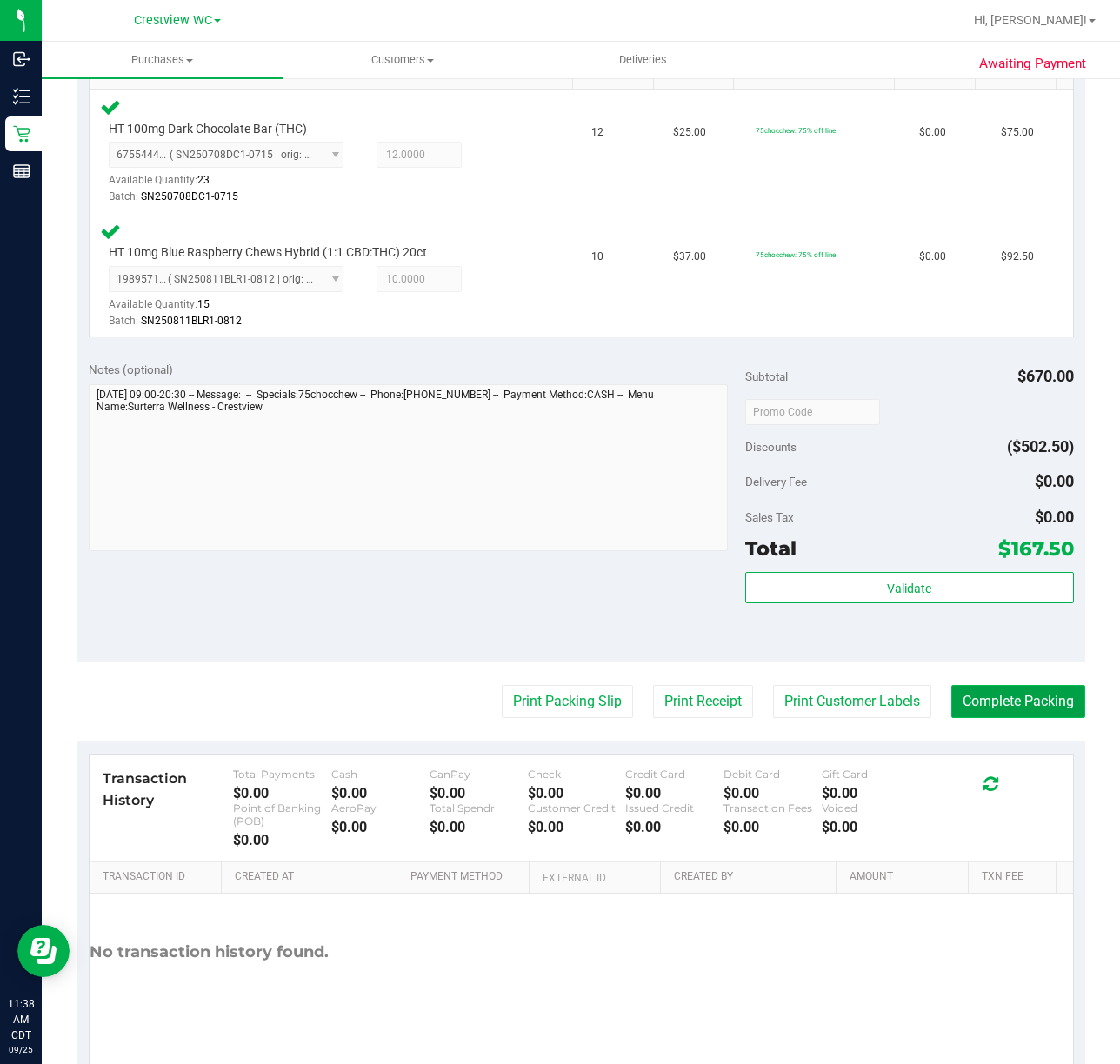
click at [999, 692] on button "Complete Packing" at bounding box center [1018, 702] width 134 height 33
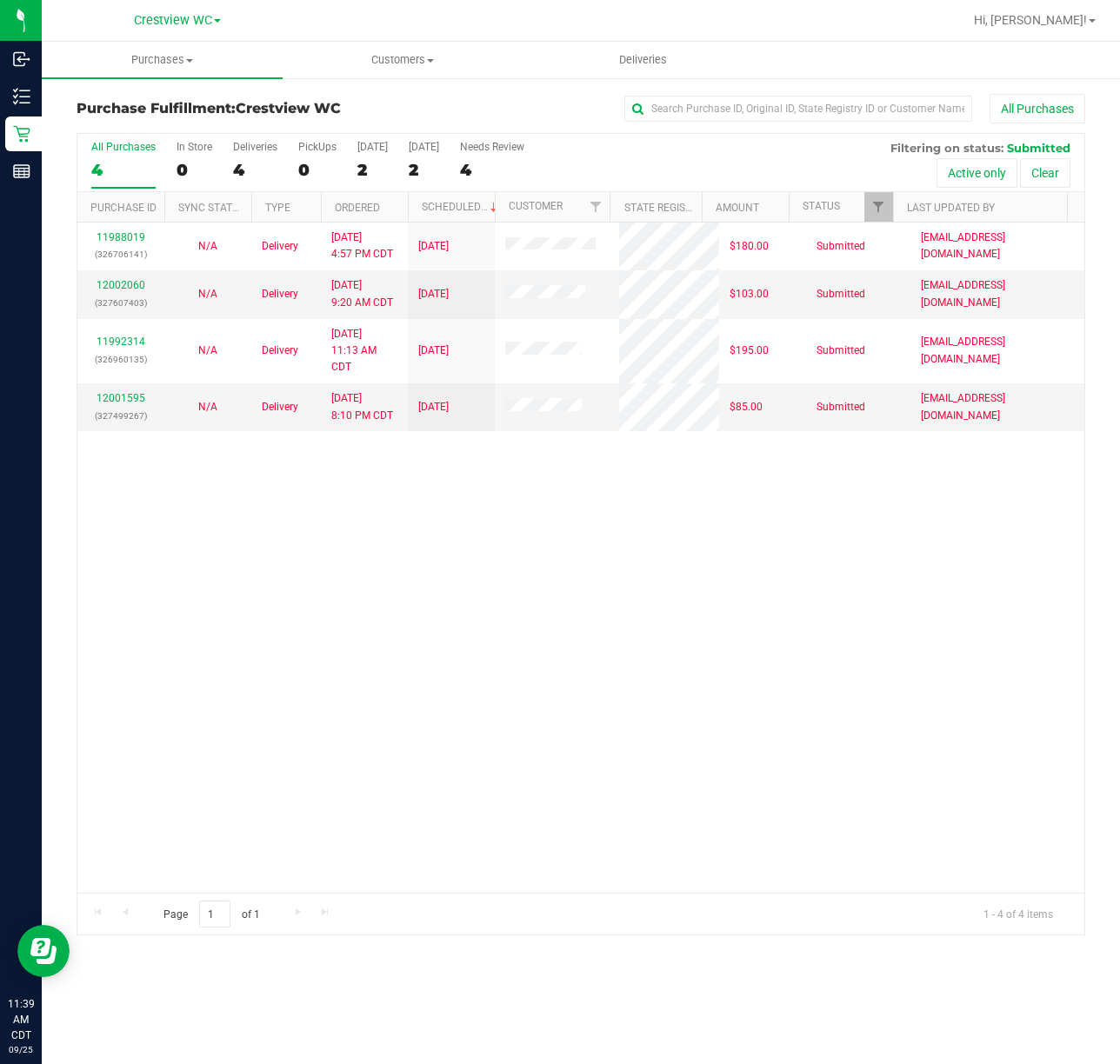
click at [763, 644] on div "11988019 (326706141) N/A Delivery [DATE] 4:57 PM CDT 9/26/2025 $180.00 Submitte…" at bounding box center [580, 557] width 1007 height 670
click at [325, 149] on div "PickUps" at bounding box center [317, 146] width 38 height 12
click at [0, 0] on input "PickUps 0" at bounding box center [0, 0] width 0 height 0
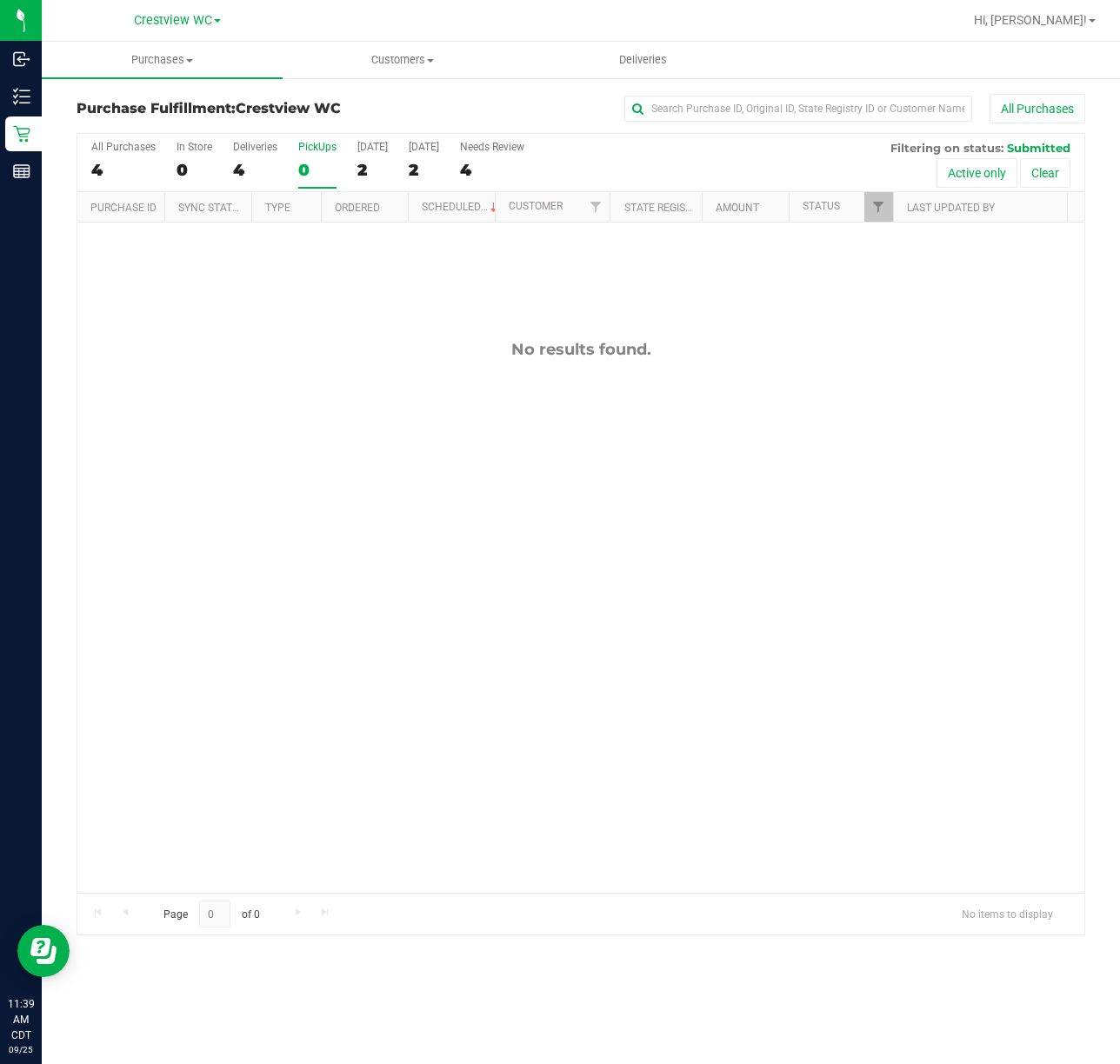
click at [793, 436] on div "No results found." at bounding box center [580, 616] width 1007 height 788
click at [331, 148] on div "PickUps" at bounding box center [317, 146] width 38 height 12
click at [0, 0] on input "PickUps 0" at bounding box center [0, 0] width 0 height 0
click at [813, 329] on div "No results found." at bounding box center [580, 616] width 1007 height 788
click at [409, 553] on div "No results found." at bounding box center [580, 616] width 1007 height 788
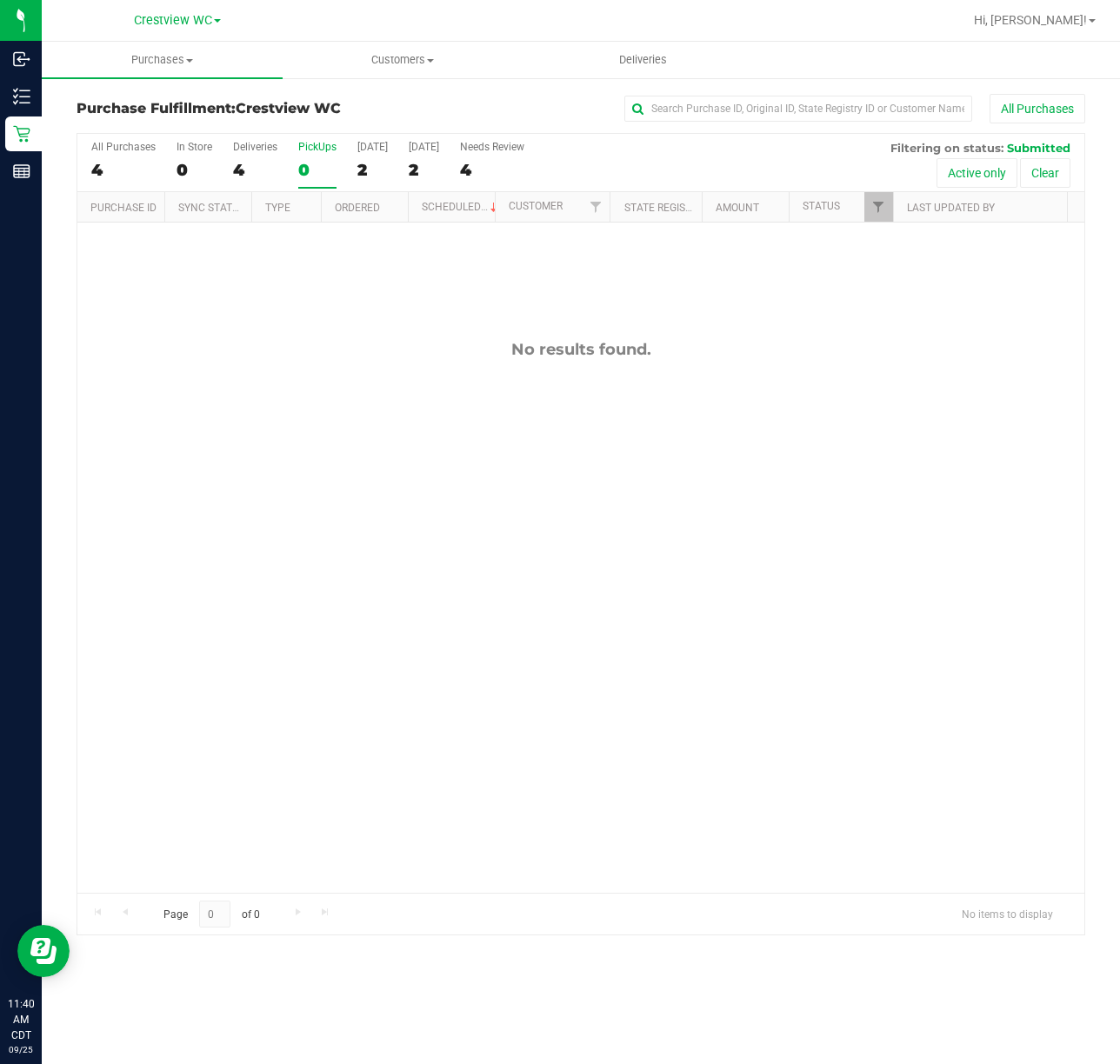
click at [791, 265] on div "No results found." at bounding box center [580, 616] width 1007 height 788
click at [536, 550] on div "12003520 (327673981) N/A Pickup [DATE] 12:07 PM CDT 9/25/2025 $94.75 Submitted …" at bounding box center [580, 557] width 1007 height 670
click at [550, 586] on div "12003520 (327673981) N/A Pickup [DATE] 12:07 PM CDT 9/25/2025 $94.75 Submitted …" at bounding box center [580, 557] width 1007 height 670
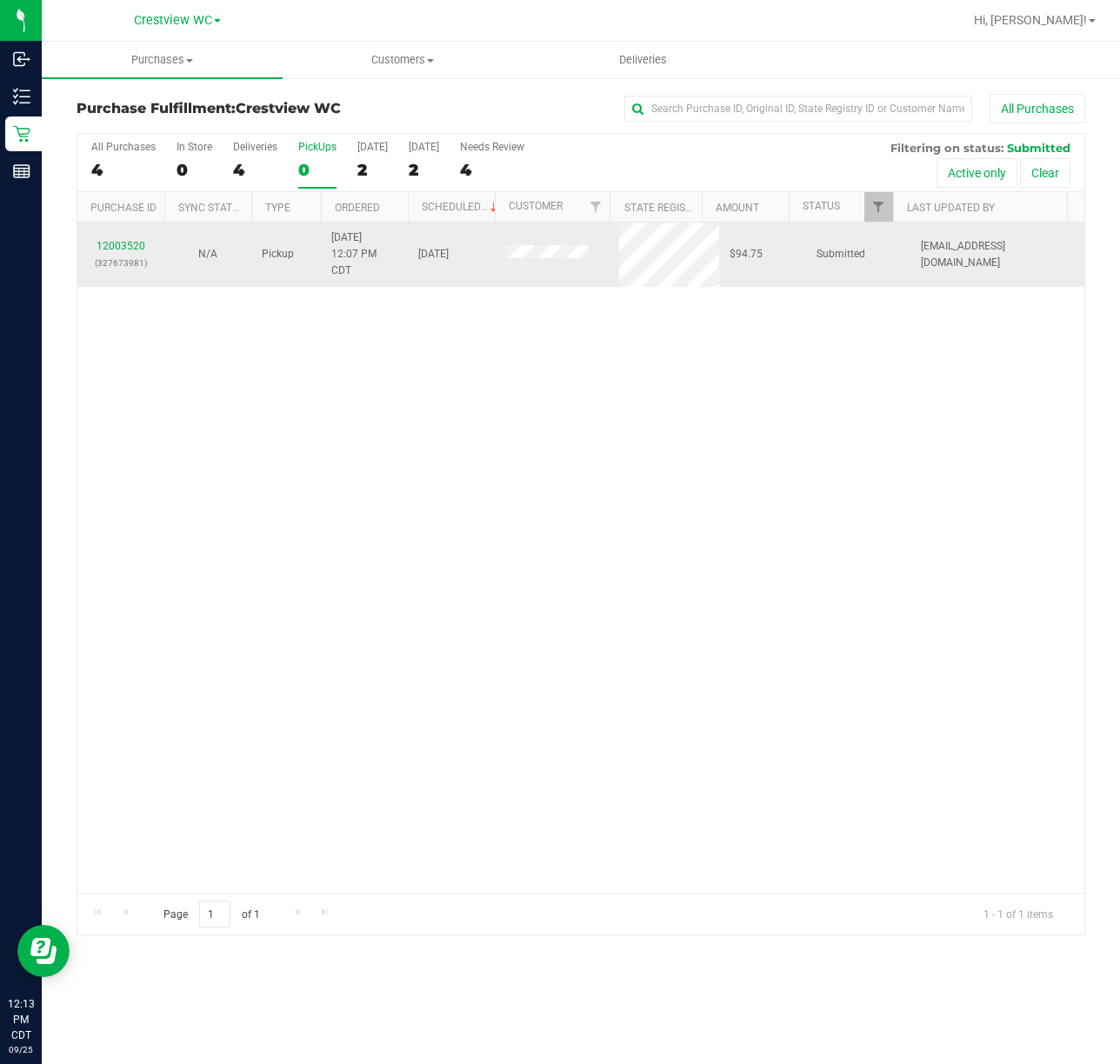
click at [134, 253] on div "12003520 (327673981)" at bounding box center [121, 255] width 66 height 33
click at [137, 244] on link "12003520" at bounding box center [121, 246] width 49 height 12
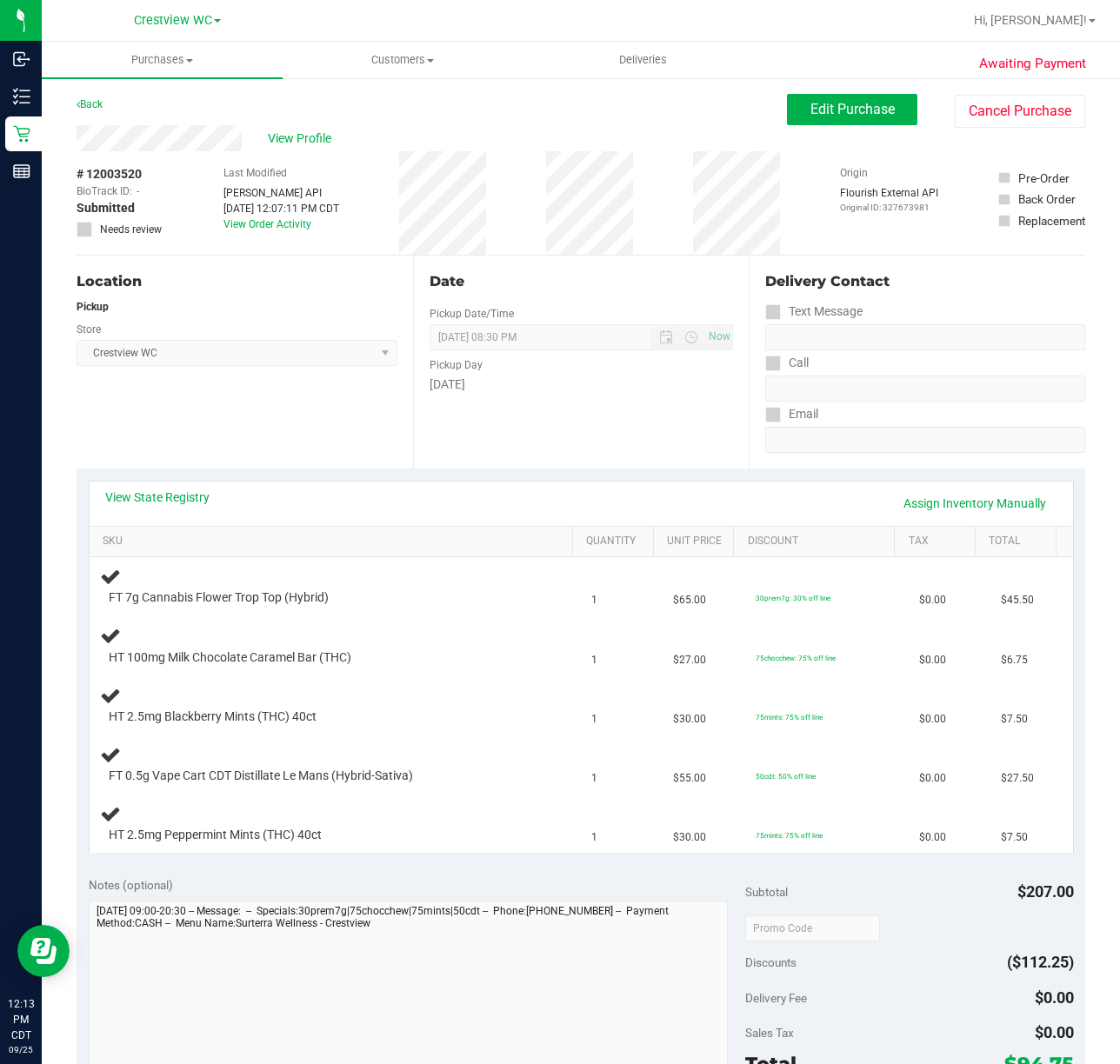
click at [266, 381] on div "Location Pickup Store Crestview WC Select Store [PERSON_NAME][GEOGRAPHIC_DATA] …" at bounding box center [244, 362] width 337 height 213
click at [265, 407] on div "Location Pickup Store Crestview WC Select Store [PERSON_NAME][GEOGRAPHIC_DATA] …" at bounding box center [244, 362] width 337 height 213
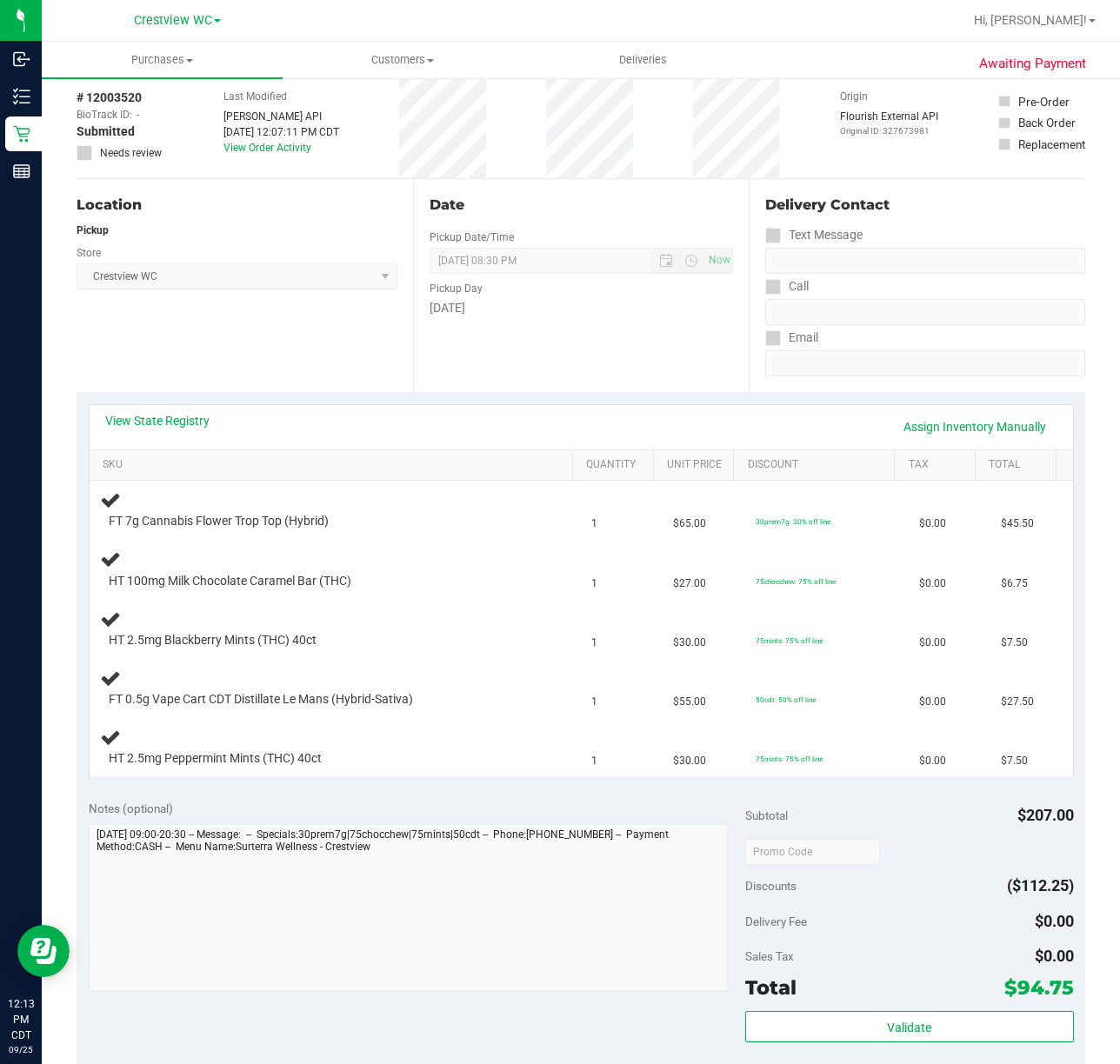
scroll to position [116, 0]
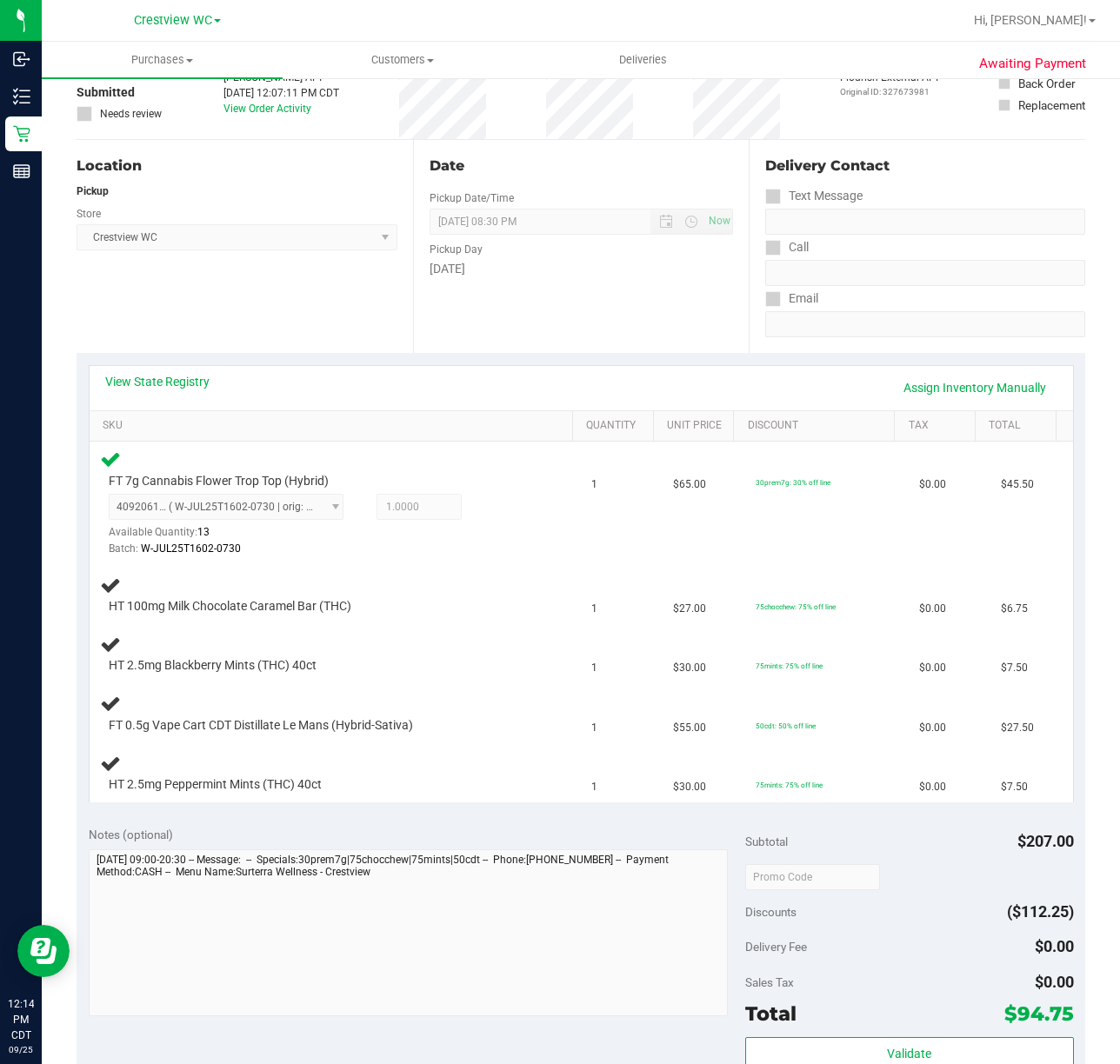
click at [188, 255] on div "Location Pickup Store Crestview WC Select Store [PERSON_NAME][GEOGRAPHIC_DATA] …" at bounding box center [244, 247] width 337 height 213
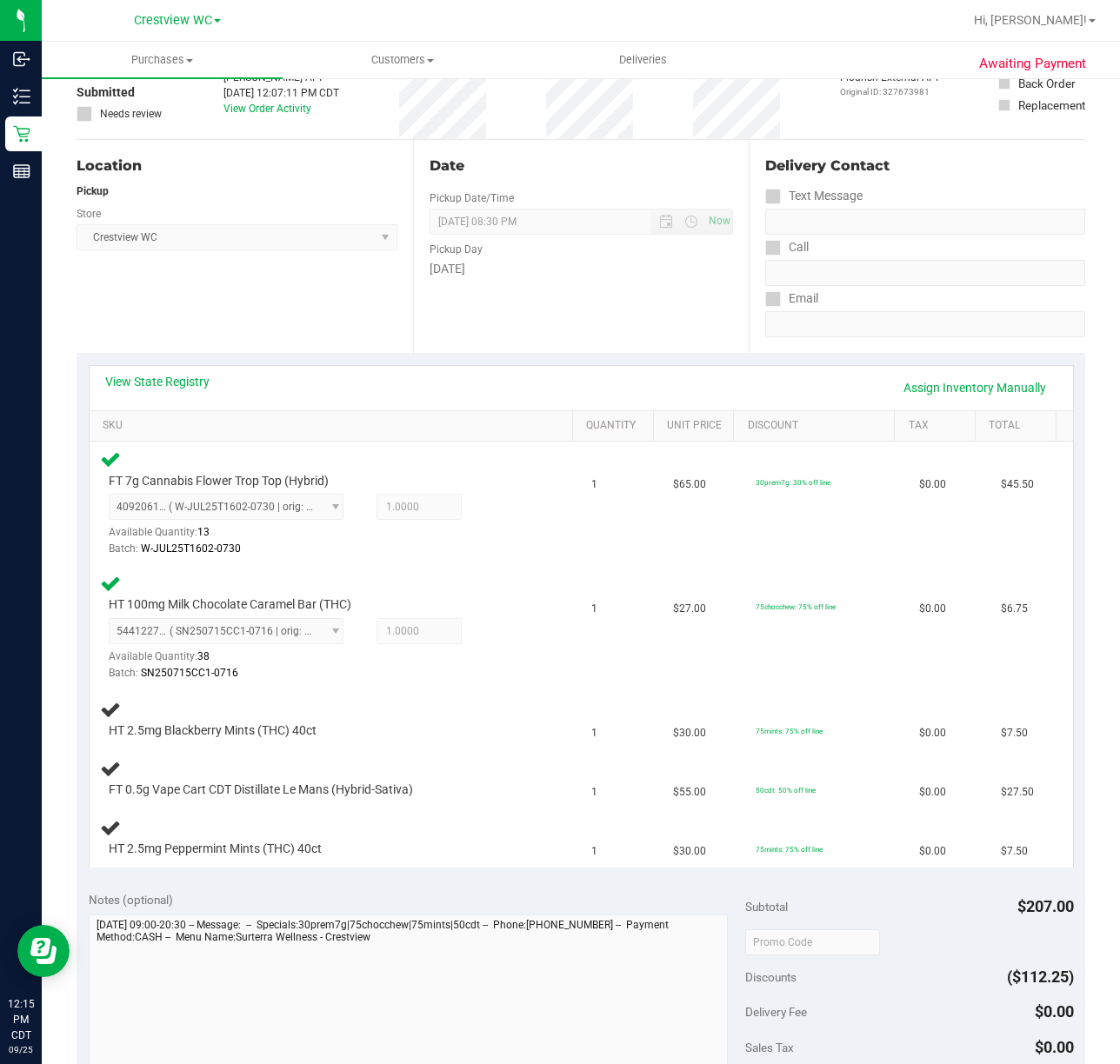
click at [224, 275] on div "Location Pickup Store Crestview WC Select Store [PERSON_NAME][GEOGRAPHIC_DATA] …" at bounding box center [244, 247] width 337 height 213
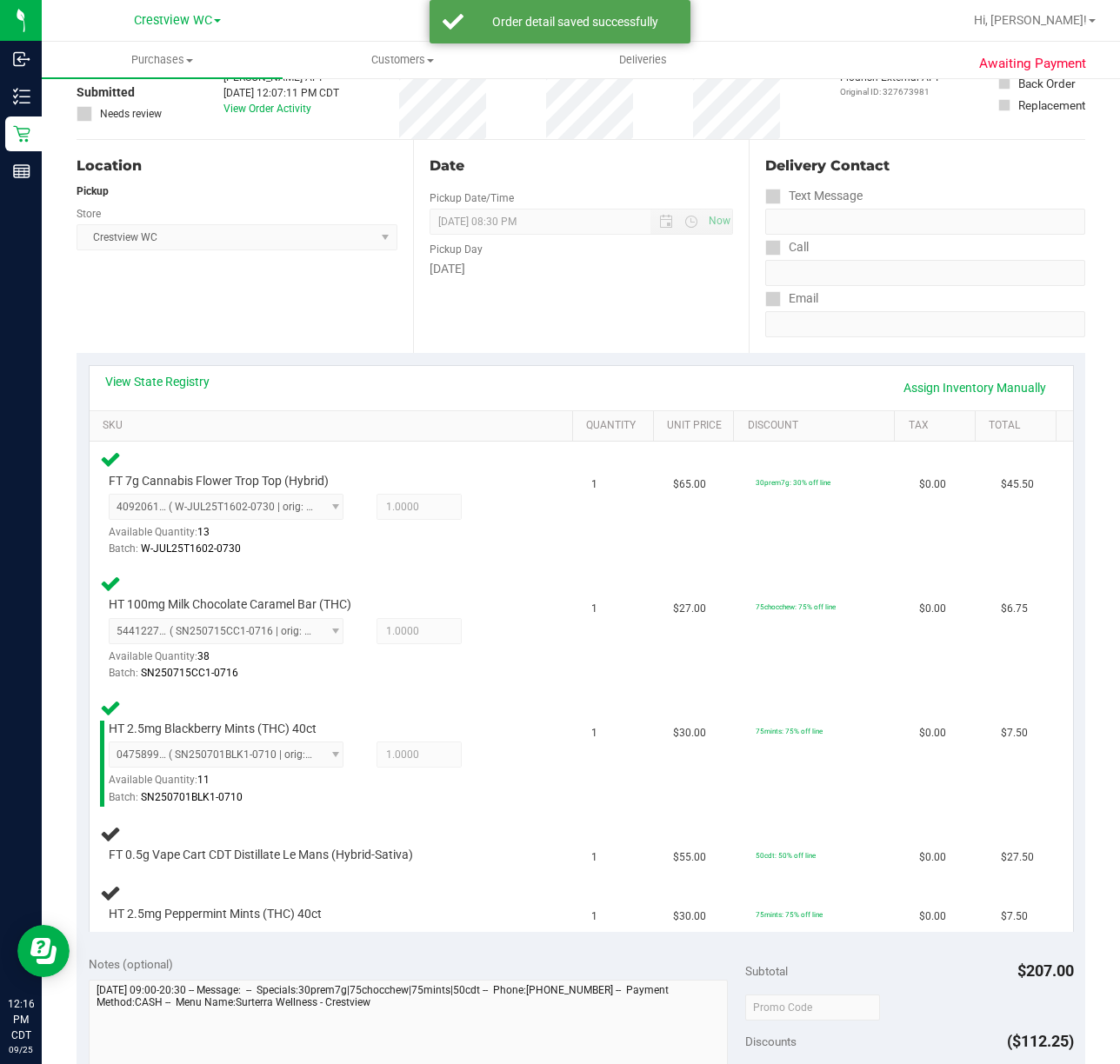
click at [346, 300] on div "Location Pickup Store Crestview WC Select Store [PERSON_NAME][GEOGRAPHIC_DATA] …" at bounding box center [244, 247] width 337 height 213
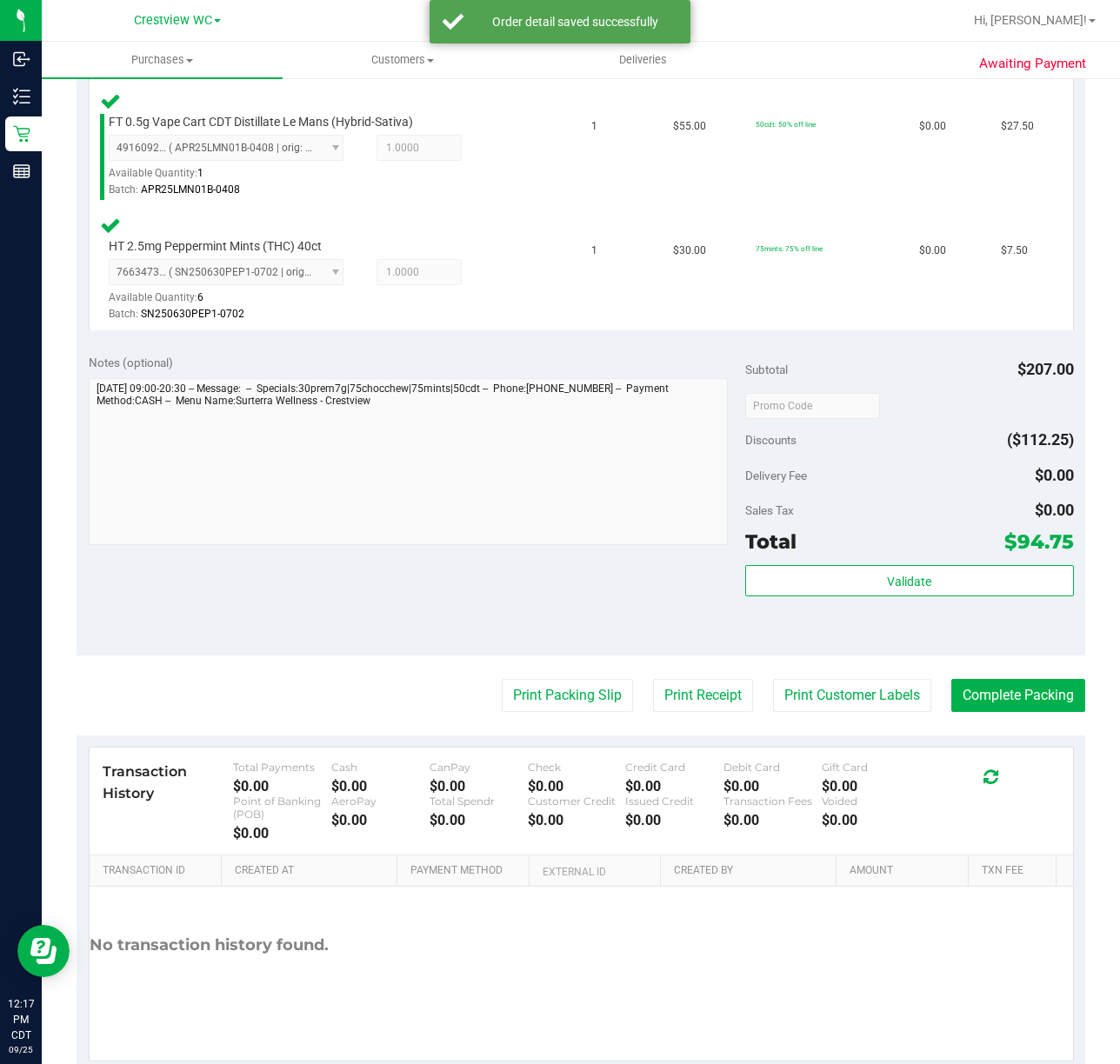
scroll to position [853, 0]
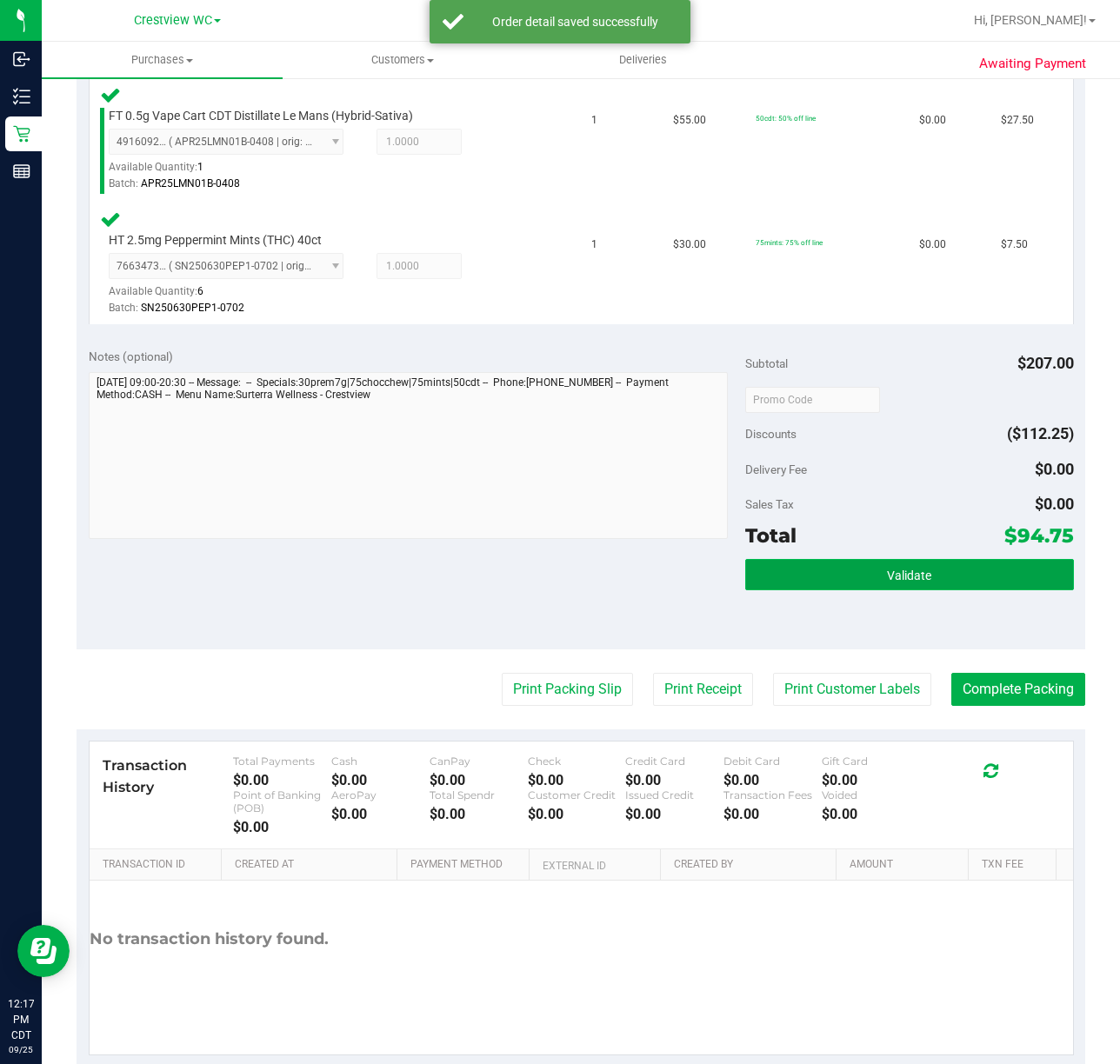
click at [926, 581] on button "Validate" at bounding box center [909, 574] width 329 height 31
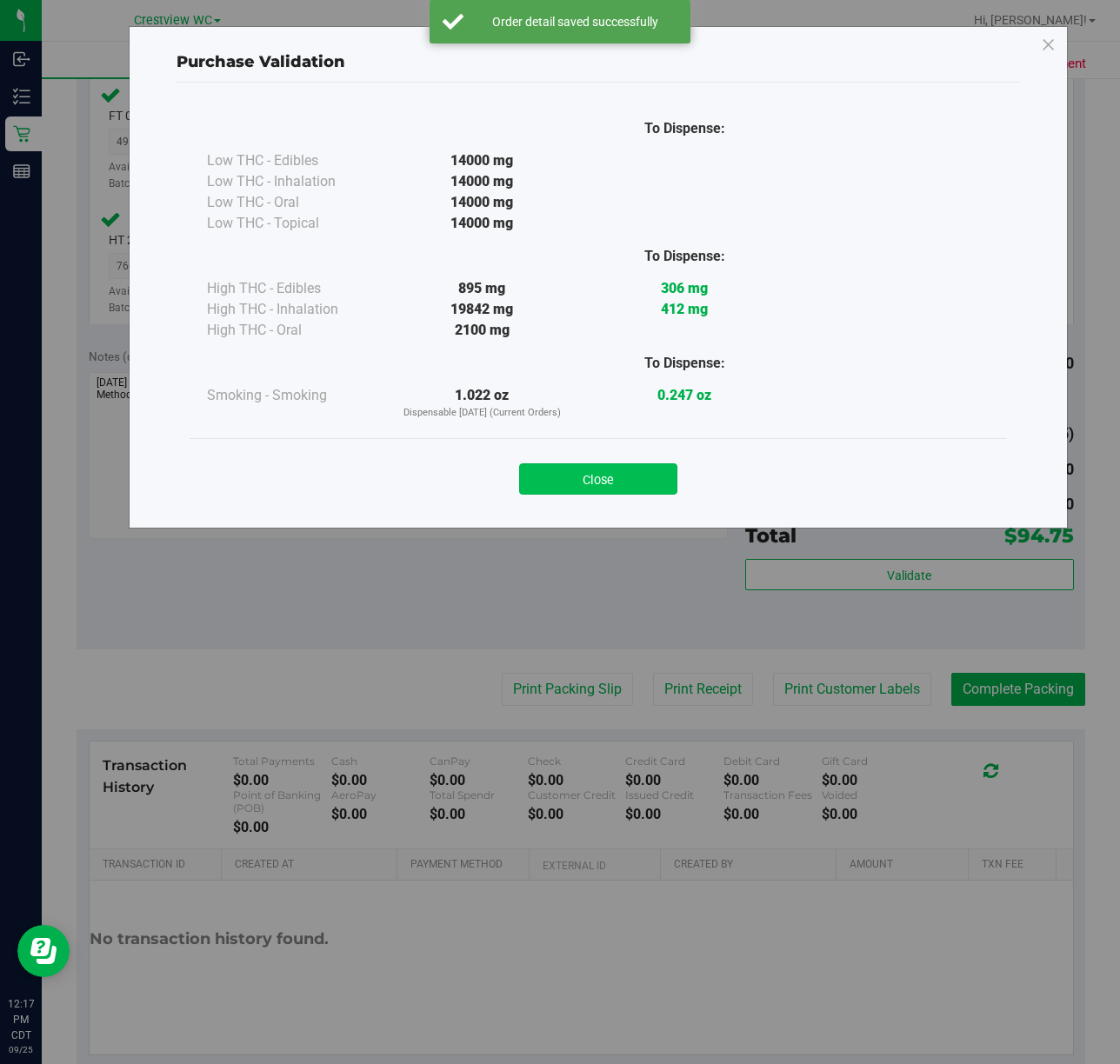
click at [609, 466] on button "Close" at bounding box center [598, 479] width 158 height 31
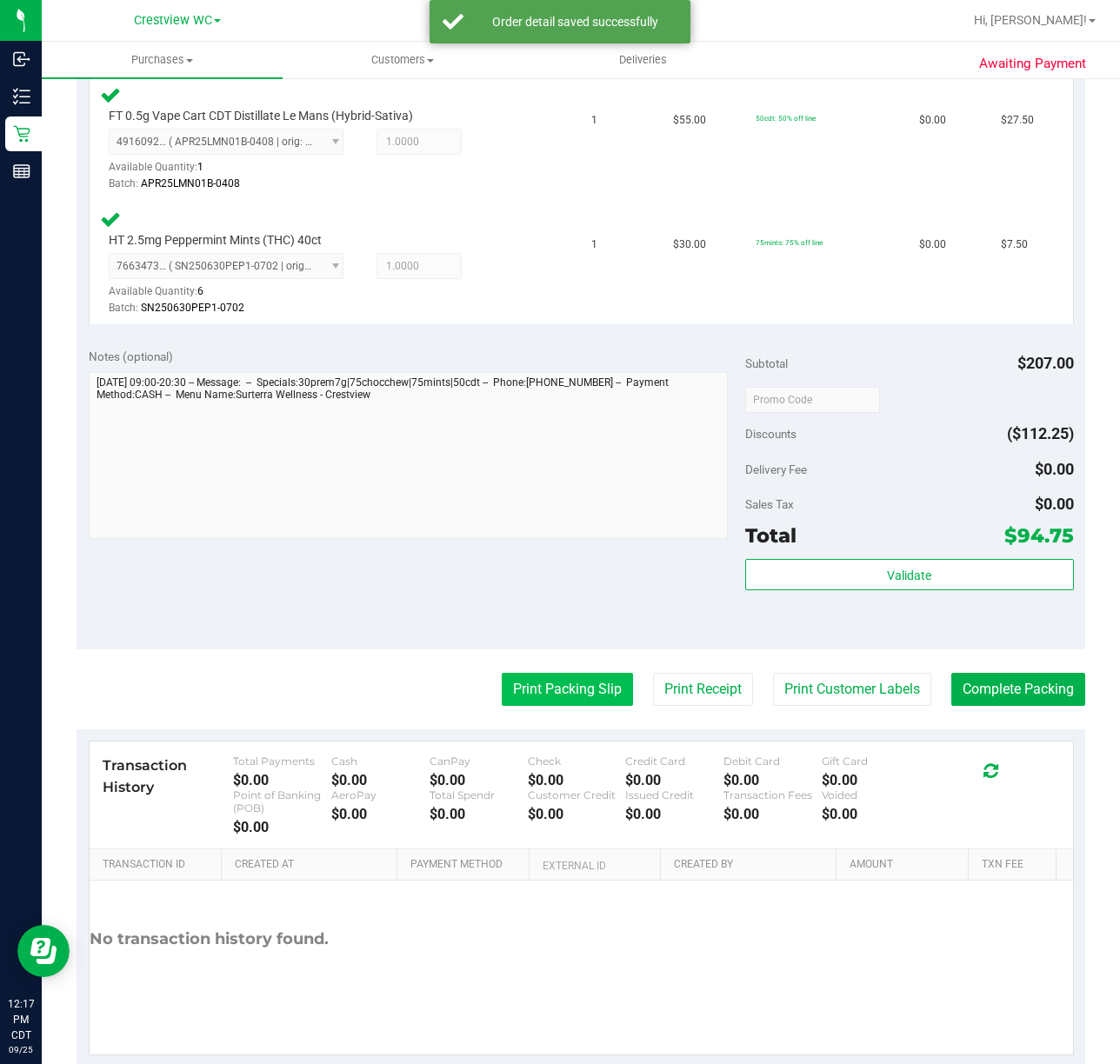
click at [550, 684] on button "Print Packing Slip" at bounding box center [567, 690] width 132 height 33
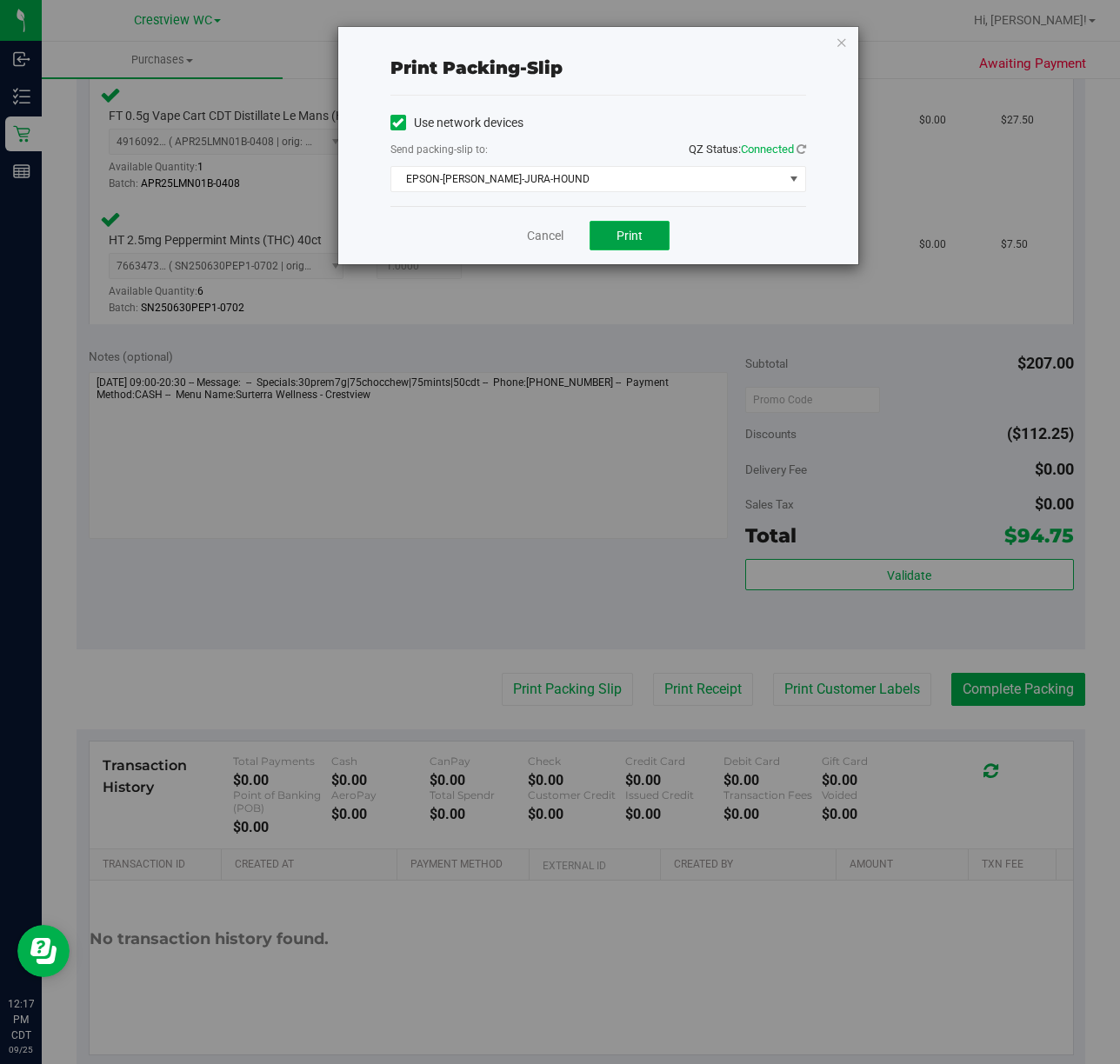
click at [648, 234] on button "Print" at bounding box center [629, 235] width 80 height 29
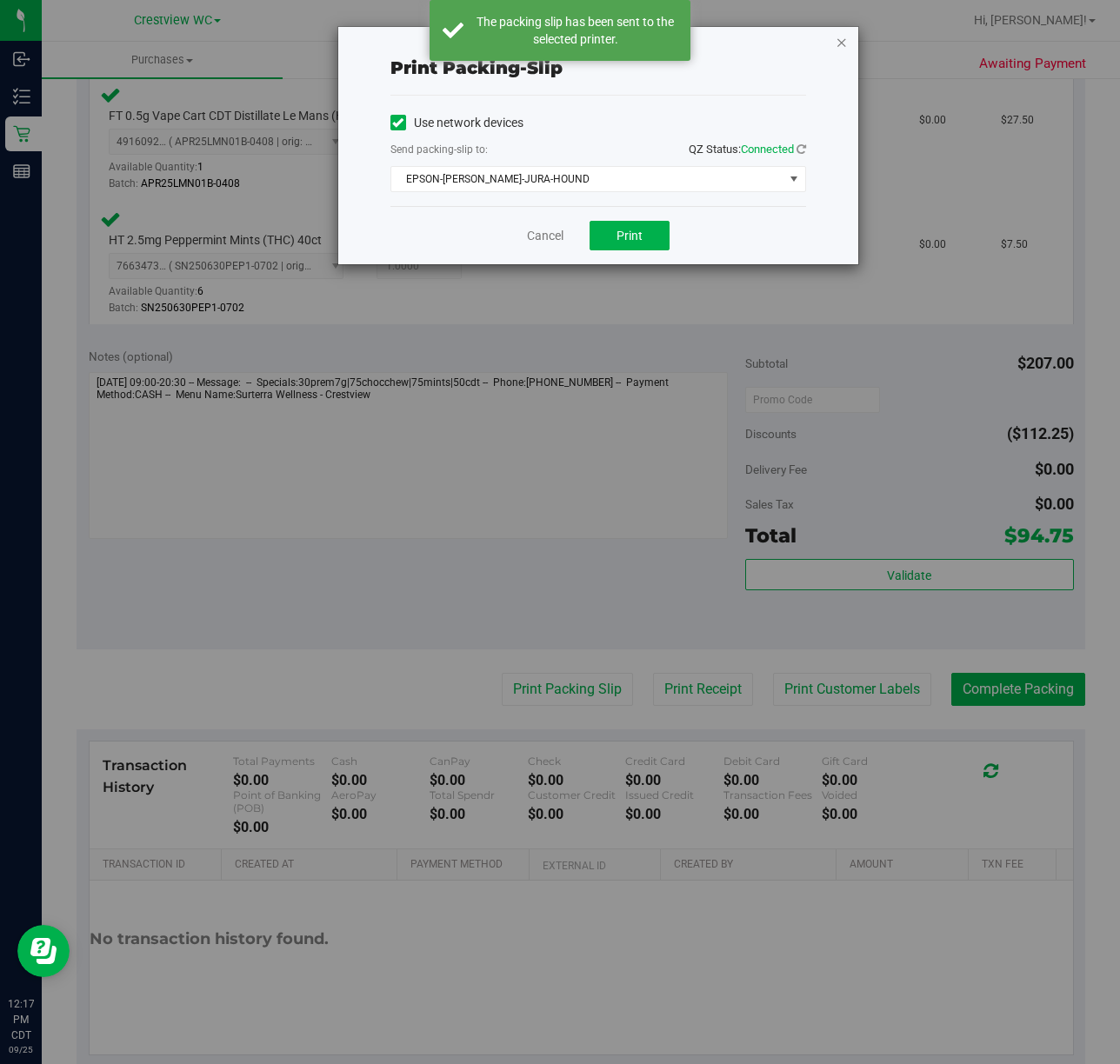
click at [840, 42] on icon "button" at bounding box center [842, 41] width 12 height 20
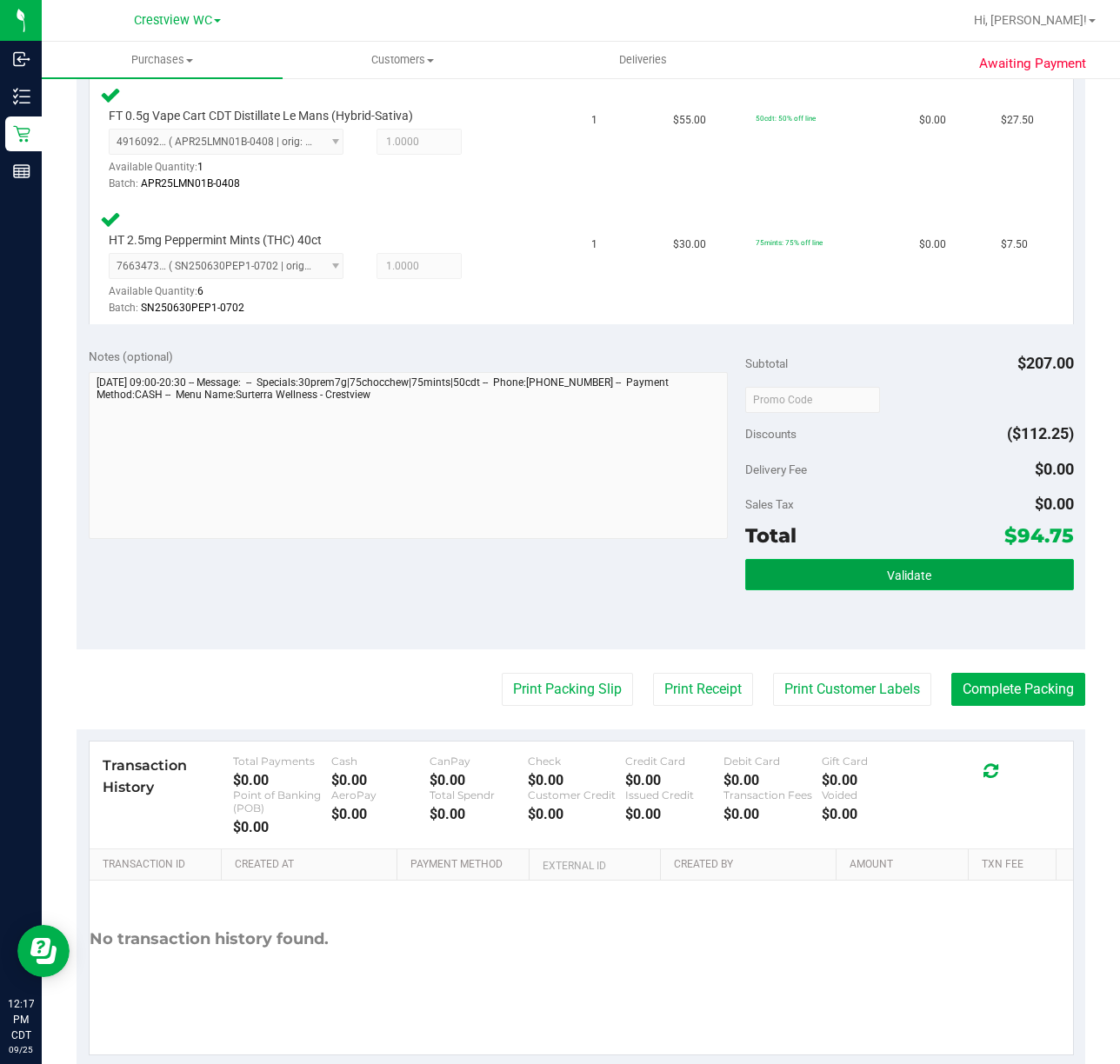
click at [905, 567] on button "Validate" at bounding box center [909, 574] width 329 height 31
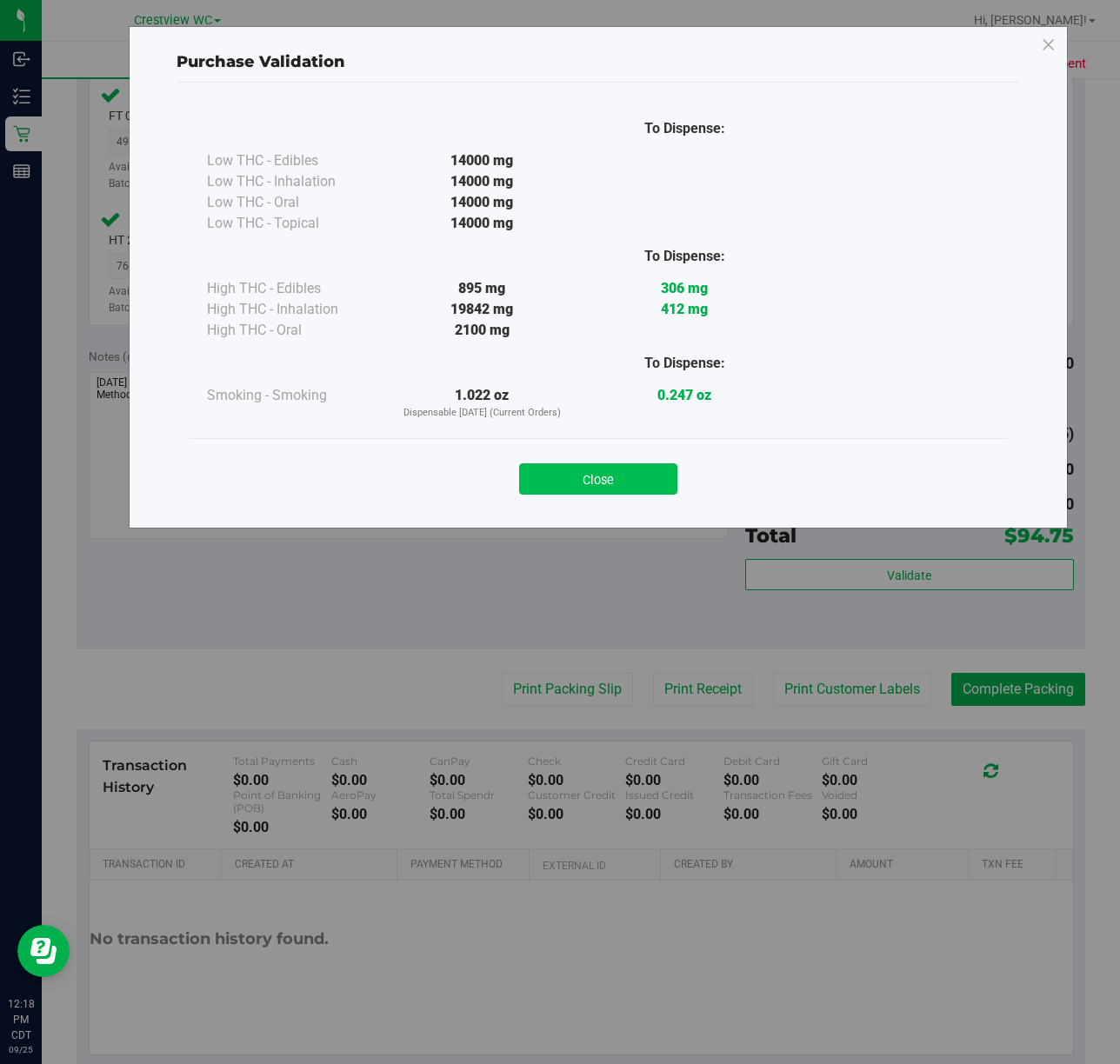
click at [618, 485] on button "Close" at bounding box center [598, 479] width 158 height 31
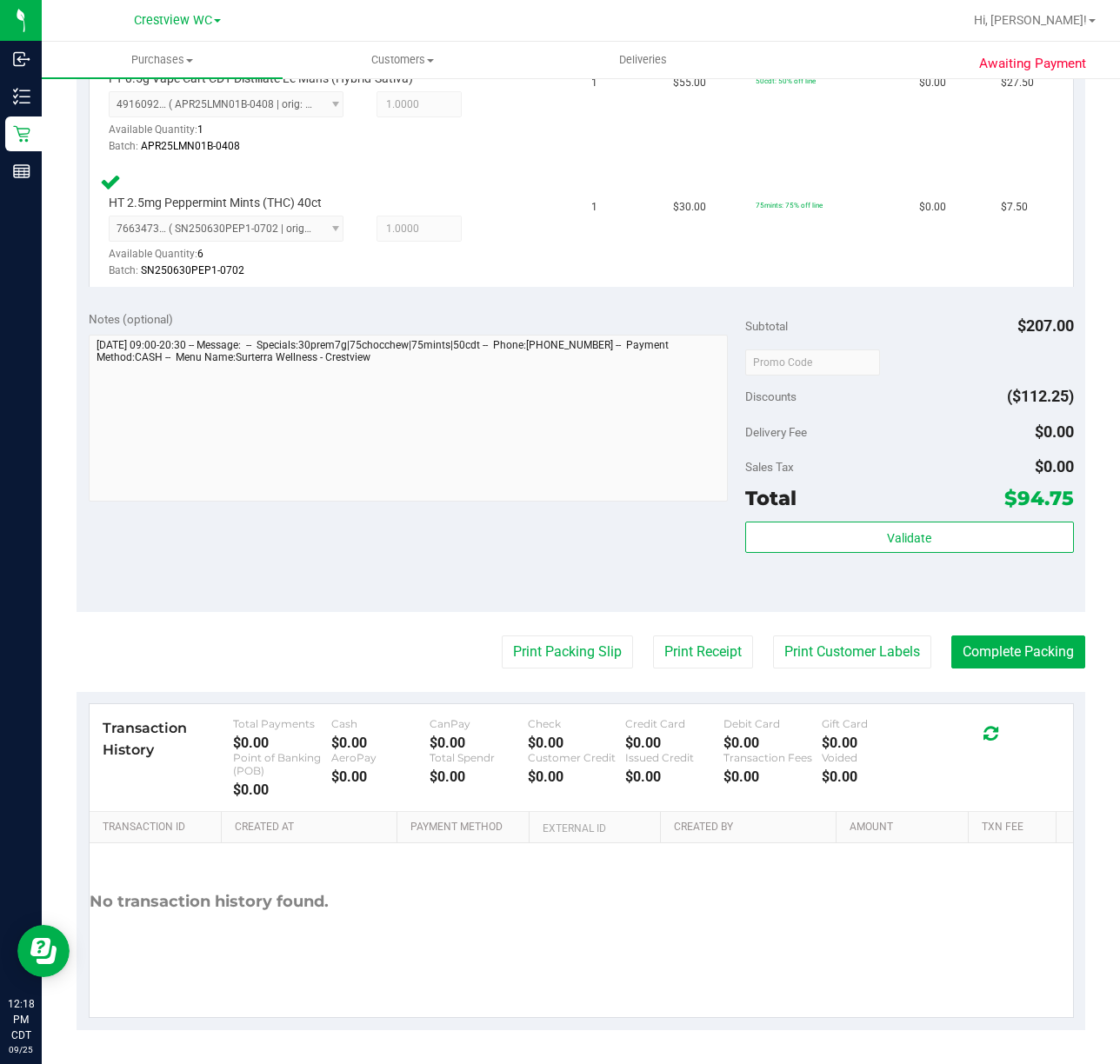
scroll to position [888, 0]
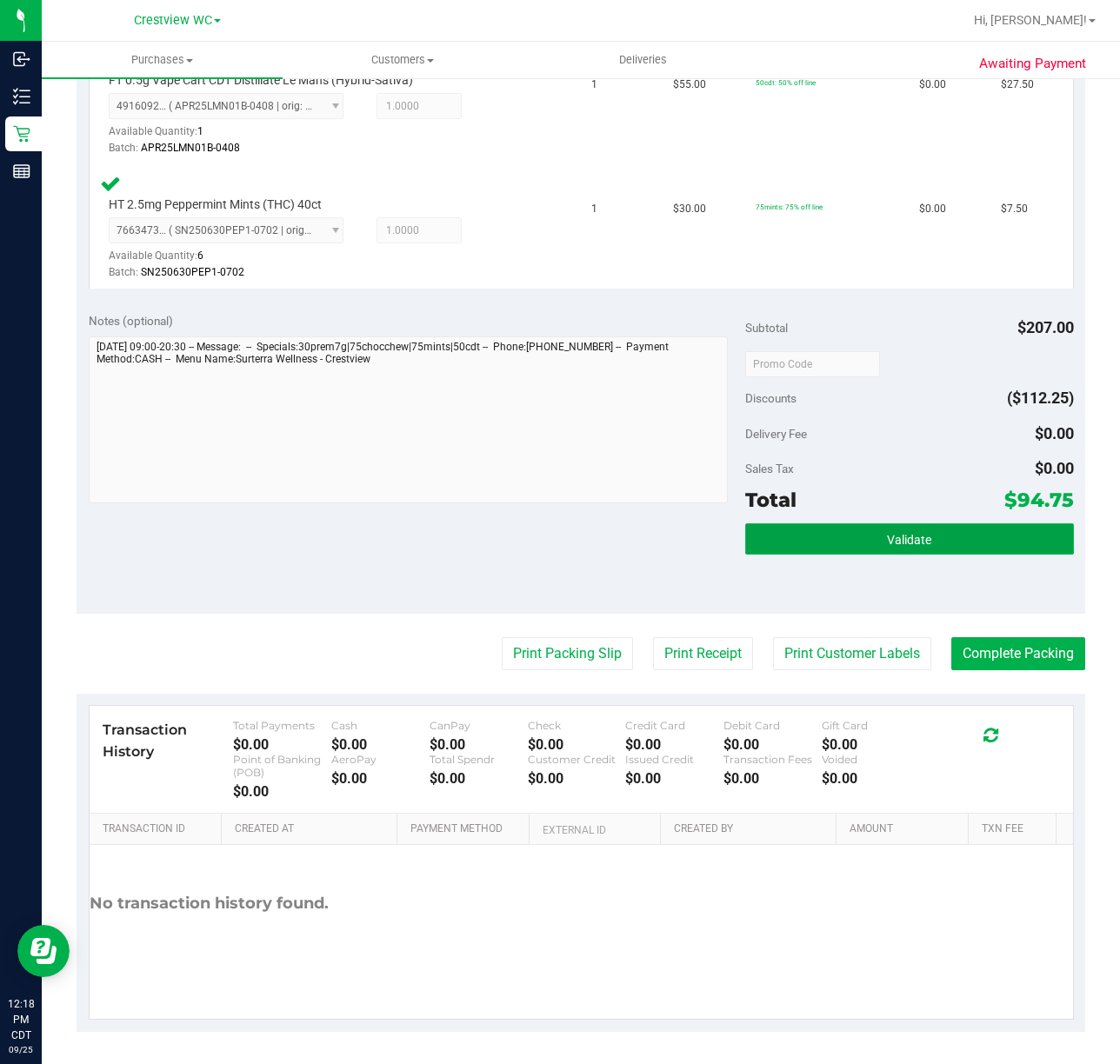
click at [888, 533] on span "Validate" at bounding box center [908, 540] width 44 height 14
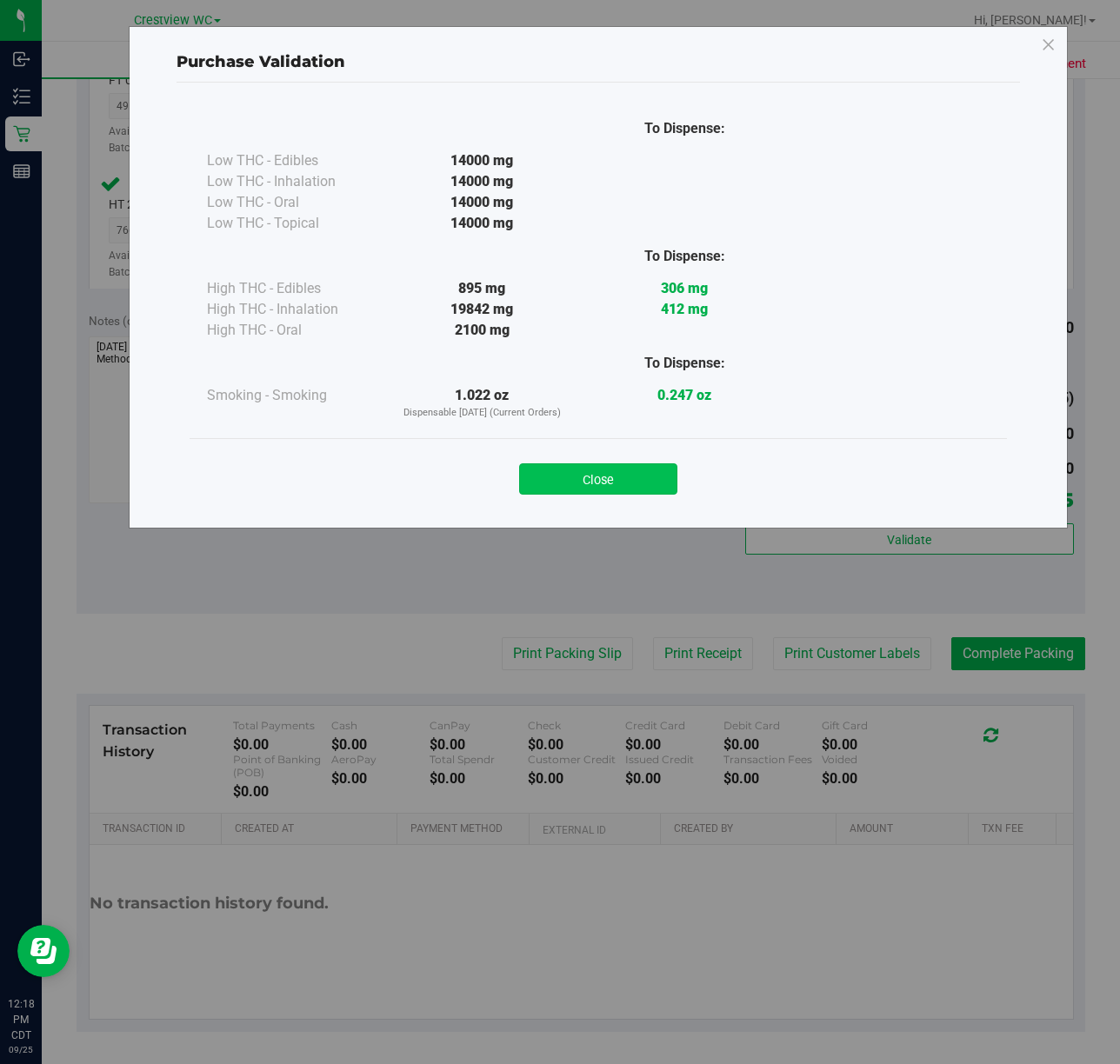
click at [591, 489] on button "Close" at bounding box center [598, 479] width 158 height 31
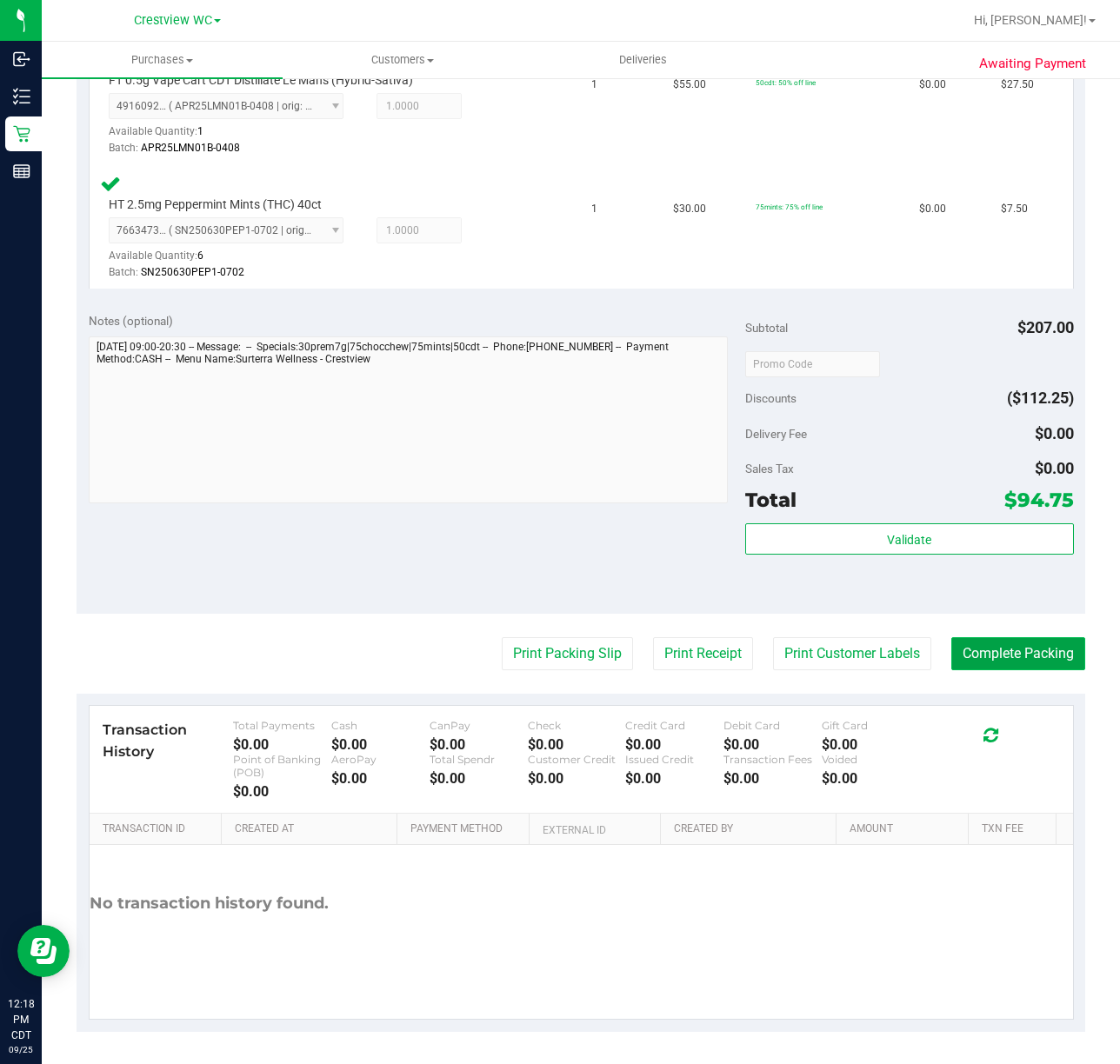
click at [1014, 650] on button "Complete Packing" at bounding box center [1018, 654] width 134 height 33
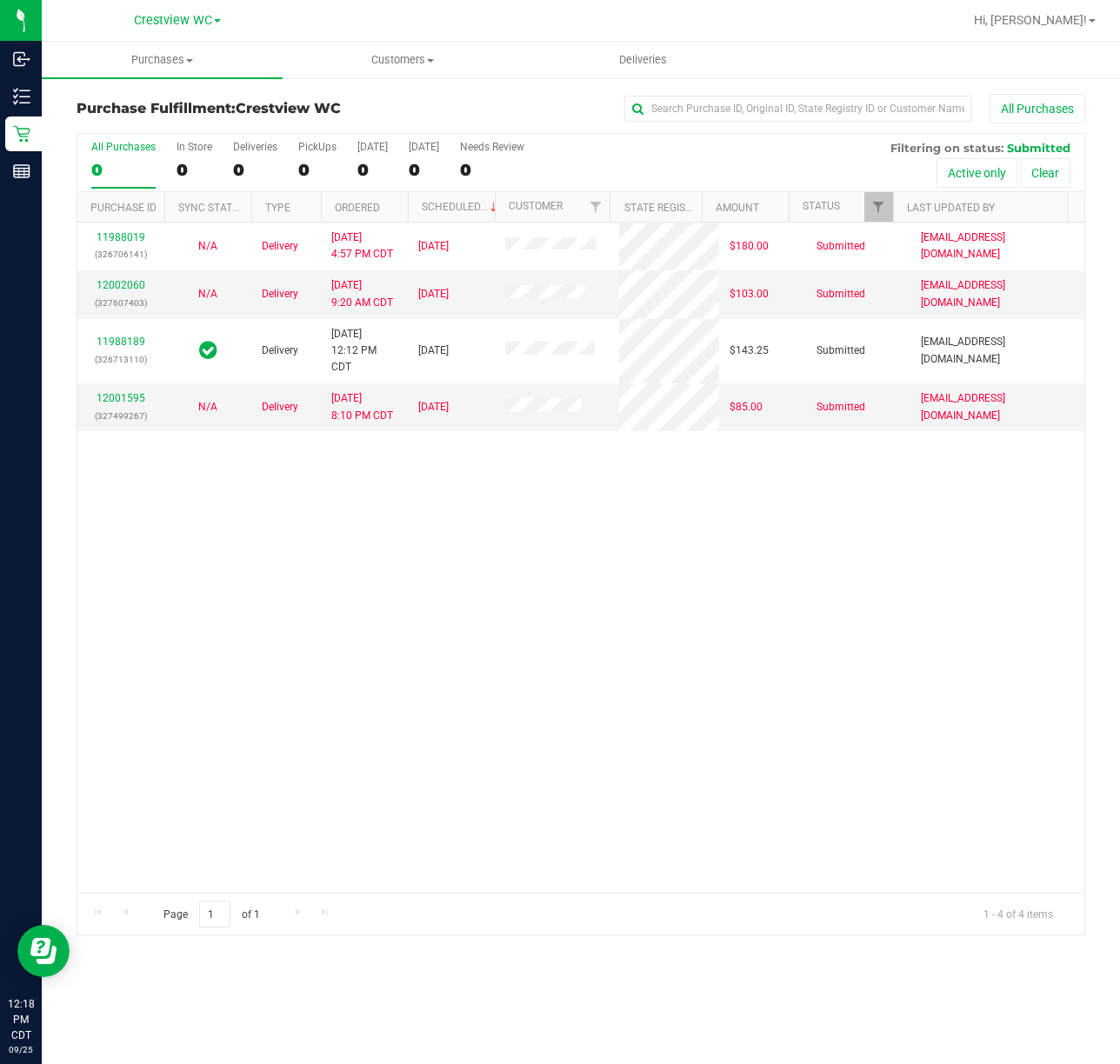
click at [798, 652] on div "11988019 (326706141) N/A Delivery [DATE] 4:57 PM CDT 9/26/2025 $180.00 Submitte…" at bounding box center [580, 557] width 1007 height 670
click at [381, 655] on div "11988019 (326706141) N/A Delivery [DATE] 4:57 PM CDT 9/26/2025 $180.00 Submitte…" at bounding box center [580, 557] width 1007 height 670
drag, startPoint x: 436, startPoint y: 501, endPoint x: 365, endPoint y: 296, distance: 216.9
click at [438, 505] on div "11988019 (326706141) N/A Delivery [DATE] 4:57 PM CDT 9/26/2025 $180.00 Submitte…" at bounding box center [580, 557] width 1007 height 670
click at [318, 144] on div "PickUps" at bounding box center [317, 146] width 38 height 12
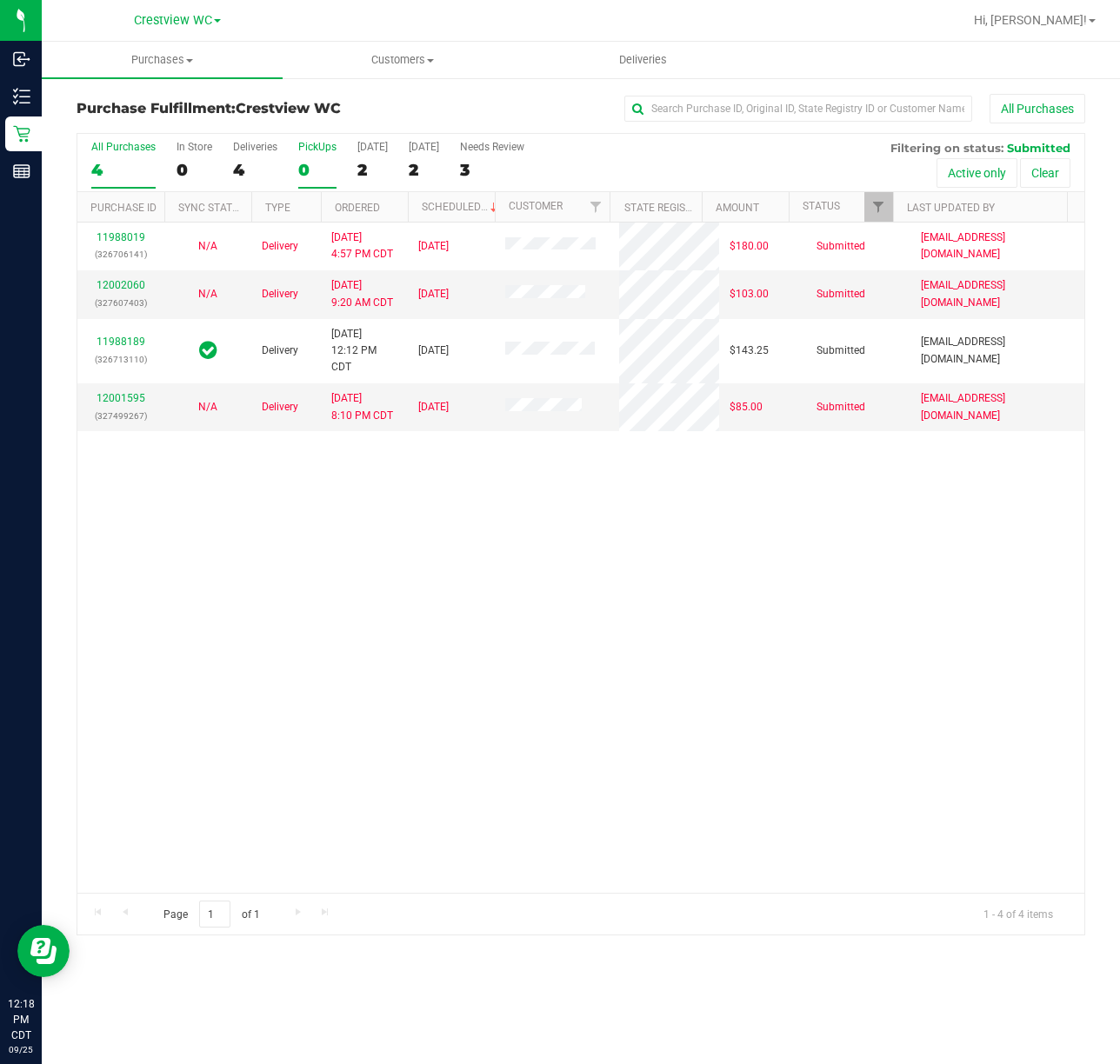
click at [0, 0] on input "PickUps 0" at bounding box center [0, 0] width 0 height 0
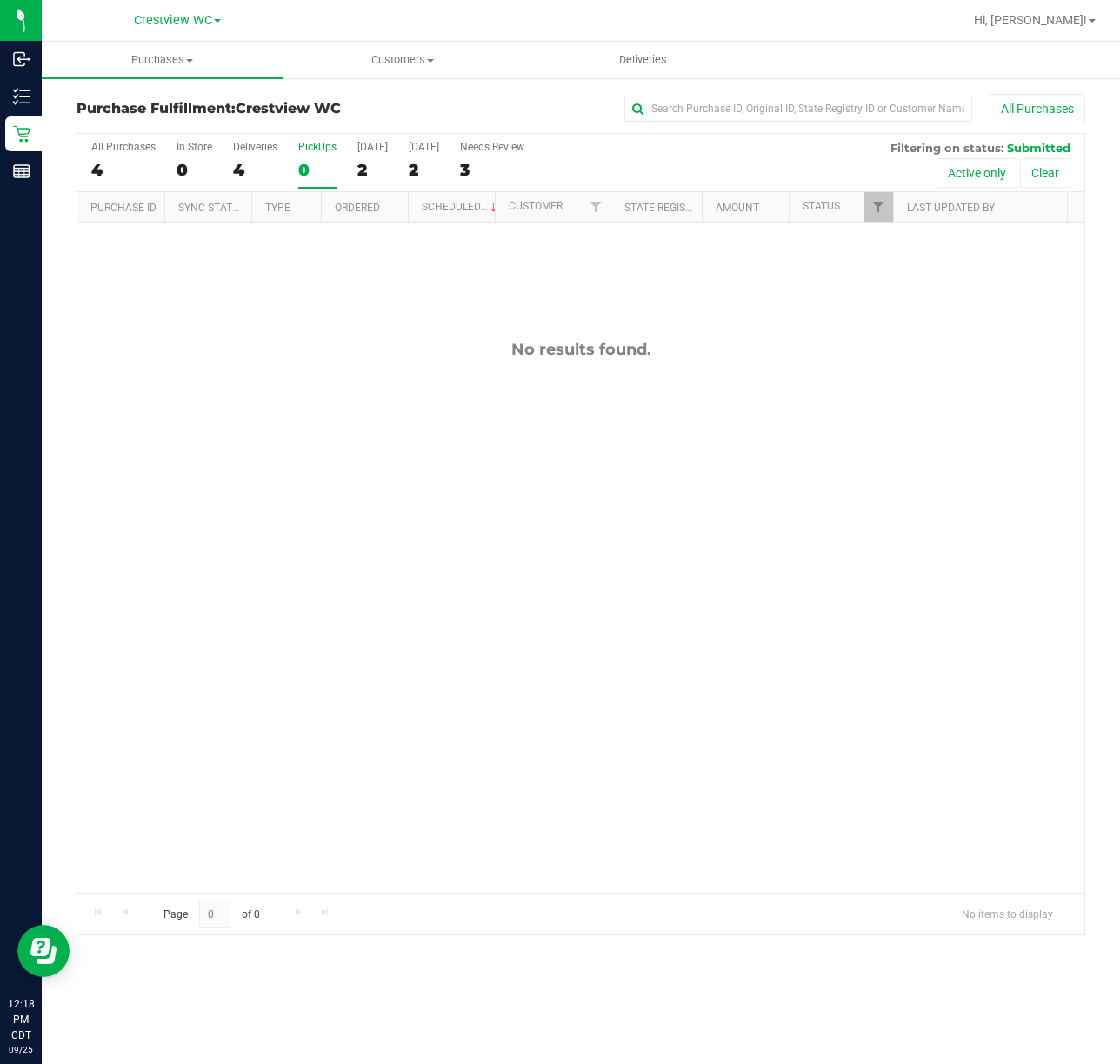
click at [606, 533] on div "No results found." at bounding box center [580, 616] width 1007 height 788
click at [240, 144] on div "Deliveries" at bounding box center [255, 146] width 44 height 12
click at [0, 0] on input "Deliveries 4" at bounding box center [0, 0] width 0 height 0
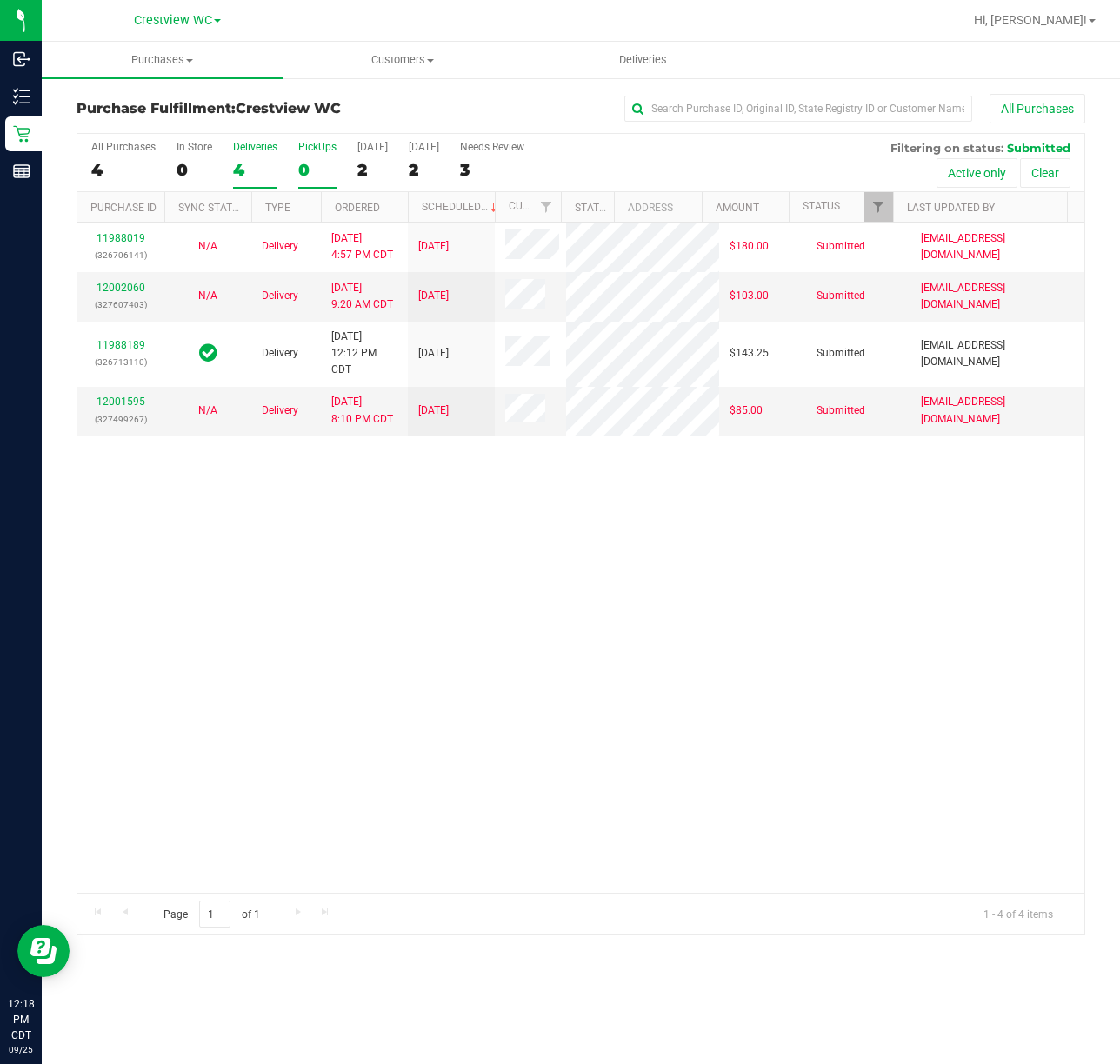
click at [320, 153] on div "PickUps" at bounding box center [317, 146] width 38 height 12
click at [0, 0] on input "PickUps 0" at bounding box center [0, 0] width 0 height 0
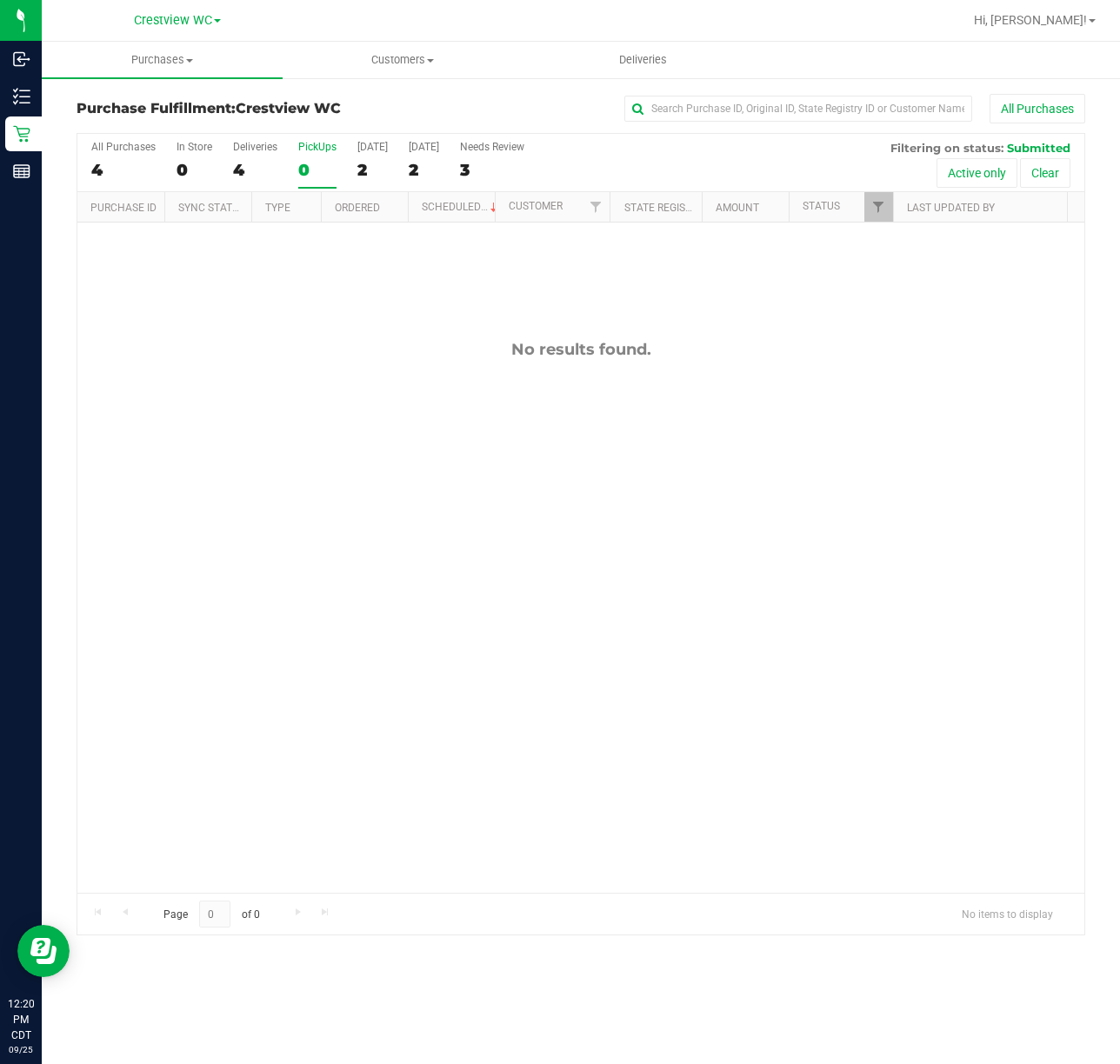
click at [317, 332] on div "No results found." at bounding box center [580, 616] width 1007 height 788
click at [411, 344] on div "No results found." at bounding box center [580, 350] width 1007 height 20
click at [342, 513] on div "No results found." at bounding box center [580, 616] width 1007 height 788
click at [461, 435] on div "No results found." at bounding box center [580, 616] width 1007 height 788
click at [322, 329] on div "No results found." at bounding box center [580, 616] width 1007 height 788
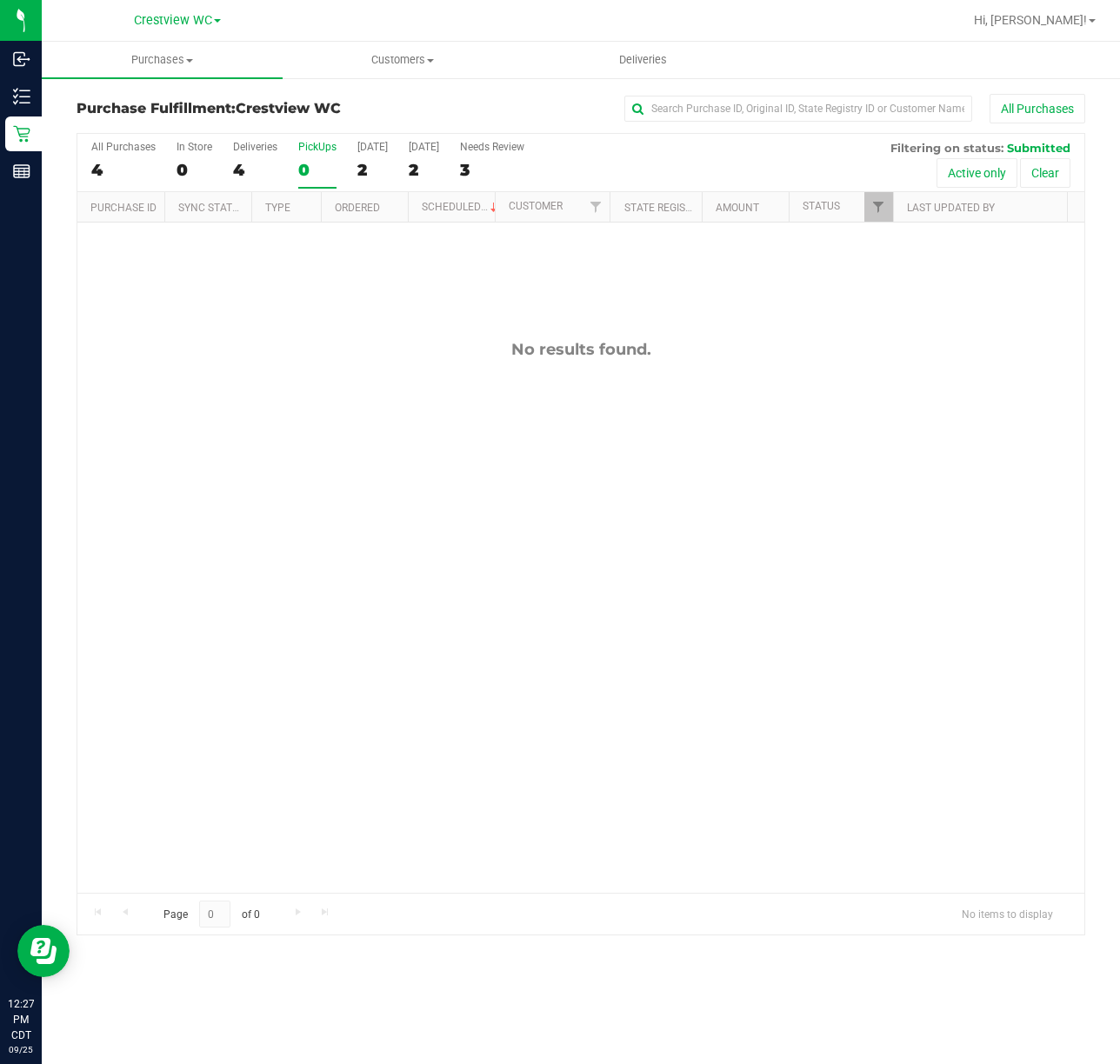
click at [320, 147] on div "PickUps" at bounding box center [317, 146] width 38 height 12
click at [0, 0] on input "PickUps 0" at bounding box center [0, 0] width 0 height 0
click at [715, 499] on div "12003664 (327682430) N/A Pickup [DATE] 12:27 PM CDT 9/25/2025 $84.00 Submitted …" at bounding box center [580, 557] width 1007 height 670
click at [313, 142] on div "PickUps" at bounding box center [317, 146] width 38 height 12
click at [0, 0] on input "PickUps 1" at bounding box center [0, 0] width 0 height 0
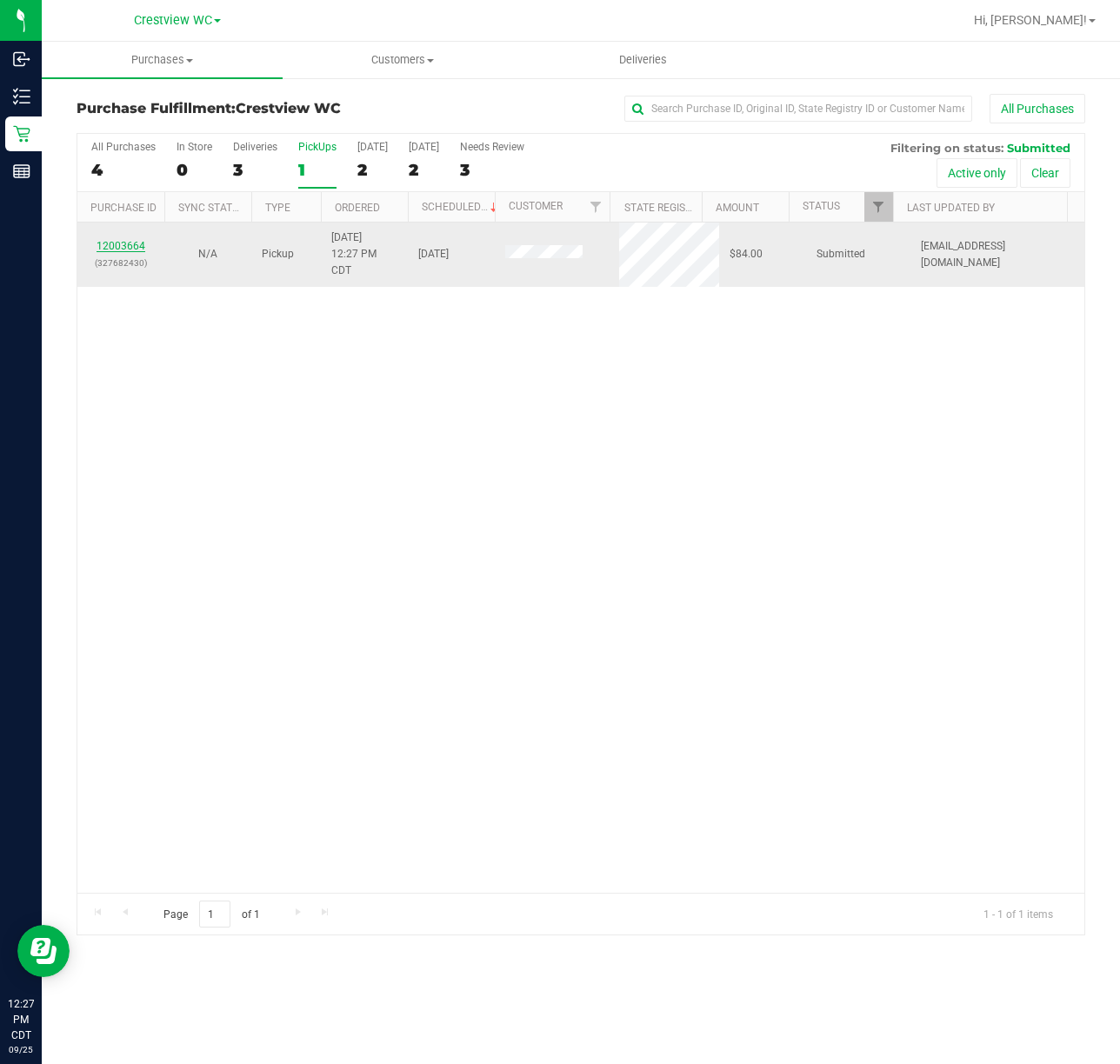
click at [126, 245] on link "12003664" at bounding box center [121, 246] width 49 height 12
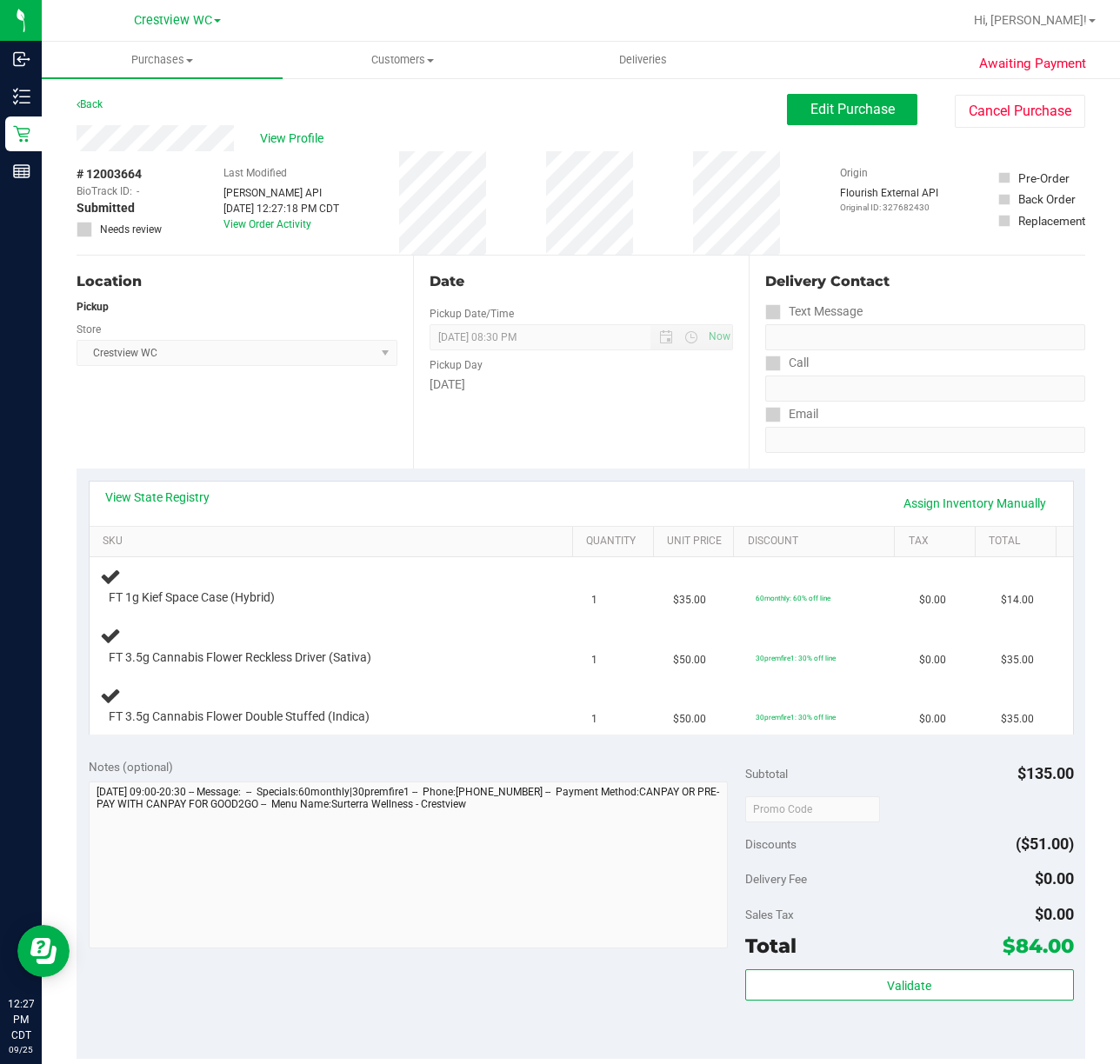
click at [304, 388] on div "Location Pickup Store Crestview WC Select Store [PERSON_NAME][GEOGRAPHIC_DATA] …" at bounding box center [244, 362] width 337 height 213
click at [303, 388] on div "Location Pickup Store Crestview WC Select Store [PERSON_NAME][GEOGRAPHIC_DATA] …" at bounding box center [244, 362] width 337 height 213
click at [165, 439] on div "Location Pickup Store Crestview WC Select Store [PERSON_NAME][GEOGRAPHIC_DATA] …" at bounding box center [244, 362] width 337 height 213
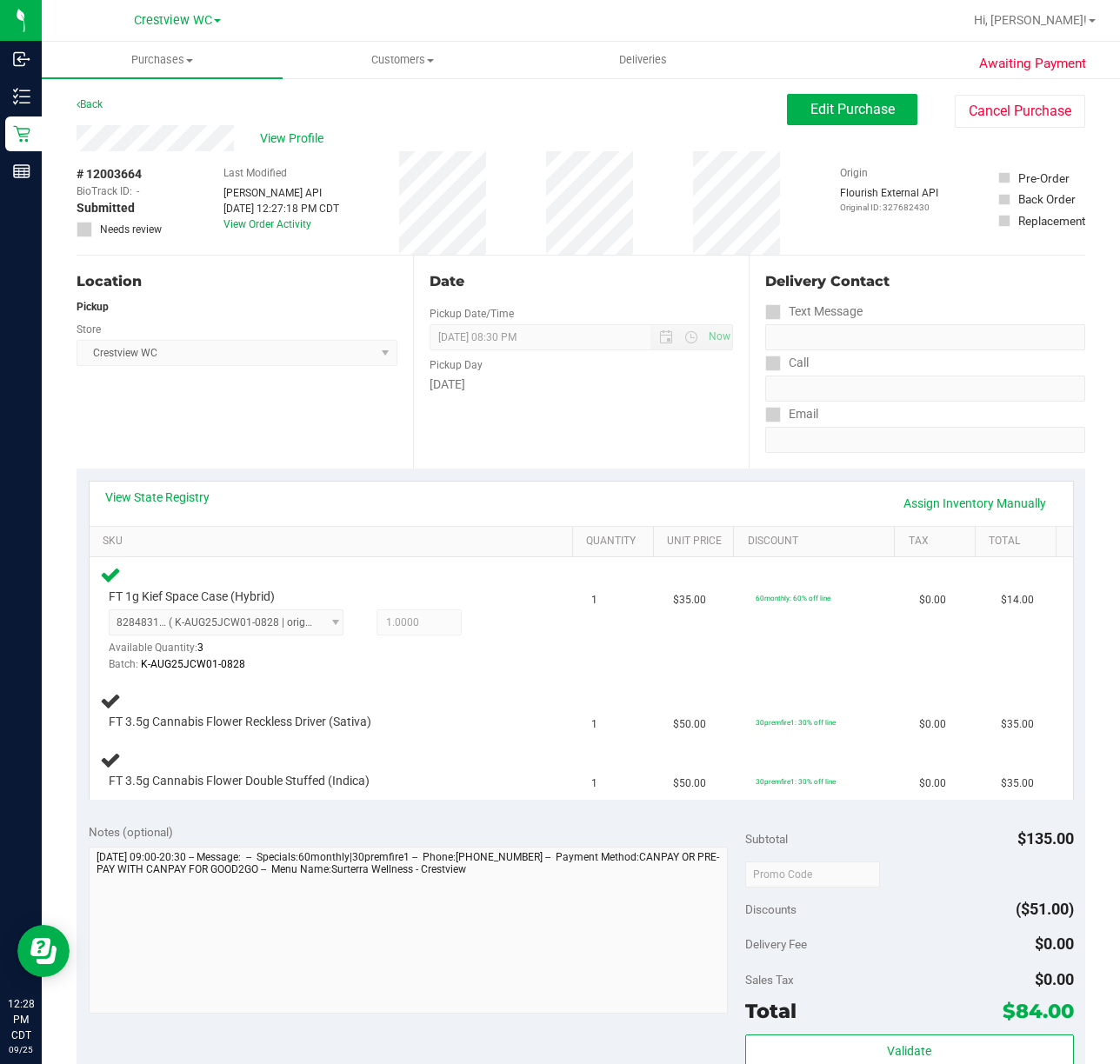
click at [300, 391] on div "Location Pickup Store Crestview WC Select Store [PERSON_NAME][GEOGRAPHIC_DATA] …" at bounding box center [244, 362] width 337 height 213
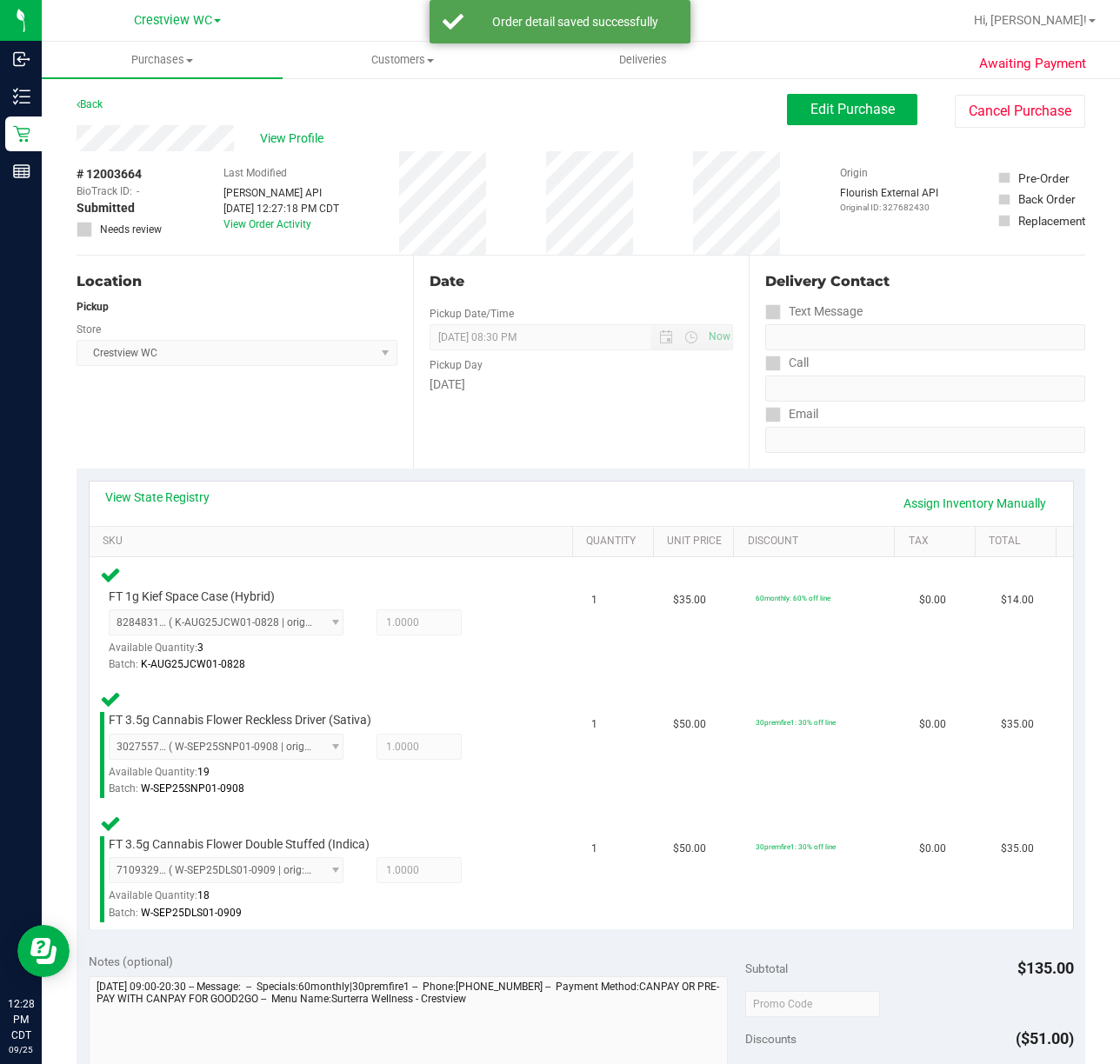
click at [237, 417] on div "Location Pickup Store Crestview WC Select Store [PERSON_NAME][GEOGRAPHIC_DATA] …" at bounding box center [244, 362] width 337 height 213
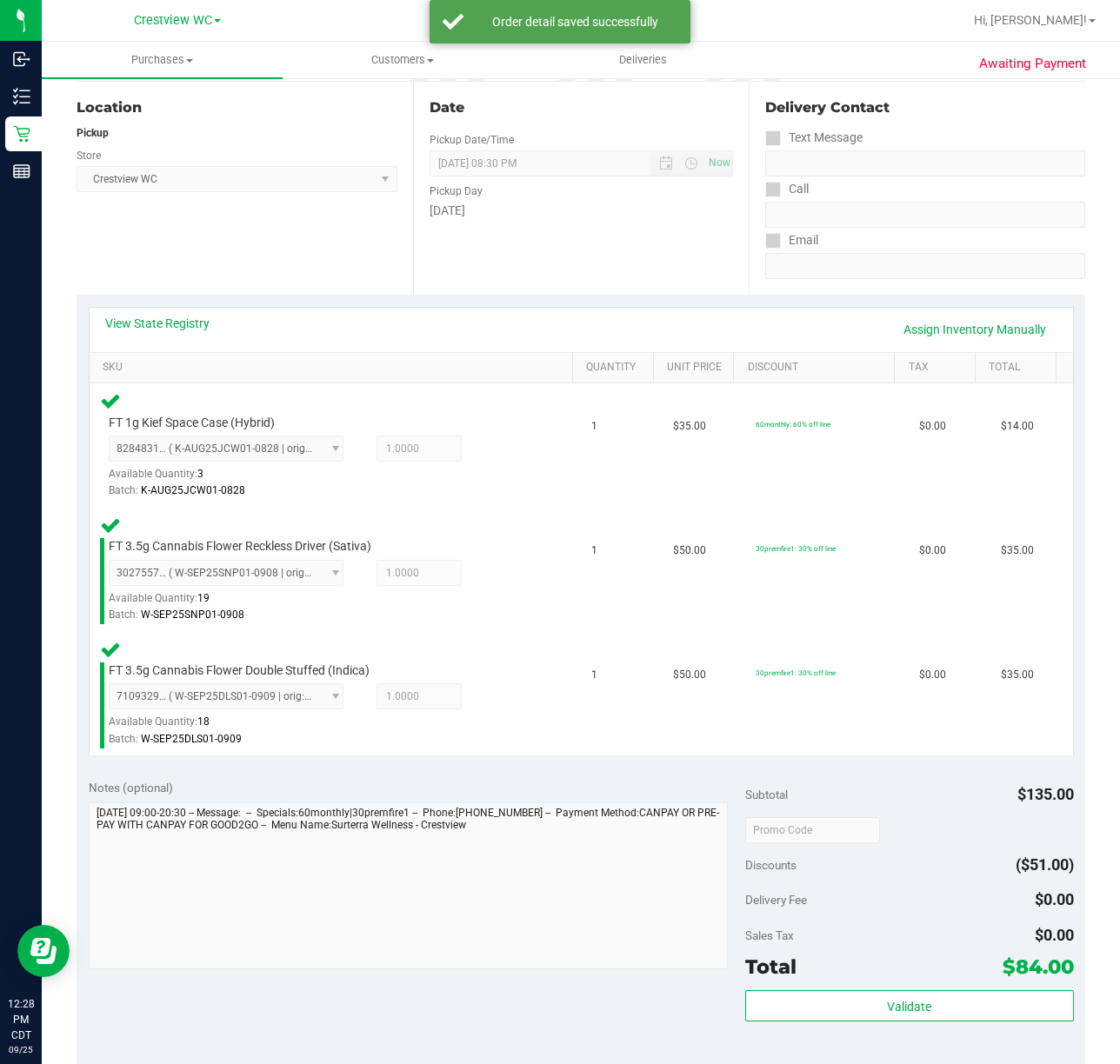
scroll to position [463, 0]
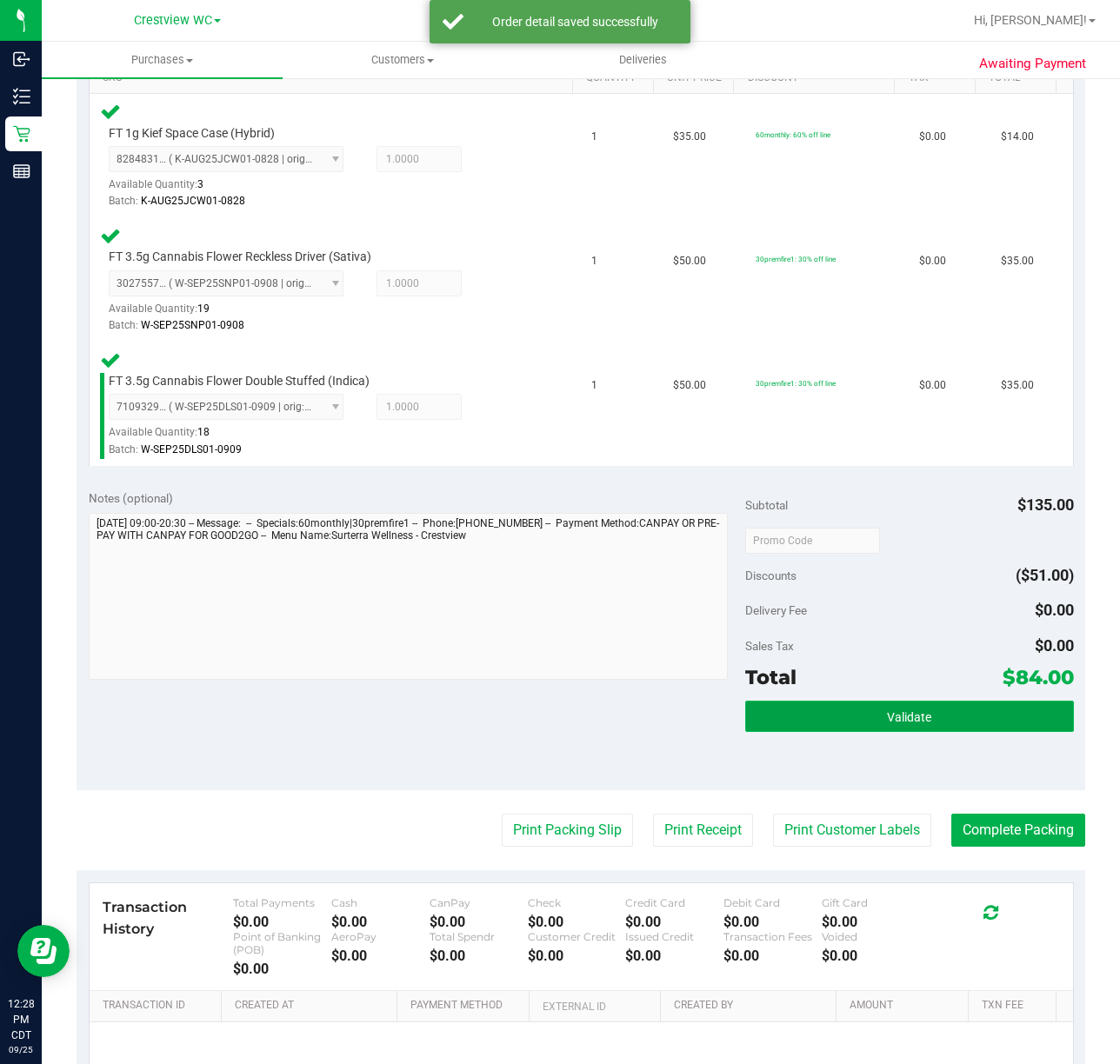
click at [962, 722] on button "Validate" at bounding box center [909, 717] width 329 height 31
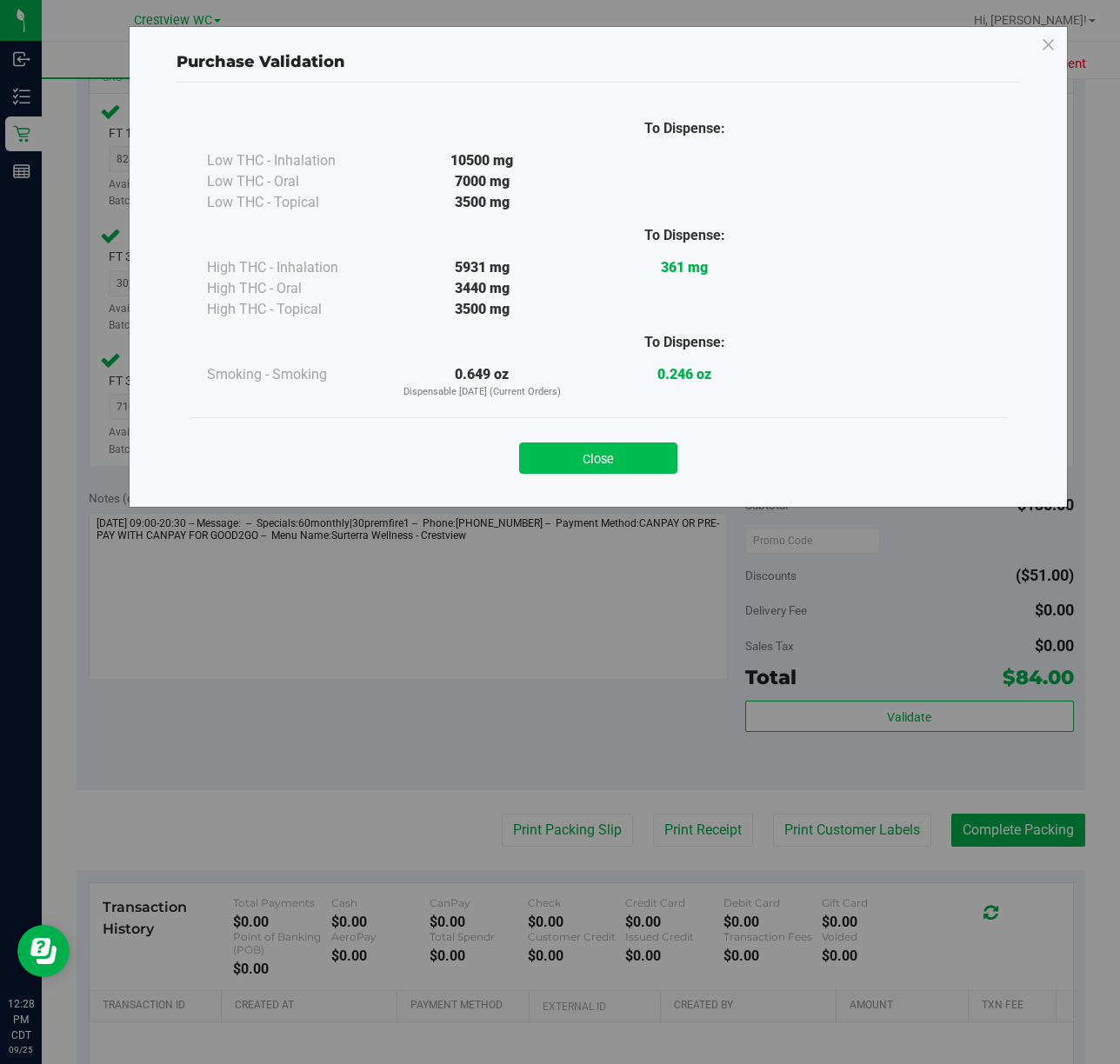
click at [613, 457] on button "Close" at bounding box center [598, 458] width 158 height 31
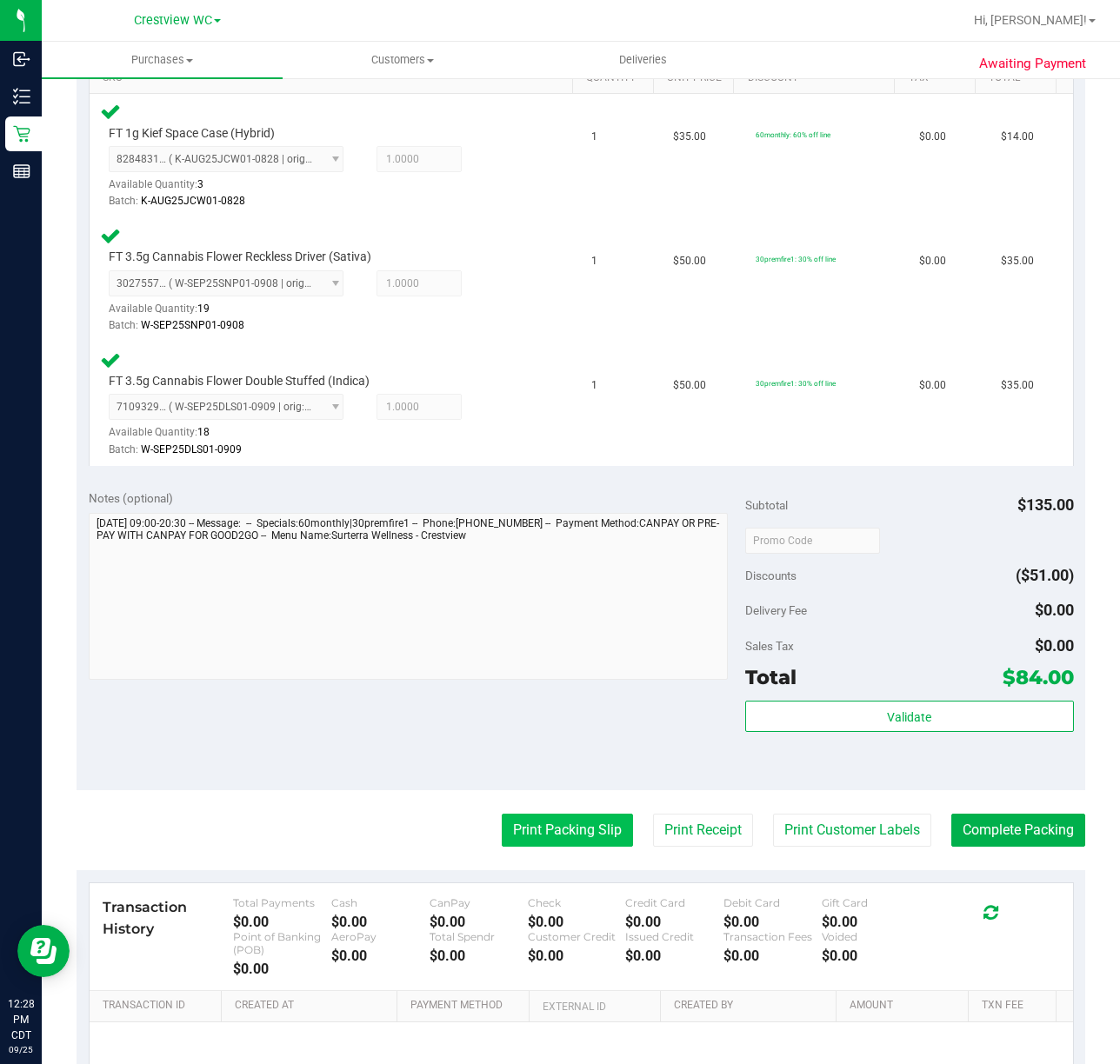
click at [581, 819] on button "Print Packing Slip" at bounding box center [567, 831] width 132 height 33
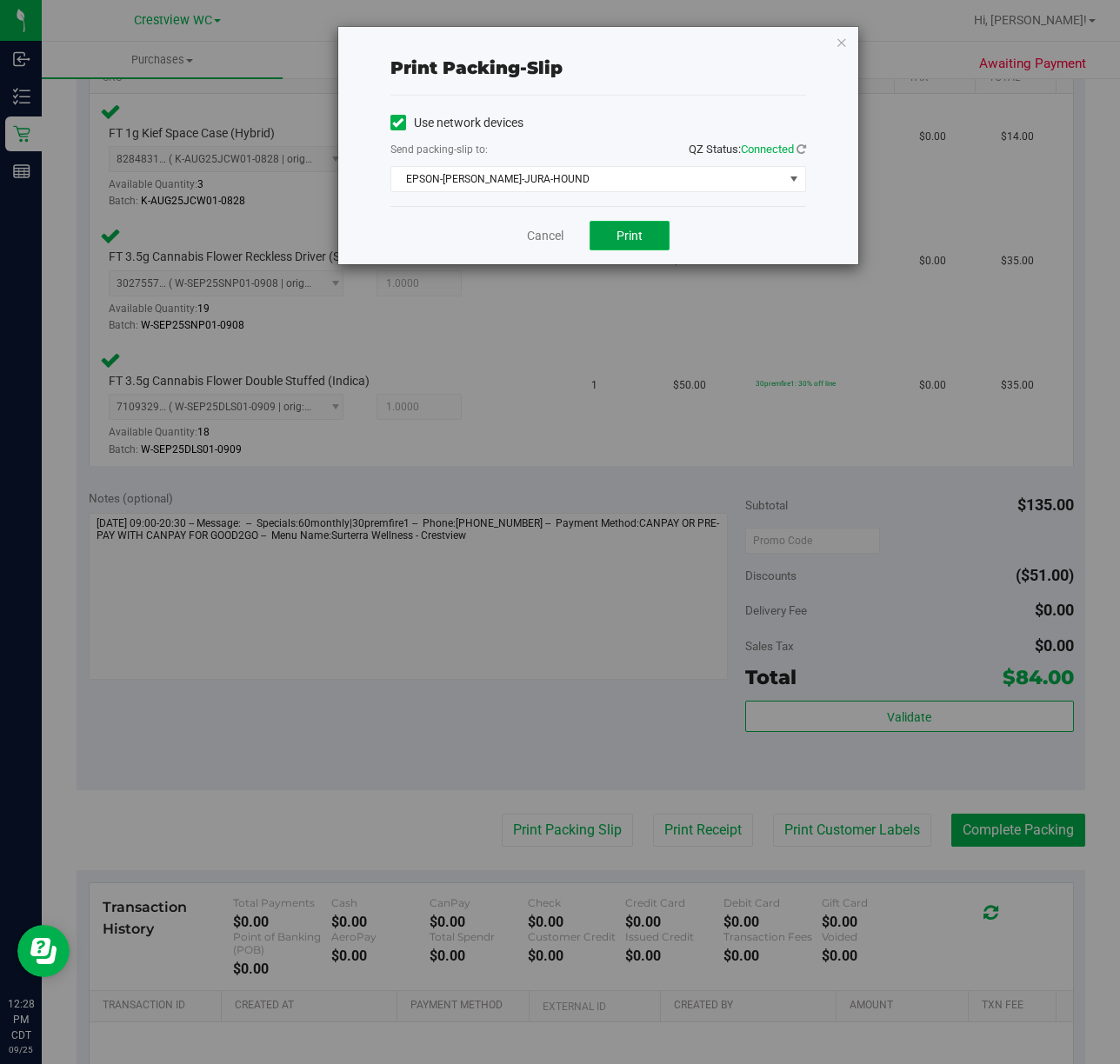
click at [638, 242] on span "Print" at bounding box center [629, 235] width 26 height 14
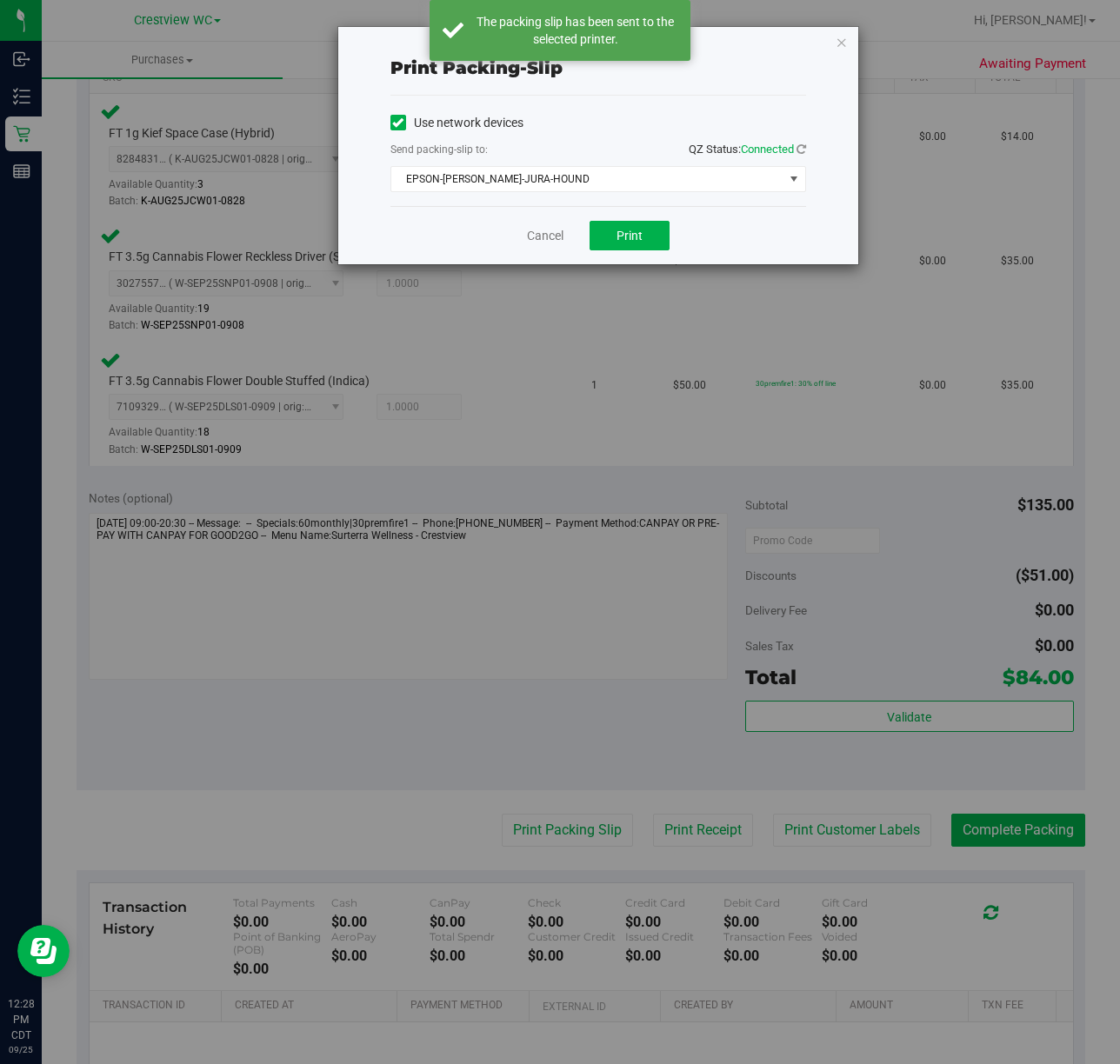
click at [844, 45] on icon "button" at bounding box center [842, 41] width 12 height 20
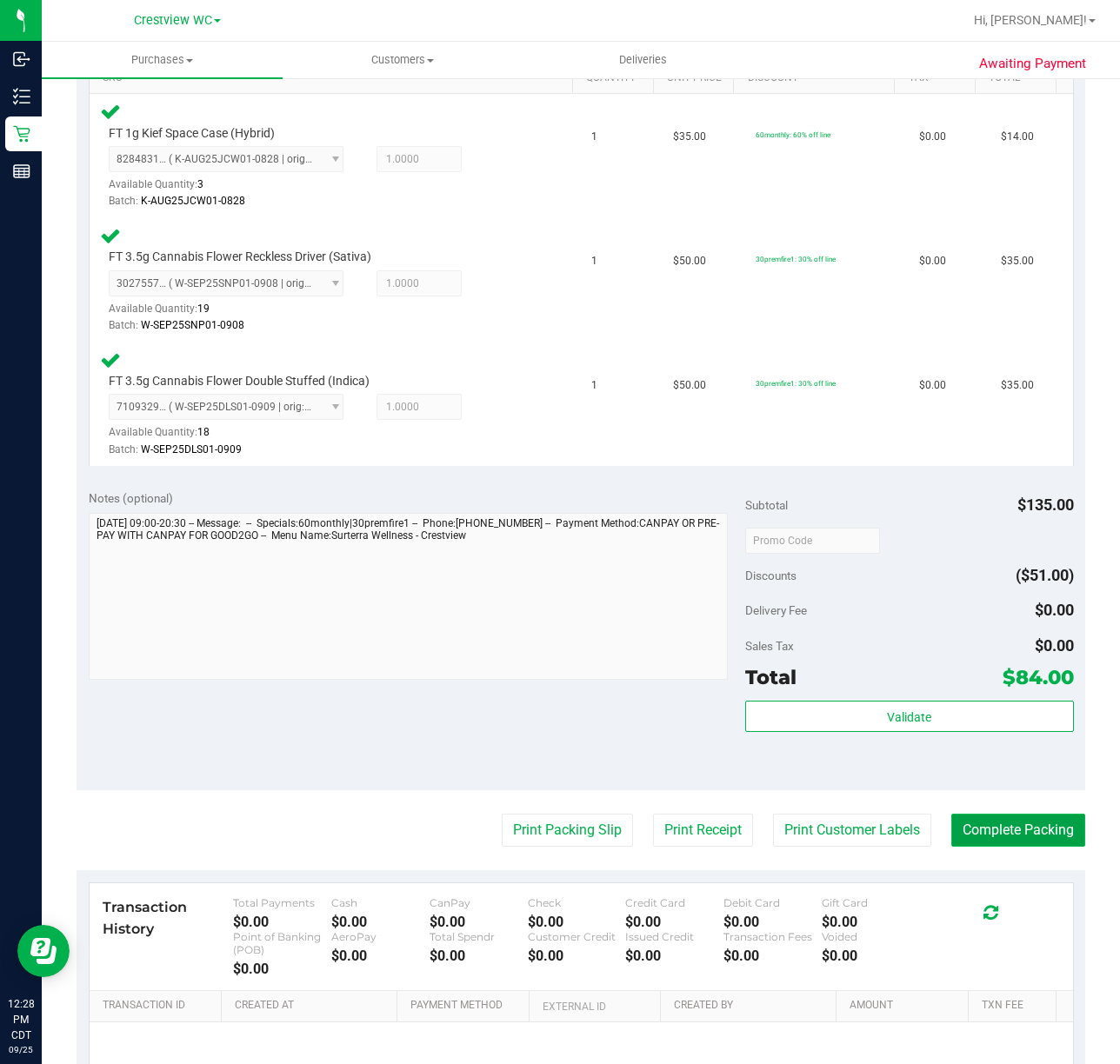
click at [1015, 832] on button "Complete Packing" at bounding box center [1018, 831] width 134 height 33
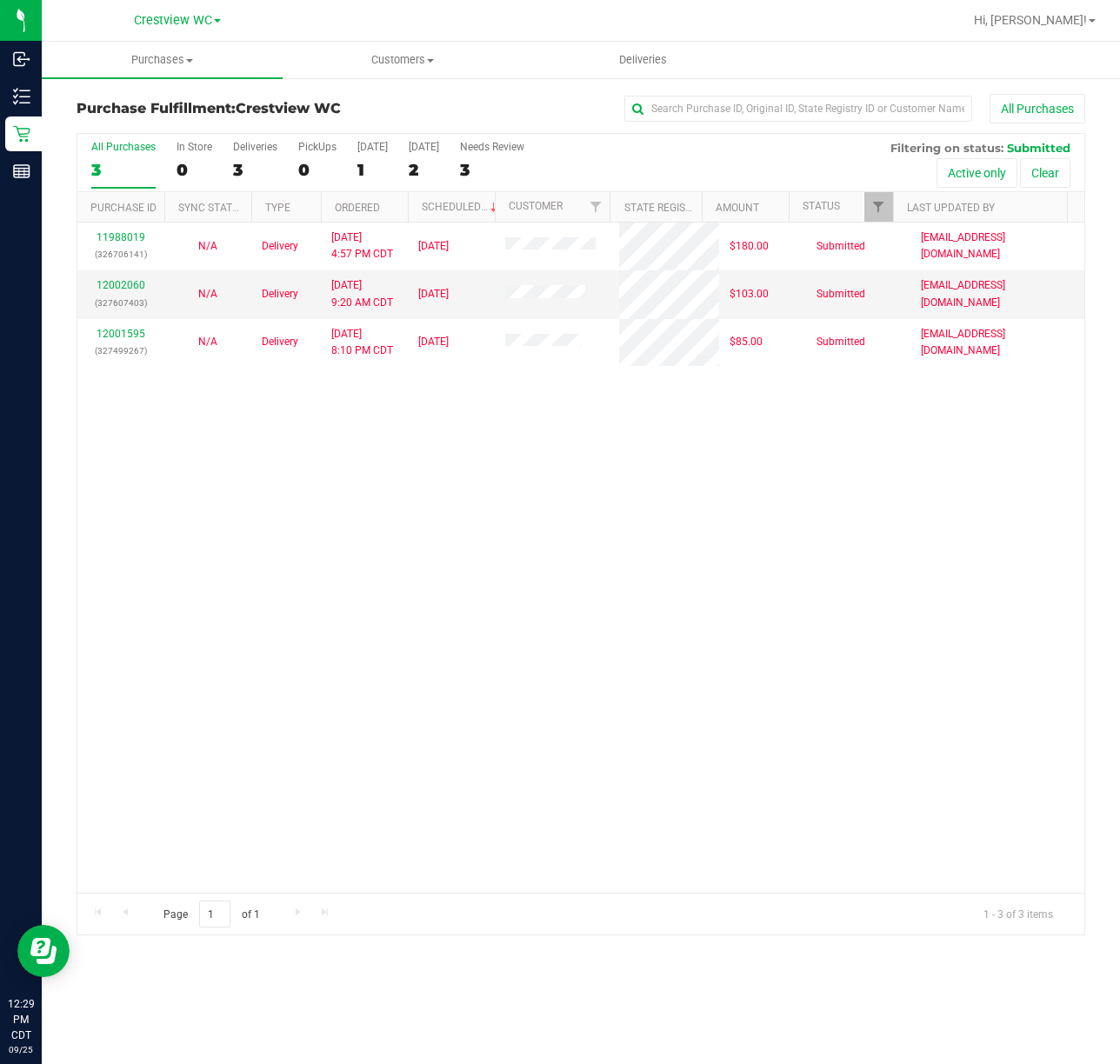
click at [611, 536] on div "11988019 (326706141) N/A Delivery [DATE] 4:57 PM CDT 9/26/2025 $180.00 Submitte…" at bounding box center [580, 557] width 1007 height 670
click at [300, 150] on div "PickUps" at bounding box center [317, 146] width 38 height 12
click at [0, 0] on input "PickUps 0" at bounding box center [0, 0] width 0 height 0
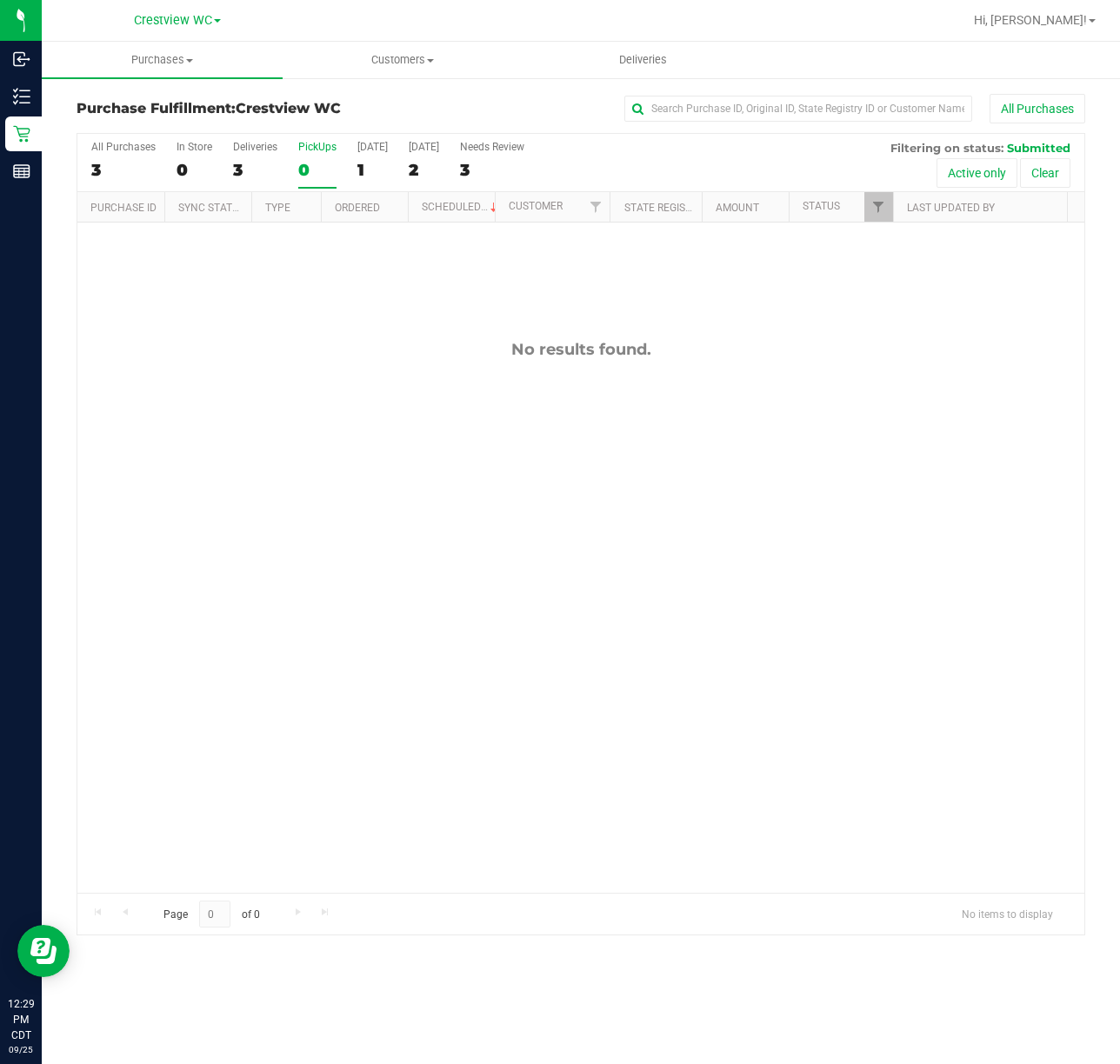
click at [975, 718] on div "No results found." at bounding box center [580, 616] width 1007 height 788
click at [251, 143] on div "Deliveries" at bounding box center [255, 146] width 44 height 12
click at [0, 0] on input "Deliveries 3" at bounding box center [0, 0] width 0 height 0
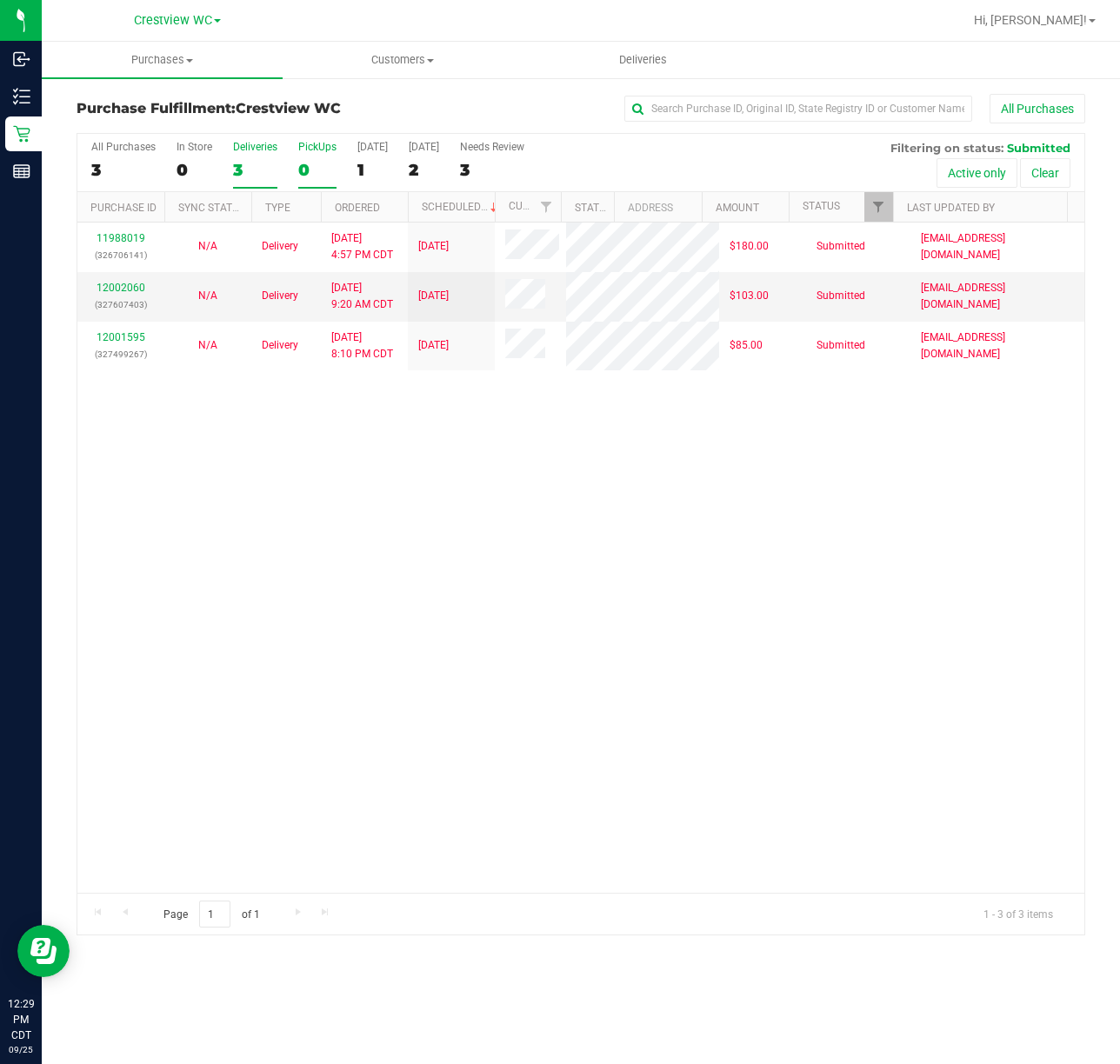
click at [313, 153] on div "PickUps" at bounding box center [317, 146] width 38 height 12
click at [0, 0] on input "PickUps 0" at bounding box center [0, 0] width 0 height 0
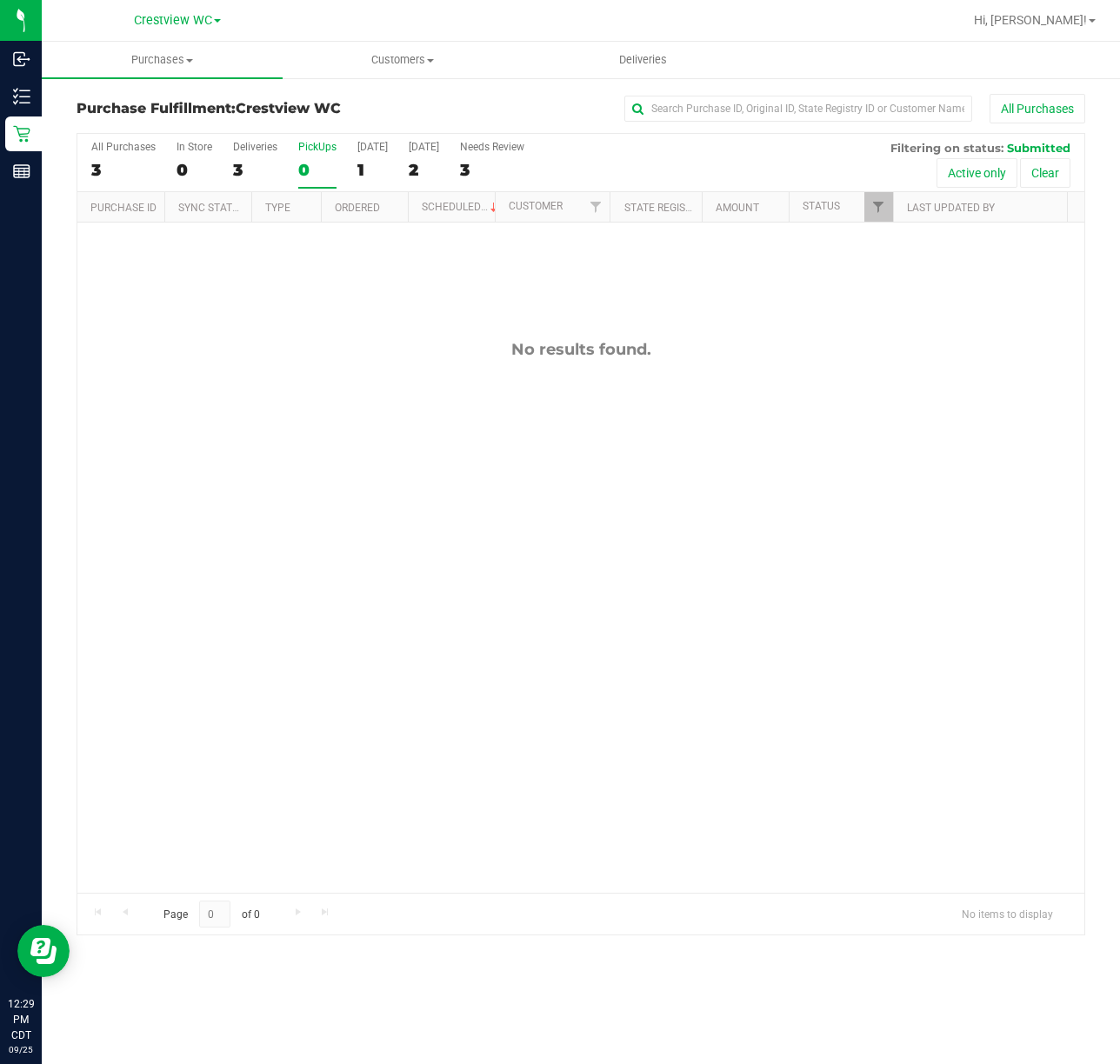
click at [878, 555] on div "No results found." at bounding box center [580, 616] width 1007 height 788
click at [359, 322] on div "No results found." at bounding box center [580, 616] width 1007 height 788
click at [325, 148] on div "PickUps" at bounding box center [317, 146] width 38 height 12
click at [0, 0] on input "PickUps 0" at bounding box center [0, 0] width 0 height 0
click at [436, 300] on div "No results found." at bounding box center [580, 616] width 1007 height 788
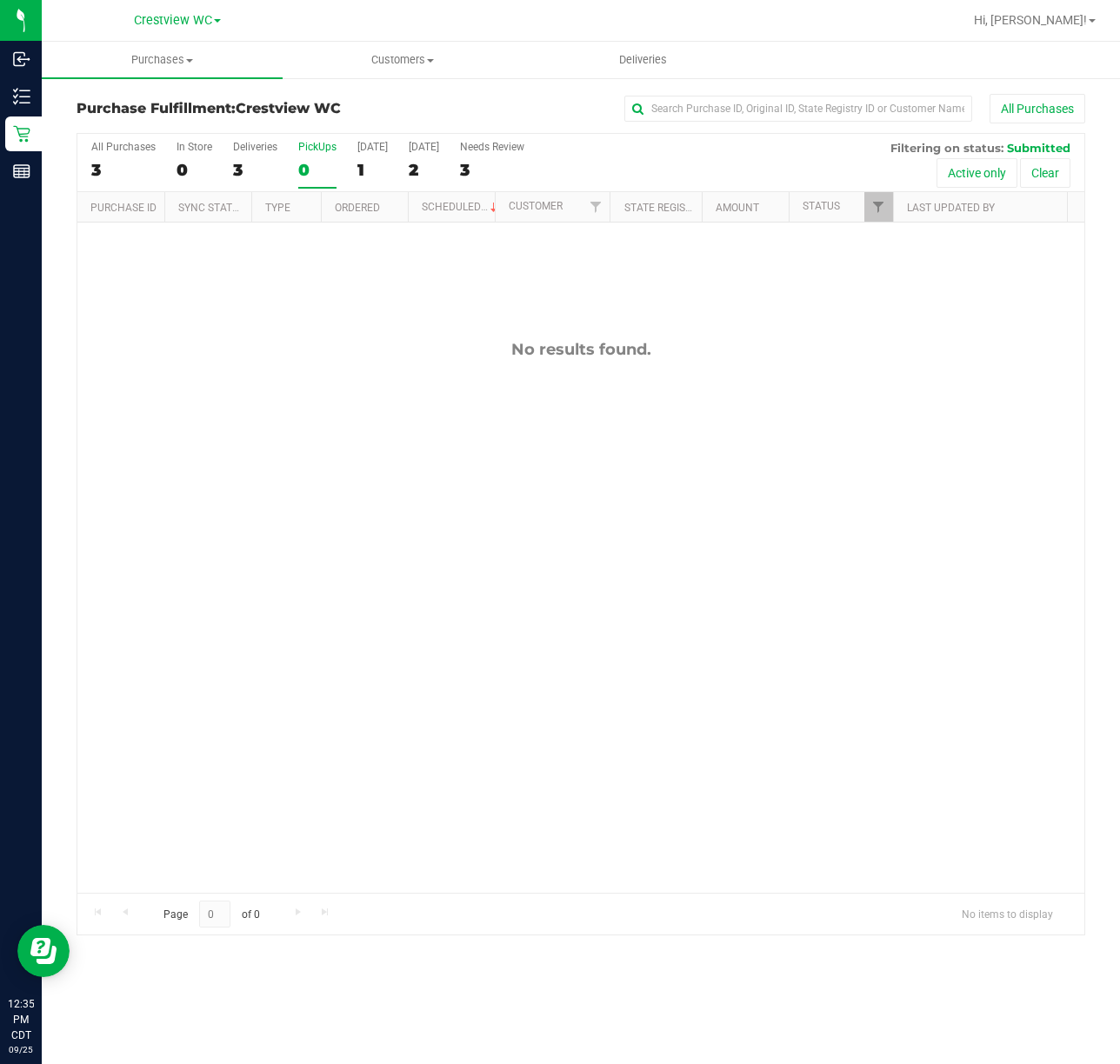
click at [317, 575] on div "No results found." at bounding box center [580, 616] width 1007 height 788
click at [369, 516] on div "No results found." at bounding box center [580, 616] width 1007 height 788
click at [598, 470] on div "12003777 (327687283) N/A Pickup [DATE] 12:41 PM CDT 9/25/2025 $8.50 Submitted […" at bounding box center [580, 557] width 1007 height 670
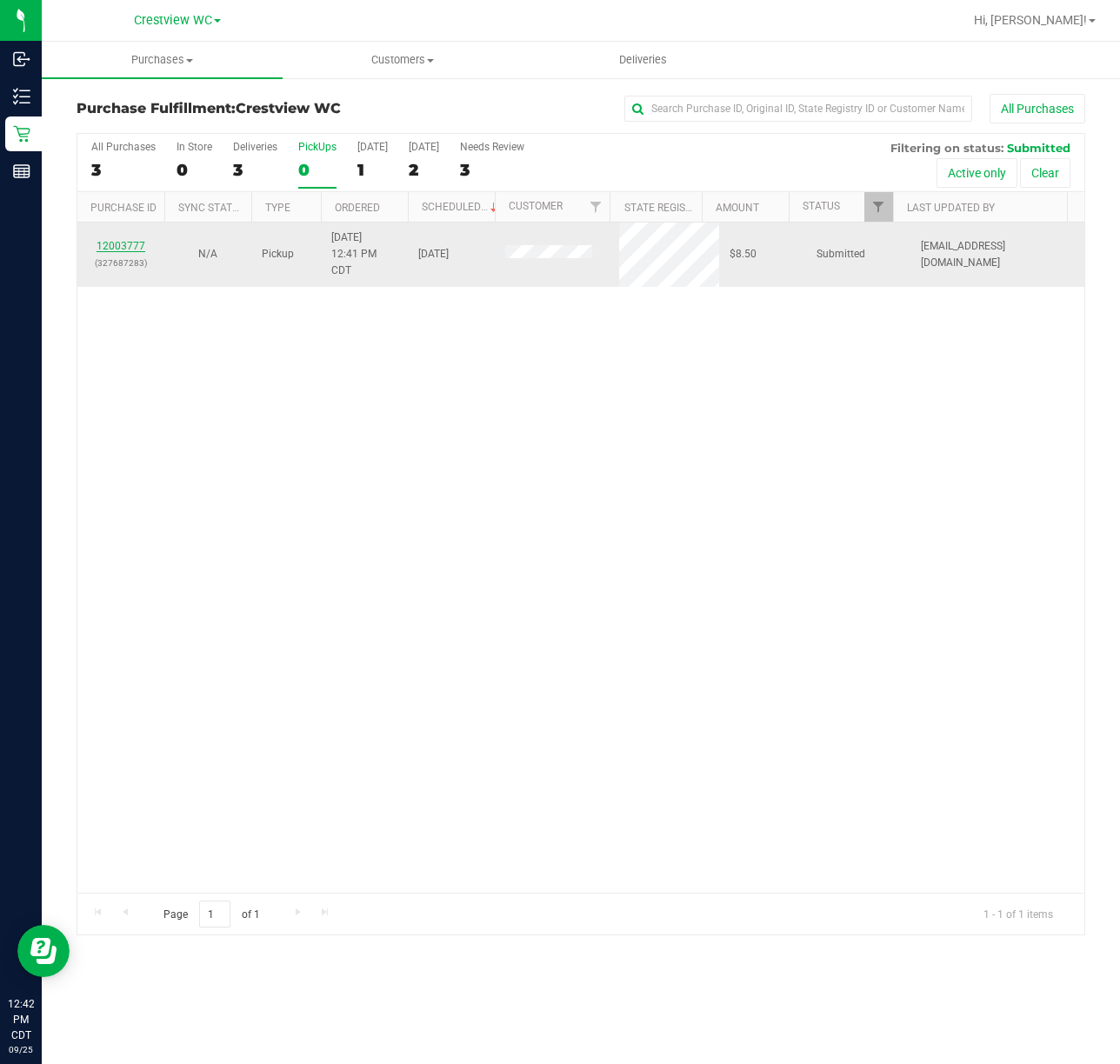
click at [134, 247] on link "12003777" at bounding box center [121, 246] width 49 height 12
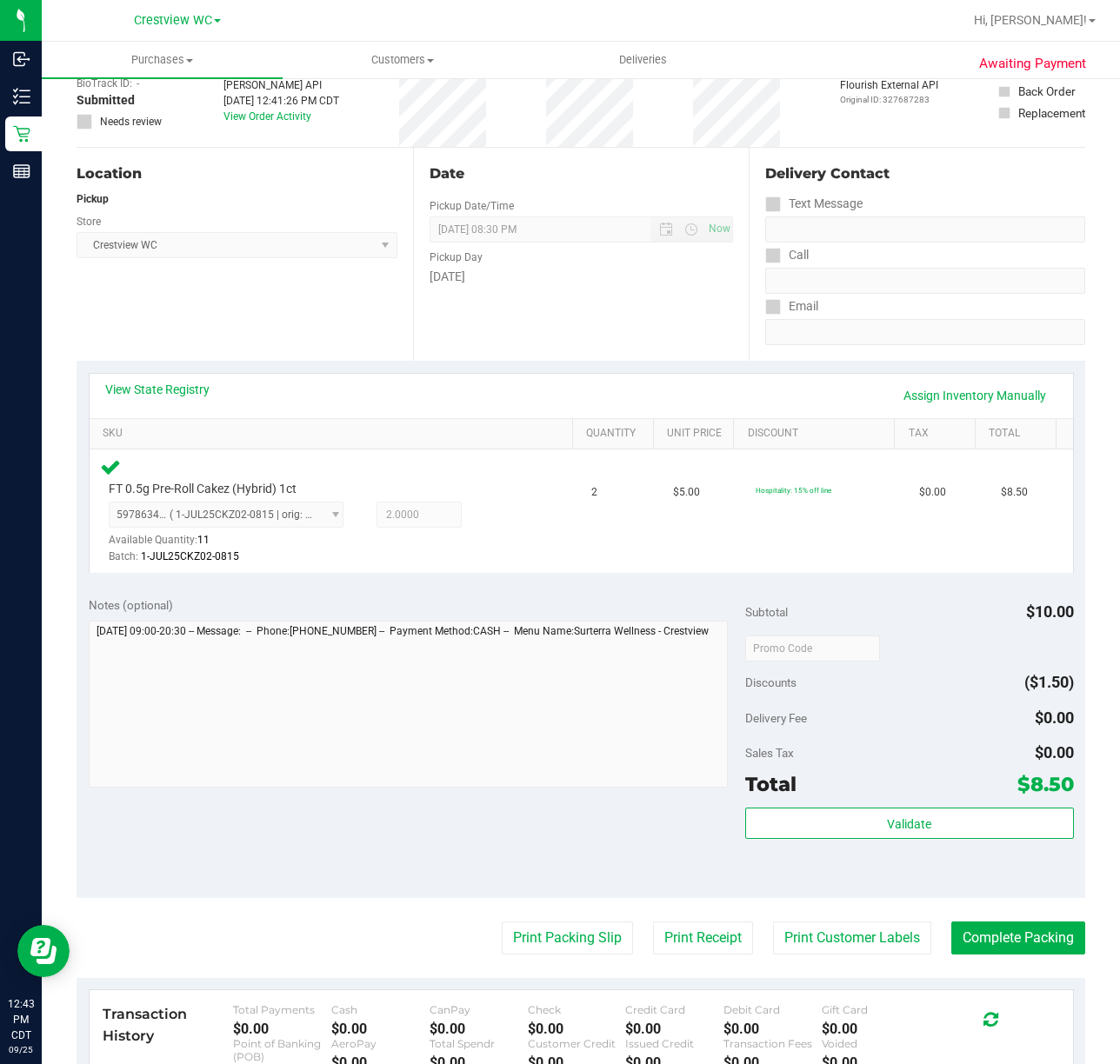
scroll to position [115, 0]
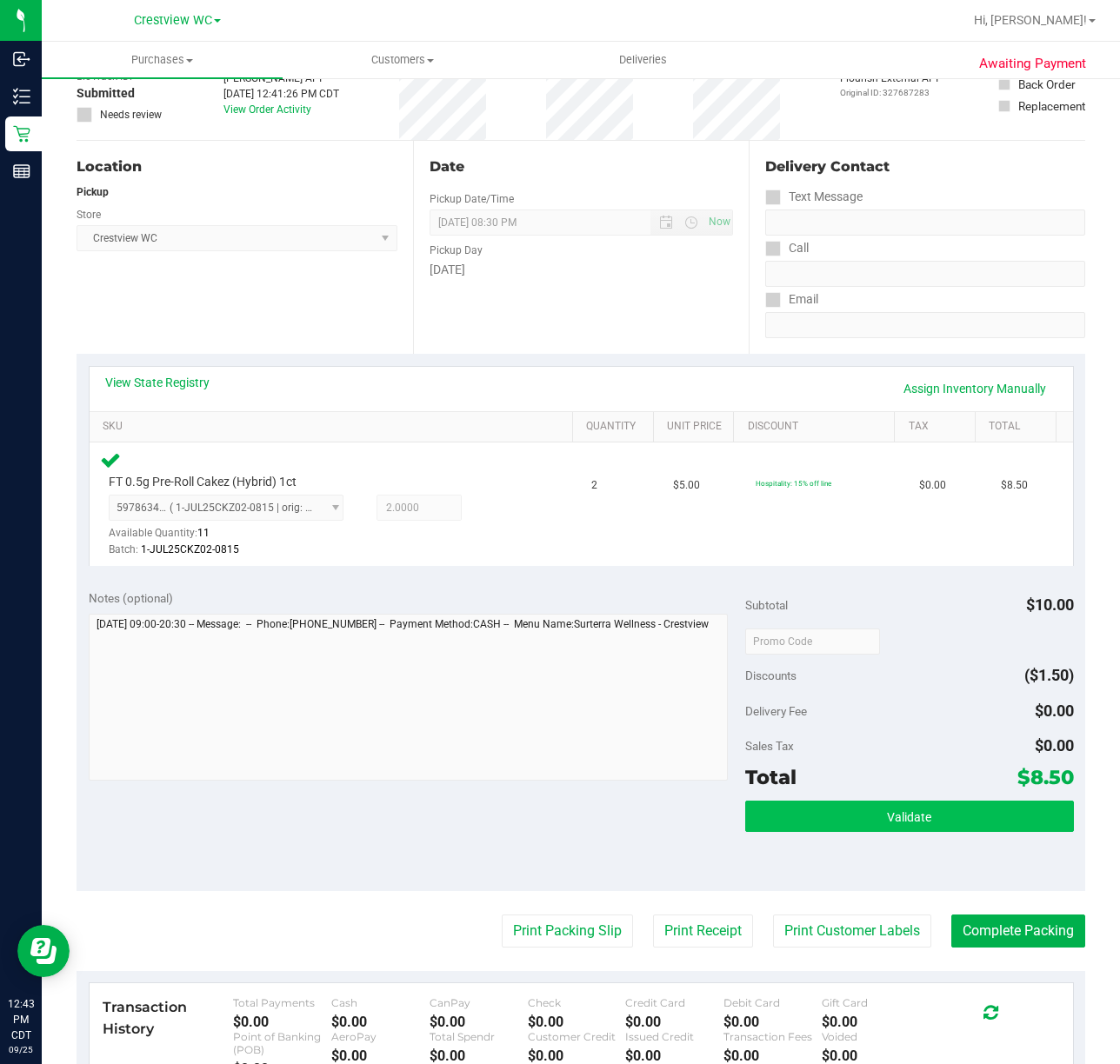
click at [910, 808] on button "Validate" at bounding box center [909, 816] width 329 height 31
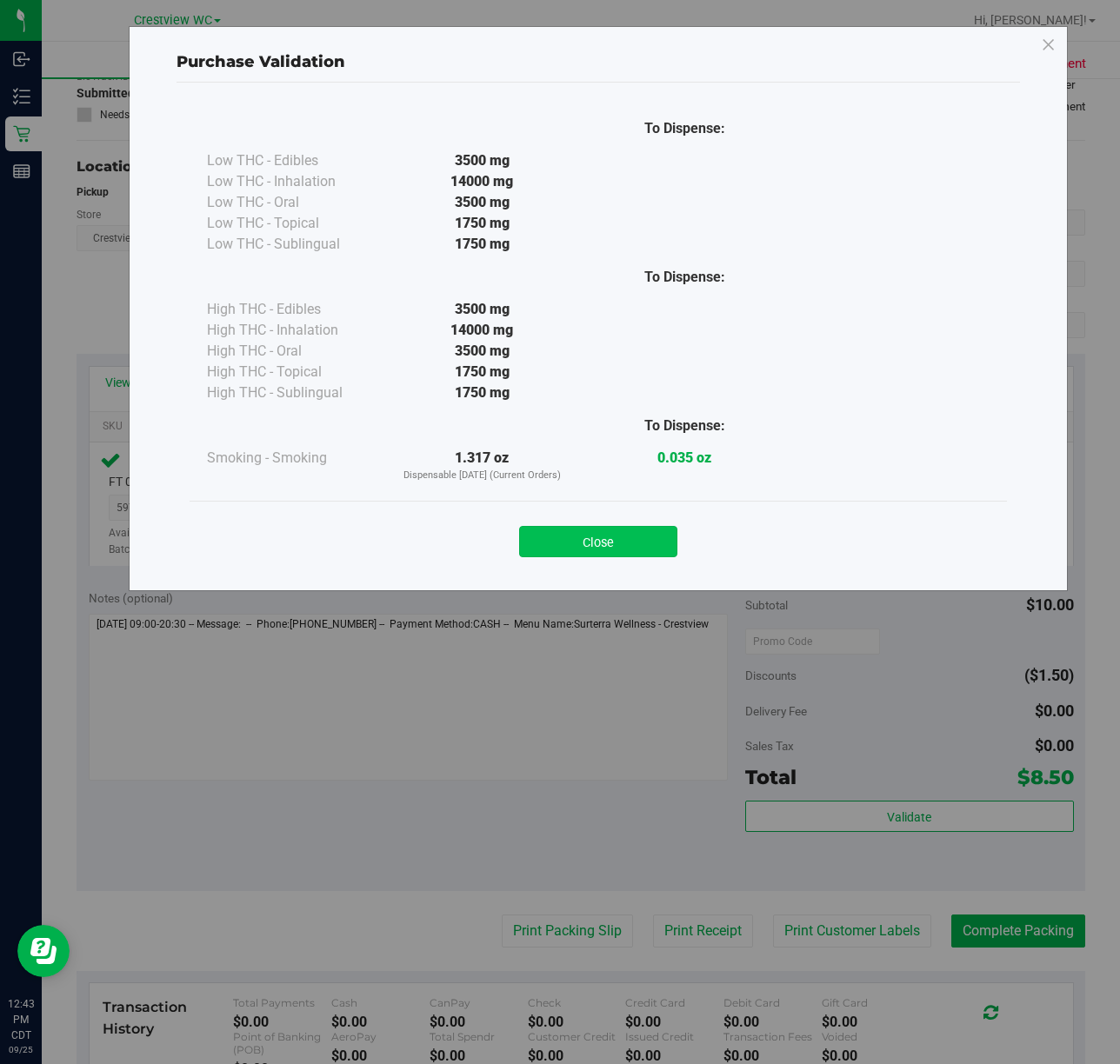
click at [607, 549] on button "Close" at bounding box center [598, 541] width 158 height 31
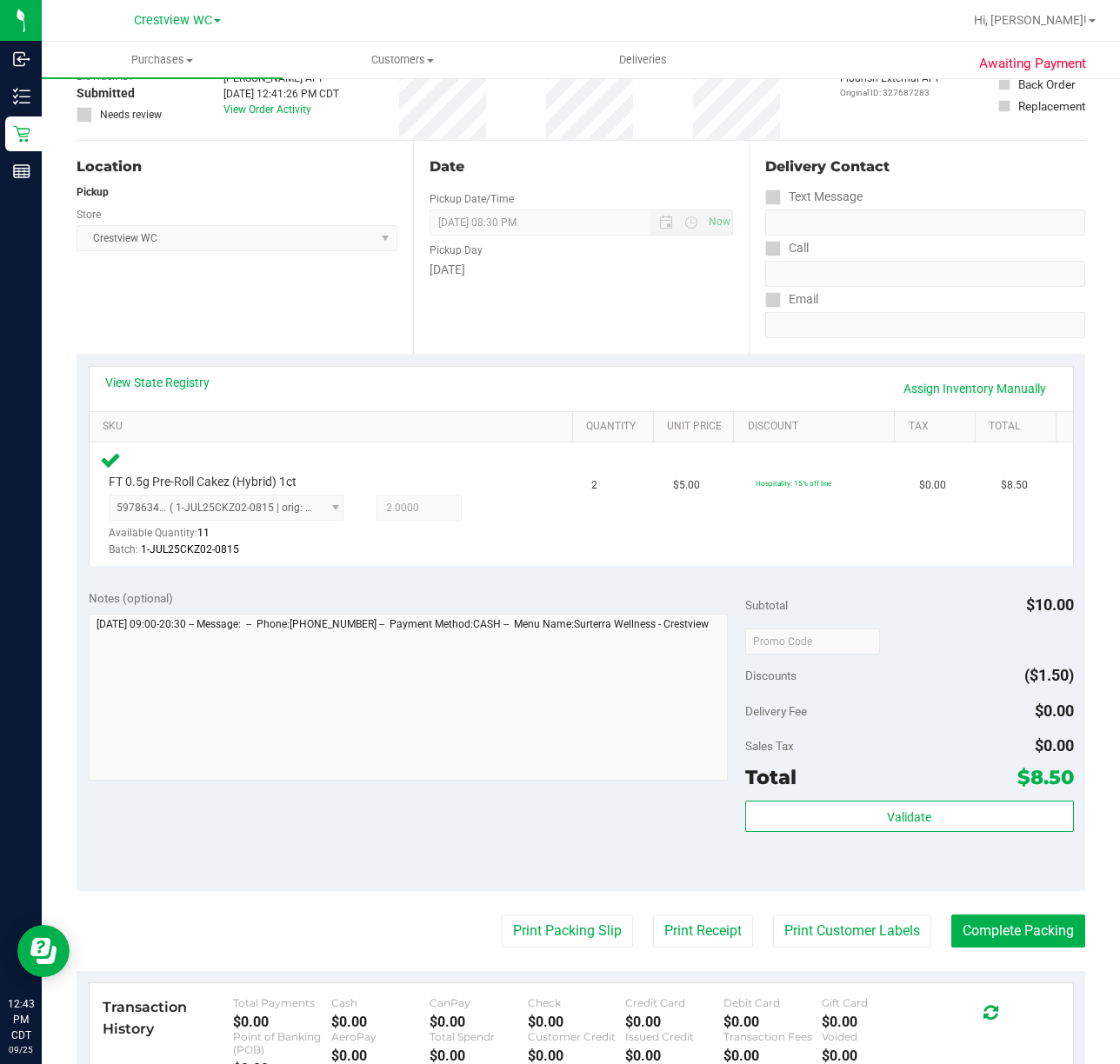
scroll to position [371, 0]
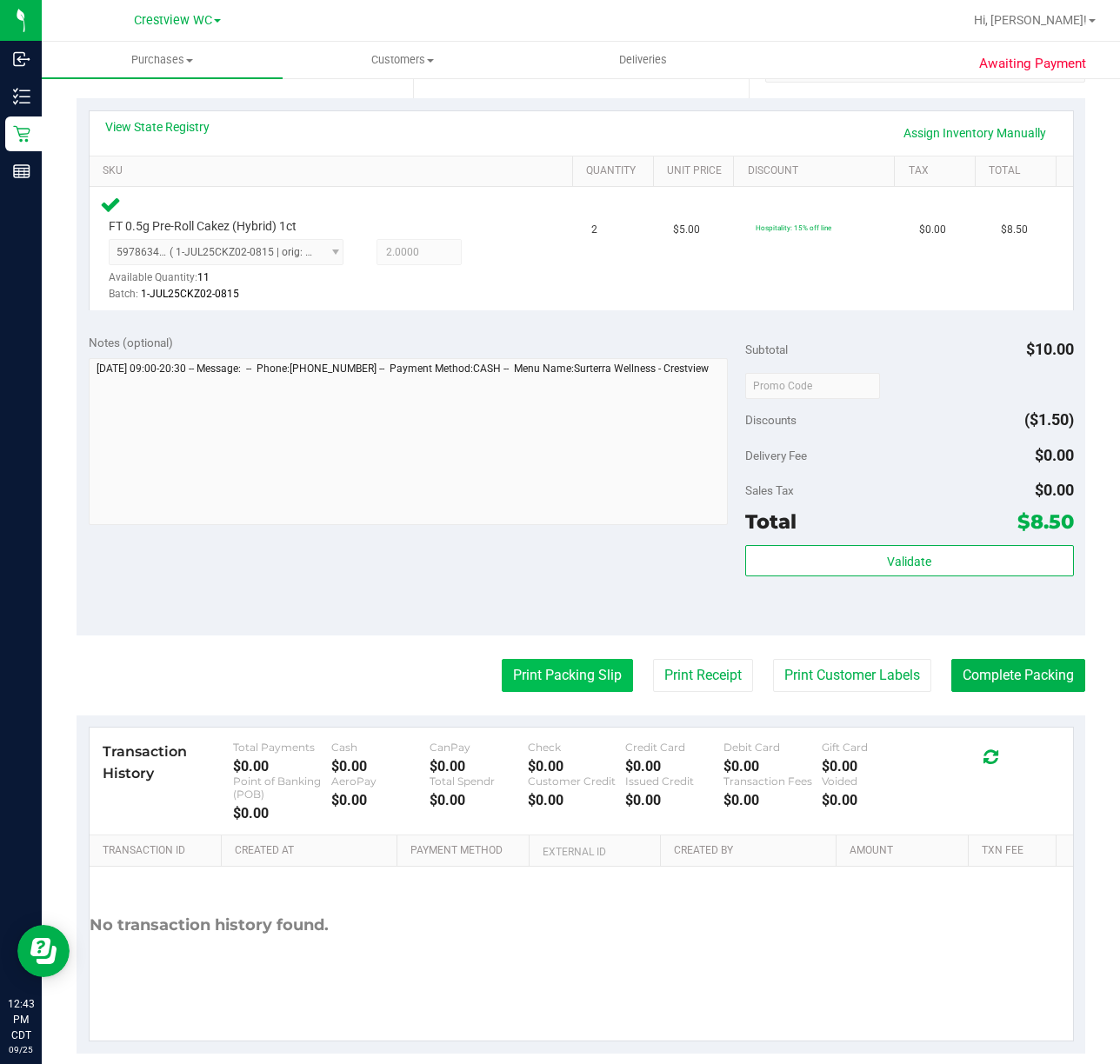
click at [554, 673] on button "Print Packing Slip" at bounding box center [567, 676] width 132 height 33
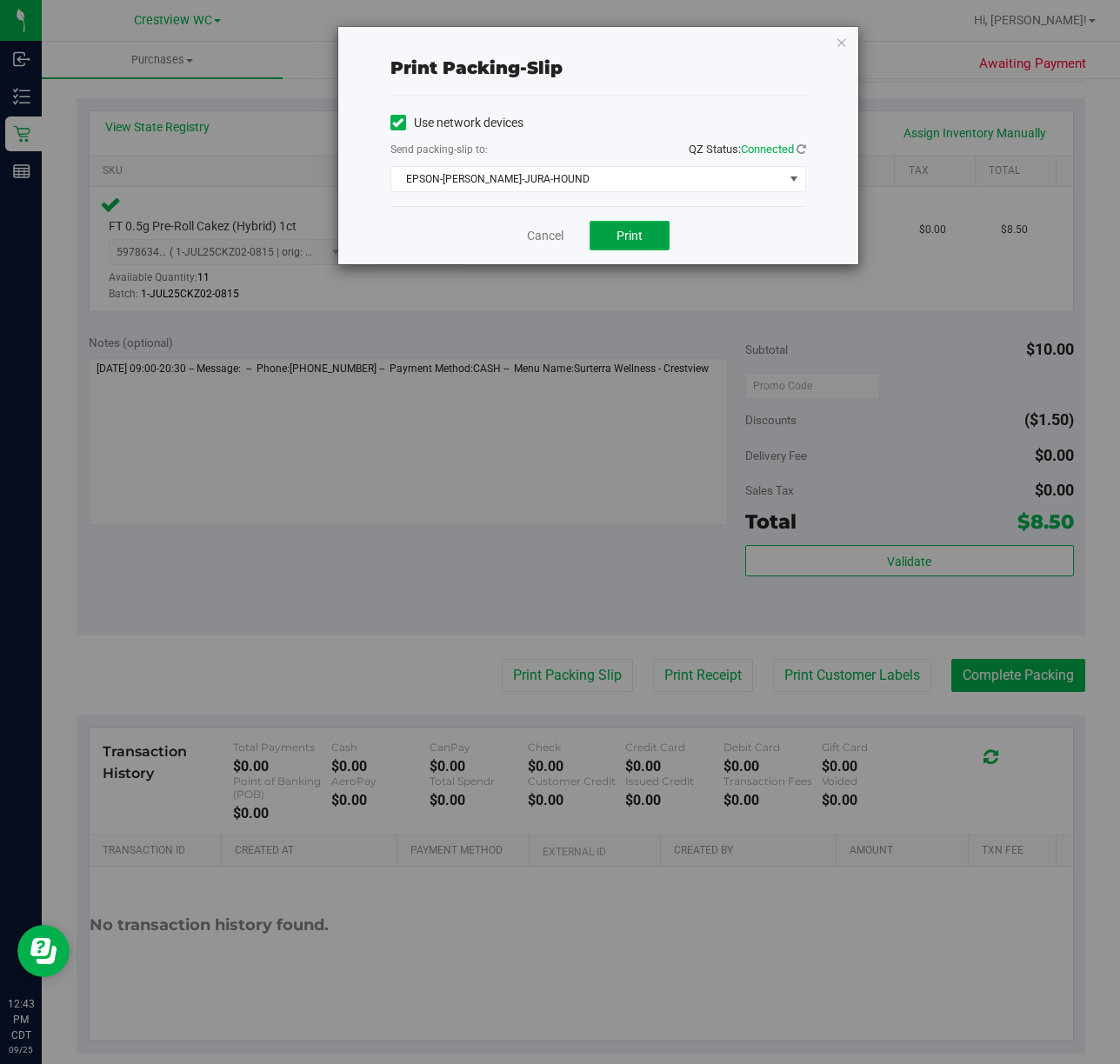
click at [648, 227] on button "Print" at bounding box center [629, 235] width 80 height 29
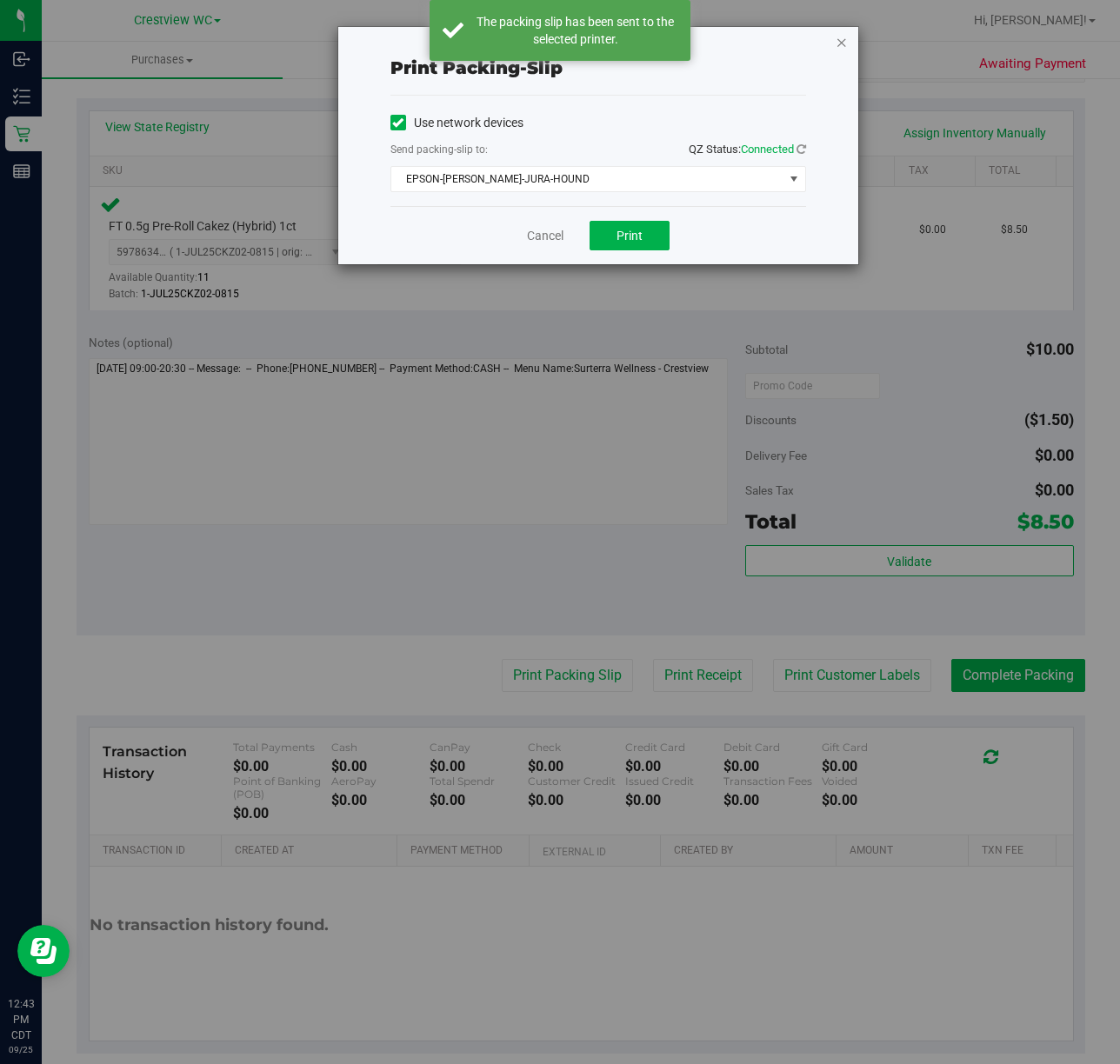
click at [847, 42] on icon "button" at bounding box center [842, 41] width 12 height 20
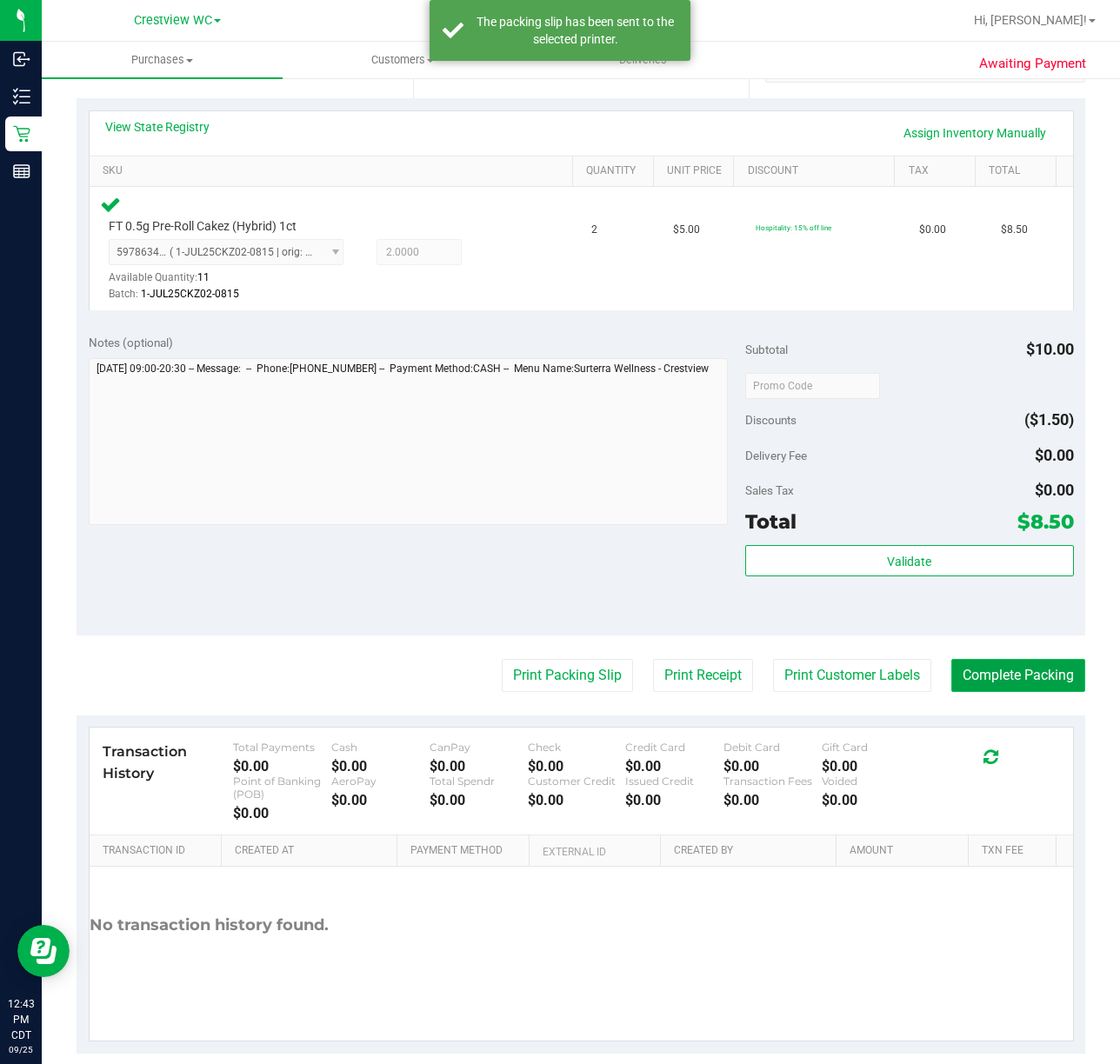
click at [1027, 675] on button "Complete Packing" at bounding box center [1018, 676] width 134 height 33
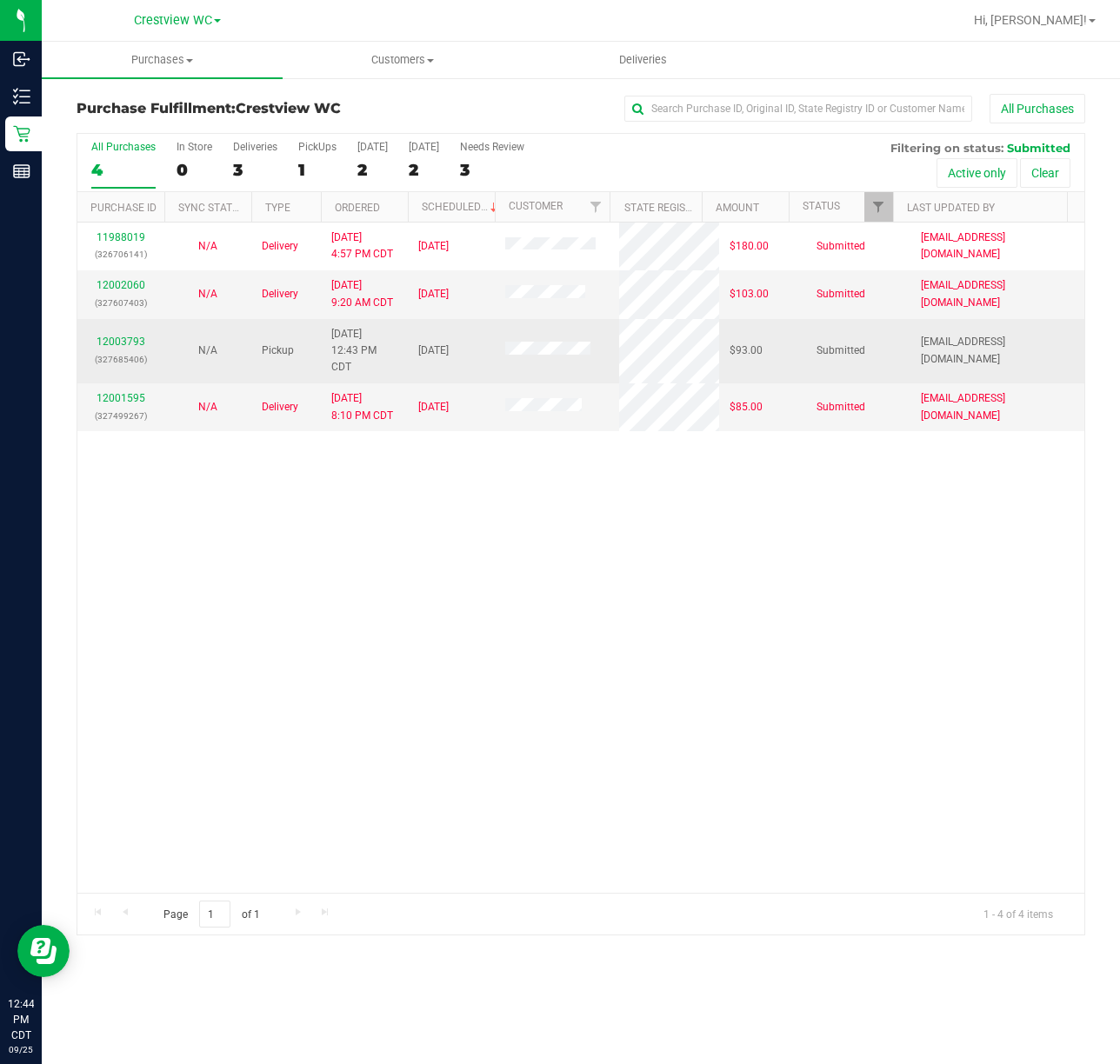
drag, startPoint x: 589, startPoint y: 613, endPoint x: 522, endPoint y: 331, distance: 289.8
click at [592, 593] on div "11988019 (326706141) N/A Delivery [DATE] 4:57 PM CDT 9/26/2025 $180.00 Submitte…" at bounding box center [580, 557] width 1007 height 670
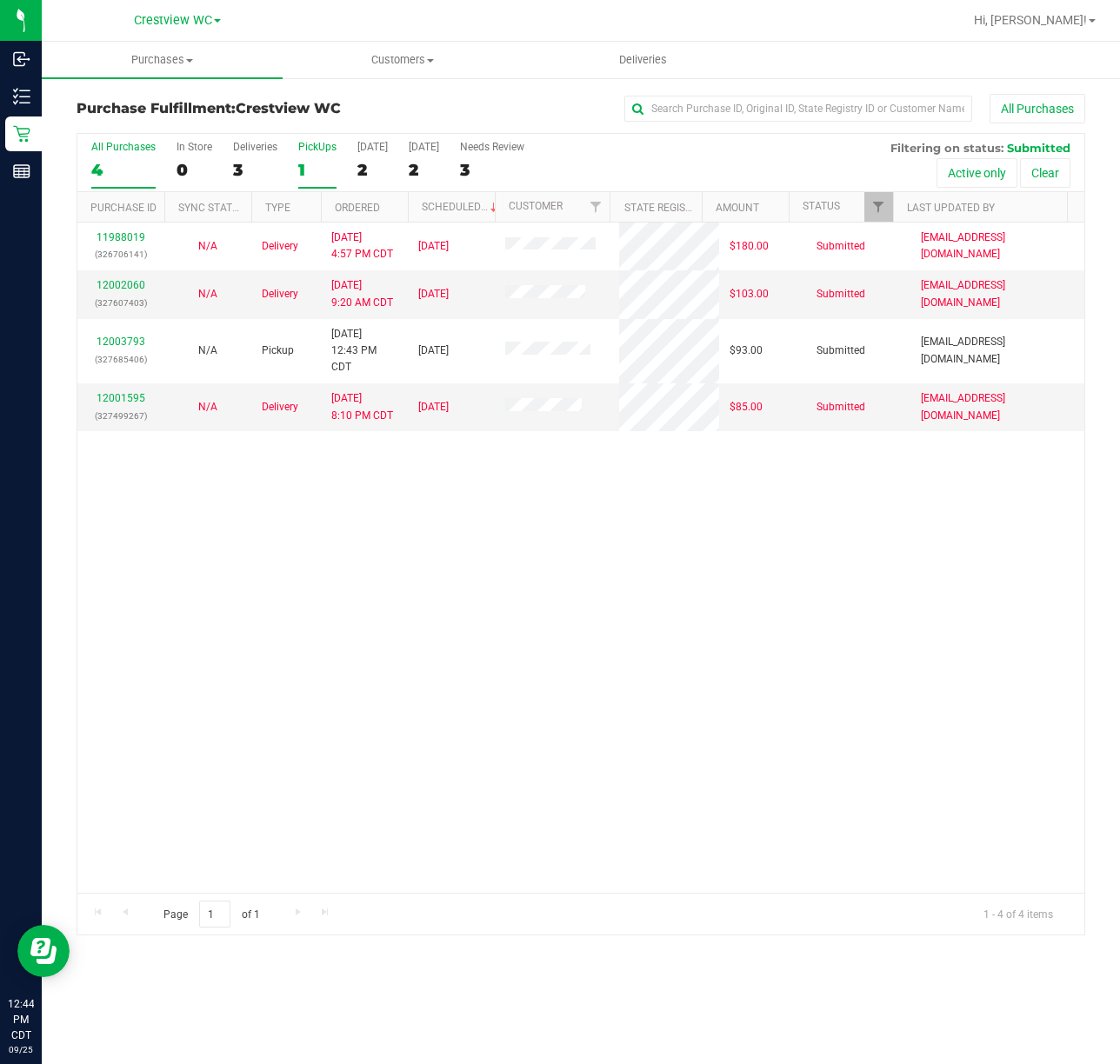
click at [311, 147] on div "PickUps" at bounding box center [317, 146] width 38 height 12
click at [0, 0] on input "PickUps 1" at bounding box center [0, 0] width 0 height 0
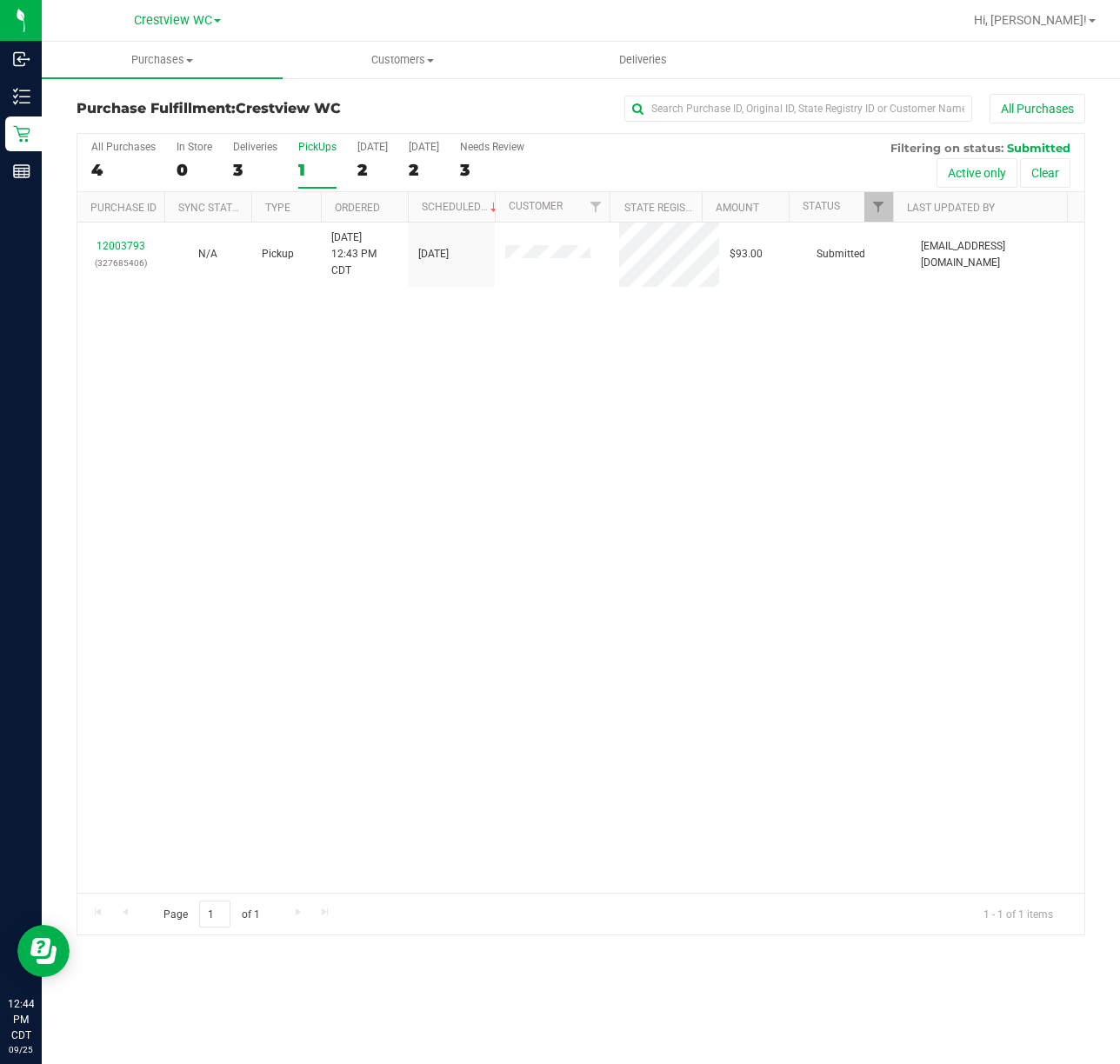
click at [652, 449] on div "12003793 (327685406) N/A Pickup [DATE] 12:43 PM CDT 9/25/2025 $93.00 Submitted …" at bounding box center [580, 557] width 1007 height 670
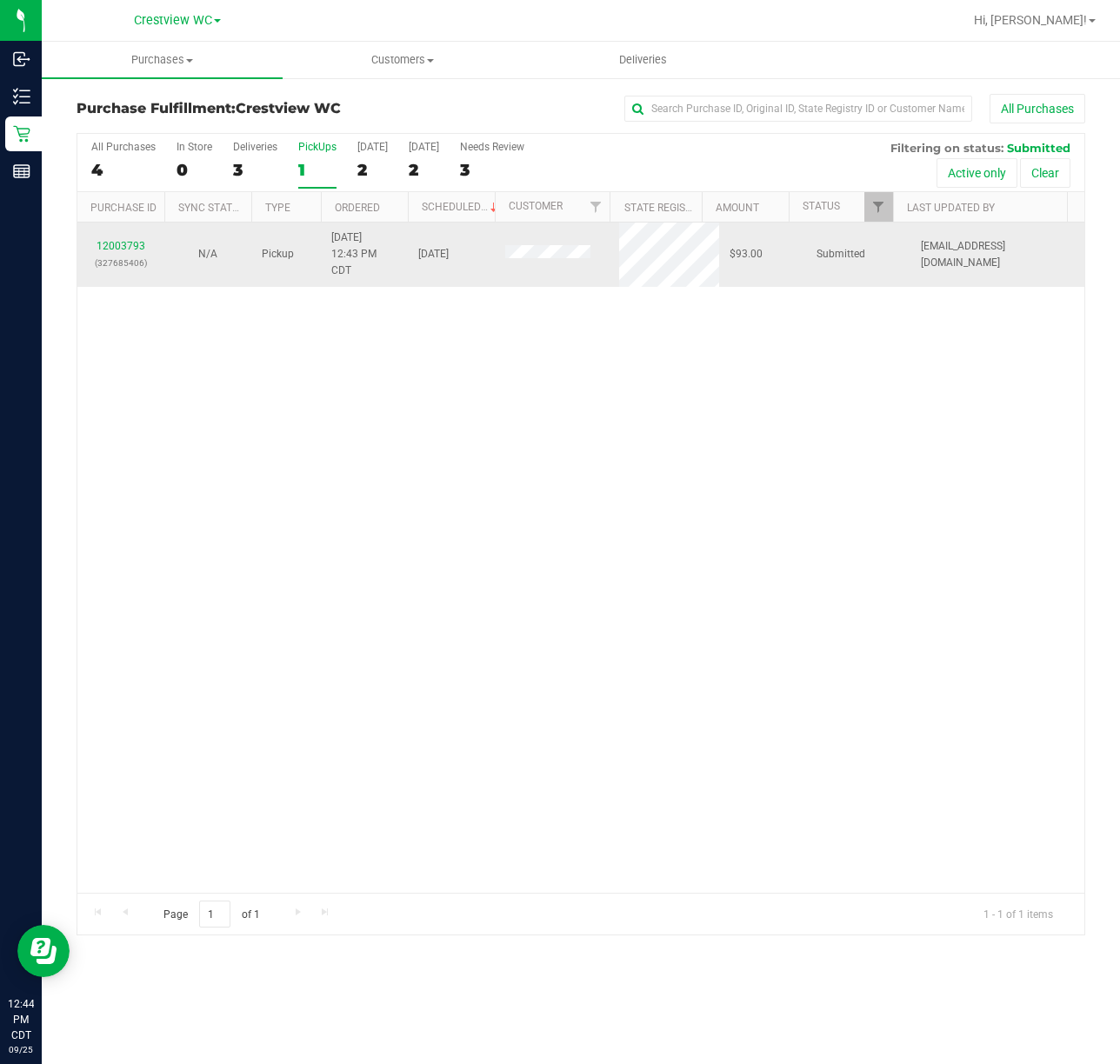
click at [112, 238] on td "12003793 (327685406)" at bounding box center [120, 255] width 87 height 64
click at [130, 247] on link "12003793" at bounding box center [121, 246] width 49 height 12
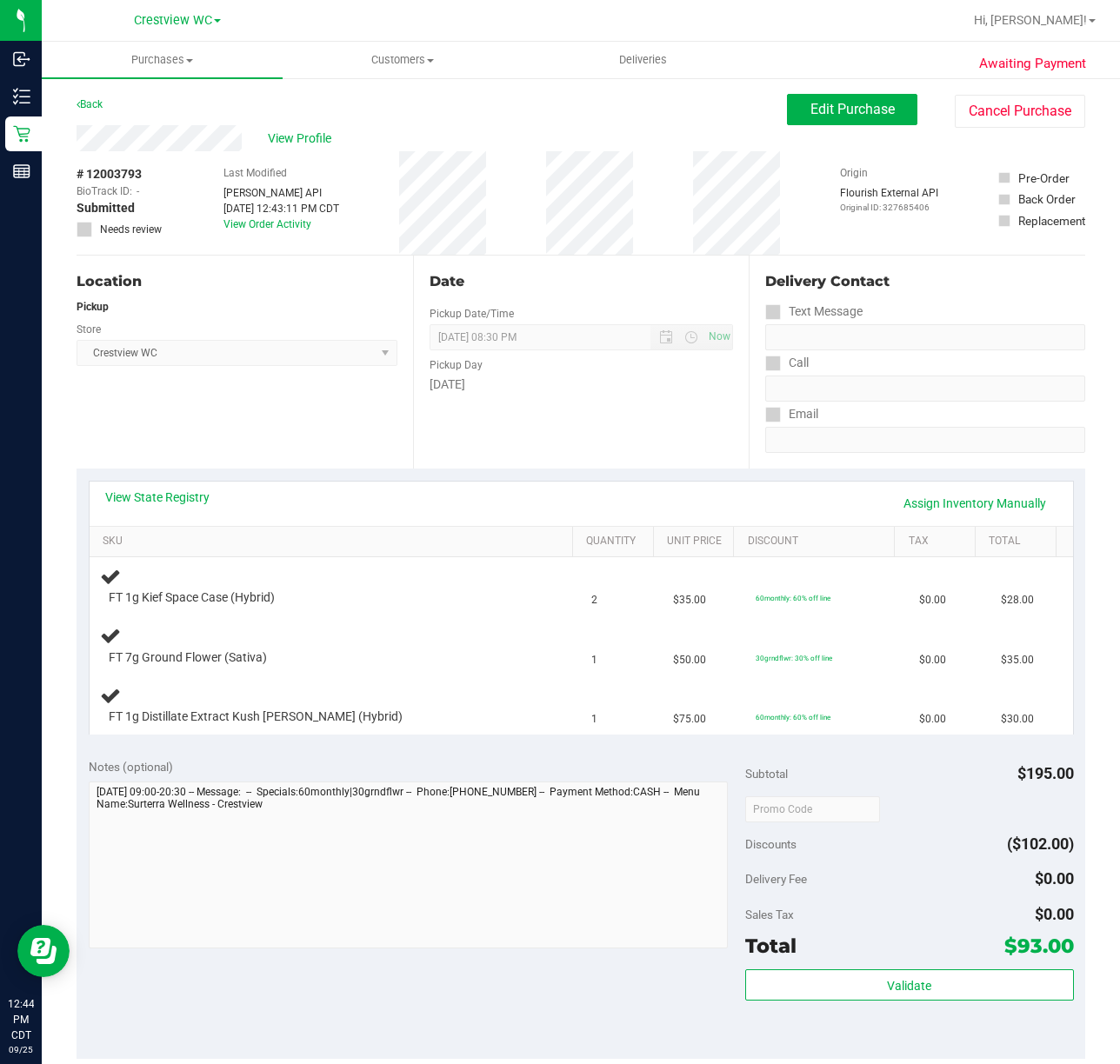
click at [325, 383] on div "Location Pickup Store Crestview WC Select Store [PERSON_NAME][GEOGRAPHIC_DATA] …" at bounding box center [244, 362] width 337 height 213
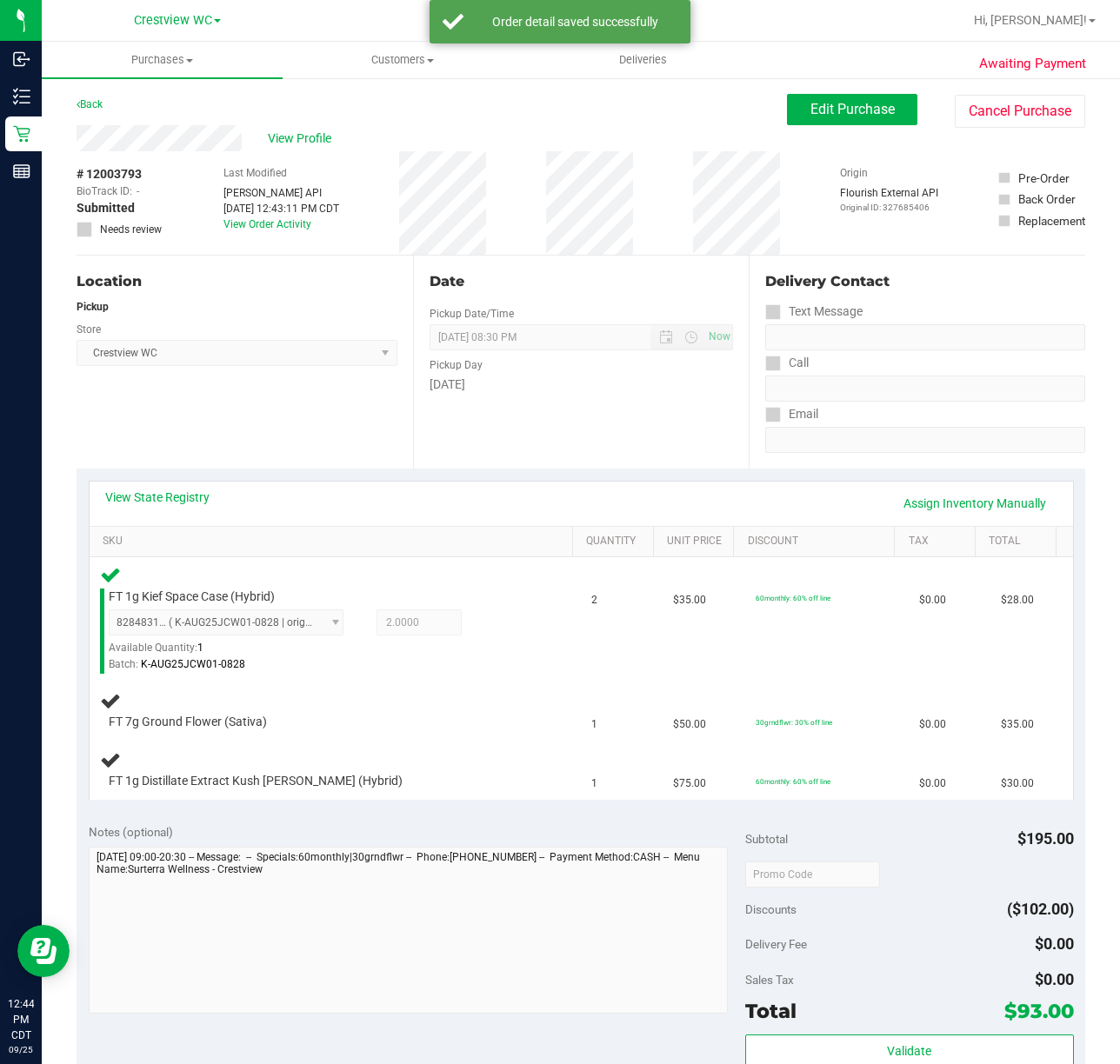
click at [280, 397] on div "Location Pickup Store Crestview WC Select Store [PERSON_NAME][GEOGRAPHIC_DATA] …" at bounding box center [244, 362] width 337 height 213
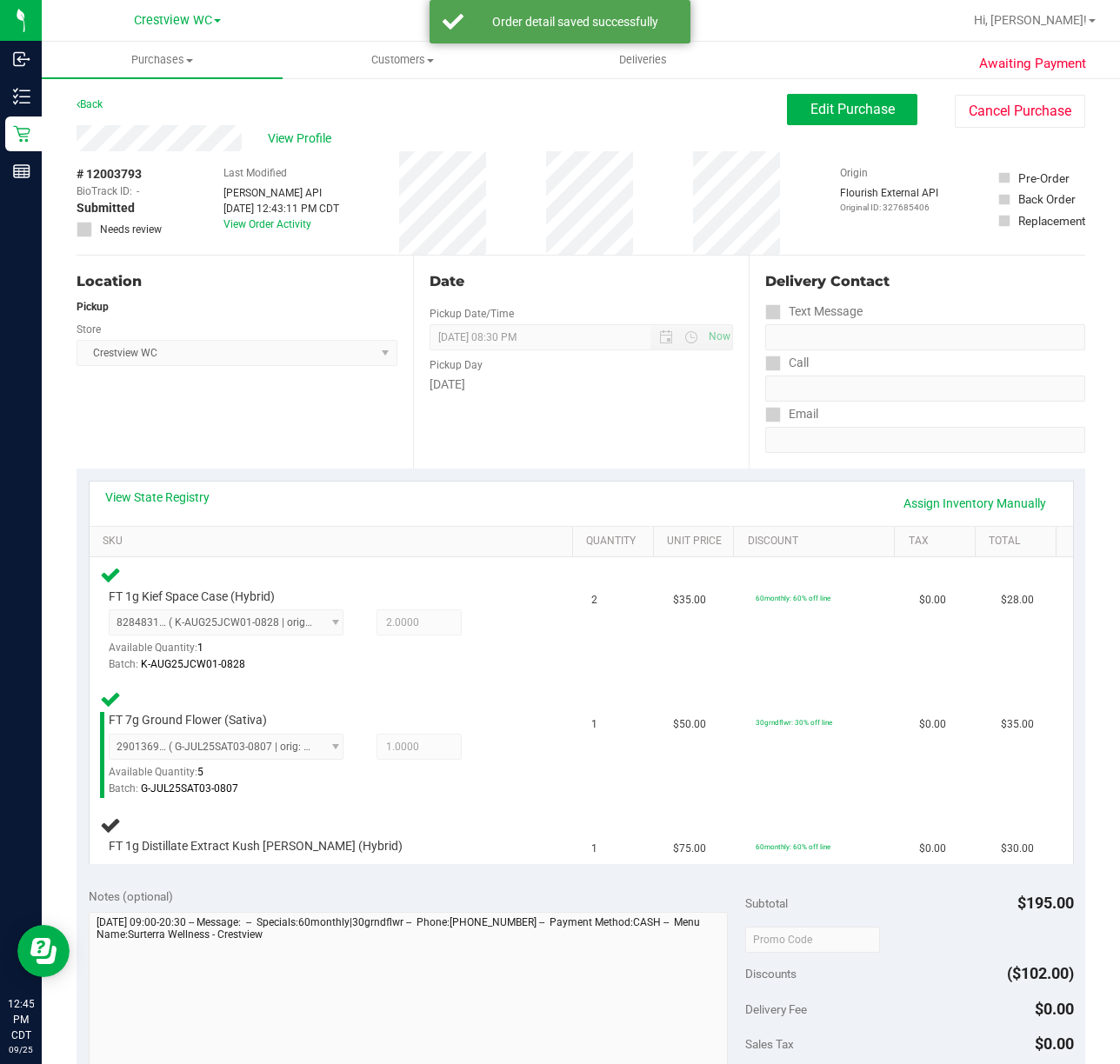
click at [213, 414] on div "Location Pickup Store Crestview WC Select Store [PERSON_NAME][GEOGRAPHIC_DATA] …" at bounding box center [244, 362] width 337 height 213
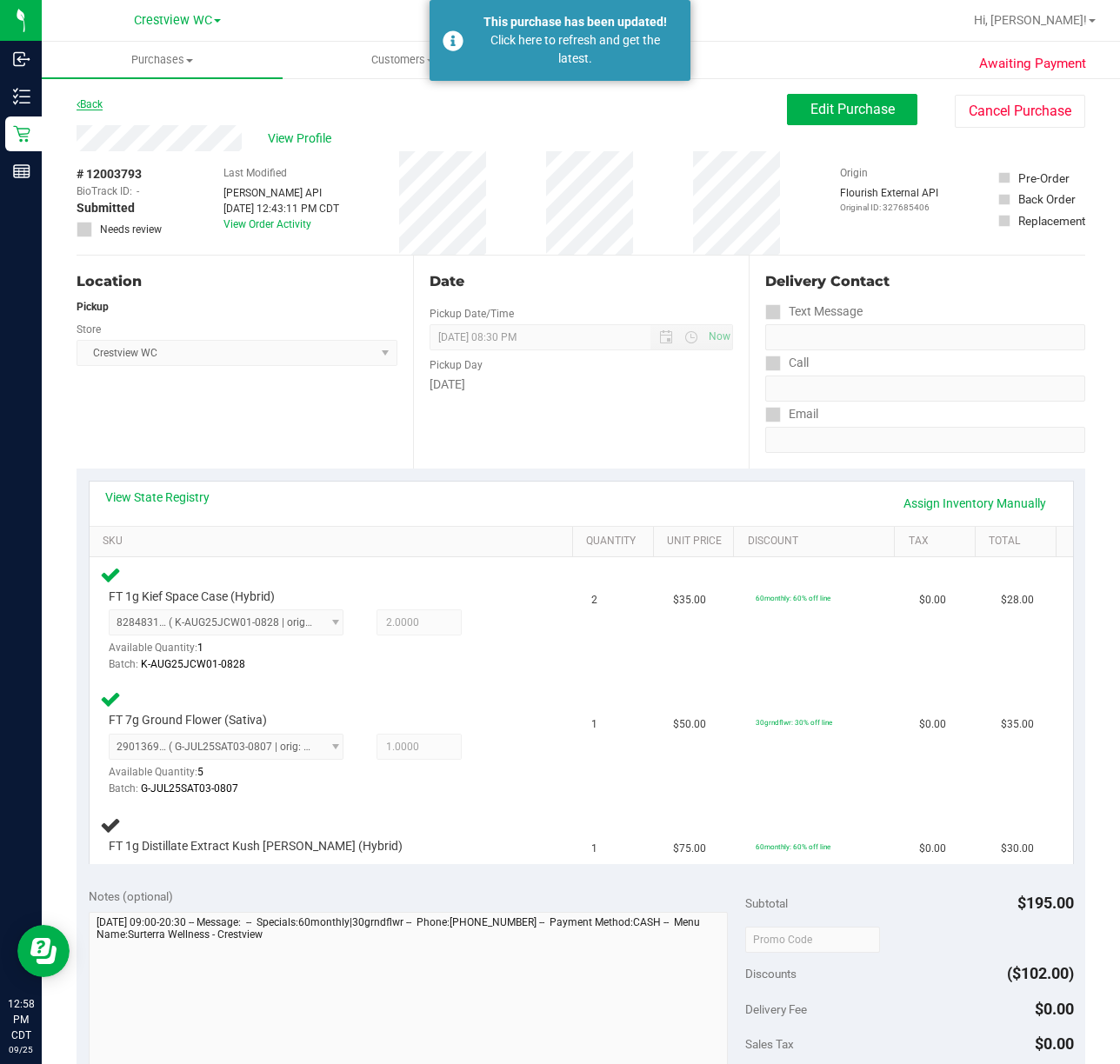
click at [76, 106] on icon at bounding box center [78, 104] width 4 height 11
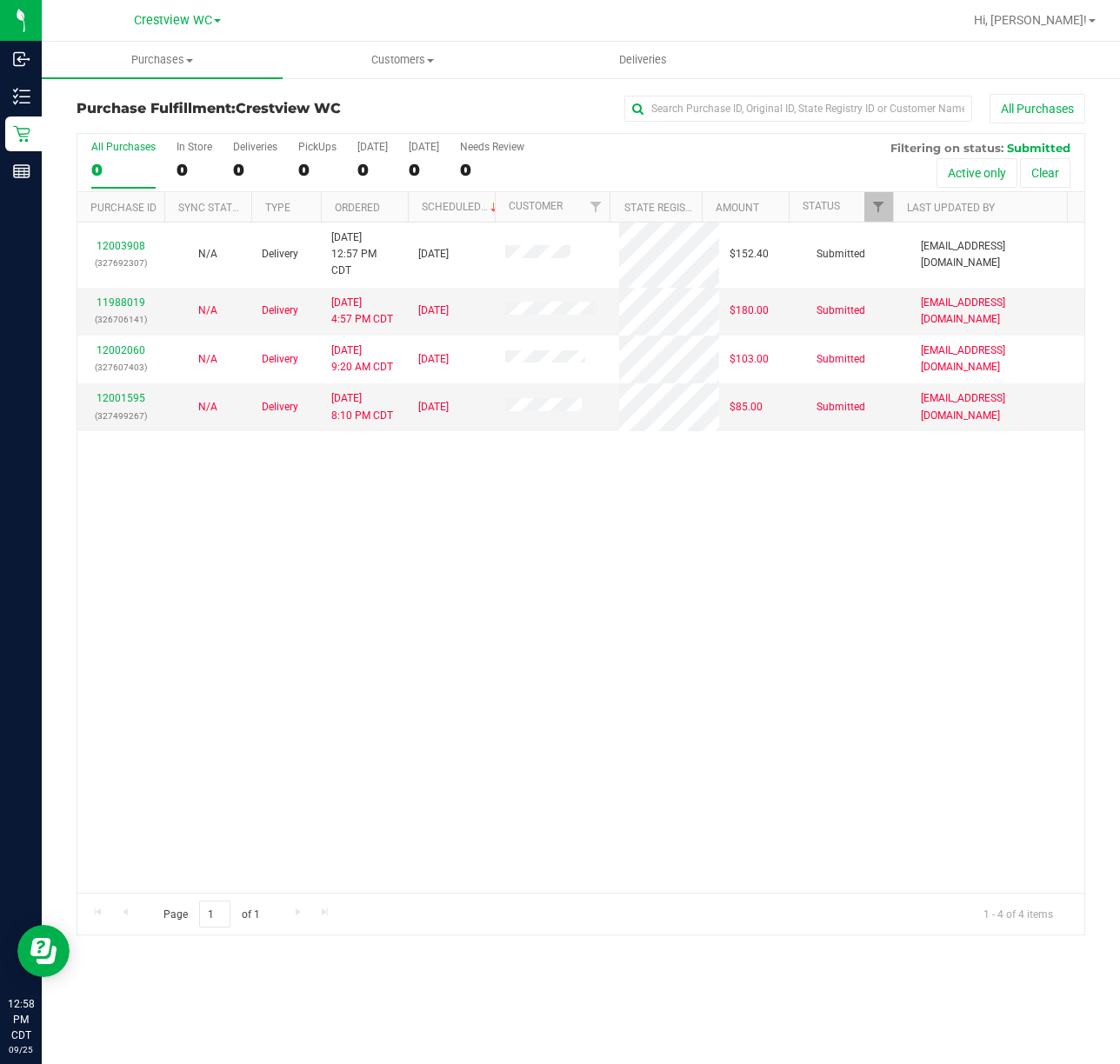
click at [690, 606] on div "12003908 (327692307) N/A Delivery [DATE] 12:57 PM CDT 9/26/2025 $152.40 Submitt…" at bounding box center [580, 557] width 1007 height 670
click at [318, 147] on div "PickUps" at bounding box center [317, 146] width 38 height 12
click at [0, 0] on input "PickUps 0" at bounding box center [0, 0] width 0 height 0
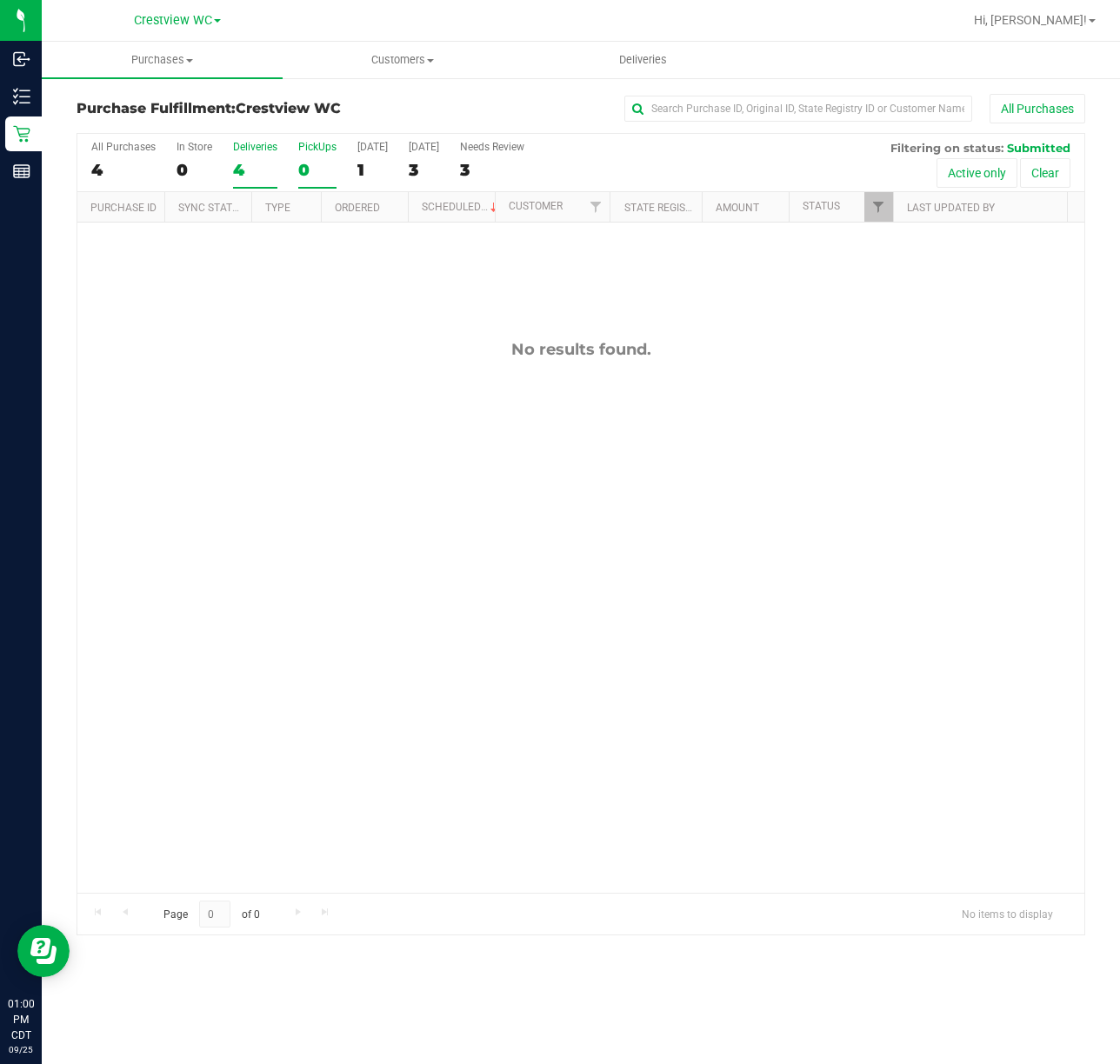
click at [251, 143] on div "Deliveries" at bounding box center [255, 146] width 44 height 12
click at [0, 0] on input "Deliveries 4" at bounding box center [0, 0] width 0 height 0
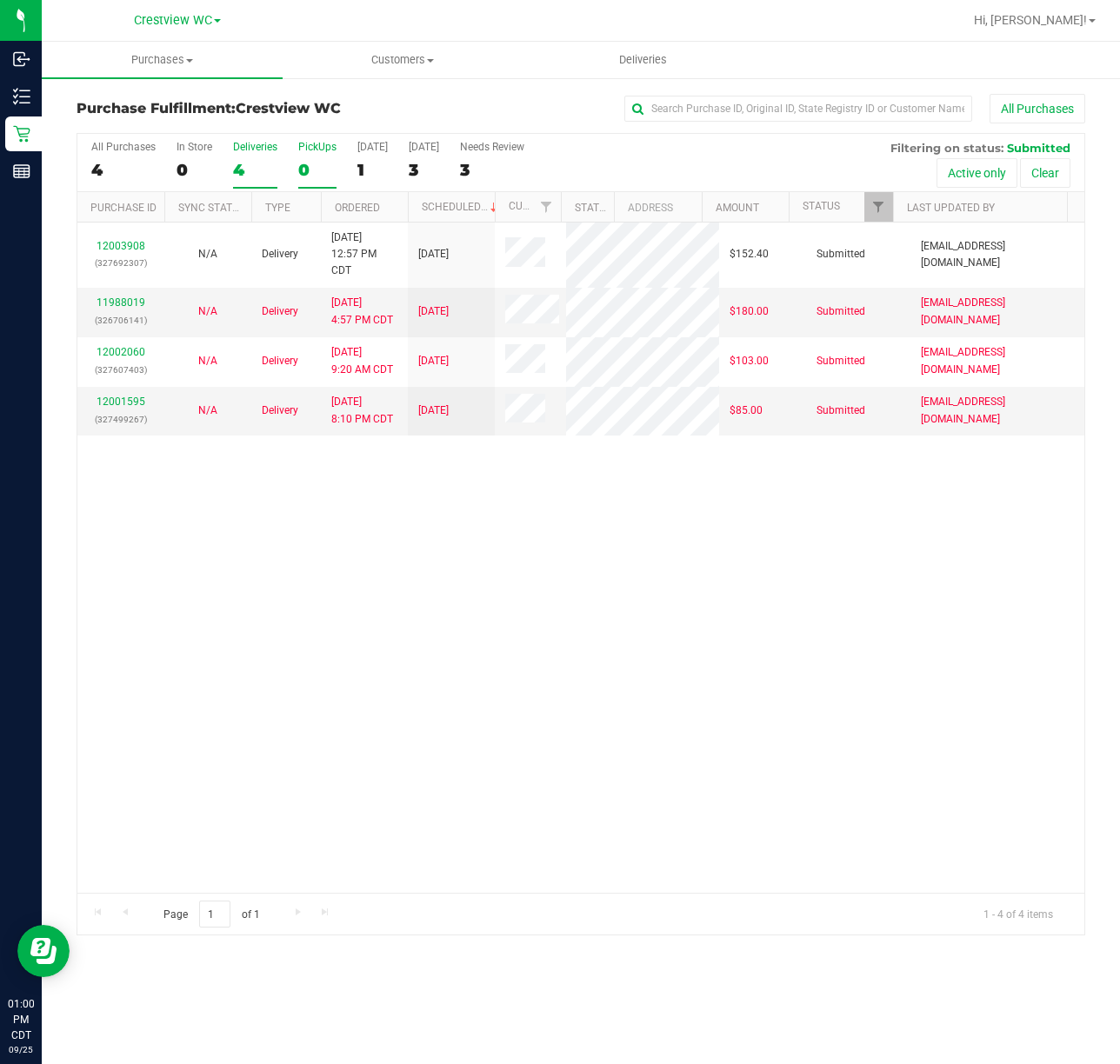
click at [317, 149] on div "PickUps" at bounding box center [317, 146] width 38 height 12
click at [0, 0] on input "PickUps 0" at bounding box center [0, 0] width 0 height 0
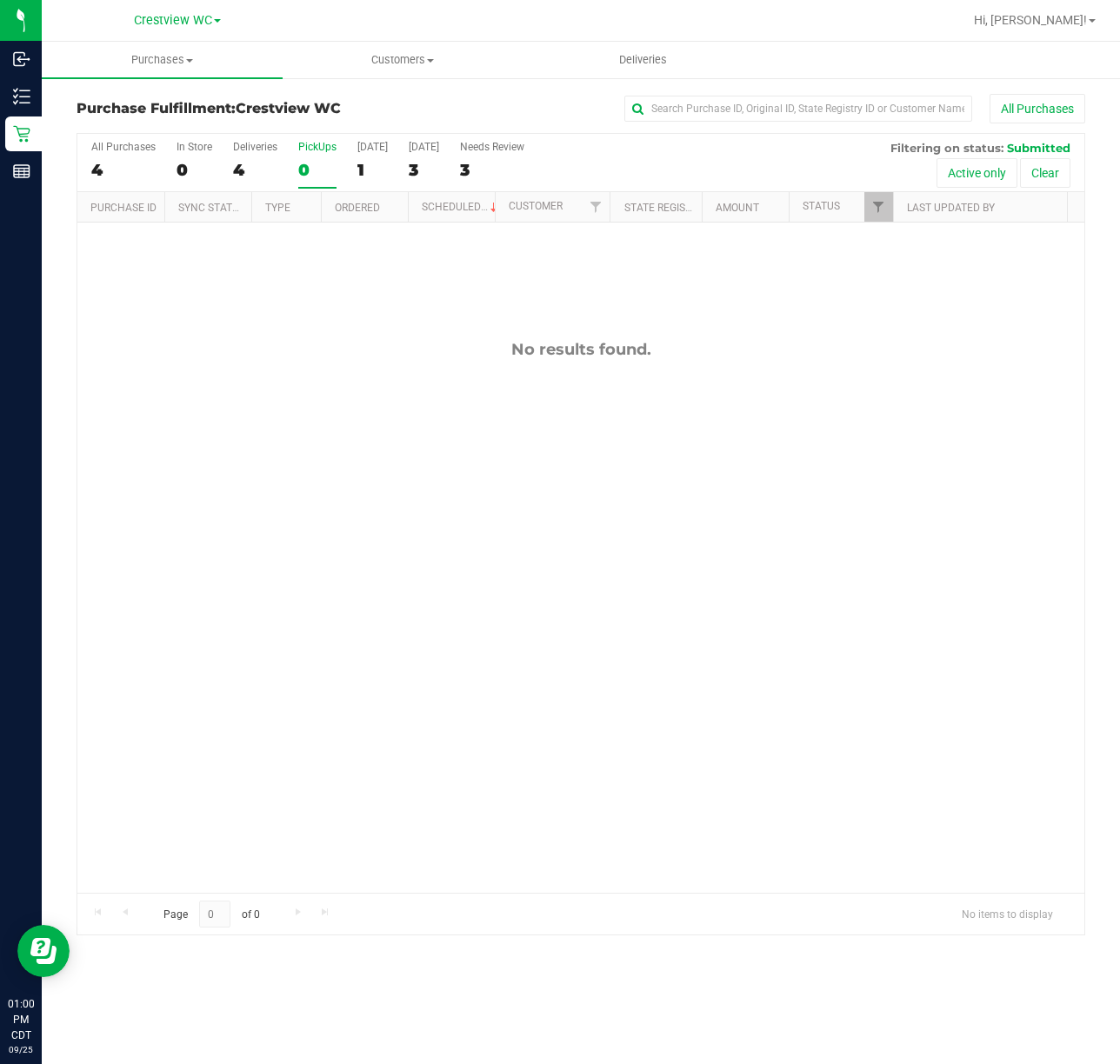
click at [279, 397] on div "No results found." at bounding box center [580, 616] width 1007 height 788
click at [376, 362] on div "No results found." at bounding box center [580, 616] width 1007 height 788
click at [320, 140] on div "All Purchases 4 In Store 0 Deliveries 4 PickUps 0 [DATE] 1 [DATE] 3 Needs Revie…" at bounding box center [580, 140] width 1007 height 14
click at [287, 144] on div "All Purchases 4 In Store 0 Deliveries 4 PickUps 0 [DATE] 1 [DATE] 3 Needs Revie…" at bounding box center [580, 140] width 1007 height 14
click at [308, 144] on div "PickUps" at bounding box center [317, 146] width 38 height 12
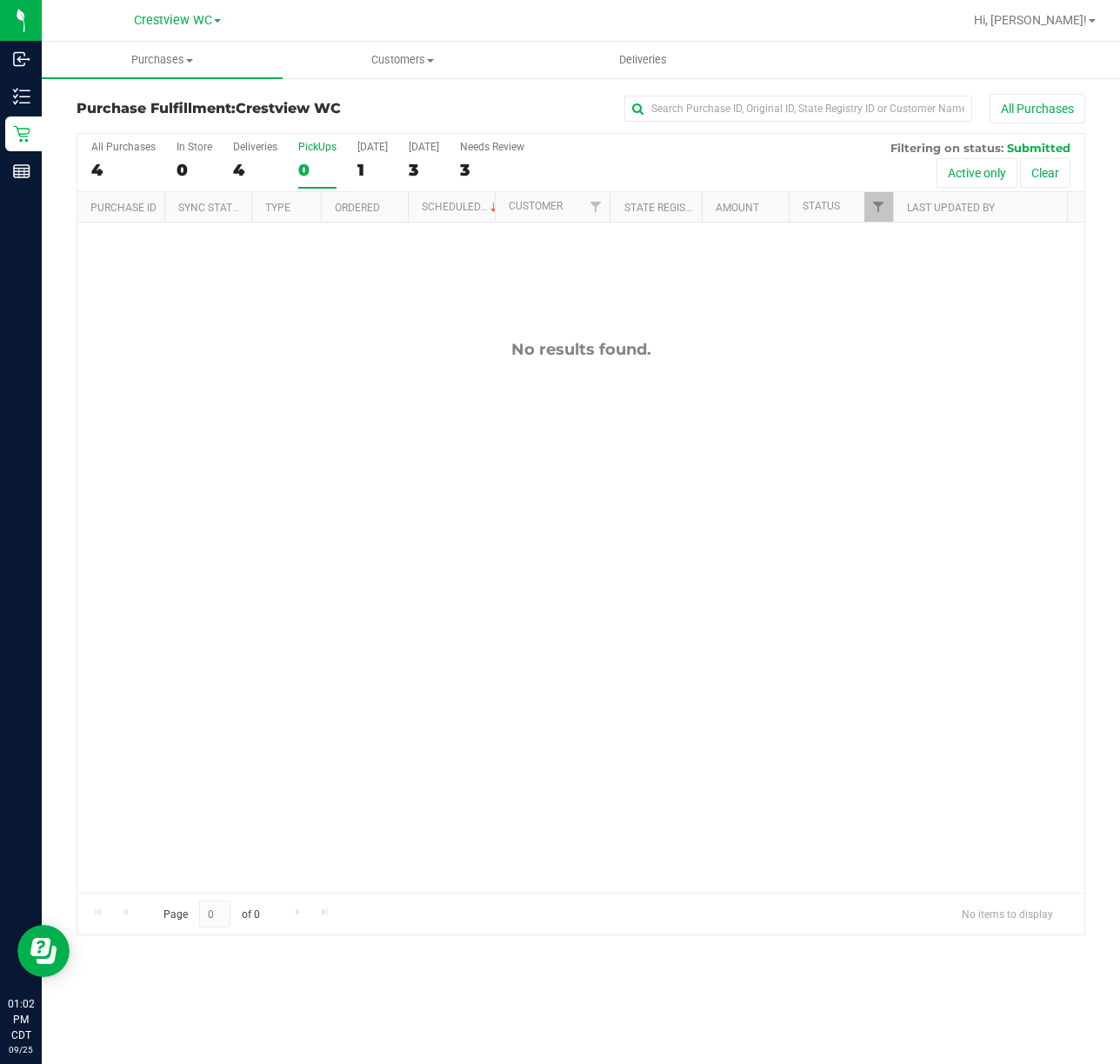
click at [0, 0] on input "PickUps 0" at bounding box center [0, 0] width 0 height 0
click at [711, 638] on div "No results found." at bounding box center [580, 616] width 1007 height 788
click at [327, 140] on div "PickUps" at bounding box center [317, 146] width 38 height 12
click at [0, 0] on input "PickUps 0" at bounding box center [0, 0] width 0 height 0
click at [873, 217] on link "Filter" at bounding box center [878, 207] width 28 height 29
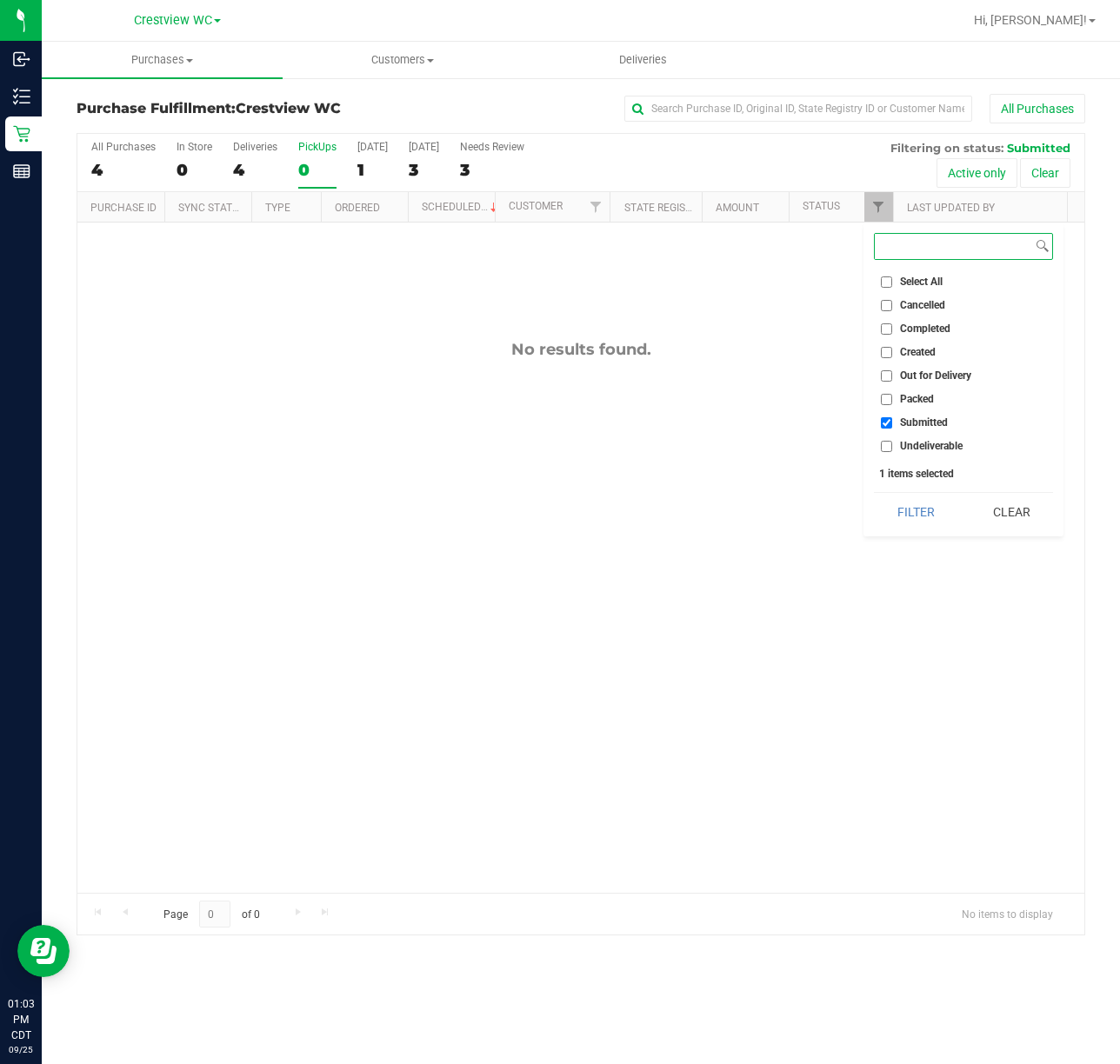
click at [874, 493] on button "Filter" at bounding box center [916, 512] width 84 height 38
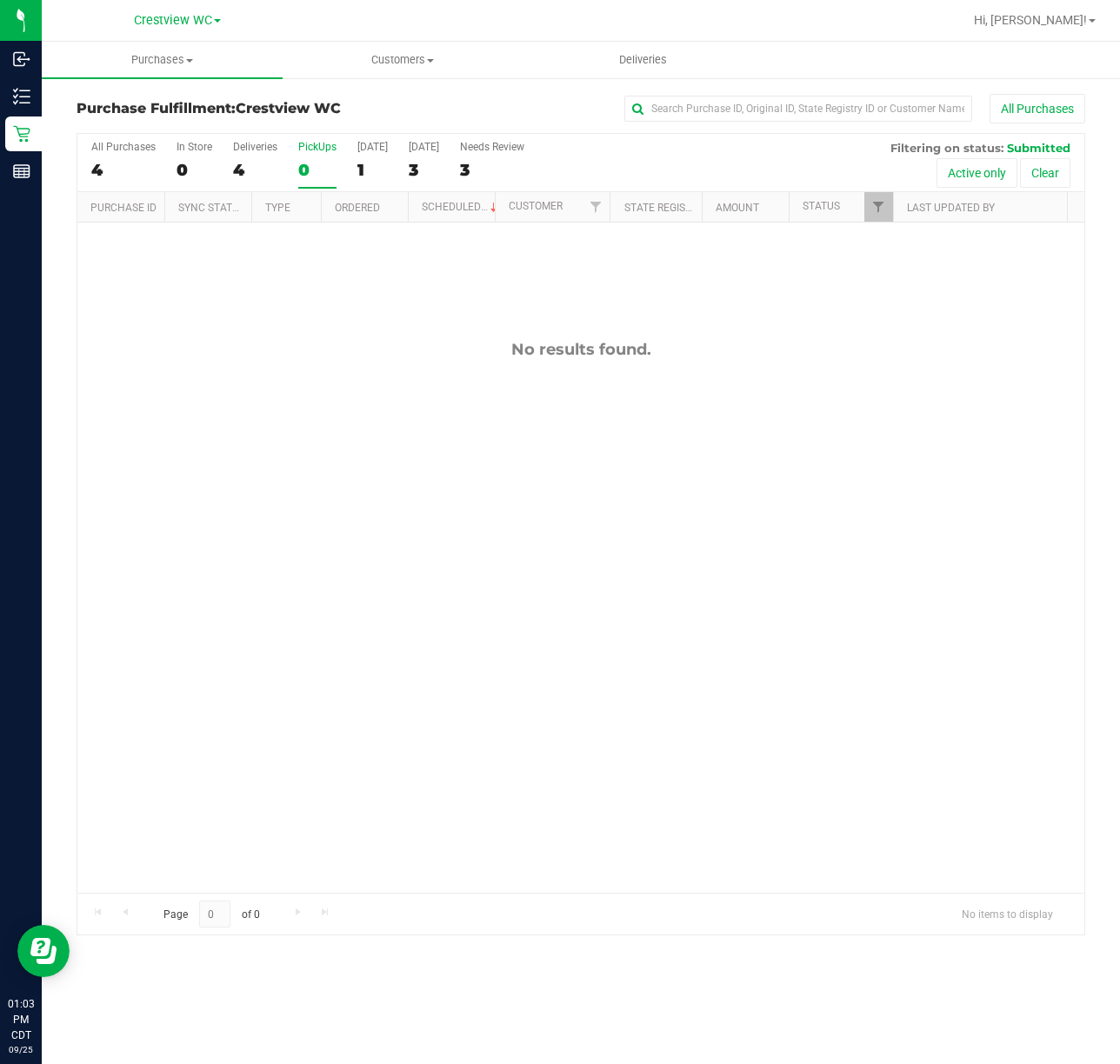
drag, startPoint x: 807, startPoint y: 502, endPoint x: 226, endPoint y: 177, distance: 665.7
click at [807, 506] on div "No results found." at bounding box center [580, 616] width 1007 height 788
click at [310, 155] on label "PickUps 0" at bounding box center [317, 164] width 38 height 48
click at [0, 0] on input "PickUps 0" at bounding box center [0, 0] width 0 height 0
click at [309, 144] on div "PickUps" at bounding box center [317, 146] width 38 height 12
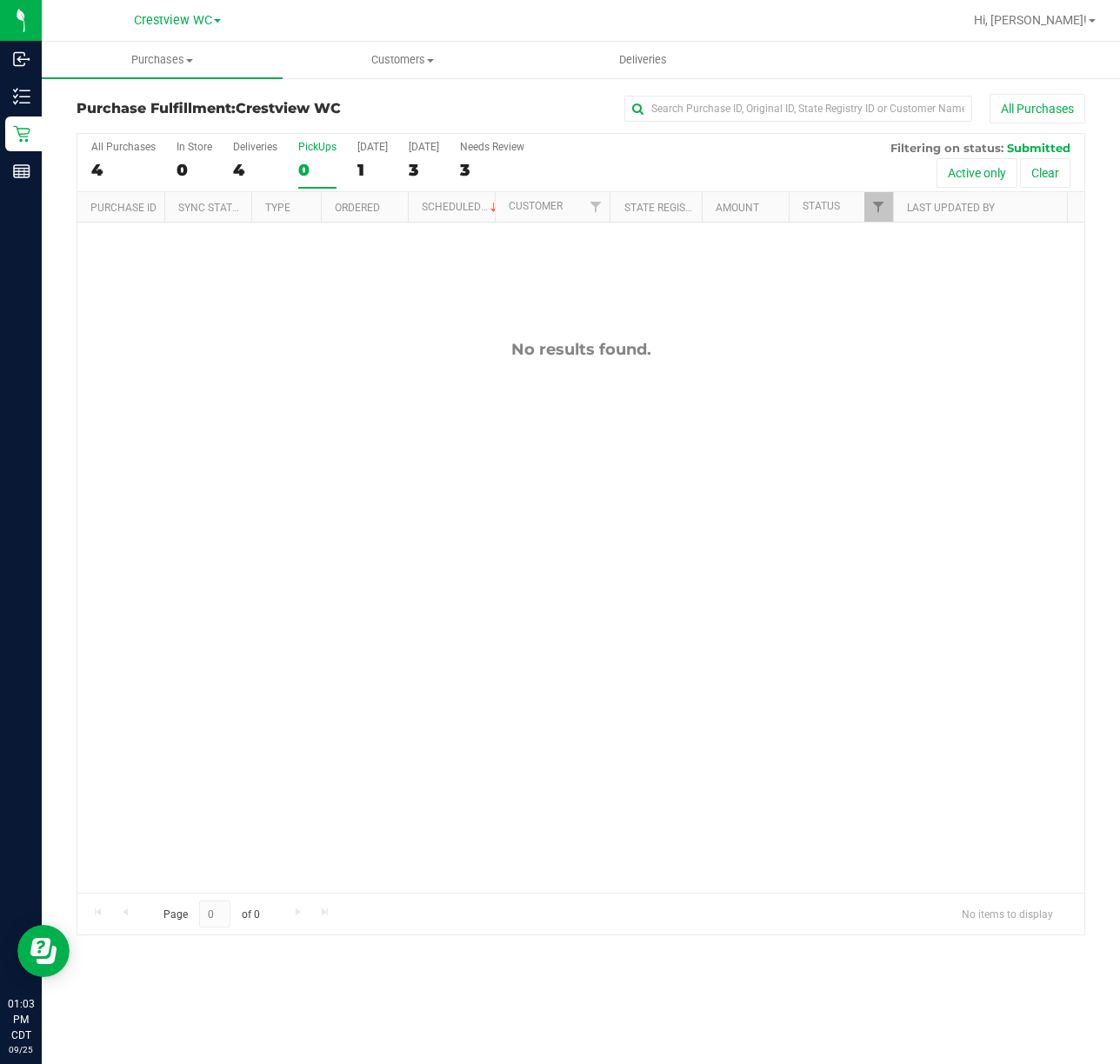
click at [0, 0] on input "PickUps 0" at bounding box center [0, 0] width 0 height 0
click at [793, 375] on div "No results found." at bounding box center [580, 616] width 1007 height 788
click at [767, 331] on div "No results found." at bounding box center [580, 616] width 1007 height 788
drag, startPoint x: 731, startPoint y: 535, endPoint x: 731, endPoint y: 512, distance: 23.0
click at [731, 532] on div "12003939 (327694522) N/A Pickup [DATE] 1:03 PM CDT 9/25/2025 $92.30 Submitted […" at bounding box center [580, 557] width 1007 height 670
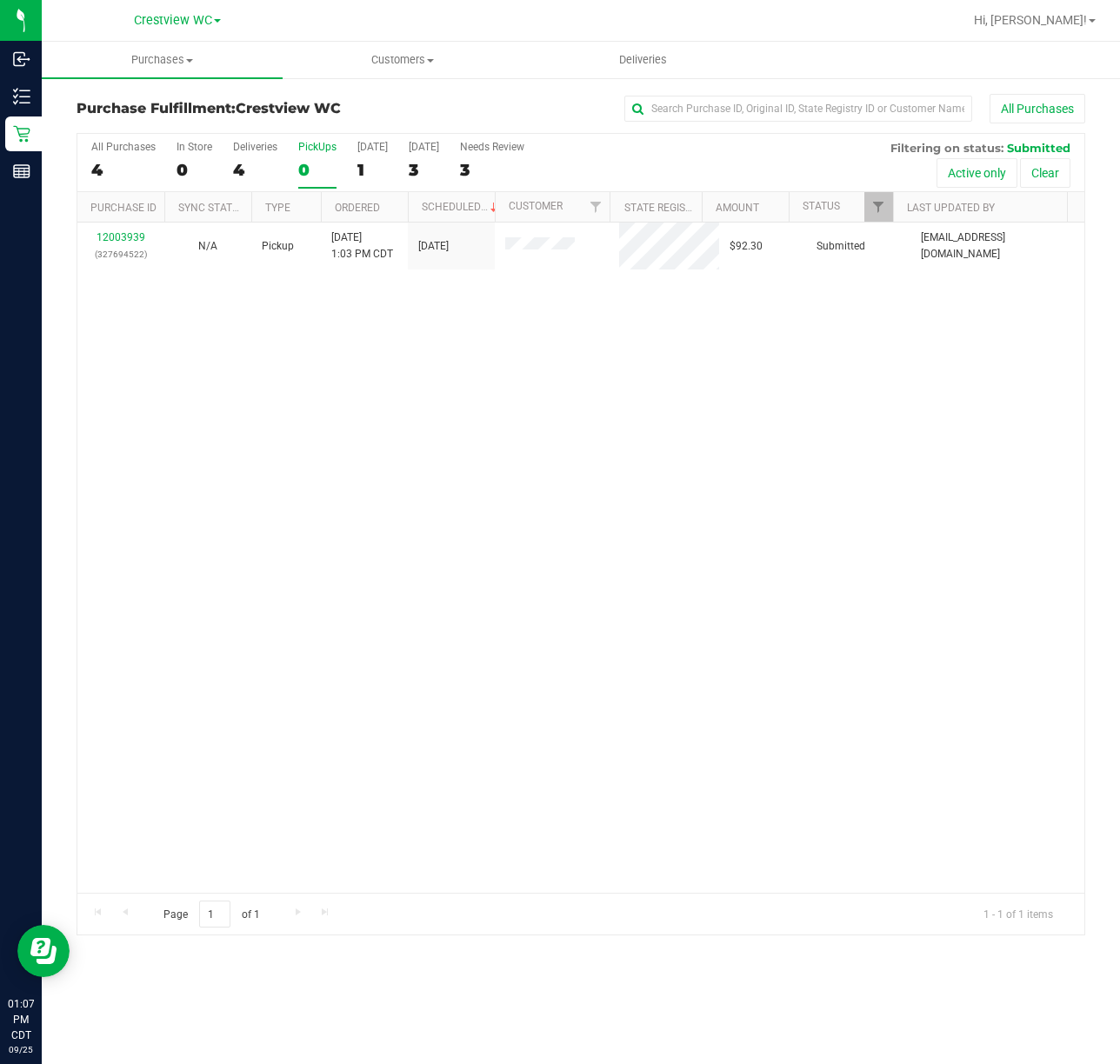
click at [332, 148] on div "PickUps" at bounding box center [317, 146] width 38 height 12
click at [0, 0] on input "PickUps 0" at bounding box center [0, 0] width 0 height 0
click at [815, 501] on div "12003939 (327694522) N/A Pickup [DATE] 1:03 PM CDT 9/25/2025 $92.30 Submitted […" at bounding box center [580, 557] width 1007 height 670
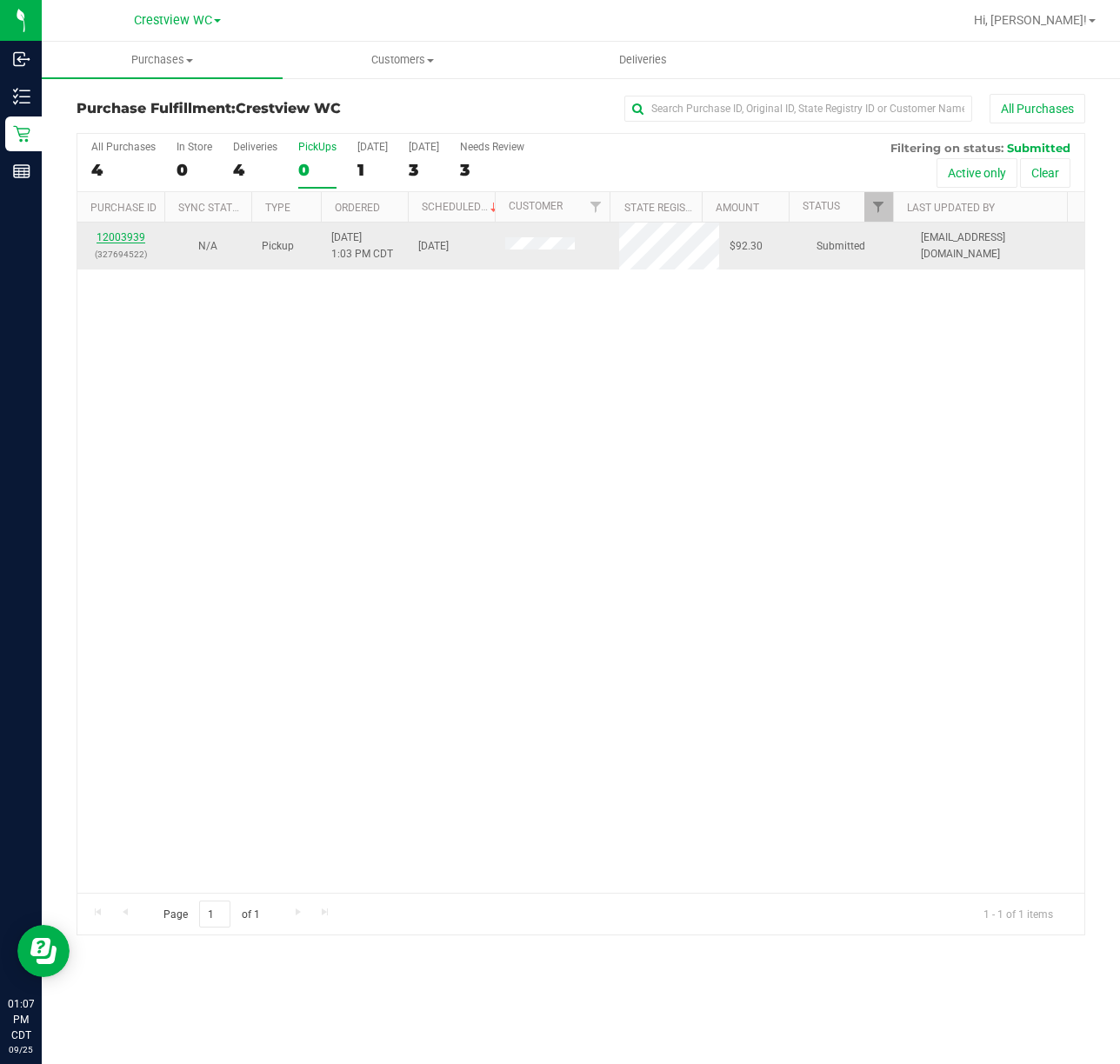
click at [130, 233] on link "12003939" at bounding box center [121, 237] width 49 height 12
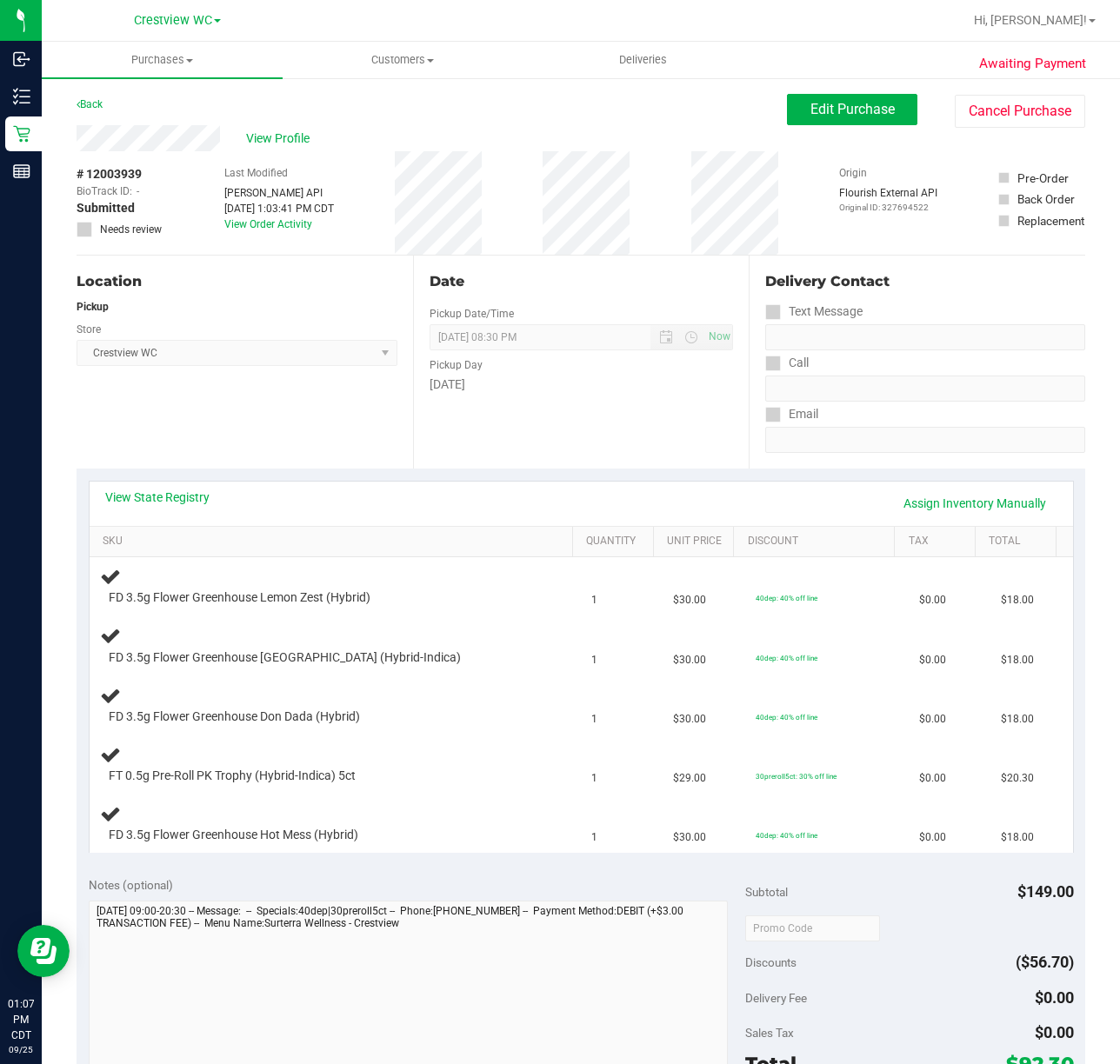
click at [306, 426] on div "Location Pickup Store Crestview WC Select Store [PERSON_NAME][GEOGRAPHIC_DATA] …" at bounding box center [244, 362] width 337 height 213
click at [651, 411] on div "Date Pickup Date/Time [DATE] Now [DATE] 08:30 PM Now Pickup Day [DATE]" at bounding box center [580, 362] width 337 height 213
click at [251, 425] on div "Location Pickup Store Crestview WC Select Store [PERSON_NAME][GEOGRAPHIC_DATA] …" at bounding box center [244, 362] width 337 height 213
click at [581, 702] on td "1" at bounding box center [622, 706] width 82 height 59
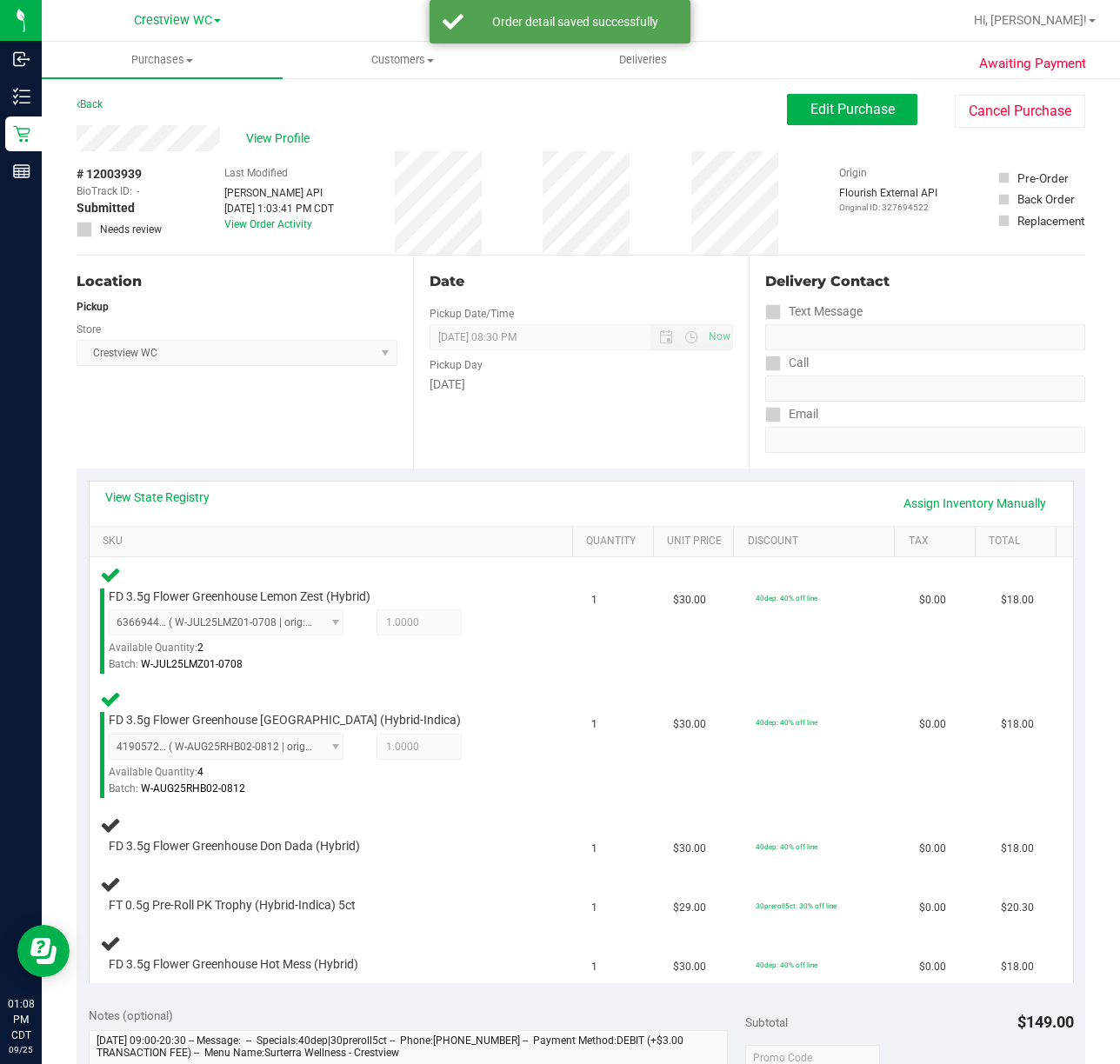
click at [217, 407] on div "Location Pickup Store Crestview WC Select Store [PERSON_NAME][GEOGRAPHIC_DATA] …" at bounding box center [244, 362] width 337 height 213
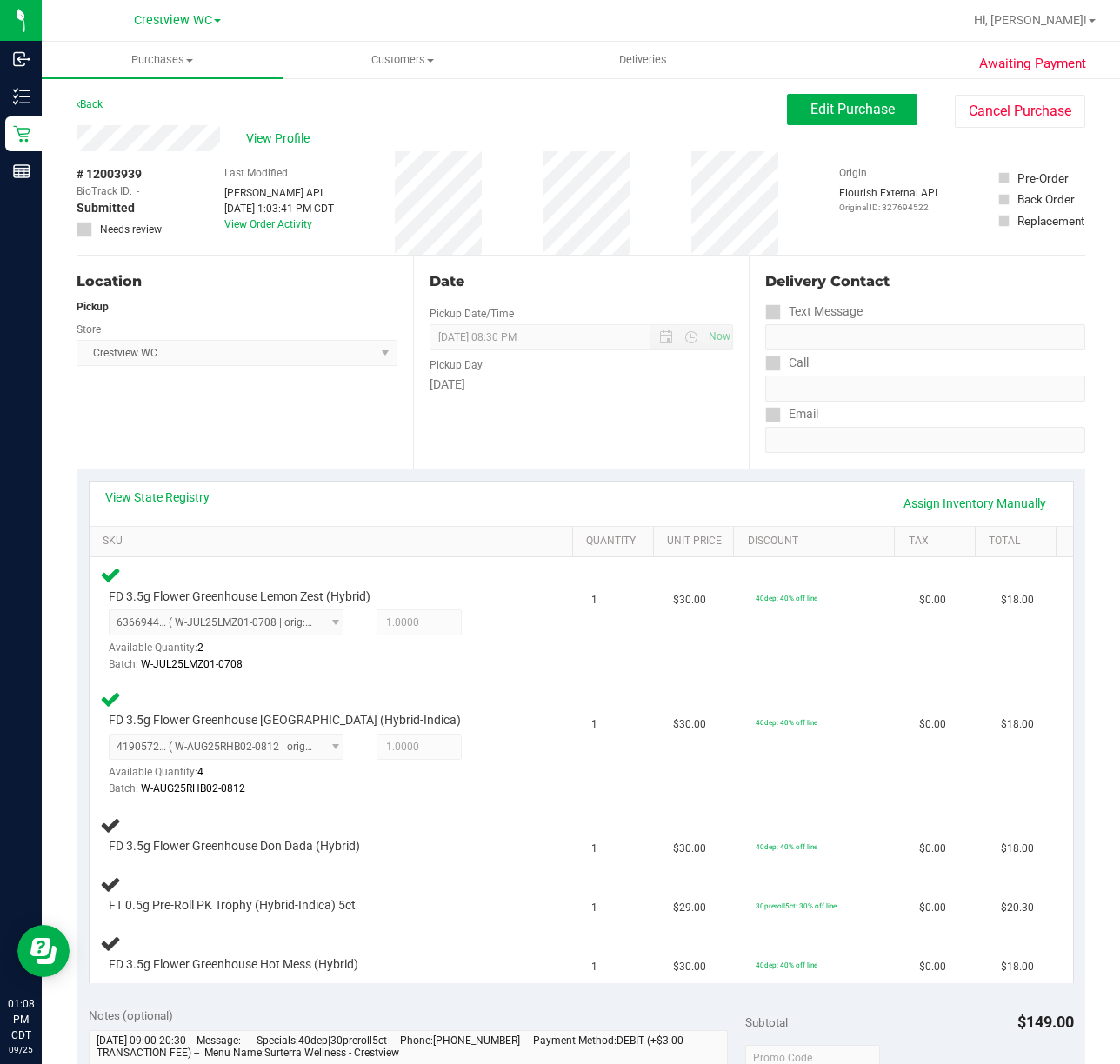
click at [320, 413] on div "Location Pickup Store Crestview WC Select Store [PERSON_NAME][GEOGRAPHIC_DATA] …" at bounding box center [244, 362] width 337 height 213
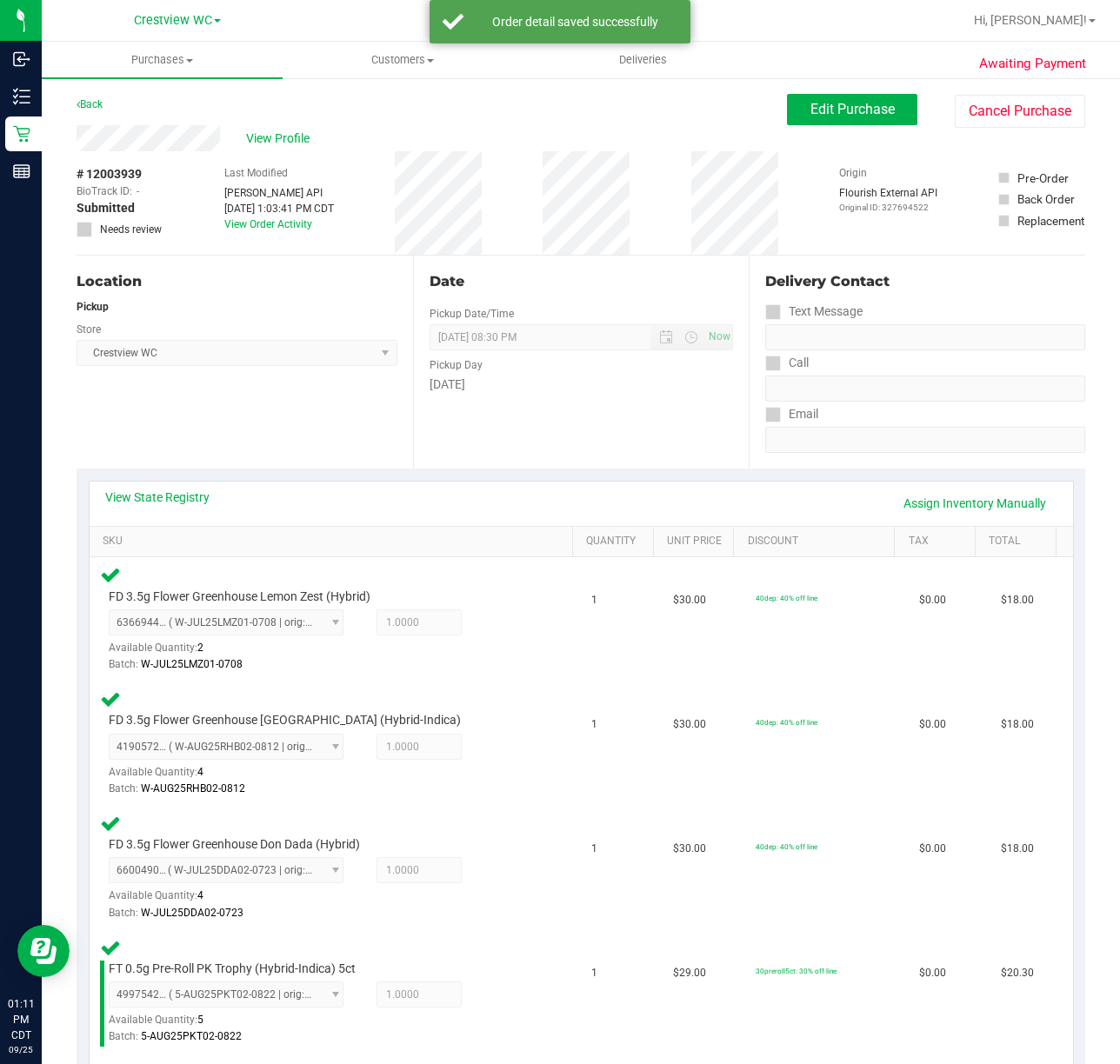
click at [287, 400] on div "Location Pickup Store Crestview WC Select Store [PERSON_NAME][GEOGRAPHIC_DATA] …" at bounding box center [244, 362] width 337 height 213
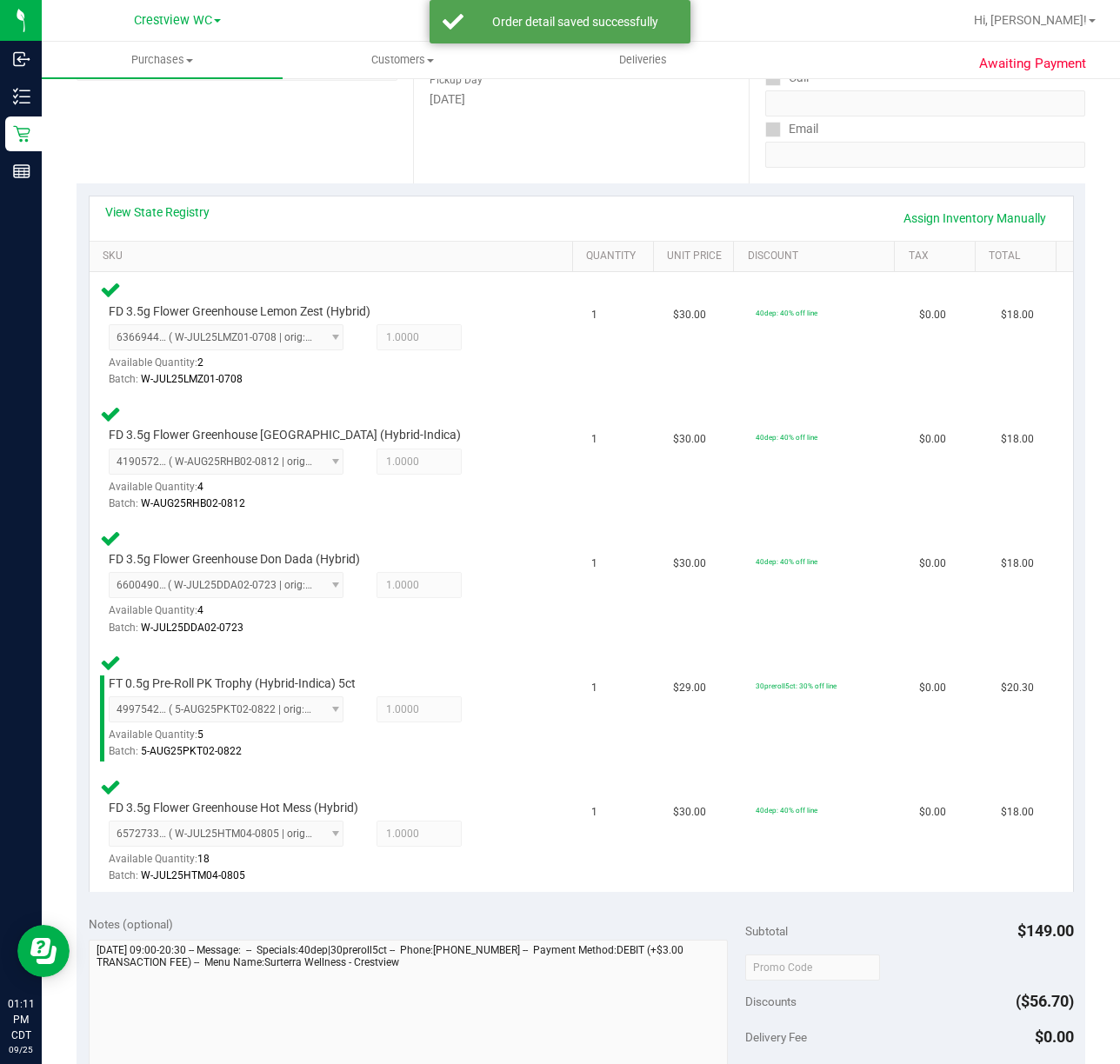
scroll to position [579, 0]
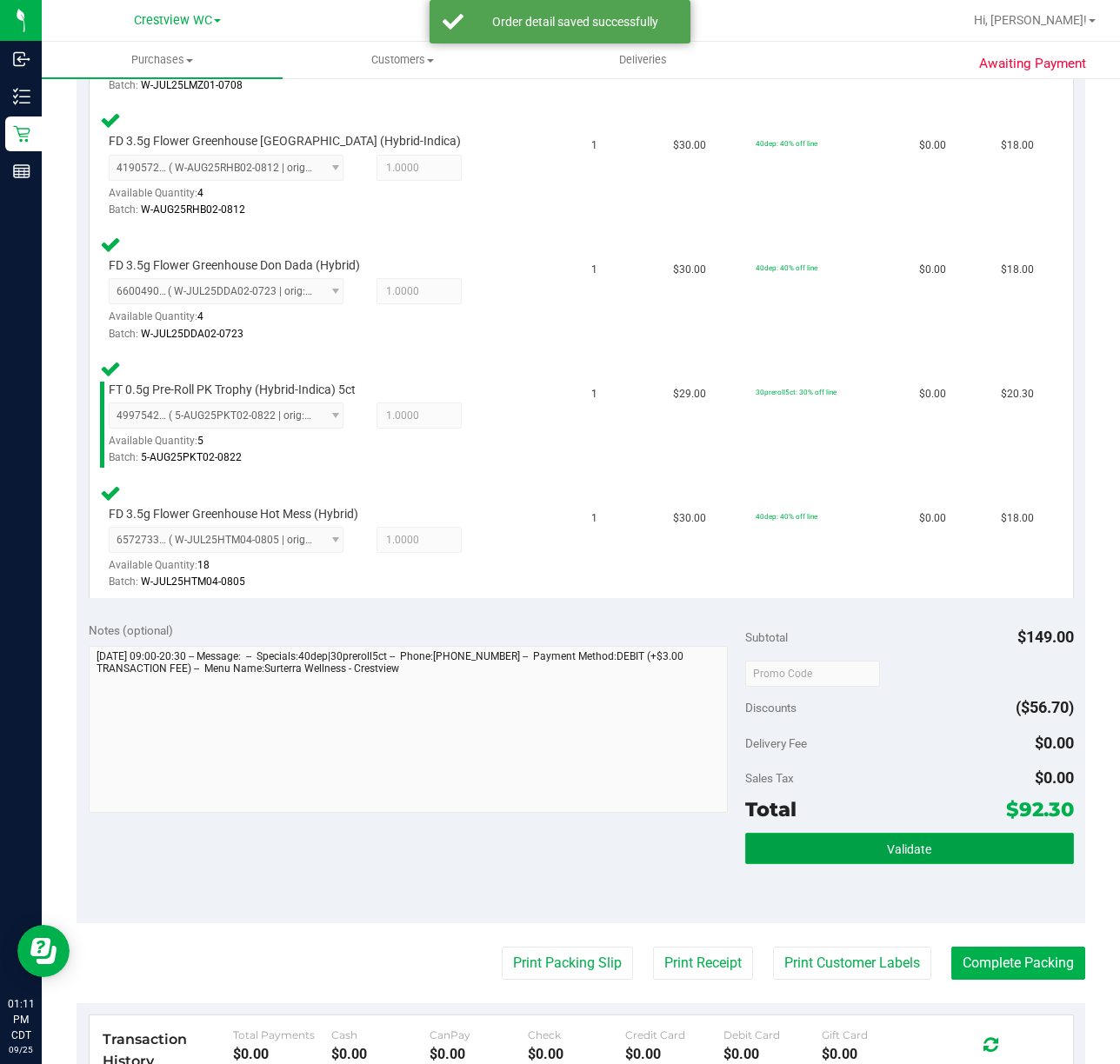
click at [929, 849] on button "Validate" at bounding box center [909, 848] width 329 height 31
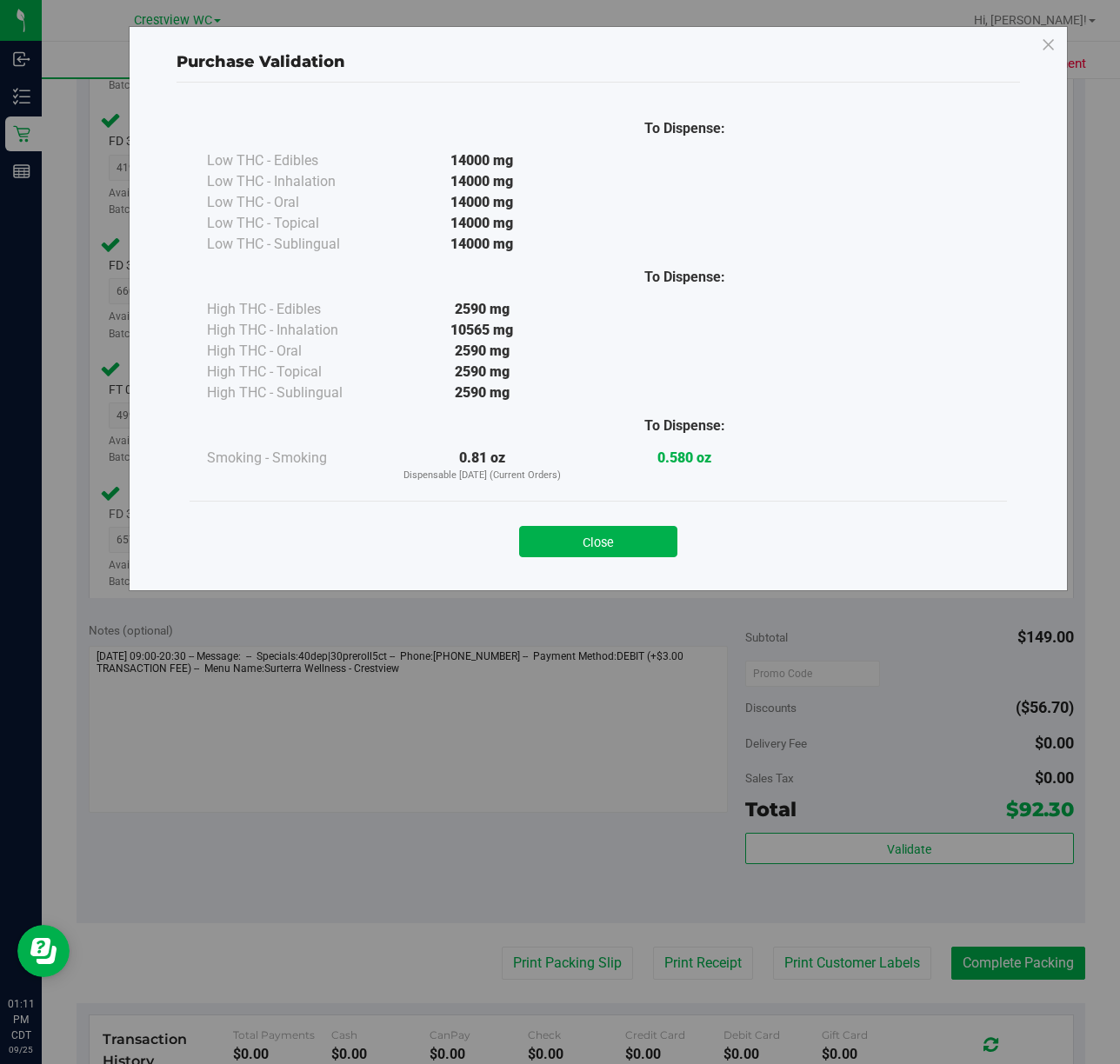
click at [645, 529] on button "Close" at bounding box center [598, 541] width 158 height 31
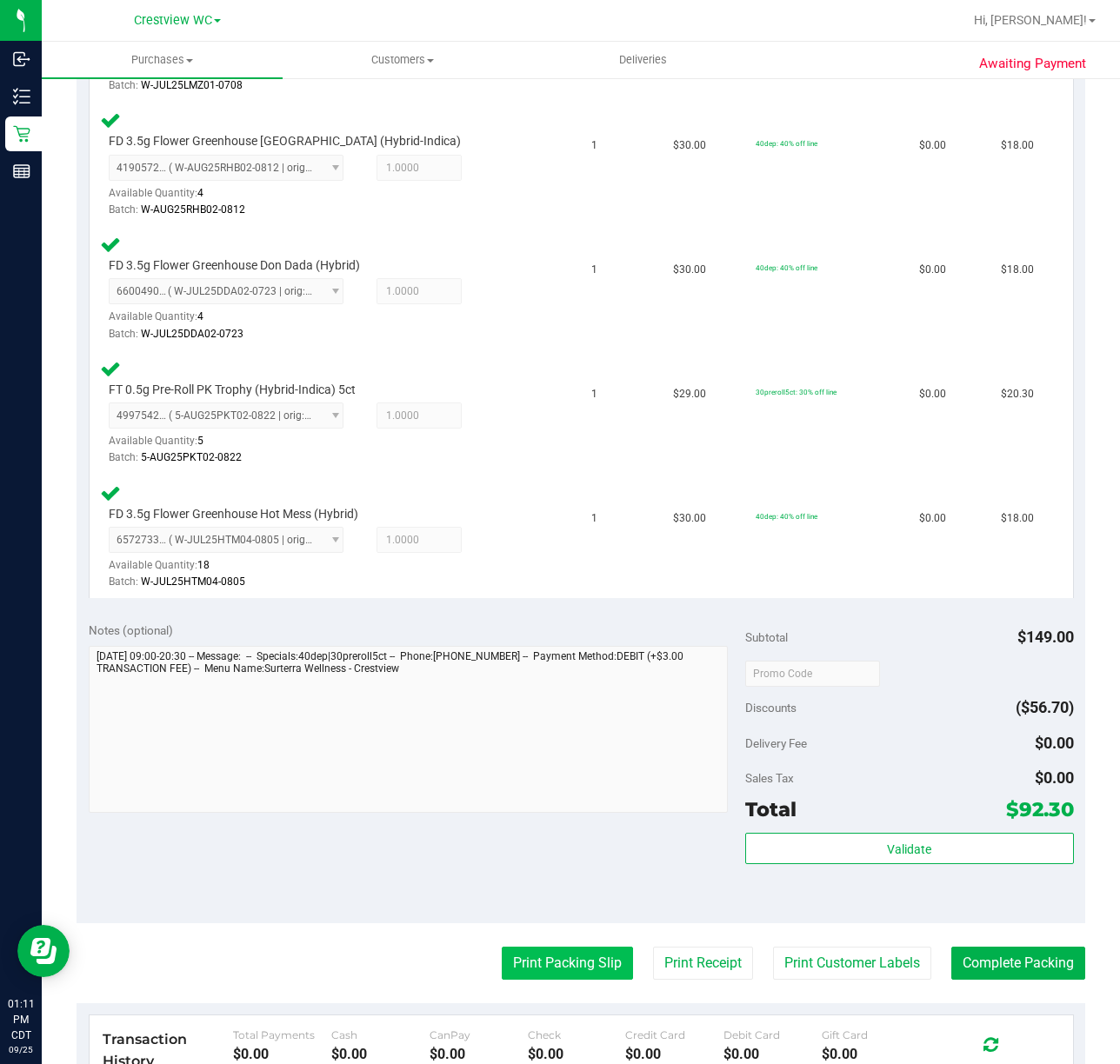
click at [589, 967] on button "Print Packing Slip" at bounding box center [567, 964] width 132 height 33
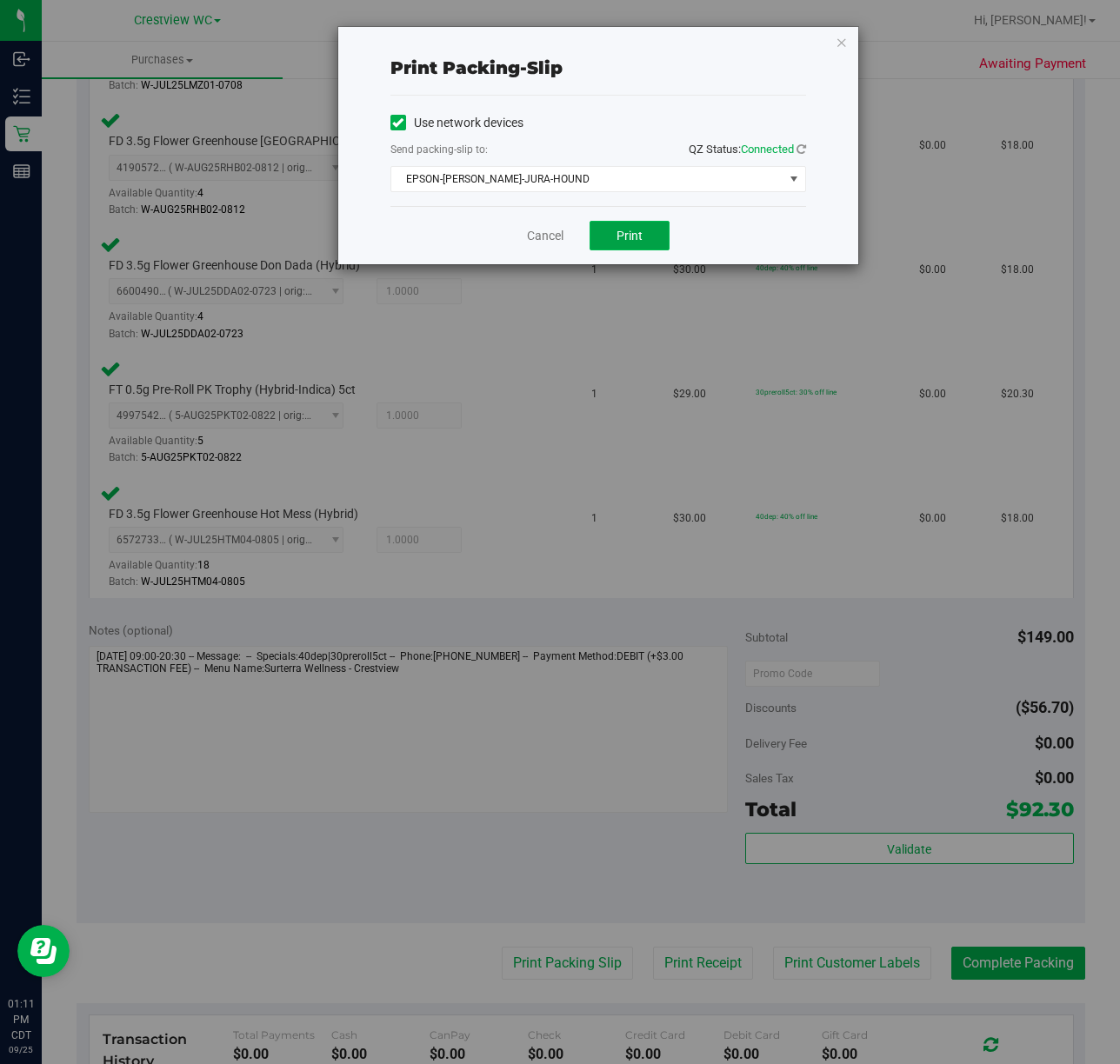
click at [661, 231] on button "Print" at bounding box center [629, 235] width 80 height 29
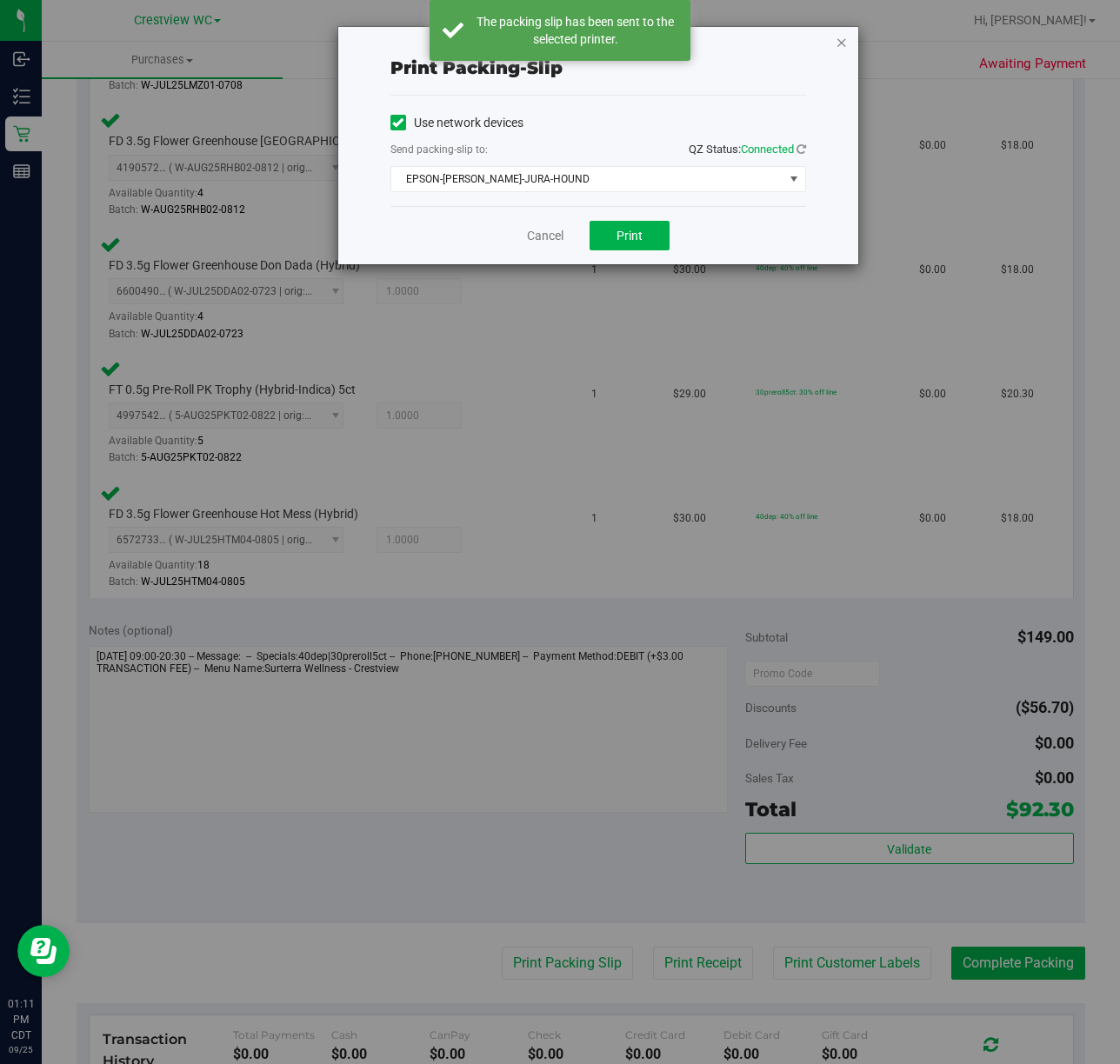
click at [838, 42] on icon "button" at bounding box center [842, 41] width 12 height 20
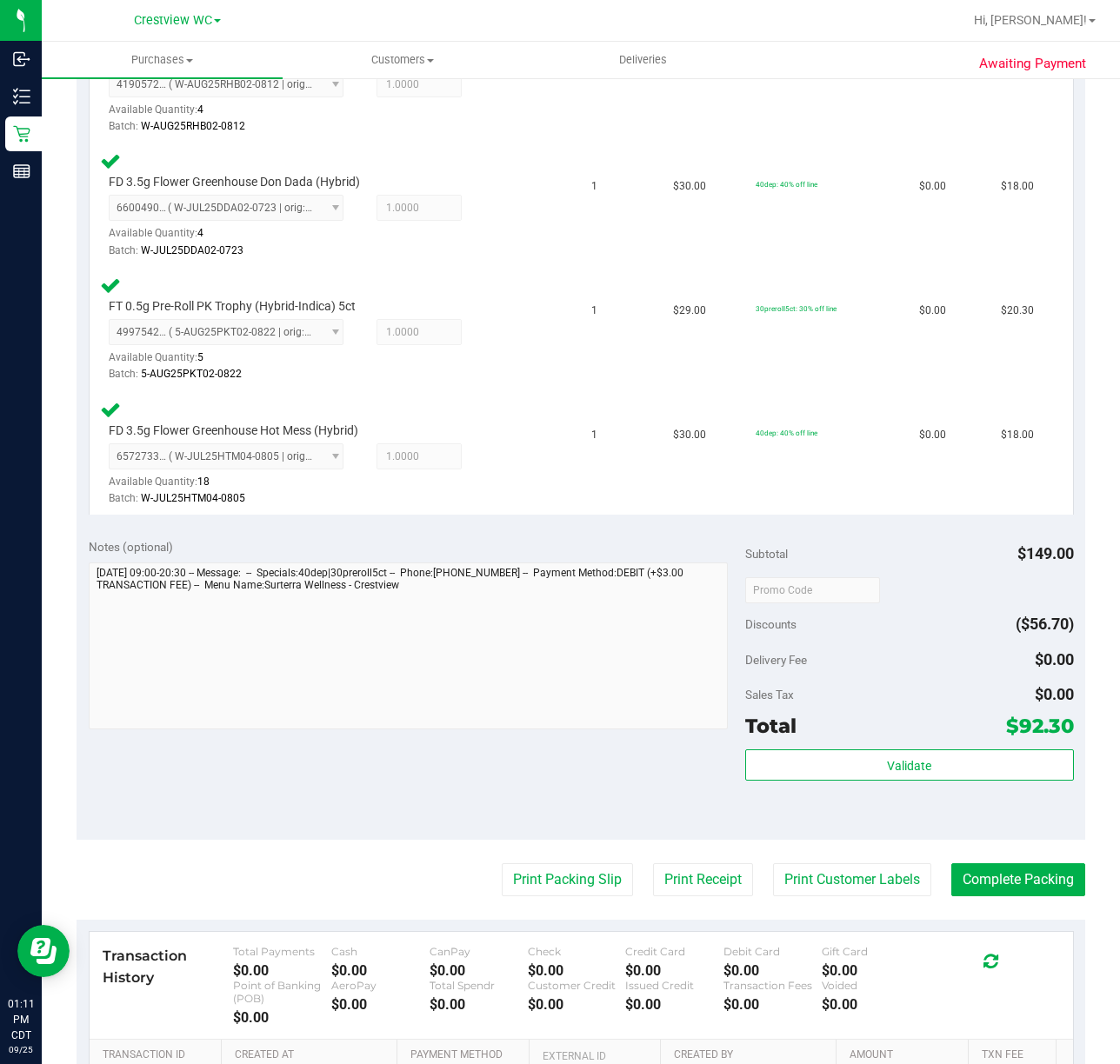
scroll to position [891, 0]
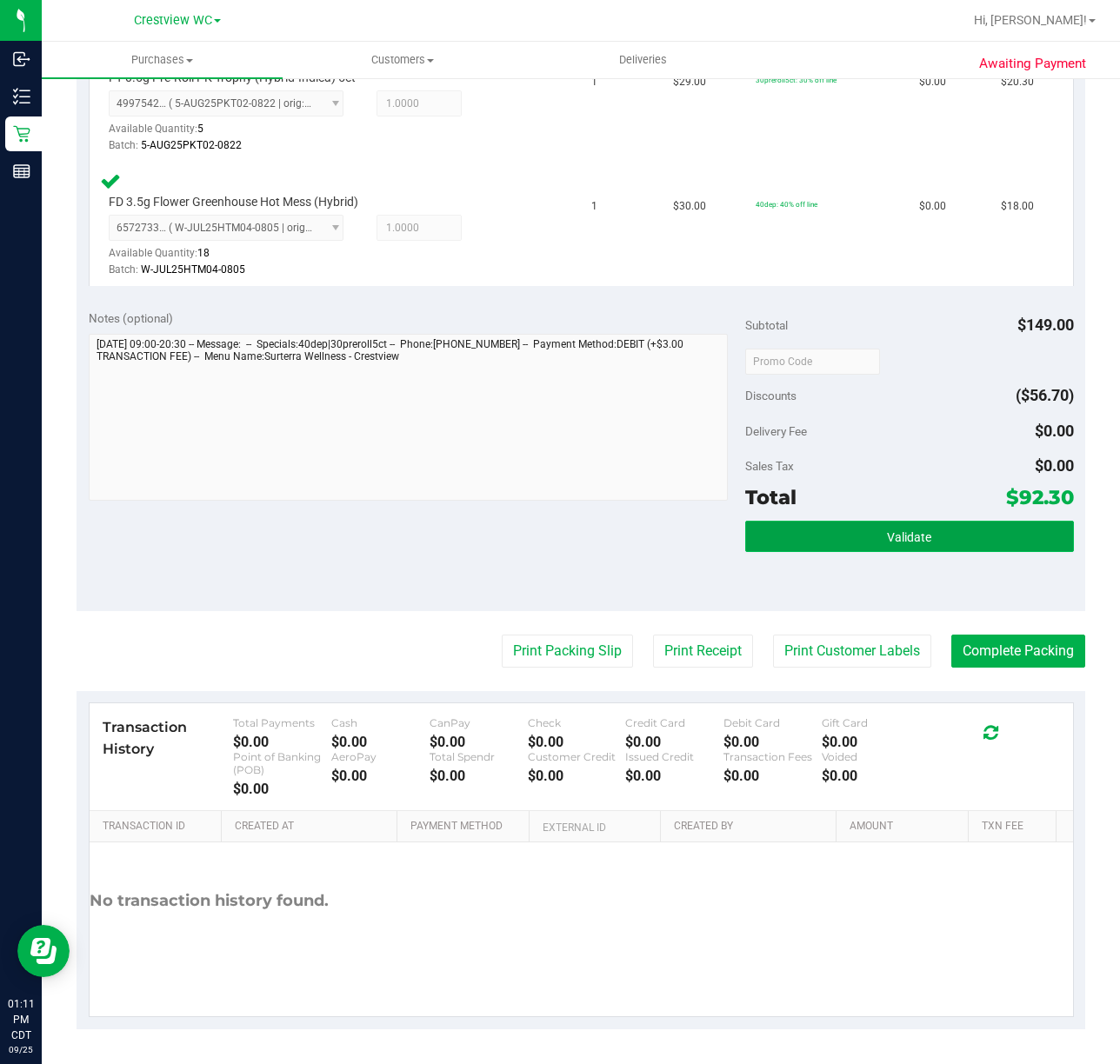
click at [927, 540] on button "Validate" at bounding box center [909, 536] width 329 height 31
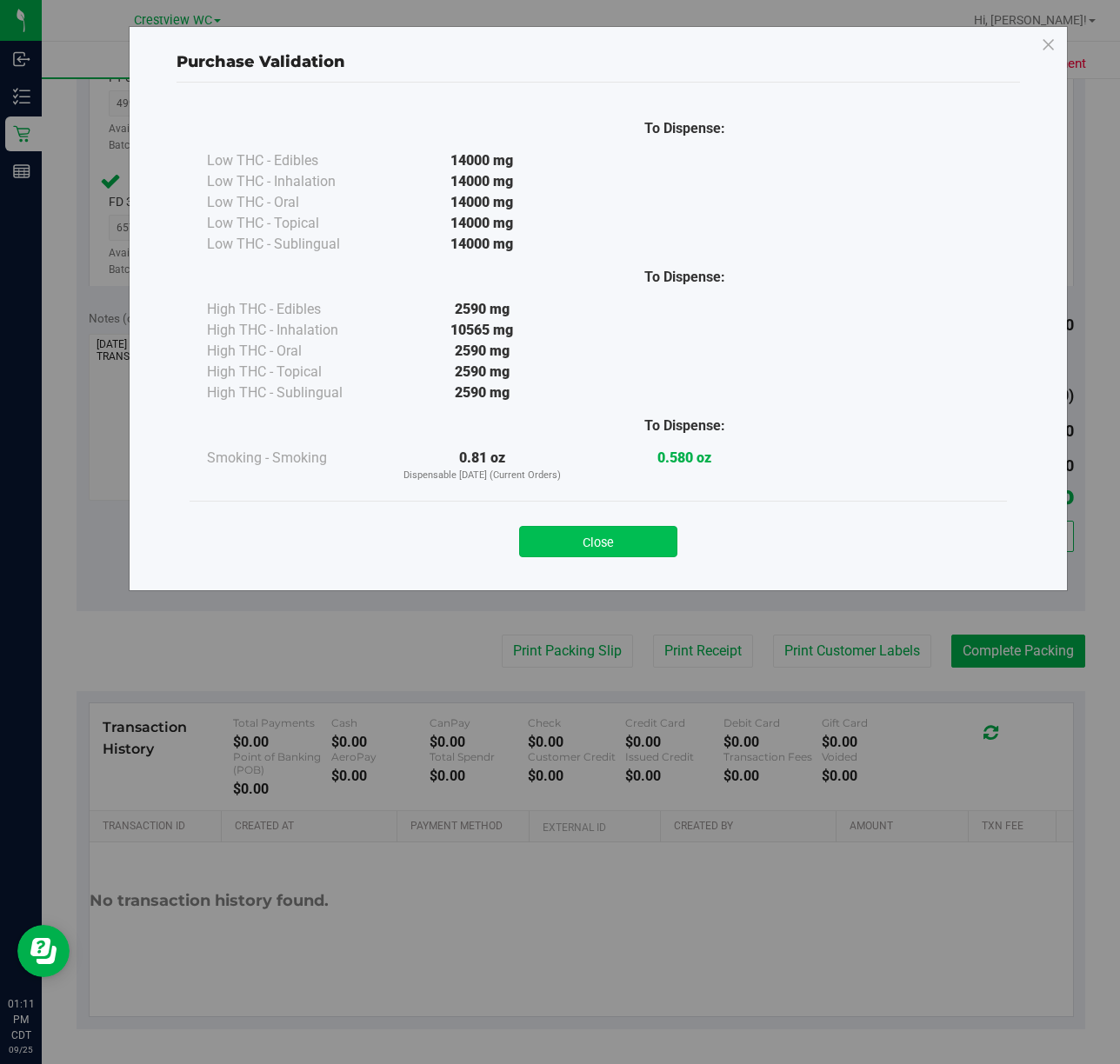
click at [613, 533] on button "Close" at bounding box center [598, 541] width 158 height 31
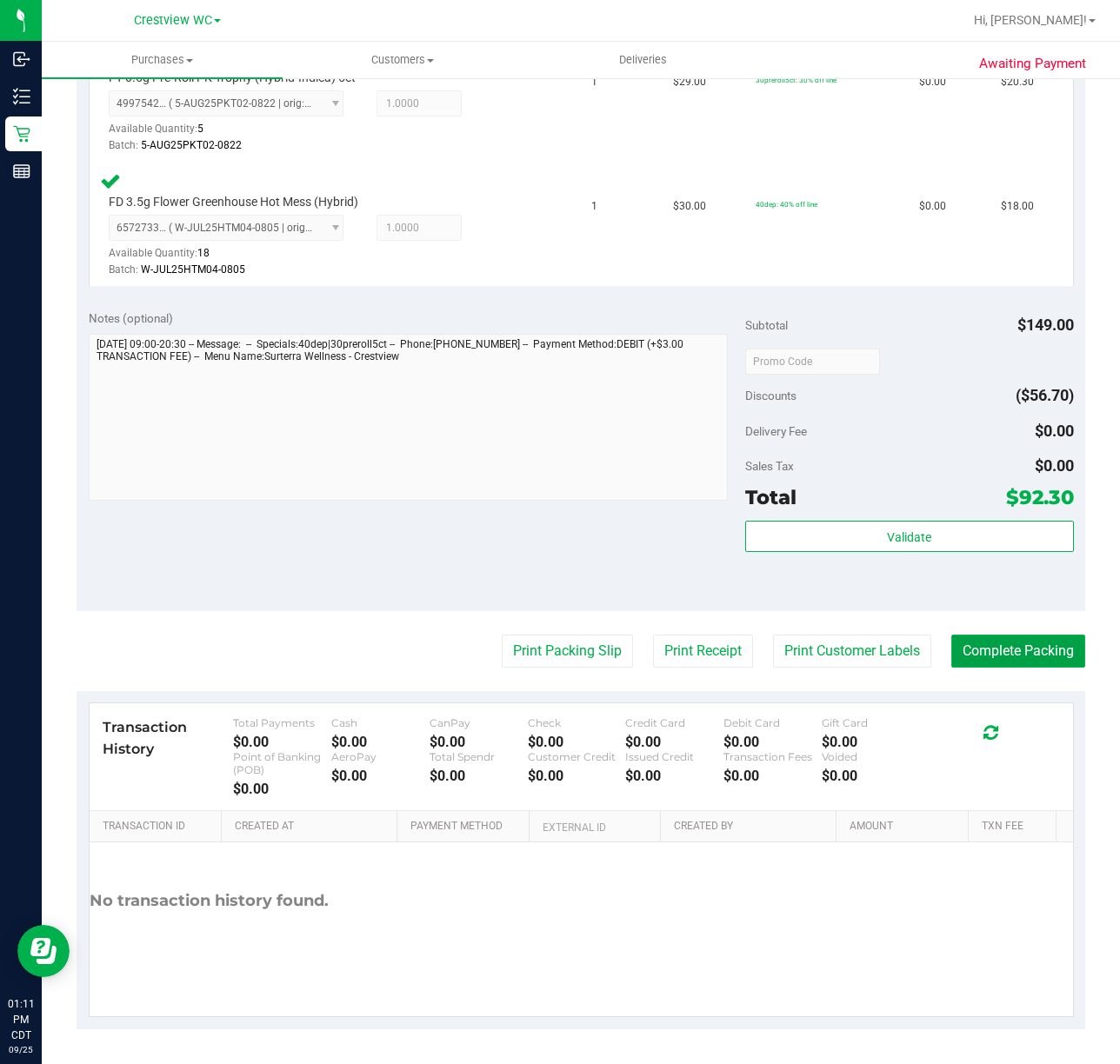
click at [993, 641] on button "Complete Packing" at bounding box center [1018, 651] width 134 height 33
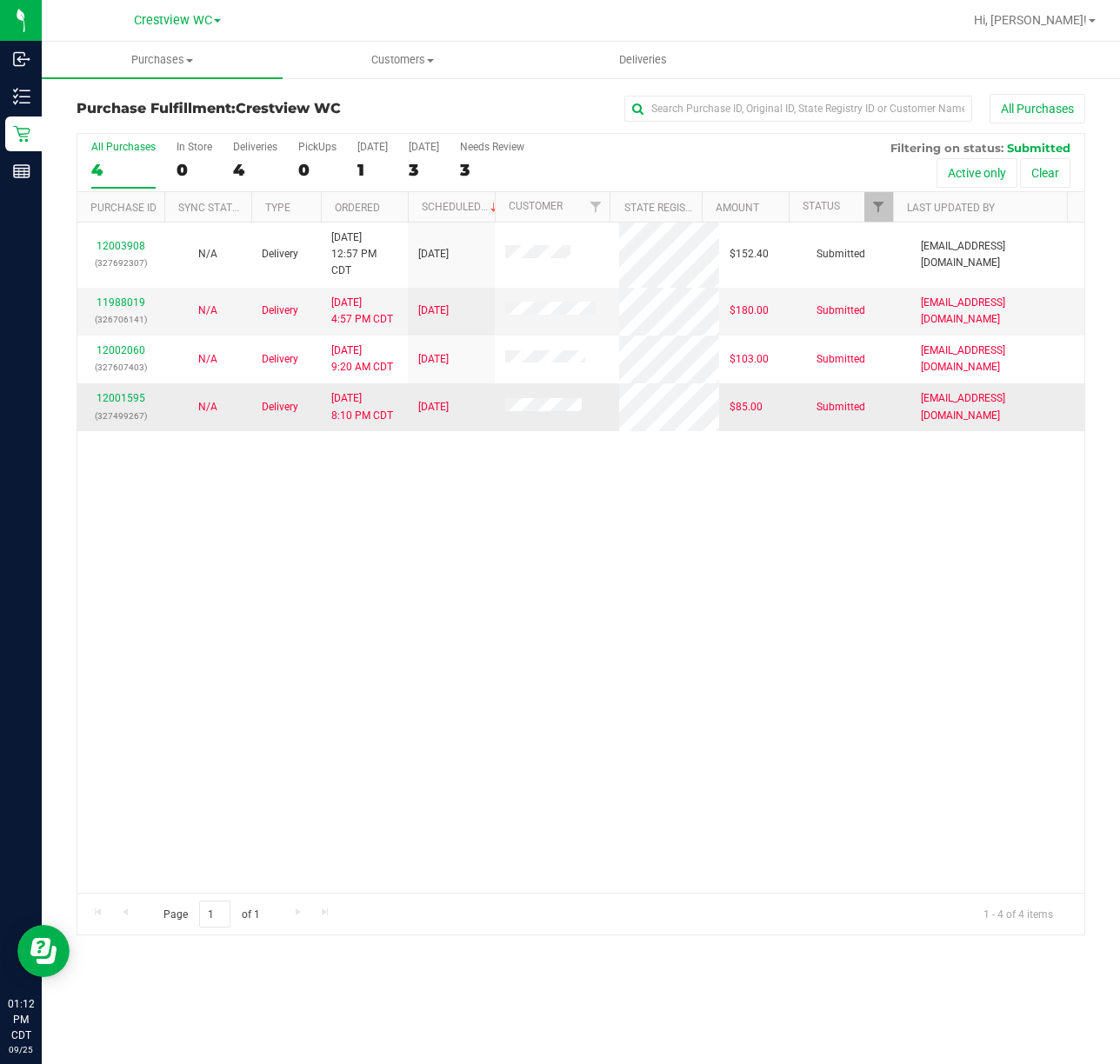
drag, startPoint x: 756, startPoint y: 589, endPoint x: 606, endPoint y: 405, distance: 237.4
click at [766, 602] on div "12003908 (327692307) N/A Delivery [DATE] 12:57 PM CDT 9/26/2025 $152.40 Submitt…" at bounding box center [580, 557] width 1007 height 670
click at [320, 142] on div "PickUps" at bounding box center [317, 146] width 38 height 12
click at [0, 0] on input "PickUps 0" at bounding box center [0, 0] width 0 height 0
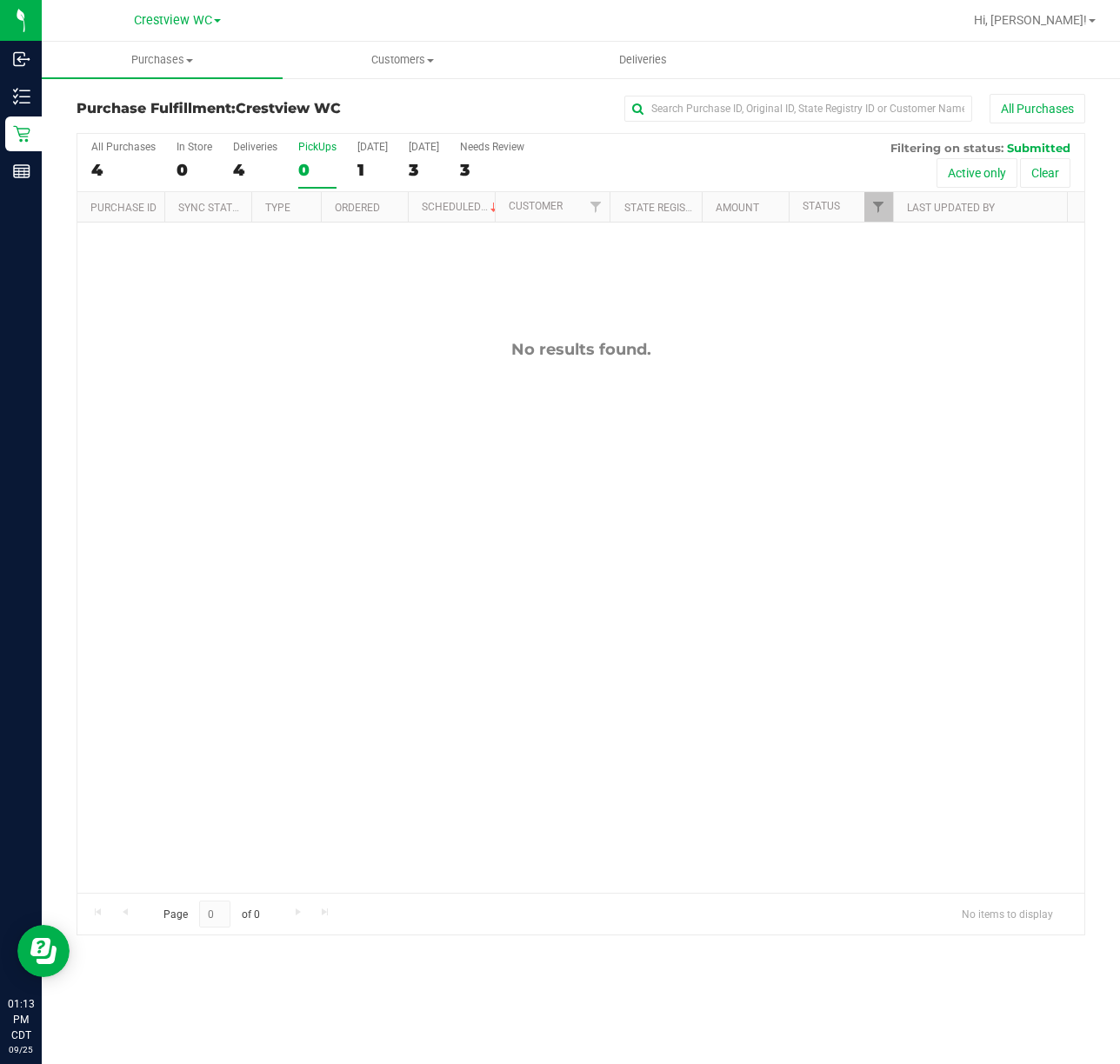
click at [325, 149] on div "PickUps" at bounding box center [317, 146] width 38 height 12
click at [0, 0] on input "PickUps 0" at bounding box center [0, 0] width 0 height 0
click at [878, 203] on span "Filter" at bounding box center [878, 207] width 14 height 14
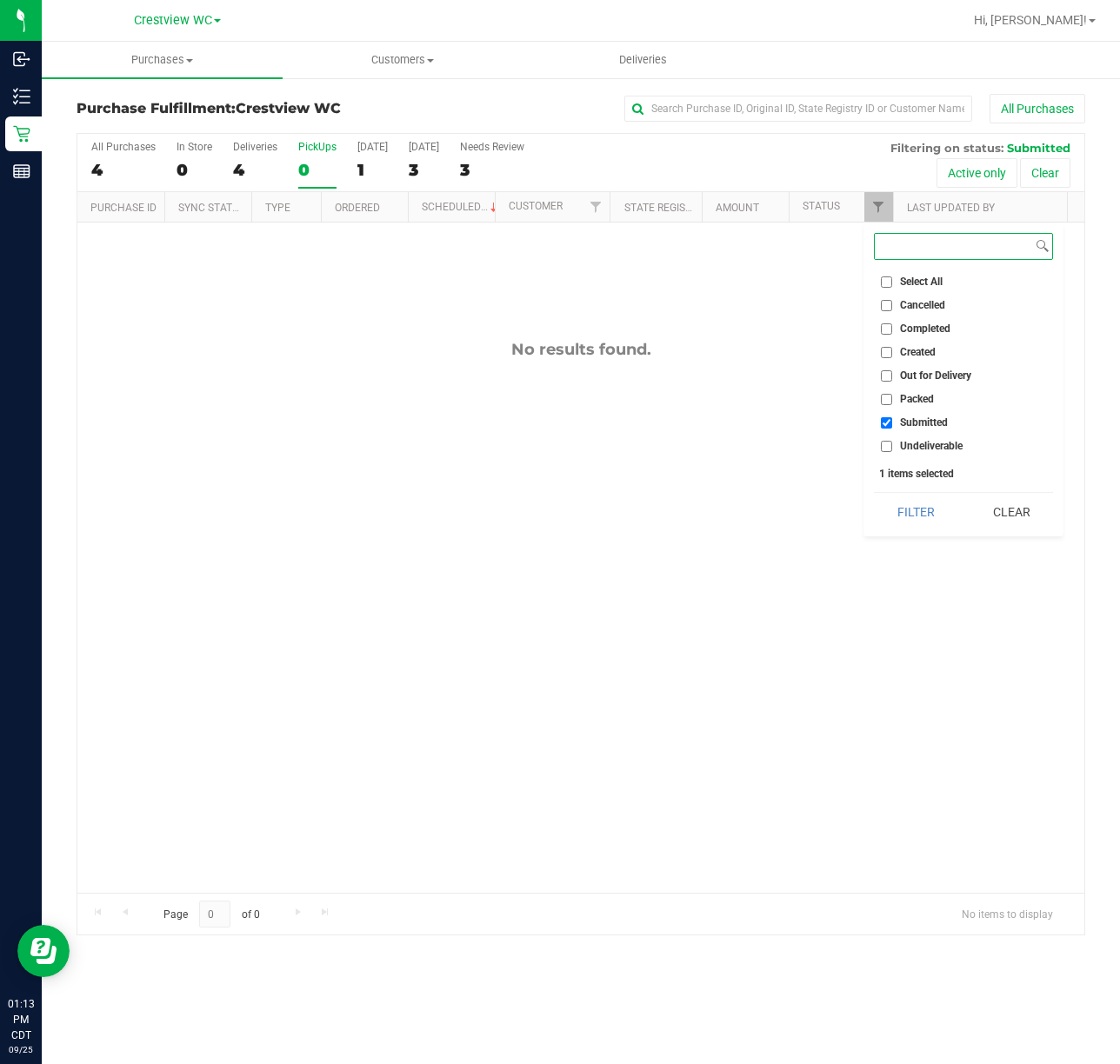
click at [874, 493] on button "Filter" at bounding box center [916, 512] width 84 height 38
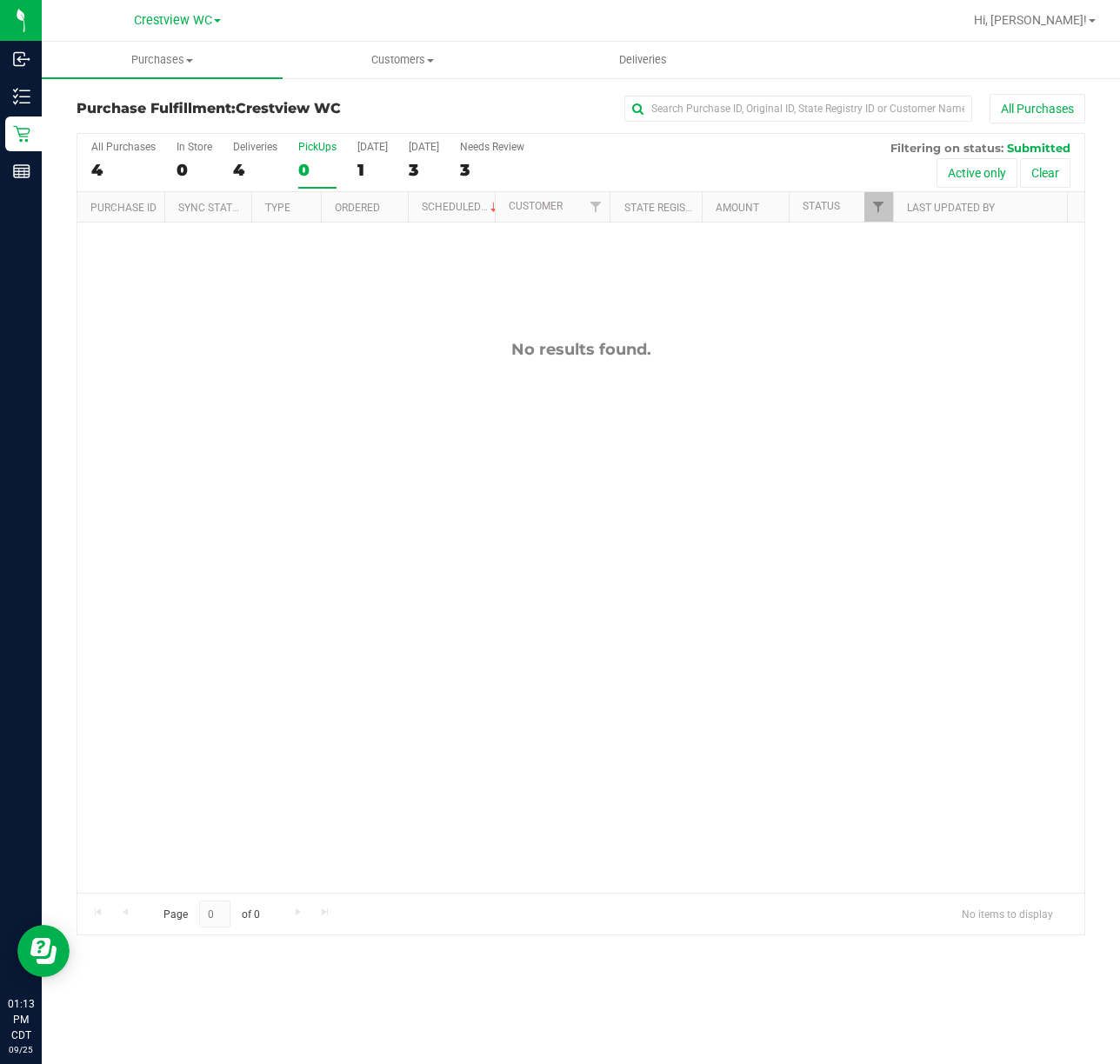
click at [306, 469] on div "No results found." at bounding box center [580, 616] width 1007 height 788
click at [332, 142] on div "PickUps" at bounding box center [317, 146] width 38 height 12
click at [0, 0] on input "PickUps 0" at bounding box center [0, 0] width 0 height 0
click at [325, 156] on label "PickUps 0" at bounding box center [317, 164] width 38 height 48
click at [0, 0] on input "PickUps 0" at bounding box center [0, 0] width 0 height 0
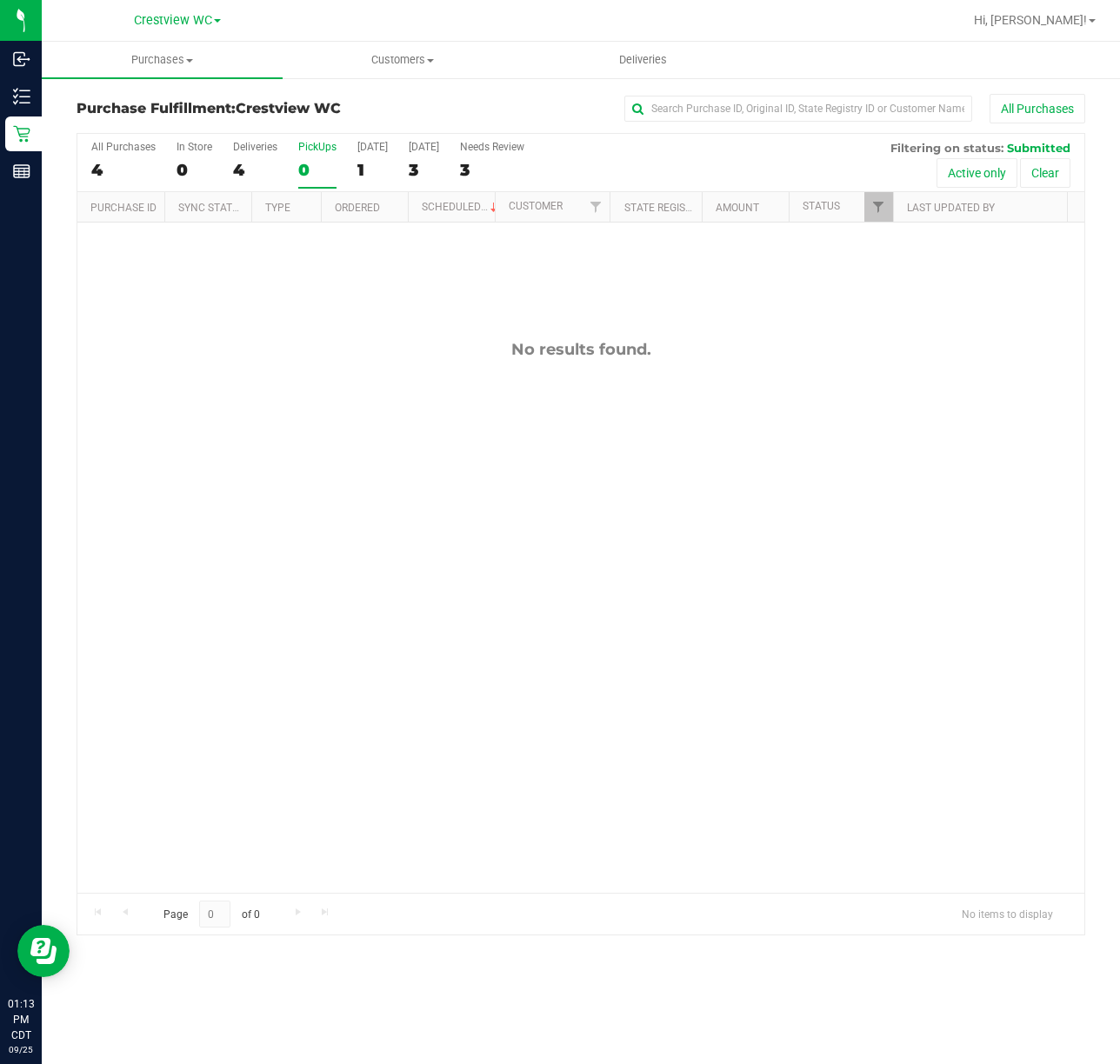
click at [328, 140] on div "PickUps" at bounding box center [317, 146] width 38 height 12
click at [0, 0] on input "PickUps 0" at bounding box center [0, 0] width 0 height 0
click at [321, 144] on div "PickUps" at bounding box center [317, 146] width 38 height 12
click at [0, 0] on input "PickUps 0" at bounding box center [0, 0] width 0 height 0
click at [363, 474] on div "No results found." at bounding box center [580, 616] width 1007 height 788
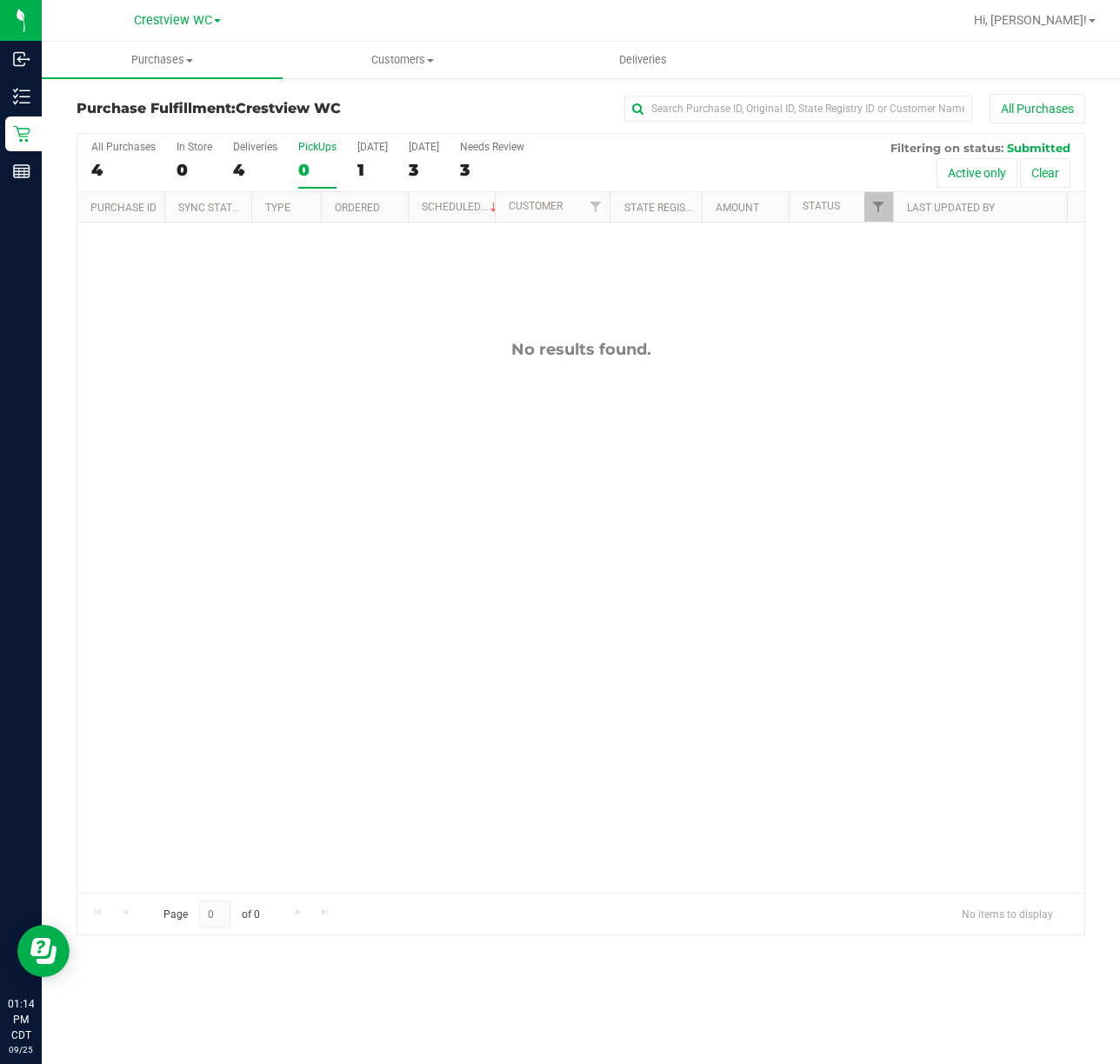
click at [915, 555] on div "No results found." at bounding box center [580, 616] width 1007 height 788
drag, startPoint x: 378, startPoint y: 376, endPoint x: 387, endPoint y: 175, distance: 201.2
click at [380, 376] on div "No results found." at bounding box center [580, 616] width 1007 height 788
click at [321, 153] on div "PickUps" at bounding box center [317, 146] width 38 height 12
click at [0, 0] on input "PickUps 0" at bounding box center [0, 0] width 0 height 0
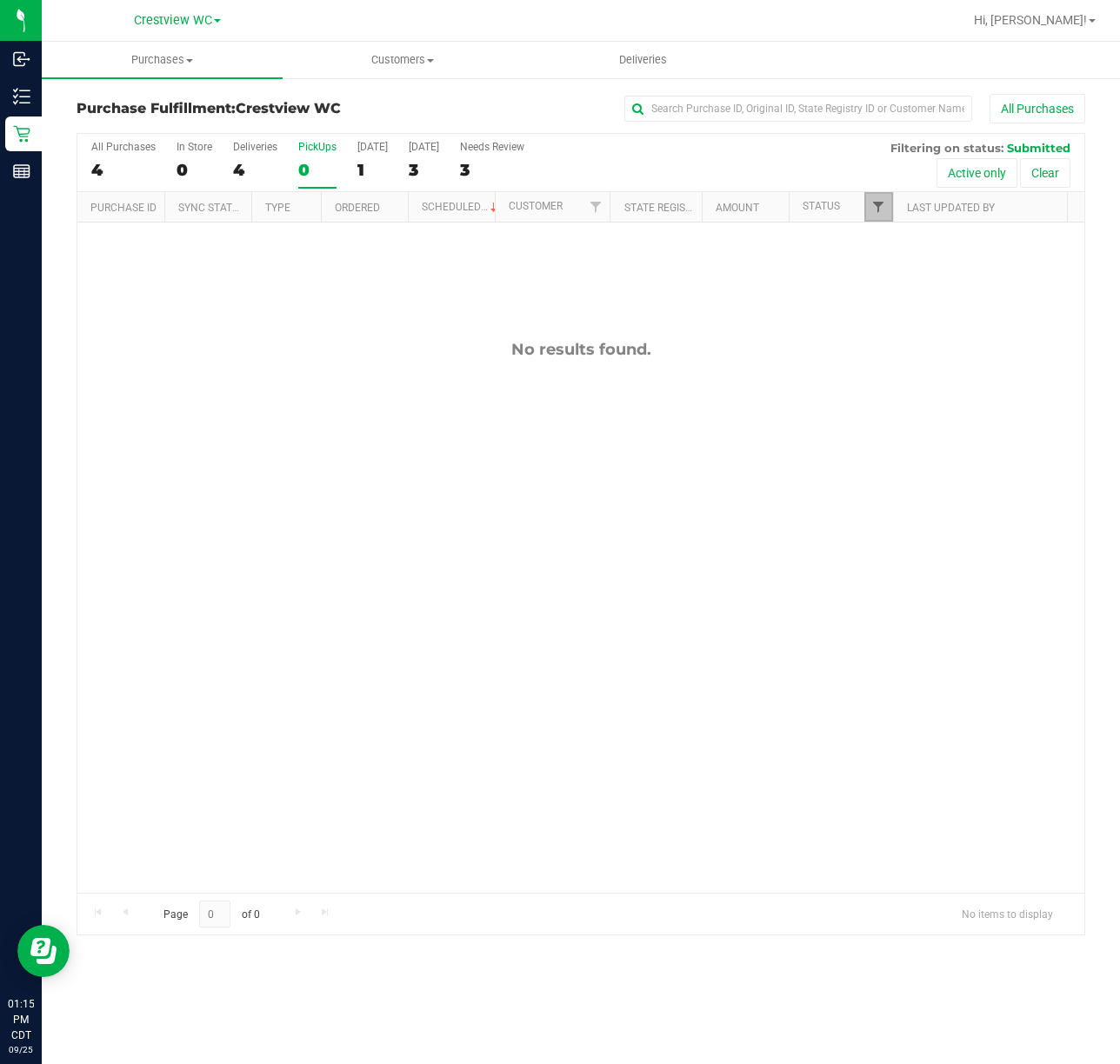
click at [881, 214] on span "Filter" at bounding box center [878, 207] width 14 height 14
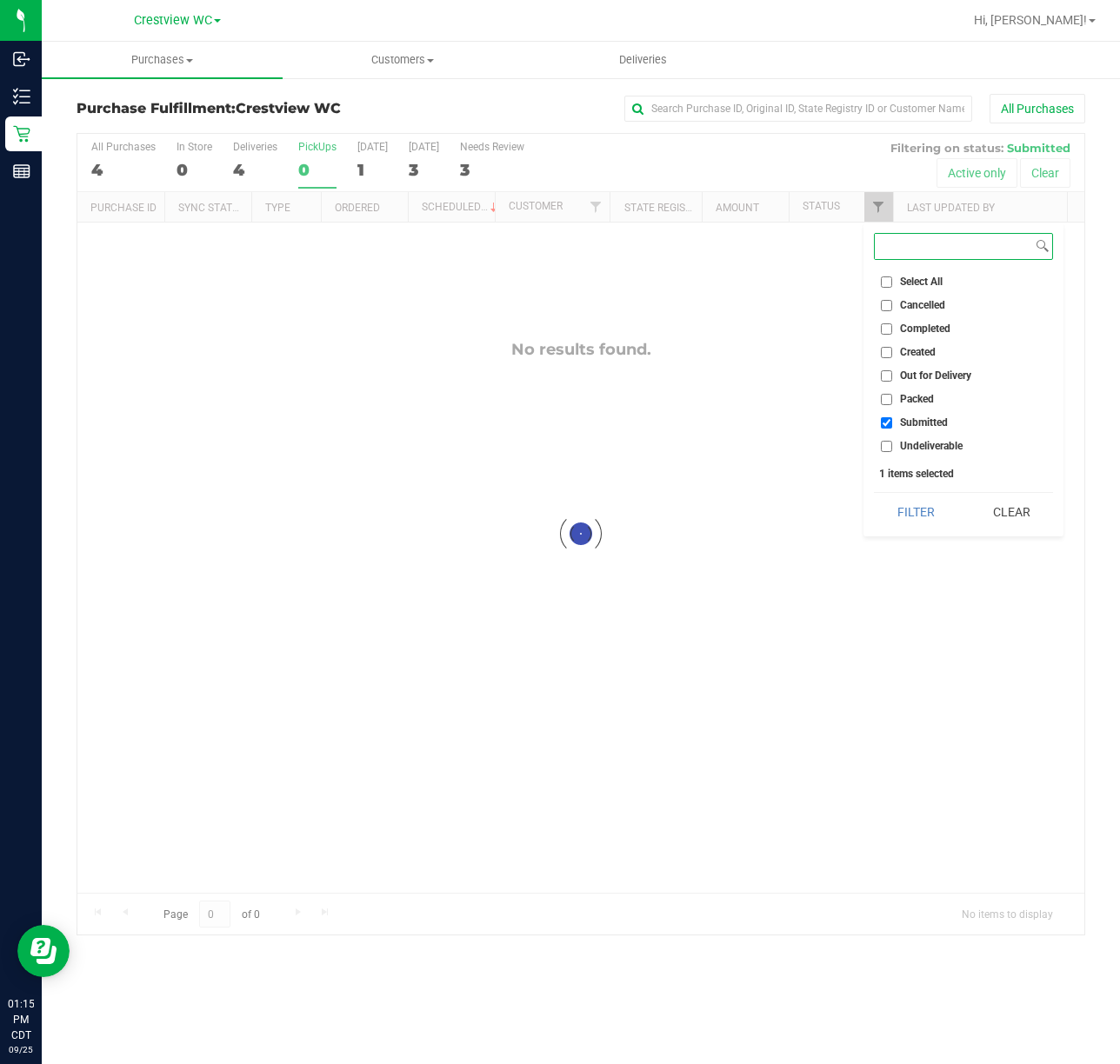
checkbox input "true"
click at [874, 493] on button "Filter" at bounding box center [916, 512] width 84 height 38
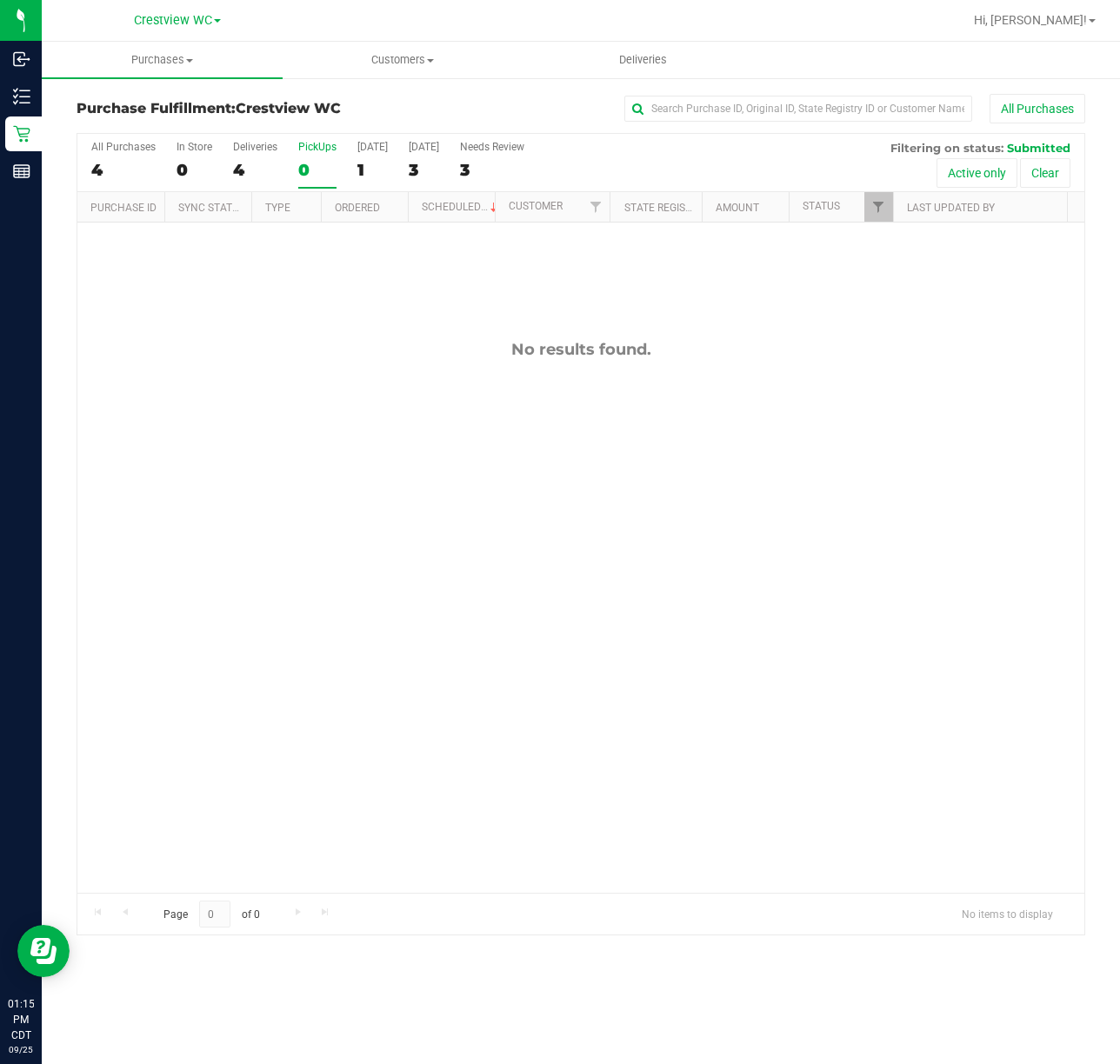
click at [357, 550] on div "No results found." at bounding box center [580, 616] width 1007 height 788
click at [237, 585] on div "No results found." at bounding box center [580, 616] width 1007 height 788
click at [382, 518] on div "No results found." at bounding box center [580, 616] width 1007 height 788
click at [296, 505] on div "No results found." at bounding box center [580, 616] width 1007 height 788
click at [321, 140] on div "PickUps" at bounding box center [317, 146] width 38 height 12
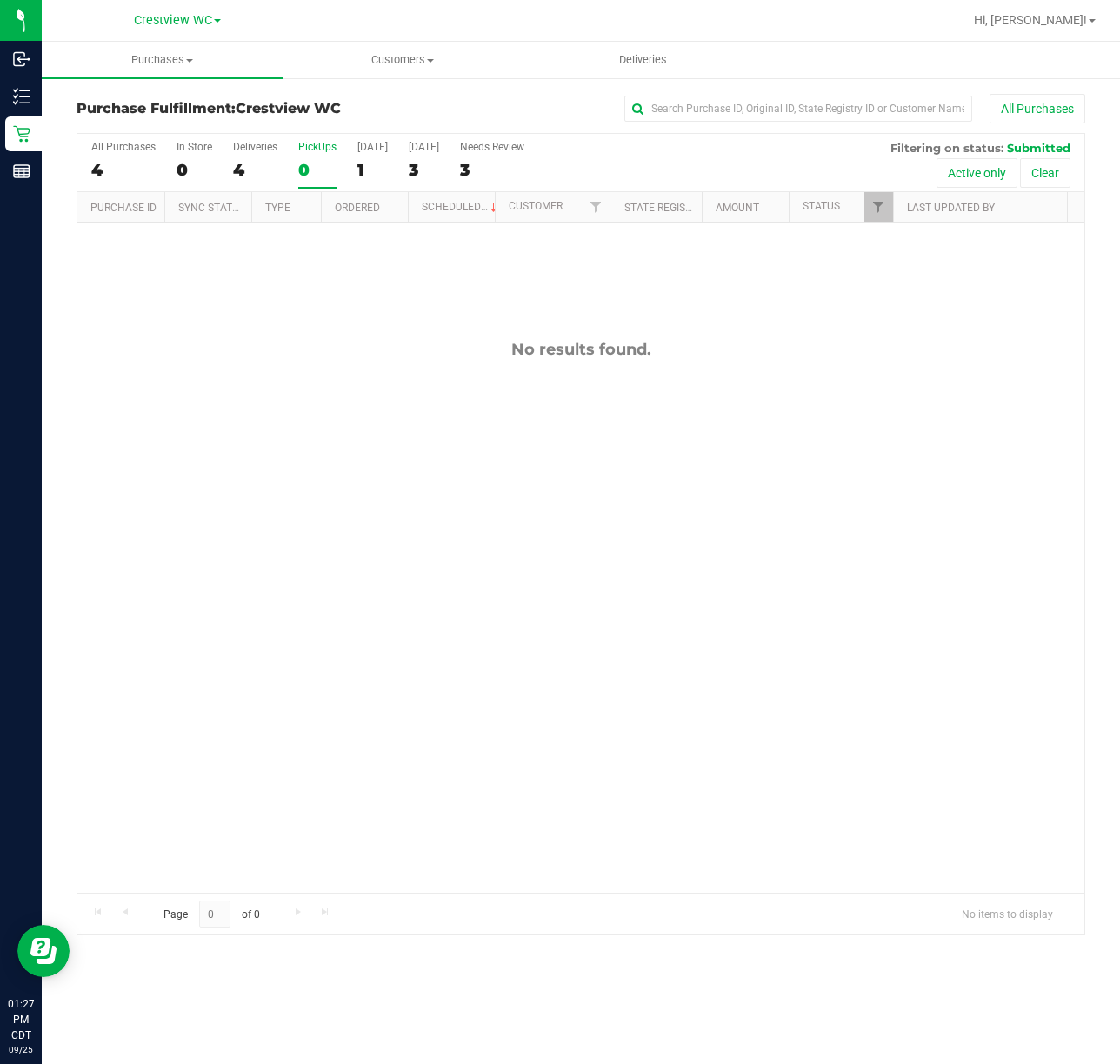
click at [0, 0] on input "PickUps 0" at bounding box center [0, 0] width 0 height 0
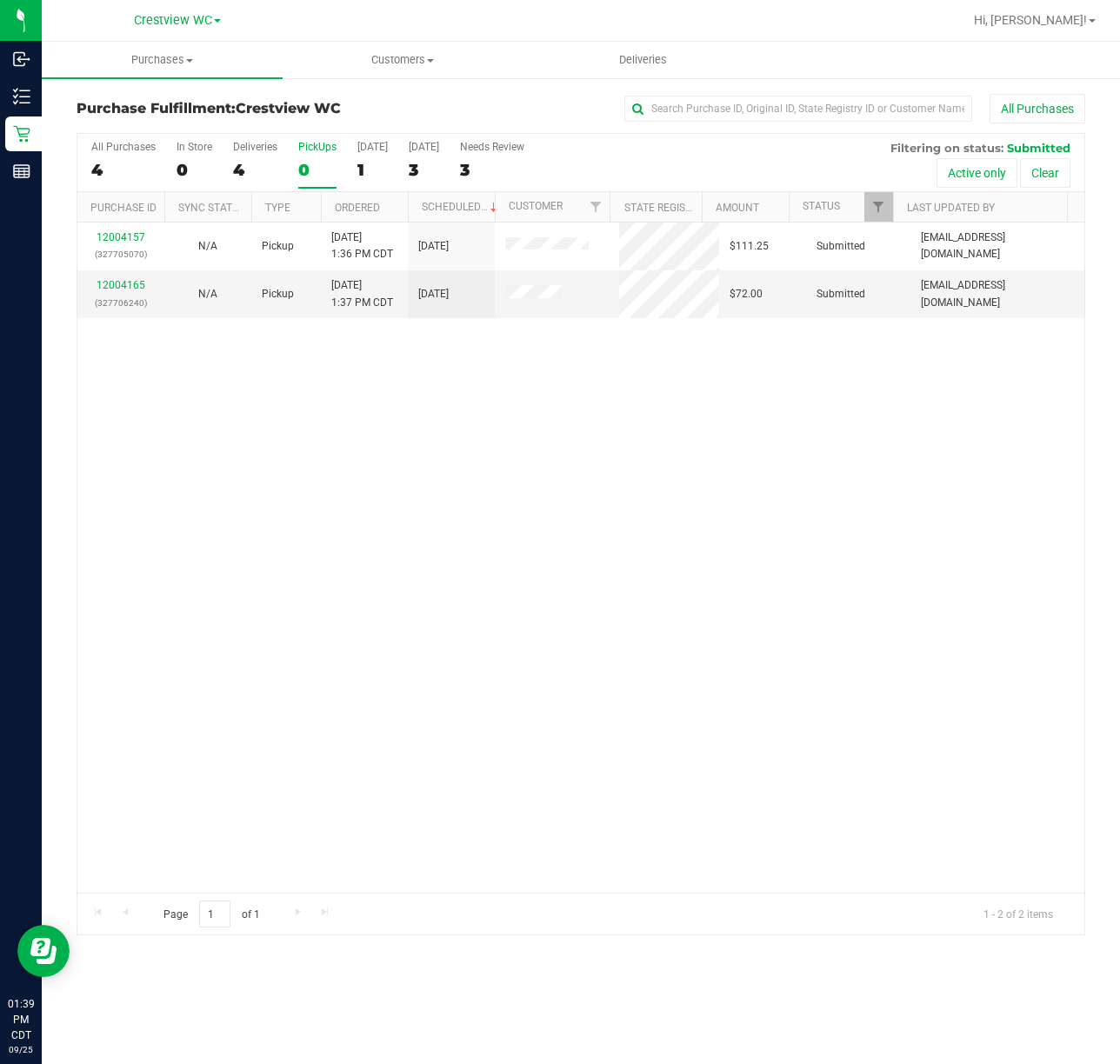
click at [686, 690] on div "12004157 (327705070) N/A Pickup [DATE] 1:36 PM CDT 9/25/2025 $111.25 Submitted …" at bounding box center [580, 557] width 1007 height 670
click at [679, 549] on div "12004157 (327705070) N/A Pickup [DATE] 1:36 PM CDT 9/25/2025 $111.25 Submitted …" at bounding box center [580, 557] width 1007 height 670
click at [638, 498] on div "12004157 (327705070) N/A Pickup [DATE] 1:36 PM CDT 9/25/2025 $111.25 Submitted …" at bounding box center [580, 557] width 1007 height 670
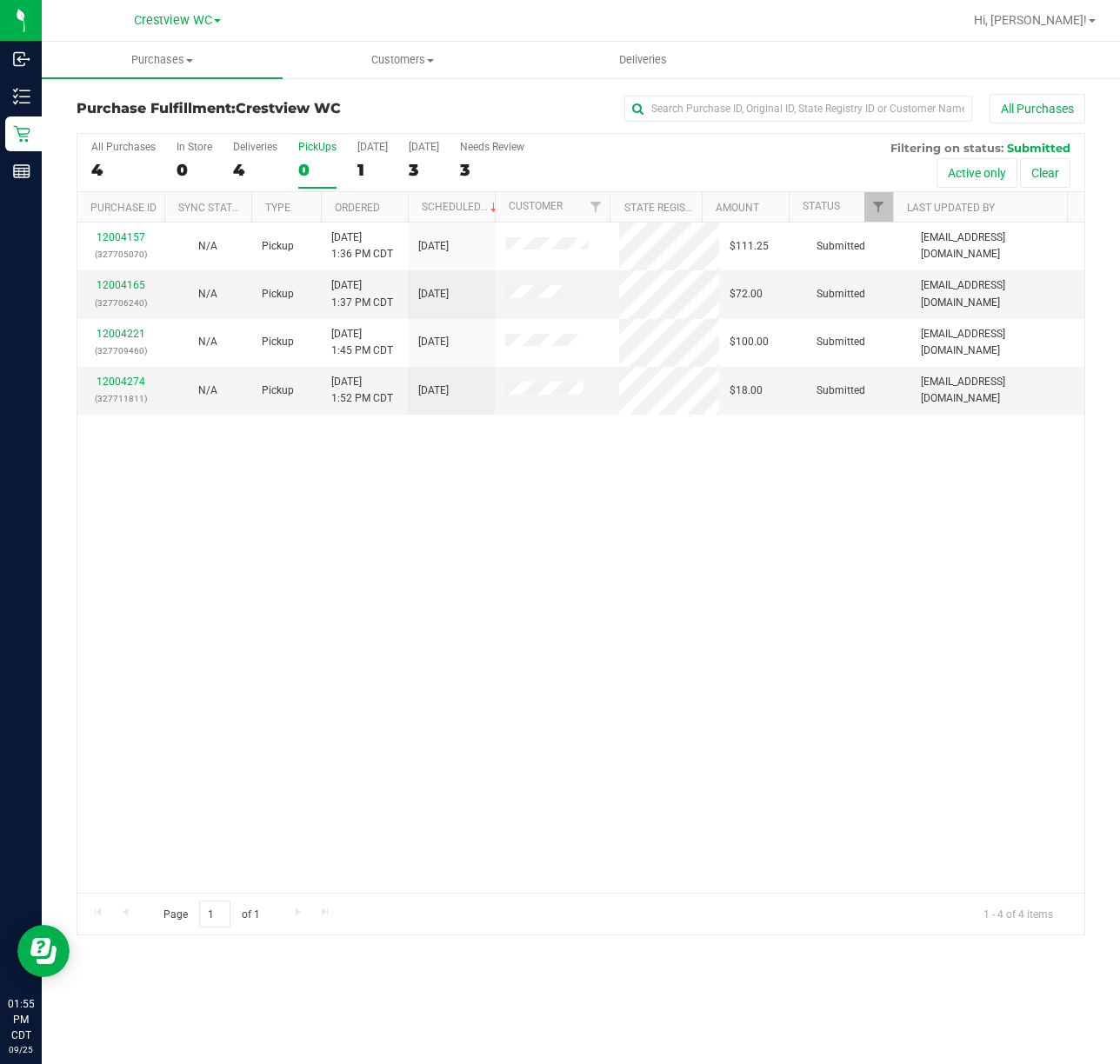
click at [373, 603] on div "12004157 (327705070) N/A Pickup [DATE] 1:36 PM CDT 9/25/2025 $111.25 Submitted …" at bounding box center [580, 557] width 1007 height 670
click at [538, 582] on div "12004157 (327705070) N/A Pickup [DATE] 1:36 PM CDT 9/25/2025 $111.25 Submitted …" at bounding box center [580, 557] width 1007 height 670
click at [429, 661] on div "12004157 (327705070) N/A Pickup [DATE] 1:36 PM CDT 9/25/2025 $111.25 Submitted …" at bounding box center [580, 557] width 1007 height 670
click at [275, 622] on div "12004157 (327705070) N/A Pickup [DATE] 1:36 PM CDT 9/25/2025 $111.25 Submitted …" at bounding box center [580, 557] width 1007 height 670
click at [136, 379] on link "12004274" at bounding box center [121, 381] width 49 height 12
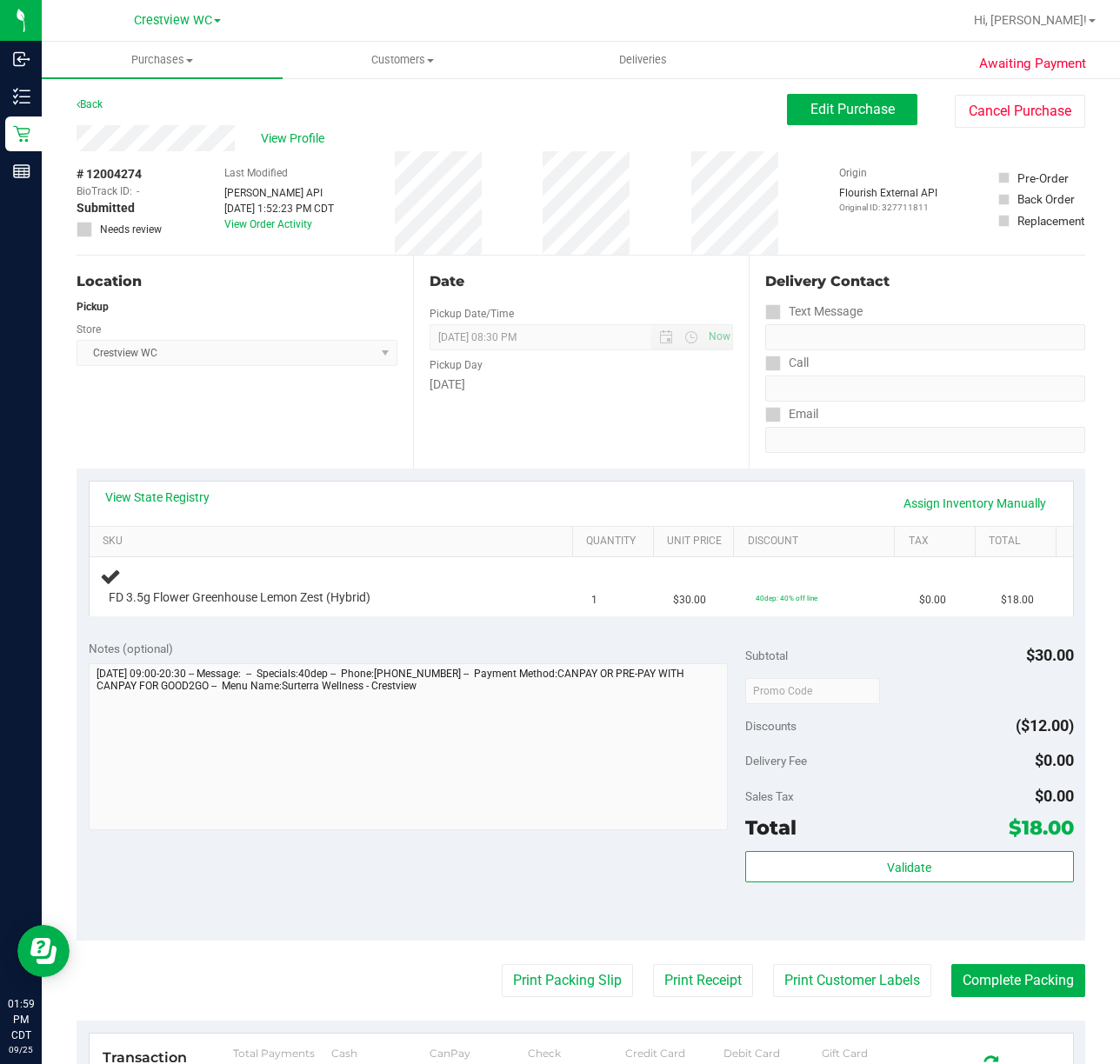
click at [283, 424] on div "Location Pickup Store Crestview WC Select Store [PERSON_NAME][GEOGRAPHIC_DATA] …" at bounding box center [244, 362] width 337 height 213
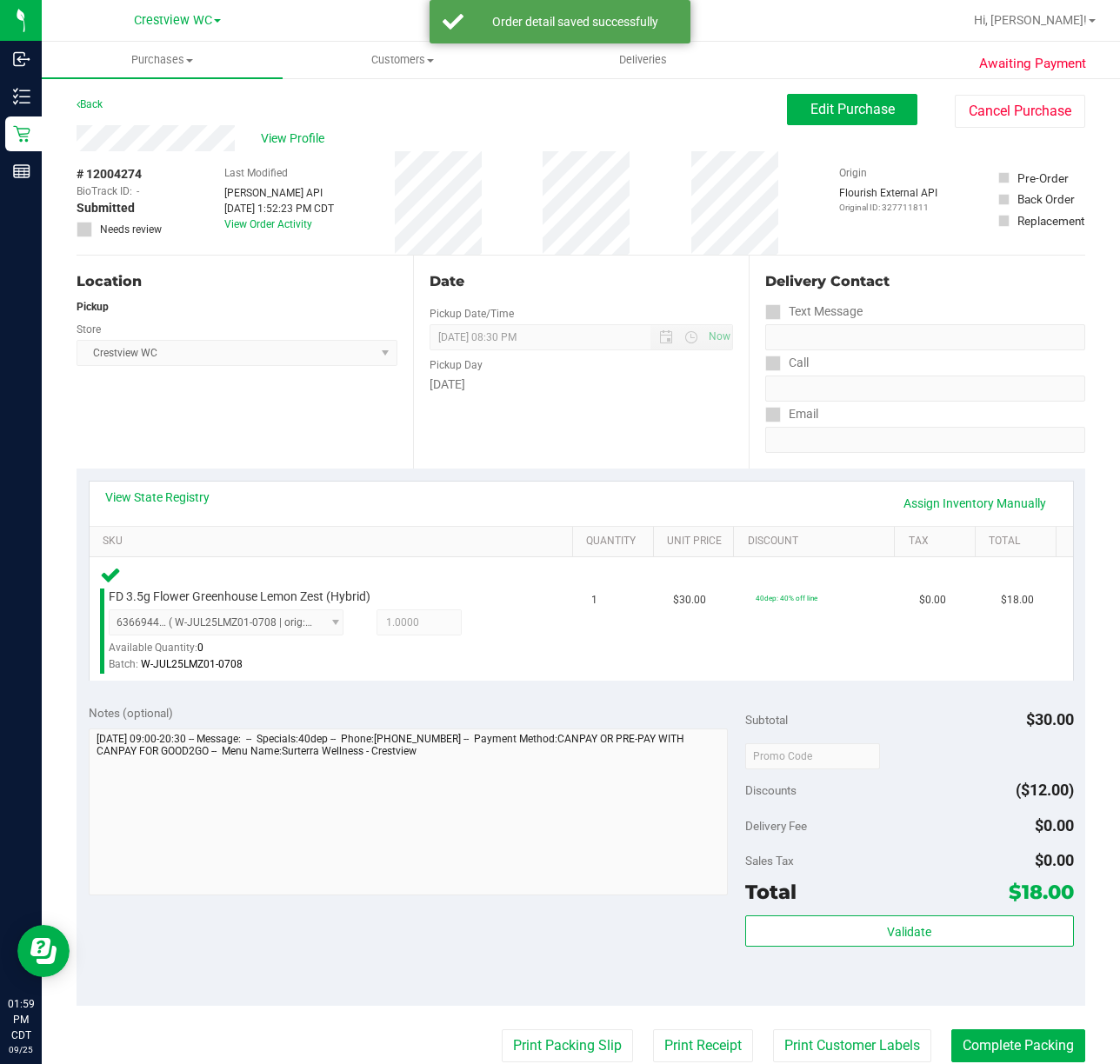
scroll to position [18, 0]
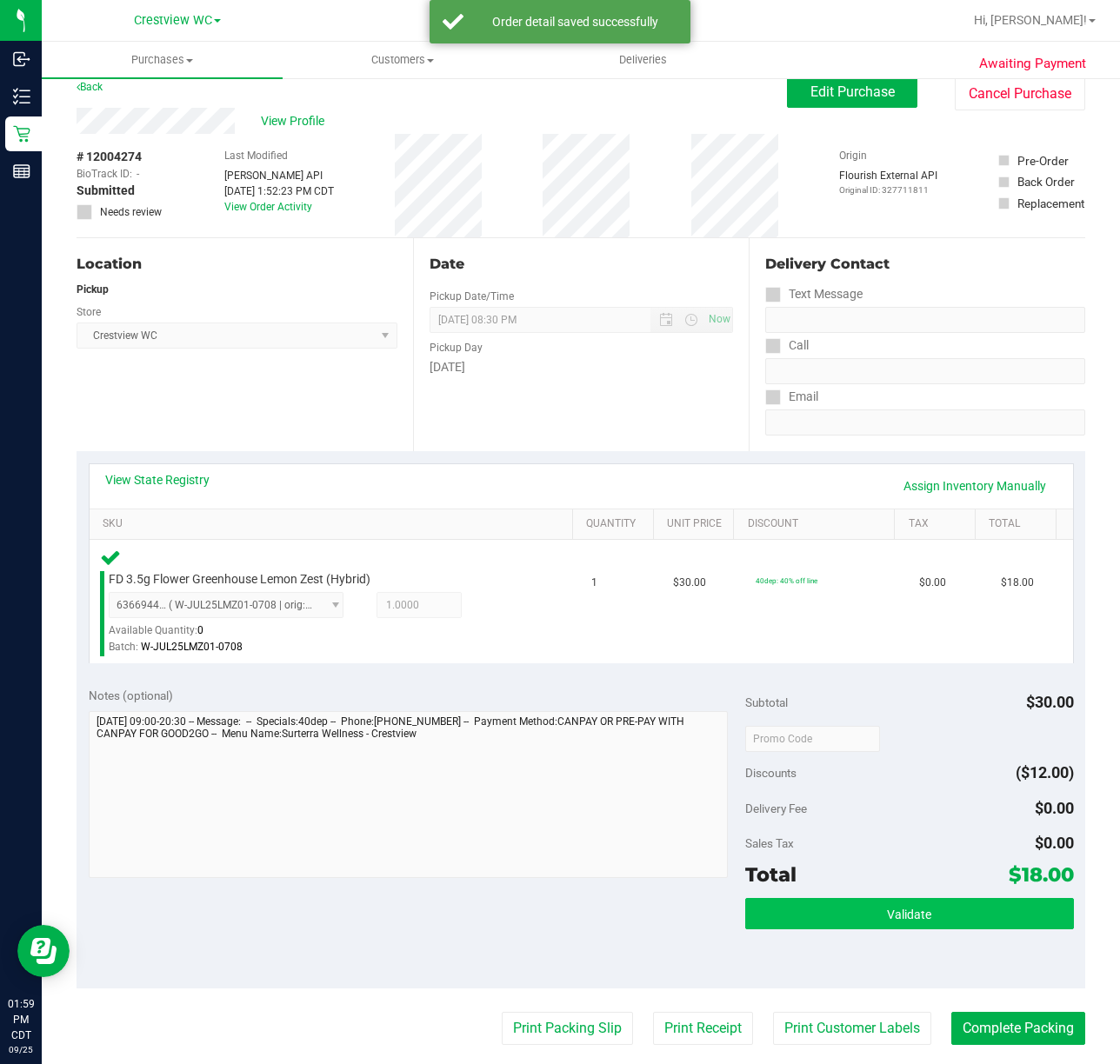
click at [917, 924] on button "Validate" at bounding box center [909, 914] width 329 height 31
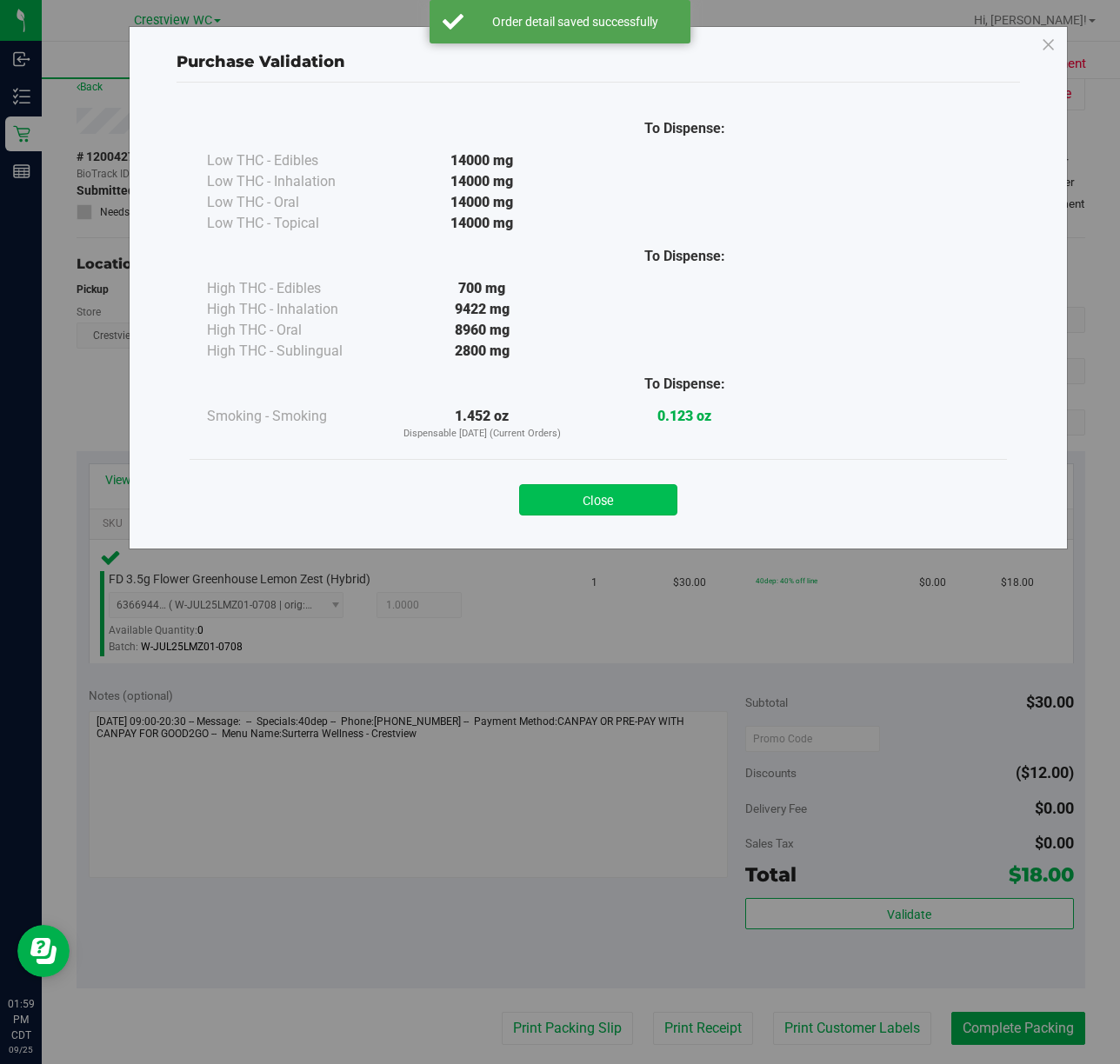
click at [602, 504] on button "Close" at bounding box center [598, 500] width 158 height 31
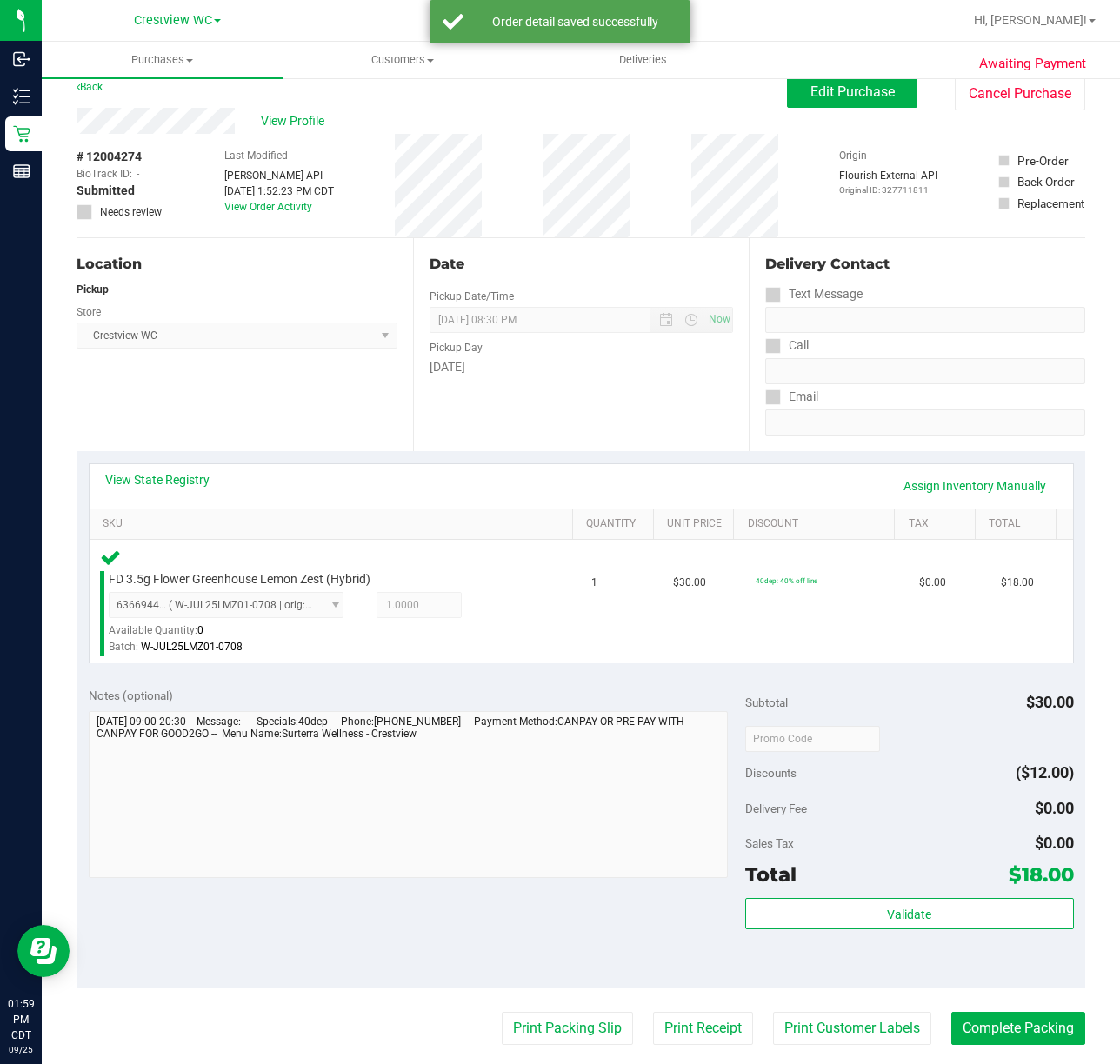
scroll to position [126, 0]
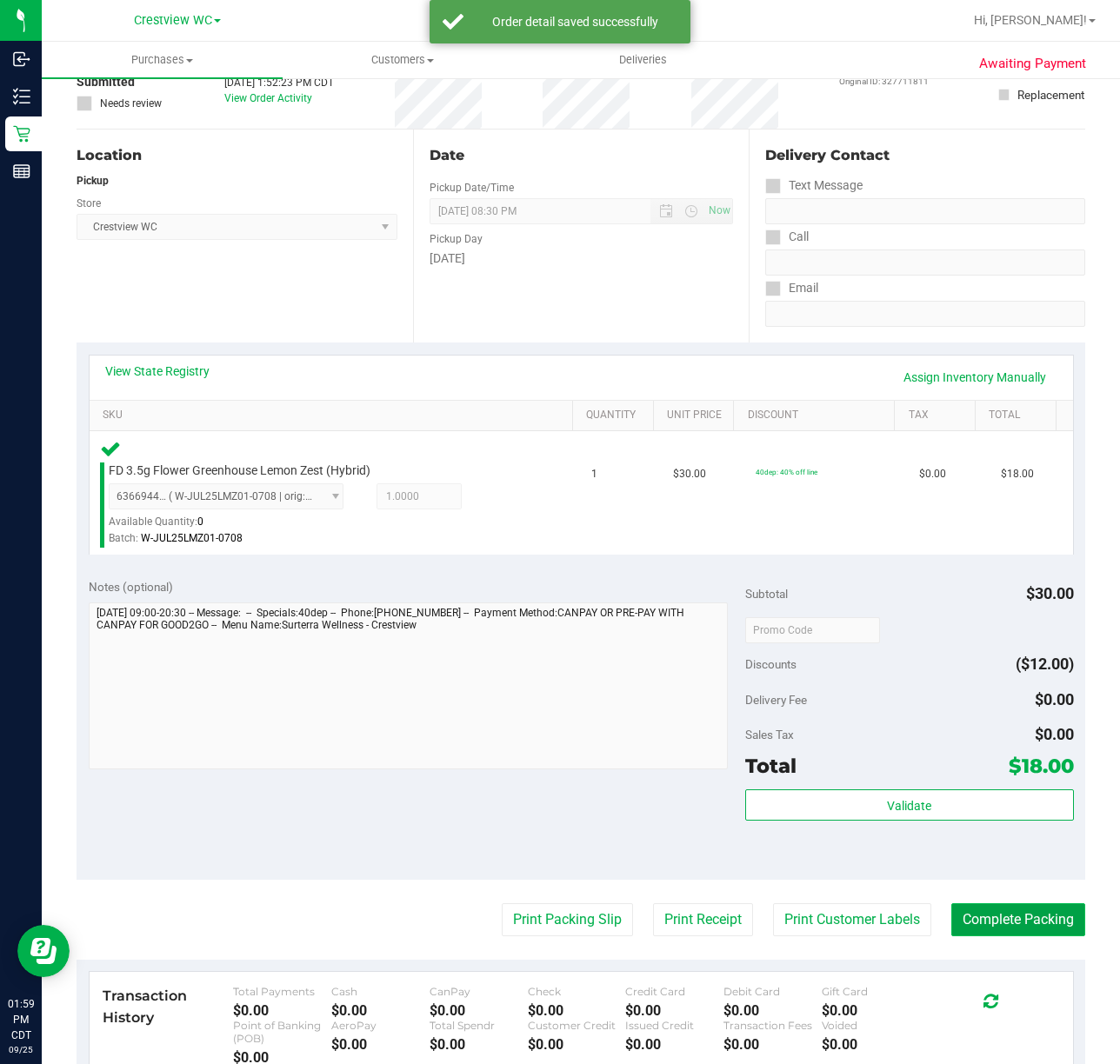
click at [999, 929] on button "Complete Packing" at bounding box center [1018, 920] width 134 height 33
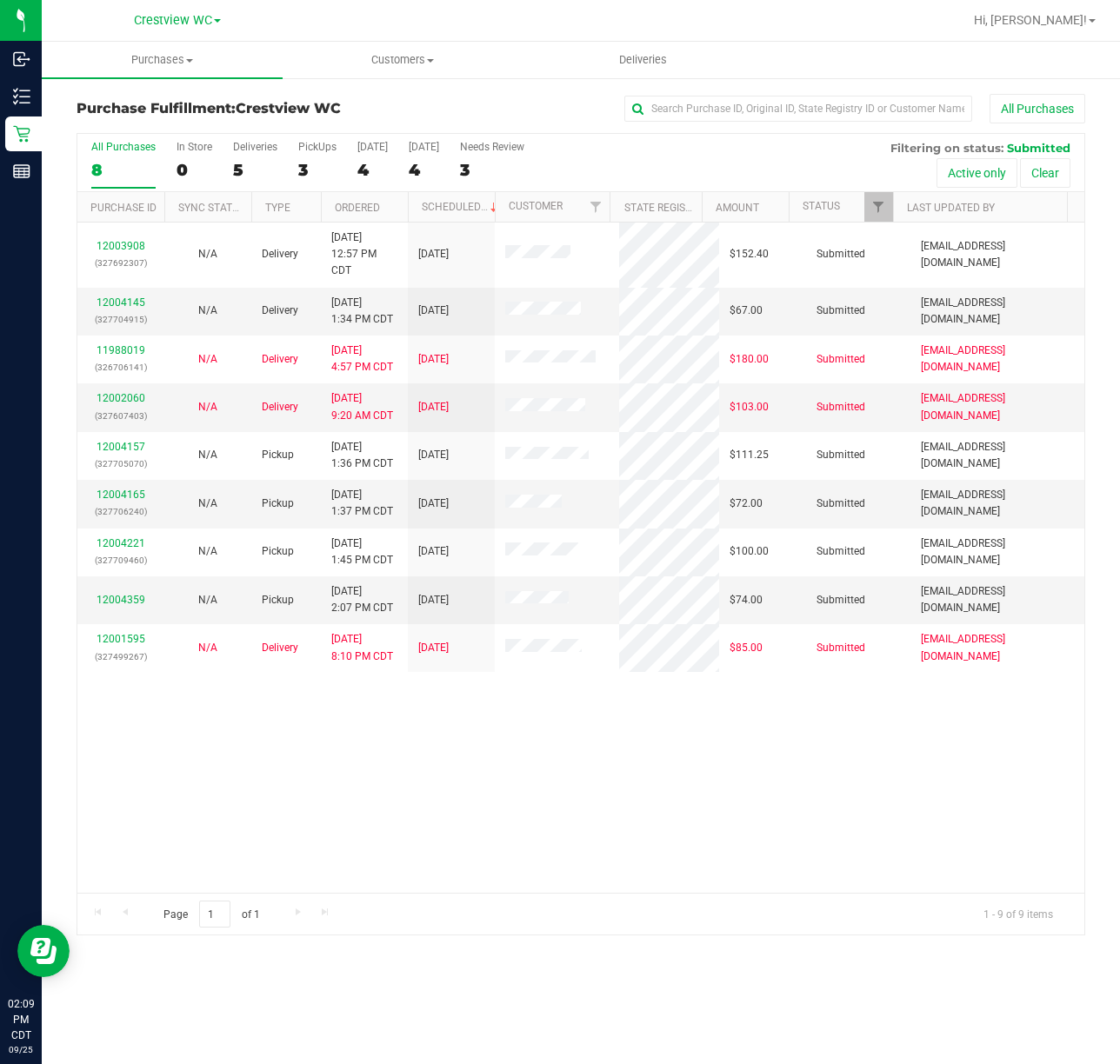
click at [478, 793] on div "12003908 (327692307) N/A Delivery [DATE] 12:57 PM CDT 9/26/2025 $152.40 Submitt…" at bounding box center [580, 557] width 1007 height 670
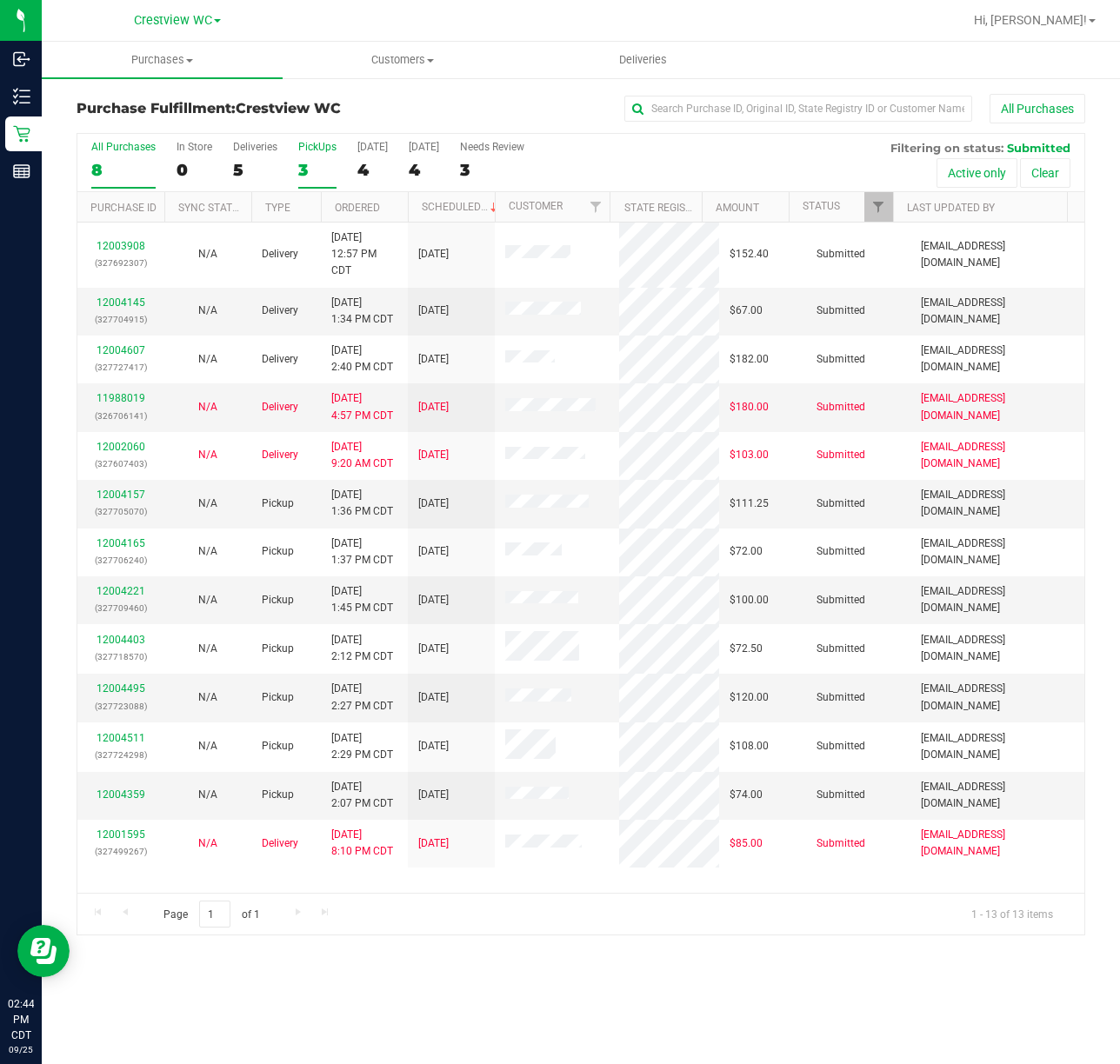
click at [317, 140] on div "PickUps" at bounding box center [317, 146] width 38 height 12
click at [0, 0] on input "PickUps 3" at bounding box center [0, 0] width 0 height 0
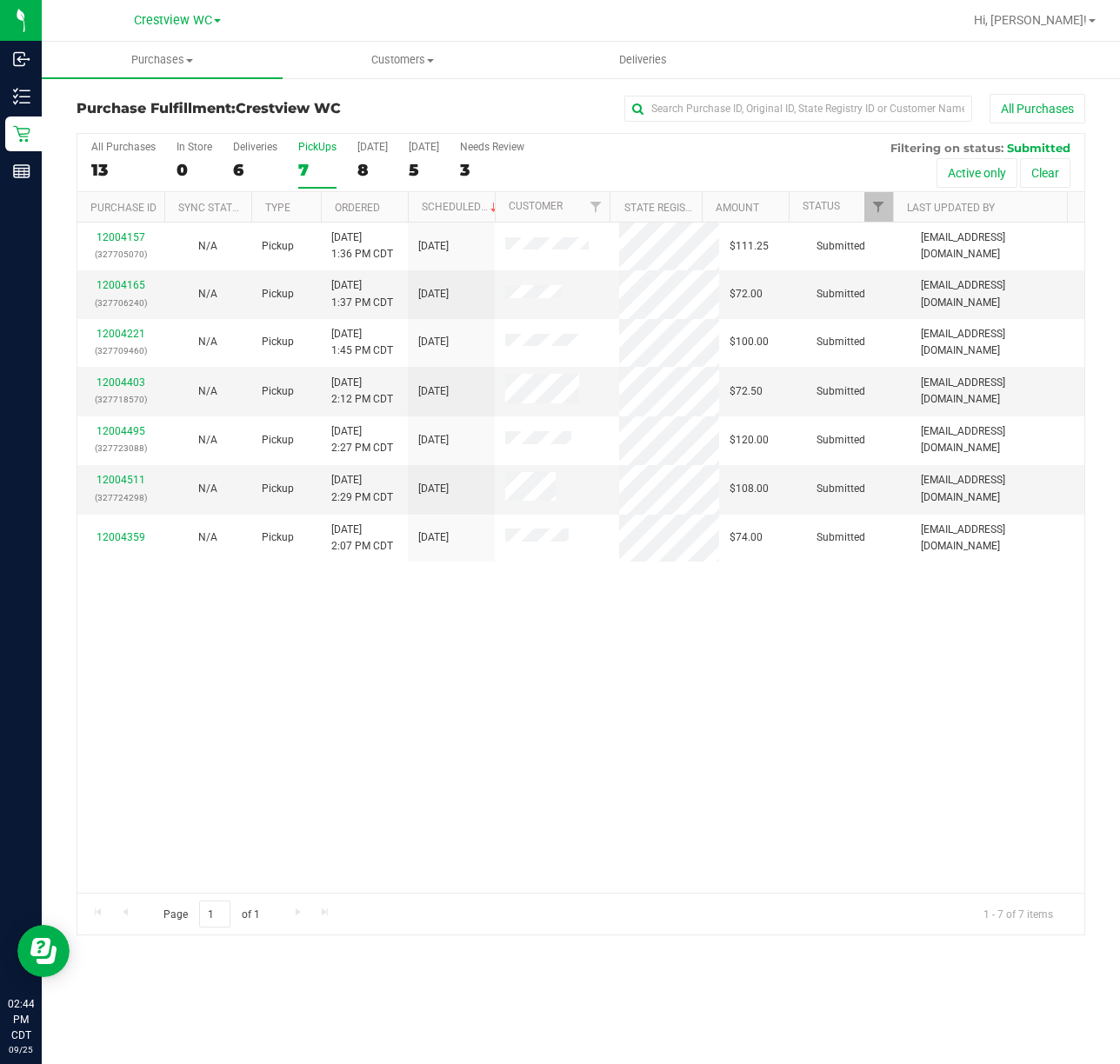
click at [463, 706] on div "12004157 (327705070) N/A Pickup [DATE] 1:36 PM CDT 9/25/2025 $111.25 Submitted …" at bounding box center [580, 557] width 1007 height 670
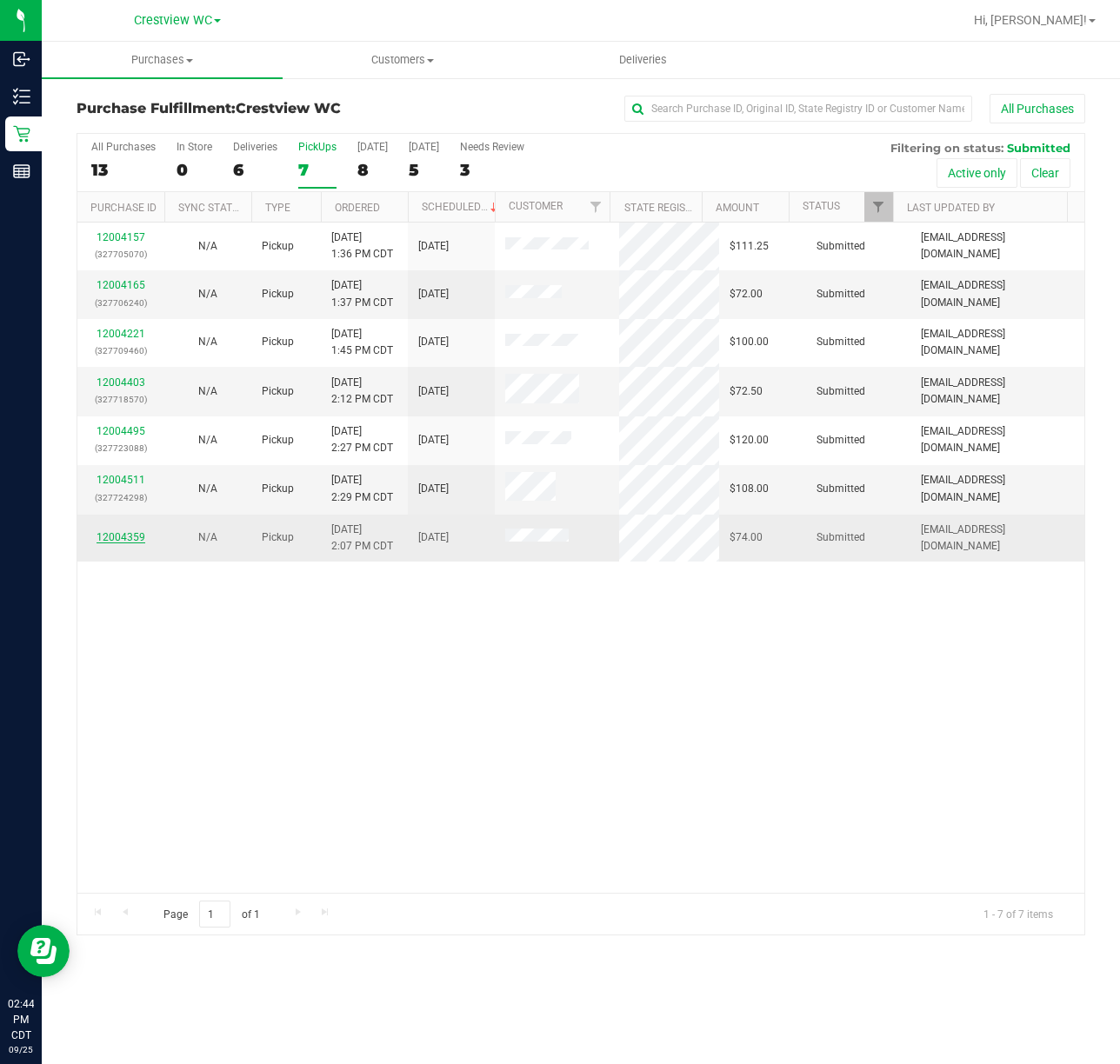
click at [136, 539] on link "12004359" at bounding box center [121, 537] width 49 height 12
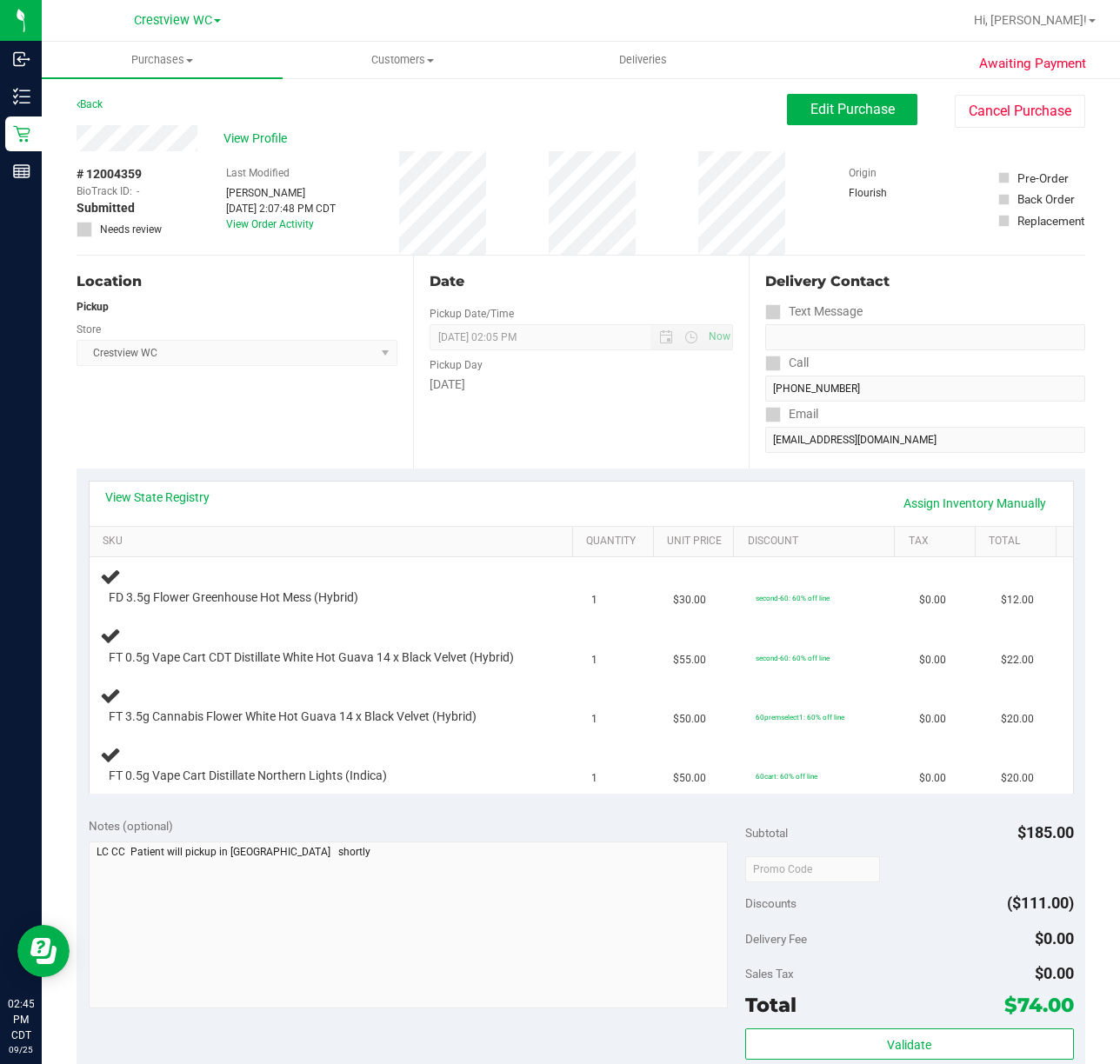
click at [363, 438] on div "Location Pickup Store Crestview WC Select Store [PERSON_NAME][GEOGRAPHIC_DATA] …" at bounding box center [244, 362] width 337 height 213
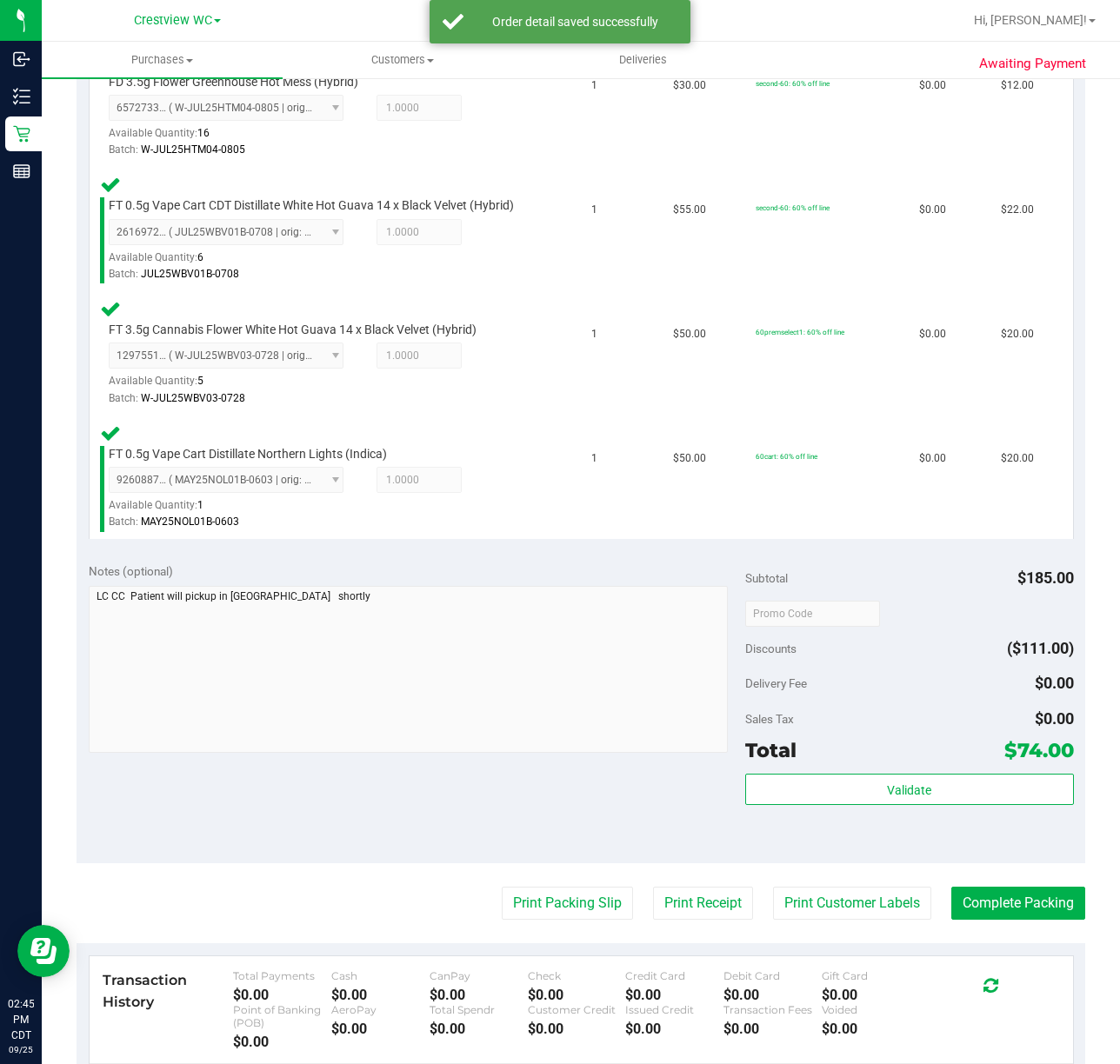
scroll to position [523, 0]
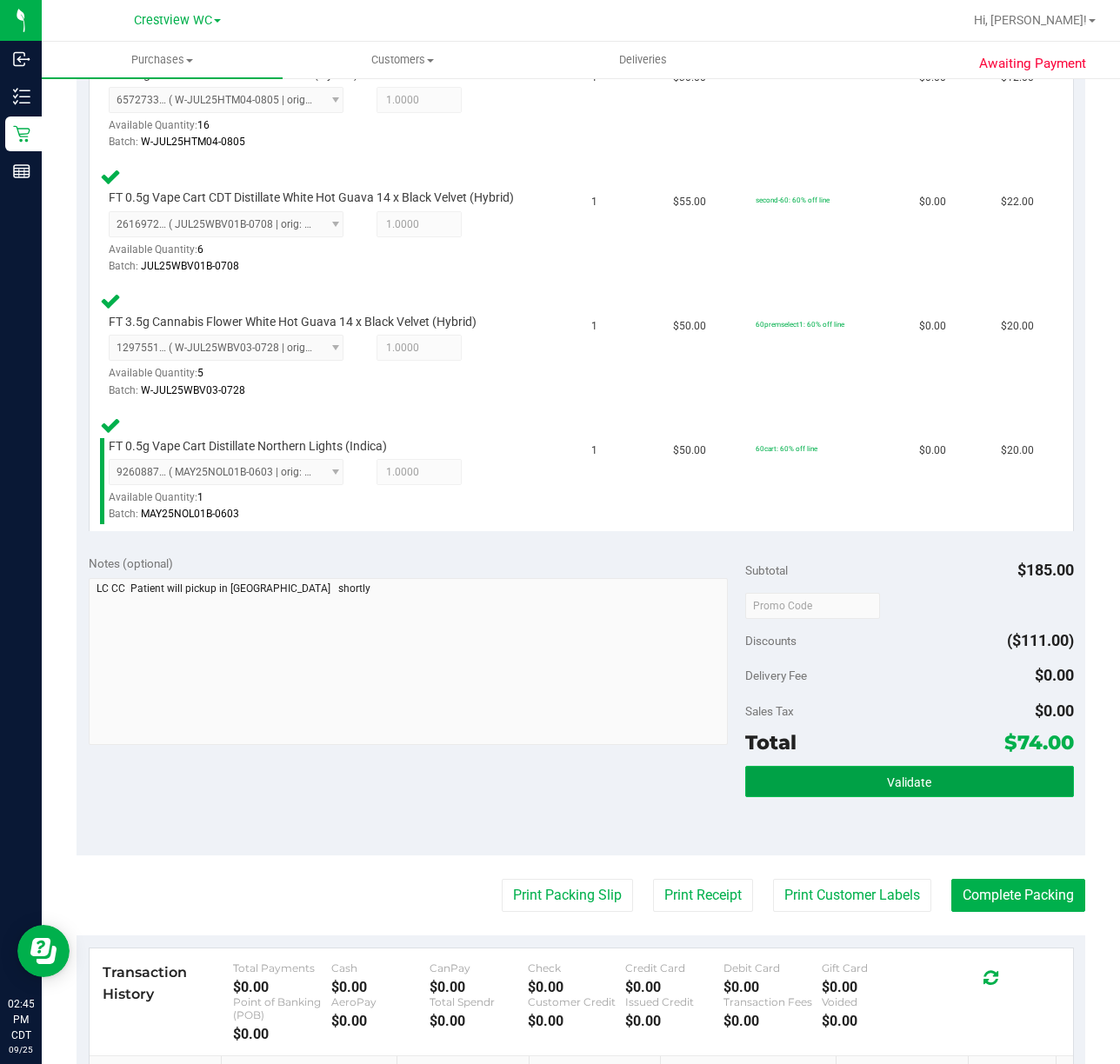
click at [889, 781] on span "Validate" at bounding box center [908, 782] width 44 height 14
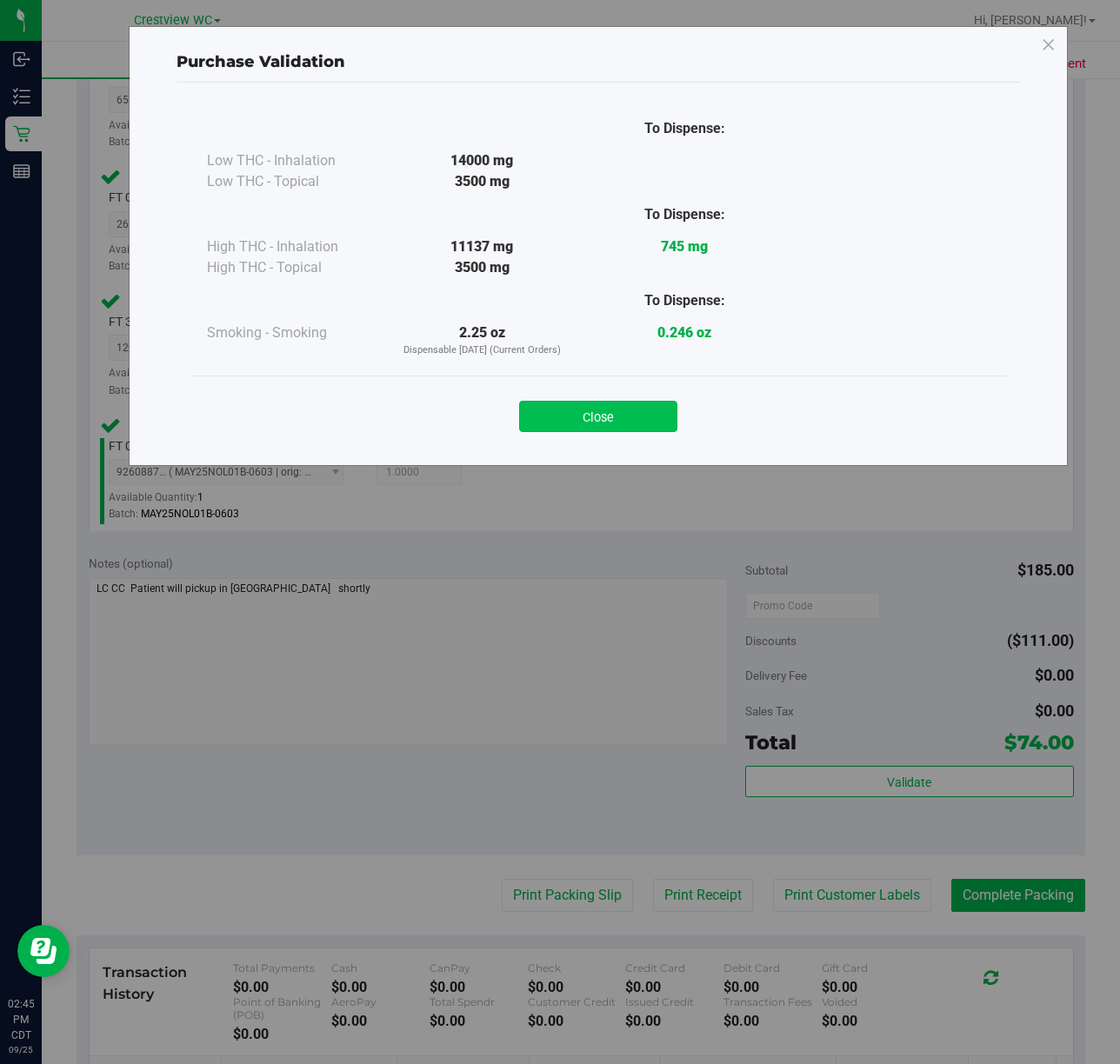
click at [585, 404] on button "Close" at bounding box center [598, 416] width 158 height 31
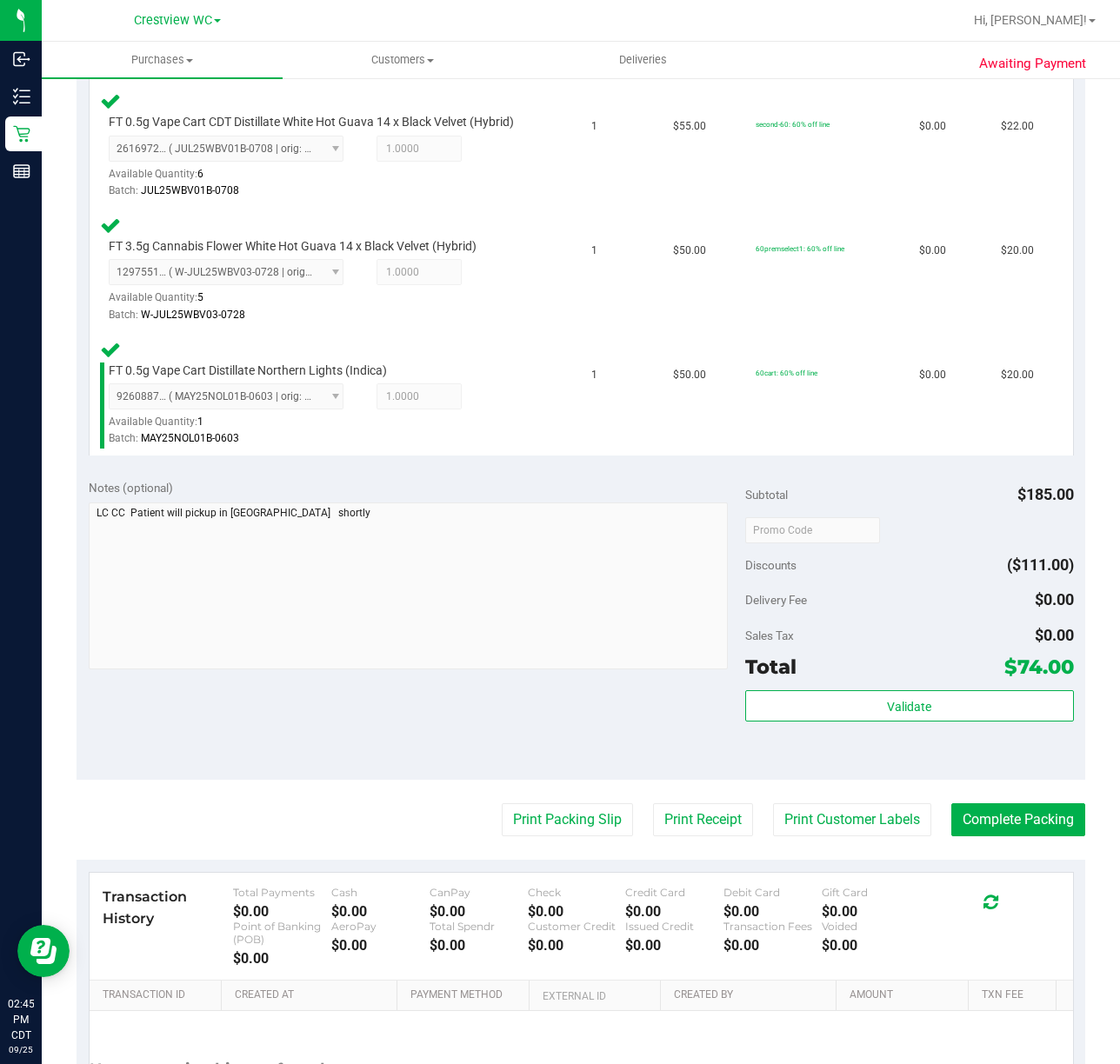
scroll to position [600, 0]
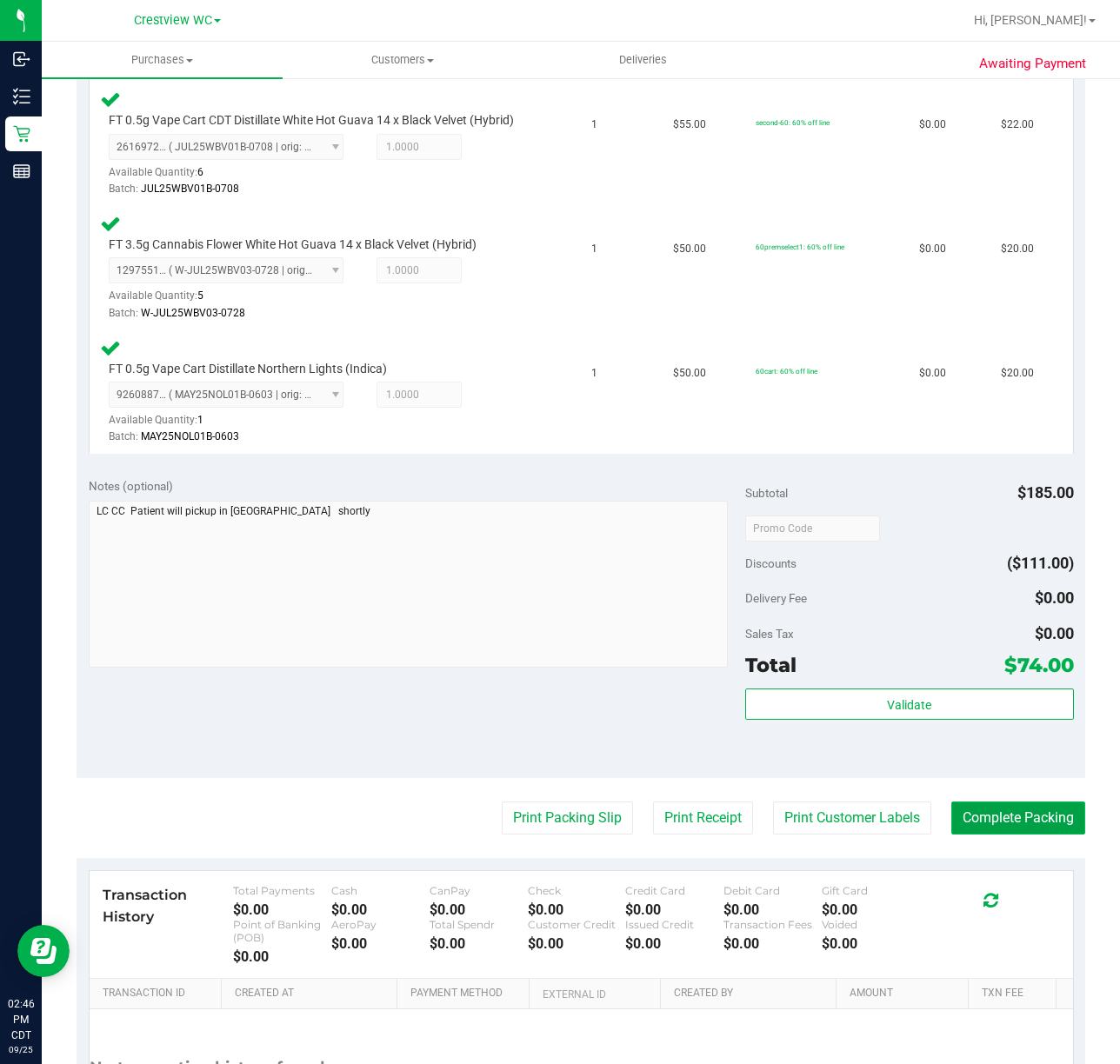
click at [1010, 822] on button "Complete Packing" at bounding box center [1018, 818] width 134 height 33
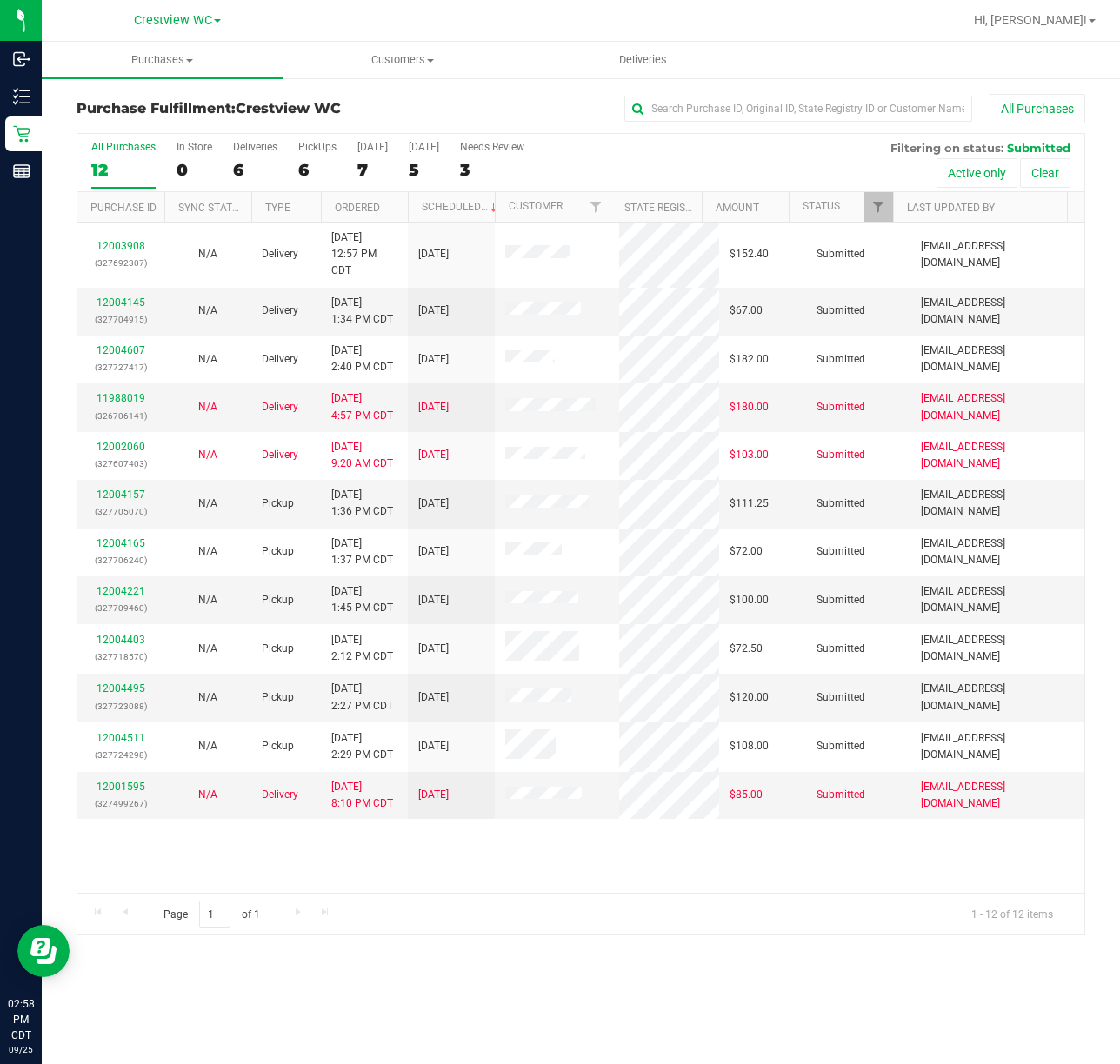
click at [538, 105] on div "All Purchases" at bounding box center [748, 108] width 672 height 29
click at [1090, 20] on span at bounding box center [1092, 21] width 7 height 4
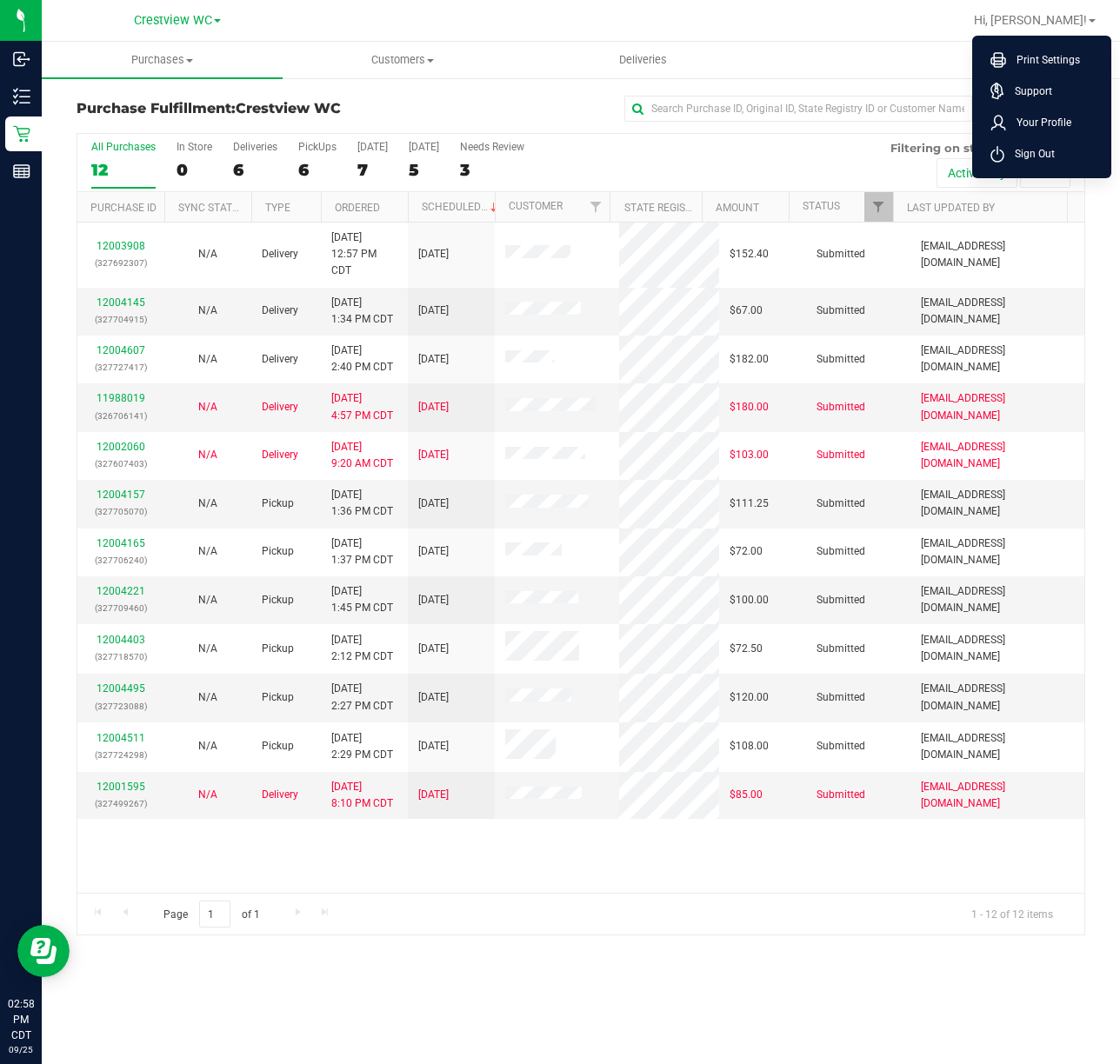
click at [496, 98] on div "All Purchases" at bounding box center [748, 108] width 672 height 29
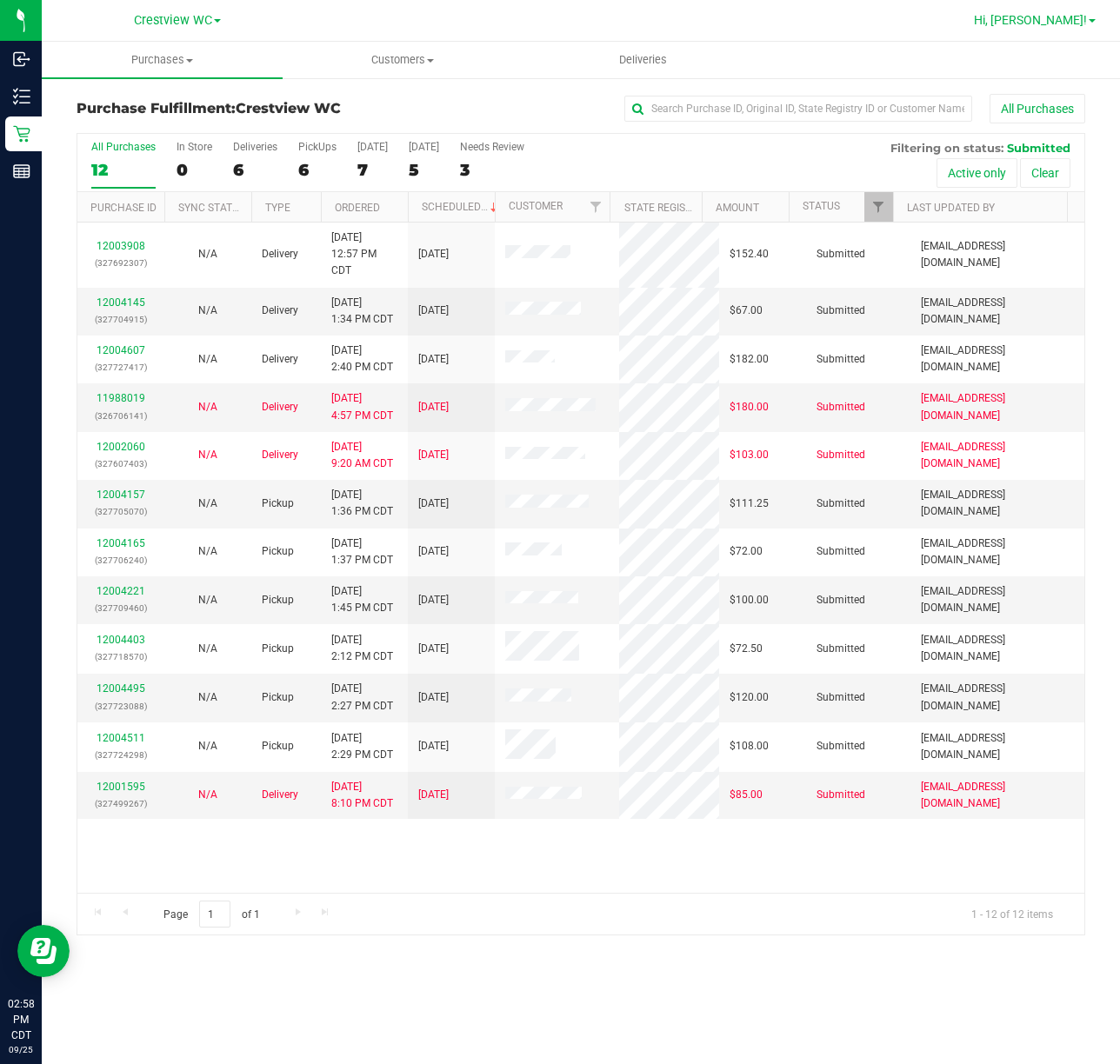
click at [1096, 20] on link "Hi, [PERSON_NAME]!" at bounding box center [1034, 20] width 136 height 19
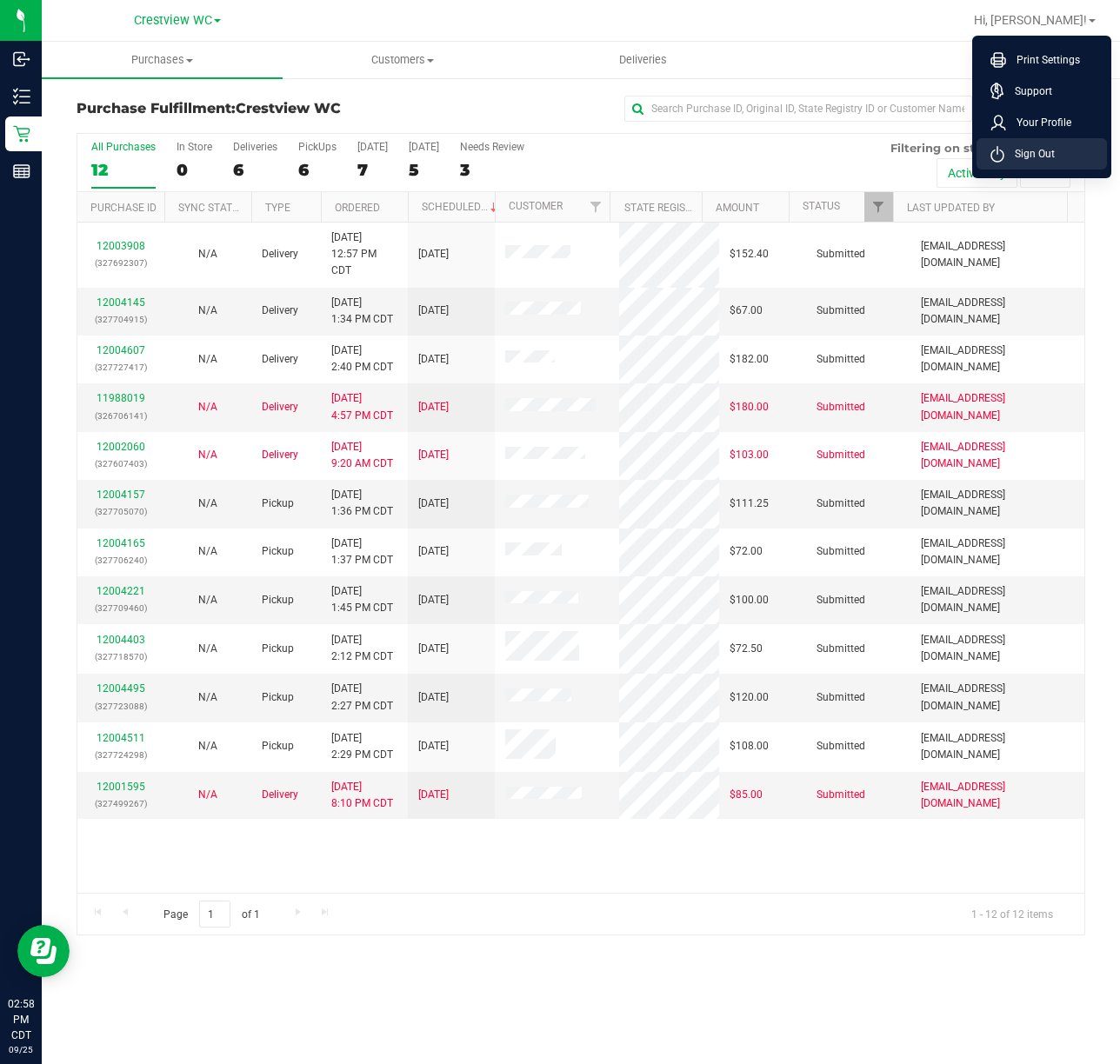
click at [1056, 150] on li "Sign Out" at bounding box center [1042, 154] width 131 height 31
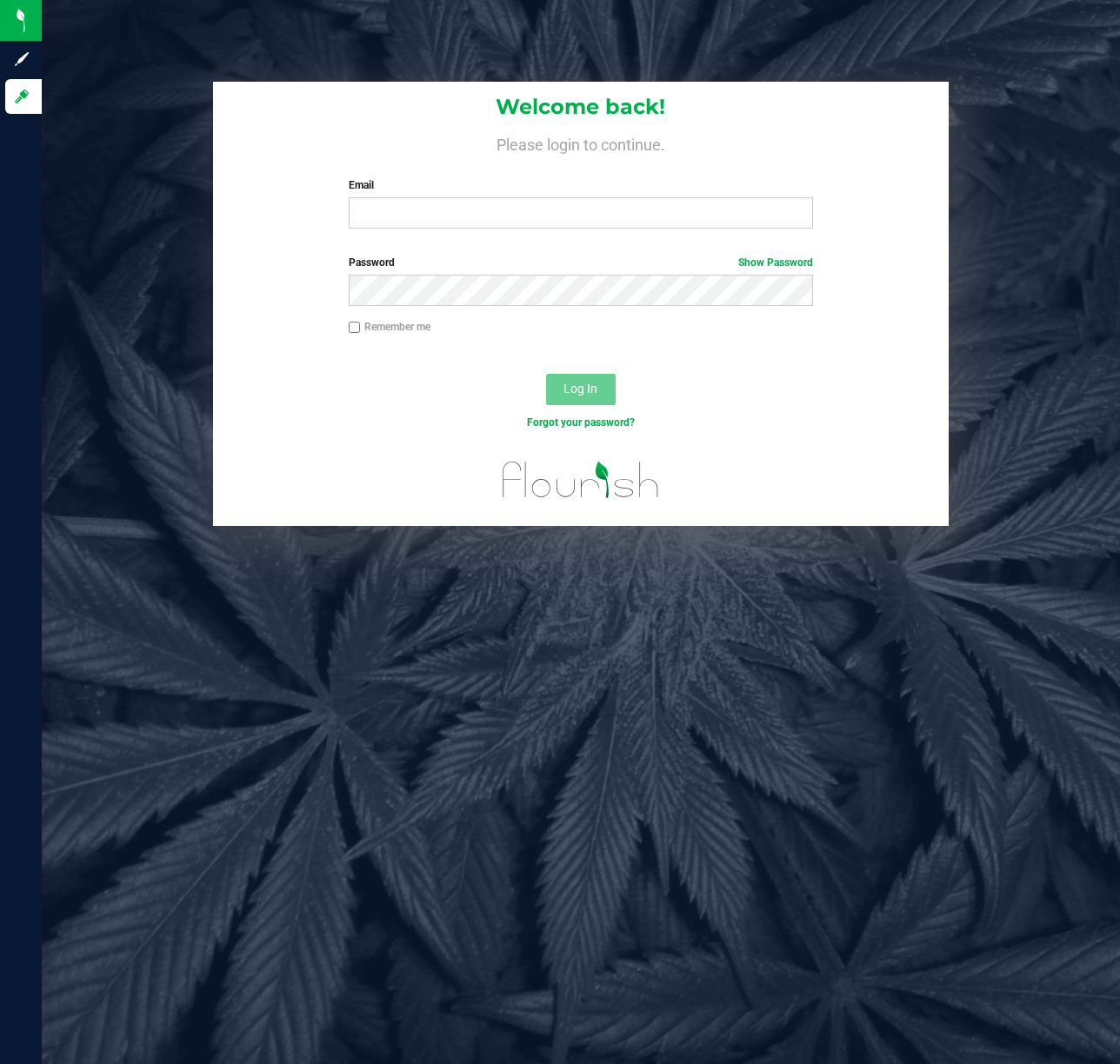
click at [165, 25] on div "Welcome back! Please login to continue. Email Required Please format your email…" at bounding box center [581, 532] width 1079 height 1064
click at [161, 84] on div "Welcome back! Please login to continue. Email Required Please format your email…" at bounding box center [580, 304] width 1104 height 445
click at [157, 60] on div "Welcome back! Please login to continue. Email Required Please format your email…" at bounding box center [581, 532] width 1079 height 1064
click at [303, 624] on div "Welcome back! Please login to continue. Email Required Please format your email…" at bounding box center [581, 532] width 1079 height 1064
click at [131, 95] on div "Welcome back! Please login to continue. Email Required Please format your email…" at bounding box center [580, 304] width 1104 height 445
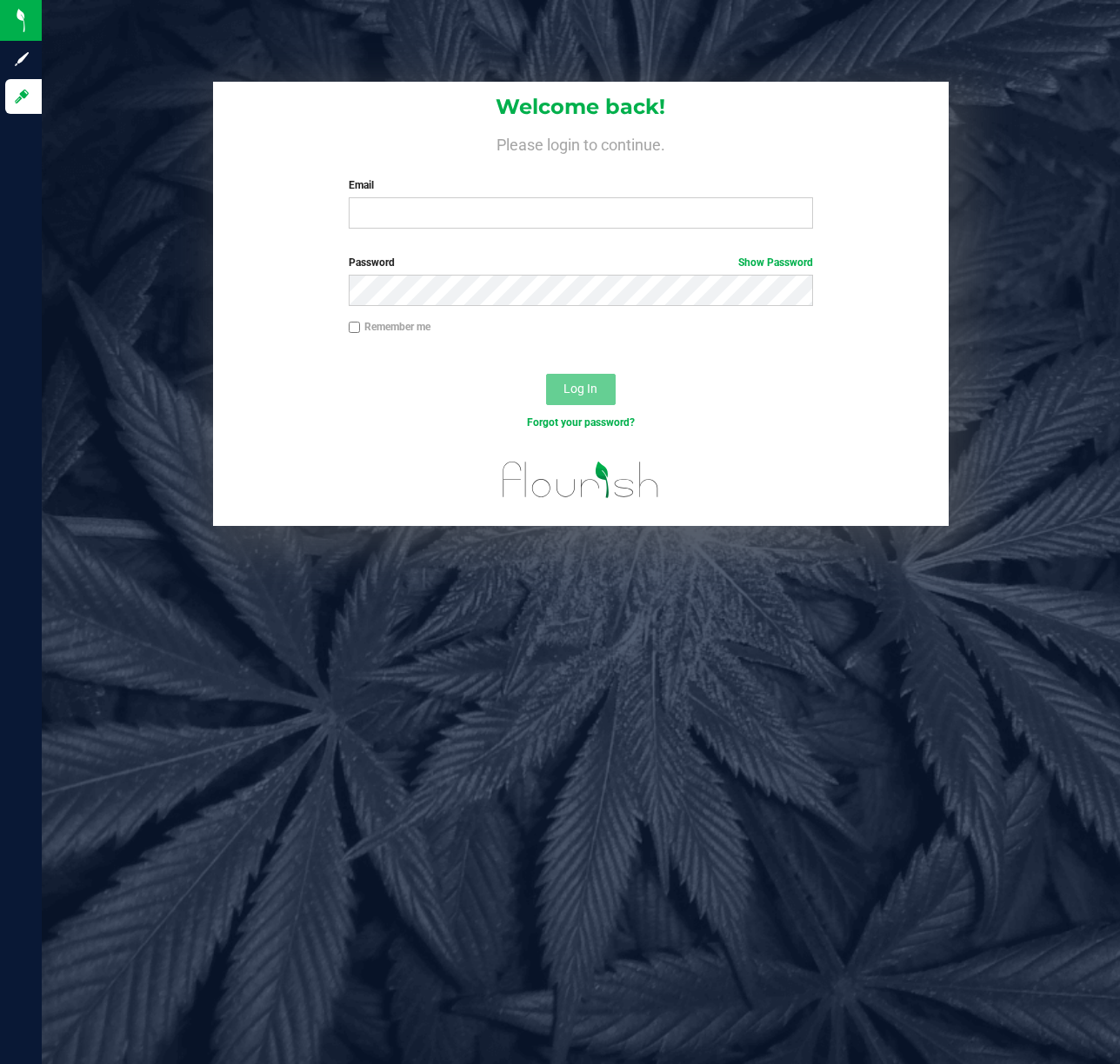
click at [776, 22] on div "Welcome back! Please login to continue. Email Required Please format your email…" at bounding box center [581, 532] width 1079 height 1064
click at [1041, 71] on div "Welcome back! Please login to continue. Email Required Please format your email…" at bounding box center [581, 532] width 1079 height 1064
click at [1051, 375] on div "Welcome back! Please login to continue. Email Required Please format your email…" at bounding box center [580, 304] width 1104 height 445
drag, startPoint x: 620, startPoint y: 690, endPoint x: 628, endPoint y: 684, distance: 10.0
click at [620, 690] on div "Welcome back! Please login to continue. Email Required Please format your email…" at bounding box center [581, 532] width 1079 height 1064
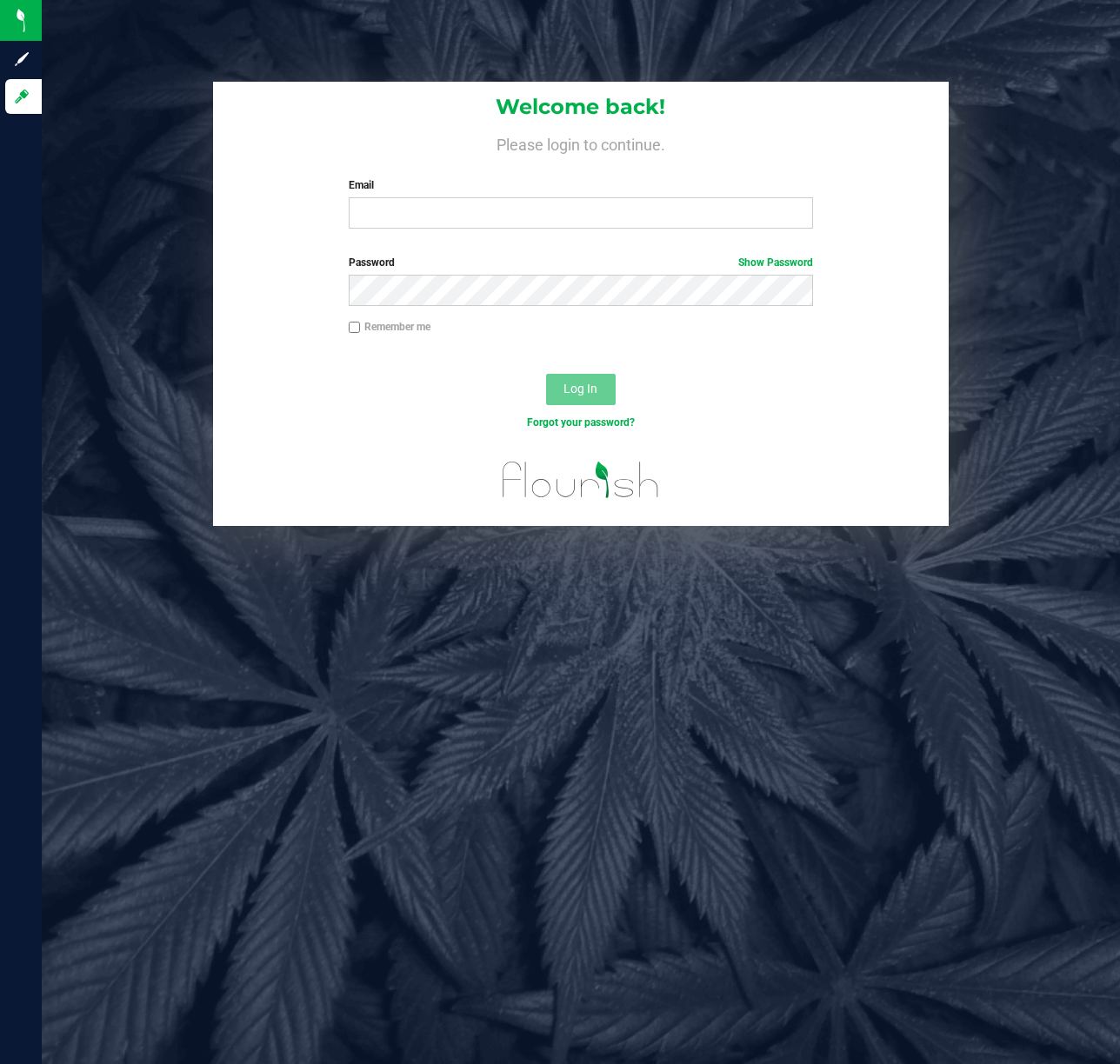
click at [108, 94] on div "Welcome back! Please login to continue. Email Required Please format your email…" at bounding box center [580, 304] width 1104 height 445
click at [120, 64] on div "Welcome back! Please login to continue. Email Required Please format your email…" at bounding box center [581, 532] width 1079 height 1064
click at [154, 46] on div "Welcome back! Please login to continue. Email Required Please format your email…" at bounding box center [581, 532] width 1079 height 1064
click at [798, 675] on div "Welcome back! Please login to continue. Email Required Please format your email…" at bounding box center [581, 532] width 1079 height 1064
drag, startPoint x: 777, startPoint y: 665, endPoint x: 782, endPoint y: 673, distance: 9.4
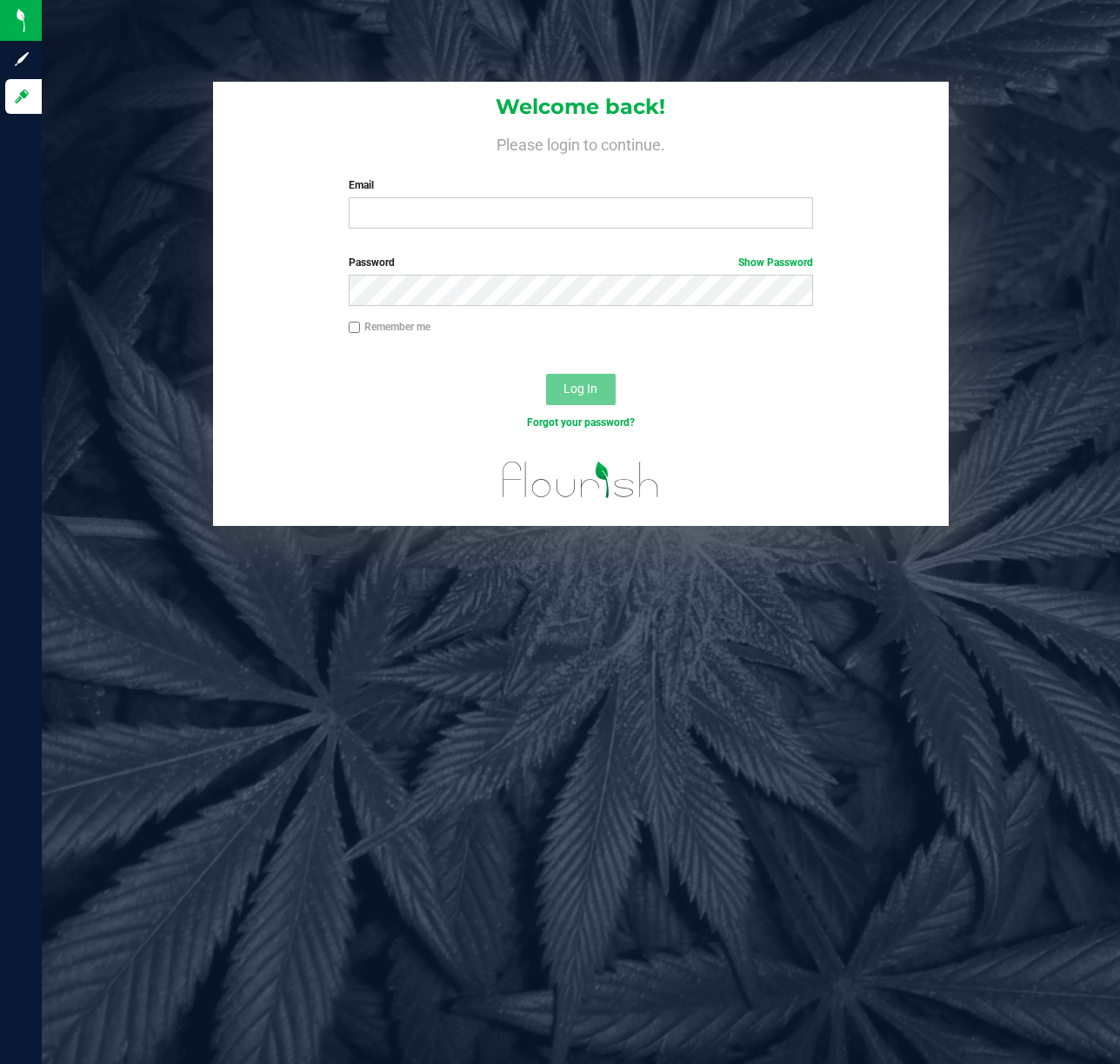
click at [782, 673] on div "Welcome back! Please login to continue. Email Required Please format your email…" at bounding box center [581, 532] width 1079 height 1064
click at [188, 40] on div "Welcome back! Please login to continue. Email Required Please format your email…" at bounding box center [581, 532] width 1079 height 1064
click at [477, 28] on div "Welcome back! Please login to continue. Email Required Please format your email…" at bounding box center [581, 532] width 1079 height 1064
click at [1010, 29] on div "Welcome back! Please login to continue. Email Required Please format your email…" at bounding box center [581, 532] width 1079 height 1064
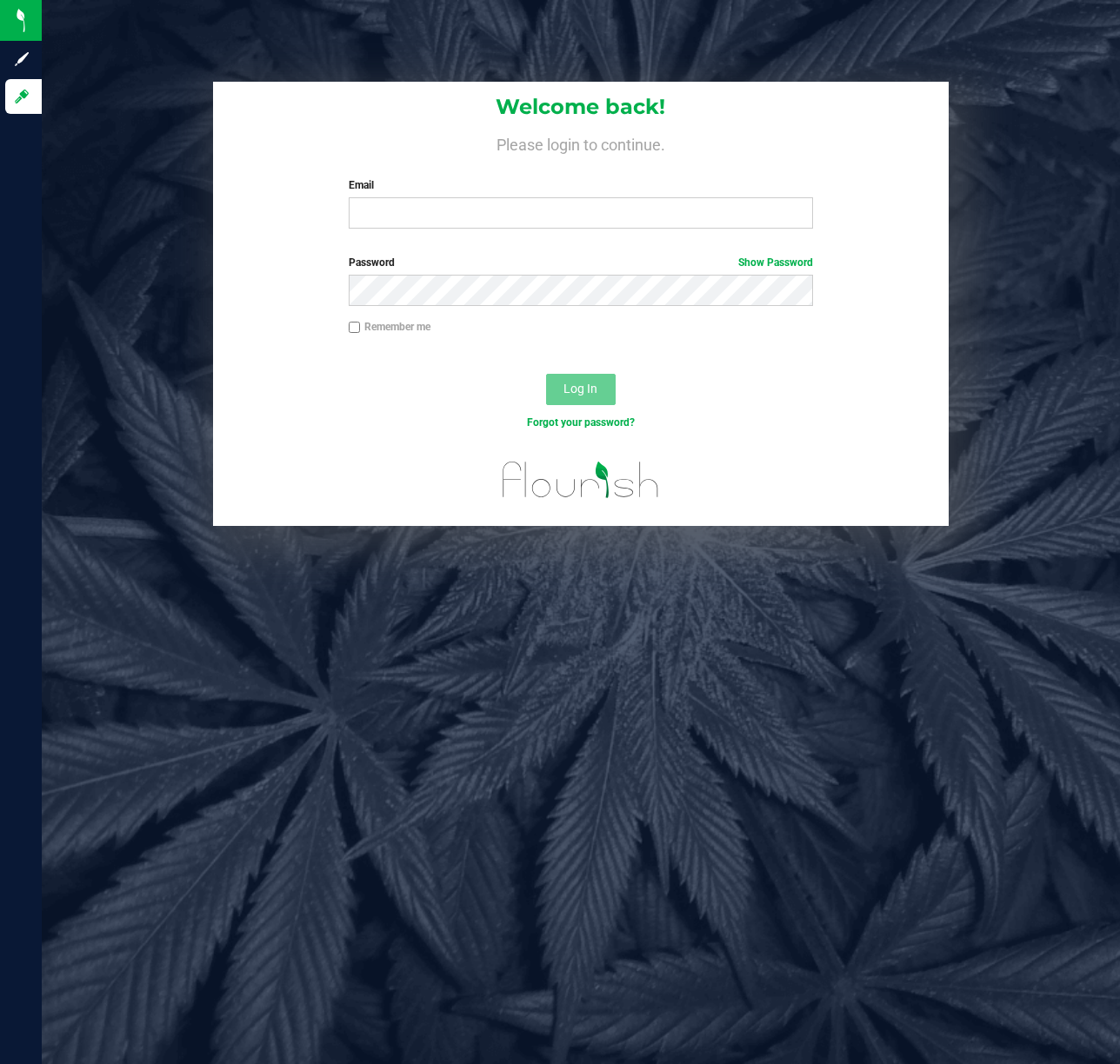
click at [325, 35] on div "Welcome back! Please login to continue. Email Required Please format your email…" at bounding box center [581, 532] width 1079 height 1064
click at [453, 631] on div "Welcome back! Please login to continue. Email Required Please format your email…" at bounding box center [581, 532] width 1079 height 1064
click at [736, 634] on div "Welcome back! Please login to continue. Email Required Please format your email…" at bounding box center [581, 532] width 1079 height 1064
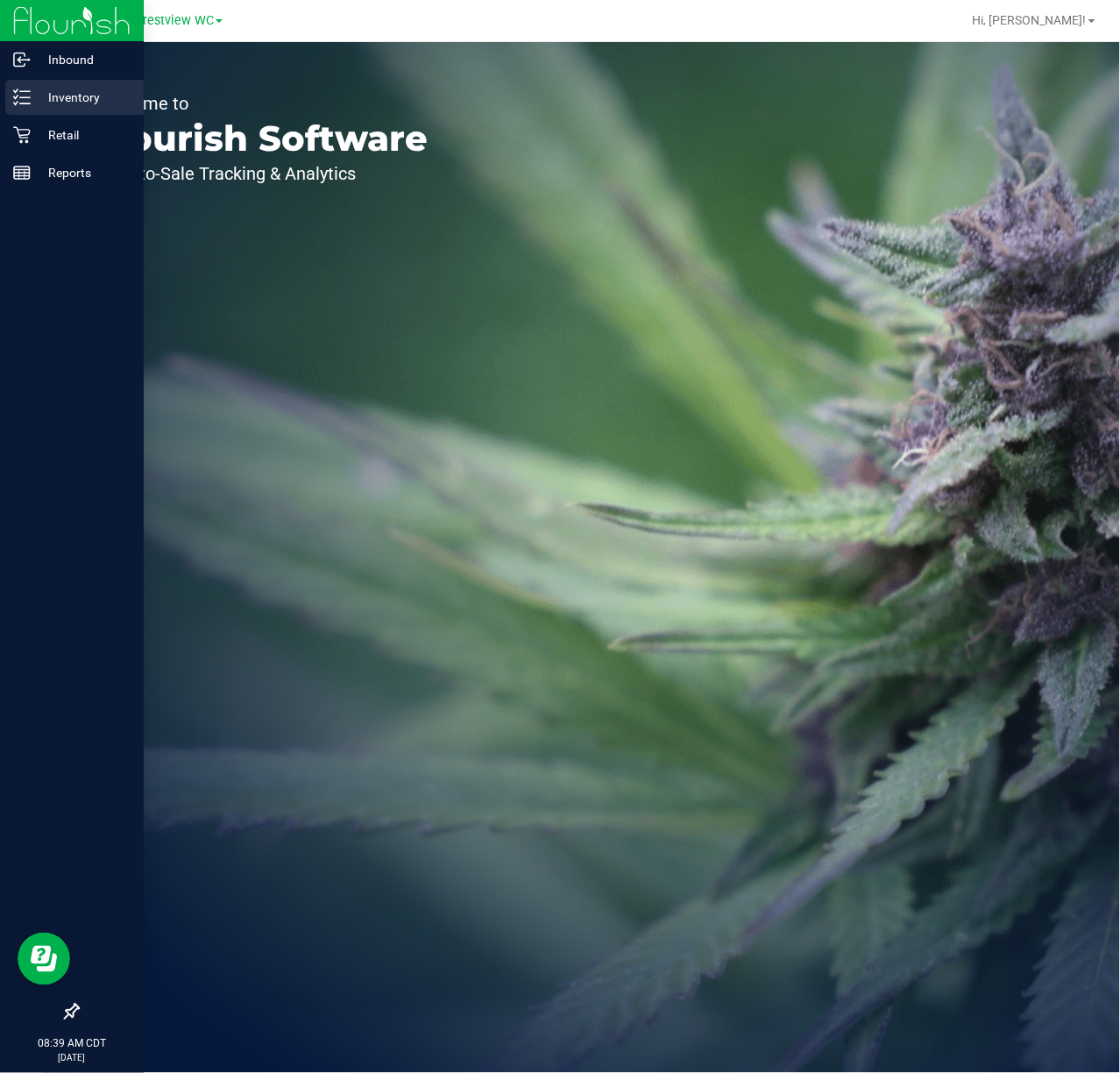
click at [67, 94] on p "Inventory" at bounding box center [83, 96] width 105 height 21
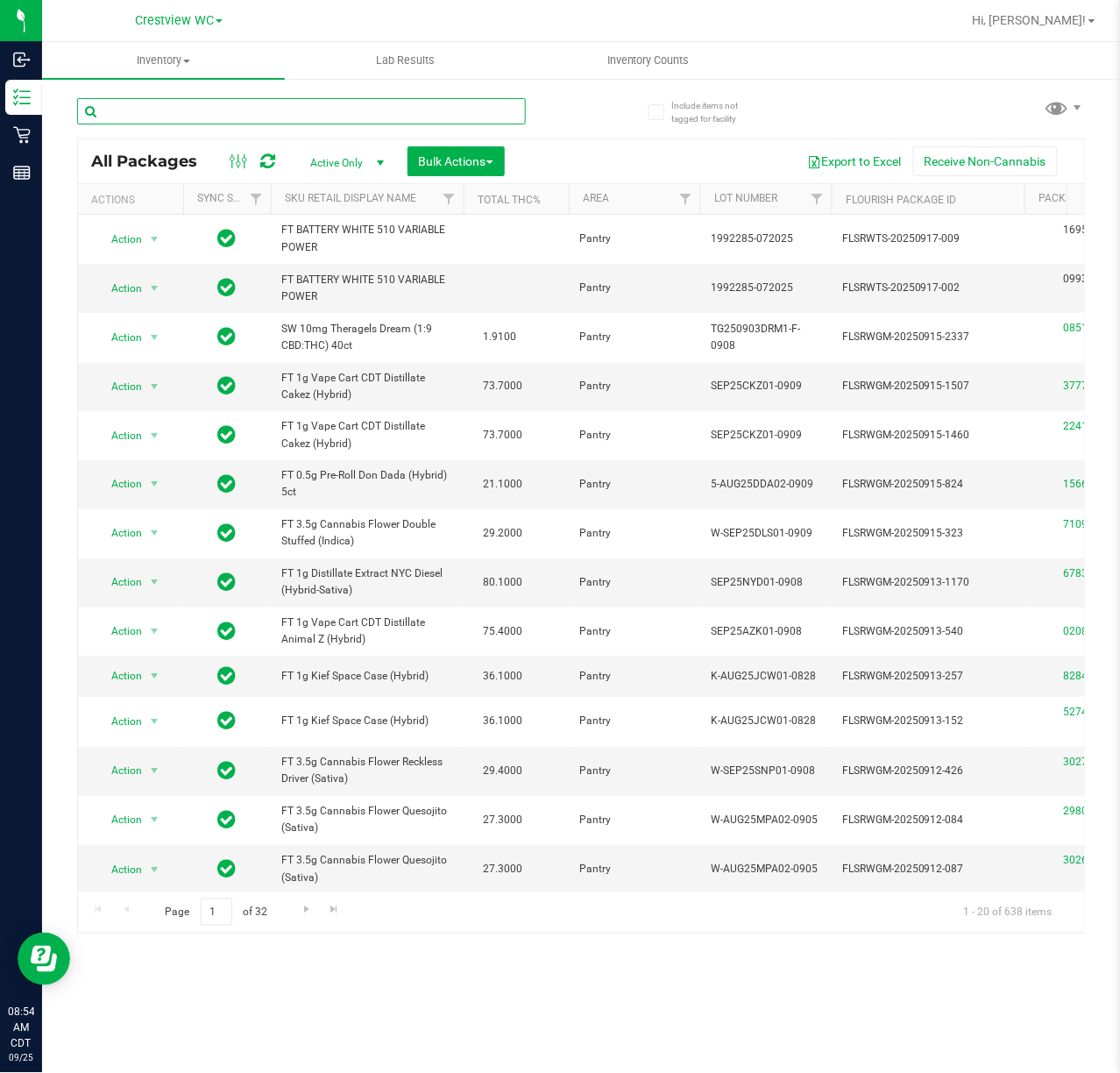
click at [165, 119] on input "text" at bounding box center [301, 111] width 448 height 27
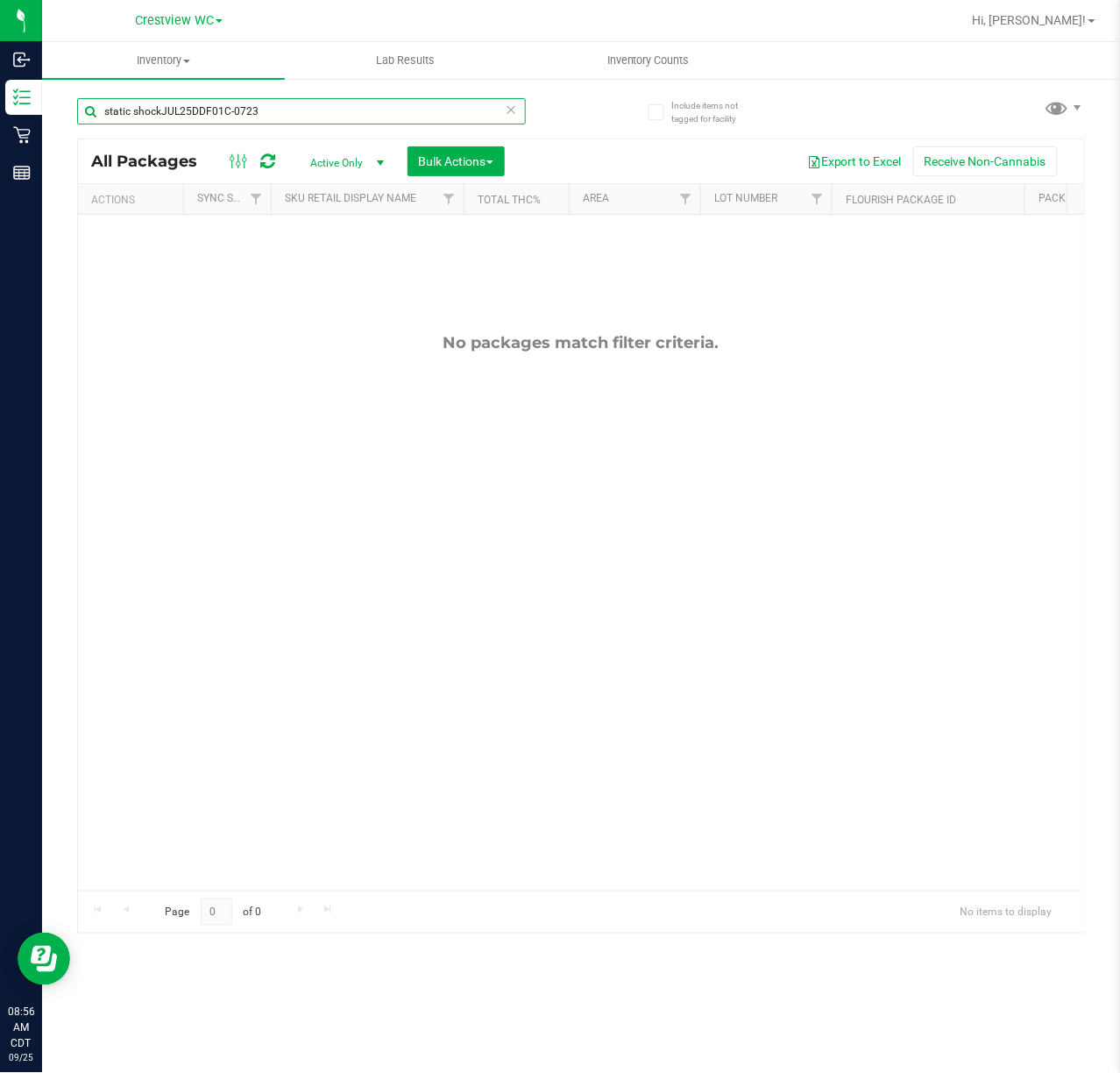
click at [318, 116] on input "static shockJUL25DDF01C-0723" at bounding box center [301, 111] width 448 height 27
type input "s"
click at [948, 560] on div "No packages match filter criteria." at bounding box center [581, 612] width 1007 height 795
click at [222, 110] on input "staic shock" at bounding box center [301, 111] width 448 height 27
type input "s"
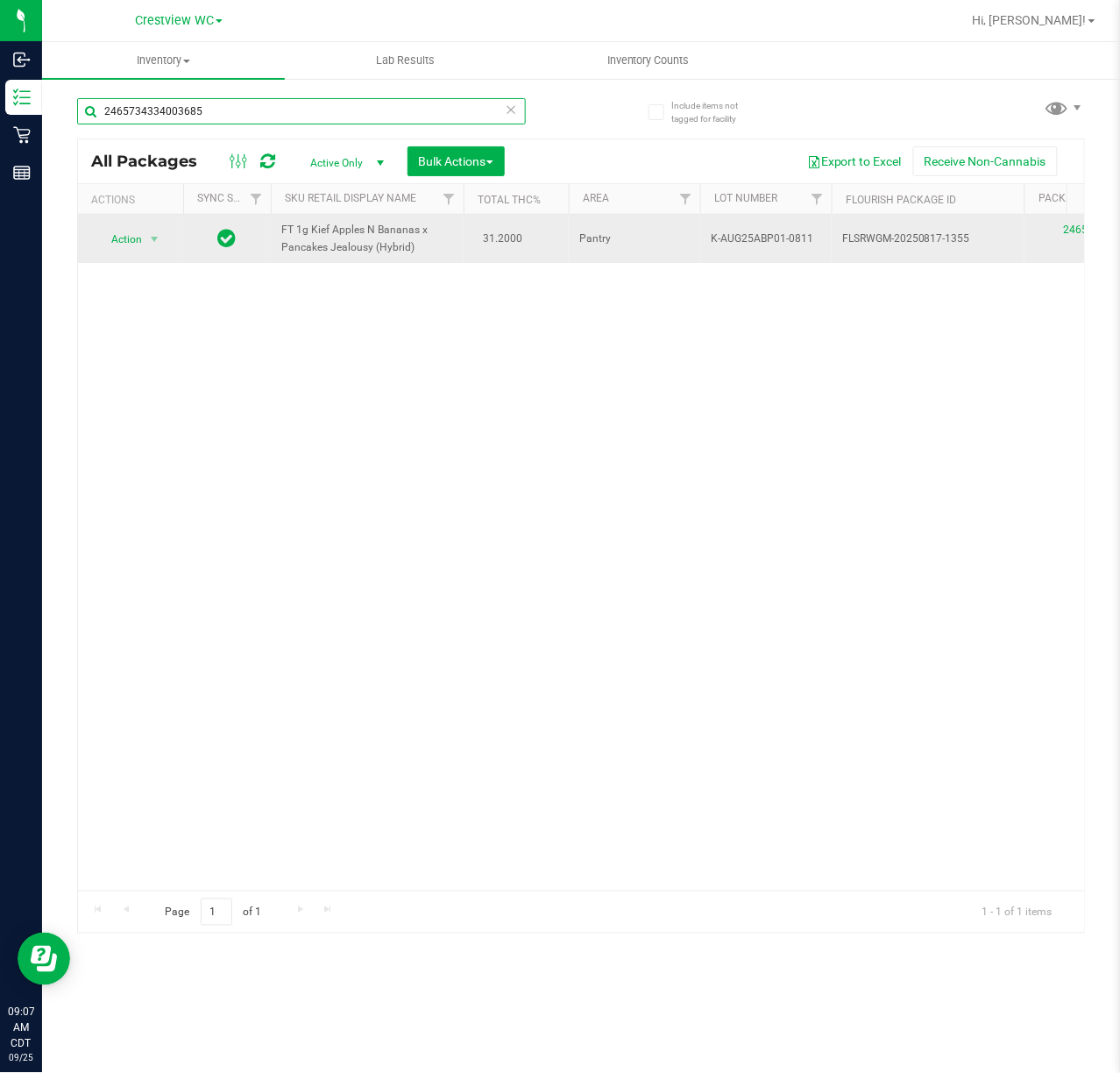
type input "2465734334003685"
click at [146, 232] on span "select" at bounding box center [154, 239] width 22 height 25
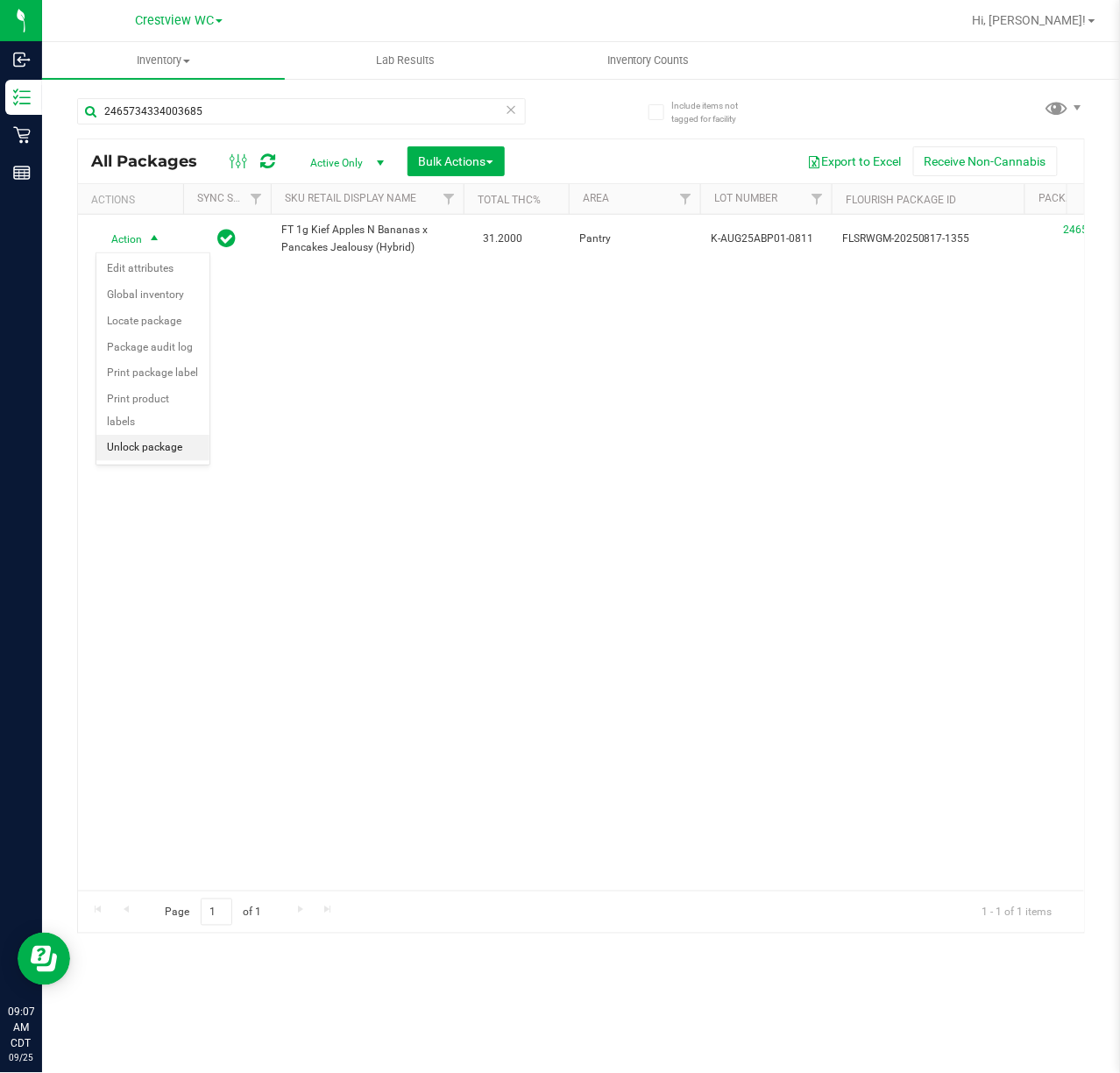
click at [166, 461] on li "Unlock package" at bounding box center [152, 447] width 113 height 27
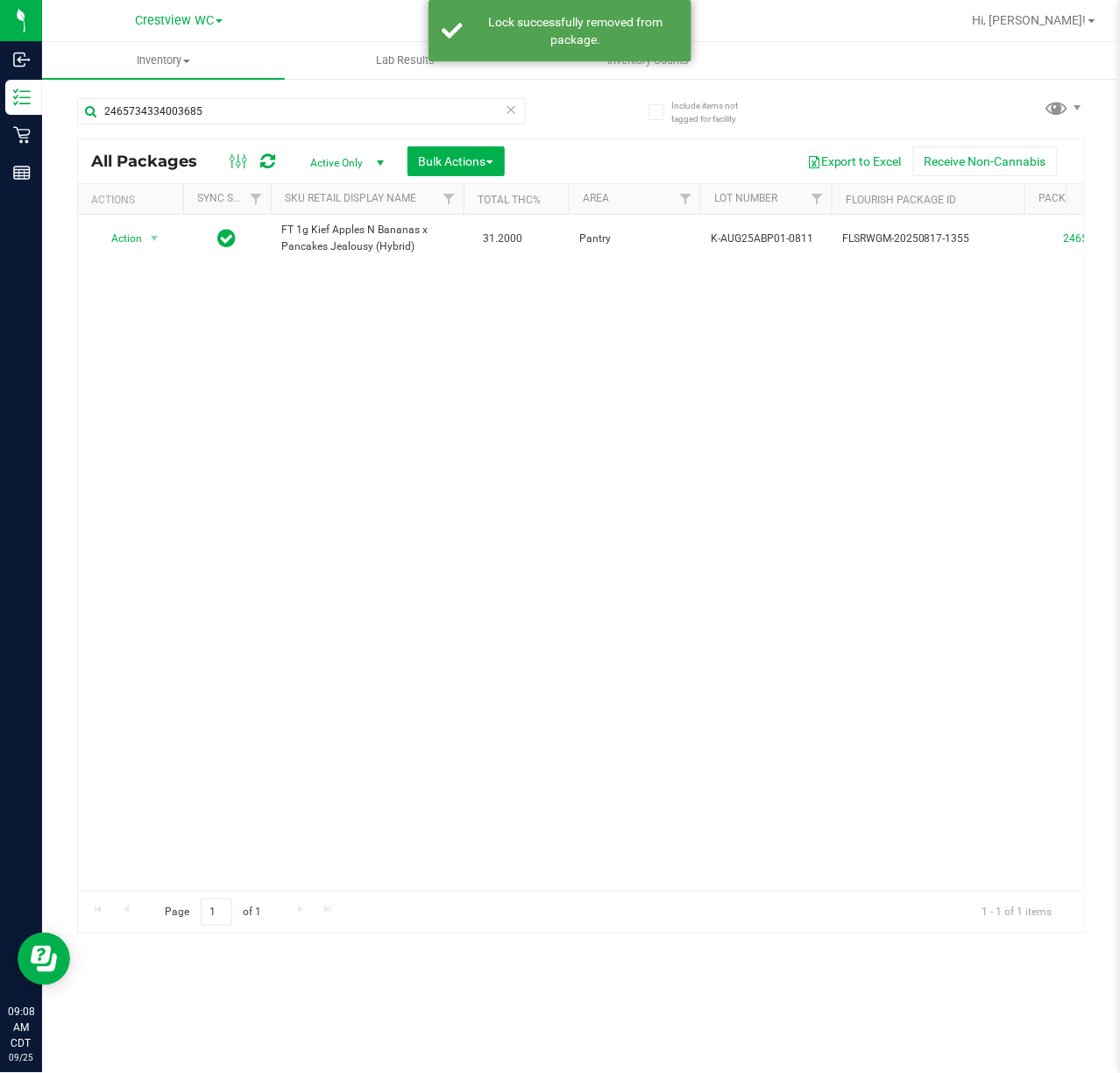
click at [934, 401] on div "Action Action Create package Edit attributes Global inventory Locate package Lo…" at bounding box center [581, 552] width 1007 height 676
click at [268, 112] on input "2465734334003685" at bounding box center [301, 111] width 448 height 27
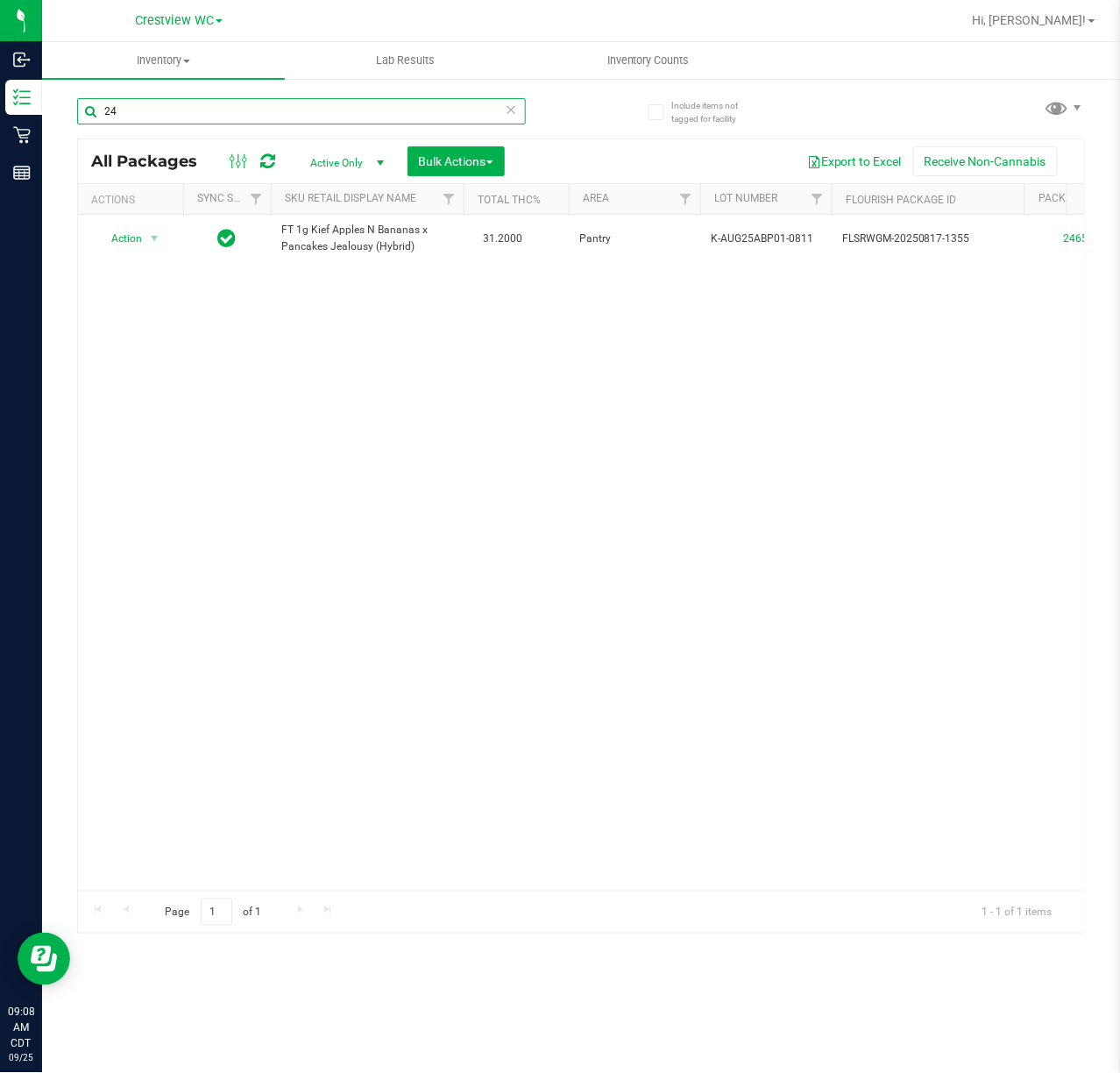
type input "2"
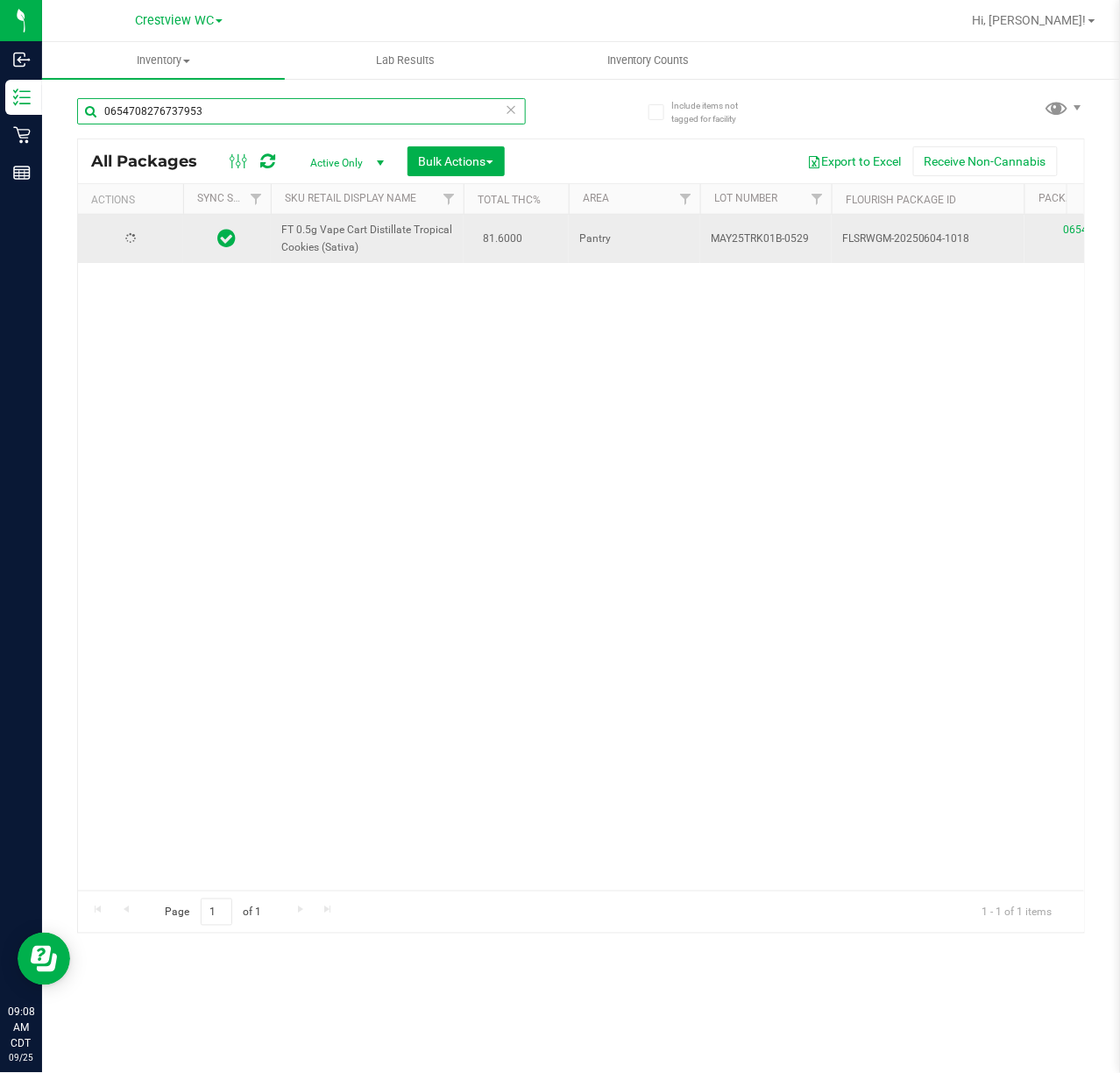
type input "0654708276737953"
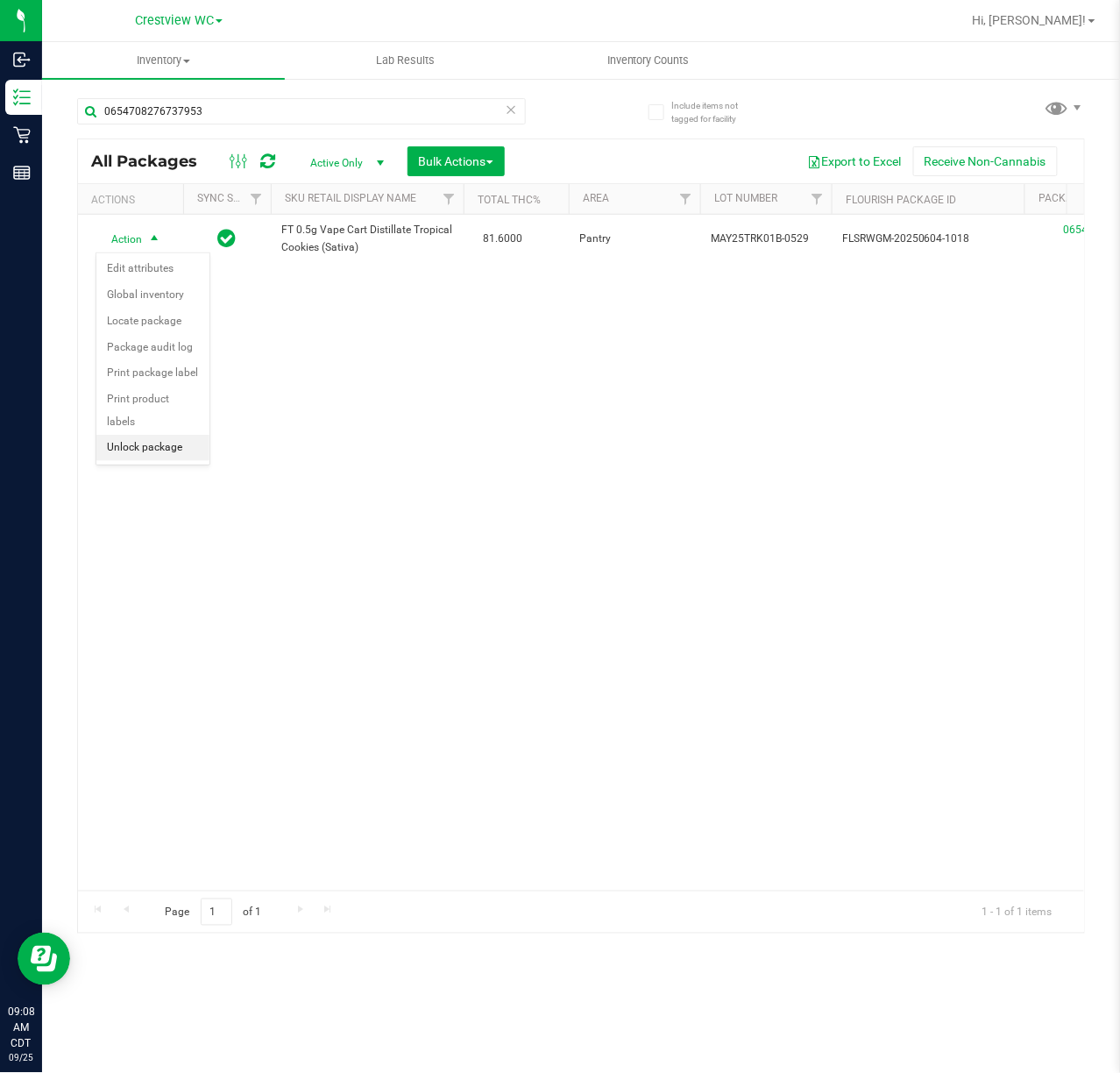
click at [170, 457] on li "Unlock package" at bounding box center [152, 447] width 113 height 27
click at [799, 454] on div "Action Action Create package Edit attributes Global inventory Locate package Lo…" at bounding box center [581, 552] width 1007 height 676
type input "0"
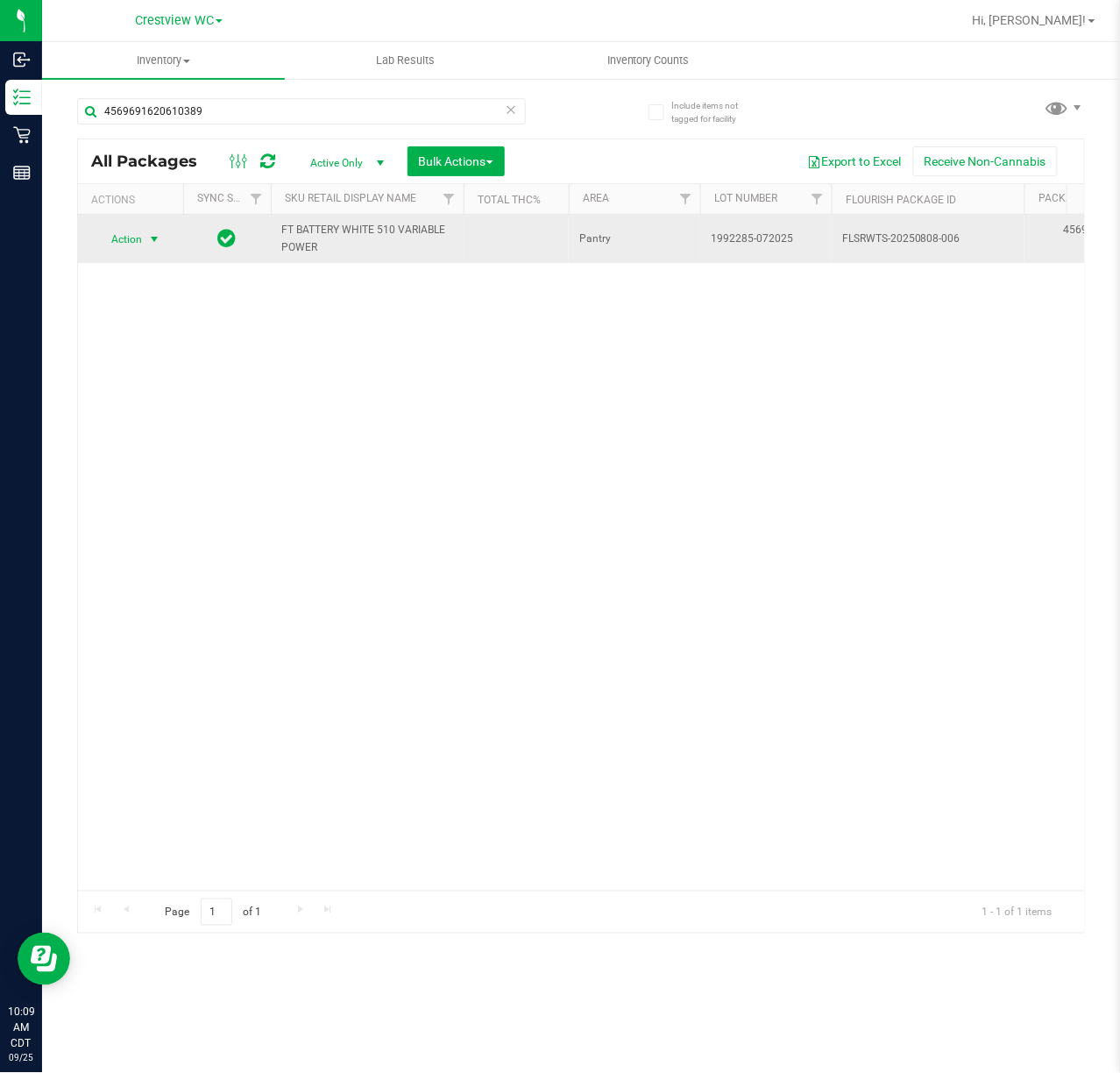
type input "4569691620610389"
click at [148, 233] on span "select" at bounding box center [154, 239] width 14 height 14
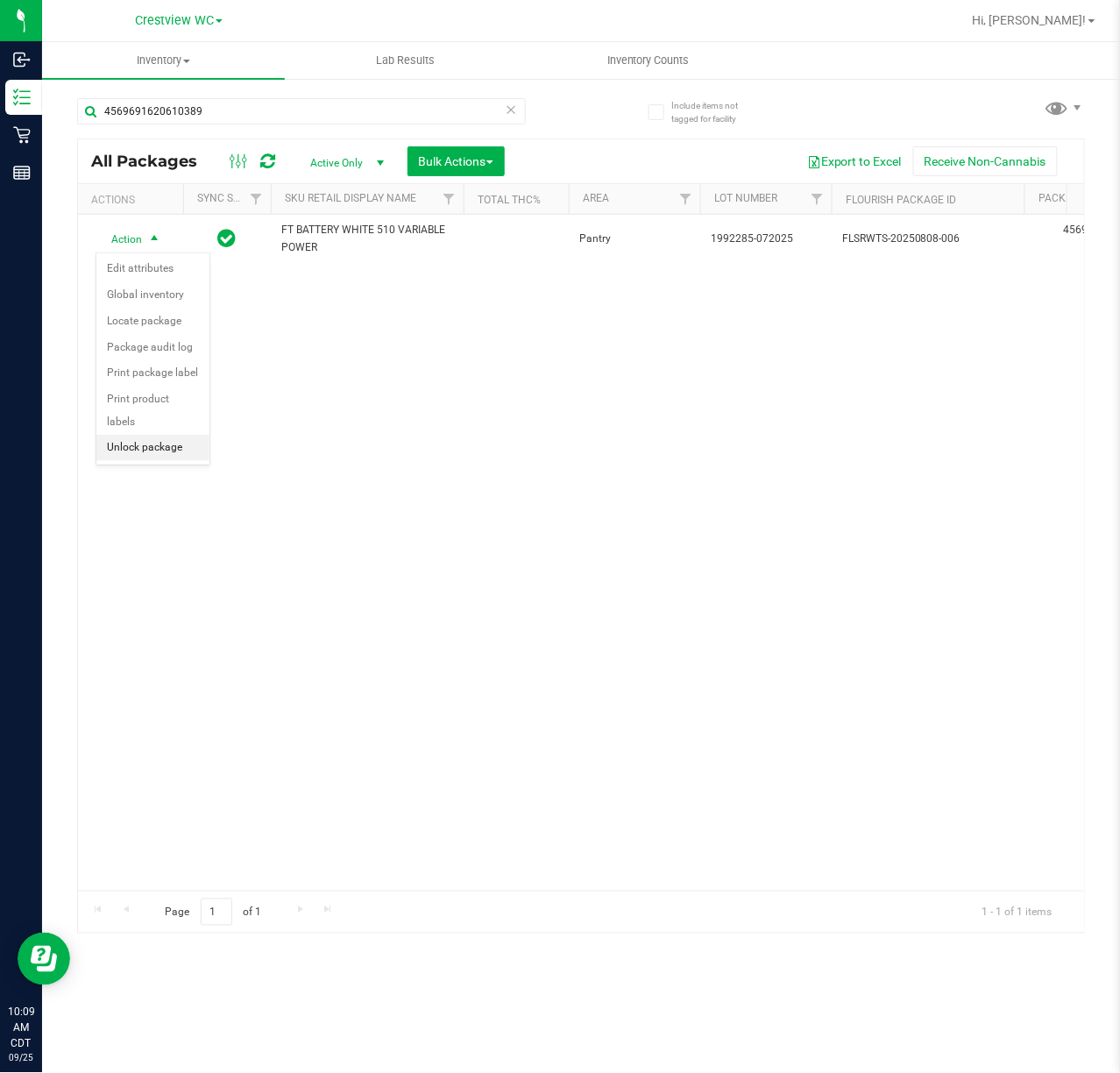
click at [166, 453] on li "Unlock package" at bounding box center [152, 447] width 113 height 27
click at [739, 566] on div "Action Action Create package Edit attributes Global inventory Locate package Lo…" at bounding box center [581, 552] width 1007 height 676
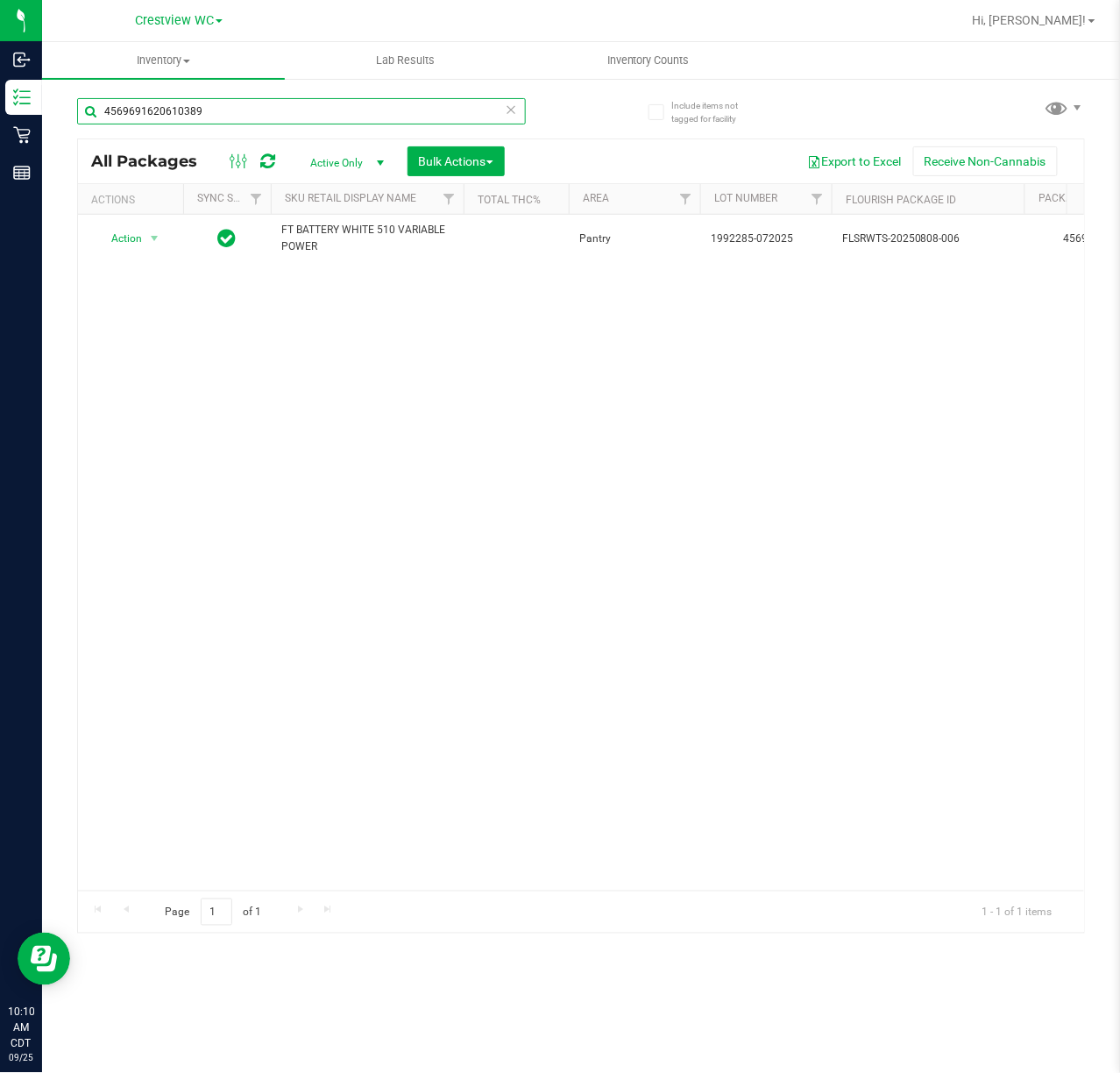
click at [244, 110] on input "4569691620610389" at bounding box center [301, 111] width 448 height 27
type input "4"
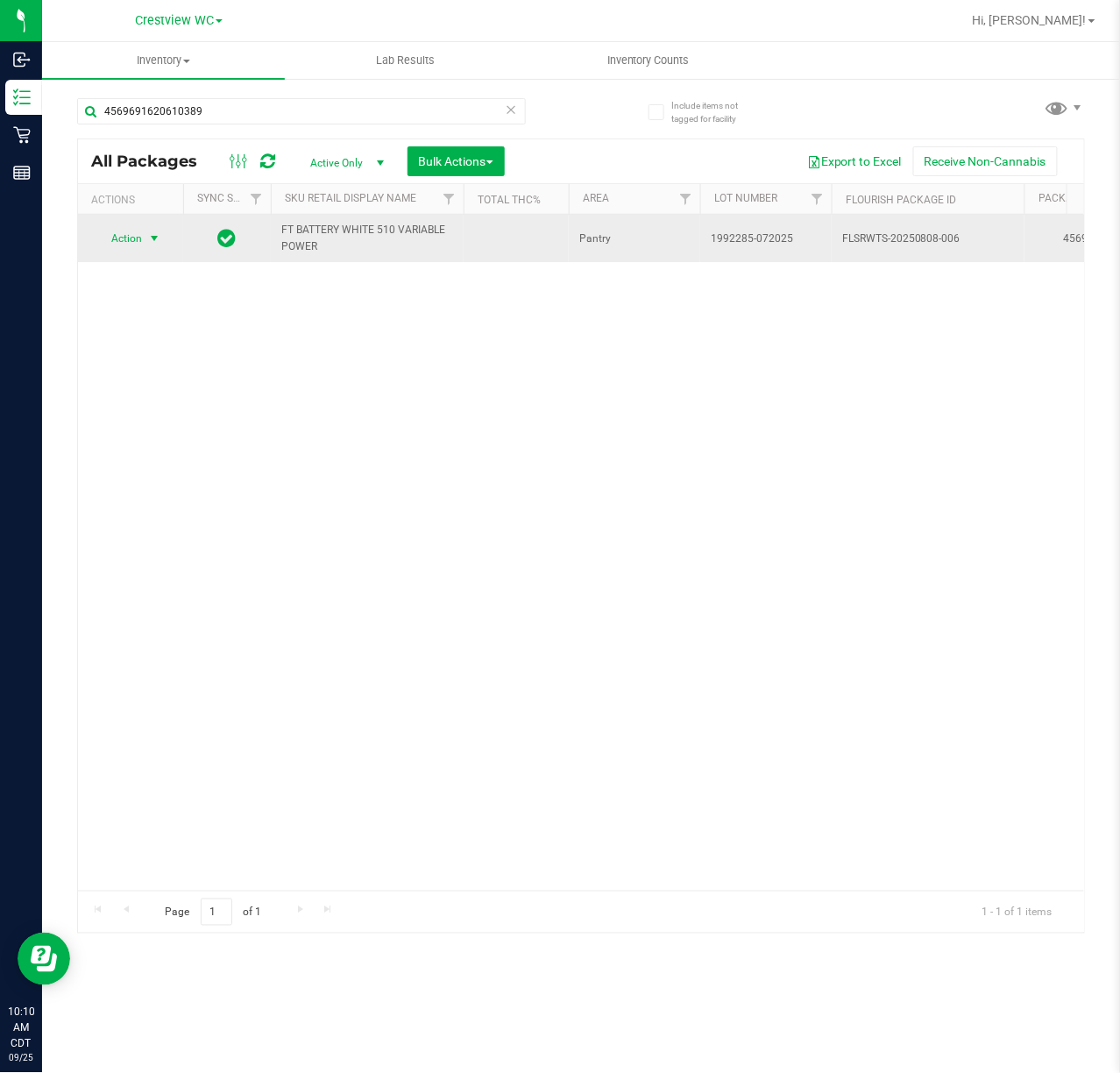
click at [154, 232] on span "select" at bounding box center [154, 238] width 14 height 14
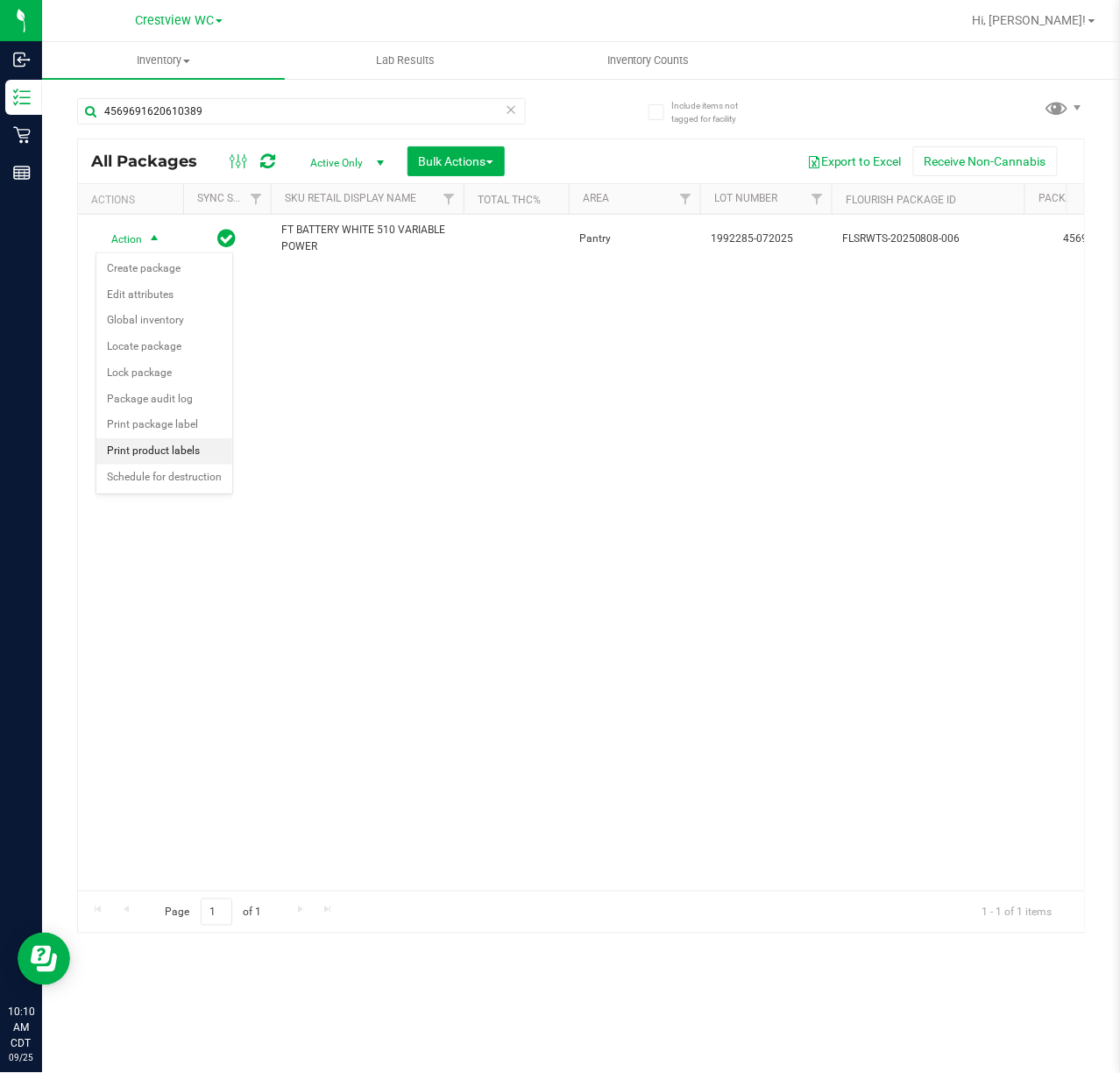
click at [186, 457] on li "Print product labels" at bounding box center [164, 451] width 136 height 27
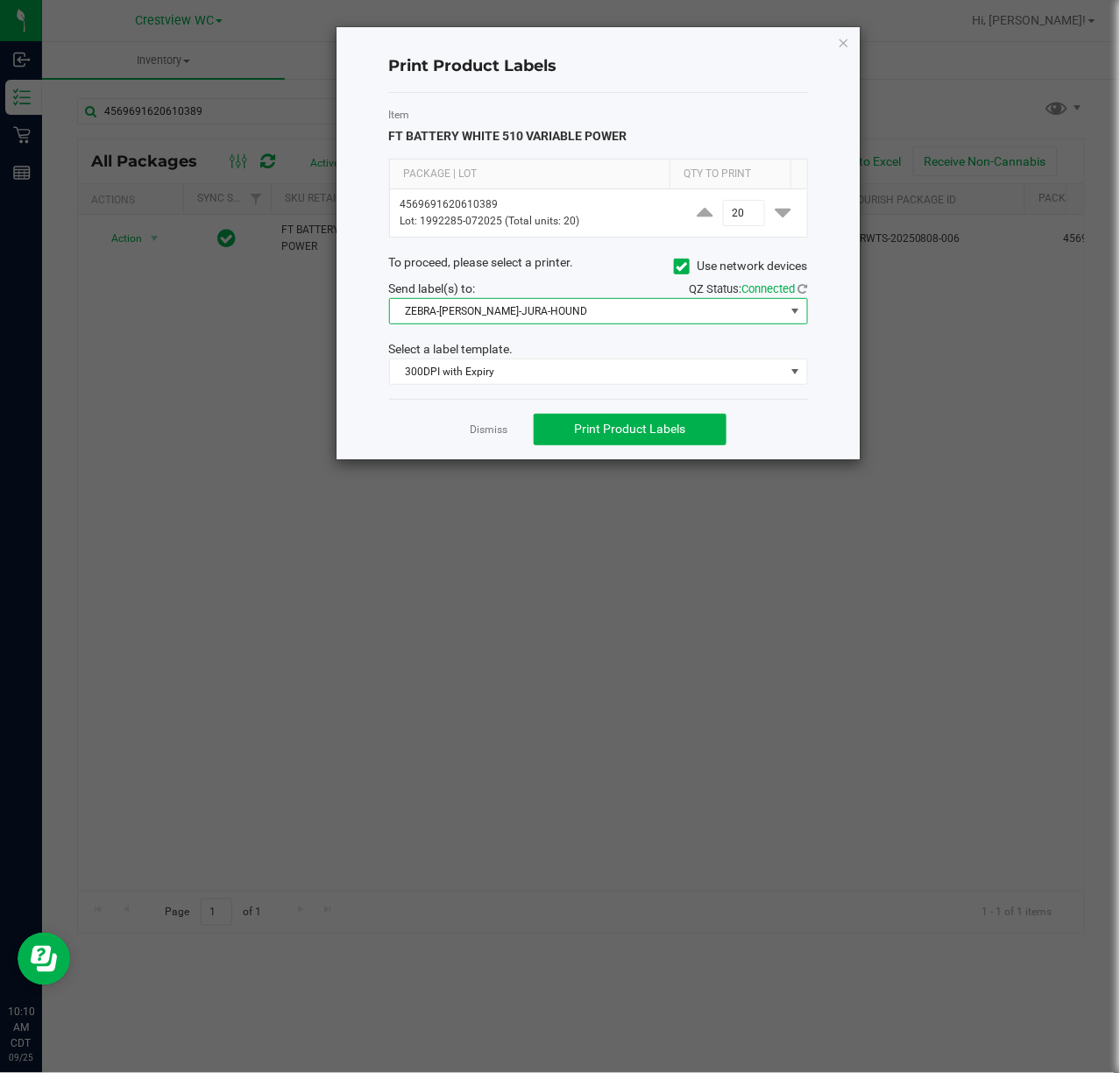
click at [594, 320] on span "ZEBRA-BRUNO-JURA-HOUND" at bounding box center [588, 311] width 395 height 25
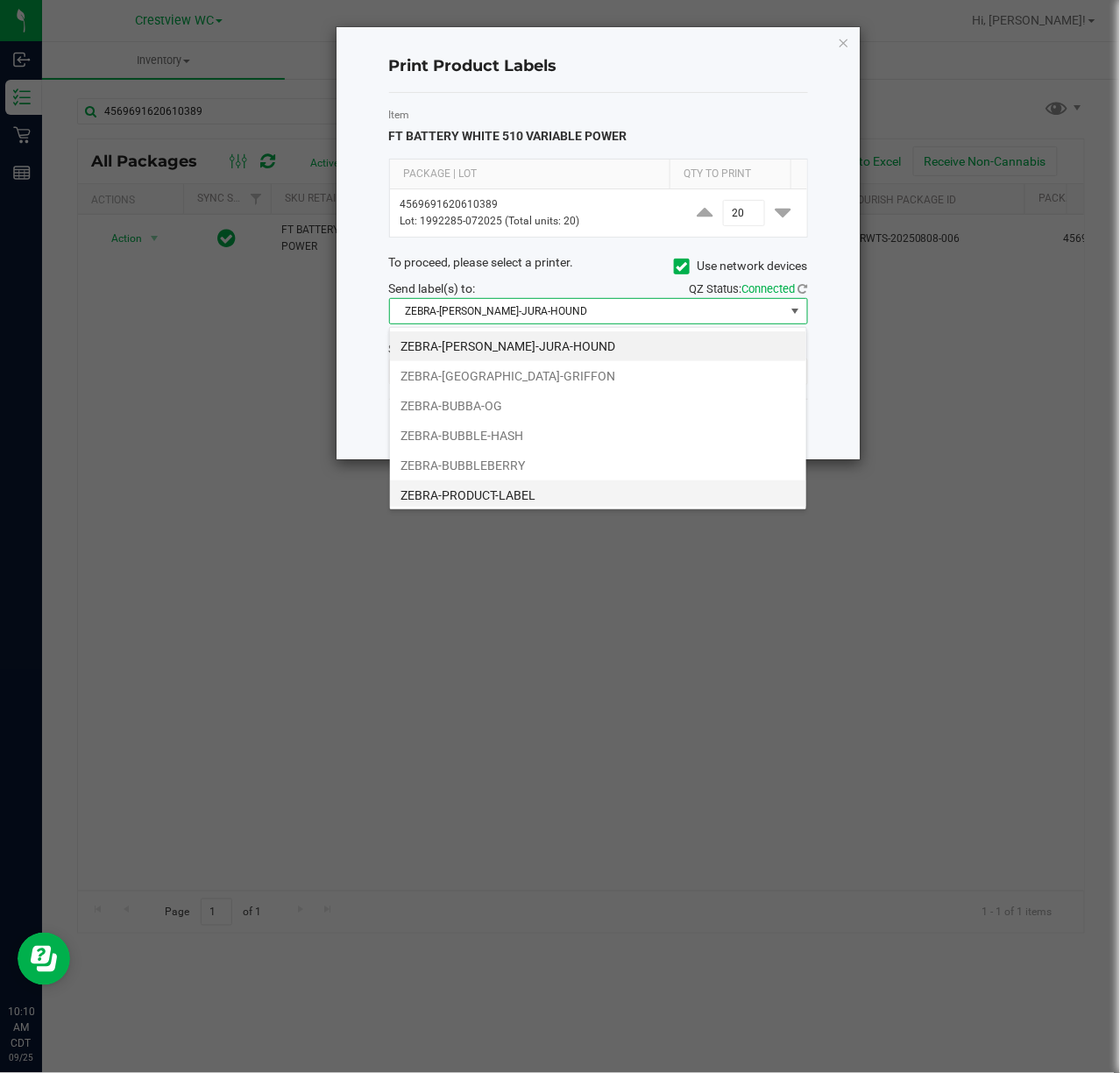
click at [509, 495] on li "ZEBRA-PRODUCT-LABEL" at bounding box center [598, 496] width 416 height 30
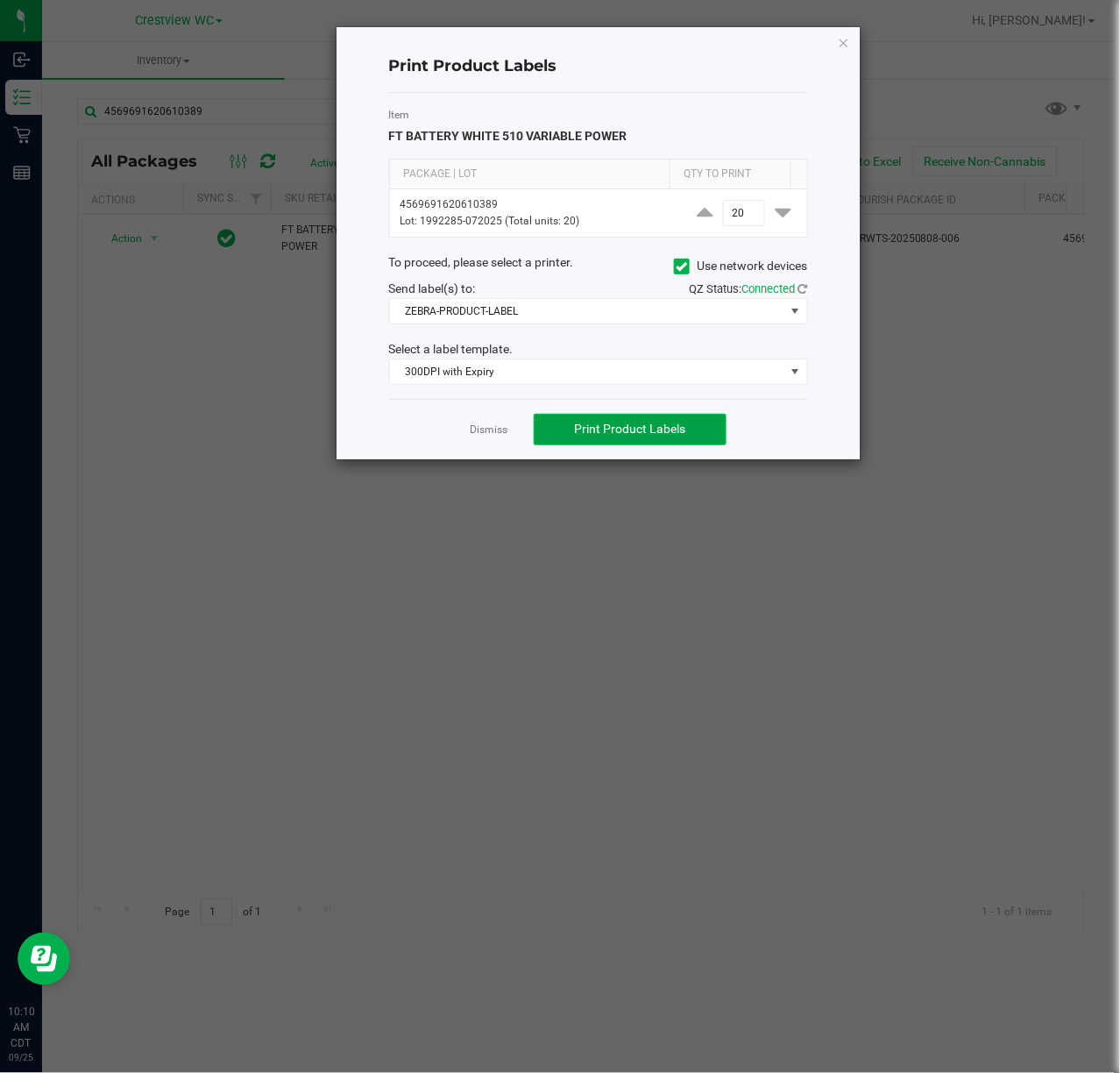
click at [638, 433] on span "Print Product Labels" at bounding box center [630, 429] width 111 height 14
click at [842, 38] on icon "button" at bounding box center [844, 41] width 12 height 21
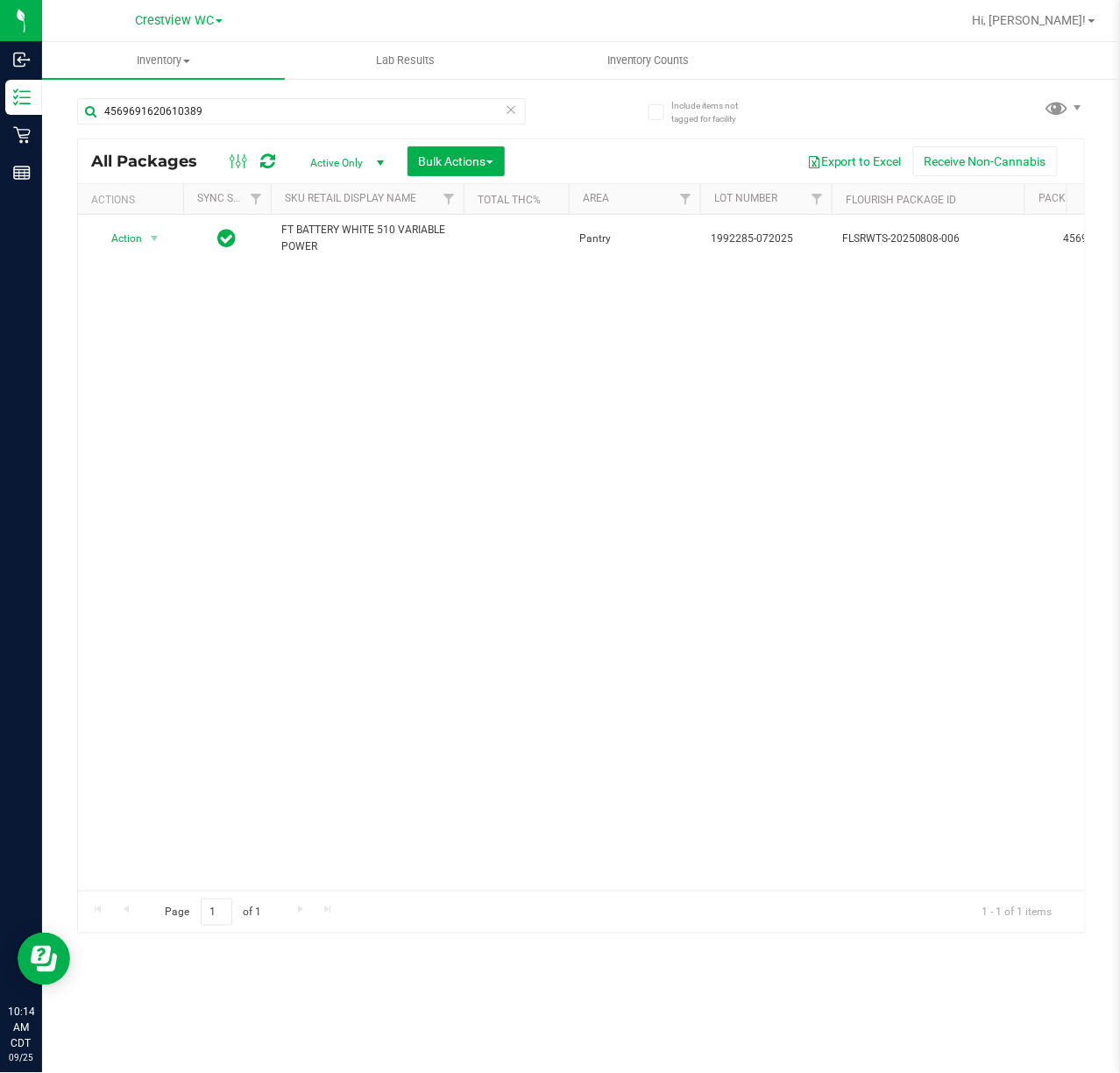
click at [836, 385] on div "Action Action Create package Edit attributes Global inventory Locate package Lo…" at bounding box center [581, 552] width 1007 height 676
click at [255, 109] on input "4569691620610389" at bounding box center [301, 111] width 448 height 27
type input "4"
click at [548, 491] on div "Action Action Create package Edit attributes Global inventory Locate package Lo…" at bounding box center [581, 552] width 1007 height 676
click at [268, 119] on input "1186140064992267" at bounding box center [301, 111] width 448 height 27
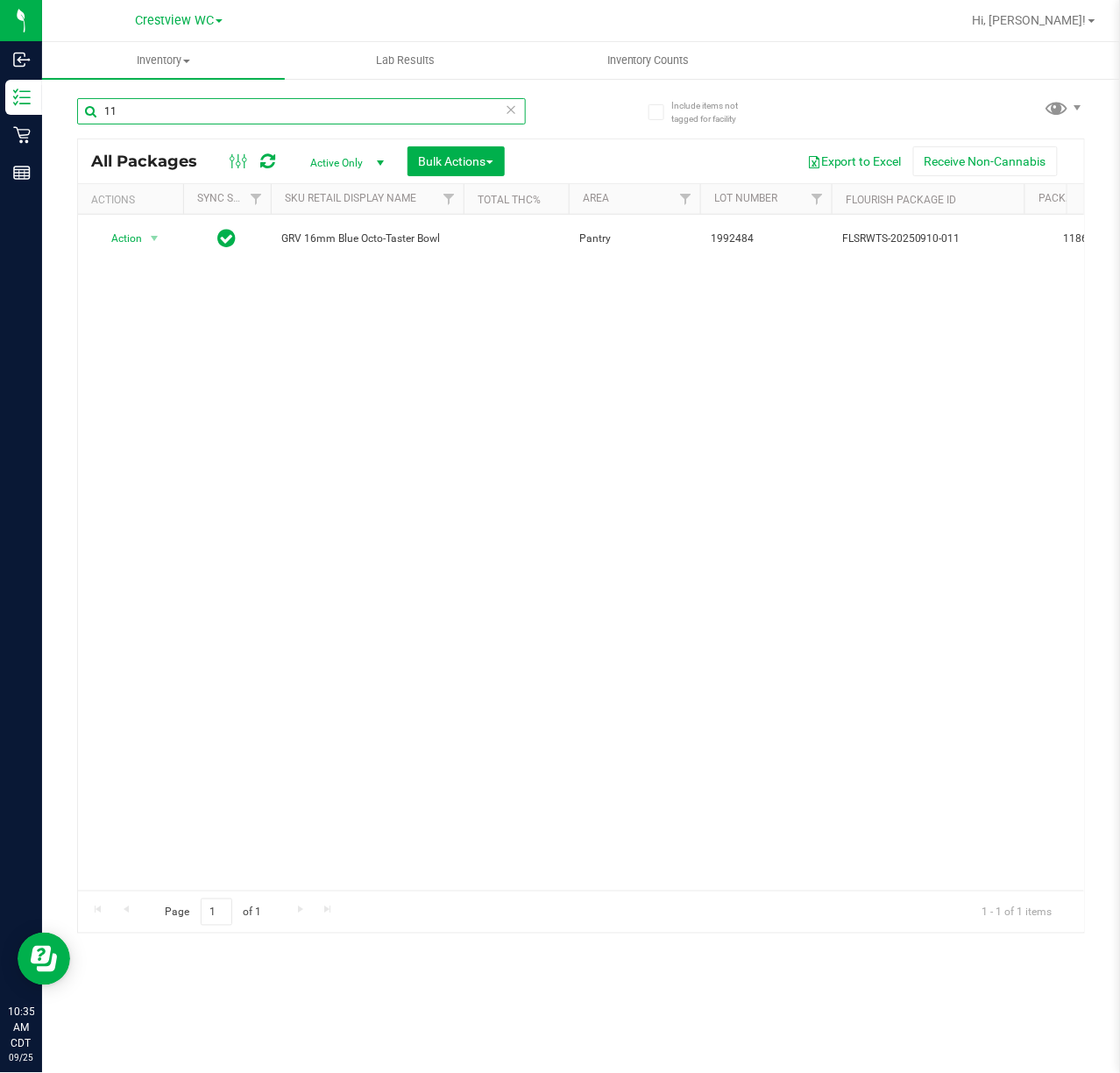
type input "1"
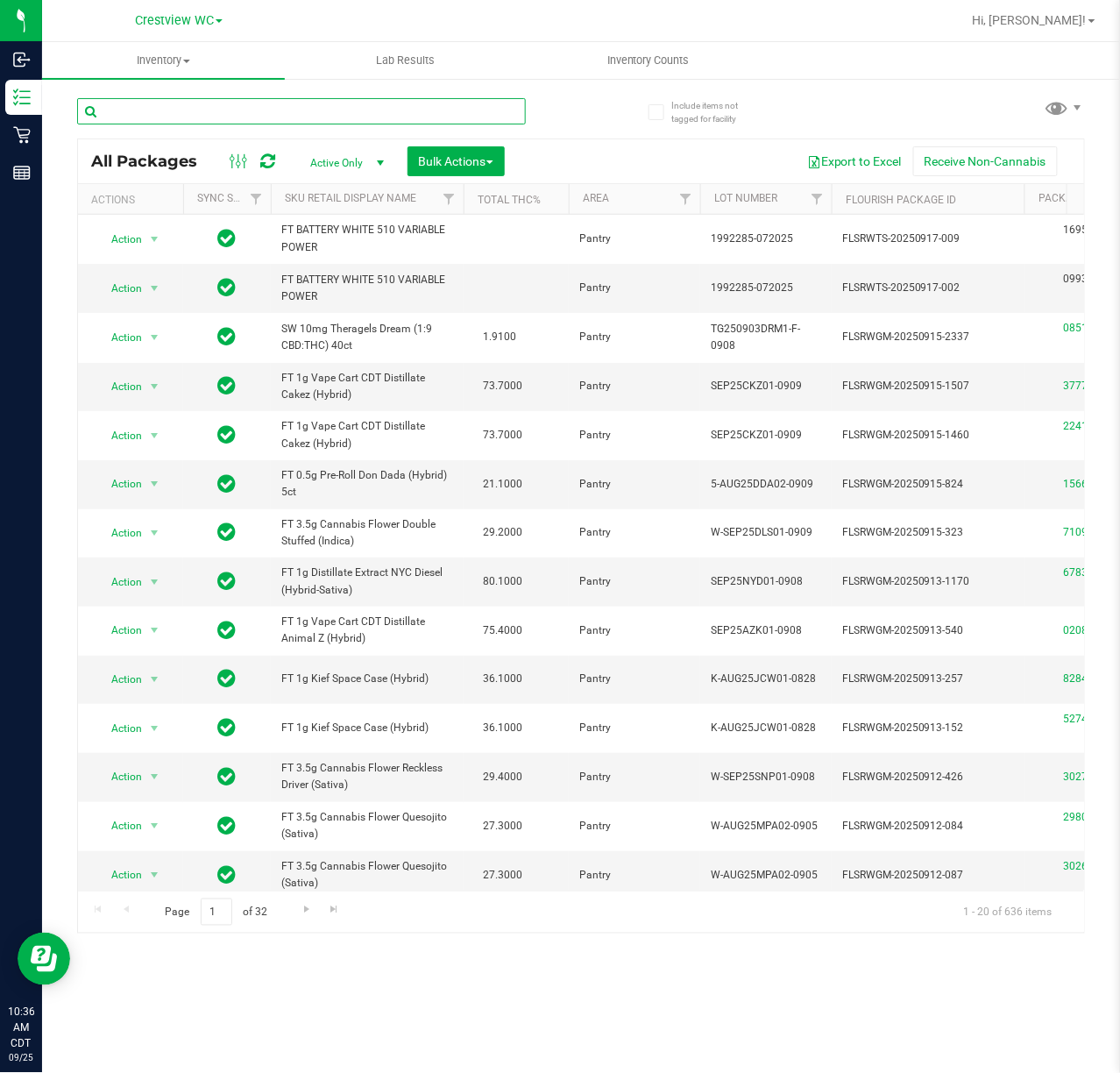
click at [157, 102] on input "text" at bounding box center [301, 111] width 448 height 27
click at [222, 105] on input "text" at bounding box center [301, 111] width 448 height 27
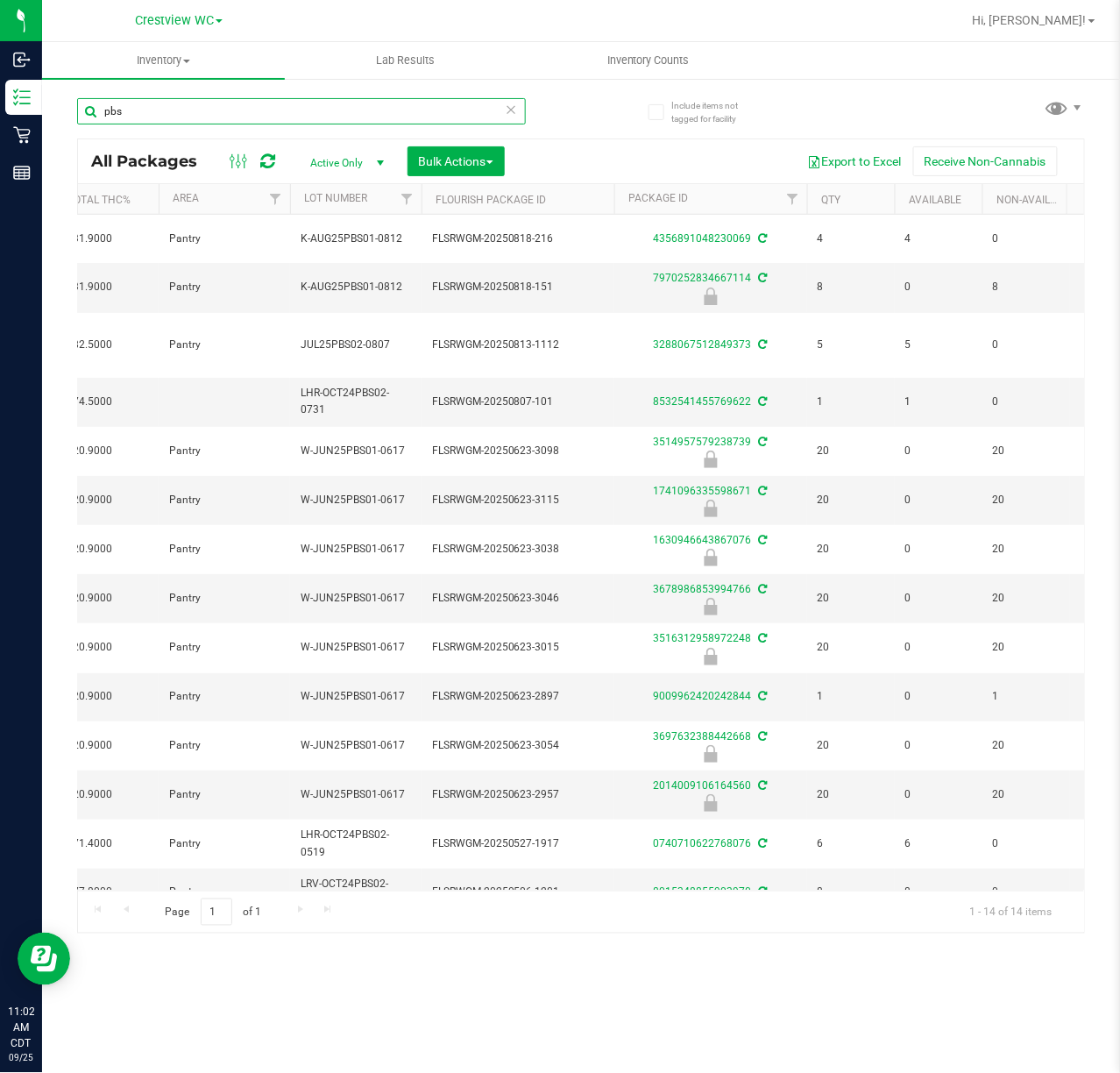
scroll to position [0, 411]
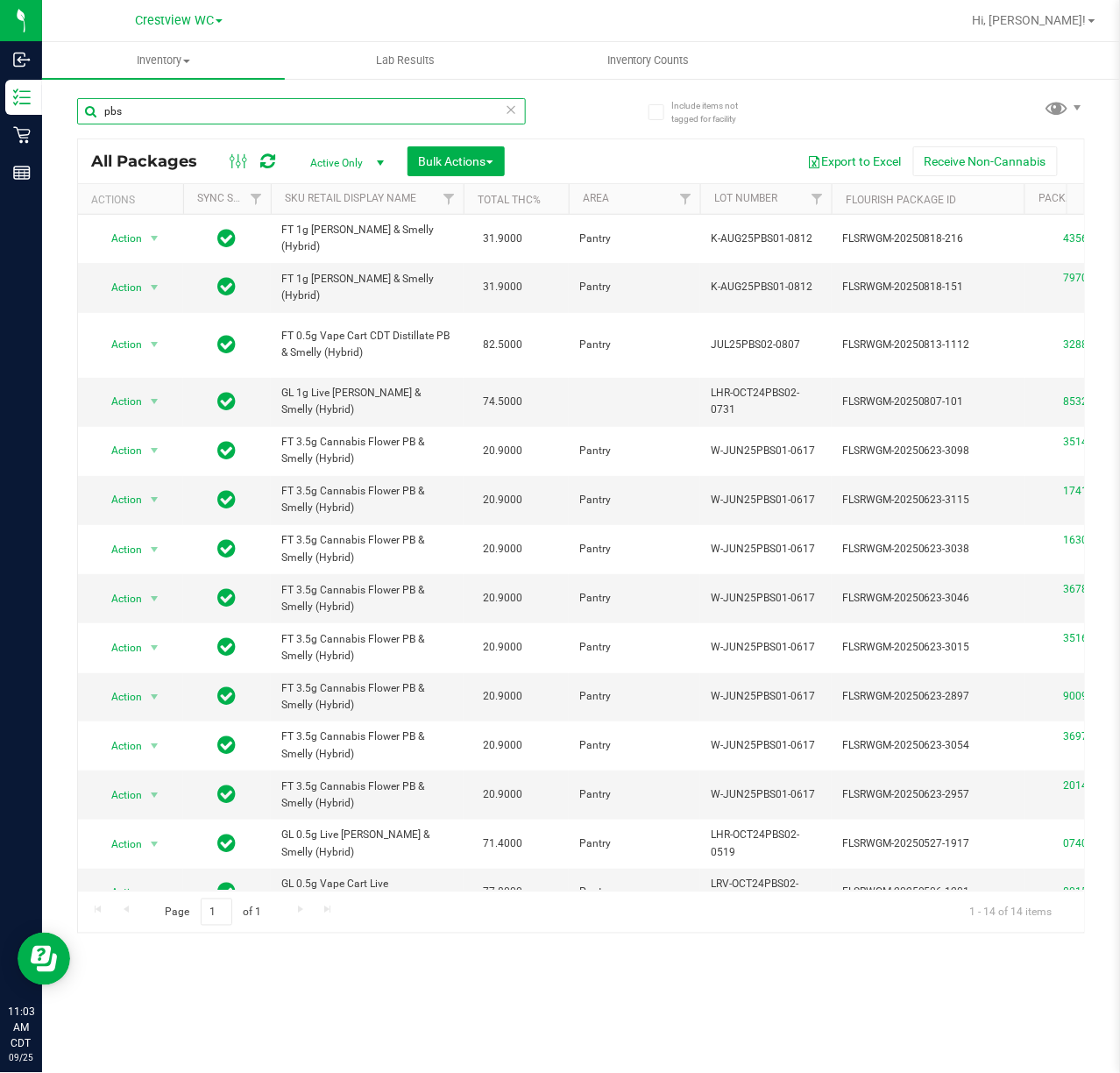
click at [197, 109] on input "pbs" at bounding box center [301, 111] width 448 height 27
type input "p"
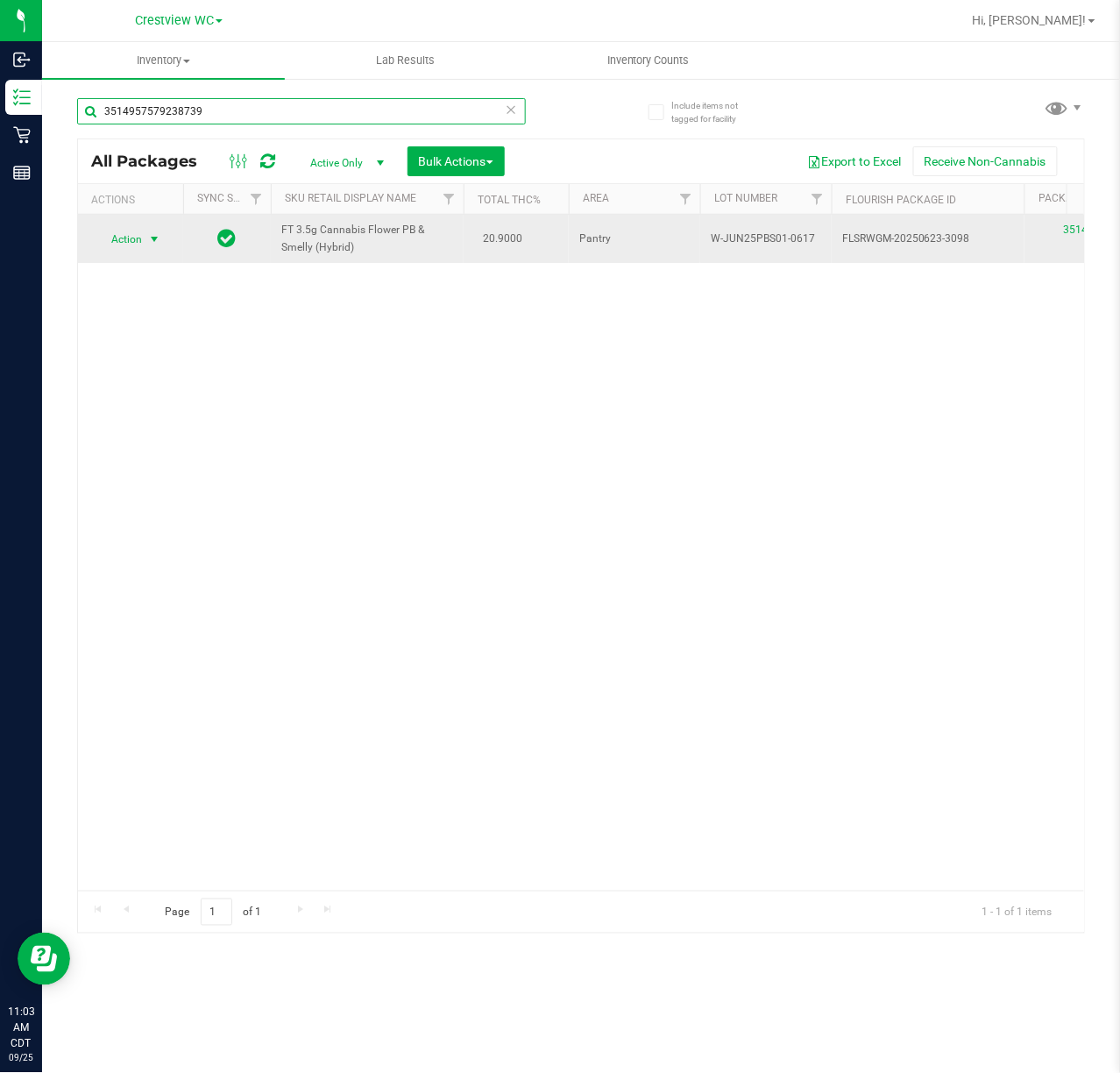
type input "3514957579238739"
click at [155, 235] on span "select" at bounding box center [154, 239] width 14 height 14
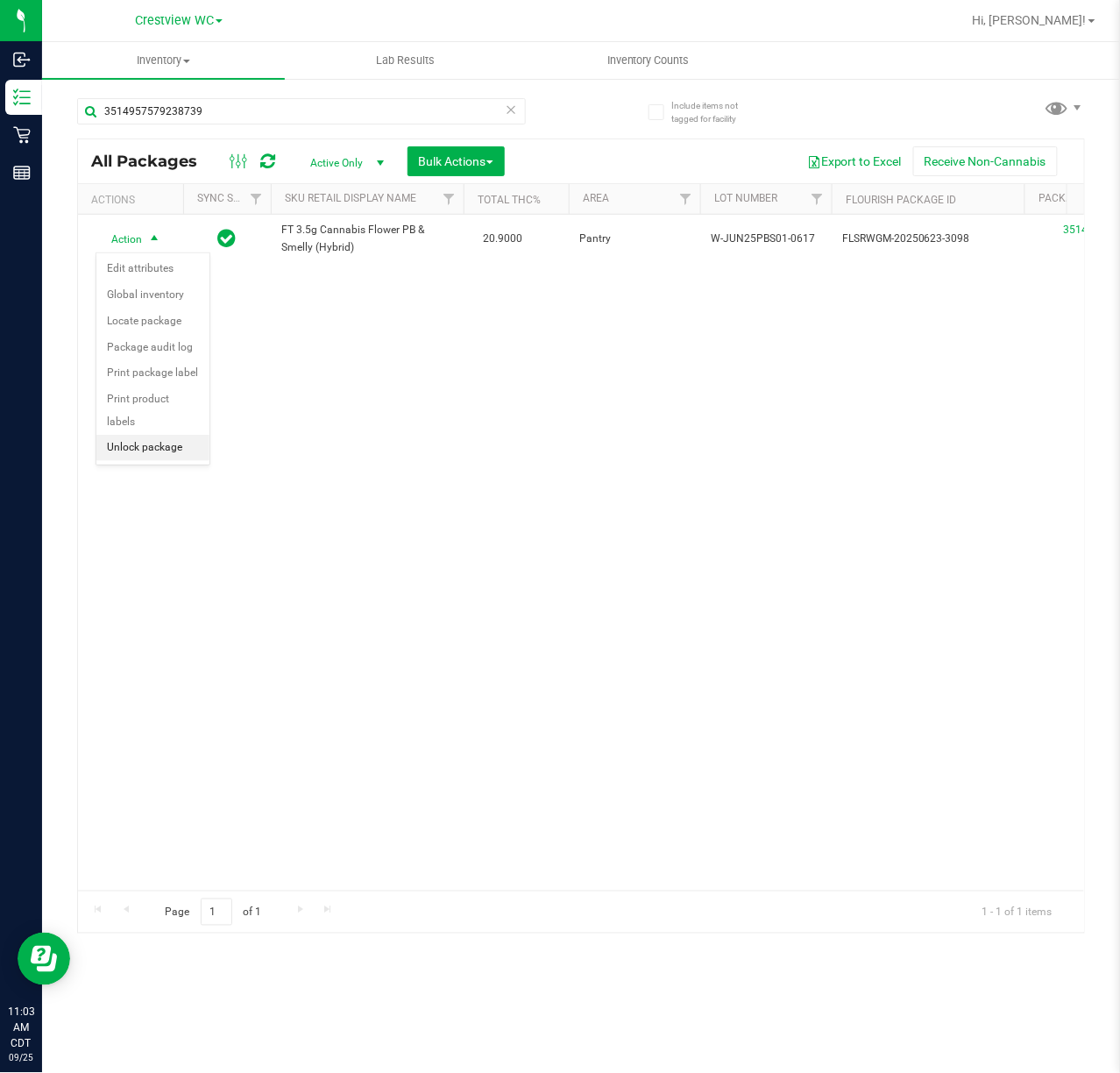
click at [175, 453] on li "Unlock package" at bounding box center [152, 447] width 113 height 27
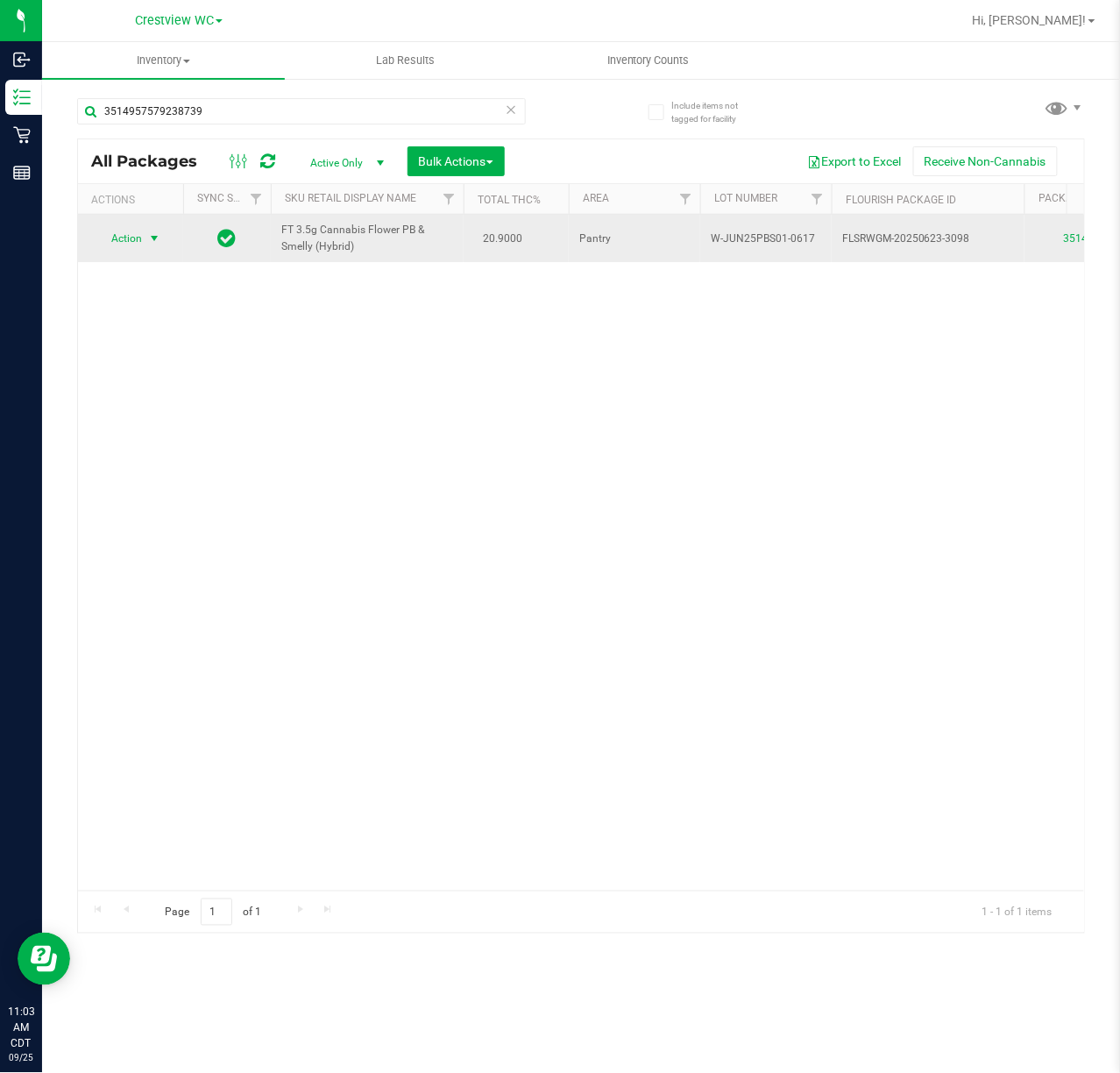
click at [152, 240] on span "select" at bounding box center [154, 238] width 14 height 14
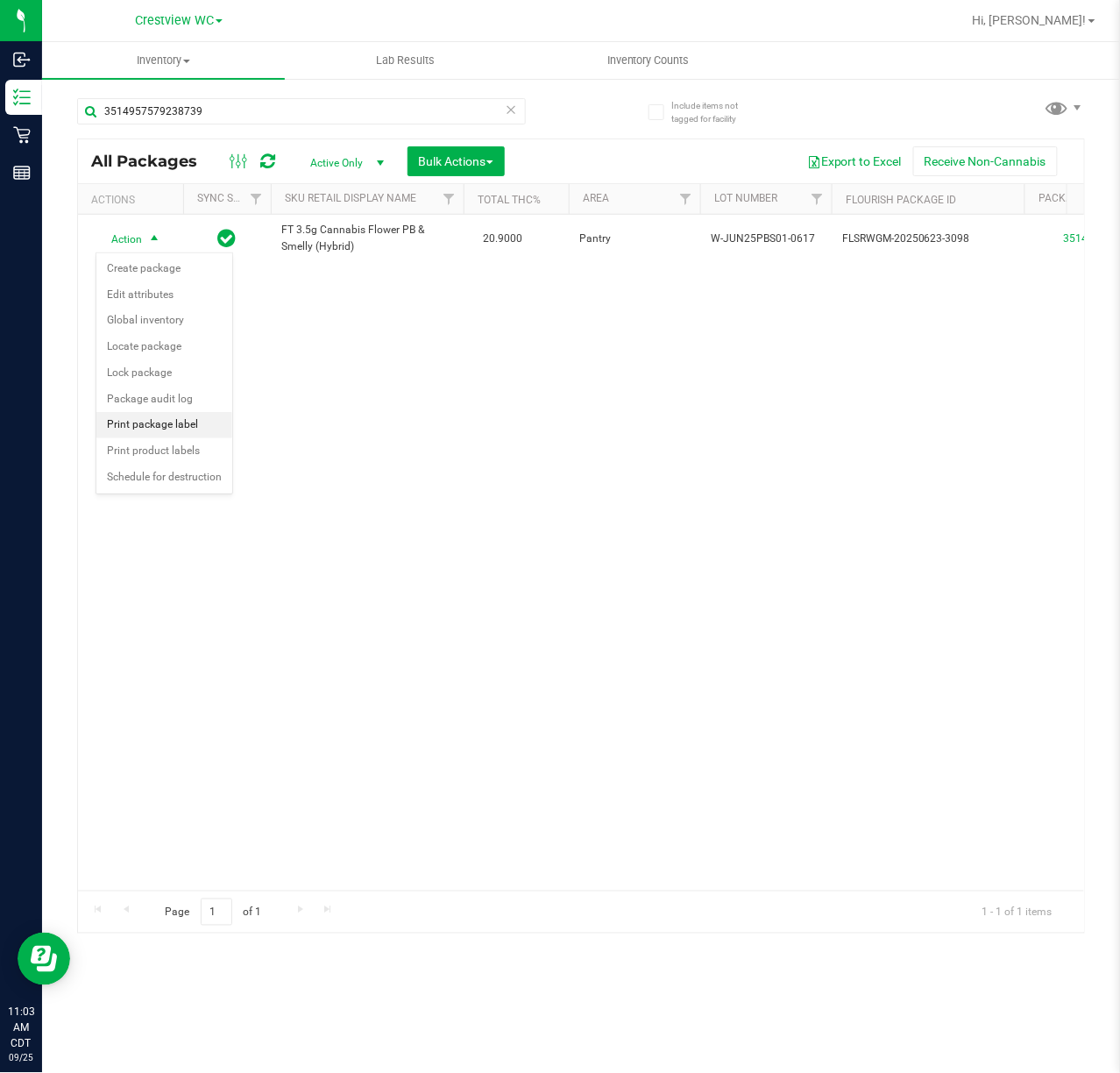
click at [190, 428] on li "Print package label" at bounding box center [164, 425] width 136 height 27
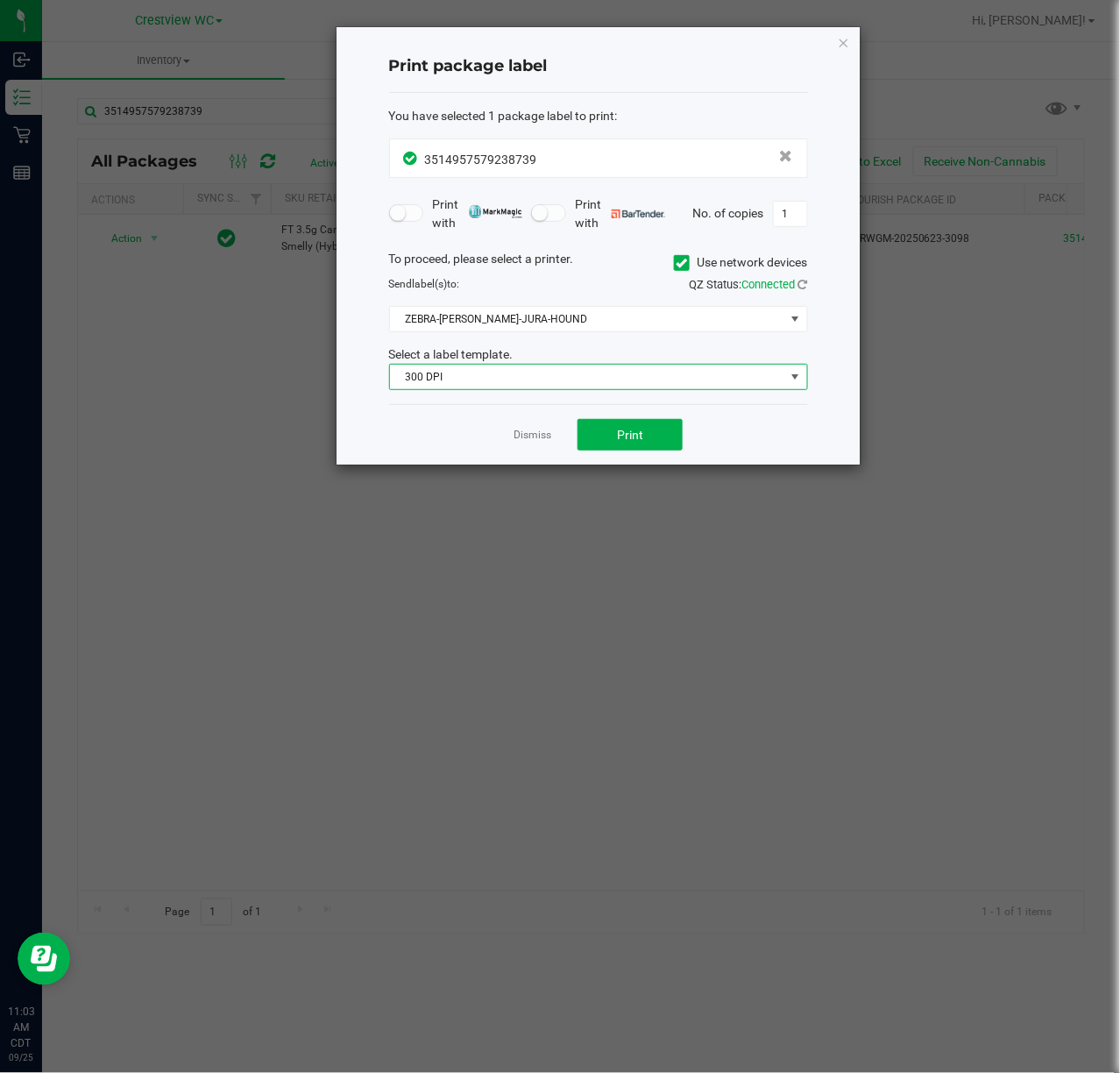
drag, startPoint x: 598, startPoint y: 387, endPoint x: 651, endPoint y: 386, distance: 53.0
click at [603, 387] on span "300 DPI" at bounding box center [588, 377] width 395 height 25
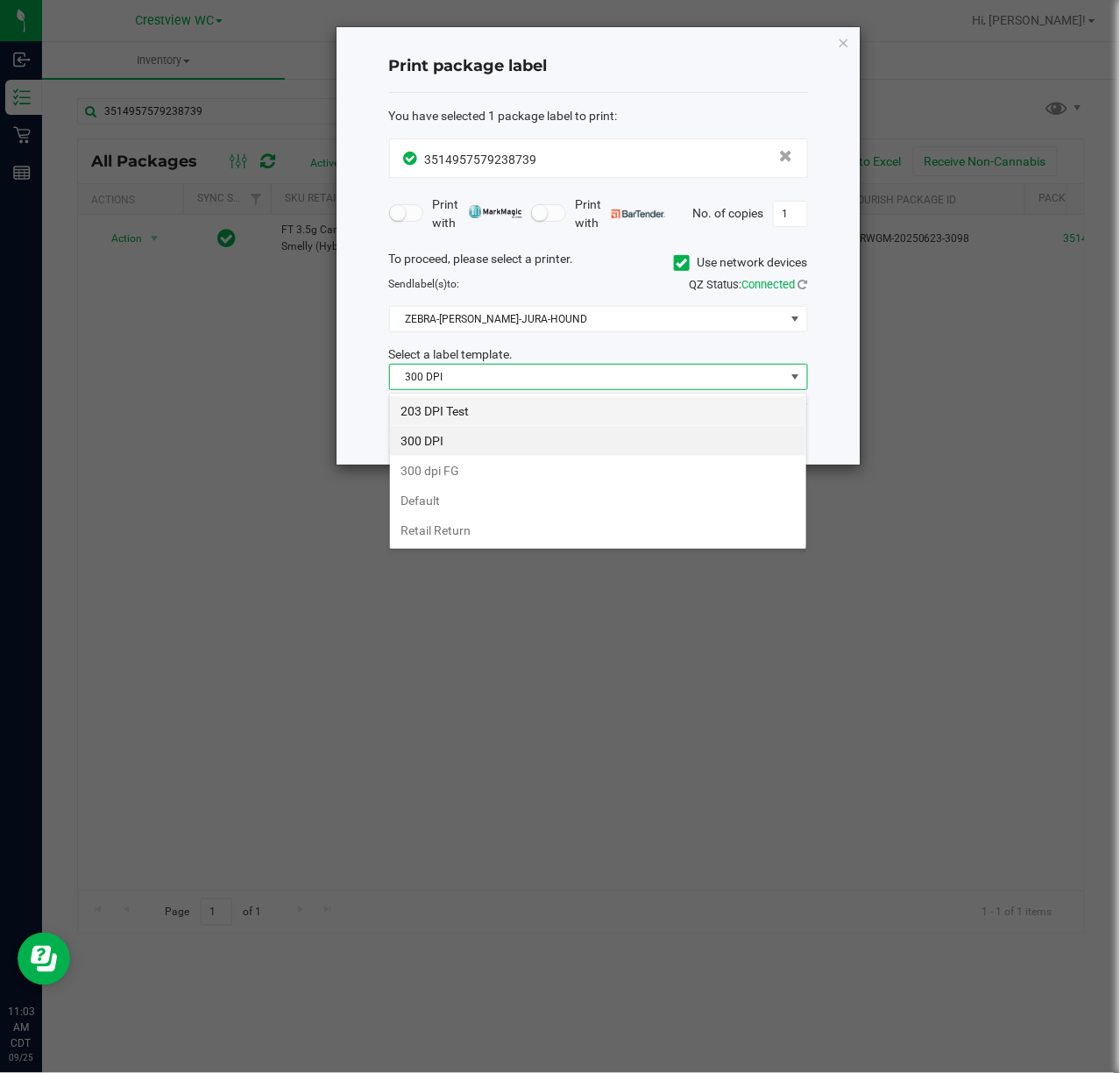
scroll to position [27, 418]
click at [441, 405] on li "203 DPI Test" at bounding box center [598, 411] width 416 height 30
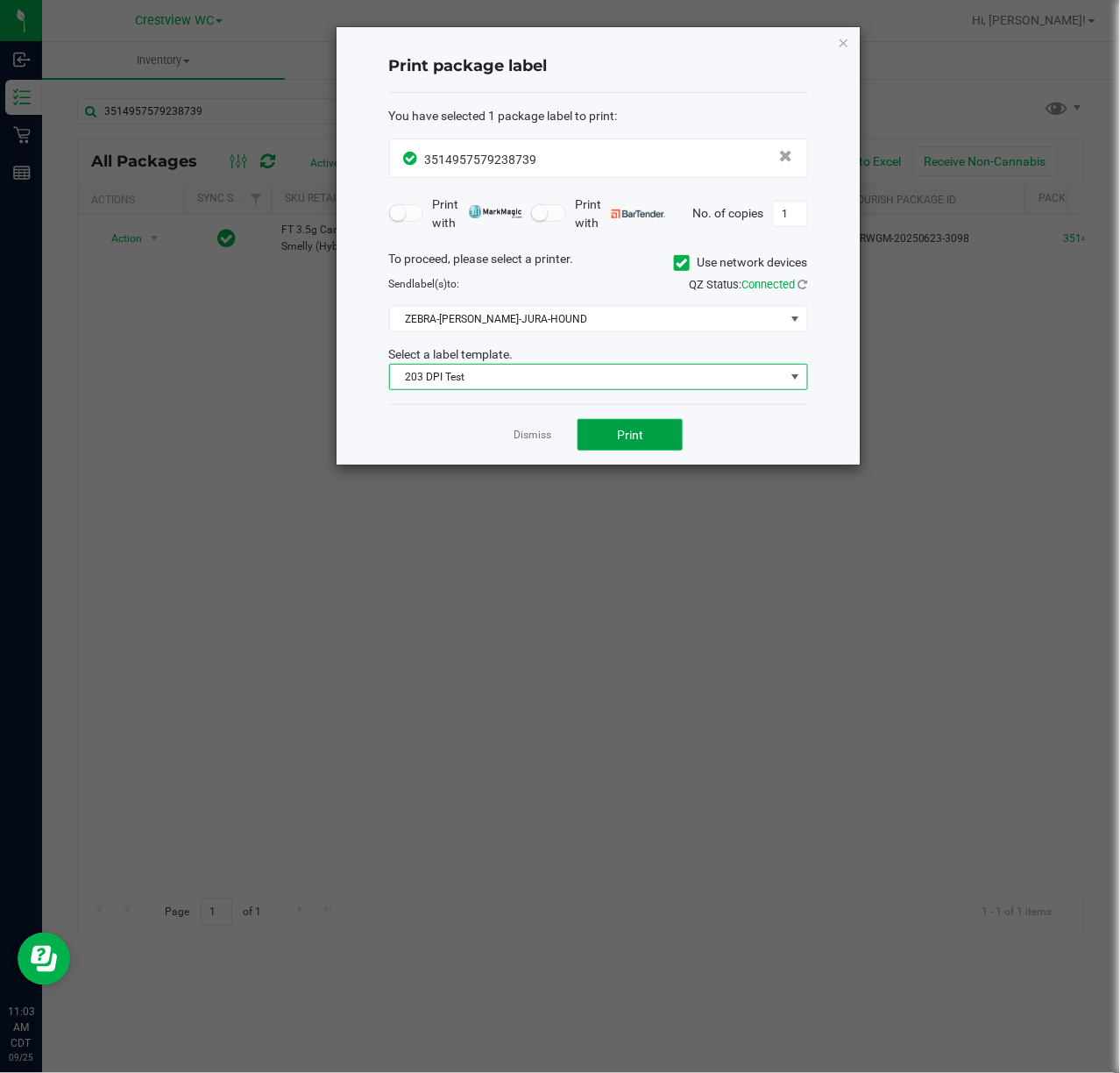
drag, startPoint x: 654, startPoint y: 428, endPoint x: 987, endPoint y: 393, distance: 334.8
click at [658, 428] on button "Print" at bounding box center [630, 435] width 105 height 31
click at [842, 45] on icon "button" at bounding box center [844, 41] width 12 height 21
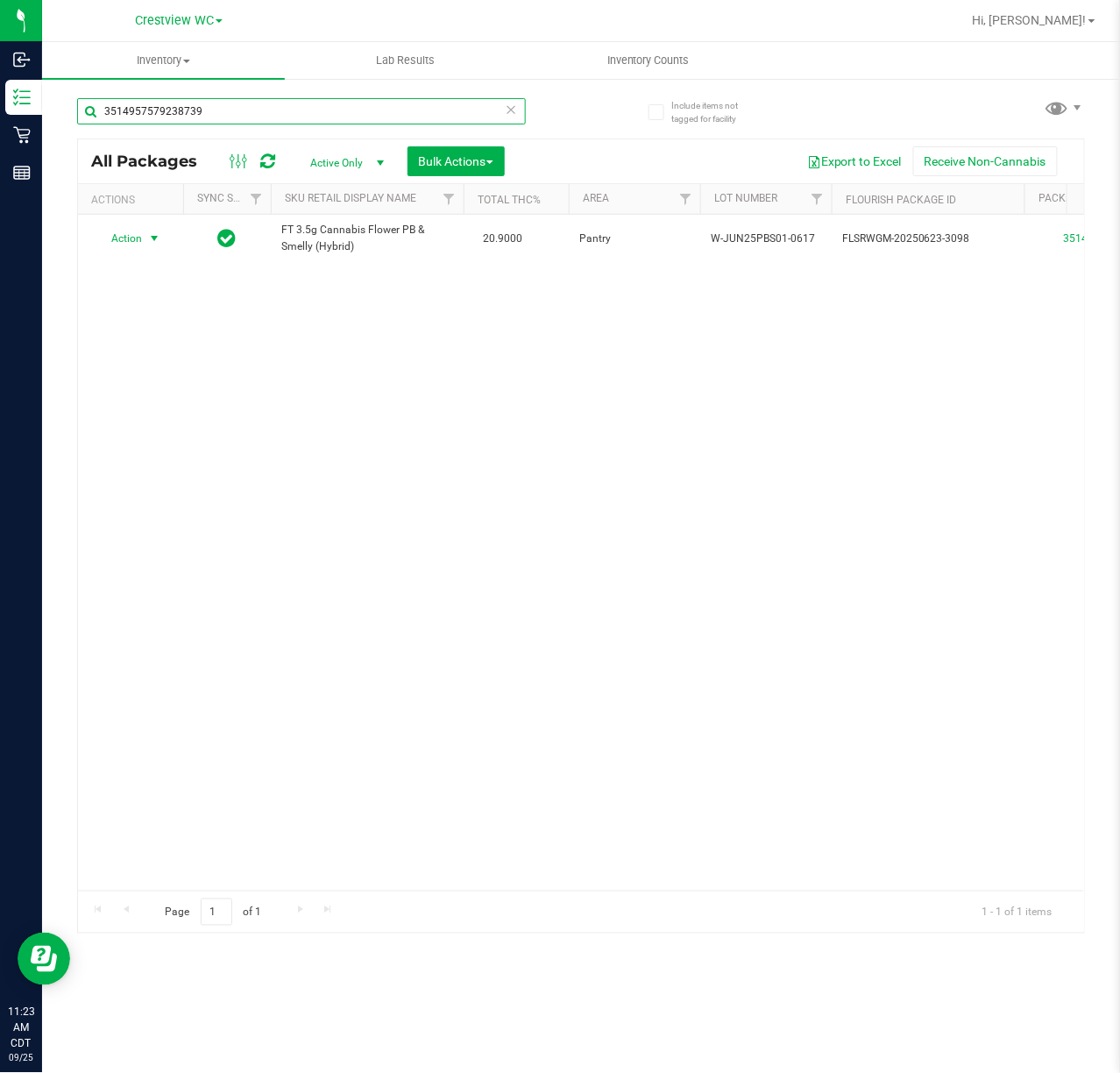
click at [249, 110] on input "3514957579238739" at bounding box center [301, 111] width 448 height 27
type input "3"
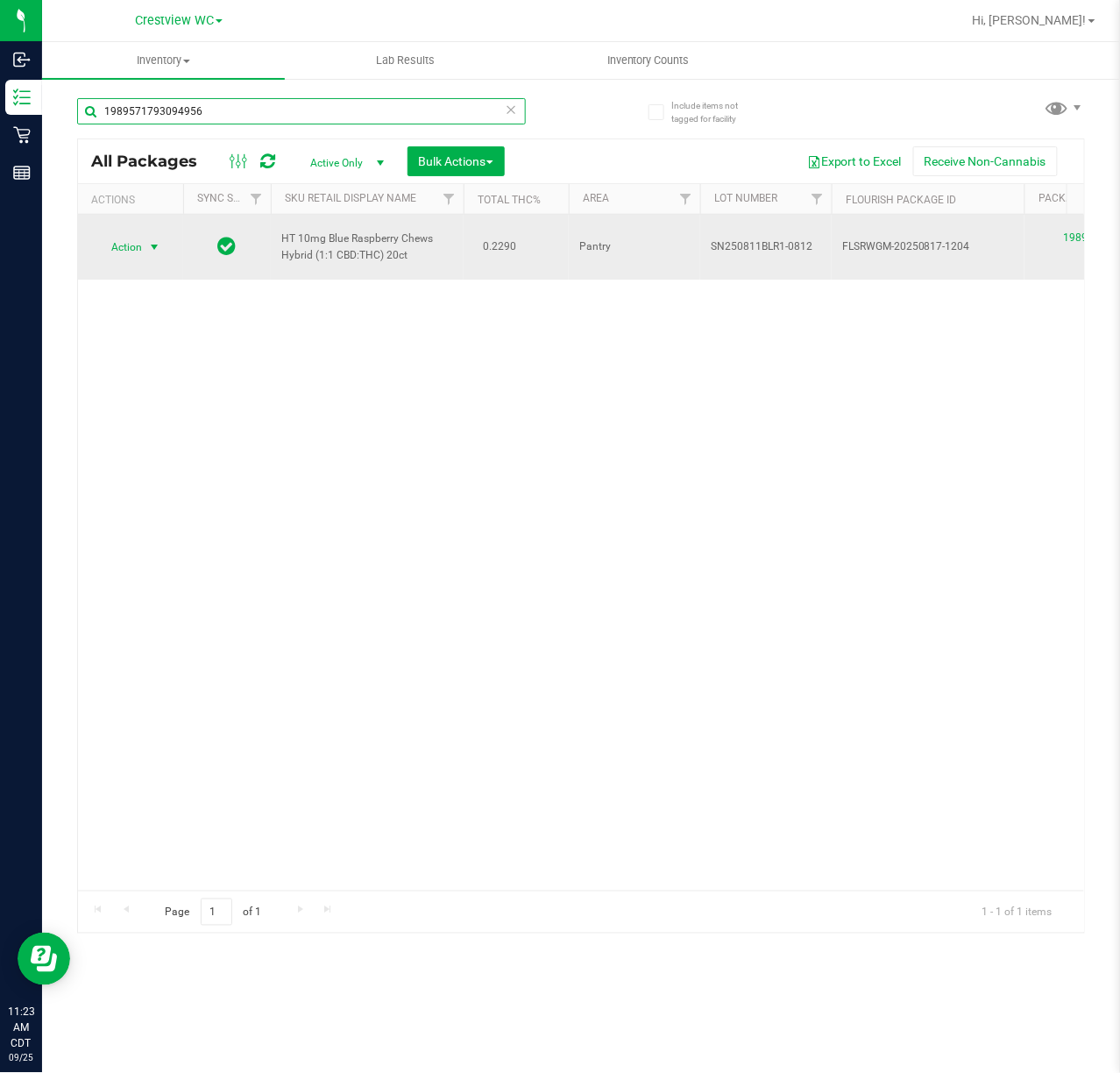
type input "1989571793094956"
click at [148, 239] on span "select" at bounding box center [154, 247] width 22 height 25
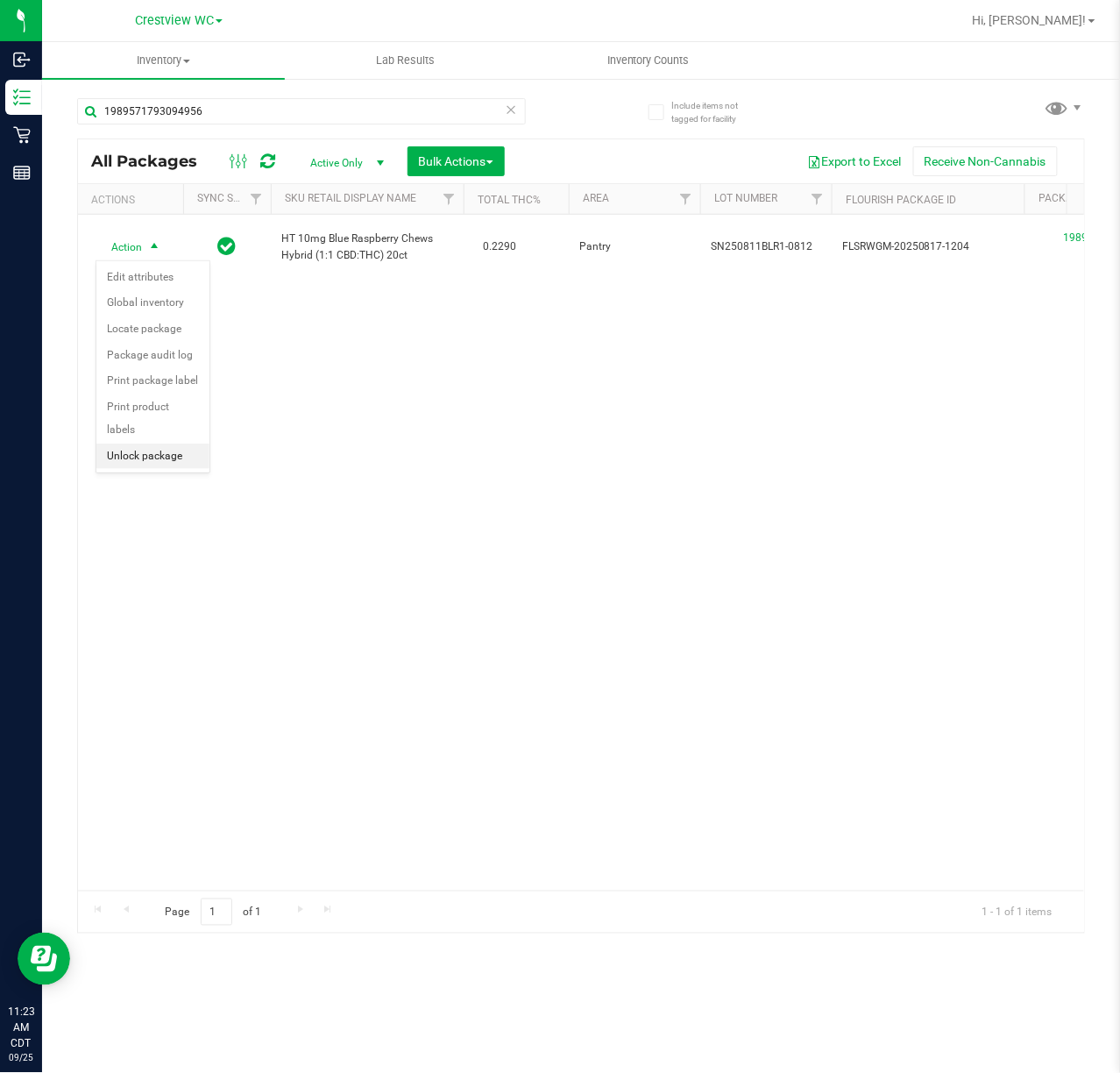
click at [151, 466] on li "Unlock package" at bounding box center [152, 456] width 113 height 27
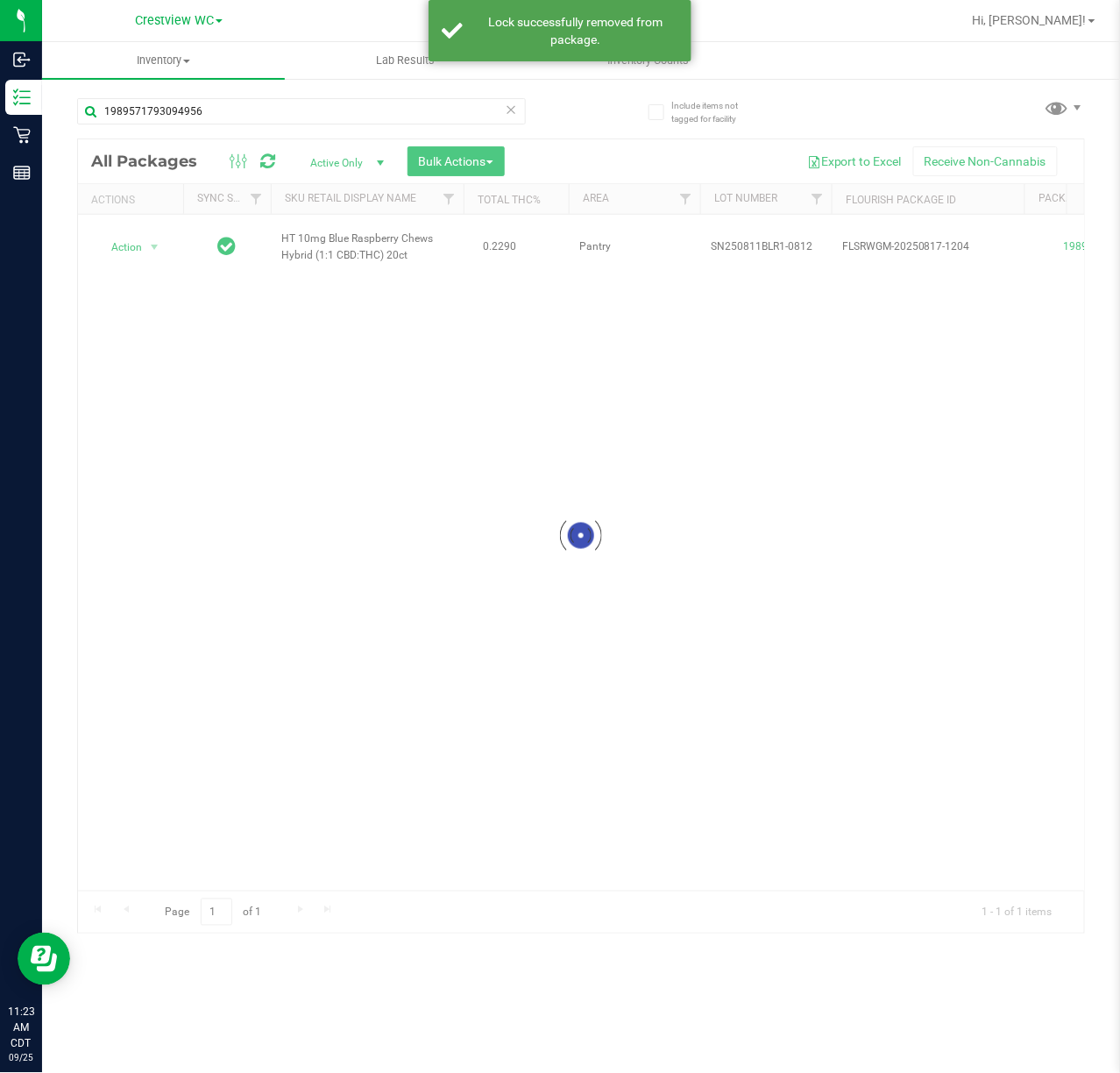
click at [158, 239] on div at bounding box center [581, 536] width 1007 height 794
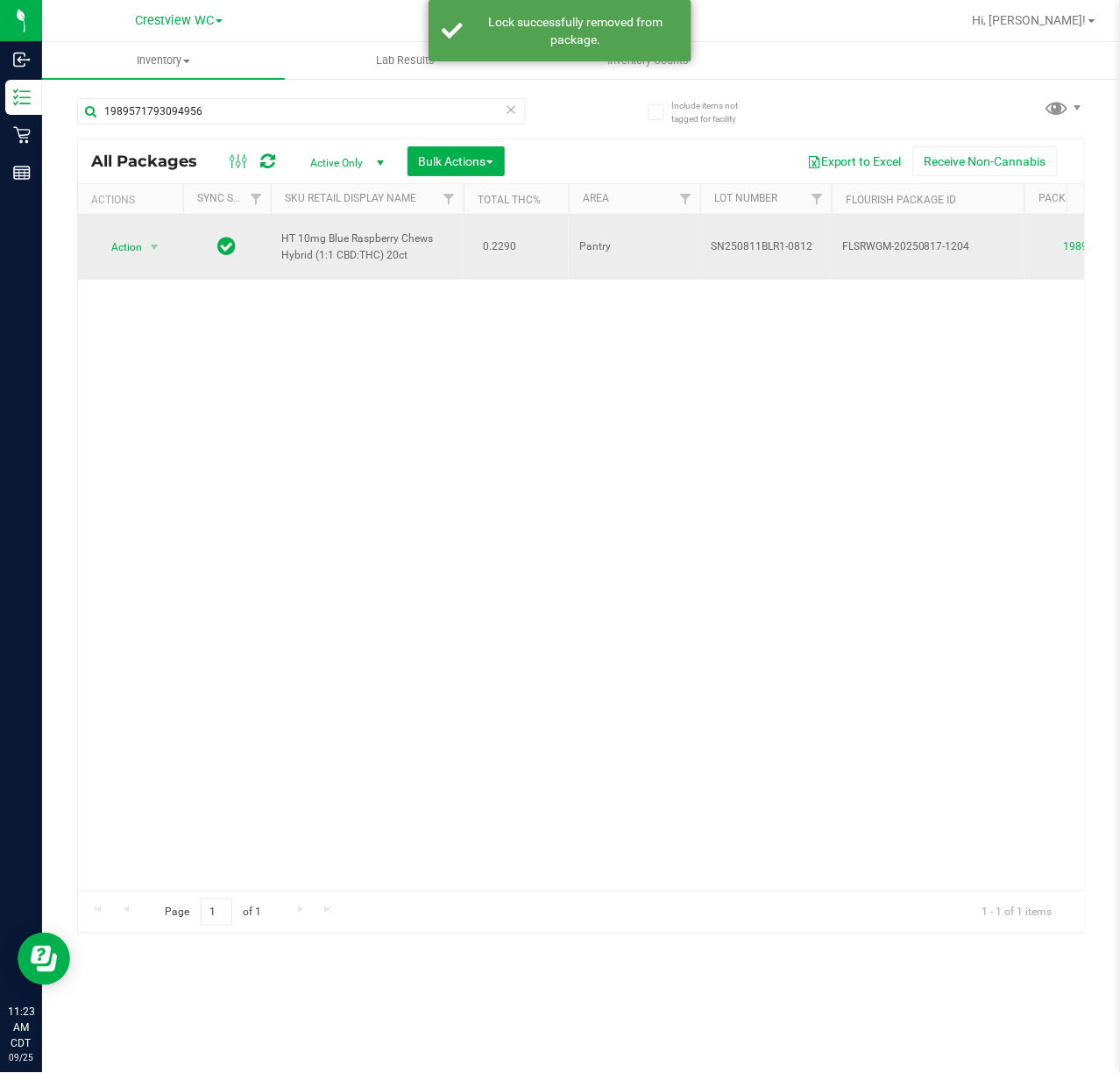
click at [151, 228] on td "Action Action Create package Edit attributes Global inventory Locate package Lo…" at bounding box center [130, 247] width 105 height 65
click at [144, 251] on span "select" at bounding box center [154, 247] width 22 height 25
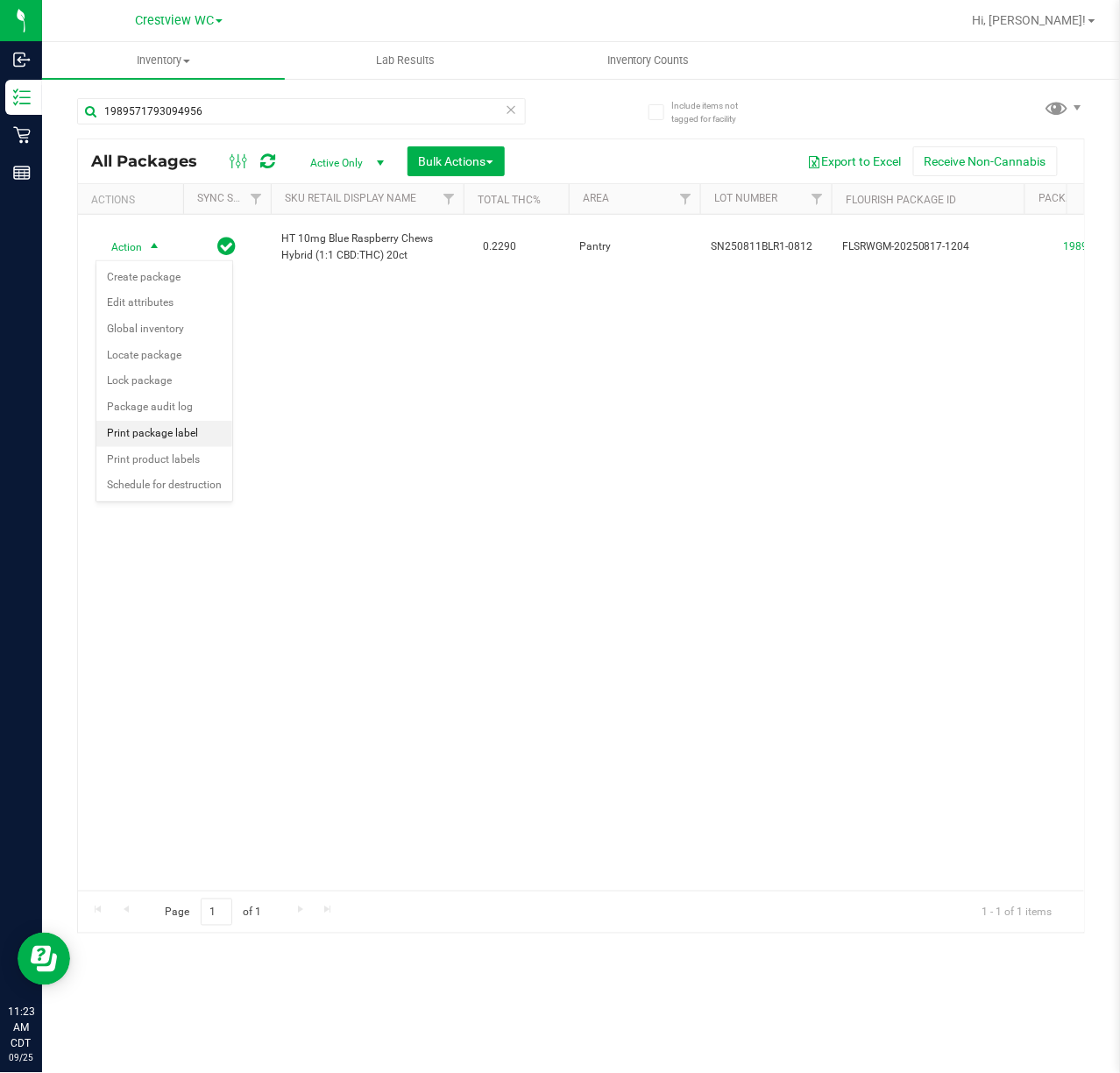
click at [177, 433] on li "Print package label" at bounding box center [164, 434] width 136 height 27
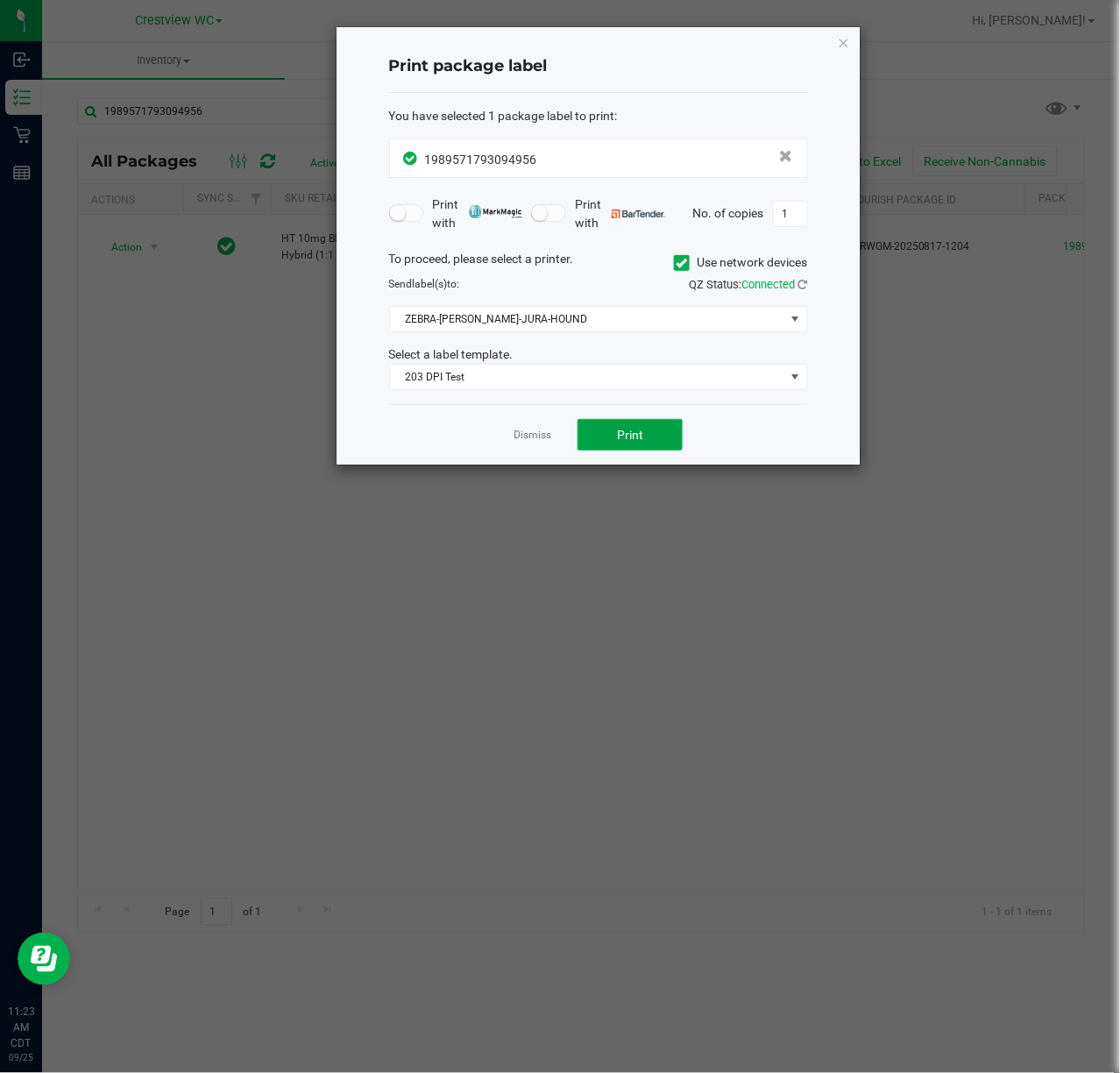
click at [647, 447] on button "Print" at bounding box center [630, 435] width 105 height 31
click at [845, 36] on icon "button" at bounding box center [844, 41] width 12 height 21
